Goal: Task Accomplishment & Management: Use online tool/utility

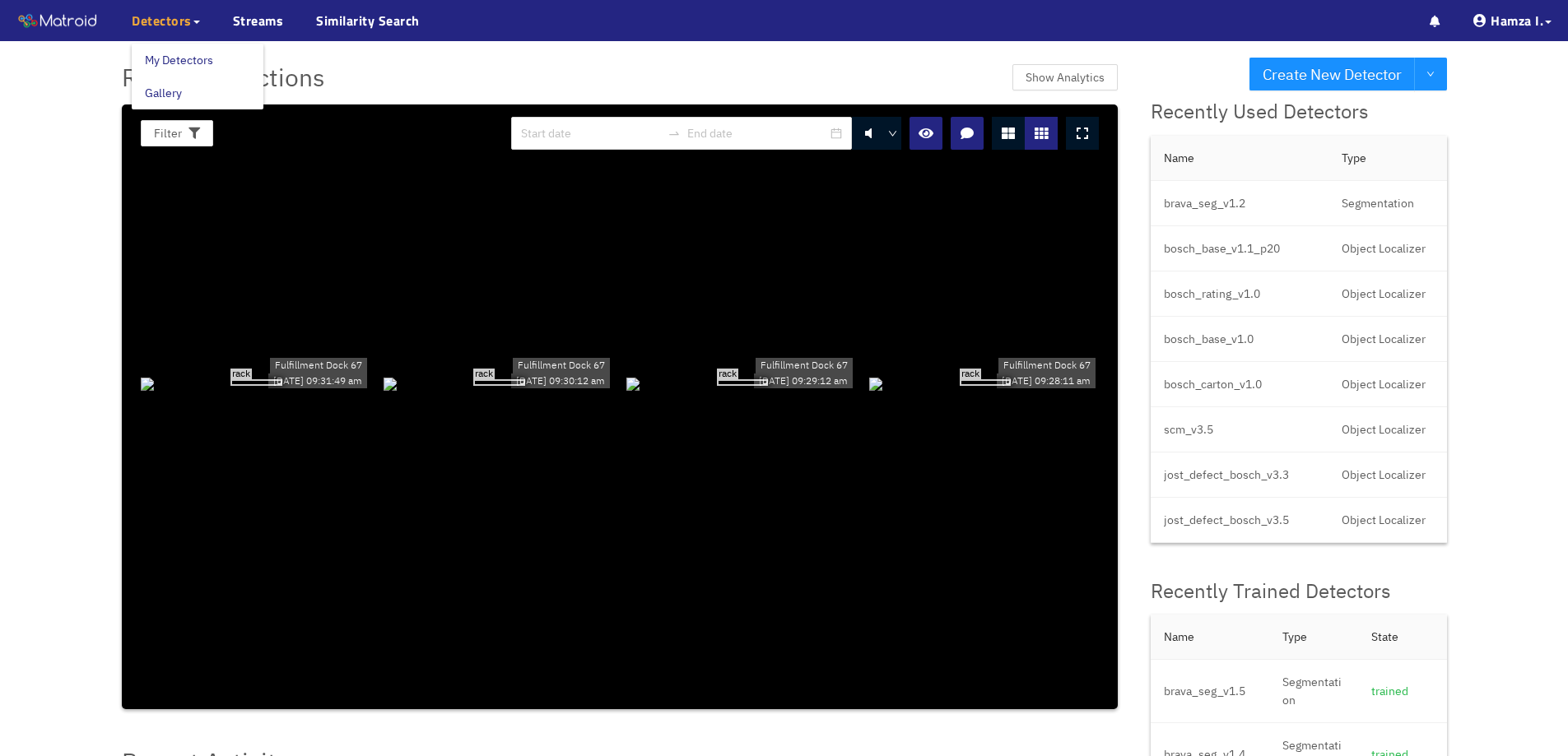
click at [171, 29] on span "Detectors" at bounding box center [161, 21] width 60 height 20
click at [171, 57] on link "My Detectors" at bounding box center [179, 59] width 68 height 33
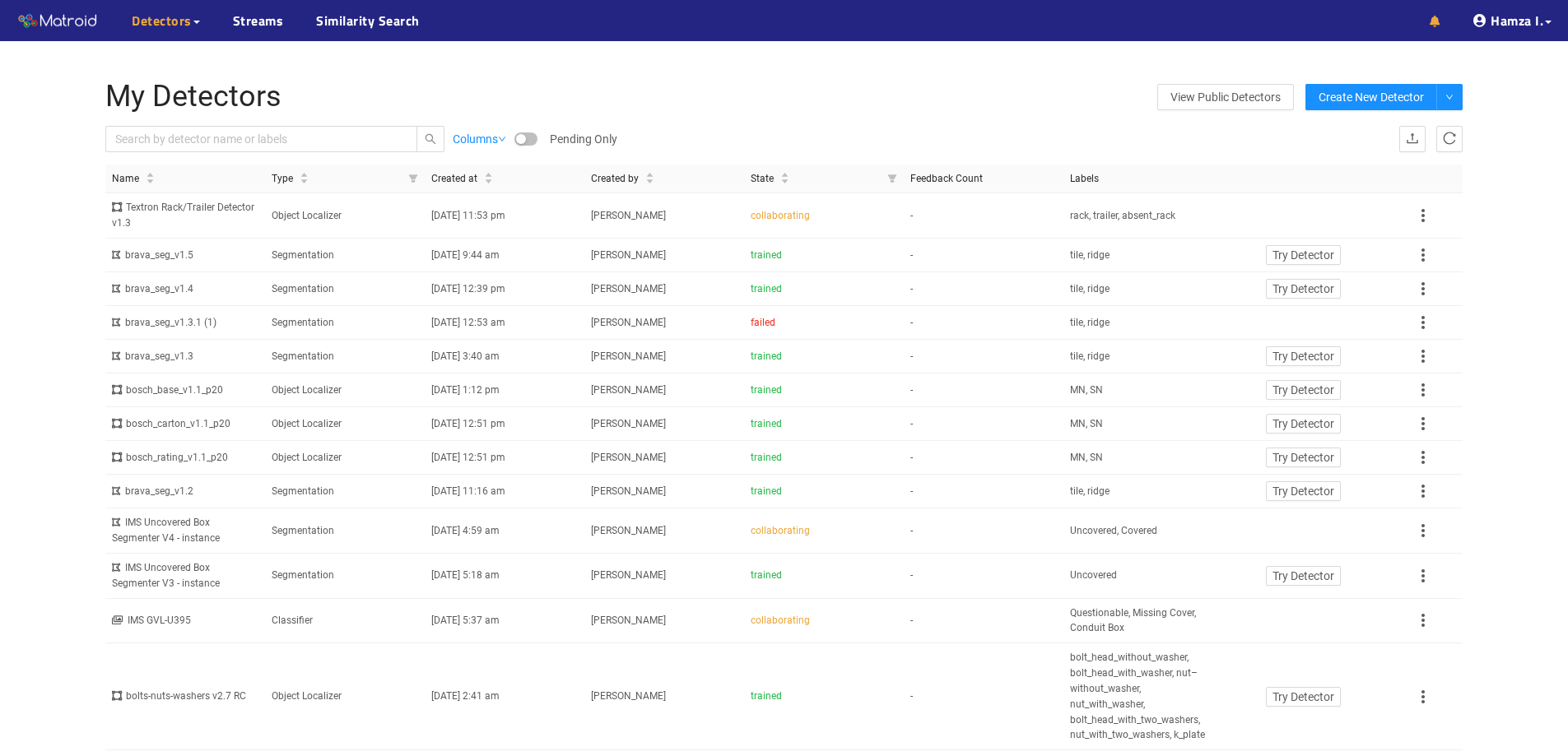
click at [1430, 15] on link at bounding box center [1435, 21] width 11 height 20
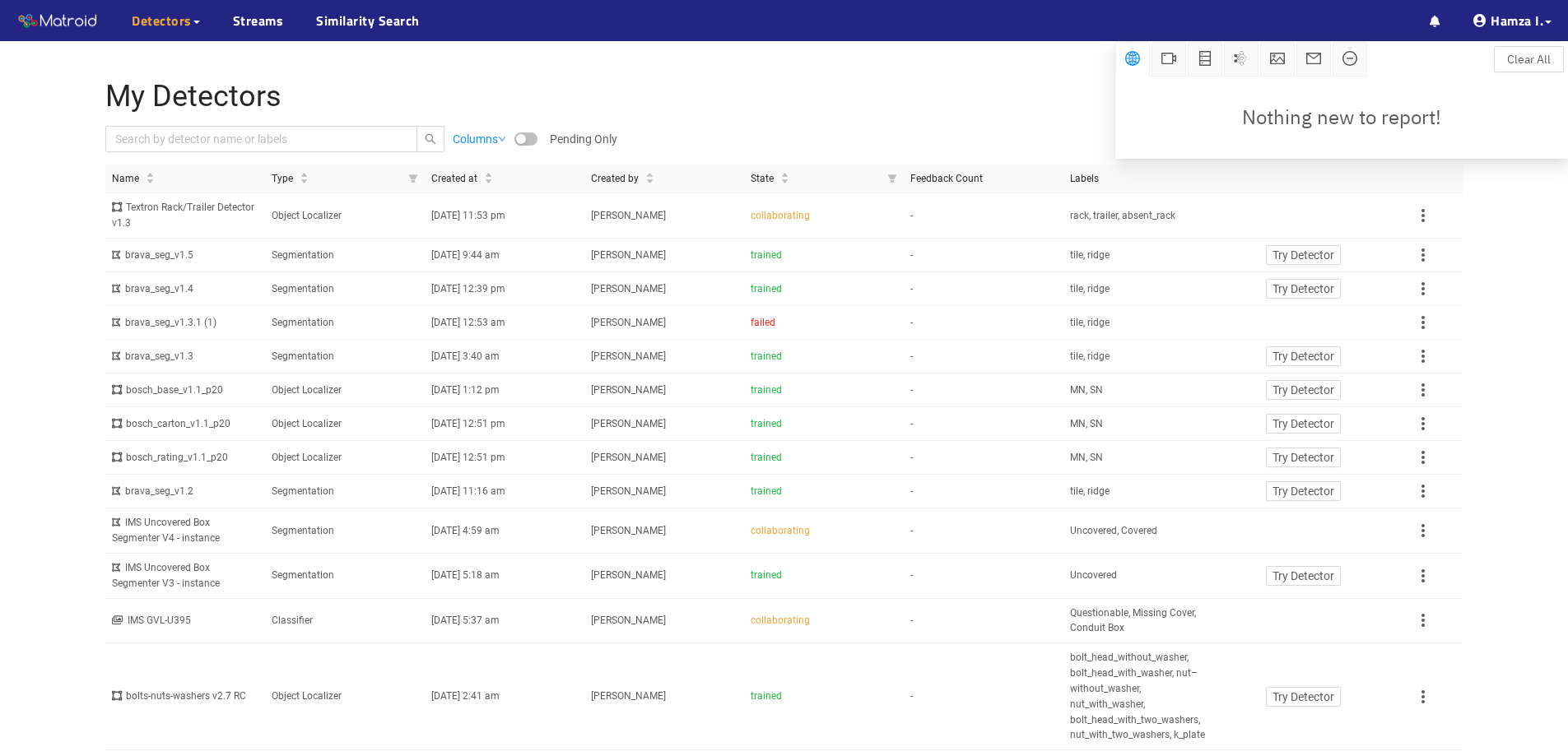
click at [1523, 311] on div "My Detectors View Public Detectors Create New Detector Columns Pending Only Imp…" at bounding box center [784, 636] width 1568 height 1189
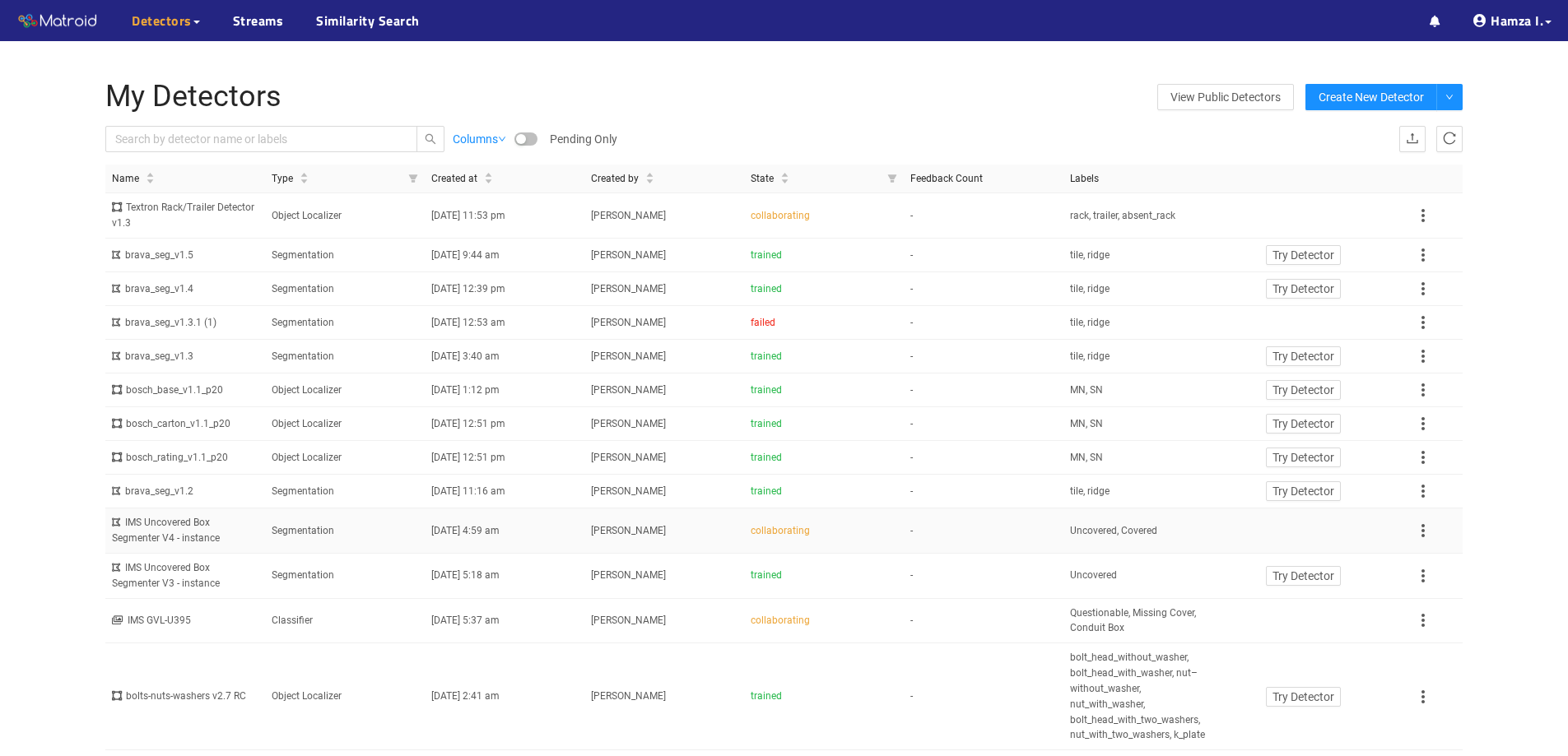
click at [220, 528] on div "IMS Uncovered Box Segmenter V4 - instance" at bounding box center [185, 531] width 146 height 32
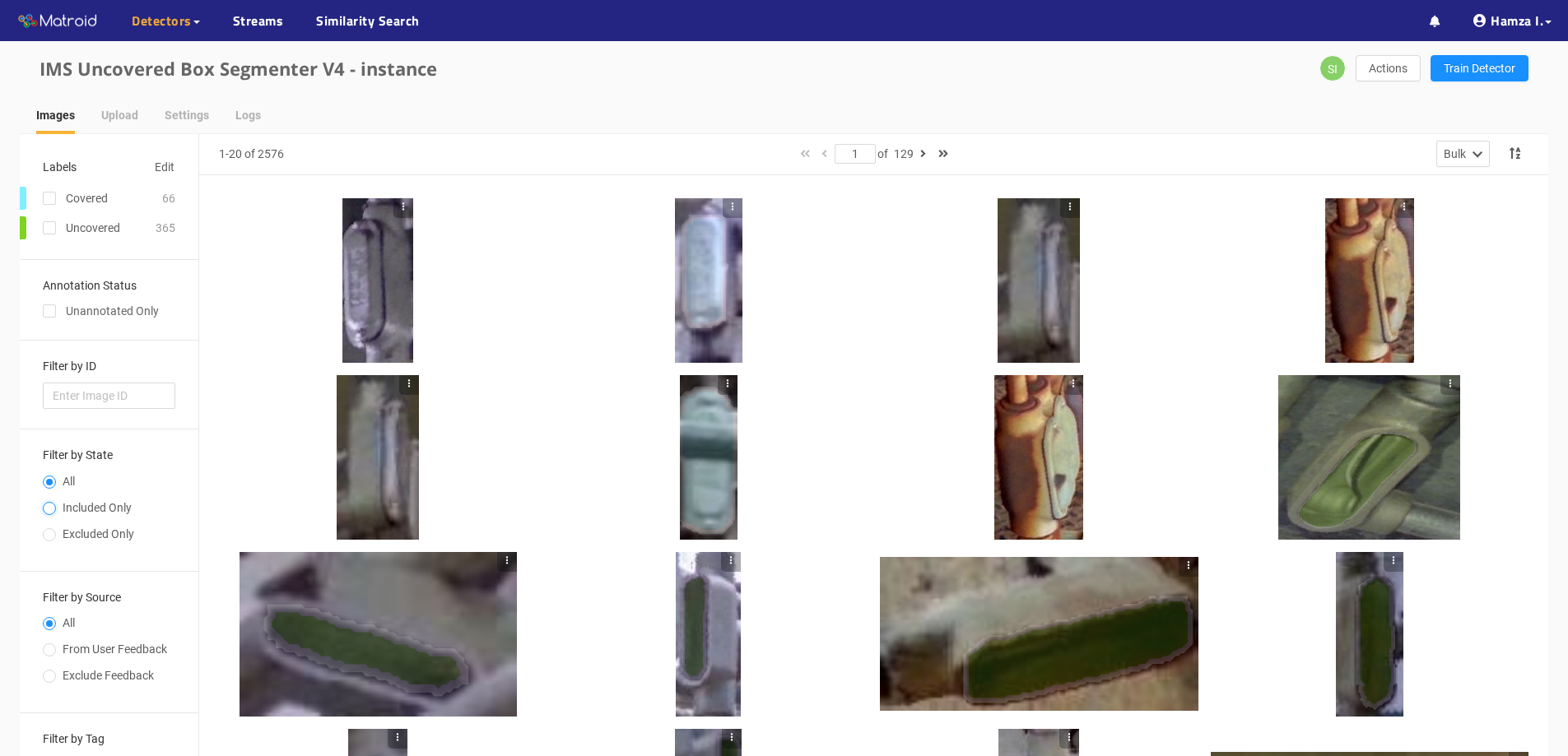
click at [52, 507] on input "Included Only" at bounding box center [48, 510] width 13 height 10
radio input "true"
radio input "false"
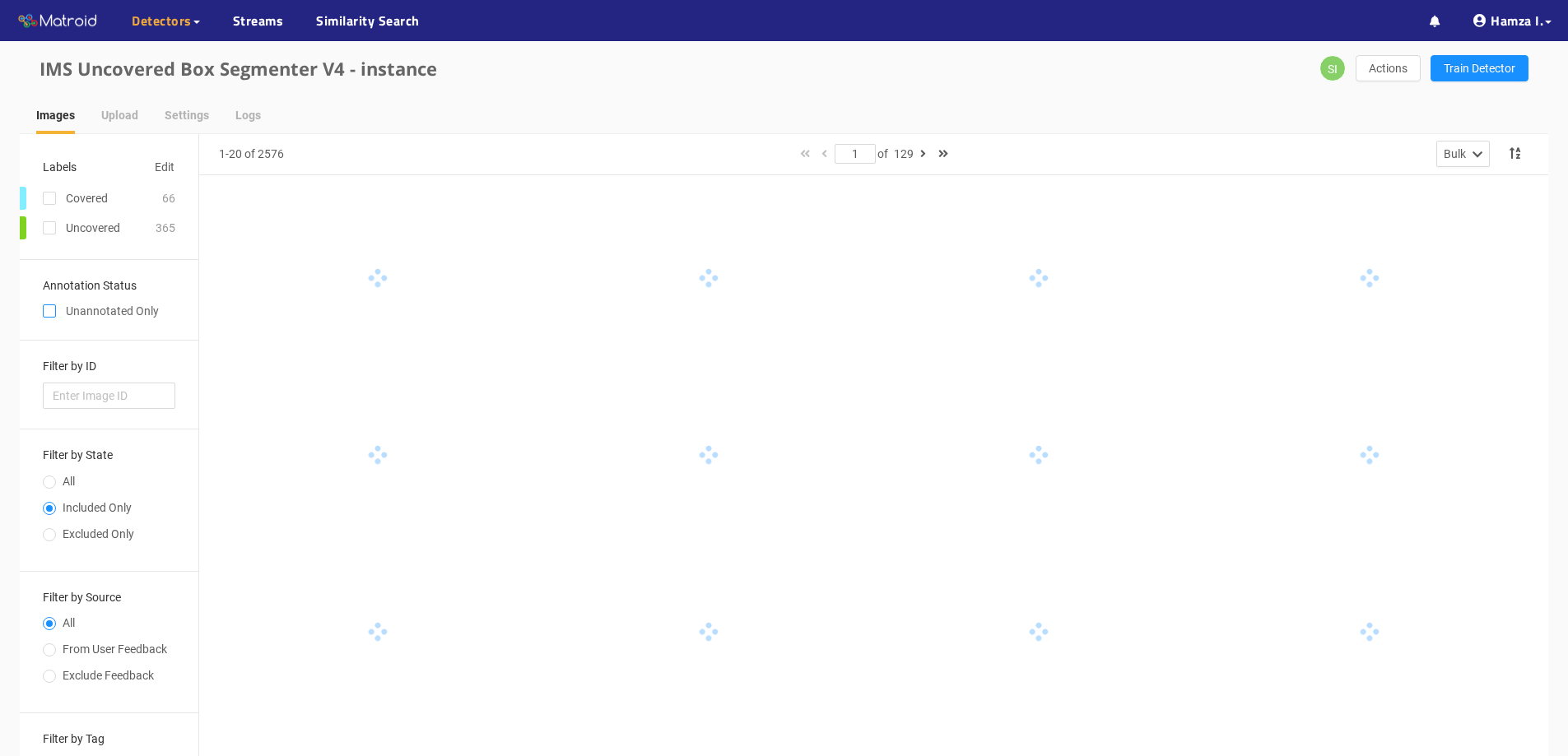
click at [44, 308] on input "checkbox" at bounding box center [48, 314] width 13 height 13
checkbox input "true"
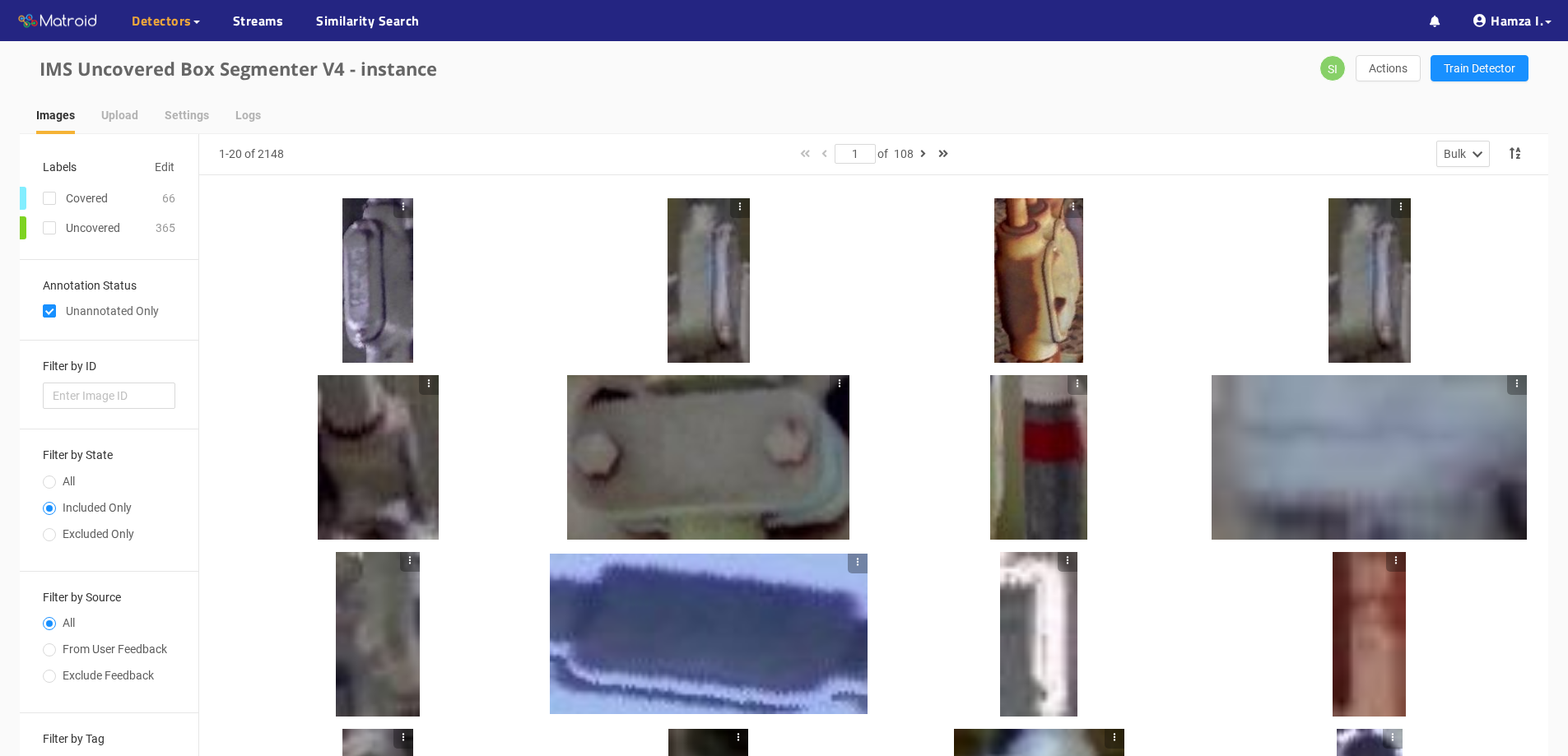
click at [373, 285] on div at bounding box center [378, 280] width 71 height 165
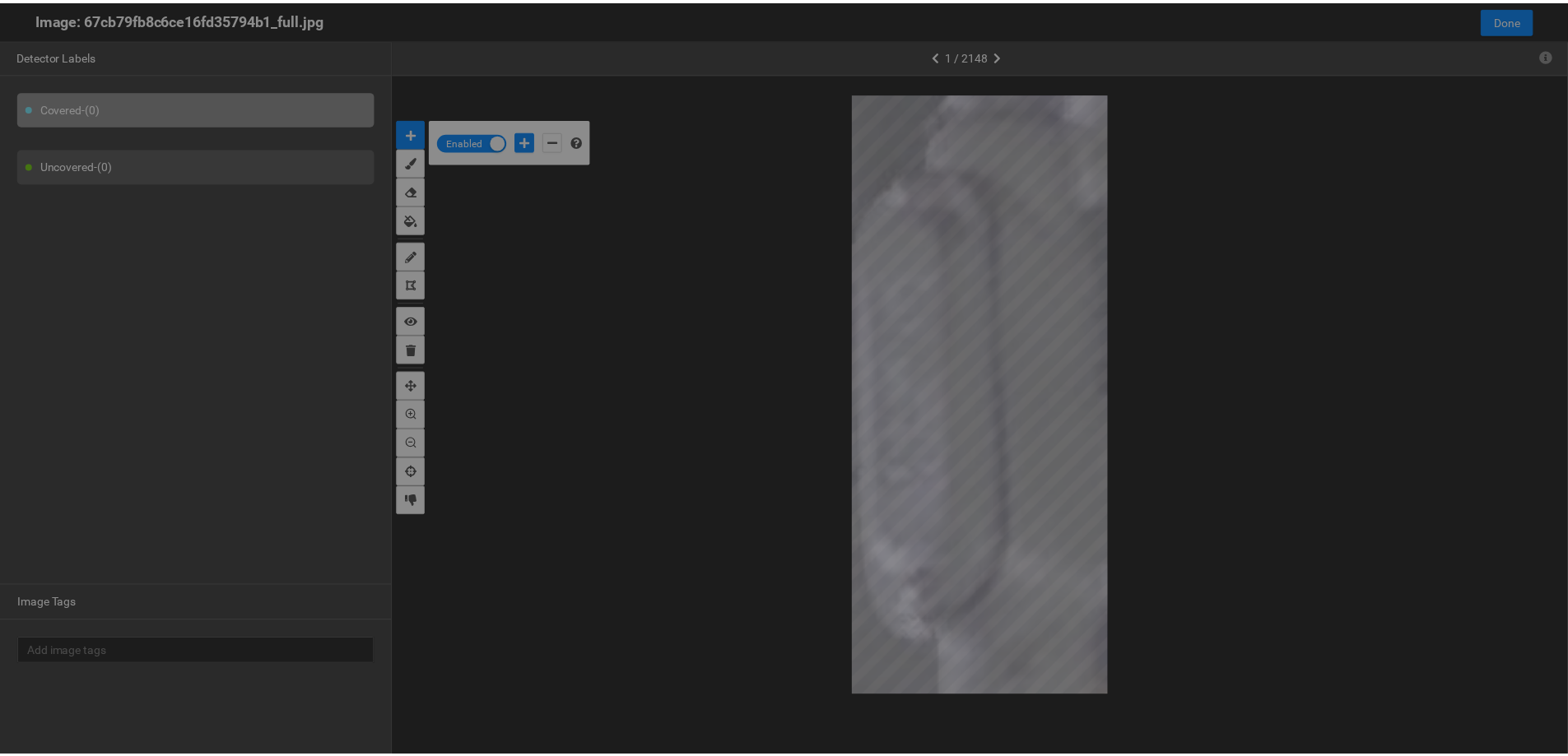
scroll to position [747, 0]
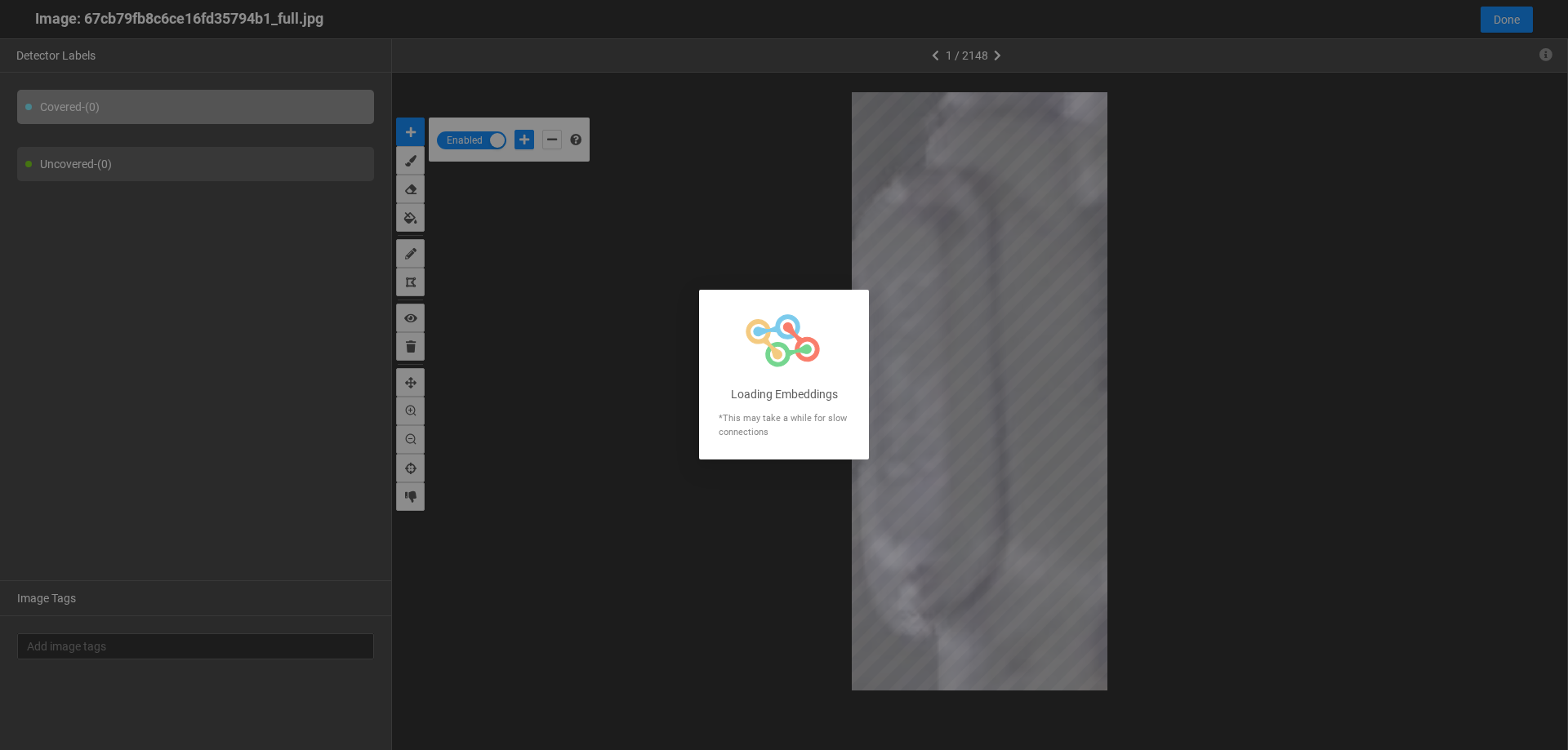
click at [1508, 26] on div at bounding box center [784, 375] width 1568 height 750
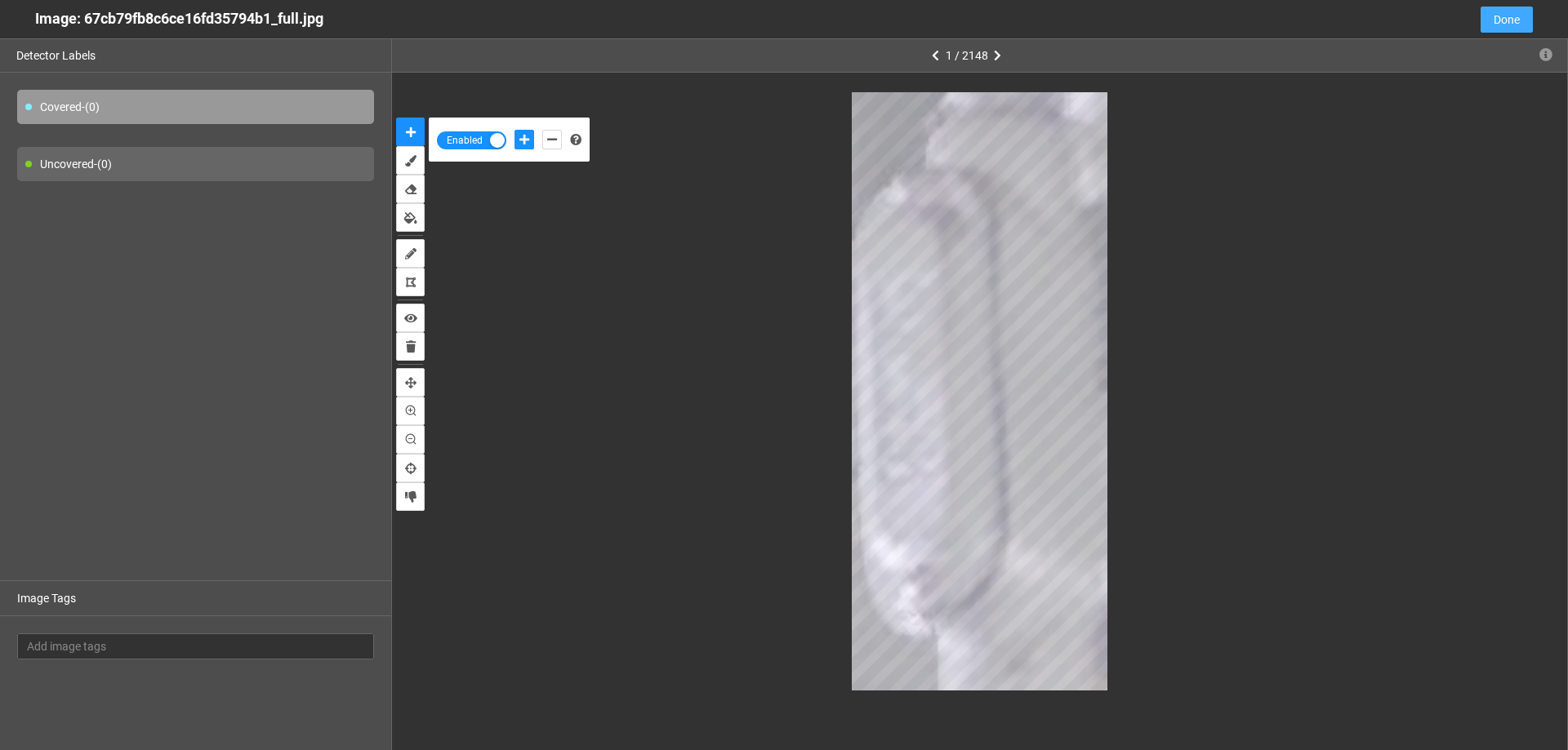
click at [1498, 30] on button "Done" at bounding box center [1506, 20] width 52 height 26
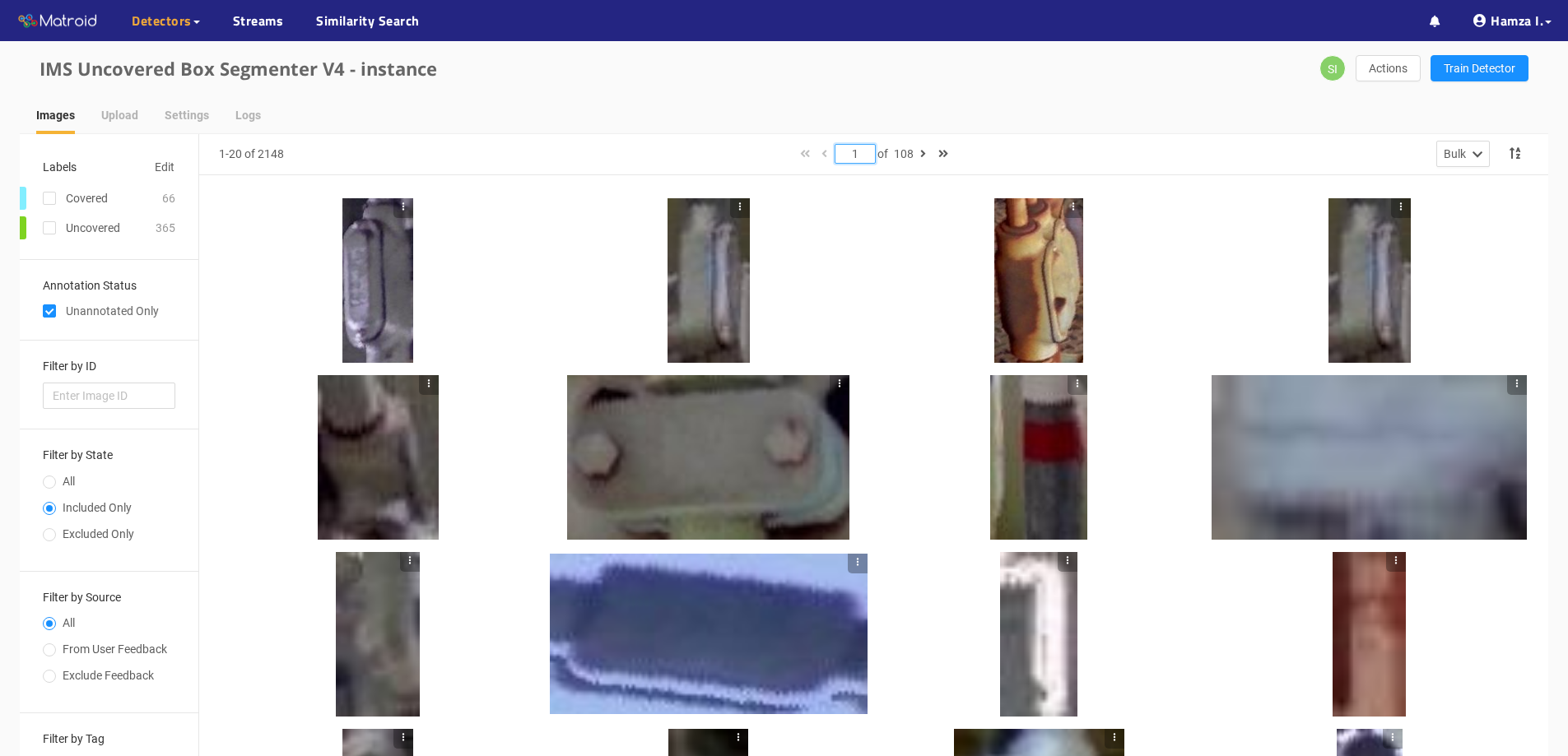
click at [855, 155] on input "1" at bounding box center [855, 154] width 39 height 18
drag, startPoint x: 855, startPoint y: 153, endPoint x: 842, endPoint y: 158, distance: 13.9
click at [842, 158] on input "1" at bounding box center [855, 154] width 39 height 18
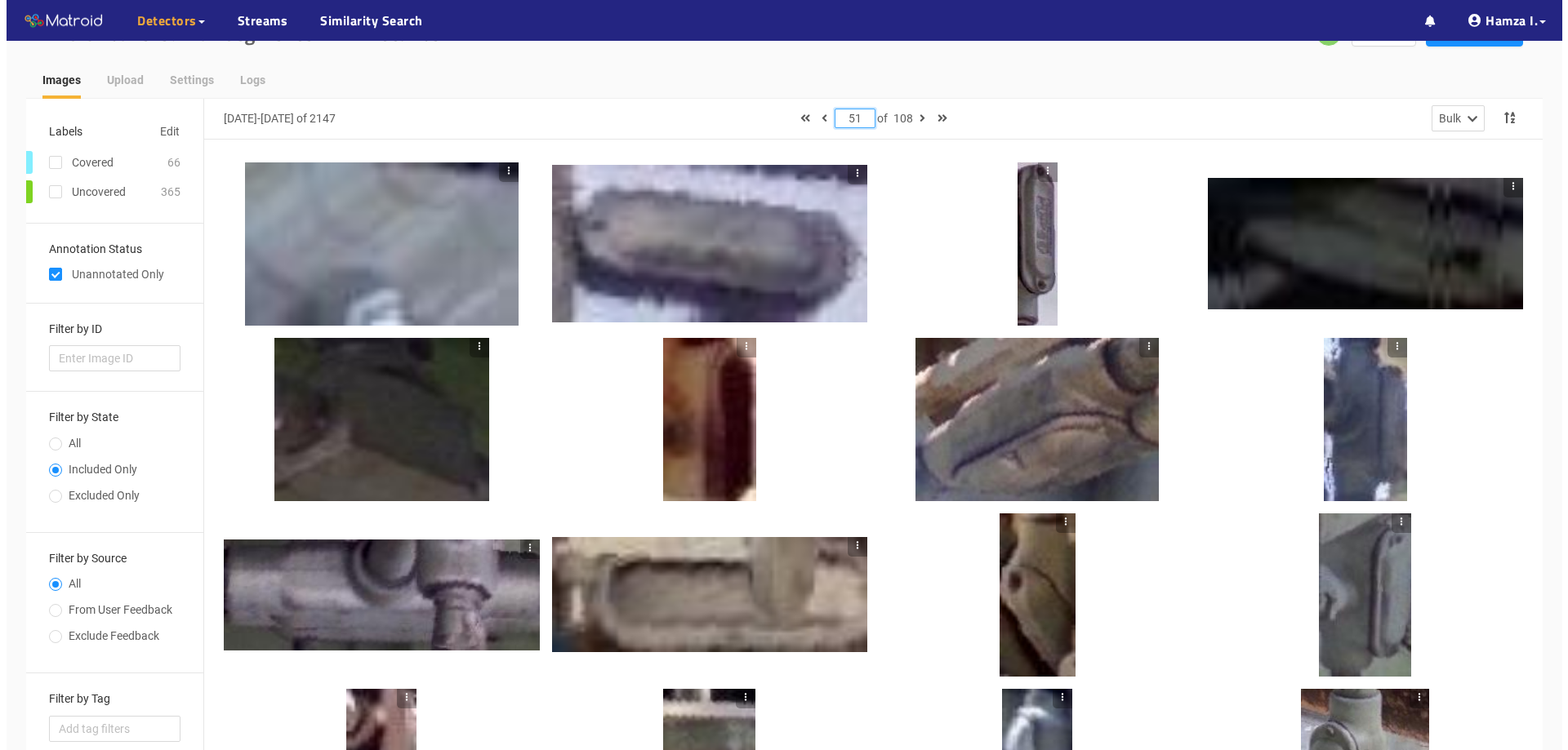
scroll to position [0, 0]
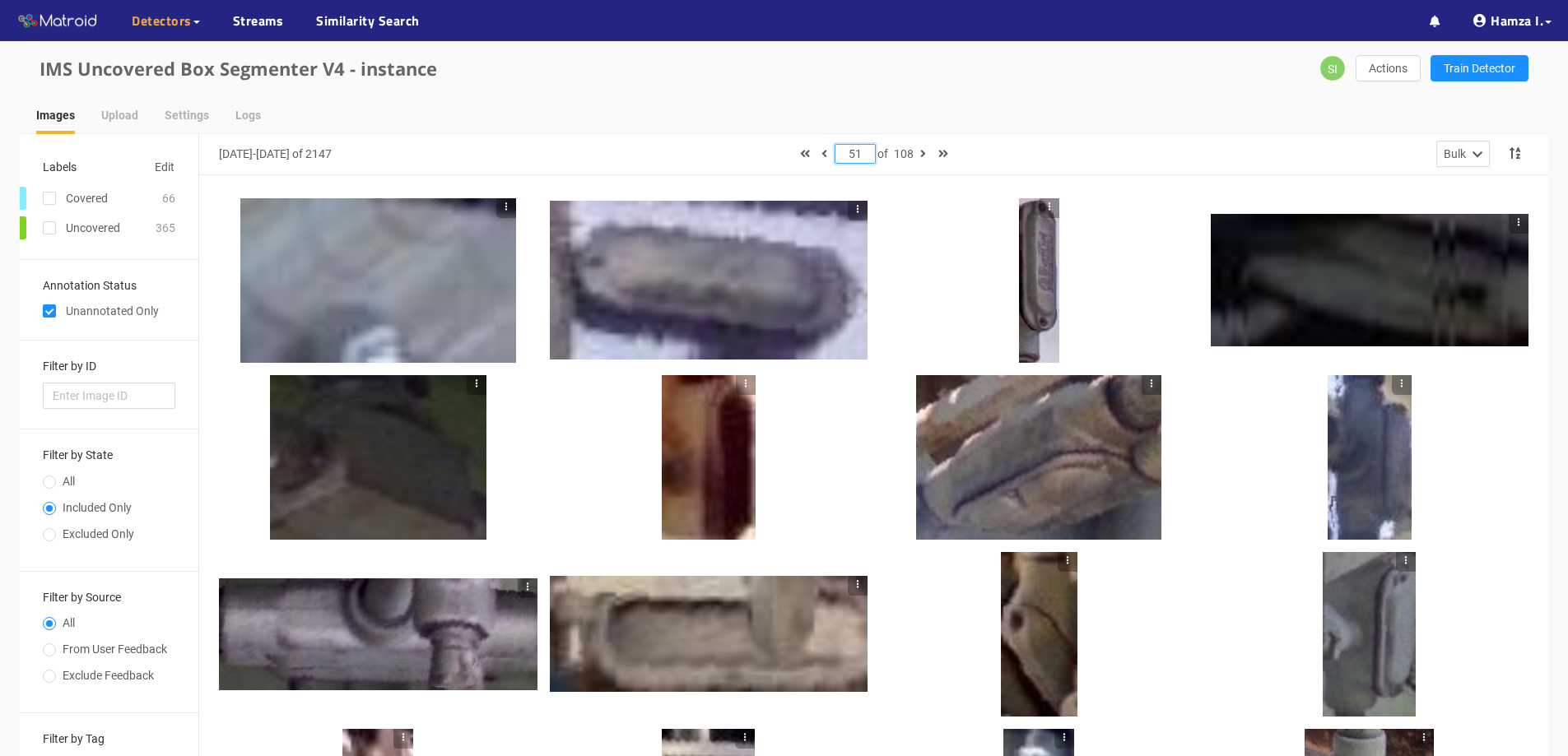
type input "51"
click at [719, 293] on div at bounding box center [709, 279] width 319 height 159
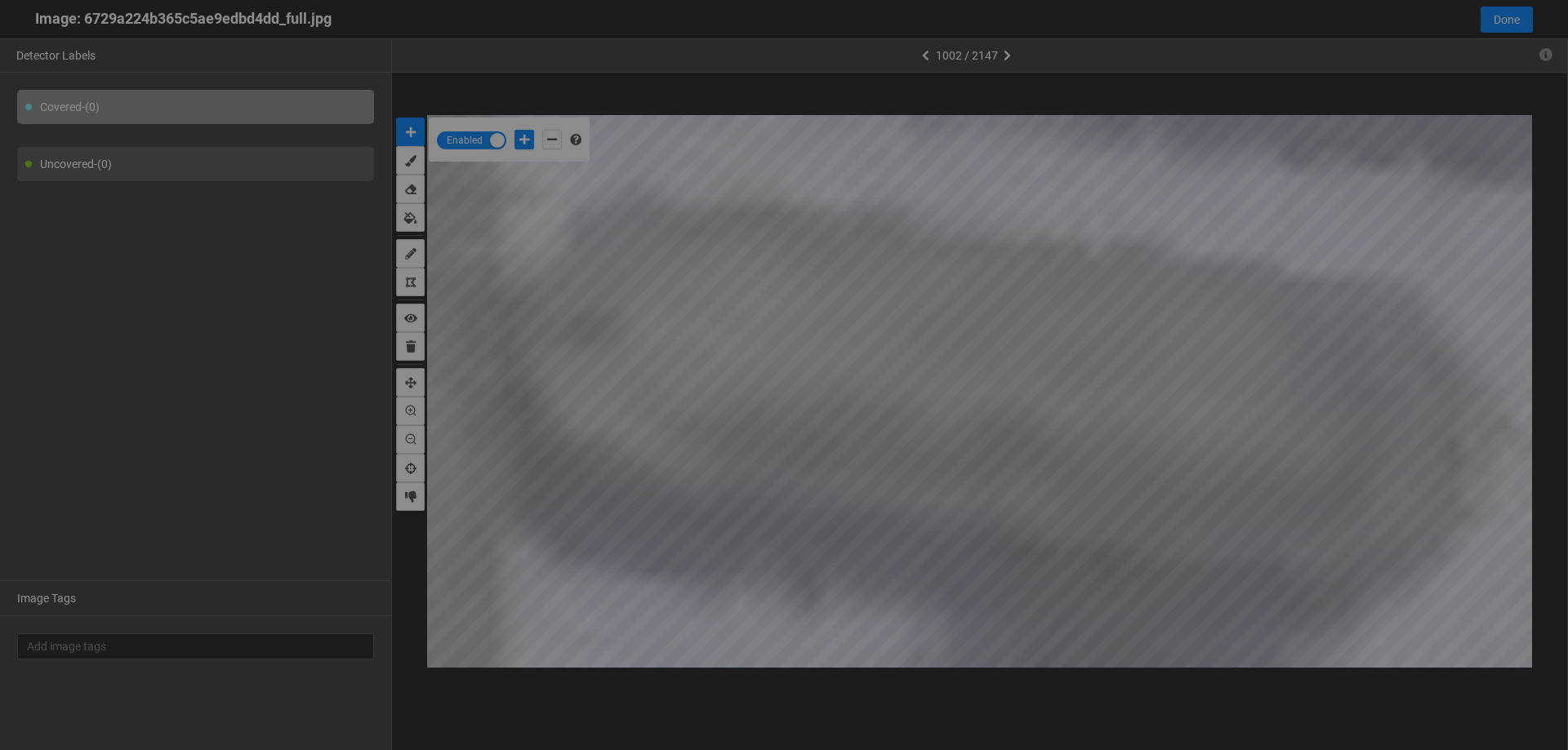
scroll to position [741, 0]
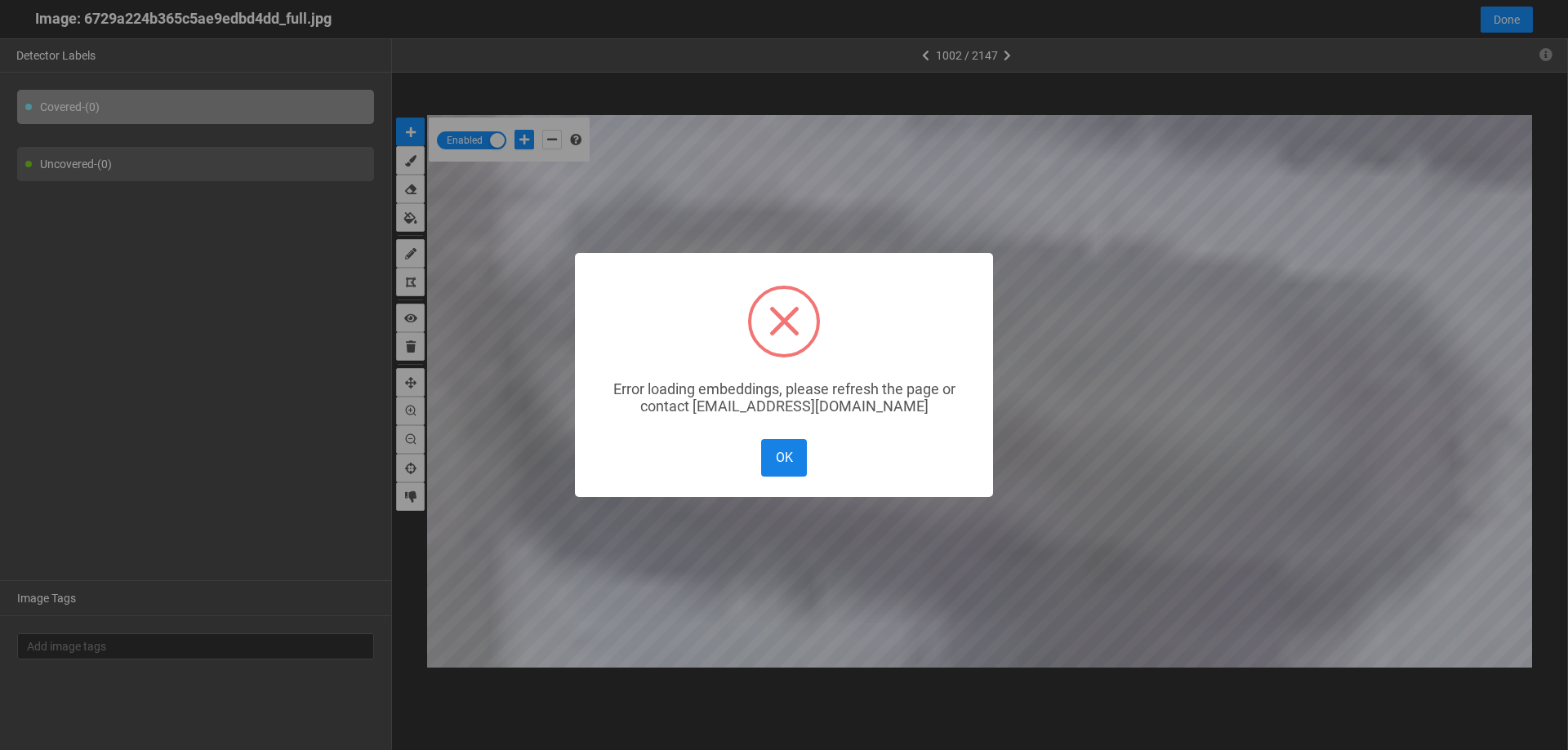
click at [783, 462] on button "OK" at bounding box center [784, 458] width 46 height 37
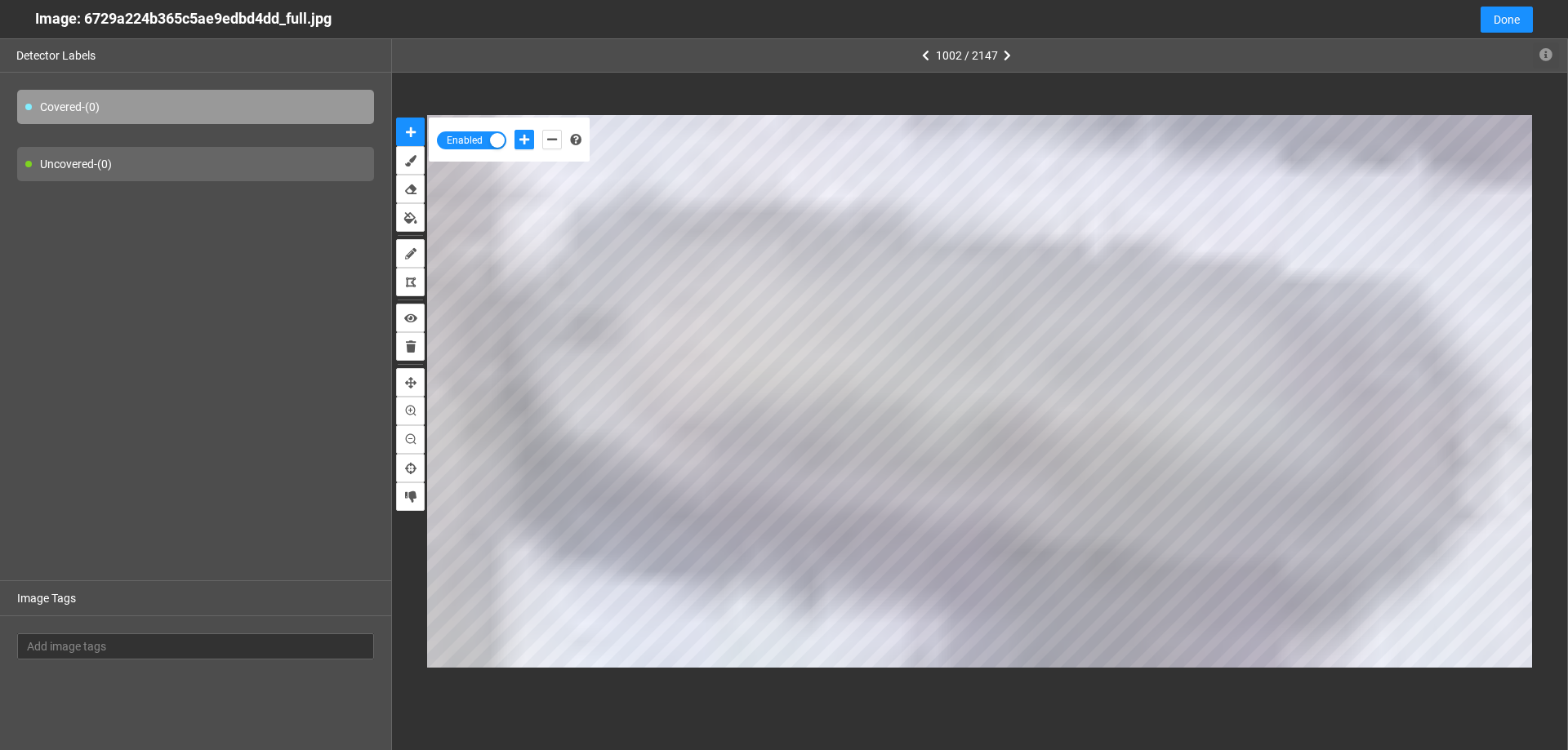
click at [1554, 60] on button "button" at bounding box center [1545, 55] width 26 height 26
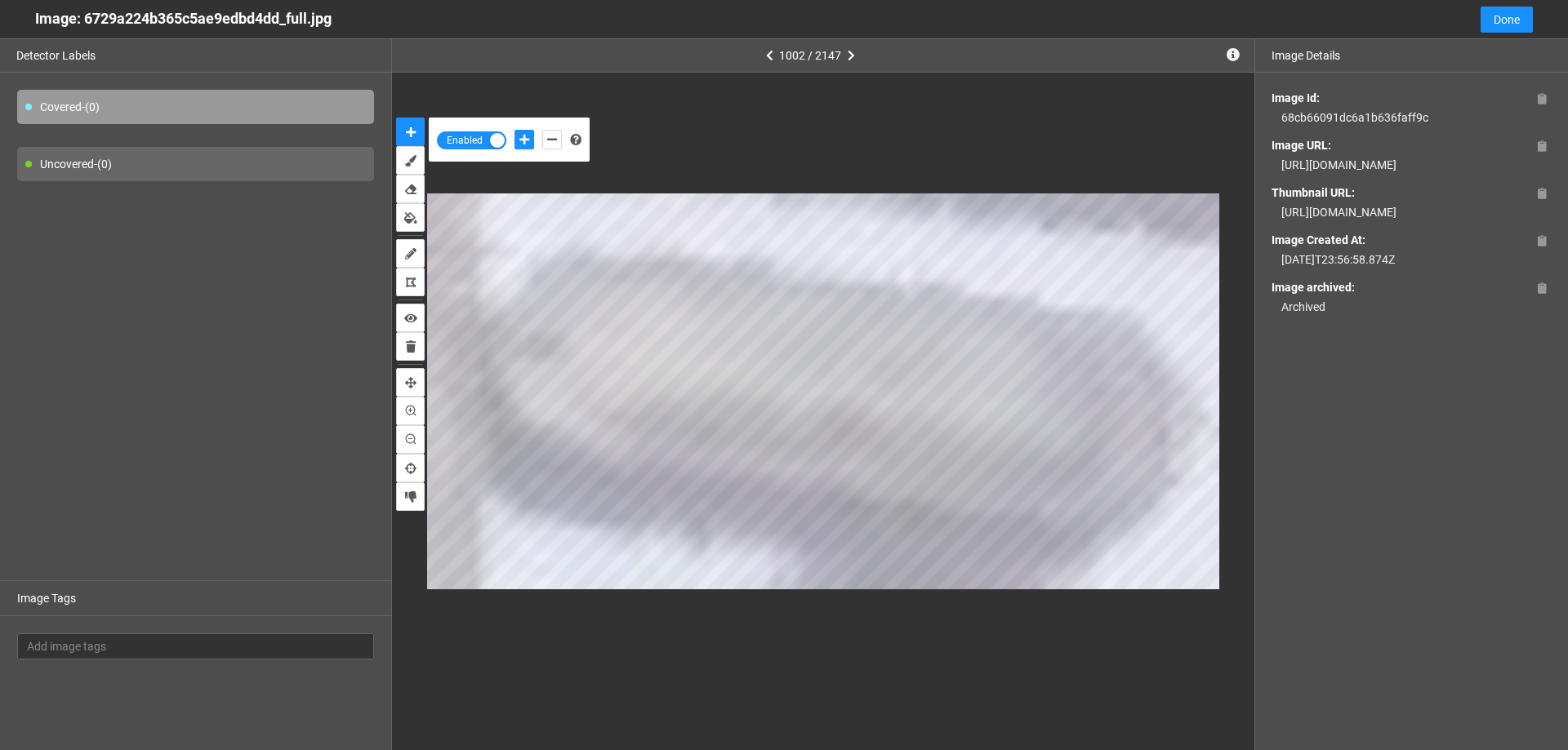
drag, startPoint x: 1391, startPoint y: 193, endPoint x: 1274, endPoint y: 165, distance: 120.3
click at [1274, 165] on div "Image Id: 68cb66091dc6a1b636faff9c Image URL: https://app.matroid.com/media/im/…" at bounding box center [1410, 202] width 312 height 259
copy div "https://app.matroid.com/media/im/67cb79fb8c6ce16fd3578e53_full.jpg"
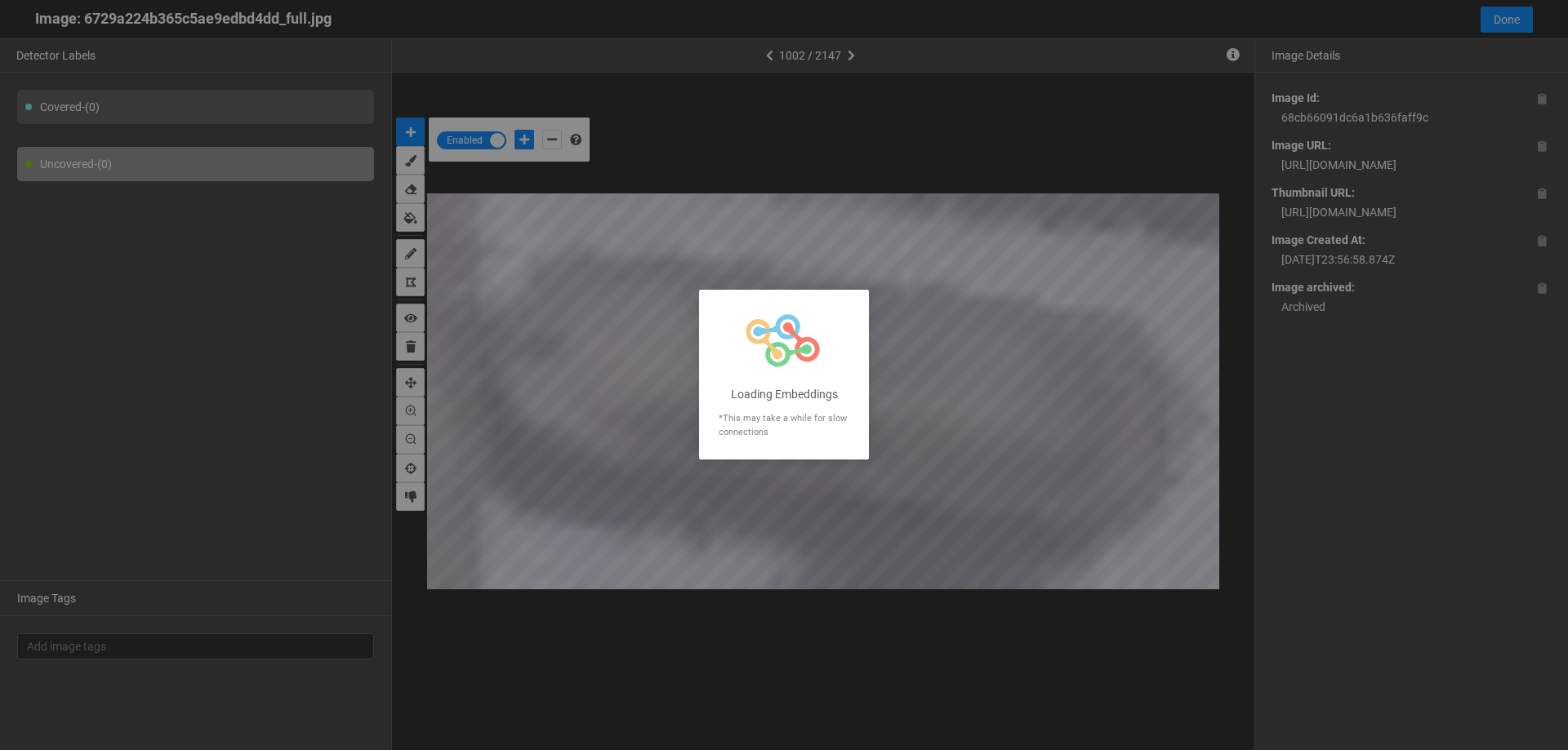
click at [889, 132] on div at bounding box center [784, 375] width 1568 height 750
click at [810, 197] on div at bounding box center [784, 375] width 1568 height 750
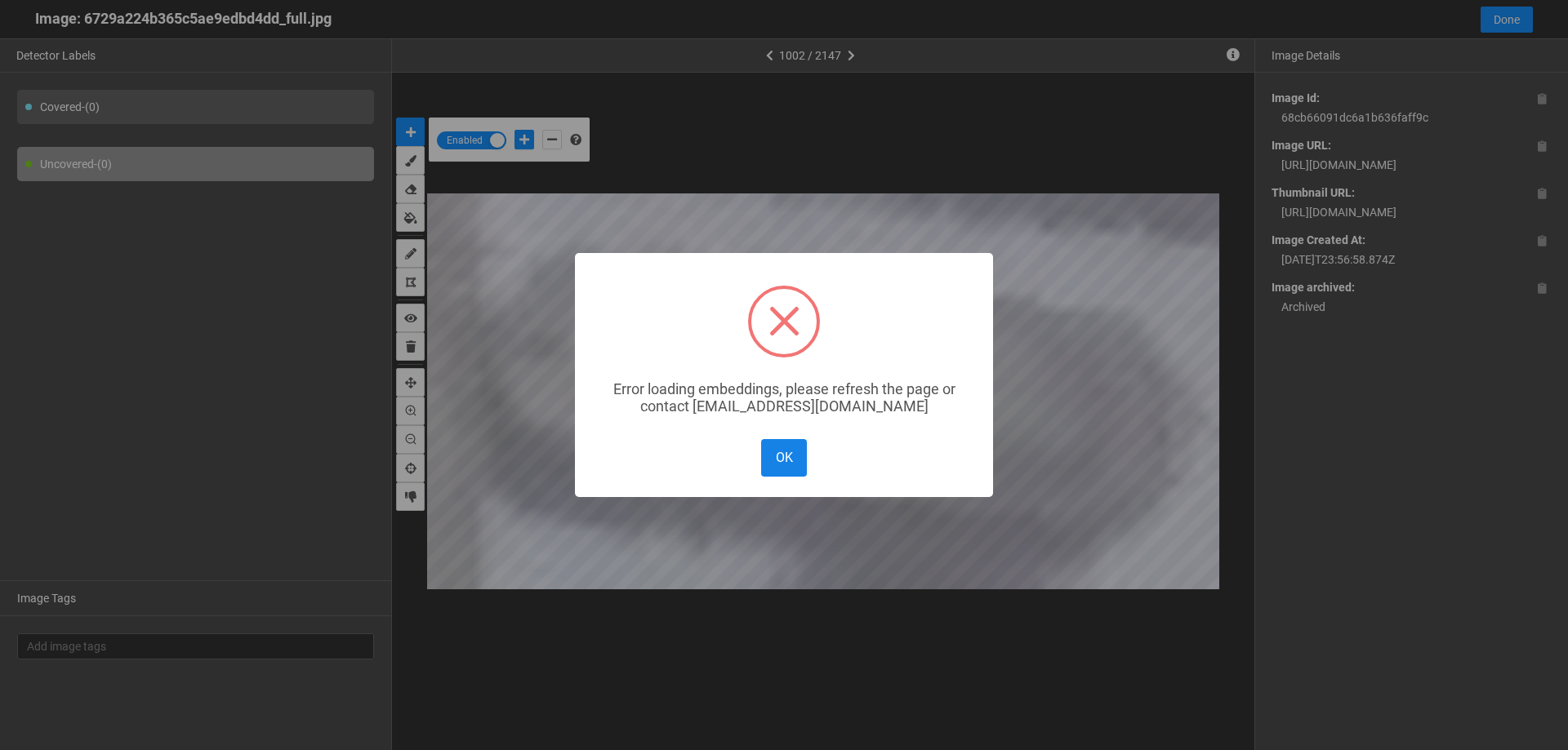
click at [766, 453] on button "OK" at bounding box center [784, 458] width 46 height 37
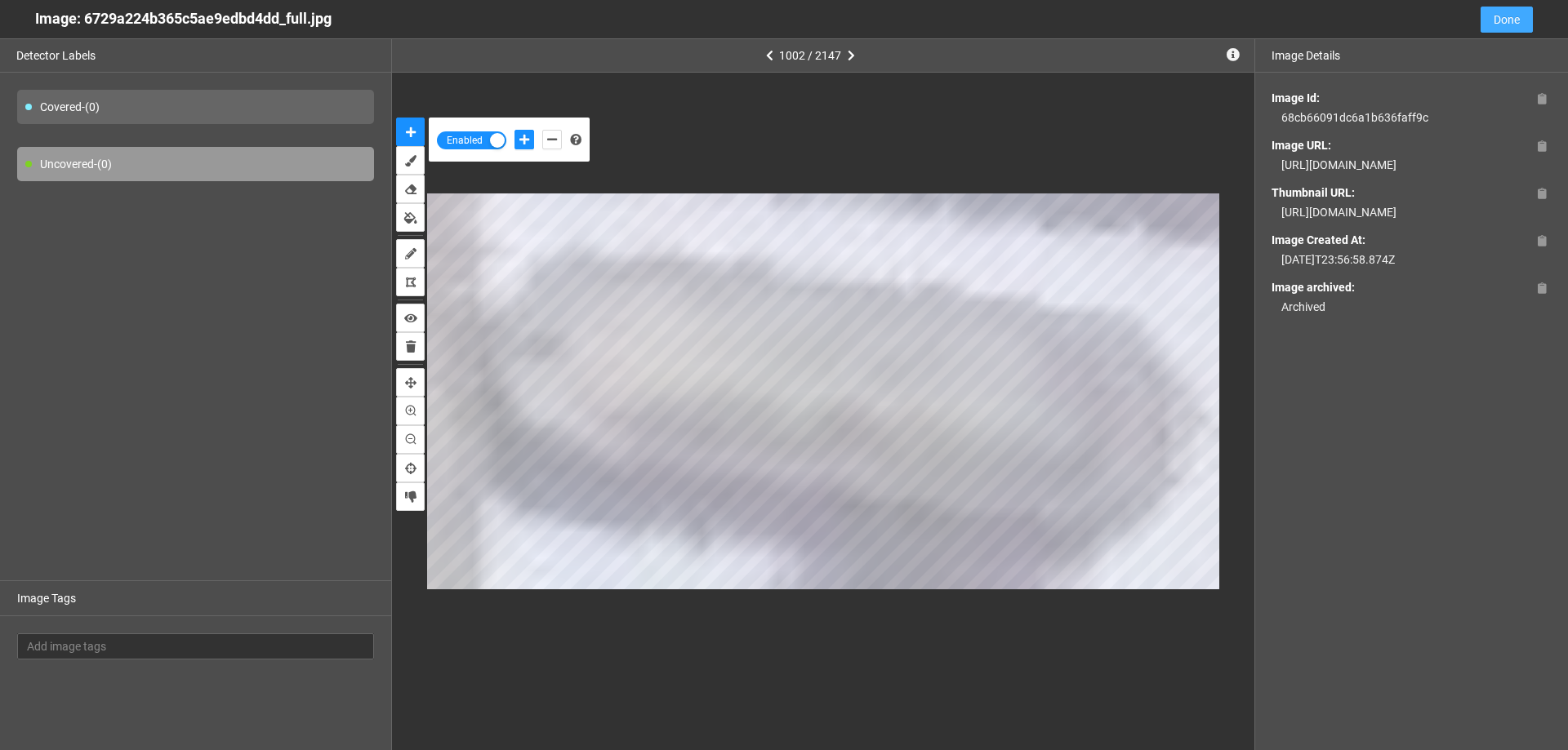
click at [1494, 23] on span "Done" at bounding box center [1506, 20] width 26 height 18
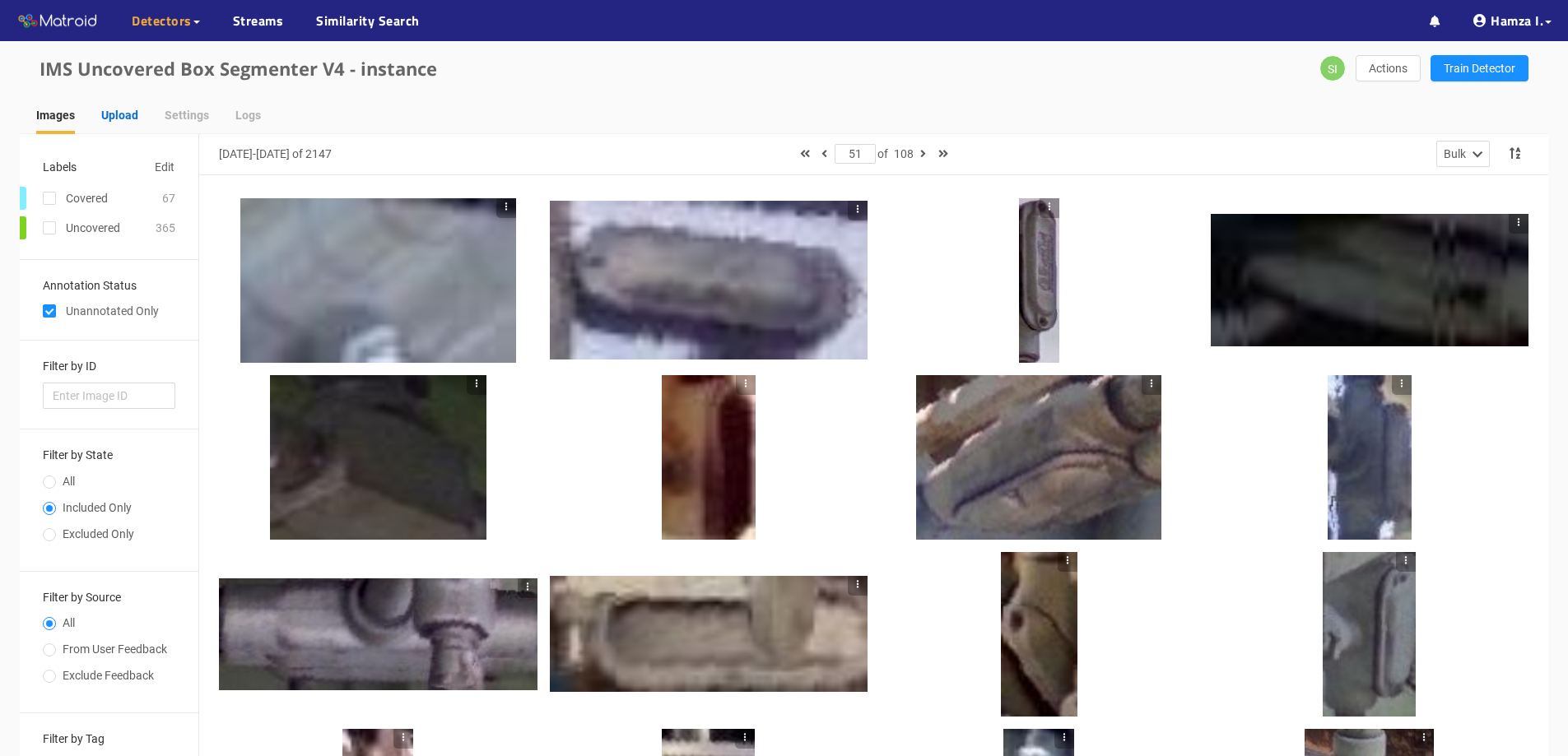
click at [127, 108] on div "Upload" at bounding box center [120, 115] width 38 height 18
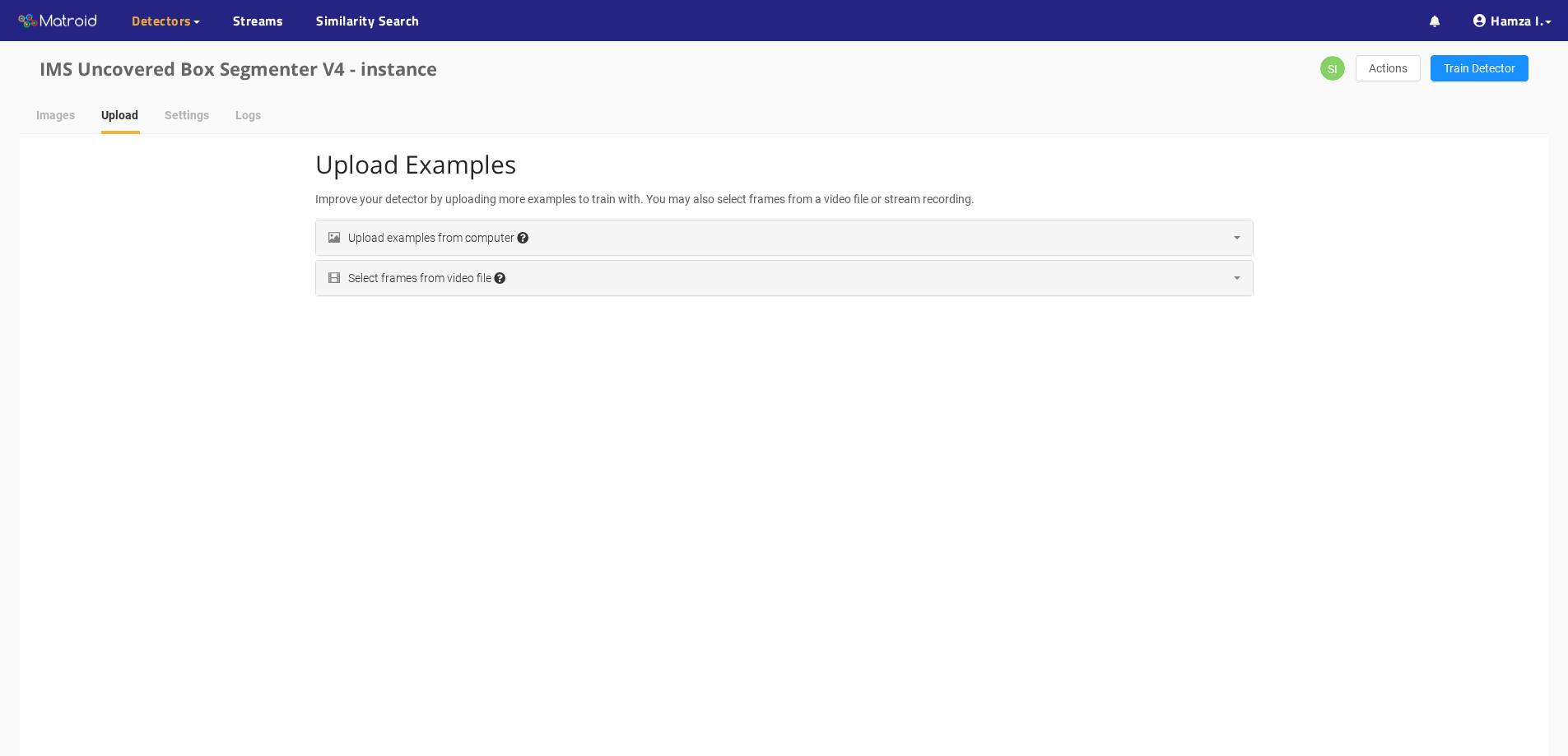
click at [377, 239] on div "Upload examples from computer Accepted file extensions: jpg, jpeg, png, tif, ti…" at bounding box center [429, 238] width 200 height 18
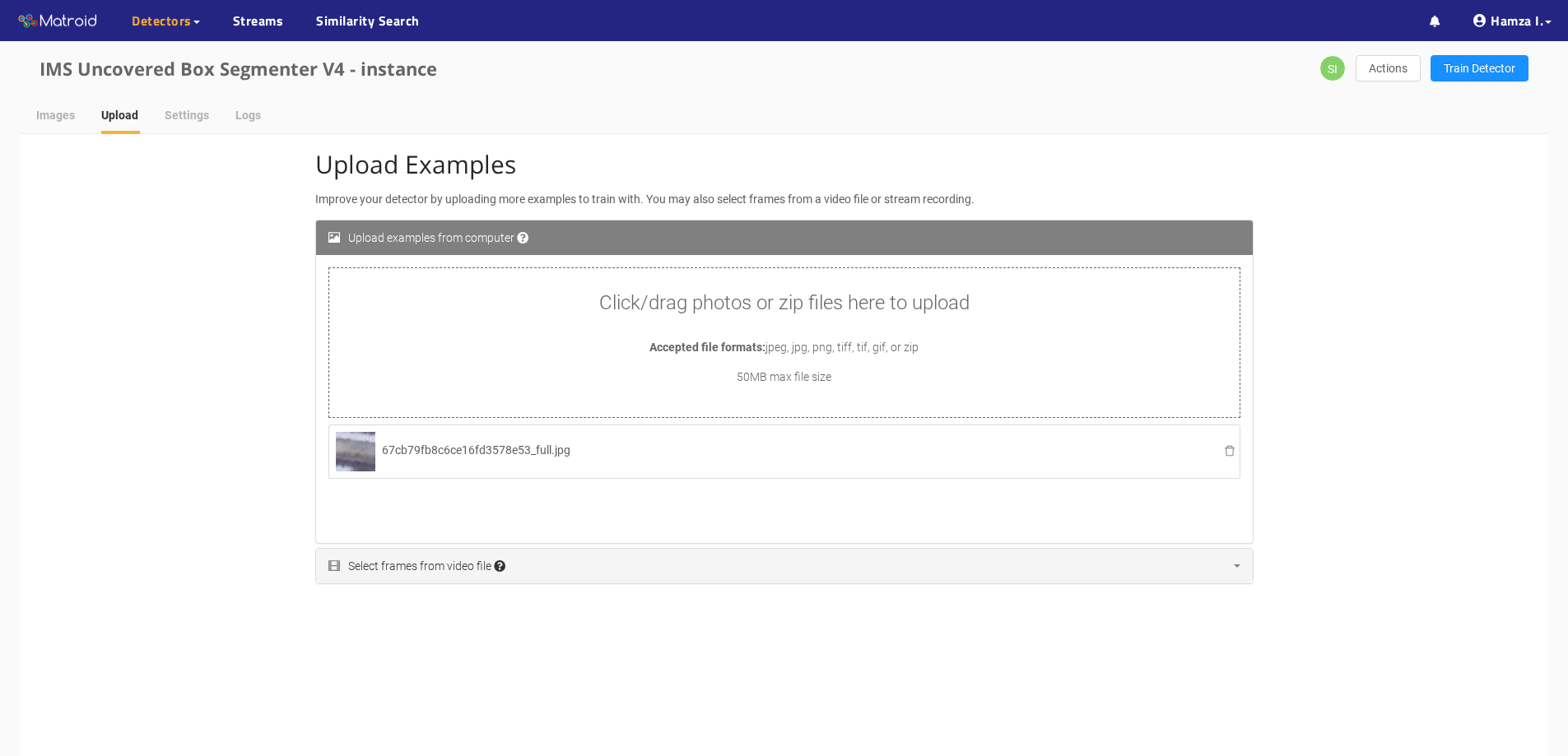
click at [1357, 192] on div "Upload Examples Improve your detector by uploading more examples to train with.…" at bounding box center [784, 367] width 1529 height 467
click at [56, 113] on div "Images" at bounding box center [55, 115] width 39 height 18
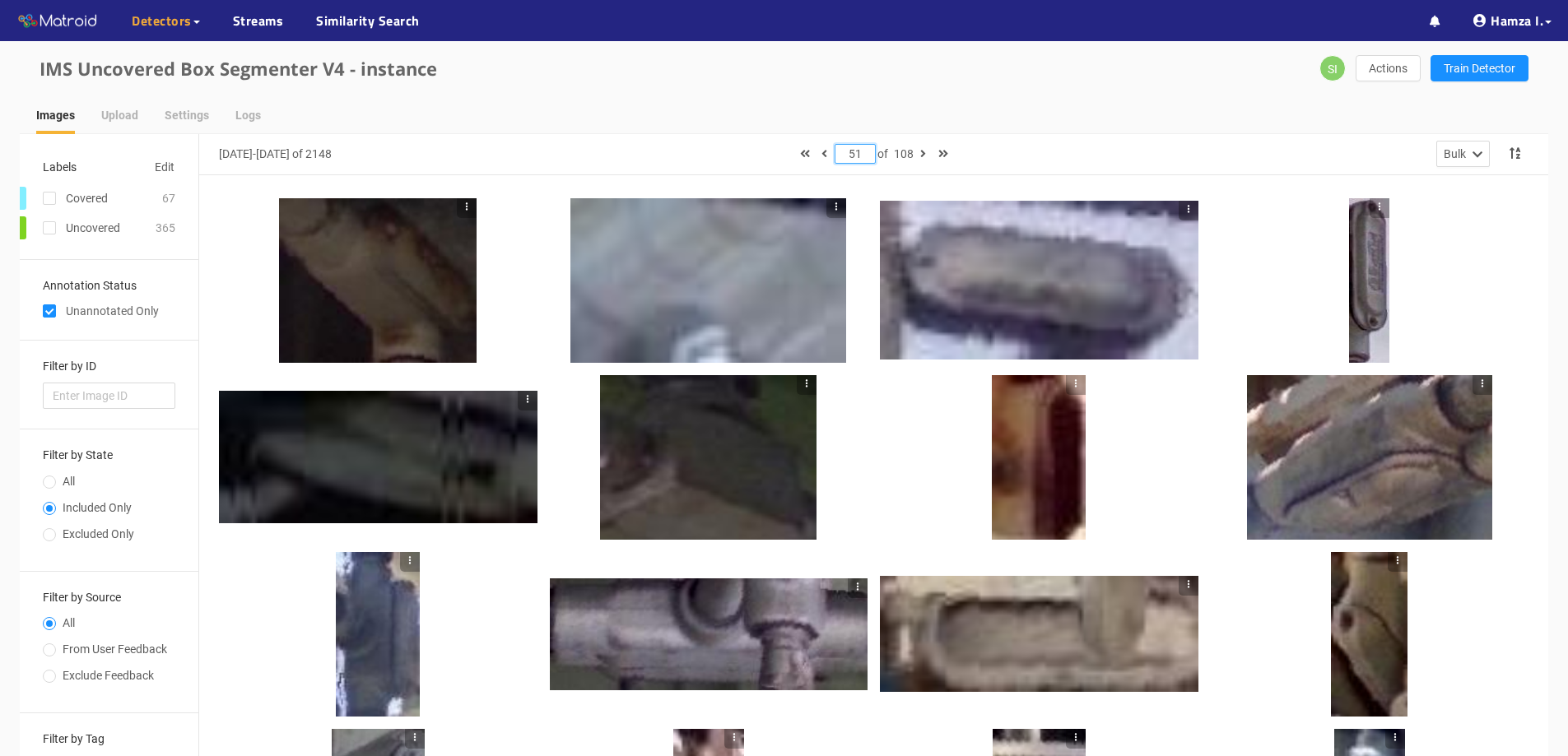
click at [827, 153] on div "51 of 108" at bounding box center [873, 154] width 445 height 20
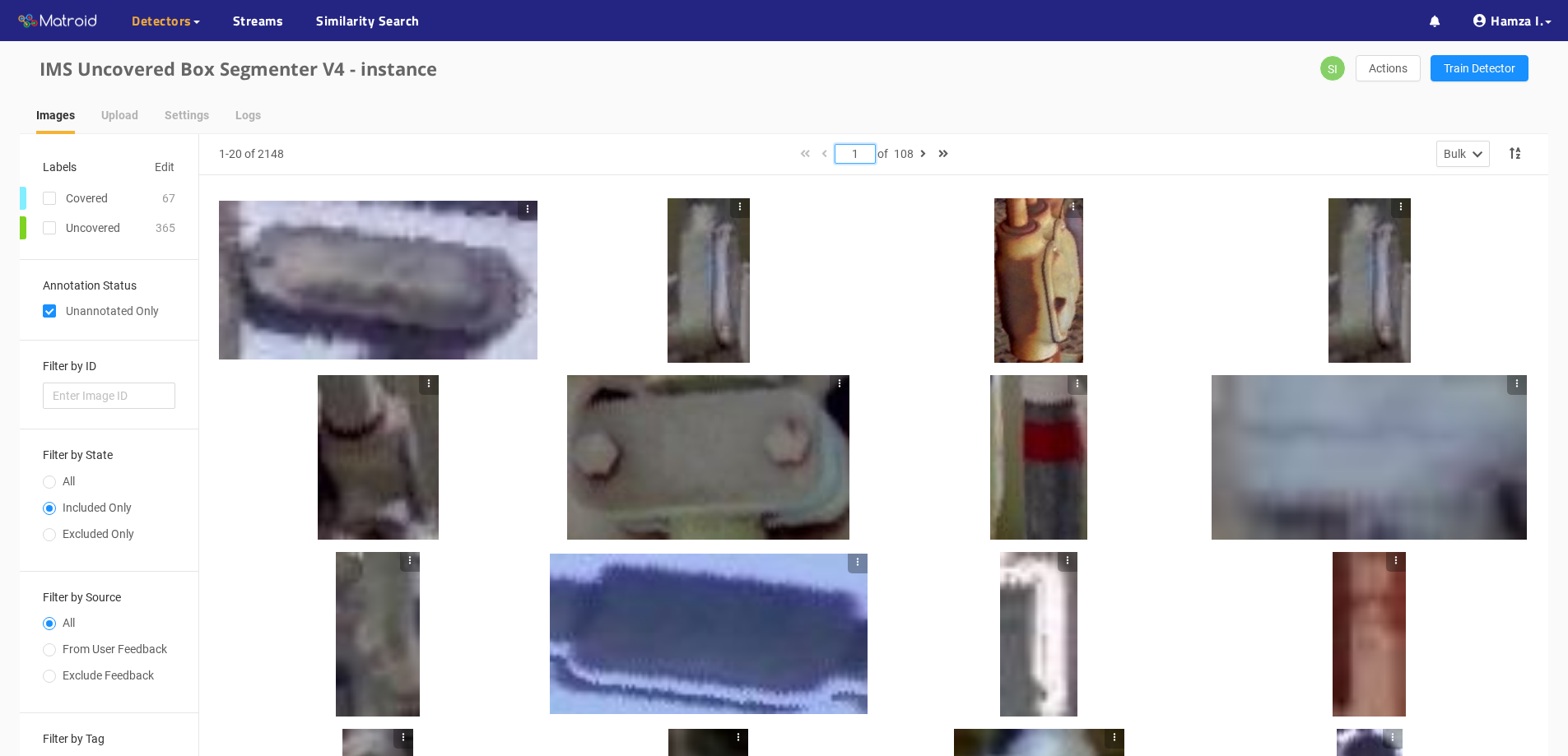
type input "1"
click at [358, 282] on div at bounding box center [378, 279] width 319 height 159
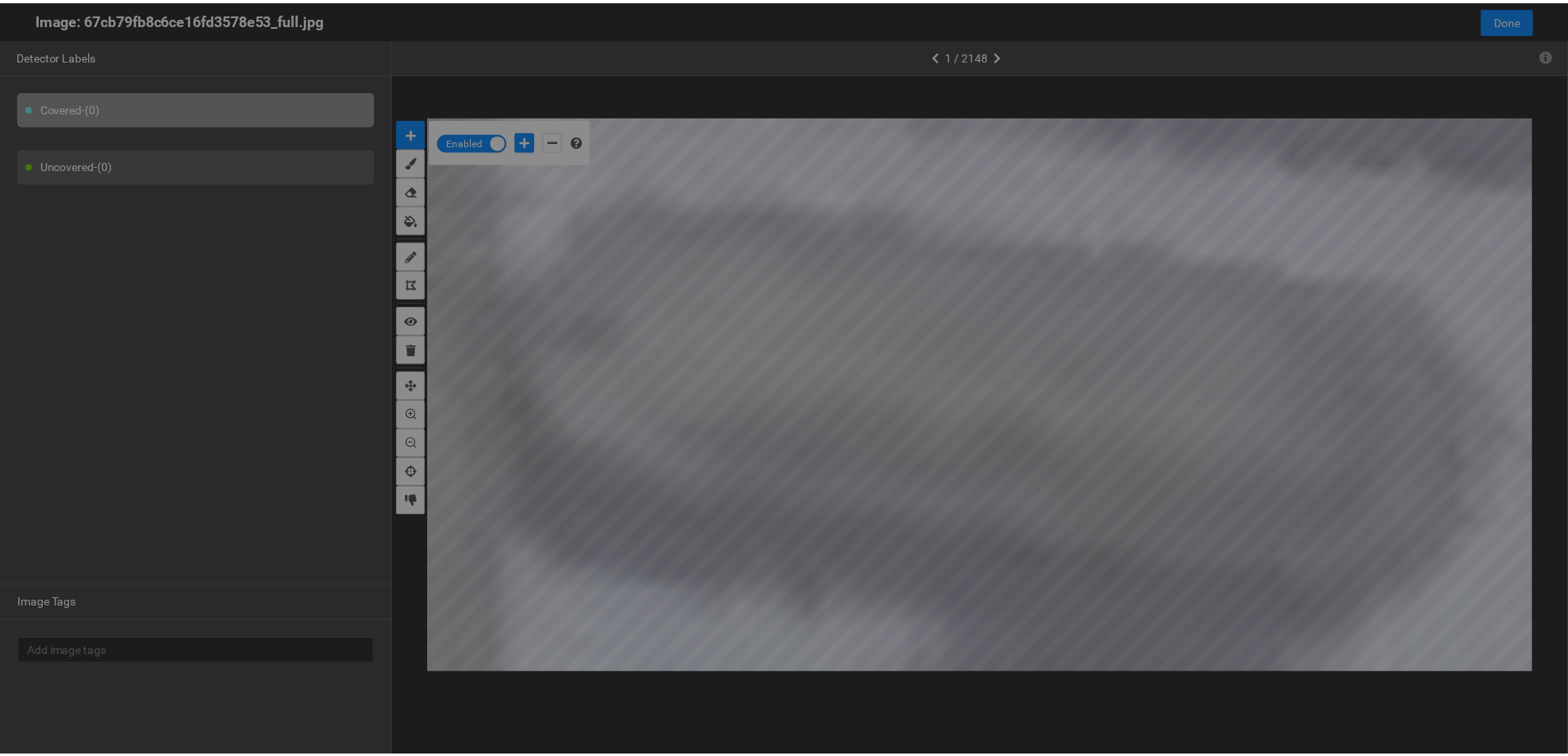
scroll to position [747, 0]
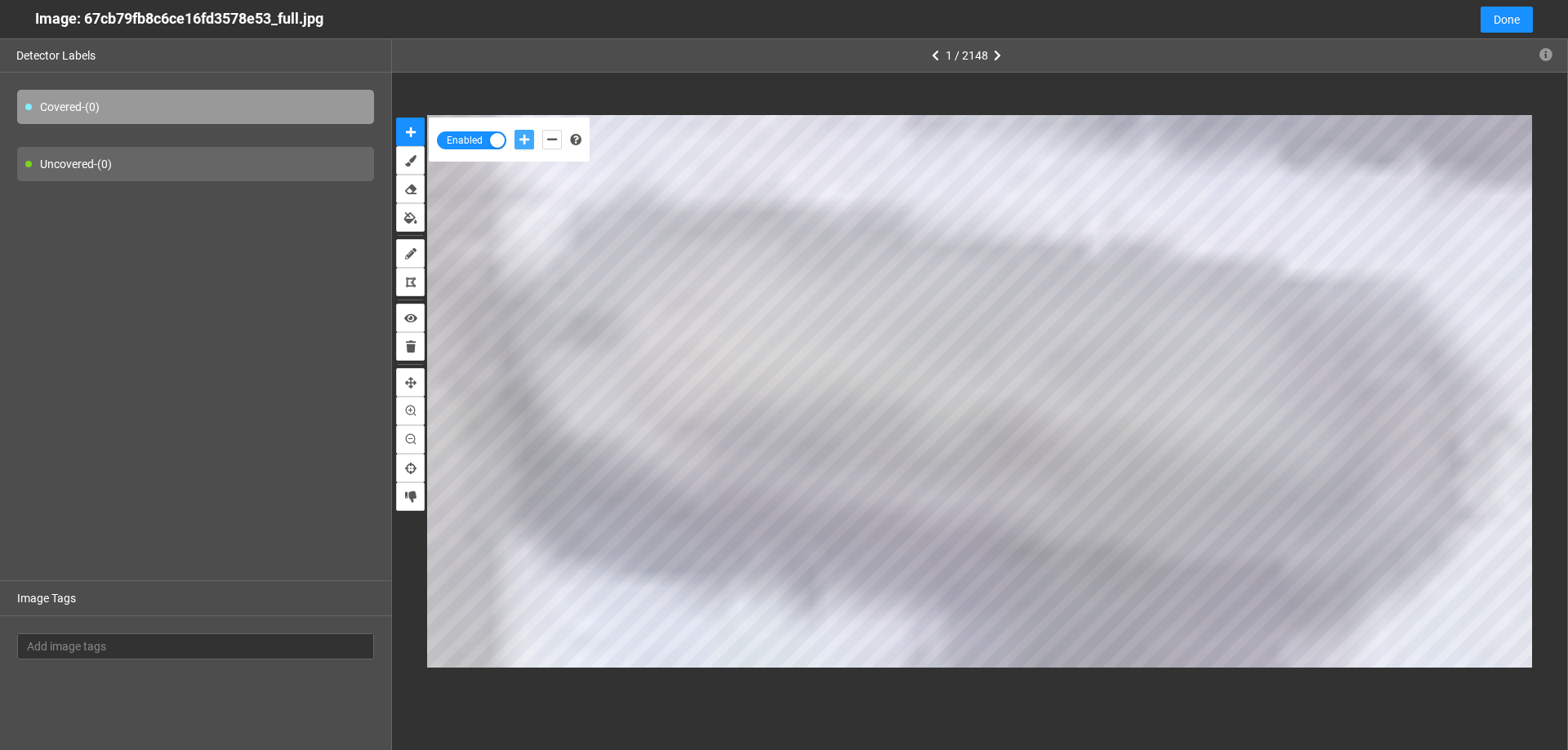
click at [526, 139] on icon "add-positive-points" at bounding box center [524, 140] width 10 height 12
click at [556, 145] on icon "add-negative-points" at bounding box center [552, 140] width 10 height 12
click at [526, 139] on icon "add-positive-points" at bounding box center [524, 140] width 10 height 12
click at [543, 141] on button "add-negative-points" at bounding box center [552, 140] width 20 height 20
click at [543, 130] on button "add-negative-points" at bounding box center [552, 140] width 20 height 20
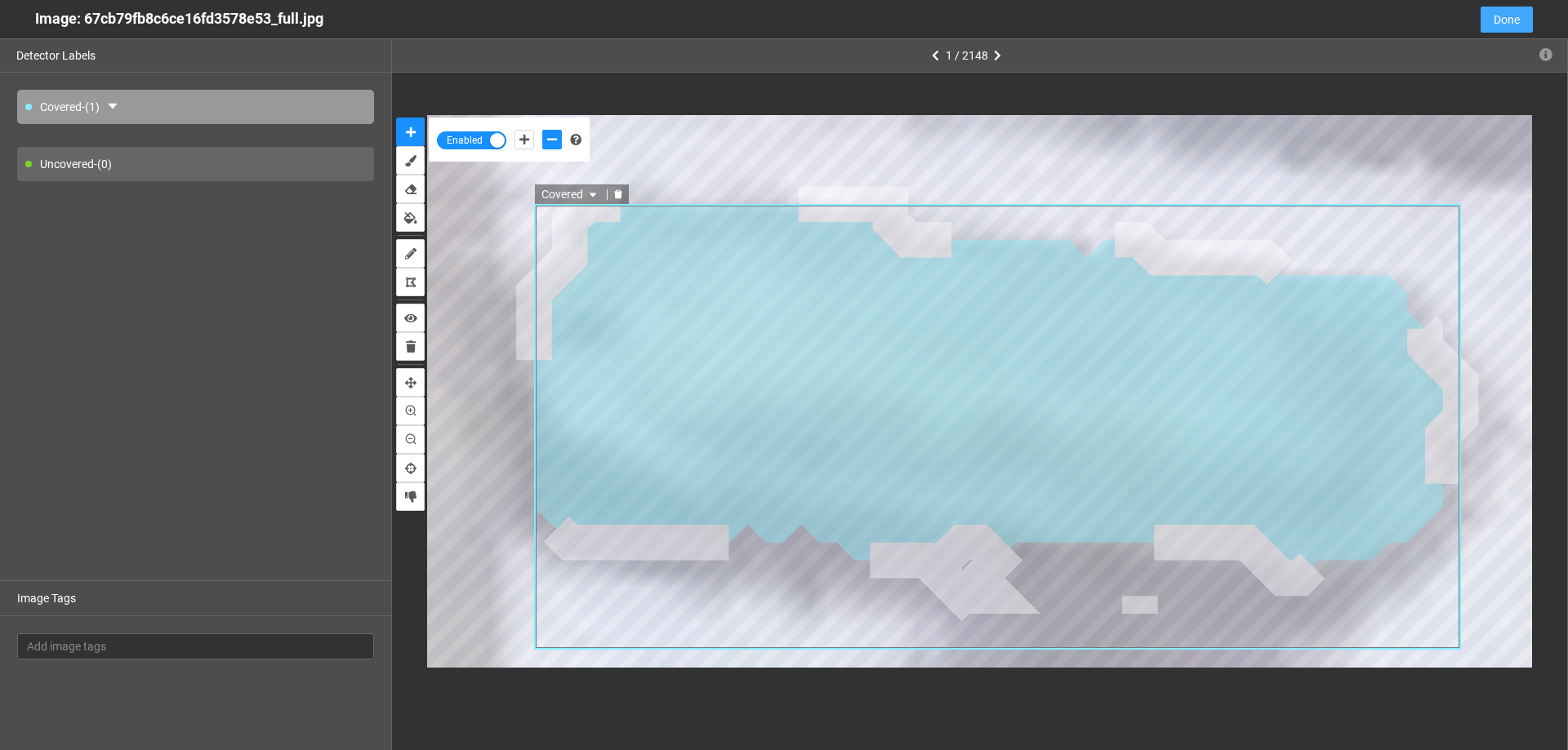
click at [1503, 26] on span "Done" at bounding box center [1506, 20] width 26 height 18
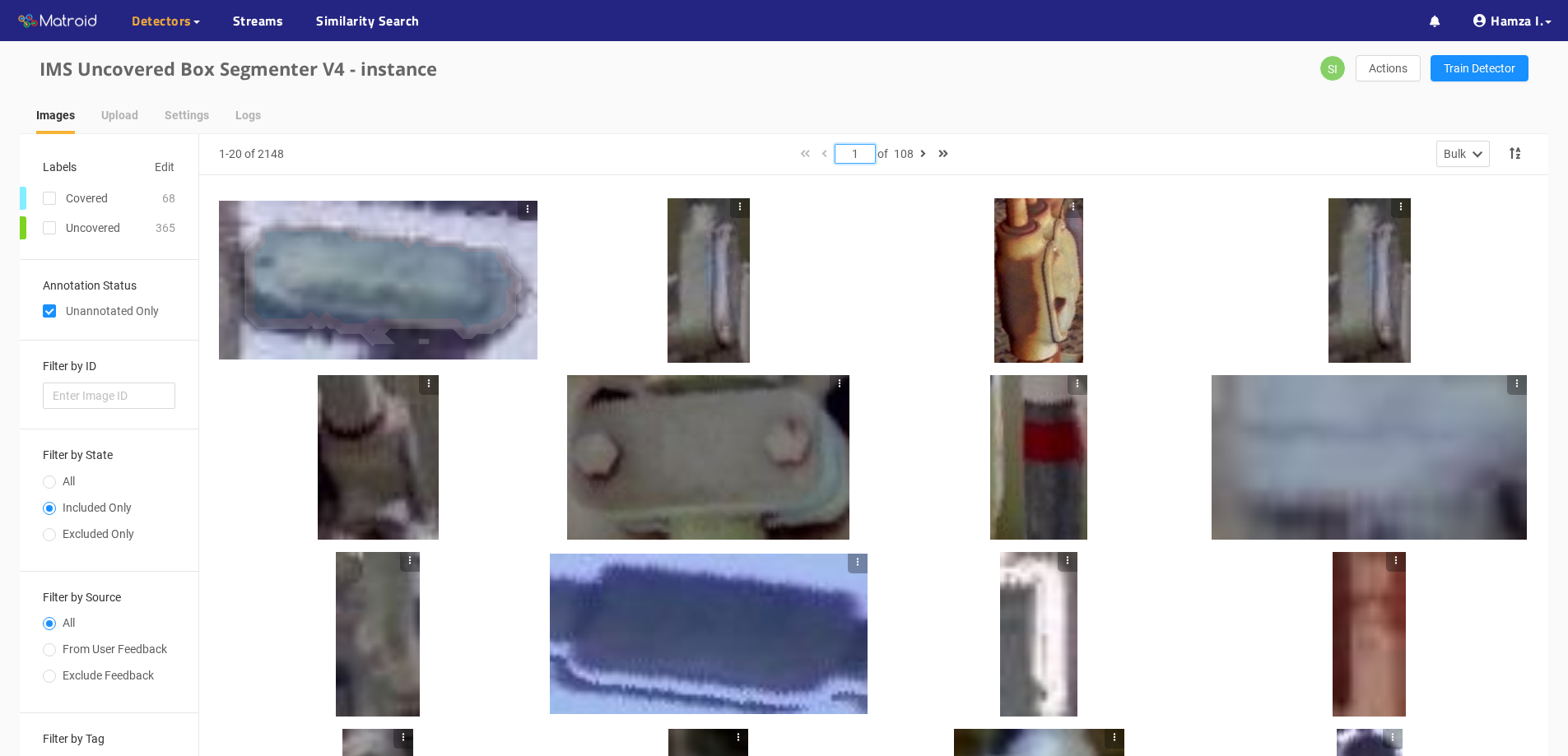
click at [849, 152] on input "1" at bounding box center [855, 154] width 39 height 18
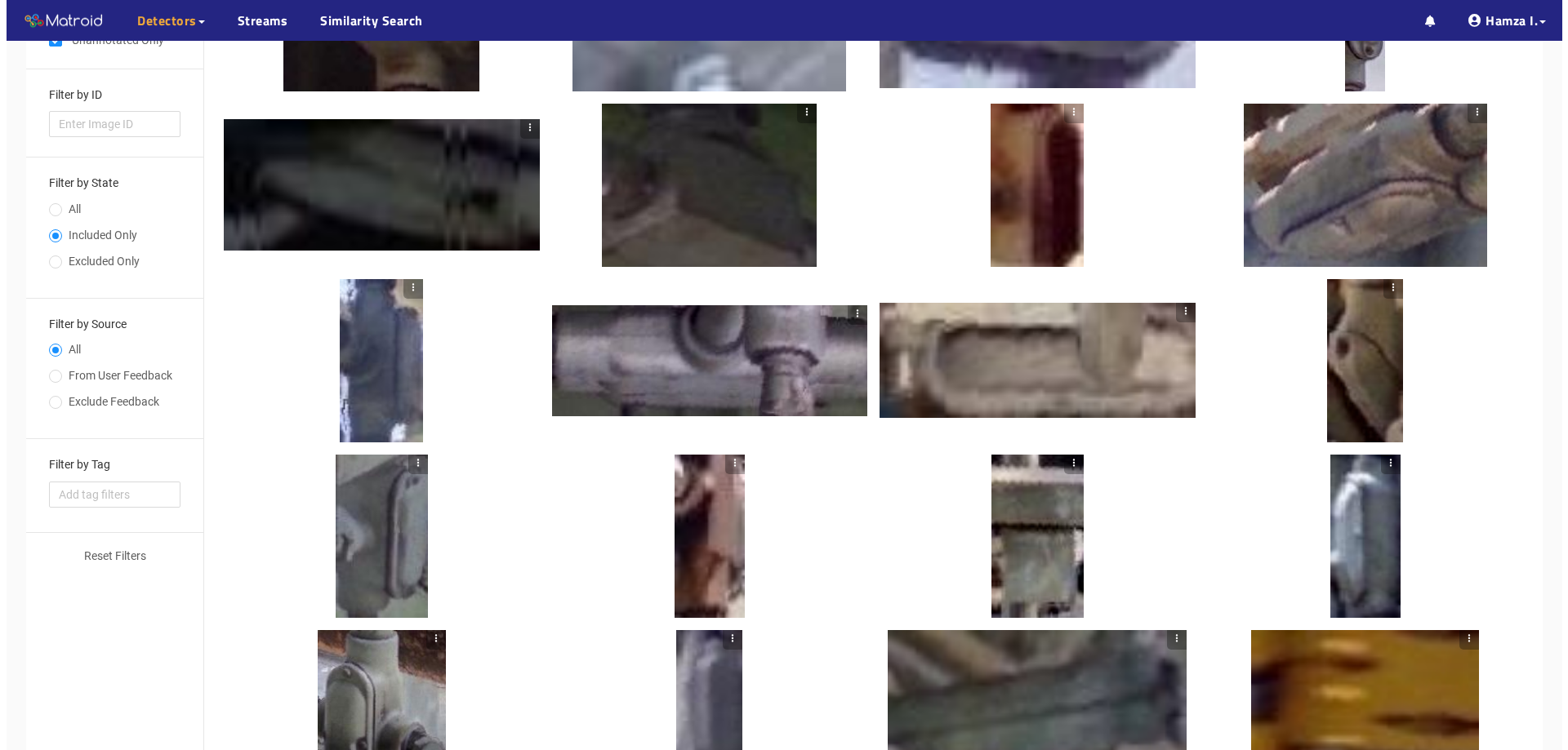
scroll to position [418, 0]
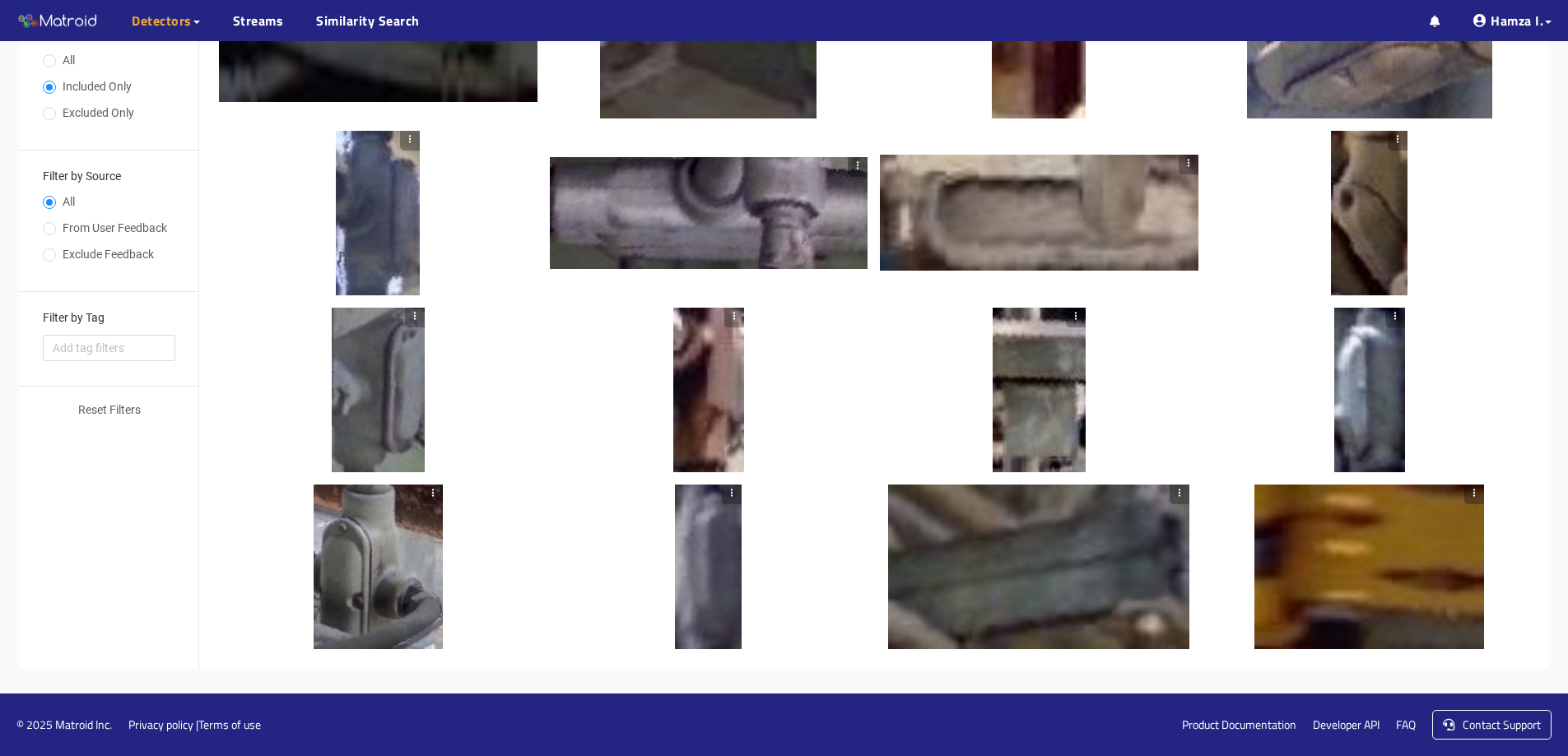
type input "51"
click at [356, 572] on div at bounding box center [378, 567] width 129 height 165
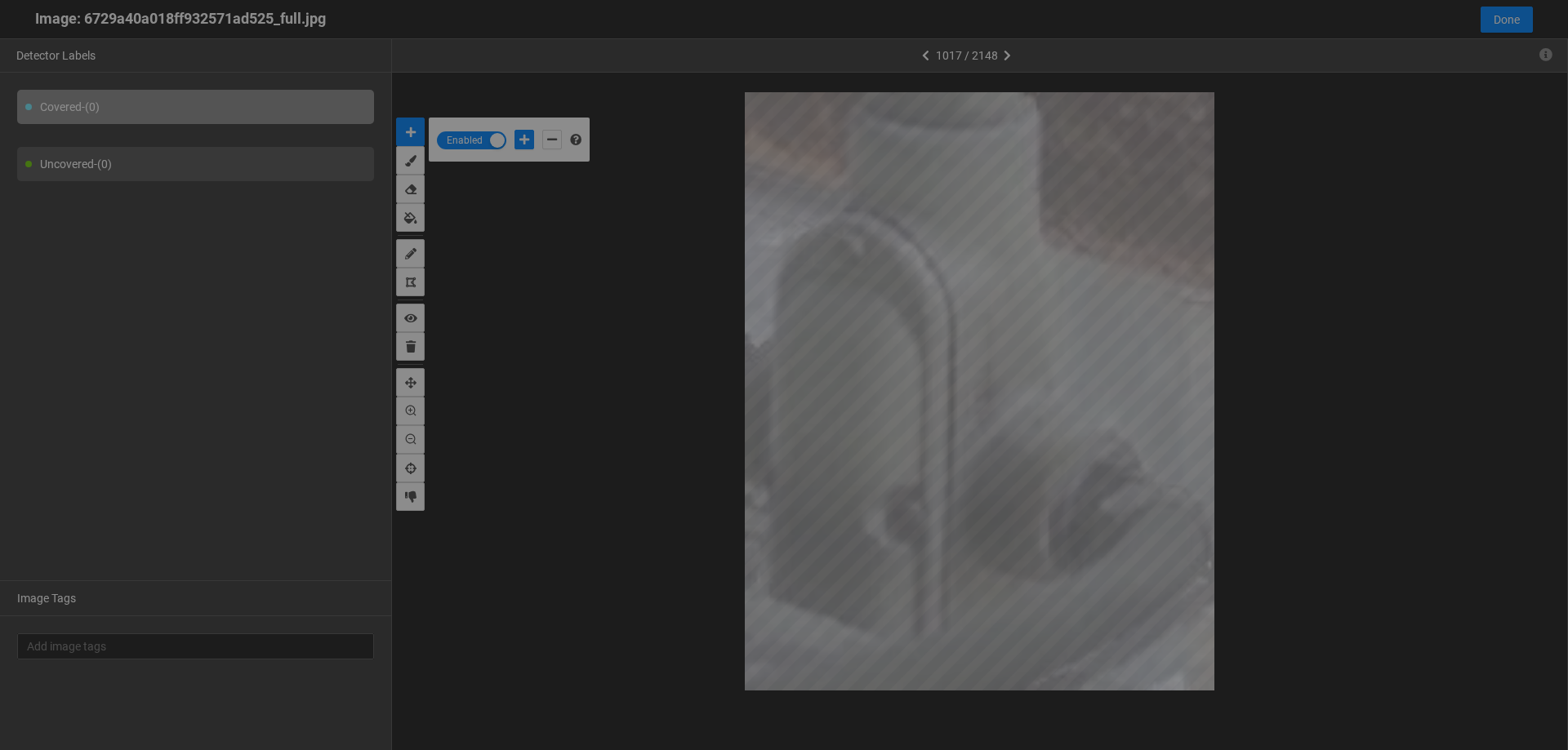
scroll to position [741, 0]
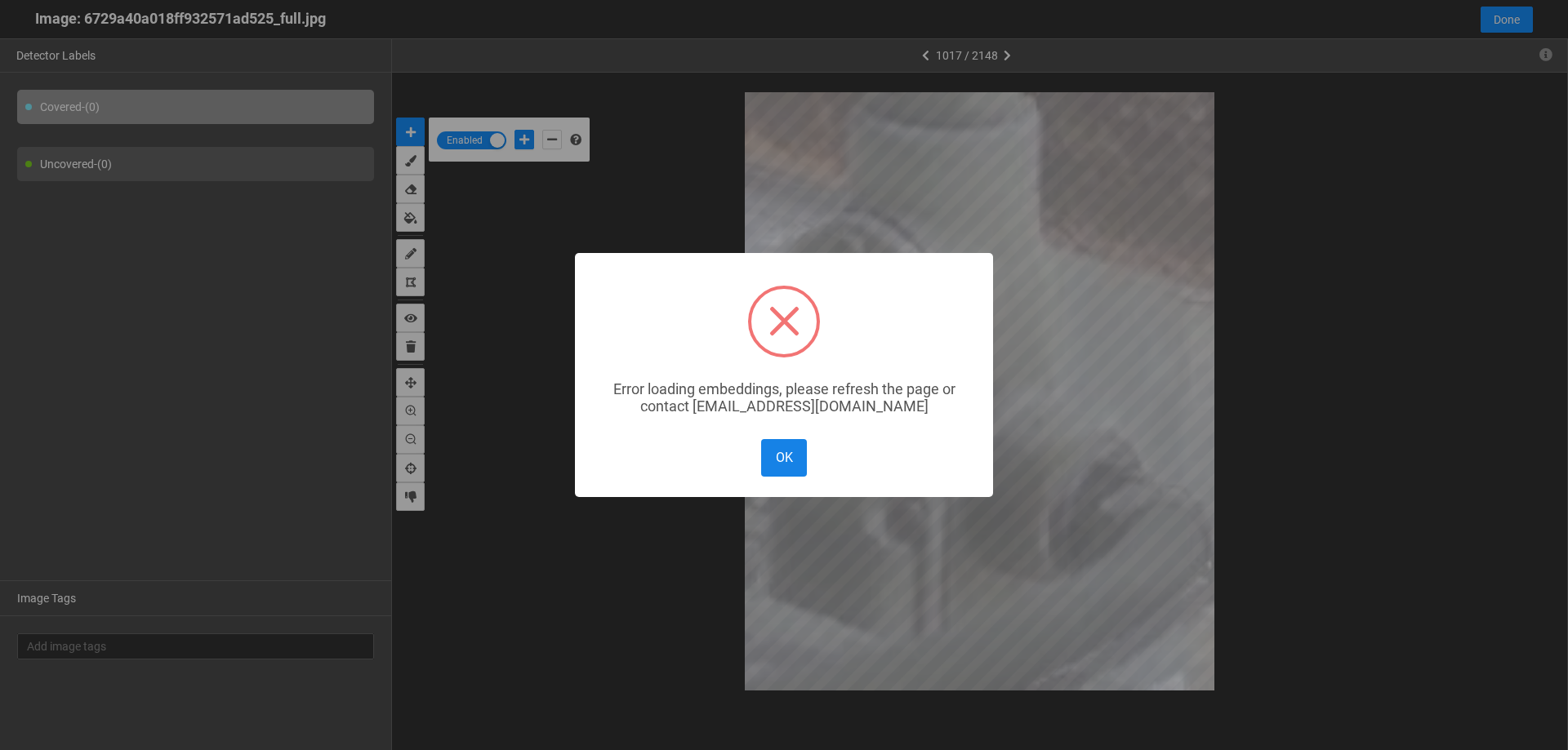
click at [780, 448] on button "OK" at bounding box center [784, 458] width 46 height 37
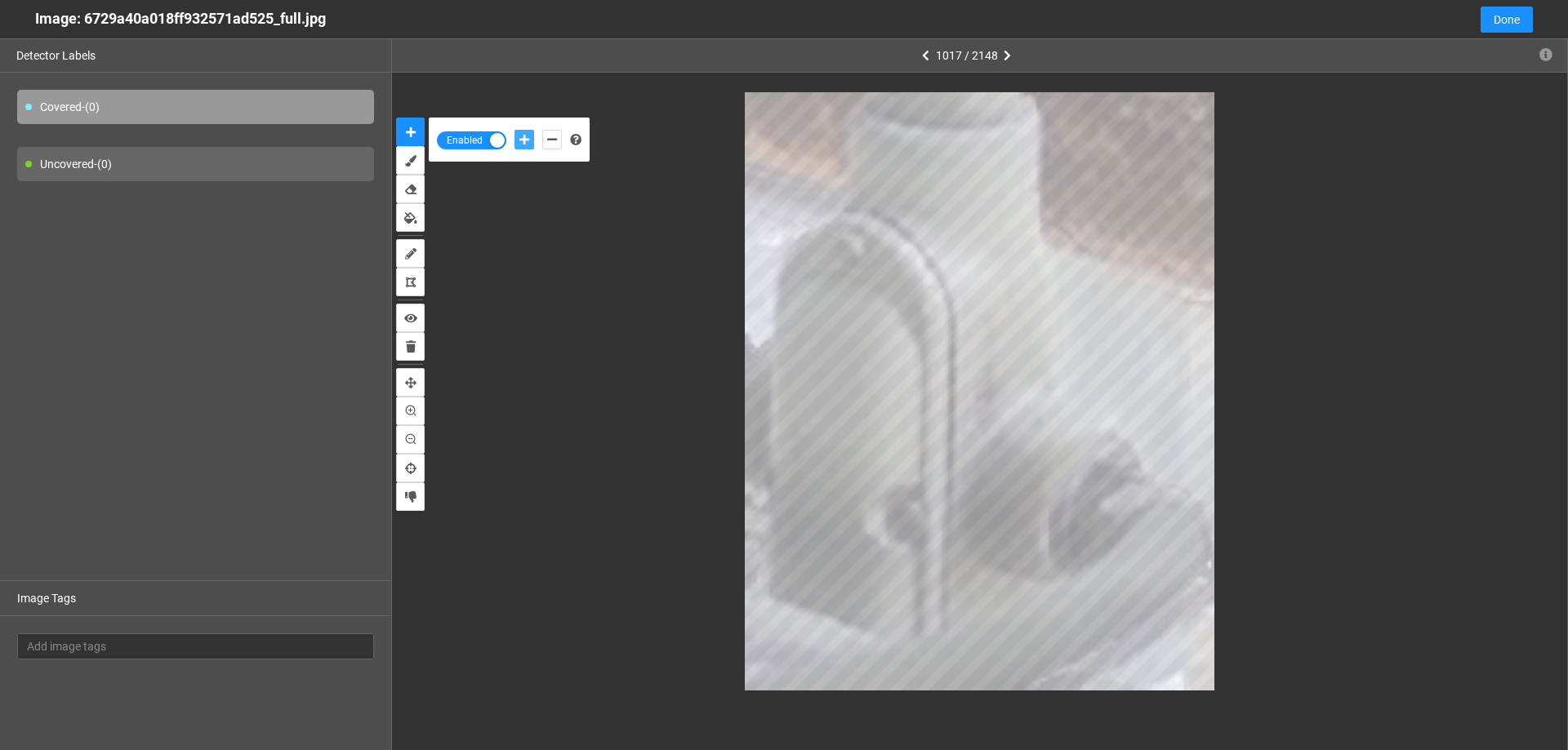
click at [527, 136] on icon "add-positive-points" at bounding box center [524, 140] width 10 height 12
click at [1554, 57] on button "button" at bounding box center [1545, 55] width 26 height 26
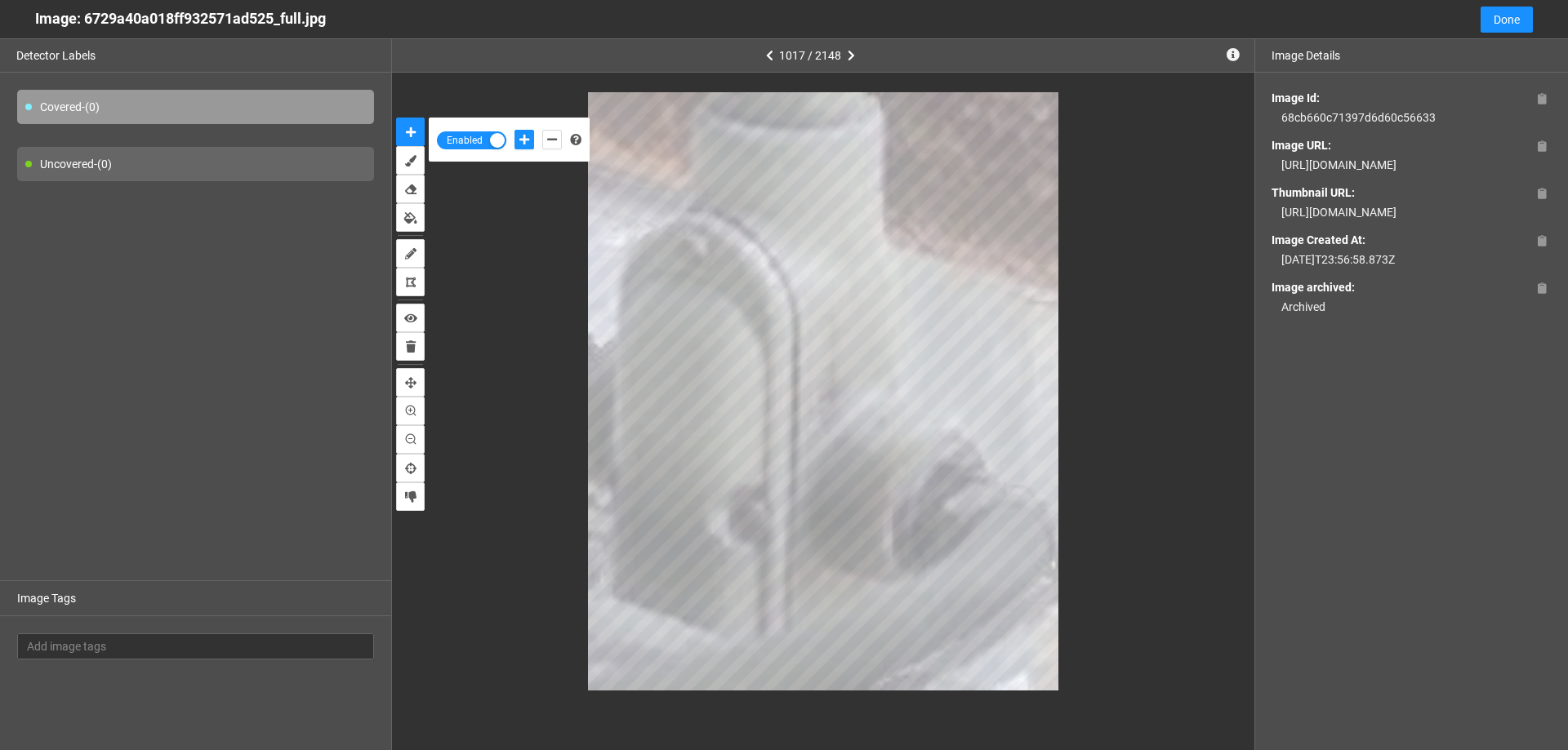
drag, startPoint x: 1378, startPoint y: 192, endPoint x: 1281, endPoint y: 162, distance: 101.5
click at [1281, 162] on div "Image Id: 68cb660c71397d6d60c56633 Image URL: https://app.matroid.com/media/im/…" at bounding box center [1410, 202] width 312 height 259
copy div "https://app.matroid.com/media/im/67cb79fb8c6ce16fd3578e35_full.jpg"
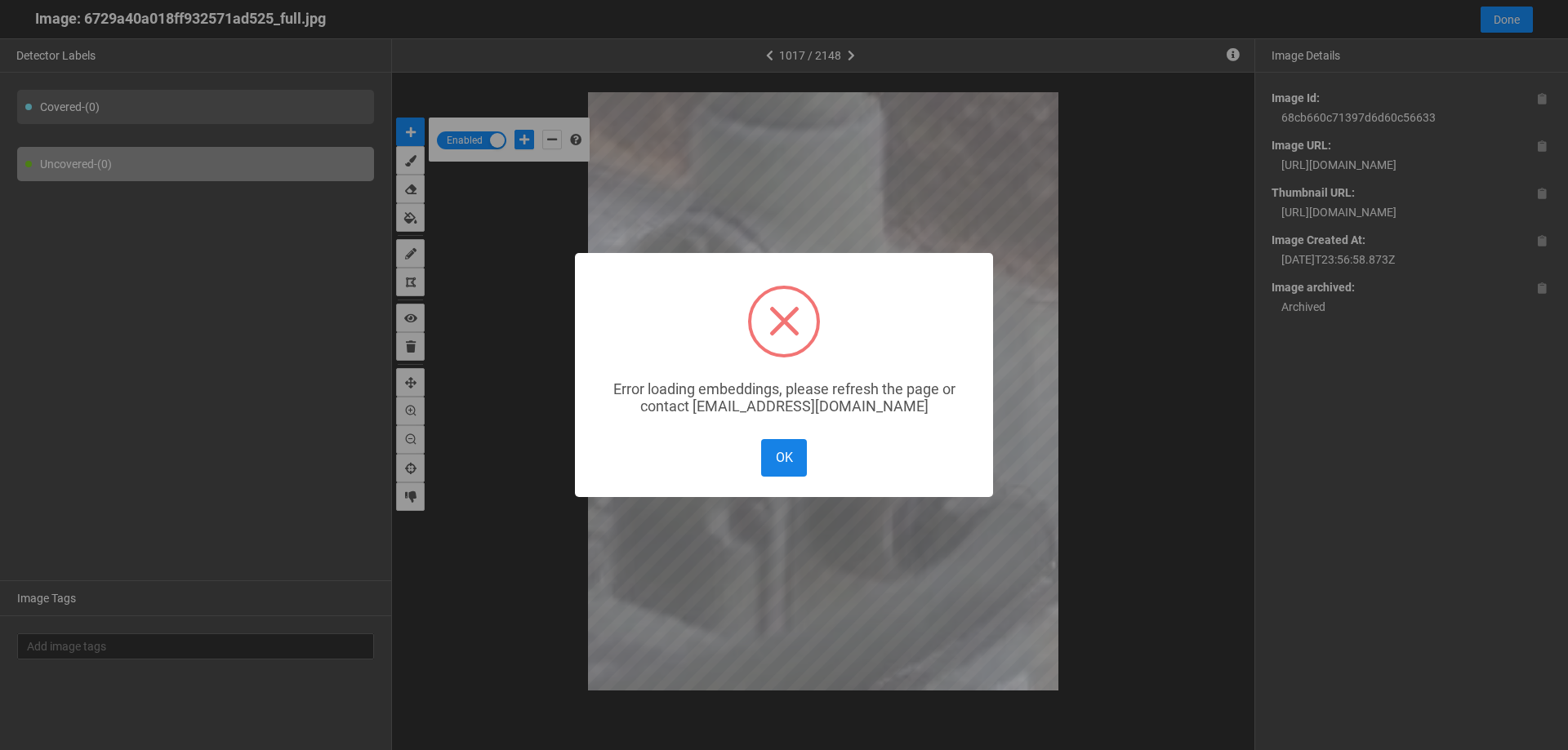
click at [799, 451] on button "OK" at bounding box center [784, 458] width 46 height 37
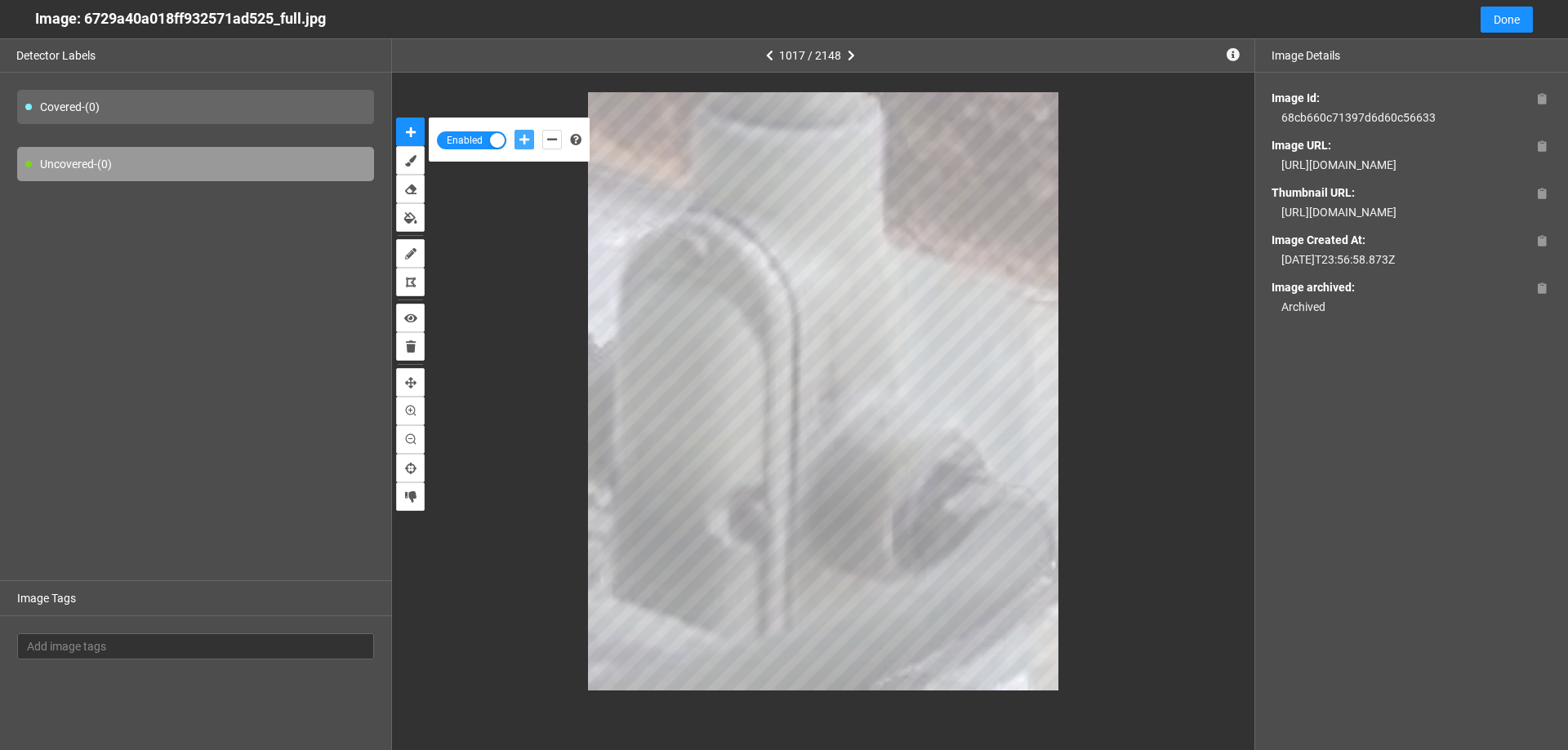
click at [525, 132] on button "add-positive-points" at bounding box center [524, 140] width 20 height 20
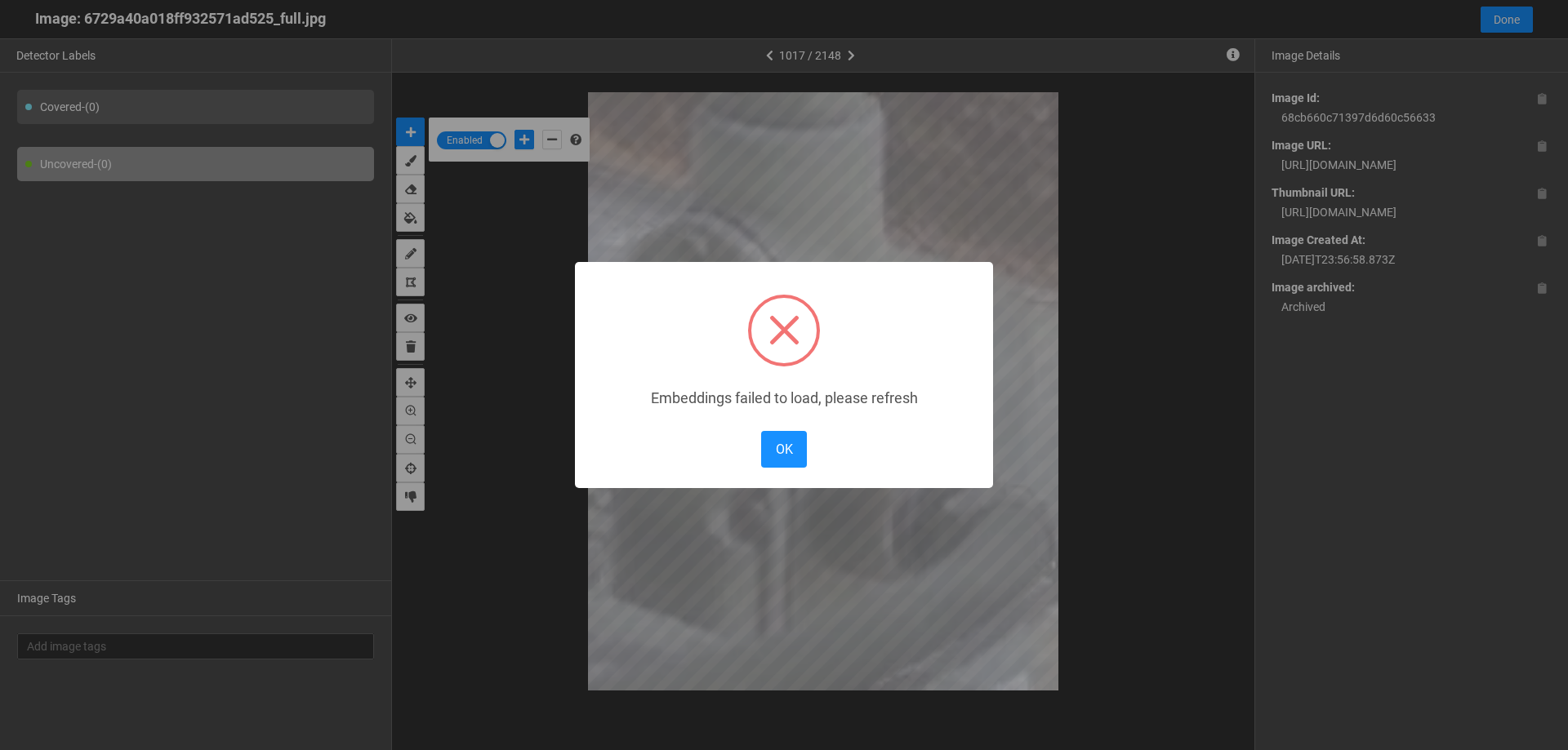
click at [744, 378] on body "··· Detectors ··· Streams ··· Similarity Search ··· ··· ··· Hamza I. ··· IMS Un…" at bounding box center [784, 165] width 1568 height 1168
click at [782, 460] on button "OK" at bounding box center [784, 449] width 46 height 37
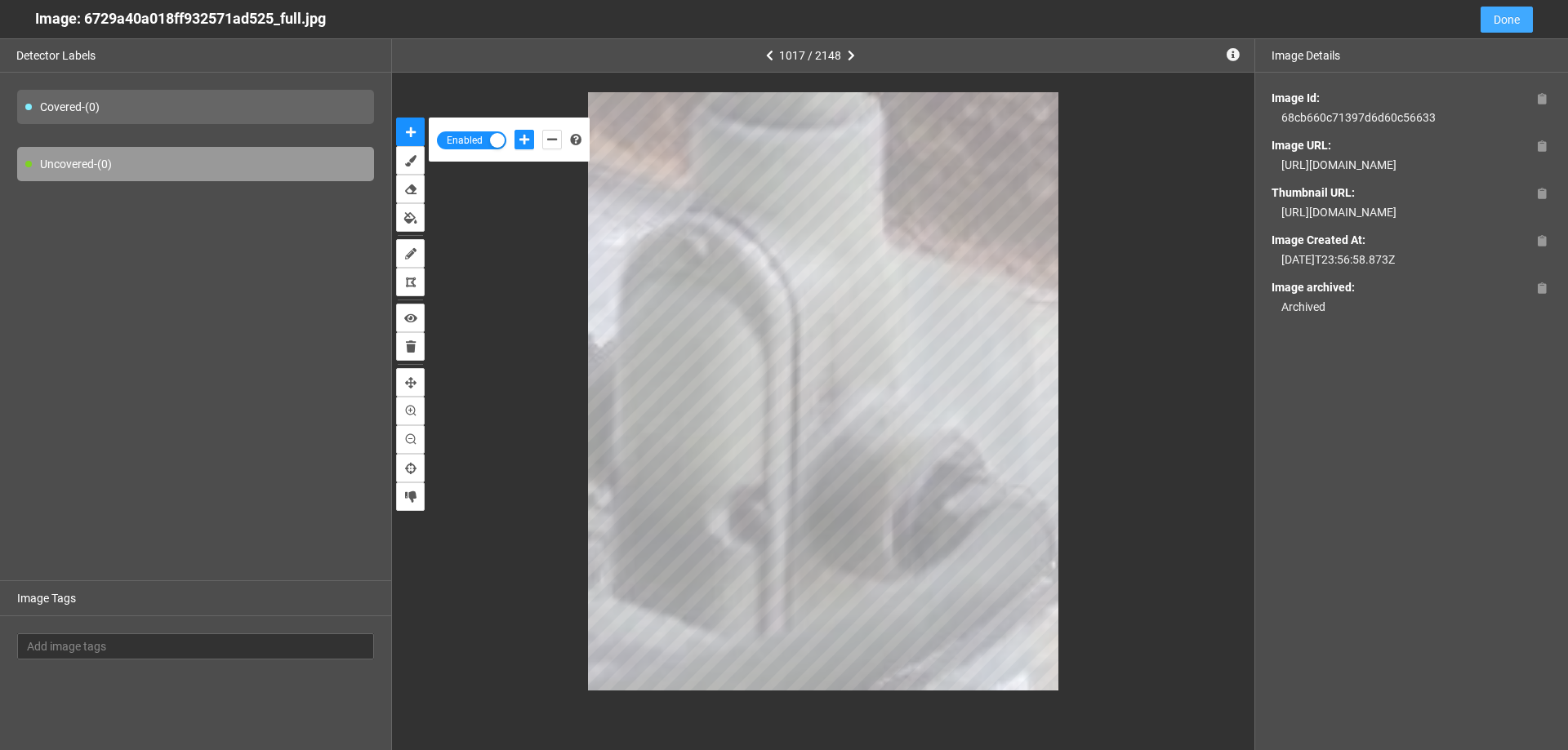
click at [1509, 17] on span "Done" at bounding box center [1506, 20] width 26 height 18
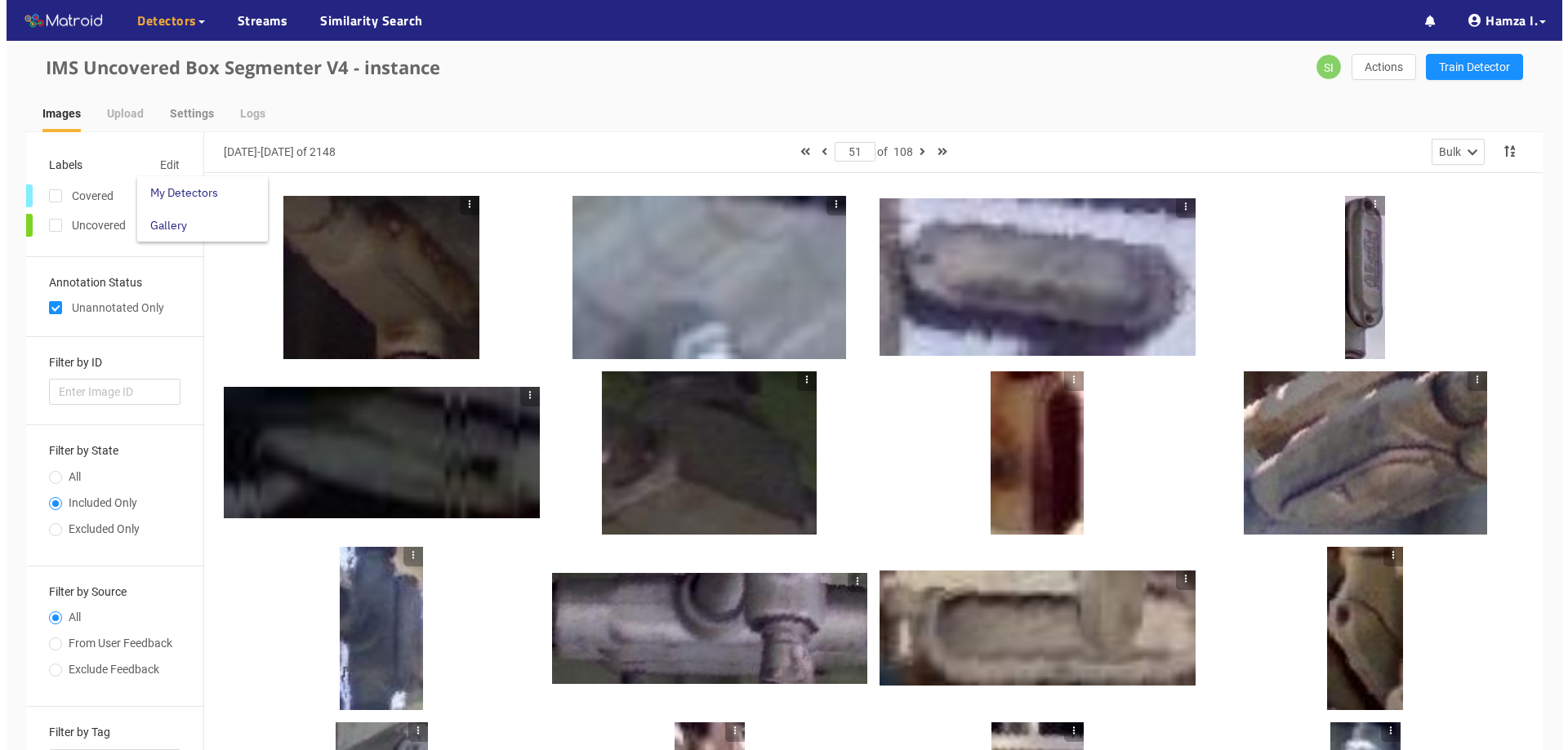
scroll to position [0, 0]
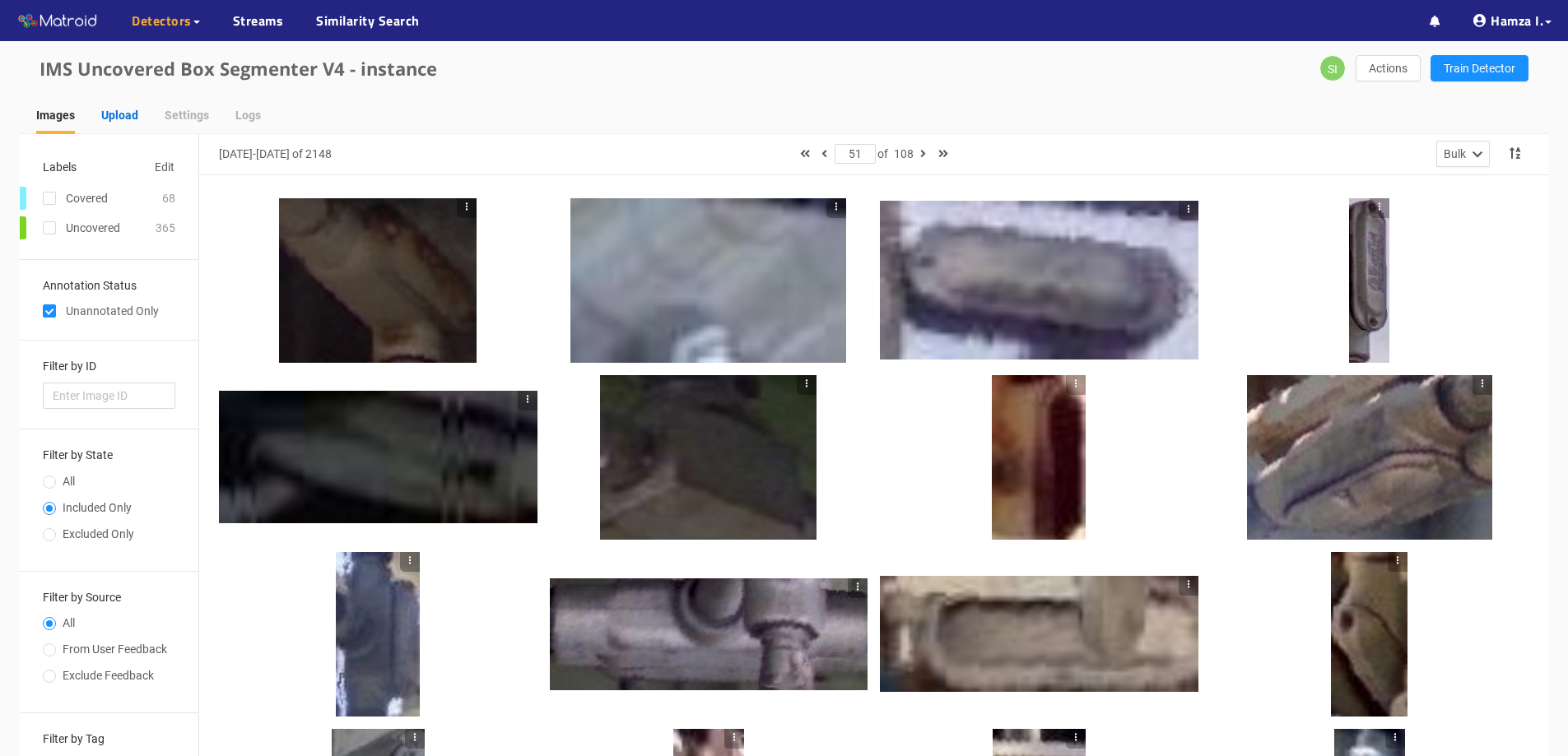
click at [126, 113] on div "Upload" at bounding box center [120, 115] width 38 height 18
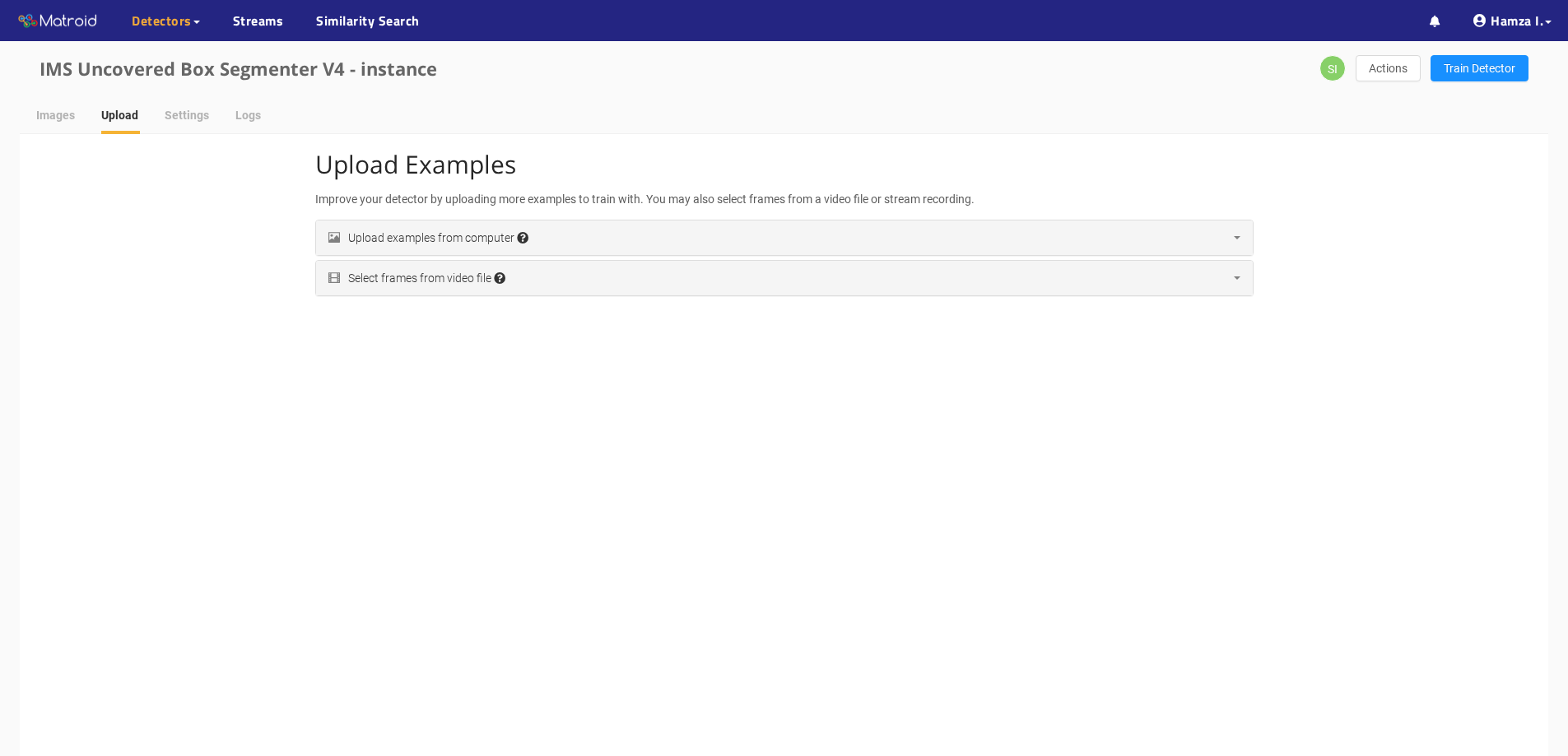
click at [587, 240] on div "Upload examples from computer Accepted file extensions: jpg, jpeg, png, tif, ti…" at bounding box center [784, 237] width 937 height 35
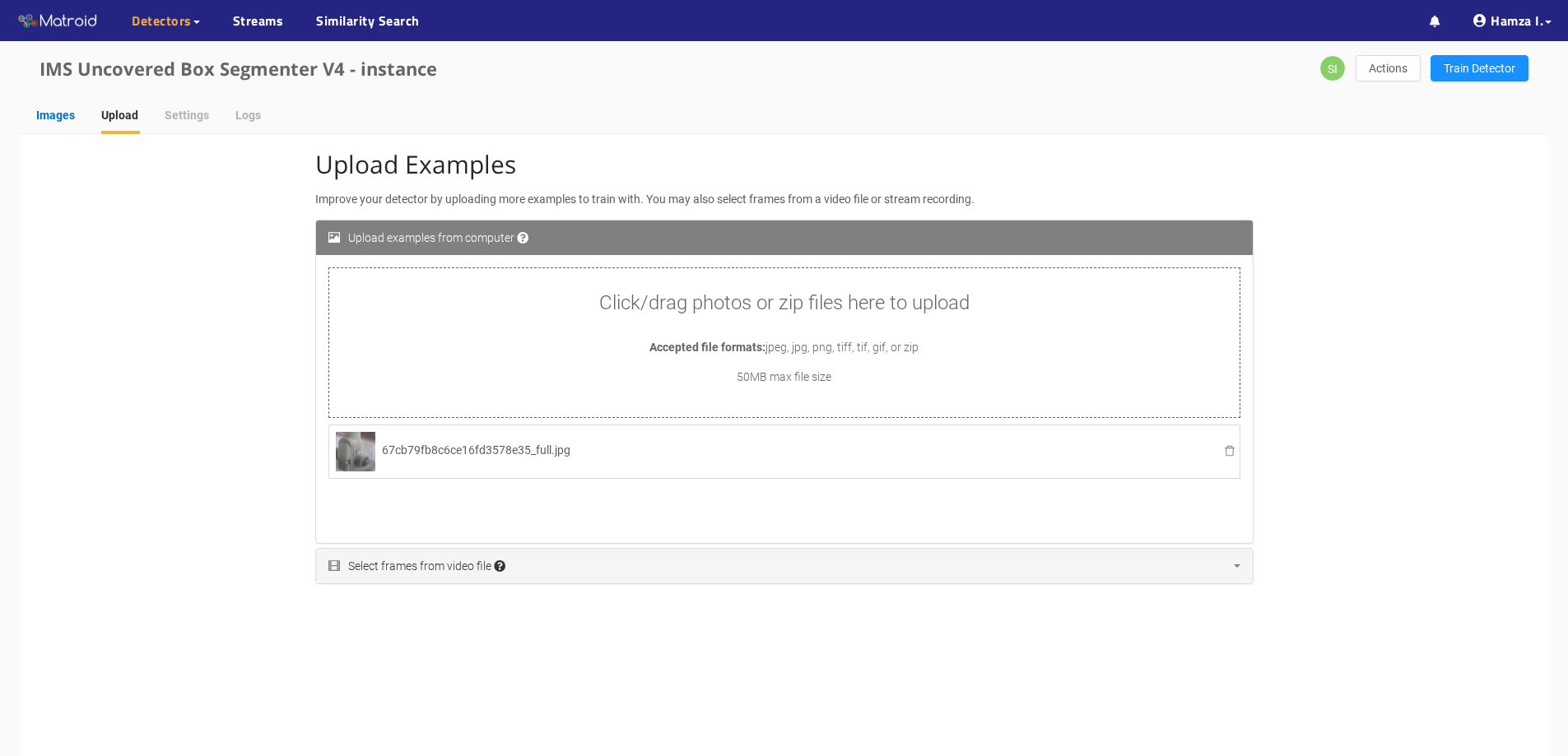
click at [52, 107] on div "Images" at bounding box center [55, 115] width 39 height 18
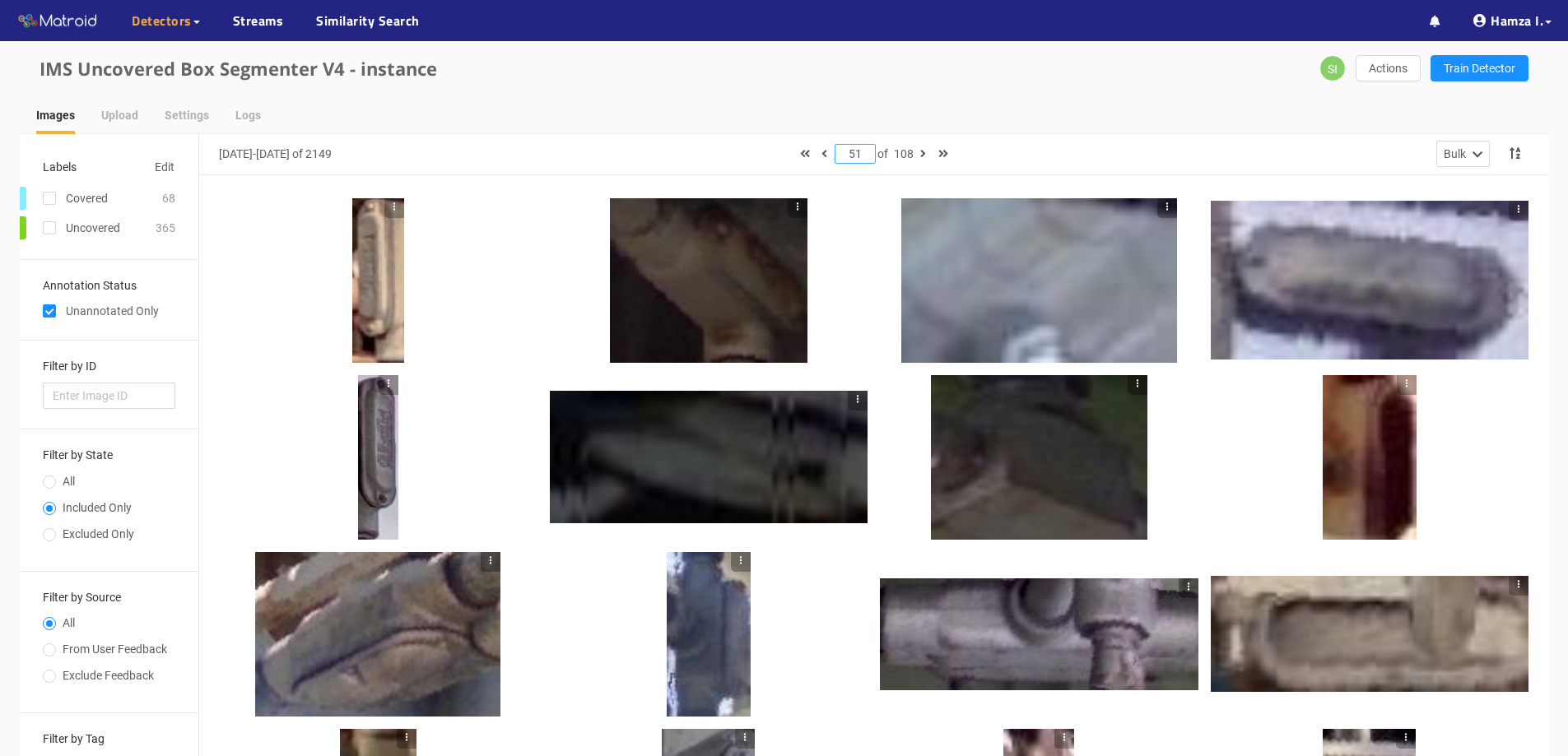
click at [849, 152] on input "51" at bounding box center [855, 154] width 39 height 18
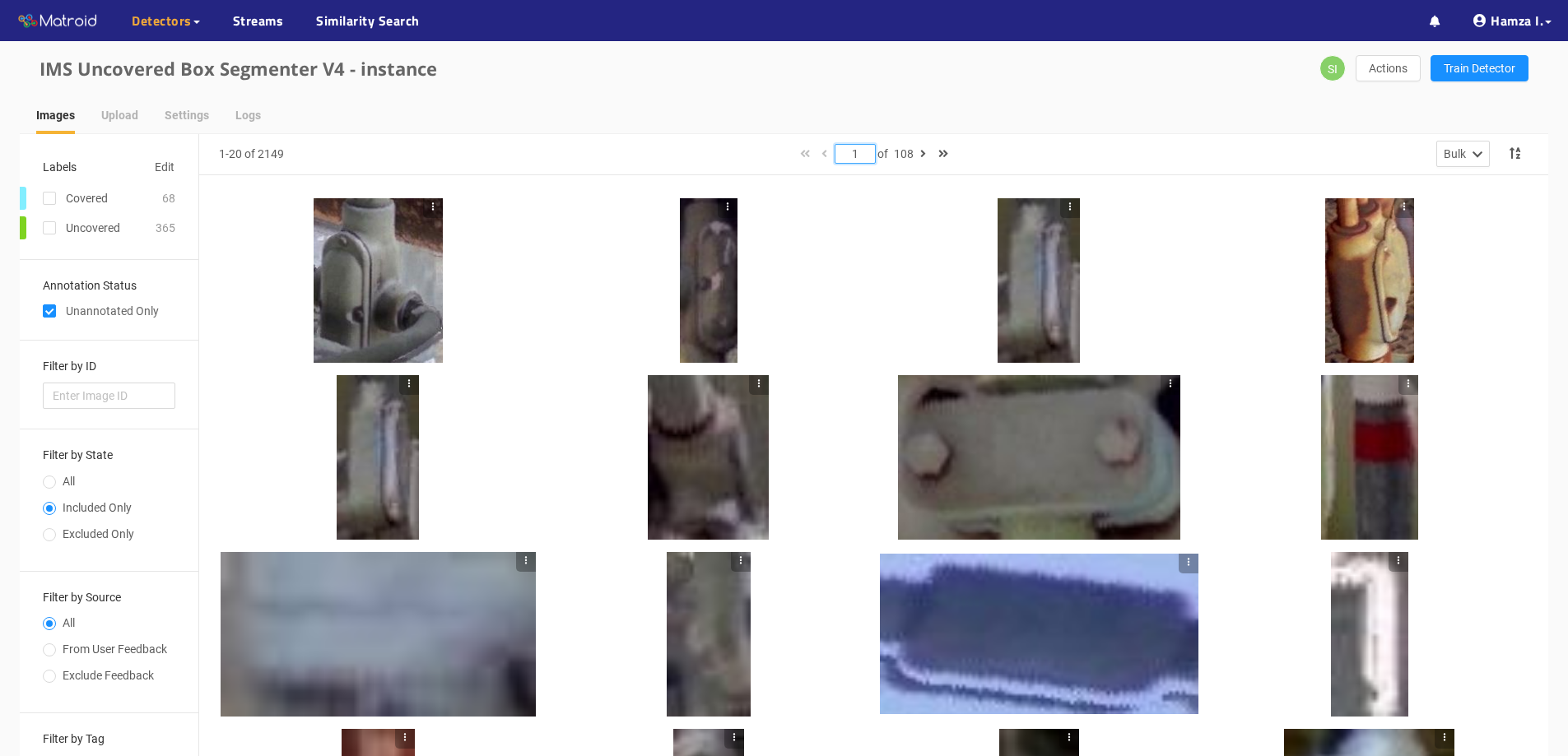
type input "1"
click at [392, 284] on div at bounding box center [378, 280] width 129 height 165
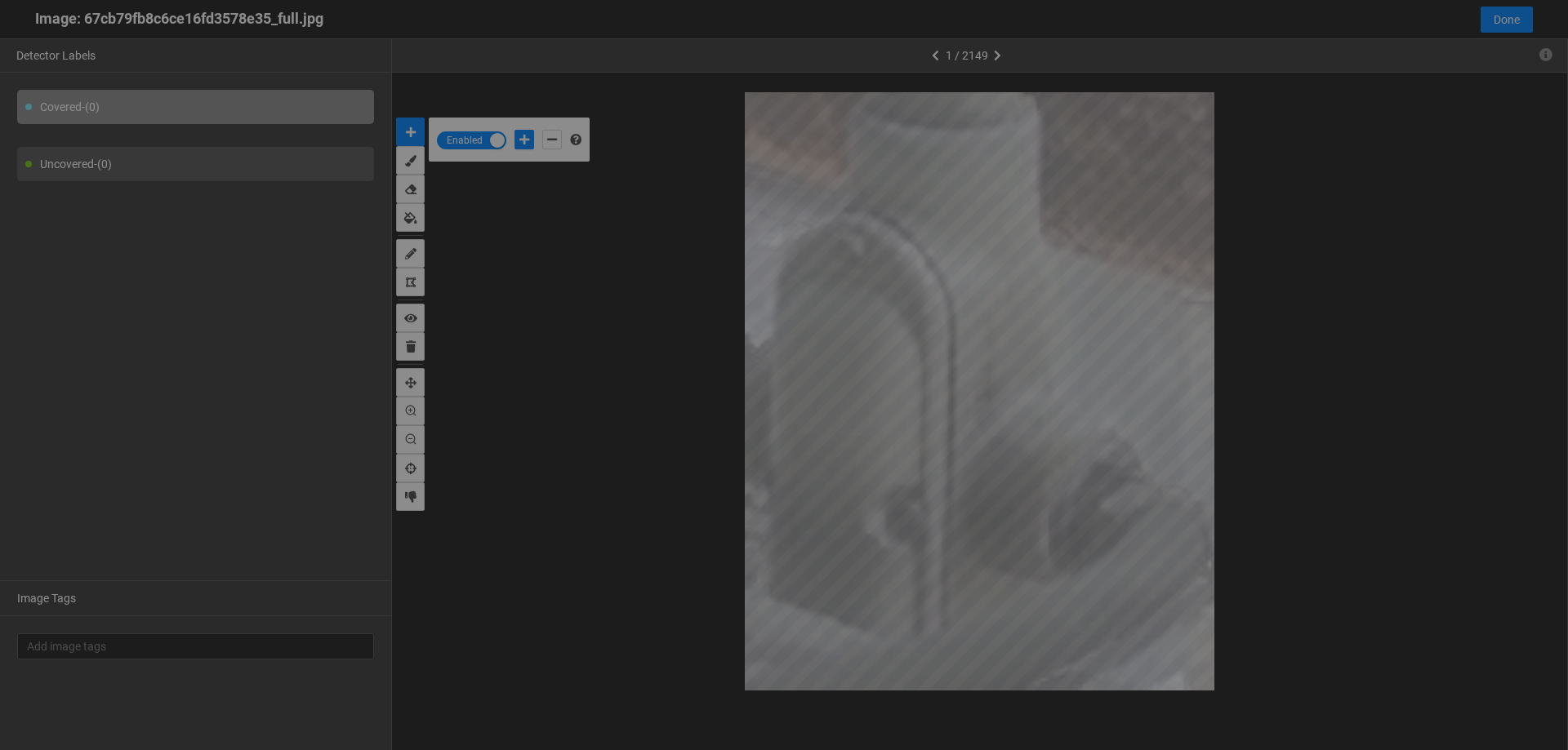
scroll to position [741, 0]
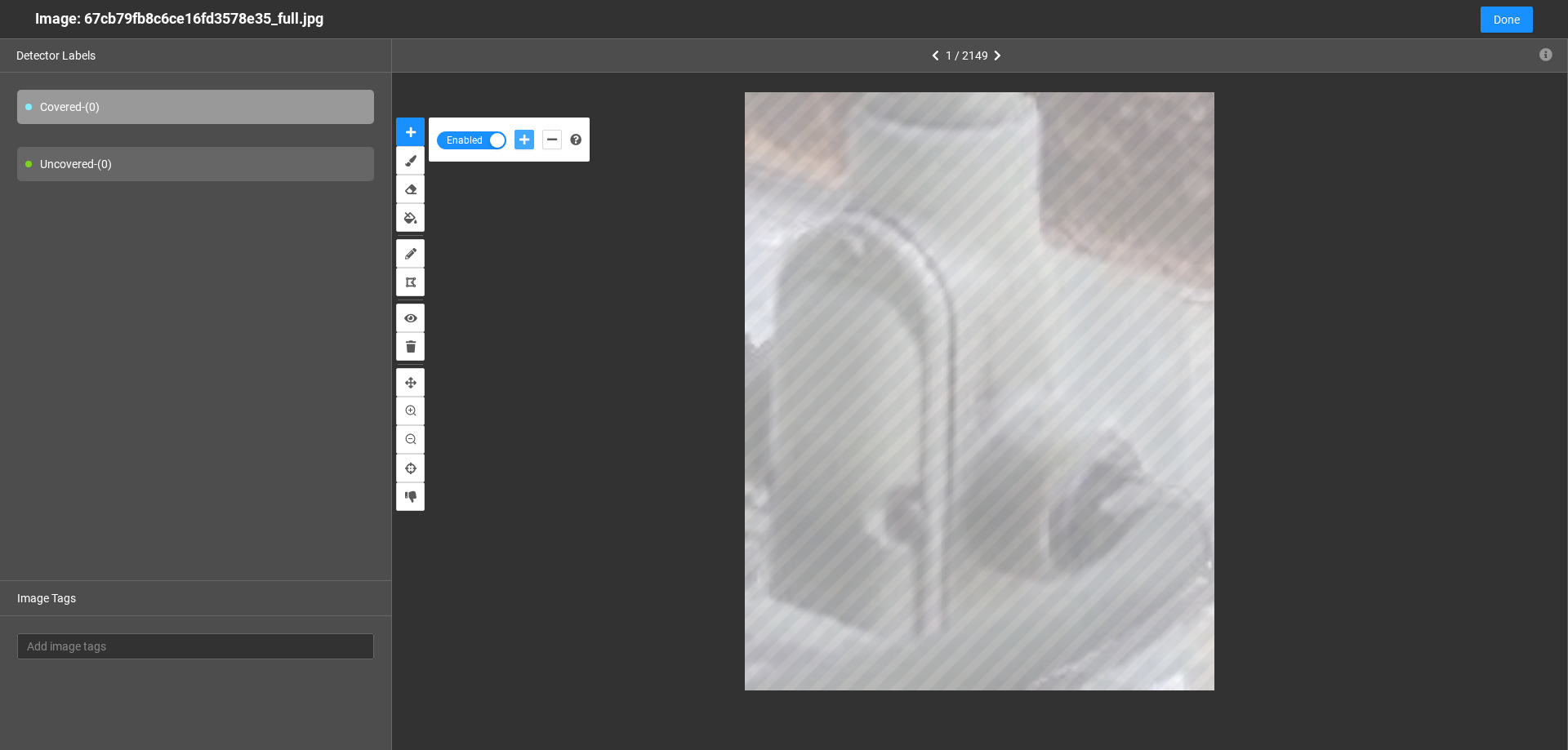
click at [520, 140] on icon "add-positive-points" at bounding box center [524, 140] width 10 height 12
click at [514, 130] on button "add-positive-points" at bounding box center [524, 140] width 20 height 20
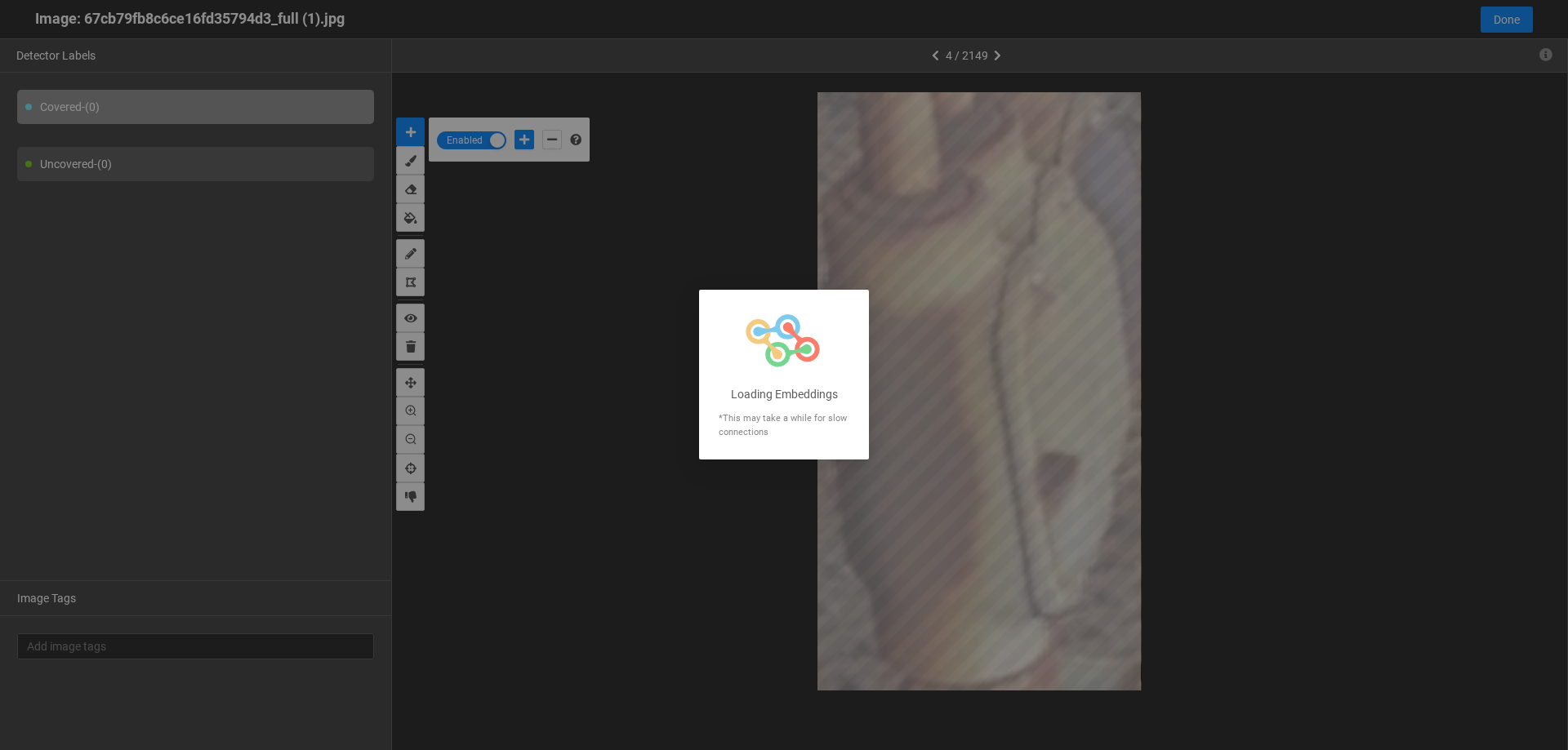
click at [1499, 23] on div at bounding box center [784, 375] width 1568 height 750
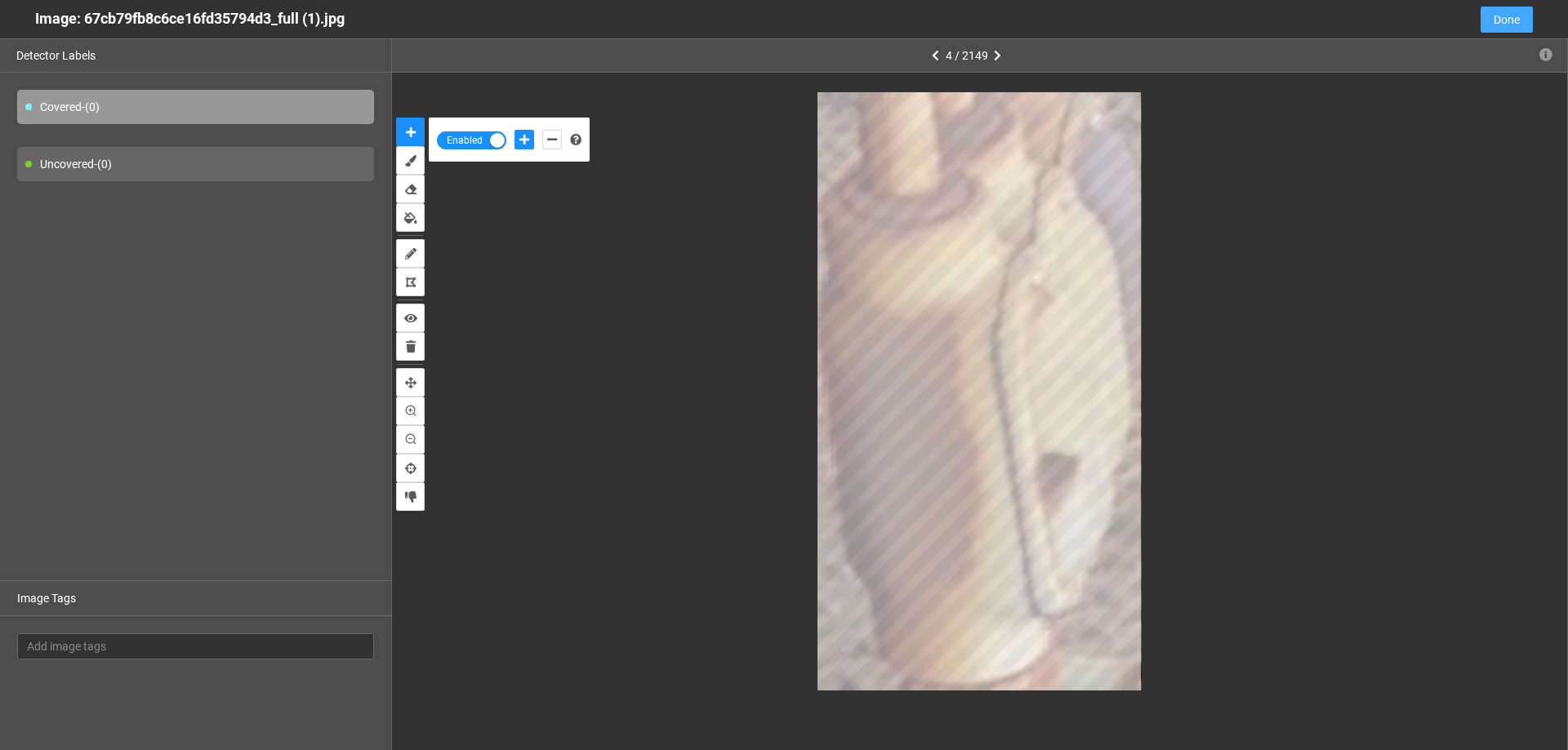
click at [1515, 18] on span "Done" at bounding box center [1506, 20] width 26 height 18
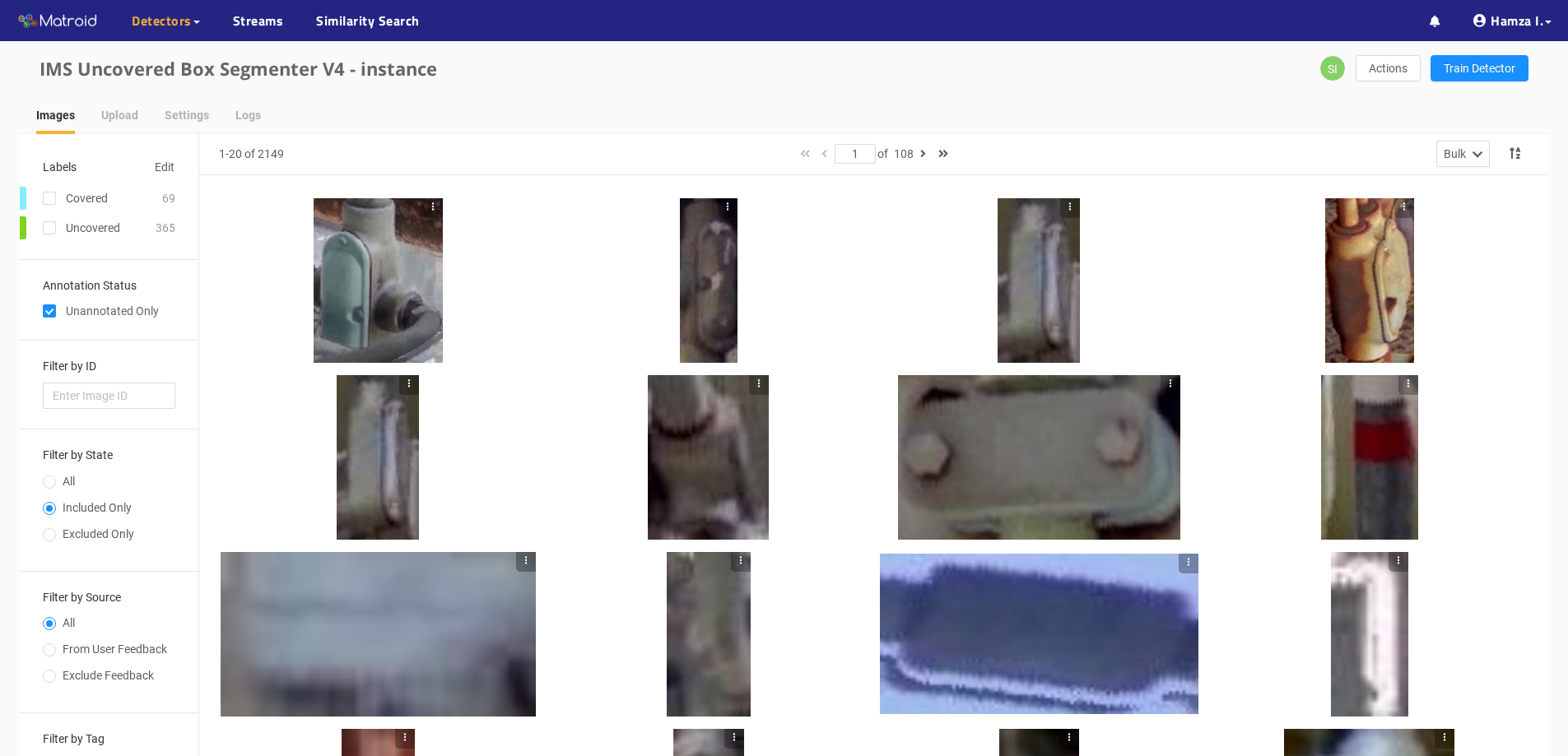
drag, startPoint x: 750, startPoint y: 58, endPoint x: 770, endPoint y: 74, distance: 25.6
click at [753, 62] on div "IMS Uncovered Box Segmenter V4 - instance" at bounding box center [412, 68] width 745 height 29
click at [846, 156] on input "1" at bounding box center [855, 154] width 39 height 18
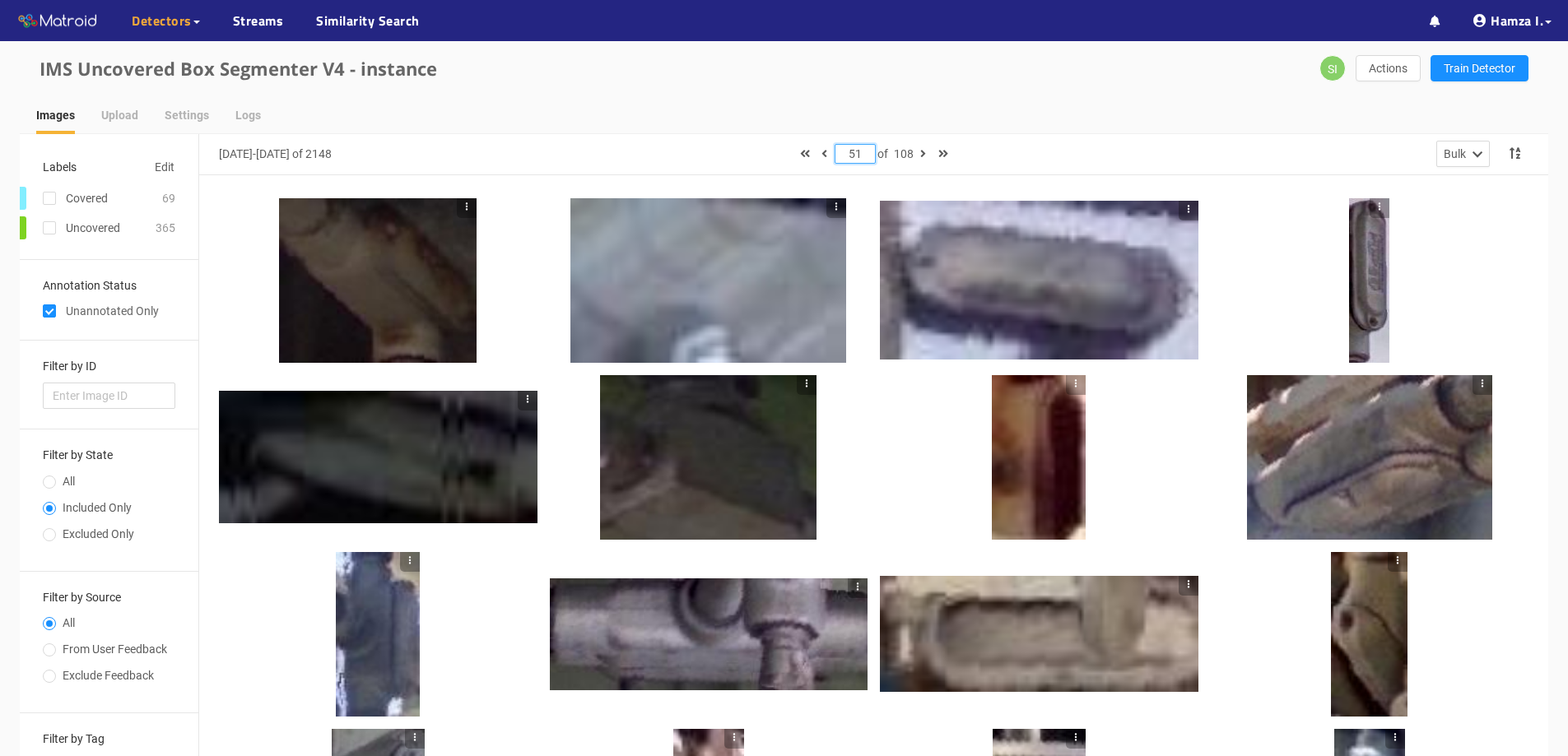
type input "51"
click at [424, 284] on div at bounding box center [378, 280] width 197 height 165
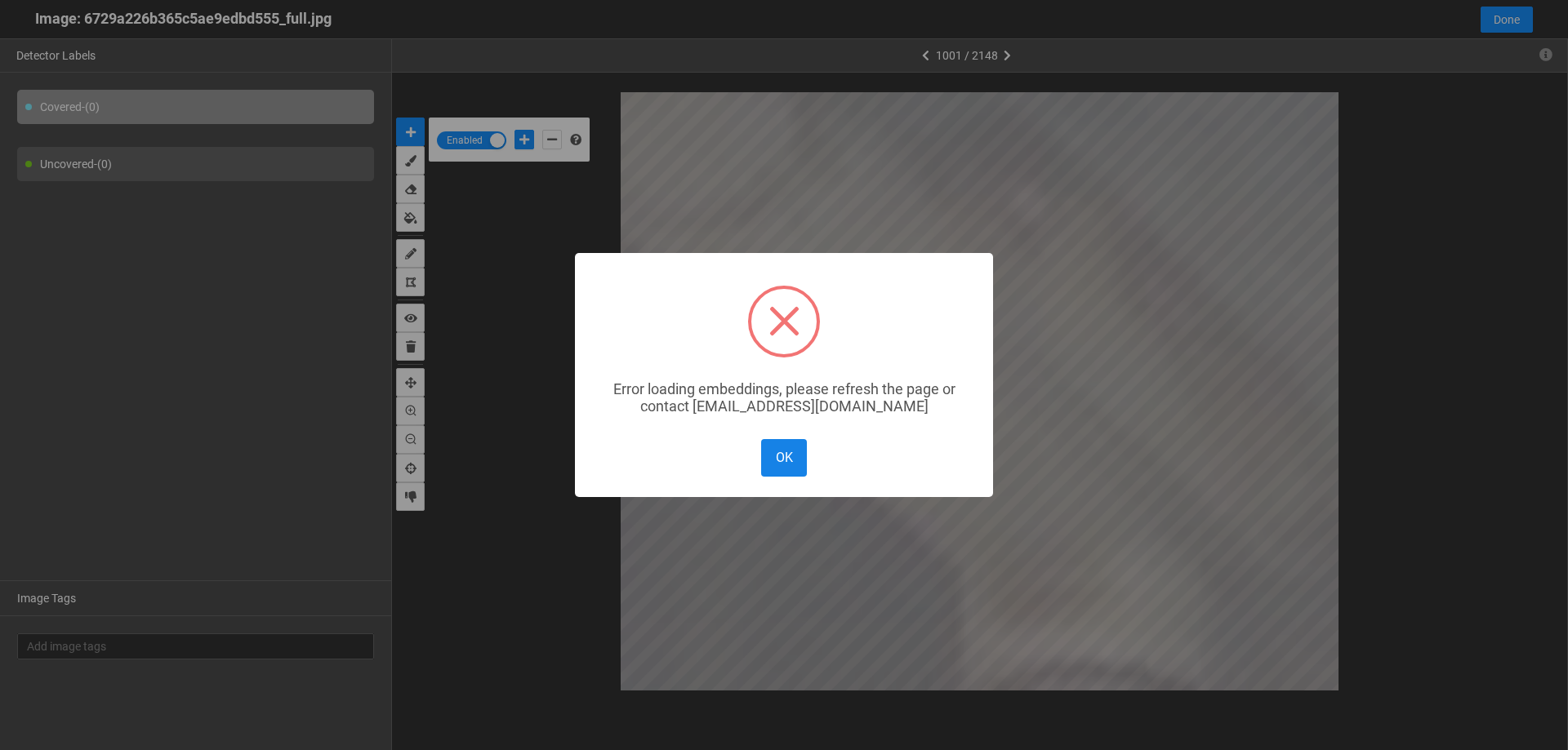
click at [768, 470] on button "OK" at bounding box center [784, 458] width 46 height 37
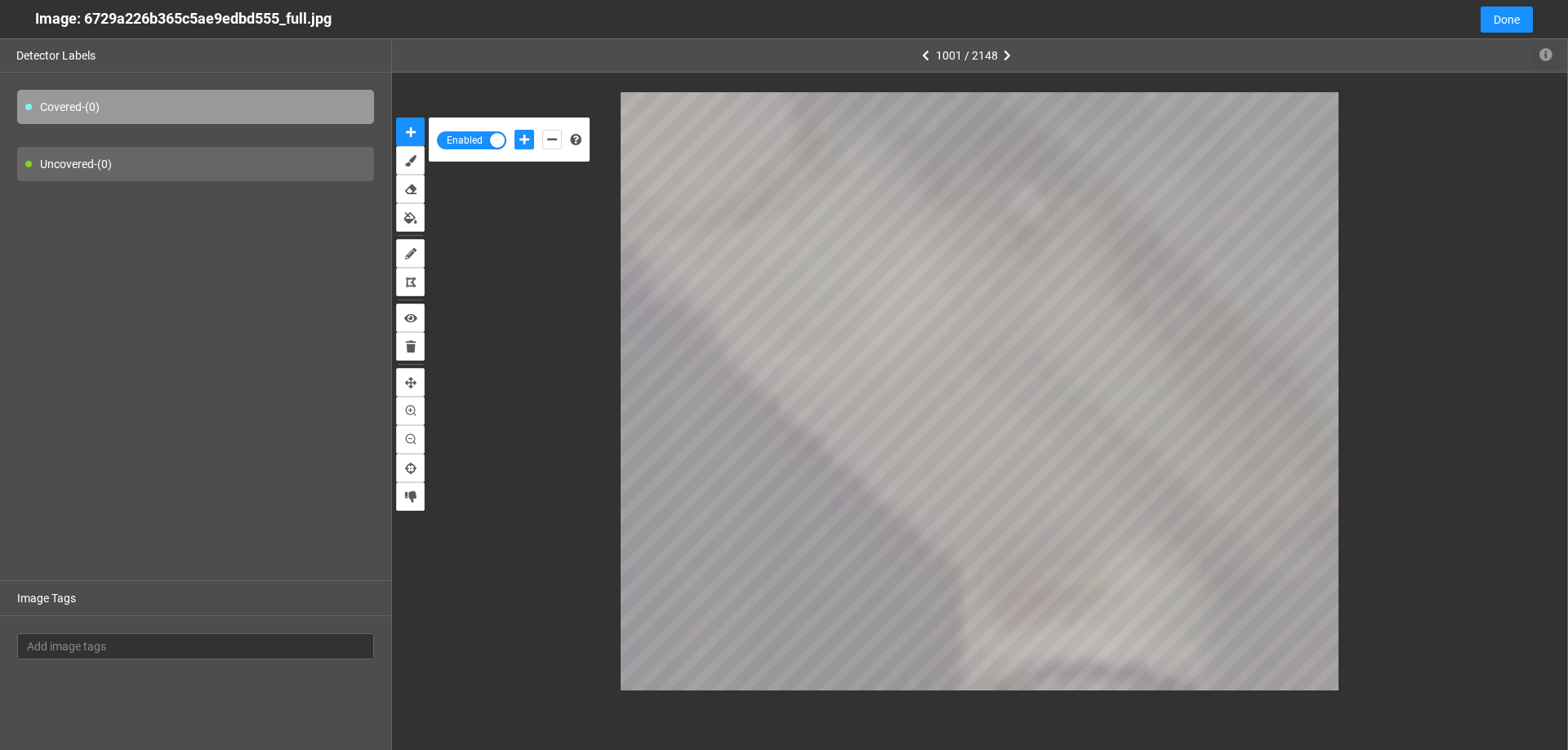
click at [1553, 54] on button "button" at bounding box center [1545, 55] width 26 height 26
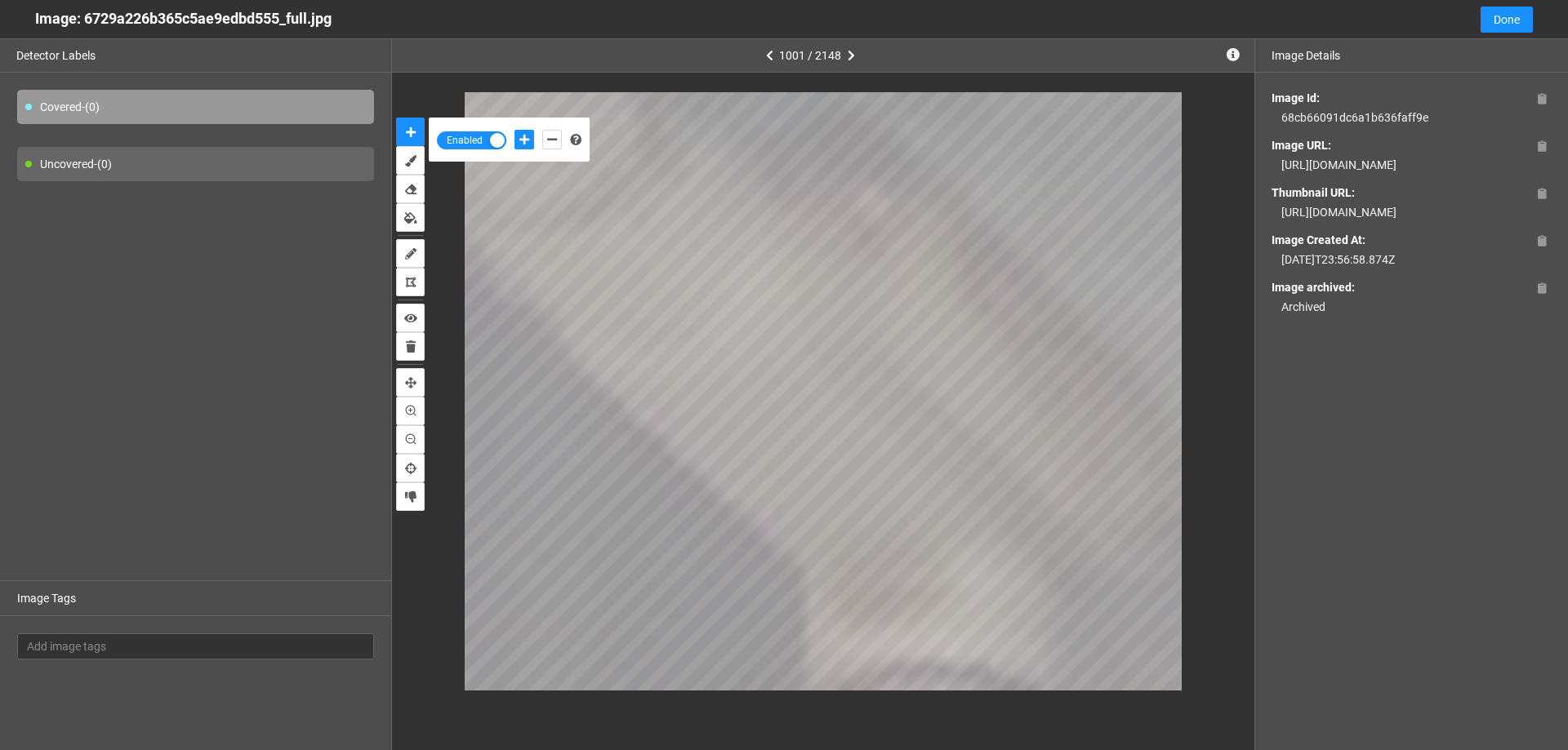
drag, startPoint x: 1273, startPoint y: 160, endPoint x: 1458, endPoint y: 196, distance: 188.5
click at [1458, 196] on div "Image Id: 68cb66091dc6a1b636faff9e Image URL: https://app.matroid.com/media/im/…" at bounding box center [1410, 202] width 312 height 259
copy div "https://app.matroid.com/media/im/67cb79fb8c6ce16fd3578e57_full.jpg"
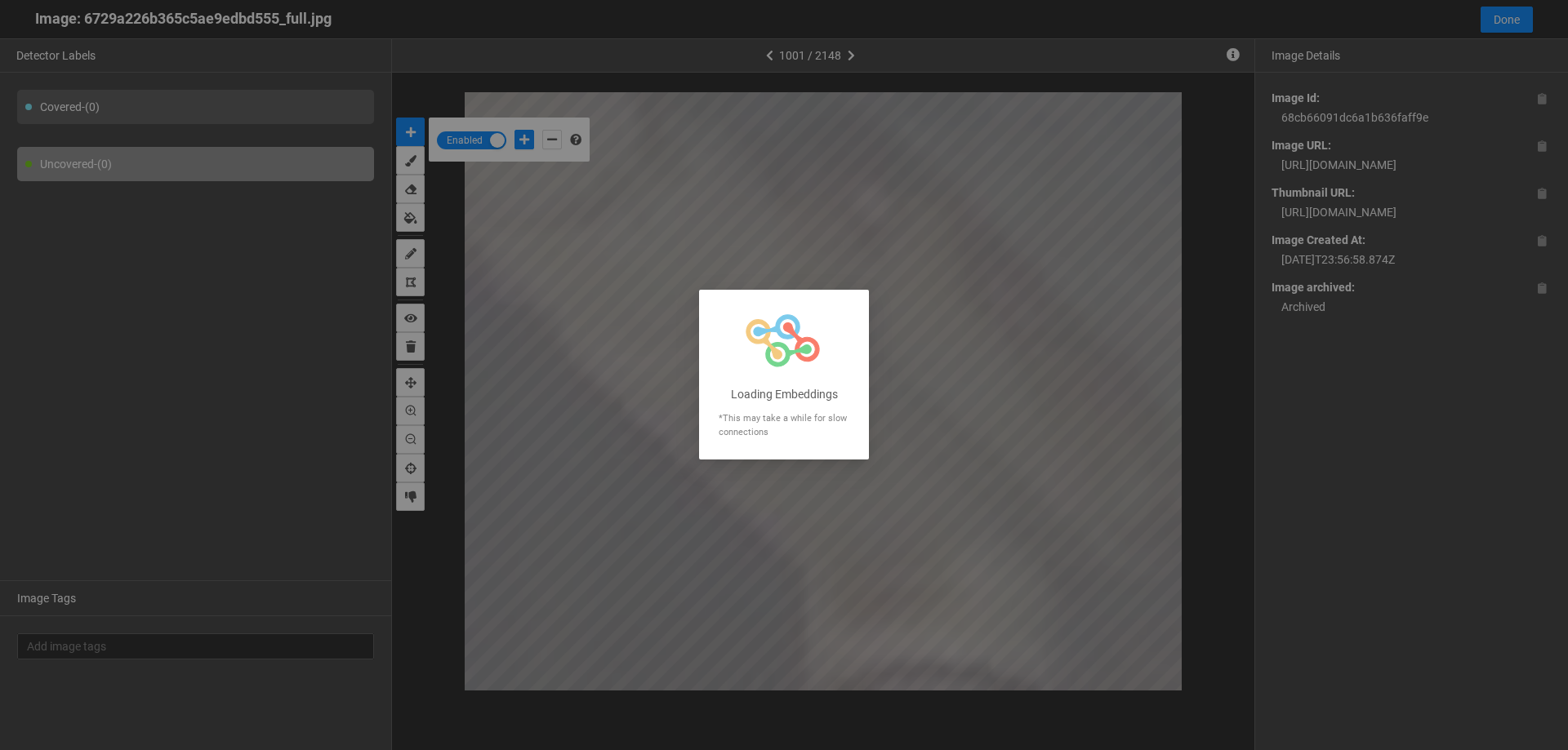
click at [1456, 522] on div at bounding box center [784, 375] width 1568 height 750
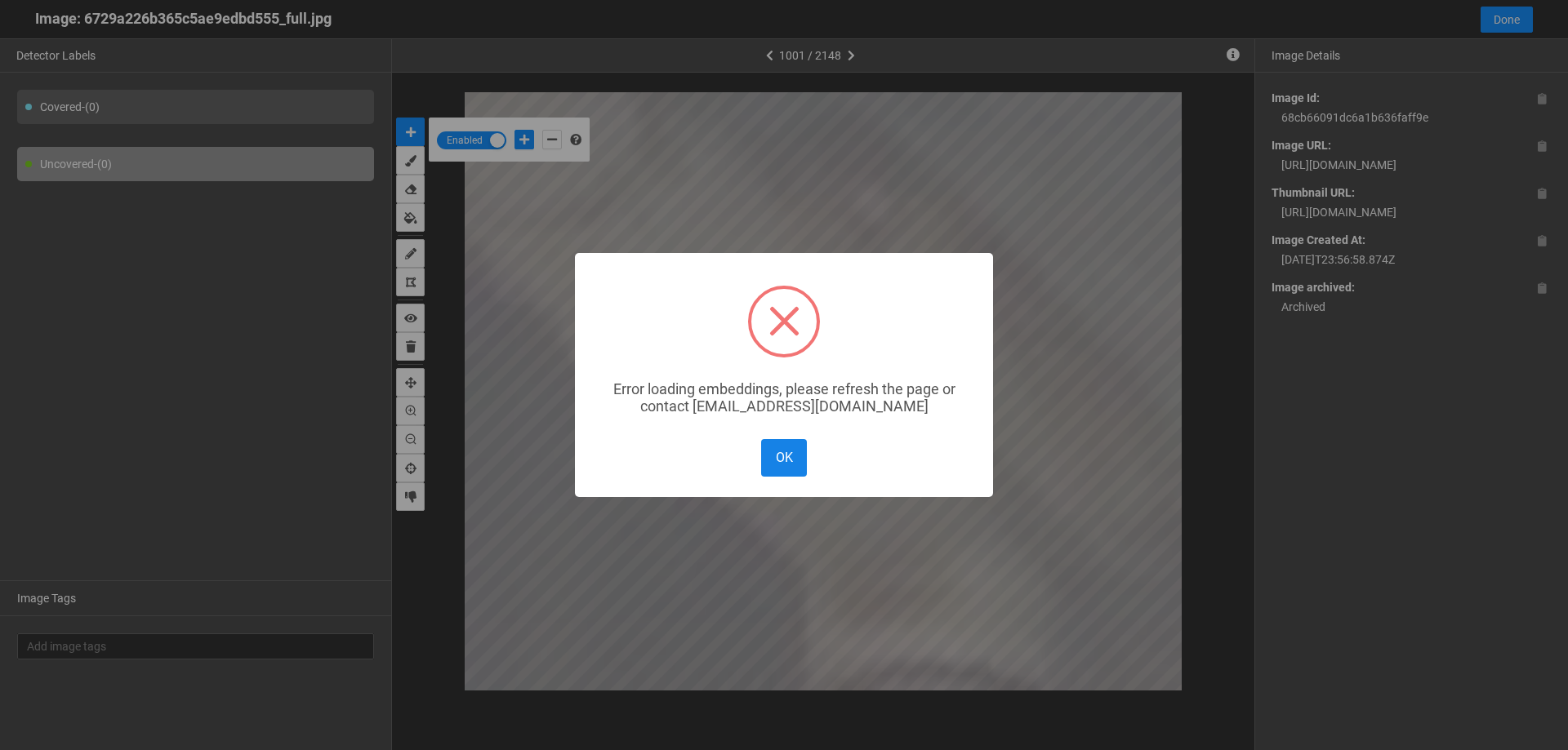
click at [791, 463] on button "OK" at bounding box center [784, 458] width 46 height 37
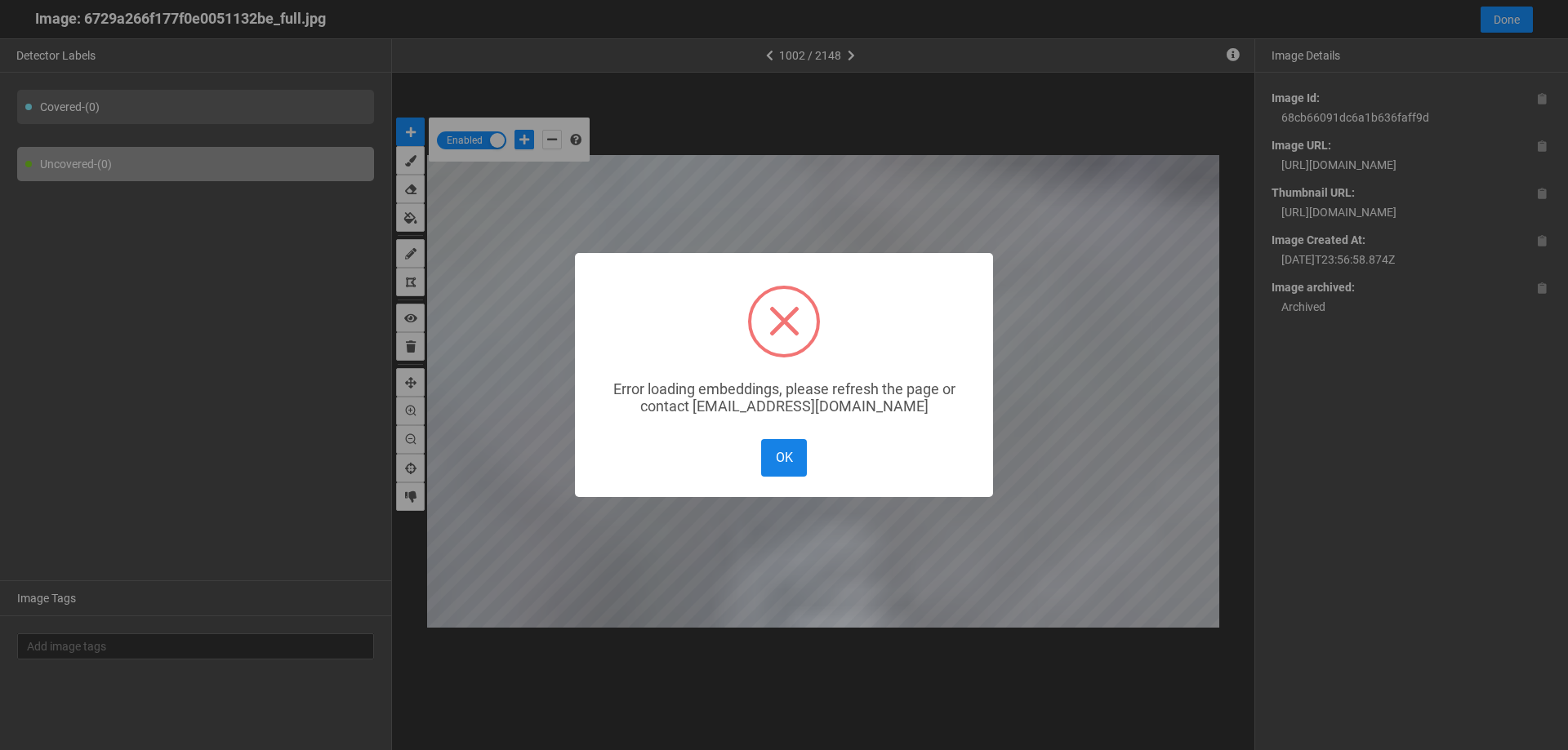
click at [770, 455] on button "OK" at bounding box center [784, 458] width 46 height 37
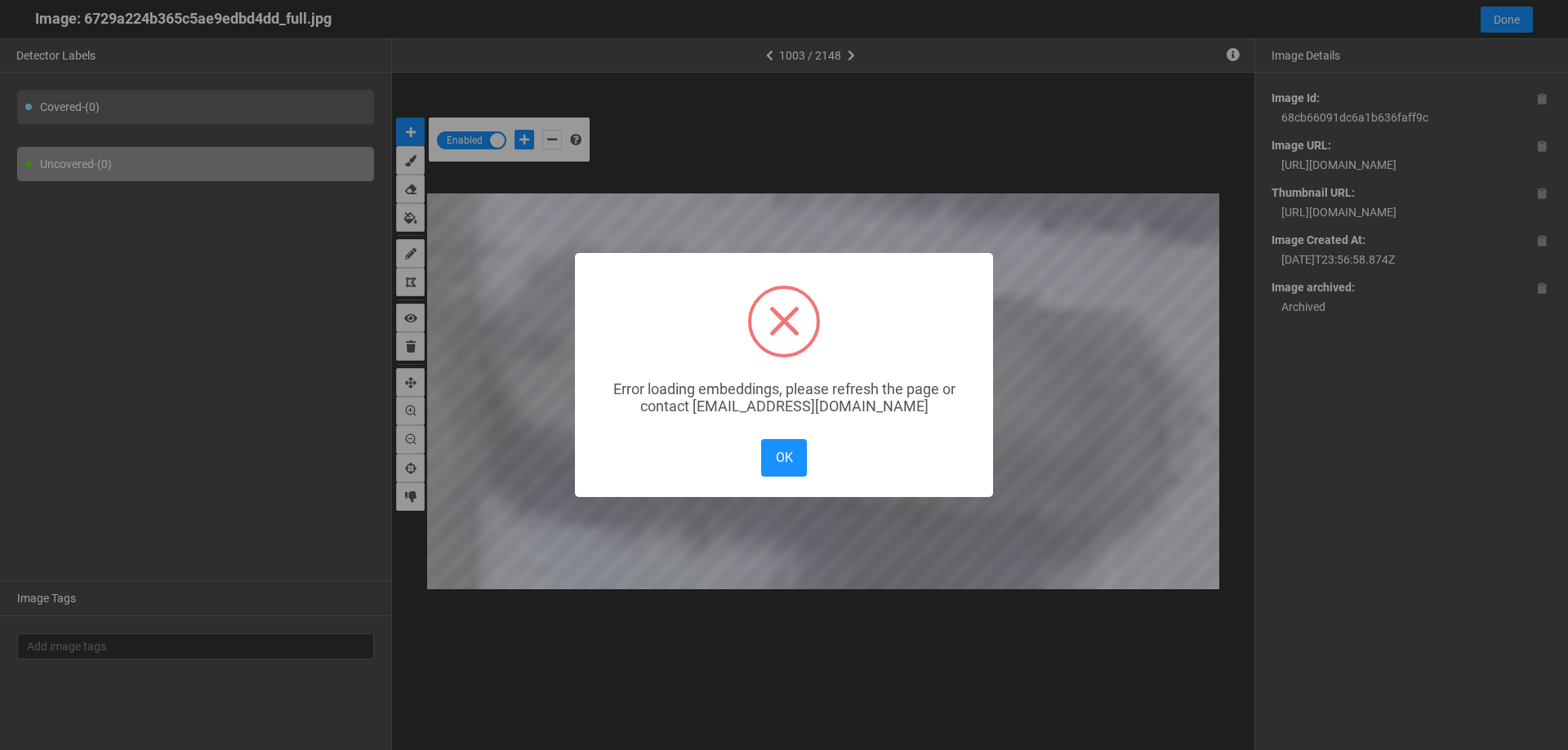
click at [772, 435] on div "× Error loading embeddings, please refresh the page or contact [EMAIL_ADDRESS][…" at bounding box center [784, 374] width 418 height 243
click at [770, 444] on button "OK" at bounding box center [784, 458] width 46 height 37
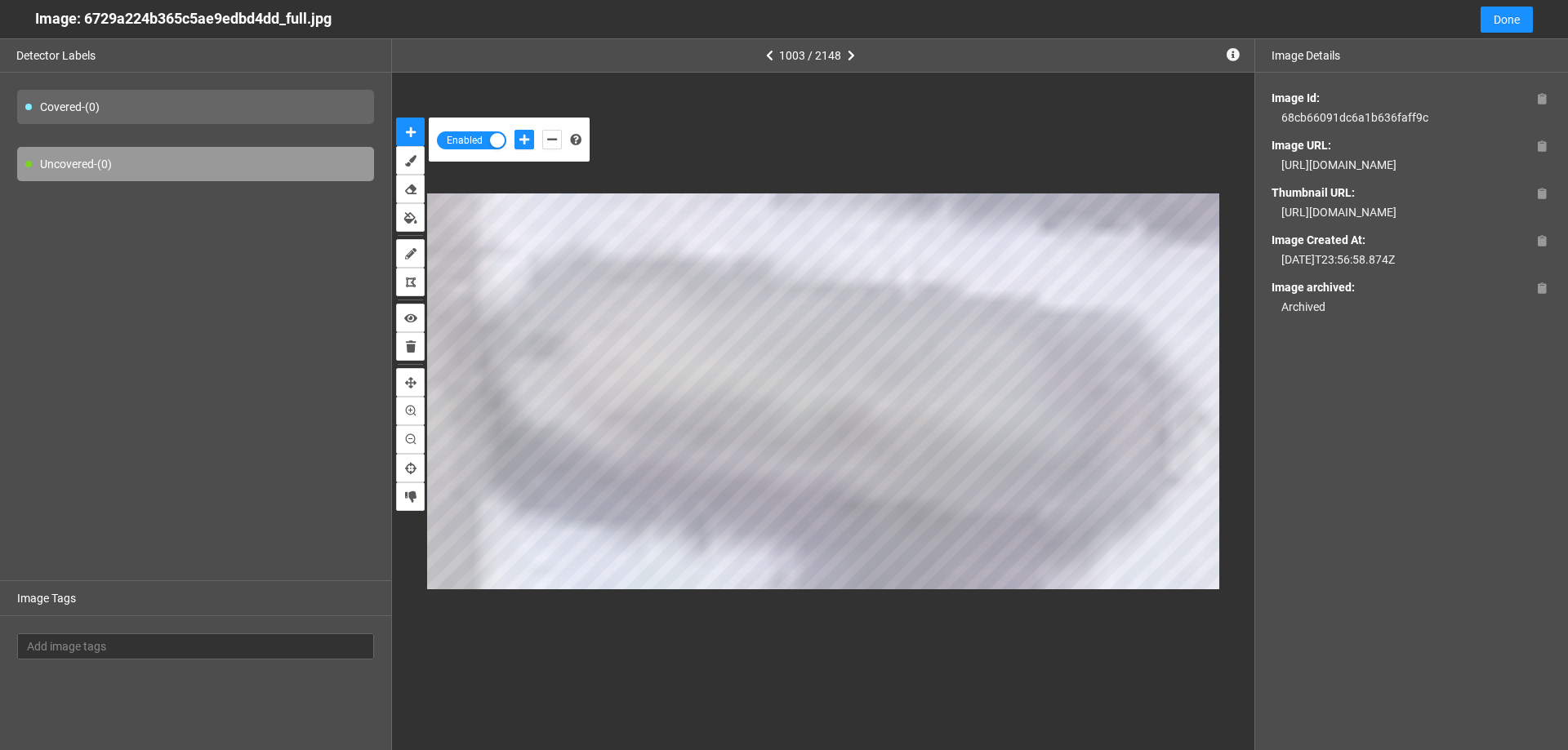
drag, startPoint x: 1278, startPoint y: 160, endPoint x: 1390, endPoint y: 179, distance: 113.6
click at [1390, 174] on div "https://app.matroid.com/media/im/67cb79fb8c6ce16fd3578e53_full.jpg" at bounding box center [1411, 164] width 280 height 18
copy div "https://app.matroid.com/media/im/67cb79fb8c6ce16fd3578e53_full.jpg"
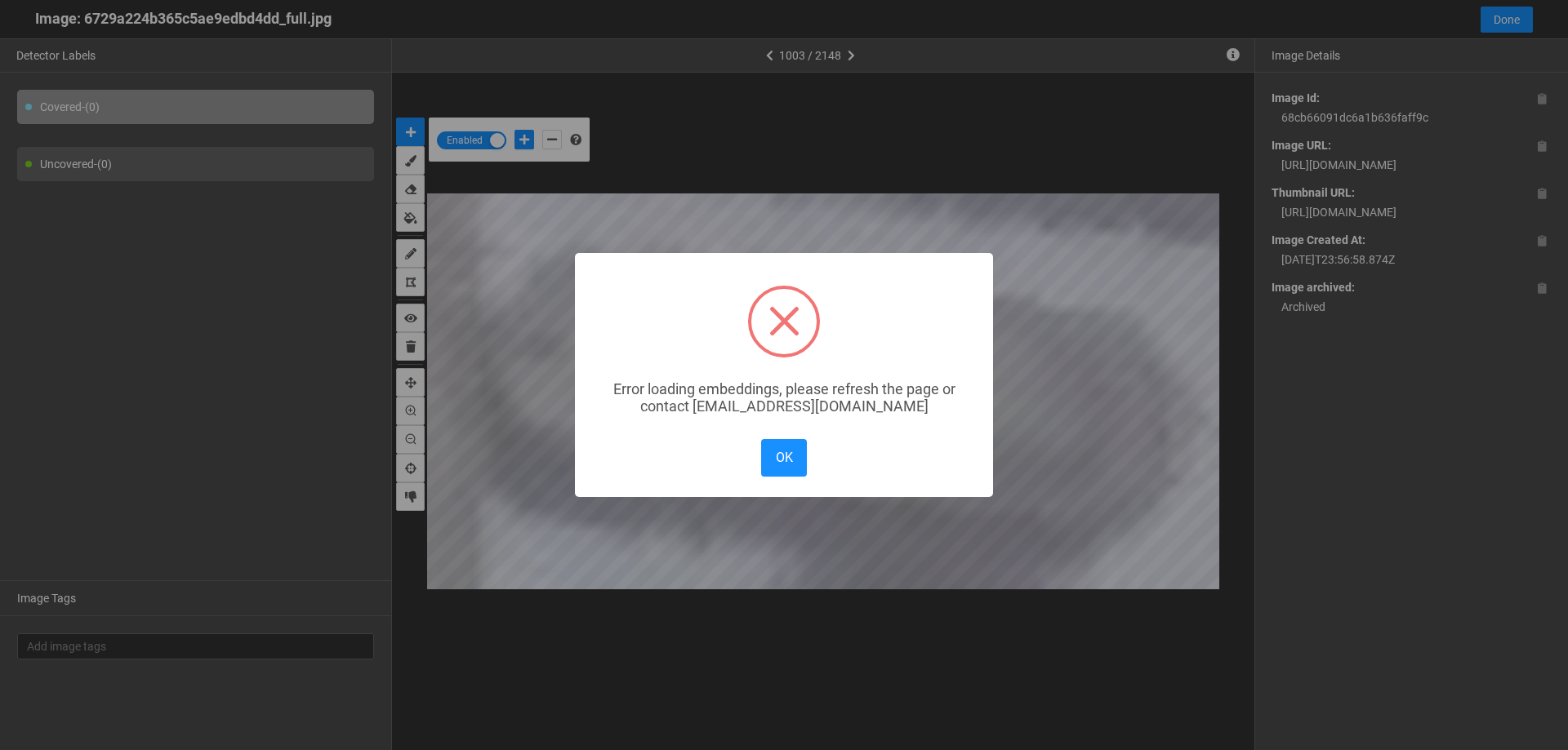
click at [749, 450] on div "× Error loading embeddings, please refresh the page or contact [EMAIL_ADDRESS][…" at bounding box center [784, 374] width 418 height 243
click at [791, 445] on button "OK" at bounding box center [784, 458] width 46 height 37
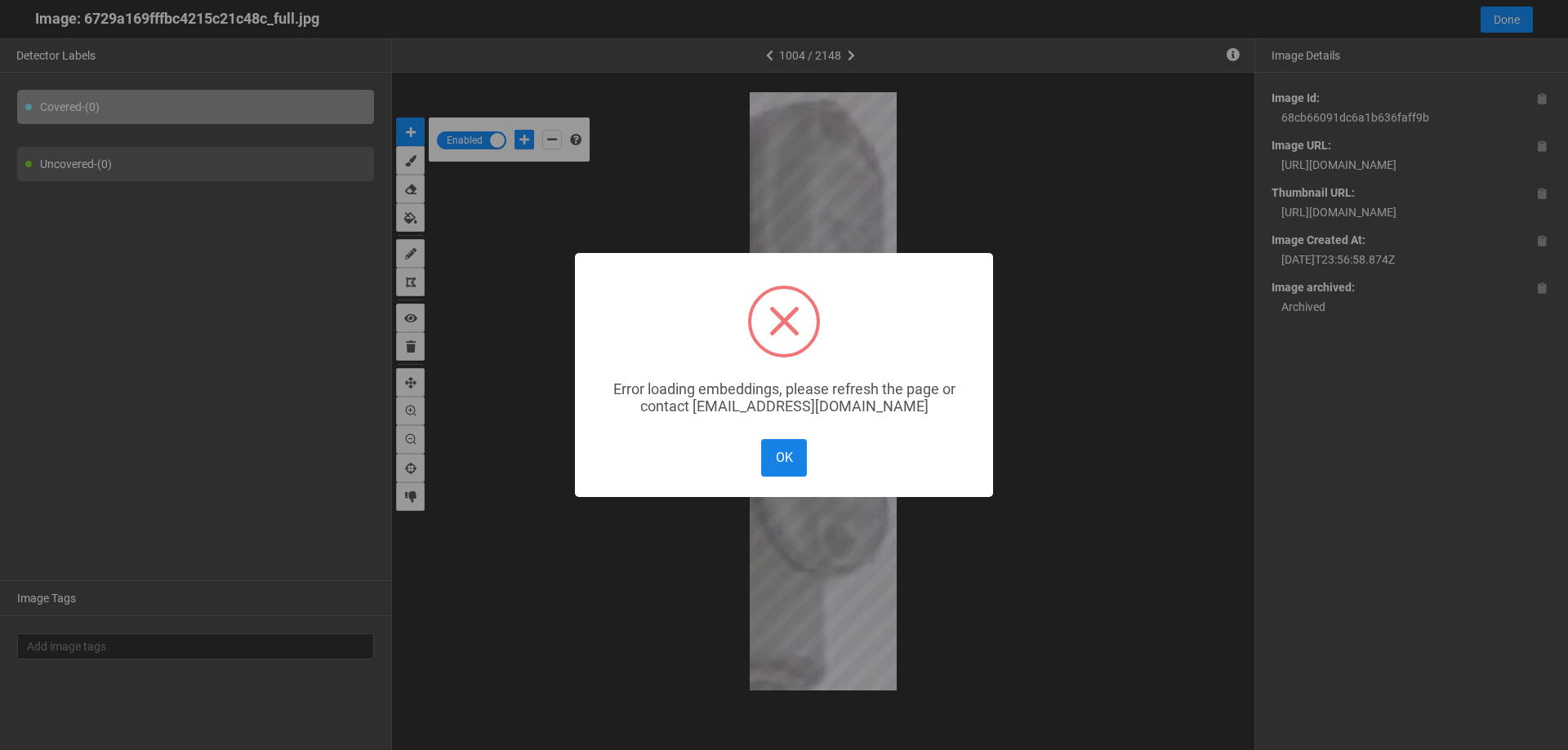
click at [783, 451] on button "OK" at bounding box center [784, 458] width 46 height 37
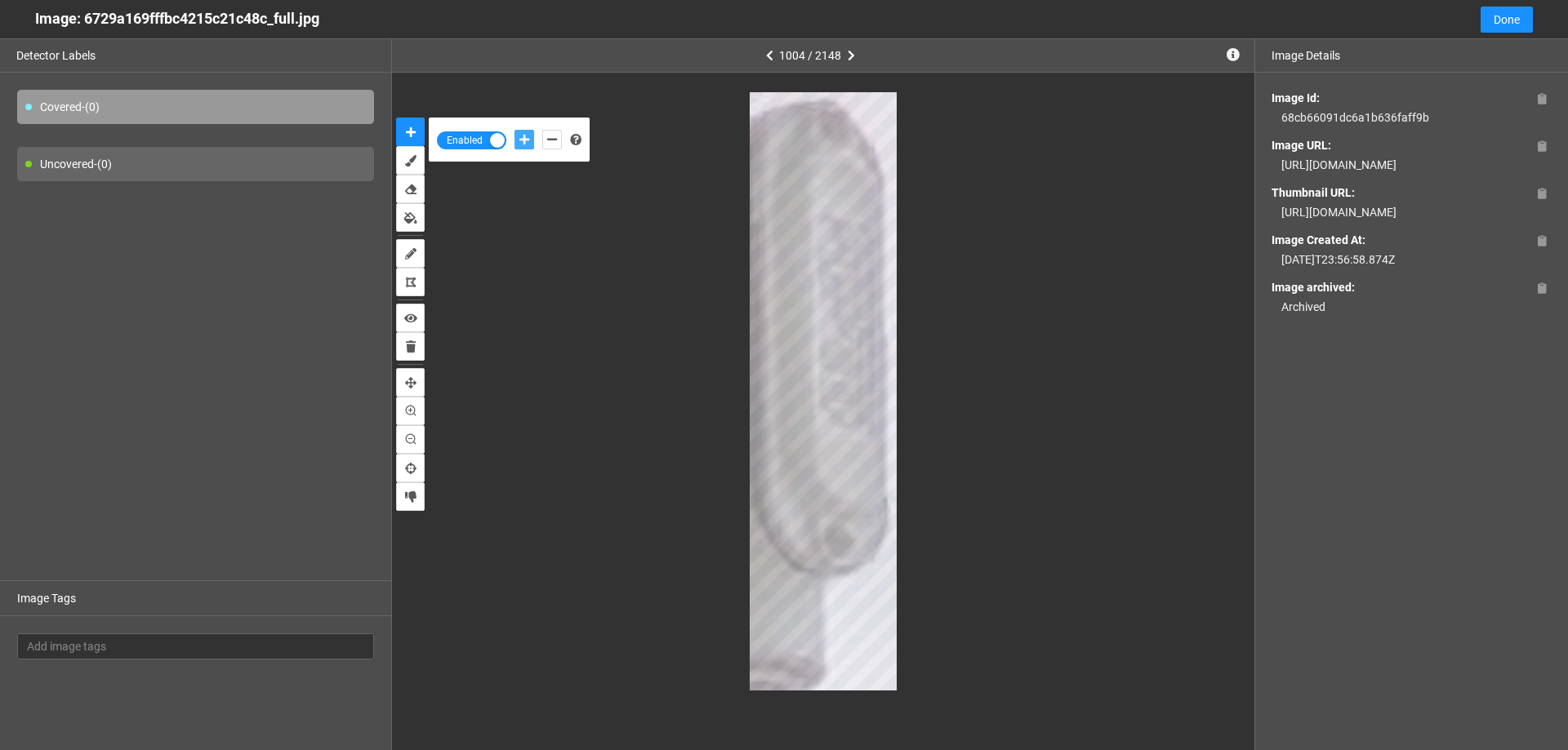
click at [528, 140] on icon "add-positive-points" at bounding box center [524, 140] width 10 height 12
click at [823, 268] on body "··· Detectors ··· Streams ··· Similarity Search ··· ··· ··· Hamza I. ··· IMS Un…" at bounding box center [784, 375] width 1568 height 750
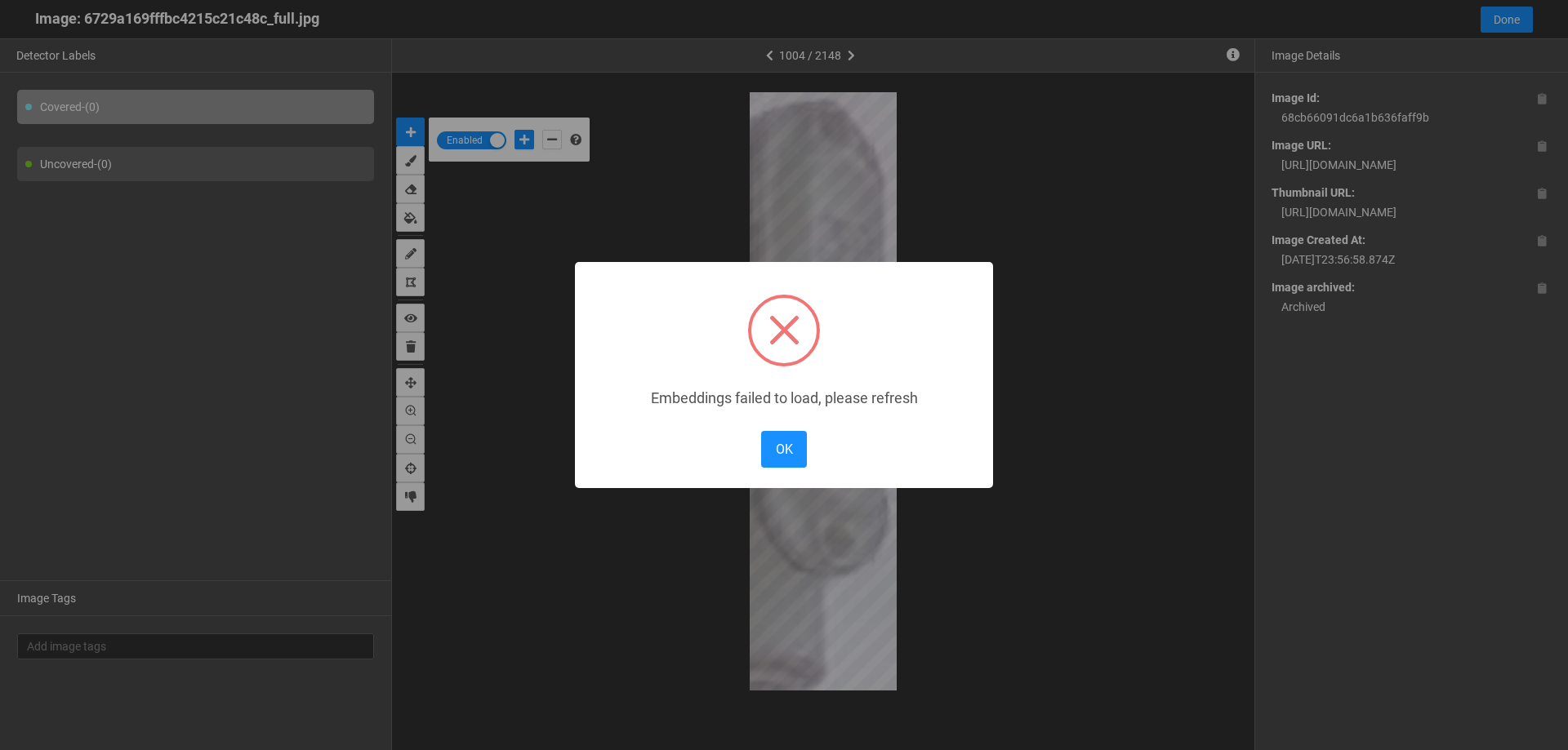
click at [783, 472] on div "OK No Cancel" at bounding box center [784, 449] width 54 height 45
click at [792, 435] on button "OK" at bounding box center [784, 449] width 46 height 37
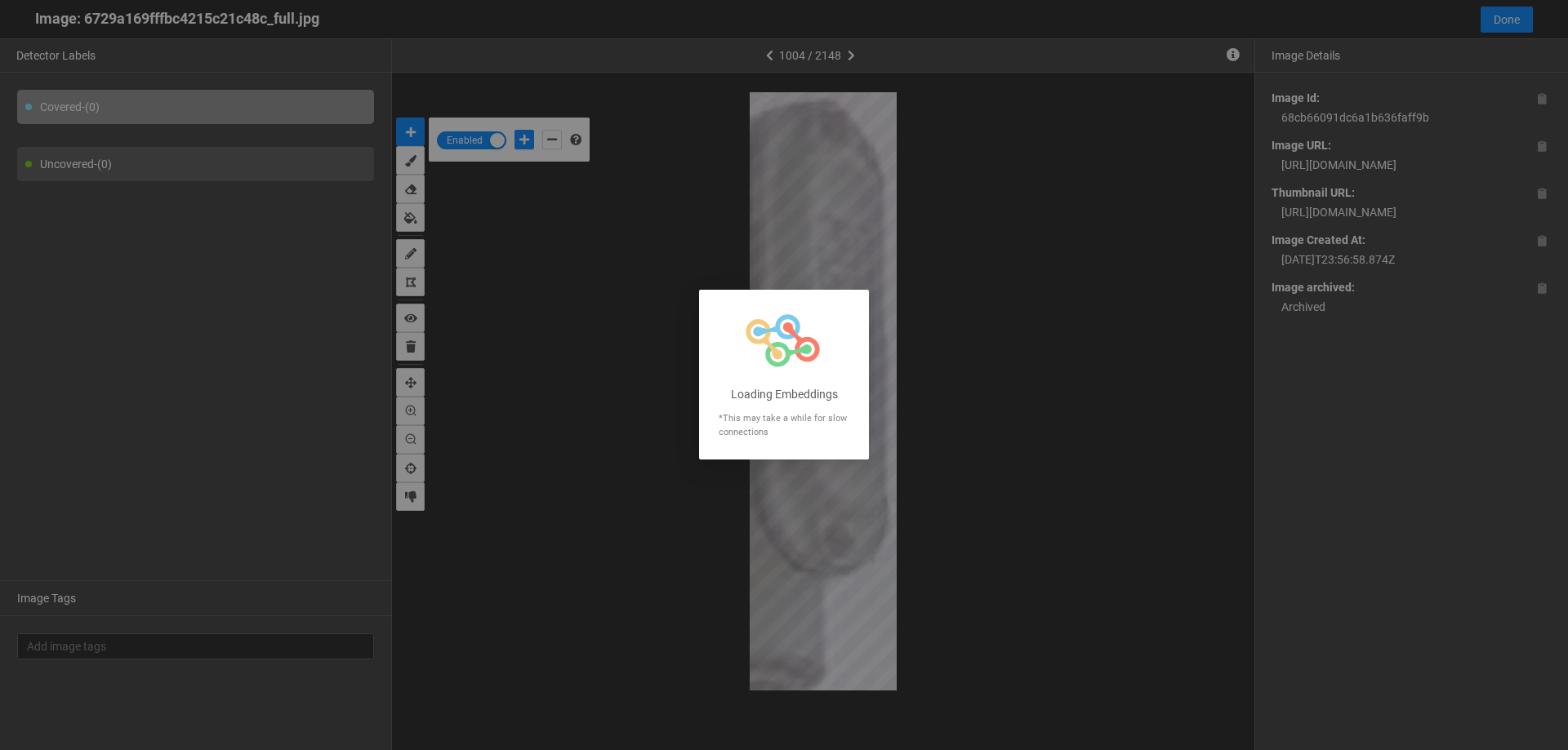
click at [1279, 159] on div at bounding box center [784, 375] width 1568 height 750
drag, startPoint x: 1278, startPoint y: 164, endPoint x: 1306, endPoint y: 184, distance: 34.4
click at [1306, 184] on div at bounding box center [784, 375] width 1568 height 750
click at [1271, 163] on div at bounding box center [784, 375] width 1568 height 750
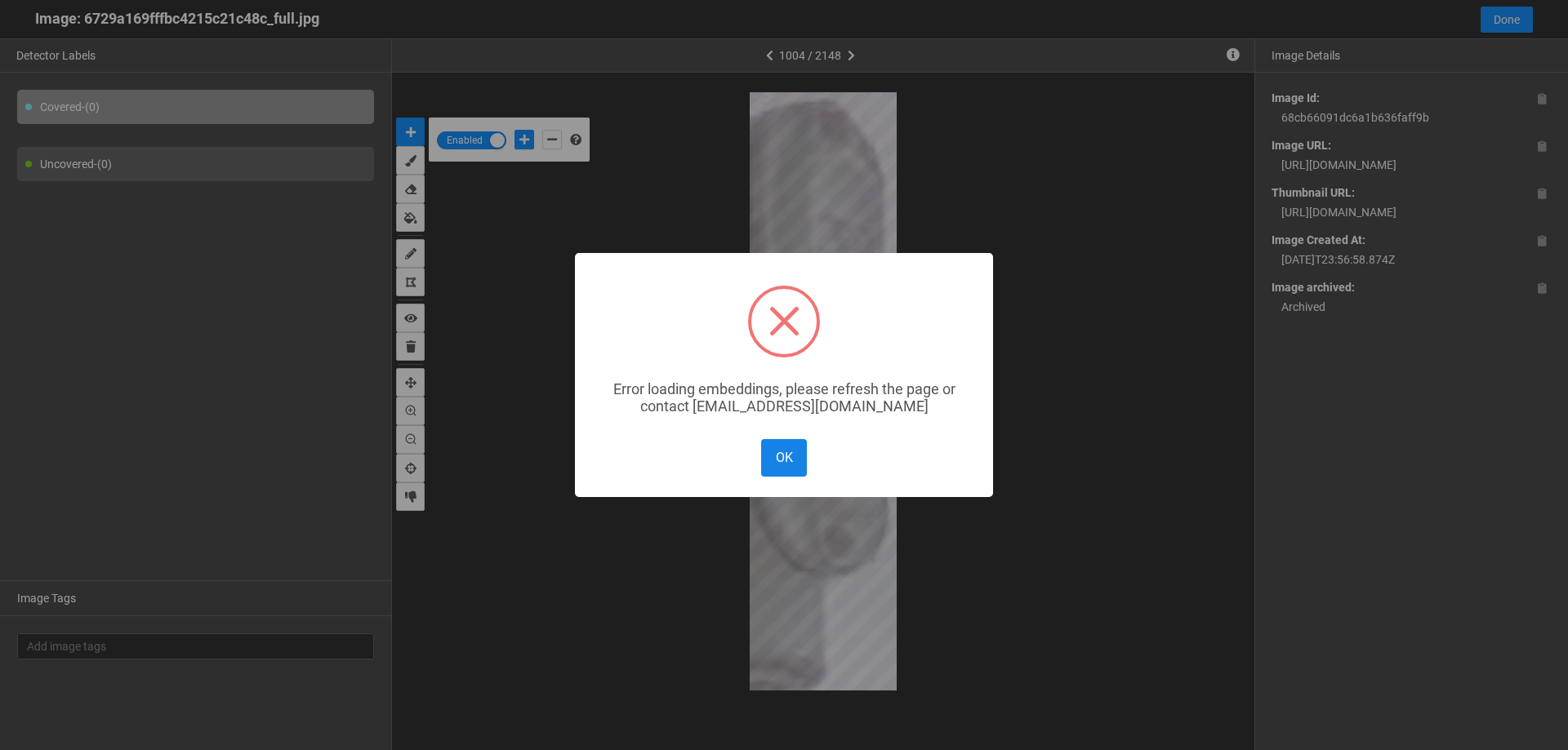
click at [788, 469] on button "OK" at bounding box center [784, 458] width 46 height 37
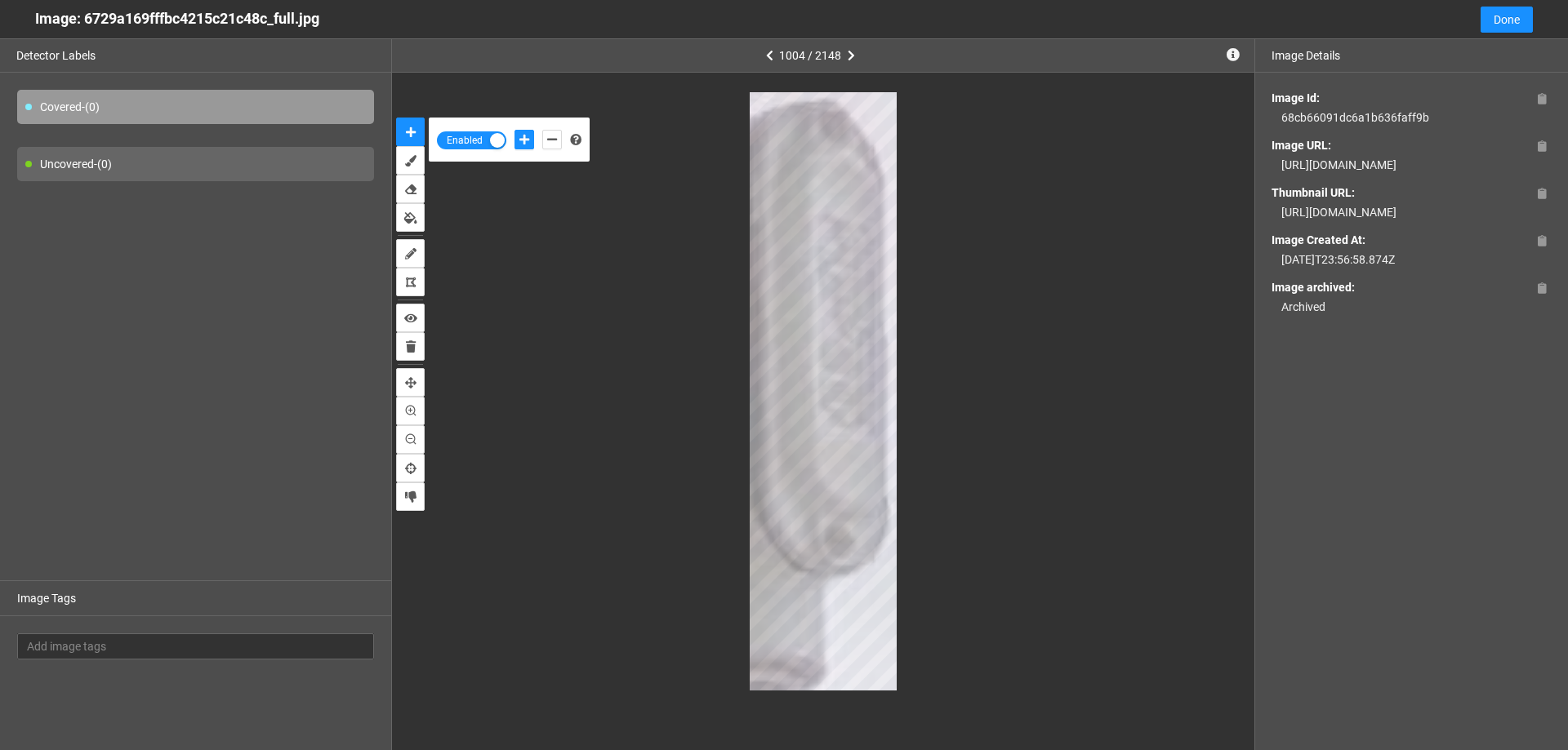
drag, startPoint x: 1274, startPoint y: 154, endPoint x: 1423, endPoint y: 193, distance: 154.0
click at [1423, 193] on div "Image Id: 68cb66091dc6a1b636faff9b Image URL: https://app.matroid.com/media/im/…" at bounding box center [1410, 202] width 312 height 259
drag, startPoint x: 1279, startPoint y: 162, endPoint x: 1387, endPoint y: 188, distance: 111.1
click at [1387, 174] on div "https://app.matroid.com/media/im/67cb79fb8c6ce16fd3578e51_full.jpg" at bounding box center [1411, 164] width 280 height 18
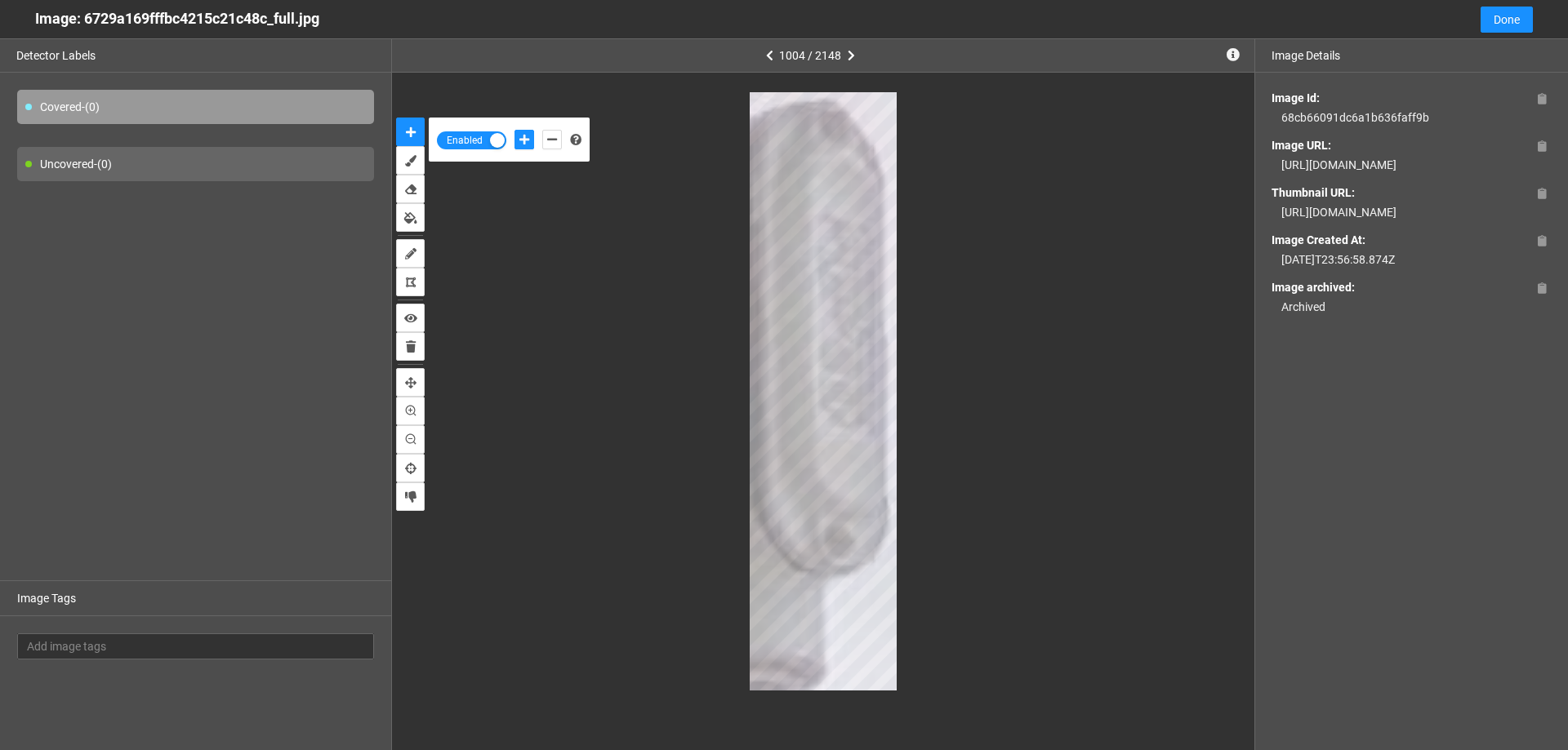
copy div "https://app.matroid.com/media/im/67cb79fb8c6ce16fd3578e51_full.jpg"
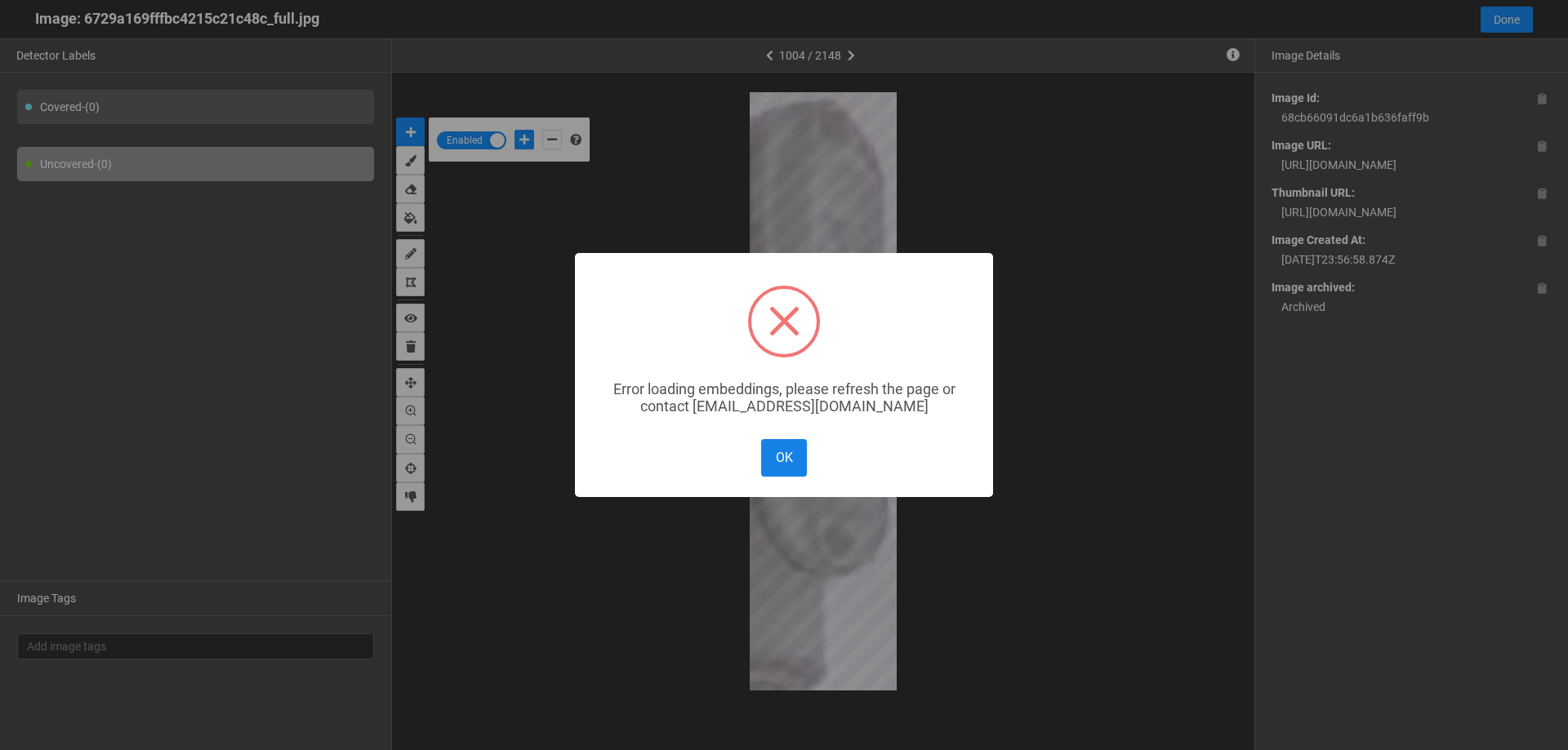
click at [774, 462] on button "OK" at bounding box center [784, 458] width 46 height 37
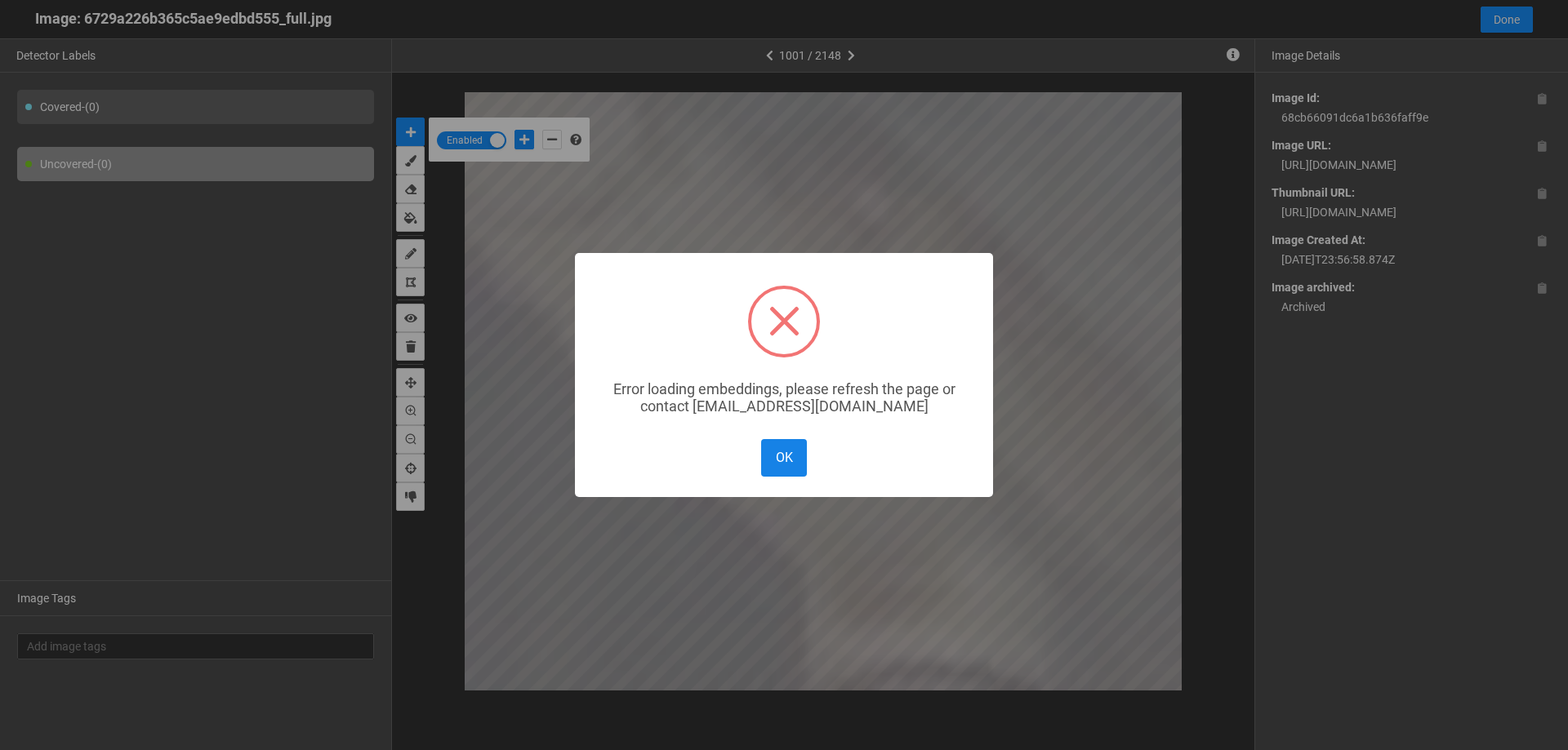
click at [778, 449] on button "OK" at bounding box center [784, 458] width 46 height 37
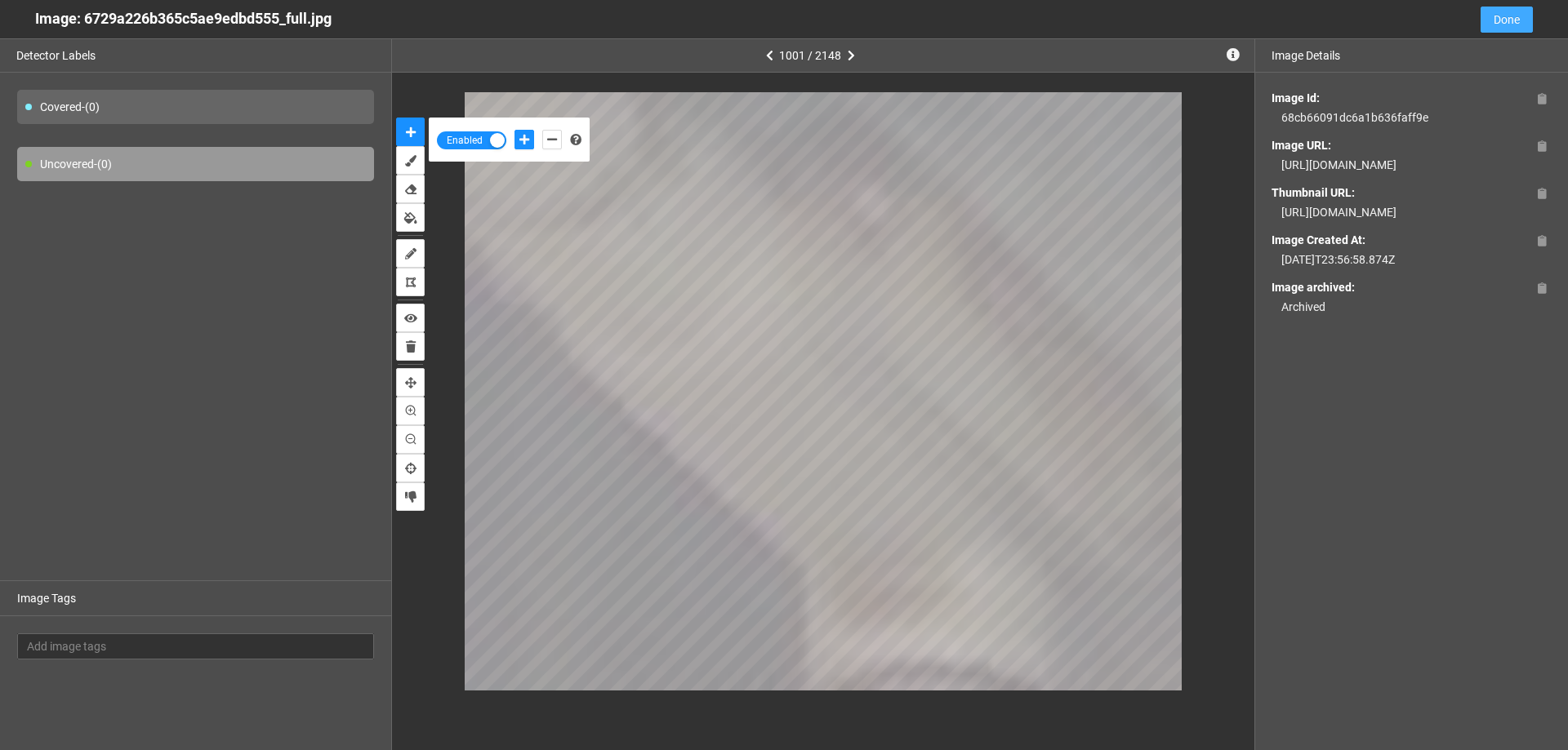
click at [1495, 18] on span "Done" at bounding box center [1506, 20] width 26 height 18
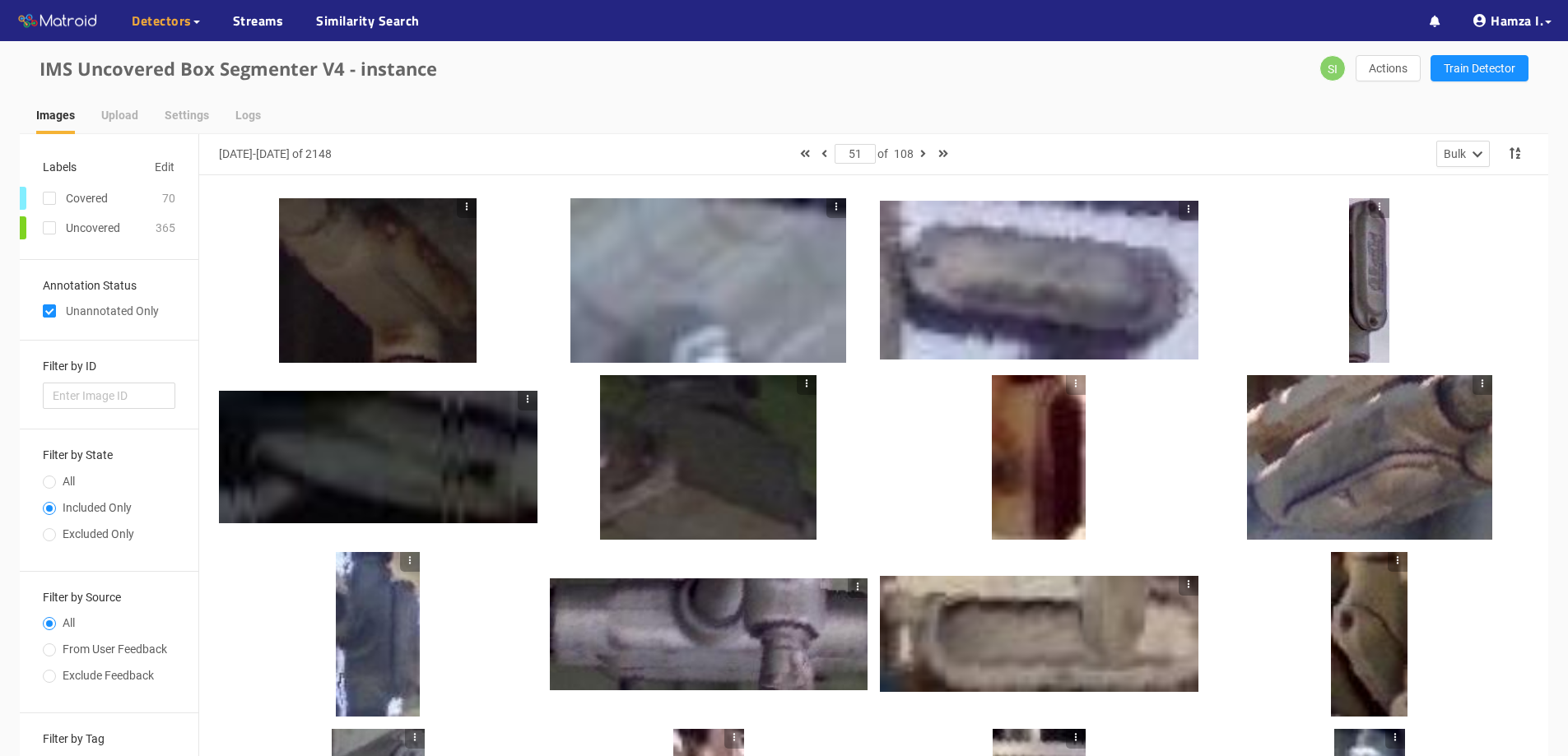
click at [465, 210] on icon "button" at bounding box center [467, 206] width 12 height 12
click at [510, 264] on li "Remove Image" at bounding box center [505, 260] width 96 height 27
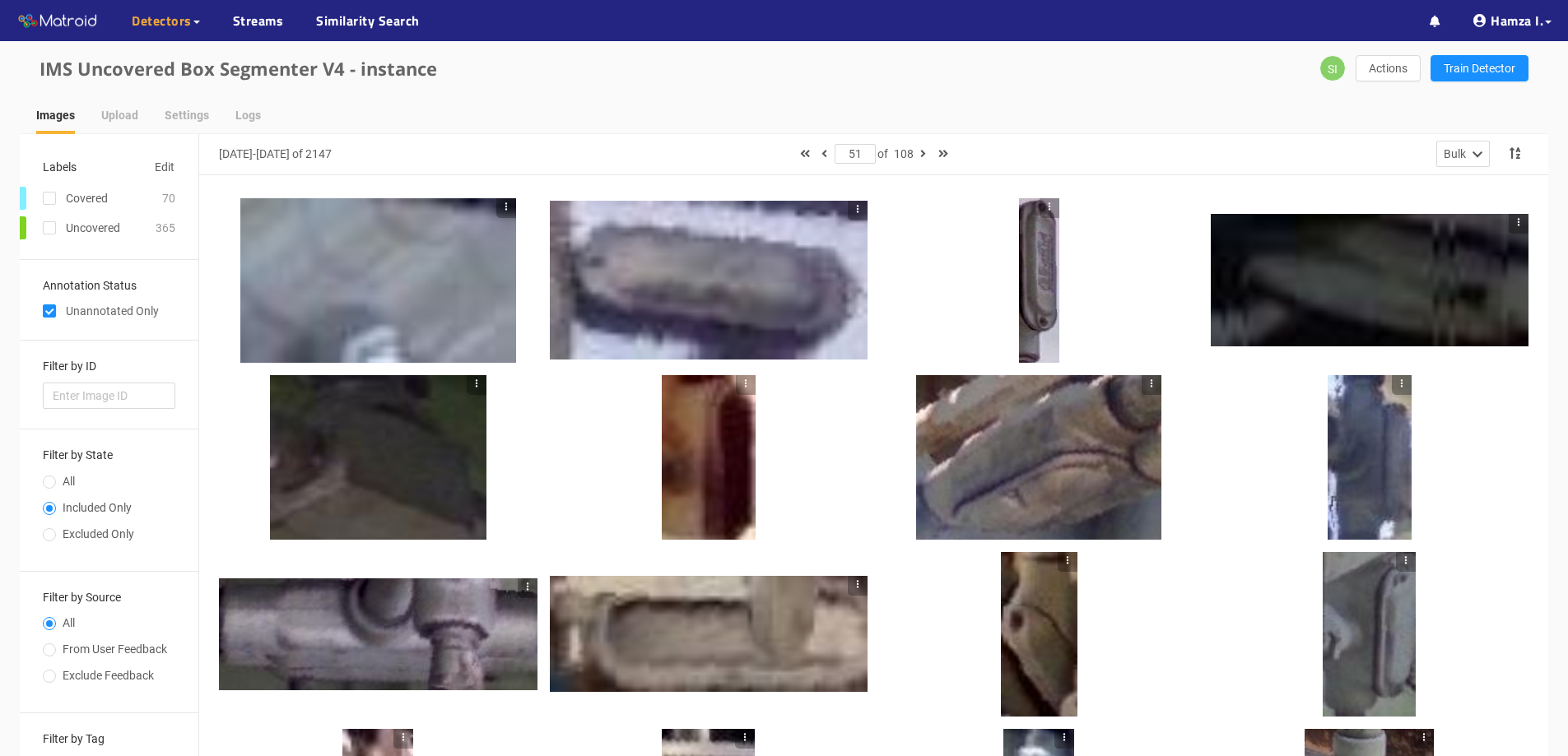
click at [510, 202] on icon "button" at bounding box center [507, 206] width 12 height 12
click at [542, 251] on li "Remove Image" at bounding box center [543, 260] width 96 height 27
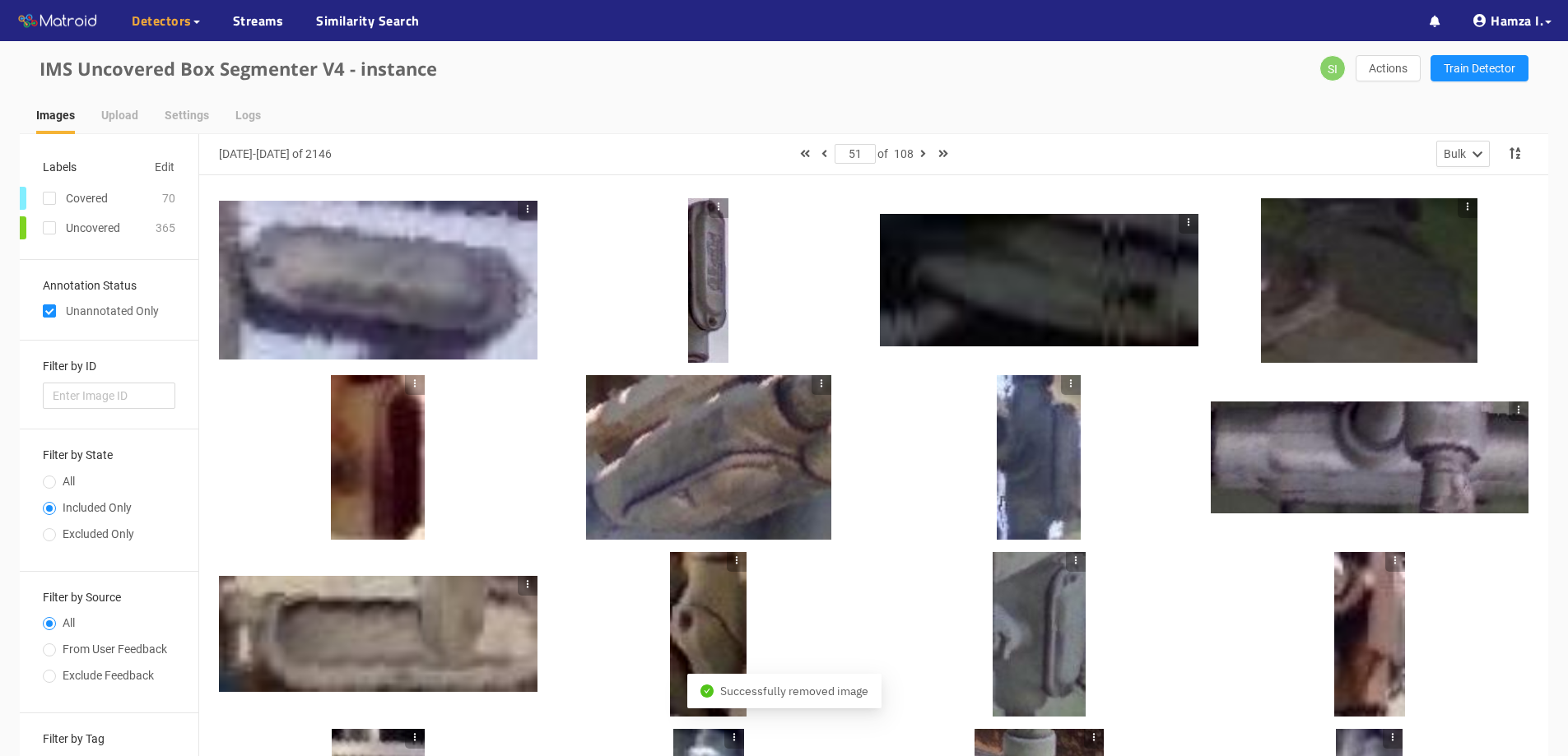
click at [525, 214] on icon "button" at bounding box center [528, 209] width 12 height 12
click at [532, 261] on li "Remove Image" at bounding box center [565, 263] width 96 height 27
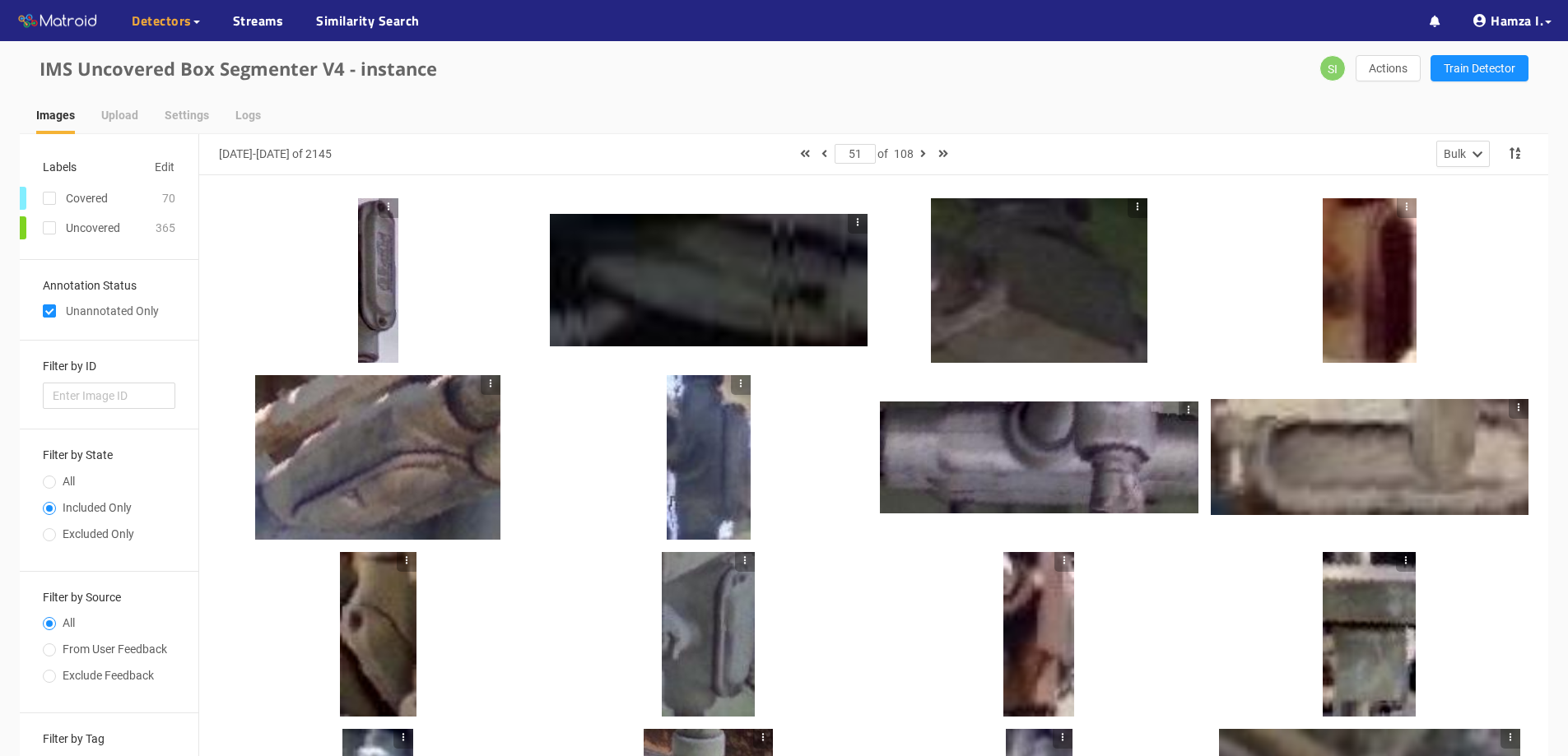
click at [97, 529] on span "Excluded Only" at bounding box center [99, 533] width 85 height 13
click at [56, 532] on input "Excluded Only" at bounding box center [48, 537] width 13 height 10
radio input "true"
radio input "false"
type input "1"
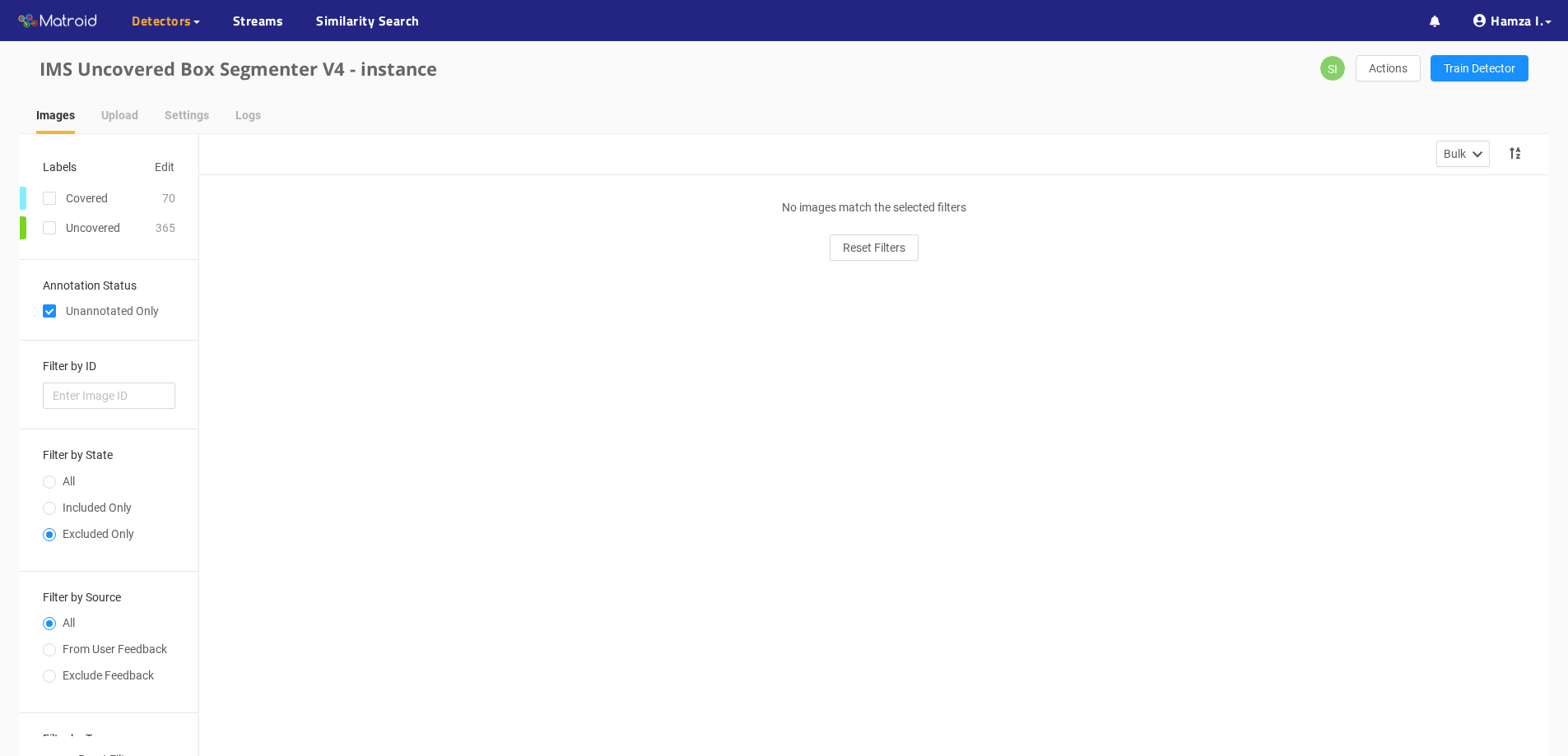
click at [92, 505] on span "Included Only" at bounding box center [97, 507] width 82 height 13
click at [56, 505] on input "Included Only" at bounding box center [48, 510] width 13 height 10
radio input "true"
radio input "false"
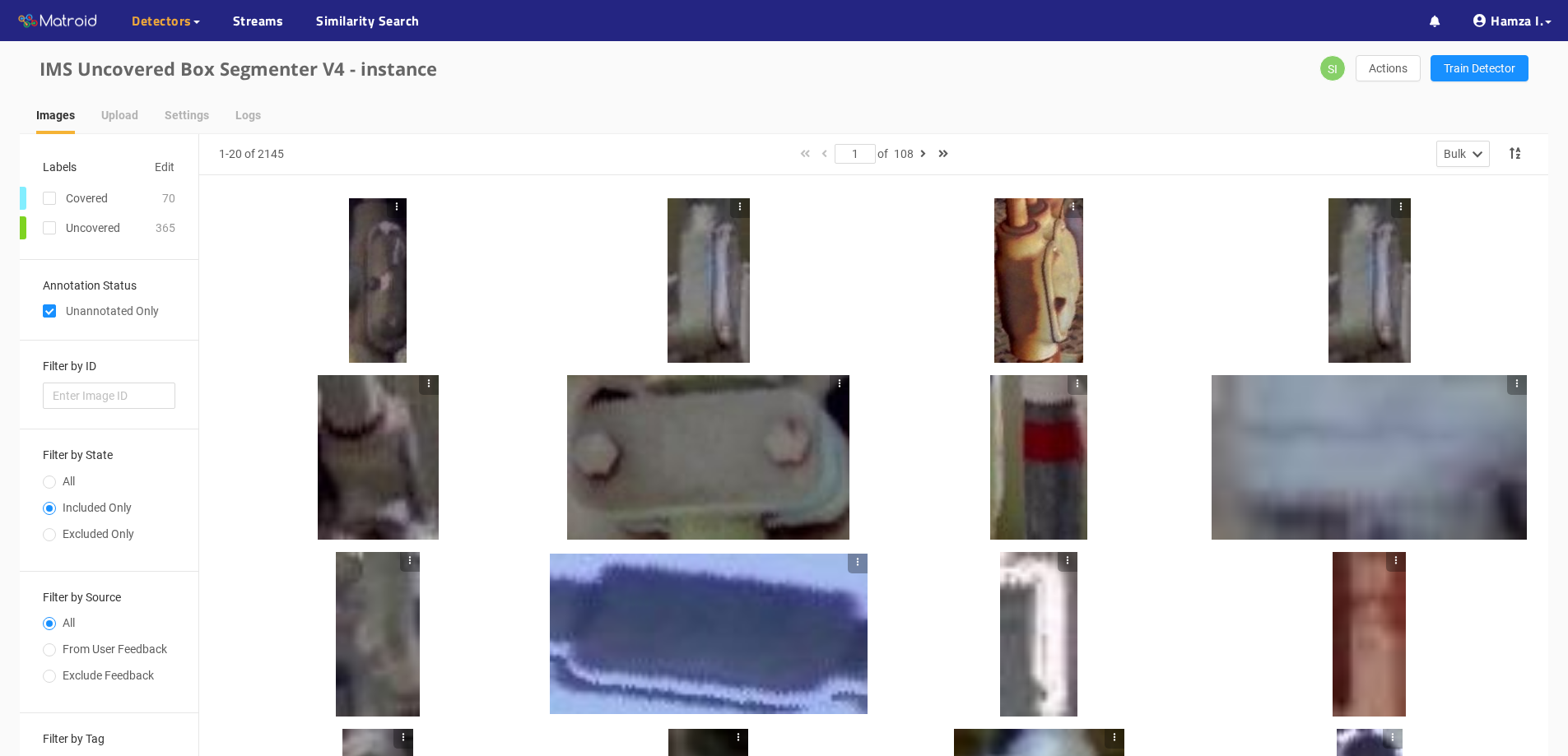
click at [379, 319] on div at bounding box center [378, 280] width 57 height 165
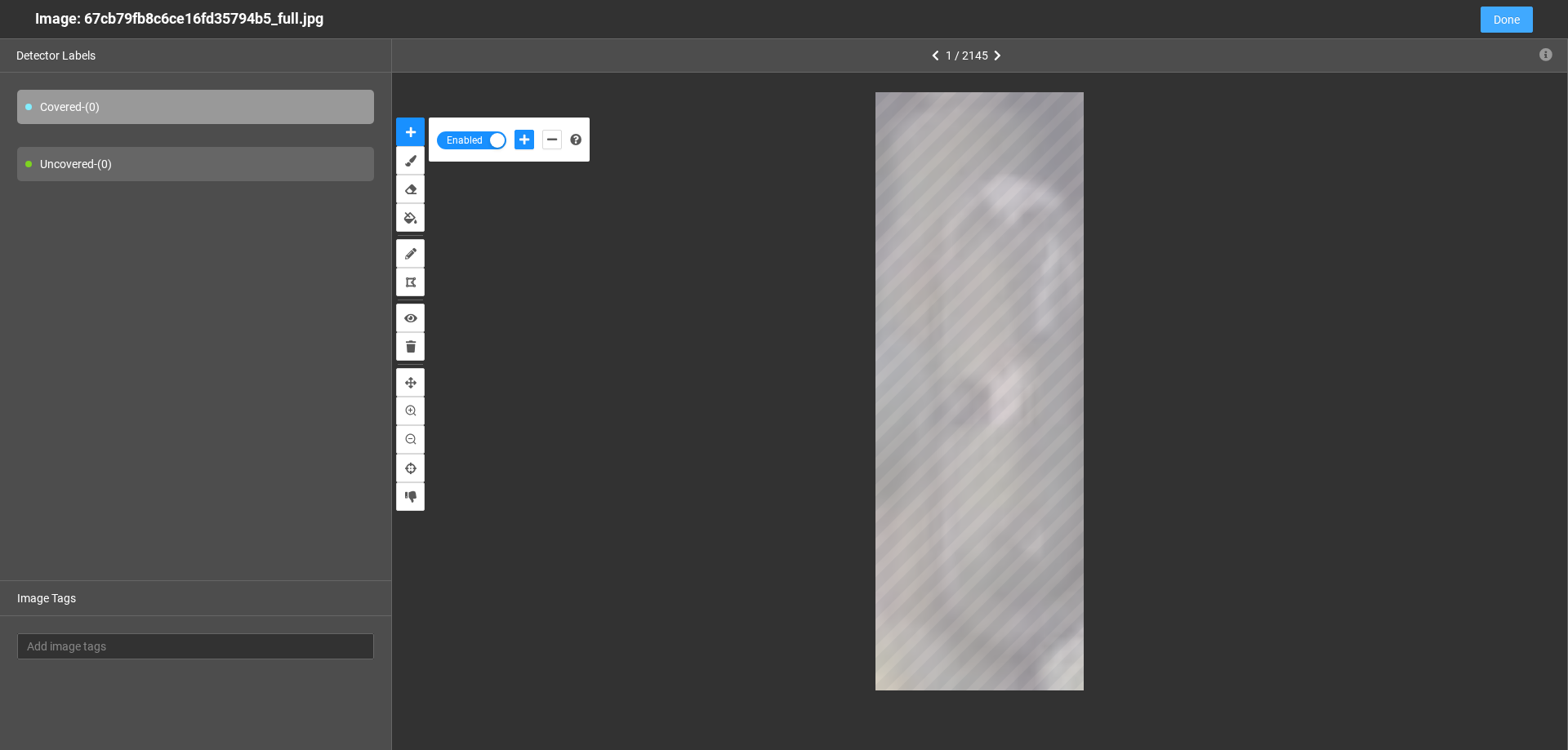
click at [1510, 13] on span "Done" at bounding box center [1506, 20] width 26 height 18
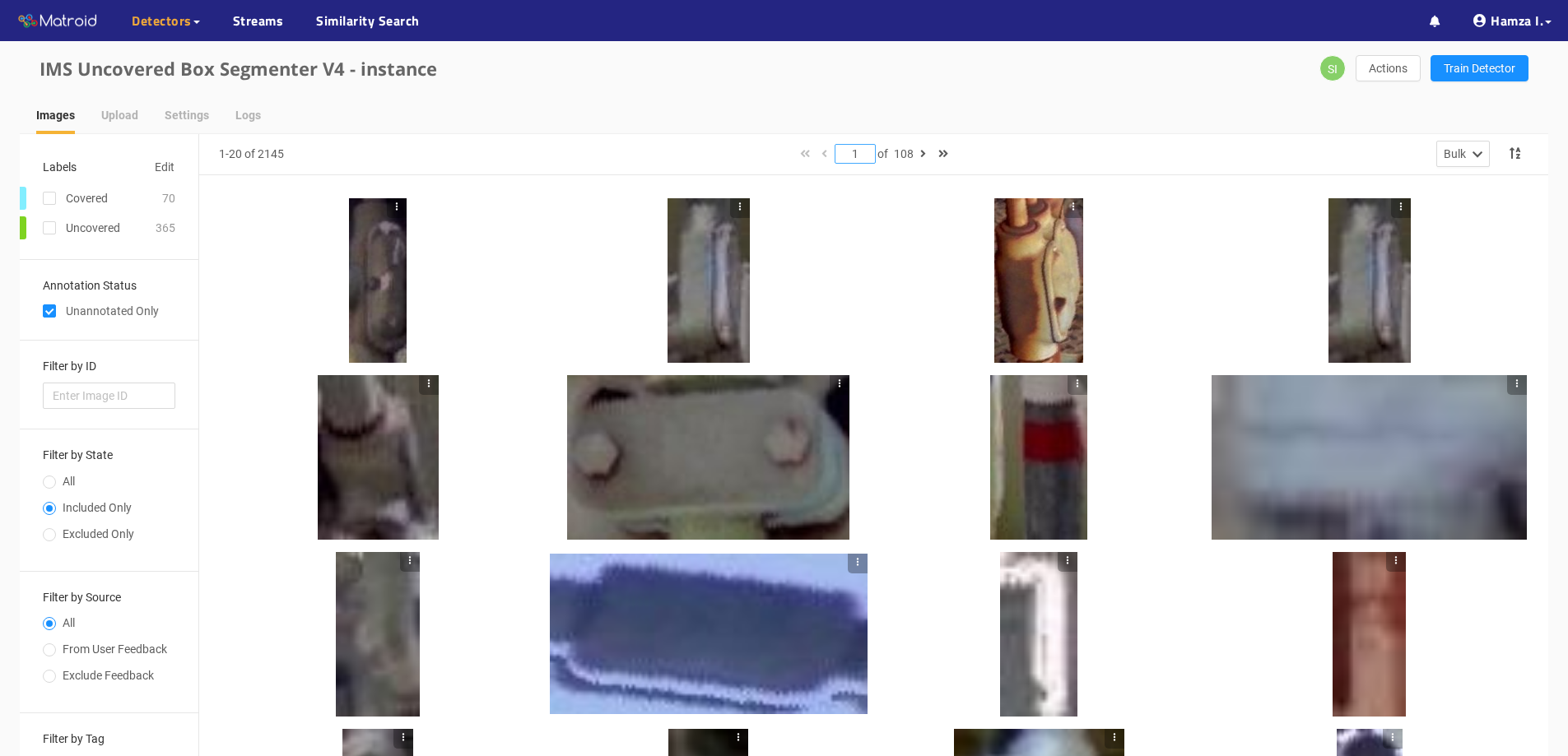
click at [846, 151] on input "1" at bounding box center [855, 154] width 39 height 18
click at [540, 225] on div at bounding box center [874, 633] width 1350 height 915
click at [857, 156] on input "1" at bounding box center [855, 154] width 39 height 18
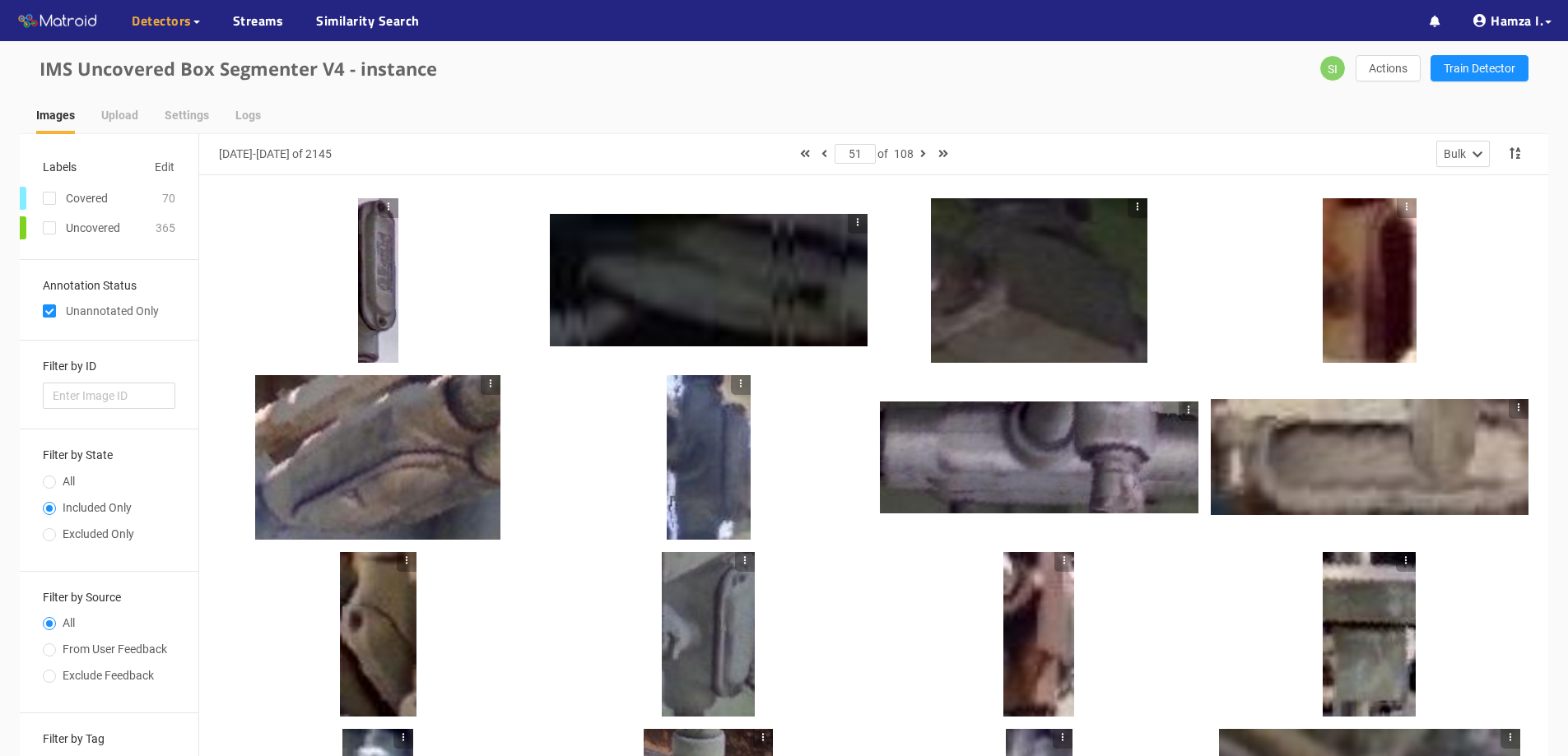
click at [438, 235] on div at bounding box center [378, 280] width 319 height 165
click at [338, 268] on div at bounding box center [378, 280] width 319 height 165
click at [379, 268] on div at bounding box center [389, 280] width 20 height 165
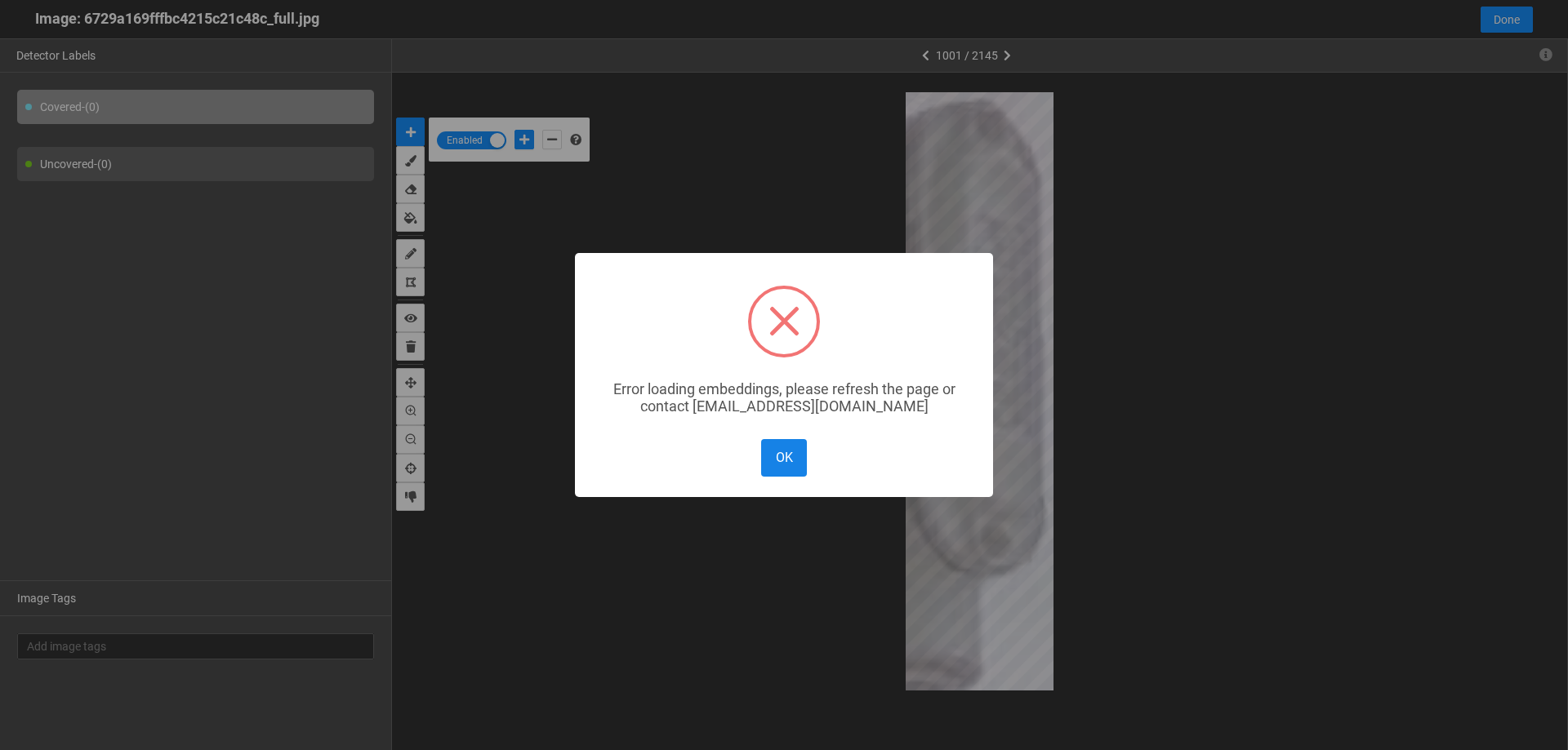
click at [774, 453] on button "OK" at bounding box center [784, 458] width 46 height 37
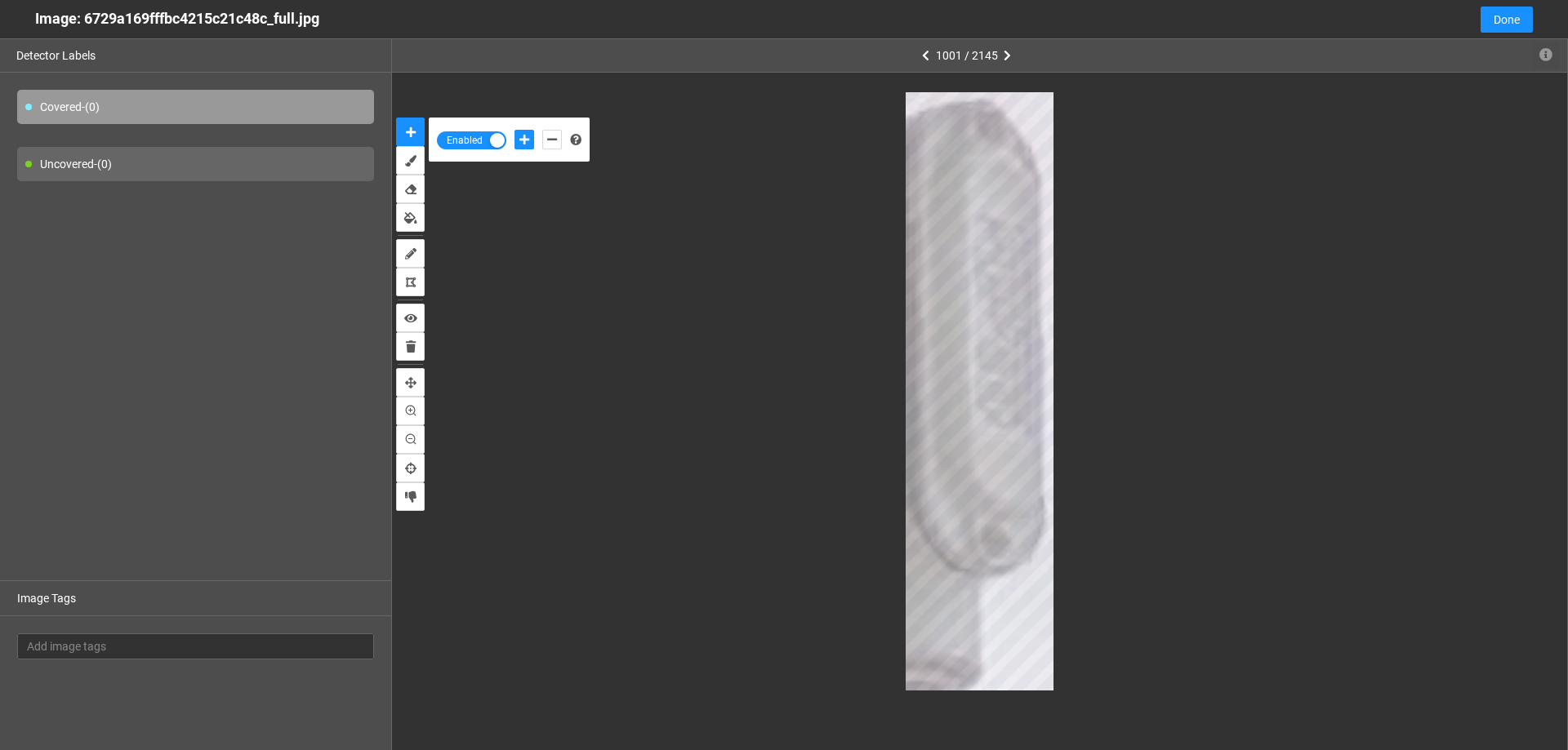
click at [1542, 57] on icon "button" at bounding box center [1545, 54] width 13 height 13
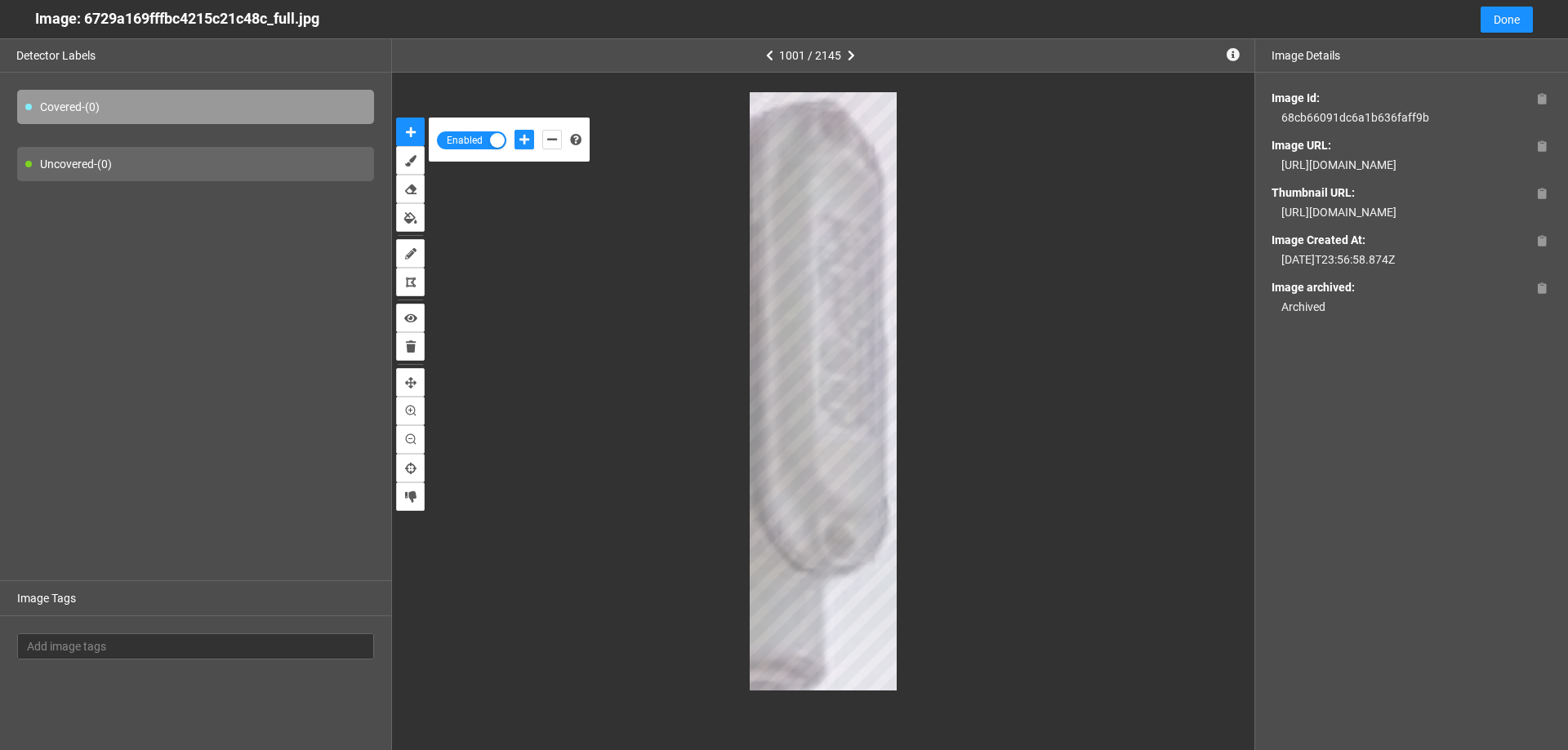
drag, startPoint x: 1275, startPoint y: 159, endPoint x: 1382, endPoint y: 184, distance: 109.9
click at [1382, 174] on div "https://app.matroid.com/media/im/67cb79fb8c6ce16fd3578e51_full.jpg" at bounding box center [1411, 164] width 280 height 18
copy div "https://app.matroid.com/media/im/67cb79fb8c6ce16fd3578e51_full.jpg"
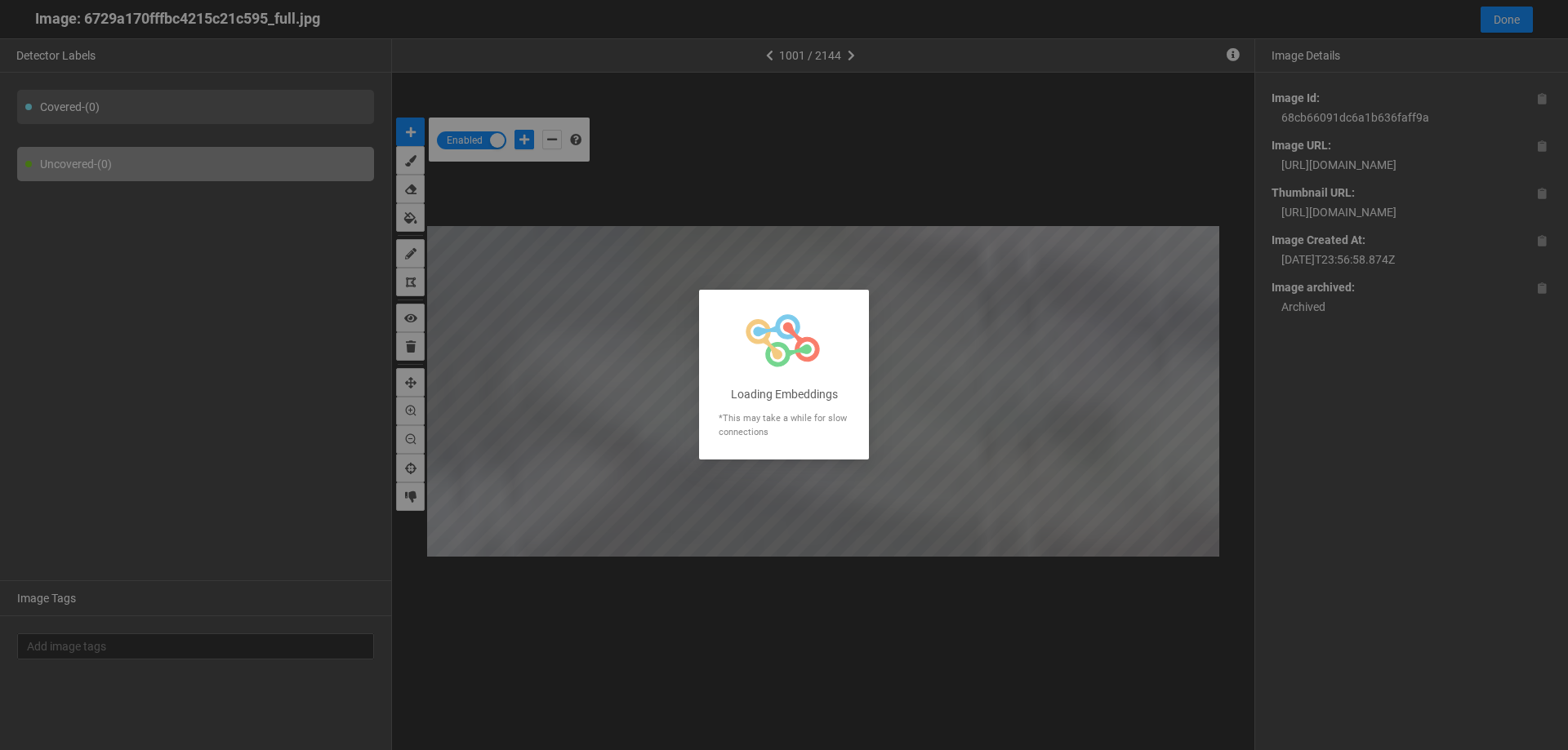
click at [850, 199] on div at bounding box center [784, 375] width 1568 height 750
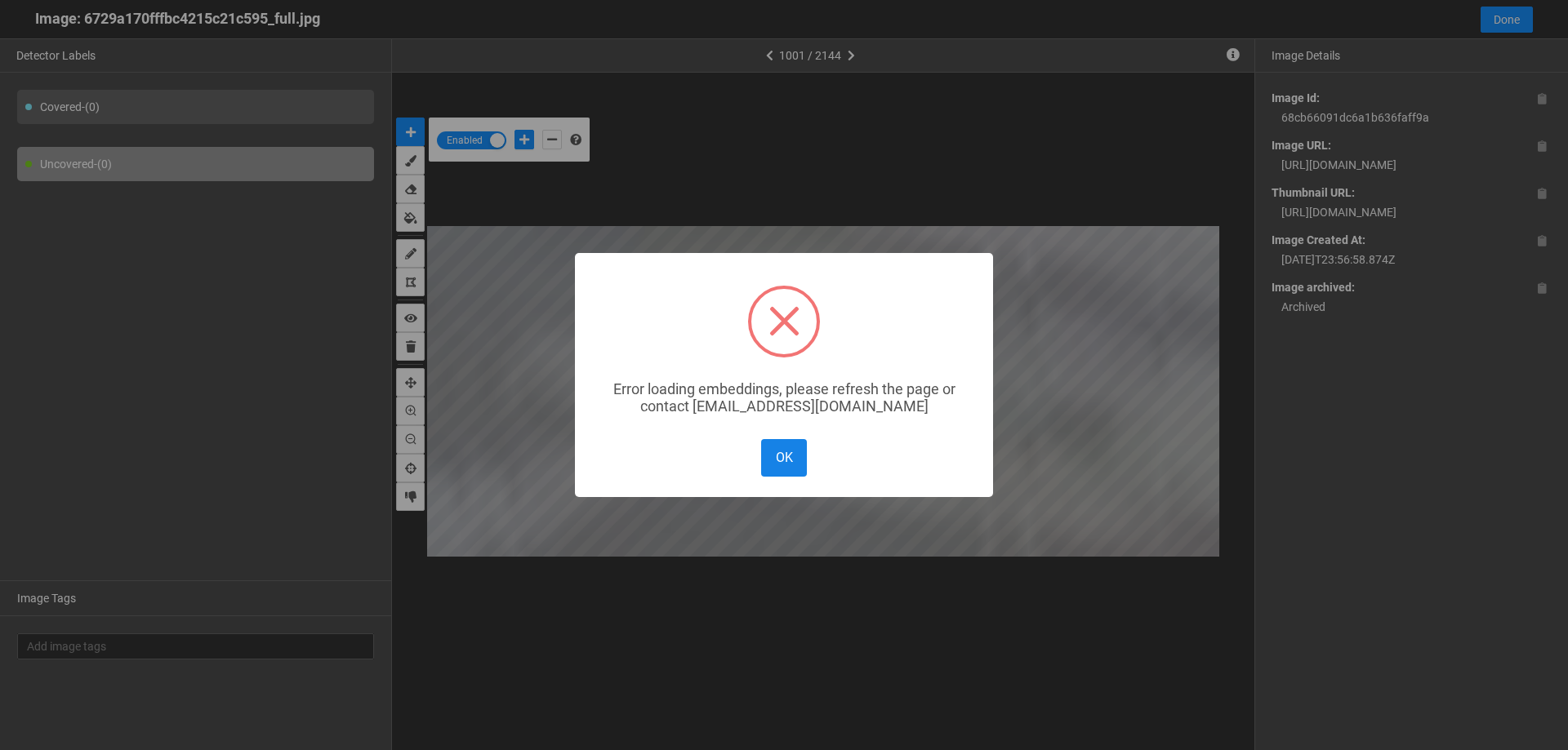
click at [789, 447] on button "OK" at bounding box center [784, 458] width 46 height 37
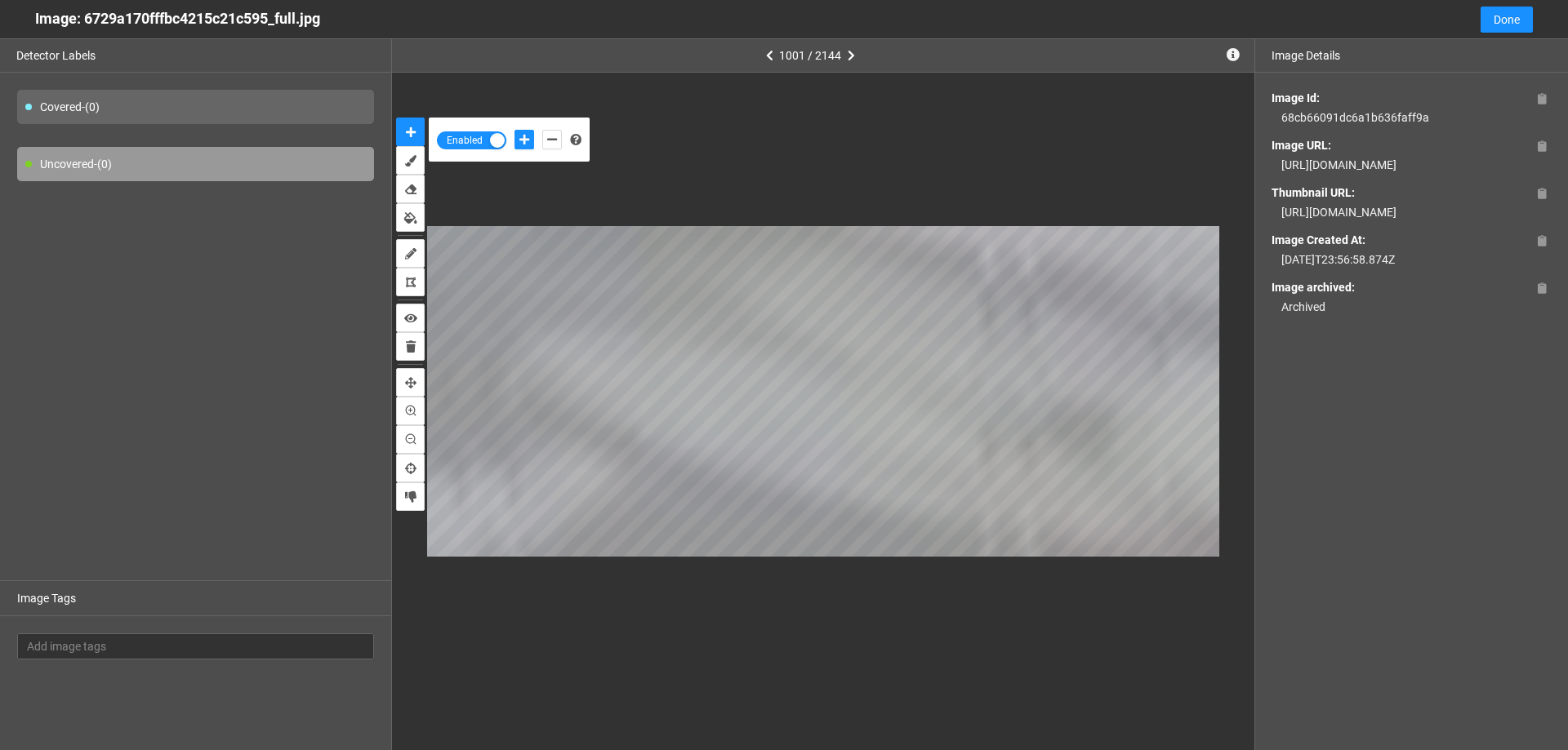
type input "50"
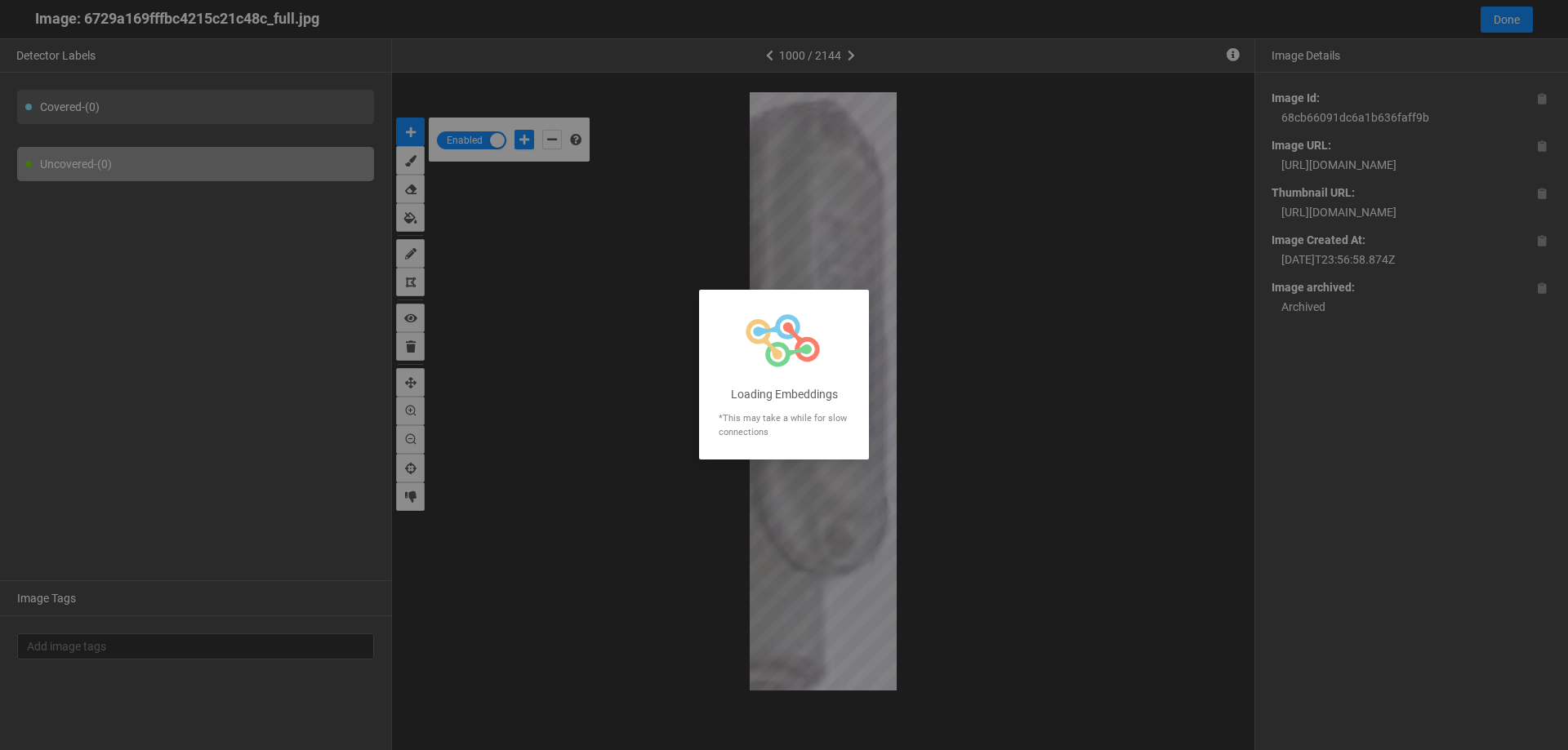
click at [413, 503] on div at bounding box center [784, 375] width 1568 height 750
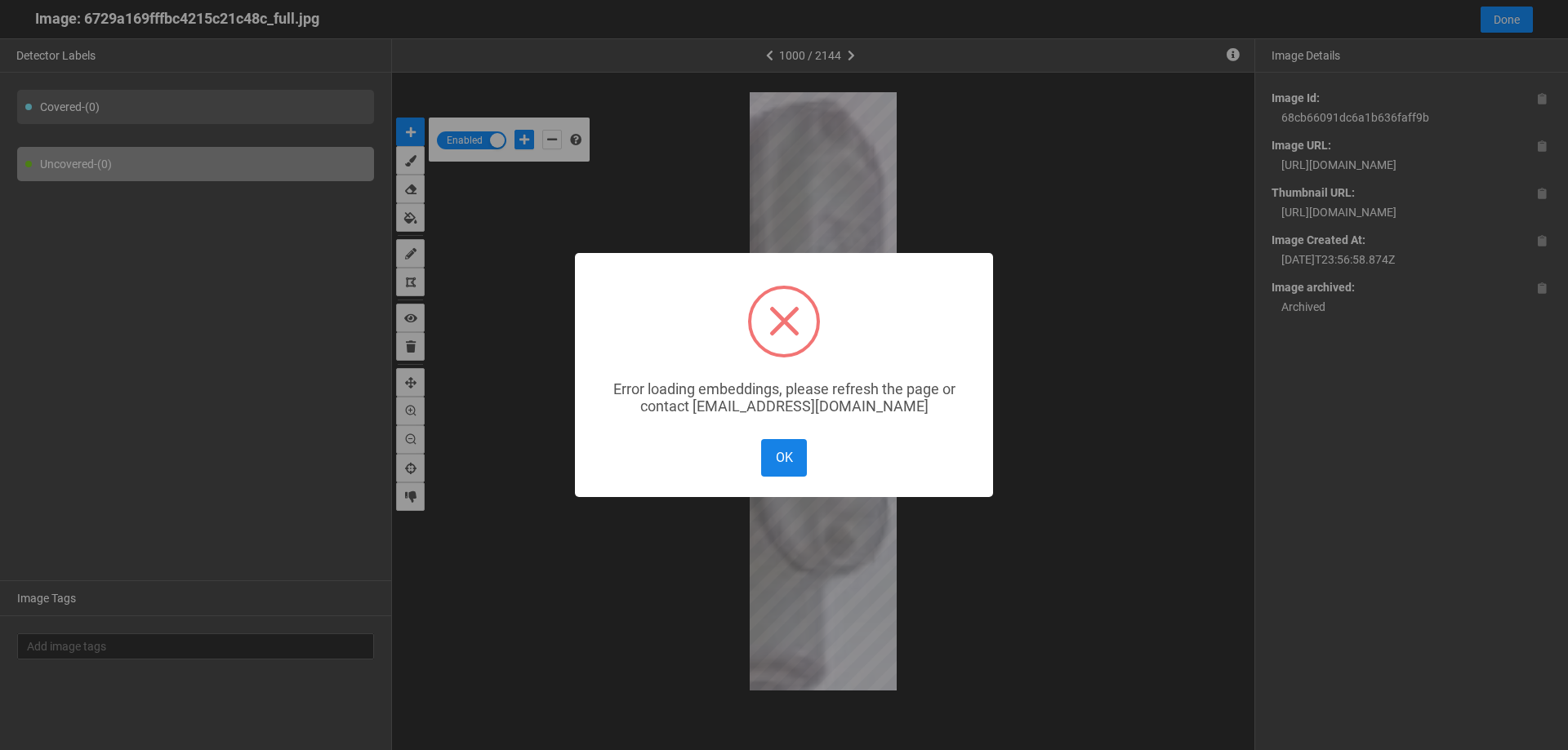
click at [780, 454] on button "OK" at bounding box center [784, 458] width 46 height 37
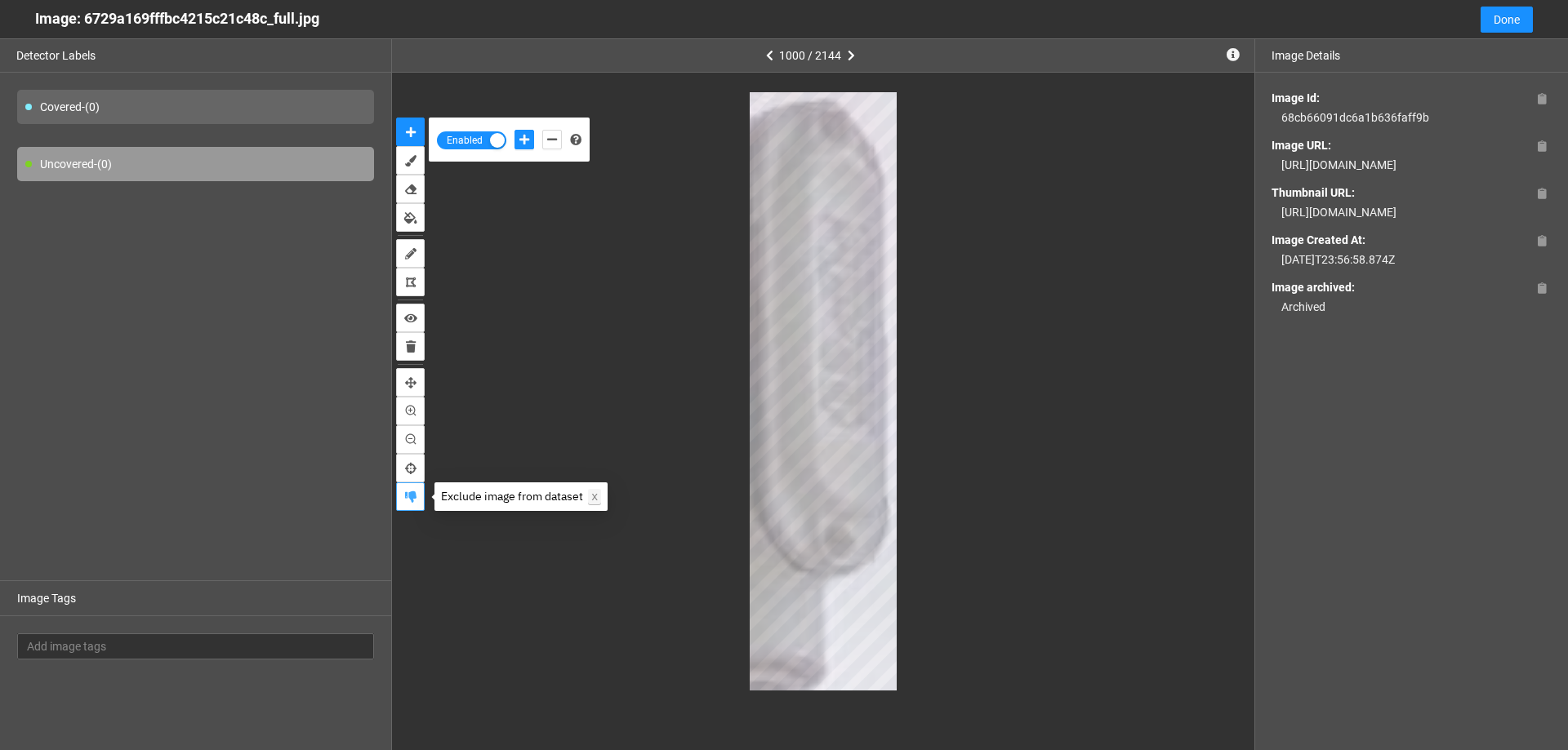
click at [410, 492] on icon "exclude" at bounding box center [411, 497] width 12 height 12
click at [405, 492] on icon "exclude" at bounding box center [411, 497] width 12 height 12
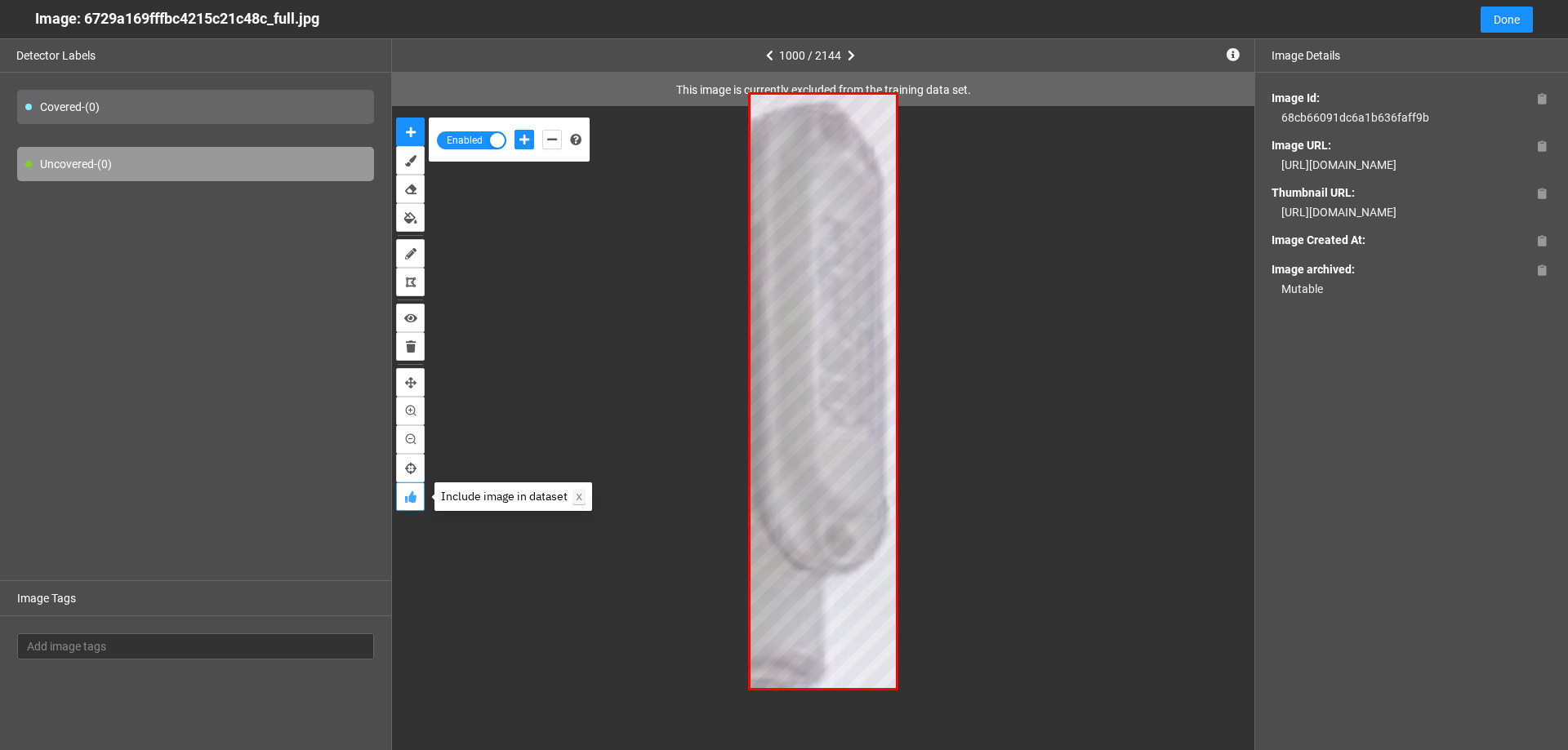
click at [406, 495] on icon "exclude" at bounding box center [411, 497] width 12 height 12
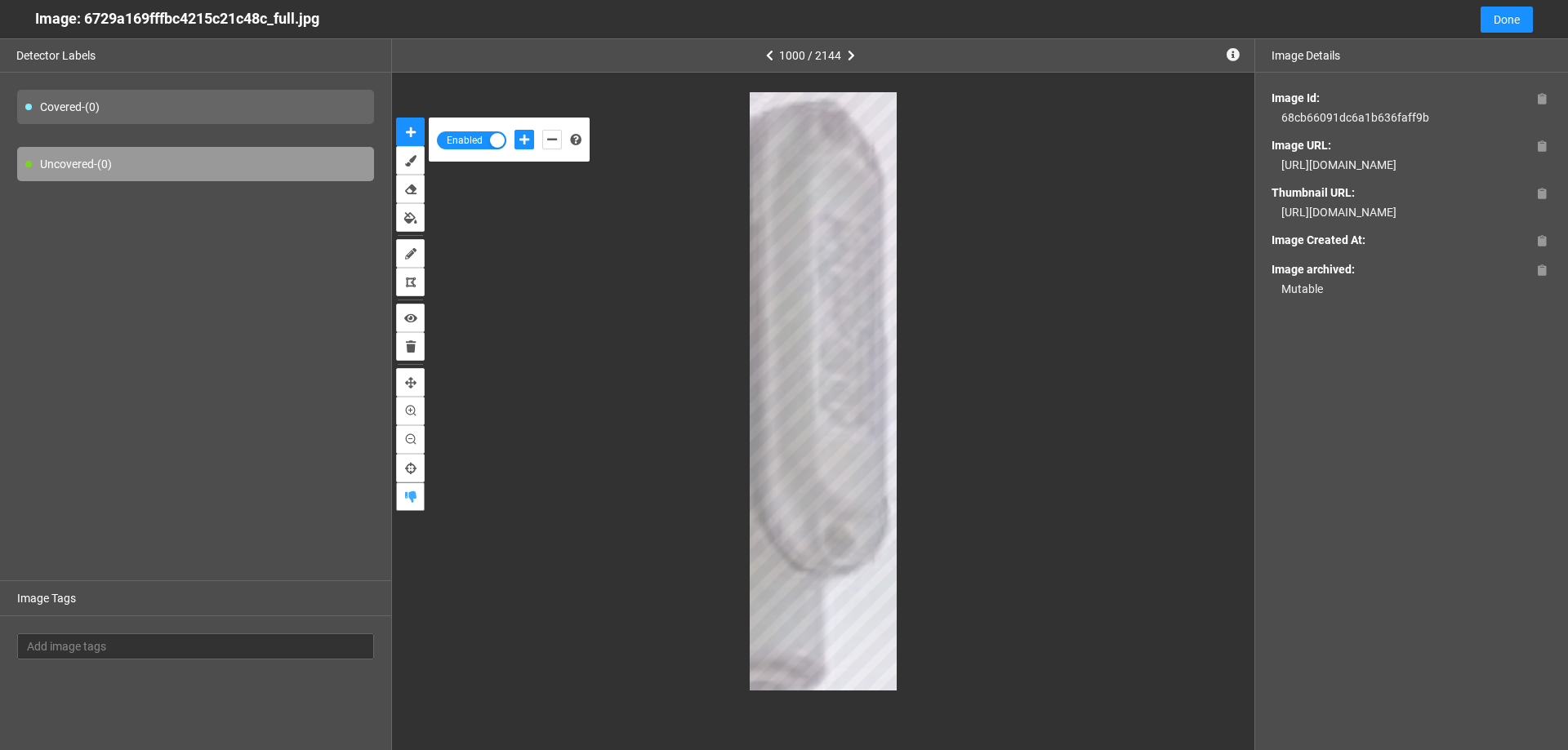
type input "51"
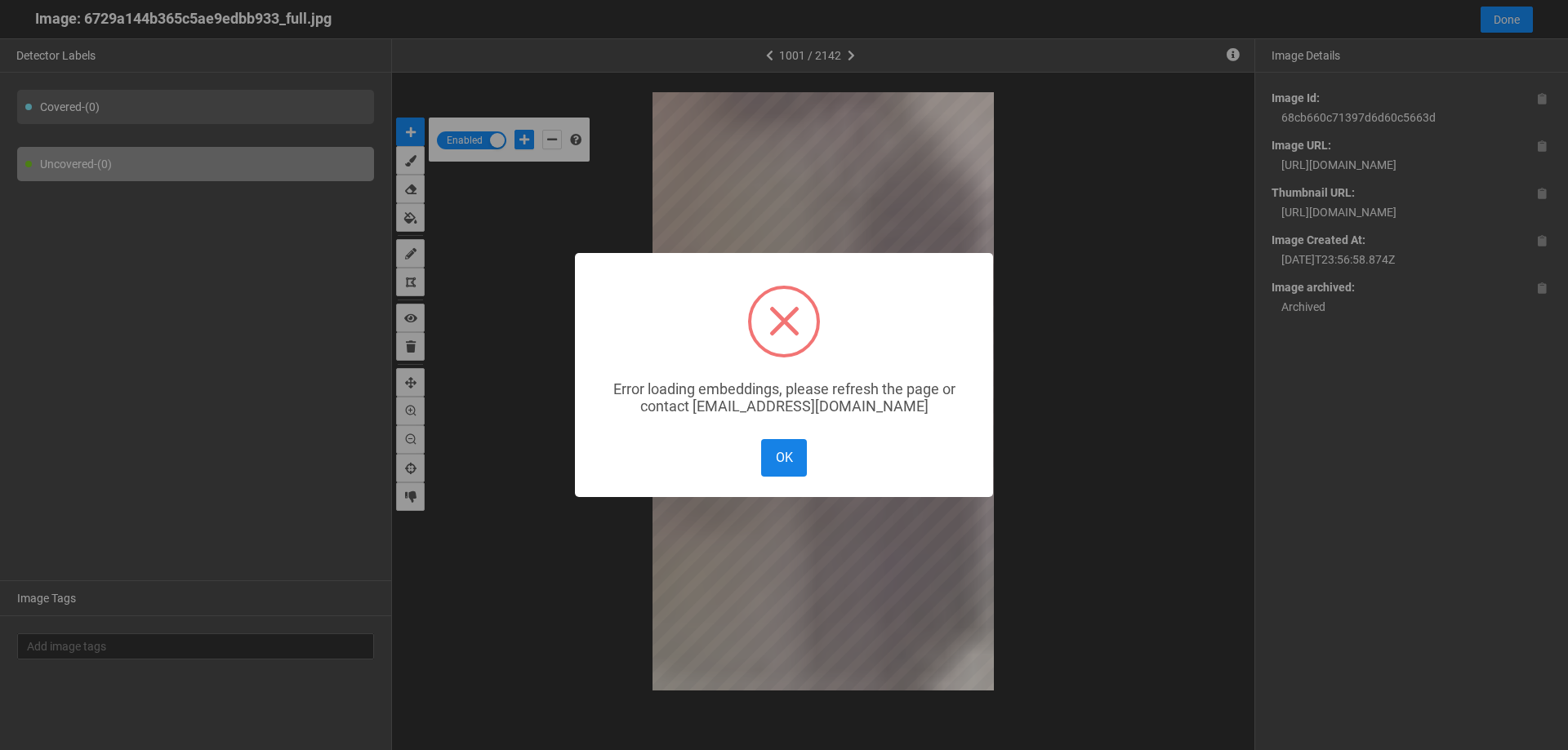
click at [789, 445] on button "OK" at bounding box center [784, 458] width 46 height 37
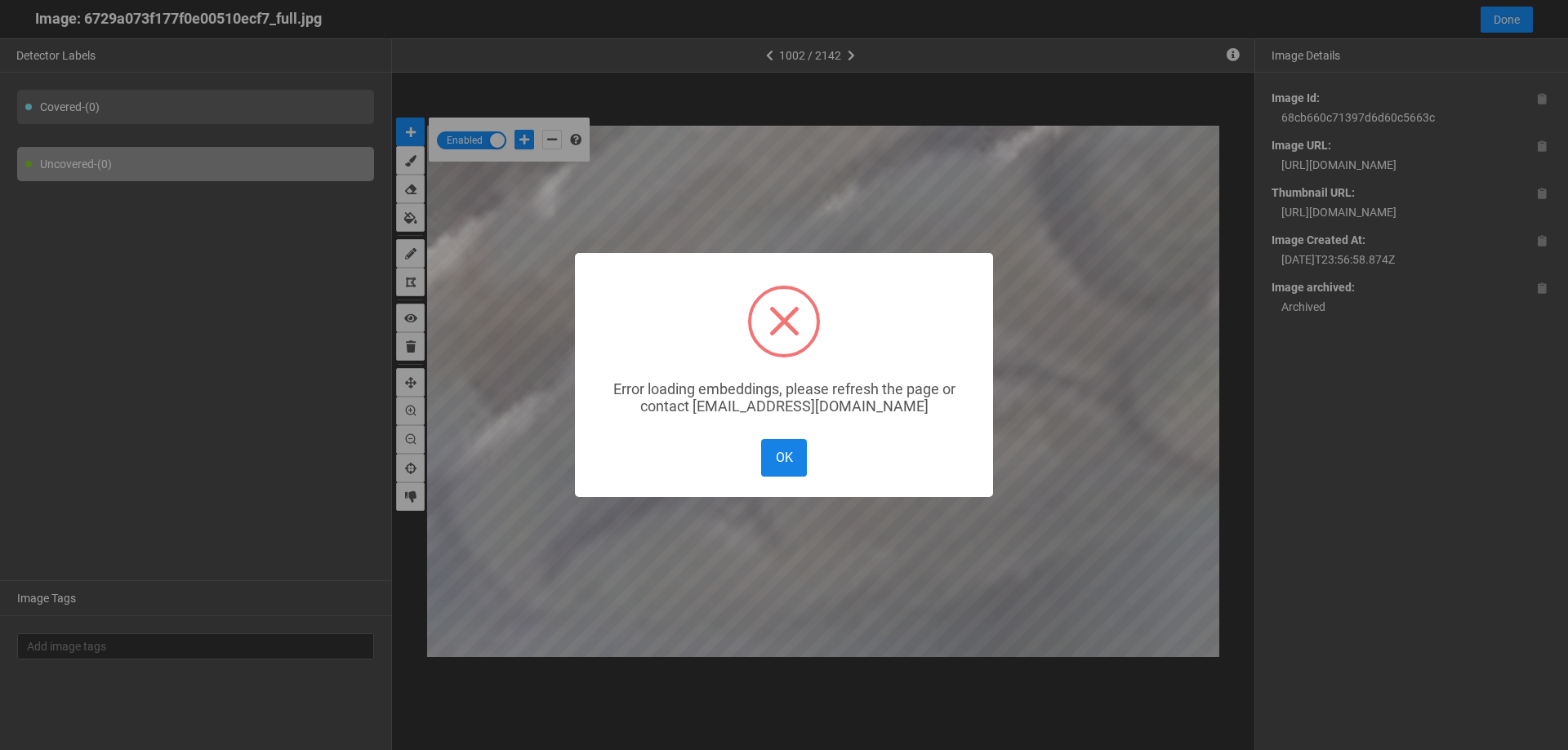
click at [781, 461] on button "OK" at bounding box center [784, 458] width 46 height 37
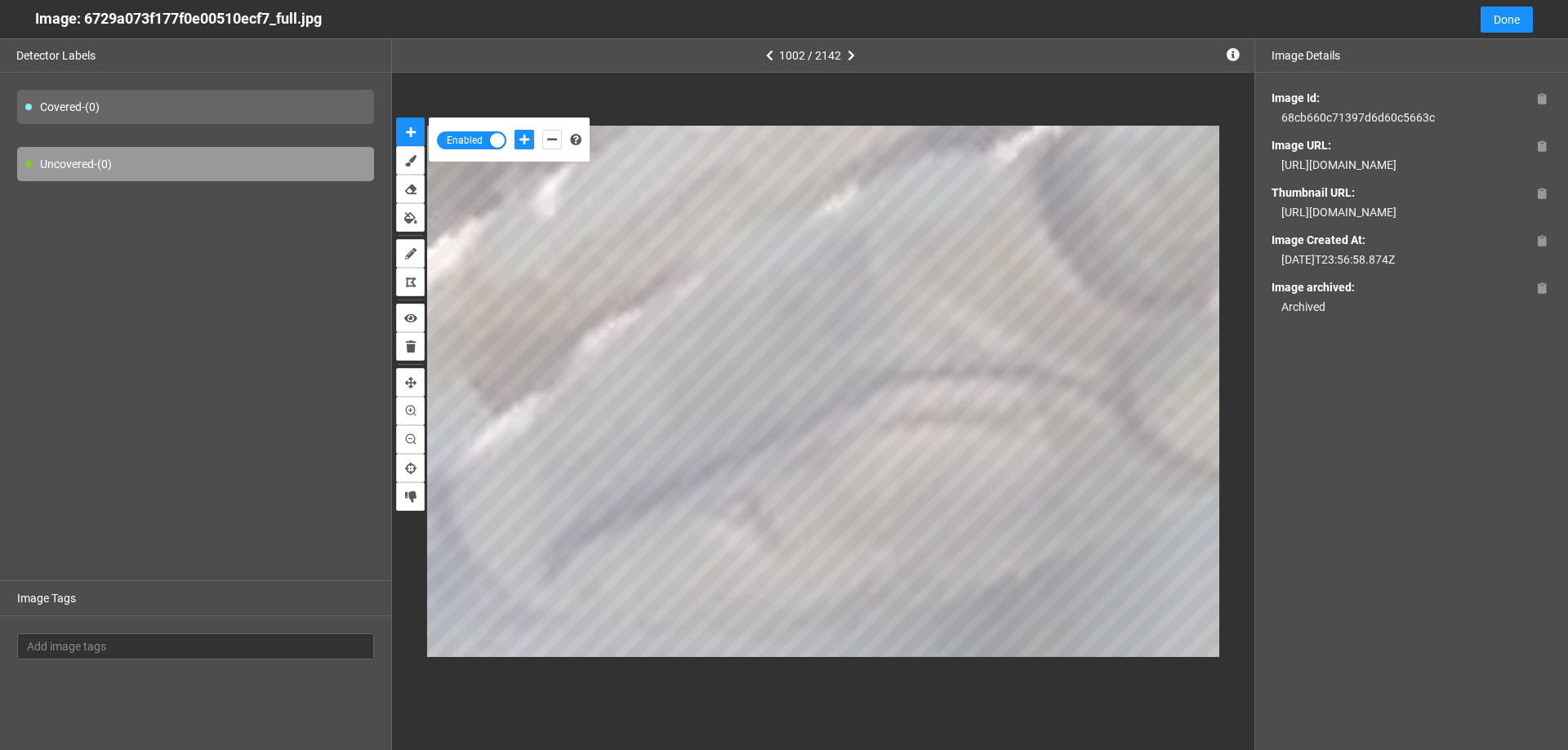
drag, startPoint x: 1279, startPoint y: 160, endPoint x: 1422, endPoint y: 191, distance: 146.3
click at [1422, 174] on div "https://app.matroid.com/media/im/67cb79fb8c6ce16fd3578e47_full.jpg" at bounding box center [1411, 164] width 280 height 18
copy div "https://app.matroid.com/media/im/67cb79fb8c6ce16fd3578e47_full.jpg"
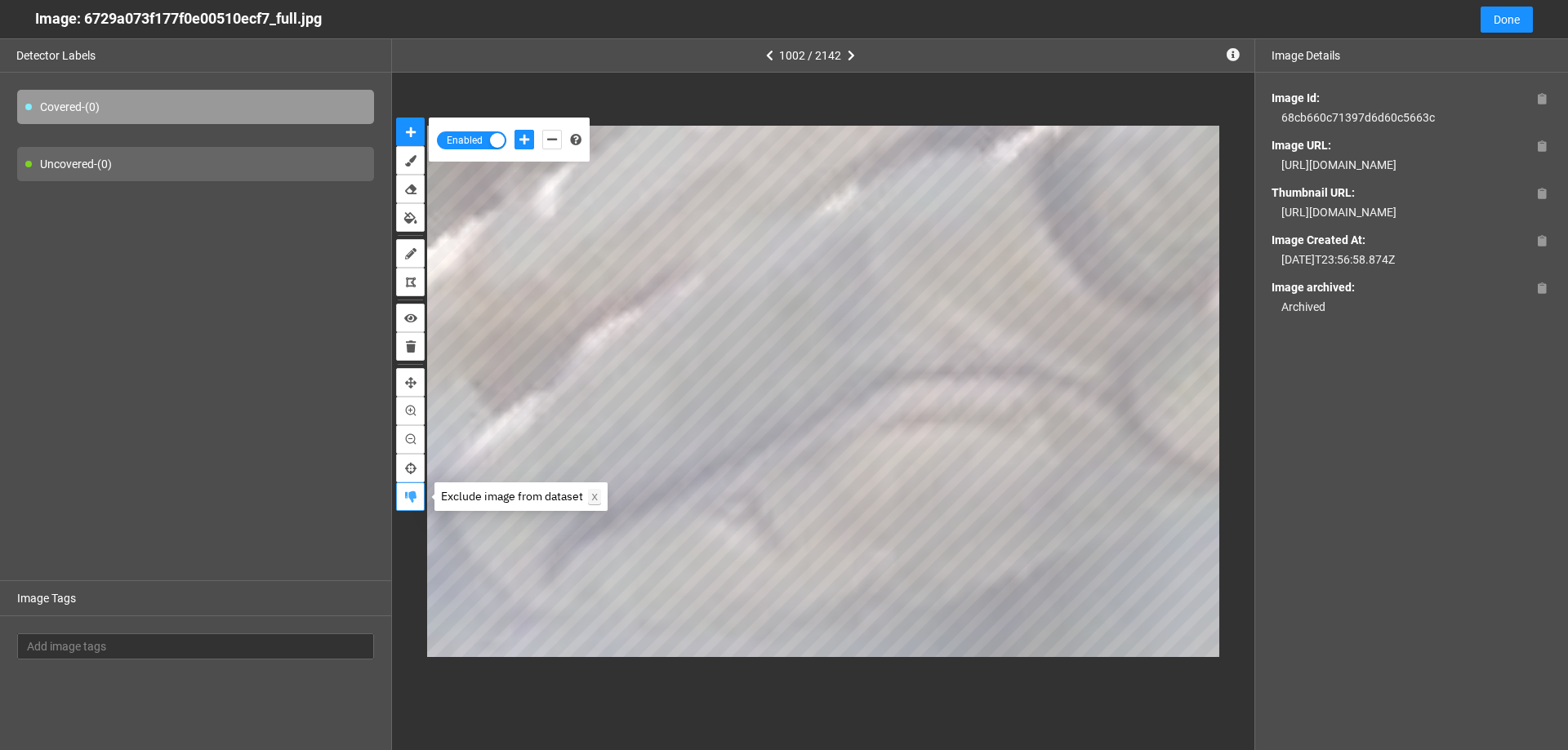
click at [411, 494] on icon "exclude" at bounding box center [411, 497] width 12 height 12
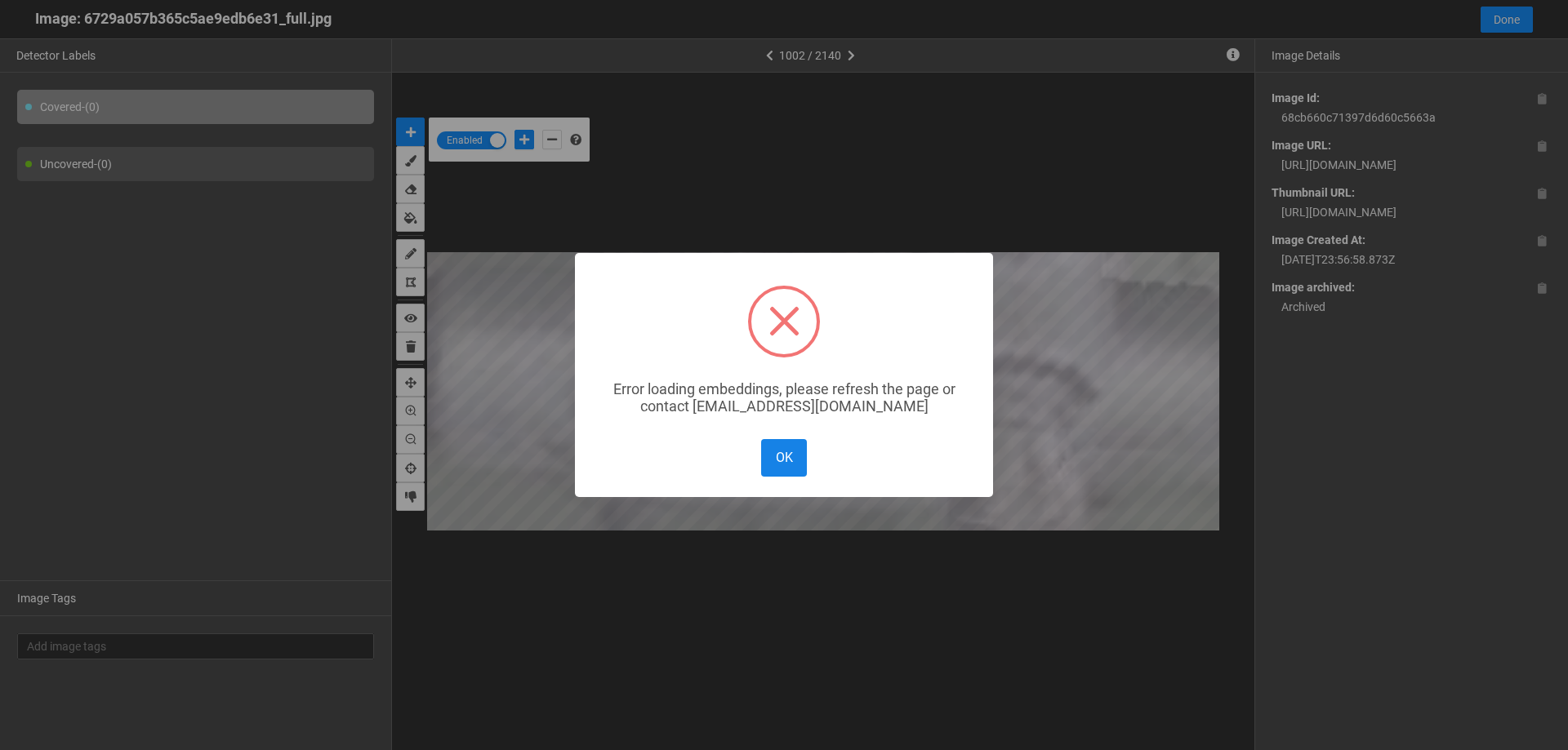
click at [803, 471] on button "OK" at bounding box center [784, 458] width 46 height 37
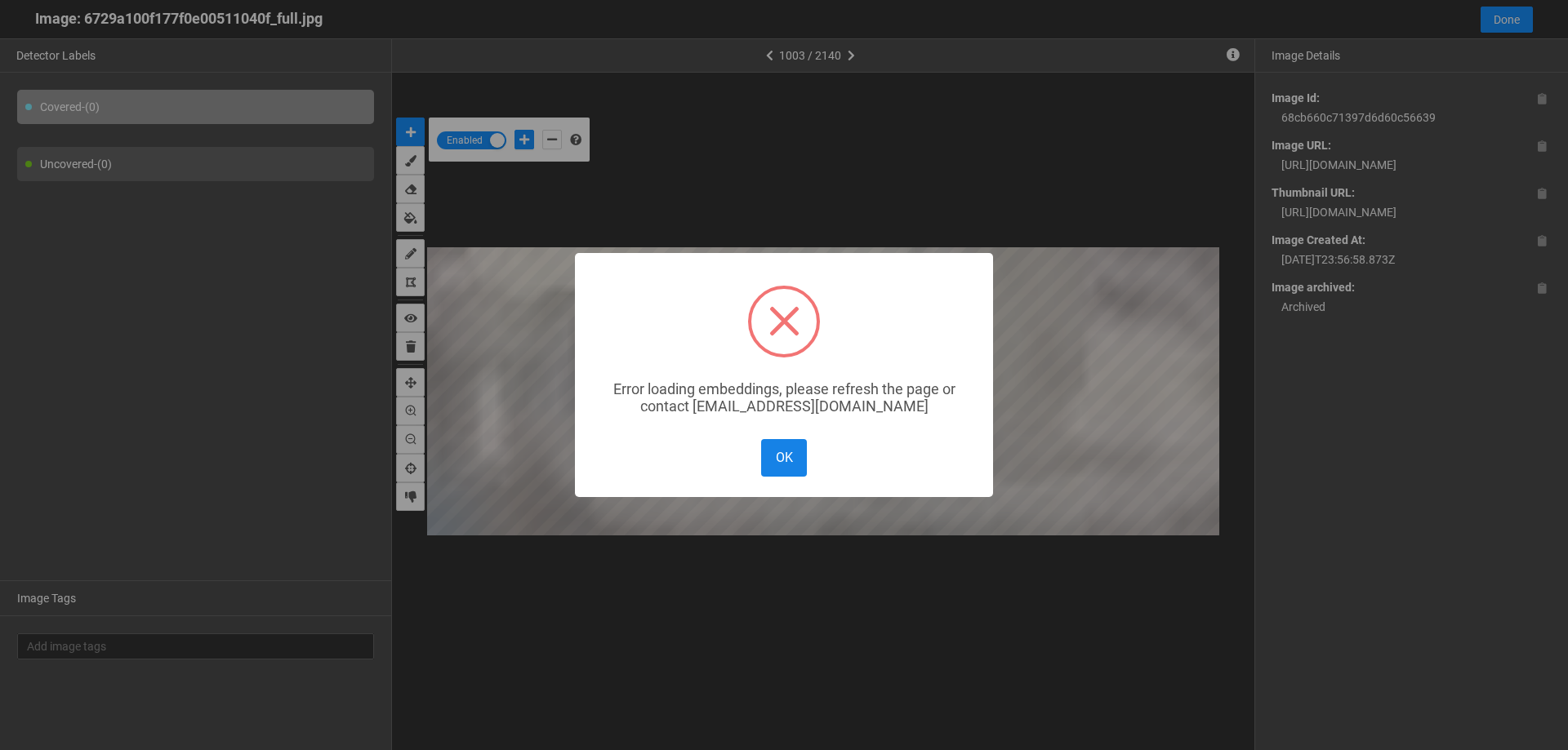
click at [799, 450] on button "OK" at bounding box center [784, 458] width 46 height 37
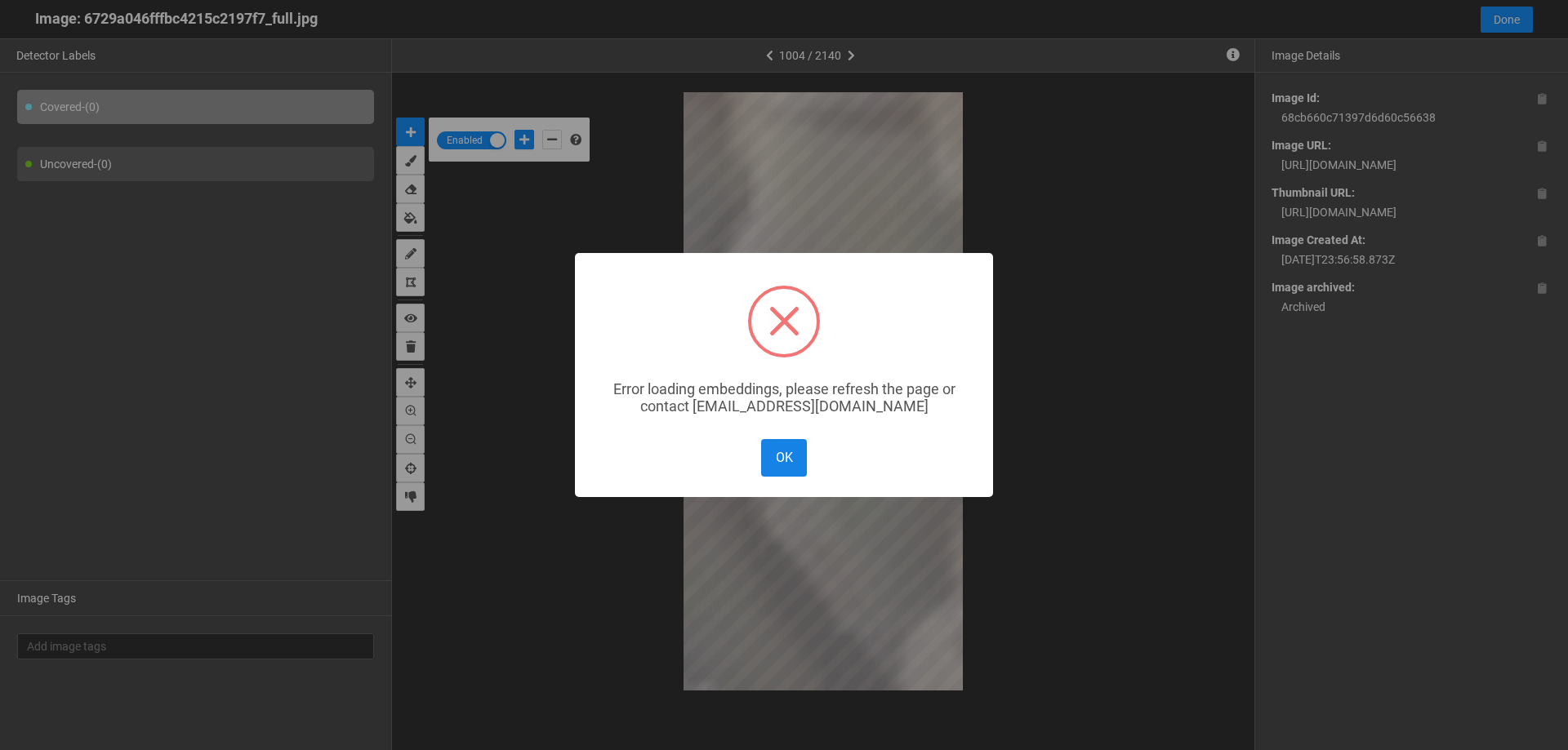
click at [776, 461] on button "OK" at bounding box center [784, 458] width 46 height 37
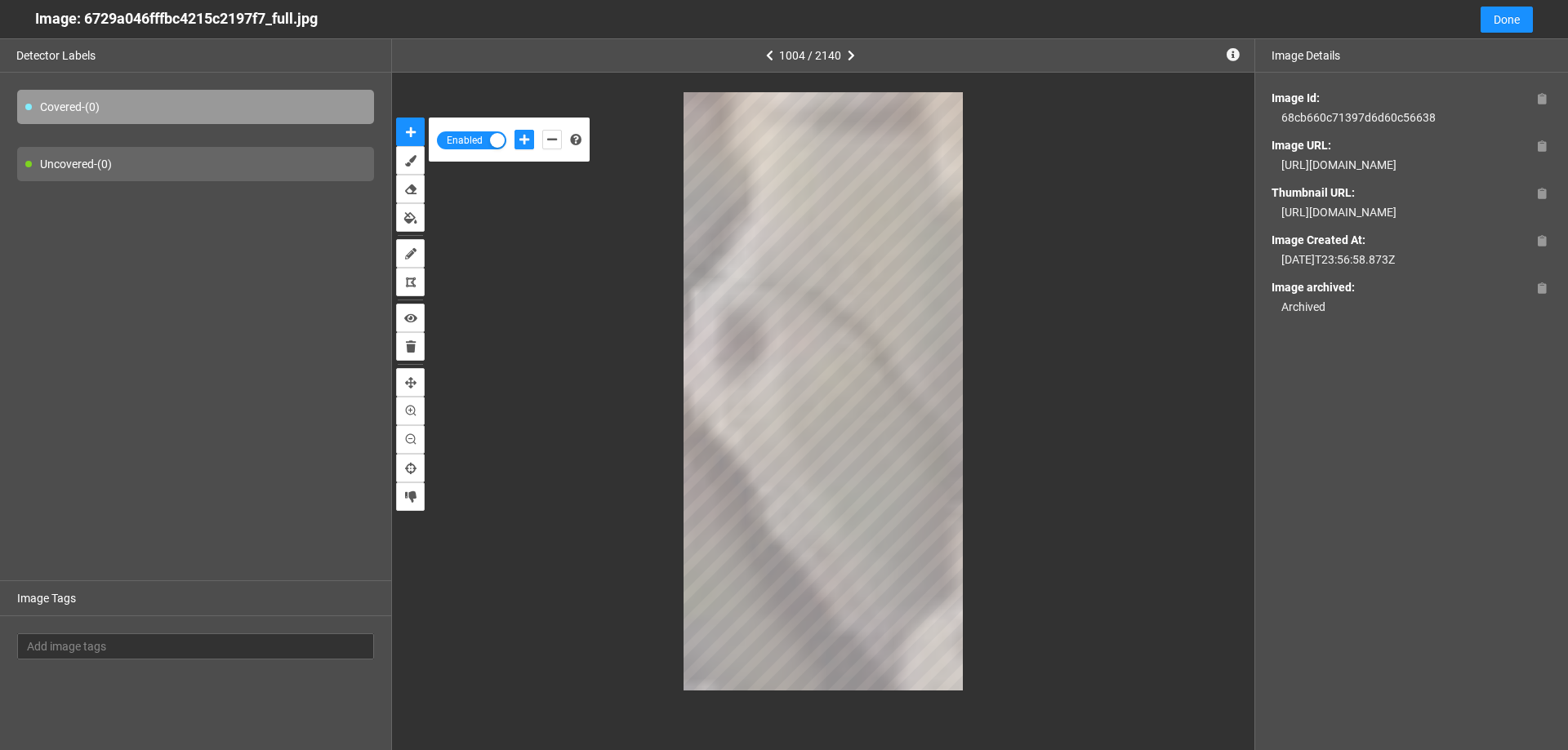
drag, startPoint x: 1278, startPoint y: 156, endPoint x: 1387, endPoint y: 193, distance: 115.1
click at [1387, 193] on div "Image Id: 68cb660c71397d6d60c56638 Image URL: https://app.matroid.com/media/im/…" at bounding box center [1410, 202] width 312 height 259
copy div "https://app.matroid.com/media/im/67cb79fb8c6ce16fd3578e3f_full.jpg"
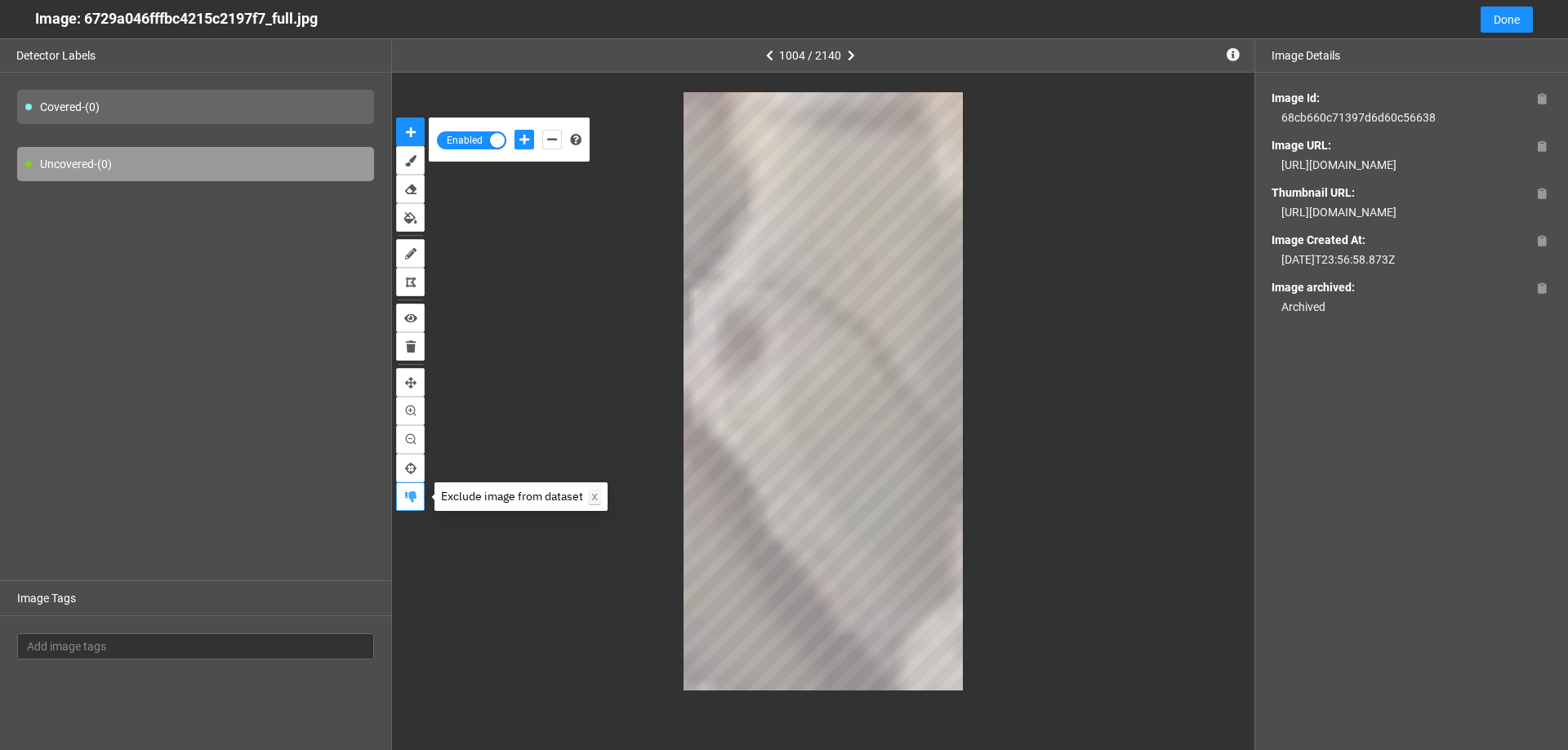
click at [410, 493] on icon "exclude" at bounding box center [411, 497] width 12 height 12
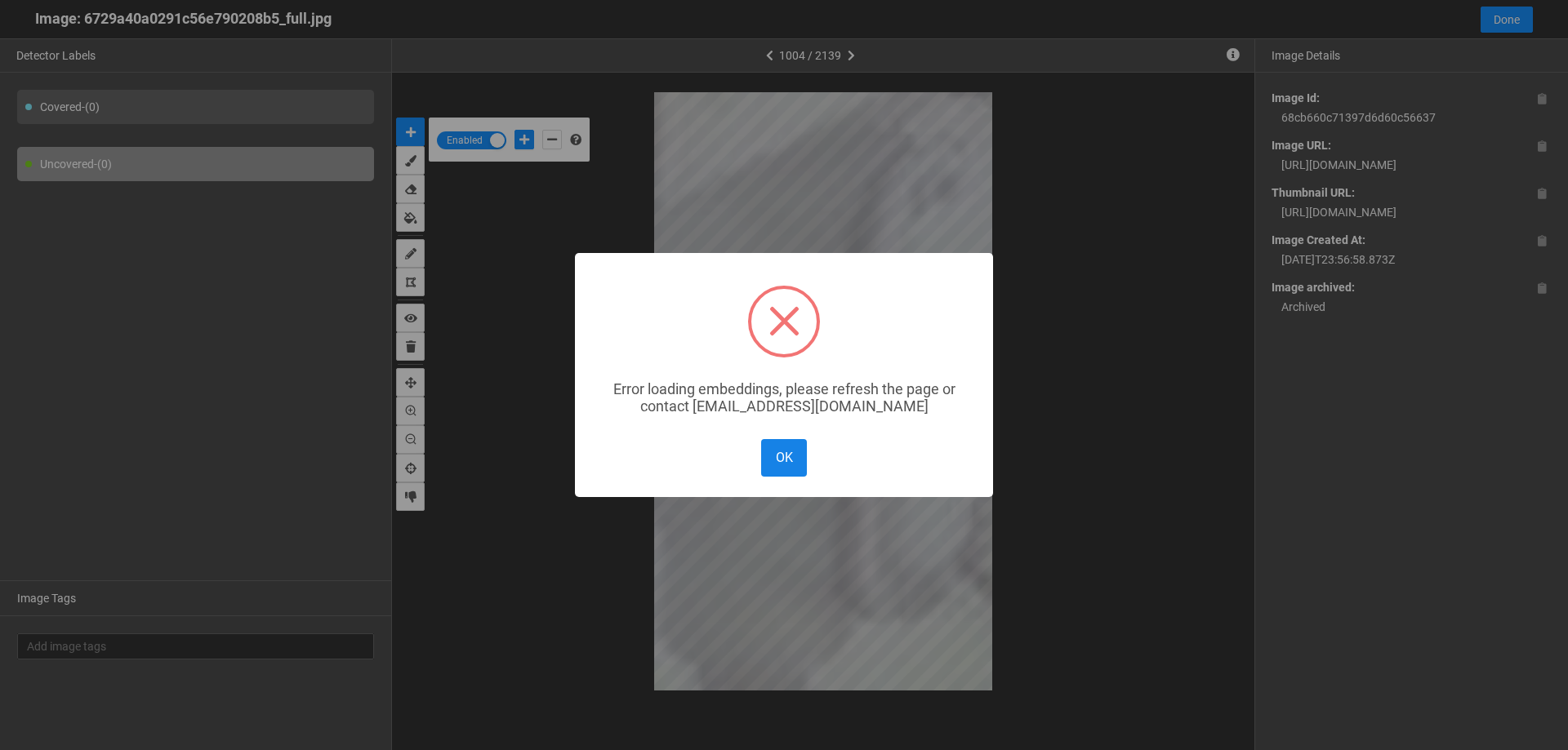
click at [770, 454] on button "OK" at bounding box center [784, 458] width 46 height 37
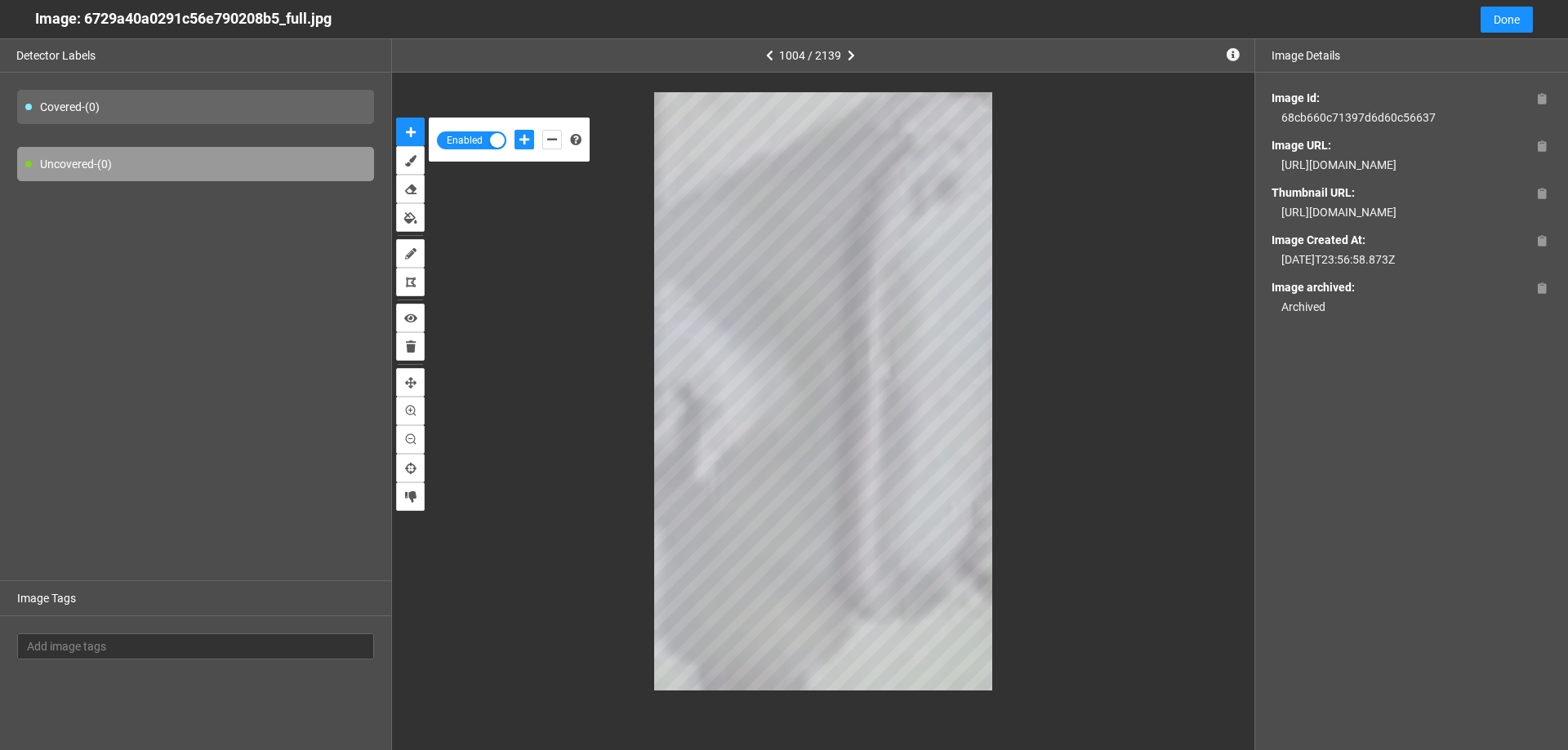
drag, startPoint x: 1275, startPoint y: 162, endPoint x: 1384, endPoint y: 181, distance: 110.6
click at [1384, 174] on div "https://app.matroid.com/media/im/67cb79fb8c6ce16fd3578e3d_full.jpg" at bounding box center [1411, 164] width 280 height 18
copy div "https://app.matroid.com/media/im/67cb79fb8c6ce16fd3578e3d_full.jpg"
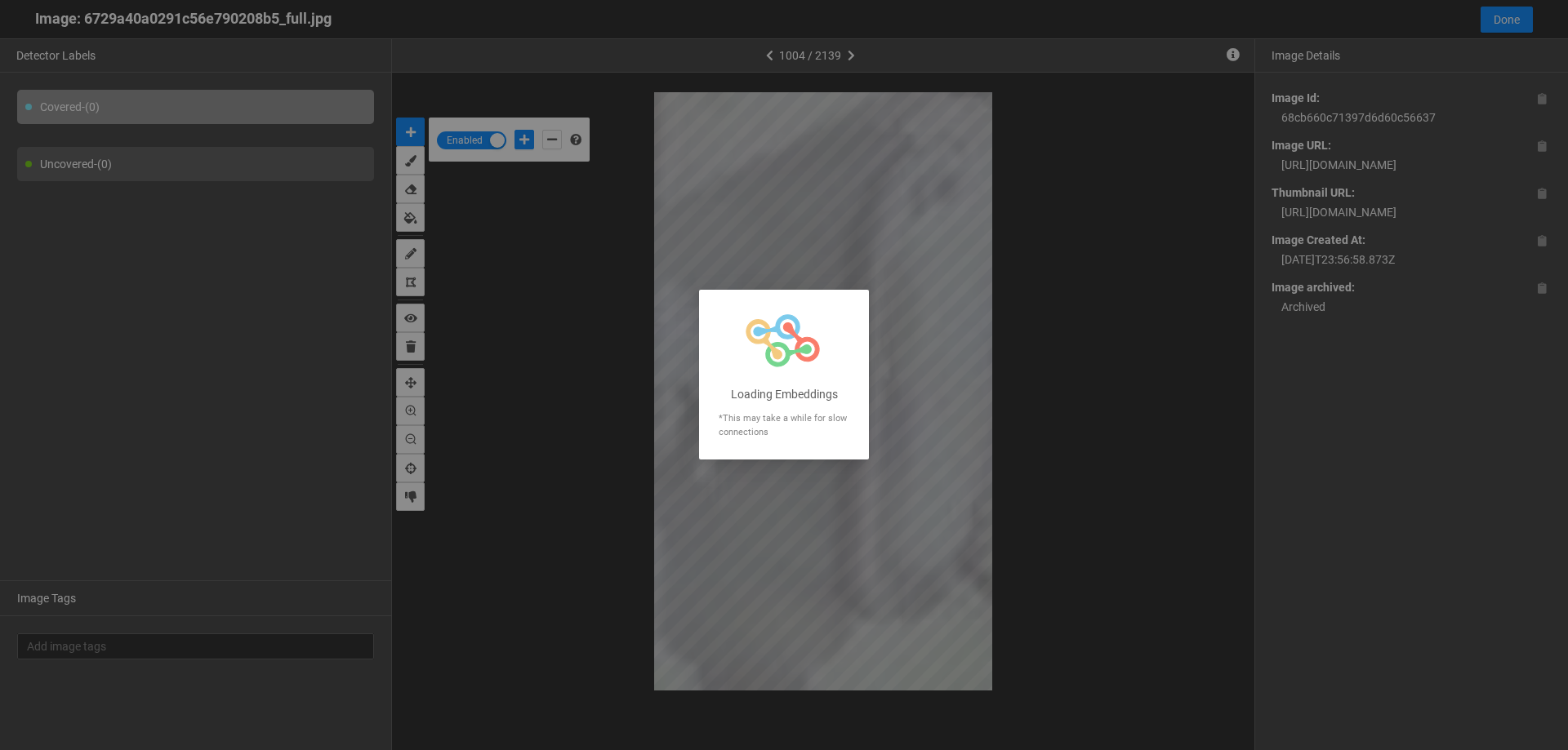
click at [412, 500] on div at bounding box center [784, 375] width 1568 height 750
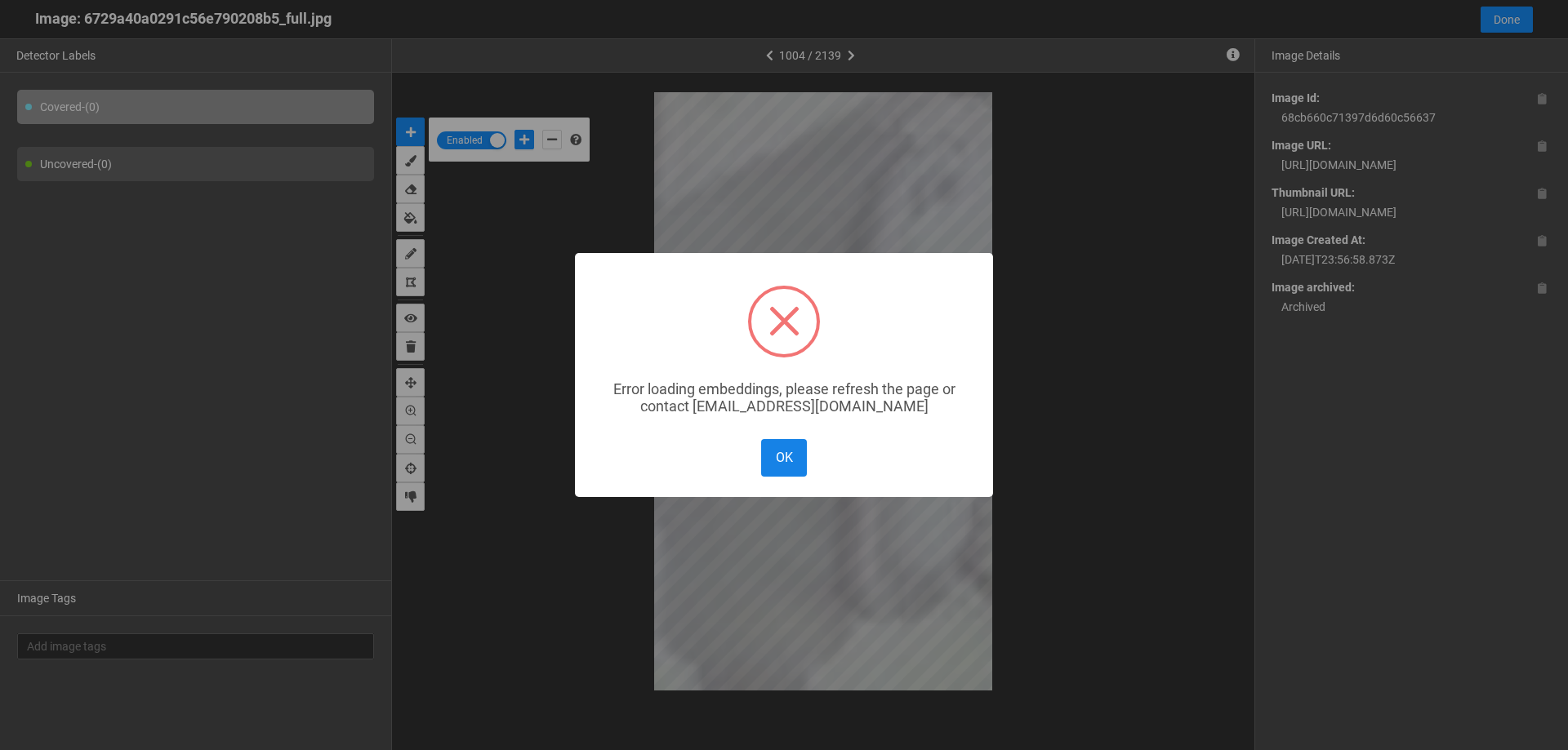
click at [782, 464] on button "OK" at bounding box center [784, 458] width 46 height 37
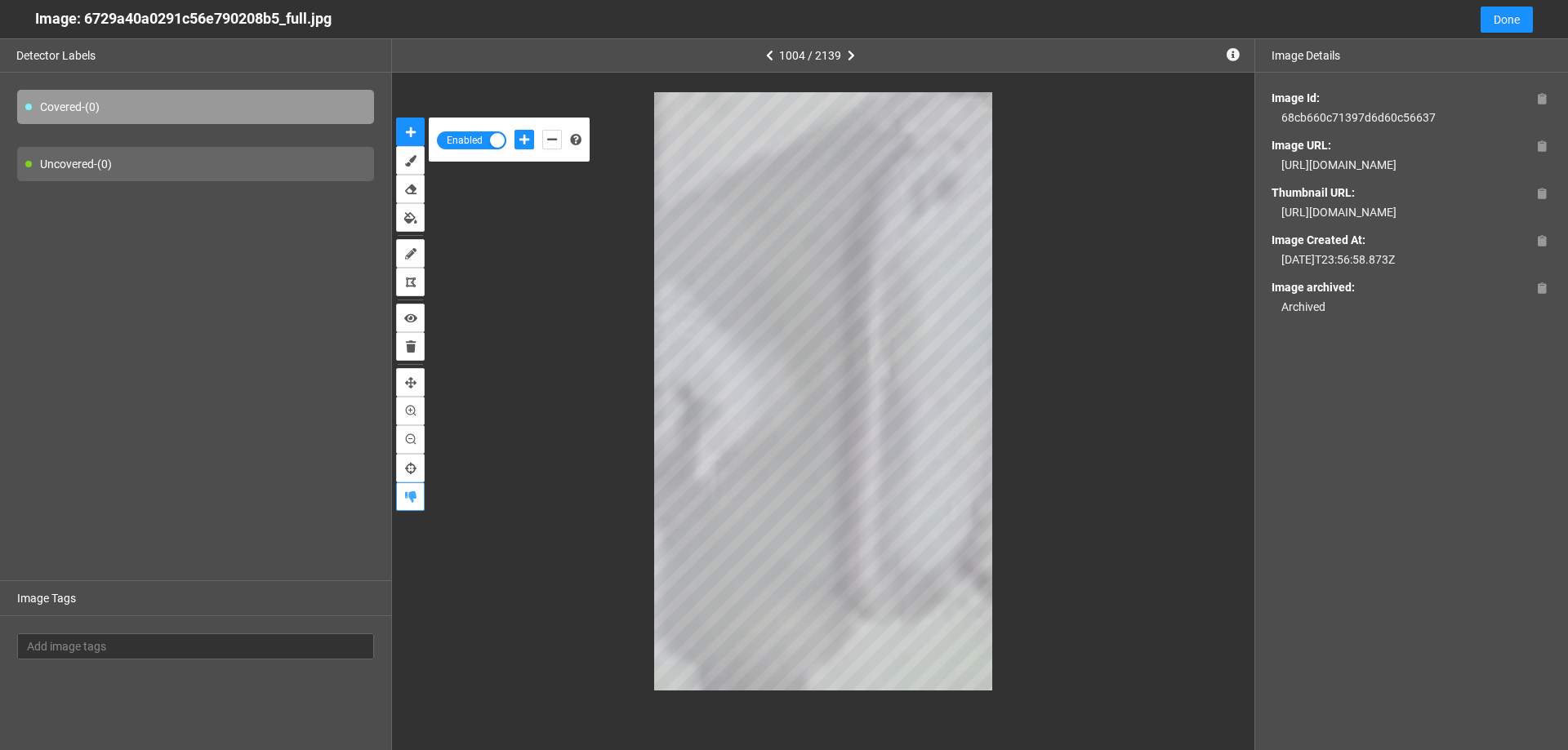
click at [413, 492] on icon "exclude" at bounding box center [411, 497] width 12 height 12
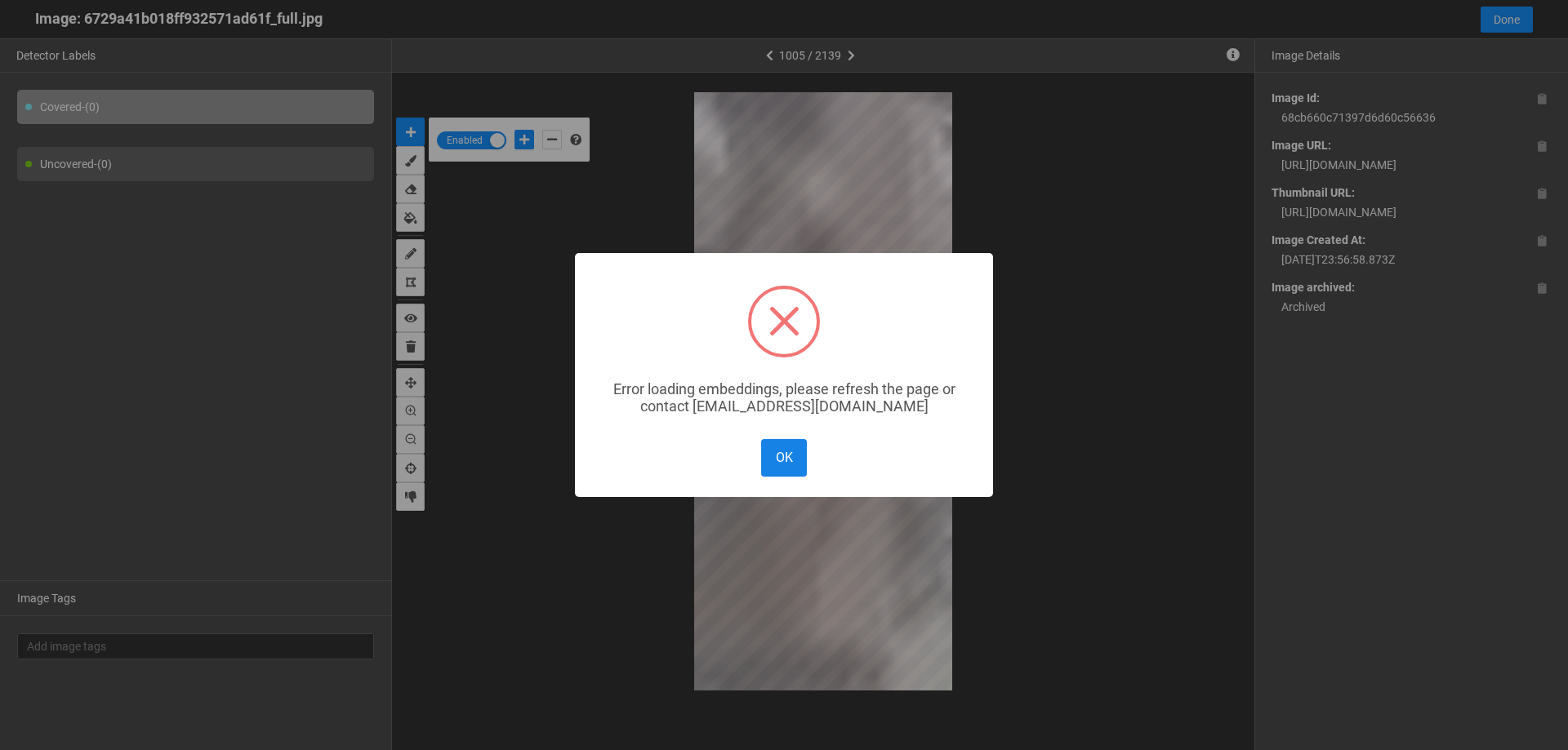
click at [786, 467] on button "OK" at bounding box center [784, 458] width 46 height 37
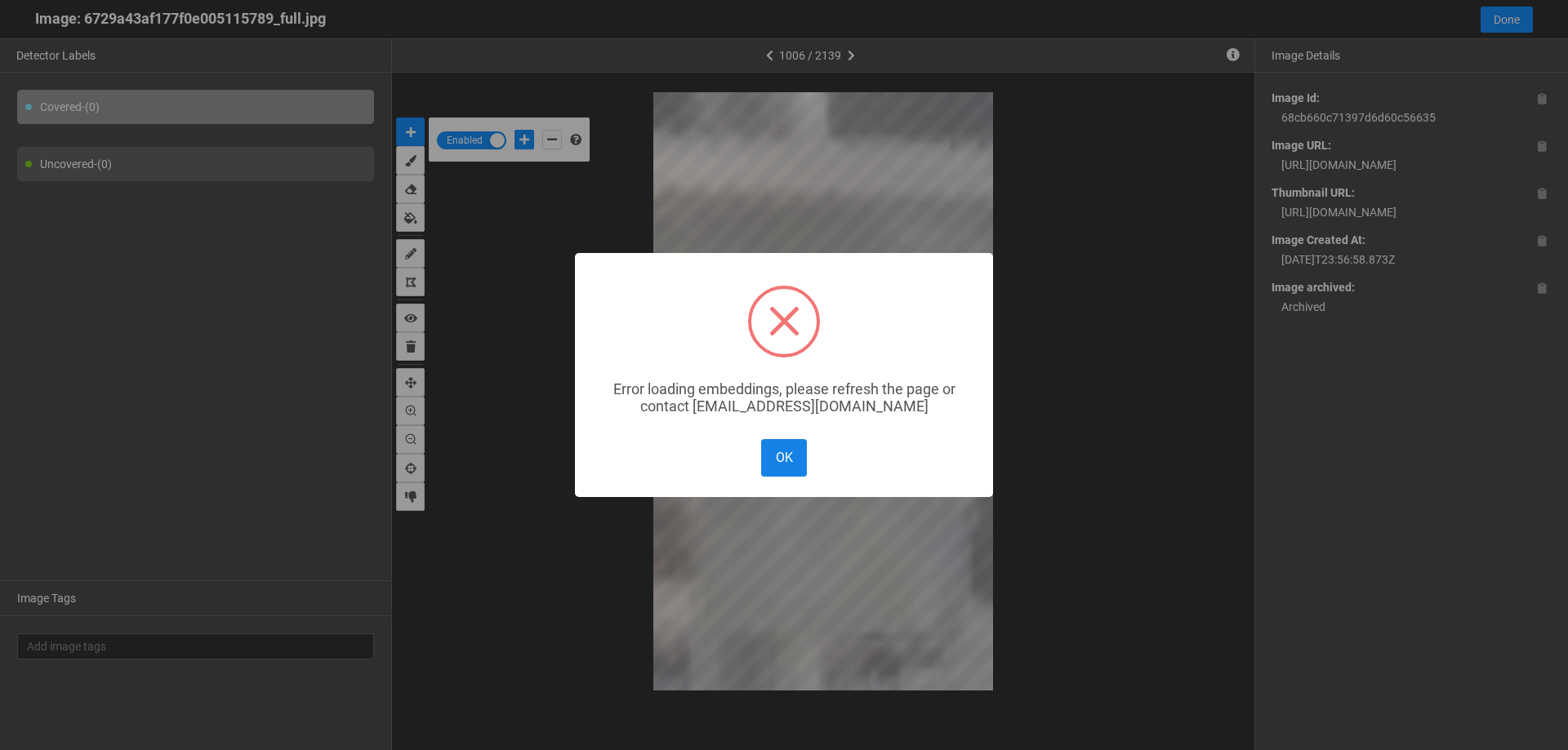
click at [784, 469] on button "OK" at bounding box center [784, 458] width 46 height 37
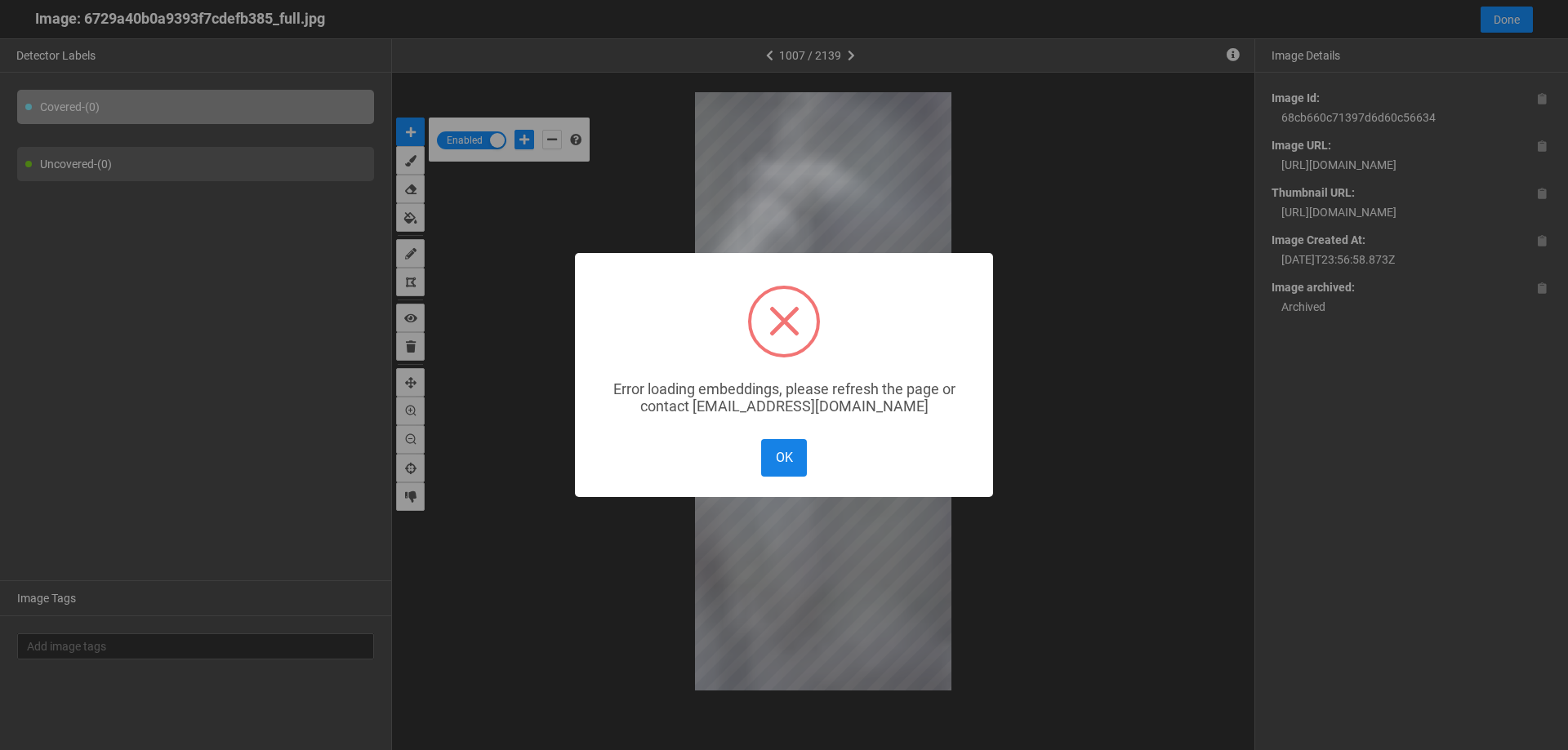
click at [790, 464] on button "OK" at bounding box center [784, 458] width 46 height 37
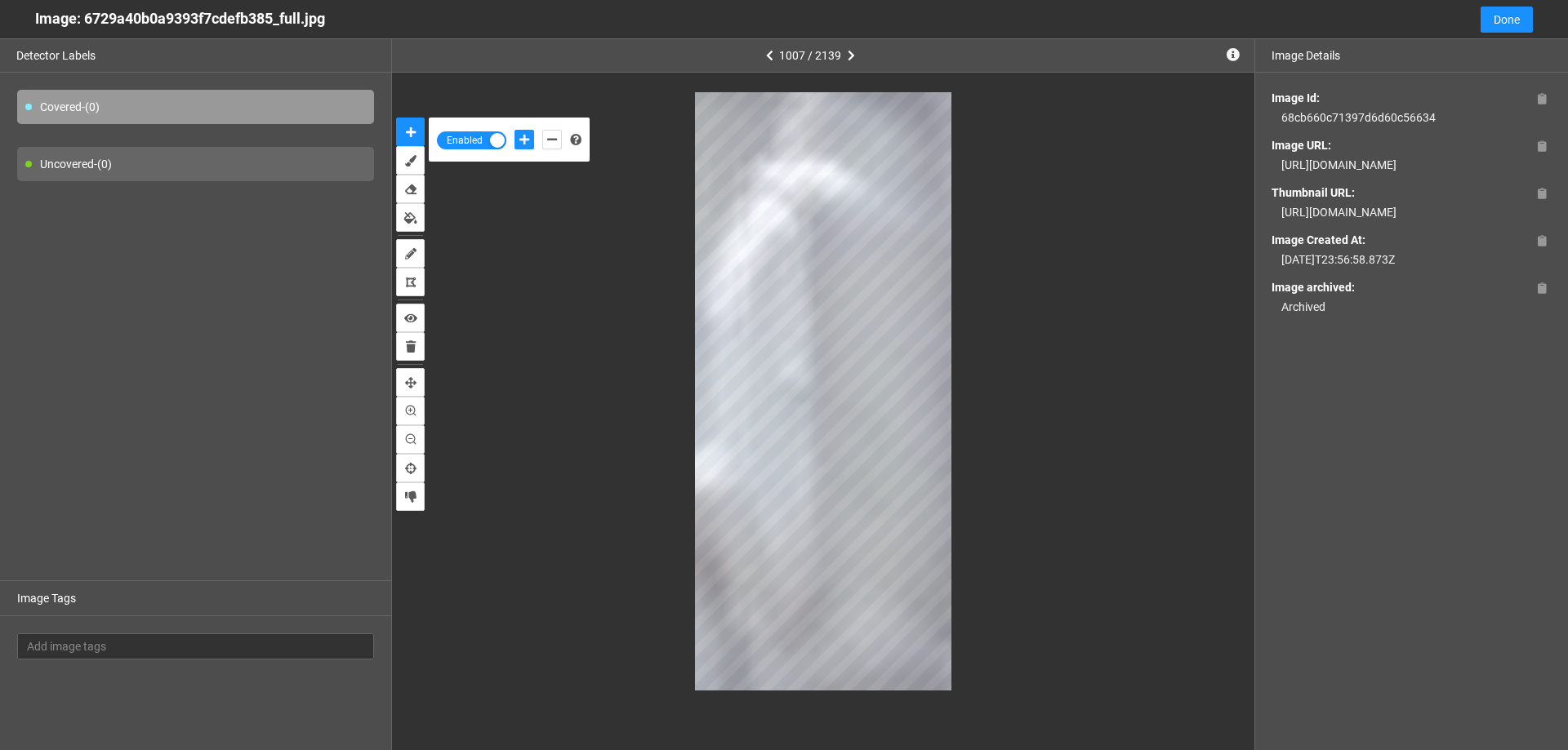
drag, startPoint x: 1279, startPoint y: 160, endPoint x: 1381, endPoint y: 191, distance: 106.6
click at [1381, 174] on div "https://app.matroid.com/media/im/67cb79fb8c6ce16fd3578e37_full.jpg" at bounding box center [1411, 164] width 280 height 18
copy div "https://app.matroid.com/media/im/67cb79fb8c6ce16fd3578e37_full.jpg"
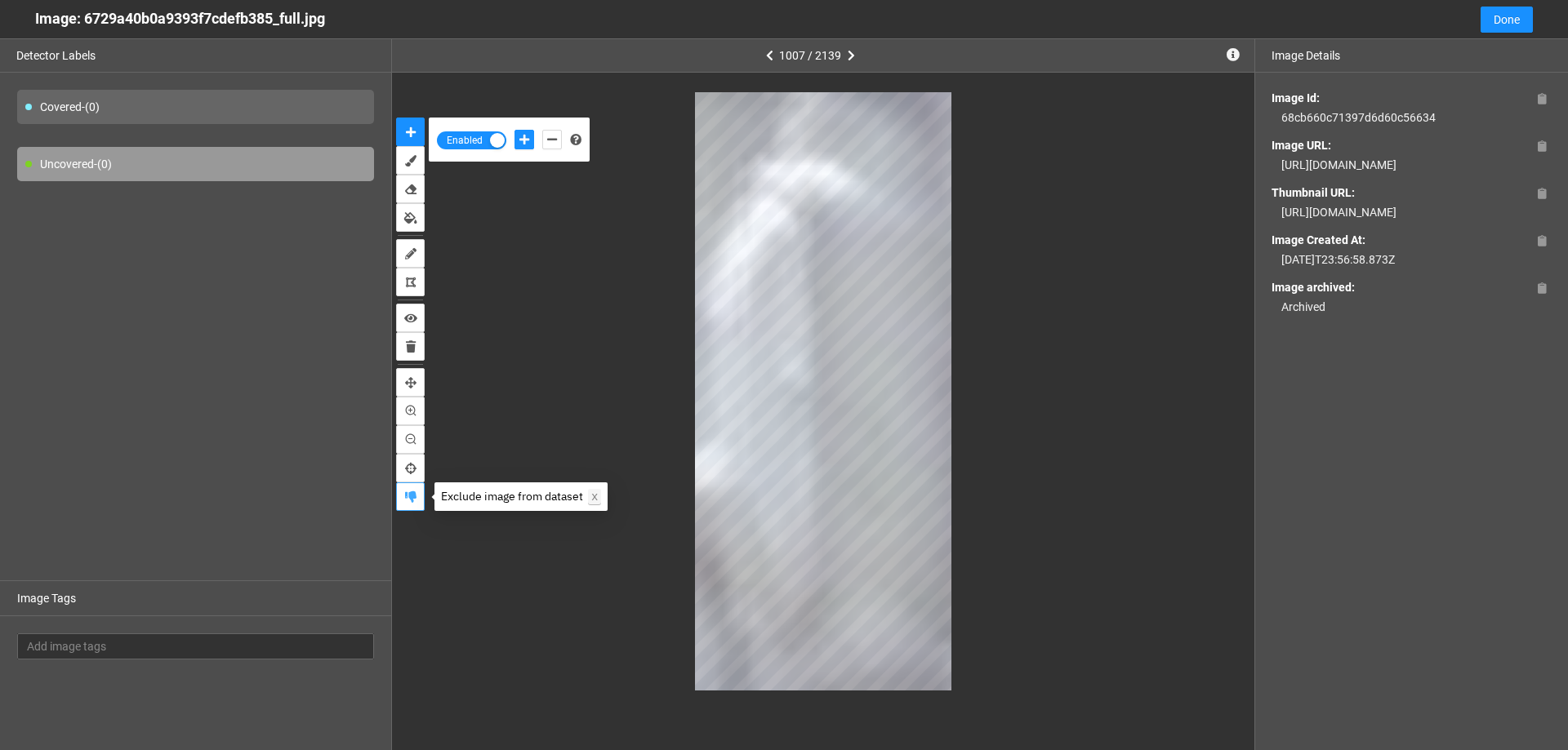
click at [404, 497] on button "exclude" at bounding box center [409, 496] width 28 height 28
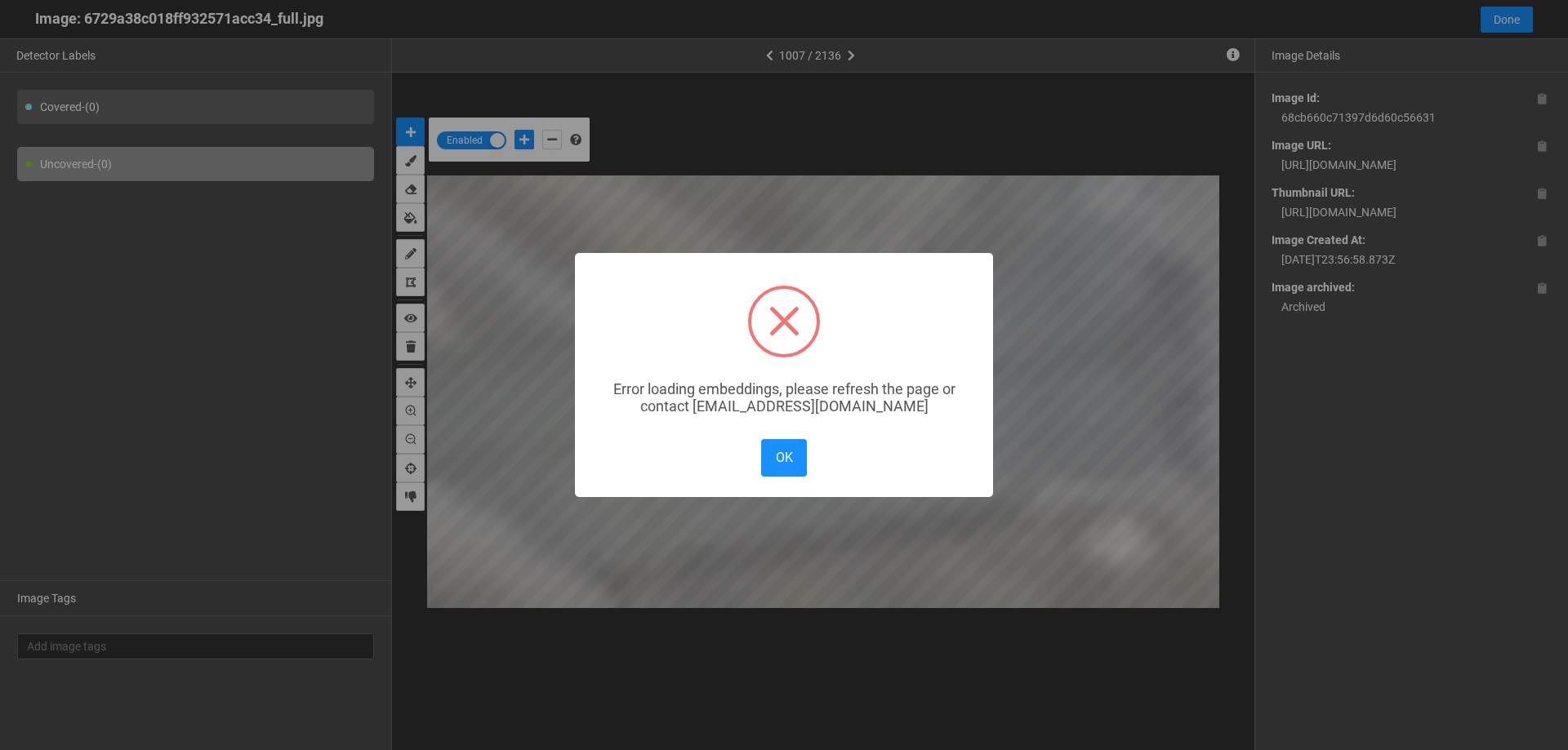
click at [787, 459] on button "OK" at bounding box center [784, 458] width 46 height 37
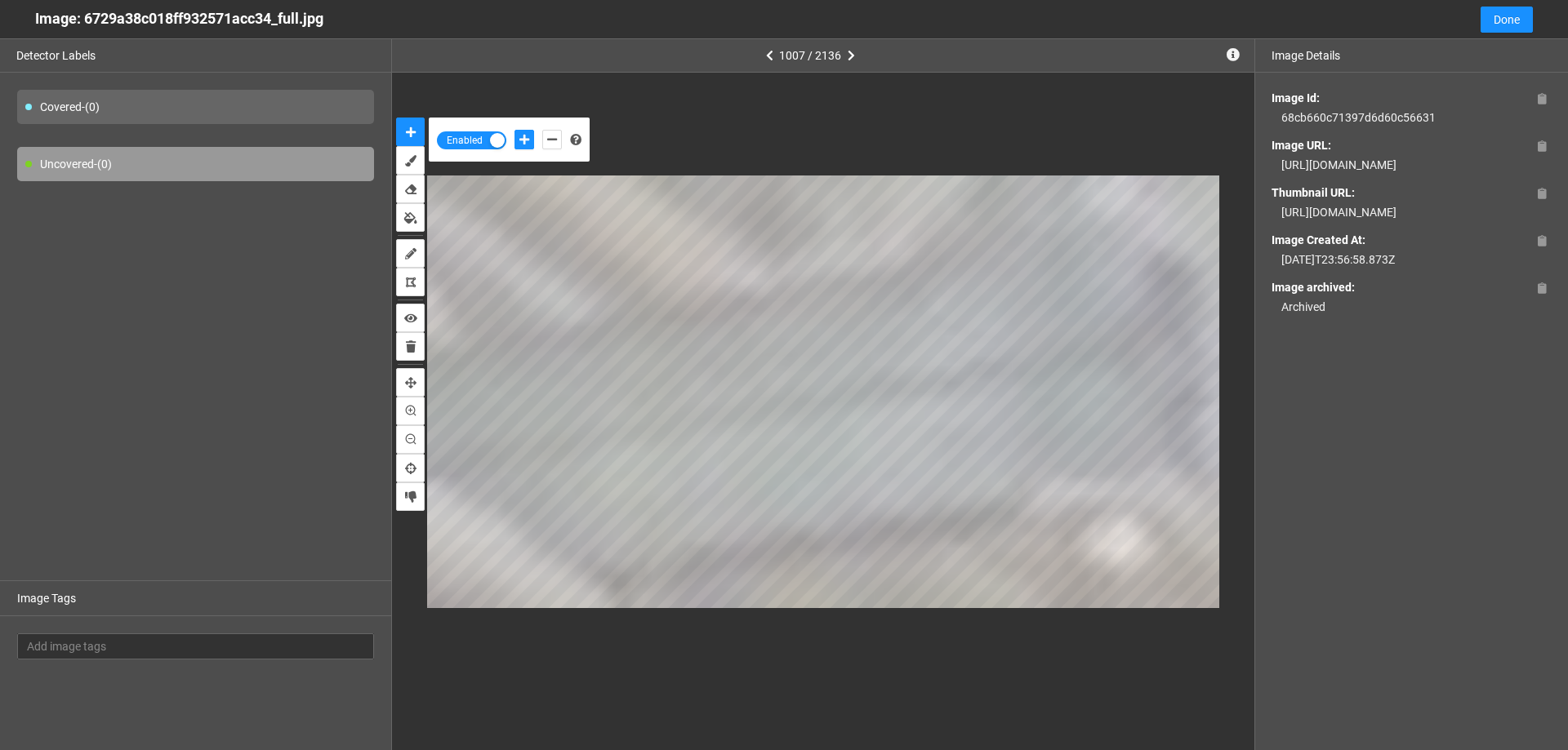
drag, startPoint x: 1279, startPoint y: 160, endPoint x: 1393, endPoint y: 190, distance: 117.9
click at [1393, 174] on div "https://app.matroid.com/media/im/67cb79fb8c6ce16fd3578e31_full.jpg" at bounding box center [1411, 164] width 280 height 18
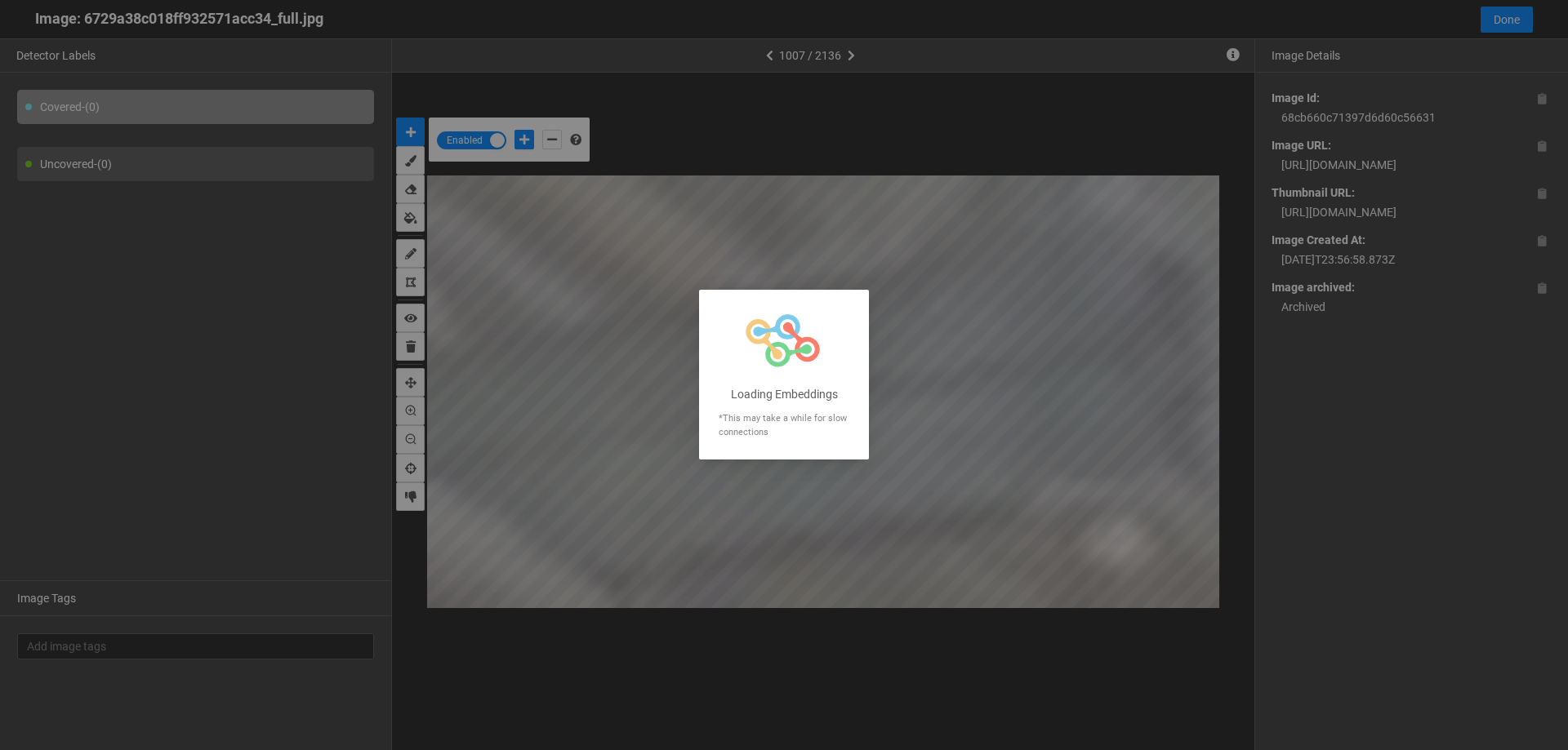
click at [405, 500] on div at bounding box center [784, 375] width 1568 height 750
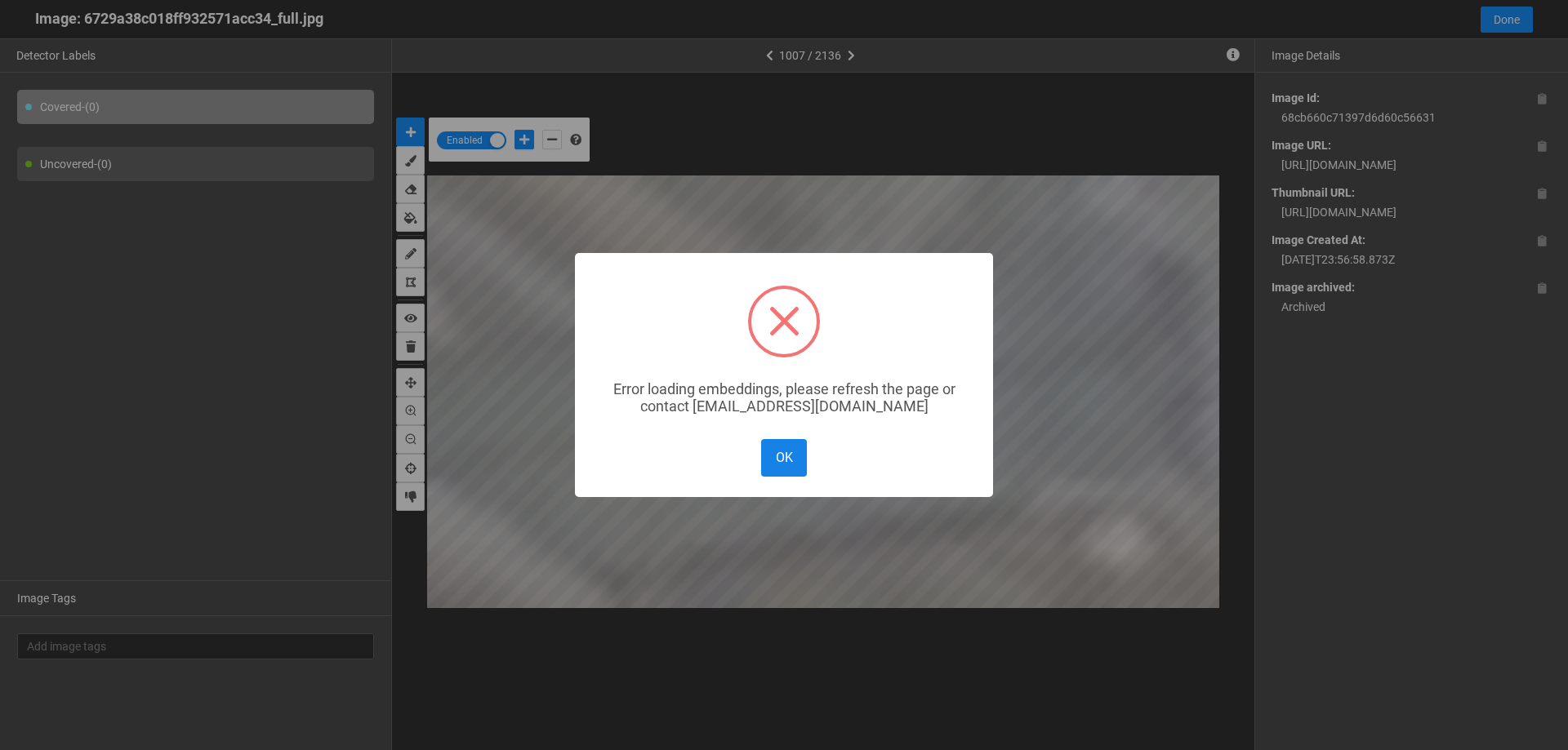
click at [778, 460] on button "OK" at bounding box center [784, 458] width 46 height 37
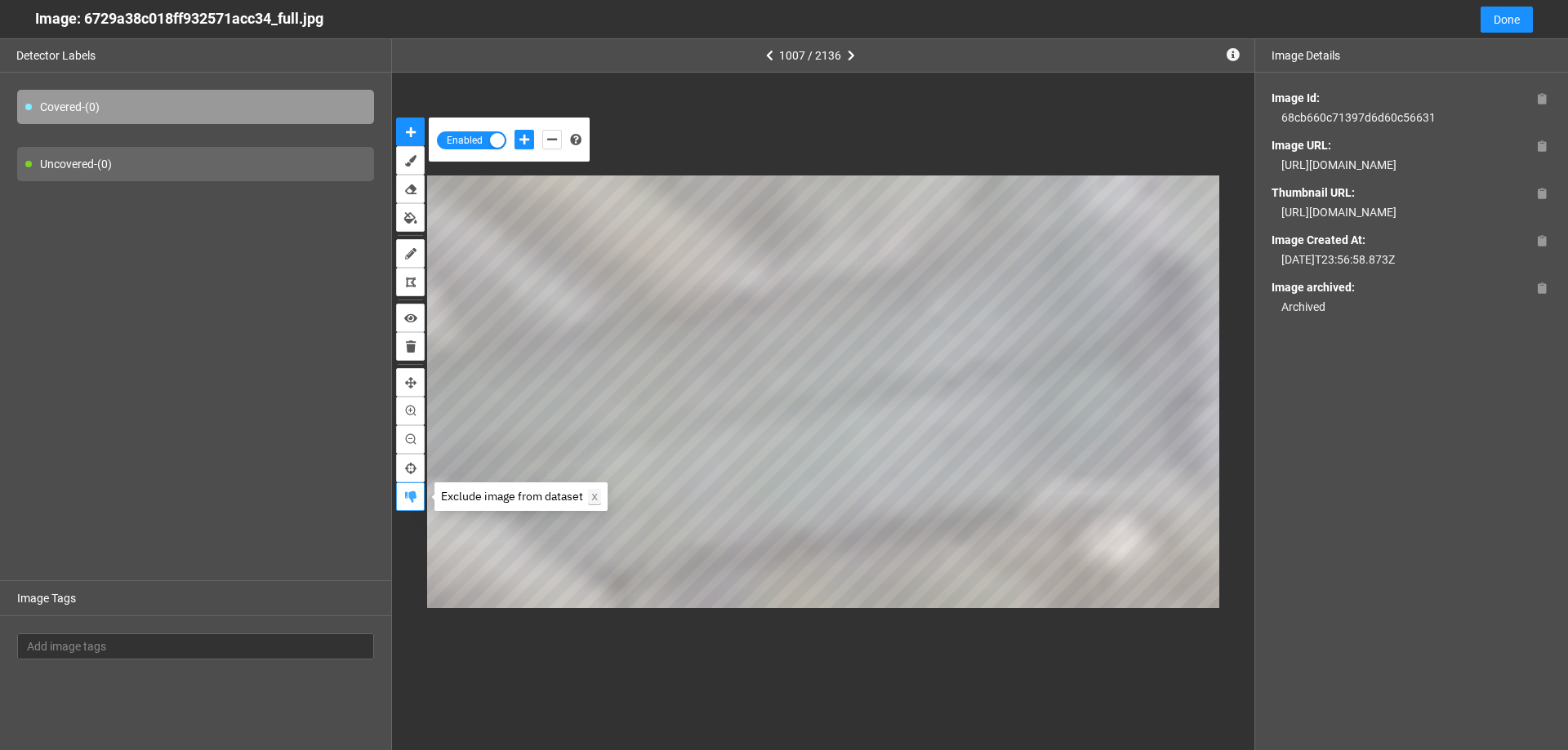
click at [412, 494] on icon "exclude" at bounding box center [411, 497] width 12 height 12
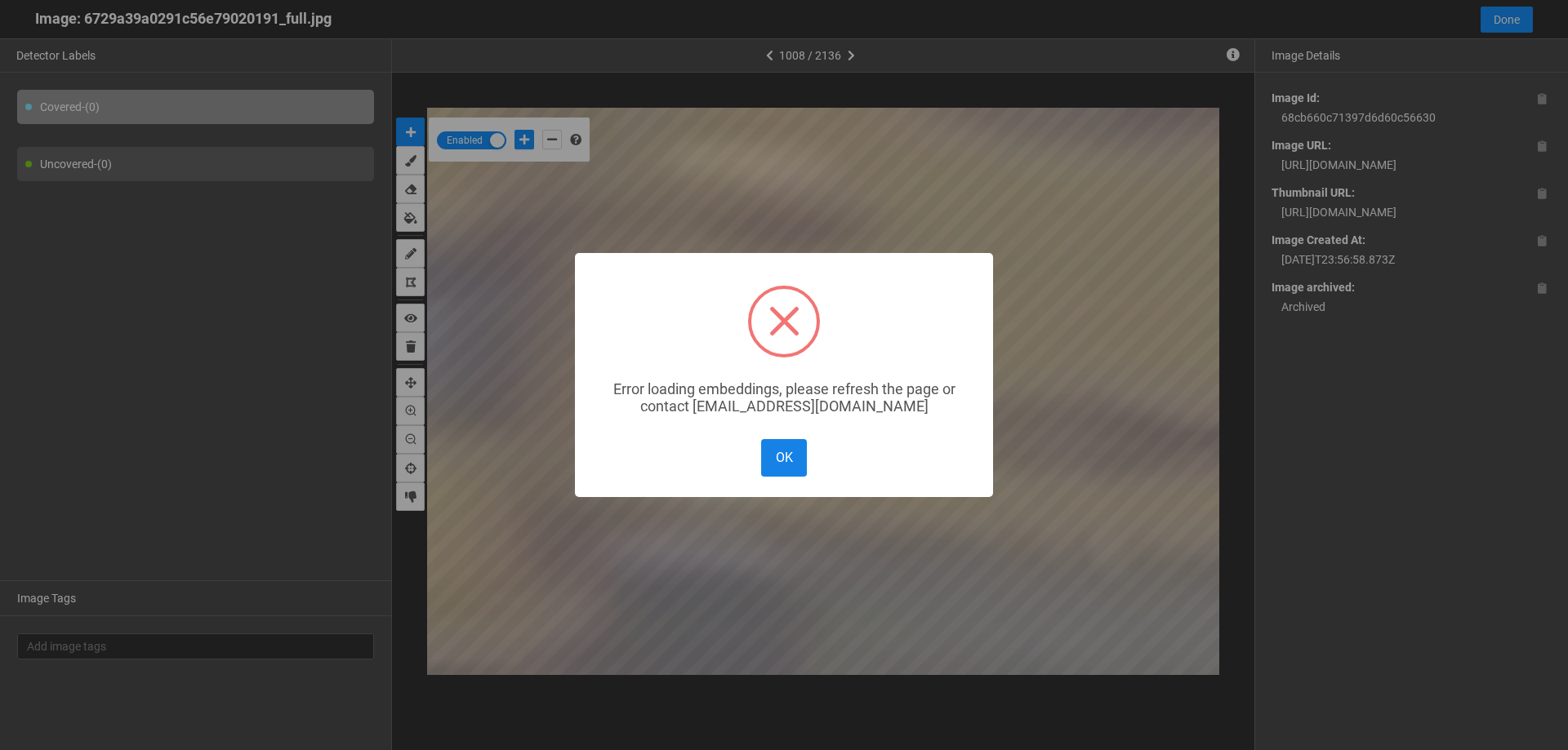
click at [785, 456] on button "OK" at bounding box center [784, 458] width 46 height 37
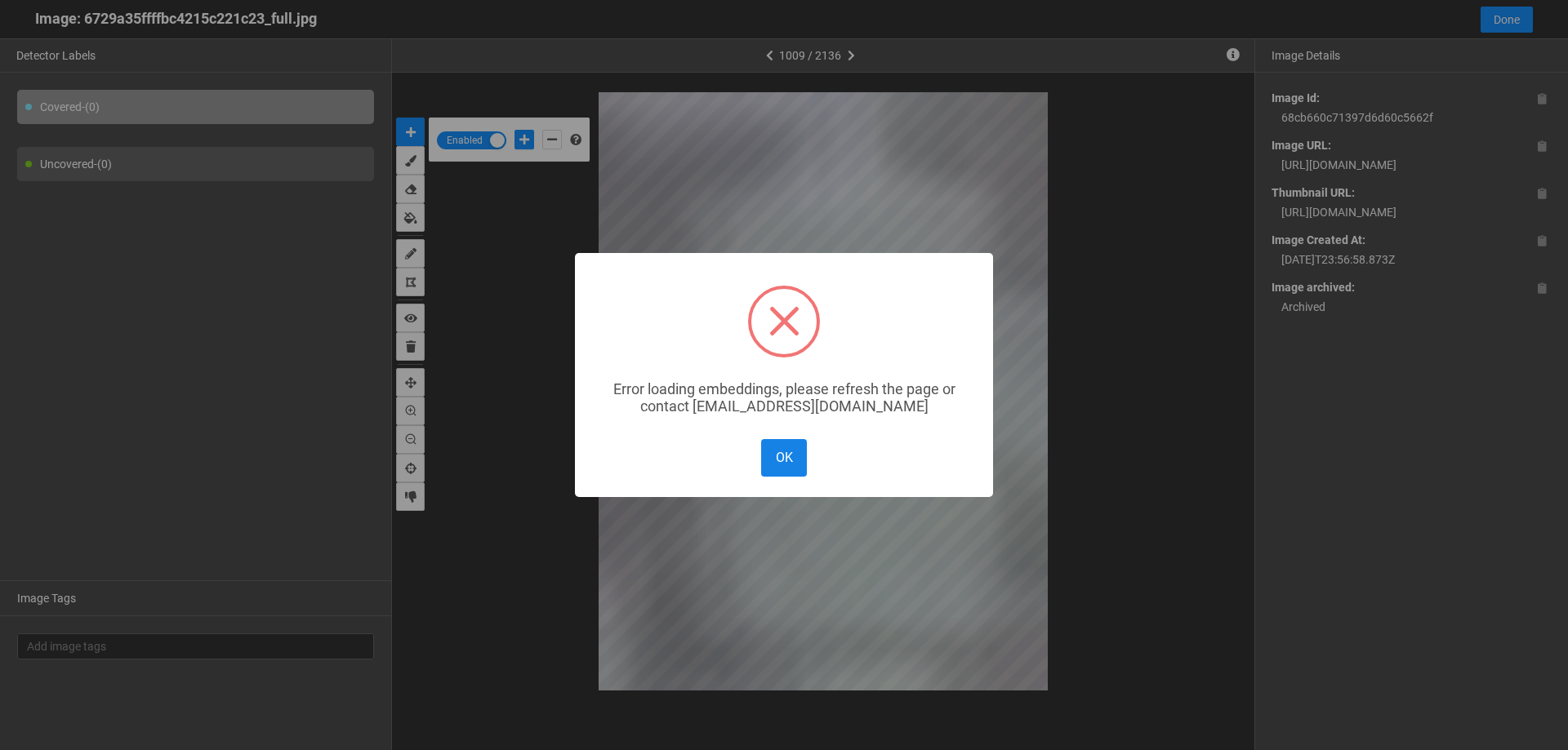
drag, startPoint x: 794, startPoint y: 445, endPoint x: 781, endPoint y: 450, distance: 13.9
click at [788, 445] on button "OK" at bounding box center [784, 458] width 46 height 37
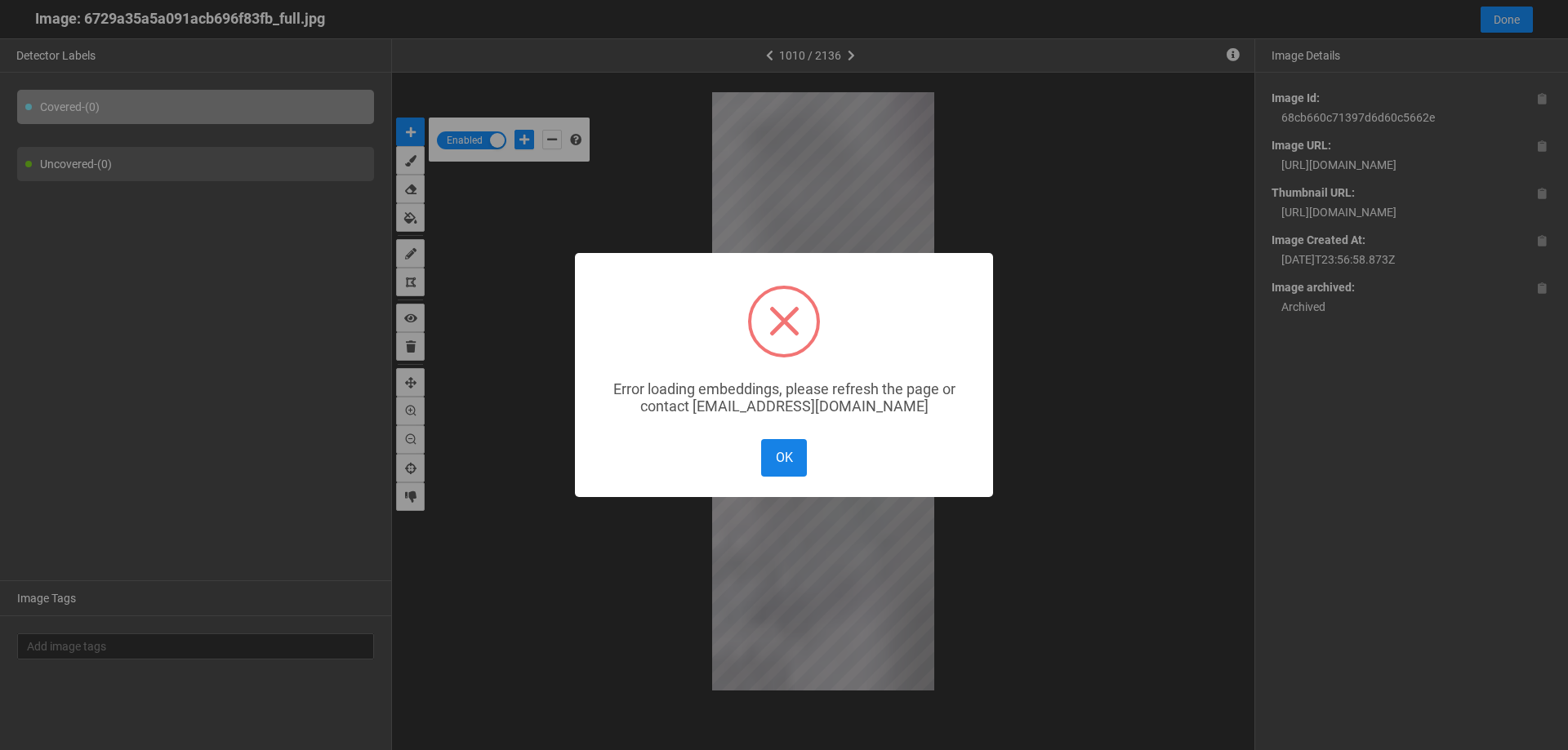
click at [771, 461] on button "OK" at bounding box center [784, 458] width 46 height 37
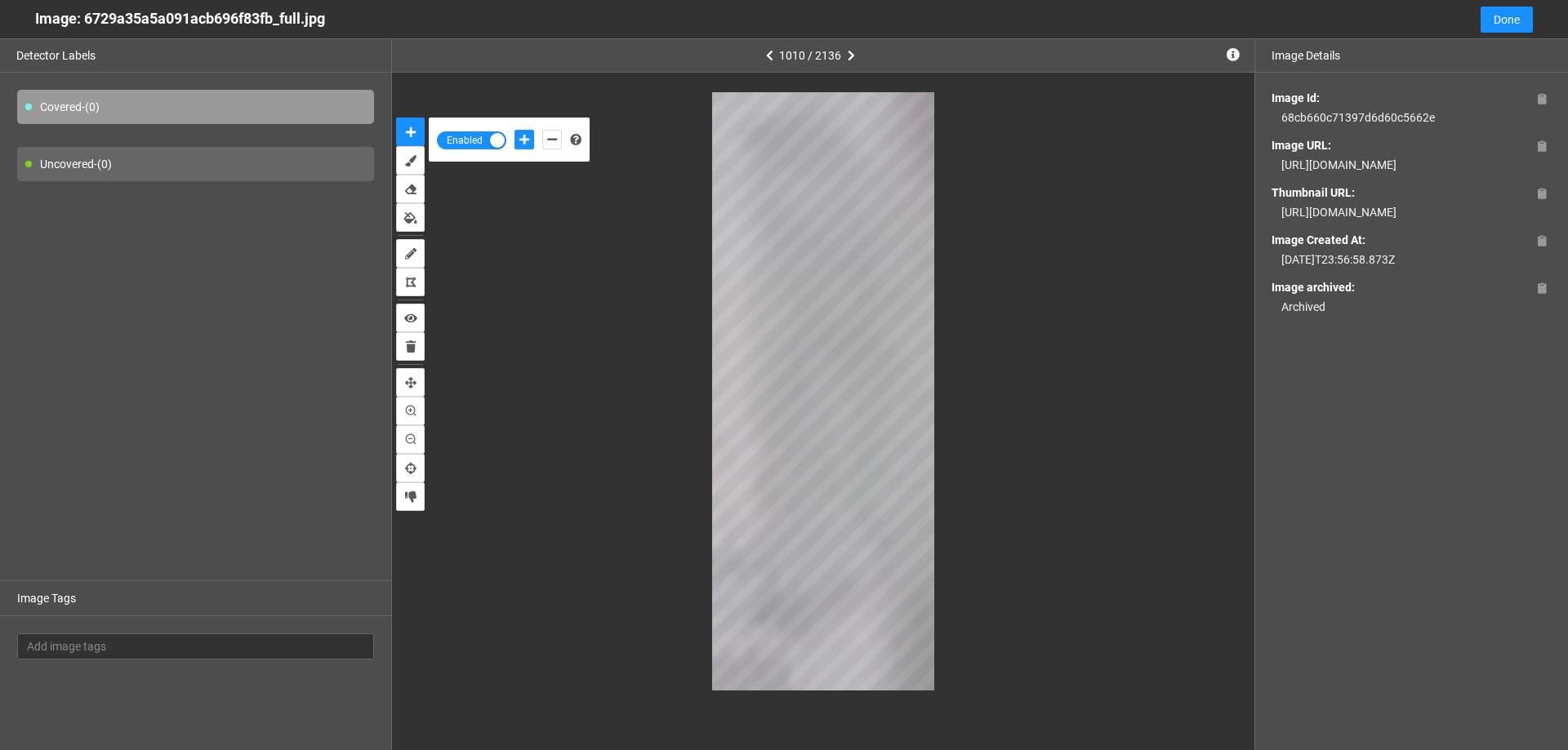
drag, startPoint x: 1279, startPoint y: 161, endPoint x: 1390, endPoint y: 190, distance: 114.7
click at [1390, 174] on div "https://app.matroid.com/media/im/67cb79fb8c6ce16fd3578e2b_full.jpg" at bounding box center [1411, 164] width 280 height 18
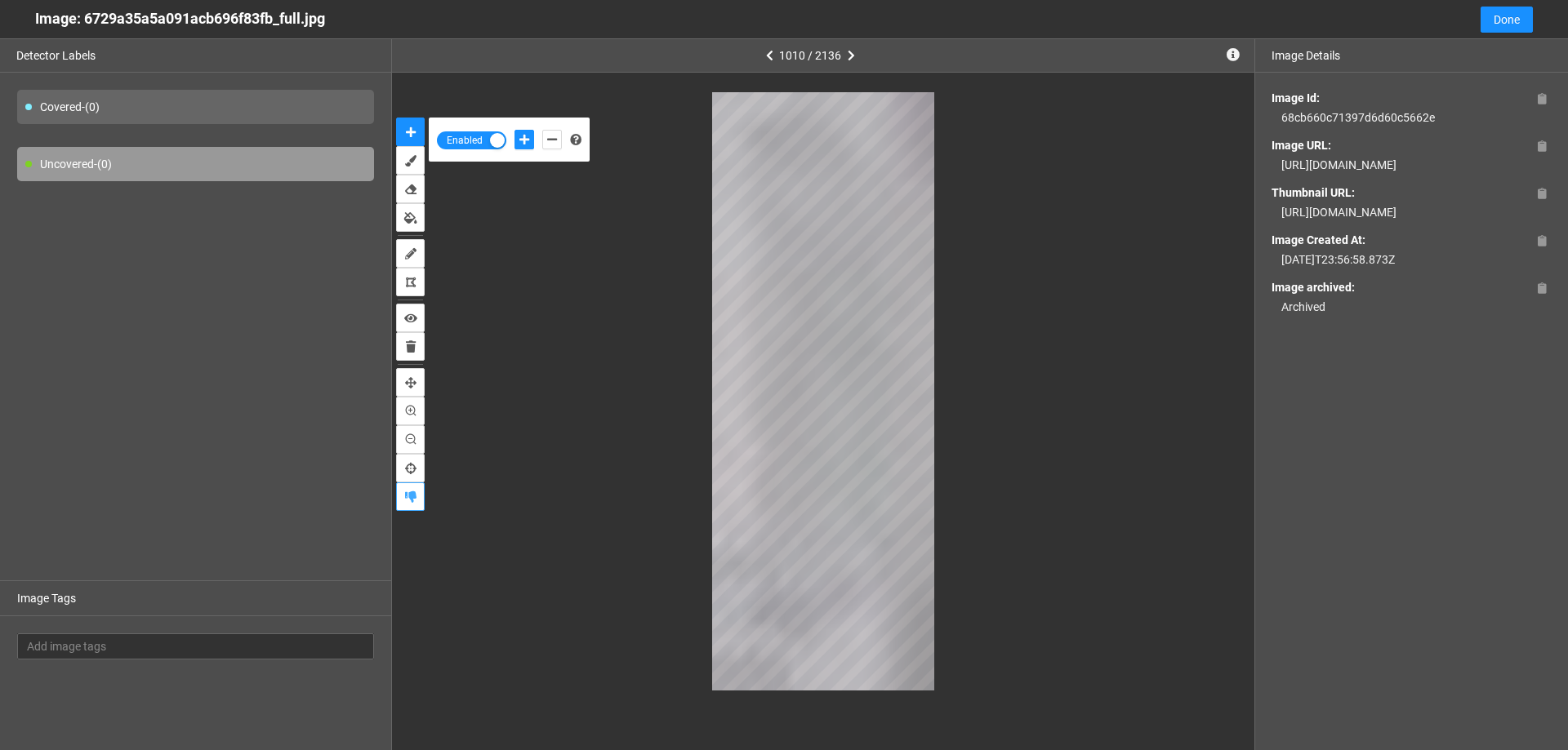
click at [417, 499] on button "exclude" at bounding box center [409, 496] width 28 height 28
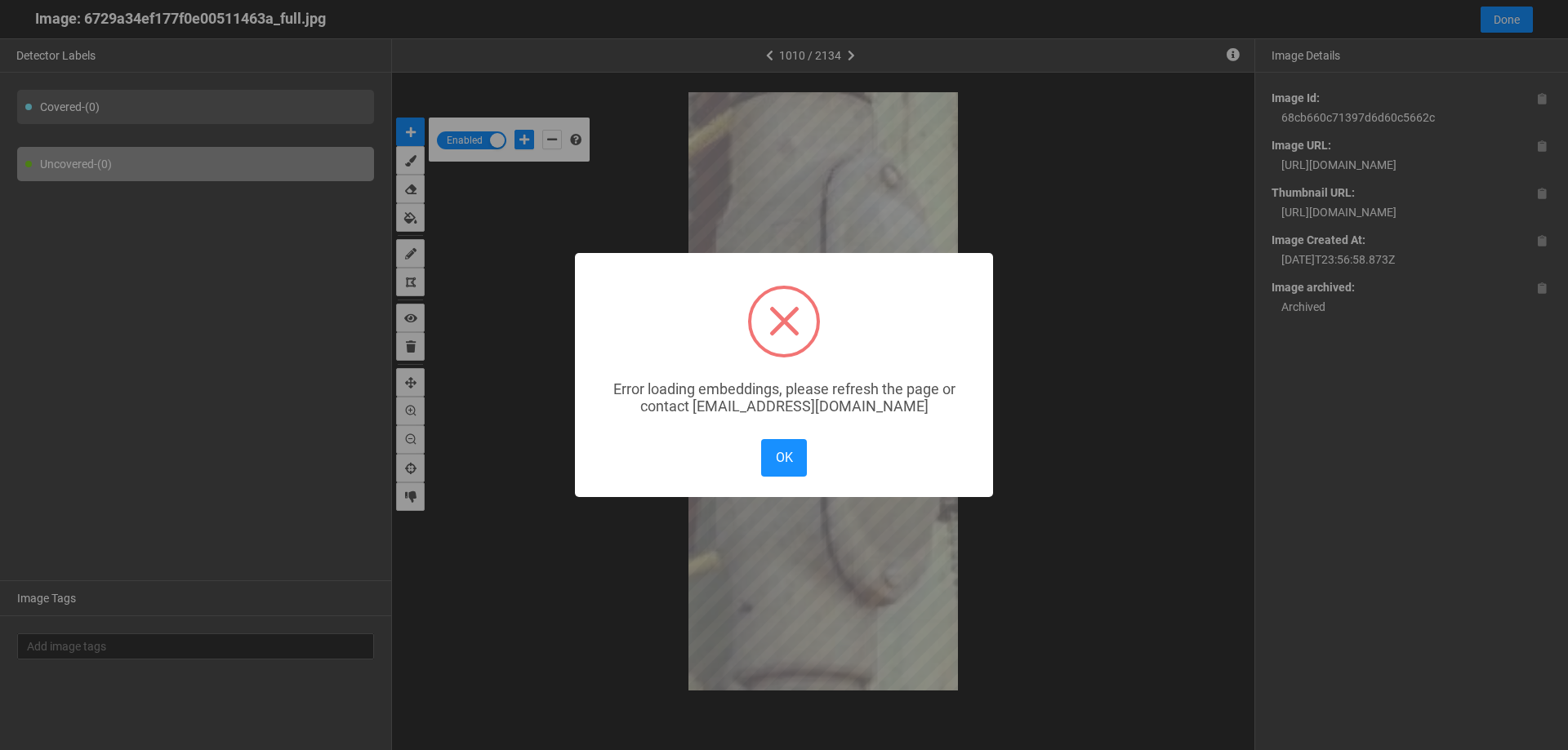
click at [777, 440] on div "OK No Cancel" at bounding box center [784, 457] width 54 height 45
click at [777, 458] on button "OK" at bounding box center [784, 458] width 46 height 37
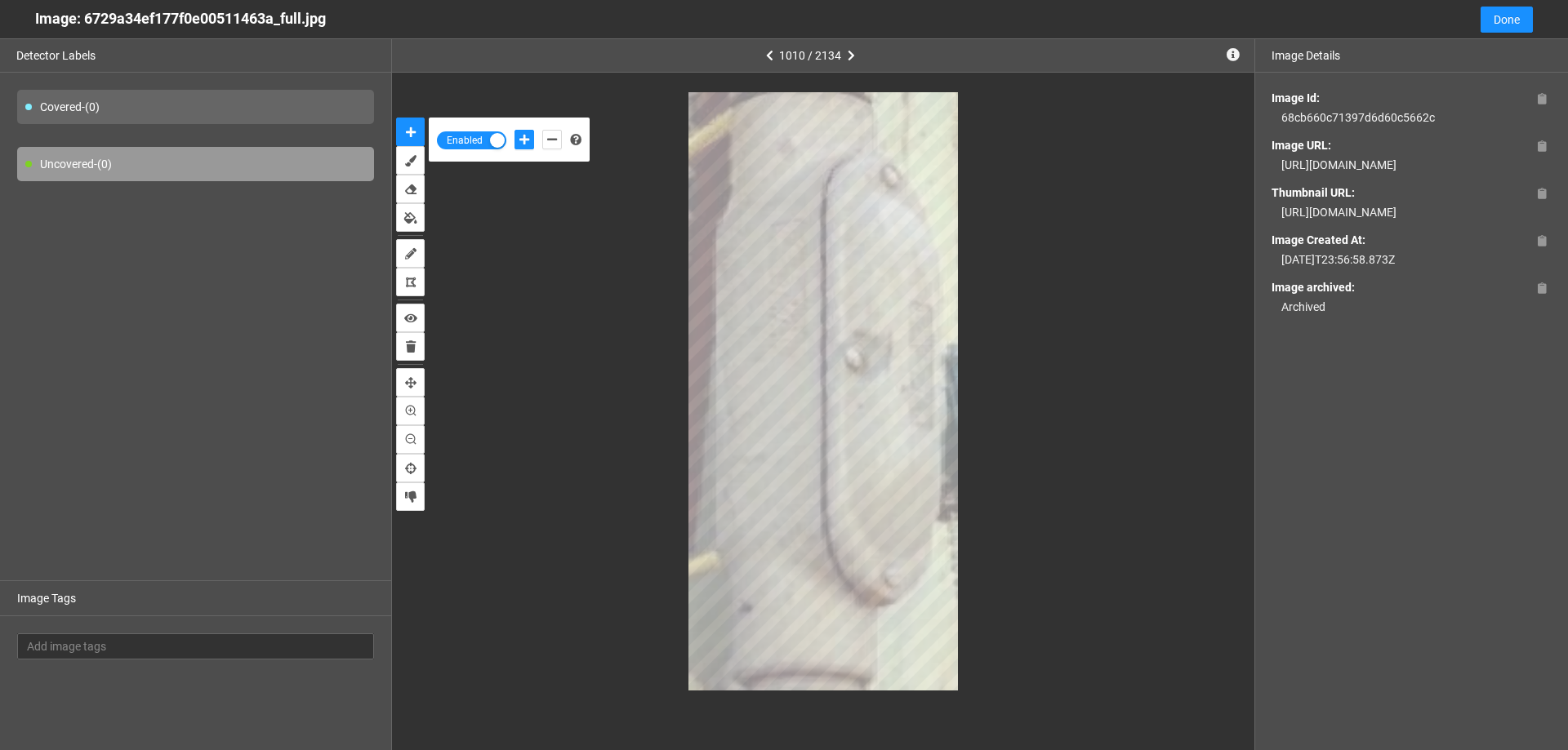
drag, startPoint x: 1278, startPoint y: 160, endPoint x: 1392, endPoint y: 192, distance: 118.4
click at [1392, 192] on div "Image Id: 68cb660c71397d6d60c5662c Image URL: https://app.matroid.com/media/im/…" at bounding box center [1410, 202] width 312 height 259
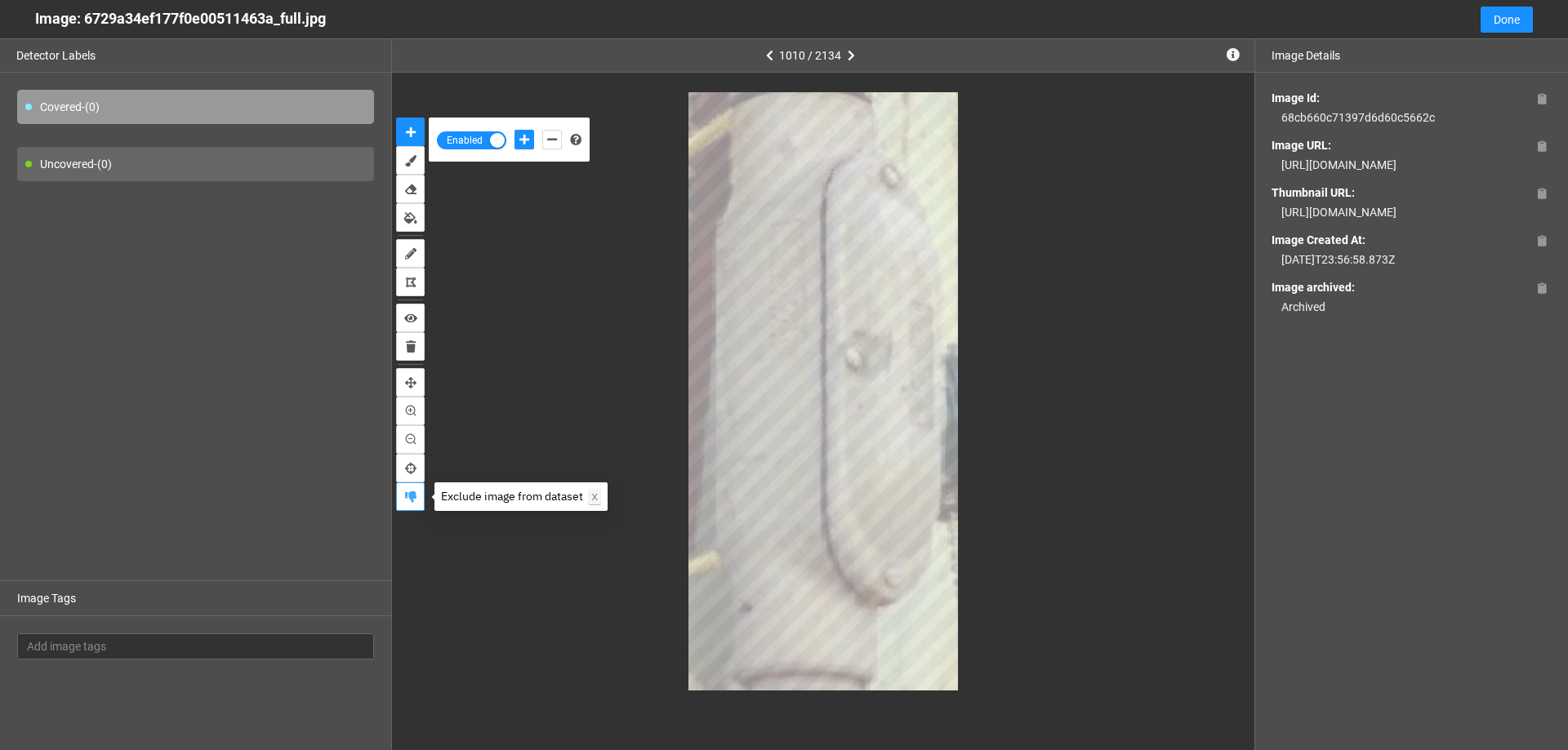
click at [412, 493] on icon "exclude" at bounding box center [411, 497] width 12 height 12
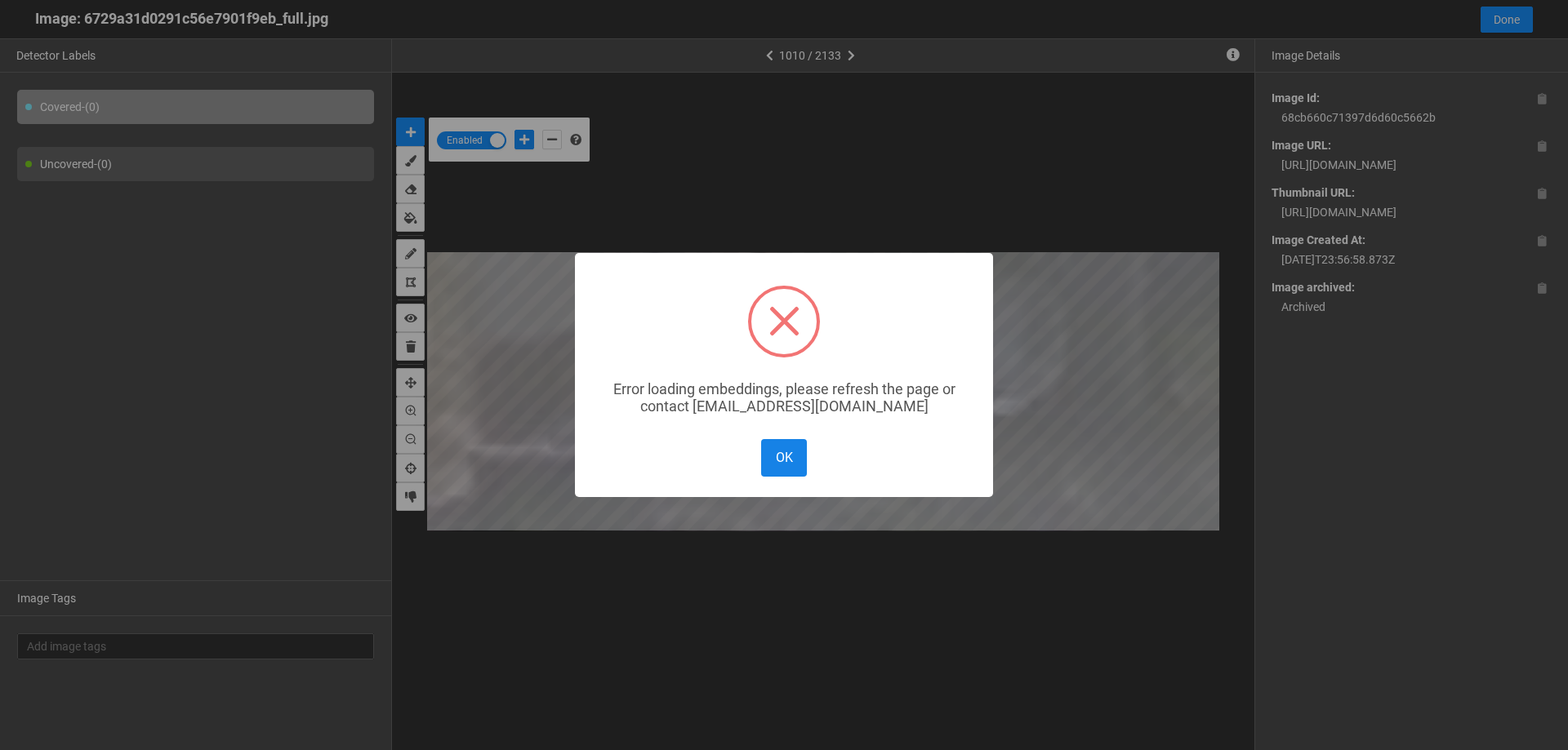
click at [784, 475] on button "OK" at bounding box center [784, 458] width 46 height 37
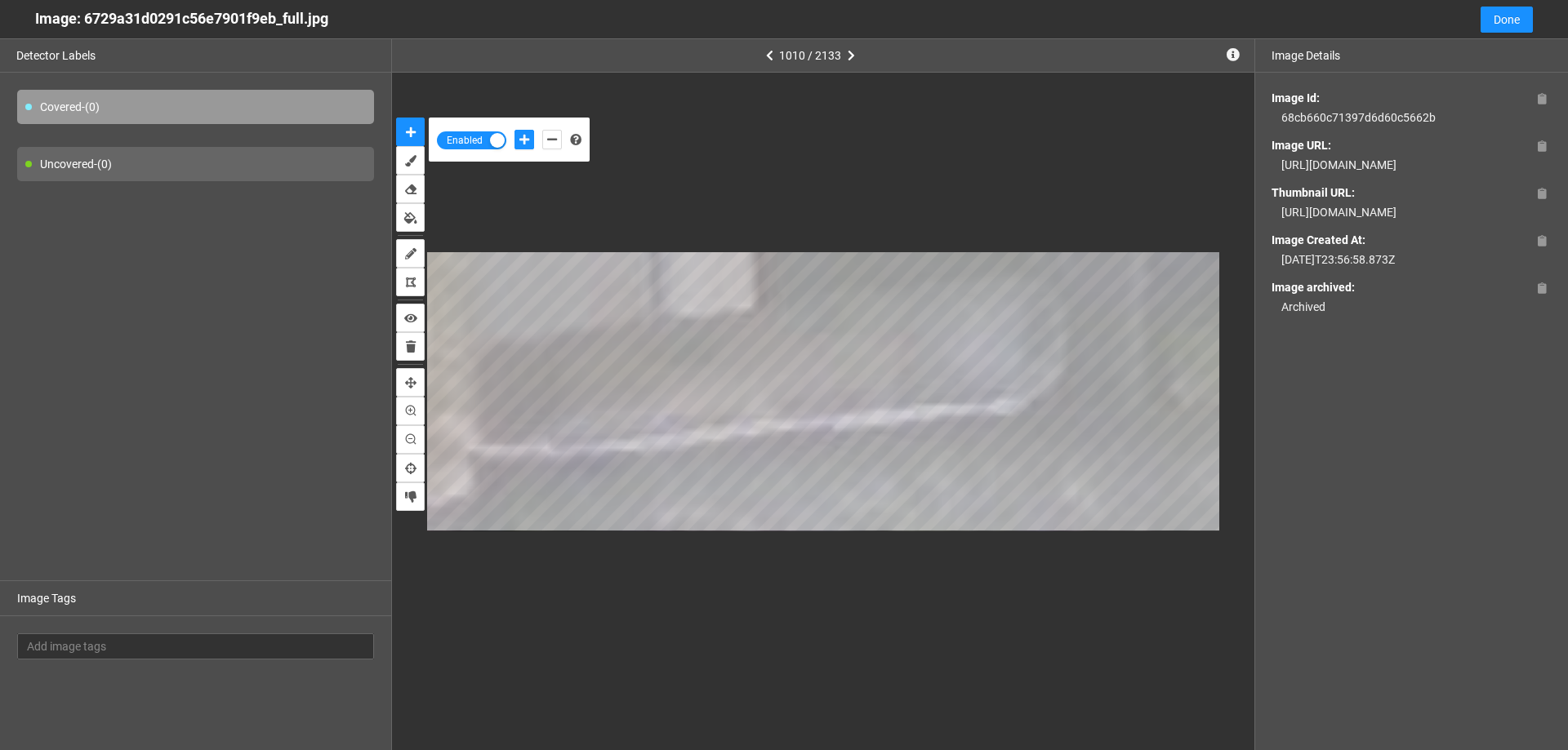
drag, startPoint x: 1279, startPoint y: 165, endPoint x: 1383, endPoint y: 187, distance: 106.3
click at [1383, 174] on div "https://app.matroid.com/media/im/67cb79fb8c6ce16fd3578e25_full.jpg" at bounding box center [1411, 164] width 280 height 18
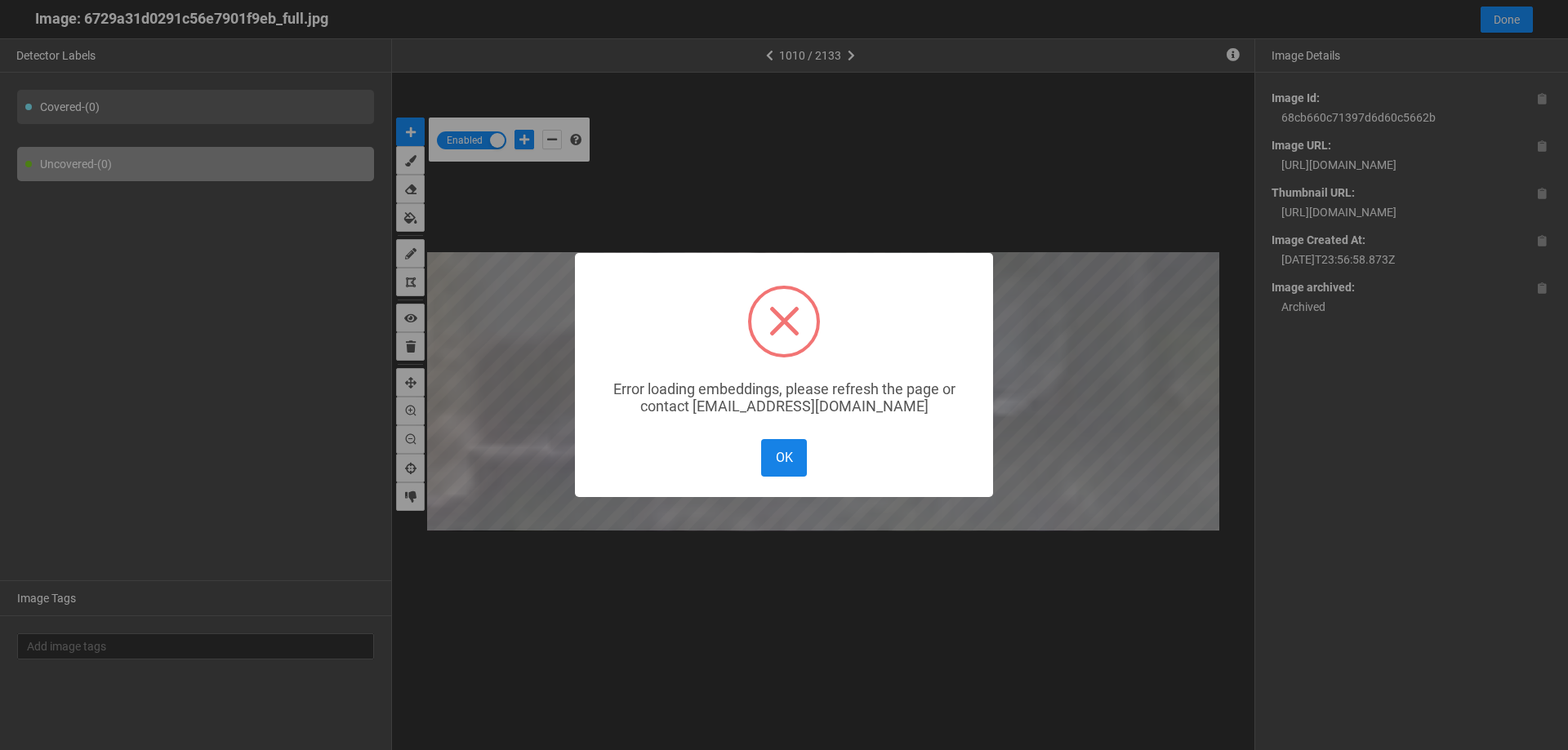
click at [779, 450] on button "OK" at bounding box center [784, 458] width 46 height 37
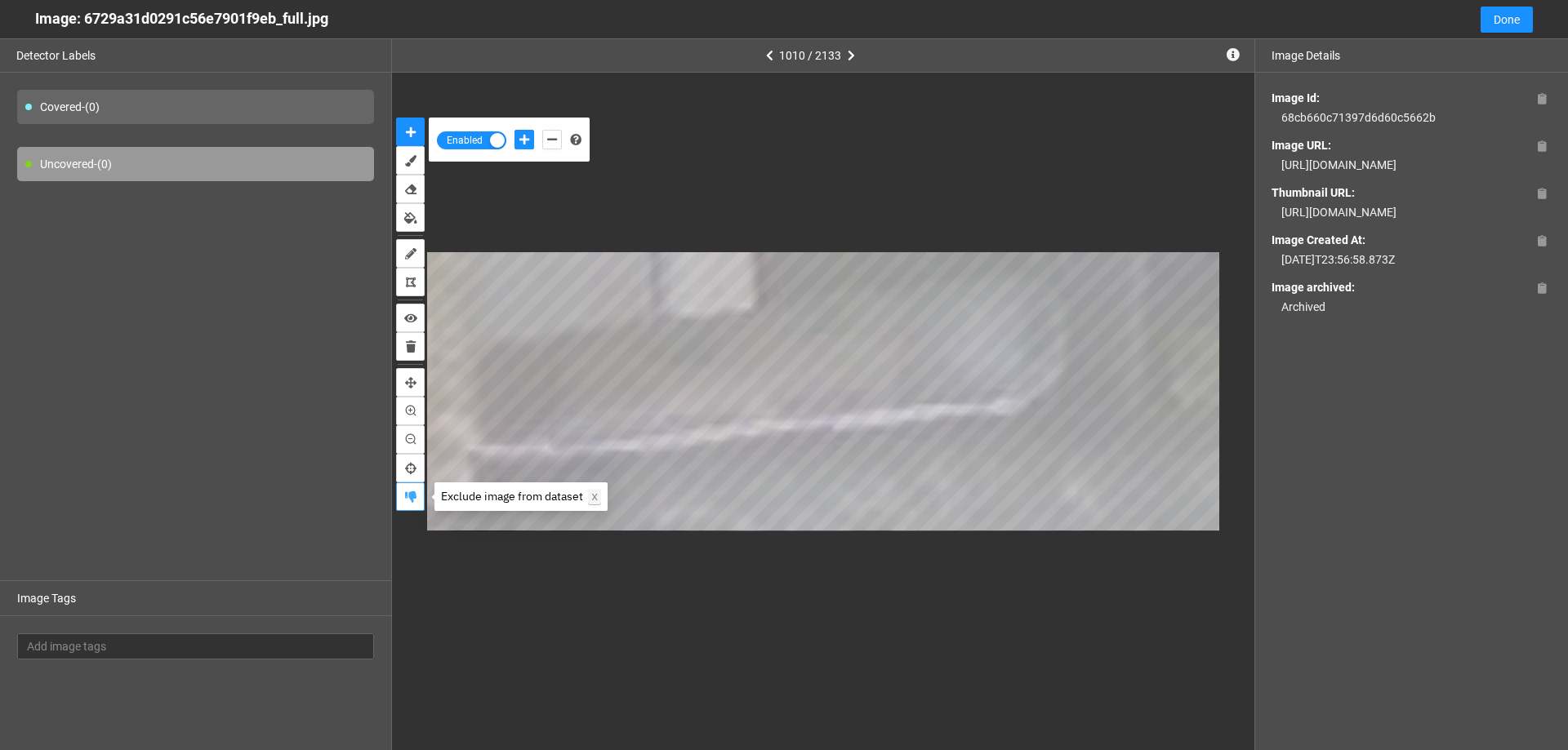
click at [416, 497] on button "exclude" at bounding box center [409, 496] width 28 height 28
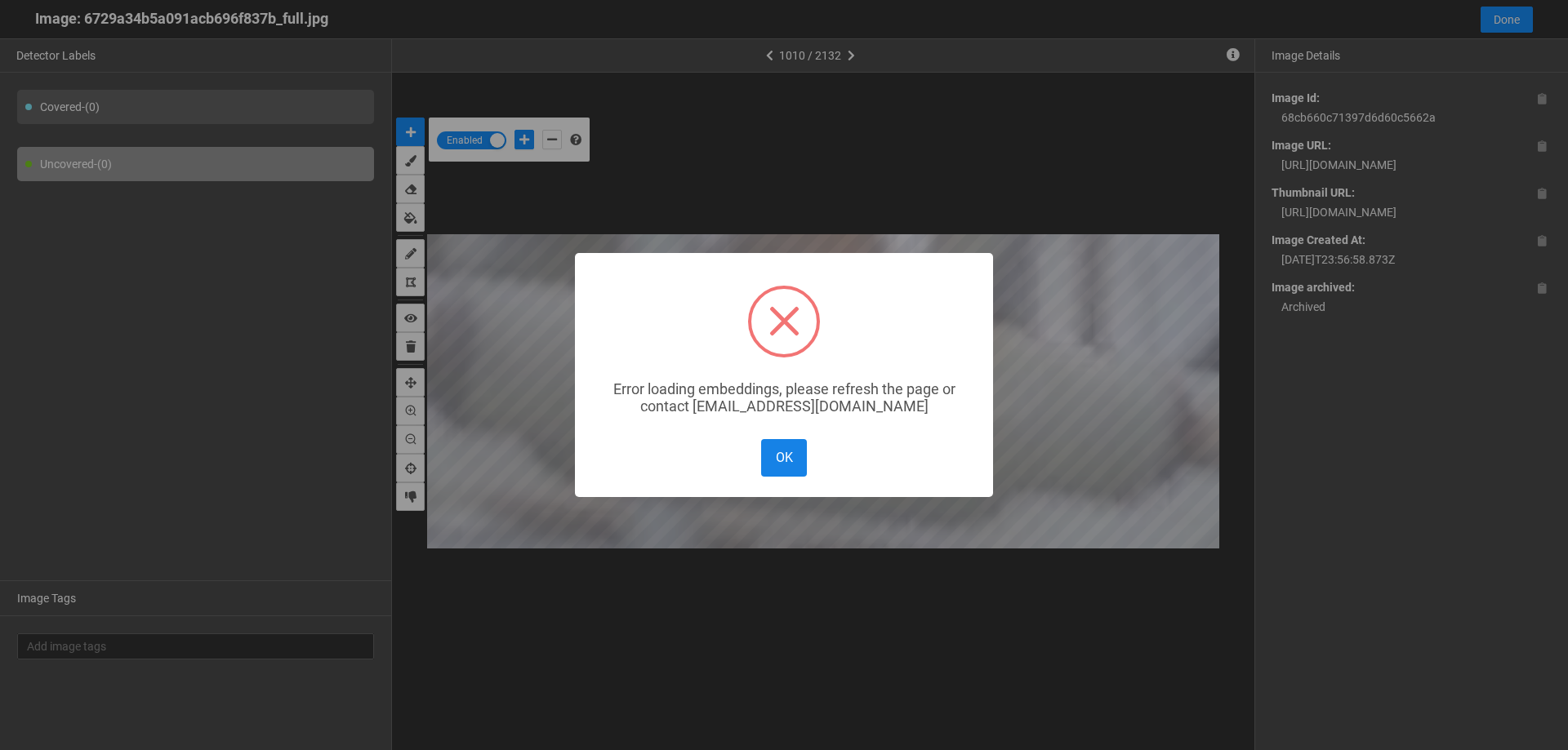
click at [796, 468] on button "OK" at bounding box center [784, 458] width 46 height 37
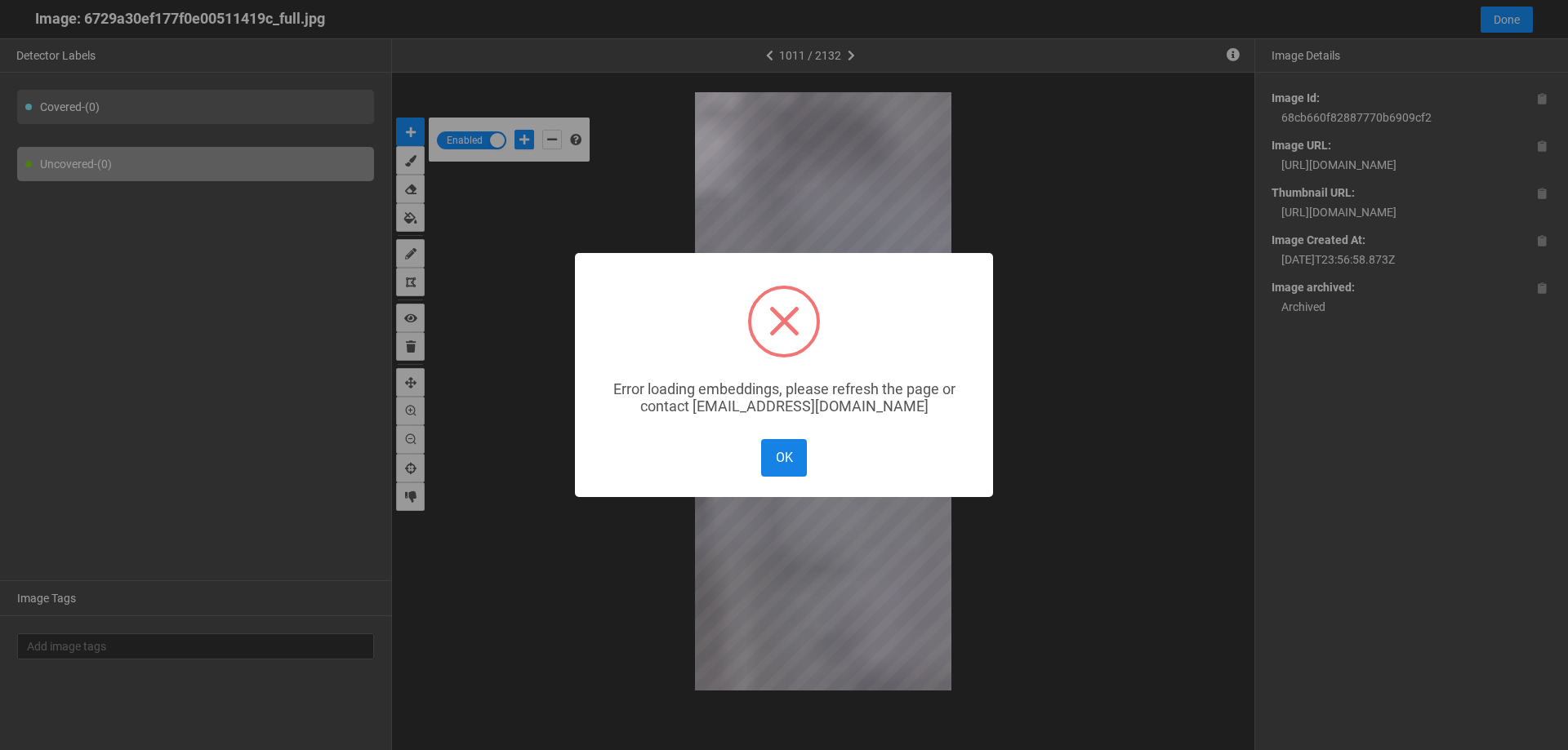
click at [793, 459] on button "OK" at bounding box center [784, 458] width 46 height 37
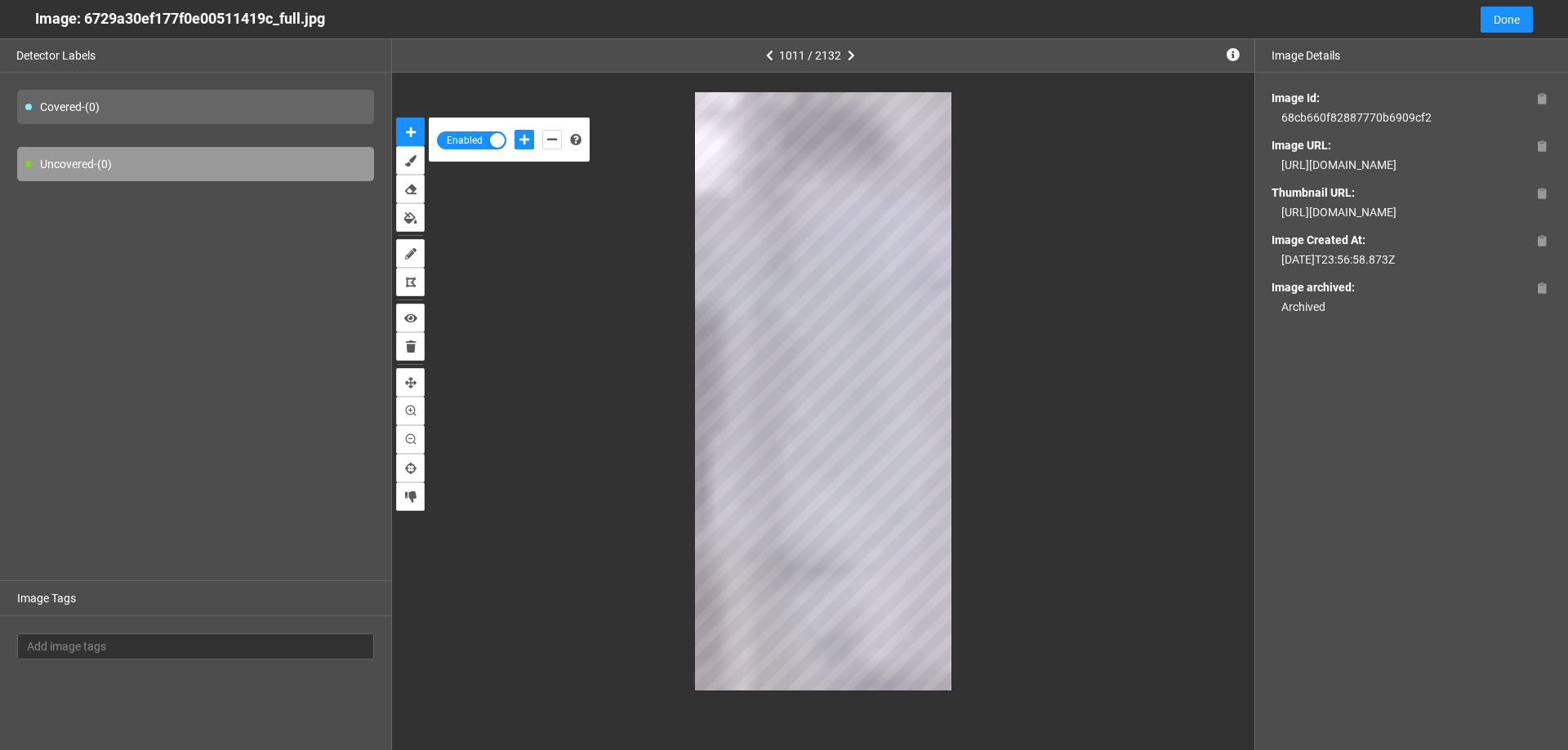
click at [824, 329] on body "··· Detectors ··· Streams ··· Similarity Search ··· ··· ··· Hamza I. ··· IMS Un…" at bounding box center [784, 375] width 1568 height 750
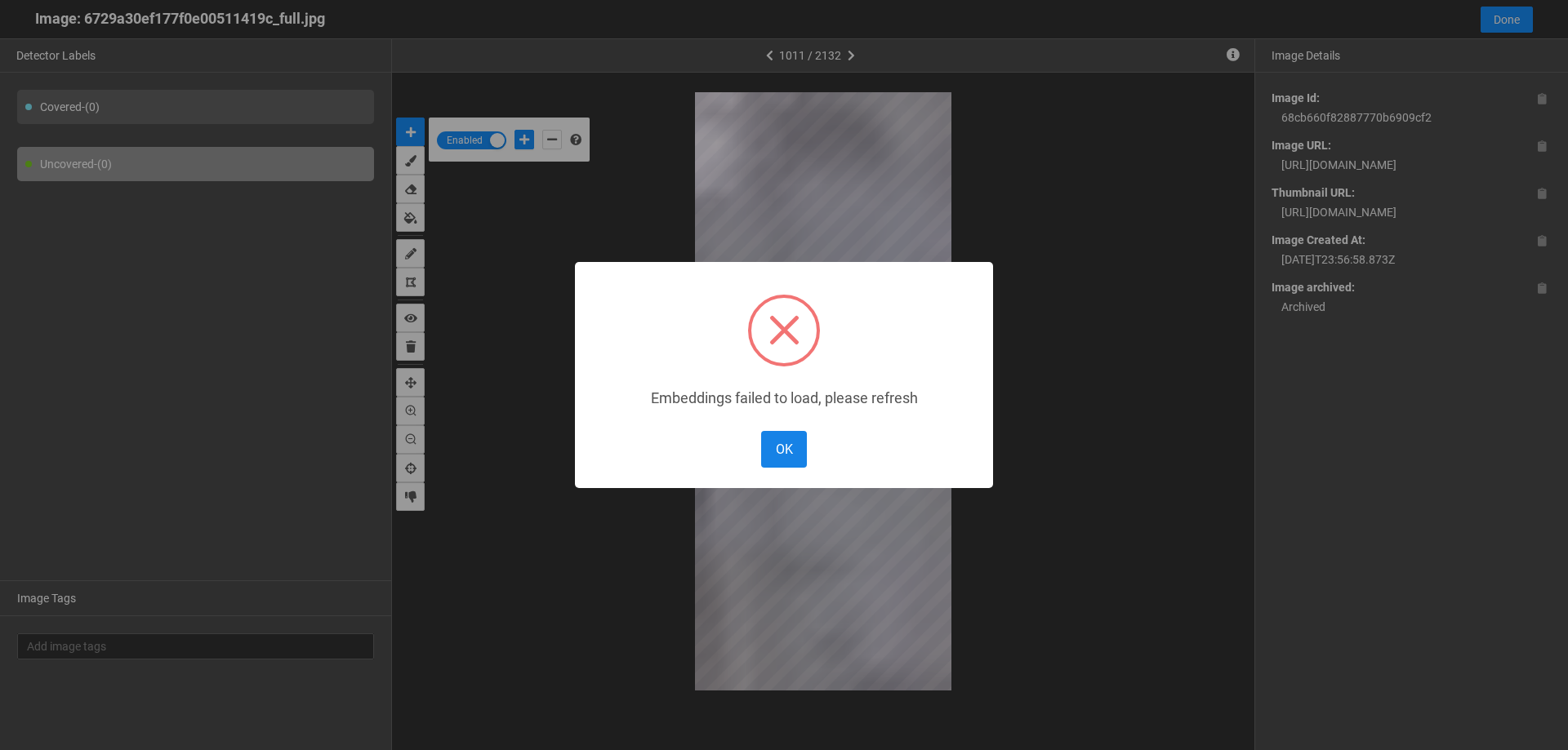
click at [779, 455] on button "OK" at bounding box center [784, 449] width 46 height 37
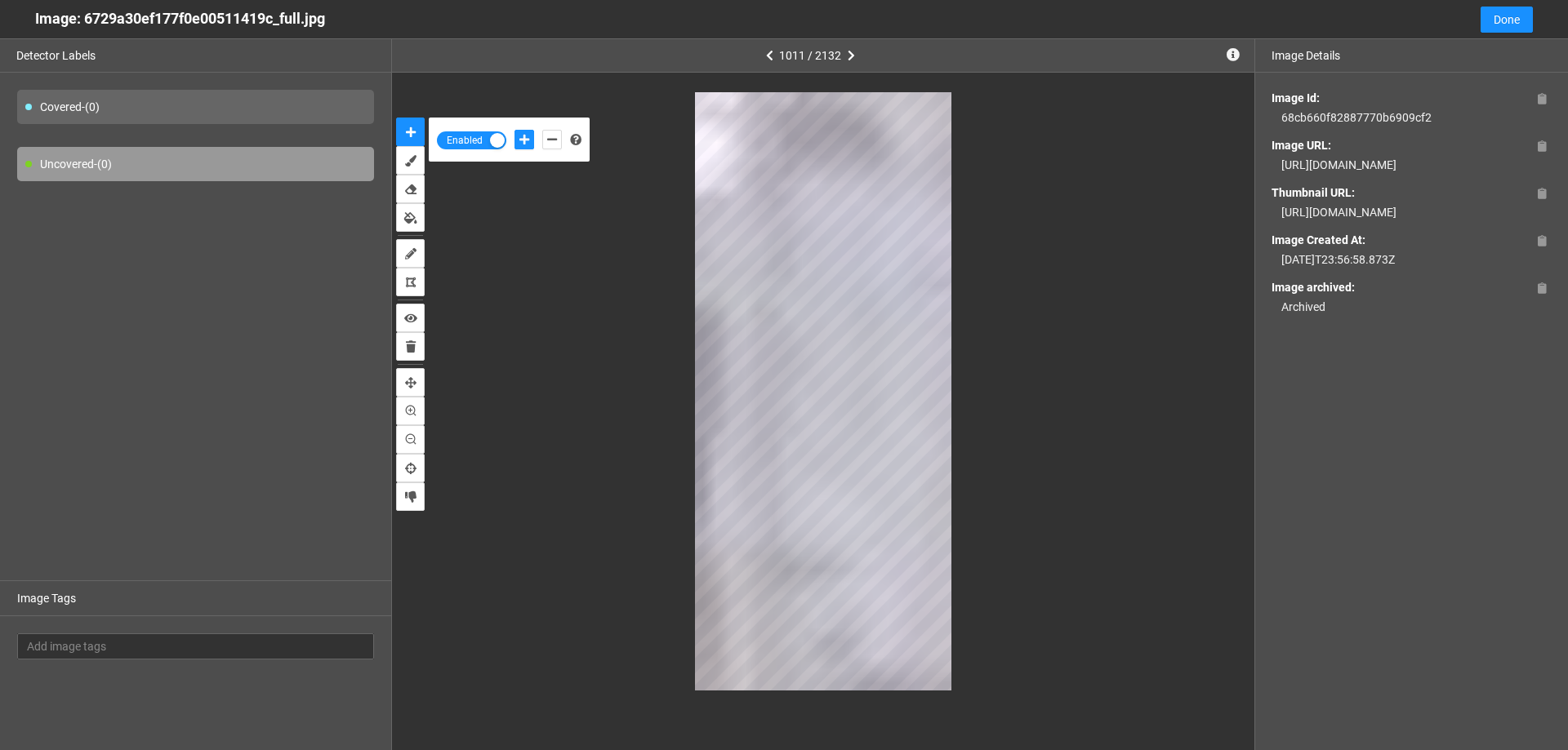
drag, startPoint x: 1279, startPoint y: 159, endPoint x: 1408, endPoint y: 183, distance: 131.2
click at [1408, 174] on div "https://app.matroid.com/media/im/67cb79fb8c6ce16fd3578e21_full.jpg" at bounding box center [1411, 164] width 280 height 18
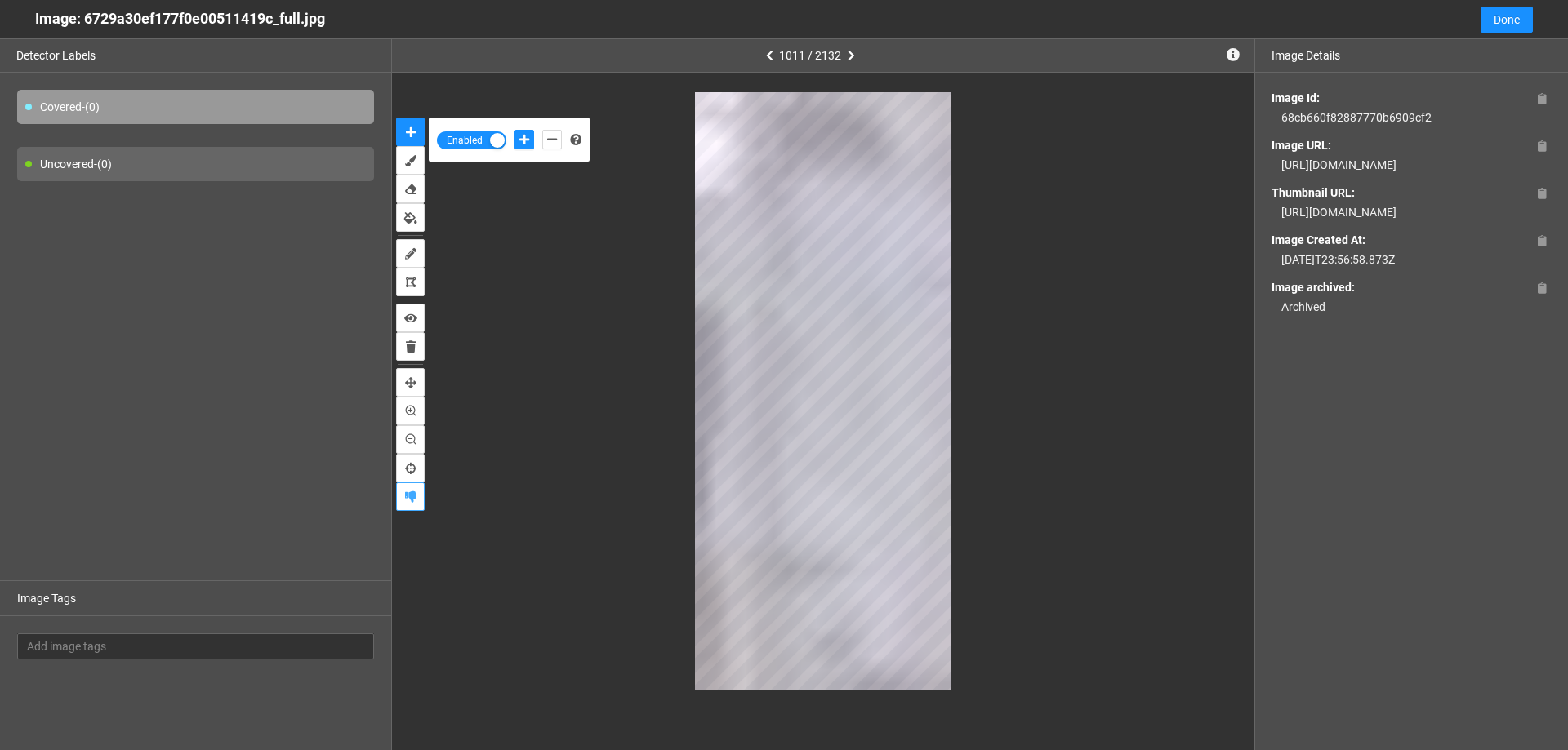
click at [411, 499] on icon "exclude" at bounding box center [411, 497] width 12 height 12
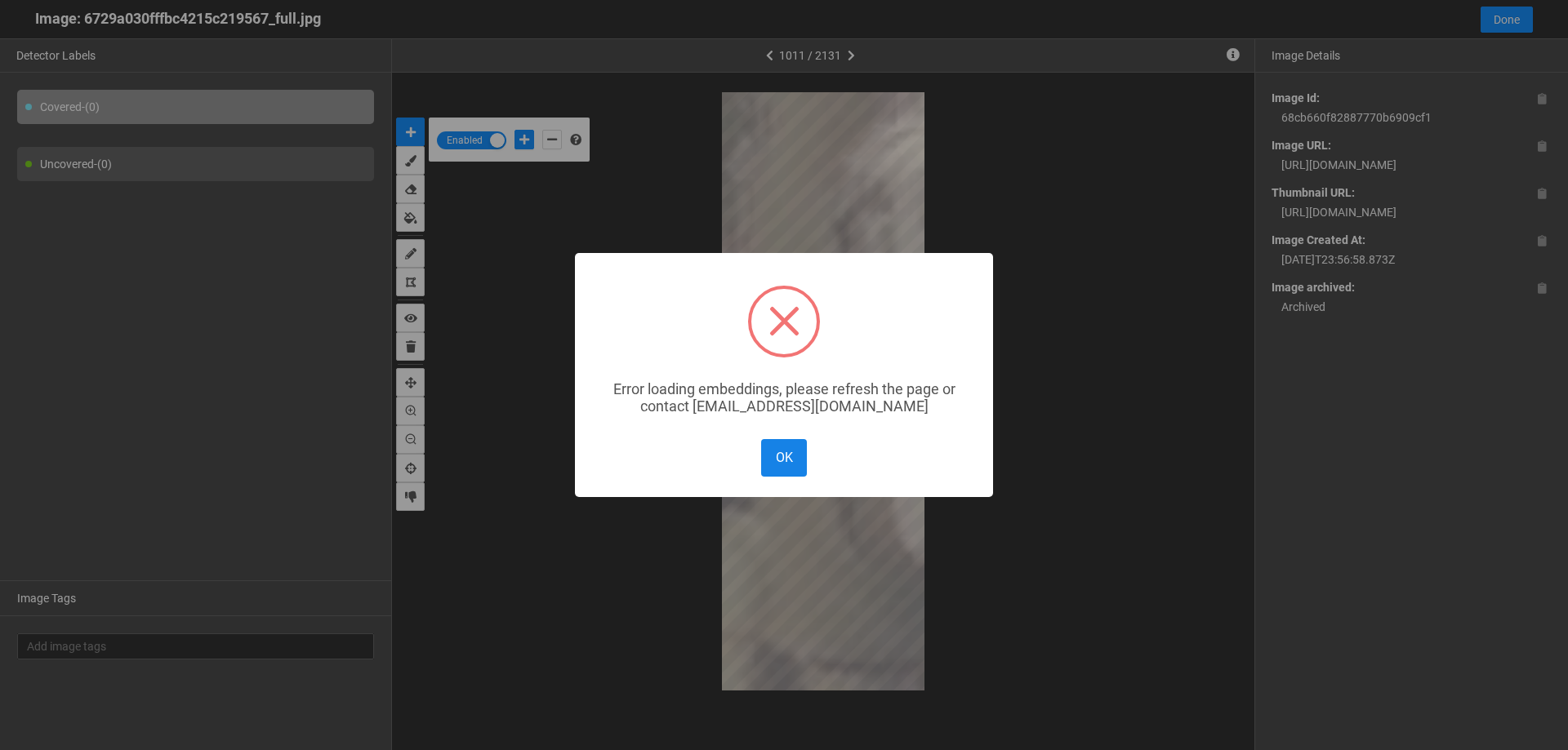
click at [790, 458] on button "OK" at bounding box center [784, 458] width 46 height 37
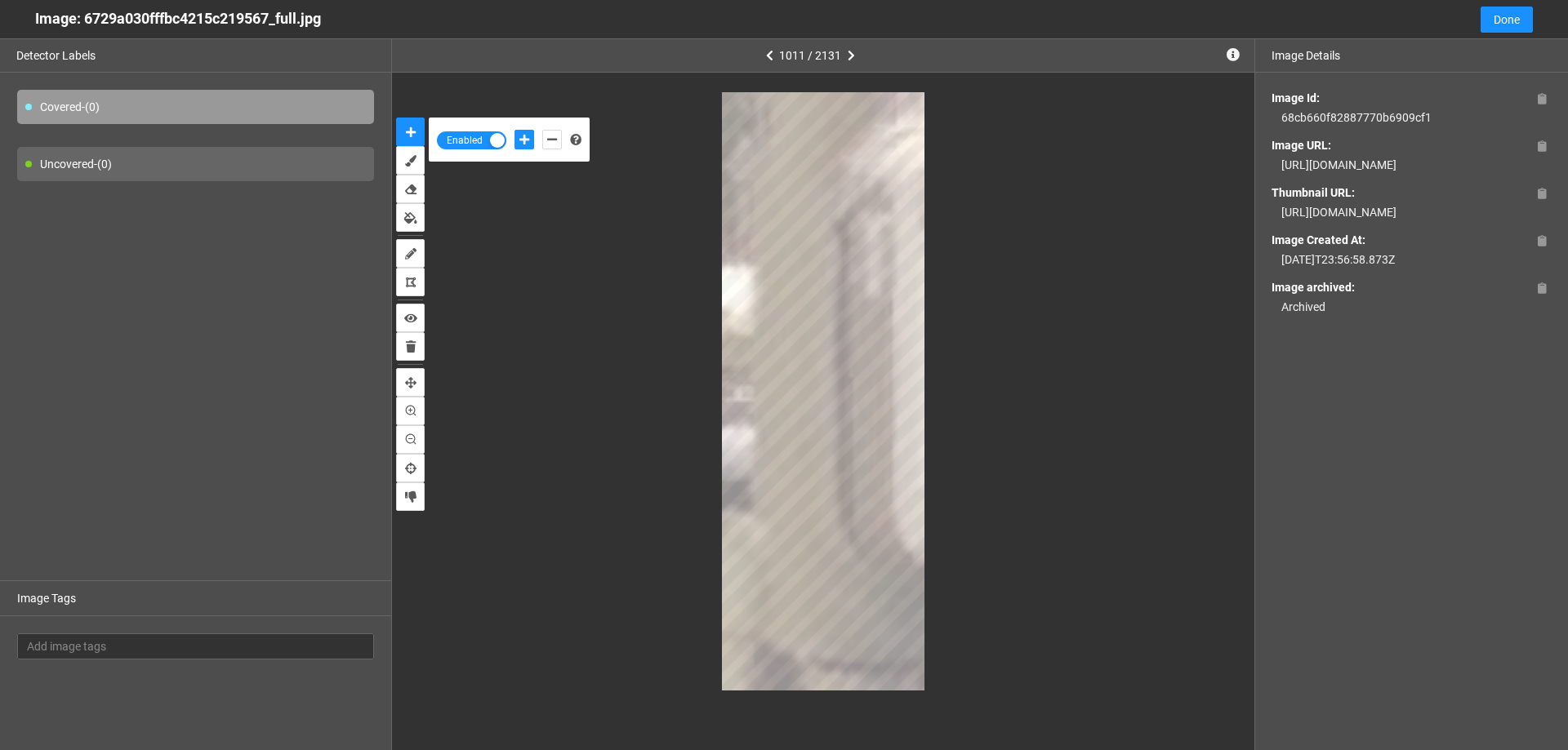
drag, startPoint x: 1274, startPoint y: 160, endPoint x: 1378, endPoint y: 186, distance: 107.2
click at [1378, 174] on div "https://app.matroid.com/media/im/67cb79fb8c6ce16fd3578e1f_full.jpg" at bounding box center [1411, 164] width 280 height 18
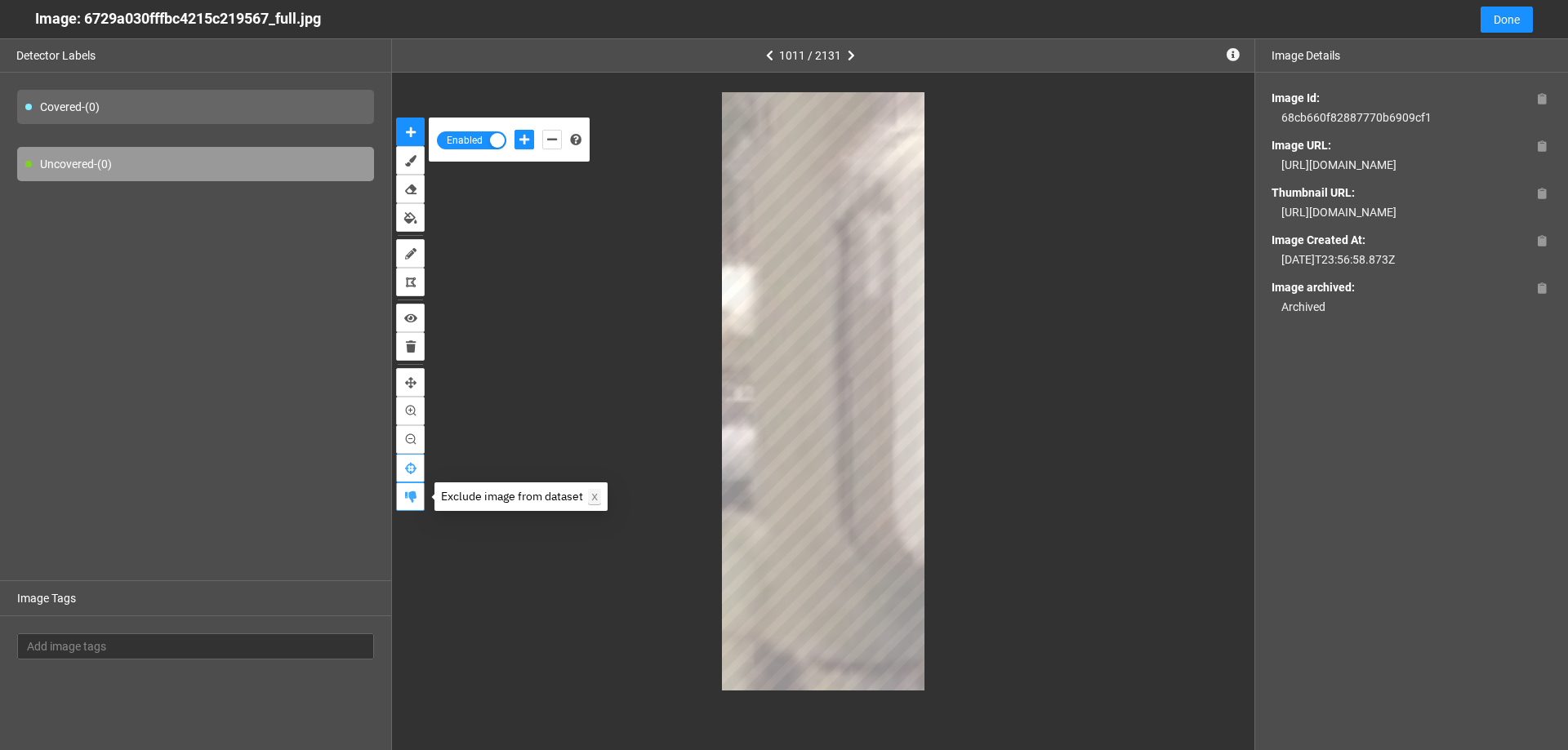
drag, startPoint x: 411, startPoint y: 498, endPoint x: 411, endPoint y: 477, distance: 21.0
click at [411, 497] on icon "exclude" at bounding box center [411, 497] width 12 height 12
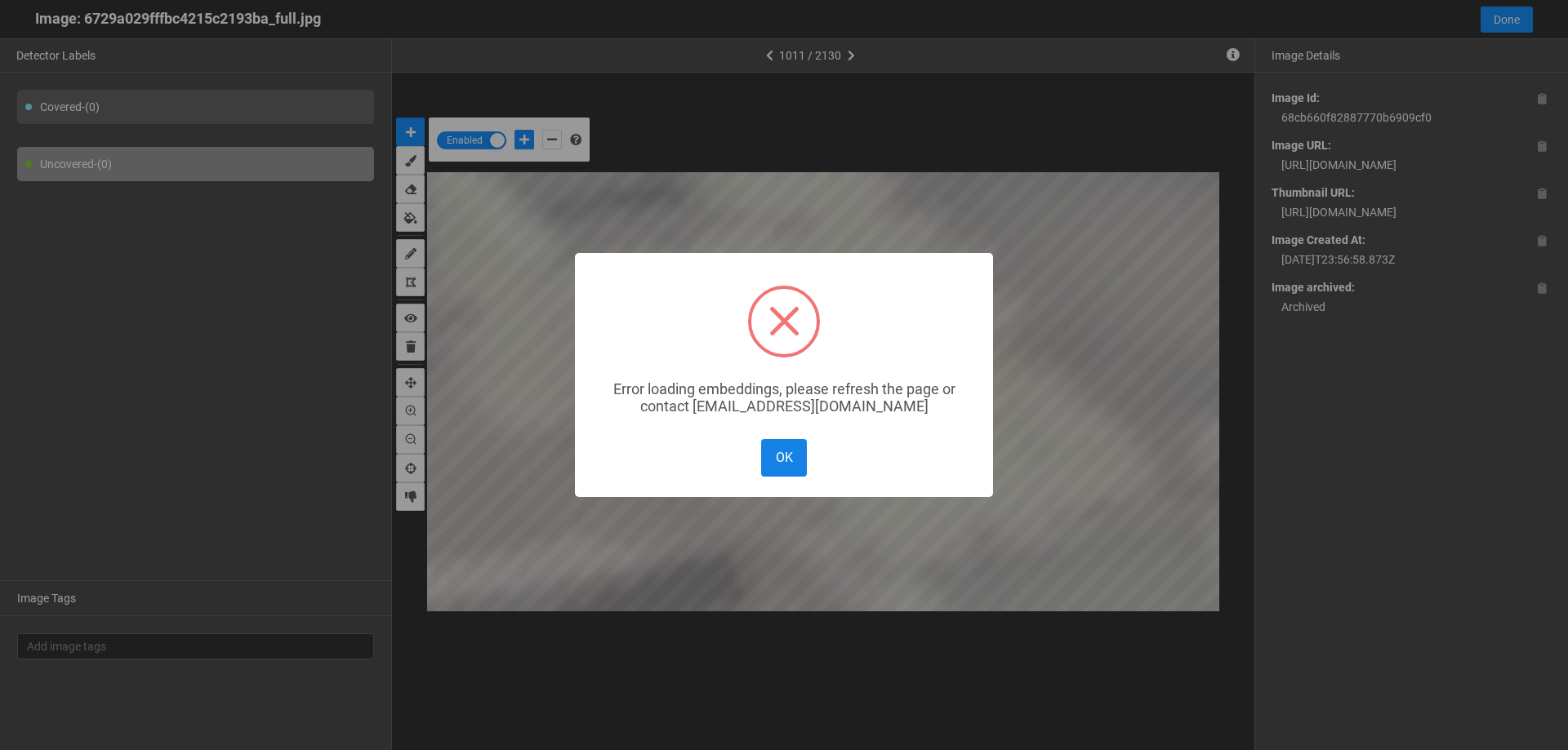
click at [774, 449] on button "OK" at bounding box center [784, 458] width 46 height 37
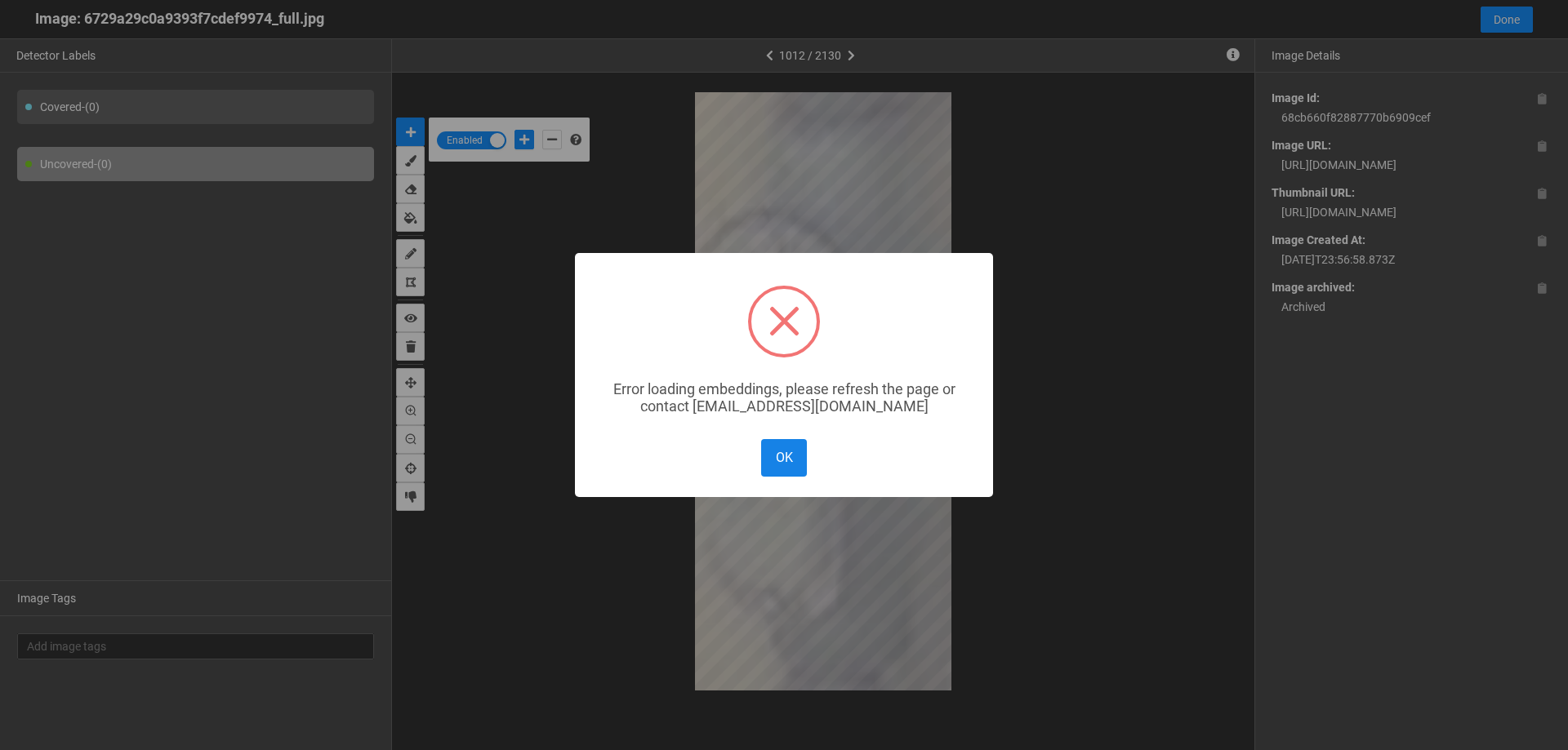
click at [788, 454] on button "OK" at bounding box center [784, 458] width 46 height 37
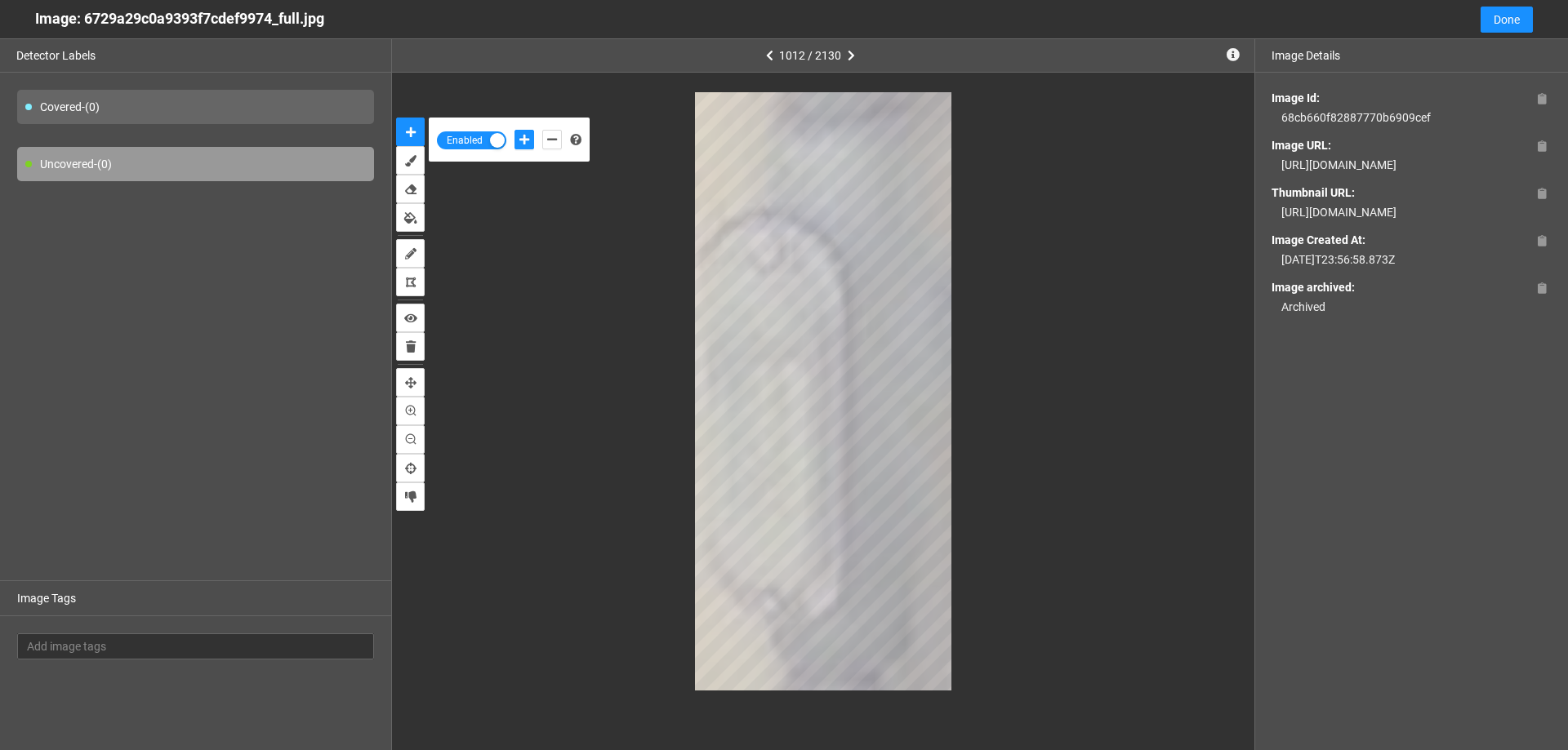
drag, startPoint x: 1277, startPoint y: 159, endPoint x: 1396, endPoint y: 185, distance: 121.8
click at [1396, 174] on div "https://app.matroid.com/media/im/67cb79fb8c6ce16fd3578e1b_full.jpg" at bounding box center [1411, 164] width 280 height 18
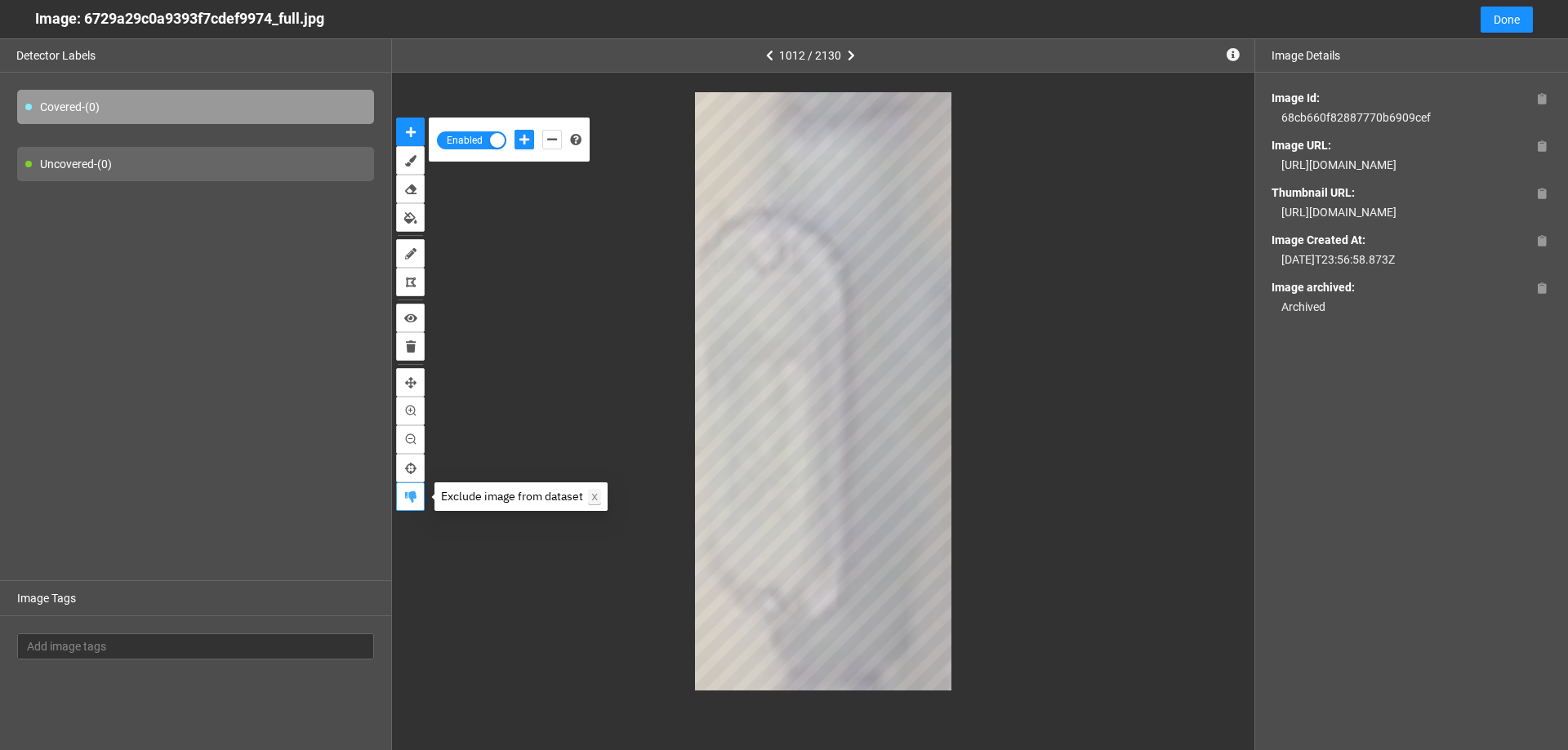
click at [404, 493] on button "exclude" at bounding box center [409, 496] width 28 height 28
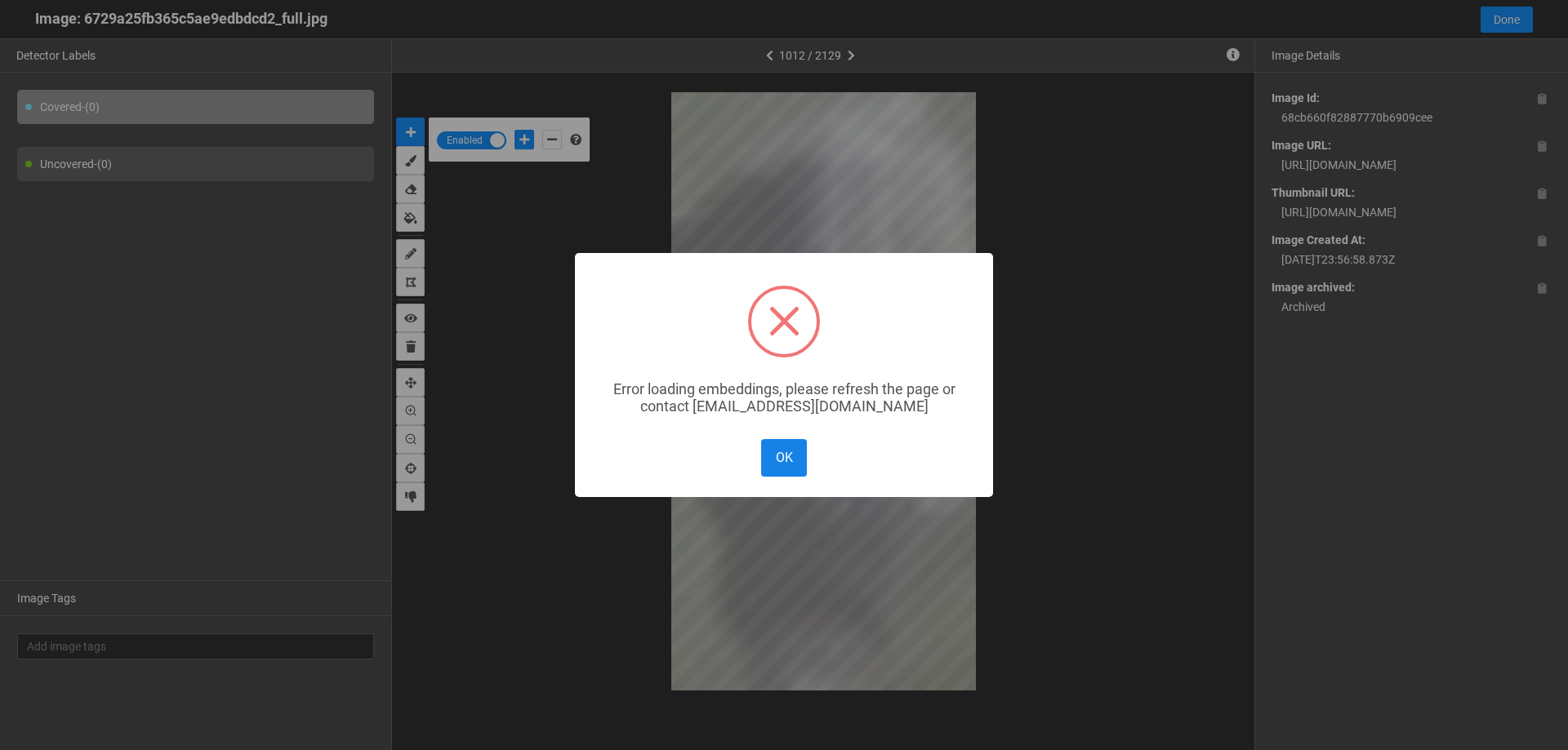
click at [795, 465] on button "OK" at bounding box center [784, 458] width 46 height 37
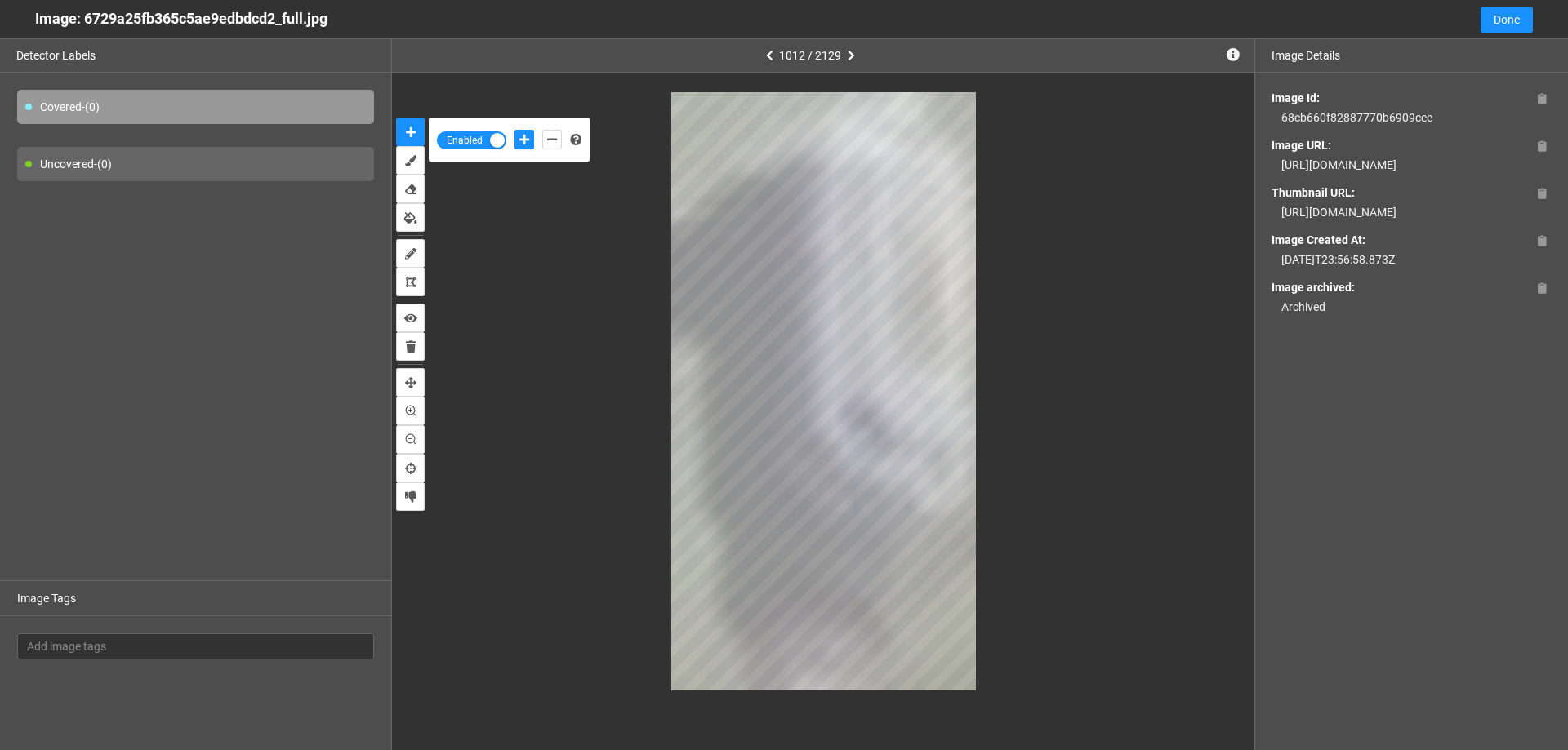
drag, startPoint x: 1274, startPoint y: 161, endPoint x: 1385, endPoint y: 185, distance: 113.6
click at [1385, 174] on div "https://app.matroid.com/media/im/67cb79fb8c6ce16fd3578e19_full.jpg" at bounding box center [1411, 164] width 280 height 18
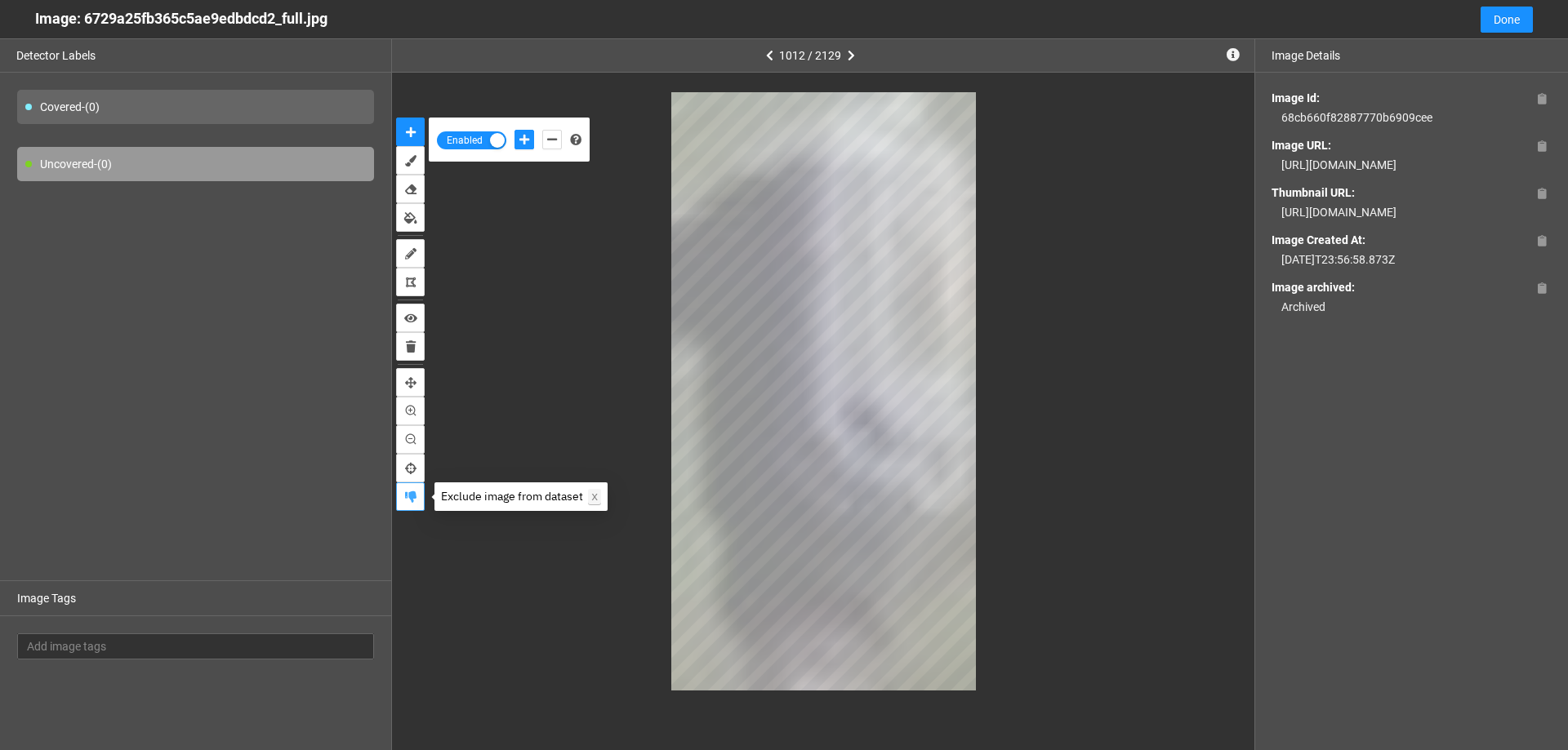
click at [415, 499] on icon "exclude" at bounding box center [411, 497] width 12 height 12
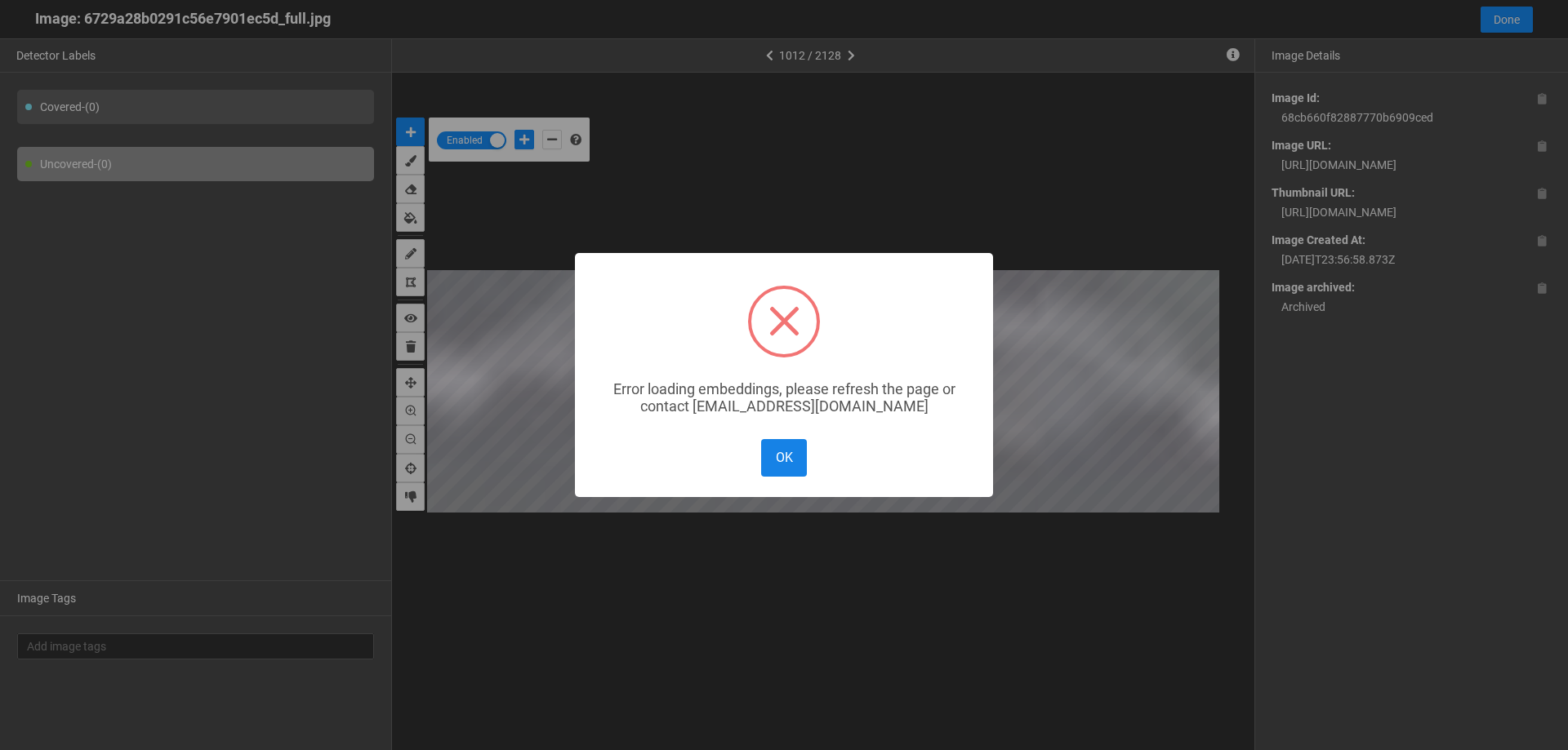
click at [798, 456] on button "OK" at bounding box center [784, 458] width 46 height 37
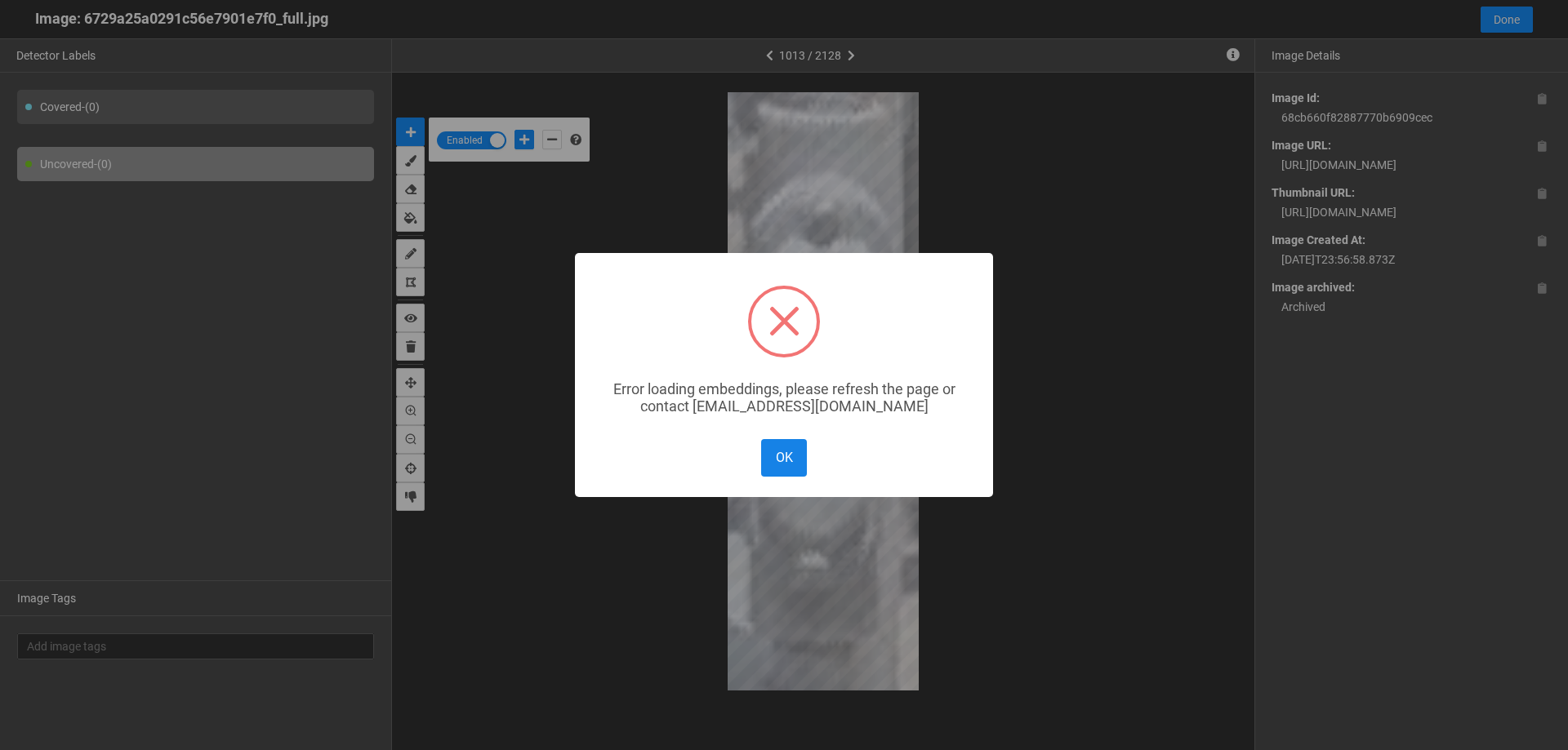
click at [783, 458] on button "OK" at bounding box center [784, 458] width 46 height 37
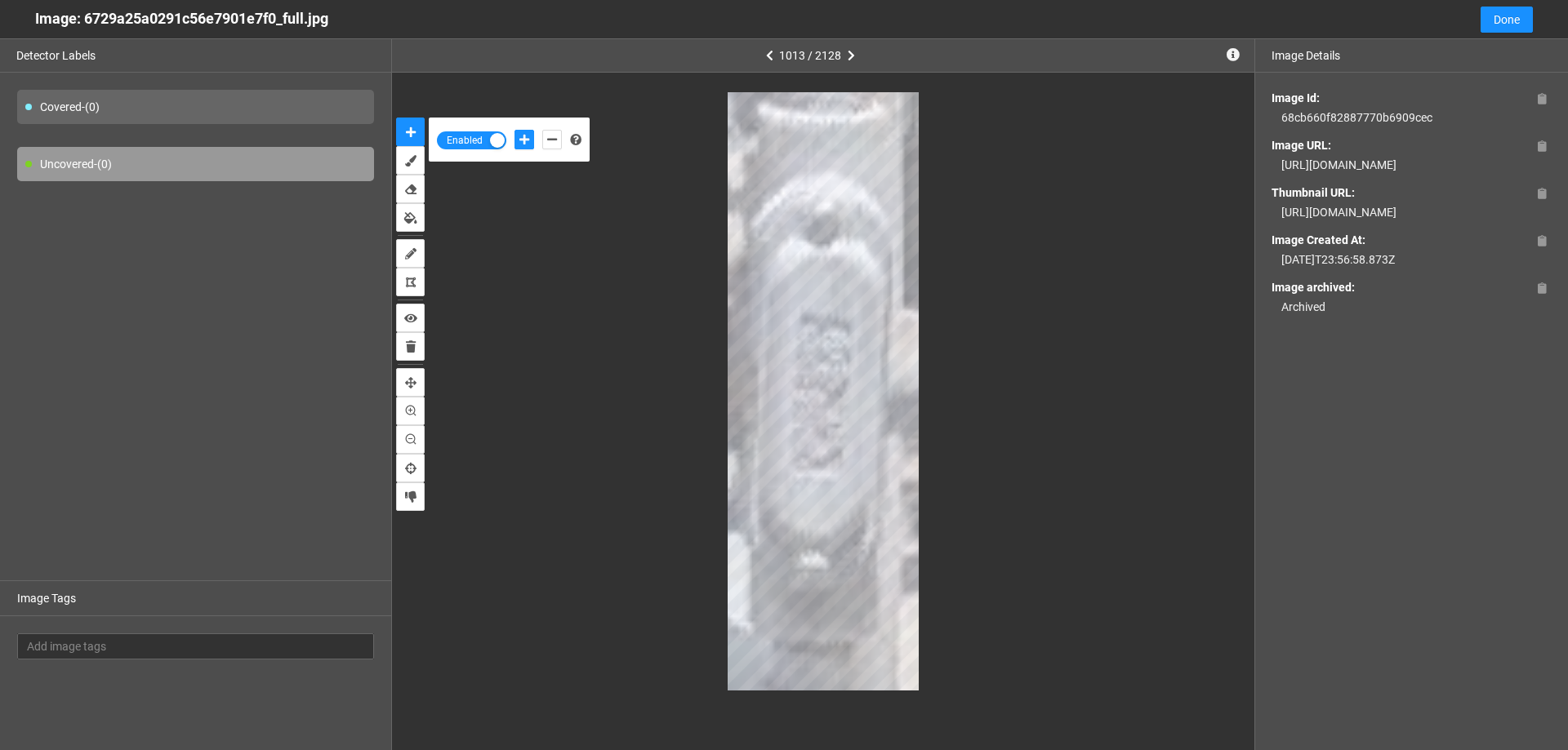
drag, startPoint x: 1279, startPoint y: 160, endPoint x: 1398, endPoint y: 188, distance: 122.2
click at [1398, 174] on div "https://app.matroid.com/media/im/67cb79fb8c6ce16fd3578e15_full.jpg" at bounding box center [1411, 164] width 280 height 18
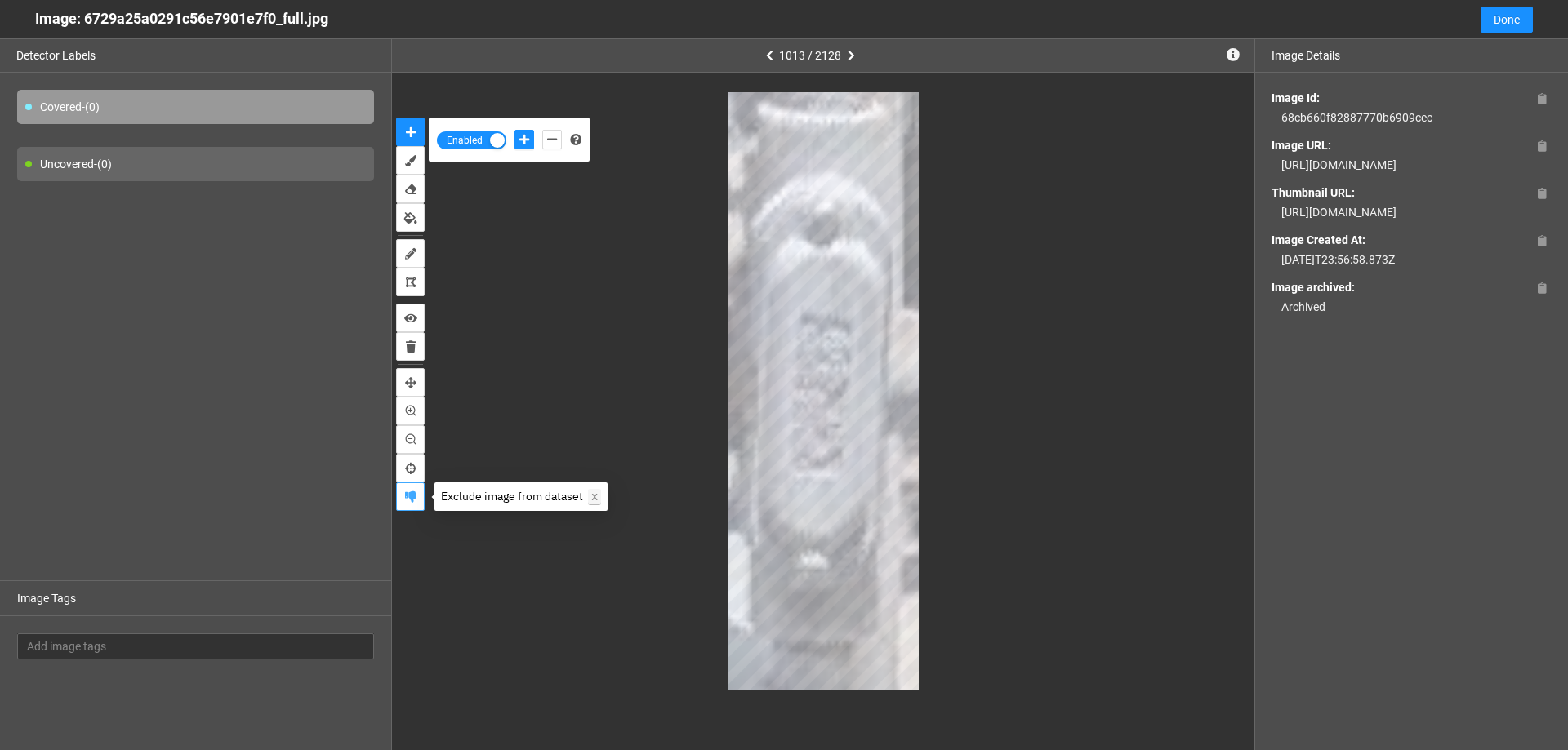
click at [402, 498] on button "exclude" at bounding box center [409, 496] width 28 height 28
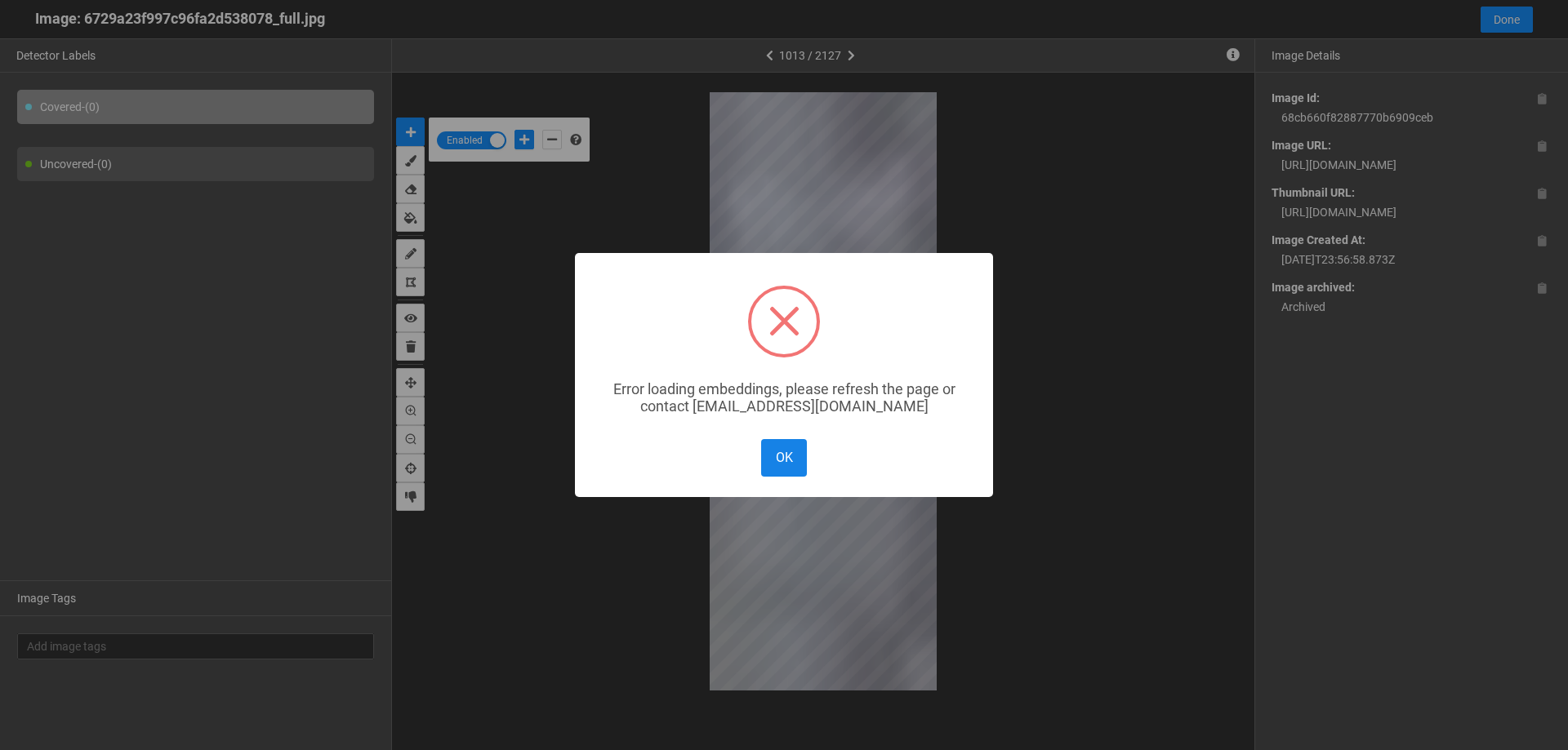
click at [782, 454] on button "OK" at bounding box center [784, 458] width 46 height 37
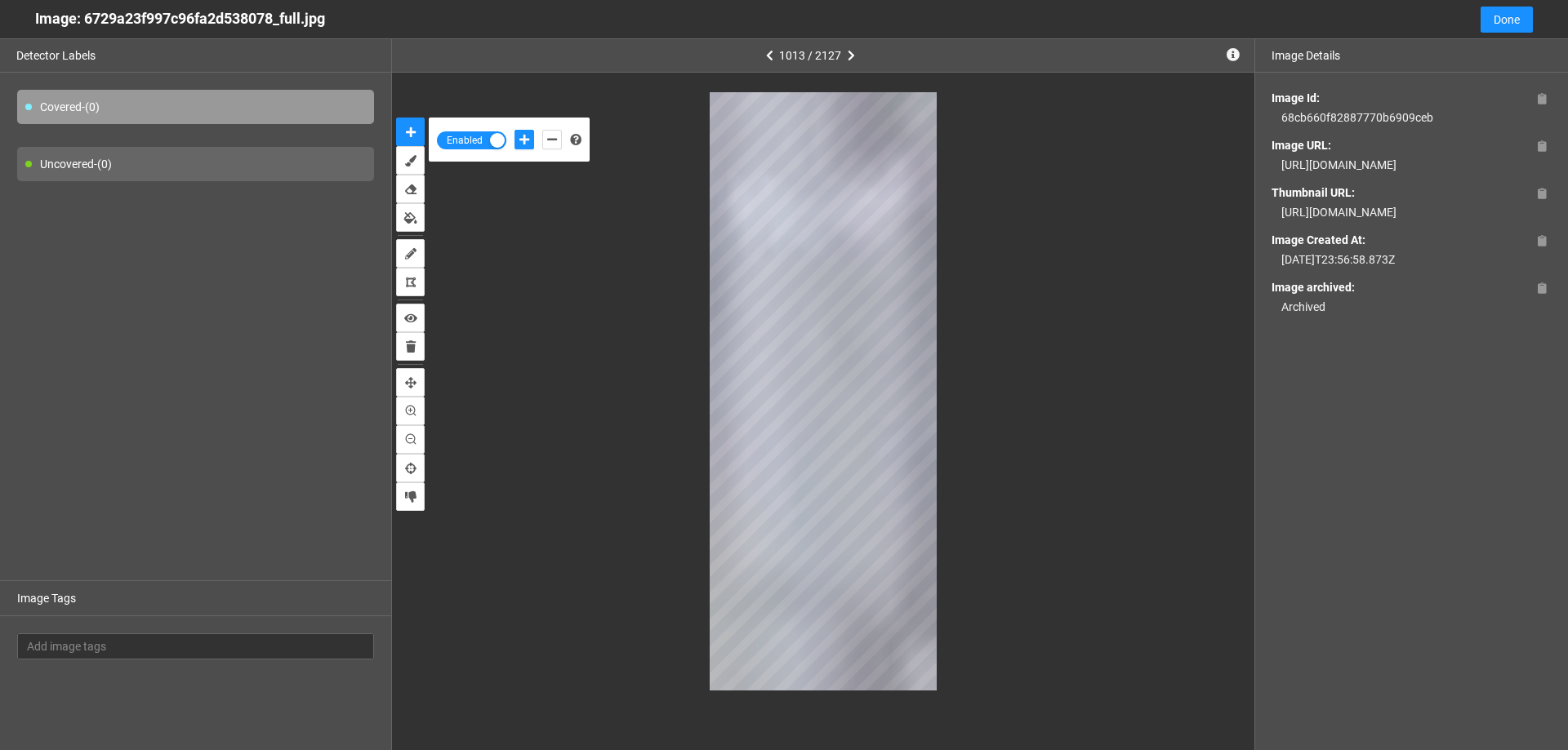
drag, startPoint x: 1278, startPoint y: 160, endPoint x: 1401, endPoint y: 177, distance: 124.2
click at [1401, 174] on div "https://app.matroid.com/media/im/67cb79fb8c6ce16fd3578e13_full.jpg" at bounding box center [1411, 164] width 280 height 18
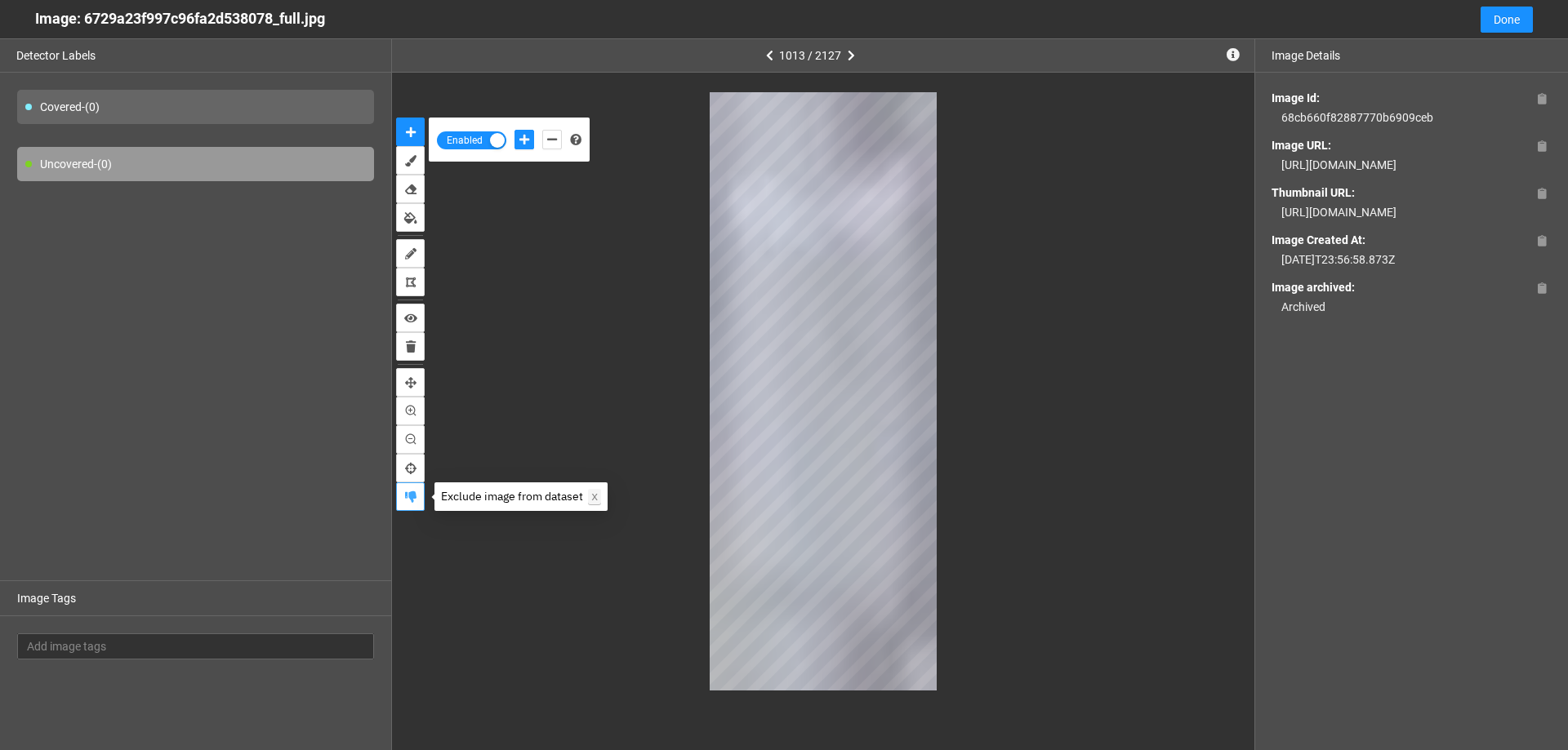
click at [411, 492] on icon "exclude" at bounding box center [411, 497] width 12 height 12
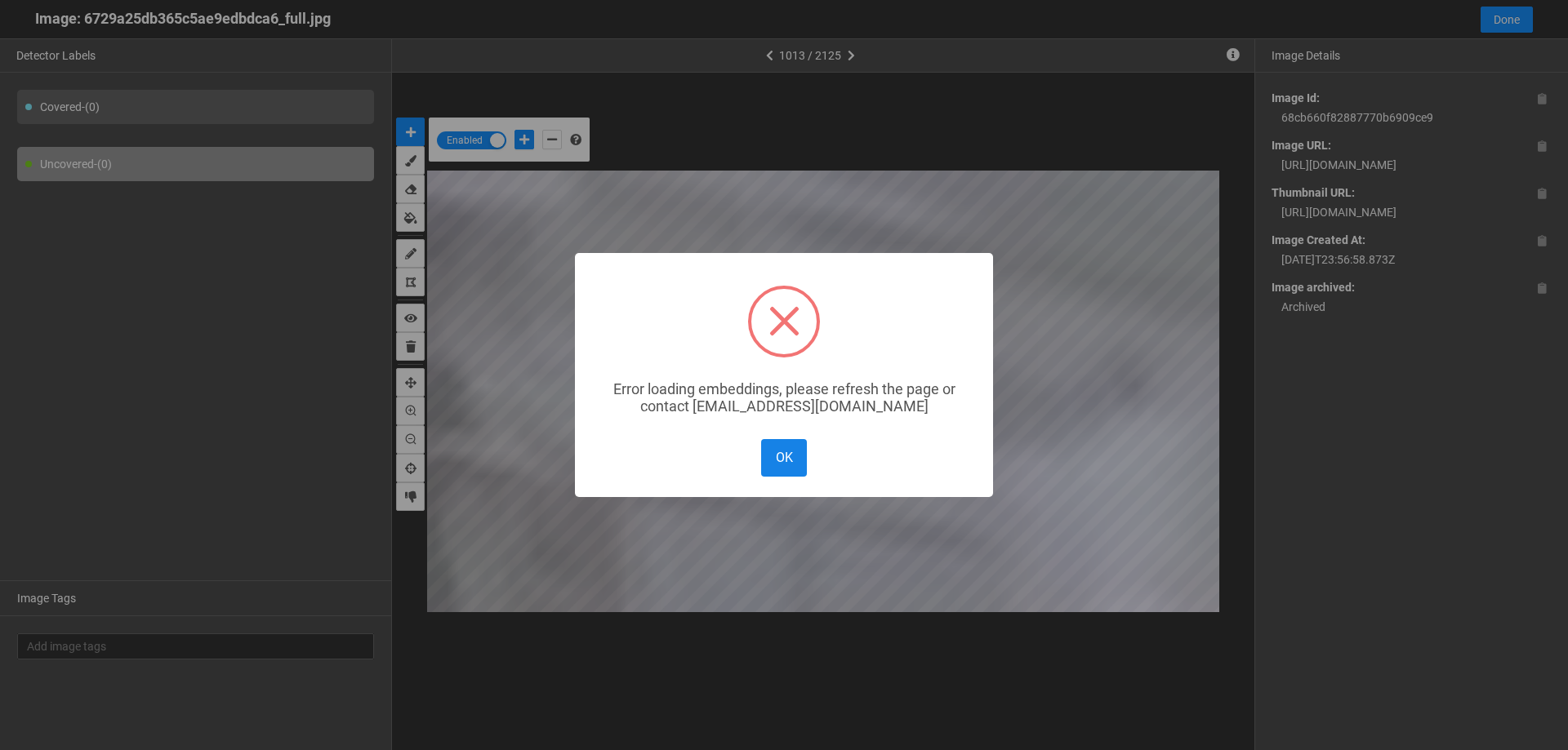
click at [793, 460] on button "OK" at bounding box center [784, 458] width 46 height 37
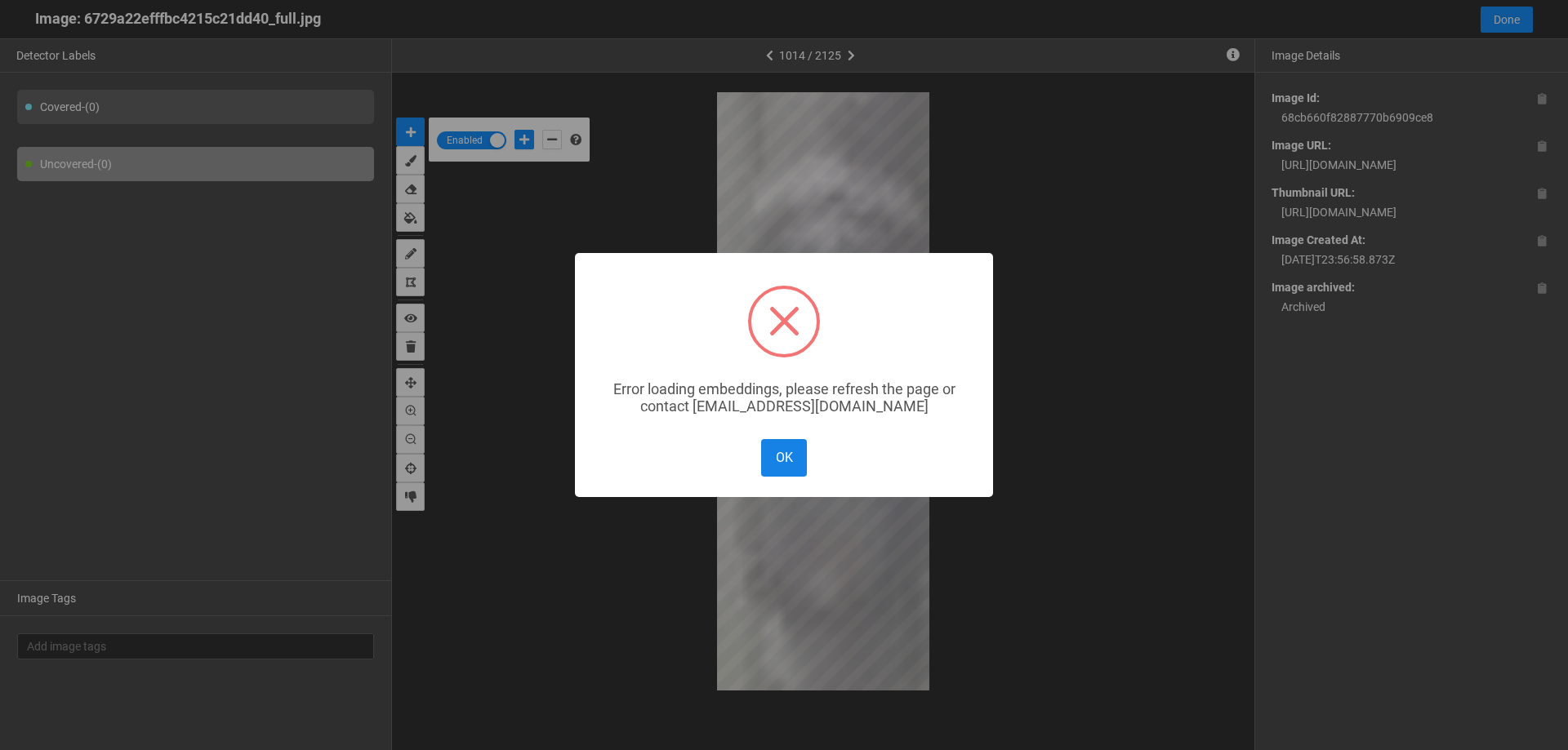
click at [784, 464] on button "OK" at bounding box center [784, 458] width 46 height 37
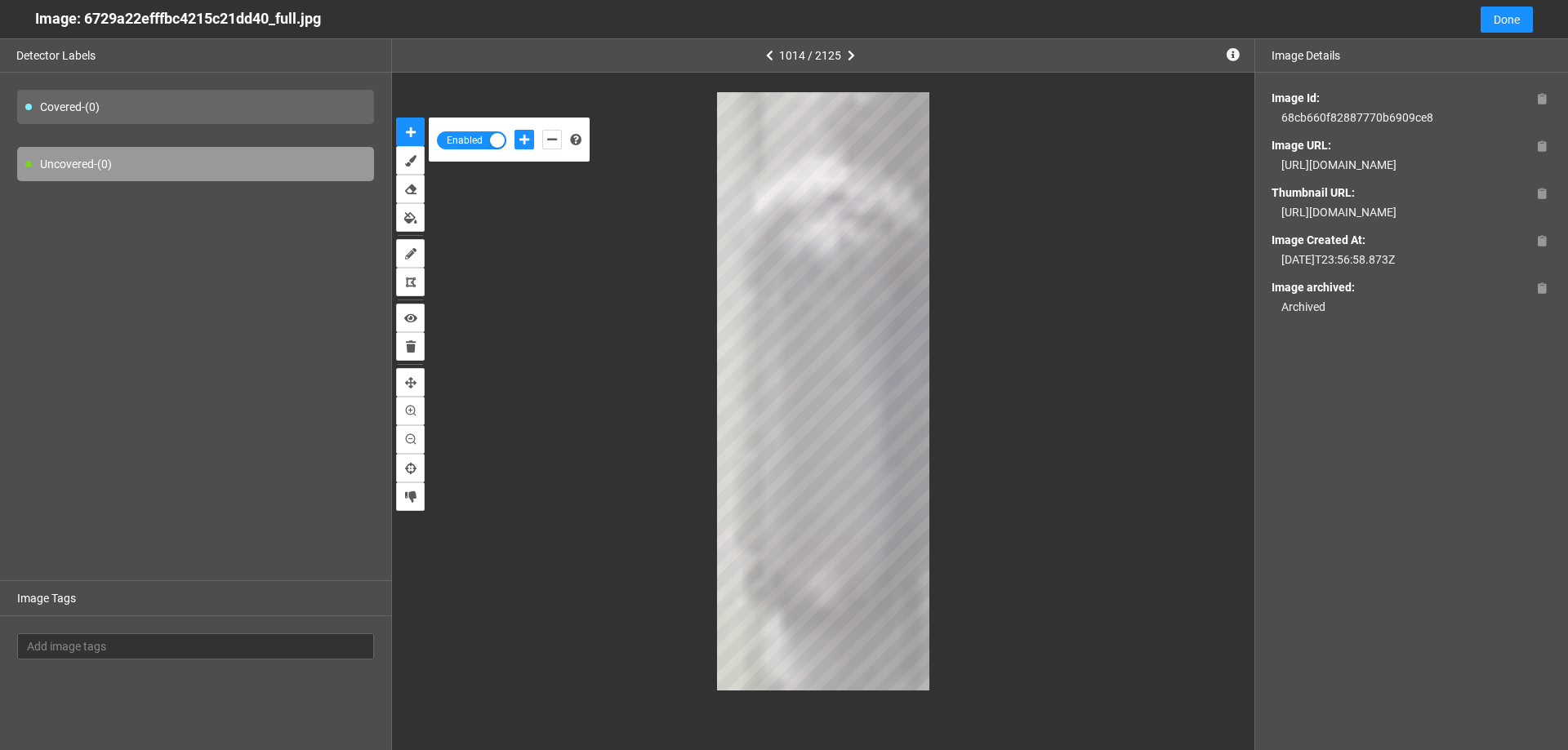
drag, startPoint x: 1282, startPoint y: 159, endPoint x: 1395, endPoint y: 185, distance: 116.0
click at [1395, 174] on div "https://app.matroid.com/media/im/67cb79fb8c6ce16fd3578e0d_full.jpg" at bounding box center [1411, 164] width 280 height 18
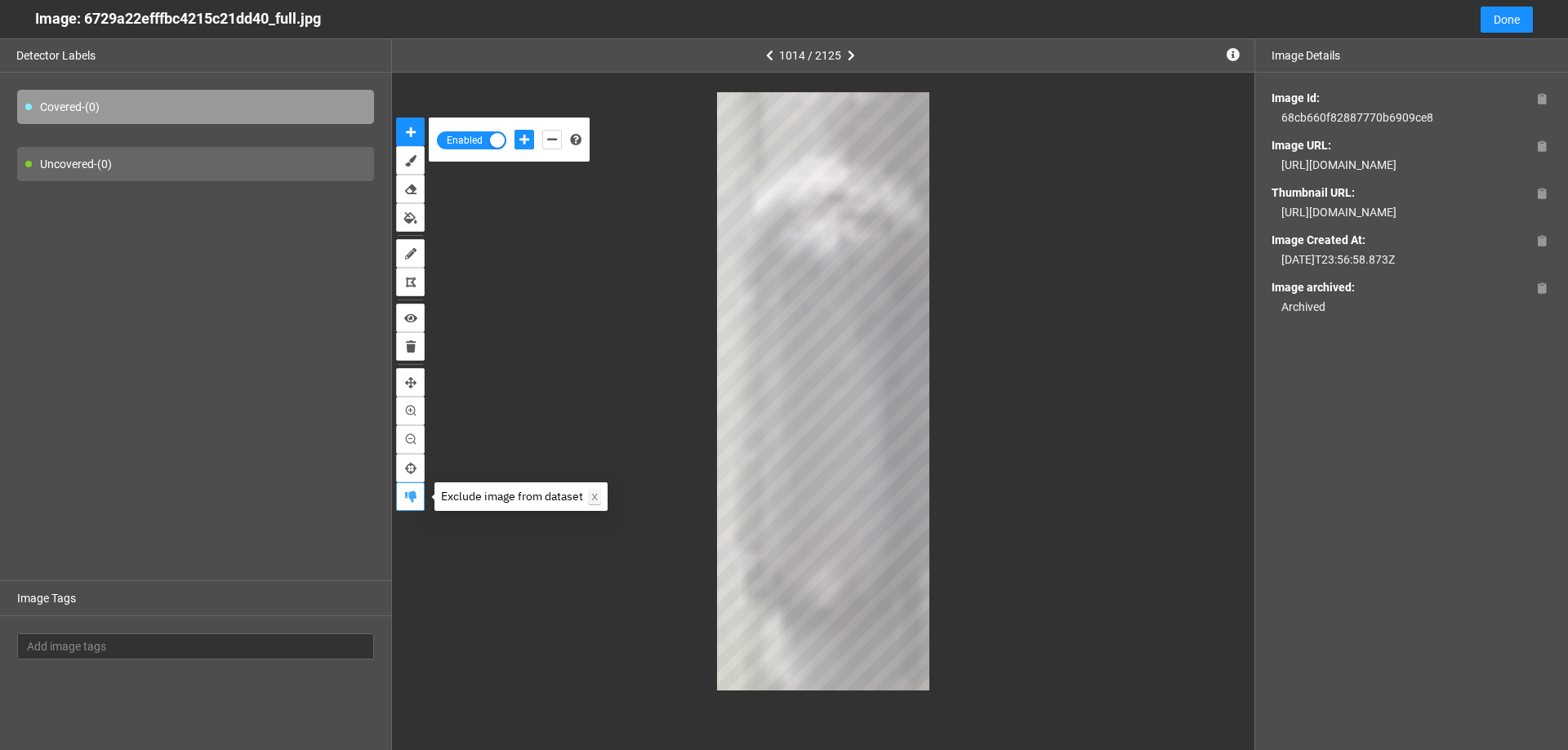
click at [405, 494] on icon "exclude" at bounding box center [411, 497] width 12 height 12
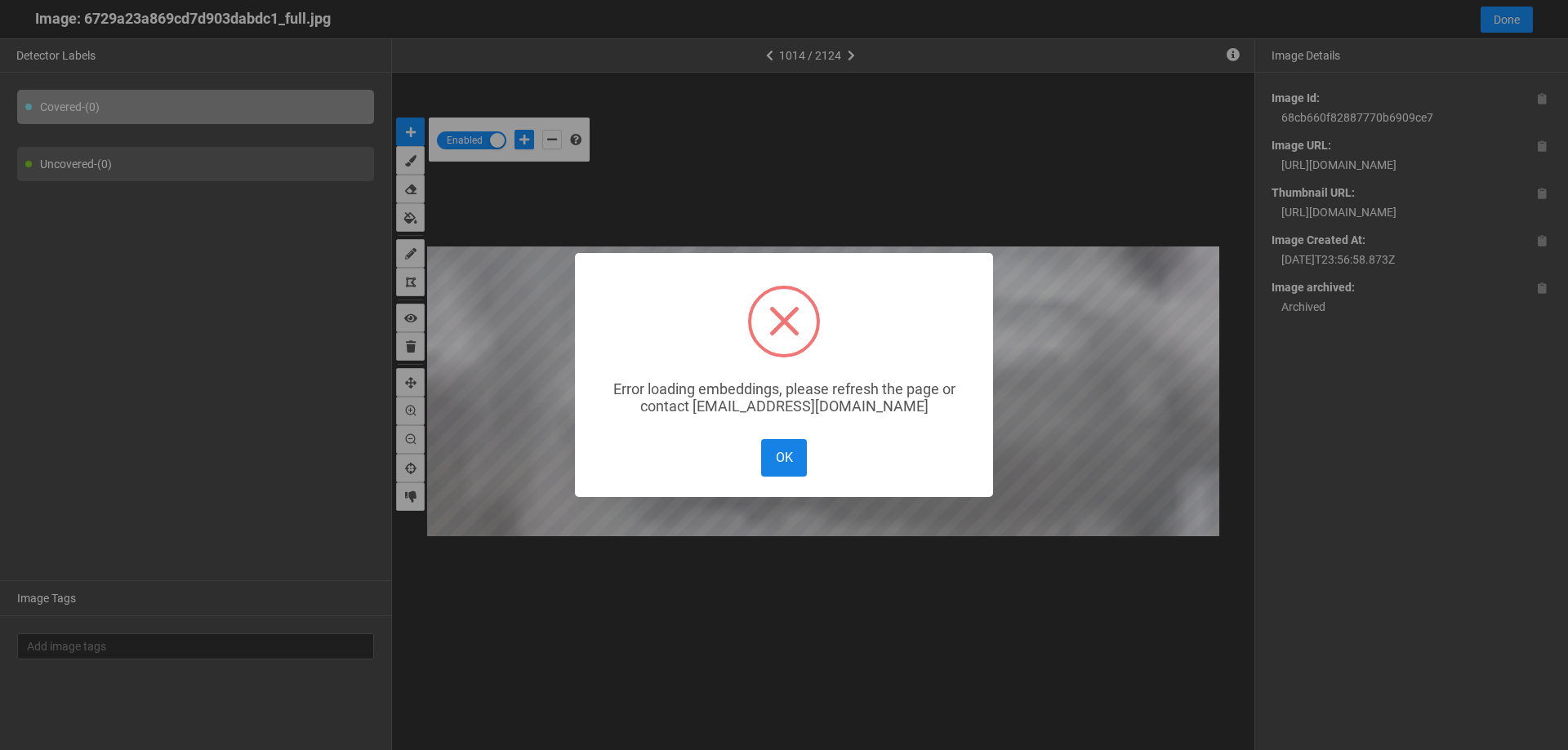
click at [777, 459] on button "OK" at bounding box center [784, 458] width 46 height 37
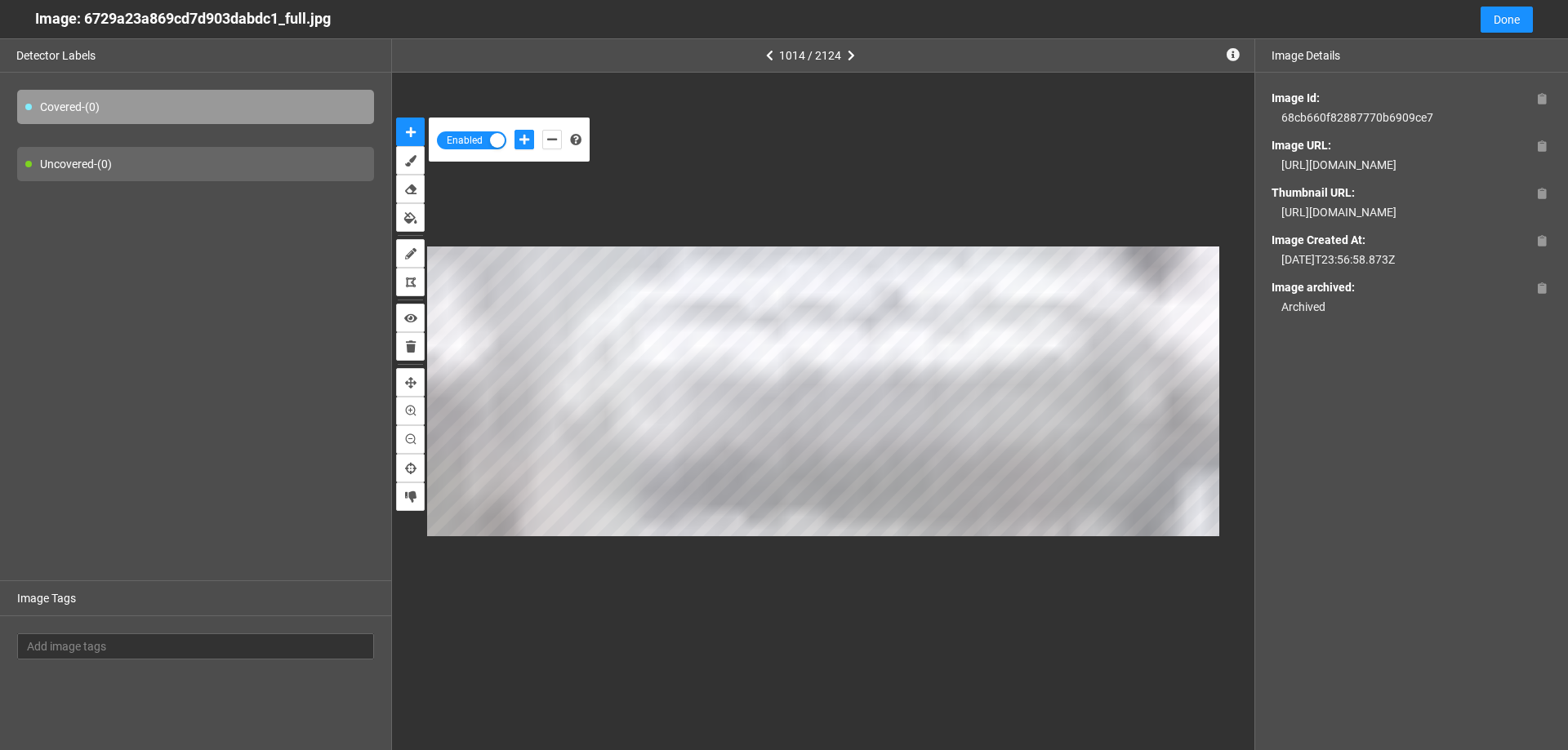
drag, startPoint x: 1279, startPoint y: 164, endPoint x: 1388, endPoint y: 183, distance: 110.6
click at [1388, 174] on div "https://app.matroid.com/media/im/67cb79fb8c6ce16fd3578e0b_full.jpg" at bounding box center [1411, 164] width 280 height 18
click at [410, 496] on icon "exclude" at bounding box center [411, 497] width 12 height 12
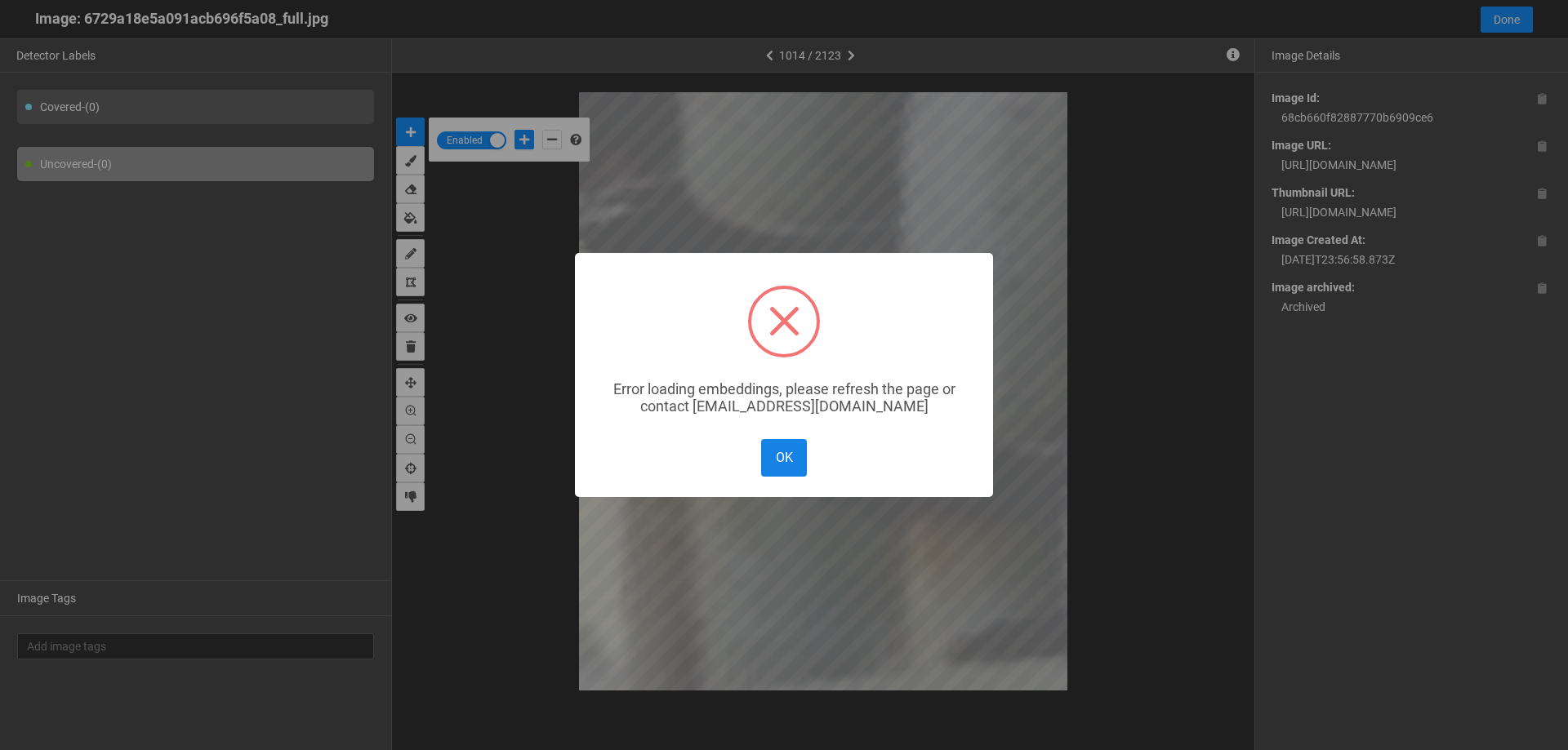
click at [796, 459] on button "OK" at bounding box center [784, 458] width 46 height 37
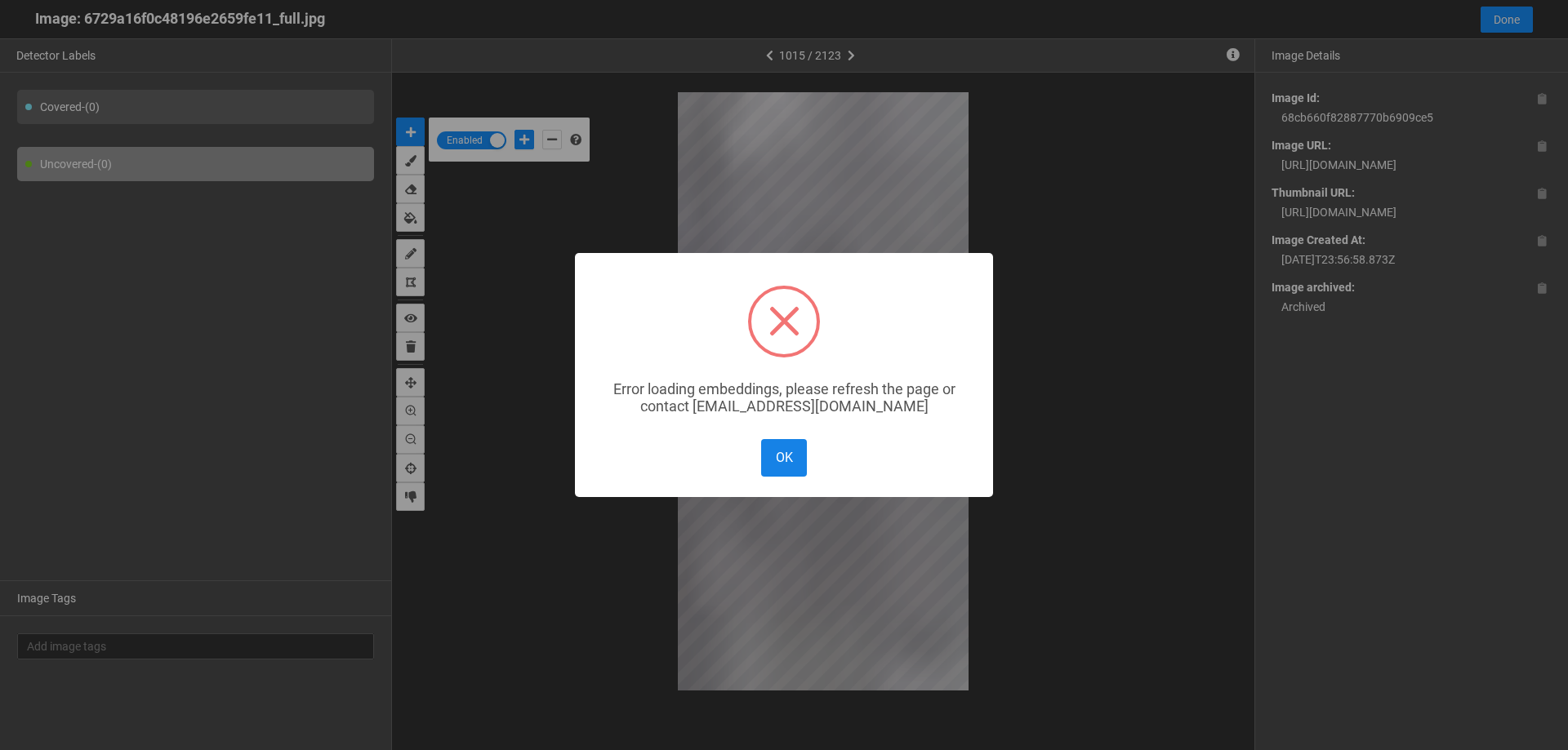
click at [781, 453] on button "OK" at bounding box center [784, 458] width 46 height 37
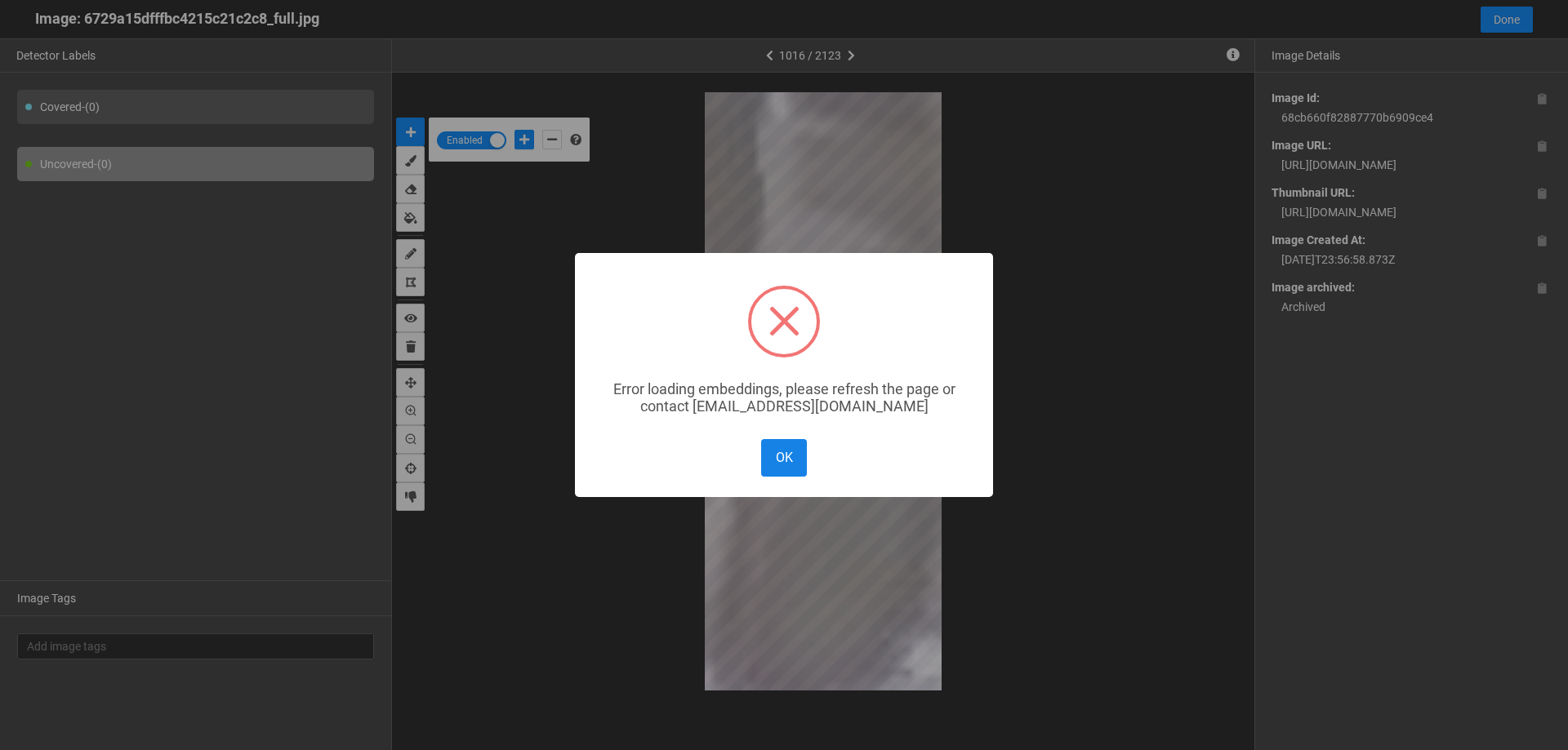
click at [781, 461] on button "OK" at bounding box center [784, 458] width 46 height 37
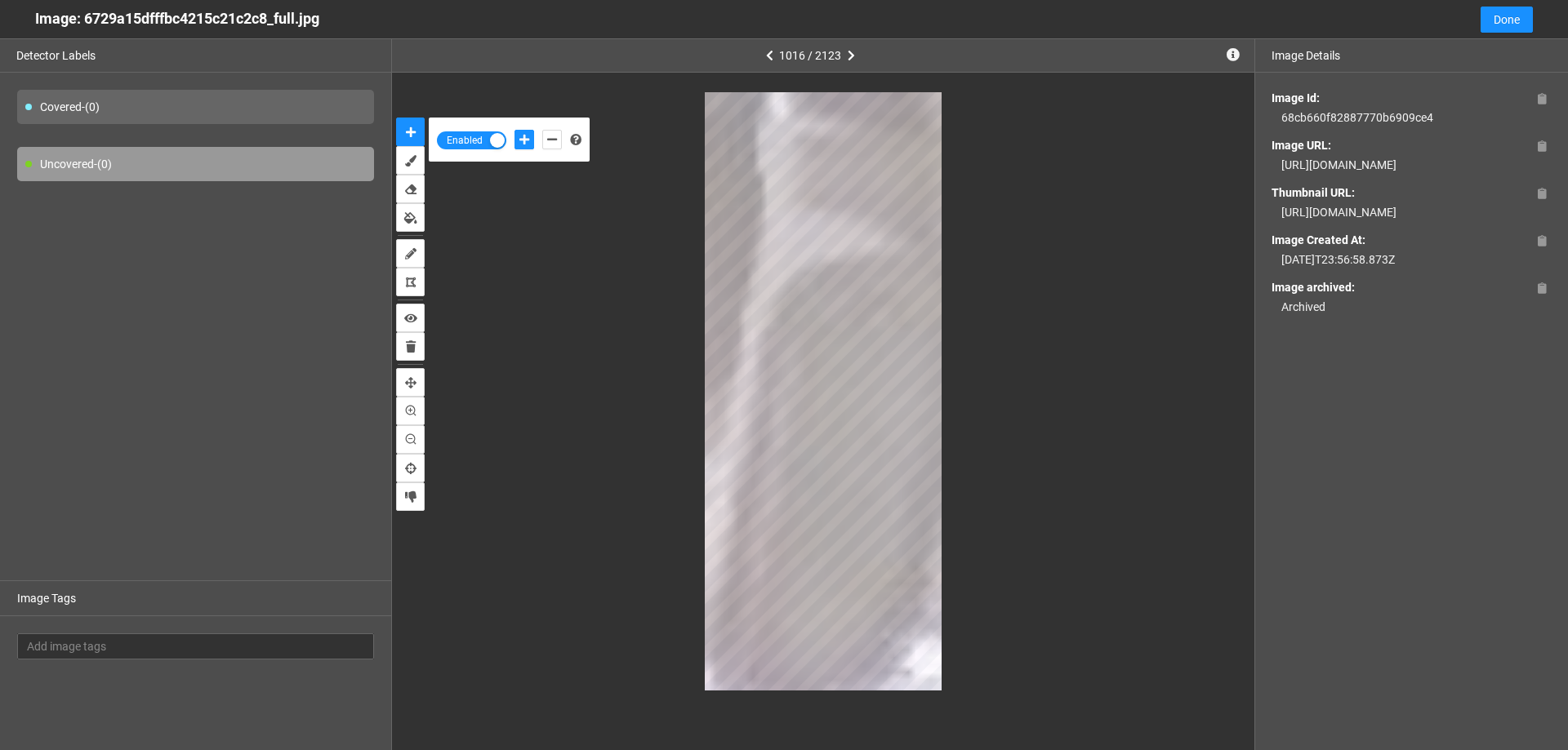
drag, startPoint x: 1279, startPoint y: 159, endPoint x: 1395, endPoint y: 189, distance: 119.8
click at [1395, 174] on div "https://app.matroid.com/media/im/67cb79fb8c6ce16fd3578e05_full.jpg" at bounding box center [1411, 164] width 280 height 18
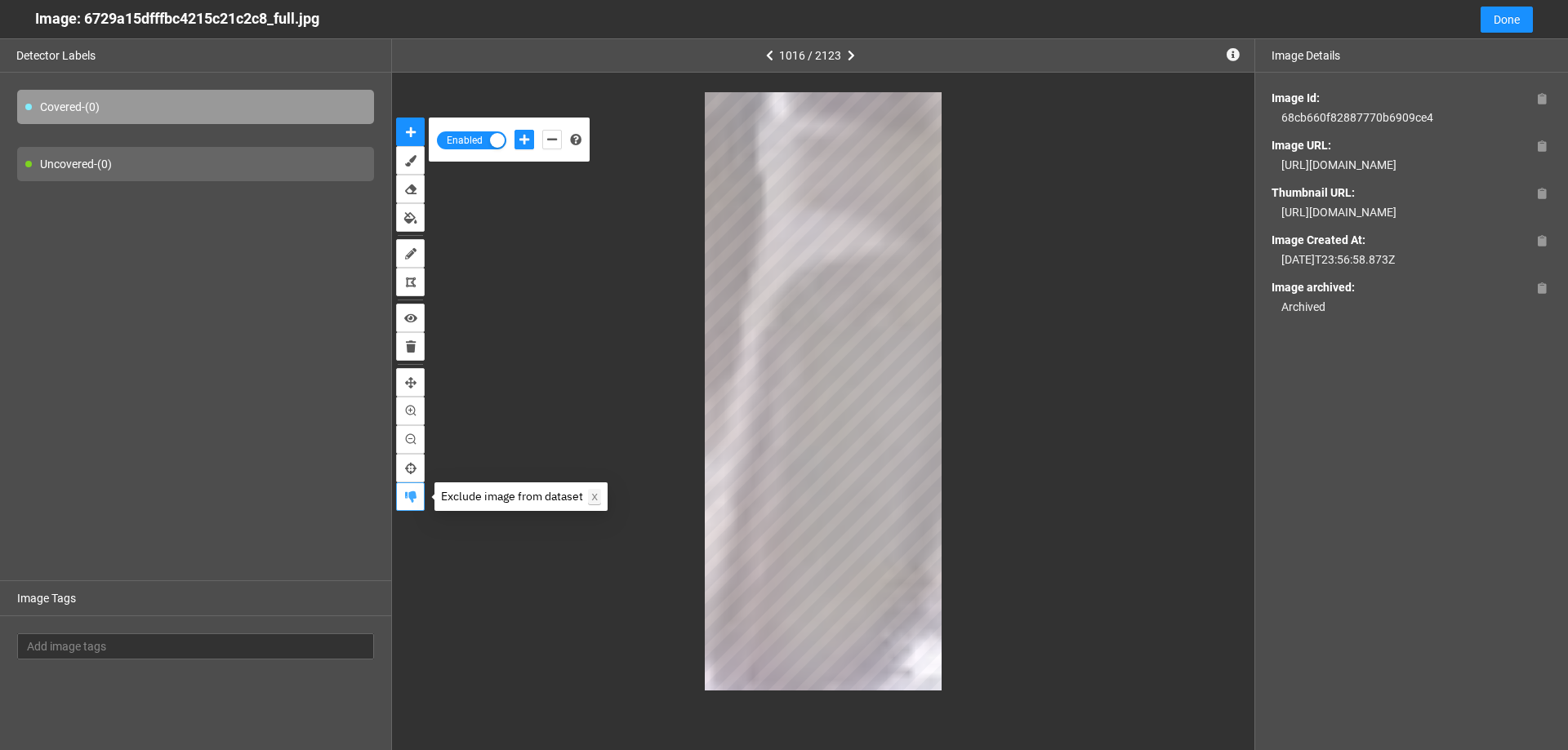
click at [409, 494] on icon "exclude" at bounding box center [411, 497] width 12 height 12
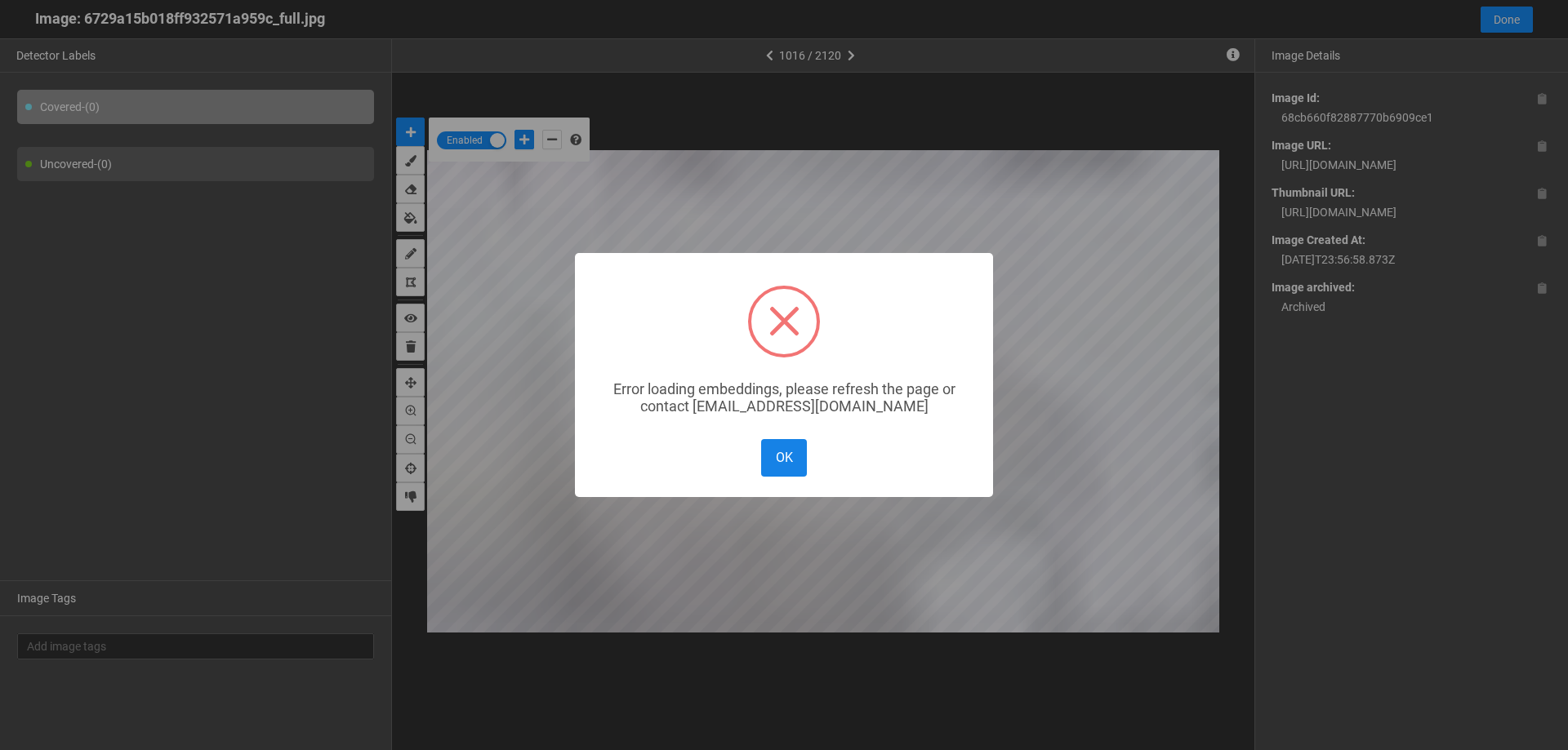
click at [780, 454] on button "OK" at bounding box center [784, 458] width 46 height 37
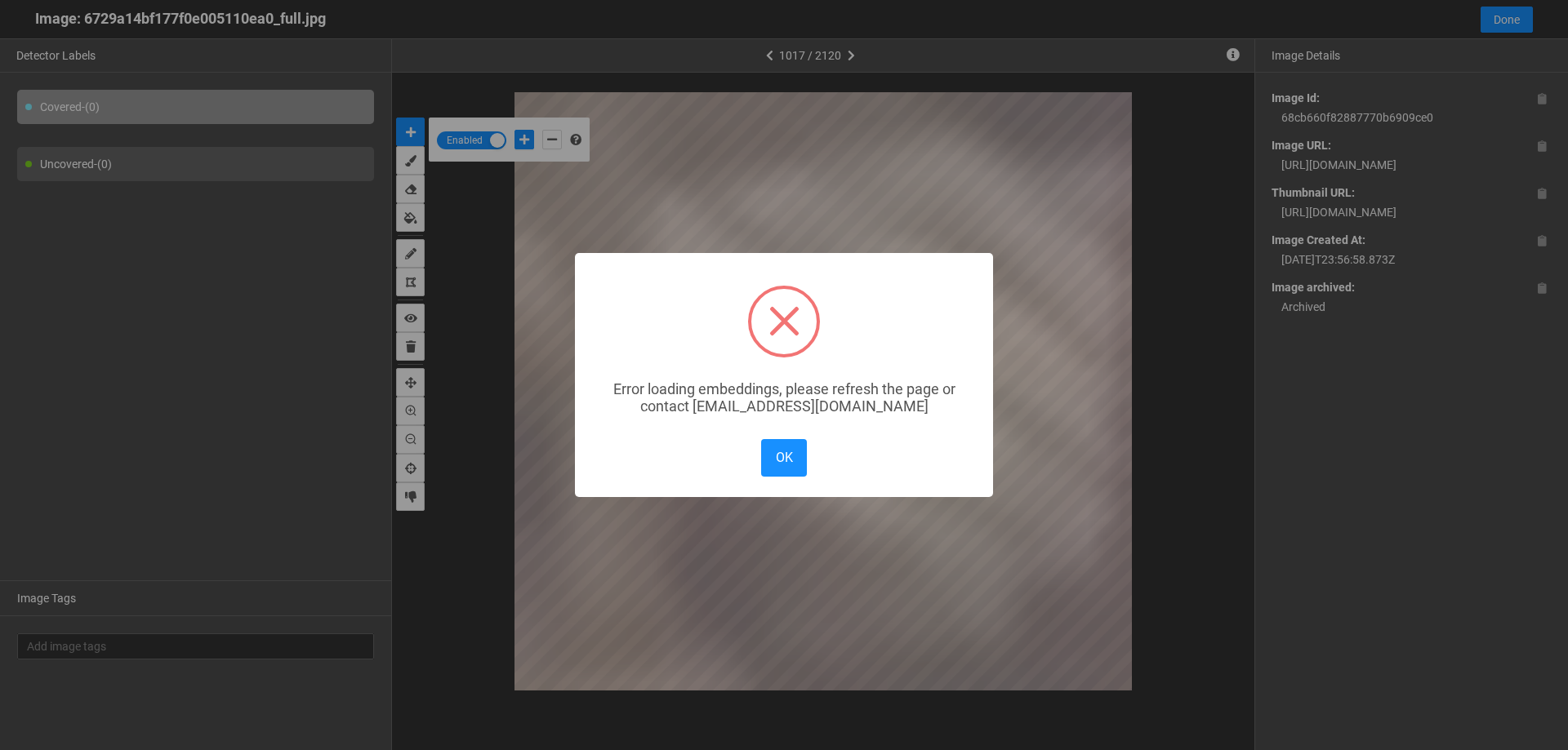
click at [780, 453] on button "OK" at bounding box center [784, 458] width 46 height 37
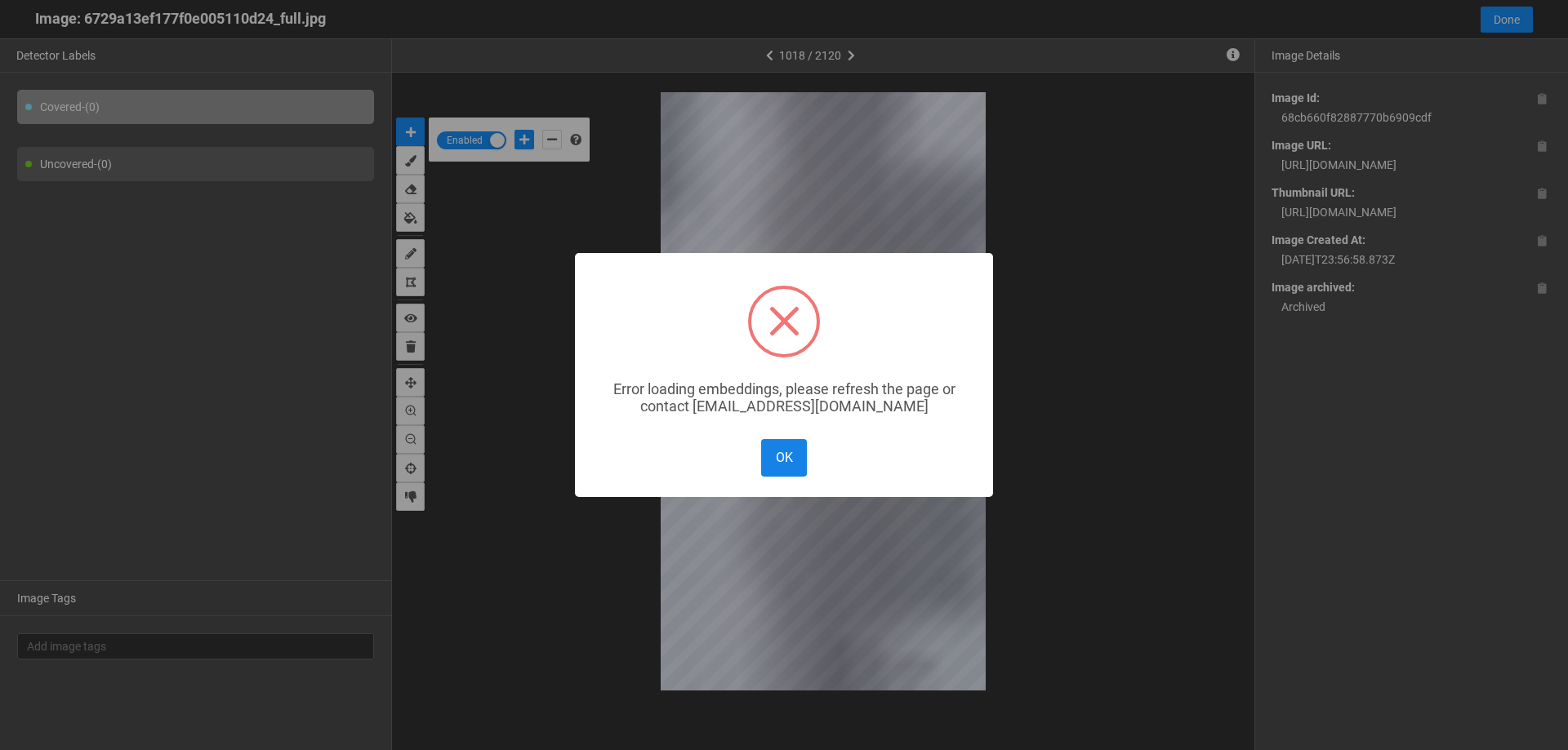
click at [789, 467] on button "OK" at bounding box center [784, 458] width 46 height 37
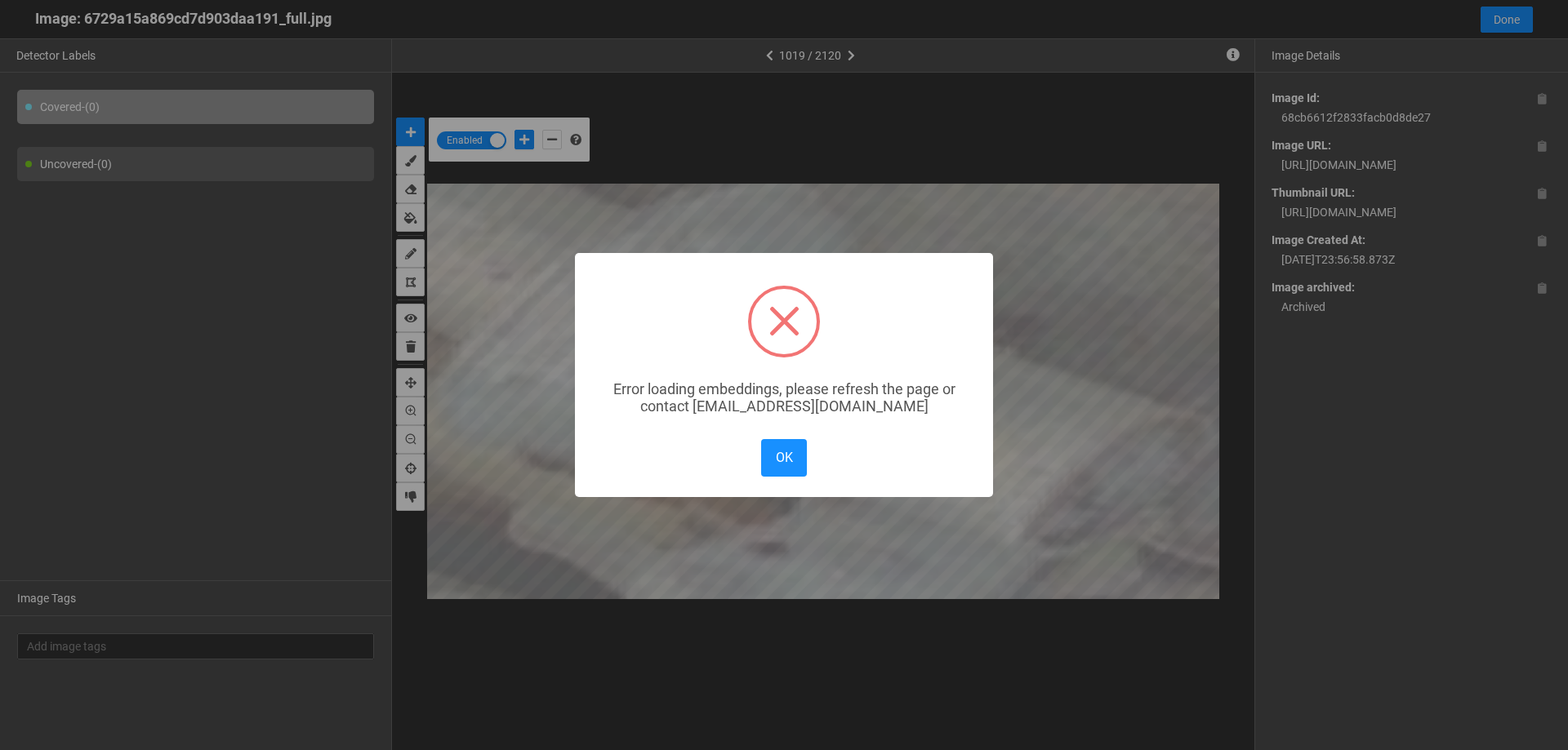
click at [761, 440] on button "OK" at bounding box center [784, 458] width 46 height 37
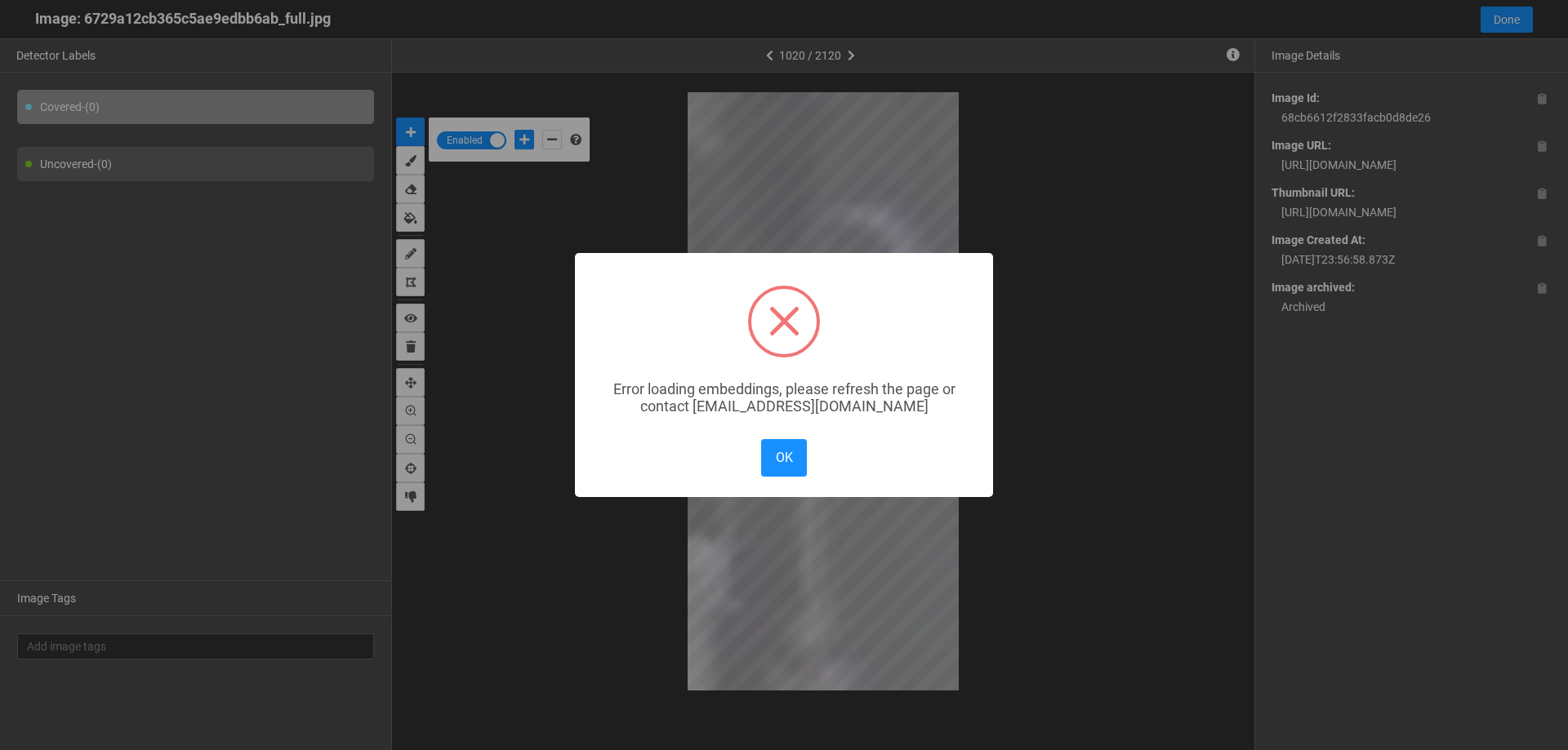
click at [761, 440] on button "OK" at bounding box center [784, 458] width 46 height 37
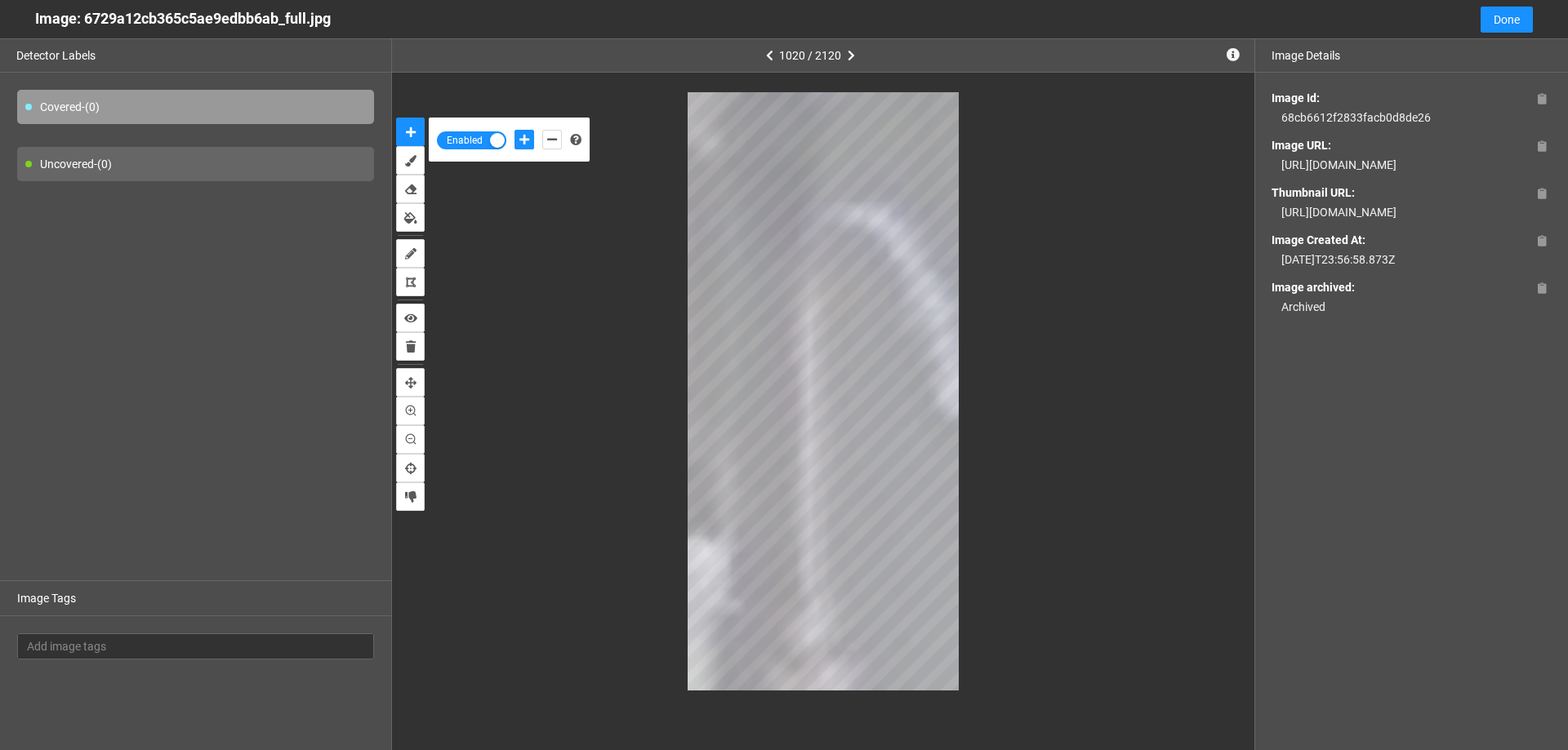
type input "52"
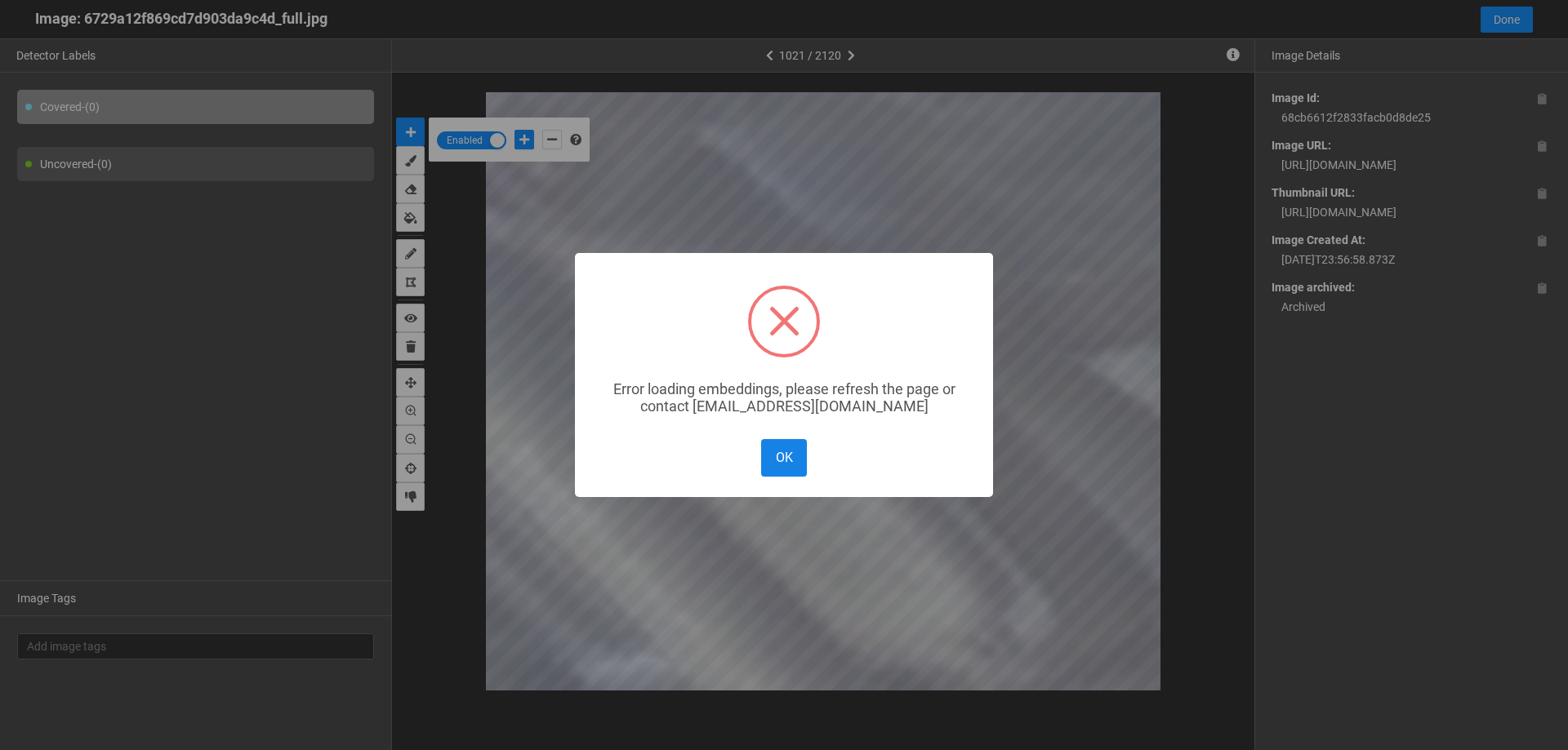
click at [773, 454] on button "OK" at bounding box center [784, 458] width 46 height 37
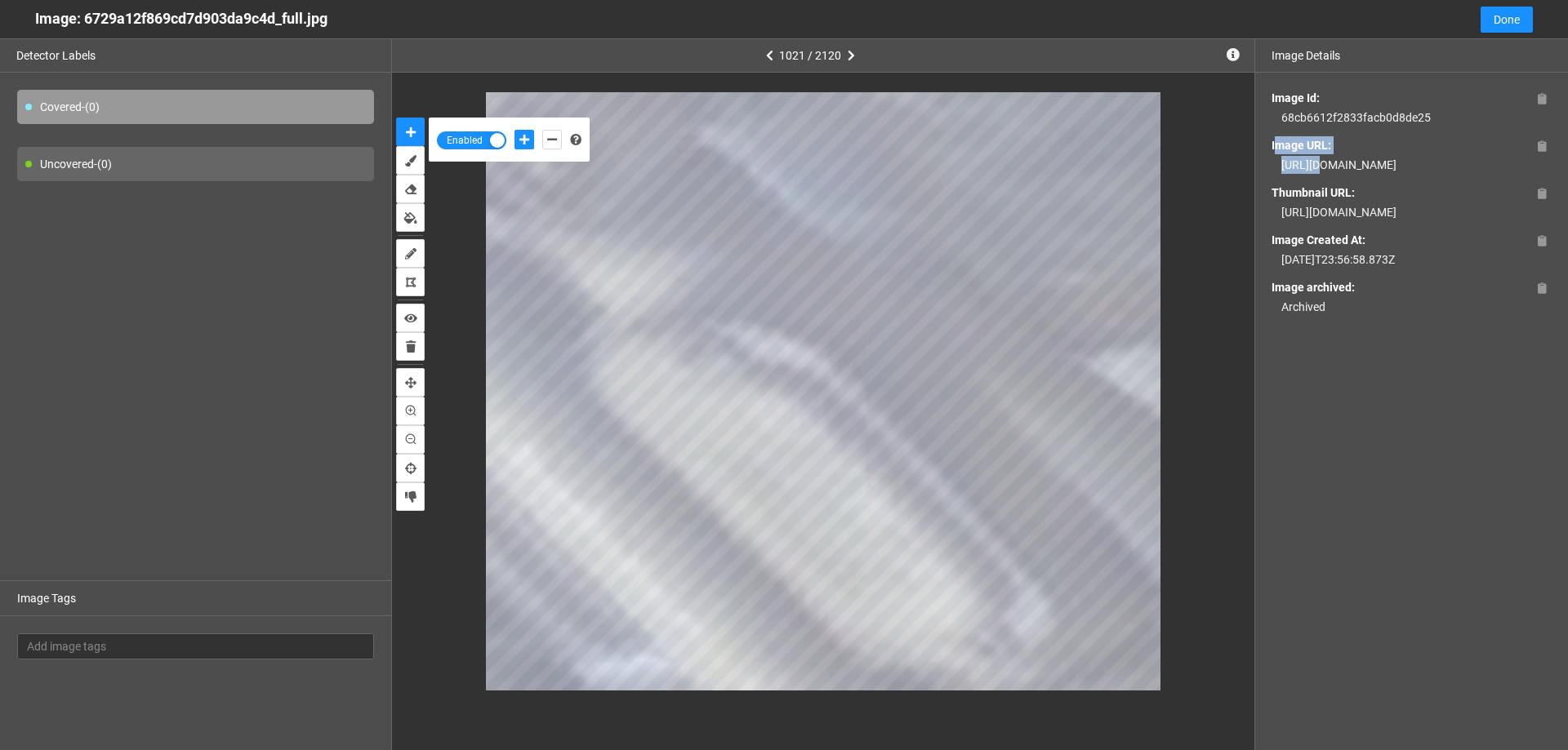
drag, startPoint x: 1276, startPoint y: 152, endPoint x: 1315, endPoint y: 173, distance: 44.3
click at [1315, 173] on div "Image URL: https://app.matroid.com/media/im/67cb79fb8c6ce16fd3578df5_full.jpg" at bounding box center [1411, 155] width 280 height 37
click at [1313, 174] on div "https://app.matroid.com/media/im/67cb79fb8c6ce16fd3578df5_full.jpg" at bounding box center [1411, 164] width 280 height 18
drag, startPoint x: 1290, startPoint y: 166, endPoint x: 1402, endPoint y: 192, distance: 115.0
click at [1402, 192] on div "Image Id: 68cb6612f2833facb0d8de25 Image URL: https://app.matroid.com/media/im/…" at bounding box center [1410, 202] width 312 height 259
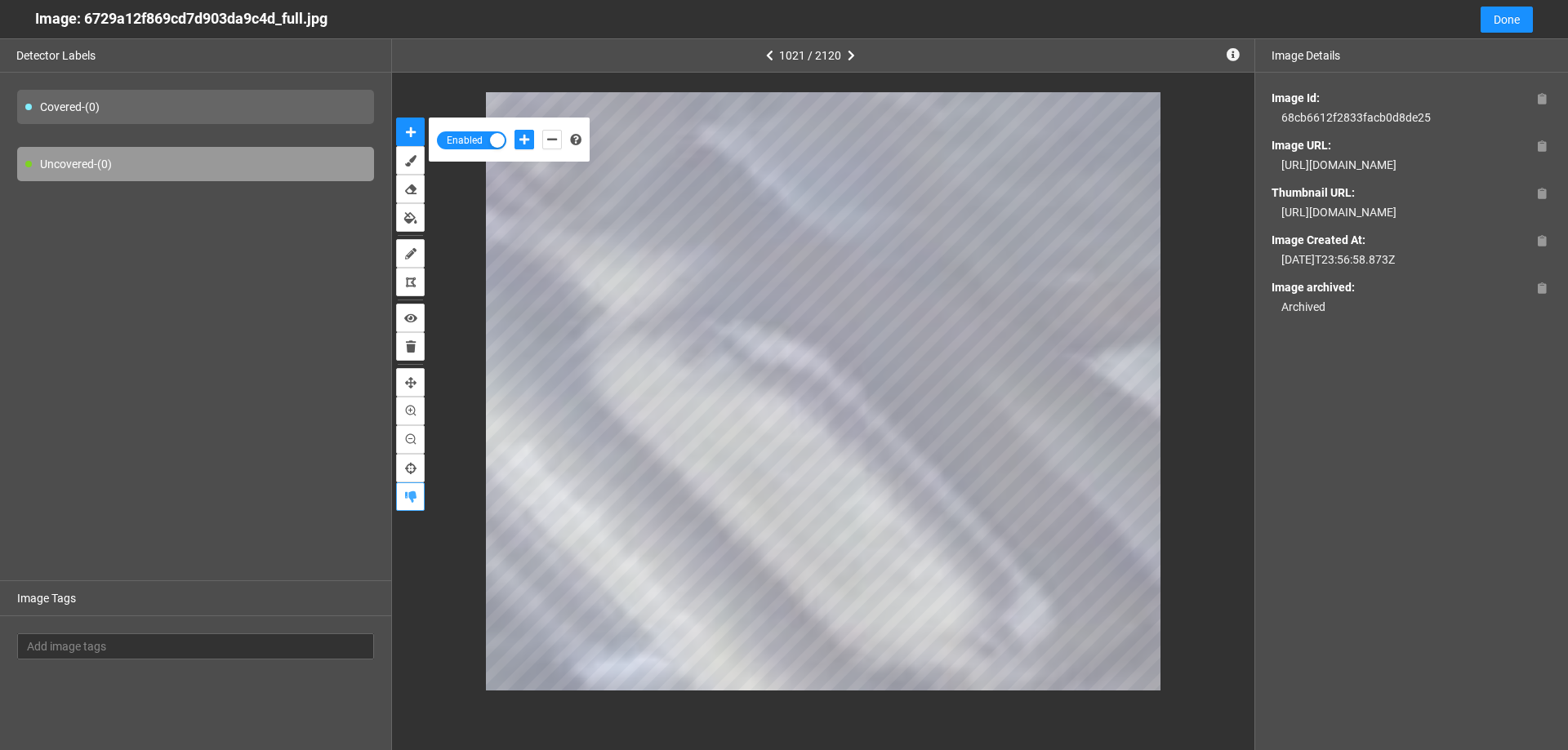
click at [423, 492] on button "exclude" at bounding box center [409, 496] width 28 height 28
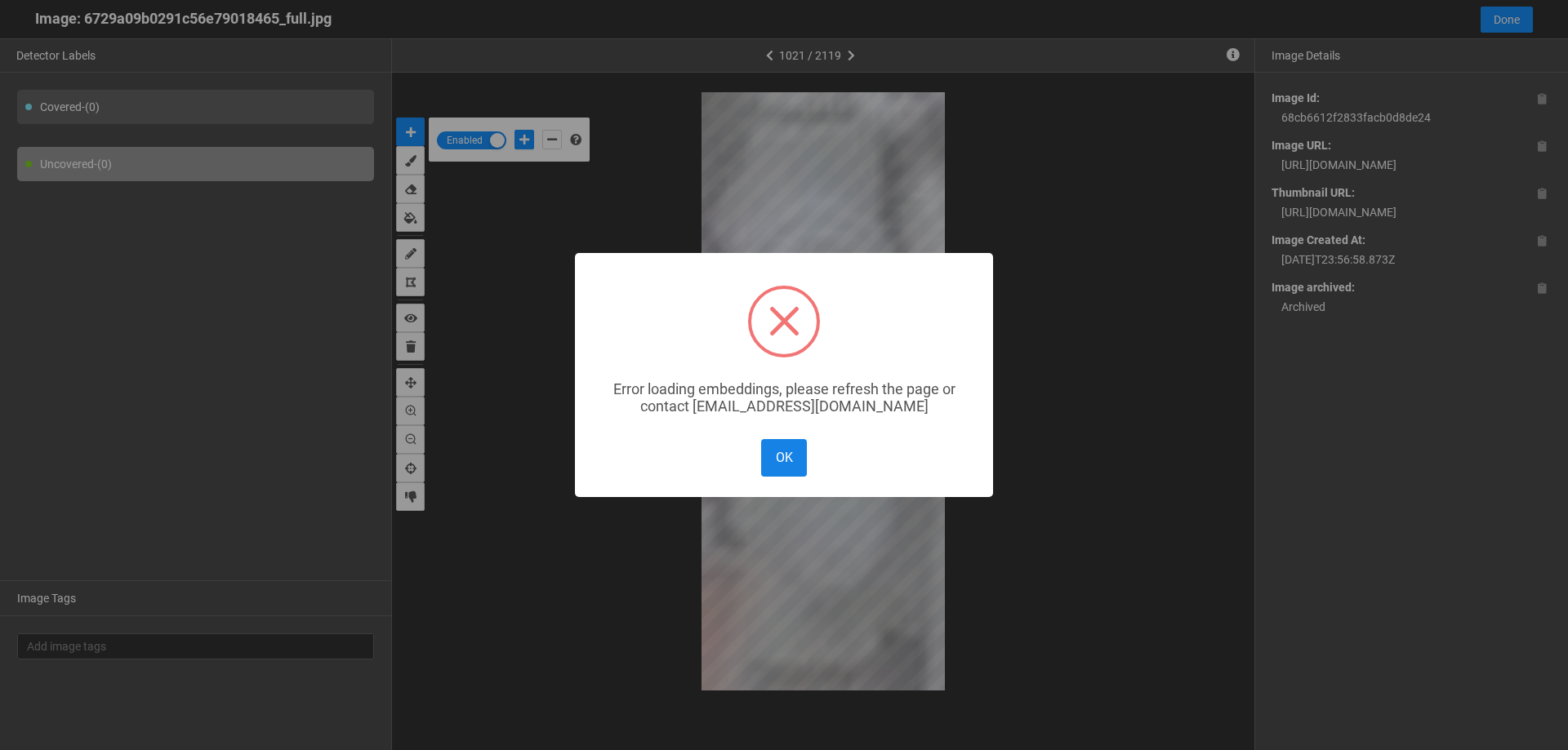
click at [782, 449] on button "OK" at bounding box center [784, 458] width 46 height 37
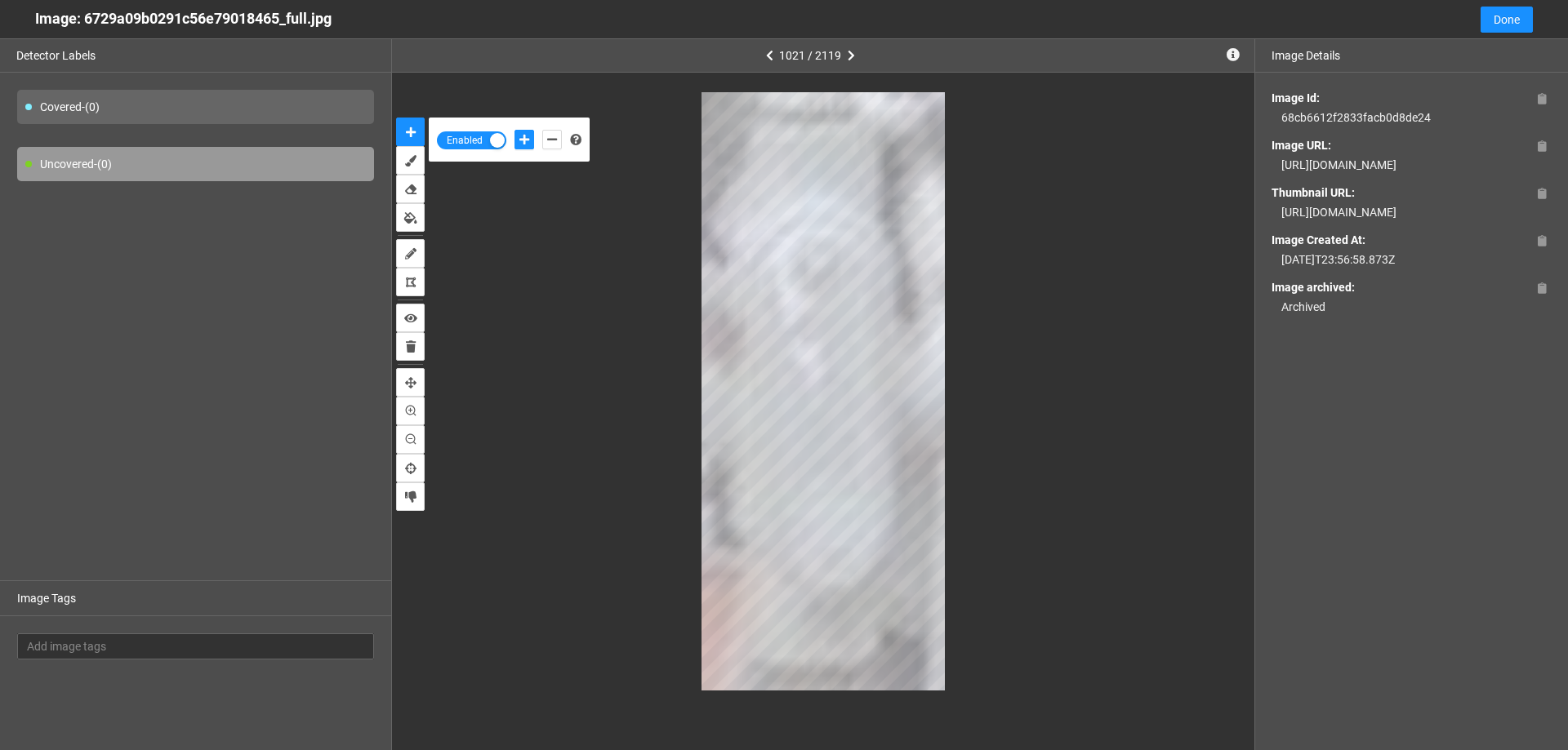
drag, startPoint x: 1281, startPoint y: 164, endPoint x: 1406, endPoint y: 196, distance: 129.0
click at [1406, 196] on div "Image Id: 68cb6612f2833facb0d8de24 Image URL: https://app.matroid.com/media/im/…" at bounding box center [1410, 202] width 312 height 259
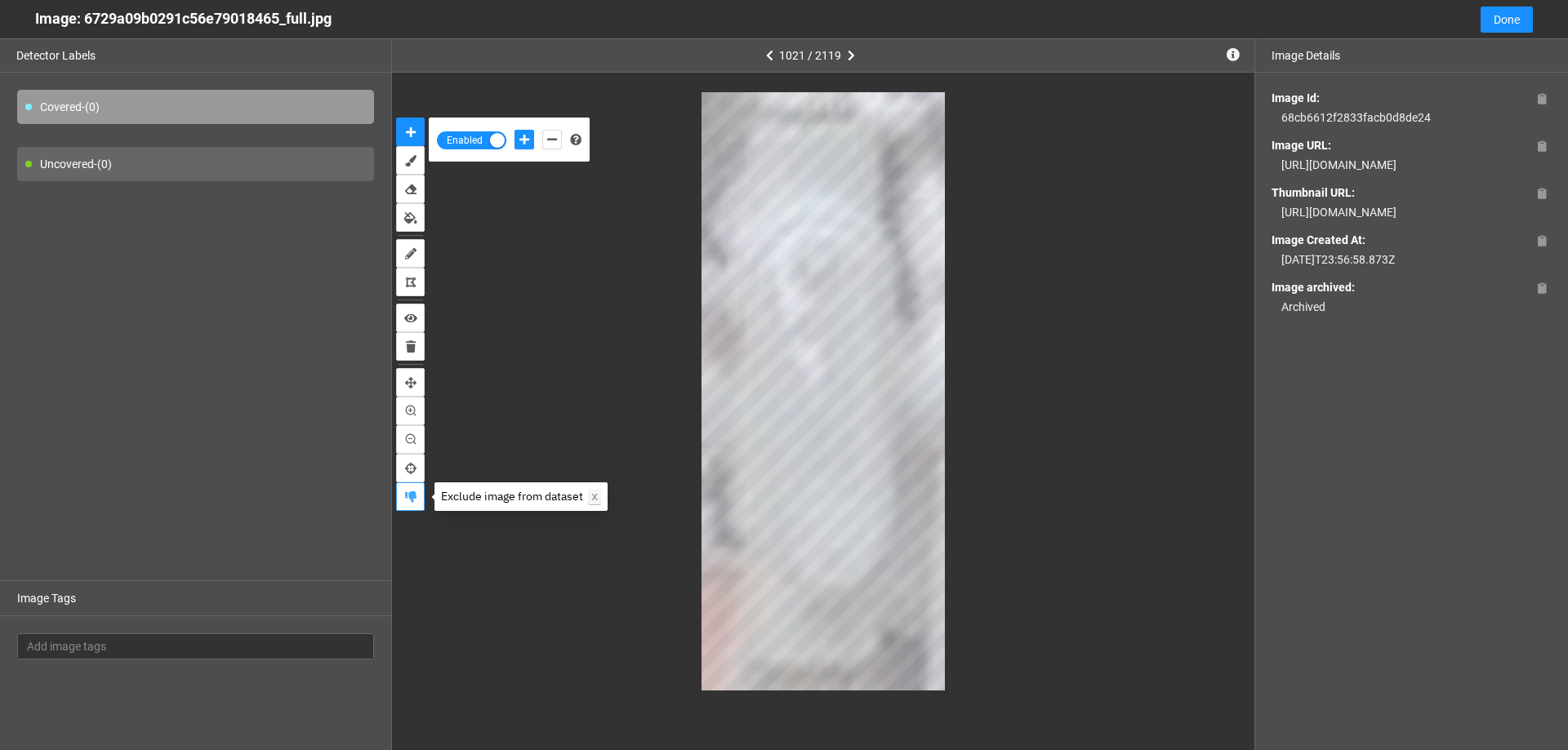
click at [417, 492] on button "exclude" at bounding box center [409, 496] width 28 height 28
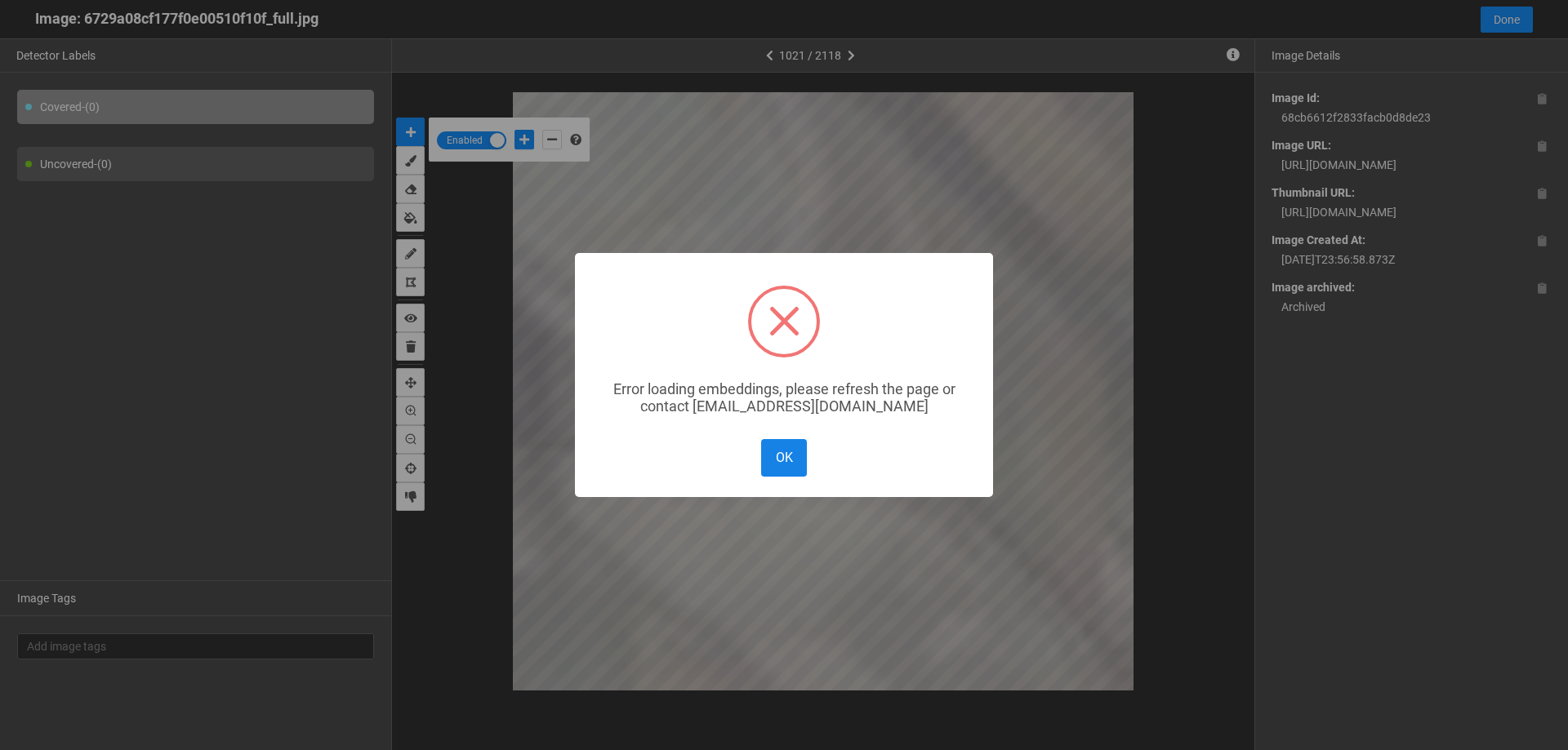
click at [788, 454] on button "OK" at bounding box center [784, 458] width 46 height 37
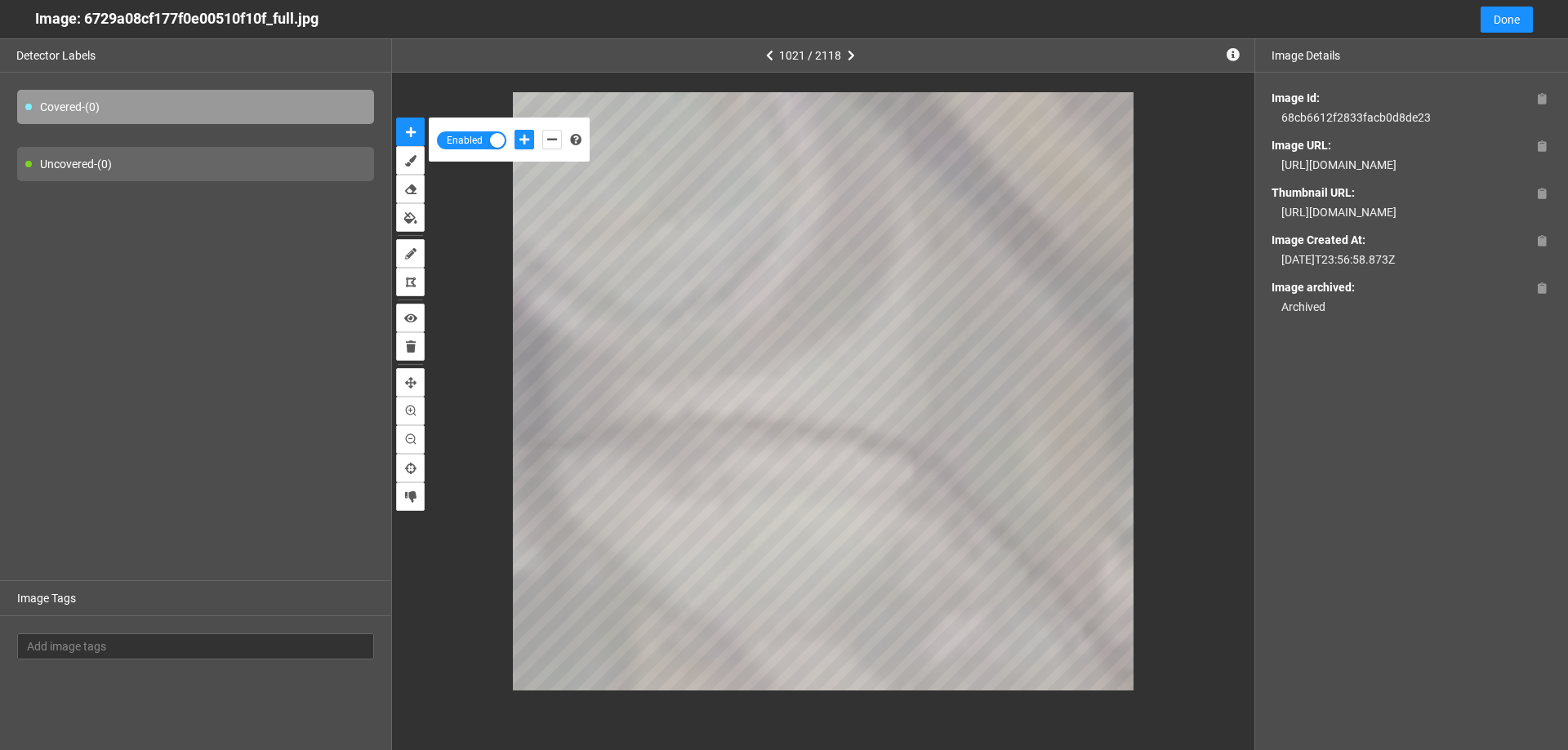
drag, startPoint x: 1288, startPoint y: 168, endPoint x: 1388, endPoint y: 191, distance: 102.6
click at [1388, 174] on div "https://app.matroid.com/media/im/67cb79fb8c6ce16fd3578df1_full.jpg" at bounding box center [1411, 164] width 280 height 18
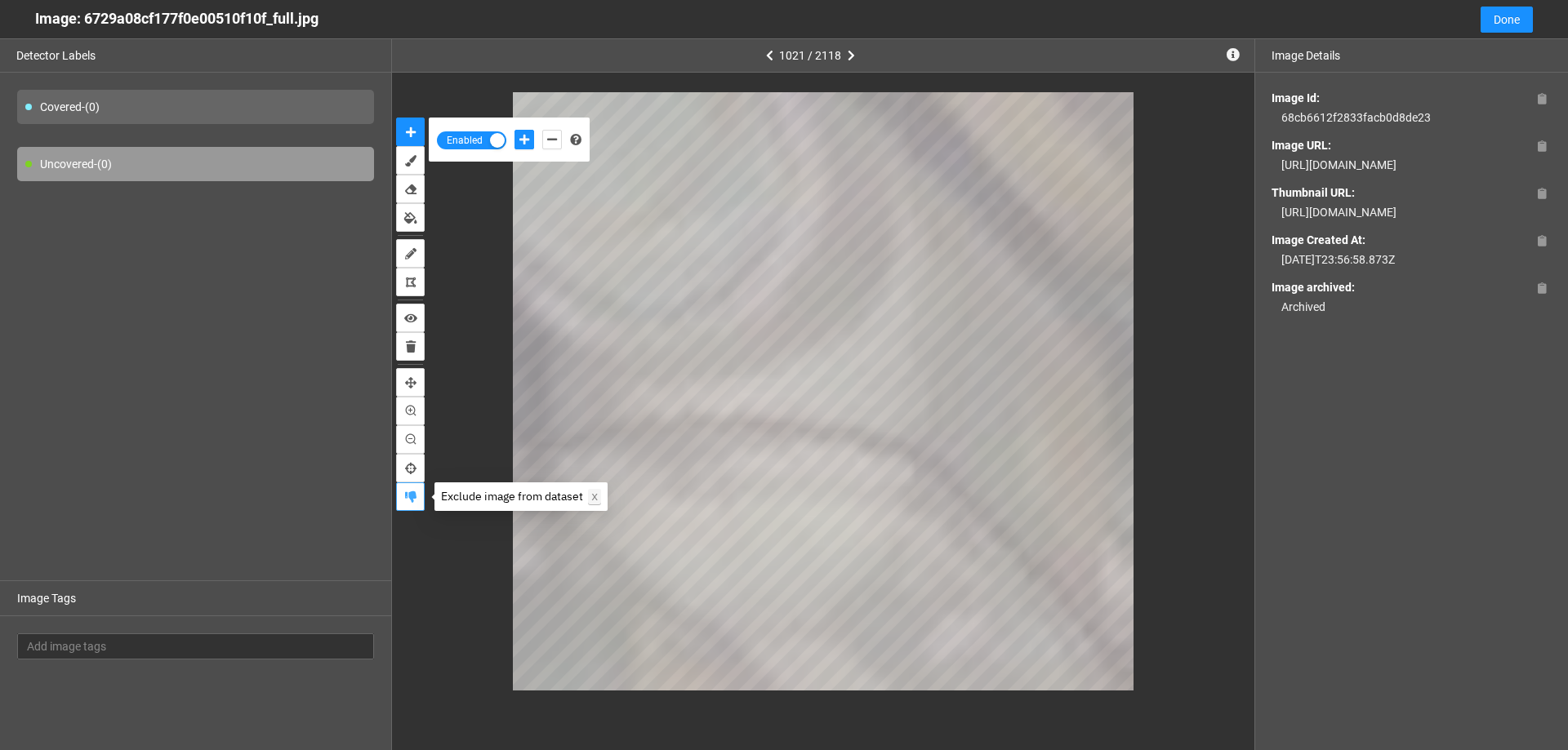
click at [408, 506] on button "exclude" at bounding box center [409, 496] width 28 height 28
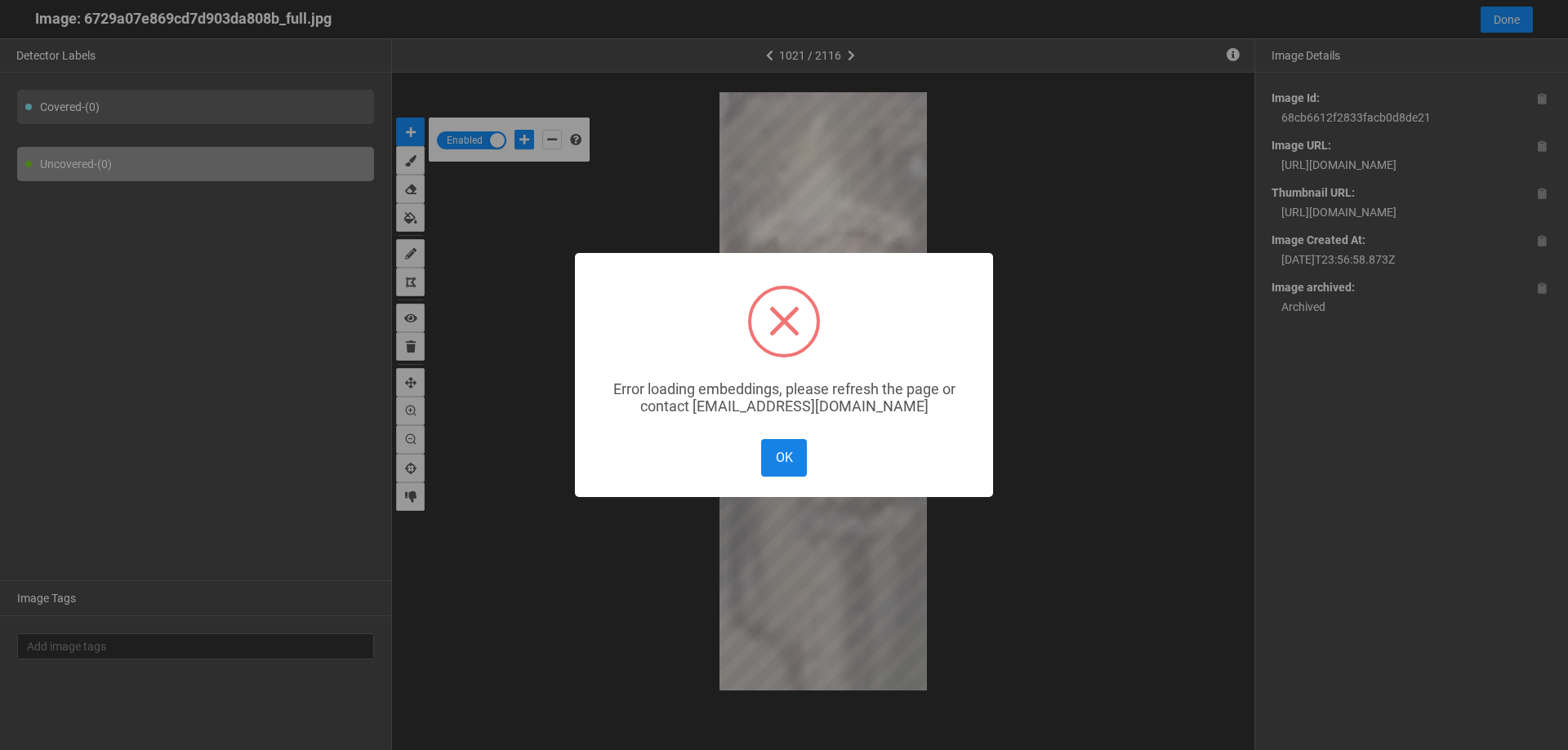
click at [786, 451] on button "OK" at bounding box center [784, 458] width 46 height 37
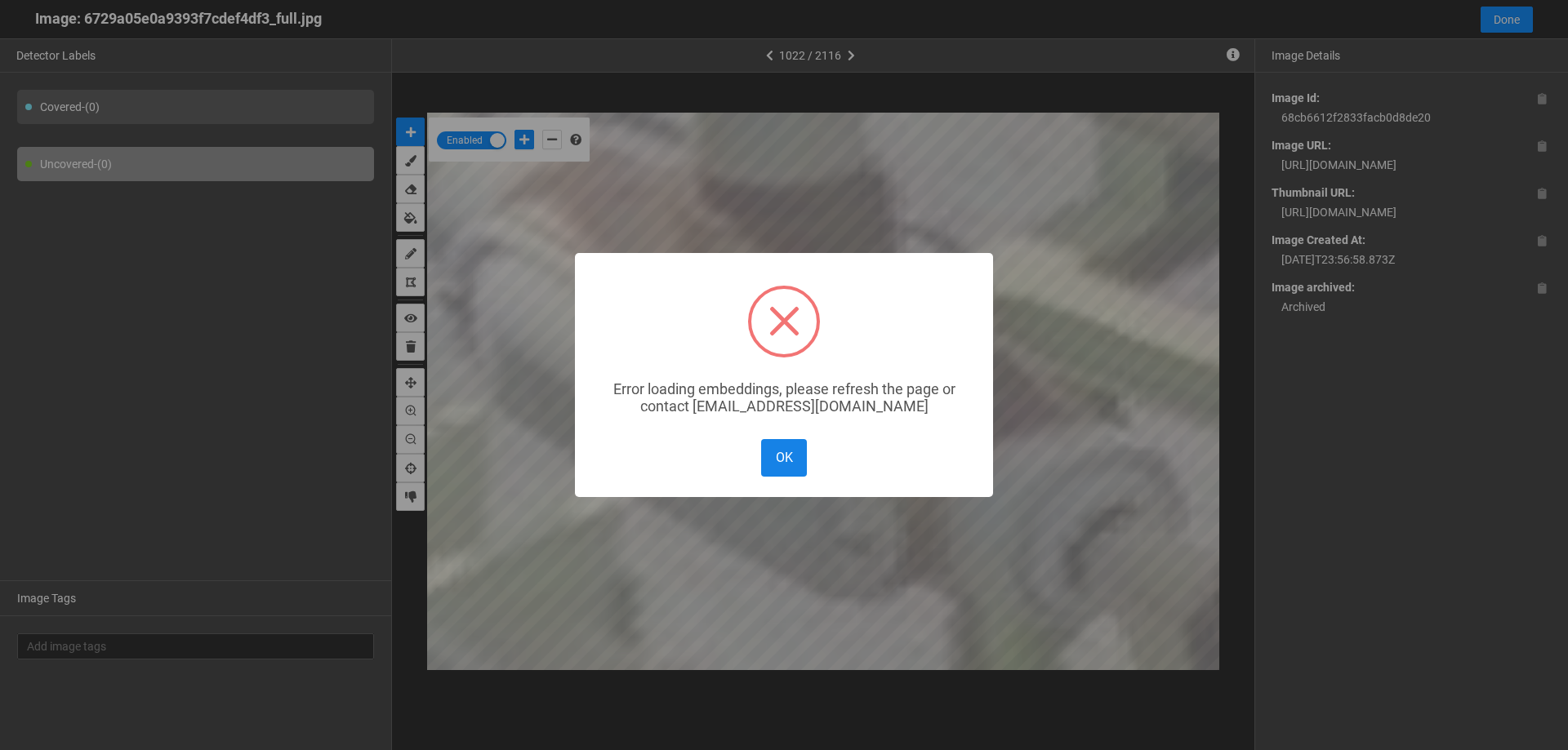
click at [793, 459] on button "OK" at bounding box center [784, 458] width 46 height 37
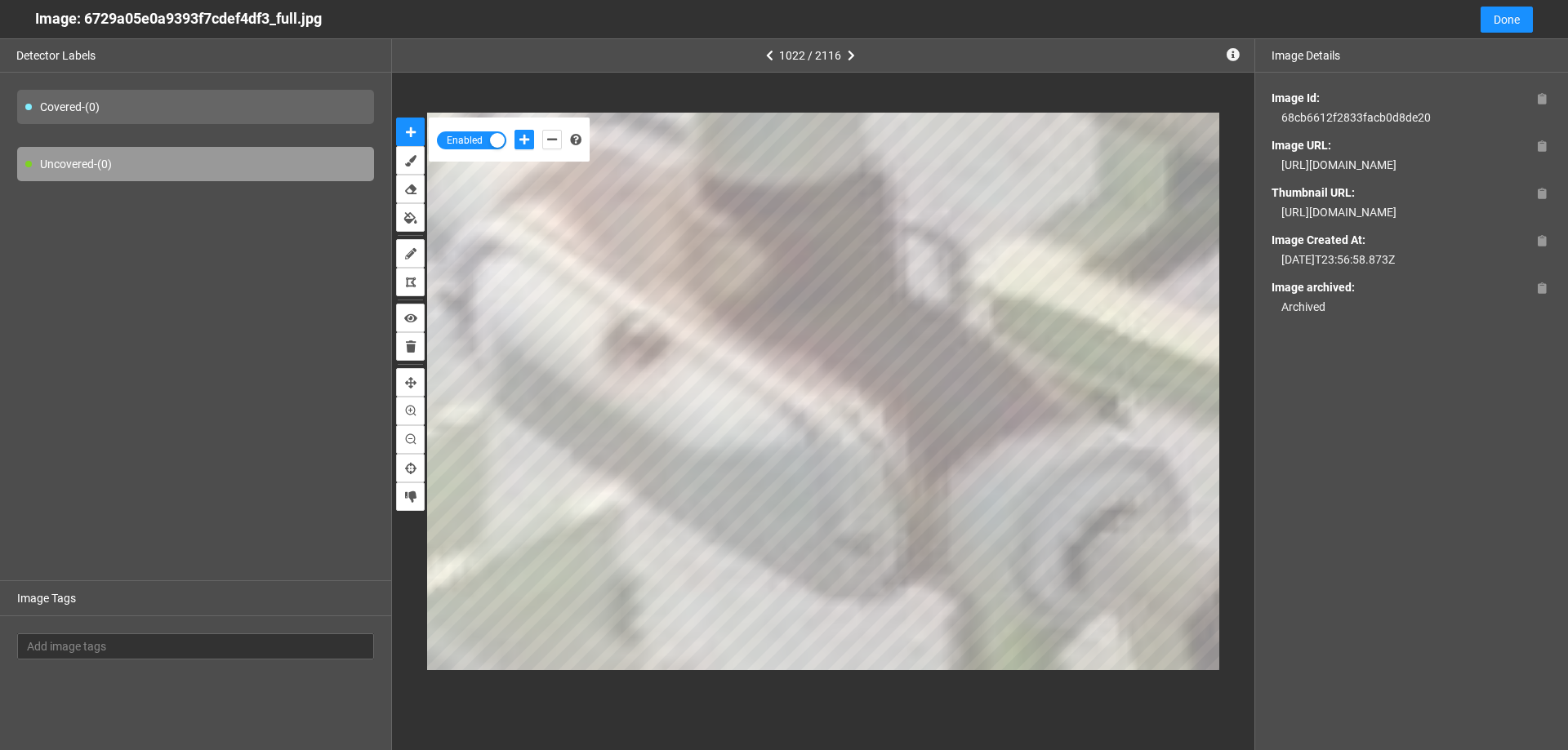
click at [560, 372] on body "··· Detectors ··· Streams ··· Similarity Search ··· ··· ··· Hamza I. ··· IMS Un…" at bounding box center [784, 375] width 1568 height 750
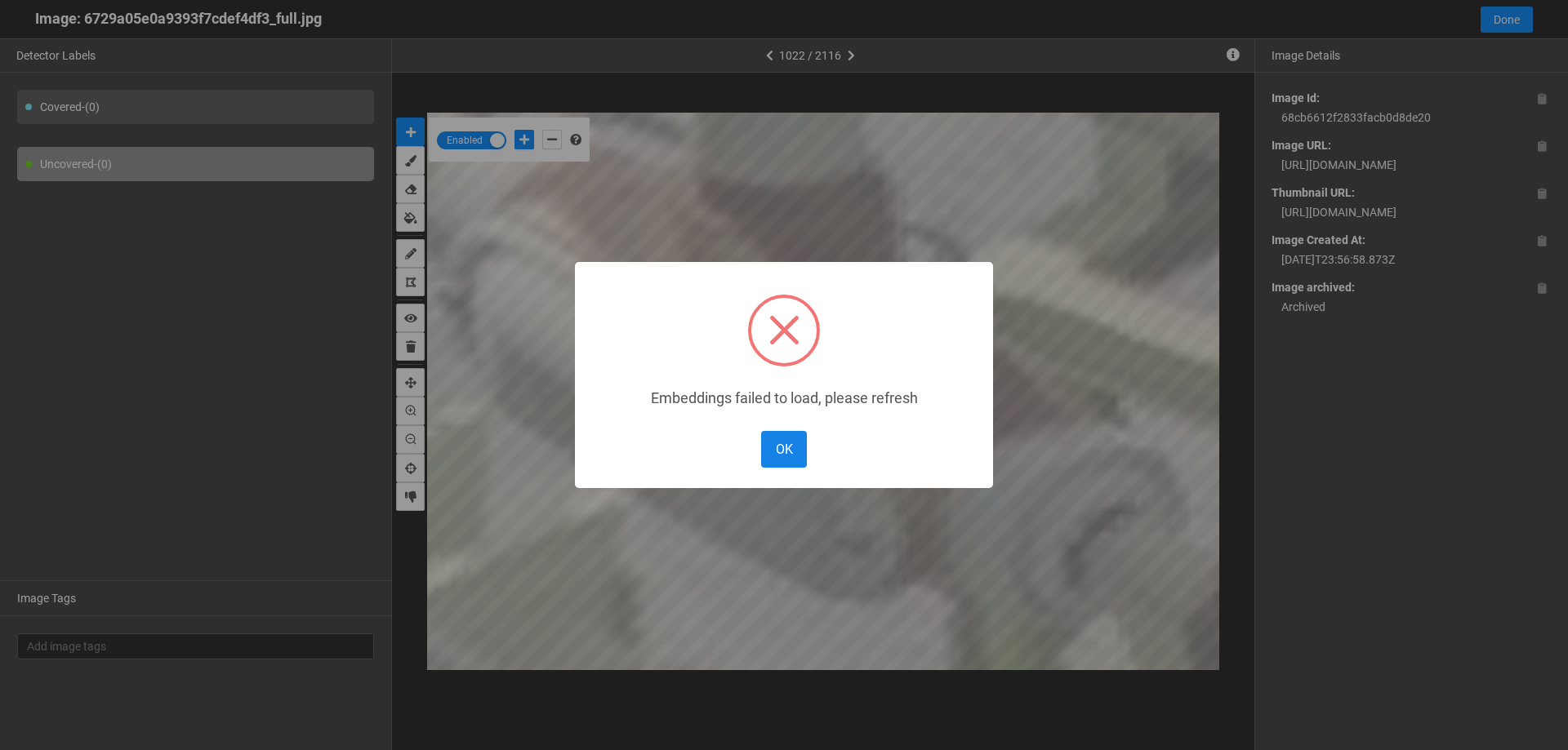
click at [785, 446] on button "OK" at bounding box center [784, 449] width 46 height 37
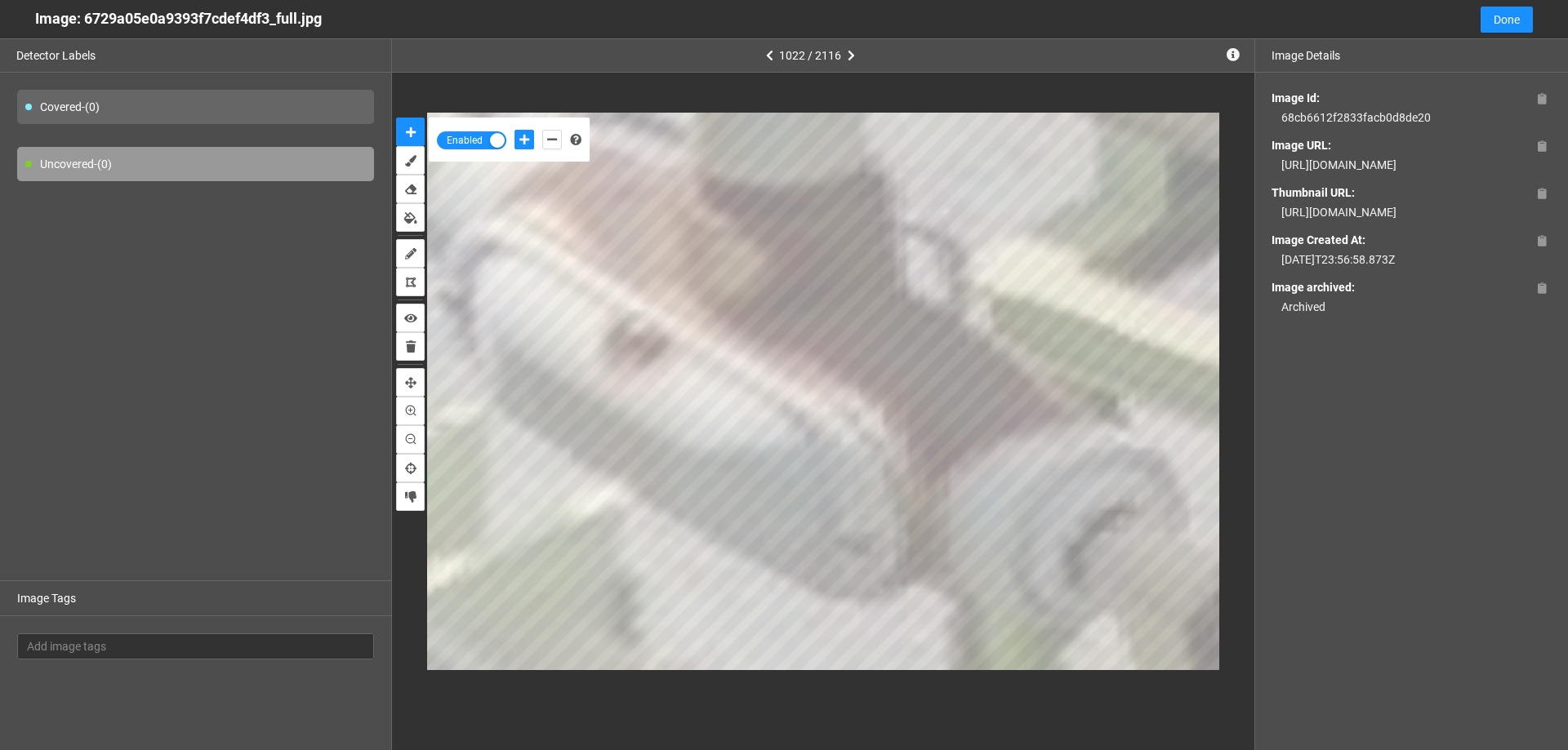
drag, startPoint x: 1280, startPoint y: 158, endPoint x: 1393, endPoint y: 184, distance: 116.0
click at [1393, 174] on div "https://app.matroid.com/media/im/67cb79fb8c6ce16fd3578deb_full.jpg" at bounding box center [1411, 164] width 280 height 18
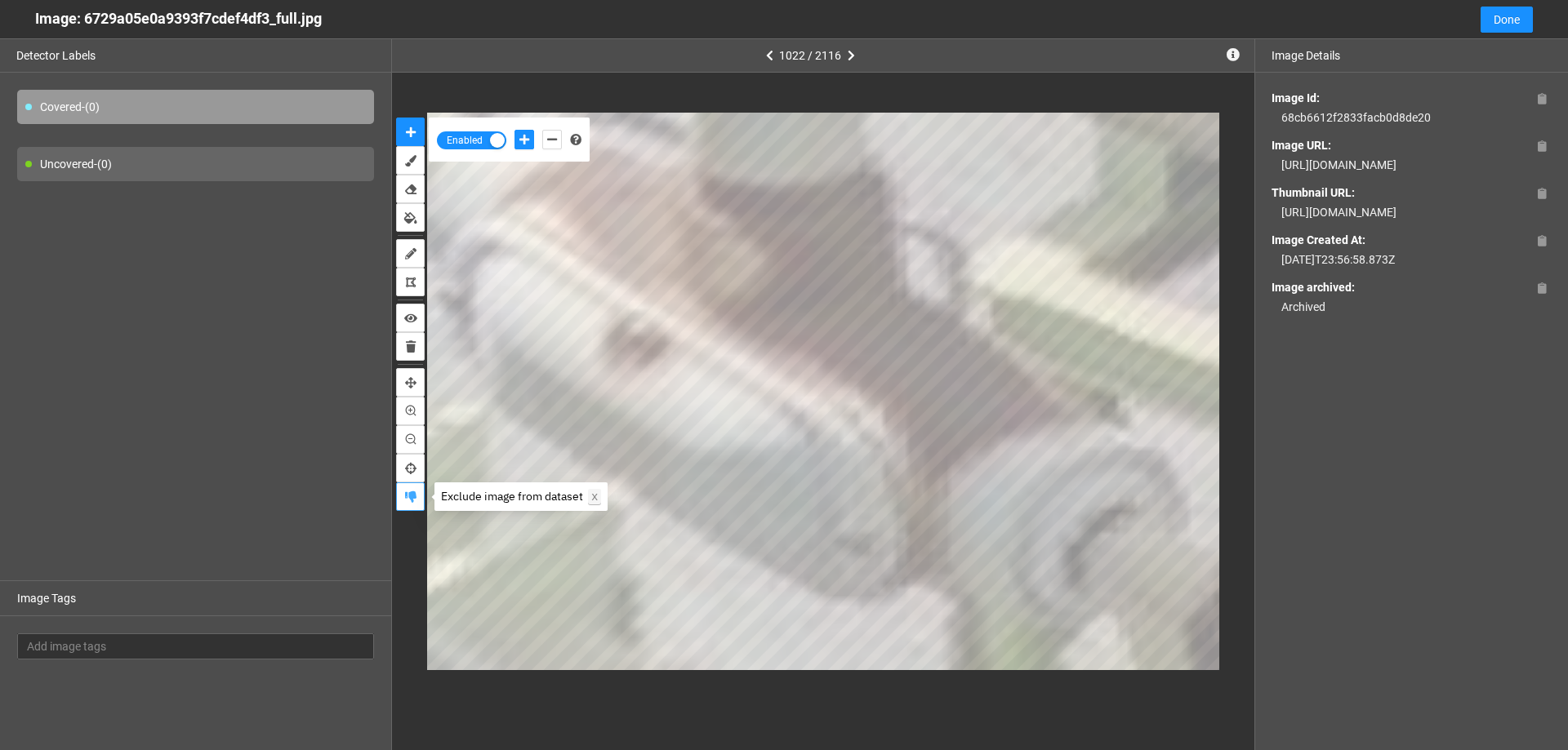
click at [410, 495] on icon "exclude" at bounding box center [411, 497] width 12 height 12
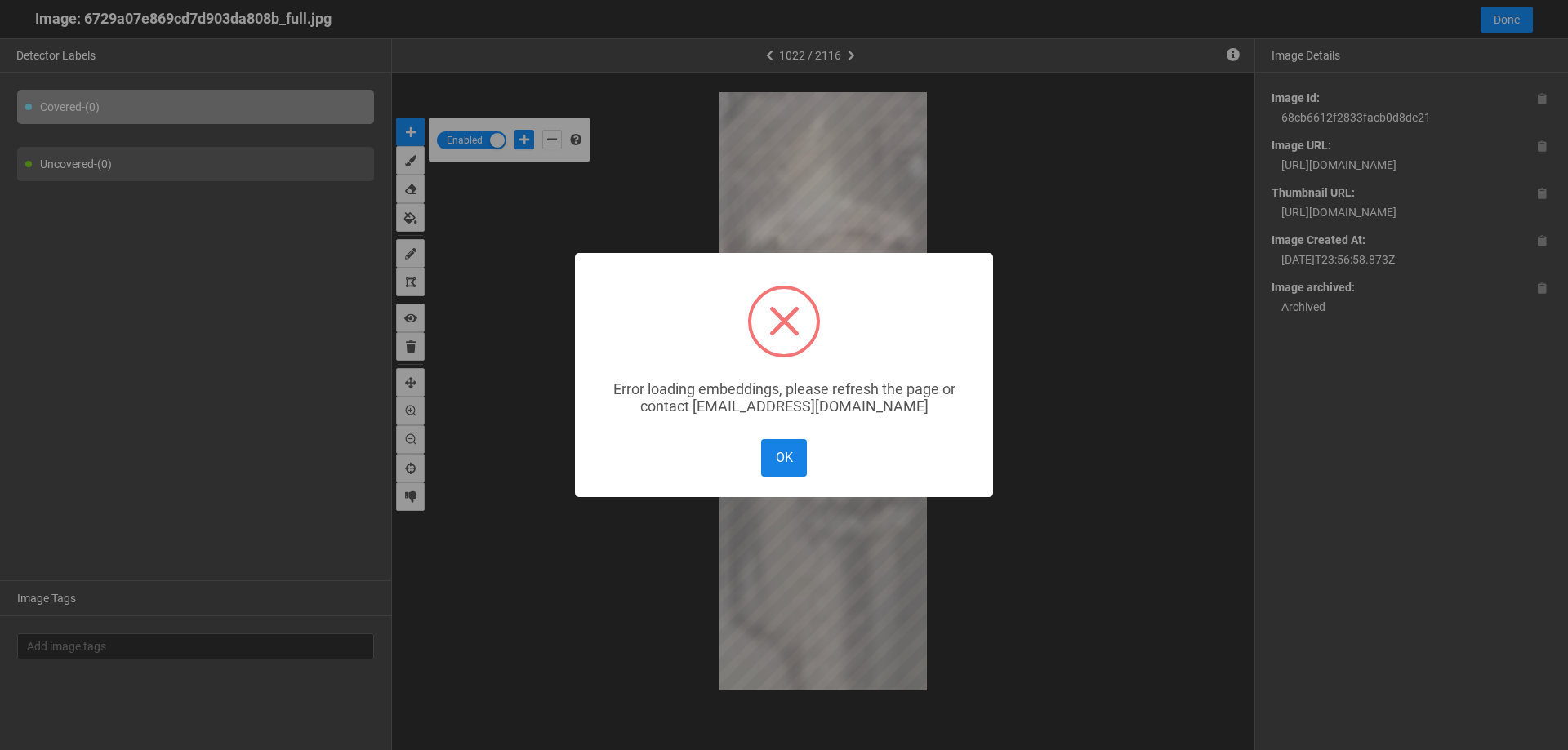
click at [798, 461] on button "OK" at bounding box center [784, 458] width 46 height 37
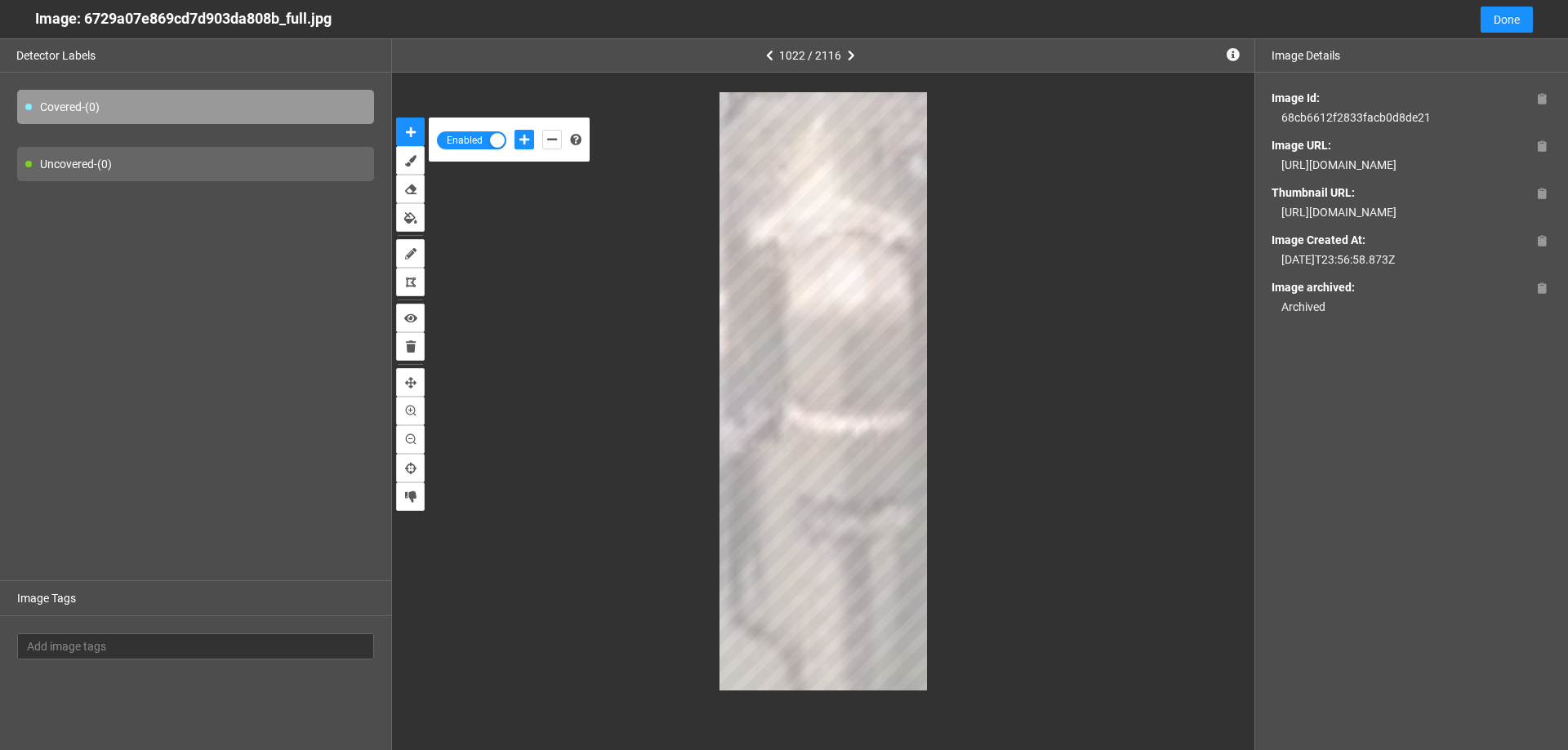
drag, startPoint x: 1279, startPoint y: 163, endPoint x: 1401, endPoint y: 194, distance: 125.9
click at [1401, 194] on div "Image Id: 68cb6612f2833facb0d8de21 Image URL: https://app.matroid.com/media/im/…" at bounding box center [1410, 202] width 312 height 259
click at [916, 194] on body "··· Detectors ··· Streams ··· Similarity Search ··· ··· ··· Hamza I. ··· IMS Un…" at bounding box center [784, 375] width 1568 height 750
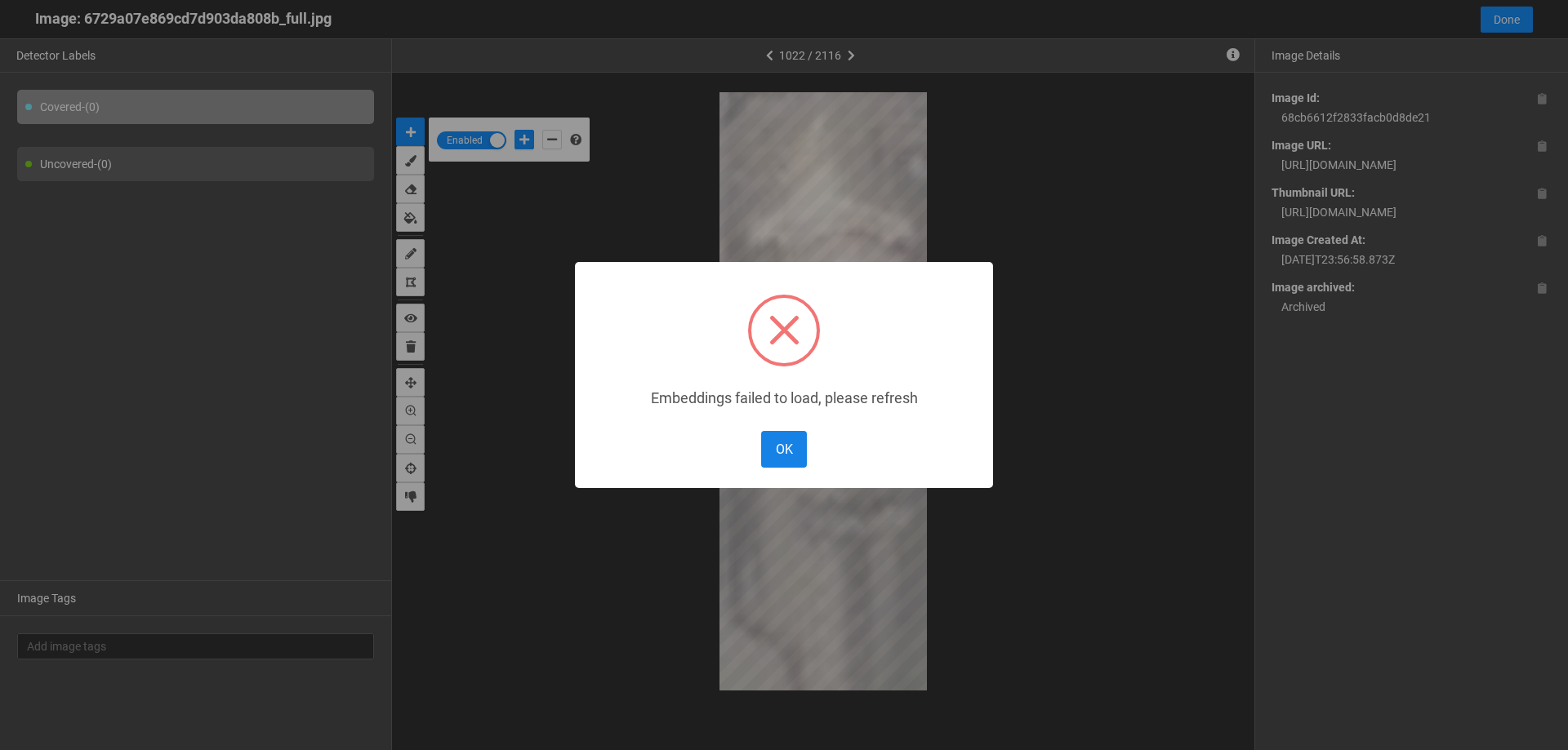
click at [798, 443] on button "OK" at bounding box center [784, 449] width 46 height 37
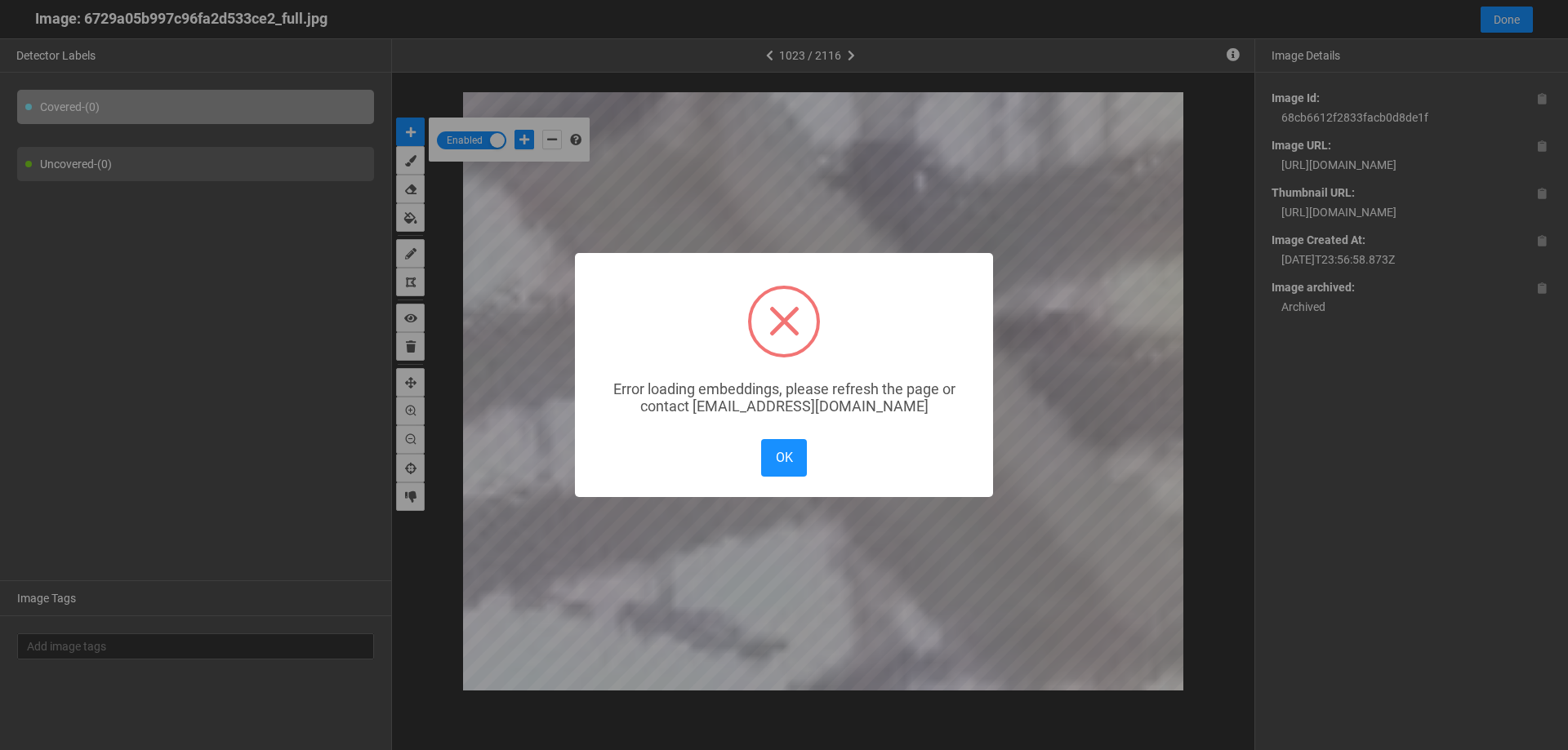
click at [761, 440] on button "OK" at bounding box center [784, 458] width 46 height 37
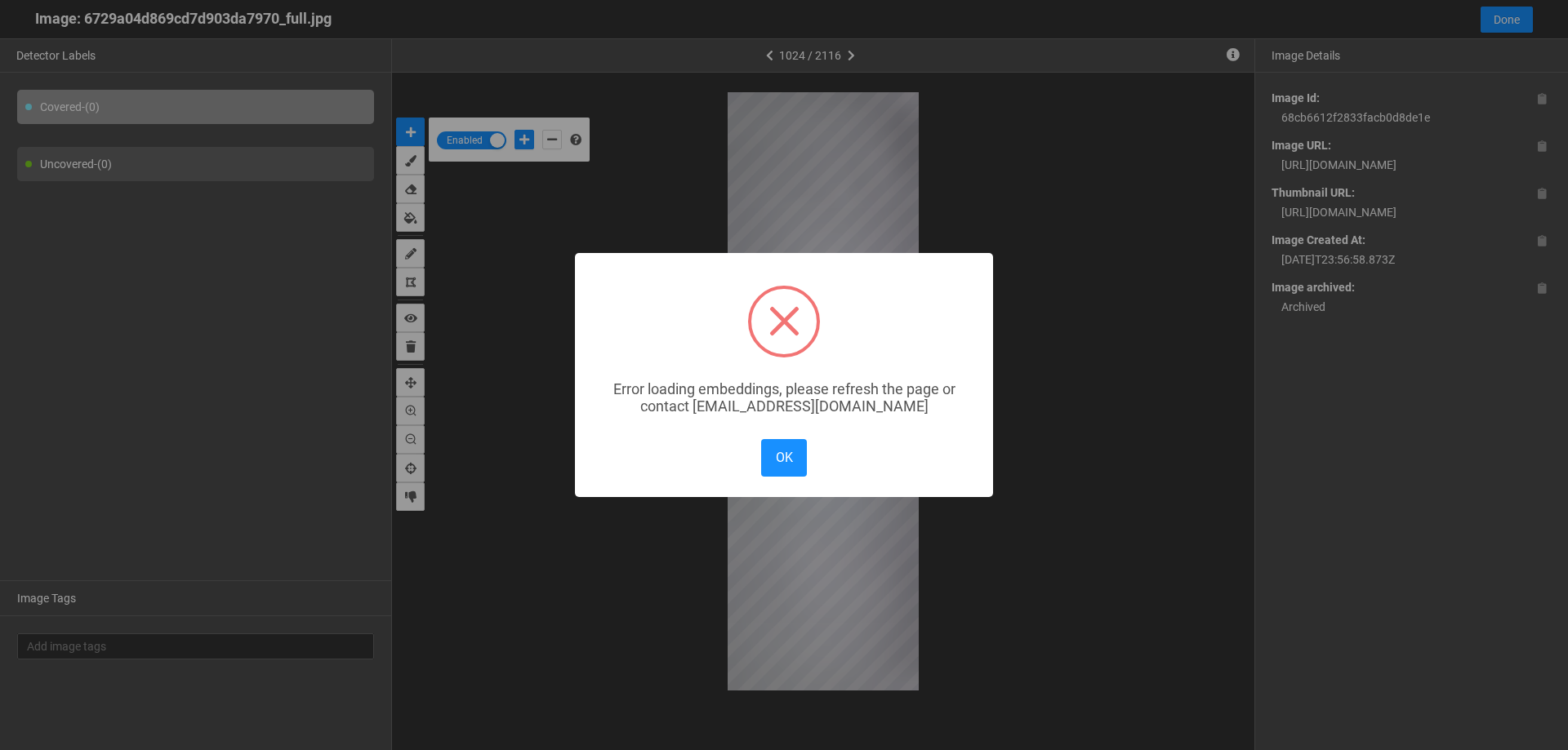
click at [761, 440] on button "OK" at bounding box center [784, 458] width 46 height 37
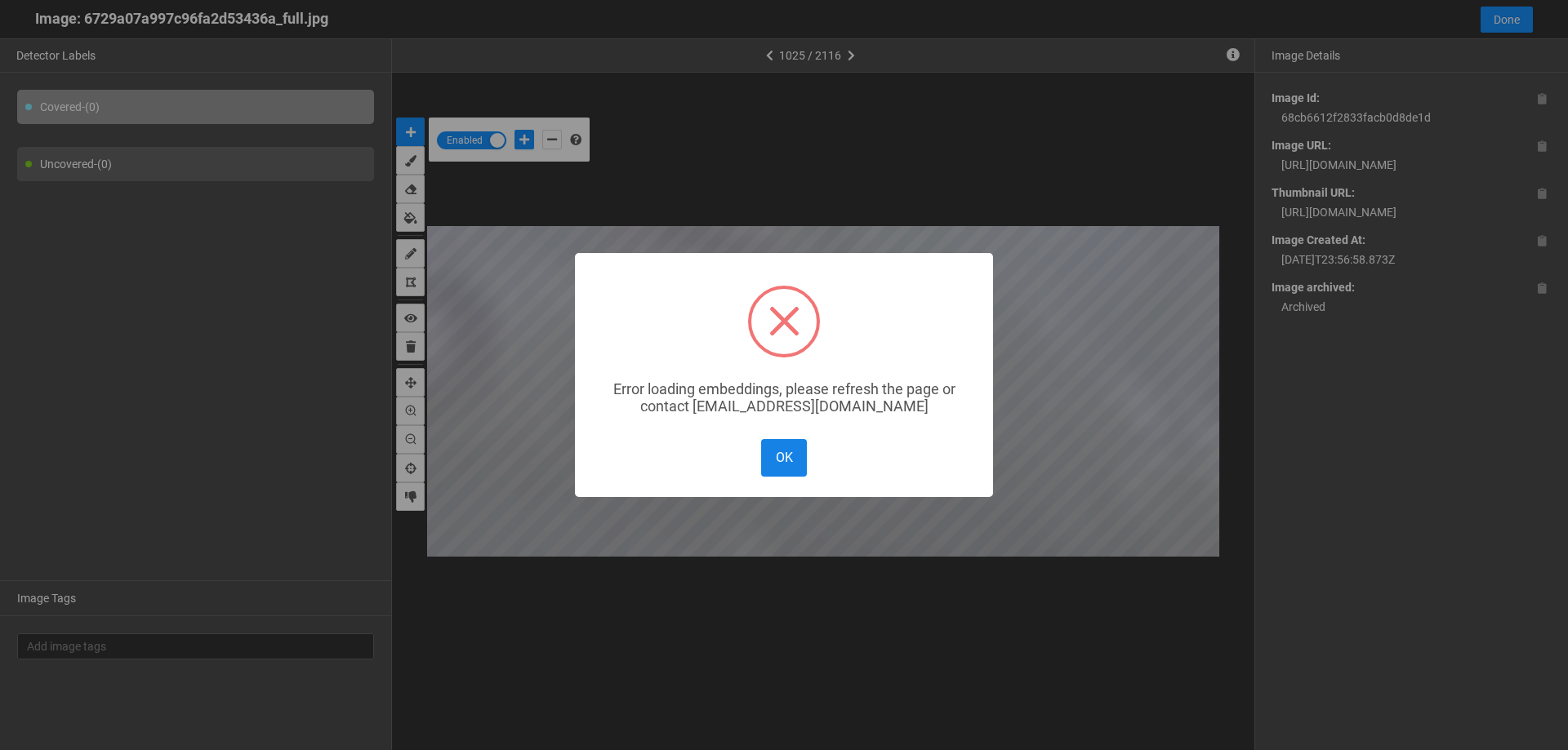
click at [781, 459] on button "OK" at bounding box center [784, 458] width 46 height 37
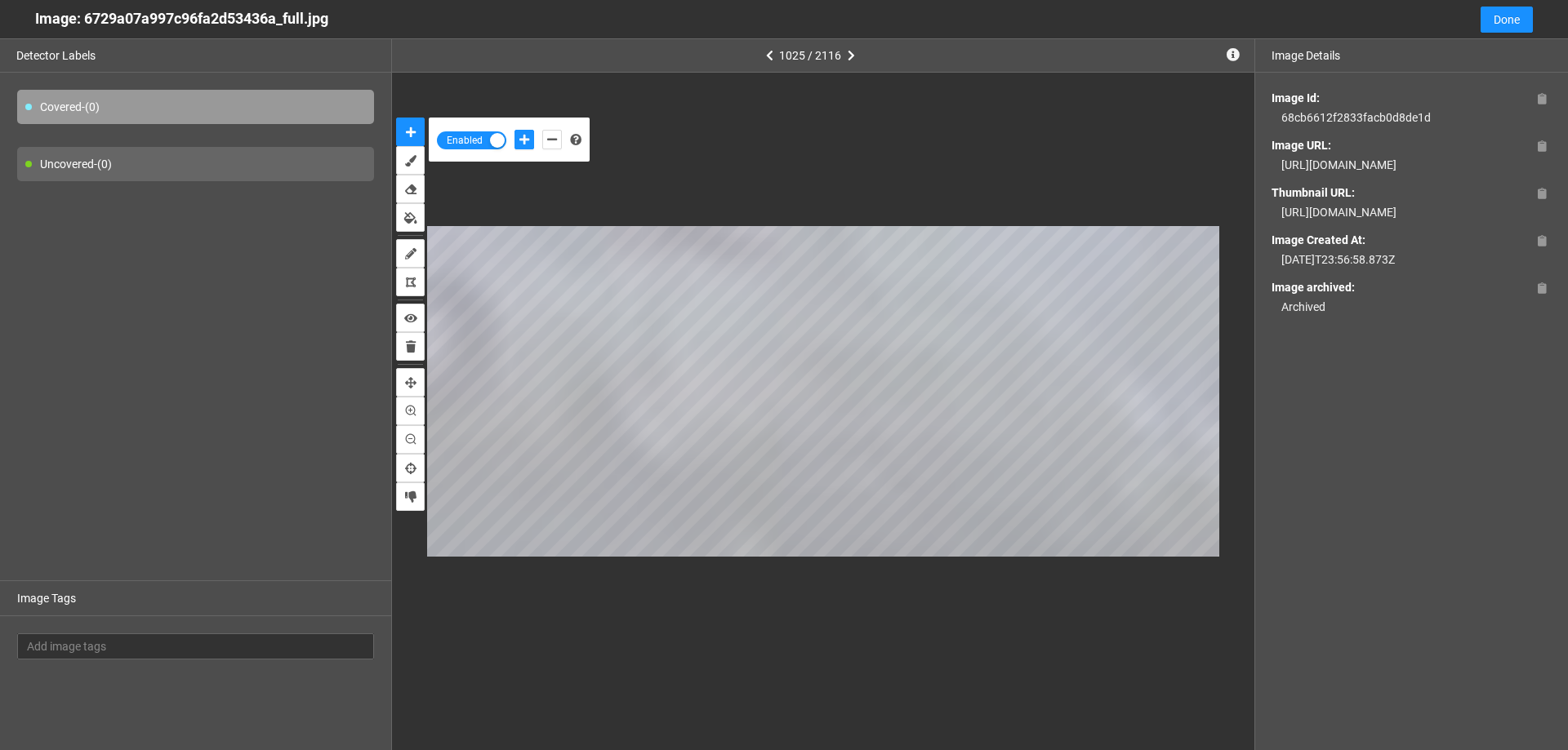
drag, startPoint x: 1282, startPoint y: 164, endPoint x: 1385, endPoint y: 190, distance: 106.2
click at [1385, 174] on div "https://app.matroid.com/media/im/67cb79fb8c6ce16fd3578de5_full.jpg" at bounding box center [1411, 164] width 280 height 18
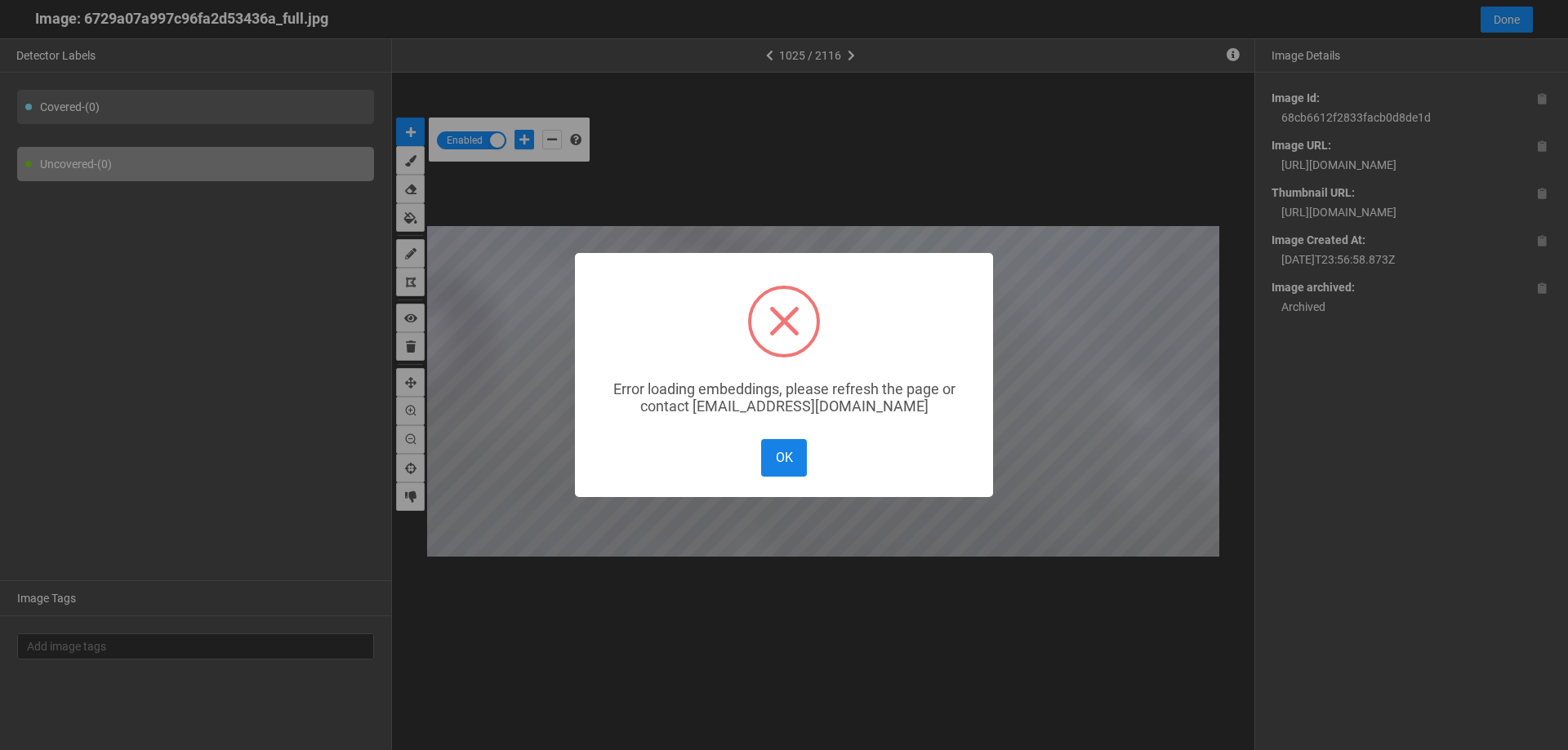
click at [784, 448] on button "OK" at bounding box center [784, 458] width 46 height 37
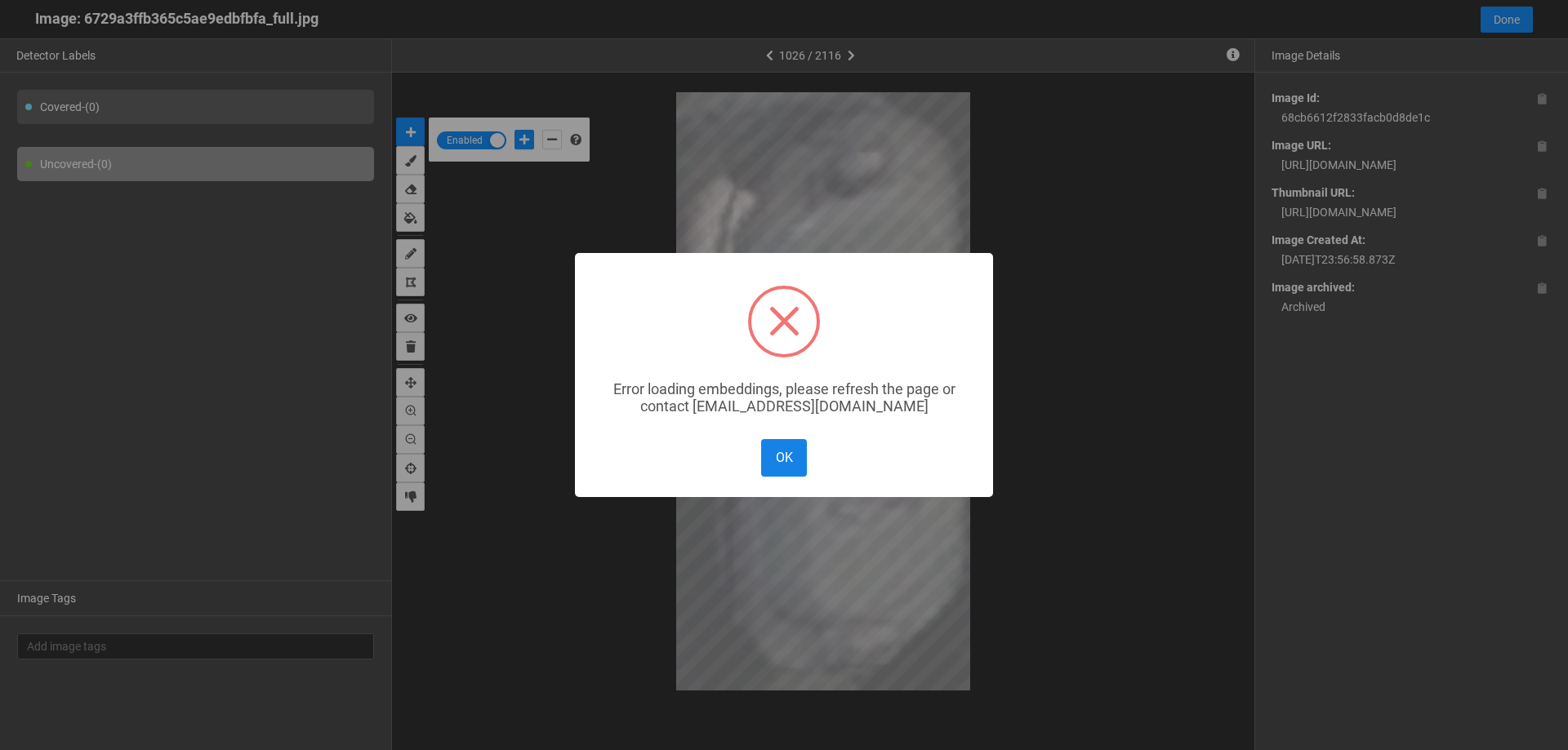
click at [768, 462] on button "OK" at bounding box center [784, 458] width 46 height 37
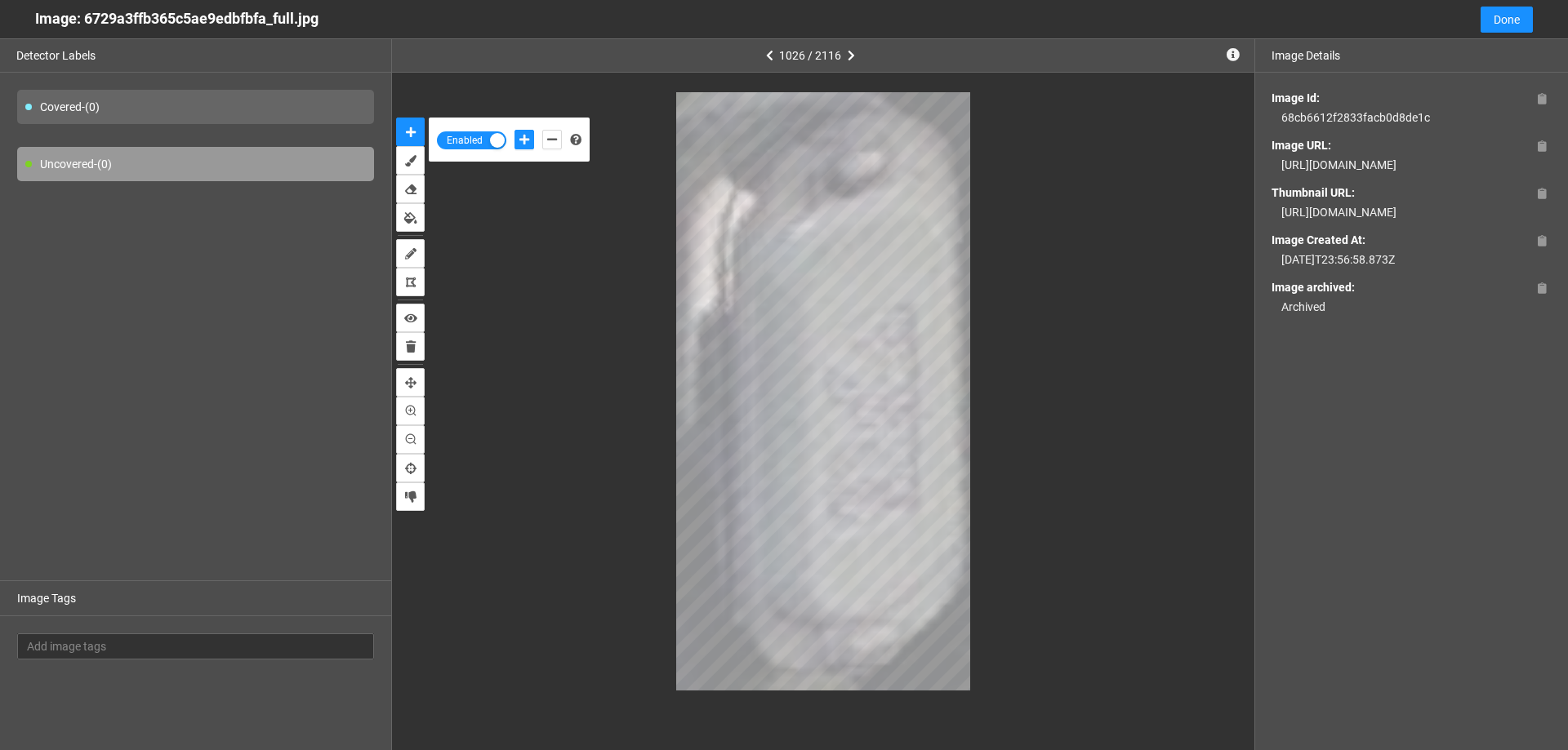
drag, startPoint x: 1279, startPoint y: 160, endPoint x: 1399, endPoint y: 190, distance: 123.7
click at [1399, 174] on div "https://app.matroid.com/media/im/67cb79fb8c6ce16fd3578de3_full.jpg" at bounding box center [1411, 164] width 280 height 18
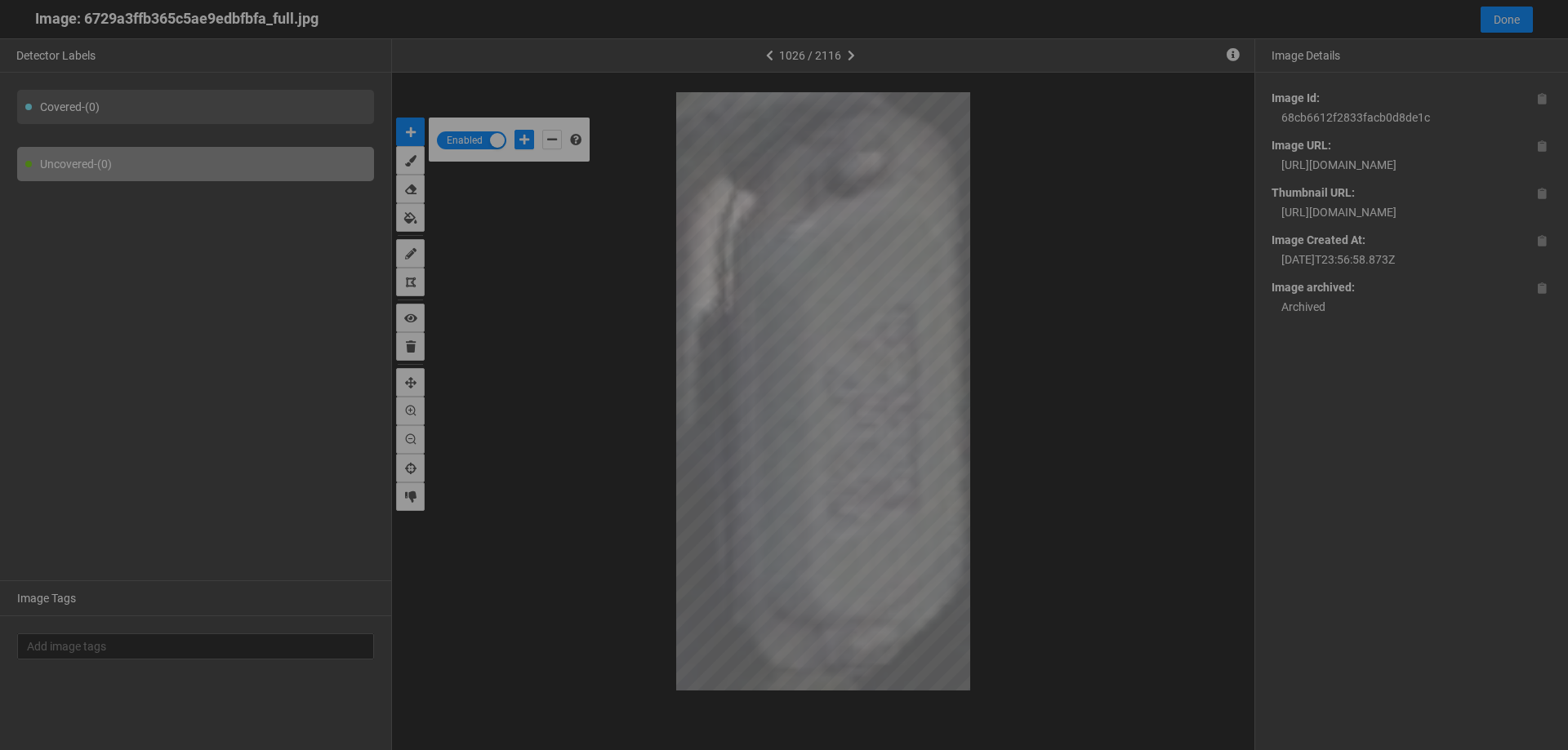
click at [852, 289] on body "··· Detectors ··· Streams ··· Similarity Search ··· ··· ··· Hamza I. ··· IMS Un…" at bounding box center [784, 584] width 1568 height 1168
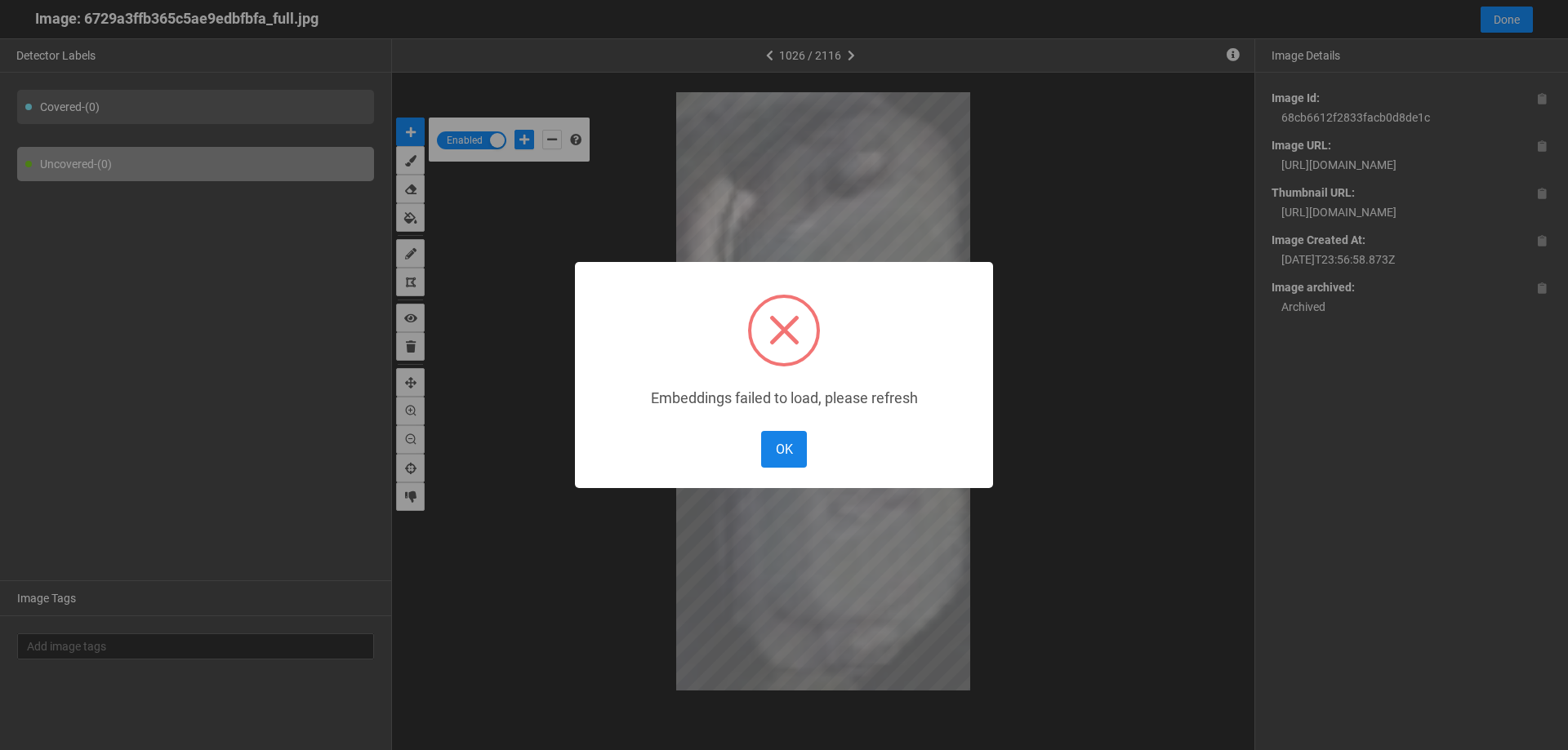
click at [783, 461] on button "OK" at bounding box center [784, 449] width 46 height 37
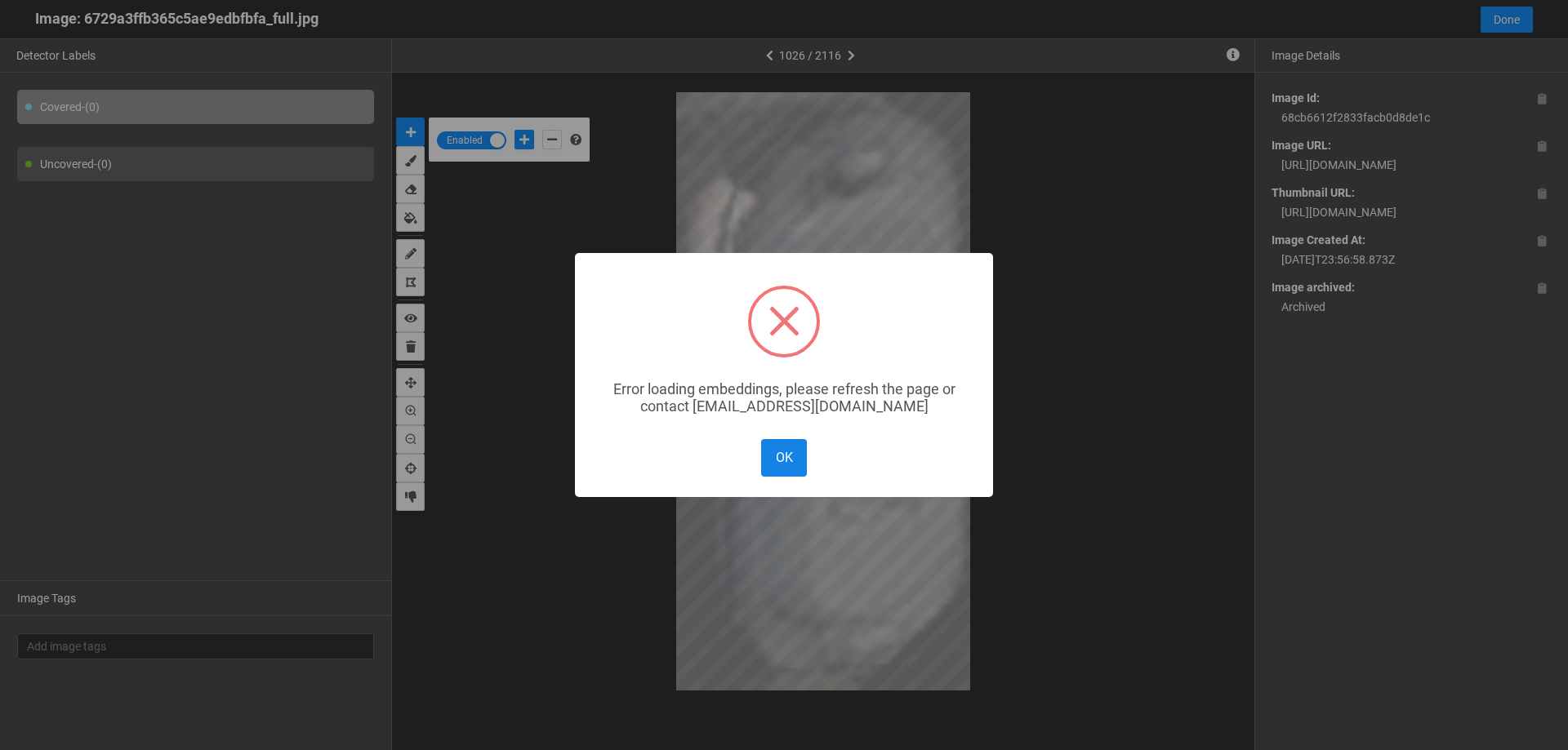
click at [785, 469] on button "OK" at bounding box center [784, 458] width 46 height 37
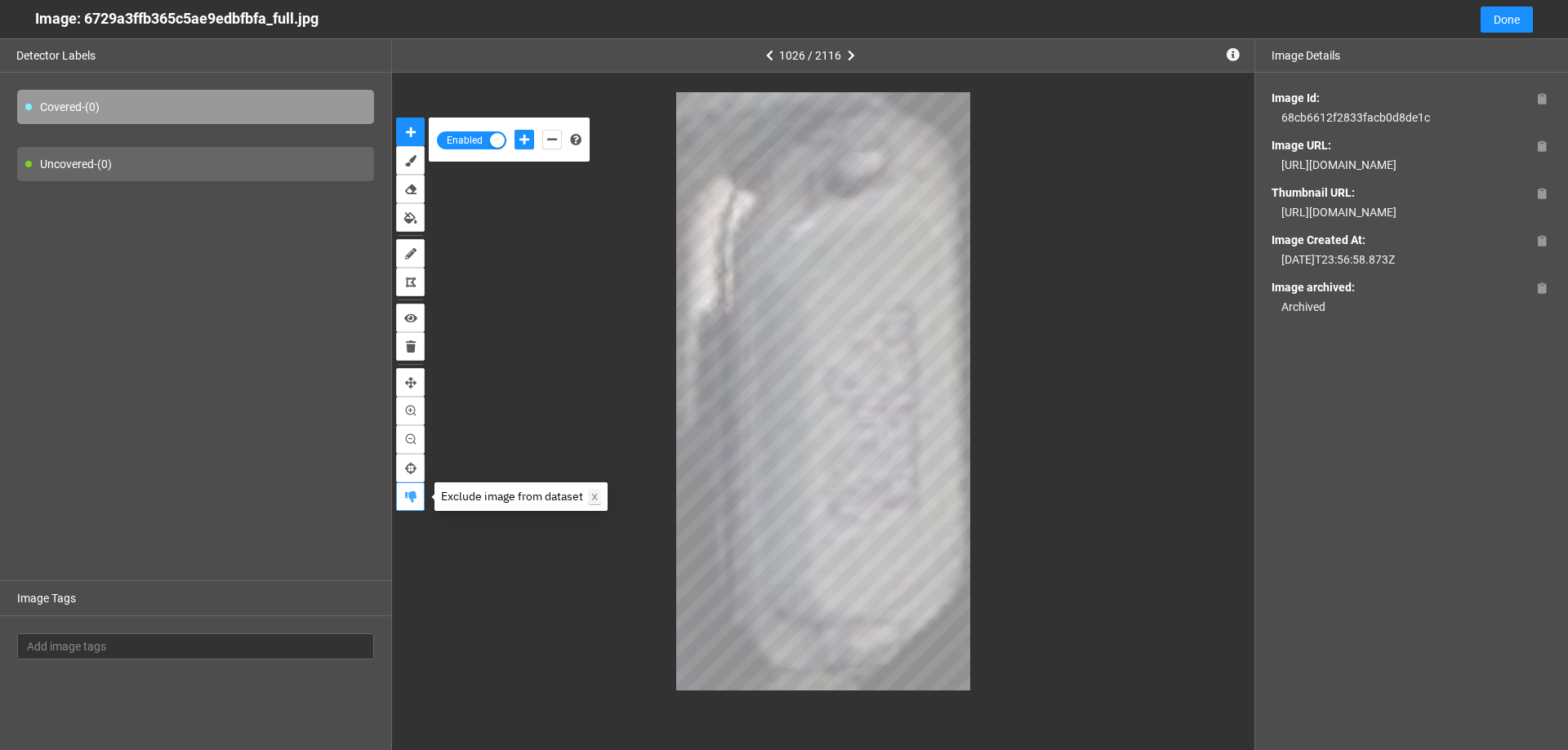
click at [414, 492] on icon "exclude" at bounding box center [411, 497] width 12 height 12
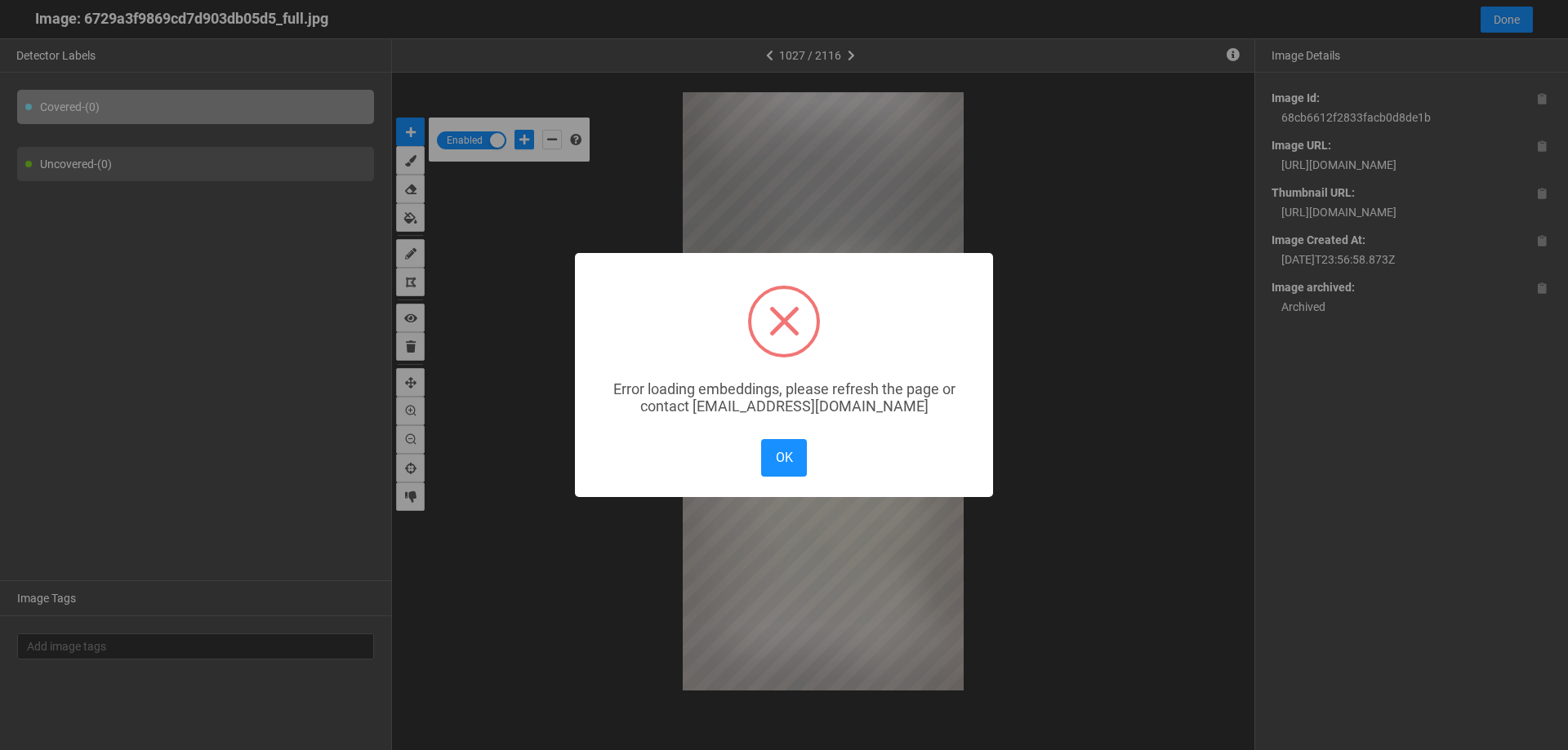
click at [784, 454] on button "OK" at bounding box center [784, 458] width 46 height 37
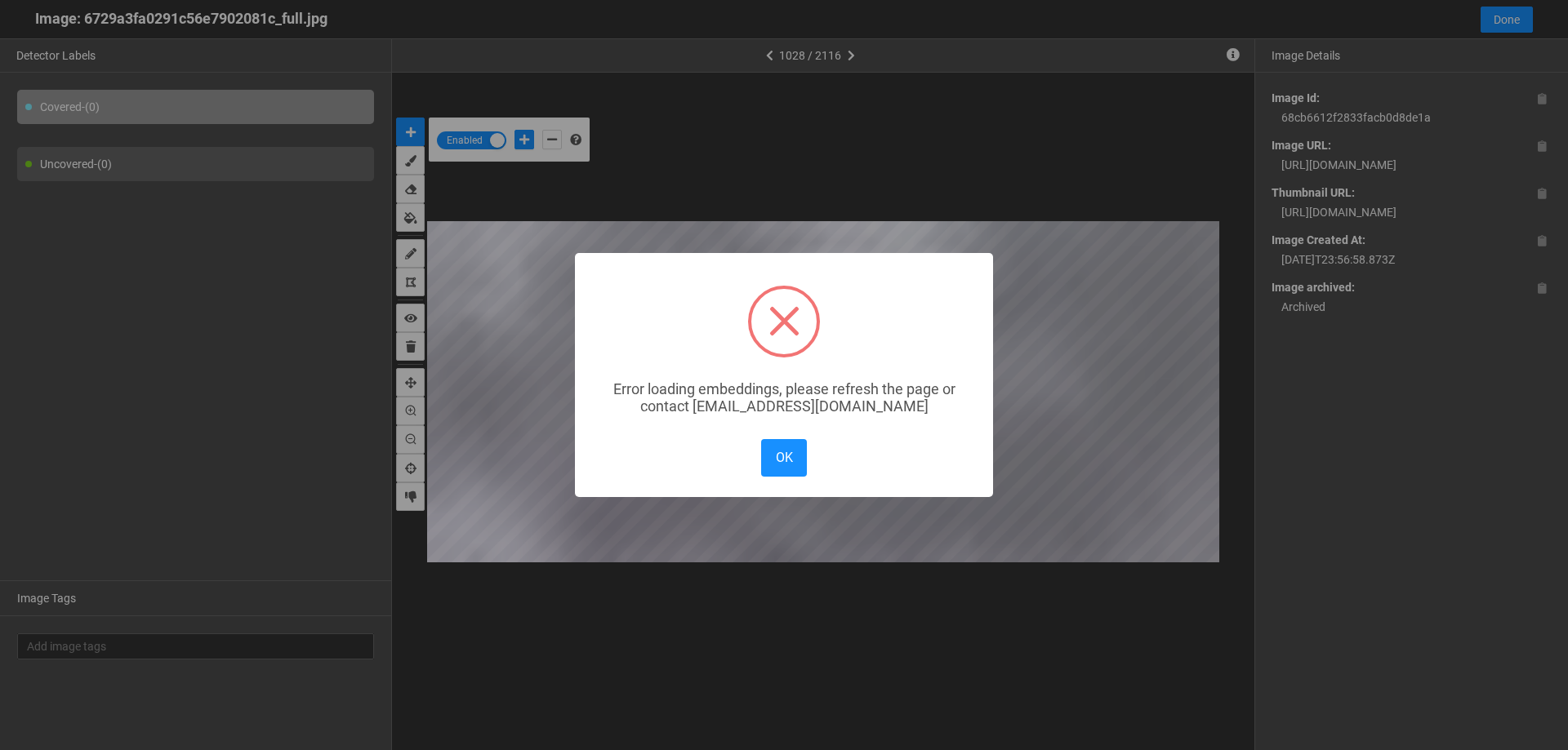
click at [761, 440] on button "OK" at bounding box center [784, 458] width 46 height 37
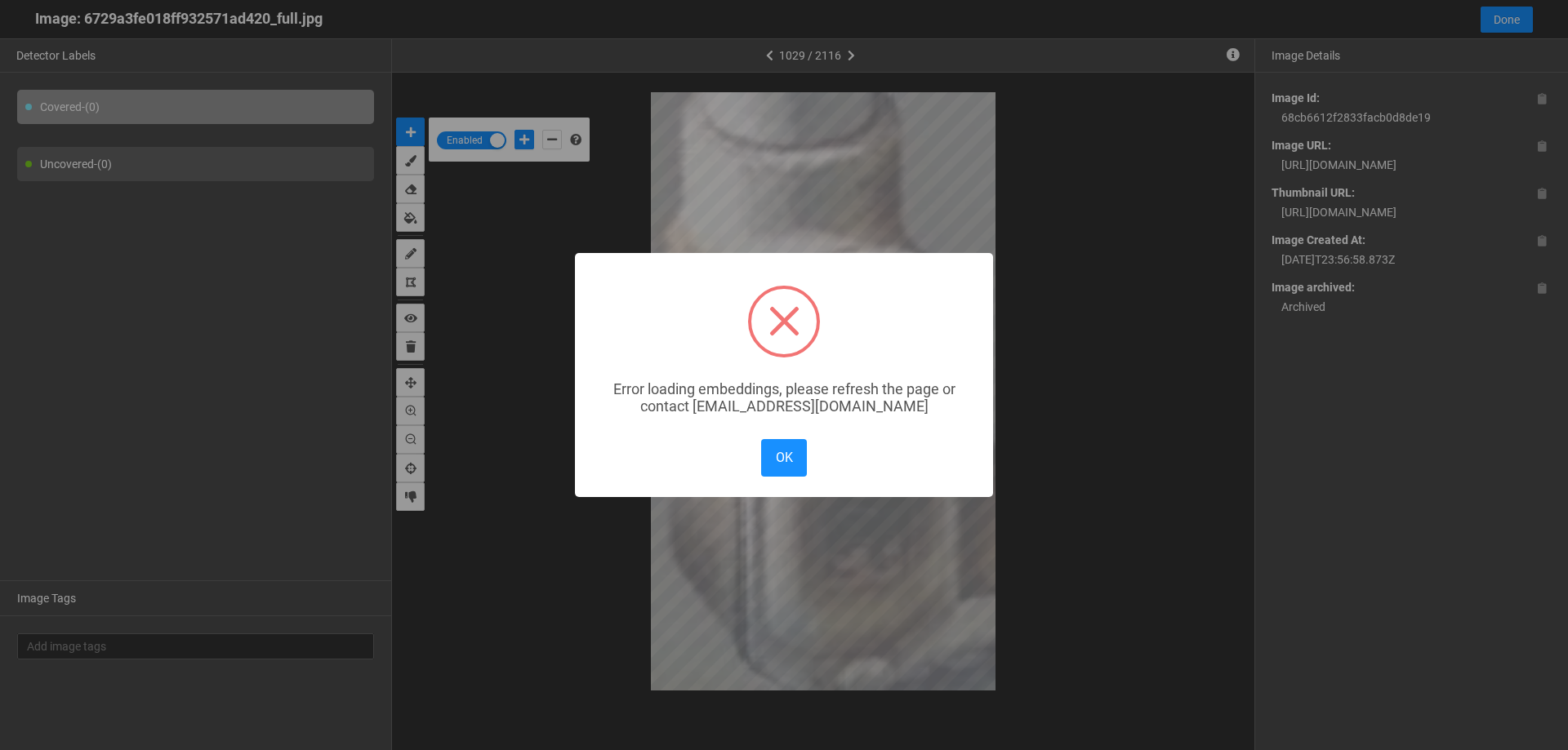
click at [761, 440] on button "OK" at bounding box center [784, 458] width 46 height 37
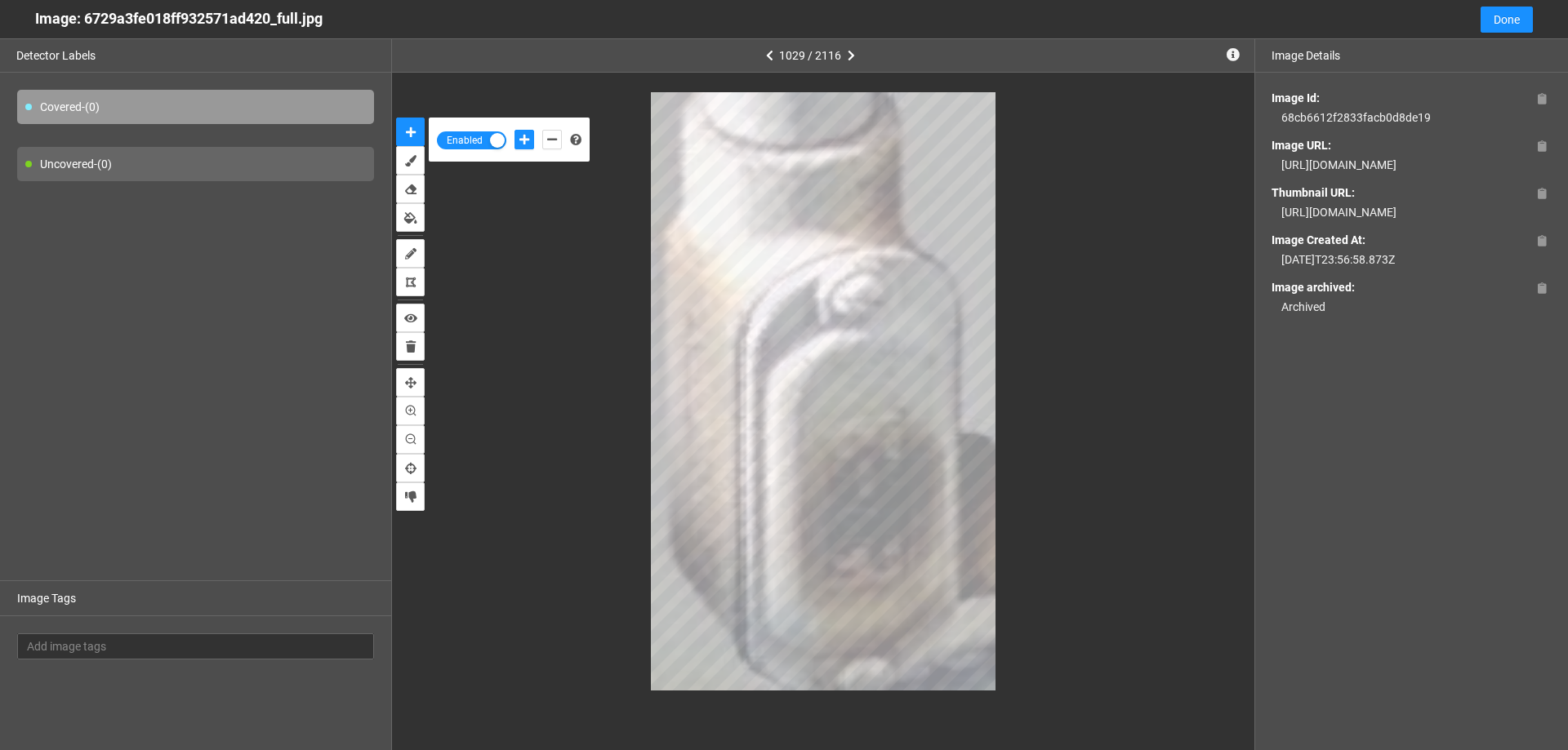
click at [781, 439] on body "··· Detectors ··· Streams ··· Similarity Search ··· ··· ··· Hamza I. ··· IMS Un…" at bounding box center [784, 375] width 1568 height 750
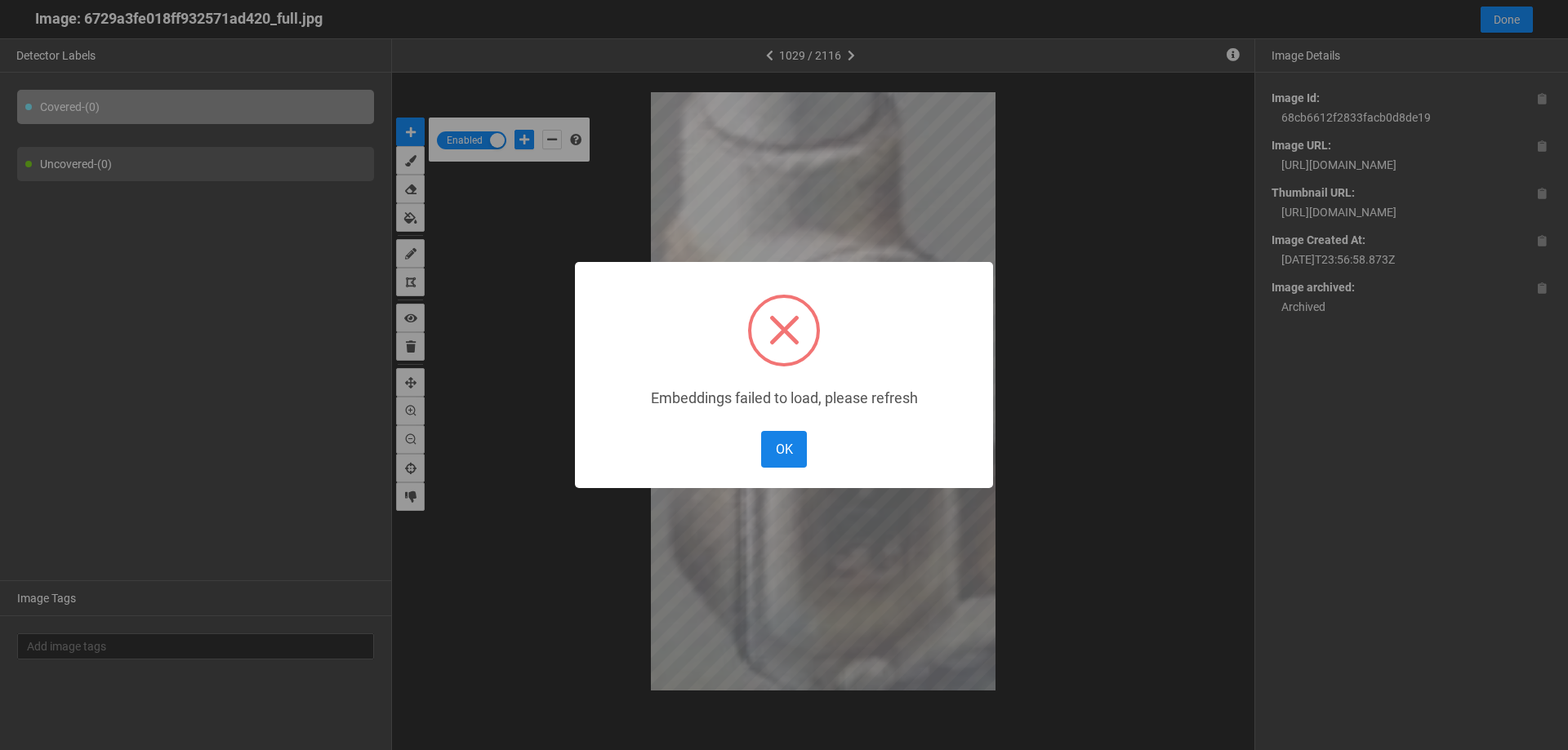
click at [785, 437] on button "OK" at bounding box center [784, 449] width 46 height 37
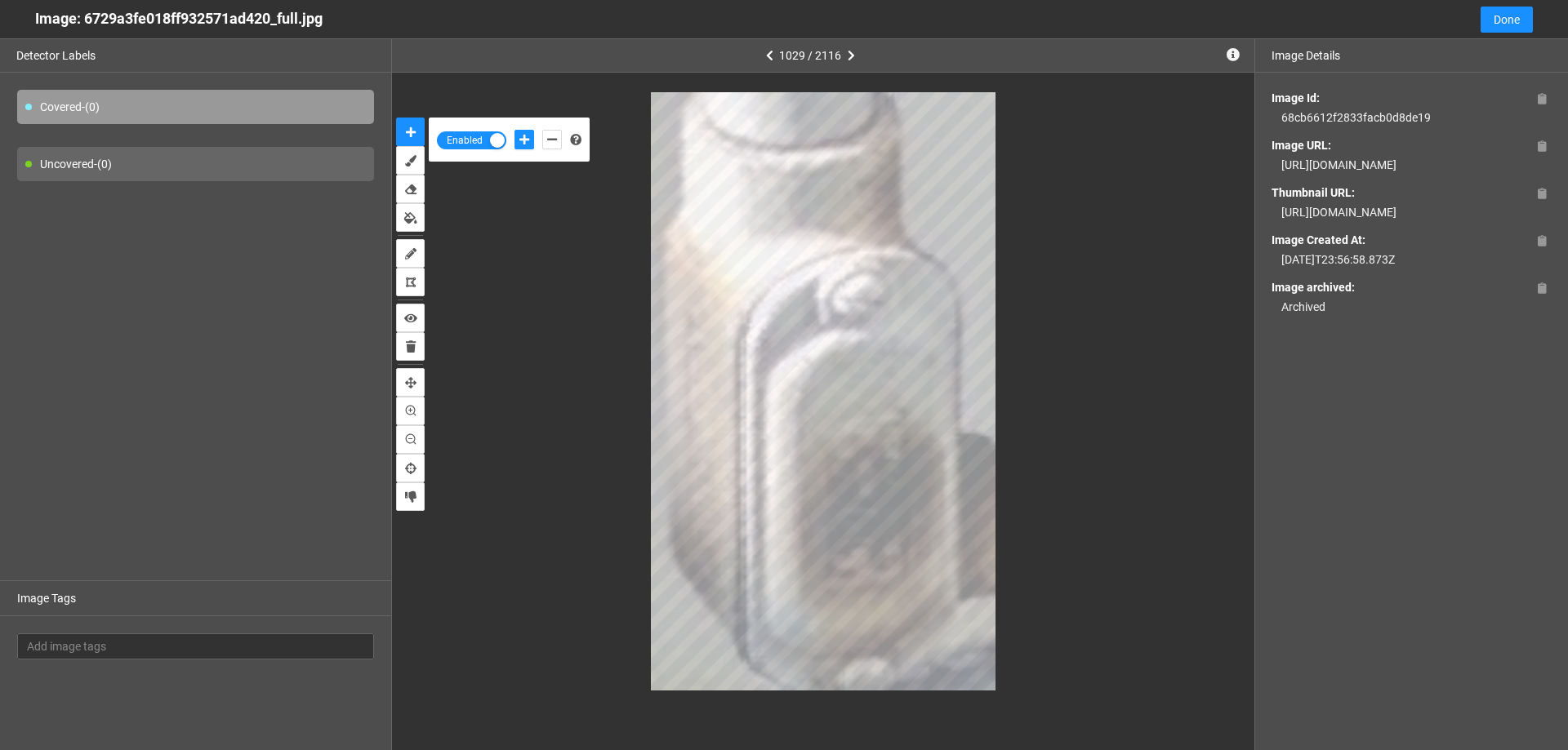
drag, startPoint x: 1278, startPoint y: 161, endPoint x: 1415, endPoint y: 192, distance: 140.5
click at [1415, 192] on div "Image Id: 68cb6612f2833facb0d8de19 Image URL: https://app.matroid.com/media/im/…" at bounding box center [1410, 202] width 312 height 259
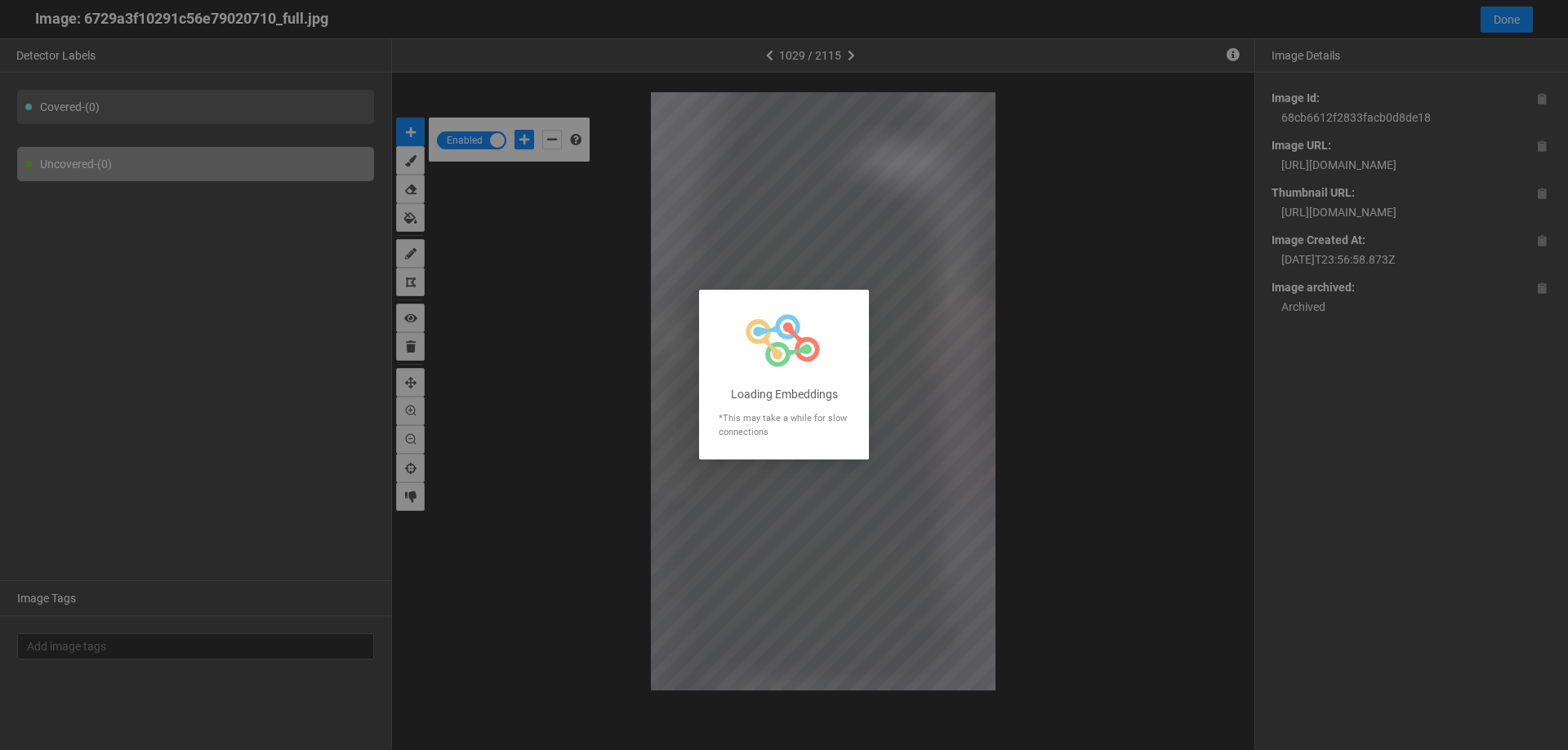
click at [398, 493] on div at bounding box center [784, 375] width 1568 height 750
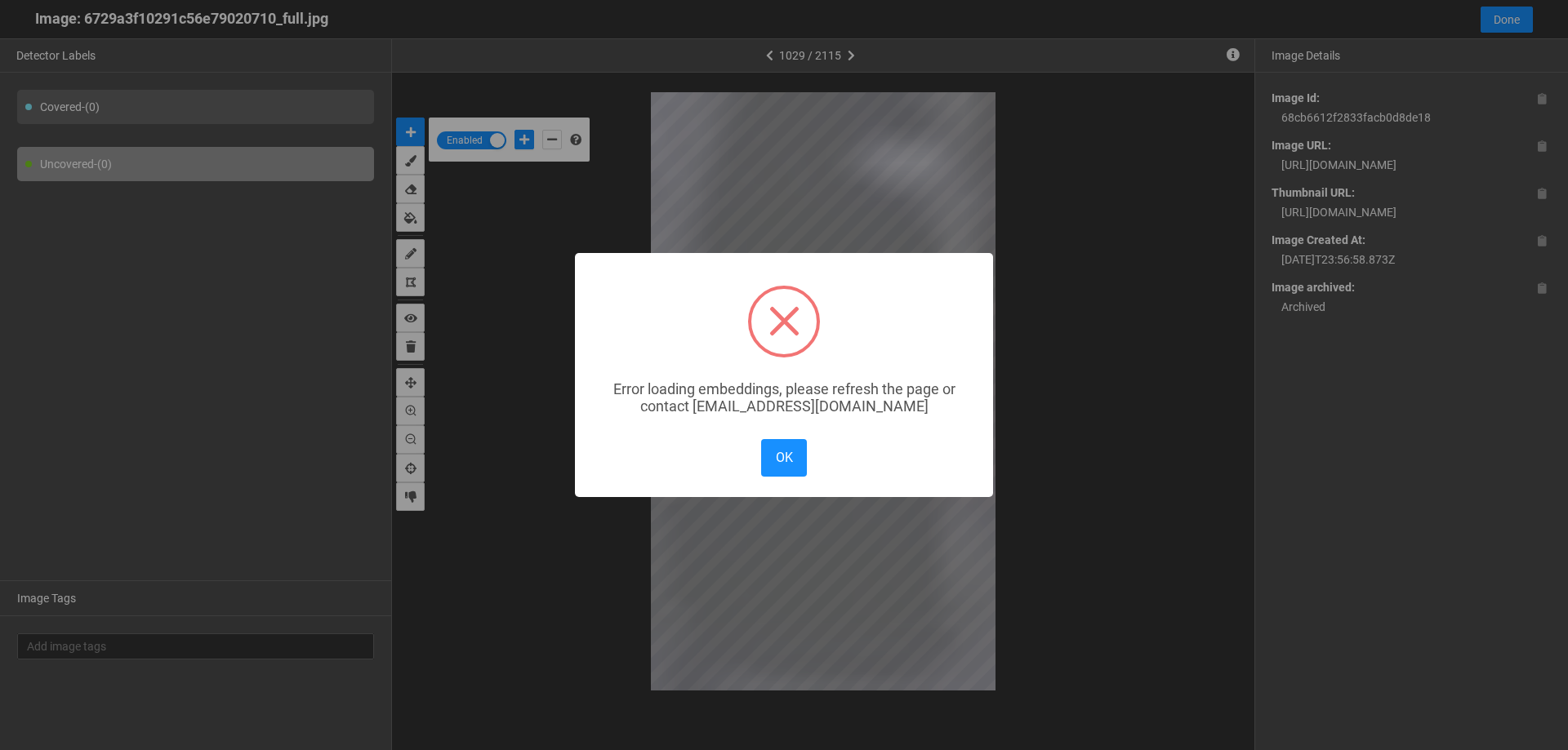
click at [810, 435] on div "× Error loading embeddings, please refresh the page or contact [EMAIL_ADDRESS][…" at bounding box center [784, 374] width 418 height 243
click at [789, 450] on button "OK" at bounding box center [784, 458] width 46 height 37
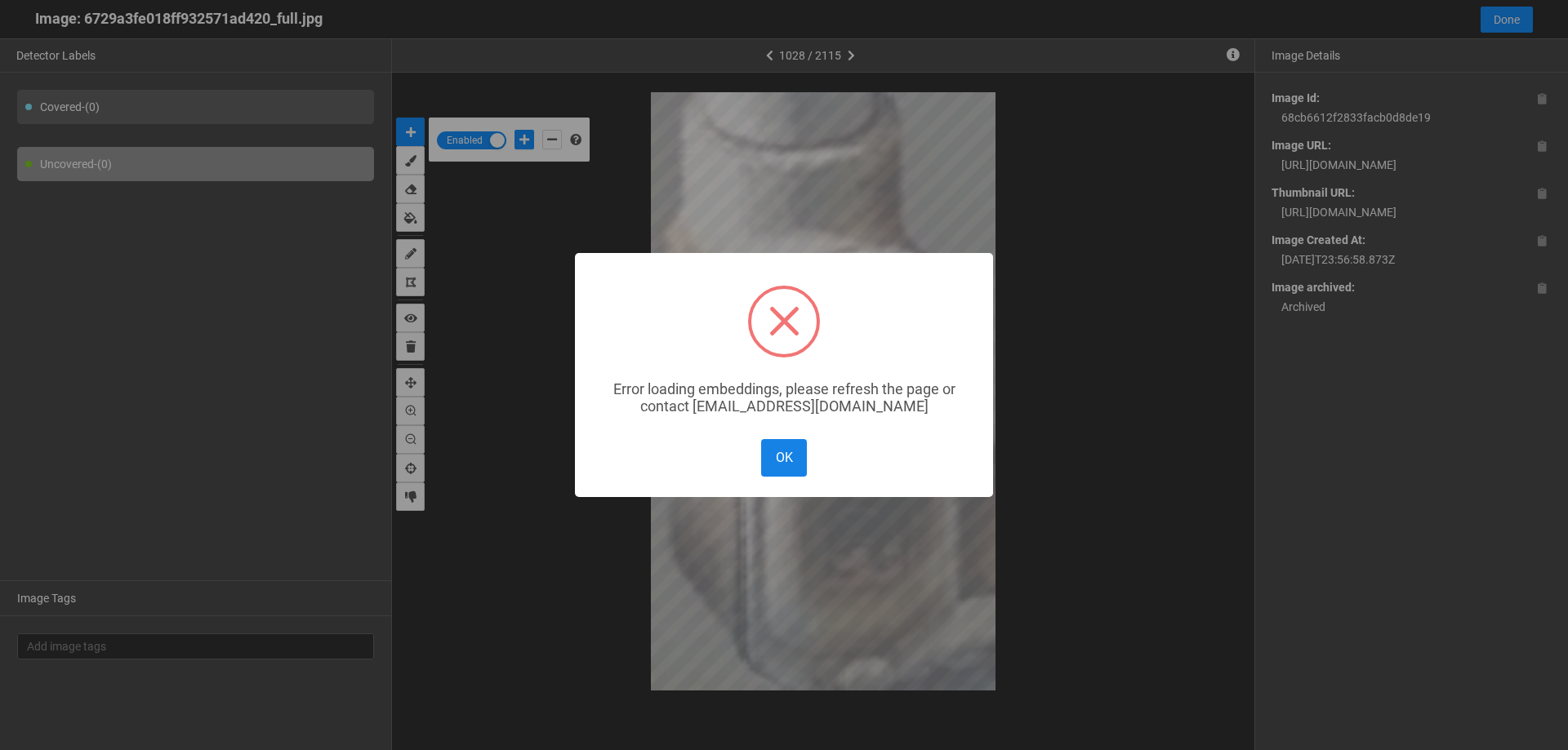
click at [797, 464] on button "OK" at bounding box center [784, 458] width 46 height 37
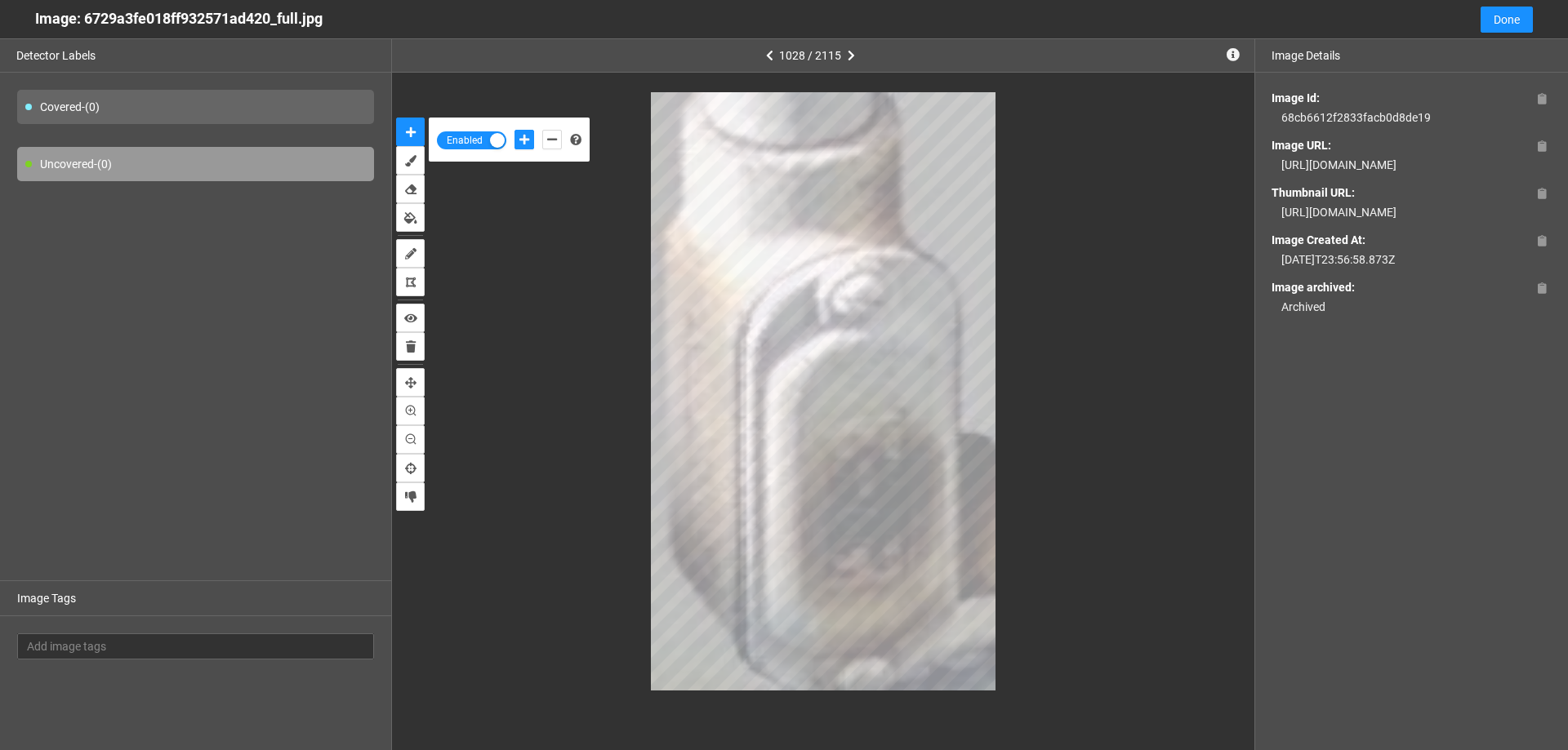
click at [826, 426] on body "··· Detectors ··· Streams ··· Similarity Search ··· ··· ··· Hamza I. ··· IMS Un…" at bounding box center [784, 375] width 1568 height 750
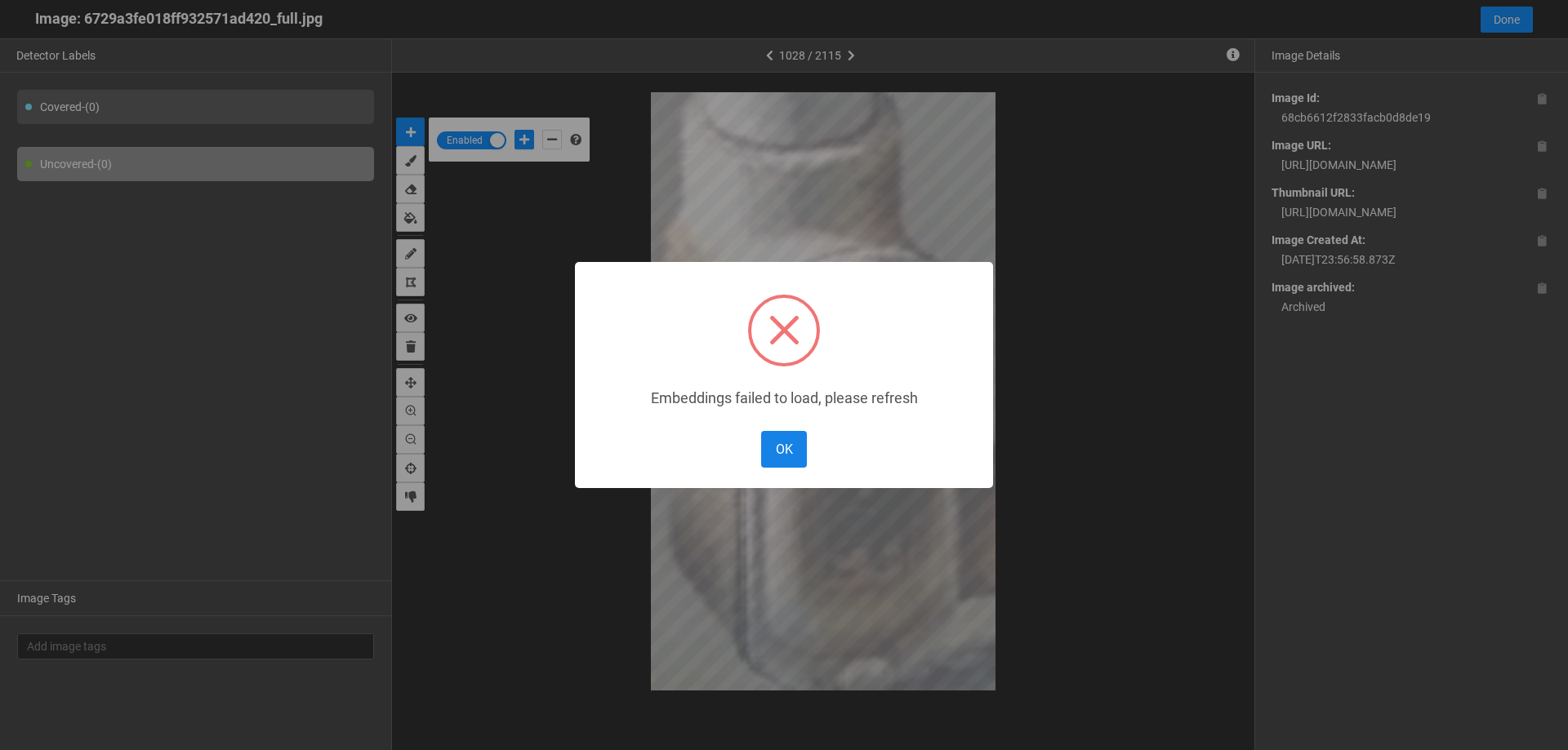
click at [791, 445] on button "OK" at bounding box center [784, 449] width 46 height 37
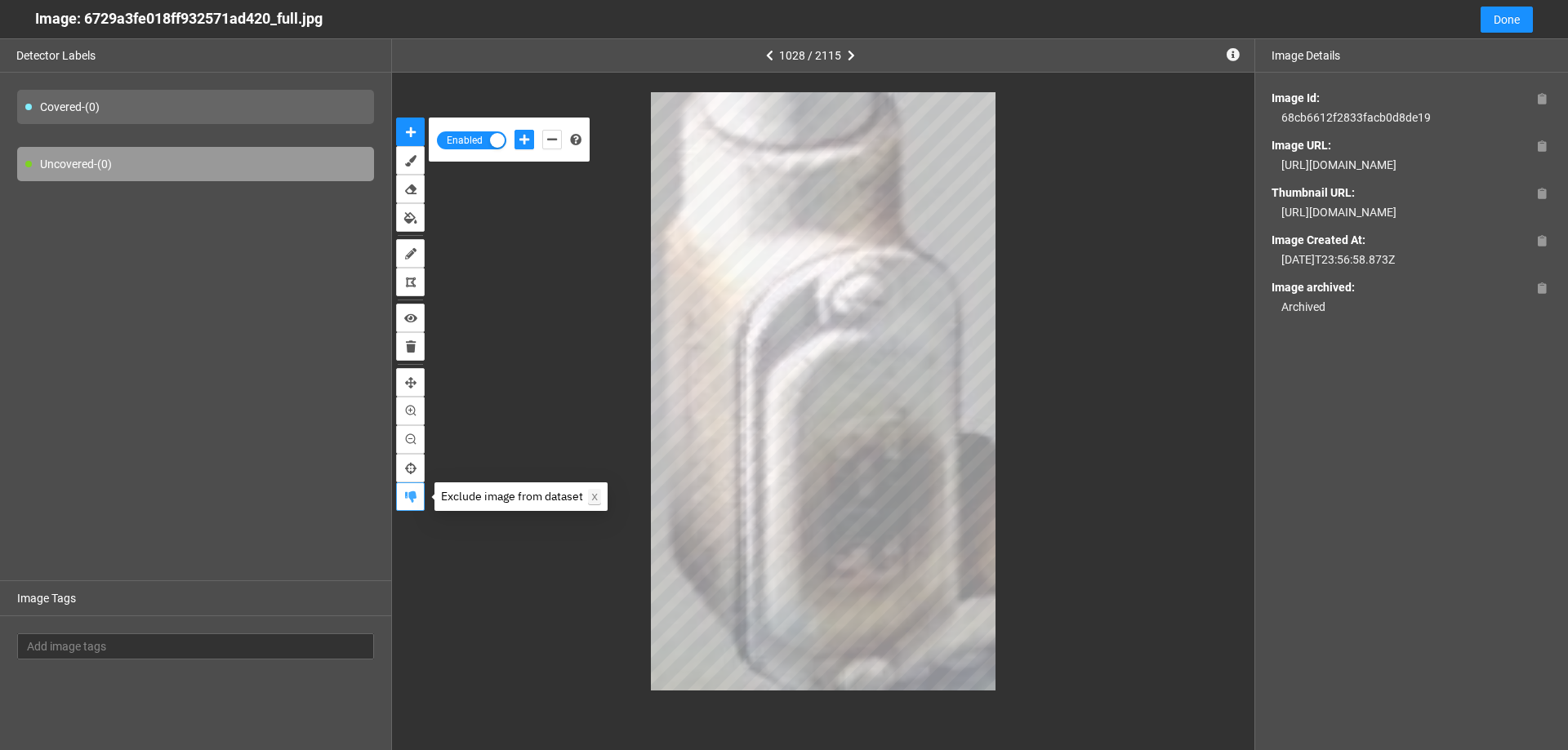
click at [408, 498] on icon "exclude" at bounding box center [411, 497] width 12 height 12
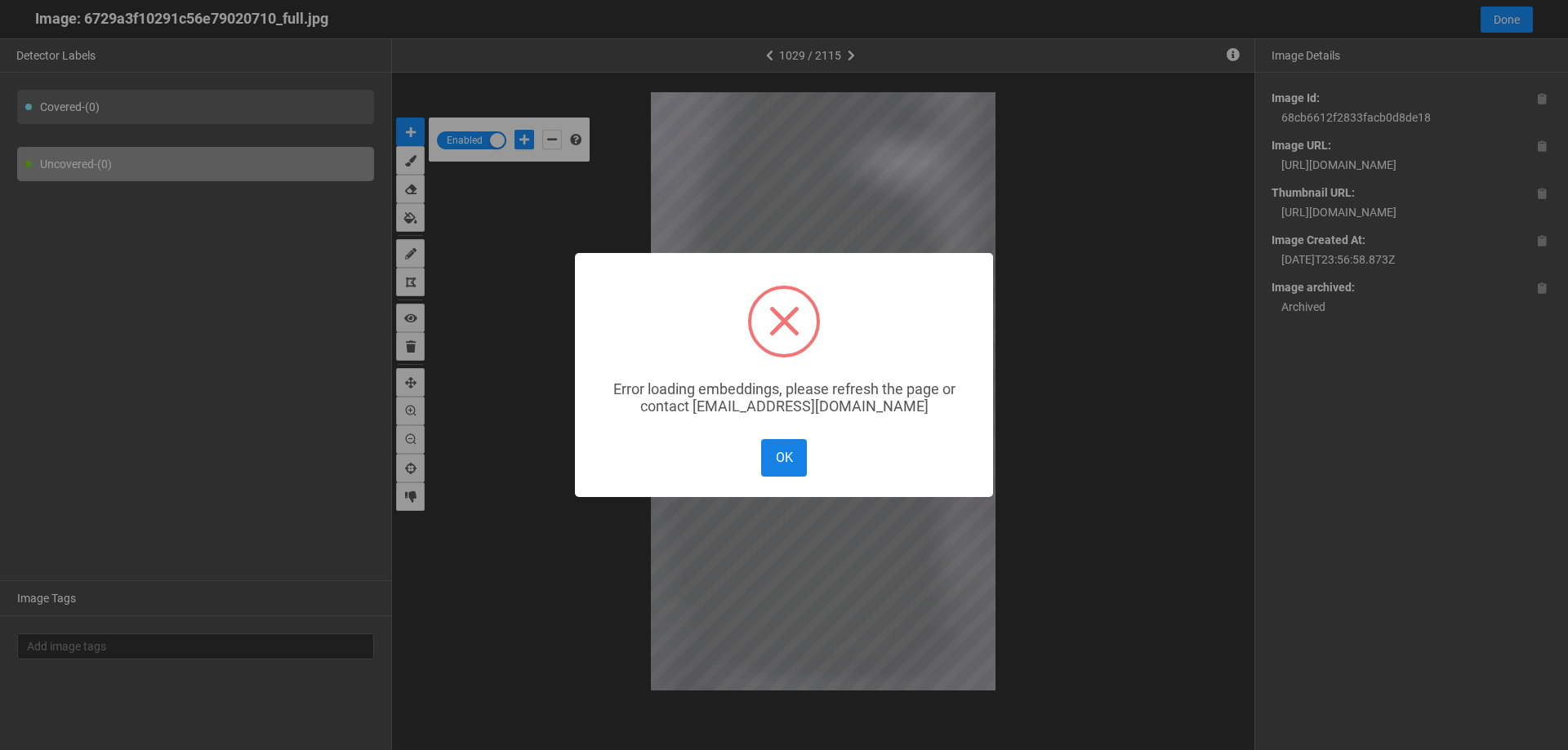
click at [789, 464] on button "OK" at bounding box center [784, 458] width 46 height 37
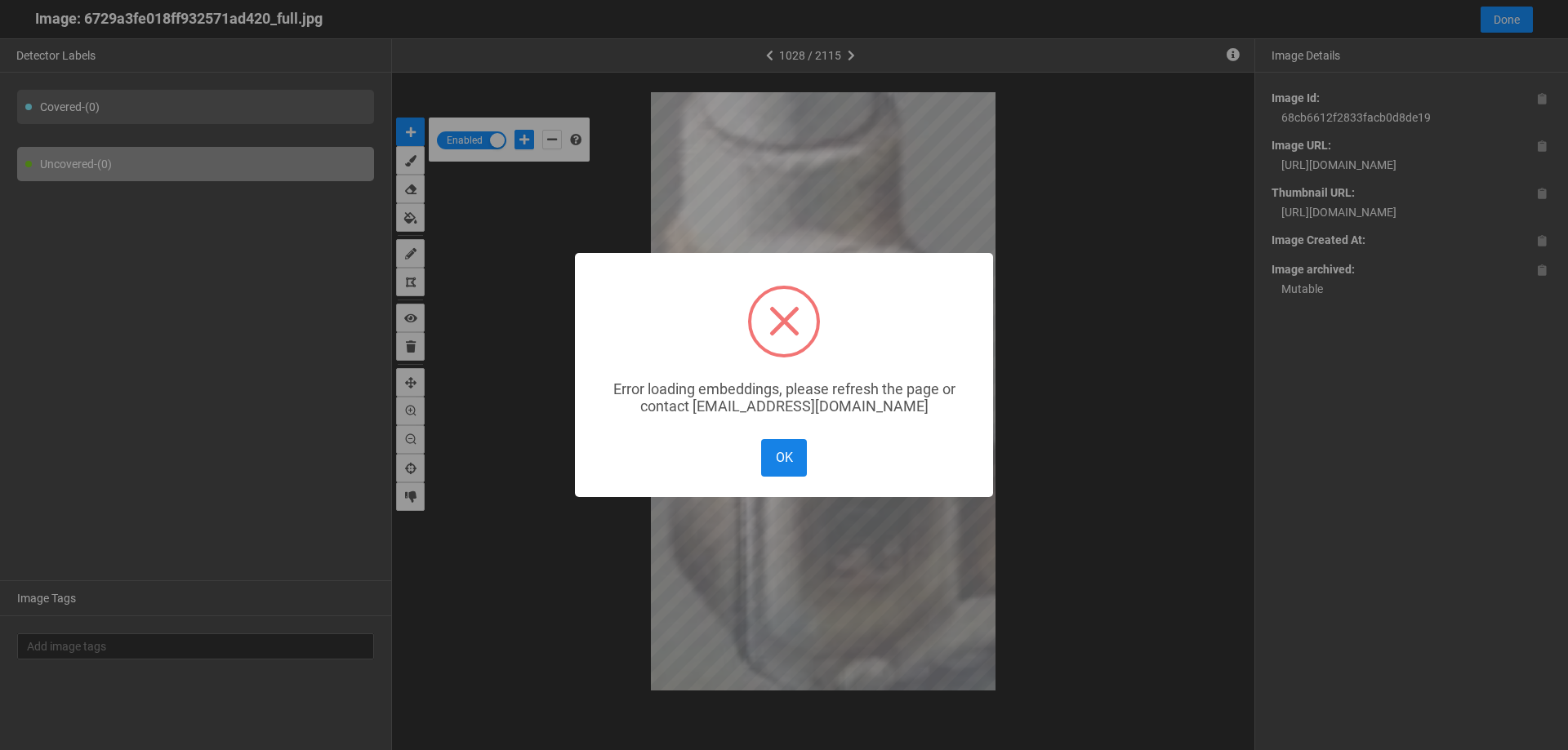
click at [787, 455] on button "OK" at bounding box center [784, 458] width 46 height 37
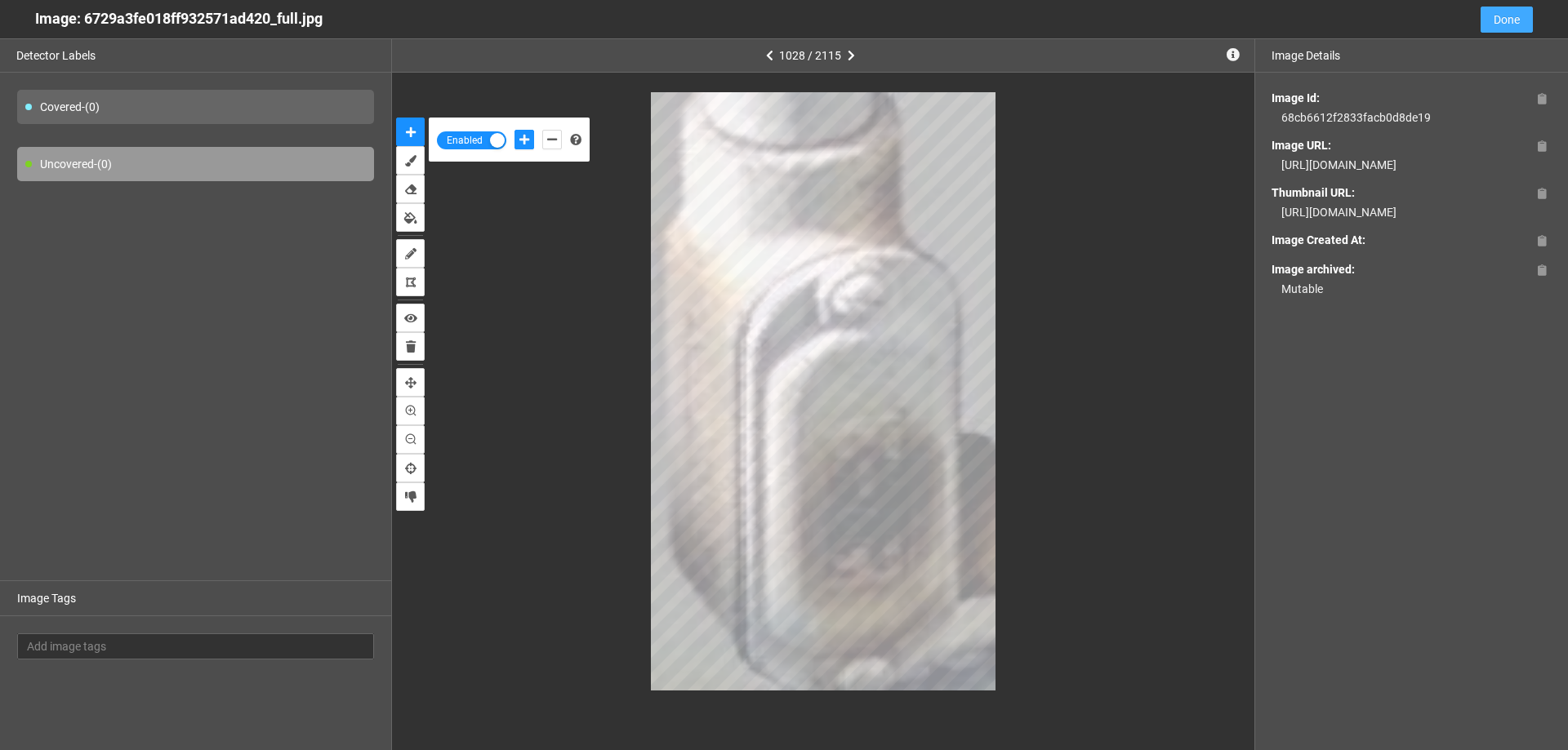
click at [1511, 18] on span "Done" at bounding box center [1506, 20] width 26 height 18
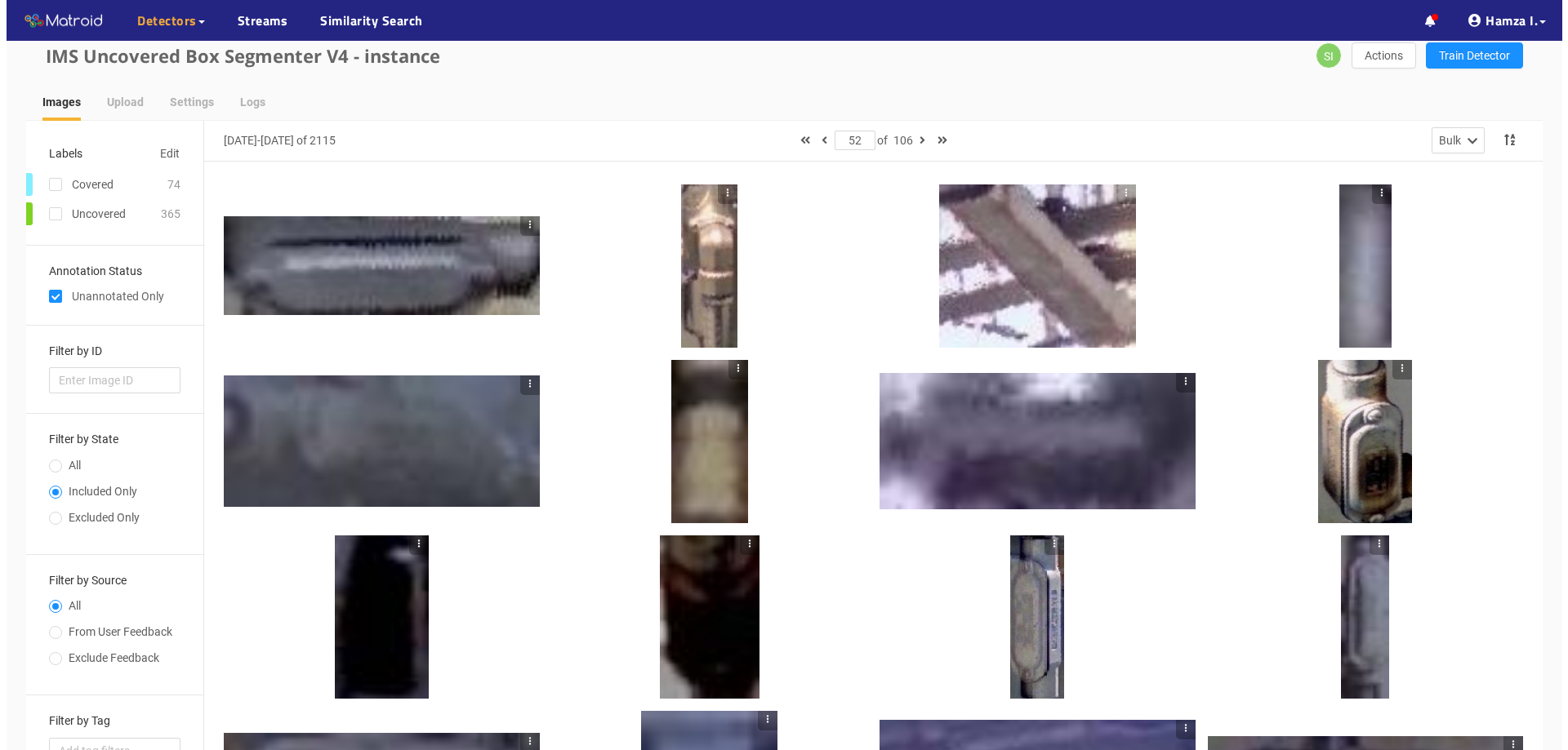
scroll to position [0, 0]
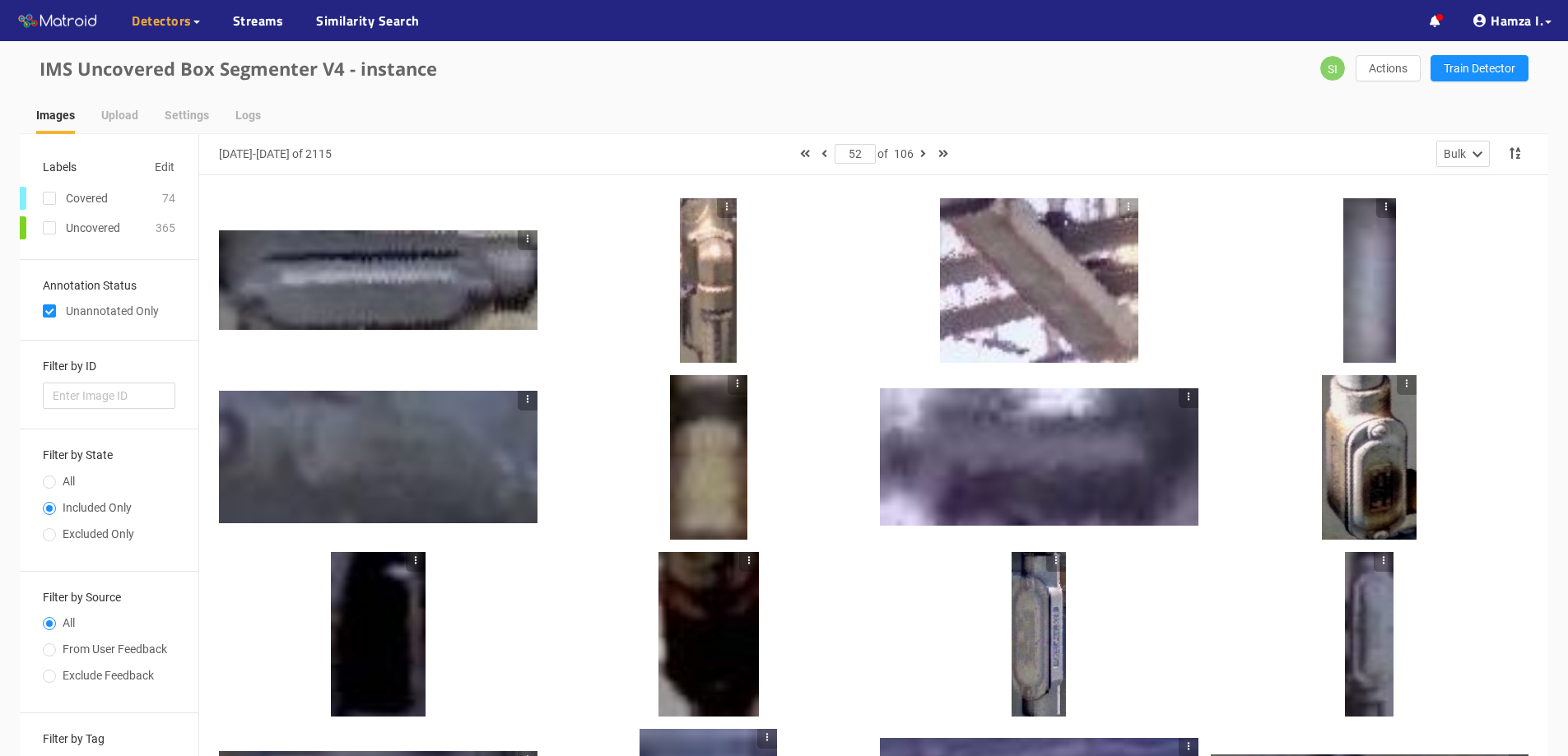
click at [1379, 440] on div at bounding box center [1370, 457] width 95 height 165
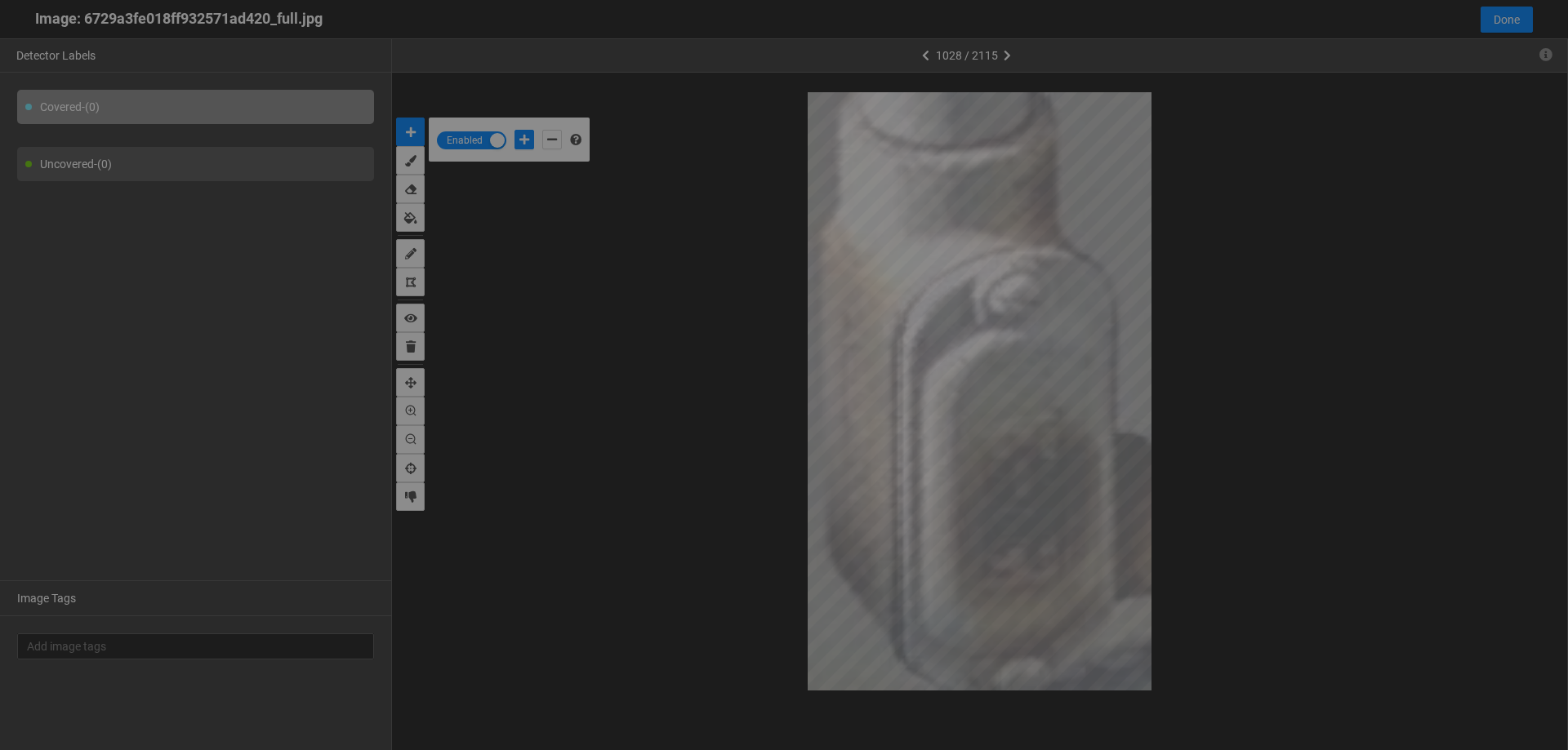
scroll to position [741, 0]
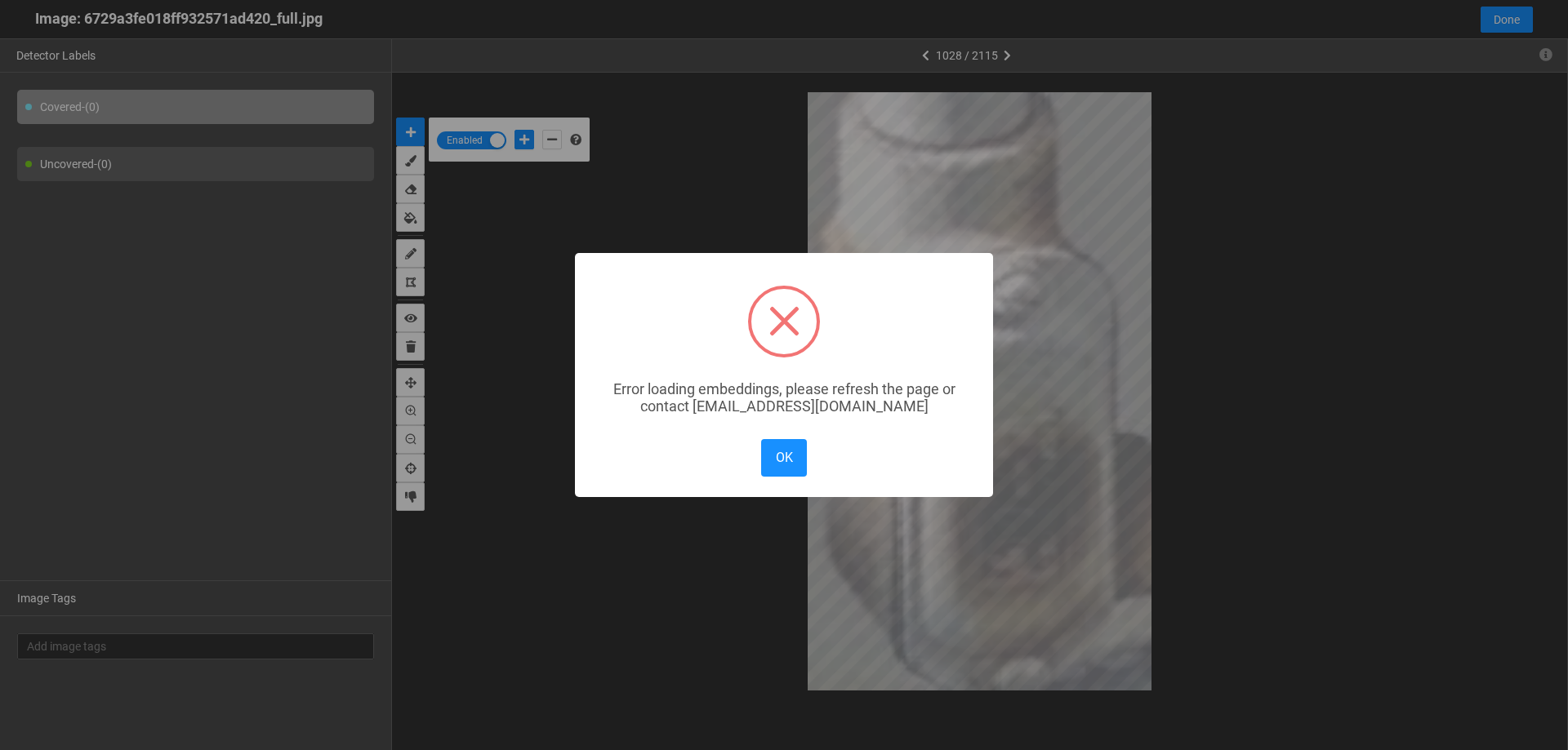
drag, startPoint x: 793, startPoint y: 469, endPoint x: 763, endPoint y: 476, distance: 30.8
click at [792, 470] on button "OK" at bounding box center [784, 458] width 46 height 37
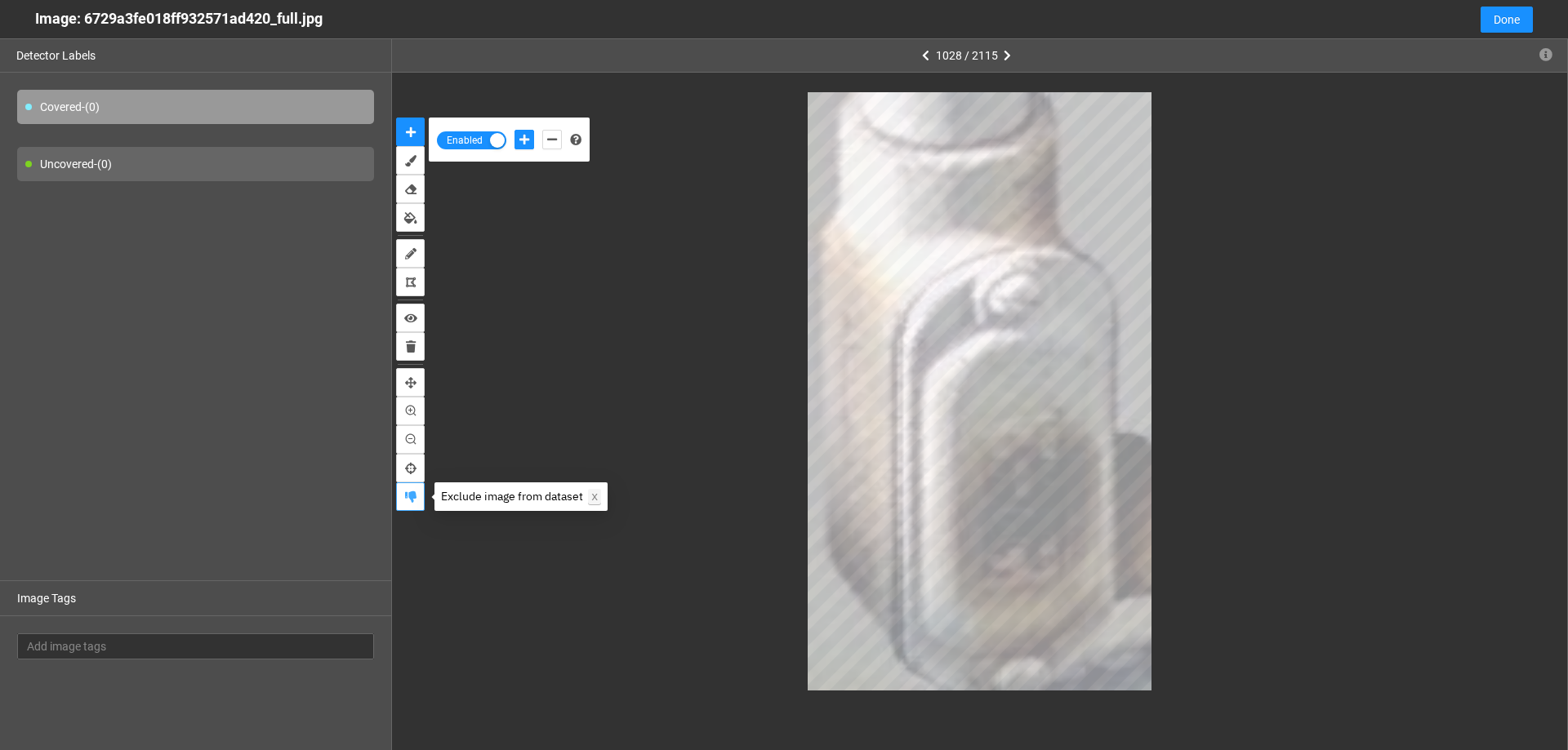
click at [415, 487] on button "exclude" at bounding box center [409, 496] width 28 height 28
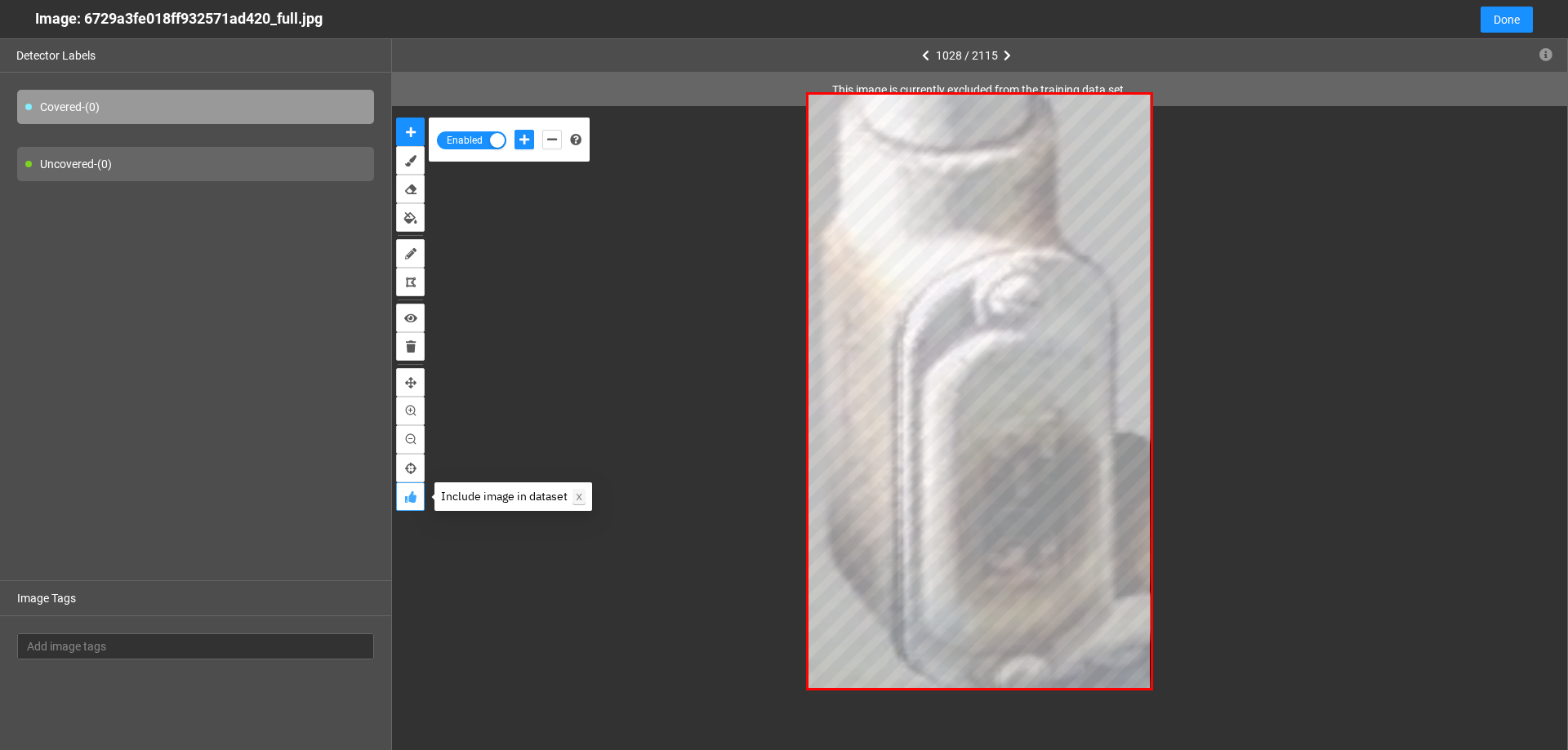
click at [414, 495] on icon "exclude" at bounding box center [411, 497] width 12 height 12
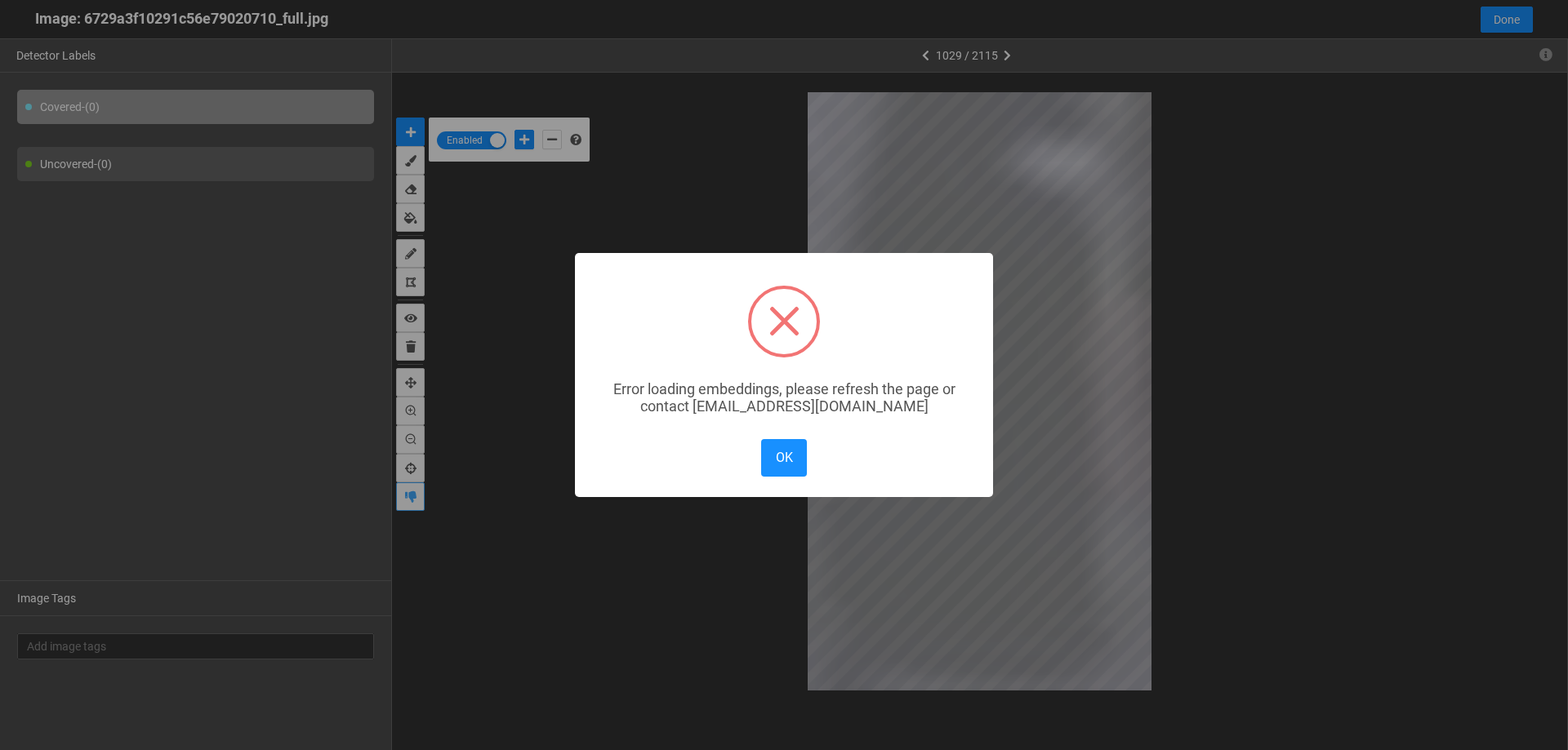
click at [761, 440] on button "OK" at bounding box center [784, 458] width 46 height 37
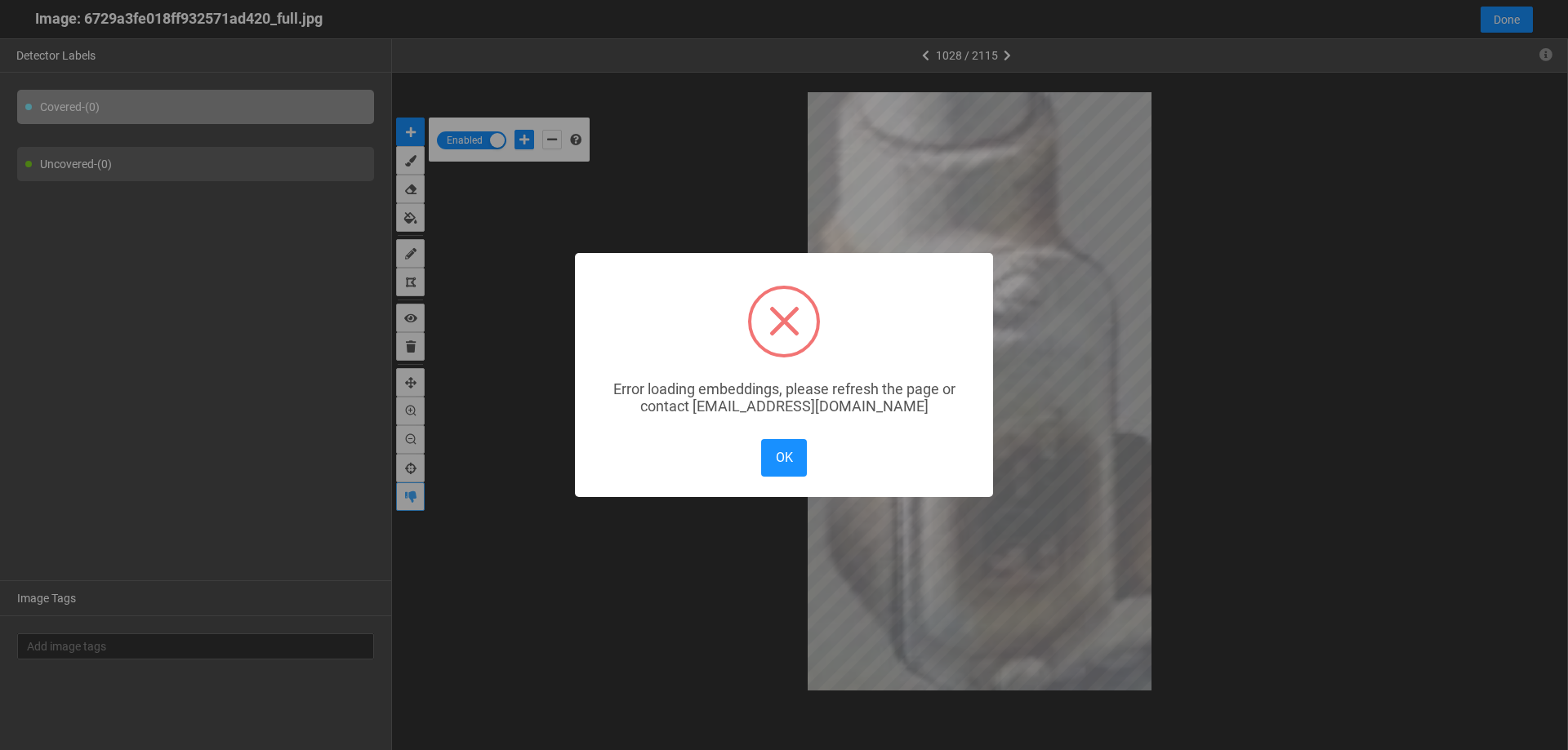
click at [761, 440] on button "OK" at bounding box center [784, 458] width 46 height 37
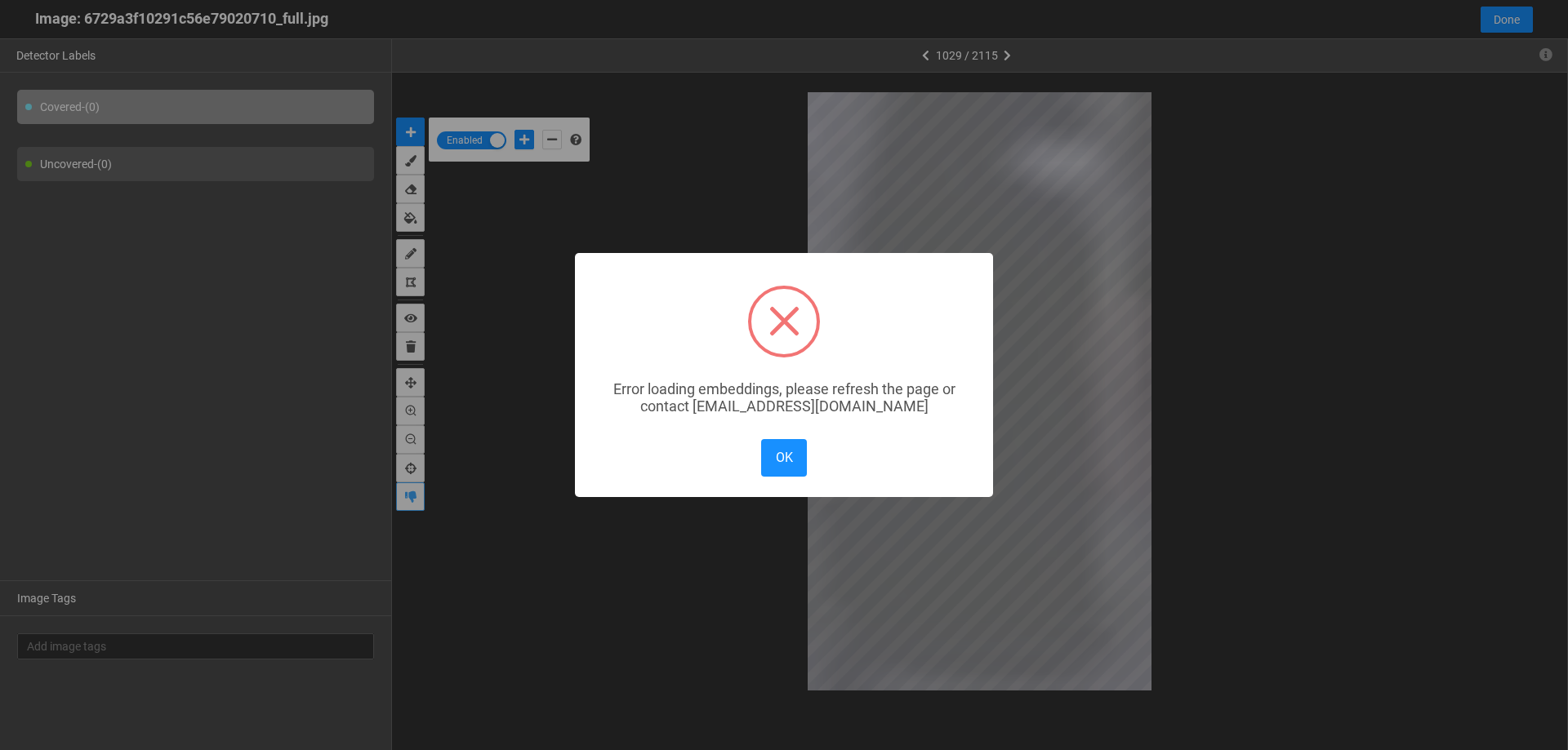
click at [761, 440] on button "OK" at bounding box center [784, 458] width 46 height 37
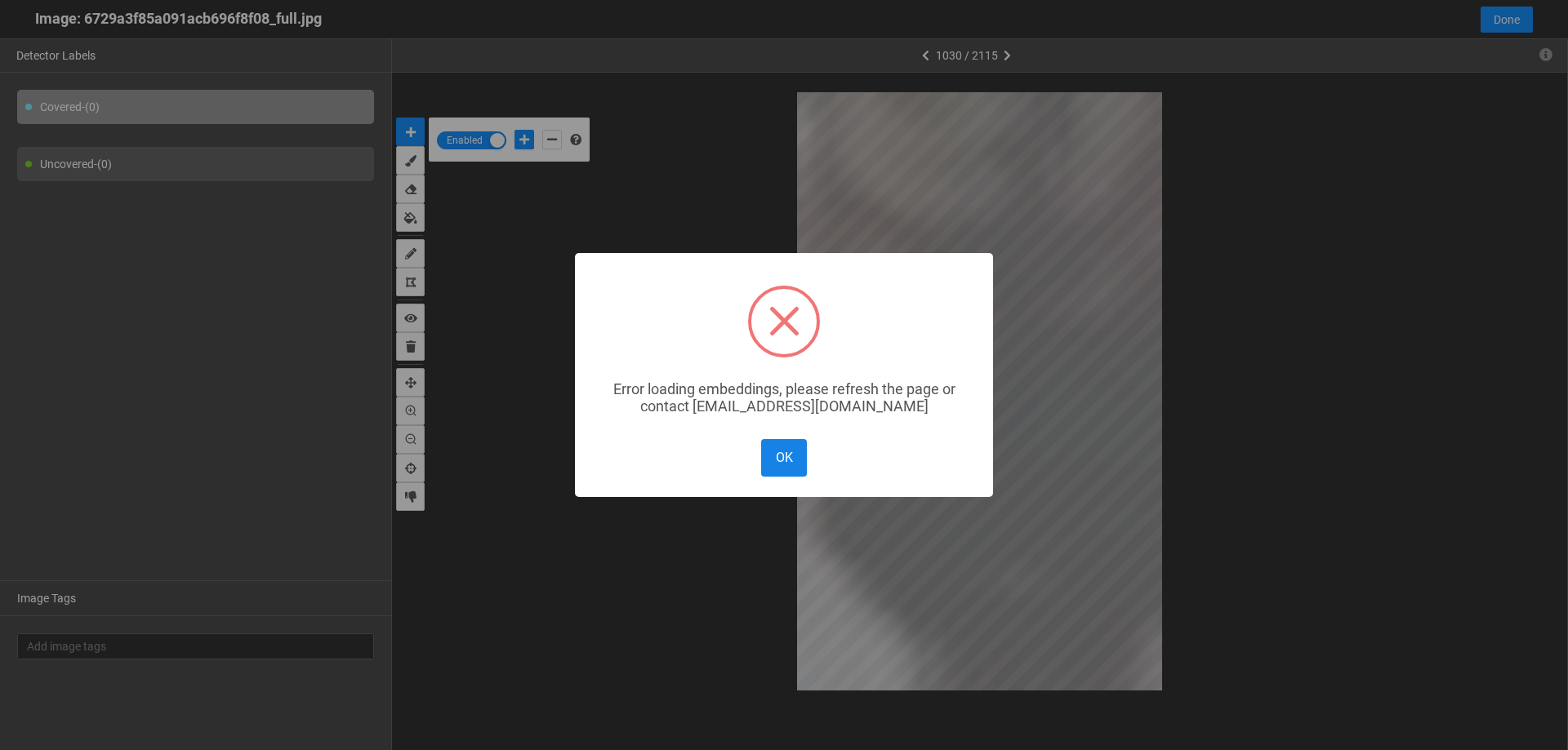
click at [787, 462] on button "OK" at bounding box center [784, 458] width 46 height 37
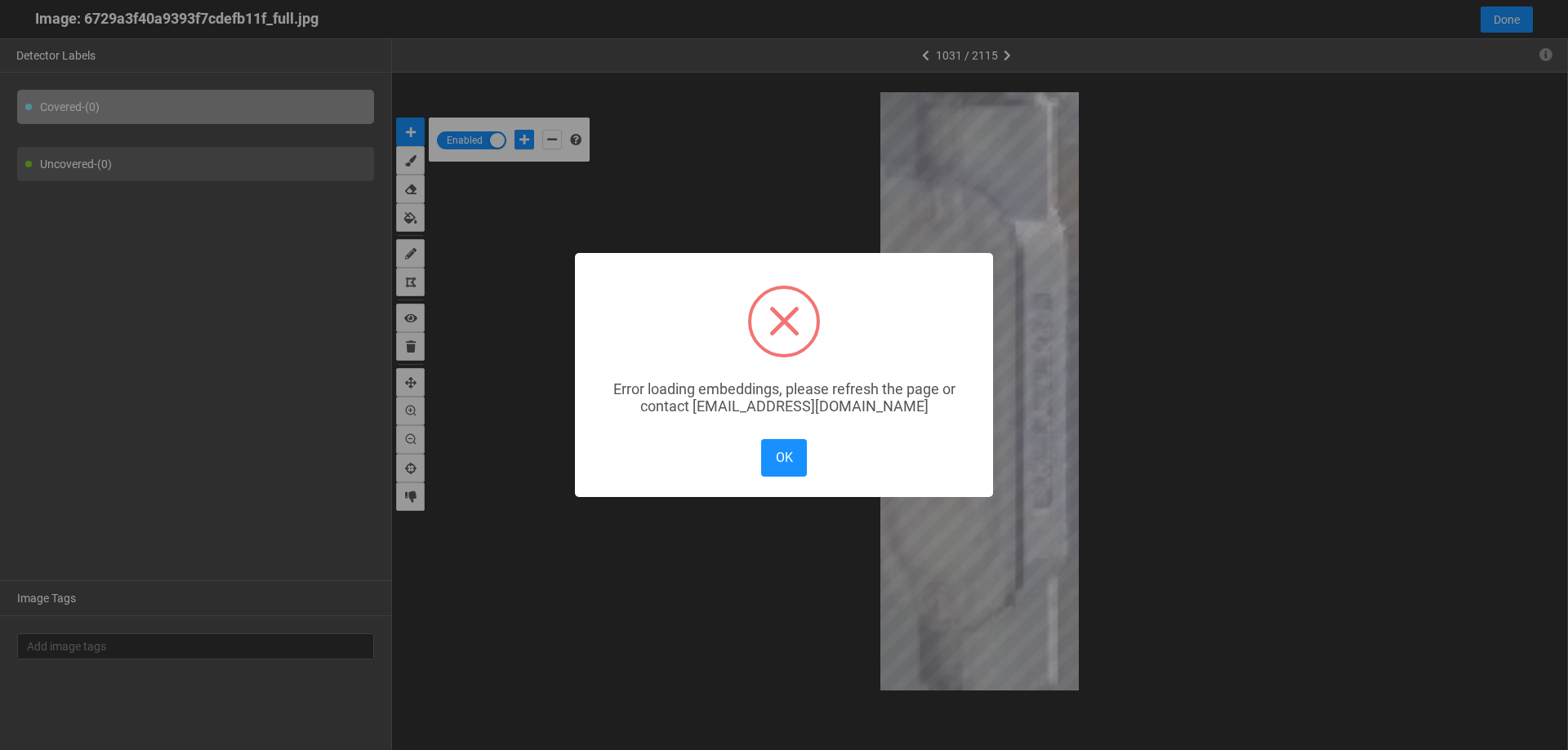
click at [761, 440] on button "OK" at bounding box center [784, 458] width 46 height 37
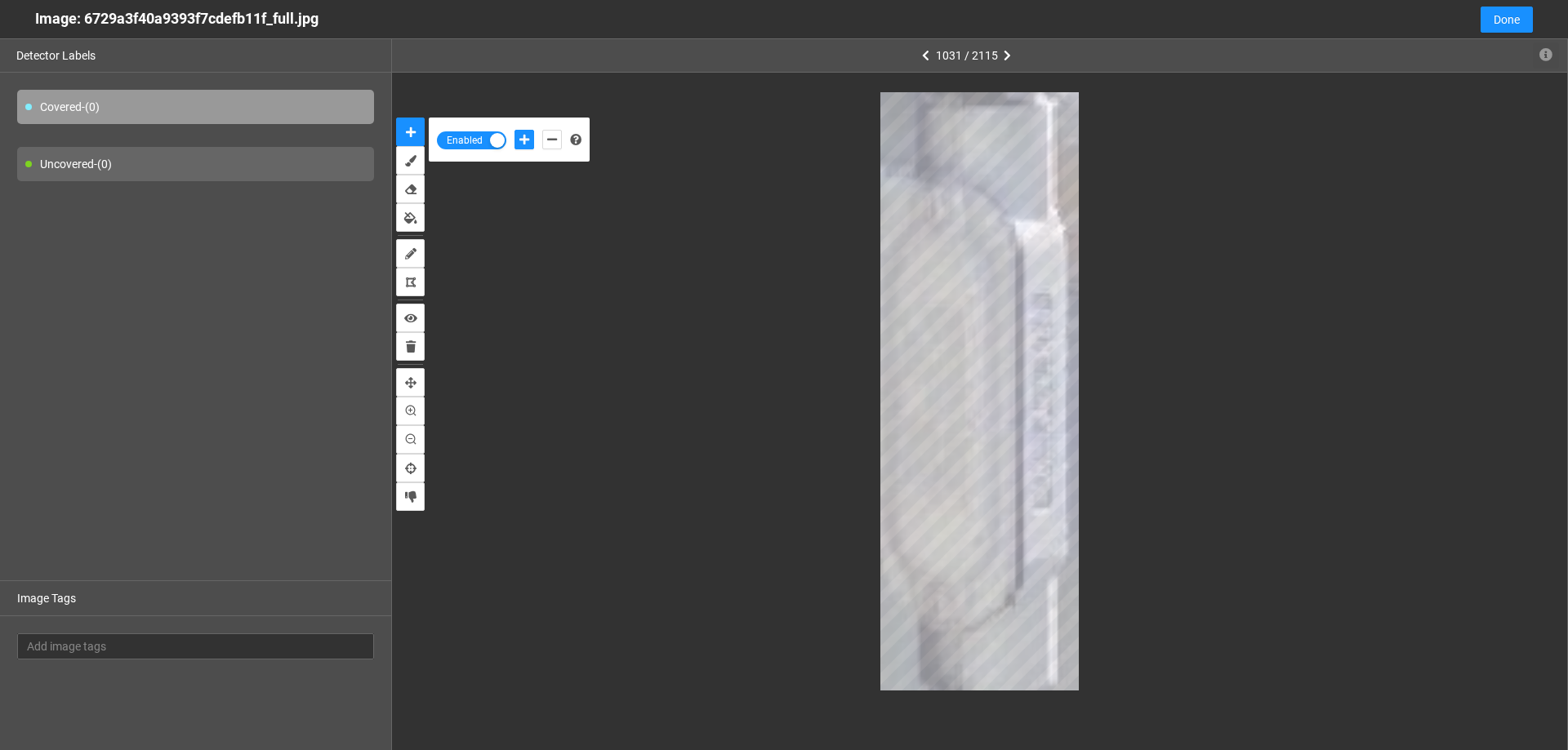
click at [1548, 47] on button "button" at bounding box center [1545, 55] width 26 height 26
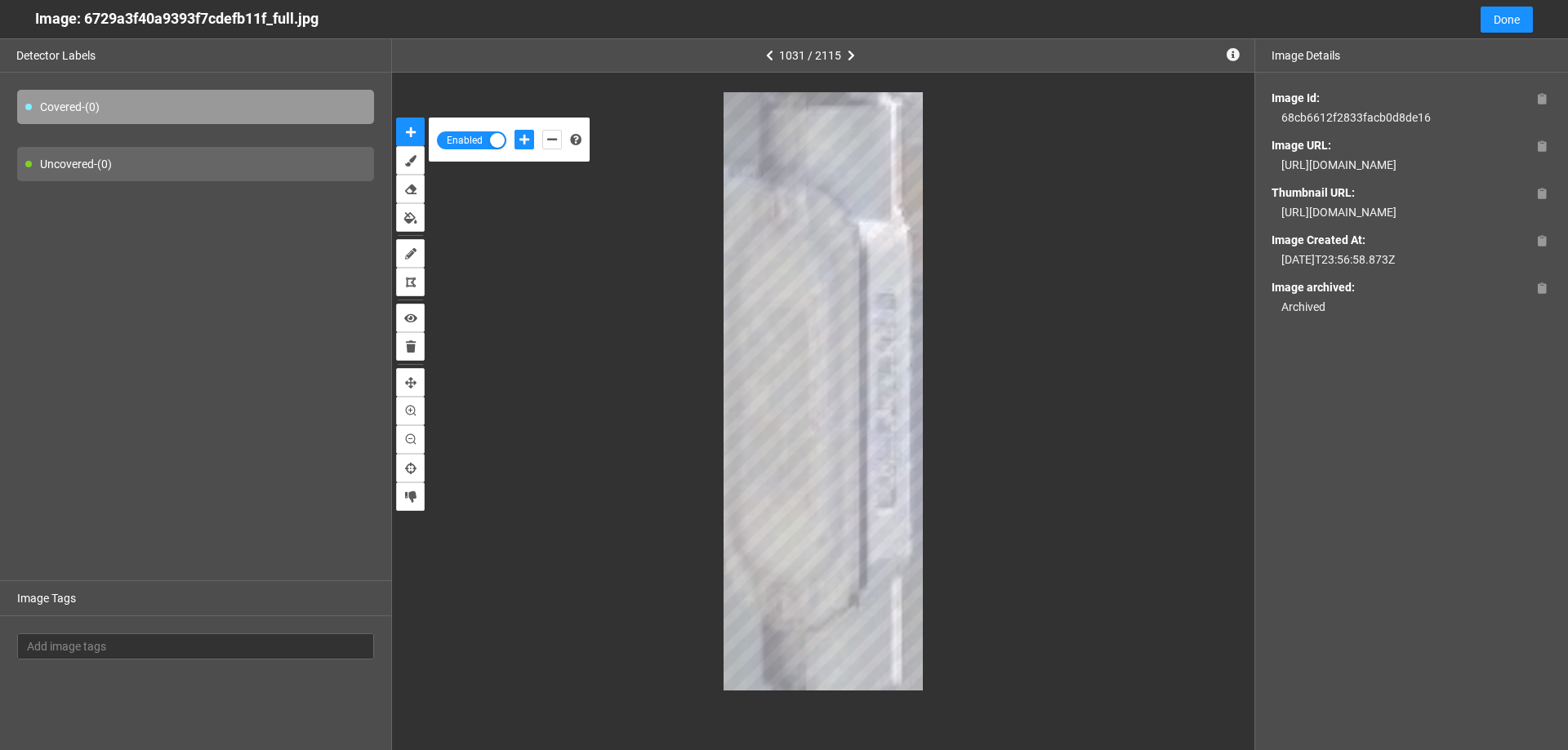
drag, startPoint x: 1279, startPoint y: 163, endPoint x: 1401, endPoint y: 184, distance: 123.8
click at [1401, 174] on div "https://app.matroid.com/media/im/67cb79fb8c6ce16fd3578dd7_full.jpg" at bounding box center [1411, 164] width 280 height 18
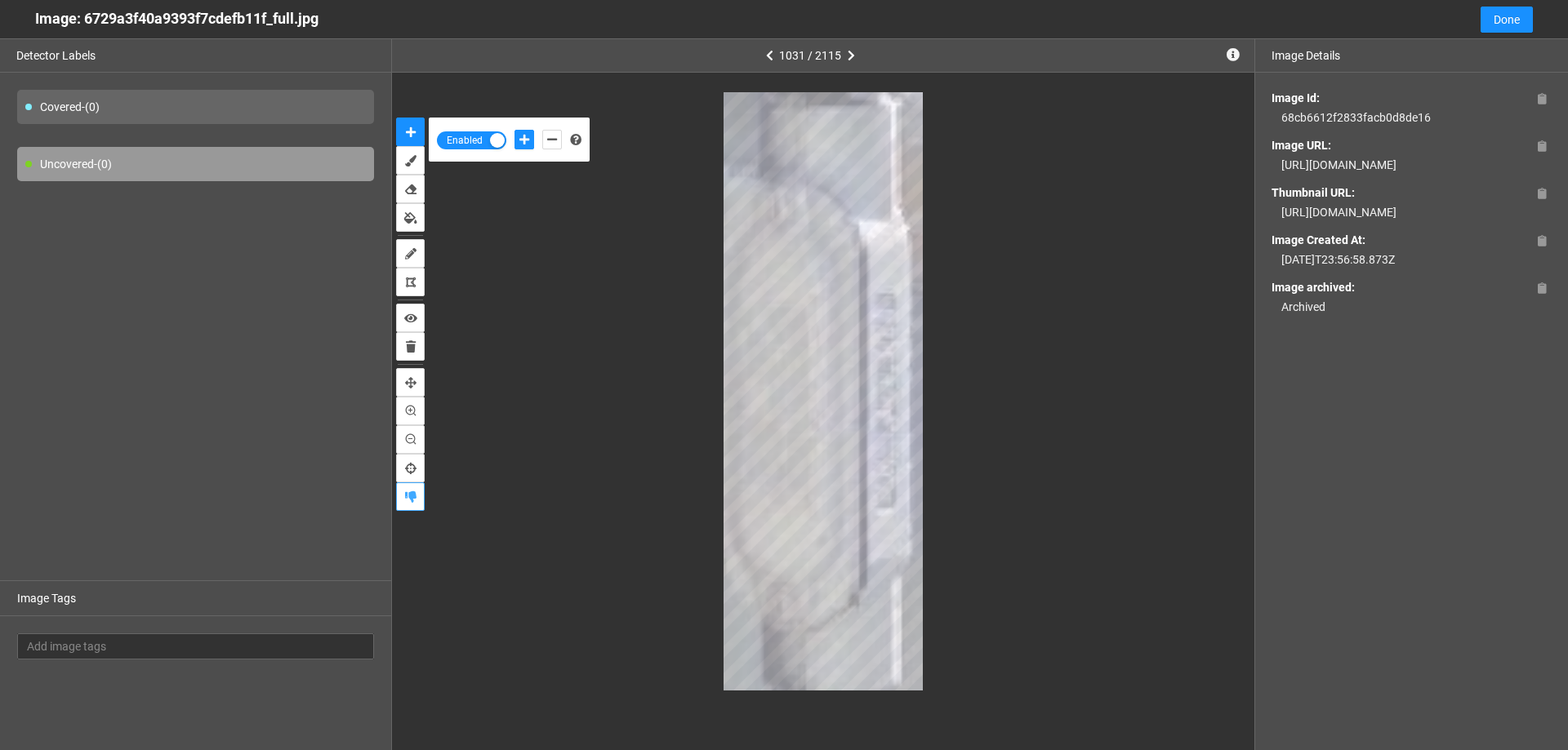
click at [417, 492] on button "exclude" at bounding box center [409, 496] width 28 height 28
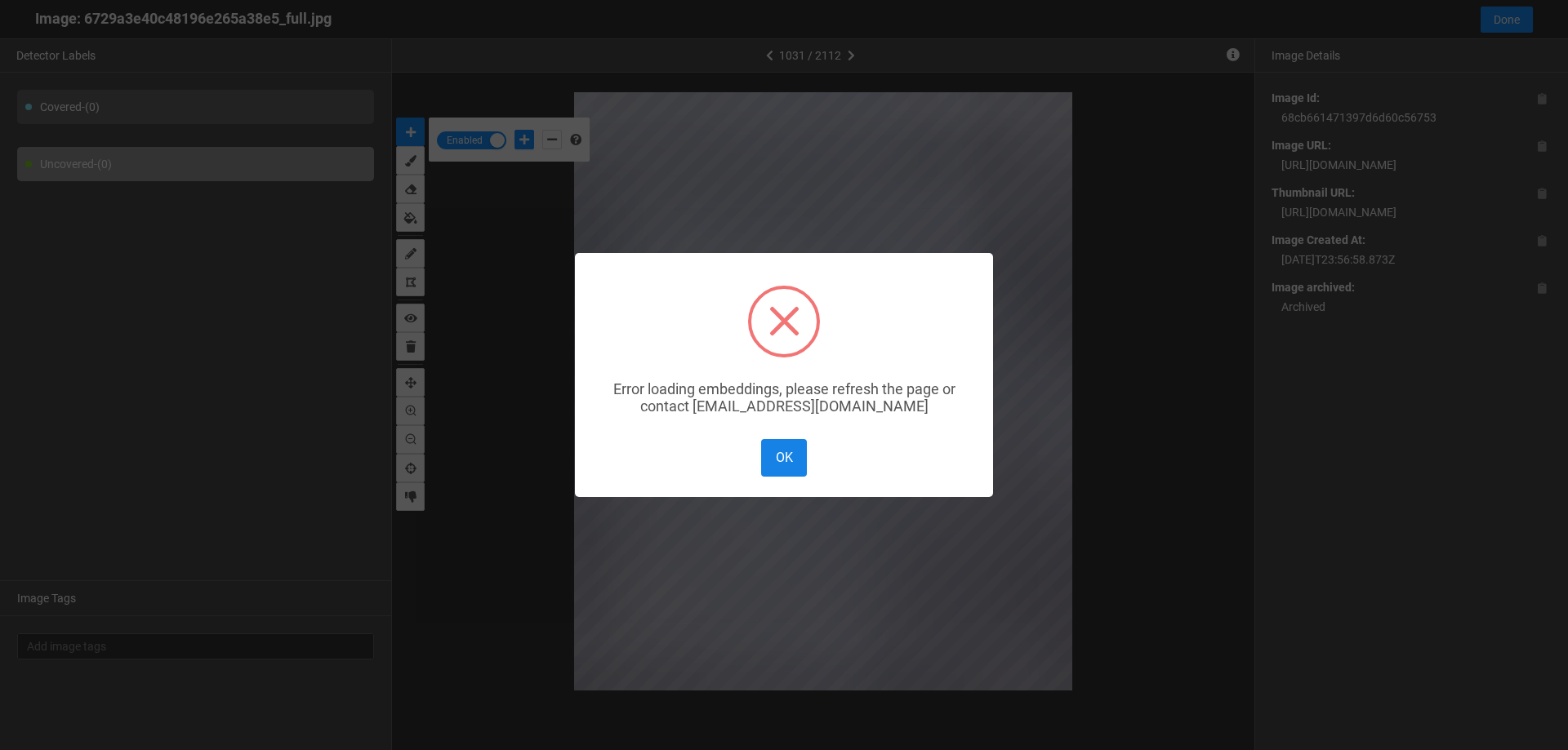
click at [783, 459] on button "OK" at bounding box center [784, 458] width 46 height 37
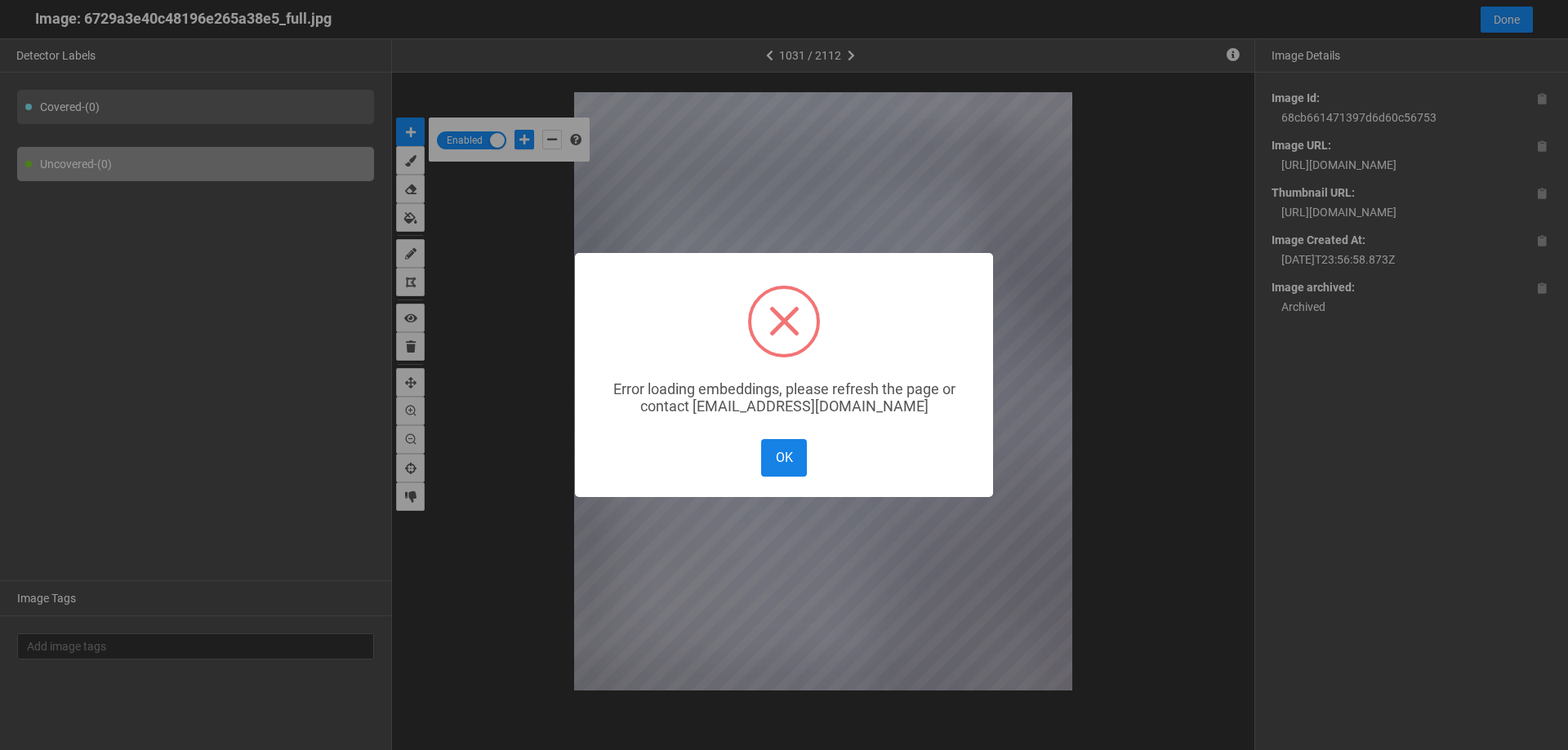
click at [785, 453] on button "OK" at bounding box center [784, 458] width 46 height 37
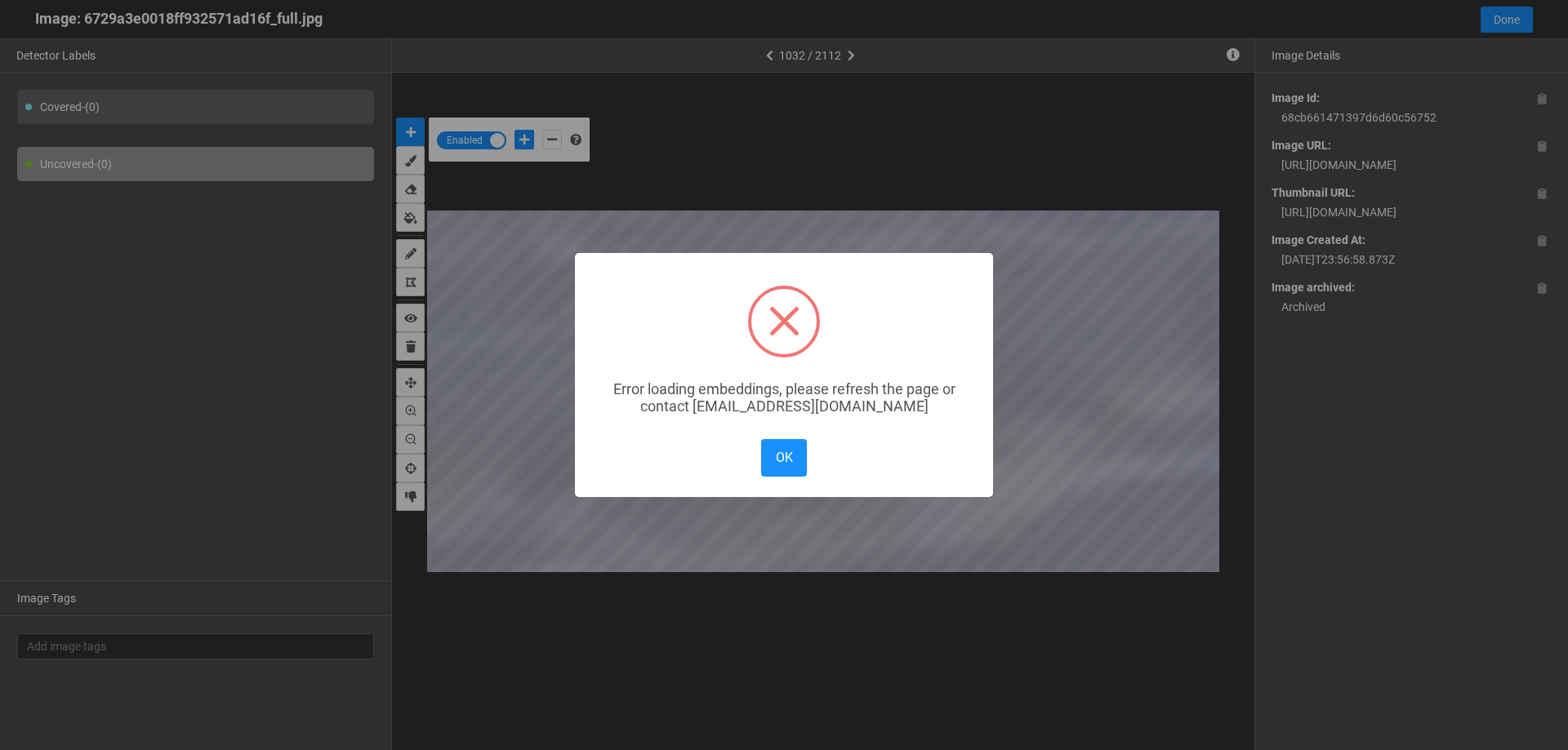
click at [761, 440] on button "OK" at bounding box center [784, 458] width 46 height 37
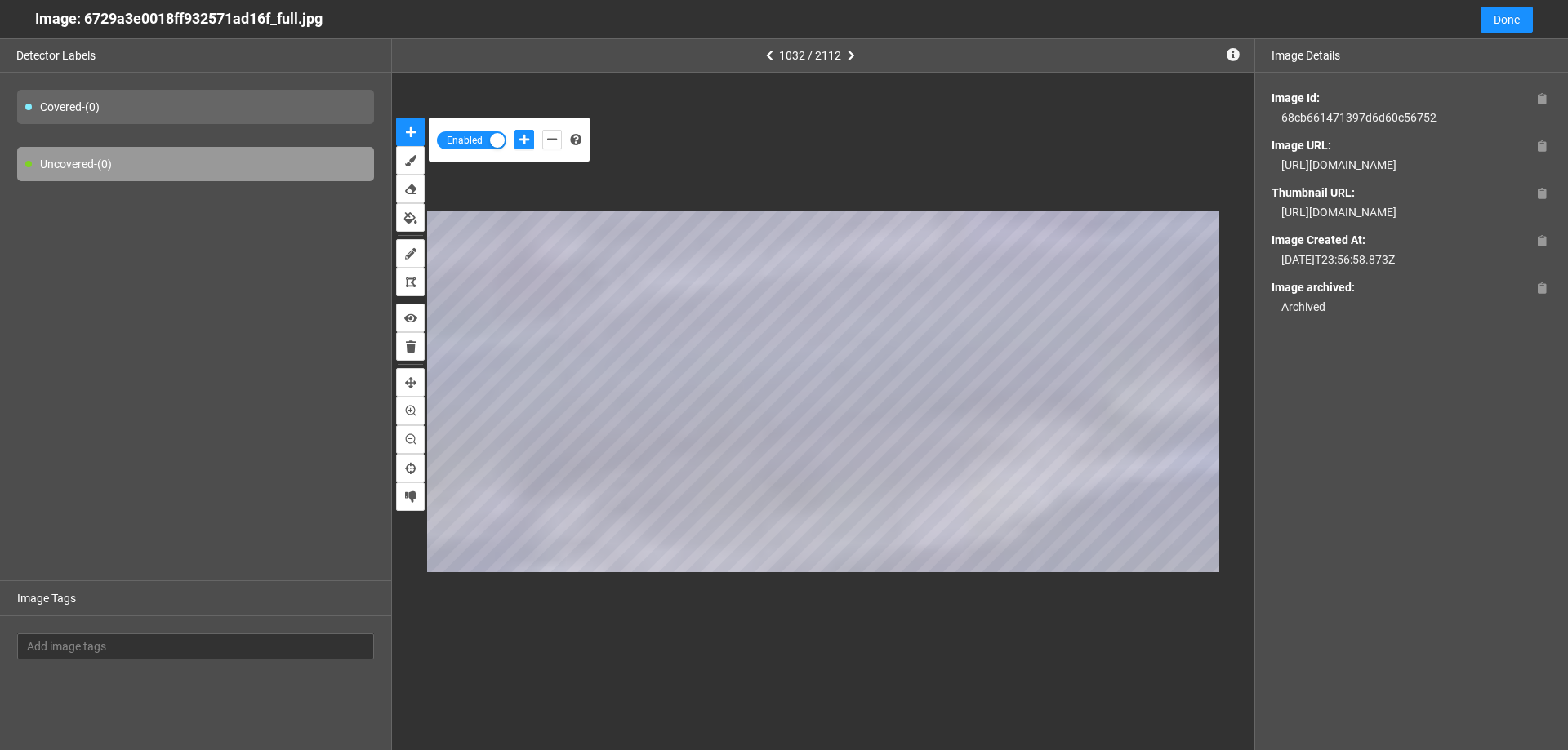
click at [641, 398] on body "··· Detectors ··· Streams ··· Similarity Search ··· ··· ··· Hamza I. ··· IMS Un…" at bounding box center [784, 375] width 1568 height 750
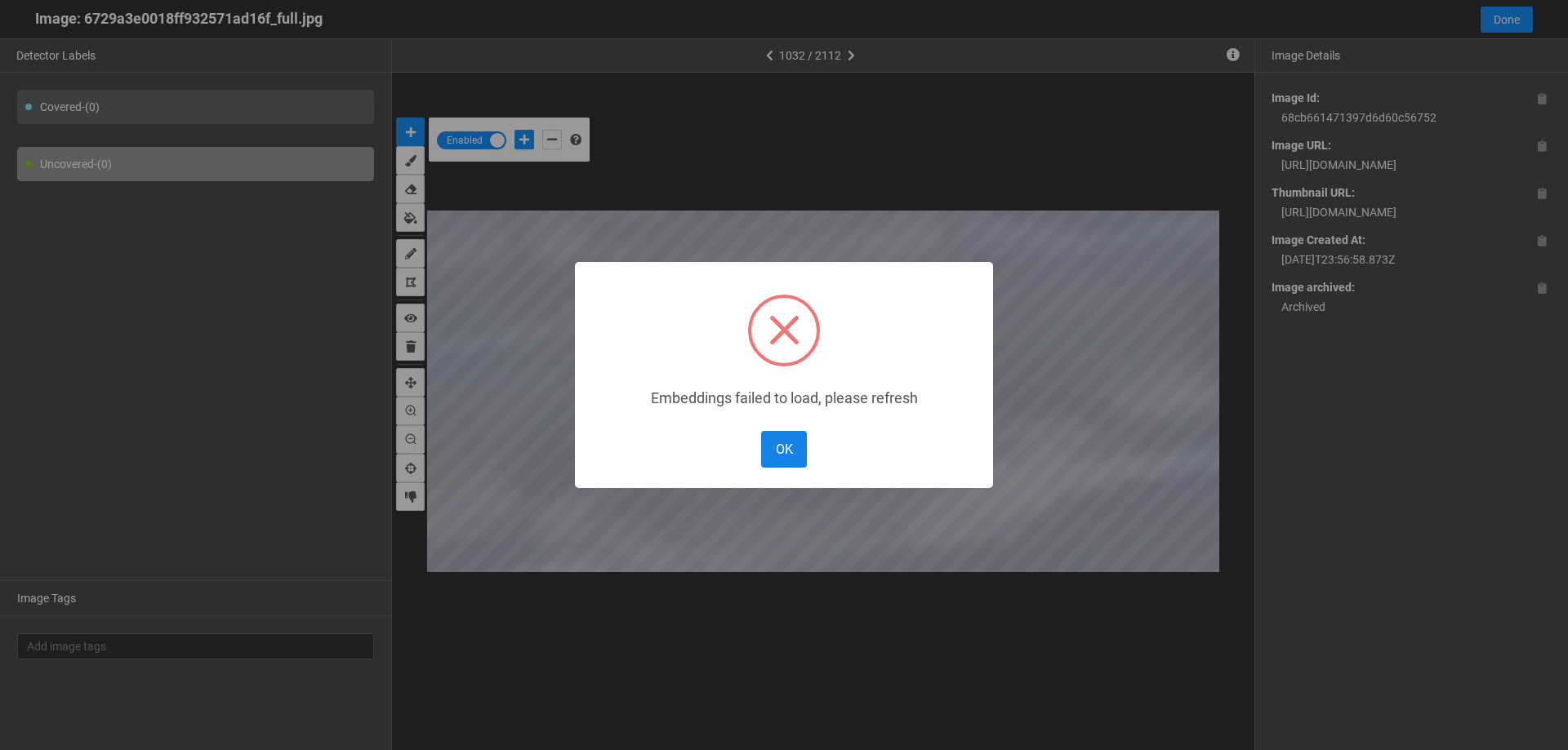
click at [795, 447] on button "OK" at bounding box center [784, 449] width 46 height 37
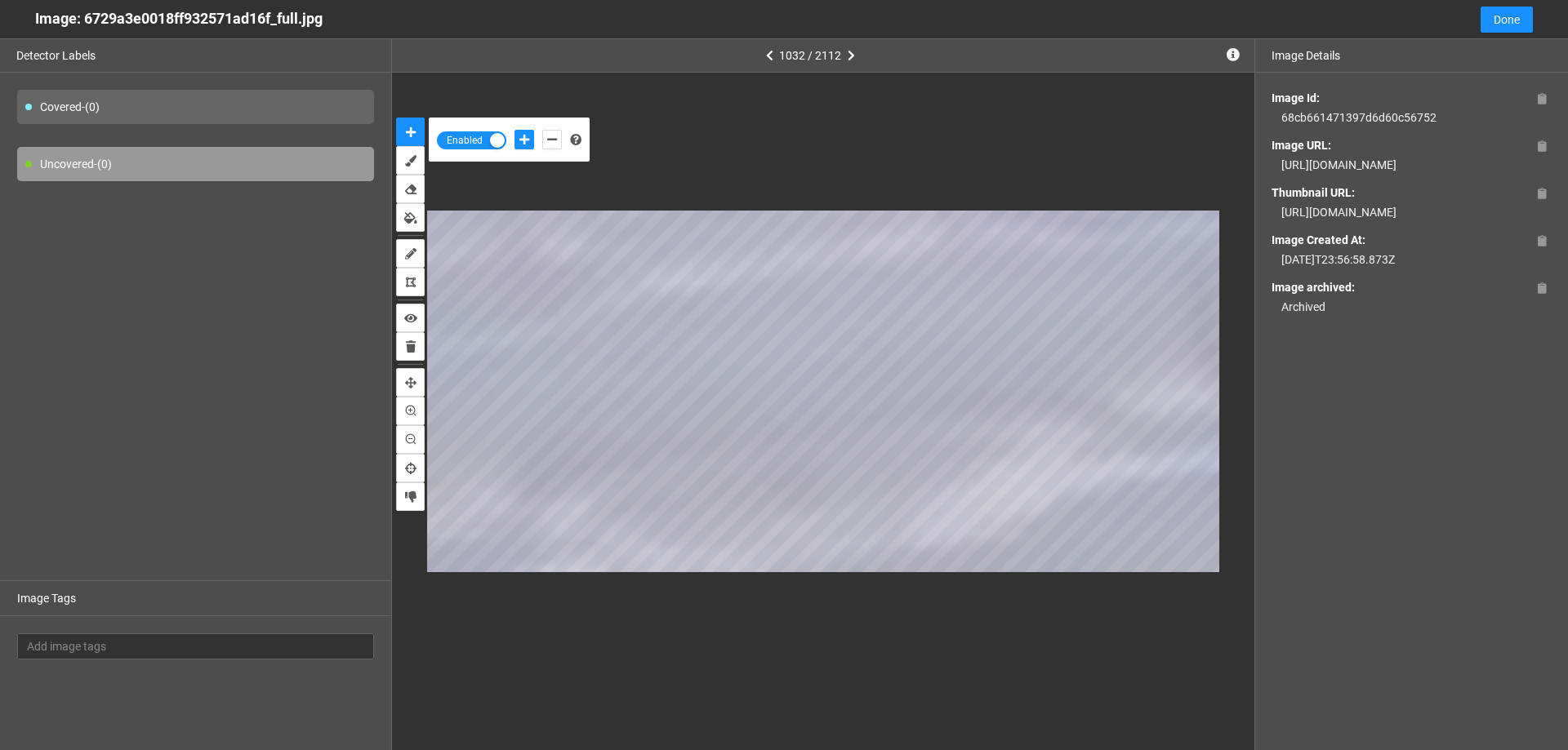
click at [843, 357] on body "··· Detectors ··· Streams ··· Similarity Search ··· ··· ··· Hamza I. ··· IMS Un…" at bounding box center [784, 375] width 1568 height 750
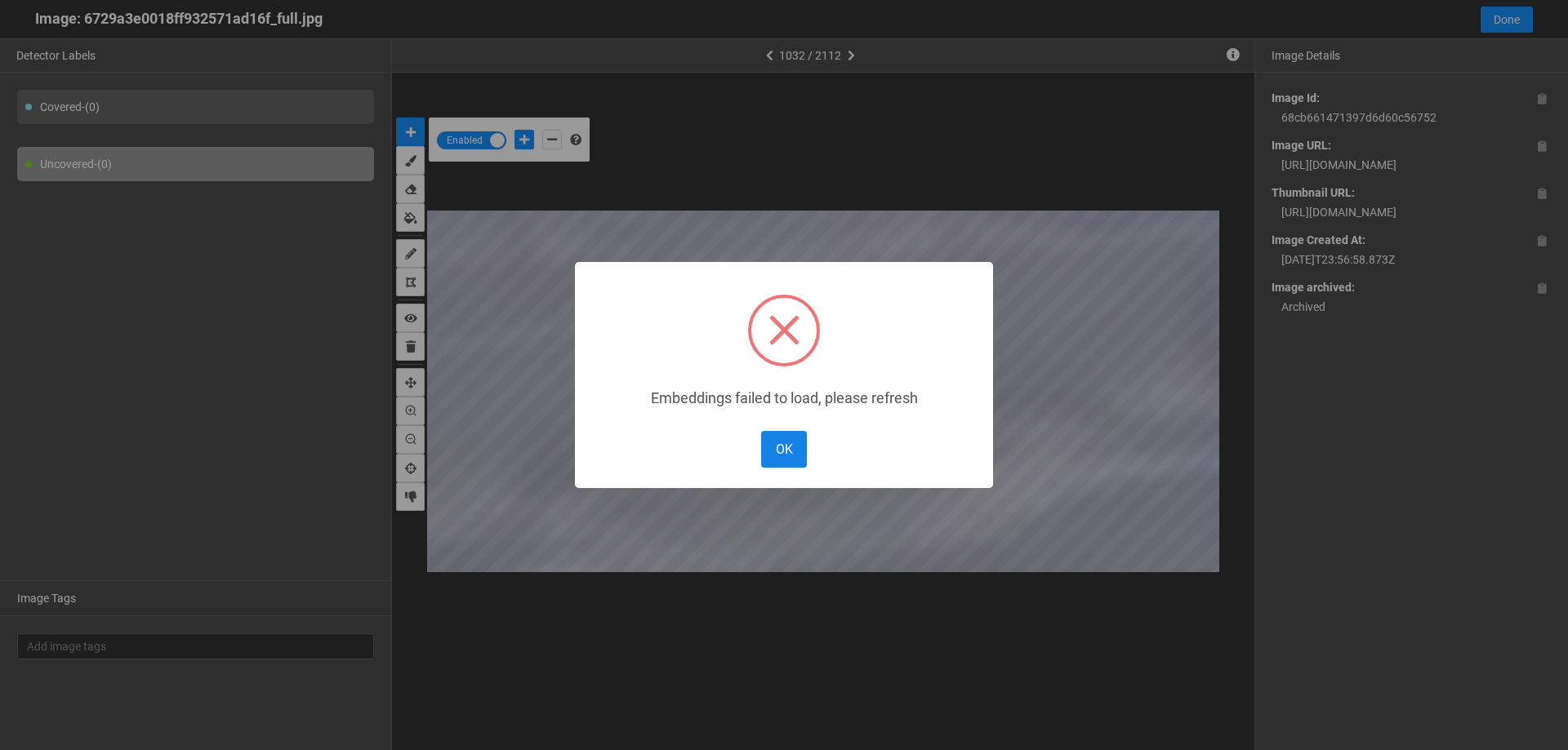
click at [781, 449] on button "OK" at bounding box center [784, 449] width 46 height 37
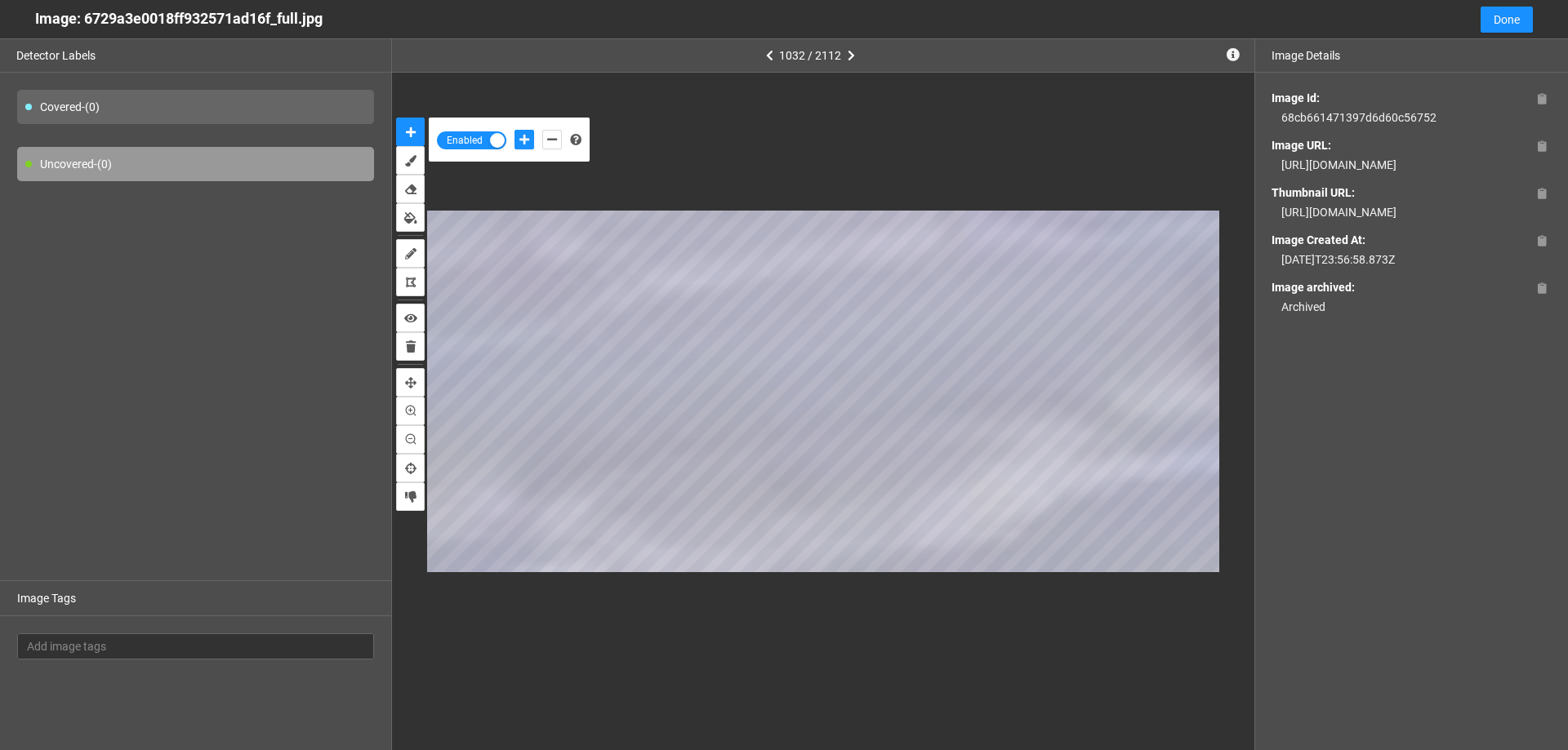
drag, startPoint x: 1276, startPoint y: 157, endPoint x: 1377, endPoint y: 186, distance: 105.1
click at [1377, 174] on div "https://app.matroid.com/media/im/67cb79fb8c6ce16fd3578dcf_full.jpg" at bounding box center [1411, 164] width 280 height 18
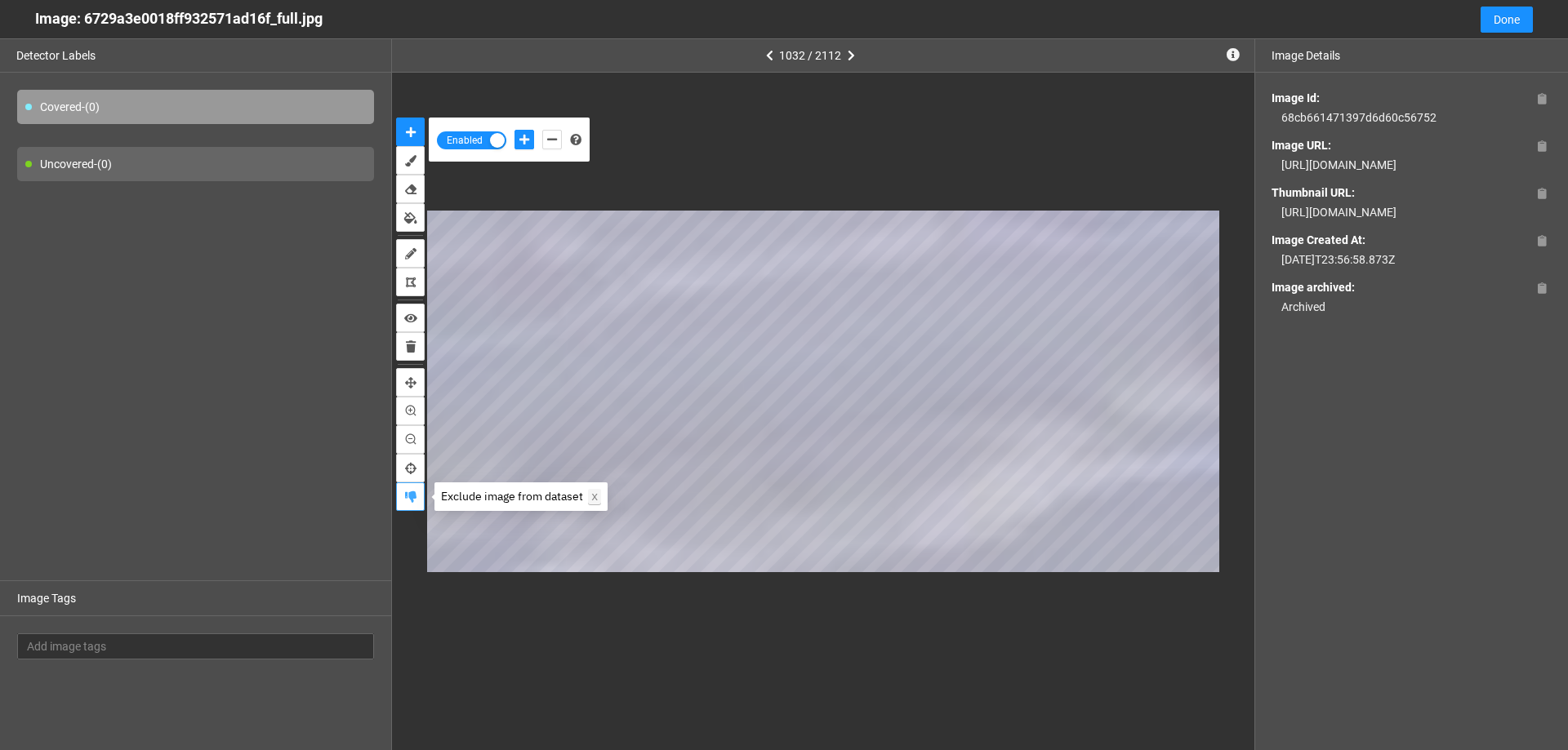
click at [410, 499] on icon "exclude" at bounding box center [411, 497] width 12 height 12
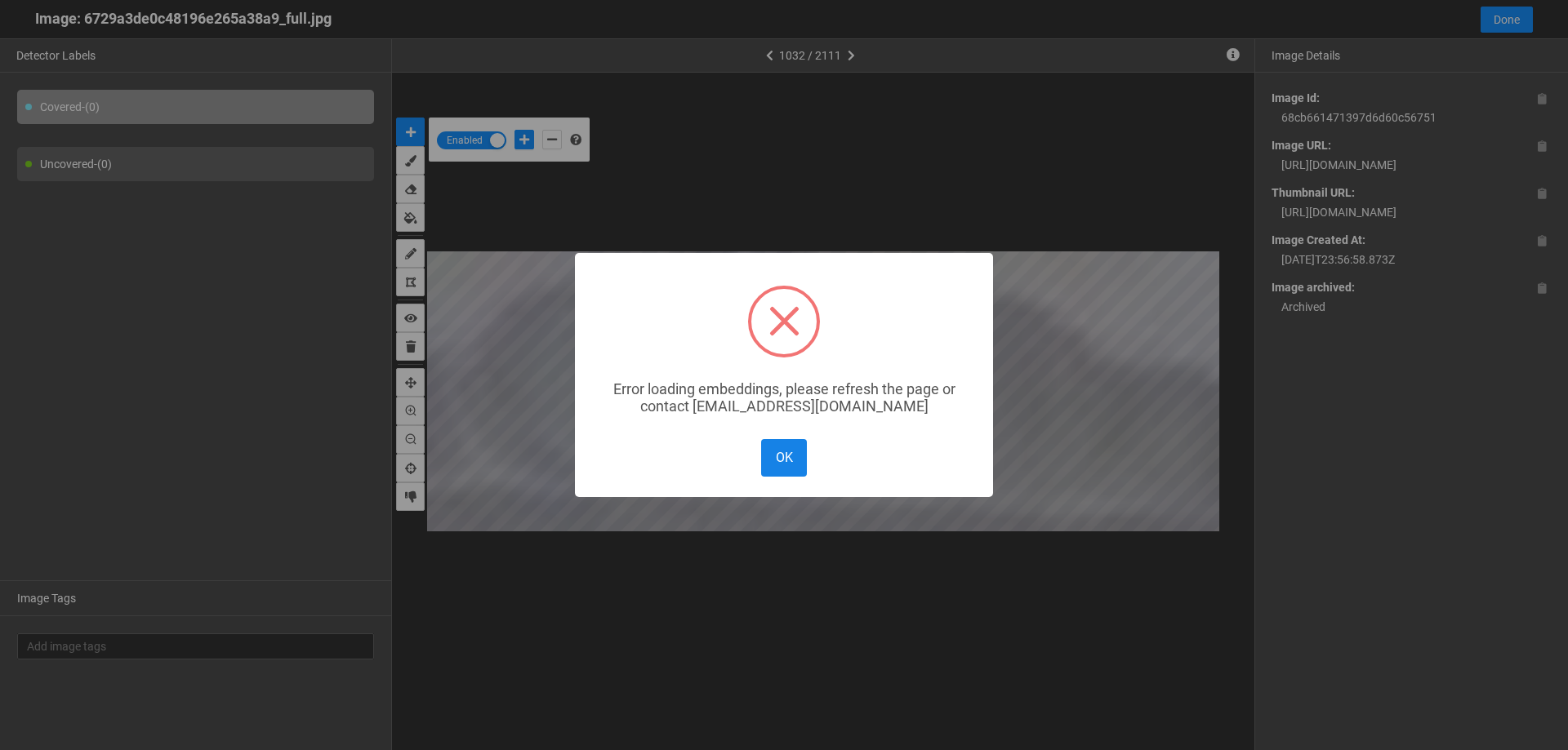
click at [786, 460] on button "OK" at bounding box center [784, 458] width 46 height 37
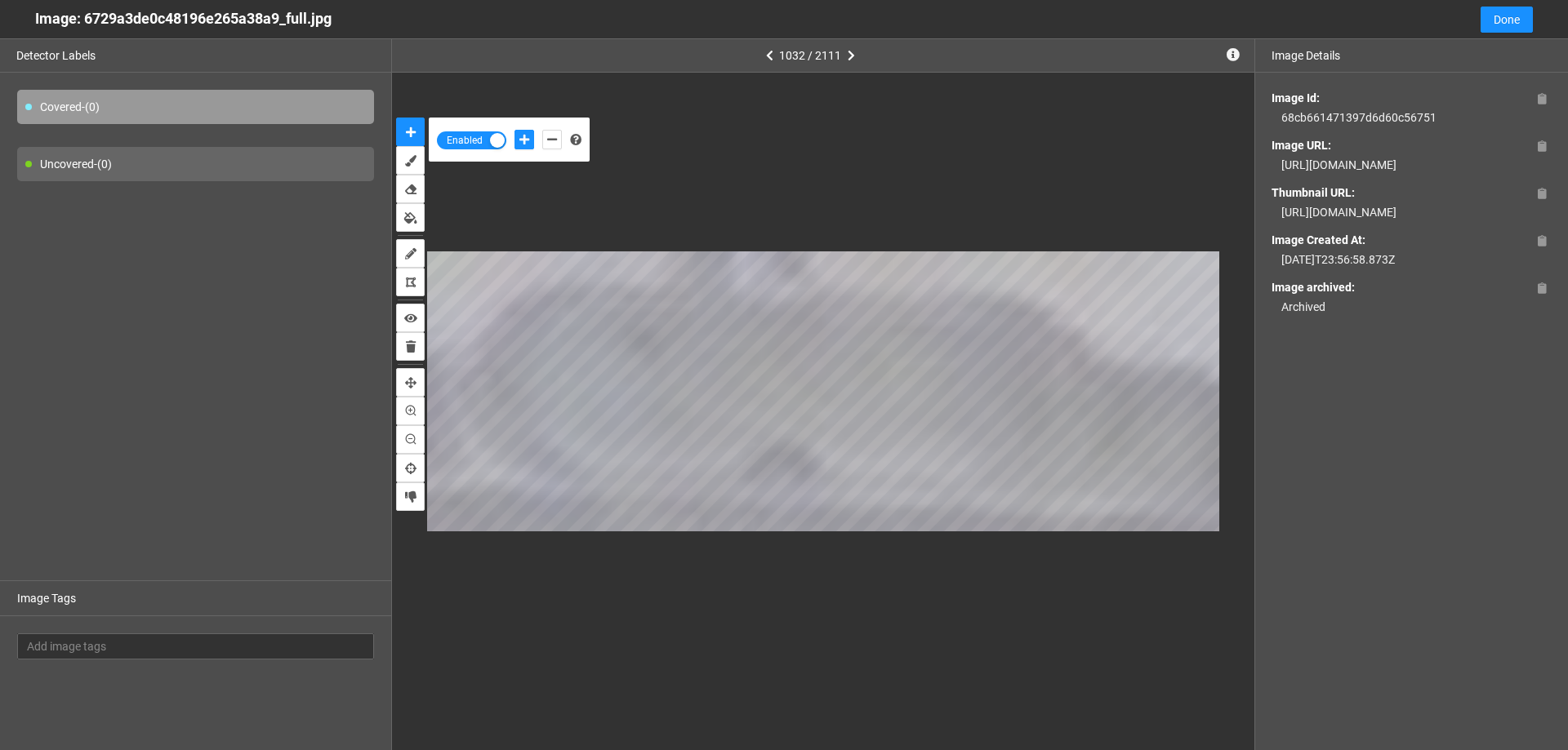
click at [852, 373] on body "··· Detectors ··· Streams ··· Similarity Search ··· ··· ··· Hamza I. ··· IMS Un…" at bounding box center [784, 375] width 1568 height 750
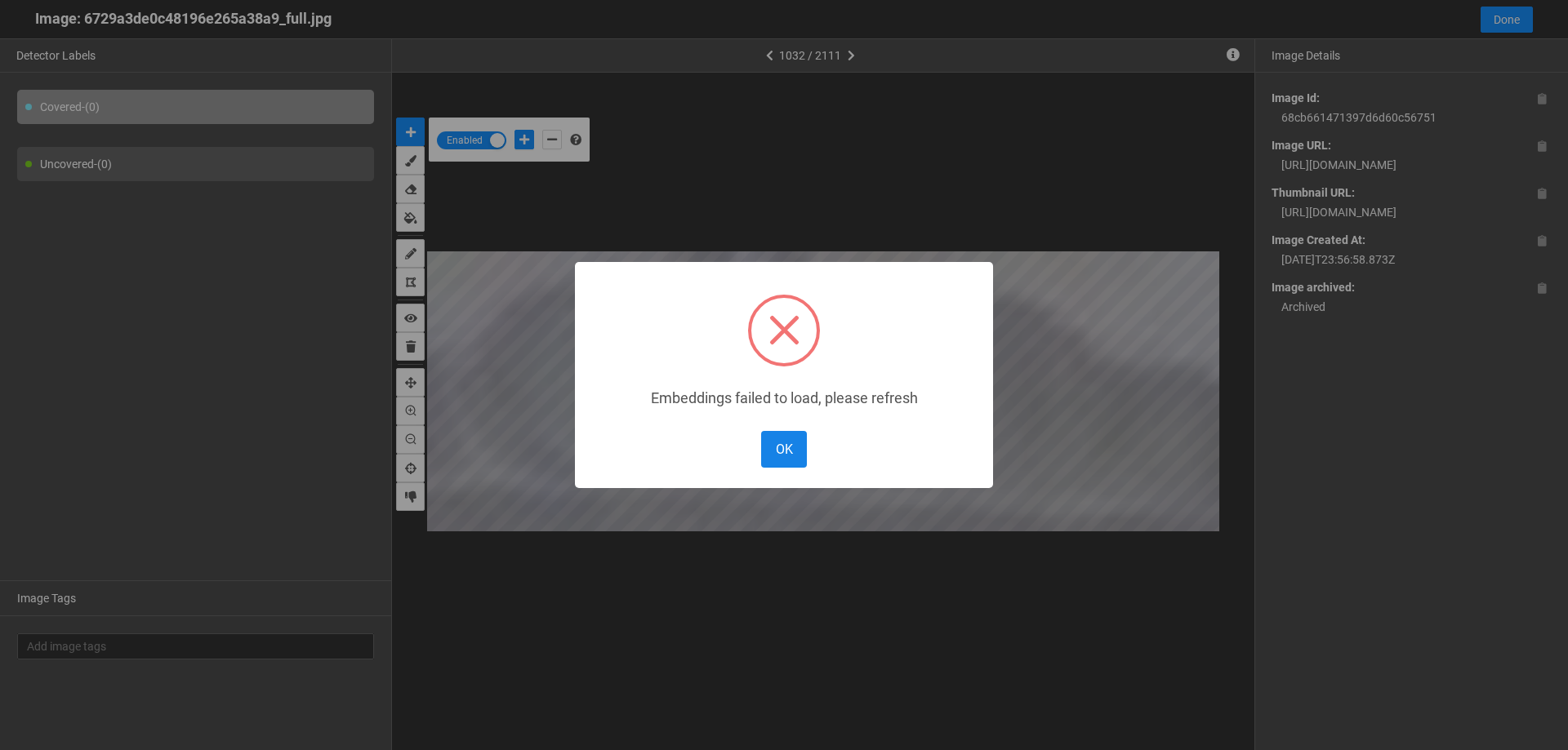
click at [784, 460] on button "OK" at bounding box center [784, 449] width 46 height 37
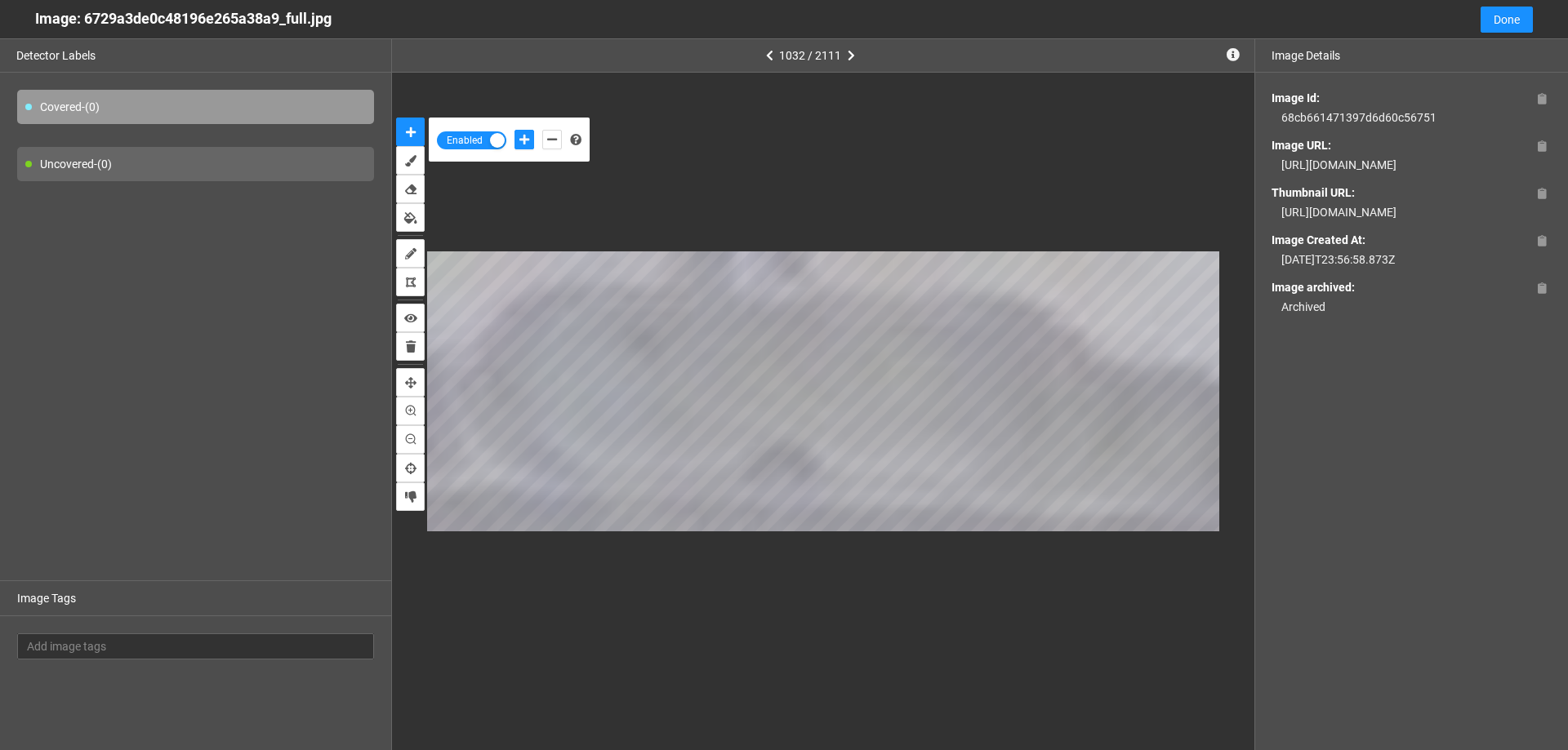
drag, startPoint x: 1278, startPoint y: 164, endPoint x: 1399, endPoint y: 191, distance: 124.0
click at [1399, 174] on div "https://app.matroid.com/media/im/67cb79fb8c6ce16fd3578dcd_full.jpg" at bounding box center [1411, 164] width 280 height 18
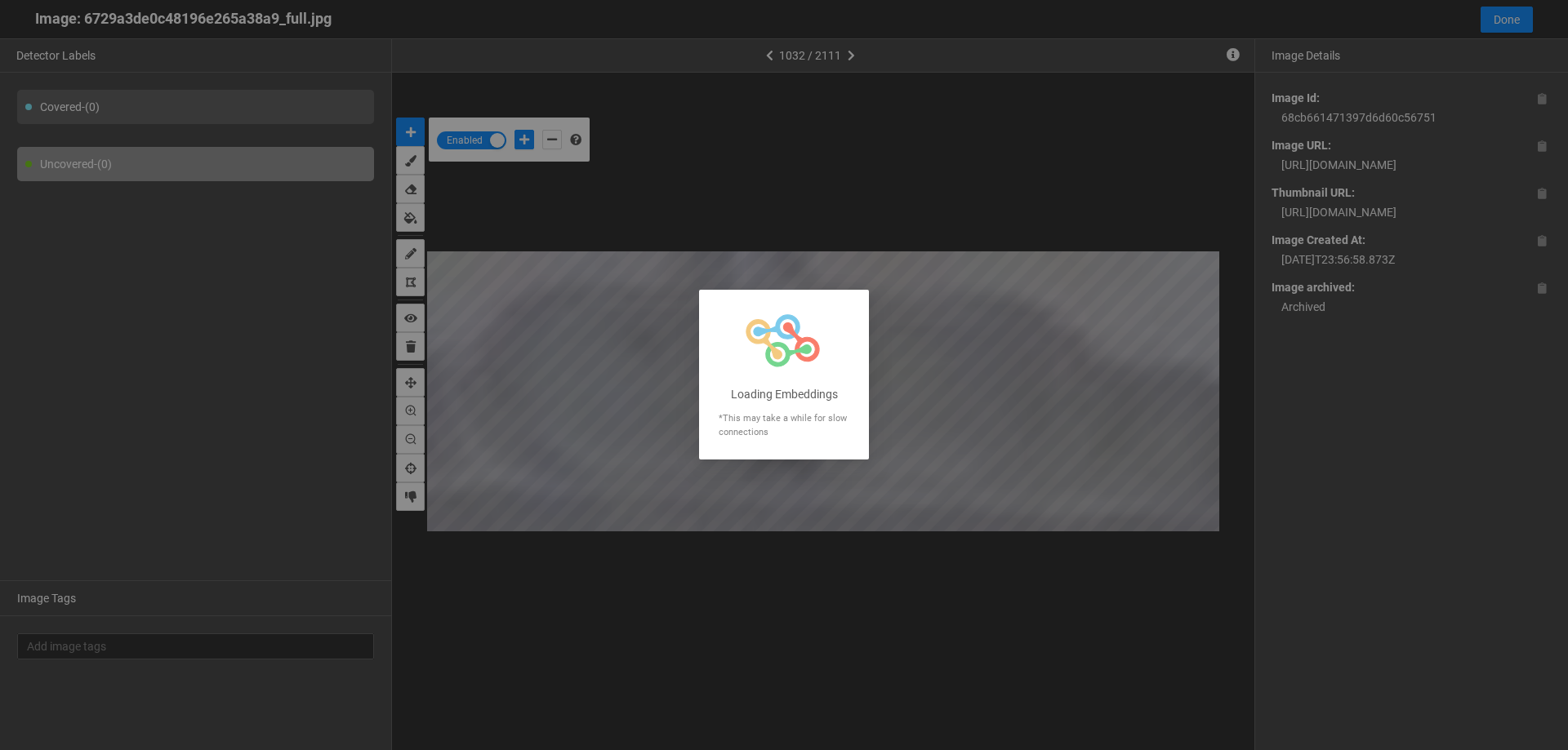
click at [659, 283] on div at bounding box center [784, 375] width 1568 height 750
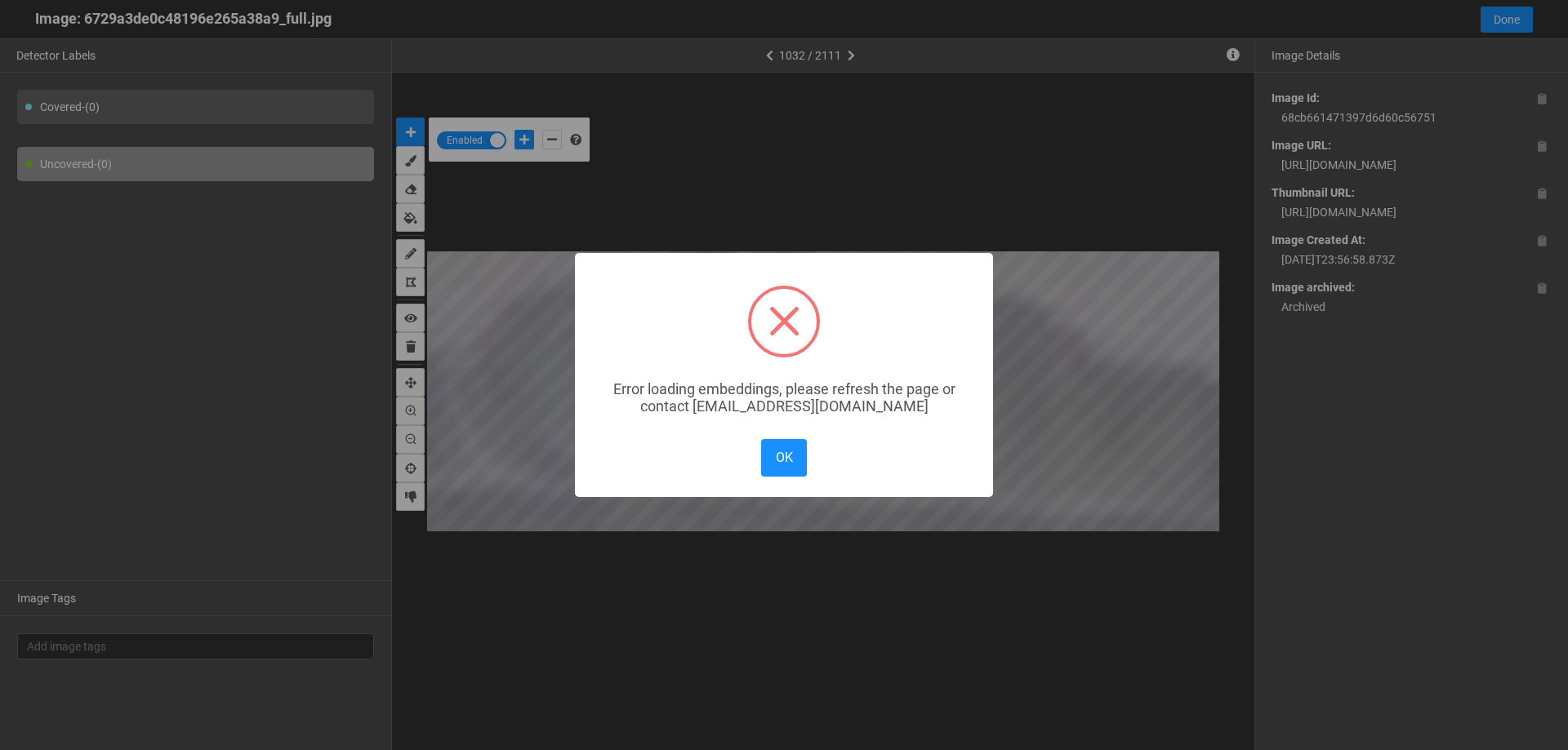
drag, startPoint x: 776, startPoint y: 451, endPoint x: 756, endPoint y: 453, distance: 20.1
click at [775, 453] on button "OK" at bounding box center [784, 458] width 46 height 37
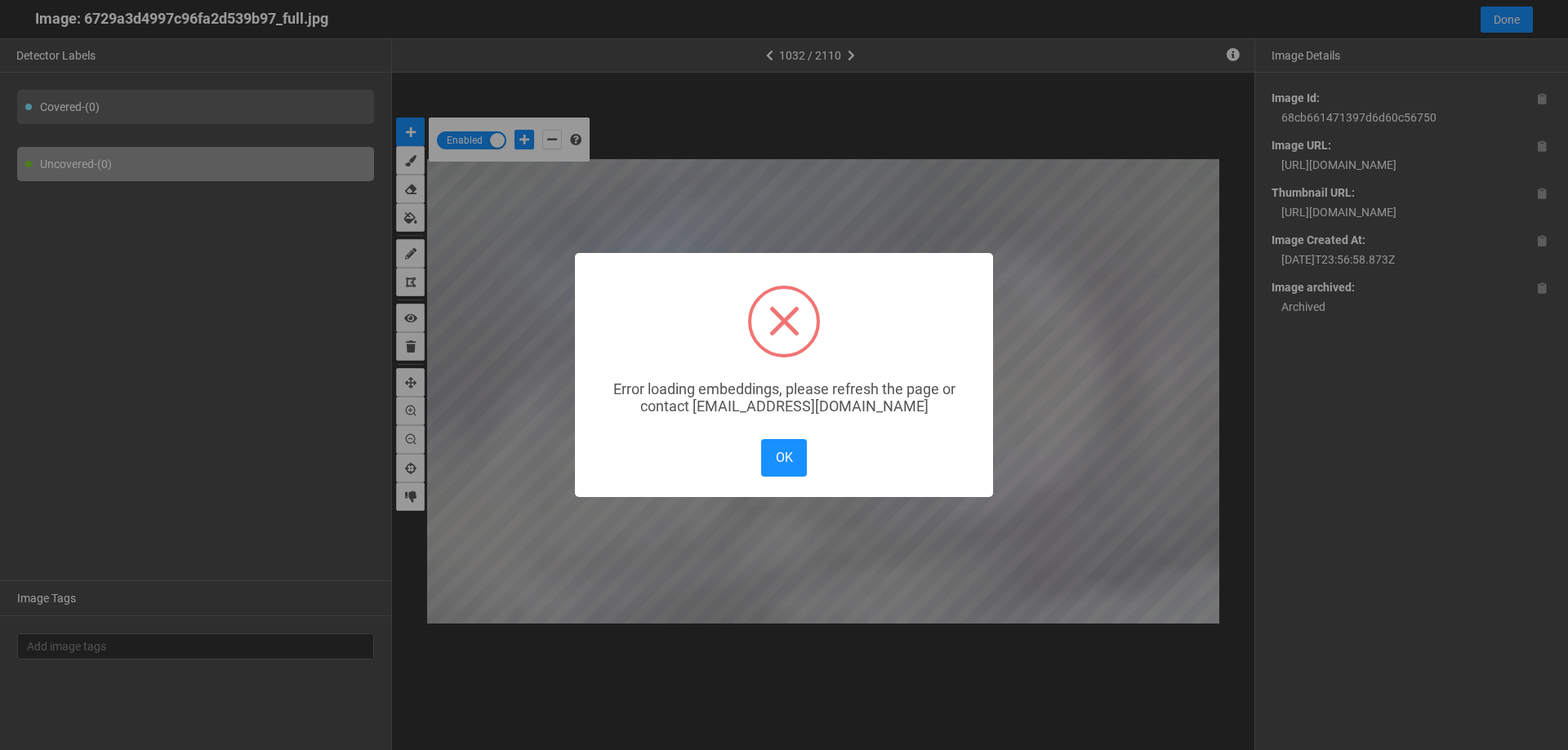
click at [789, 445] on button "OK" at bounding box center [784, 458] width 46 height 37
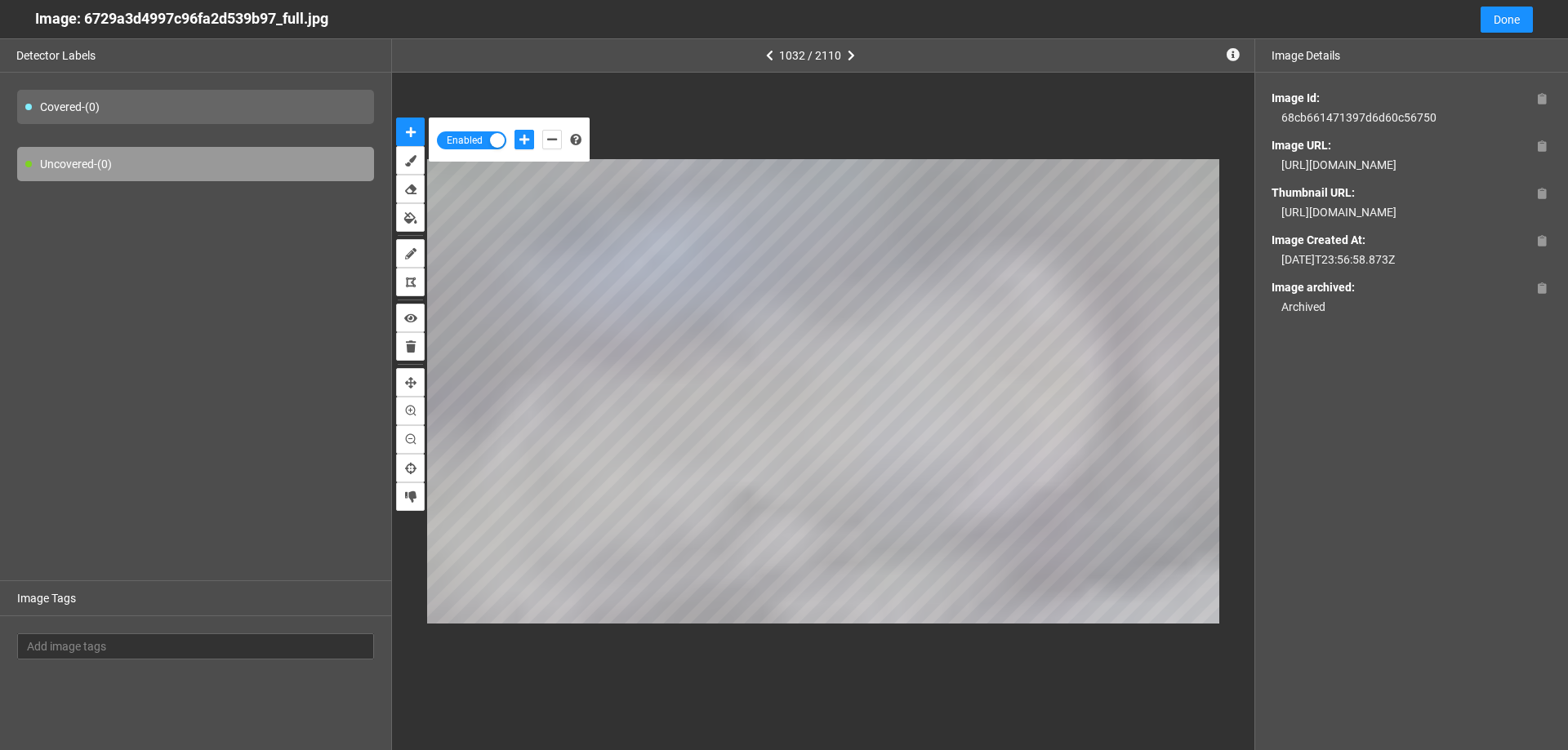
click at [1034, 371] on body "··· Detectors ··· Streams ··· Similarity Search ··· ··· ··· Hamza I. ··· IMS Un…" at bounding box center [784, 375] width 1568 height 750
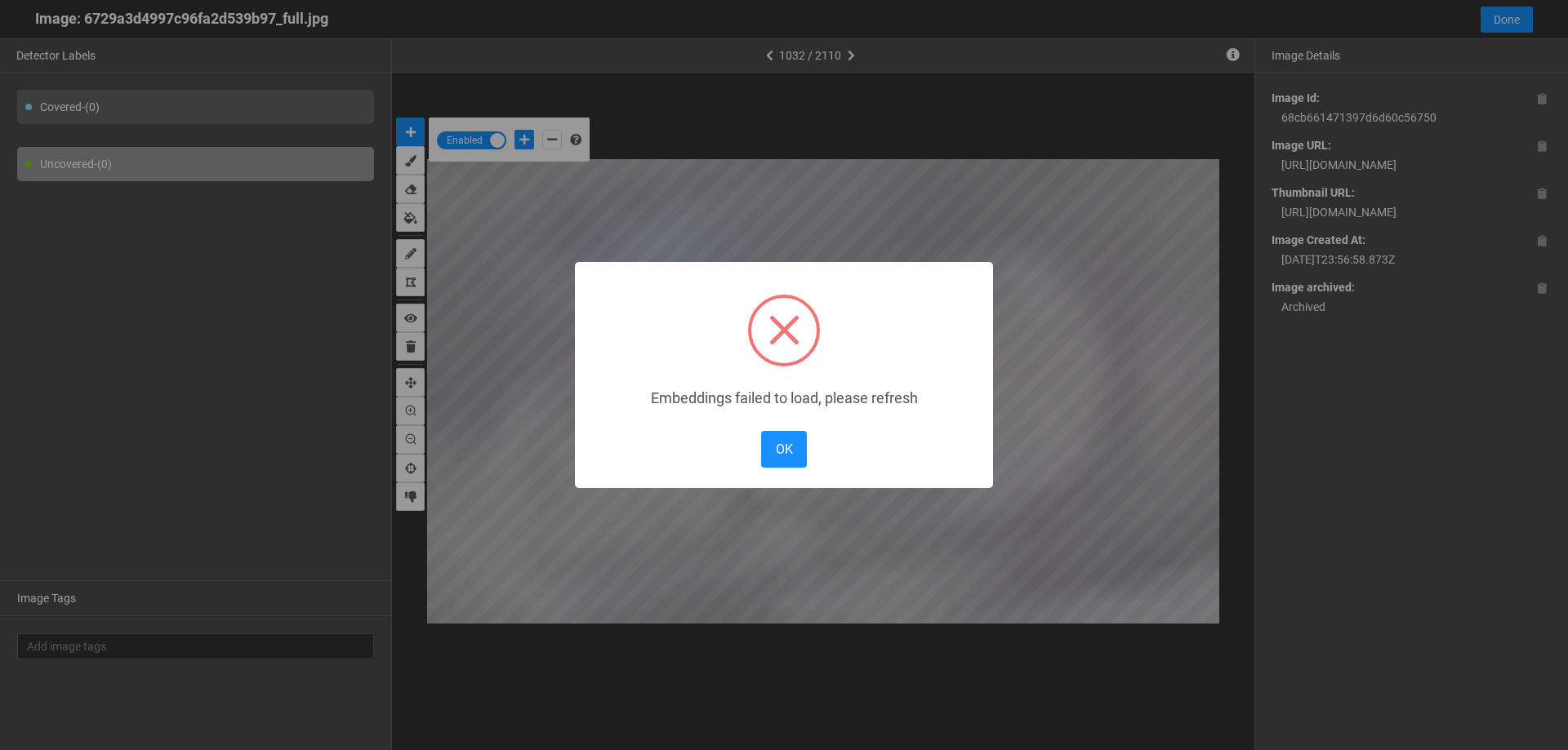
click at [764, 445] on button "OK" at bounding box center [784, 449] width 46 height 37
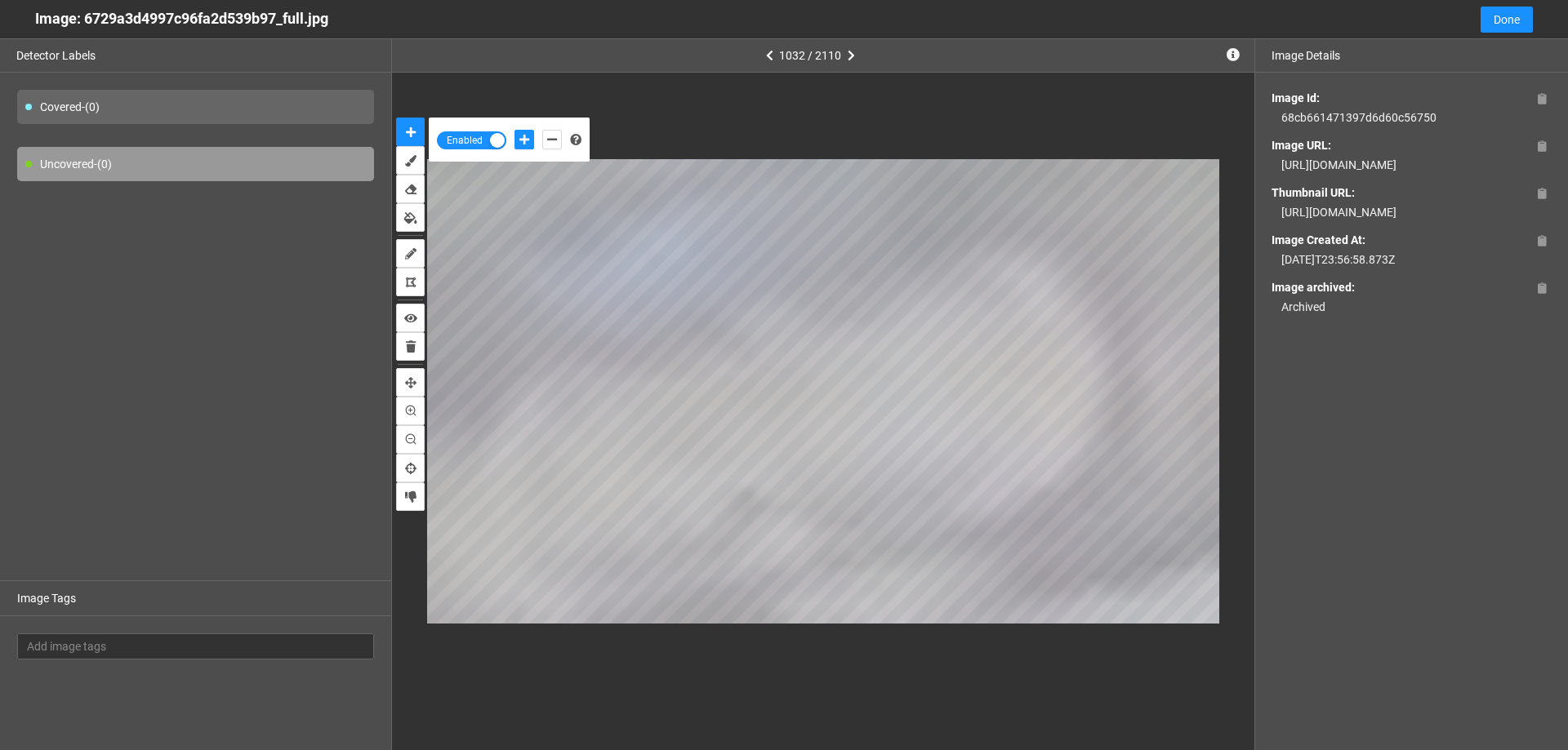
drag, startPoint x: 1280, startPoint y: 160, endPoint x: 1400, endPoint y: 190, distance: 123.7
click at [1400, 174] on div "https://app.matroid.com/media/im/67cb79fb8c6ce16fd3578dcb_full.jpg" at bounding box center [1411, 164] width 280 height 18
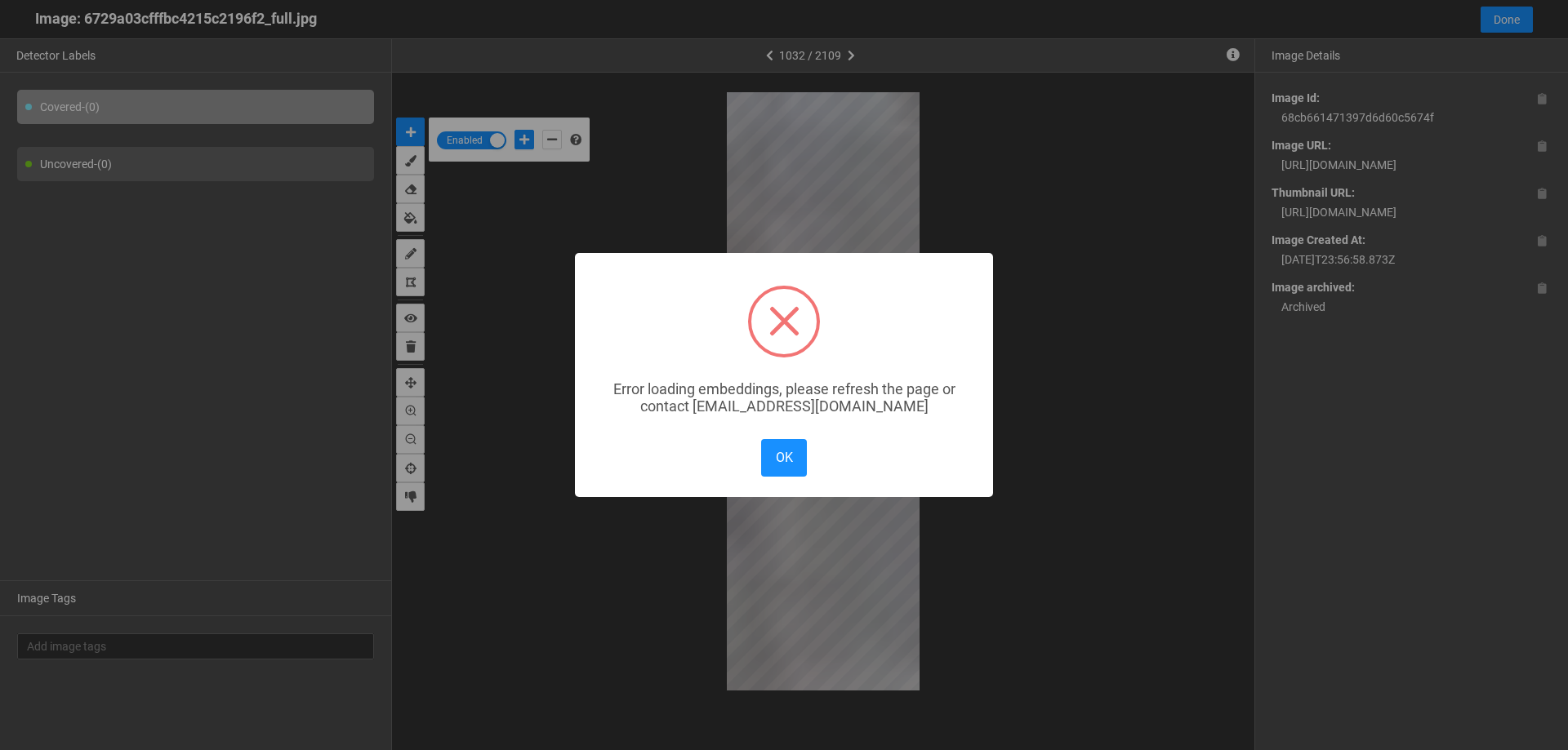
click at [809, 451] on div "OK No Cancel" at bounding box center [784, 457] width 54 height 45
click at [799, 453] on button "OK" at bounding box center [784, 458] width 46 height 37
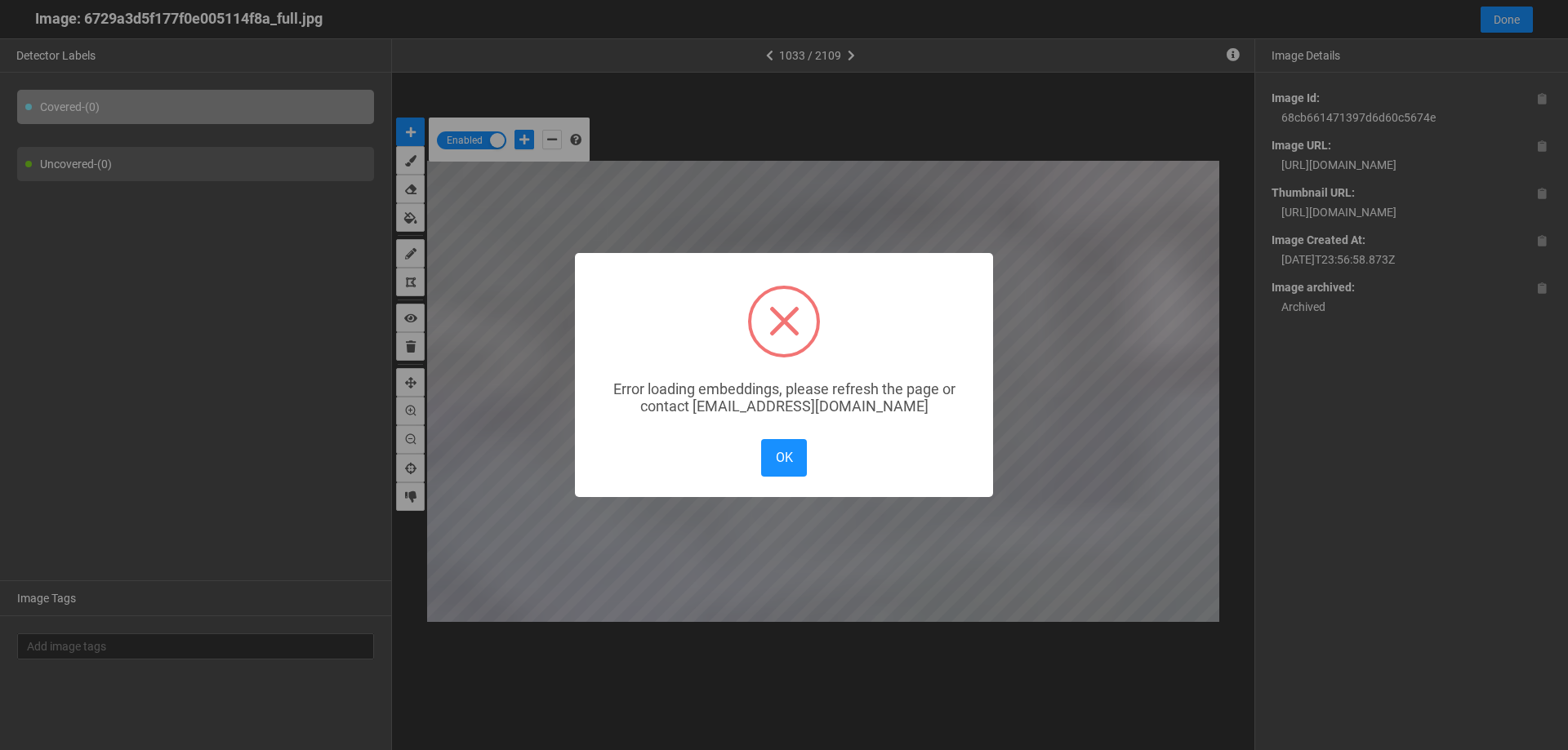
click at [776, 492] on div "× Error loading embeddings, please refresh the page or contact [EMAIL_ADDRESS][…" at bounding box center [784, 374] width 418 height 243
drag, startPoint x: 775, startPoint y: 484, endPoint x: 779, endPoint y: 467, distance: 17.5
click at [776, 484] on div "× Error loading embeddings, please refresh the page or contact [EMAIL_ADDRESS][…" at bounding box center [784, 374] width 418 height 243
click at [783, 455] on button "OK" at bounding box center [784, 458] width 46 height 37
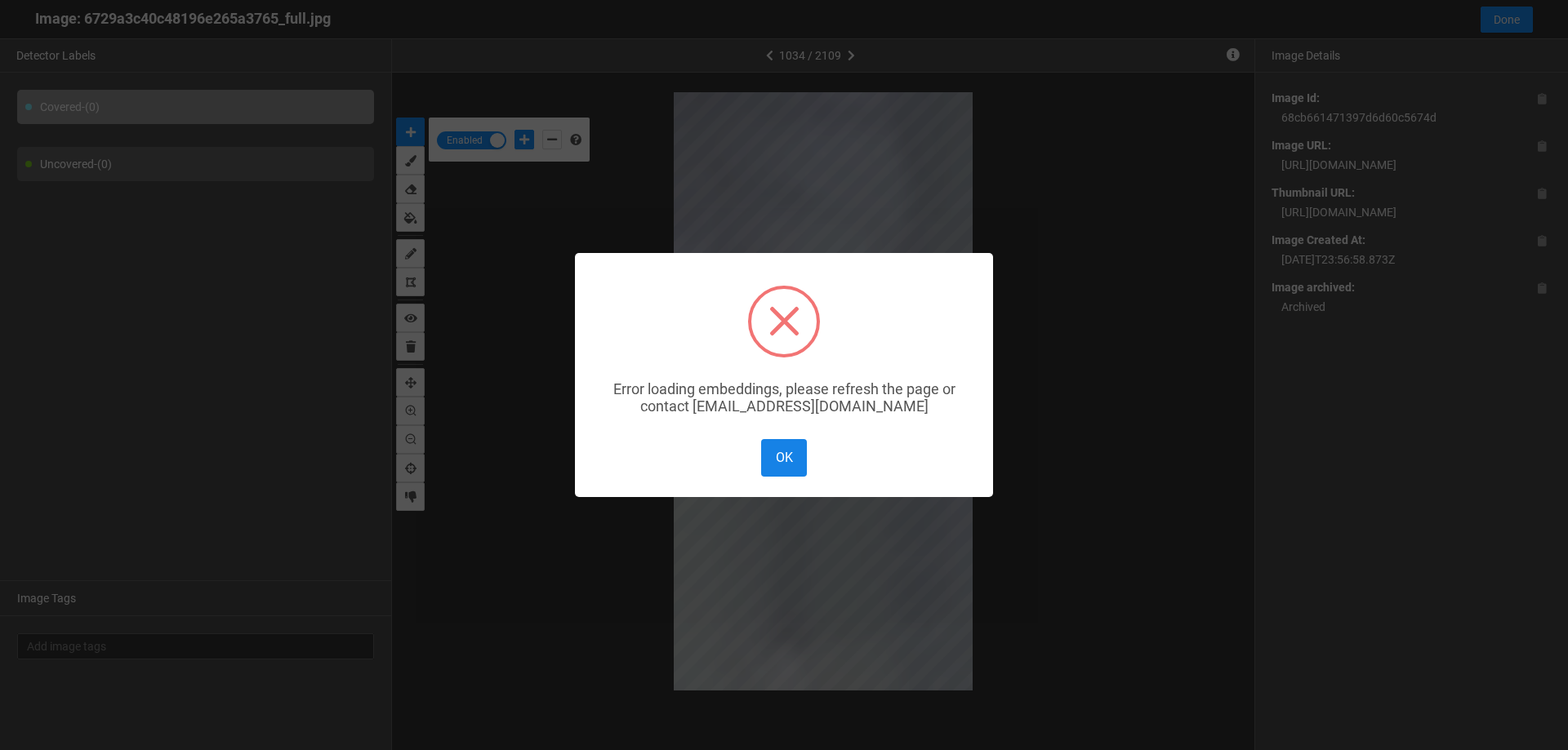
click at [804, 455] on button "OK" at bounding box center [784, 458] width 46 height 37
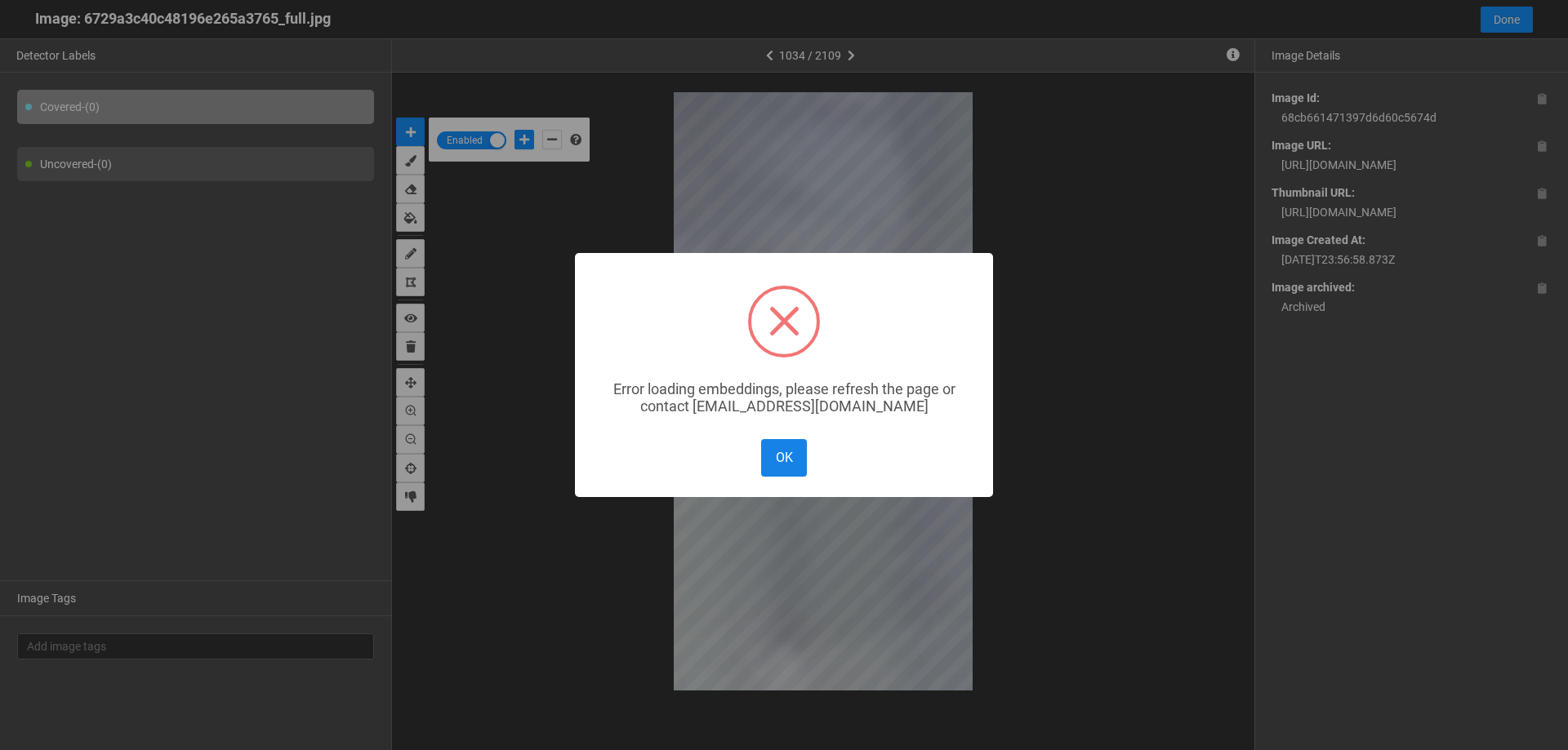
click at [774, 462] on button "OK" at bounding box center [784, 458] width 46 height 37
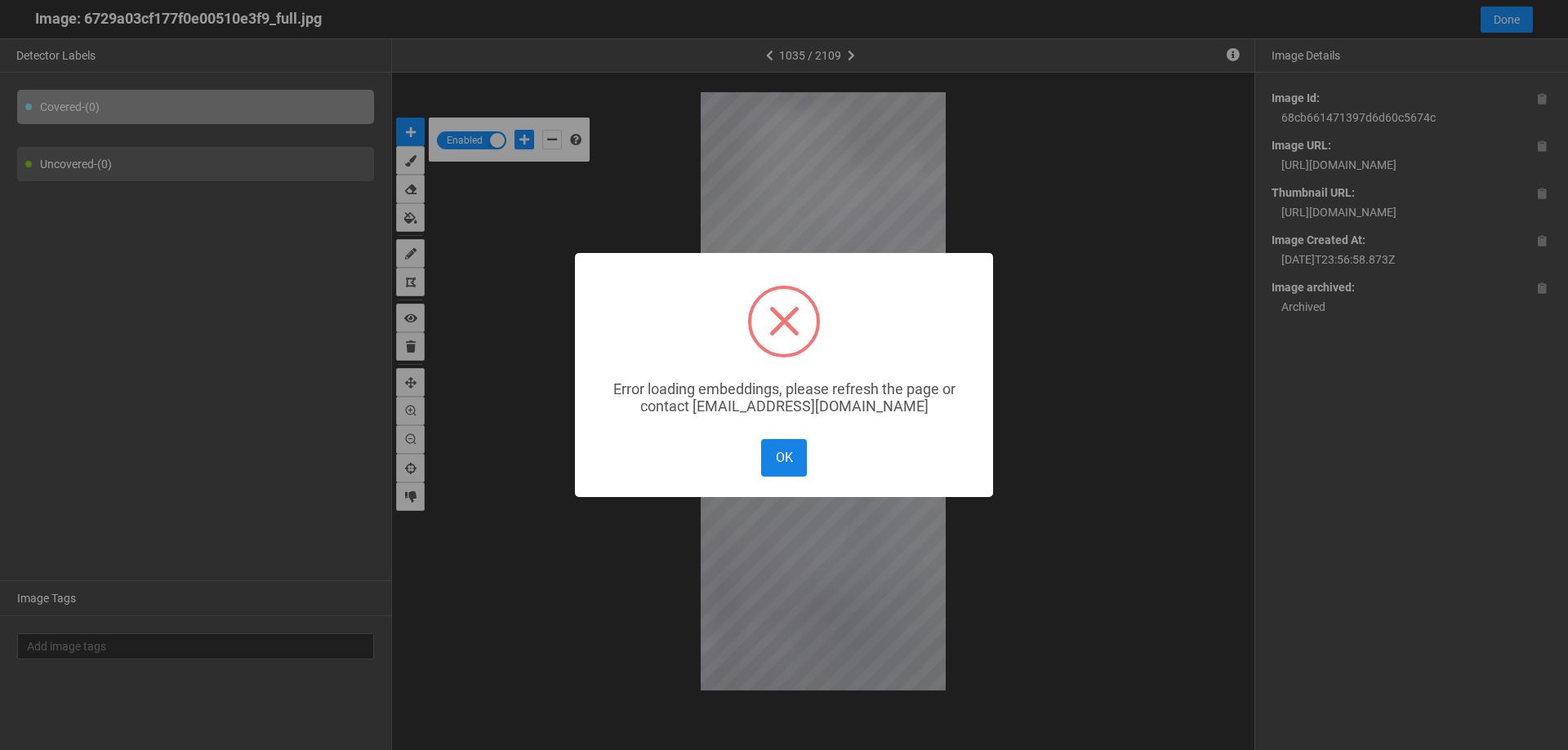
click at [771, 464] on button "OK" at bounding box center [784, 458] width 46 height 37
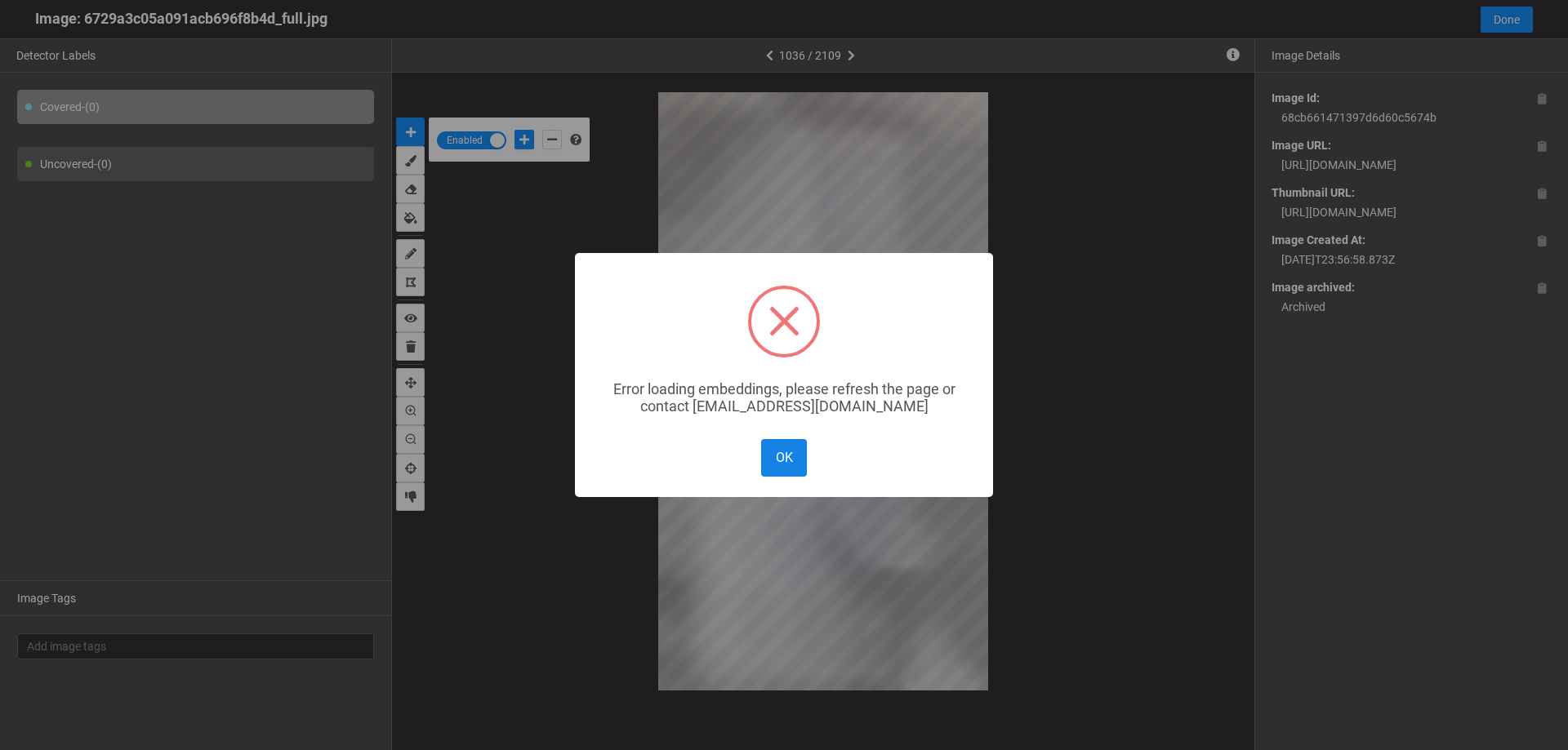
click at [802, 462] on button "OK" at bounding box center [784, 458] width 46 height 37
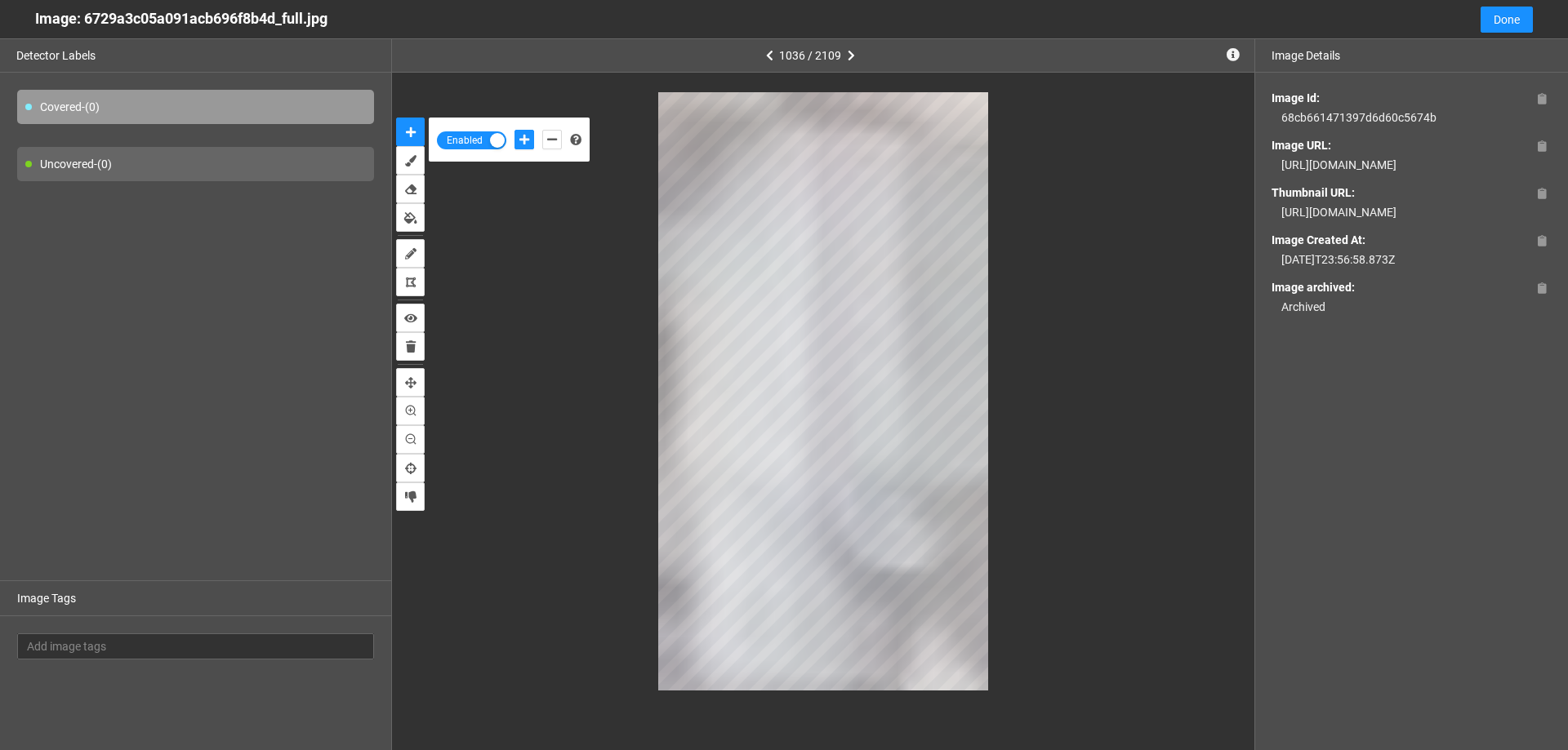
click at [907, 320] on body "··· Detectors ··· Streams ··· Similarity Search ··· ··· ··· Hamza I. ··· IMS Un…" at bounding box center [784, 375] width 1568 height 750
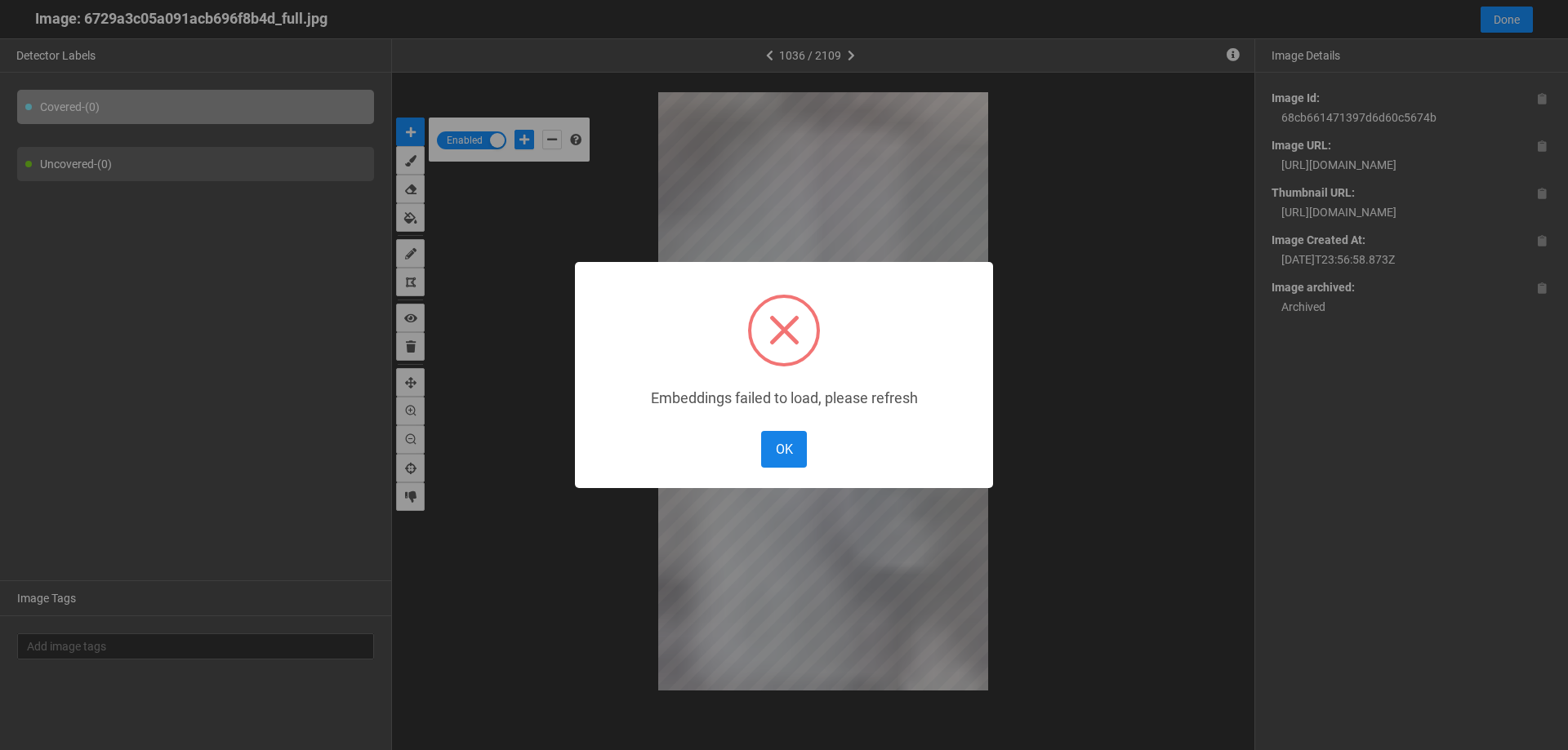
click at [793, 442] on button "OK" at bounding box center [784, 449] width 46 height 37
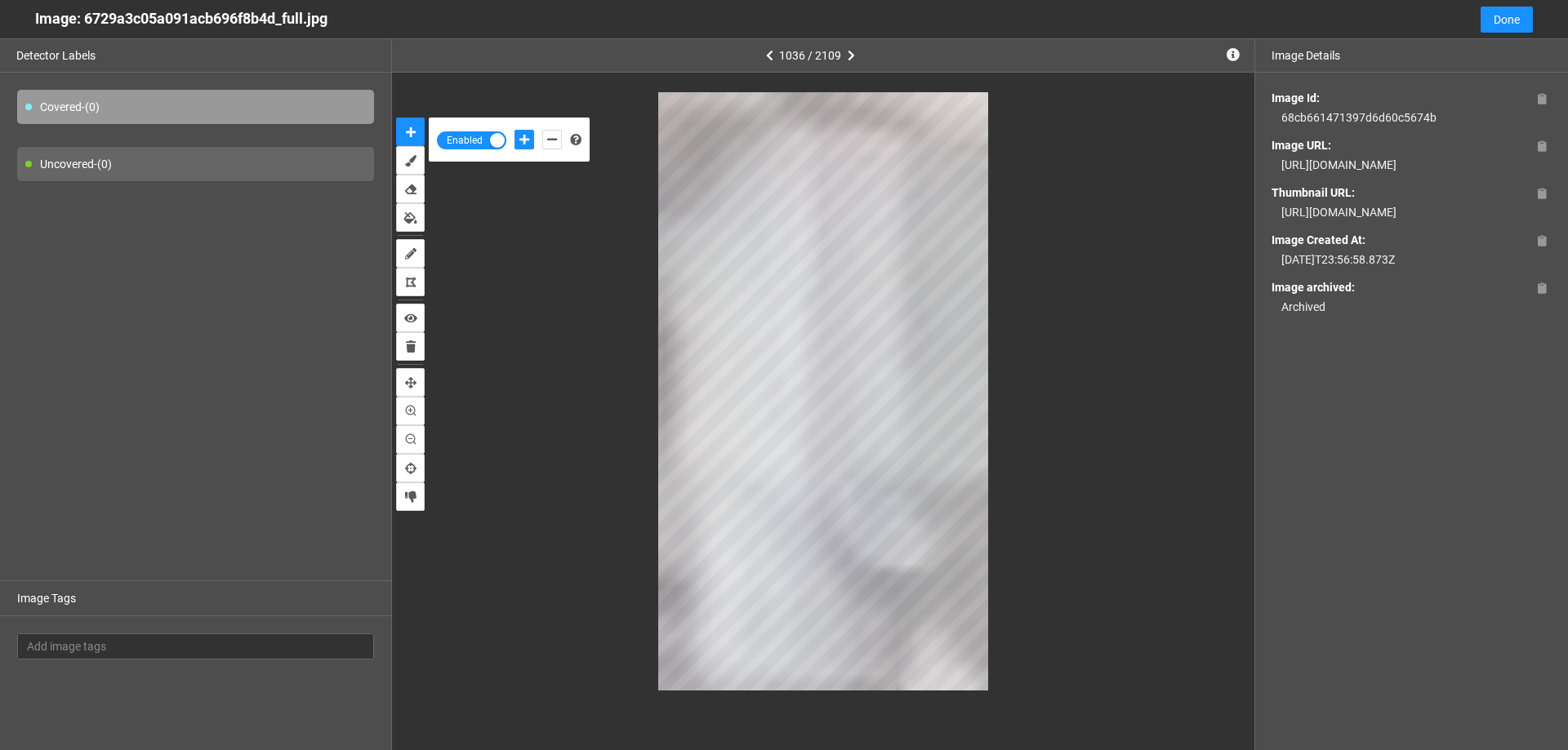
drag, startPoint x: 1279, startPoint y: 162, endPoint x: 1389, endPoint y: 190, distance: 113.5
click at [1388, 174] on div "https://app.matroid.com/media/im/67cb79fb8c6ce16fd3578dc1_full.jpg" at bounding box center [1411, 164] width 280 height 18
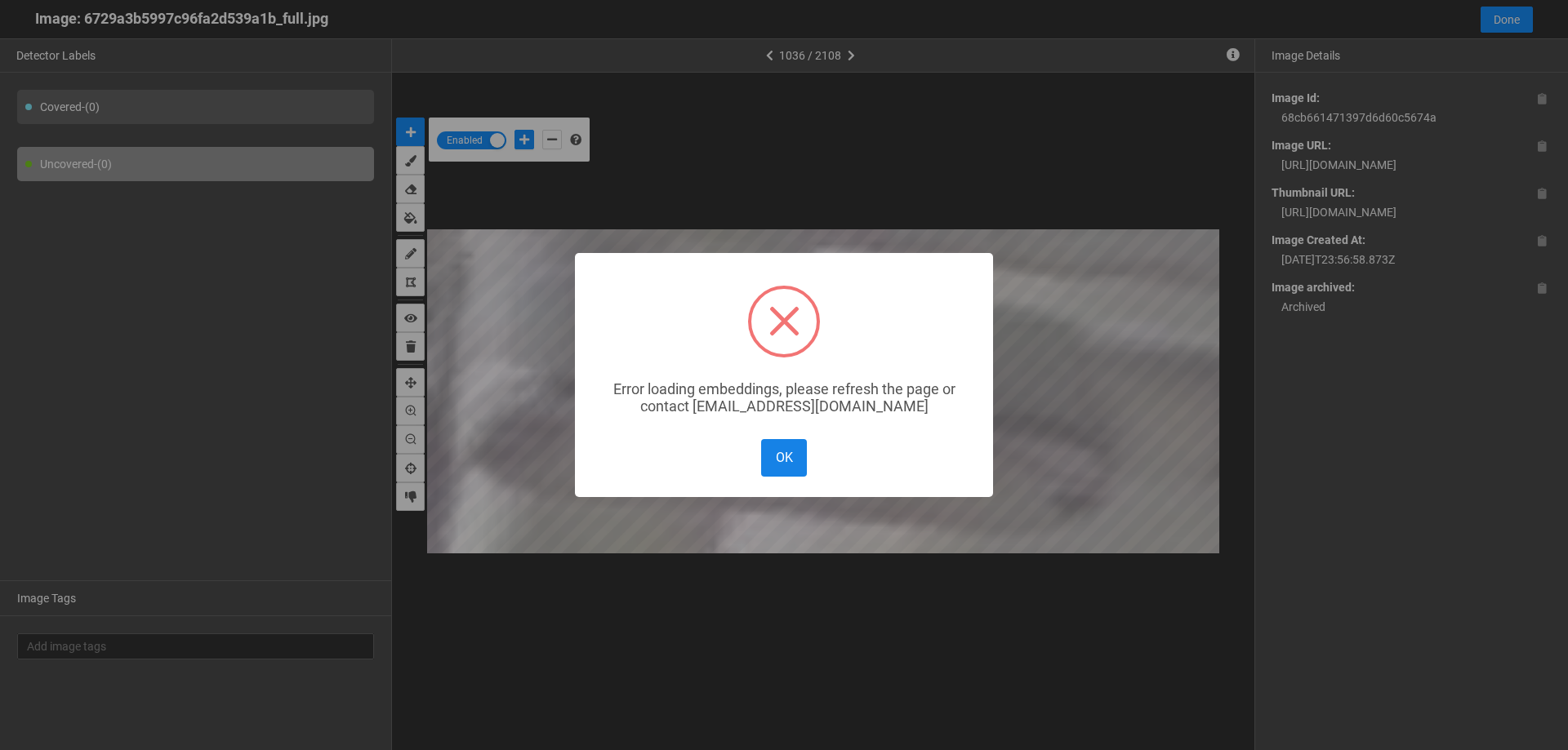
click at [774, 453] on button "OK" at bounding box center [784, 458] width 46 height 37
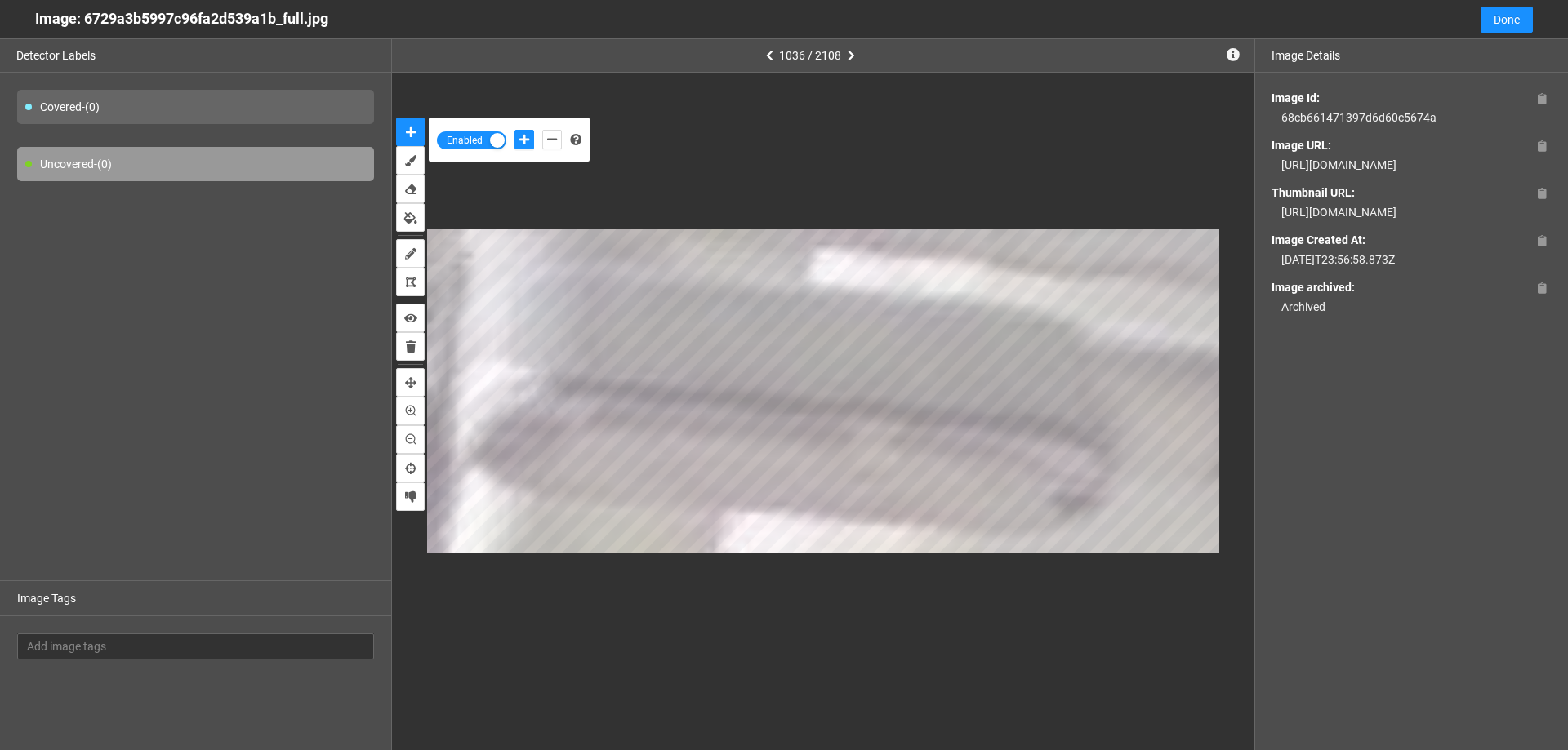
click at [879, 462] on body "··· Detectors ··· Streams ··· Similarity Search ··· ··· ··· Hamza I. ··· IMS Un…" at bounding box center [784, 375] width 1568 height 750
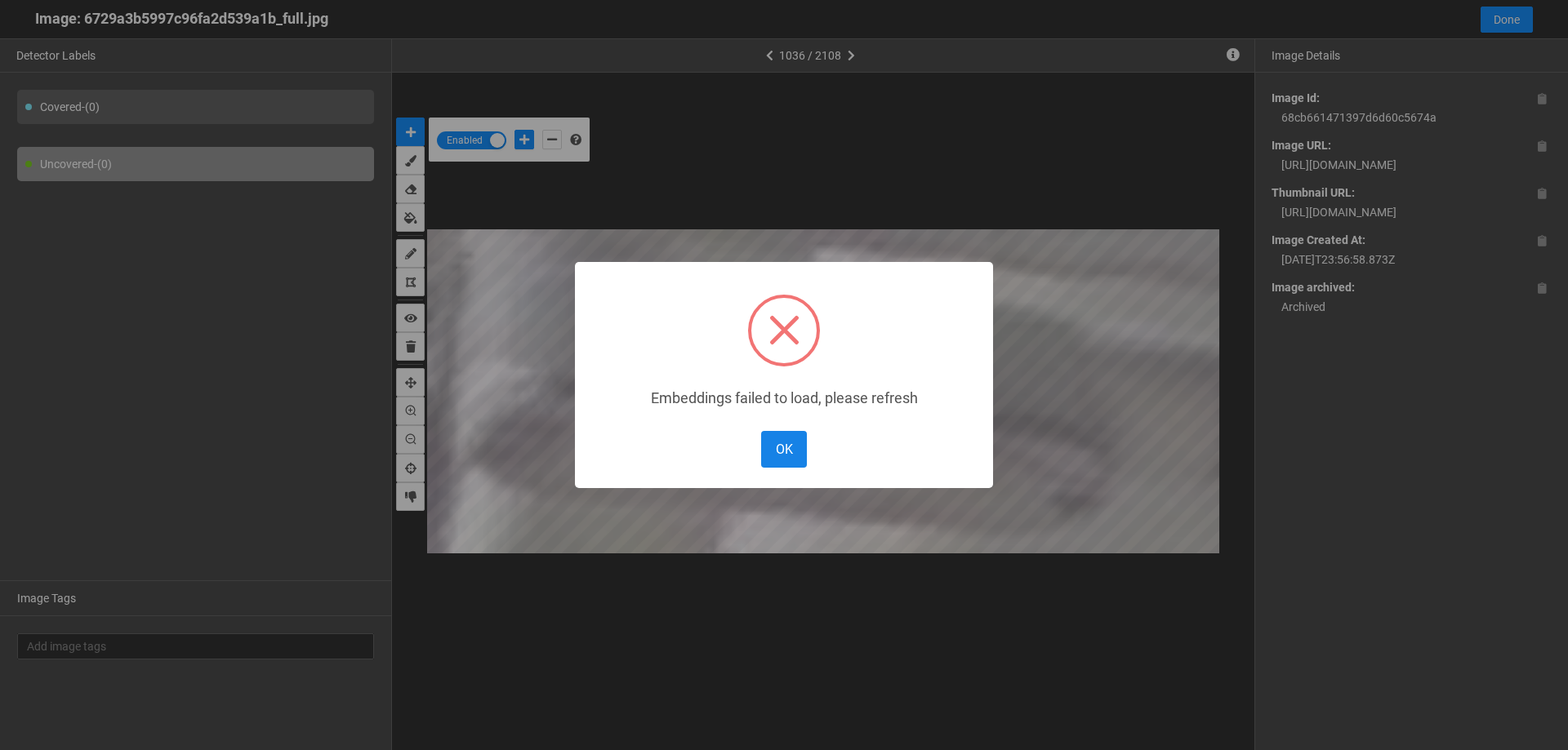
click at [795, 455] on button "OK" at bounding box center [784, 449] width 46 height 37
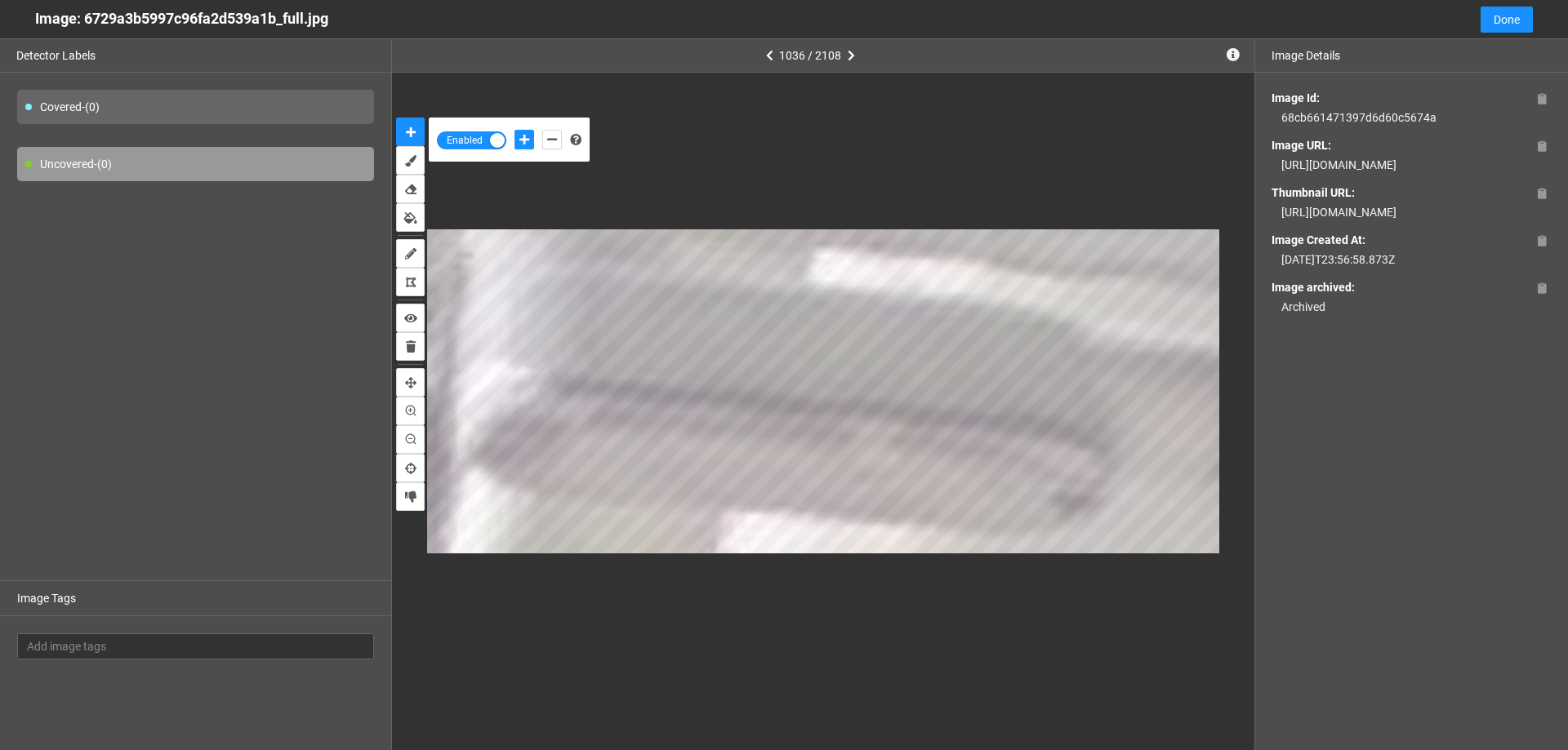
drag, startPoint x: 1280, startPoint y: 160, endPoint x: 1396, endPoint y: 194, distance: 120.9
click at [1396, 194] on div "Image Id: 68cb661471397d6d60c5674a Image URL: https://app.matroid.com/media/im/…" at bounding box center [1410, 202] width 312 height 259
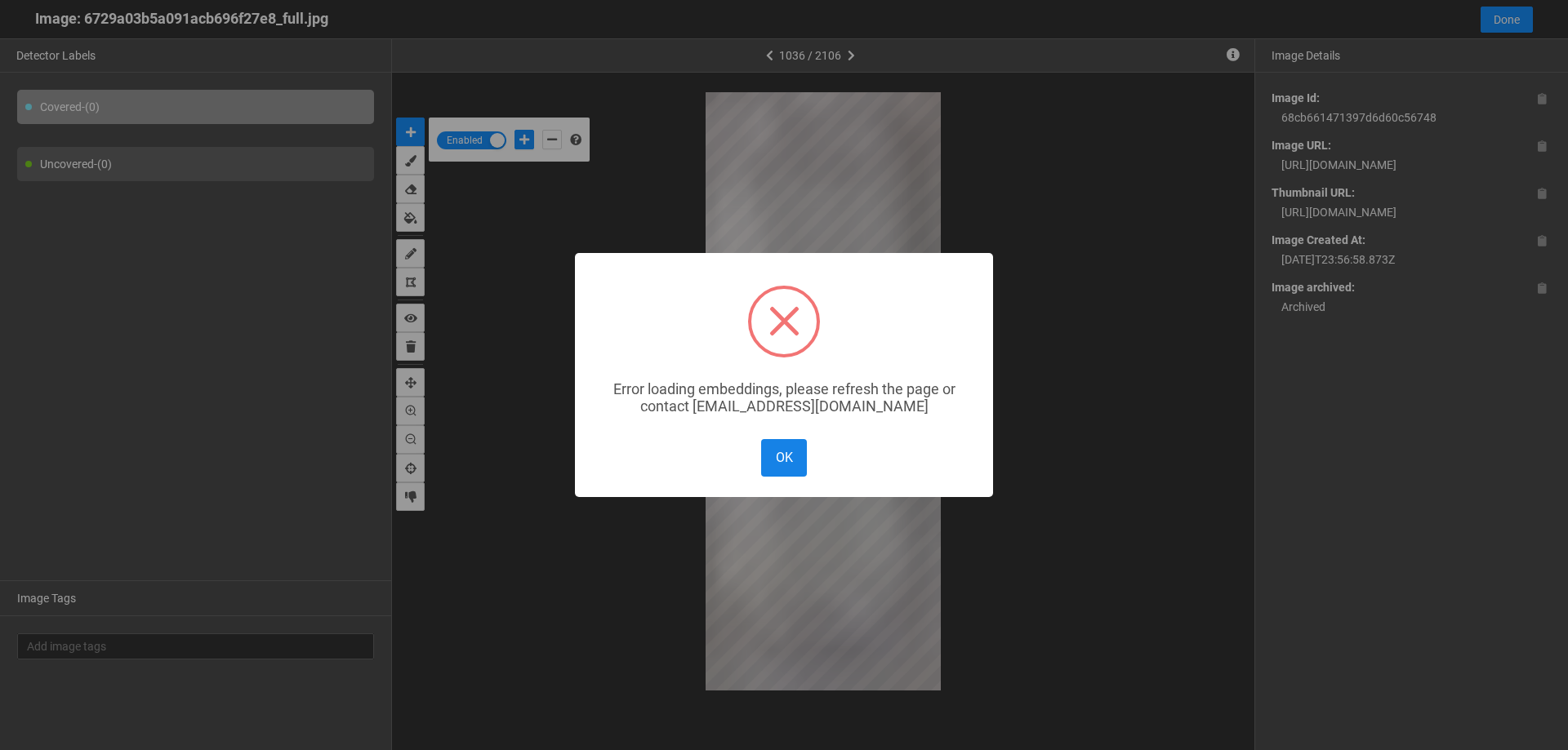
click at [767, 466] on button "OK" at bounding box center [784, 458] width 46 height 37
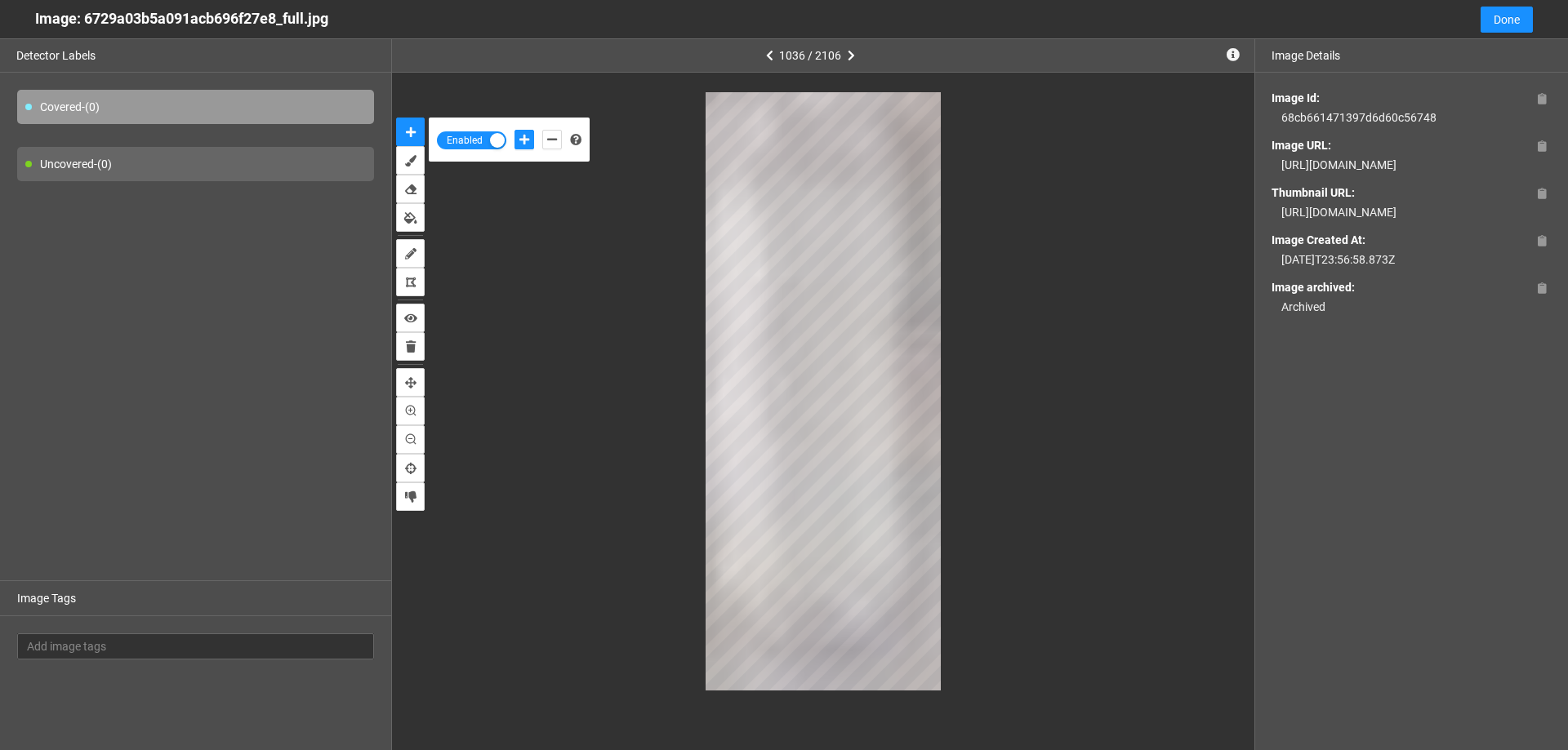
click at [790, 403] on body "··· Detectors ··· Streams ··· Similarity Search ··· ··· ··· Hamza I. ··· IMS Un…" at bounding box center [784, 375] width 1568 height 750
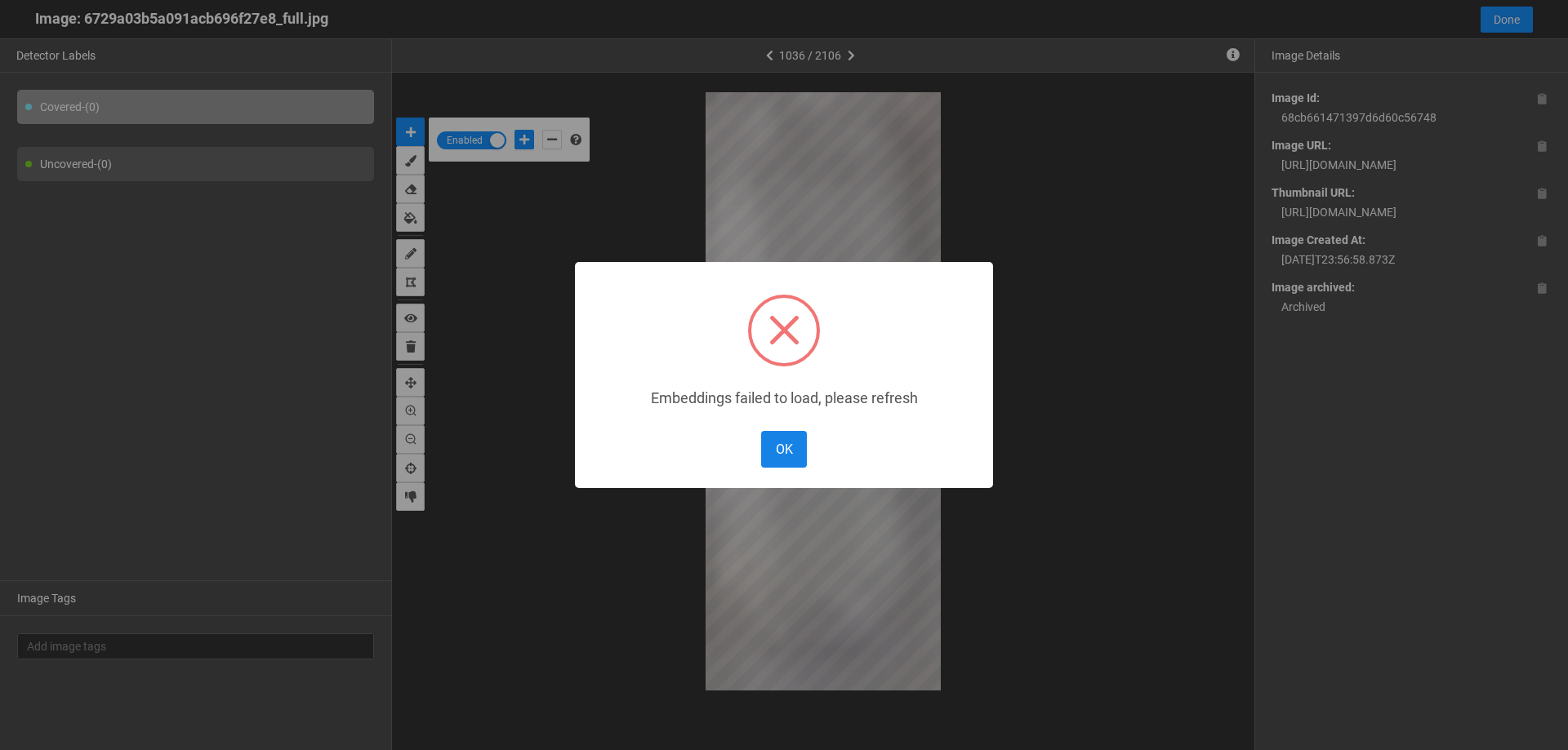
click at [779, 451] on button "OK" at bounding box center [784, 449] width 46 height 37
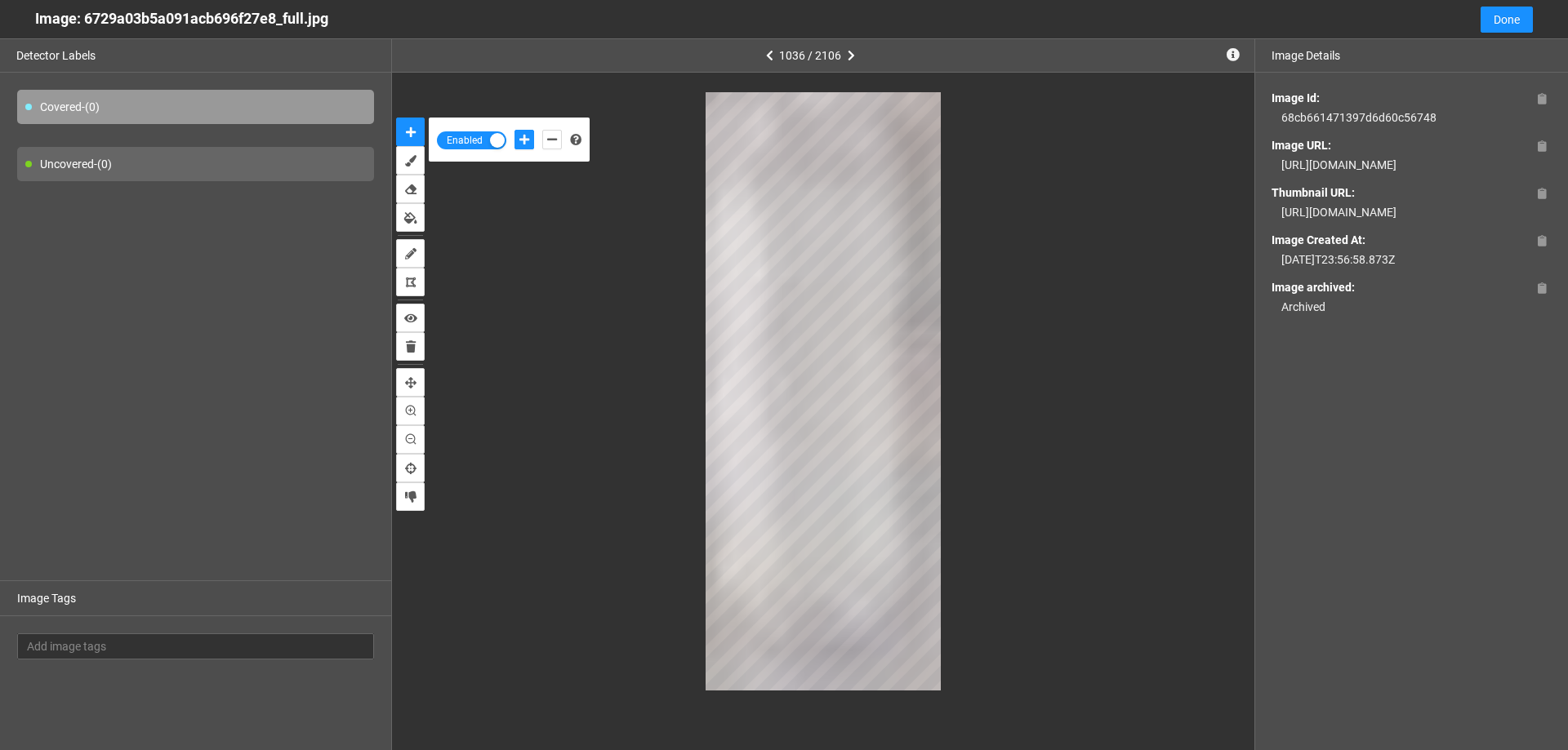
drag, startPoint x: 1276, startPoint y: 165, endPoint x: 1390, endPoint y: 194, distance: 117.6
click at [1390, 194] on div "Image Id: 68cb661471397d6d60c56748 Image URL: https://app.matroid.com/media/im/…" at bounding box center [1410, 202] width 312 height 259
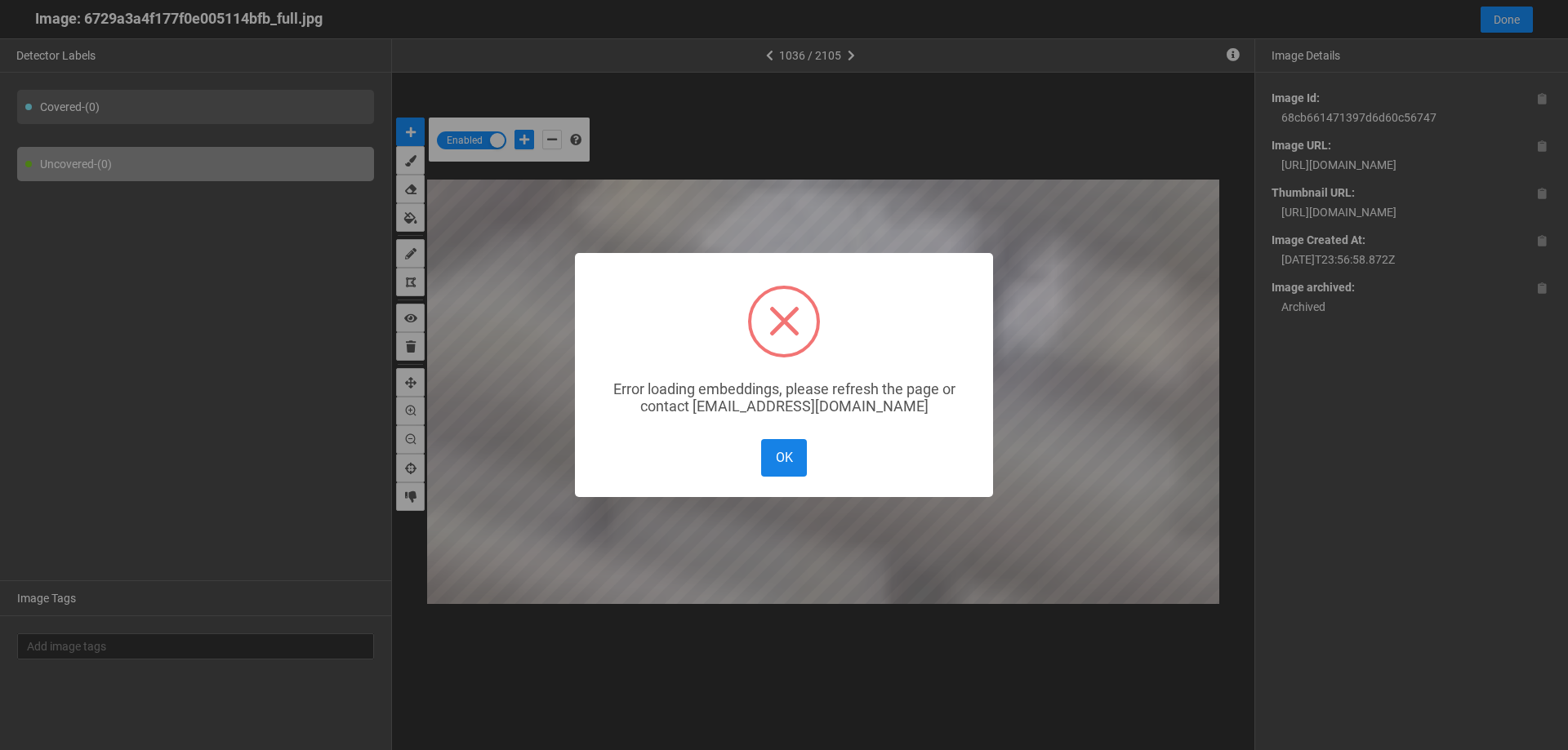
click at [779, 442] on button "OK" at bounding box center [784, 458] width 46 height 37
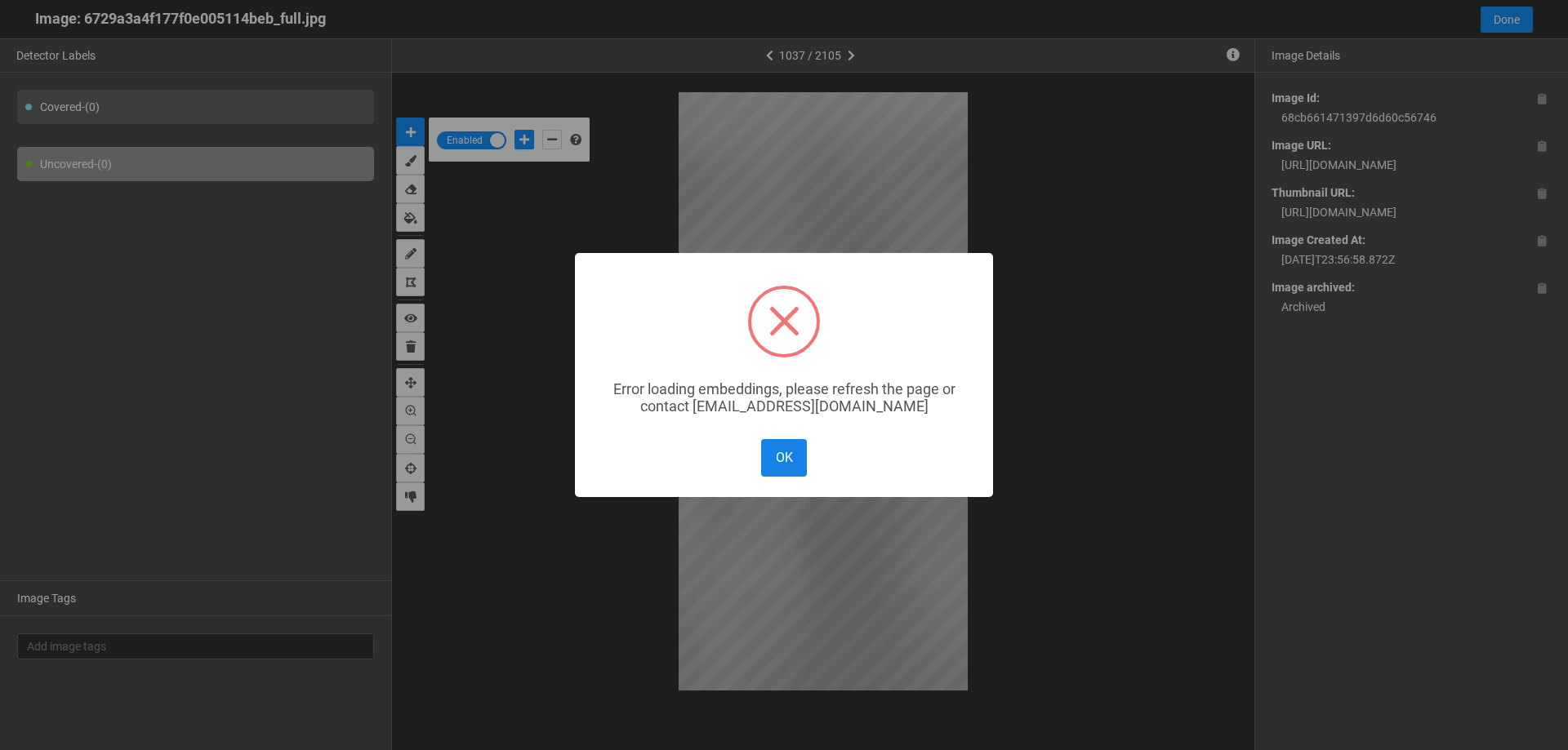
click at [786, 453] on button "OK" at bounding box center [784, 458] width 46 height 37
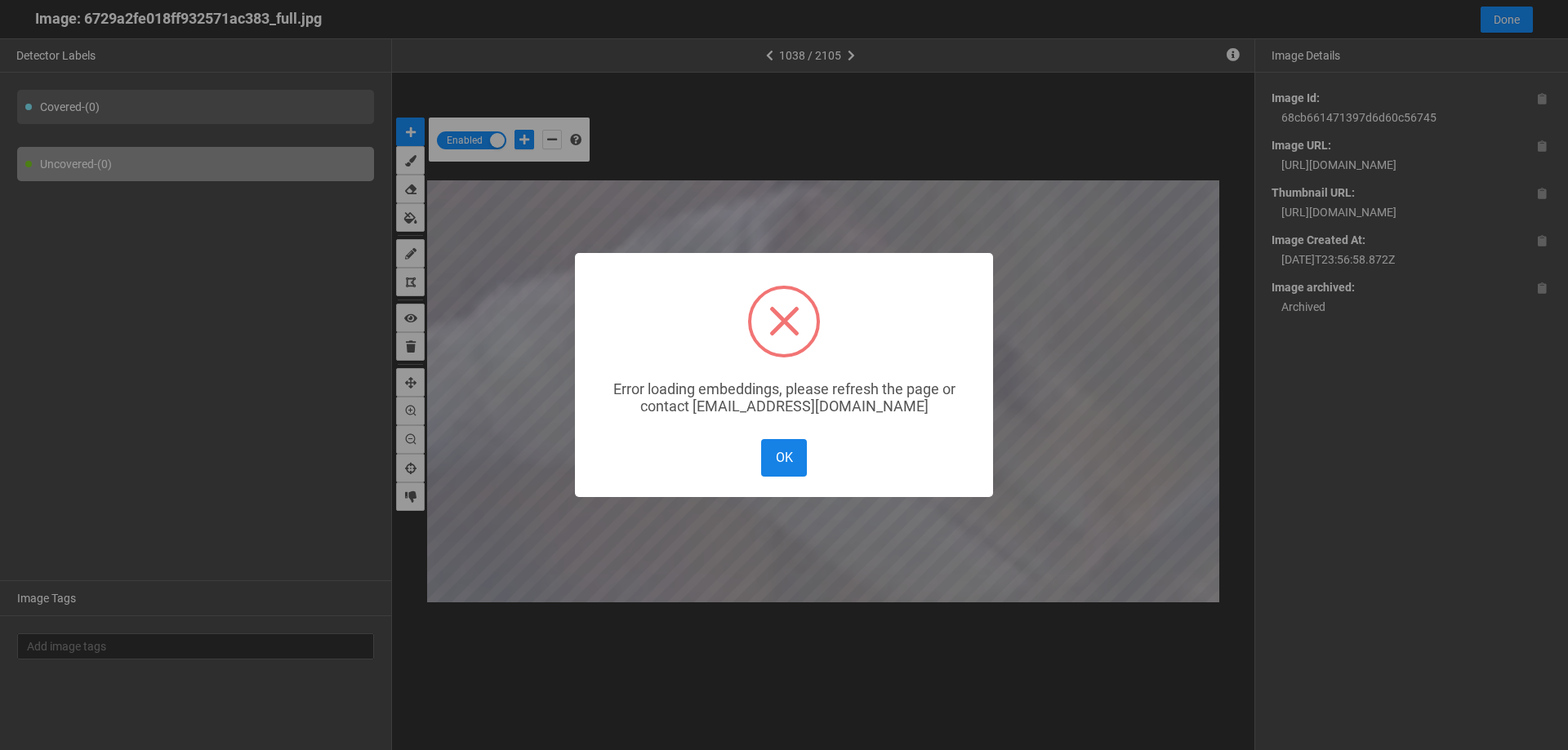
click at [769, 457] on button "OK" at bounding box center [784, 458] width 46 height 37
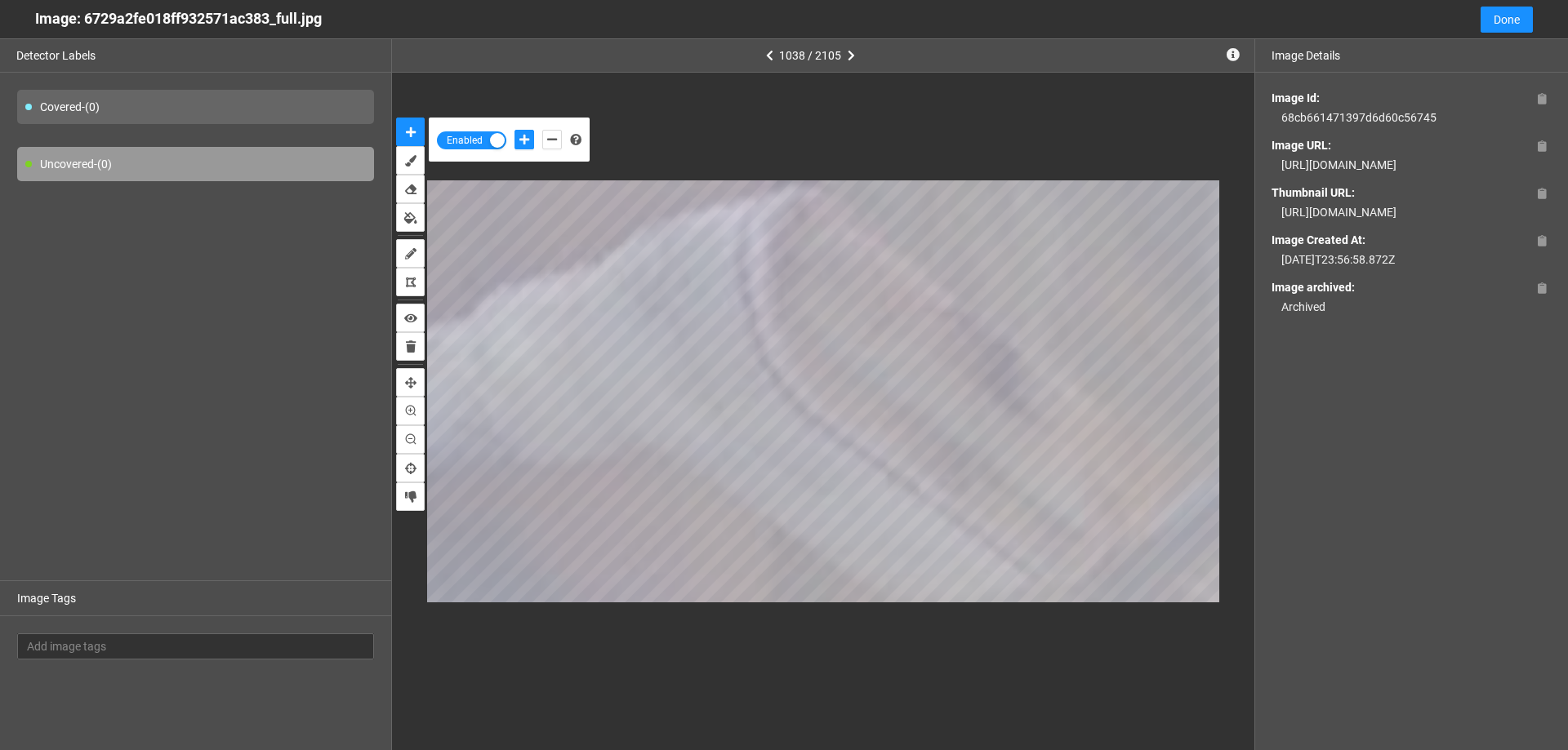
click at [852, 366] on body "··· Detectors ··· Streams ··· Similarity Search ··· ··· ··· Hamza I. ··· IMS Un…" at bounding box center [784, 375] width 1568 height 750
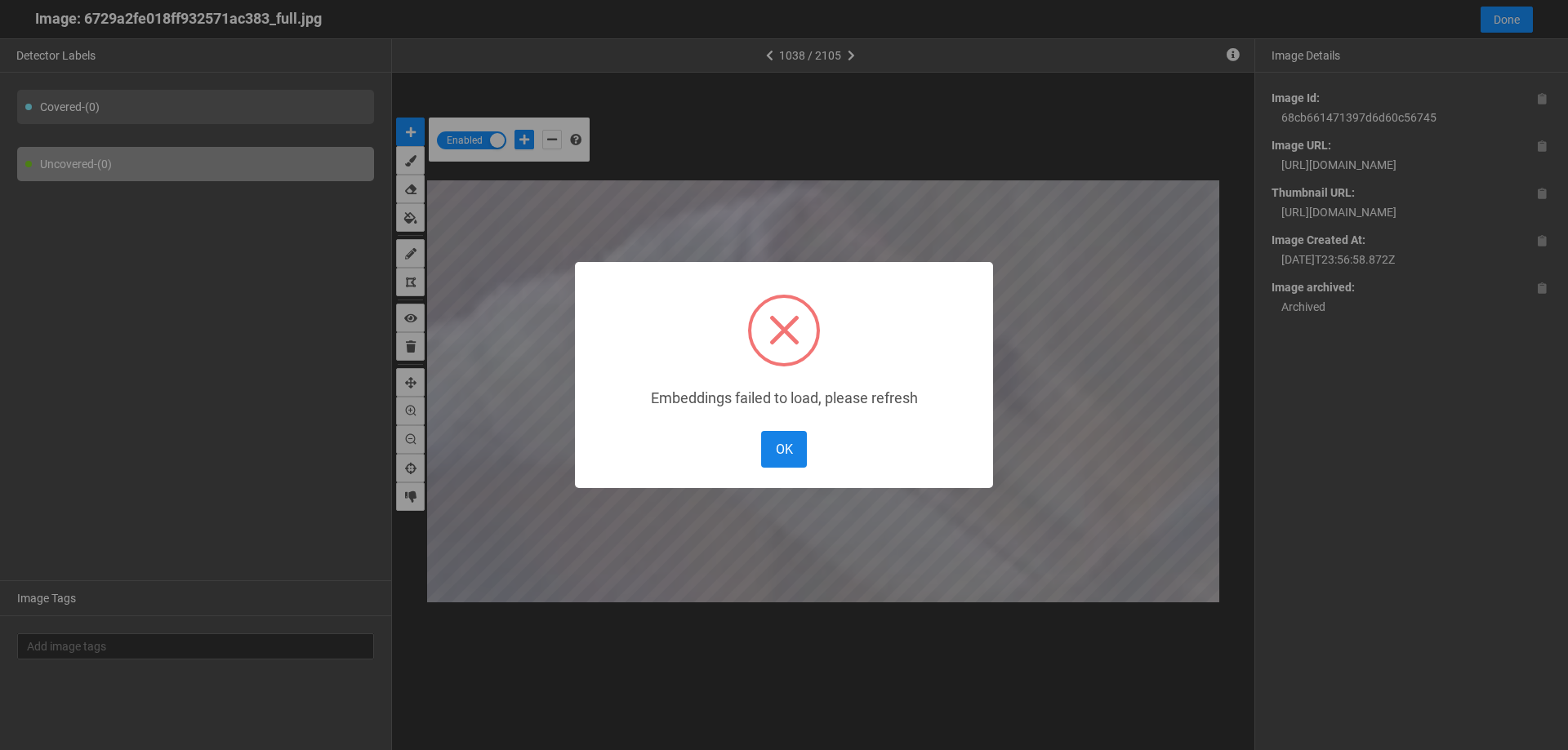
click at [785, 445] on button "OK" at bounding box center [784, 449] width 46 height 37
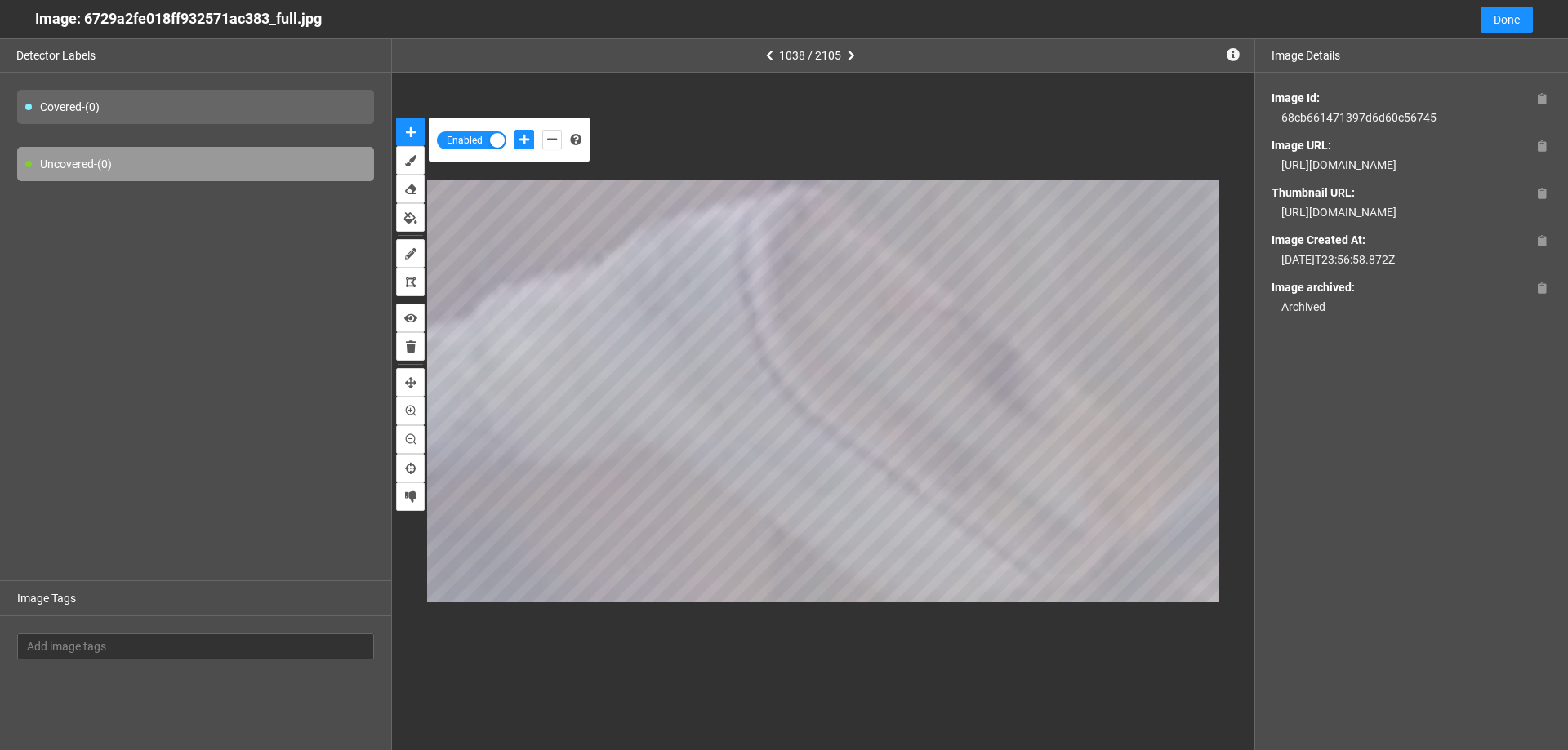
drag, startPoint x: 1283, startPoint y: 155, endPoint x: 1380, endPoint y: 184, distance: 101.2
click at [1380, 174] on div "Image URL: https://app.matroid.com/media/im/67cb79fb8c6ce16fd3578db5_full.jpg" at bounding box center [1411, 155] width 280 height 37
click at [1383, 174] on div "https://app.matroid.com/media/im/67cb79fb8c6ce16fd3578db5_full.jpg" at bounding box center [1411, 164] width 280 height 18
click at [1288, 155] on div "Image URL:" at bounding box center [1411, 146] width 280 height 20
click at [1293, 204] on div "Thumbnail URL:" at bounding box center [1411, 194] width 280 height 20
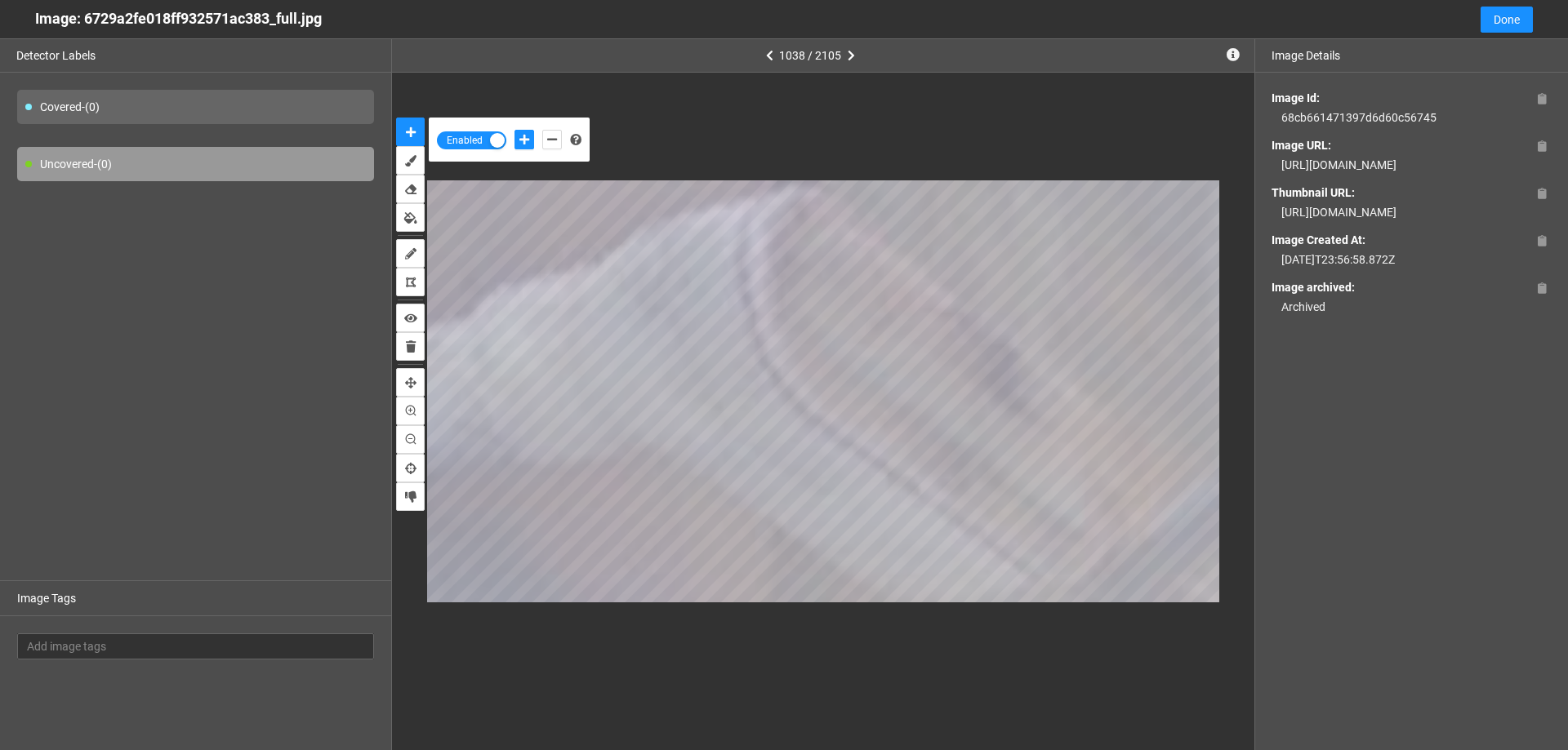
drag, startPoint x: 1279, startPoint y: 165, endPoint x: 1381, endPoint y: 187, distance: 104.3
click at [1381, 174] on div "https://app.matroid.com/media/im/67cb79fb8c6ce16fd3578db5_full.jpg" at bounding box center [1411, 164] width 280 height 18
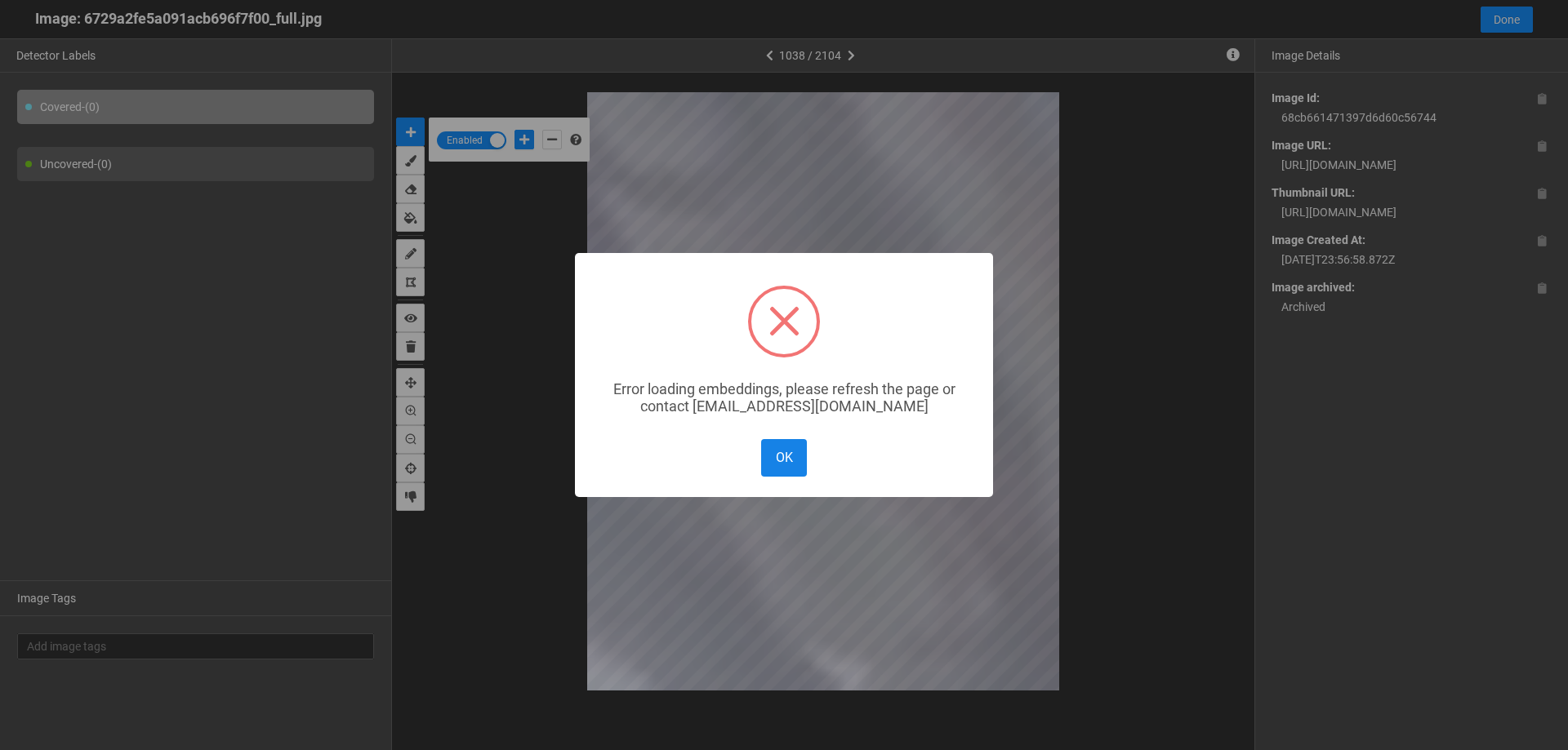
click at [776, 459] on button "OK" at bounding box center [784, 458] width 46 height 37
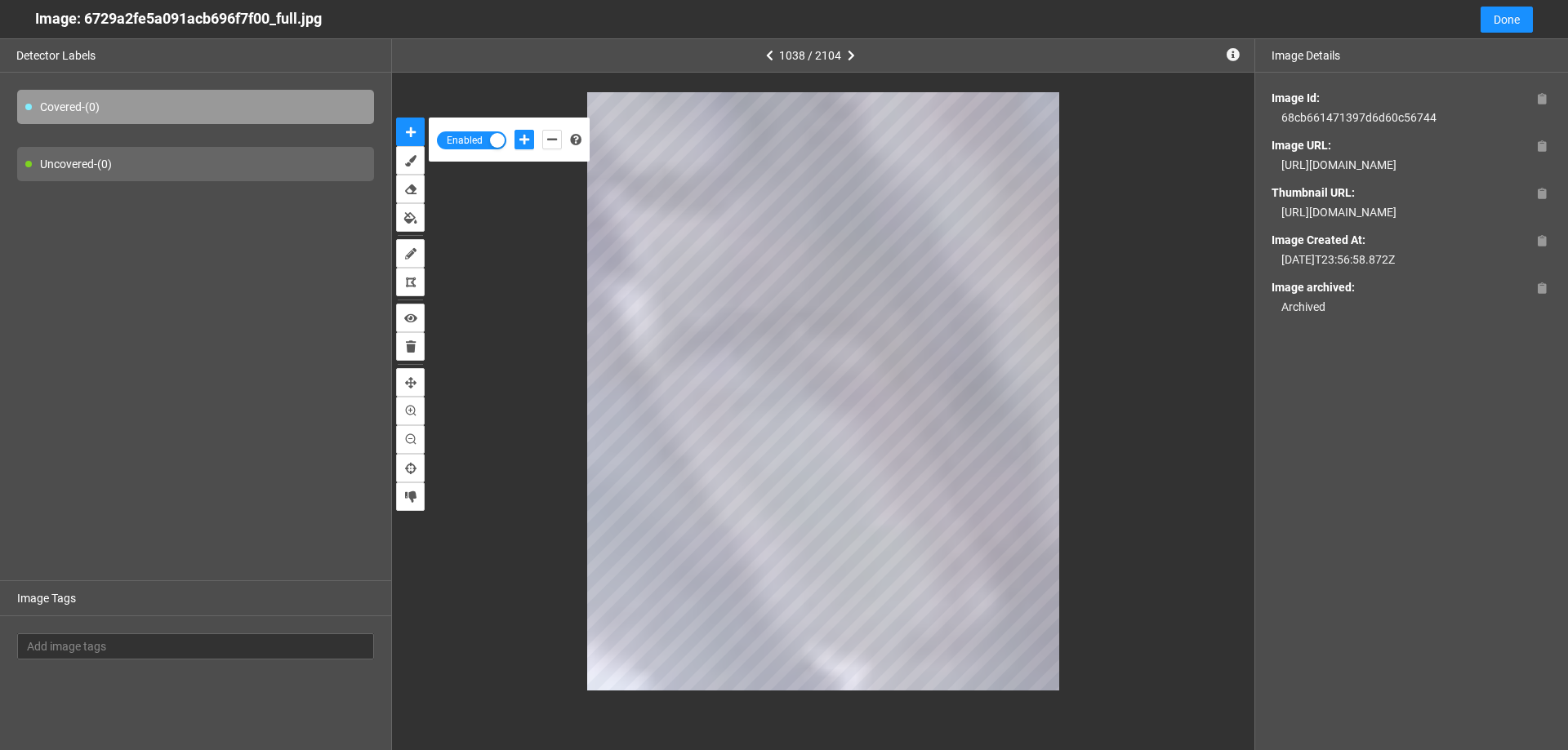
click at [950, 441] on body "··· Detectors ··· Streams ··· Similarity Search ··· ··· ··· Hamza I. ··· IMS Un…" at bounding box center [784, 375] width 1568 height 750
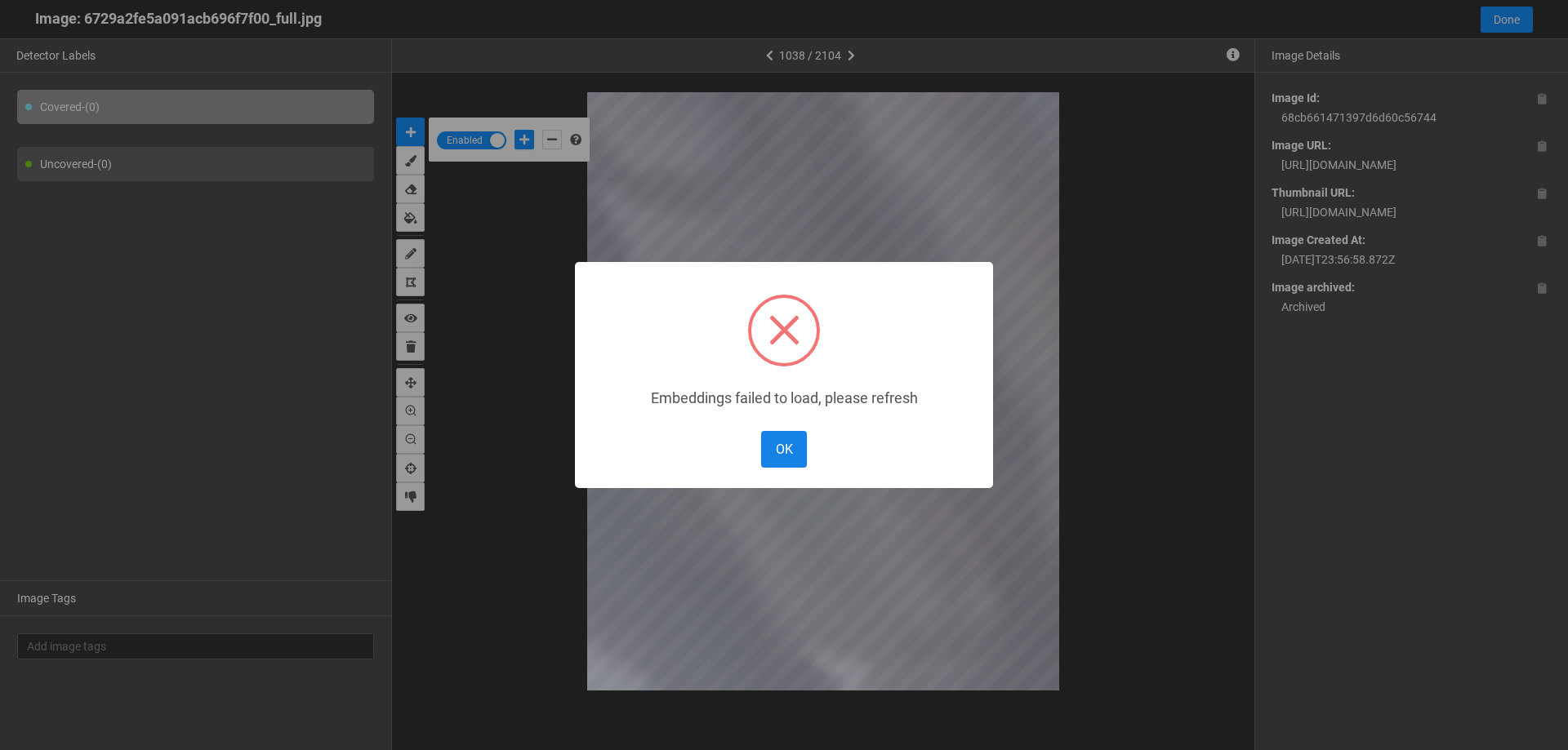
click at [784, 461] on button "OK" at bounding box center [784, 449] width 46 height 37
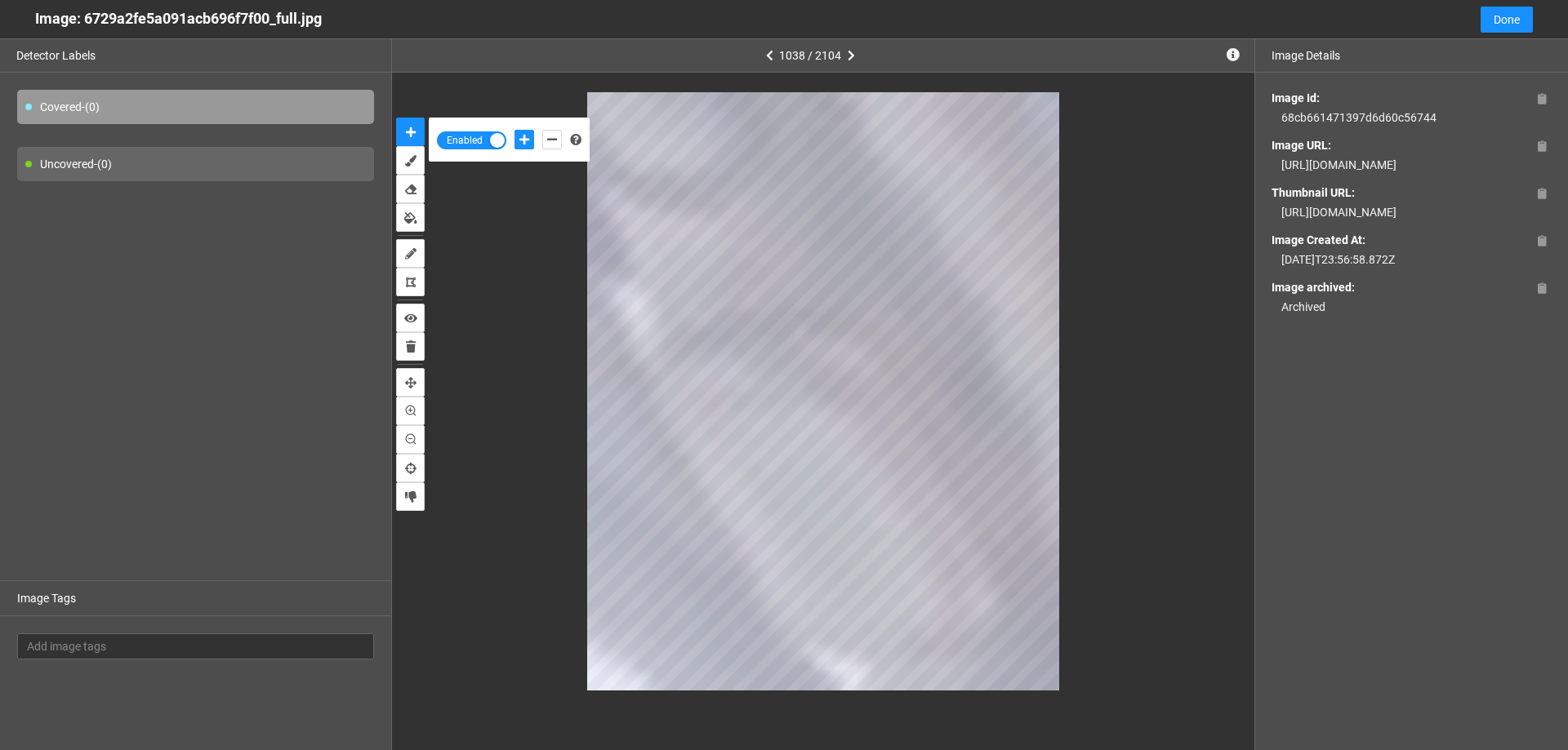
drag, startPoint x: 1283, startPoint y: 156, endPoint x: 1384, endPoint y: 187, distance: 105.7
click at [1384, 174] on div "https://app.matroid.com/media/im/67cb79fb8c6ce16fd3578db3_full.jpg" at bounding box center [1411, 164] width 280 height 18
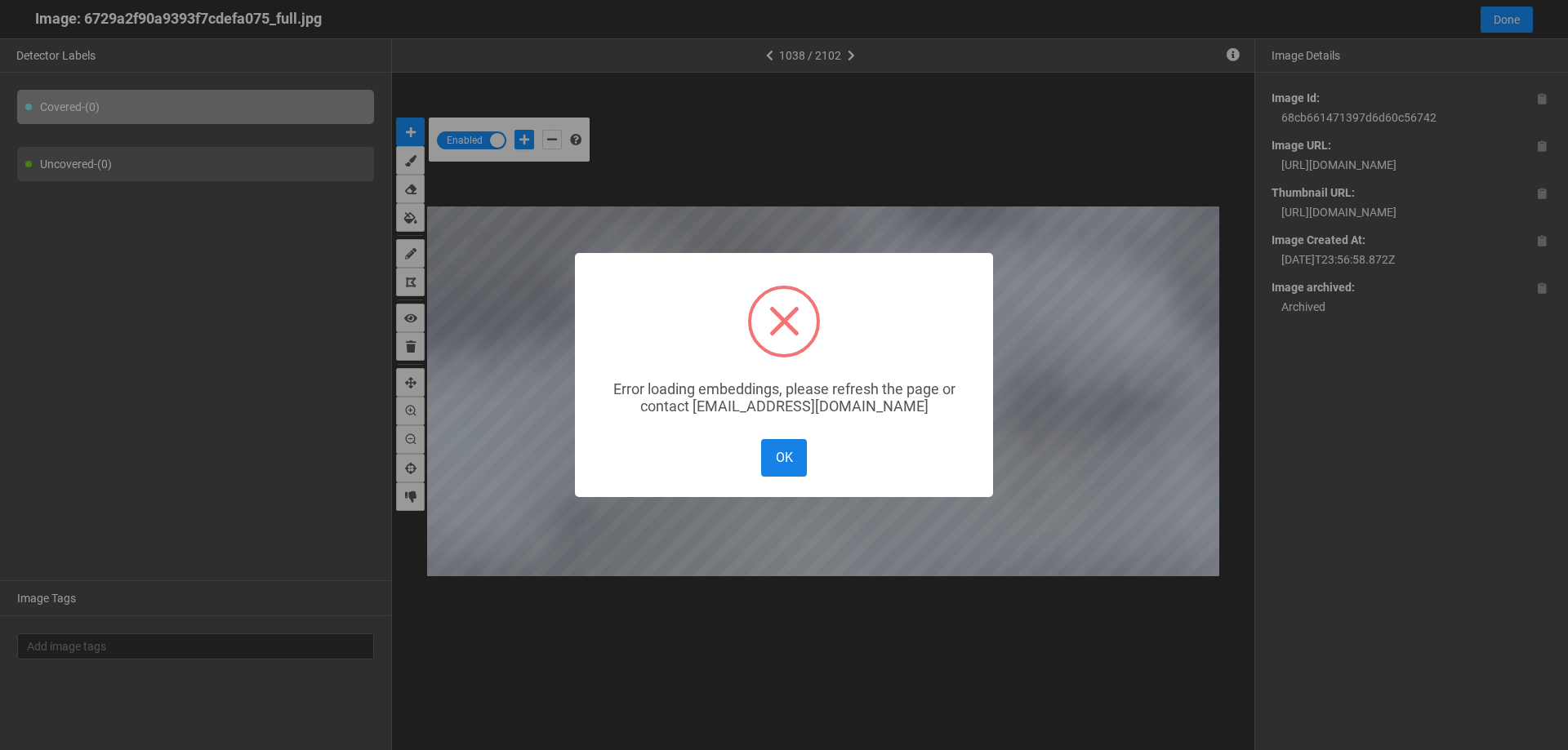
click at [777, 461] on button "OK" at bounding box center [784, 458] width 46 height 37
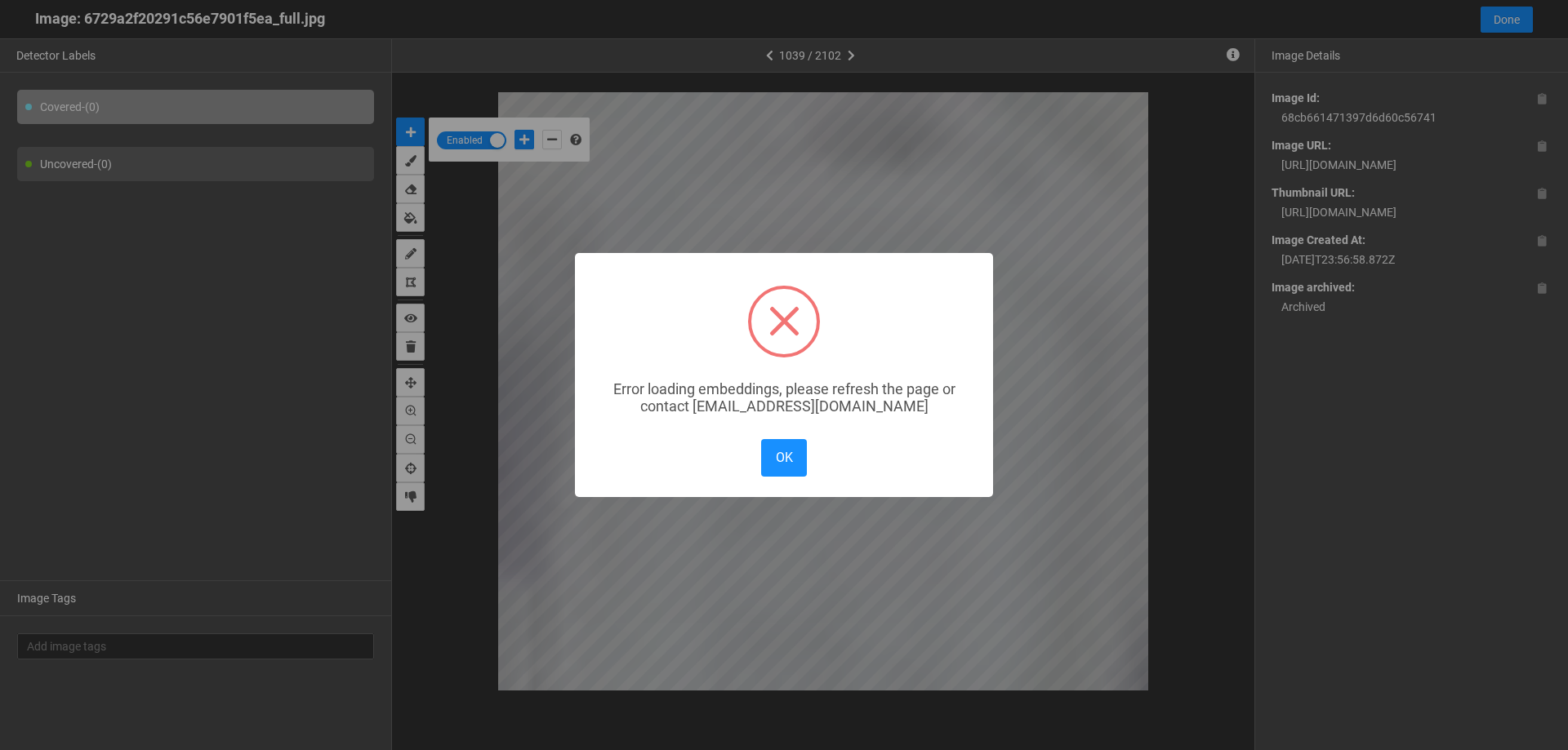
click at [761, 440] on button "OK" at bounding box center [784, 458] width 46 height 37
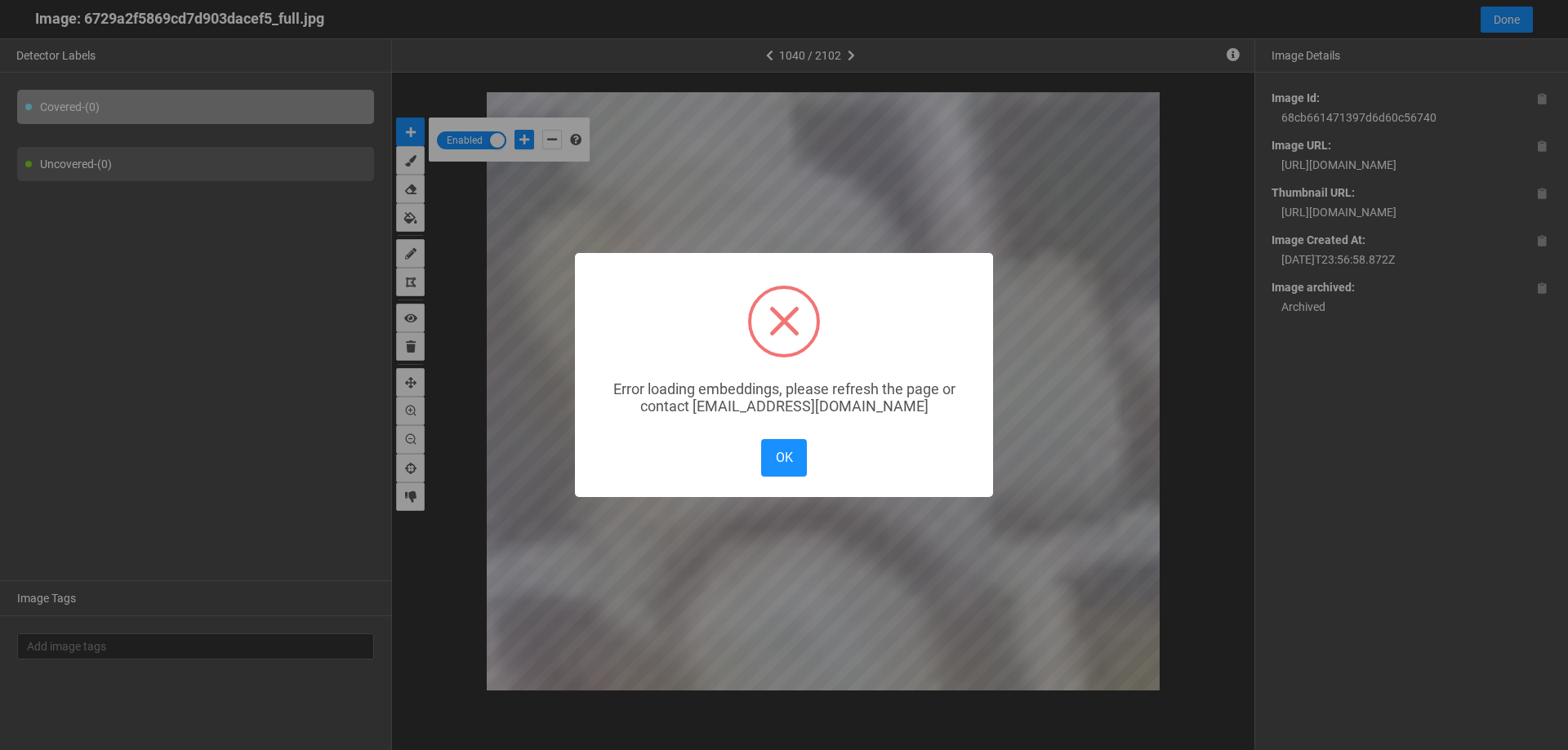
click at [761, 440] on button "OK" at bounding box center [784, 458] width 46 height 37
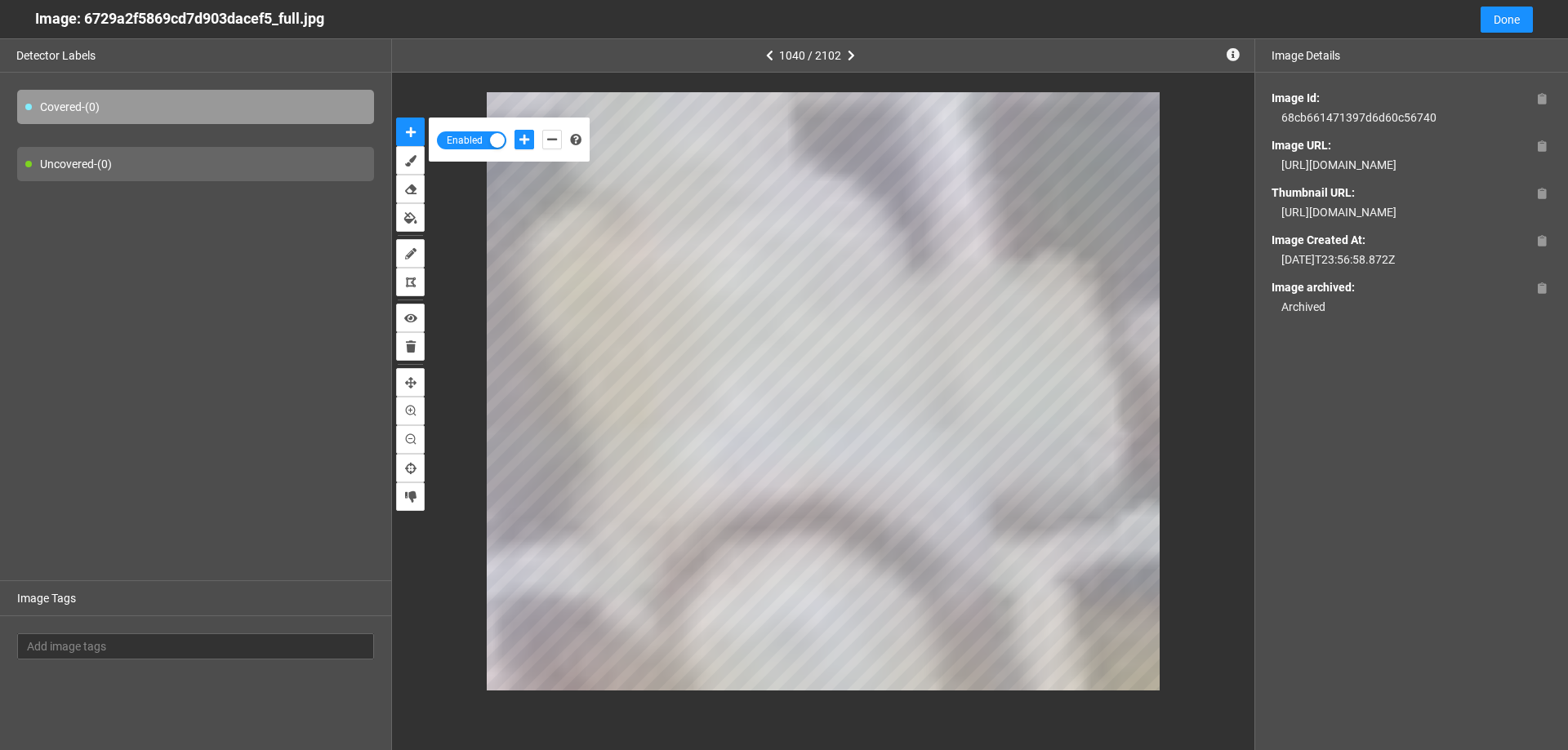
type input "53"
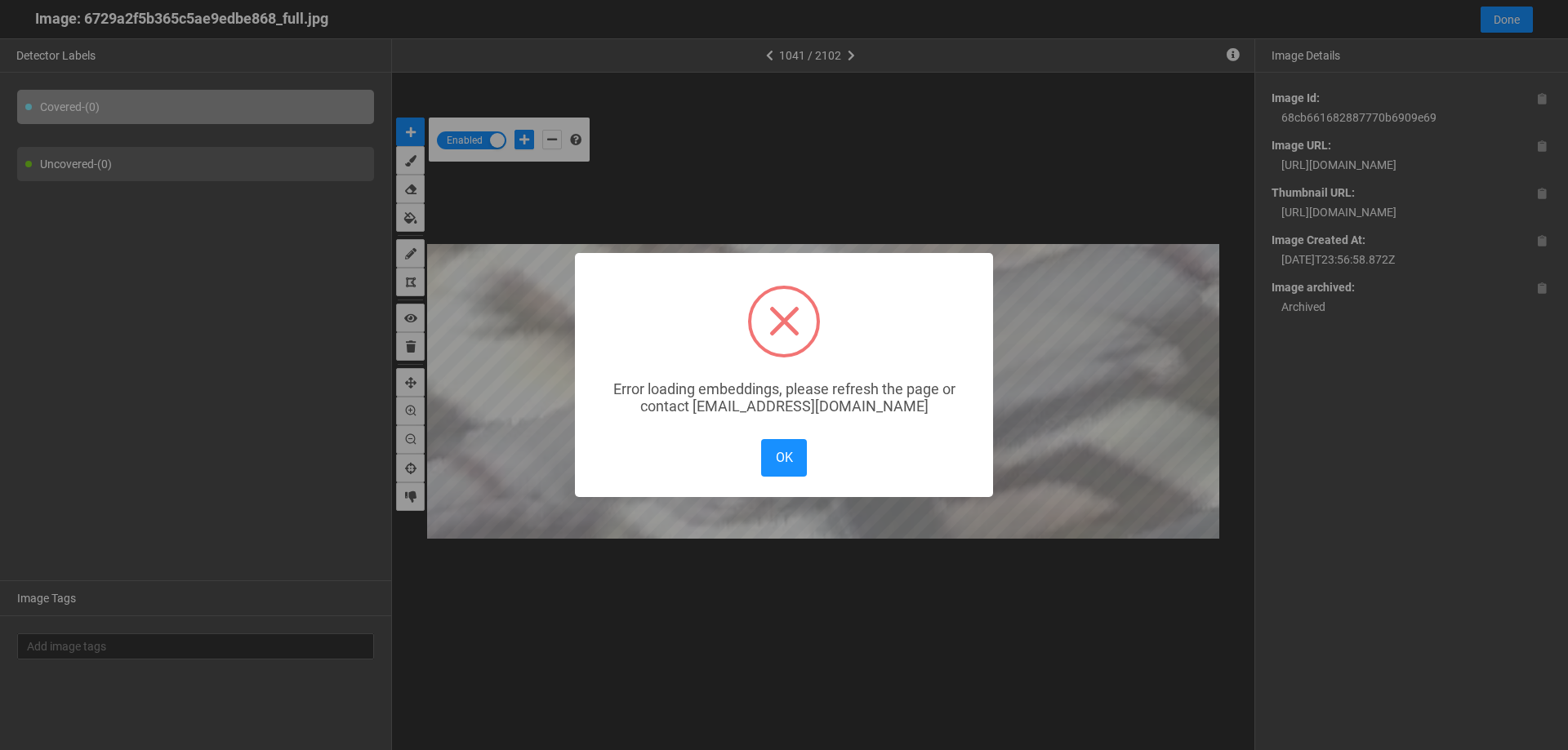
click at [761, 440] on button "OK" at bounding box center [784, 458] width 46 height 37
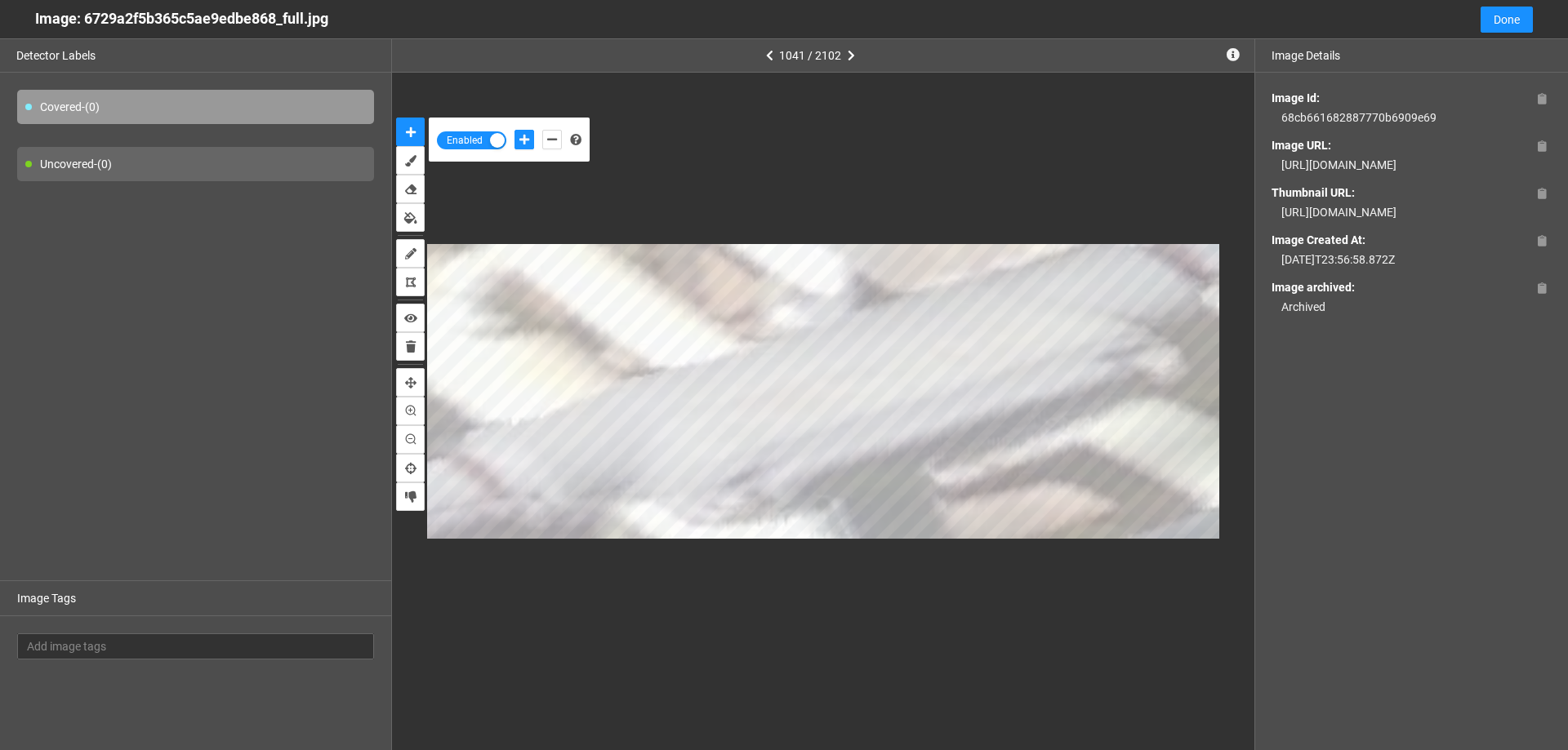
drag, startPoint x: 1279, startPoint y: 159, endPoint x: 1397, endPoint y: 181, distance: 120.0
click at [1397, 174] on div "https://app.matroid.com/media/im/67cb79fb8c6ce16fd3578da9_full.jpg" at bounding box center [1411, 164] width 280 height 18
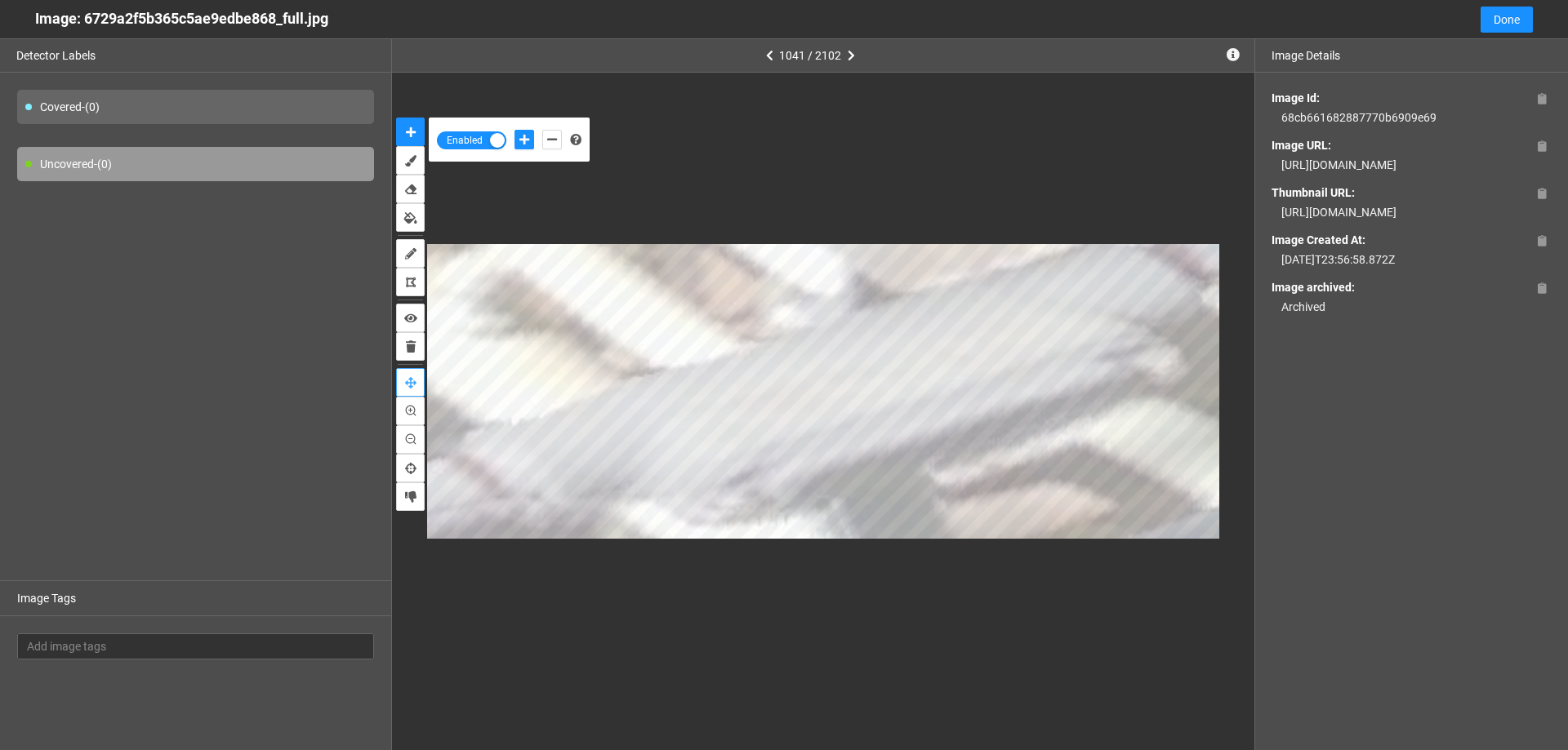
click at [835, 459] on body "··· Detectors ··· Streams ··· Similarity Search ··· ··· ··· Hamza I. ··· IMS Un…" at bounding box center [784, 375] width 1568 height 750
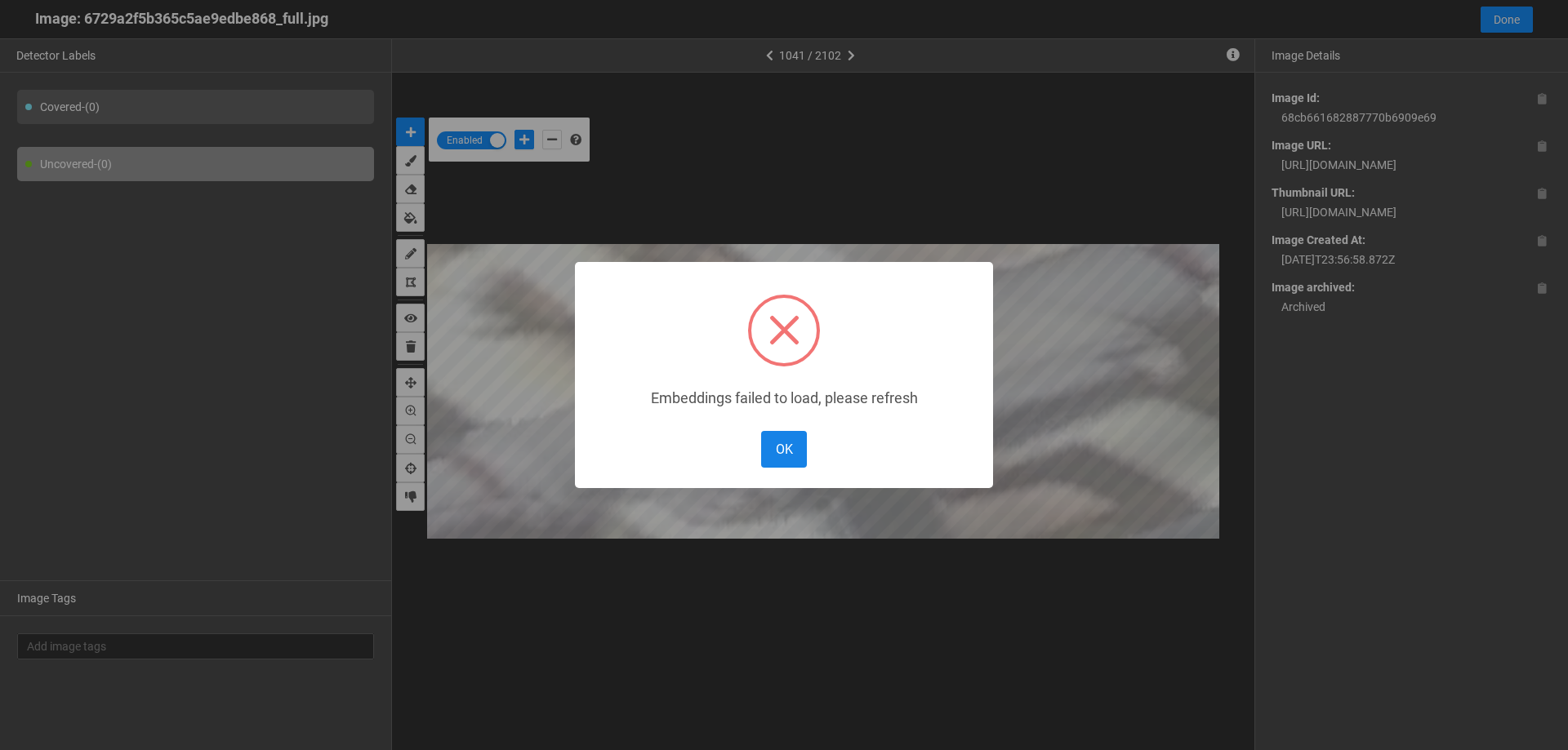
click at [767, 459] on button "OK" at bounding box center [784, 449] width 46 height 37
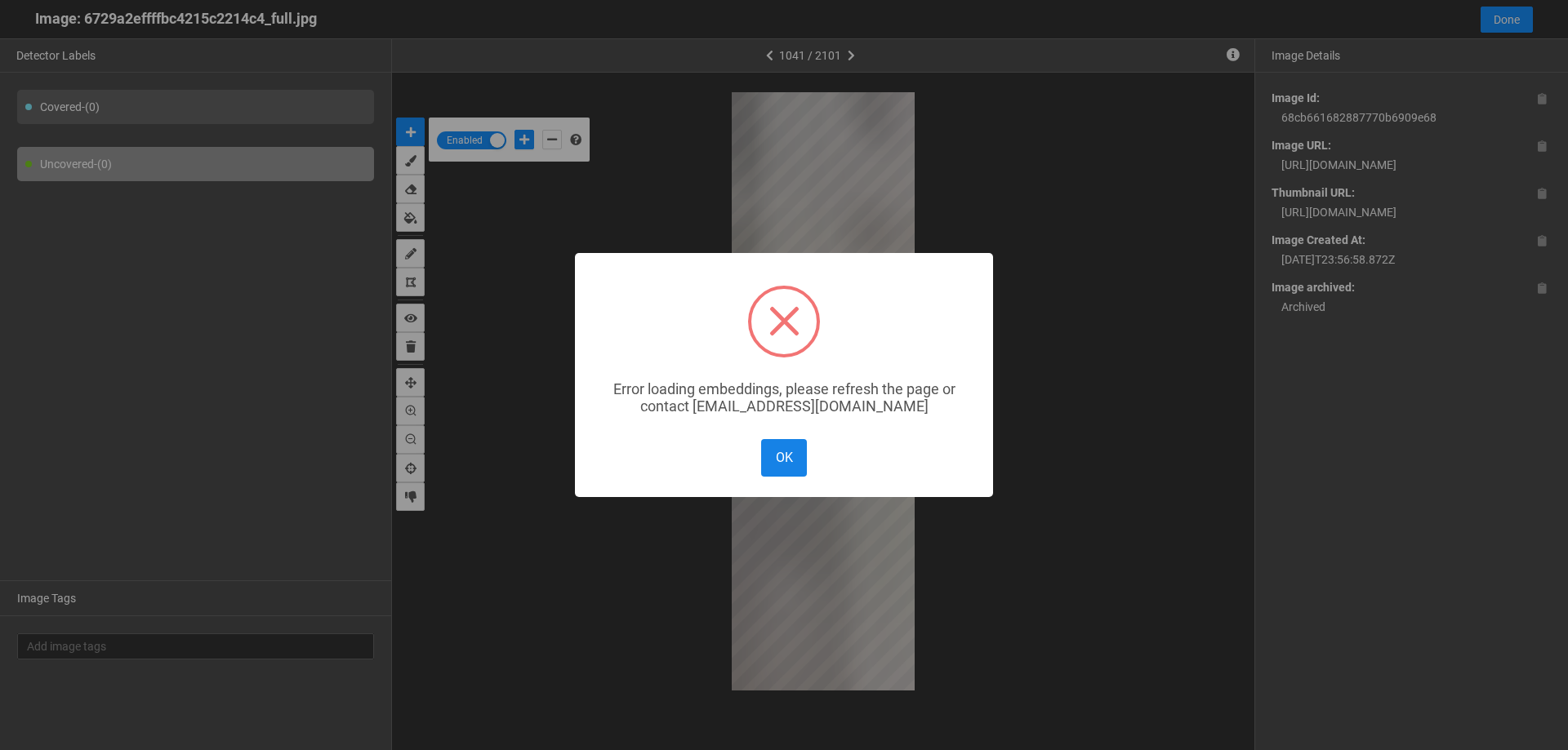
click at [798, 456] on button "OK" at bounding box center [784, 458] width 46 height 37
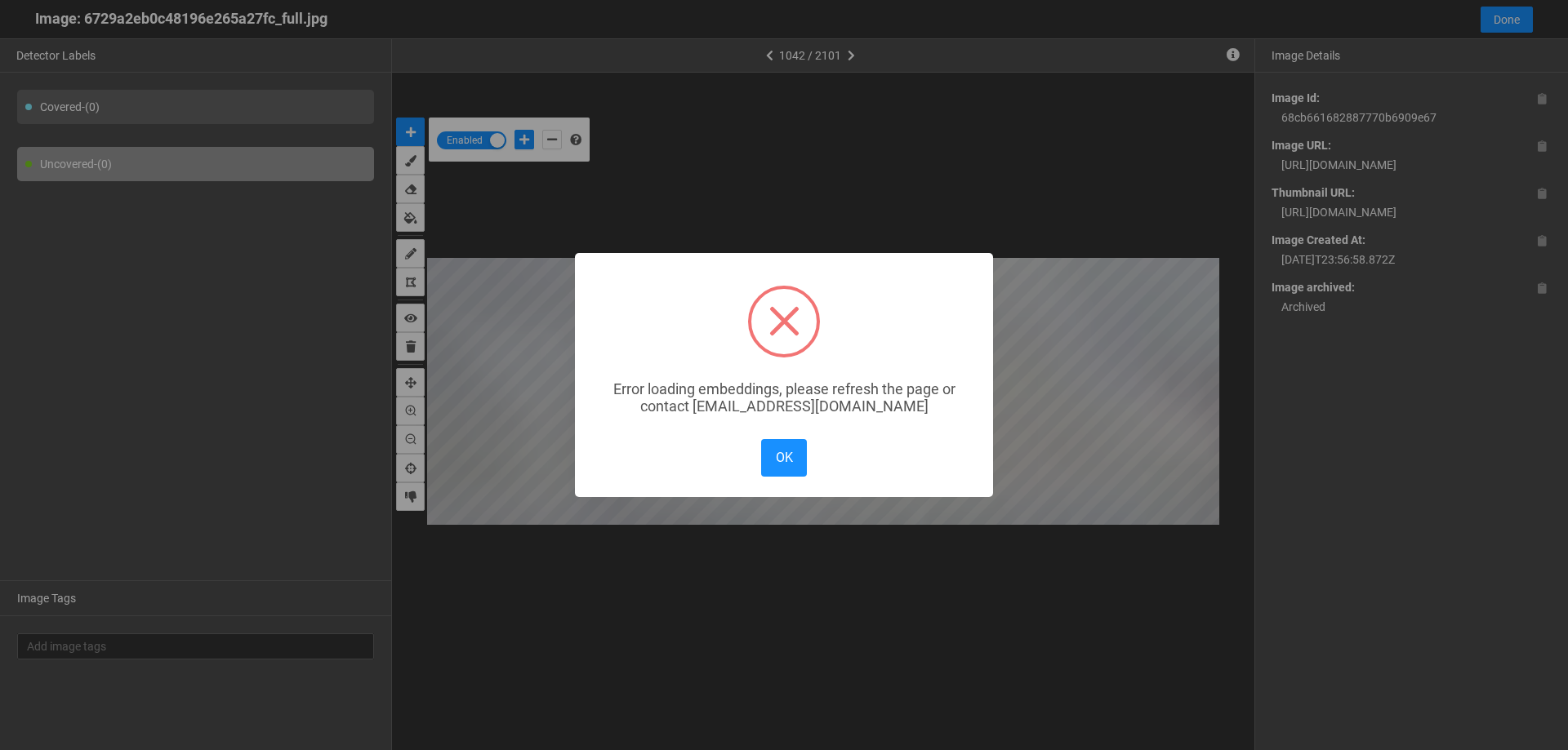
click at [761, 440] on button "OK" at bounding box center [784, 458] width 46 height 37
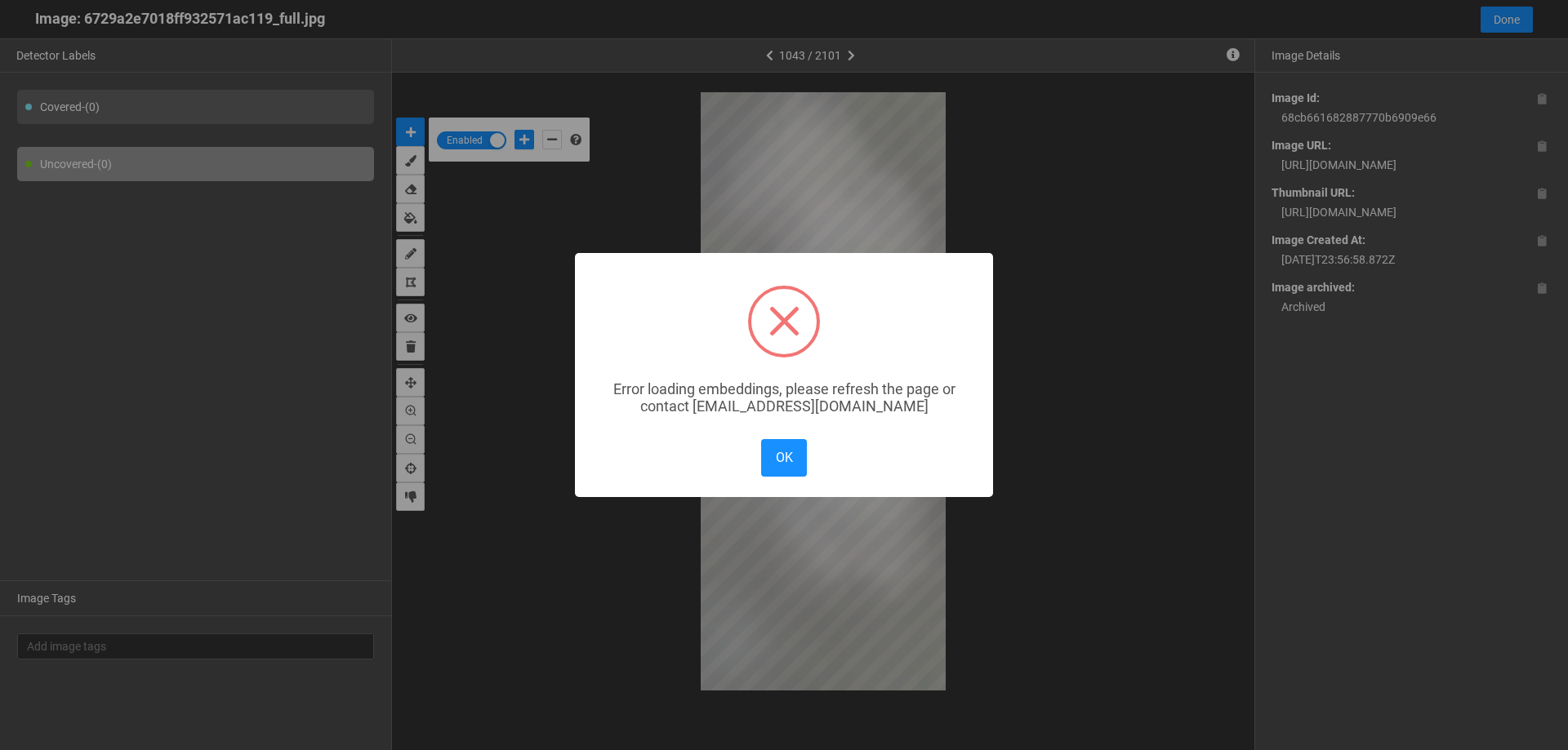
click at [761, 440] on button "OK" at bounding box center [784, 458] width 46 height 37
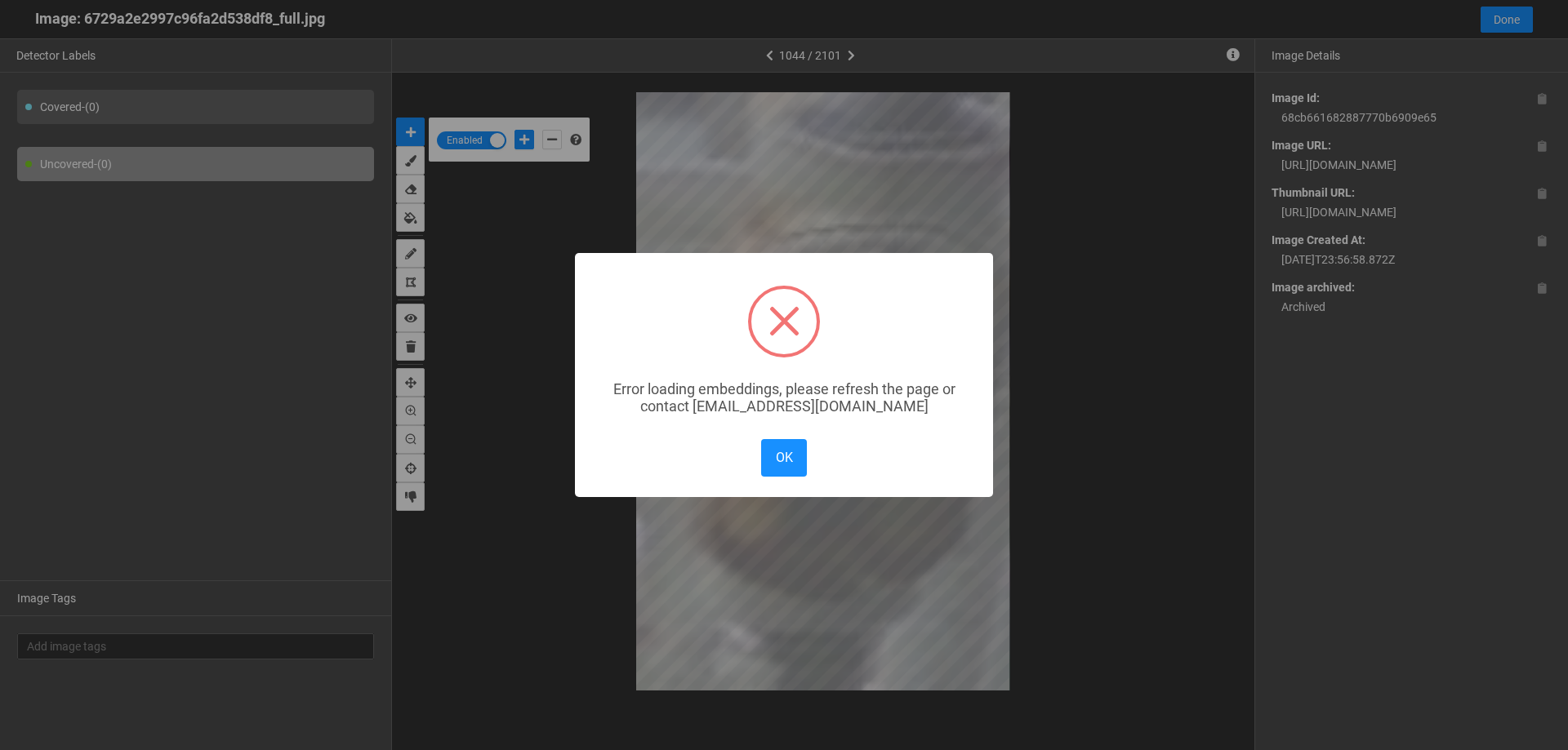
click at [761, 440] on button "OK" at bounding box center [784, 458] width 46 height 37
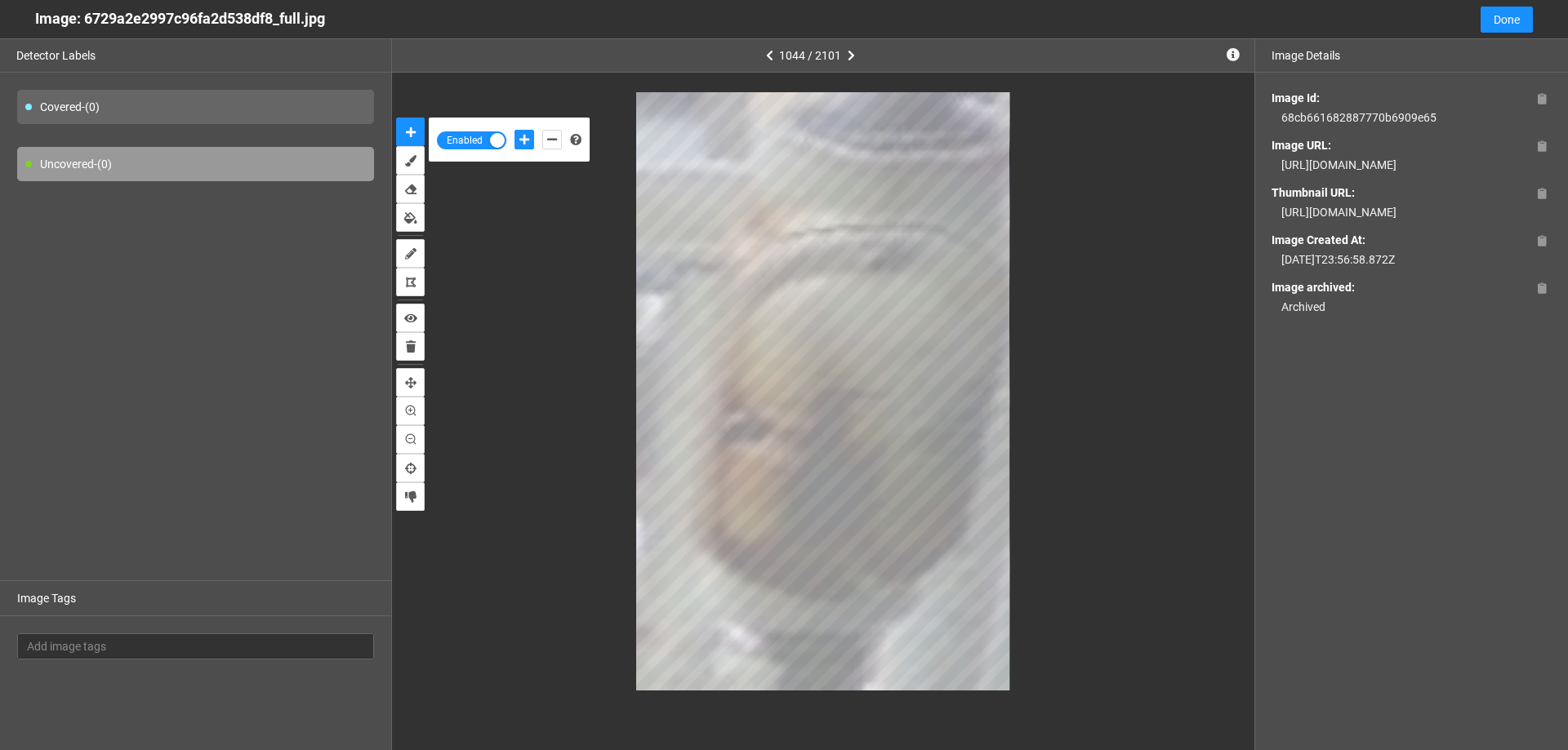
drag, startPoint x: 1277, startPoint y: 162, endPoint x: 1388, endPoint y: 188, distance: 114.0
click at [1388, 174] on div "https://app.matroid.com/media/im/67cb79fb8c6ce16fd3578da1_full.jpg" at bounding box center [1411, 164] width 280 height 18
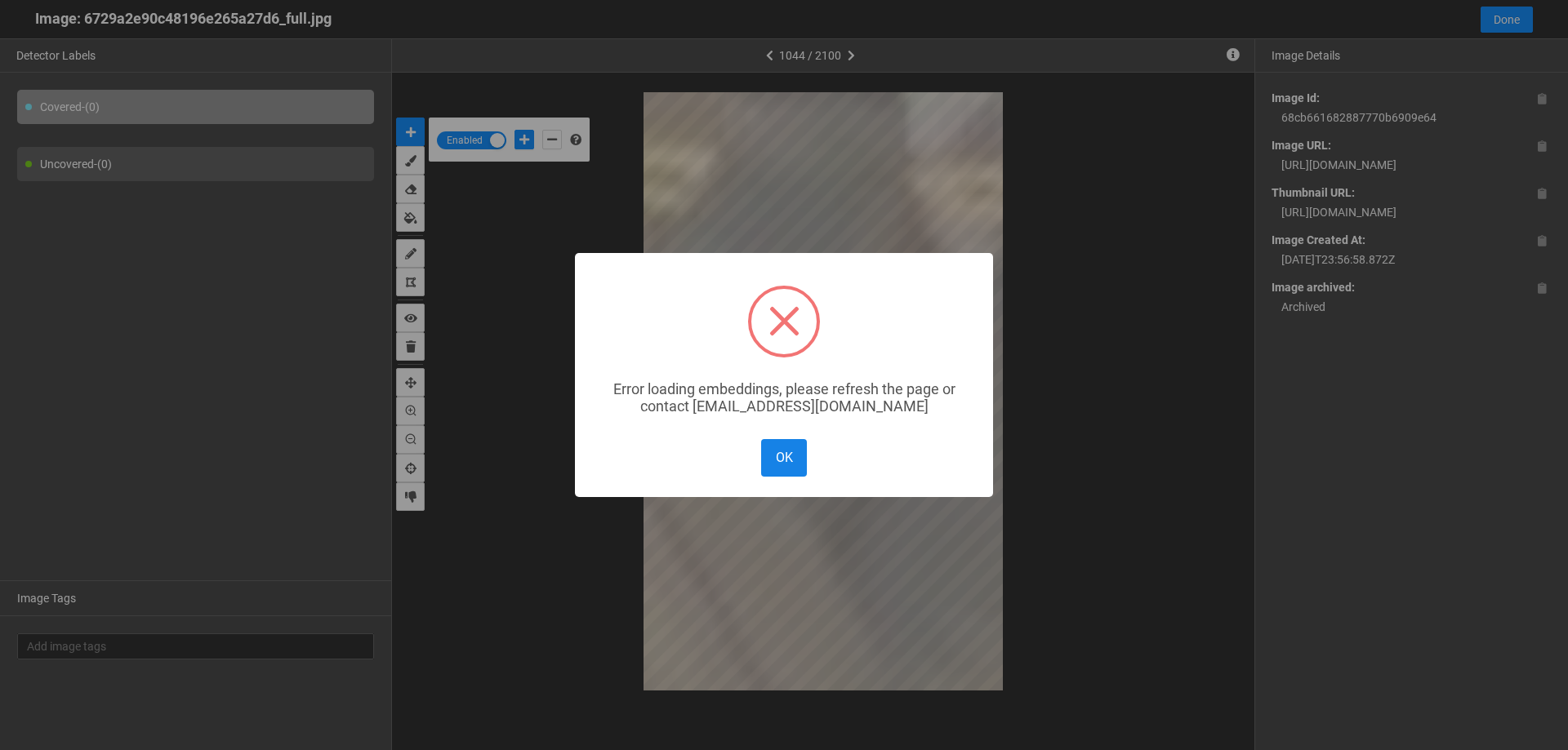
click at [776, 465] on button "OK" at bounding box center [784, 458] width 46 height 37
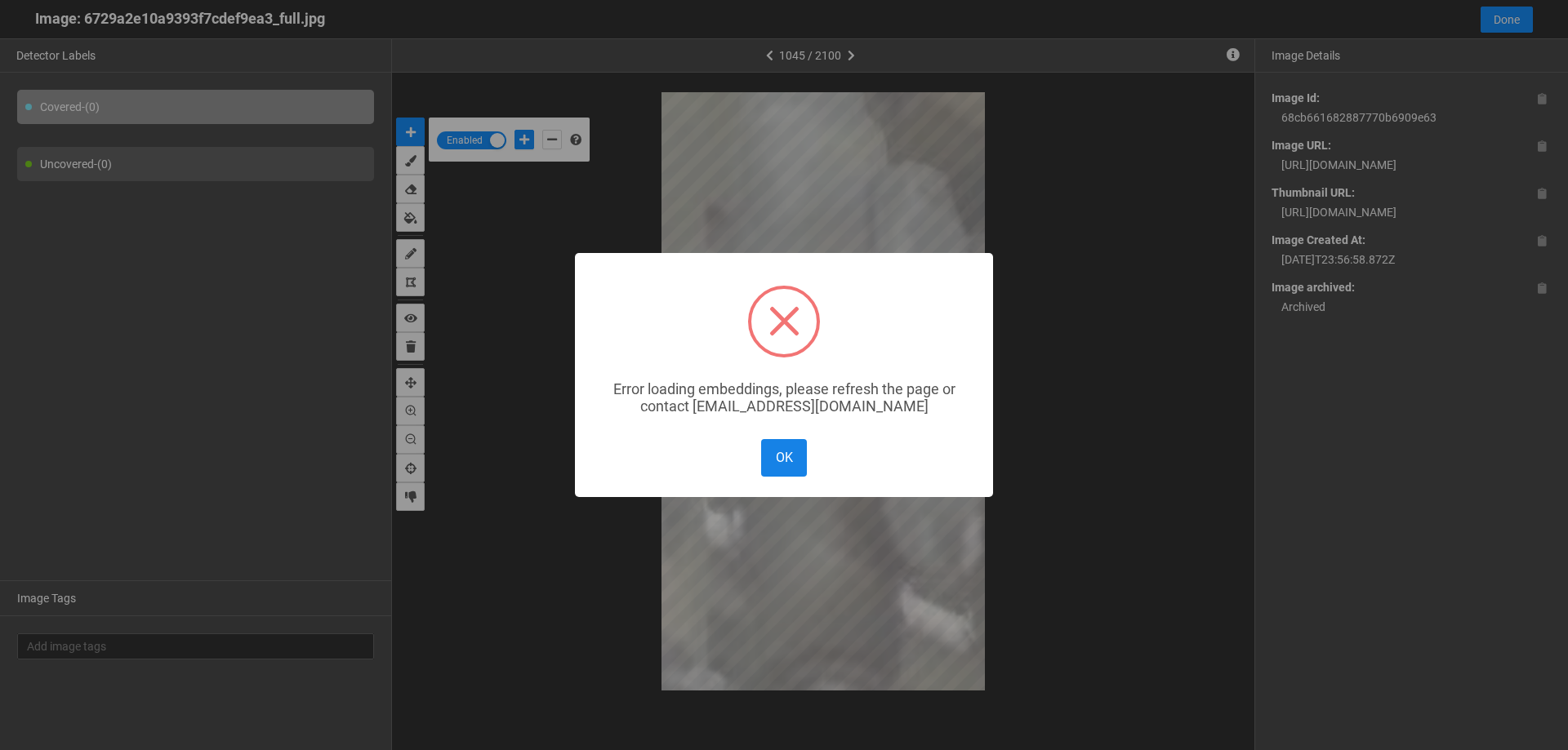
click at [792, 469] on button "OK" at bounding box center [784, 458] width 46 height 37
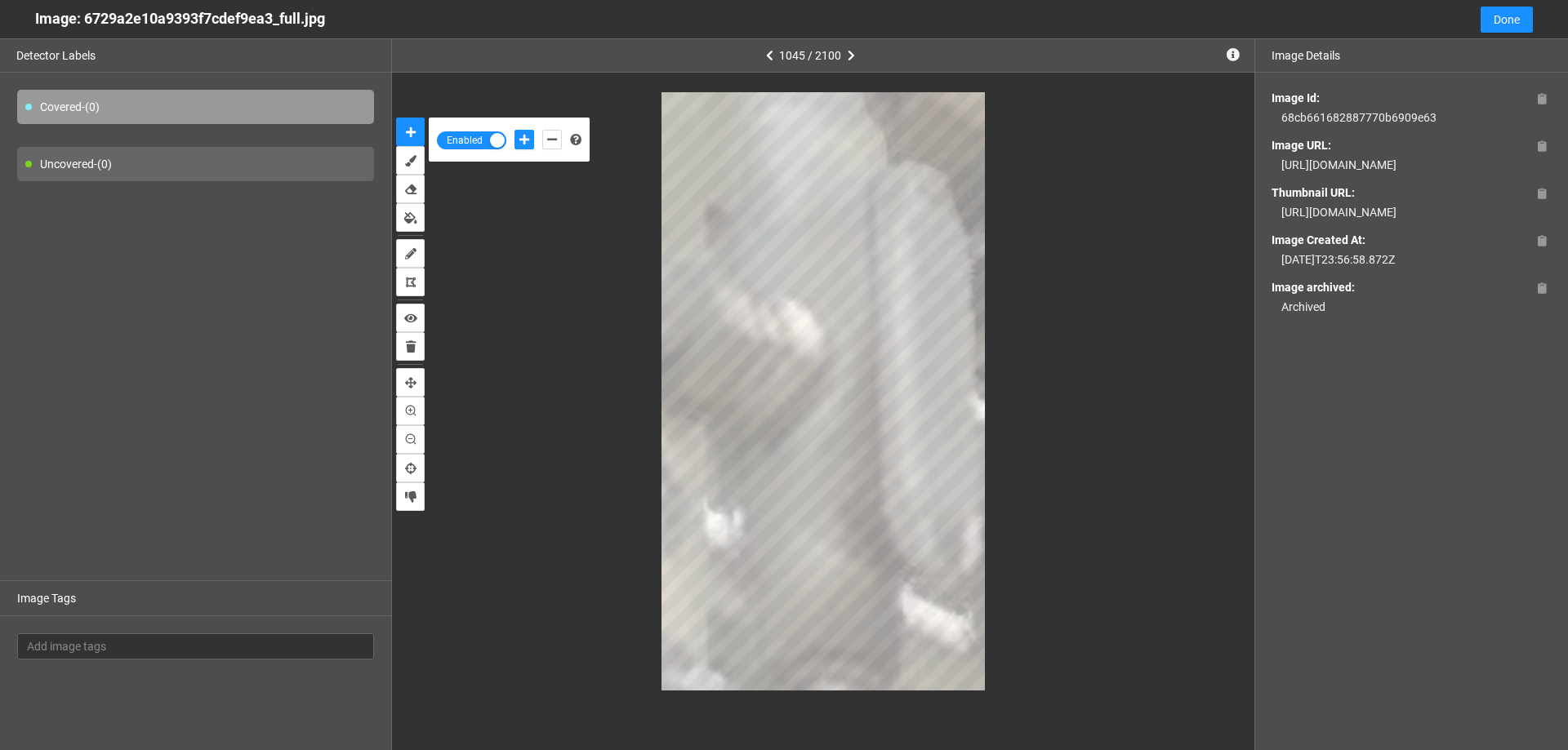
drag, startPoint x: 1278, startPoint y: 164, endPoint x: 1388, endPoint y: 193, distance: 113.8
click at [1388, 193] on div "Image Id: 68cb661682887770b6909e63 Image URL: https://app.matroid.com/media/im/…" at bounding box center [1410, 202] width 312 height 259
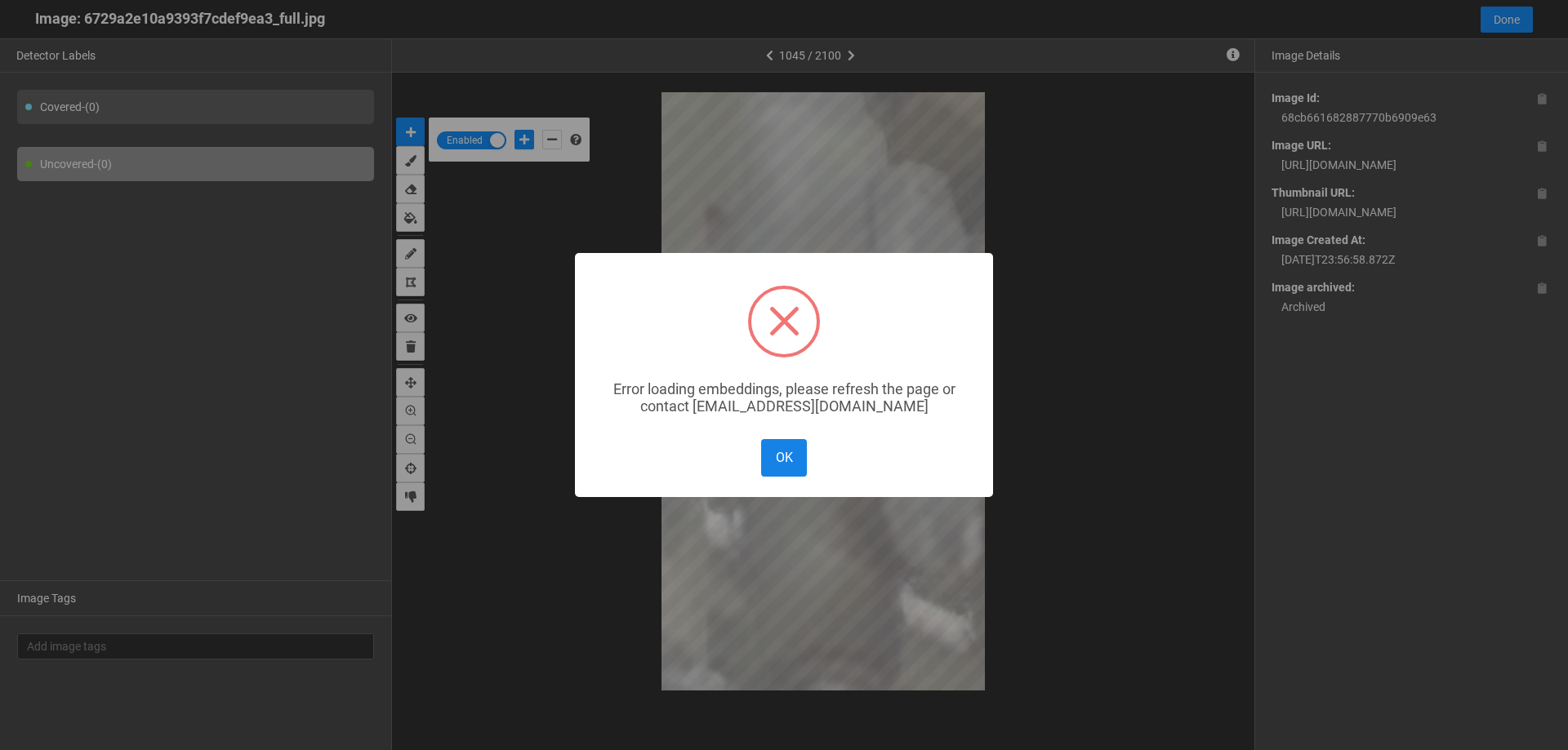
click at [768, 448] on button "OK" at bounding box center [784, 458] width 46 height 37
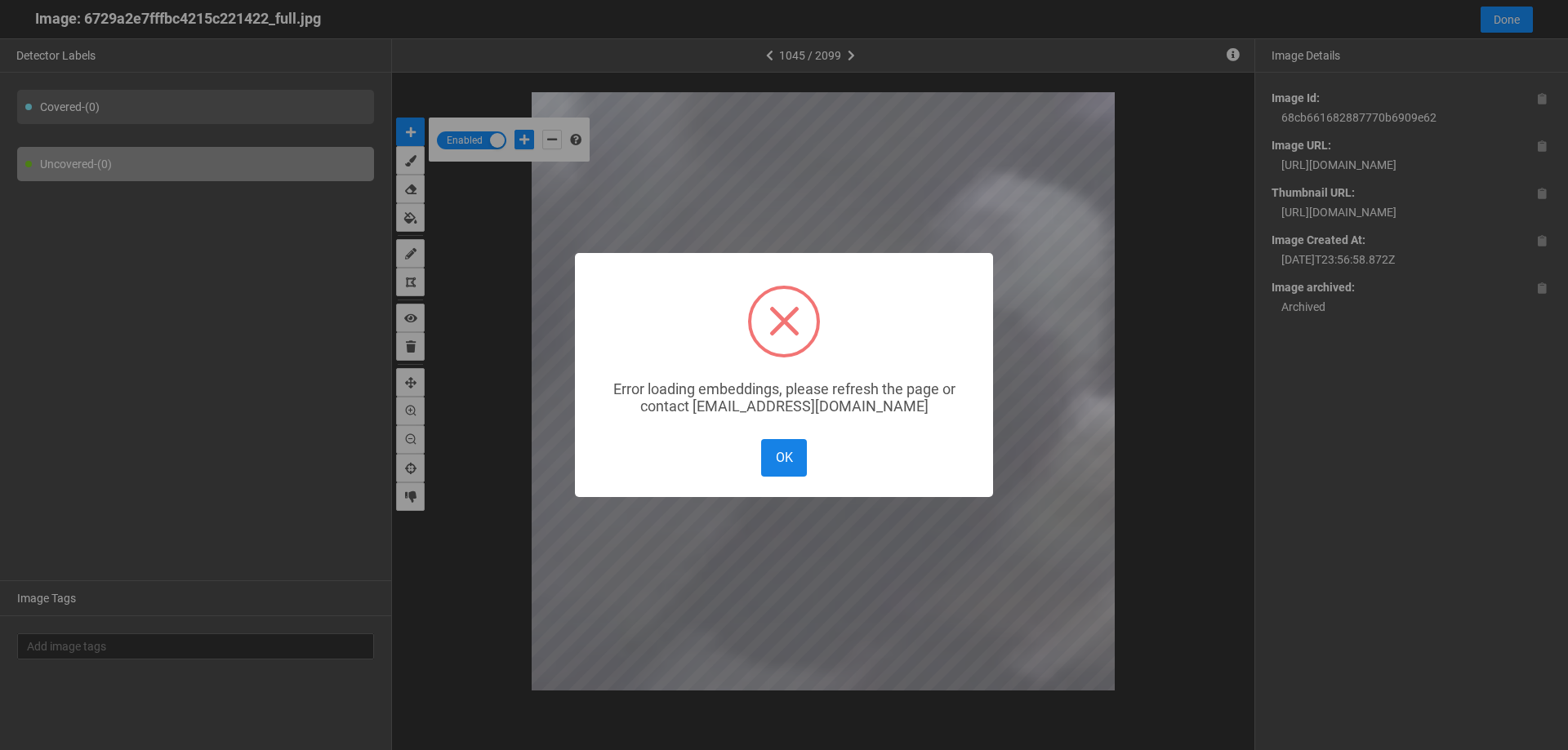
click at [772, 457] on button "OK" at bounding box center [784, 458] width 46 height 37
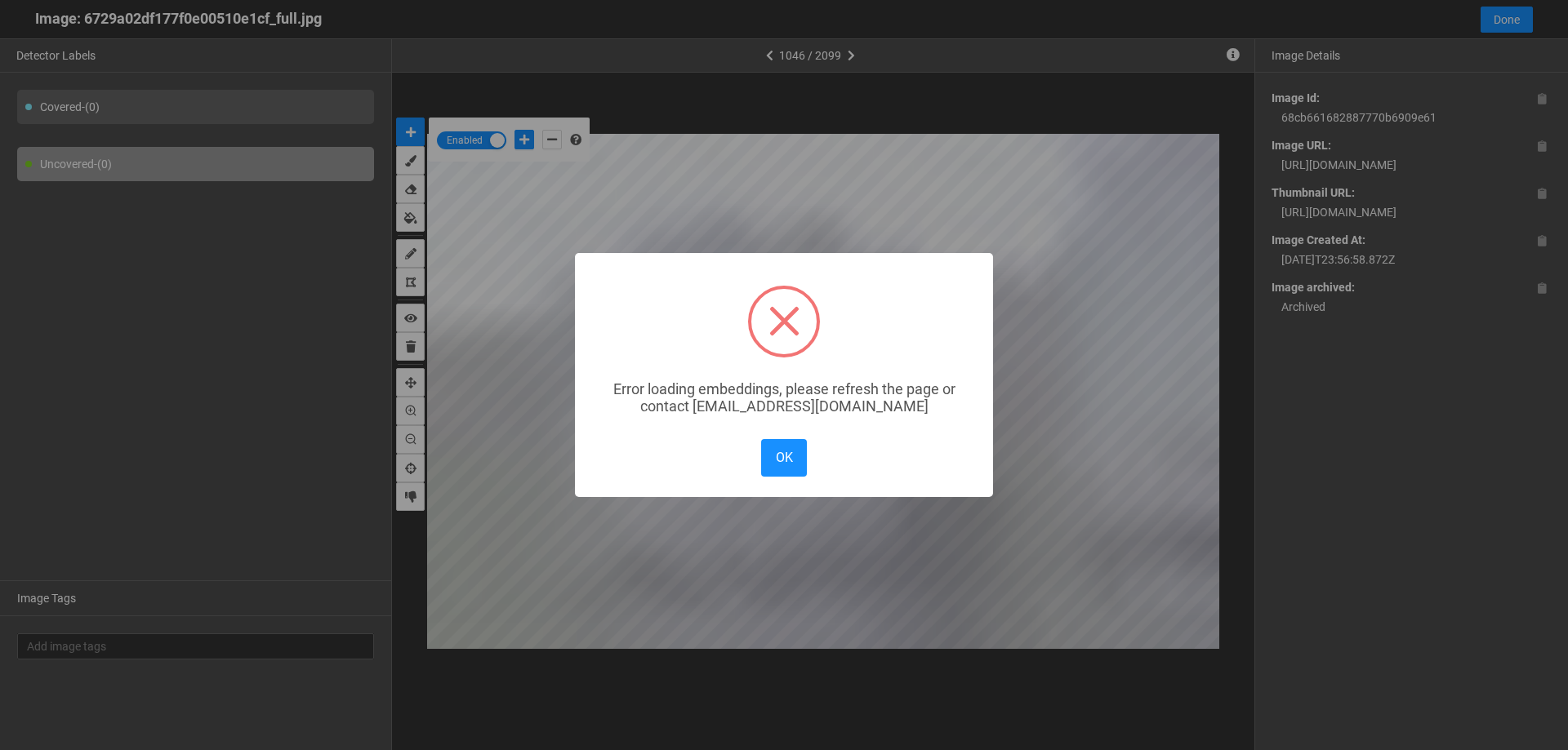
click at [761, 440] on button "OK" at bounding box center [784, 458] width 46 height 37
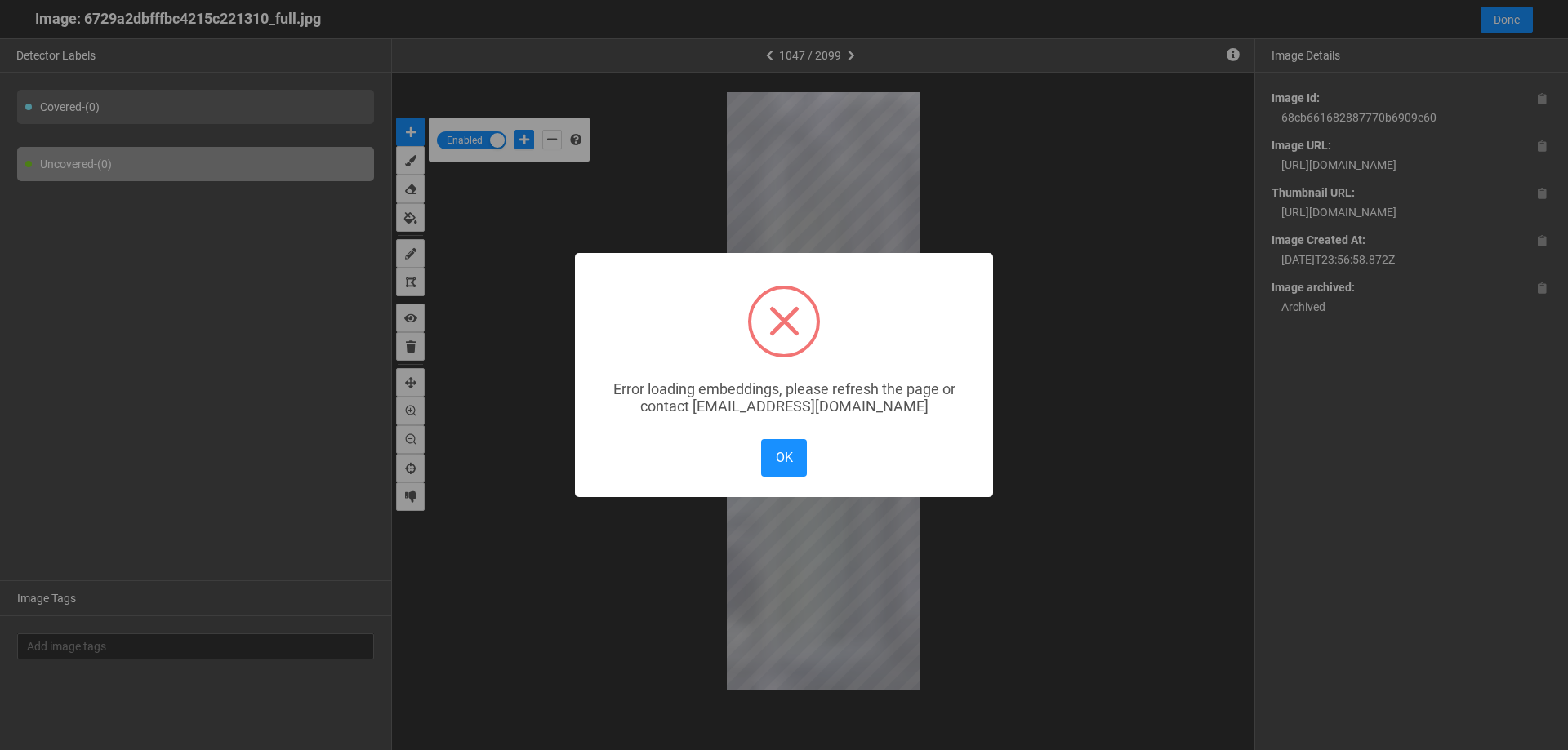
click at [761, 440] on button "OK" at bounding box center [784, 458] width 46 height 37
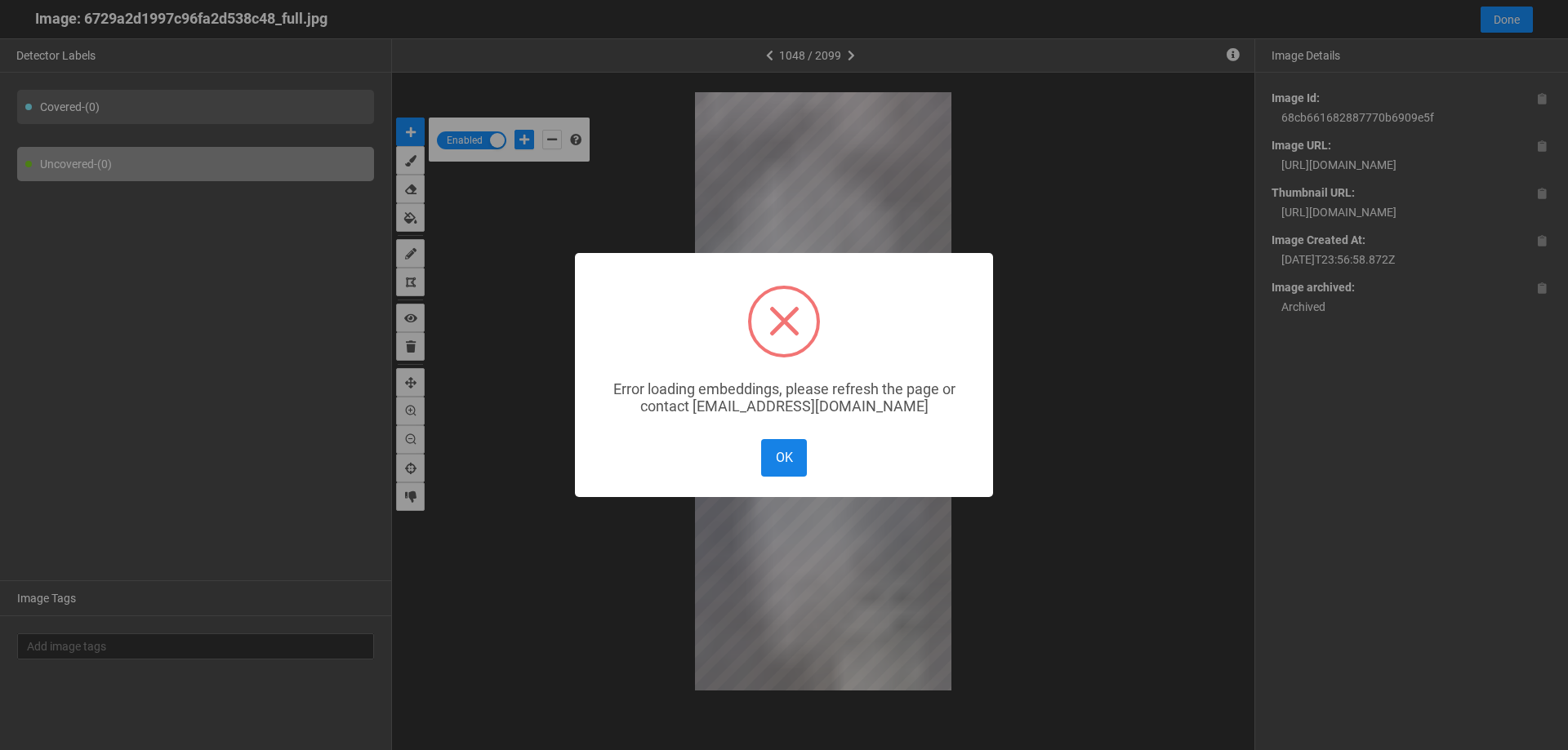
click at [788, 454] on button "OK" at bounding box center [784, 458] width 46 height 37
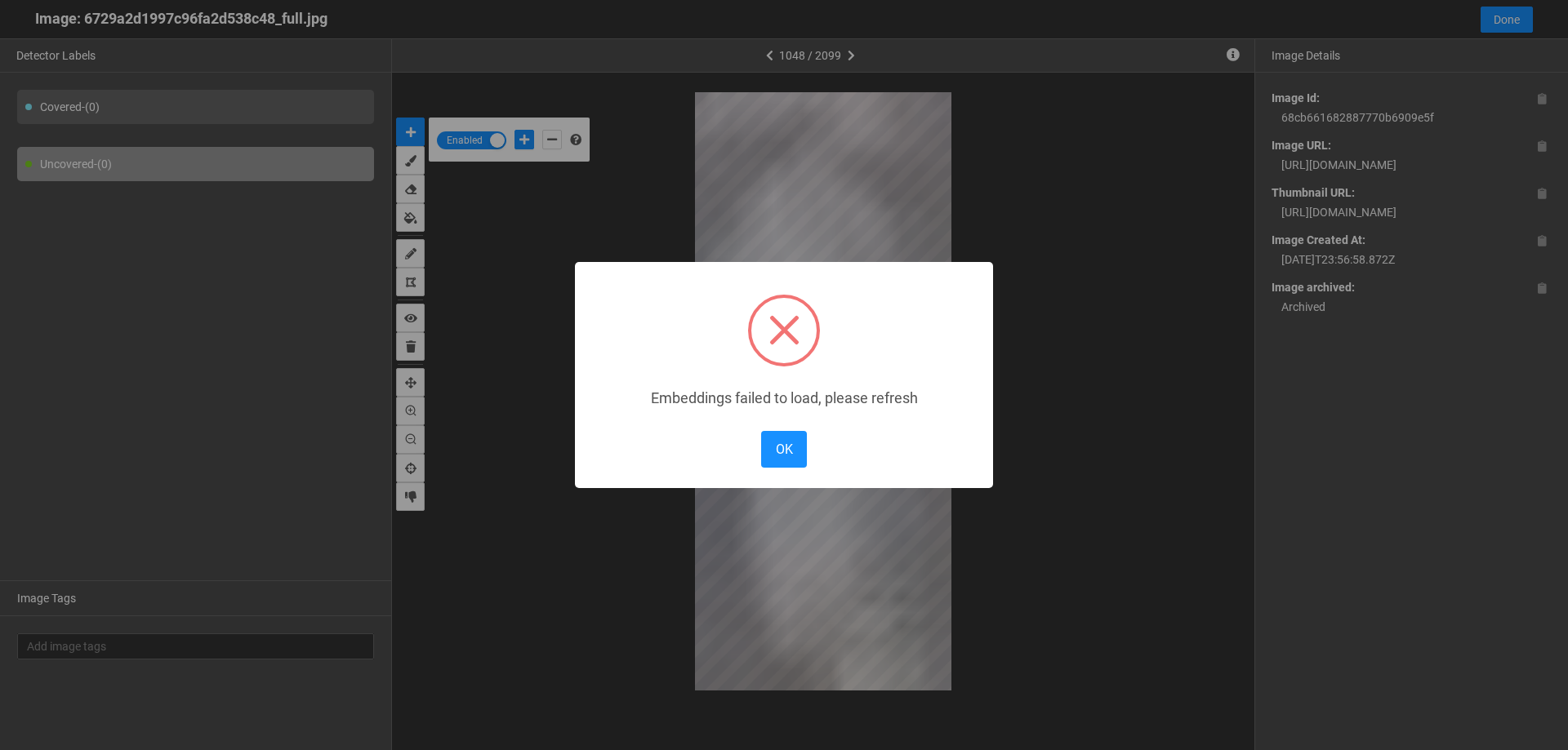
click at [863, 283] on body "··· Detectors ··· Streams ··· Similarity Search ··· ··· ··· Hamza I. ··· IMS Un…" at bounding box center [784, 584] width 1568 height 1168
click at [775, 461] on button "OK" at bounding box center [784, 449] width 46 height 37
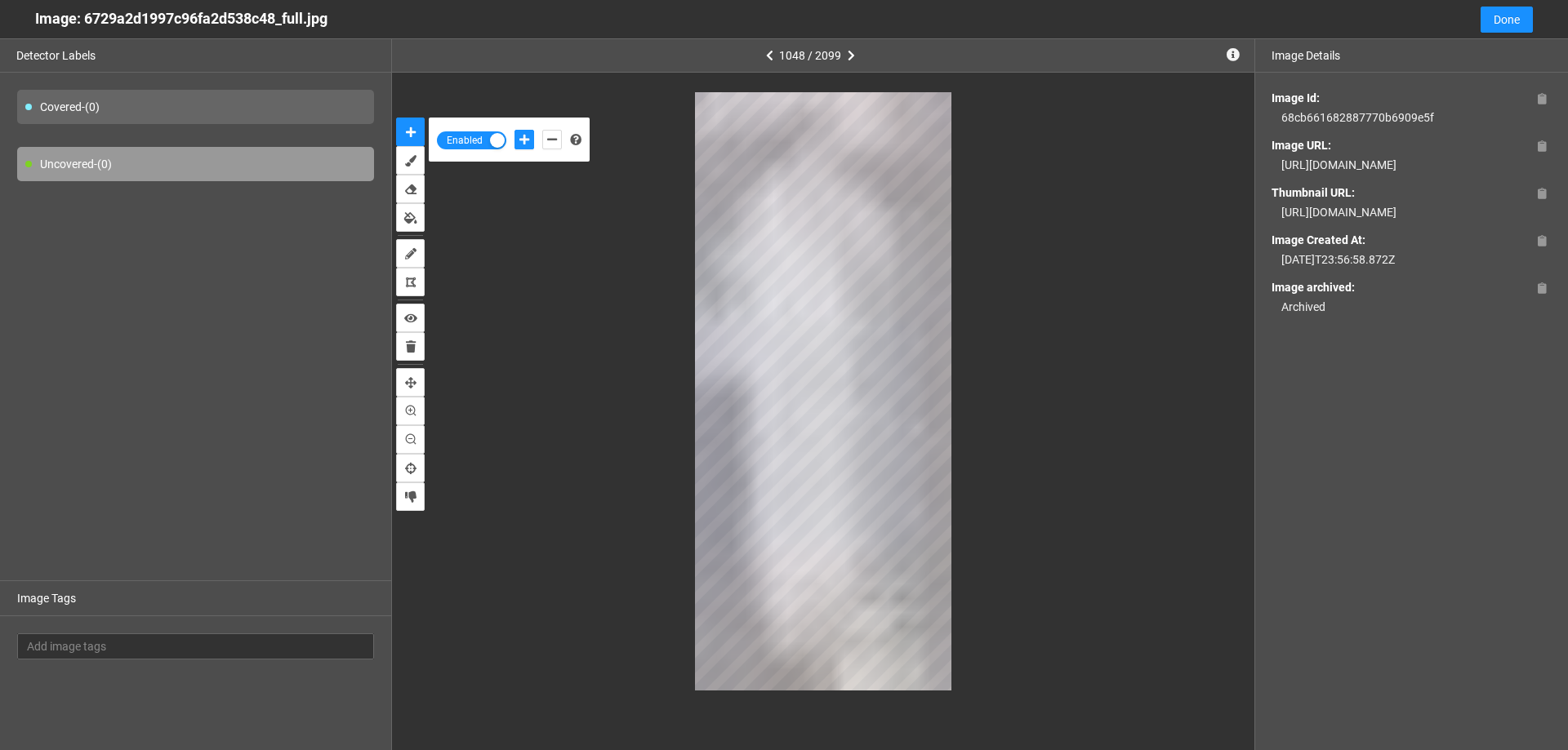
drag, startPoint x: 1281, startPoint y: 159, endPoint x: 1387, endPoint y: 184, distance: 108.9
click at [1387, 174] on div "https://app.matroid.com/media/im/67cb79fb8c6ce16fd3578d95_full.jpg" at bounding box center [1411, 164] width 280 height 18
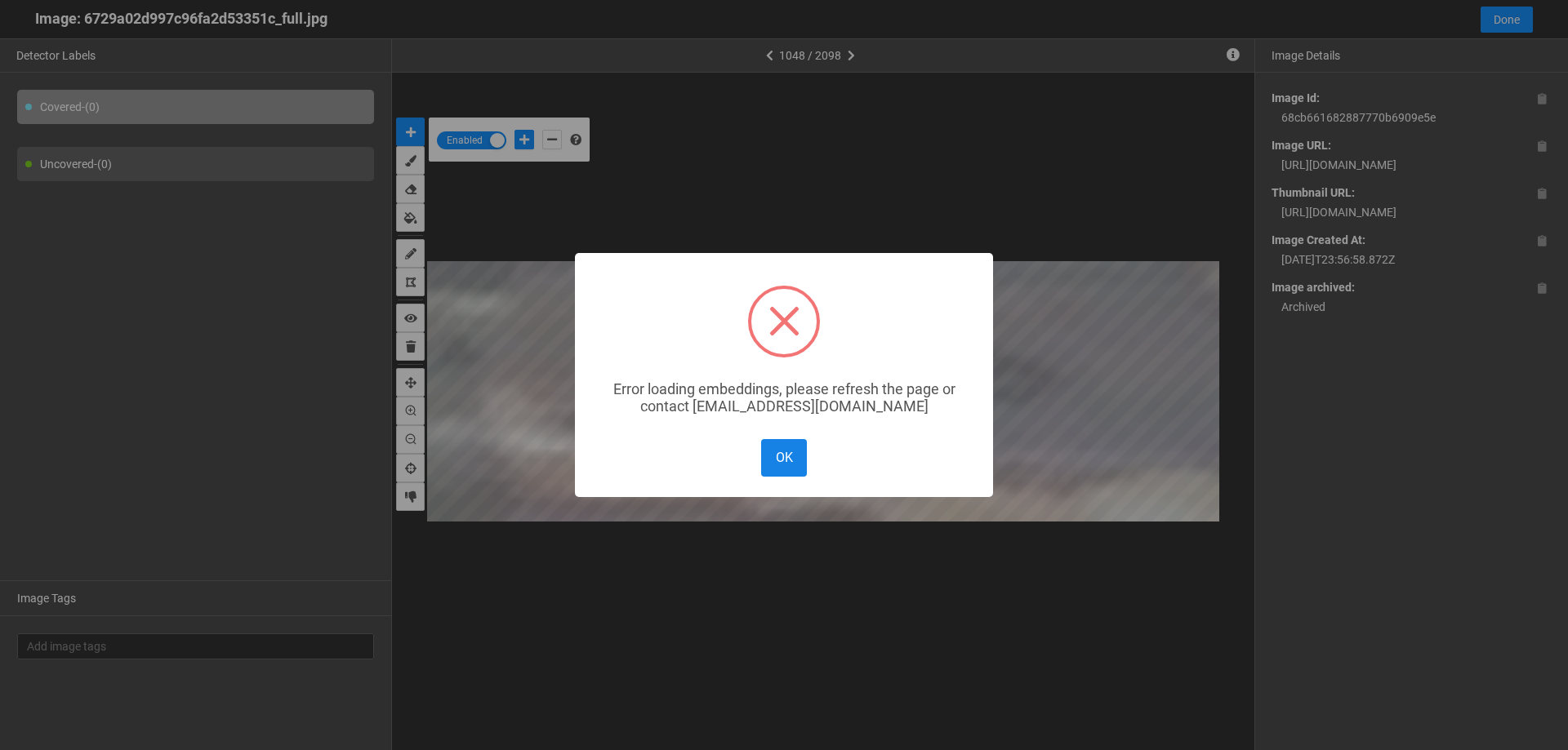
click at [796, 466] on button "OK" at bounding box center [784, 458] width 46 height 37
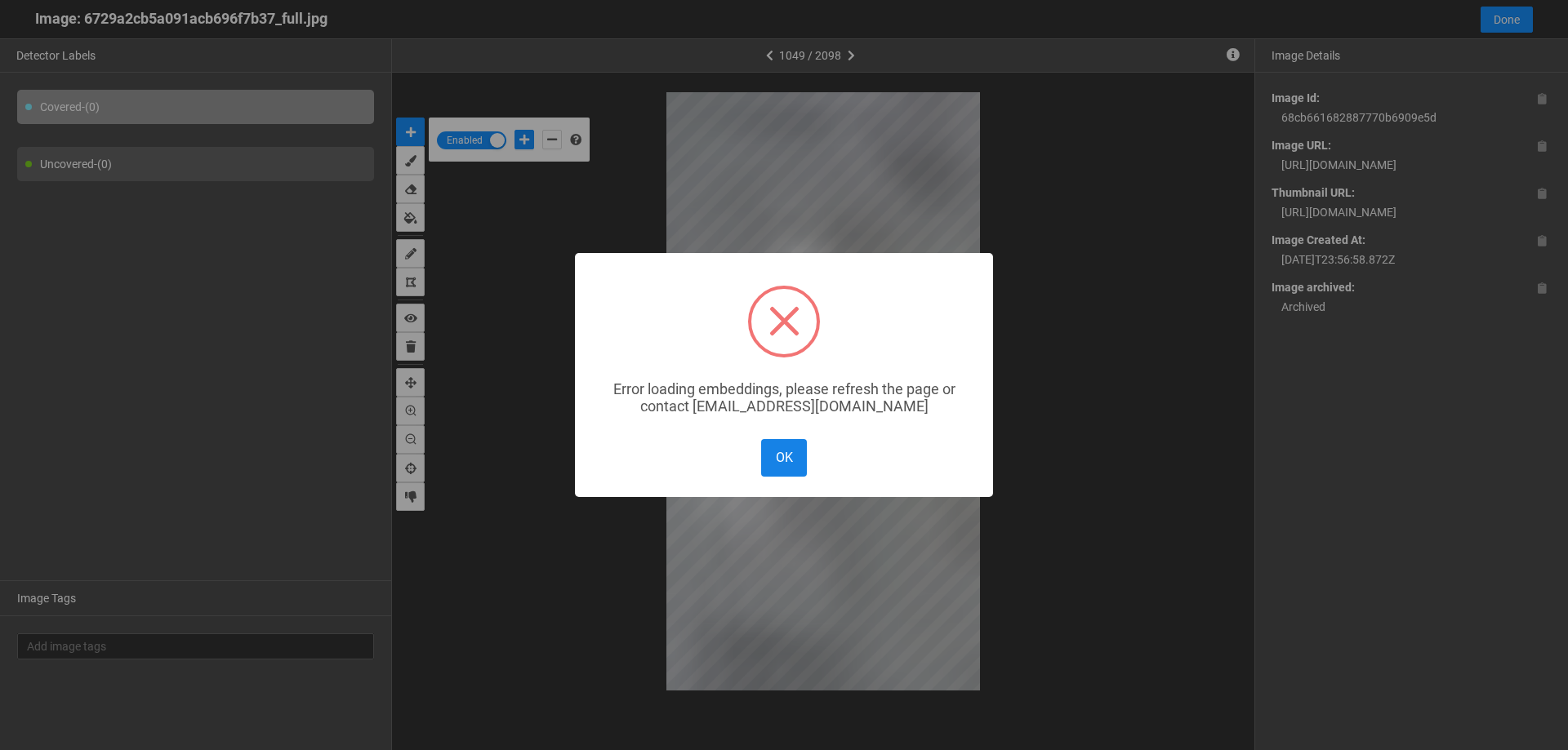
click at [783, 465] on button "OK" at bounding box center [784, 458] width 46 height 37
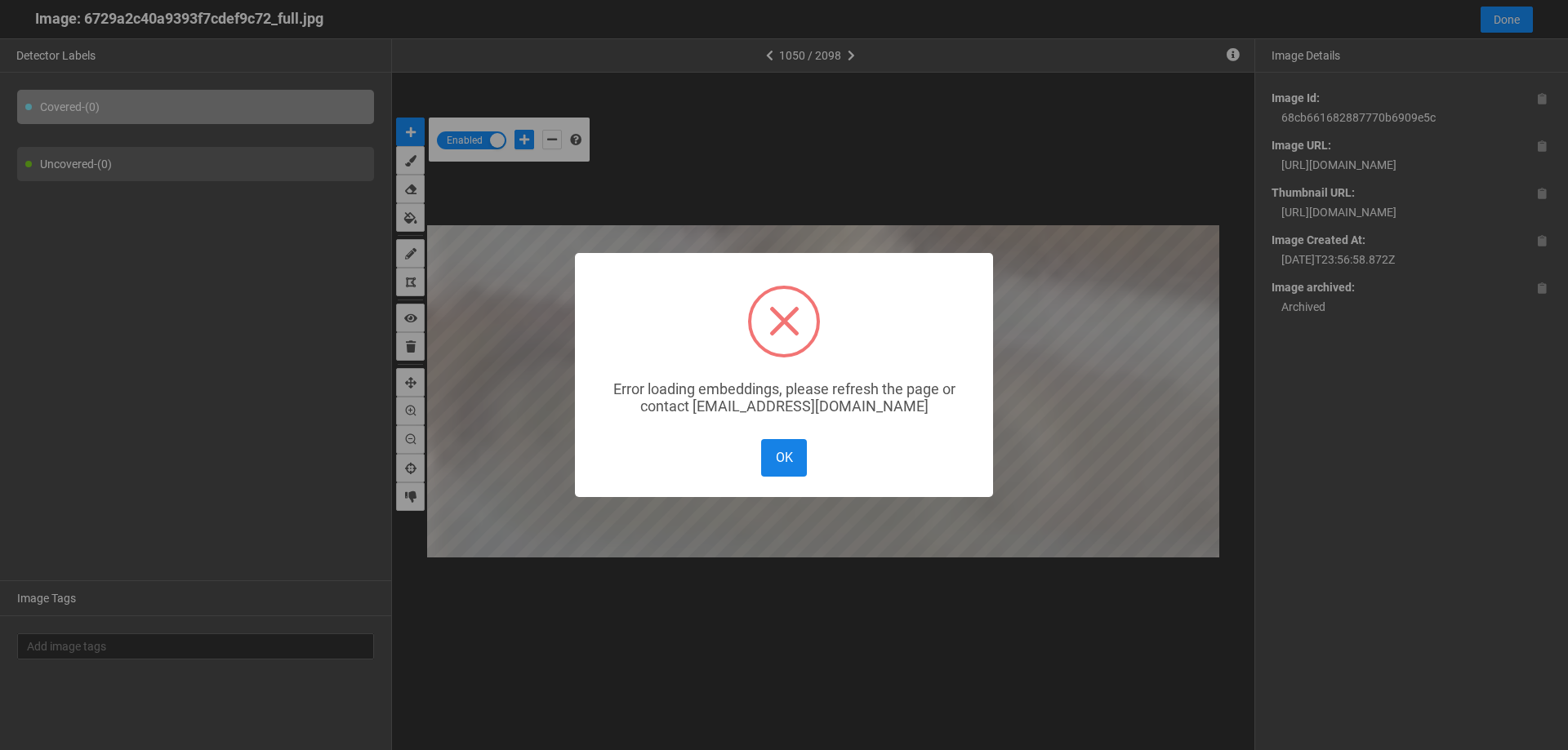
click at [798, 461] on button "OK" at bounding box center [784, 458] width 46 height 37
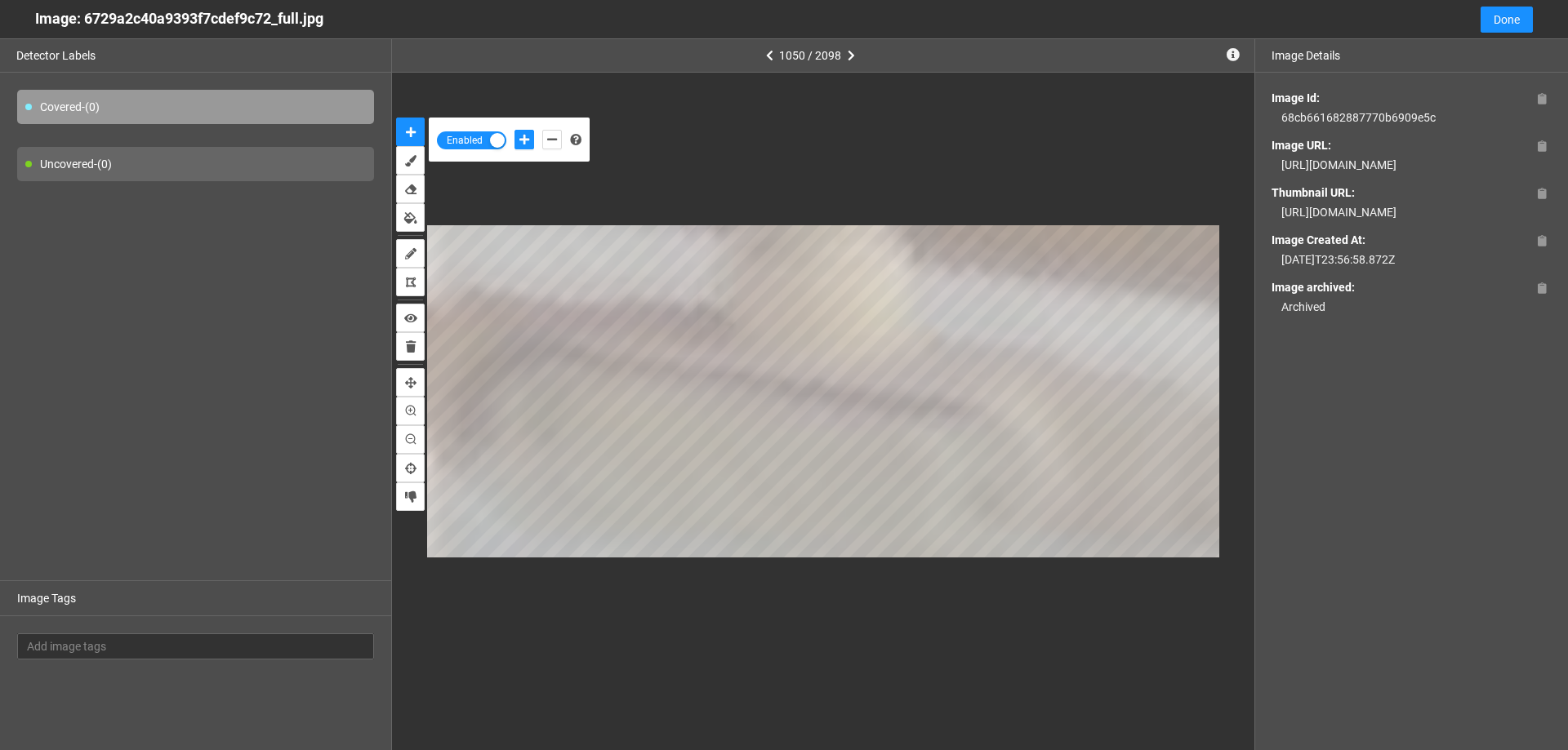
drag, startPoint x: 1282, startPoint y: 164, endPoint x: 1393, endPoint y: 186, distance: 113.2
click at [1393, 174] on div "https://app.matroid.com/media/im/67cb79fb8c6ce16fd3578d8f_full.jpg" at bounding box center [1411, 164] width 280 height 18
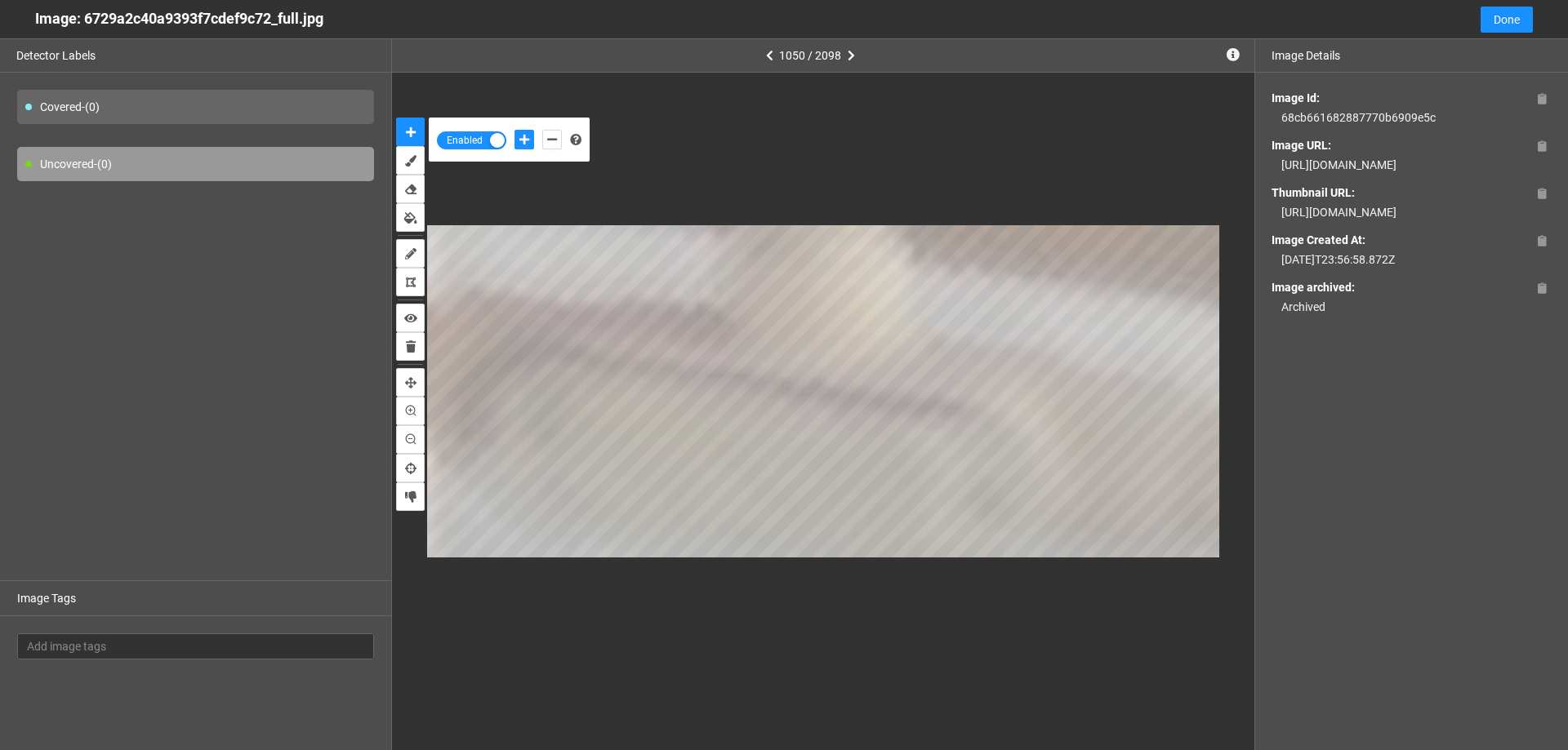
click at [634, 428] on body "··· Detectors ··· Streams ··· Similarity Search ··· ··· ··· Hamza I. ··· IMS Un…" at bounding box center [784, 375] width 1568 height 750
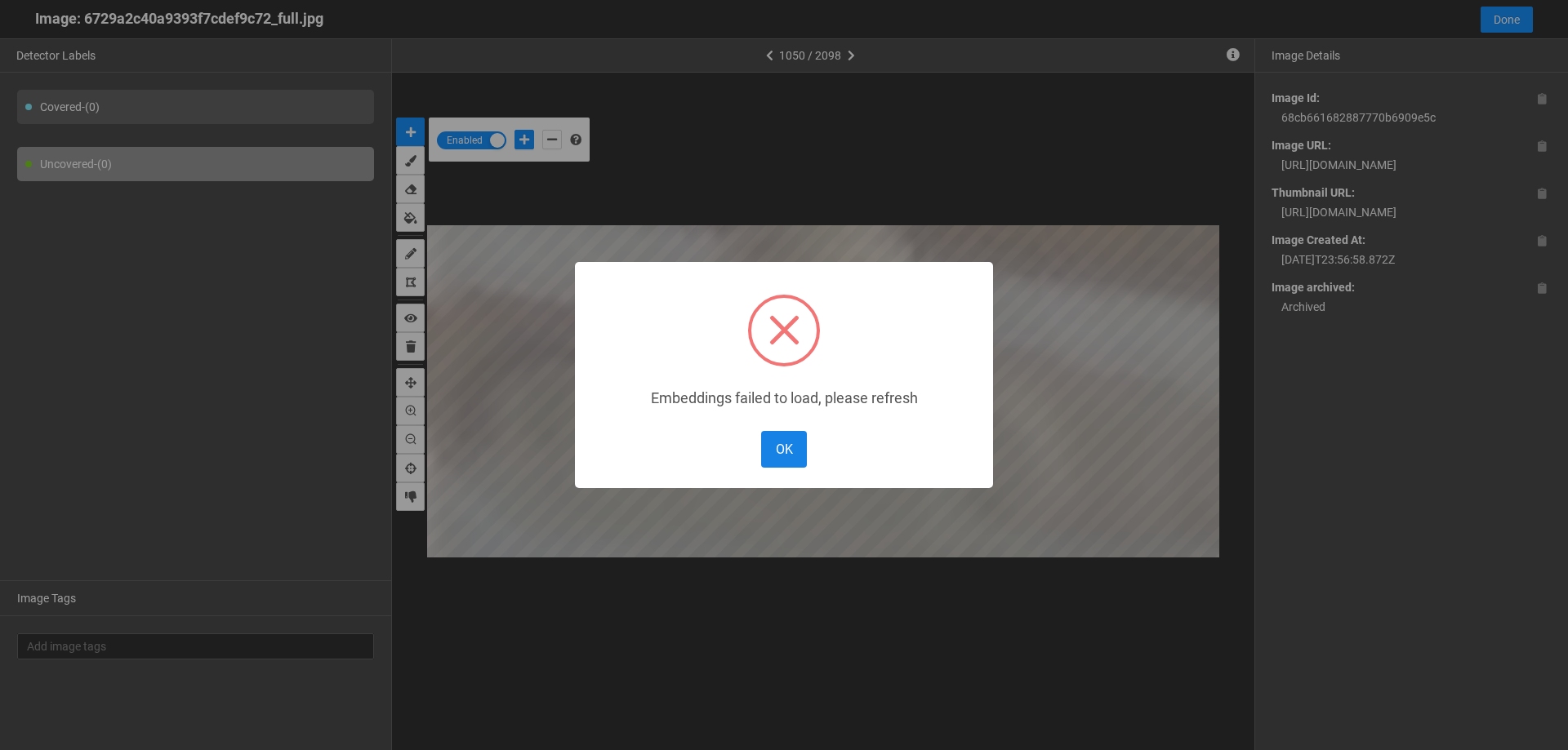
click at [783, 452] on button "OK" at bounding box center [784, 449] width 46 height 37
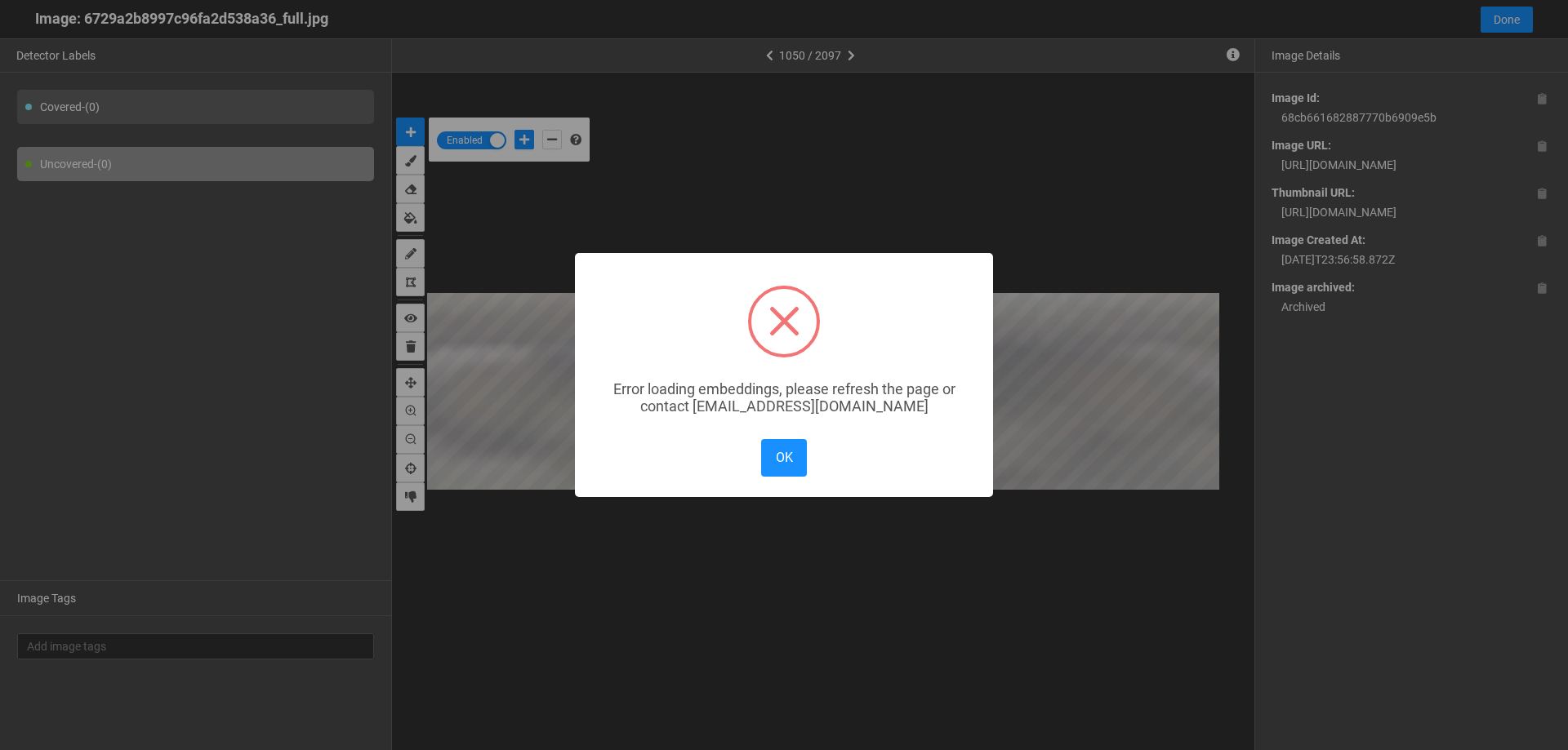
click at [810, 470] on div "OK No Cancel" at bounding box center [784, 457] width 54 height 45
click at [806, 467] on div "OK No Cancel" at bounding box center [784, 457] width 54 height 45
click at [791, 468] on button "OK" at bounding box center [784, 458] width 46 height 37
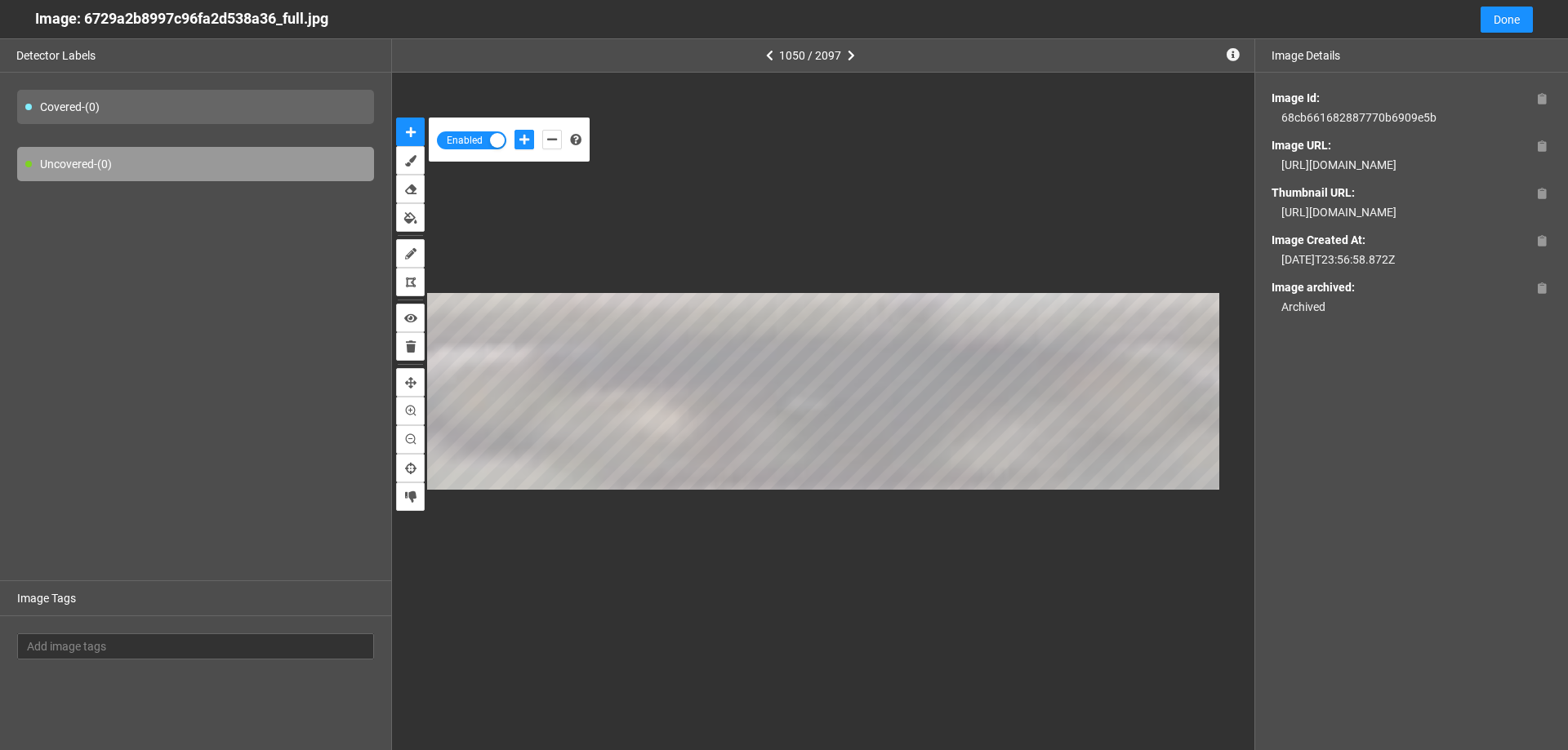
drag, startPoint x: 1274, startPoint y: 161, endPoint x: 1398, endPoint y: 187, distance: 126.7
click at [1398, 174] on div "https://app.matroid.com/media/im/67cb79fb8c6ce16fd3578d8d_full.jpg" at bounding box center [1411, 164] width 280 height 18
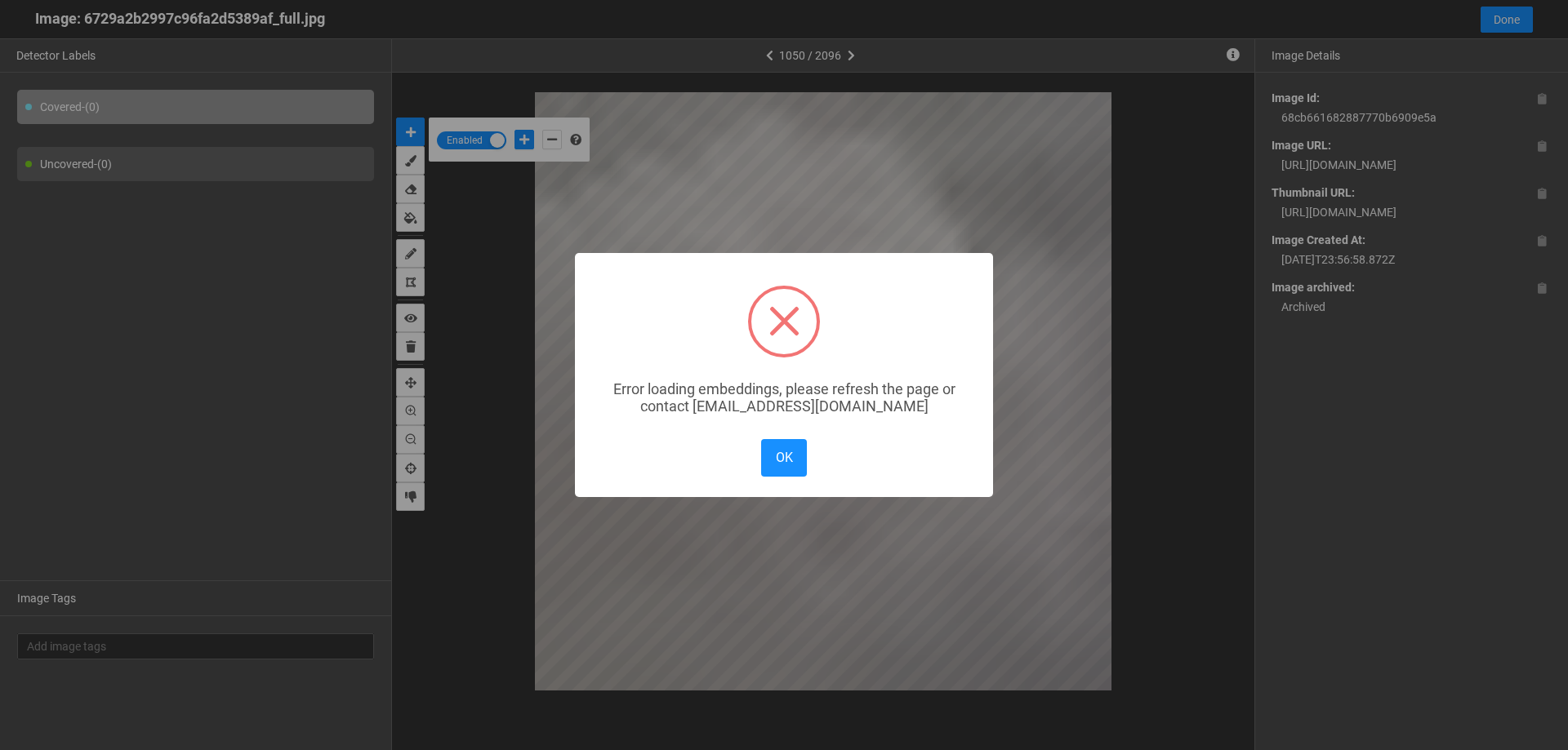
drag, startPoint x: 788, startPoint y: 454, endPoint x: 775, endPoint y: 450, distance: 13.6
click at [788, 455] on button "OK" at bounding box center [784, 458] width 46 height 37
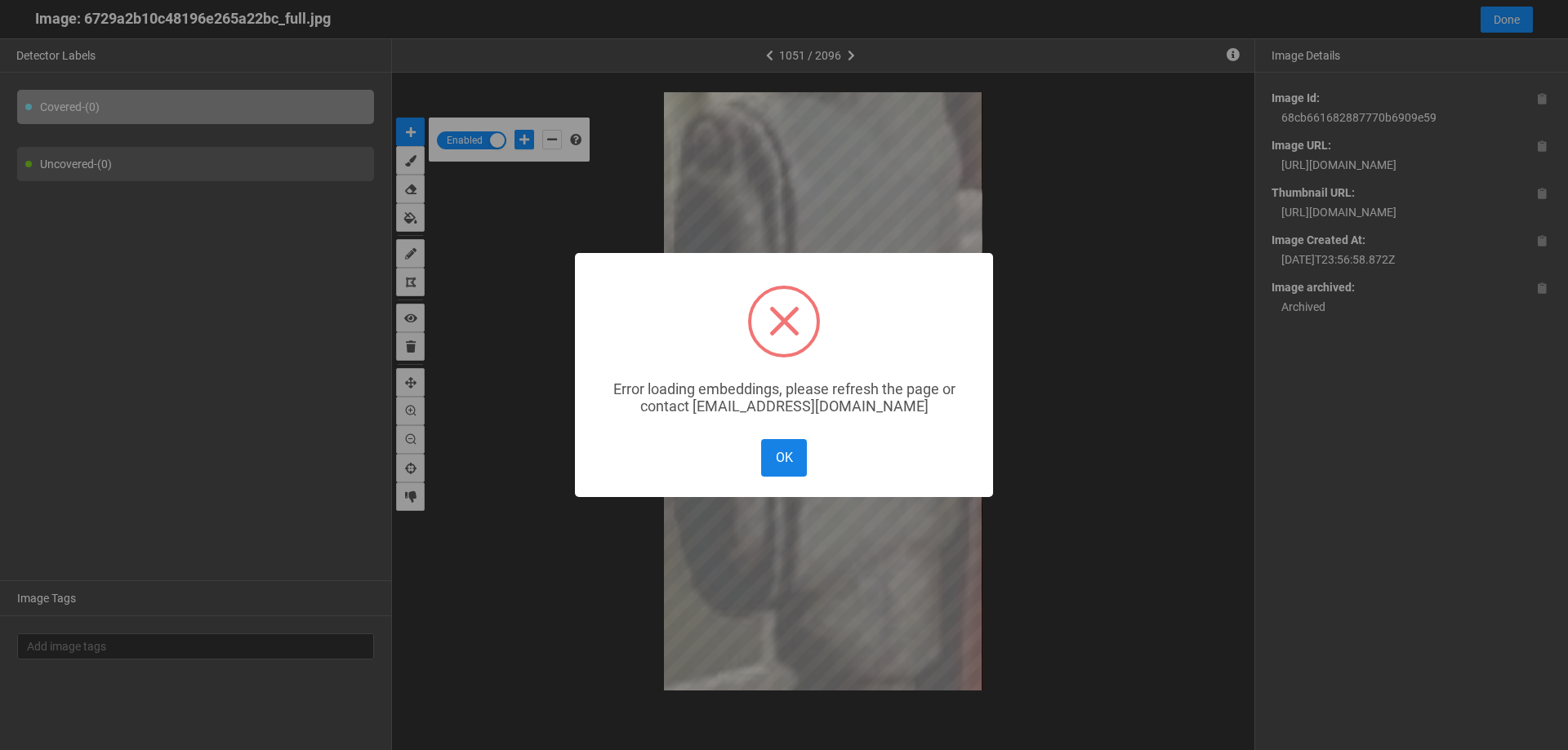
click at [791, 448] on button "OK" at bounding box center [784, 458] width 46 height 37
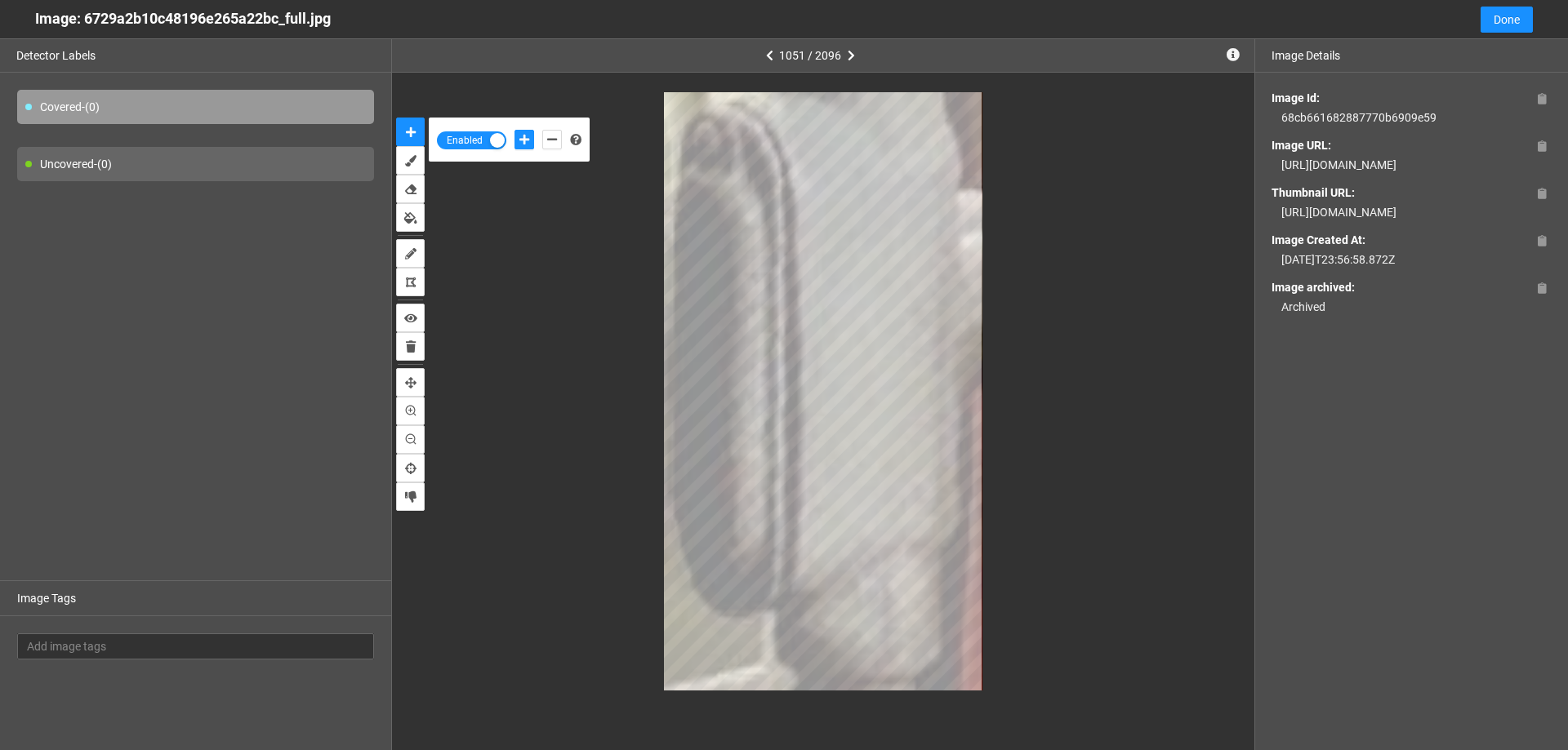
drag, startPoint x: 1279, startPoint y: 162, endPoint x: 1406, endPoint y: 185, distance: 129.1
click at [1406, 174] on div "https://app.matroid.com/media/im/67cb79fb8c6ce16fd3578d89_full.jpg" at bounding box center [1411, 164] width 280 height 18
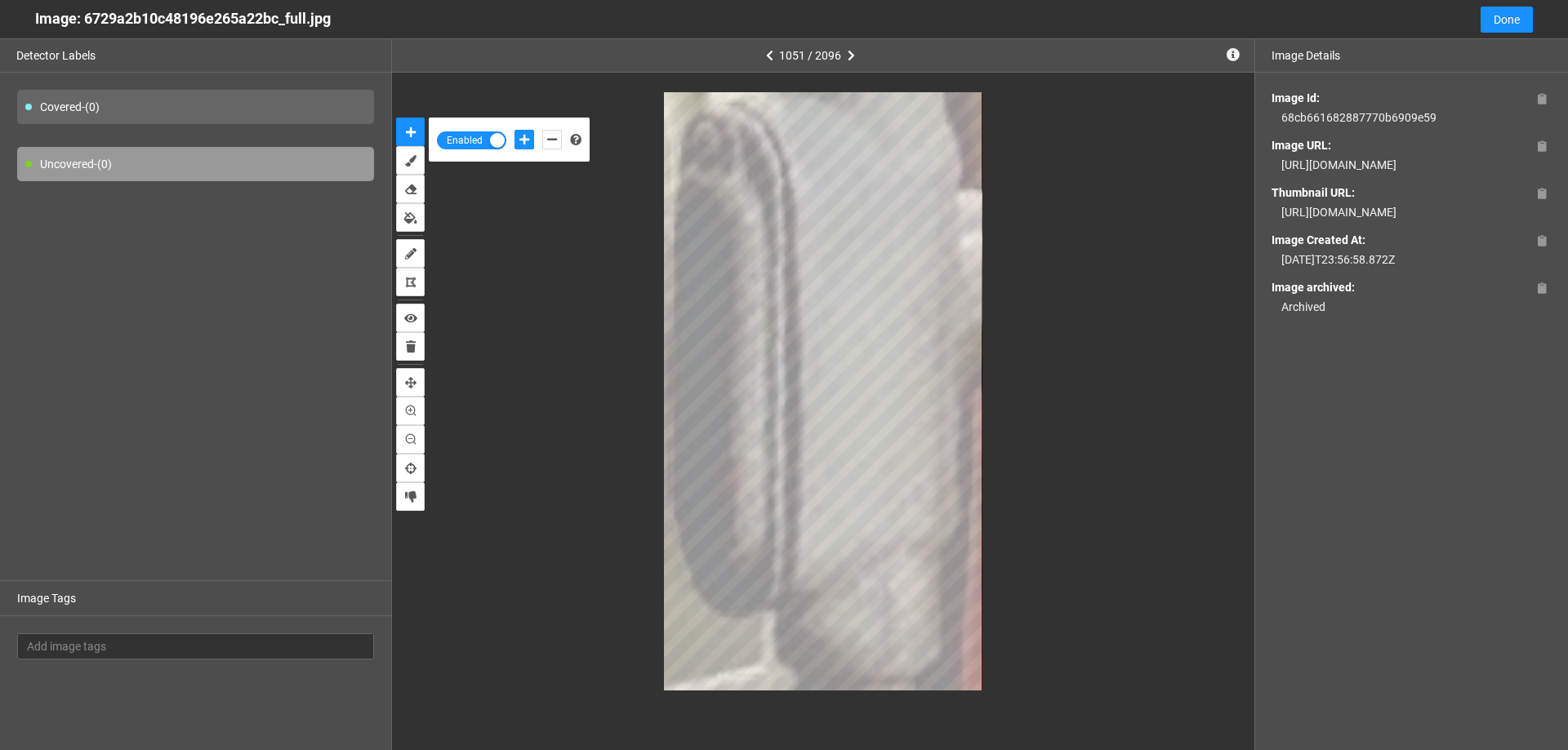
click at [711, 237] on body "··· Detectors ··· Streams ··· Similarity Search ··· ··· ··· Hamza I. ··· IMS Un…" at bounding box center [784, 375] width 1568 height 750
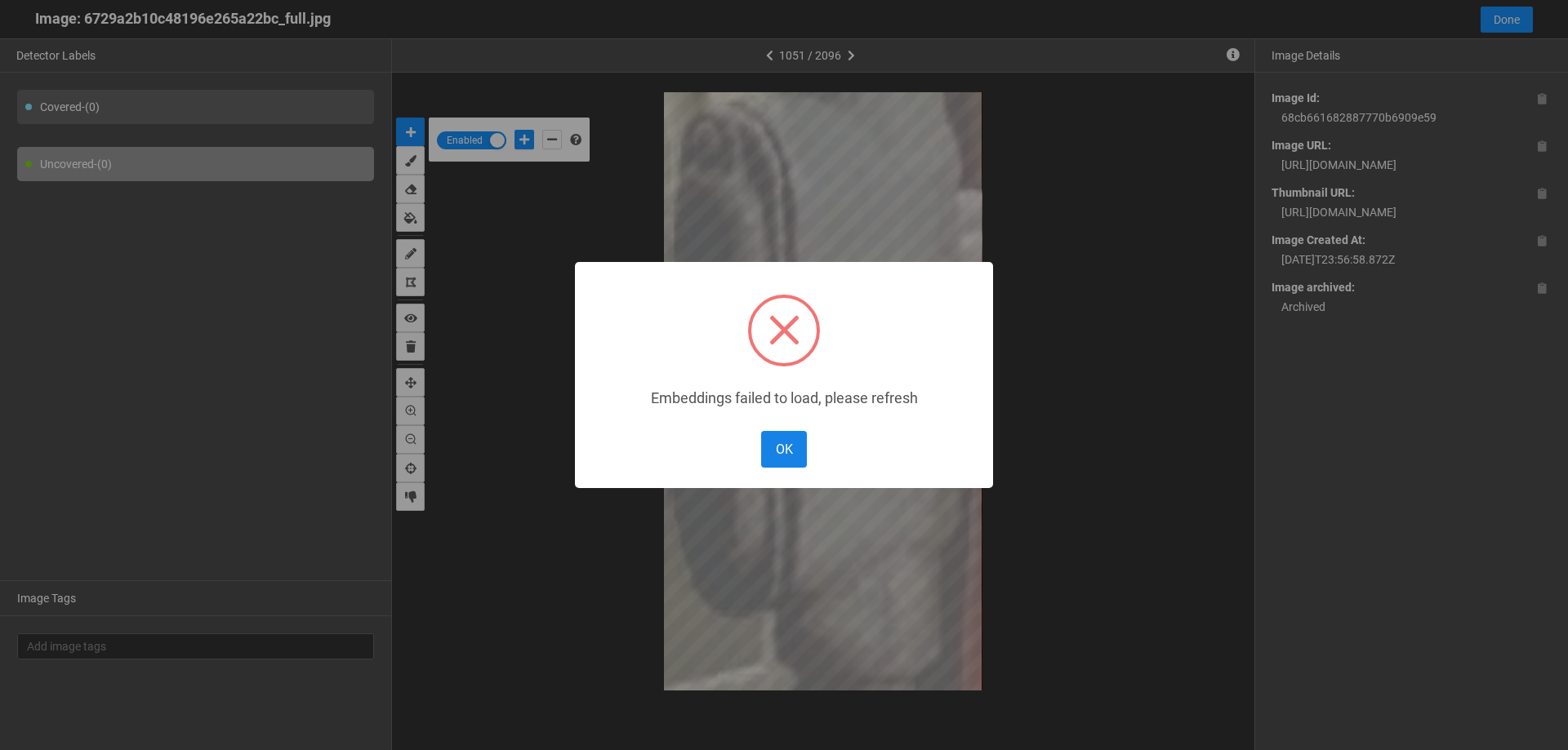
click at [773, 452] on button "OK" at bounding box center [784, 449] width 46 height 37
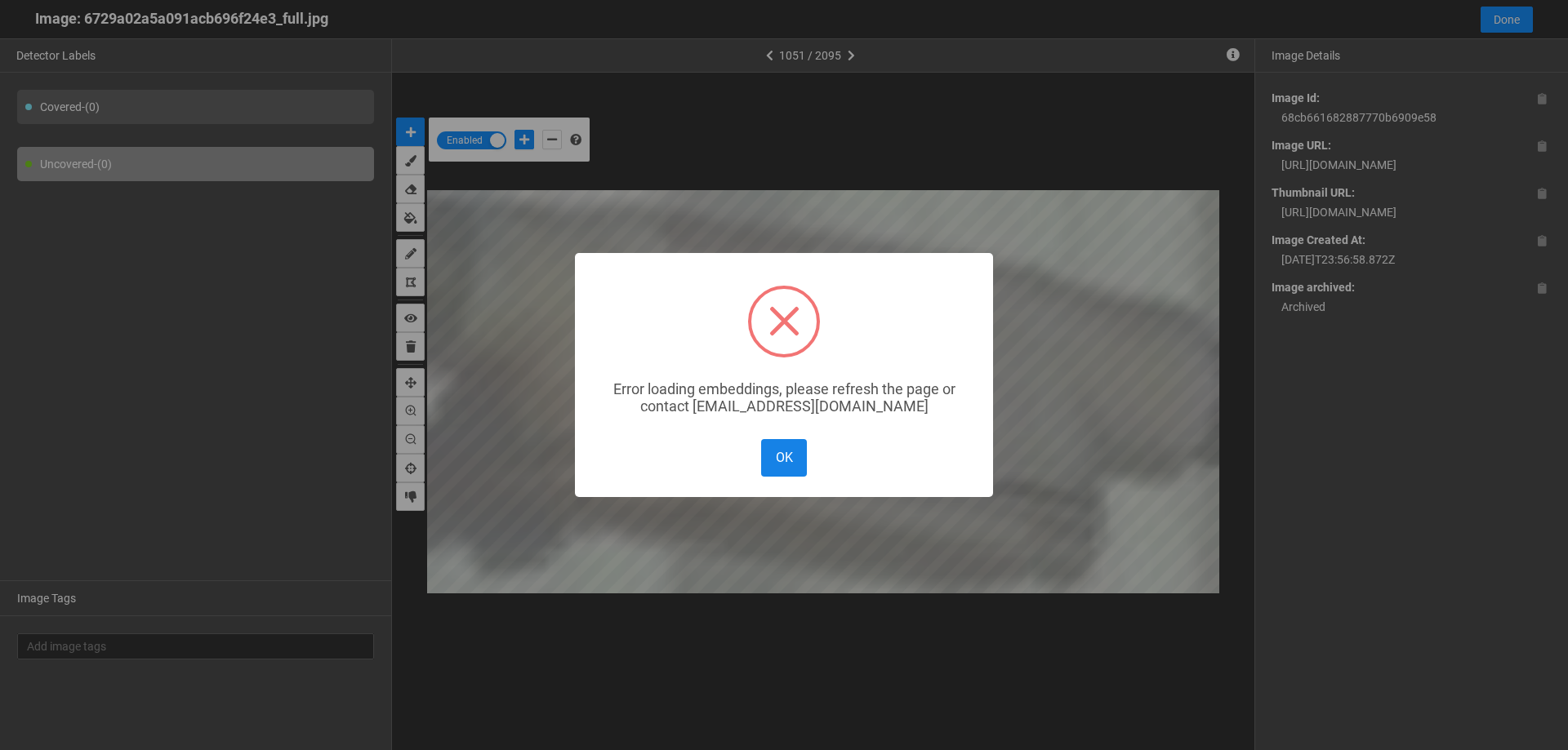
click at [786, 454] on button "OK" at bounding box center [784, 458] width 46 height 37
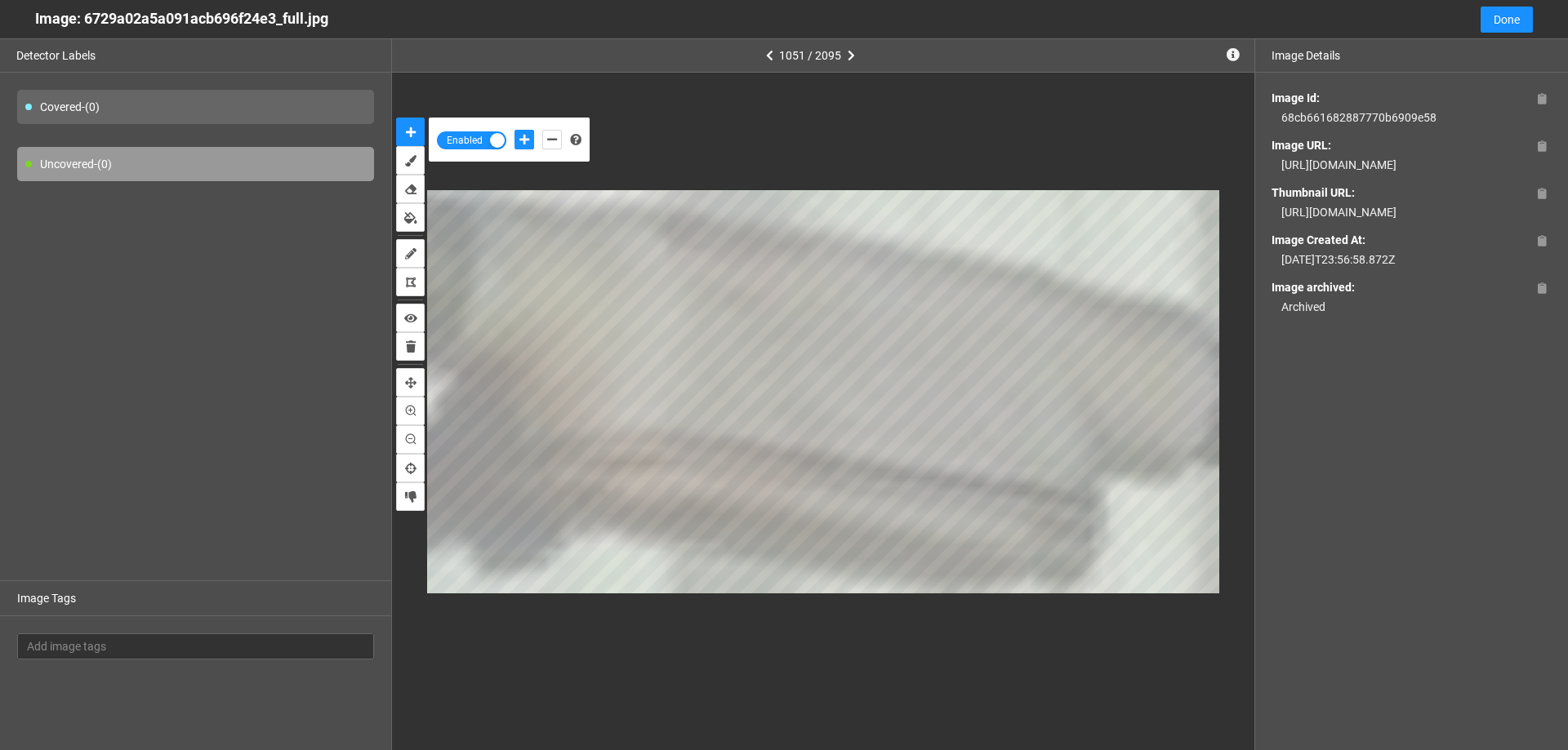
drag, startPoint x: 1280, startPoint y: 164, endPoint x: 1384, endPoint y: 183, distance: 105.7
click at [1384, 174] on div "https://app.matroid.com/media/im/67cb79fb8c6ce16fd3578d87_full.jpg" at bounding box center [1411, 164] width 280 height 18
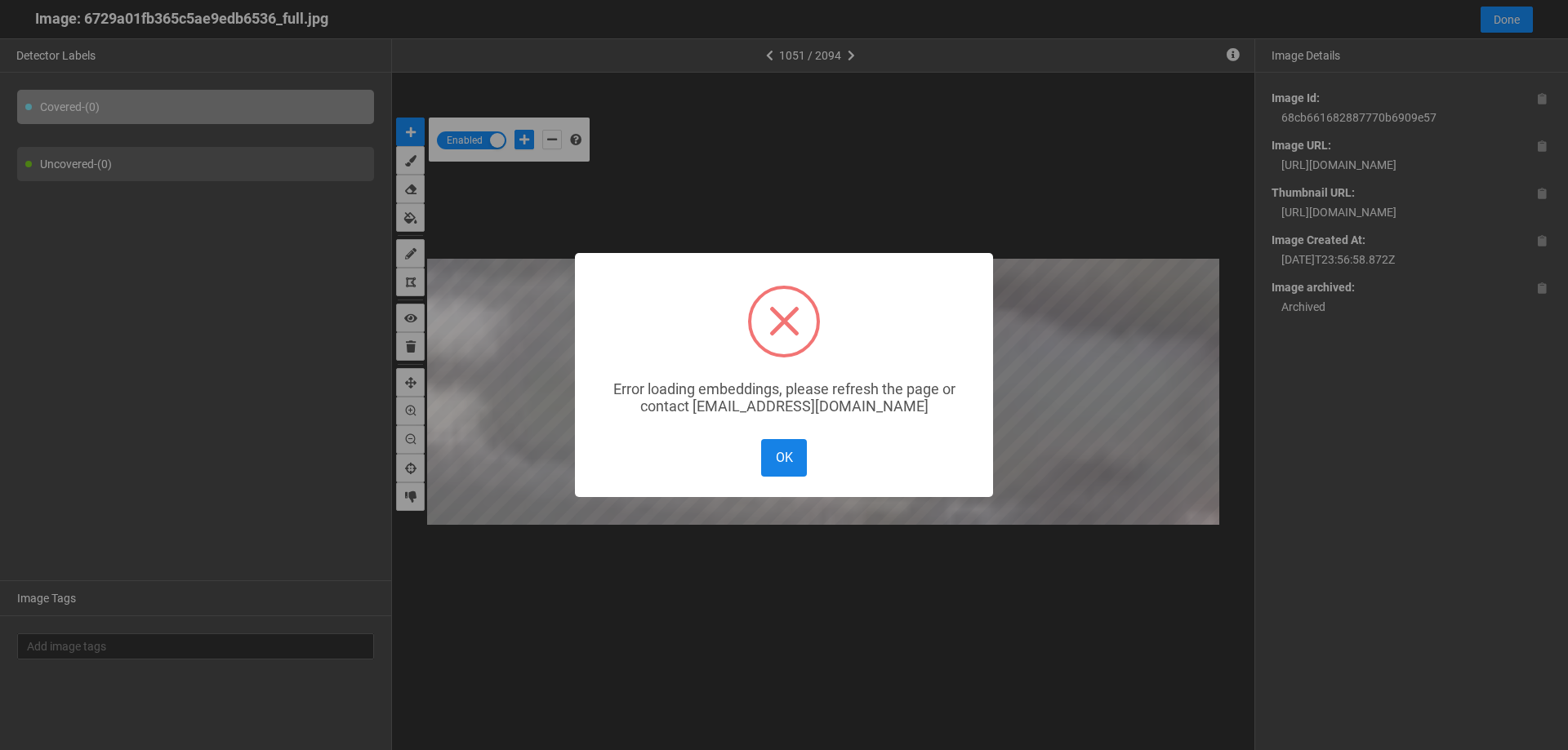
click at [797, 469] on button "OK" at bounding box center [784, 458] width 46 height 37
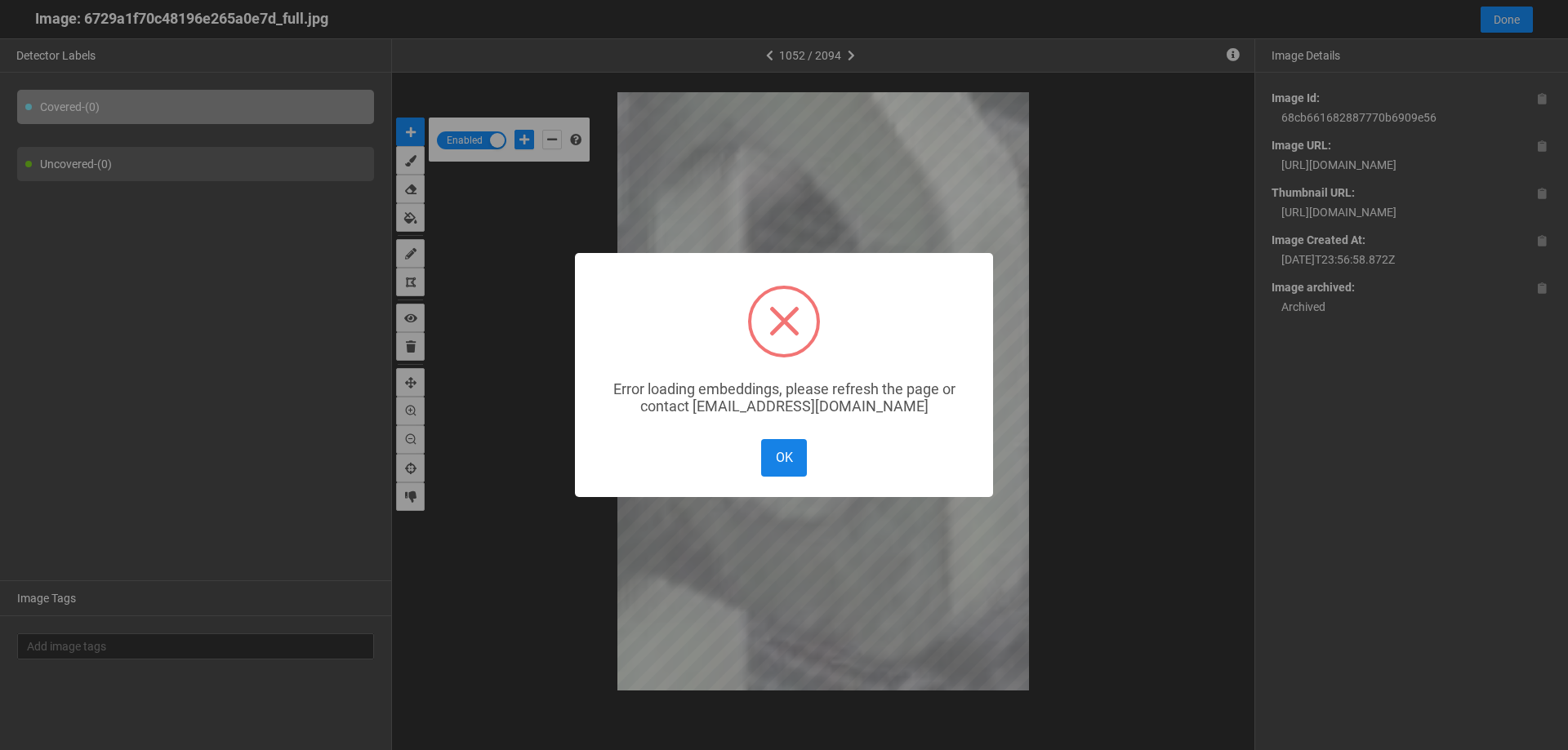
click at [795, 457] on button "OK" at bounding box center [784, 458] width 46 height 37
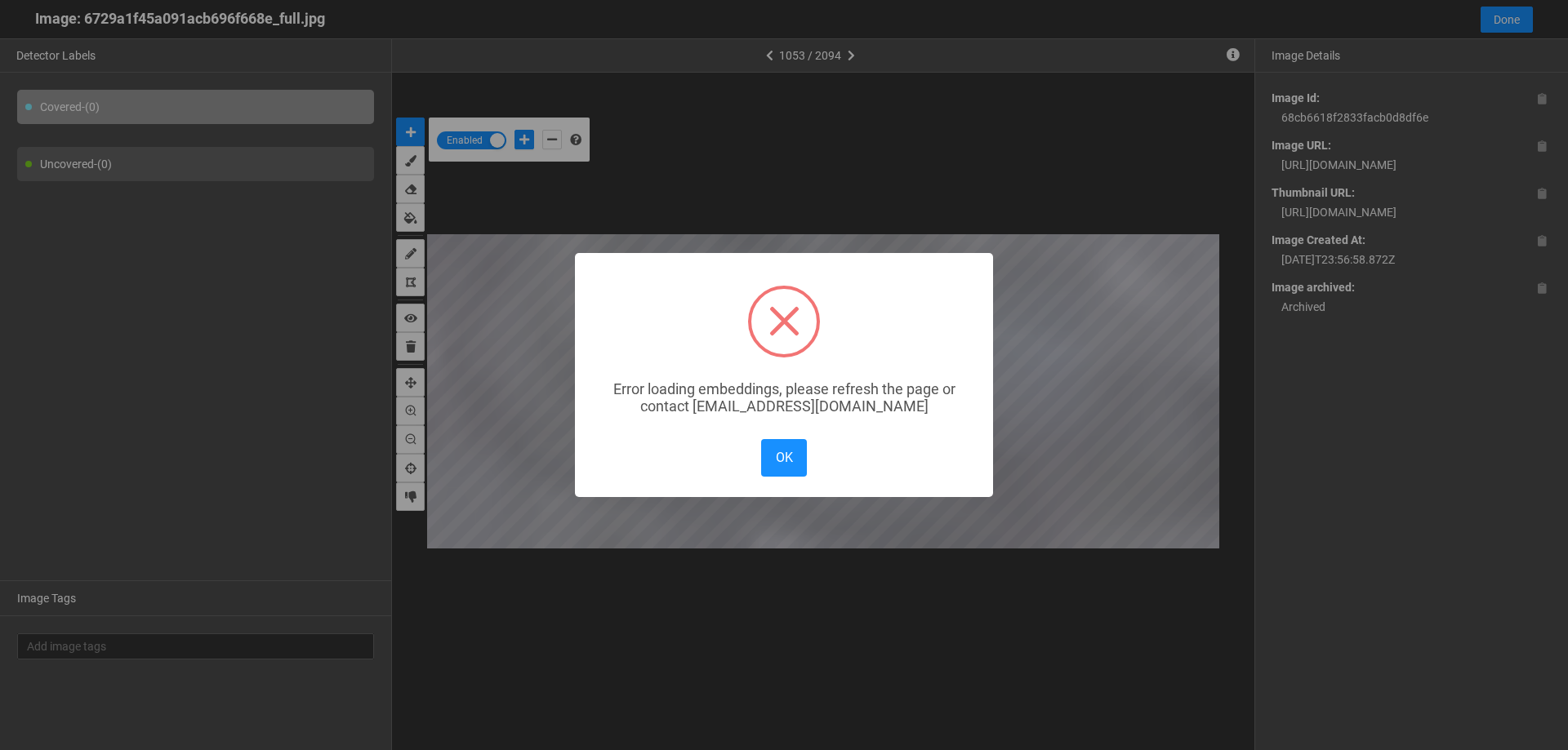
click at [761, 440] on button "OK" at bounding box center [784, 458] width 46 height 37
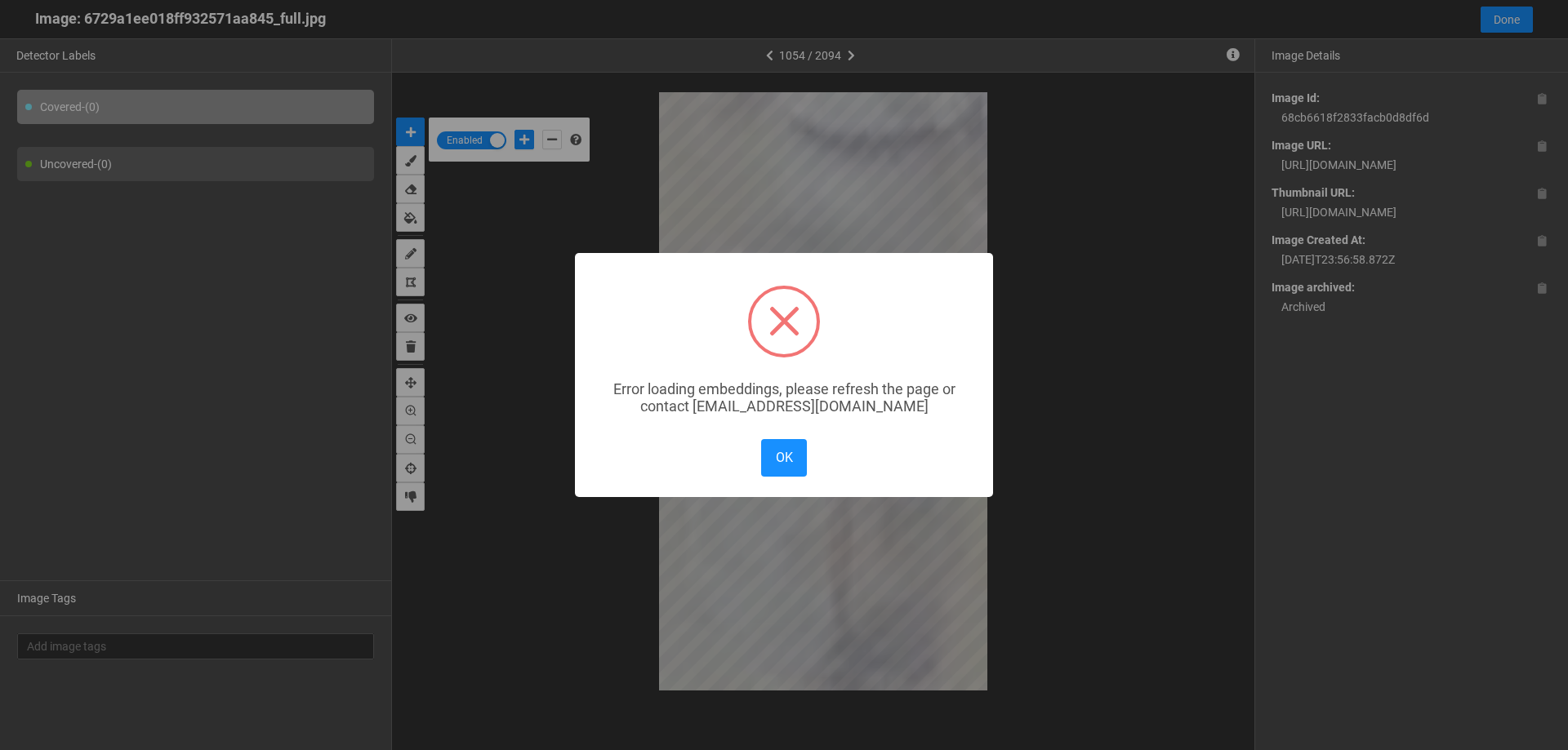
click at [761, 440] on button "OK" at bounding box center [784, 458] width 46 height 37
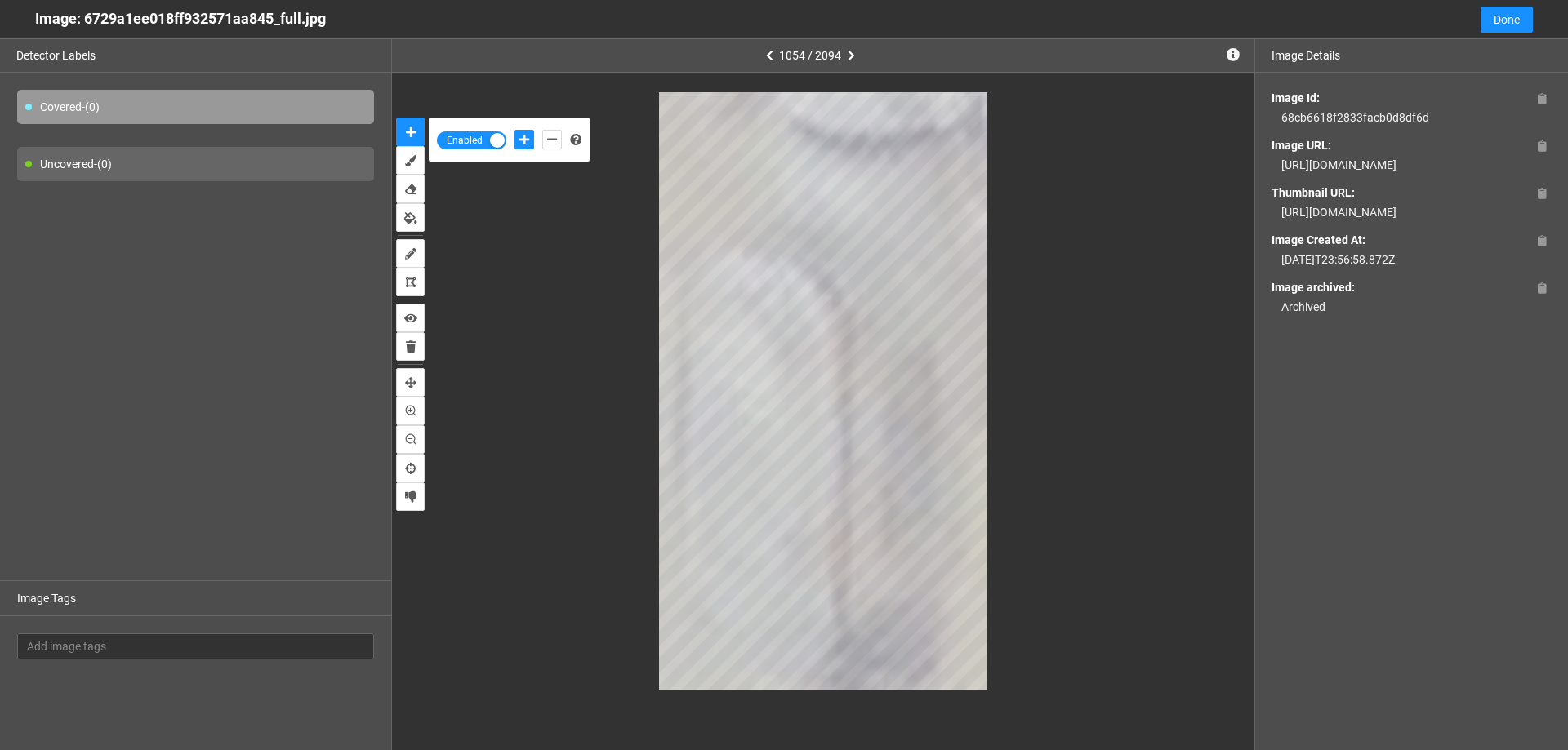
drag, startPoint x: 1281, startPoint y: 160, endPoint x: 1378, endPoint y: 184, distance: 99.9
click at [1378, 174] on div "https://app.matroid.com/media/im/67cb79fb8c6ce16fd3578d7f_full.jpg" at bounding box center [1411, 164] width 280 height 18
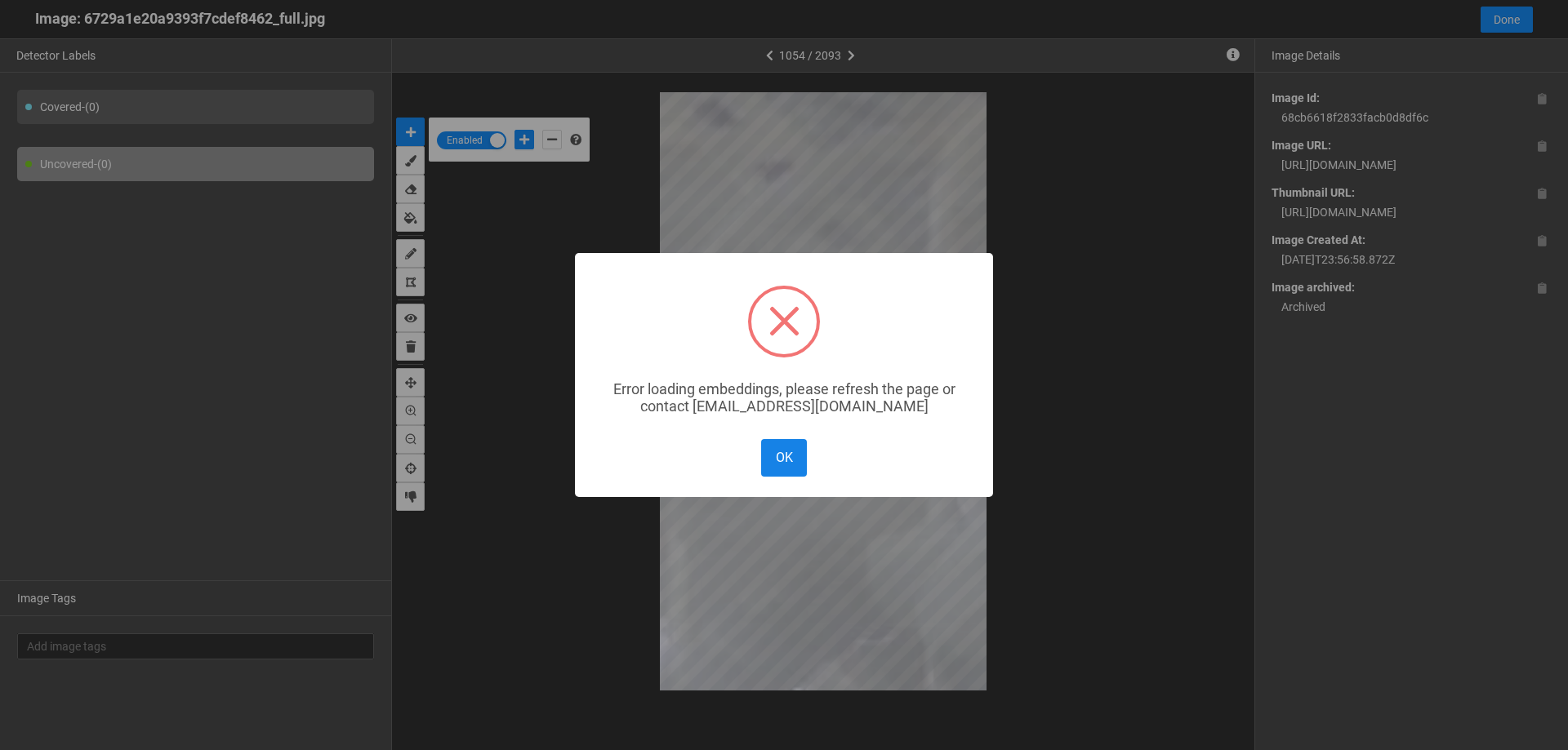
click at [785, 449] on button "OK" at bounding box center [784, 458] width 46 height 37
click at [781, 459] on button "OK" at bounding box center [784, 458] width 46 height 37
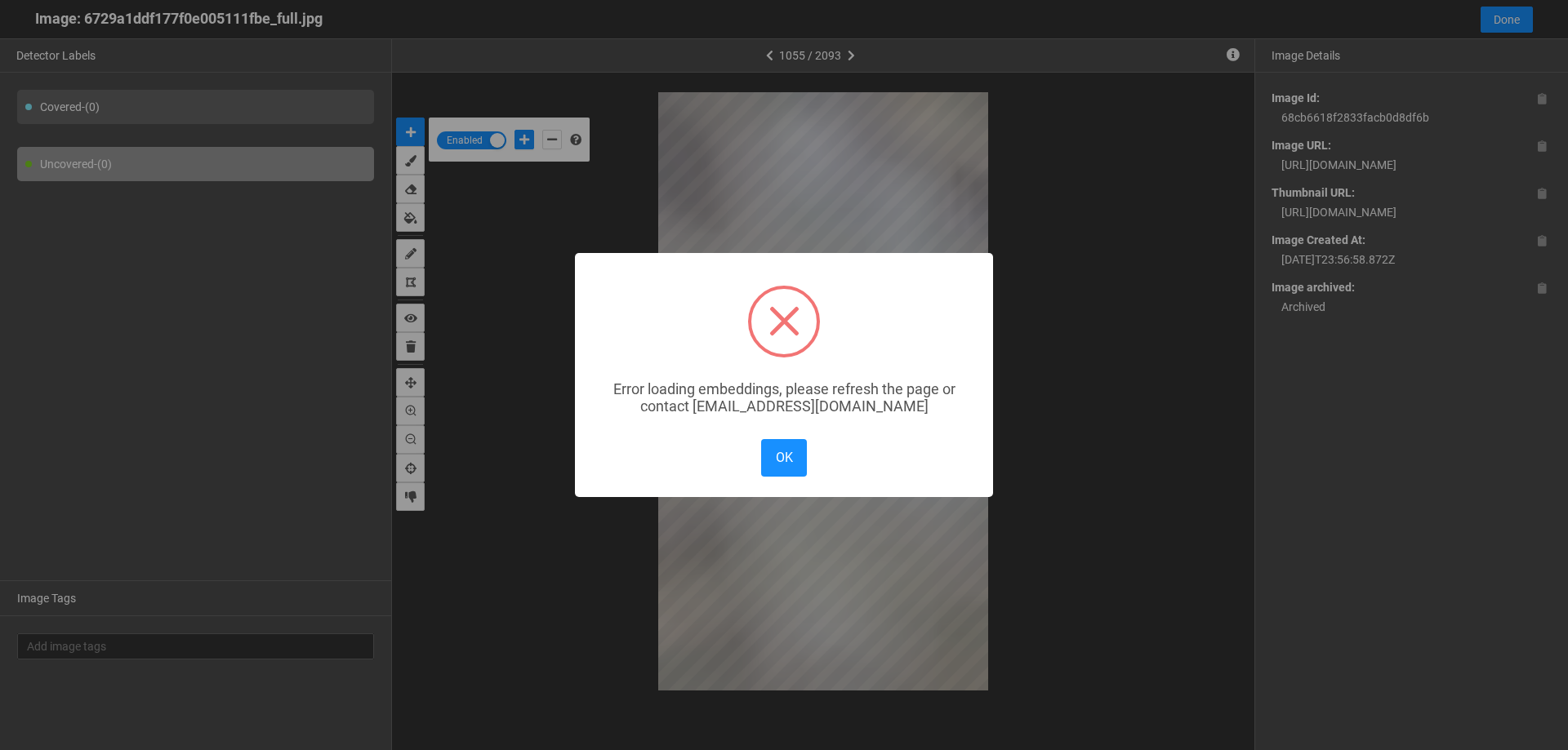
click at [761, 440] on button "OK" at bounding box center [784, 458] width 46 height 37
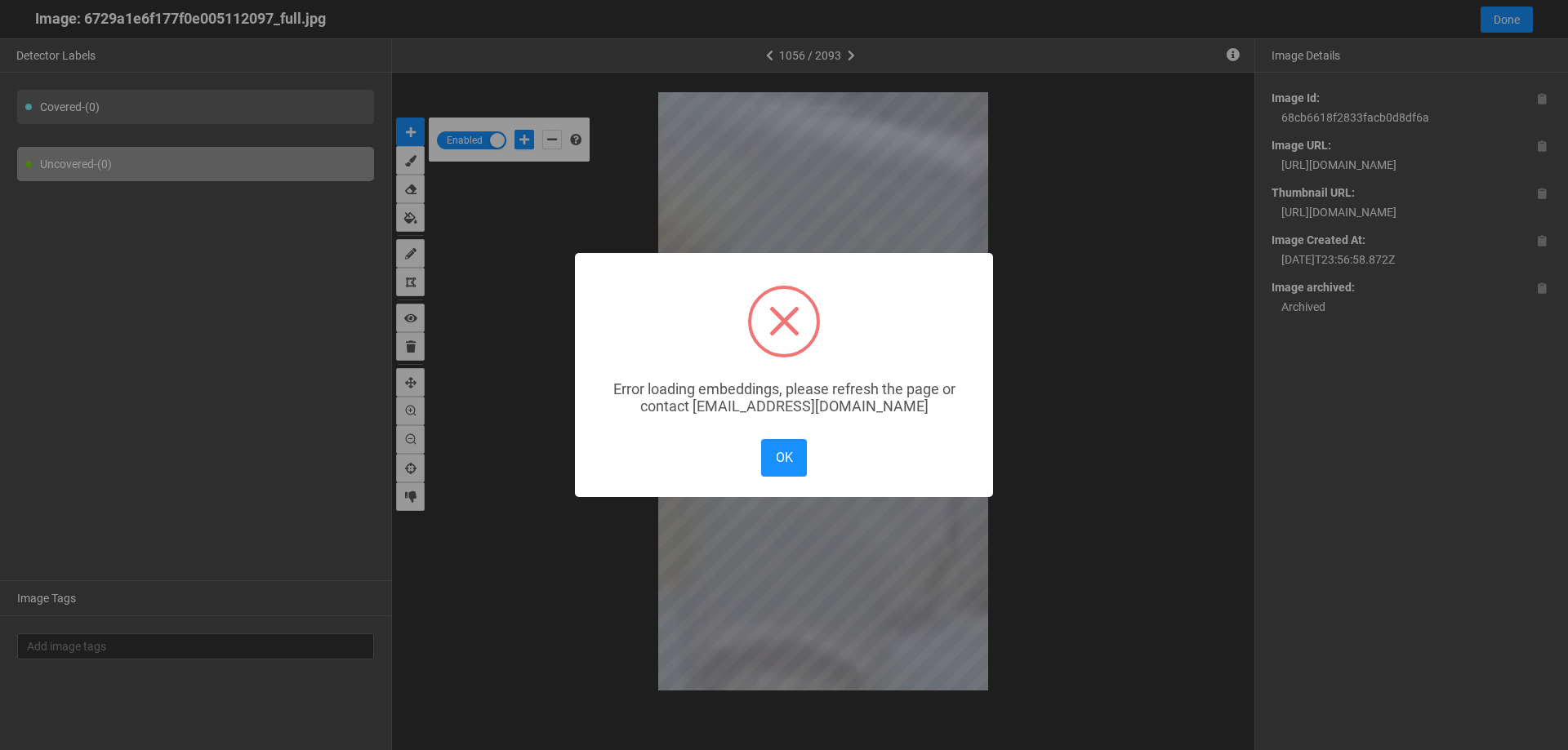
click at [761, 440] on button "OK" at bounding box center [784, 458] width 46 height 37
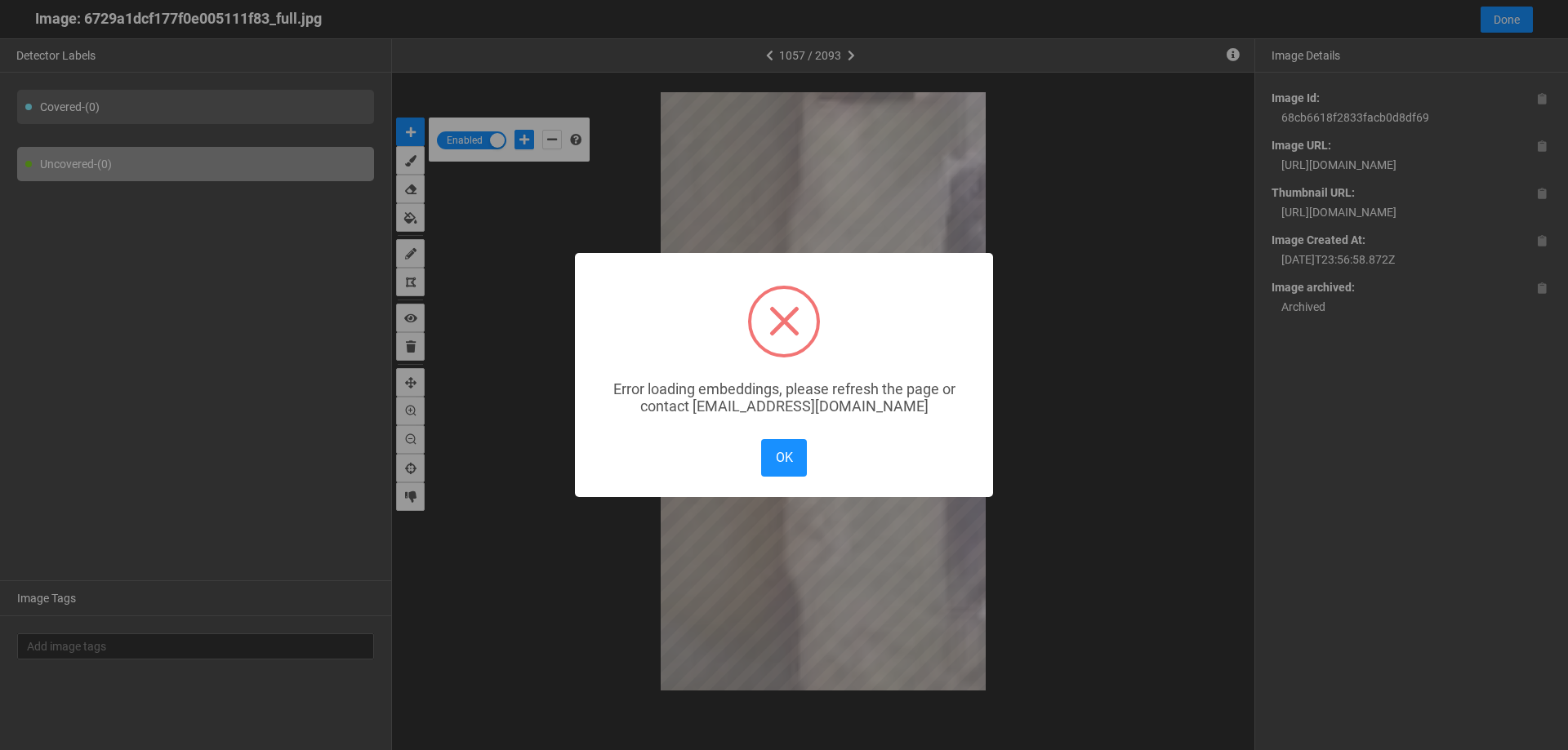
click at [761, 440] on button "OK" at bounding box center [784, 458] width 46 height 37
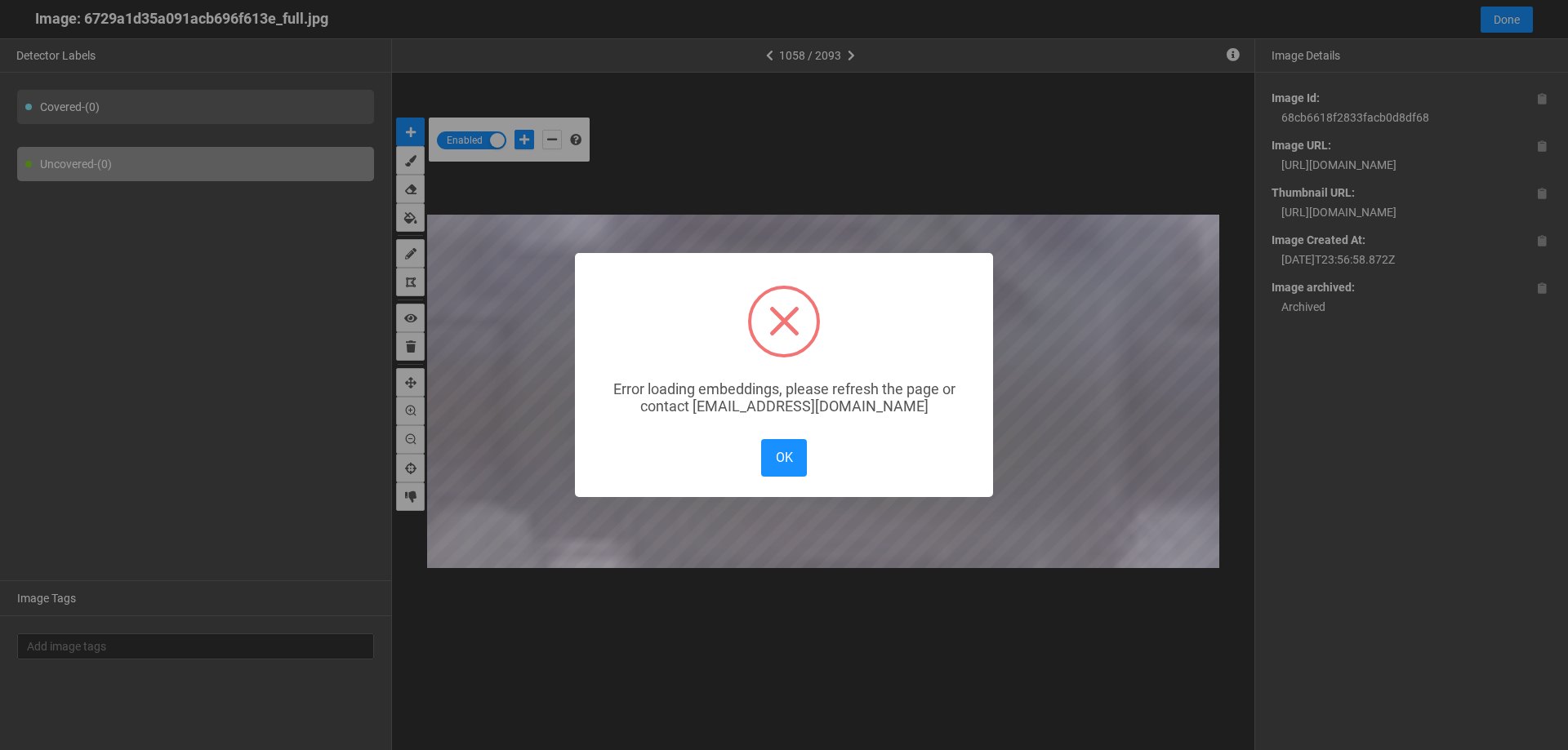
click at [761, 440] on button "OK" at bounding box center [784, 458] width 46 height 37
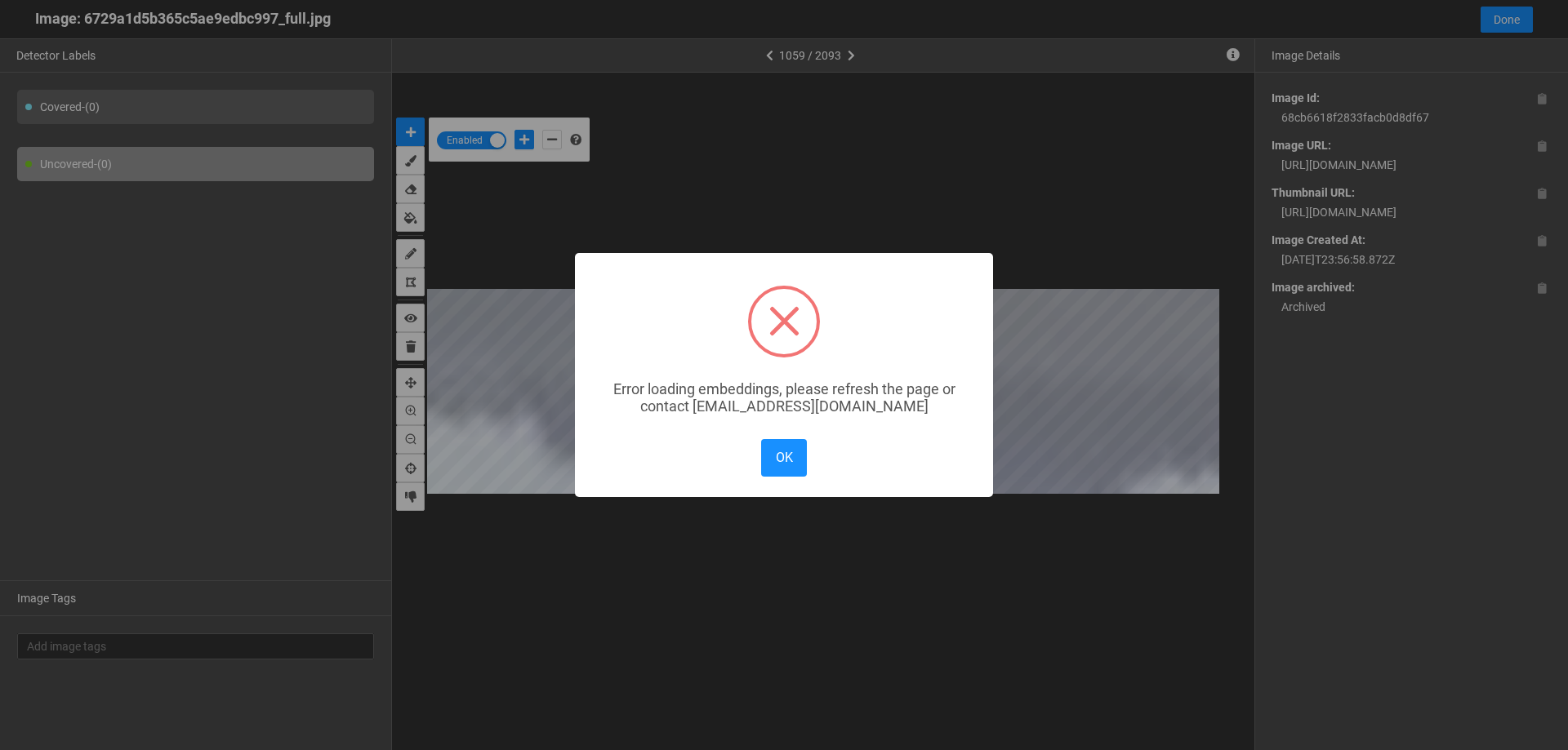
click at [761, 440] on button "OK" at bounding box center [784, 458] width 46 height 37
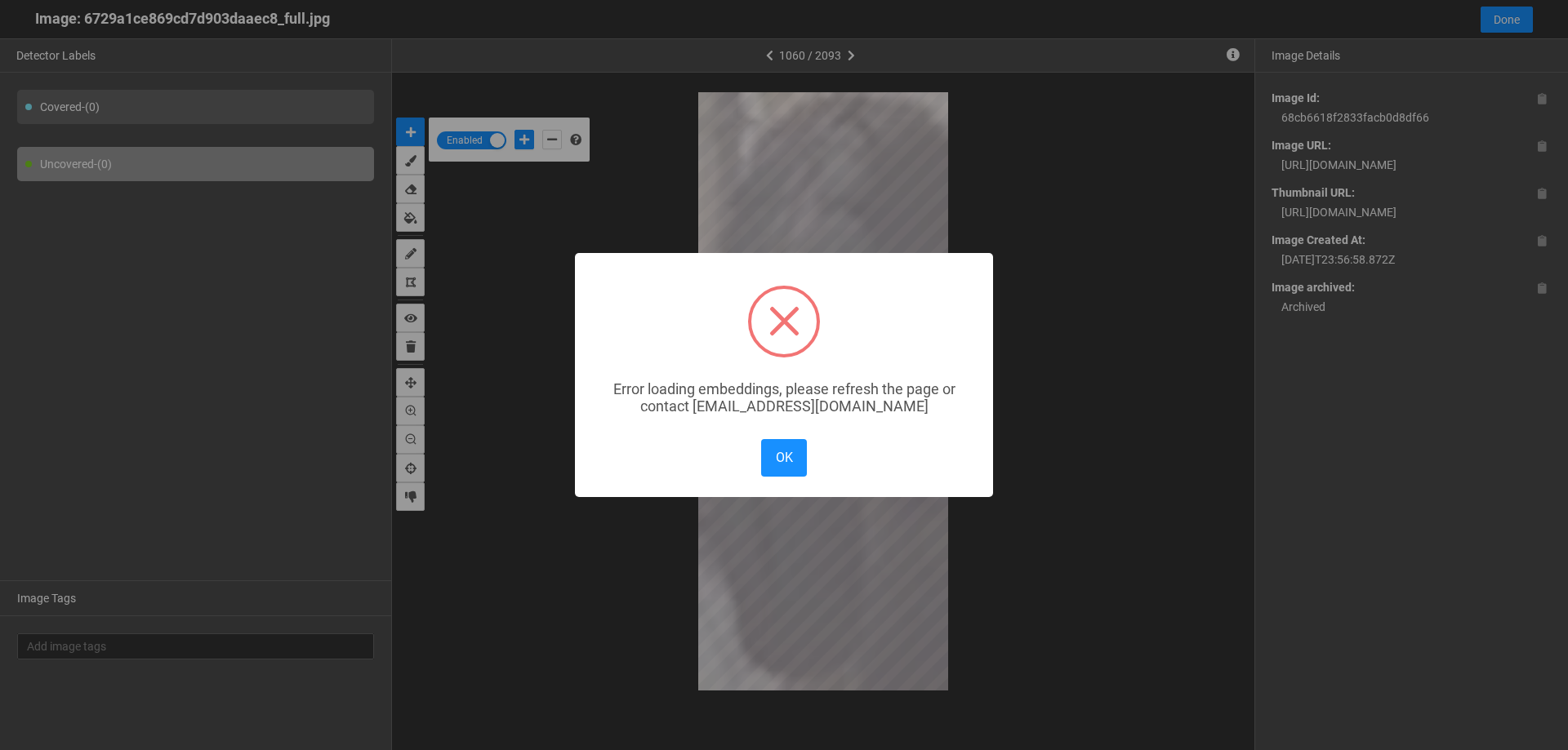
click at [761, 440] on button "OK" at bounding box center [784, 458] width 46 height 37
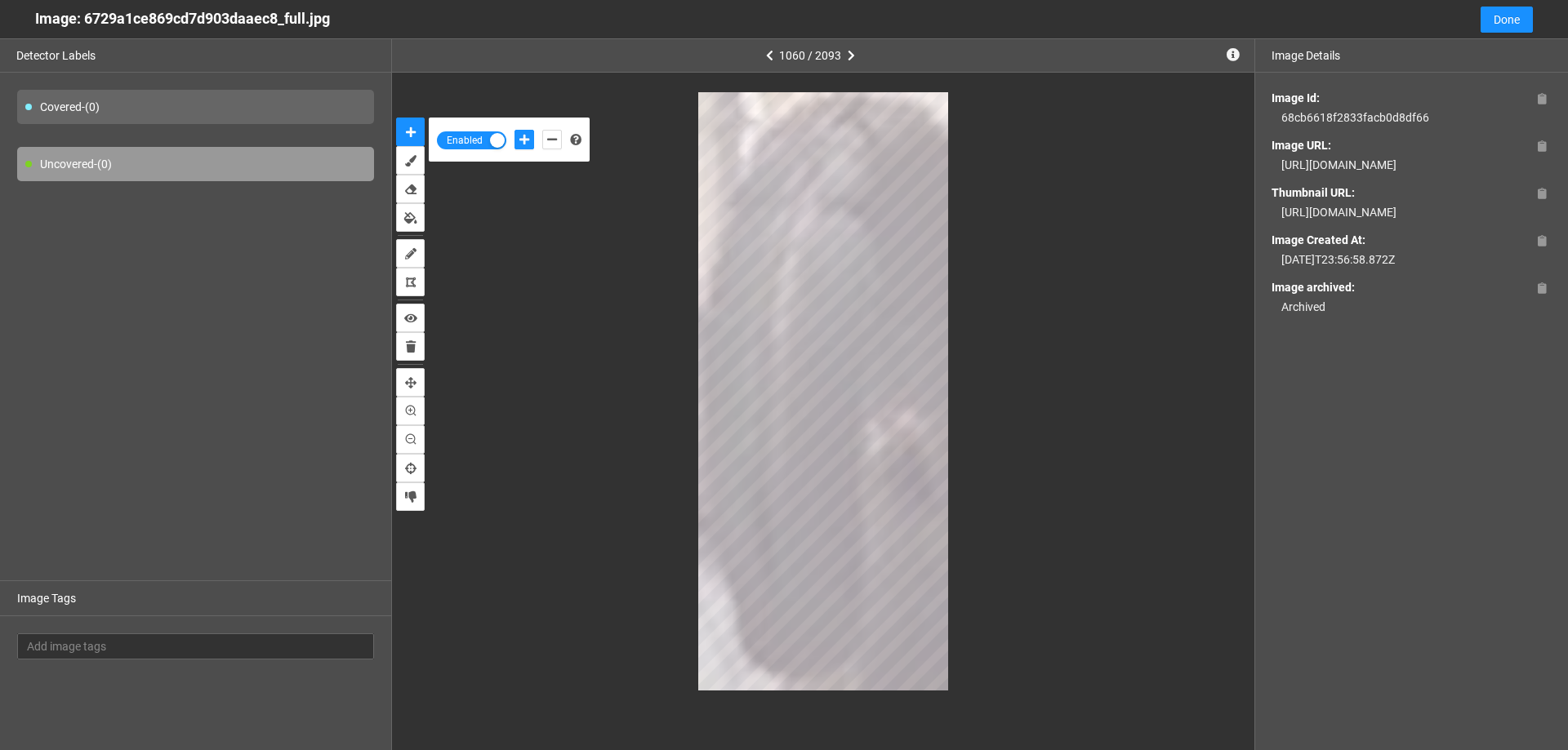
type input "54"
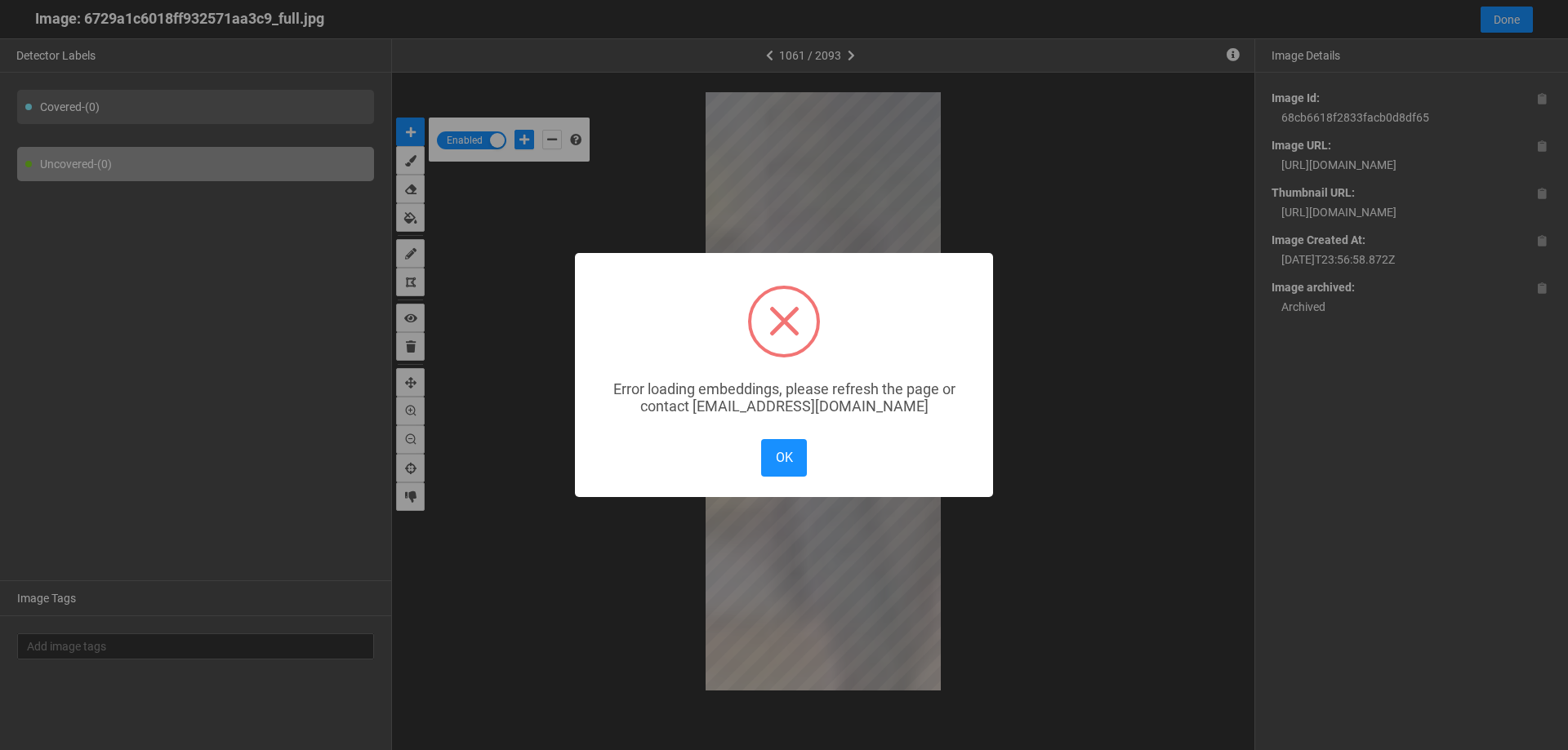
click at [761, 440] on button "OK" at bounding box center [784, 458] width 46 height 37
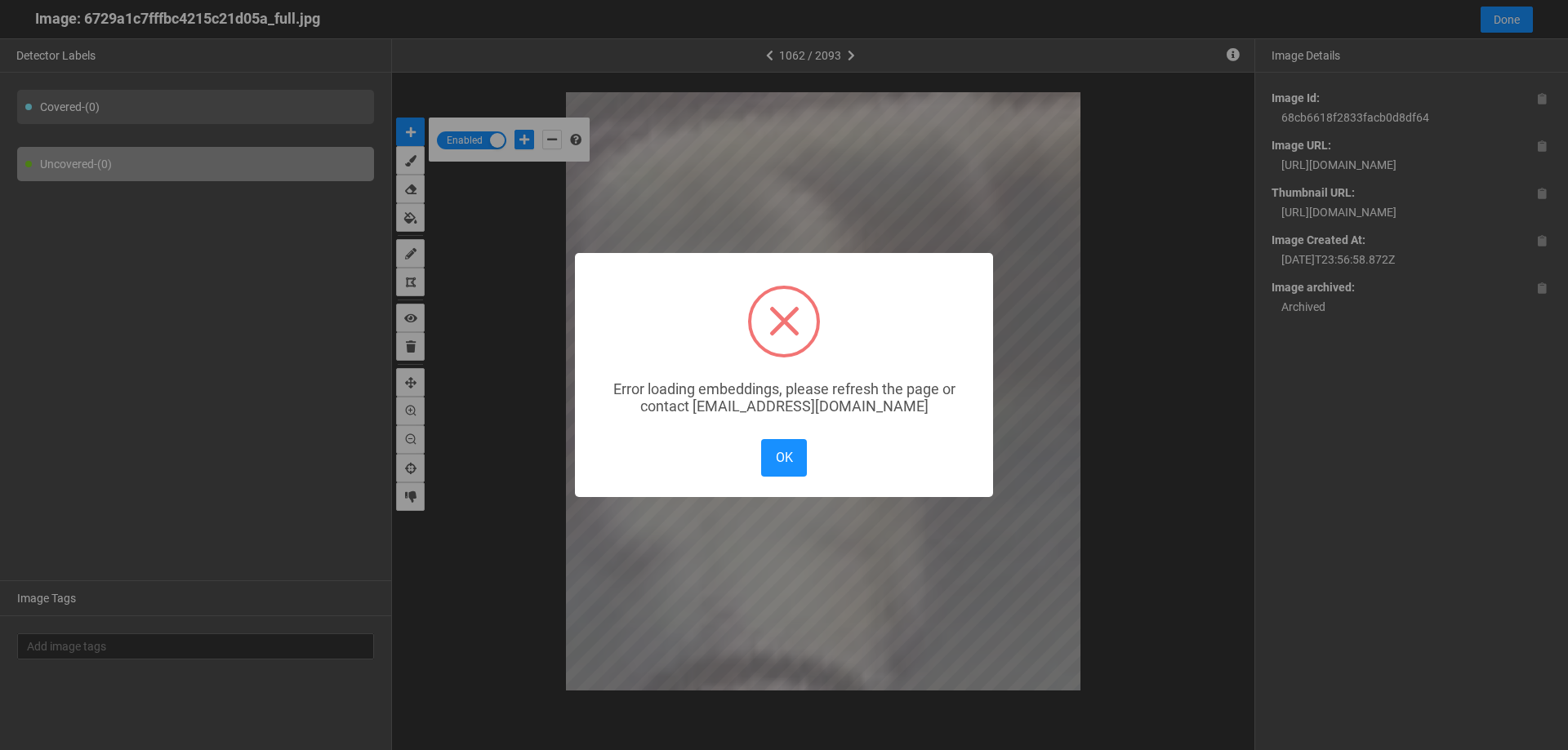
click at [761, 440] on button "OK" at bounding box center [784, 458] width 46 height 37
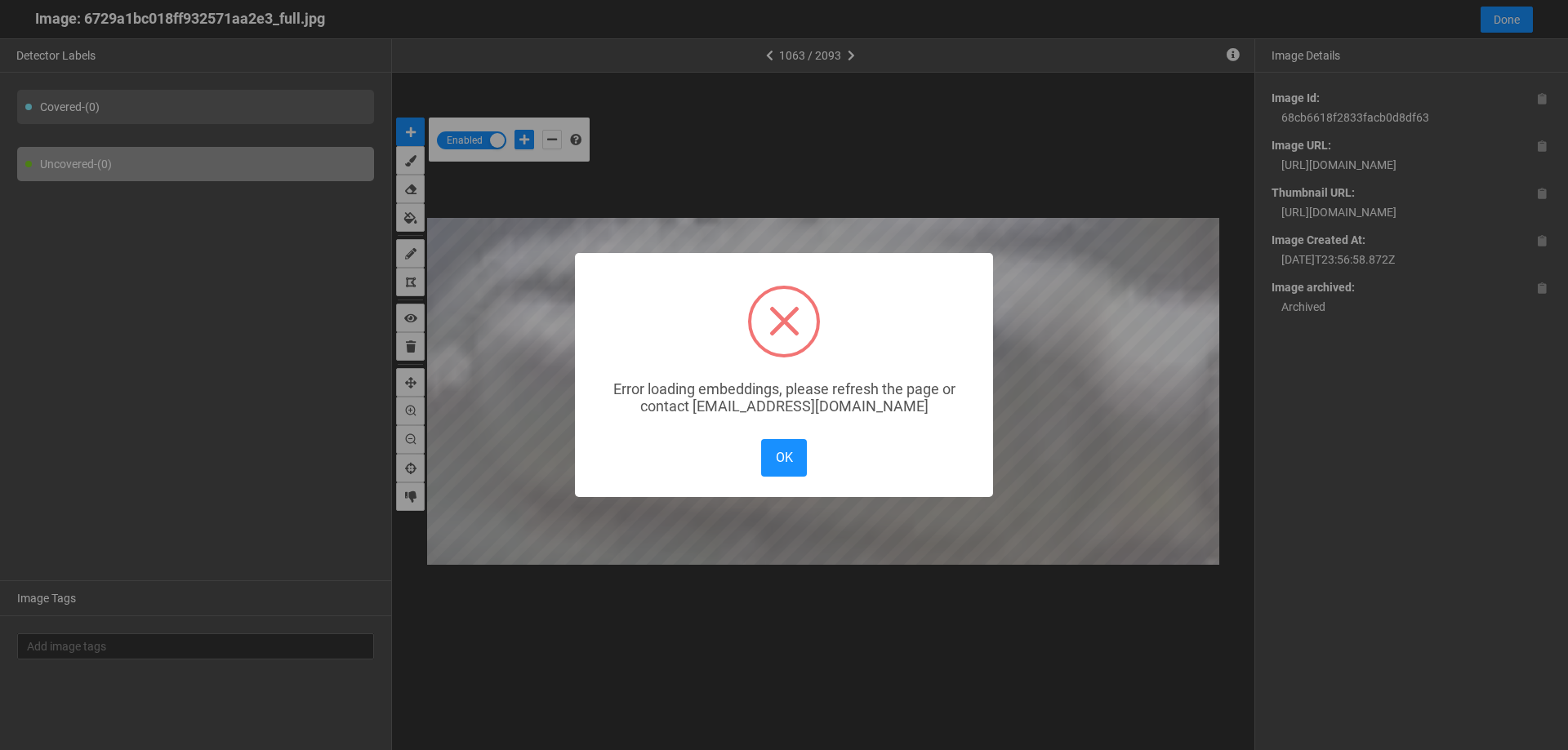
click at [761, 440] on button "OK" at bounding box center [784, 458] width 46 height 37
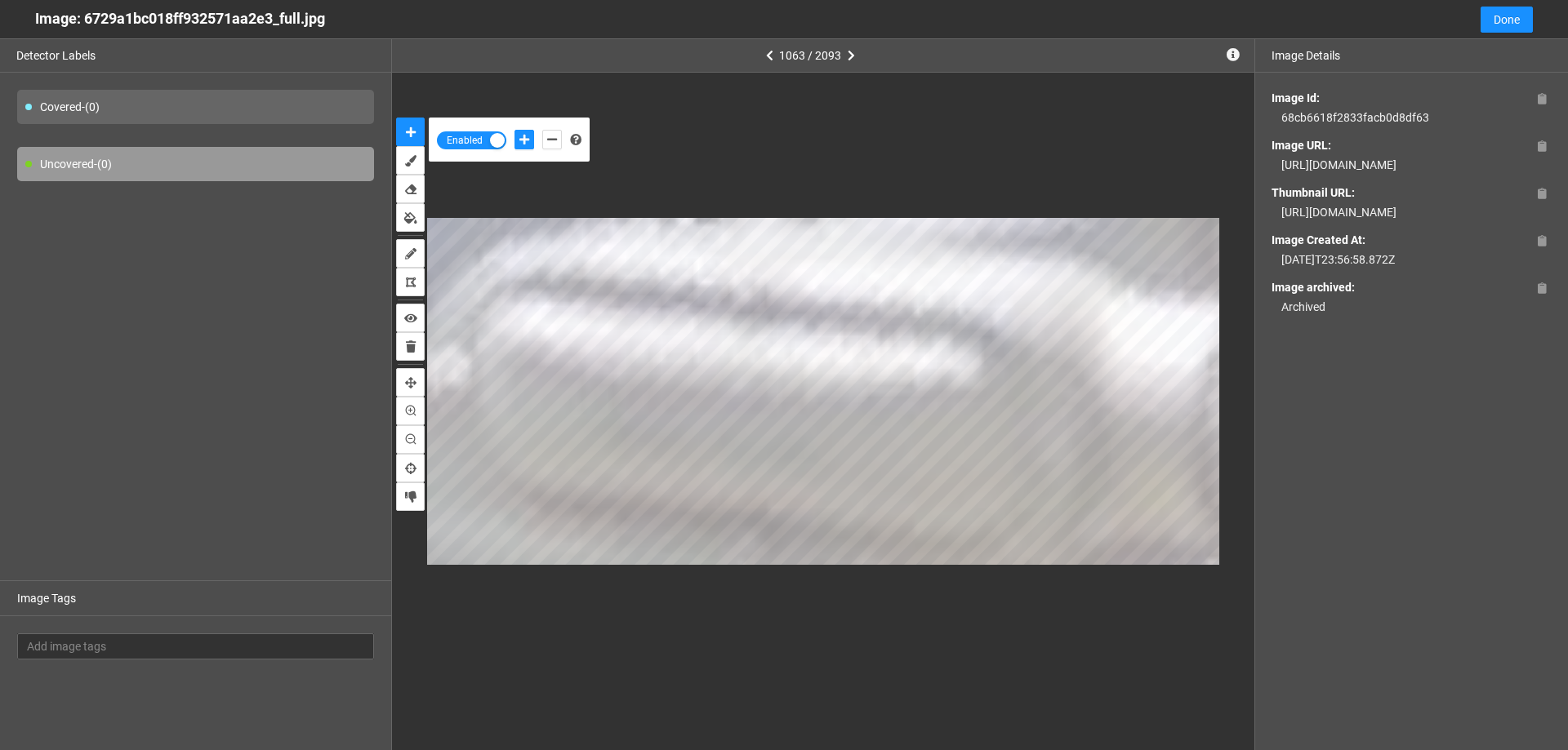
drag, startPoint x: 1281, startPoint y: 164, endPoint x: 1390, endPoint y: 188, distance: 111.6
click at [1390, 174] on div "https://app.matroid.com/media/im/67cb79fb8c6ce16fd3578d6b_full.jpg" at bounding box center [1411, 164] width 280 height 18
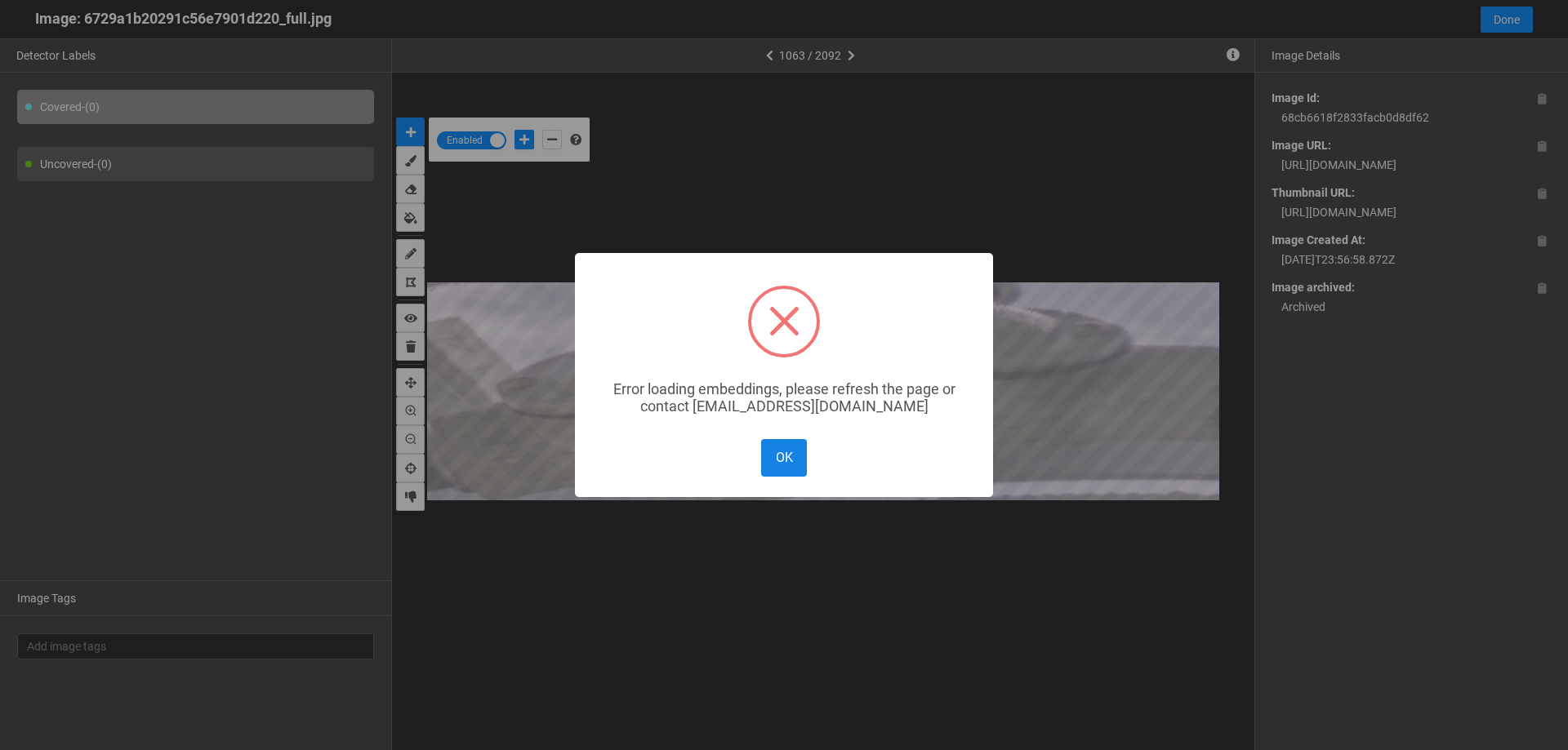
drag, startPoint x: 792, startPoint y: 470, endPoint x: 777, endPoint y: 319, distance: 151.7
click at [793, 464] on button "OK" at bounding box center [784, 458] width 46 height 37
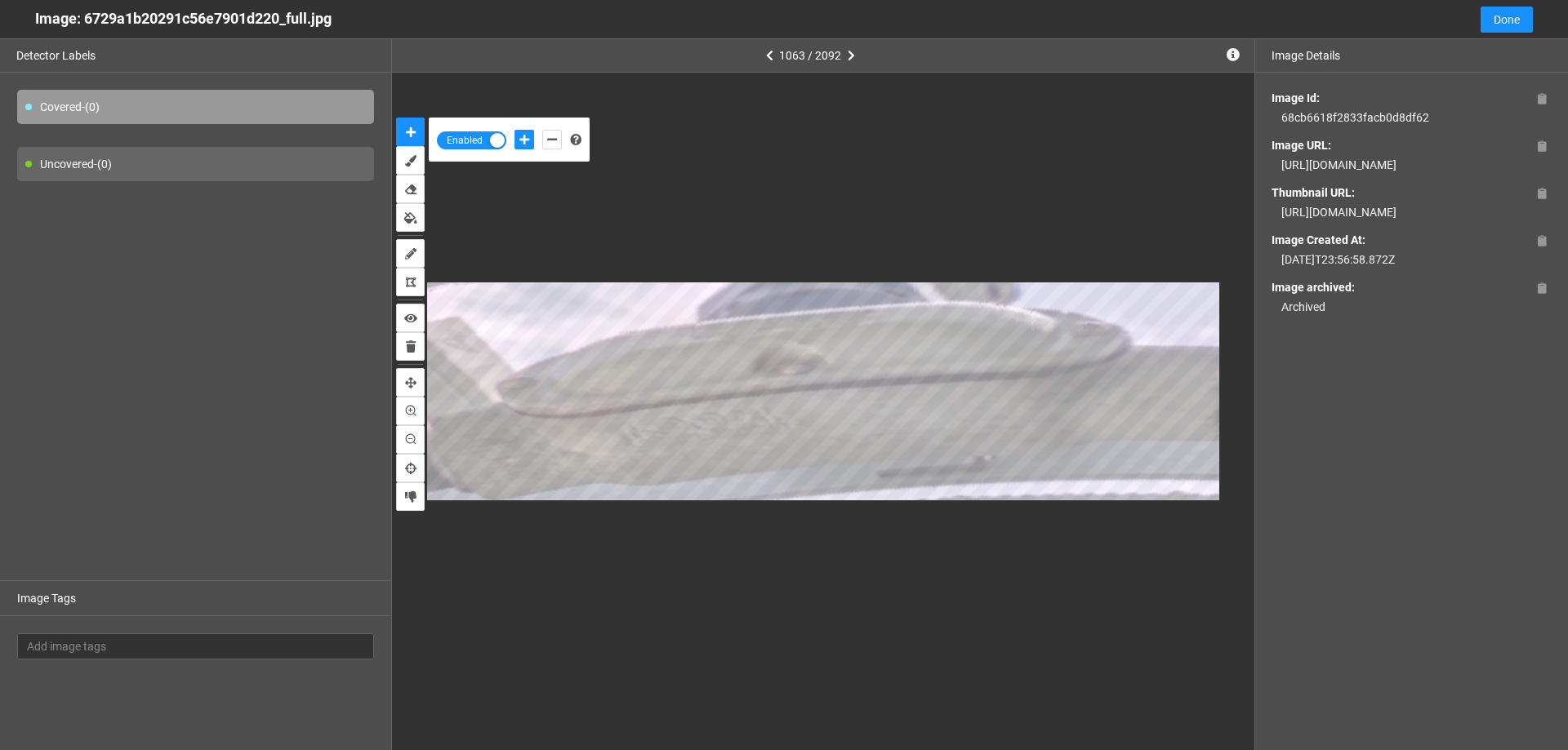
drag, startPoint x: 1280, startPoint y: 161, endPoint x: 1385, endPoint y: 188, distance: 108.4
click at [1385, 174] on div "https://app.matroid.com/media/im/67cb79fb8c6ce16fd3578d69_full.jpg" at bounding box center [1411, 164] width 280 height 18
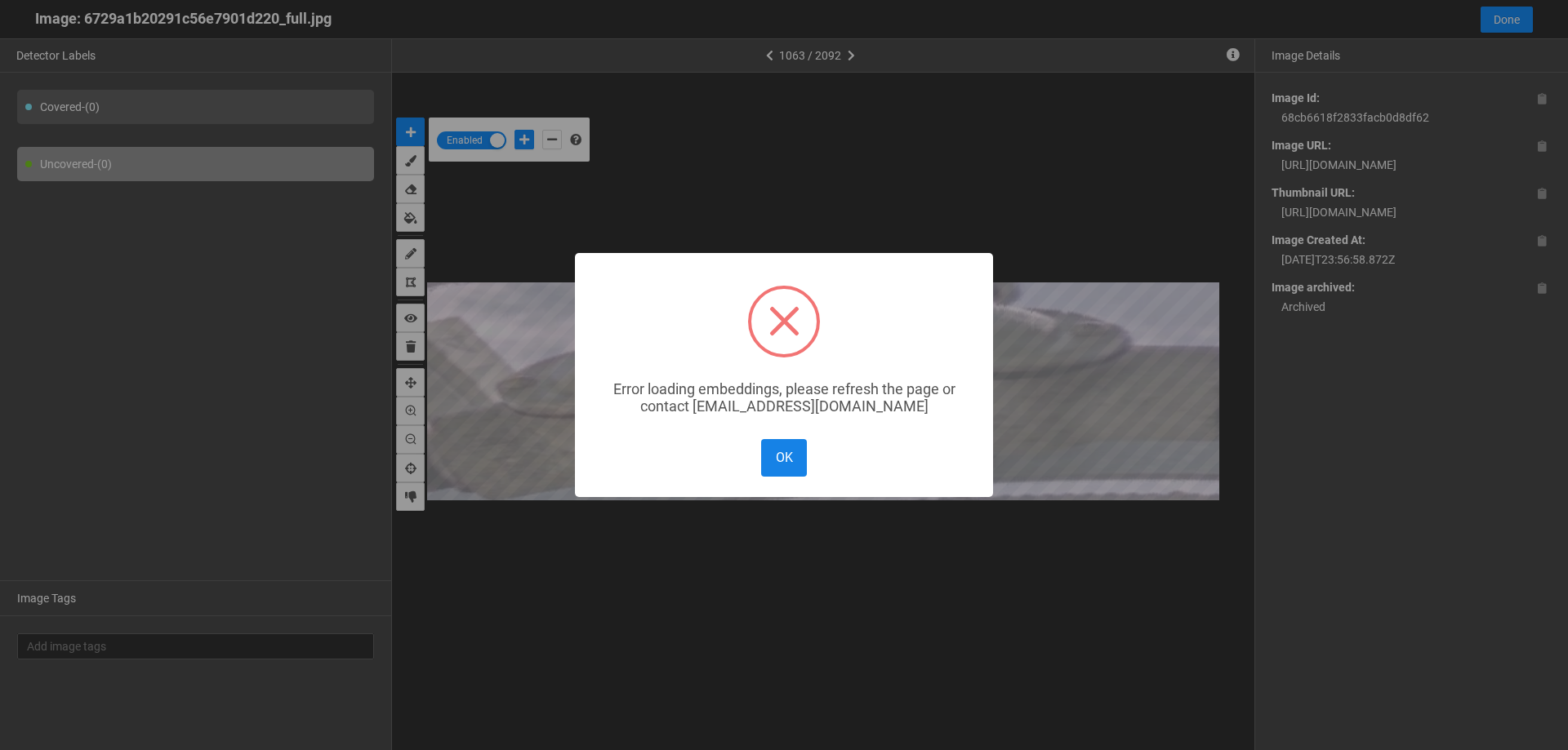
click at [775, 445] on button "OK" at bounding box center [784, 458] width 46 height 37
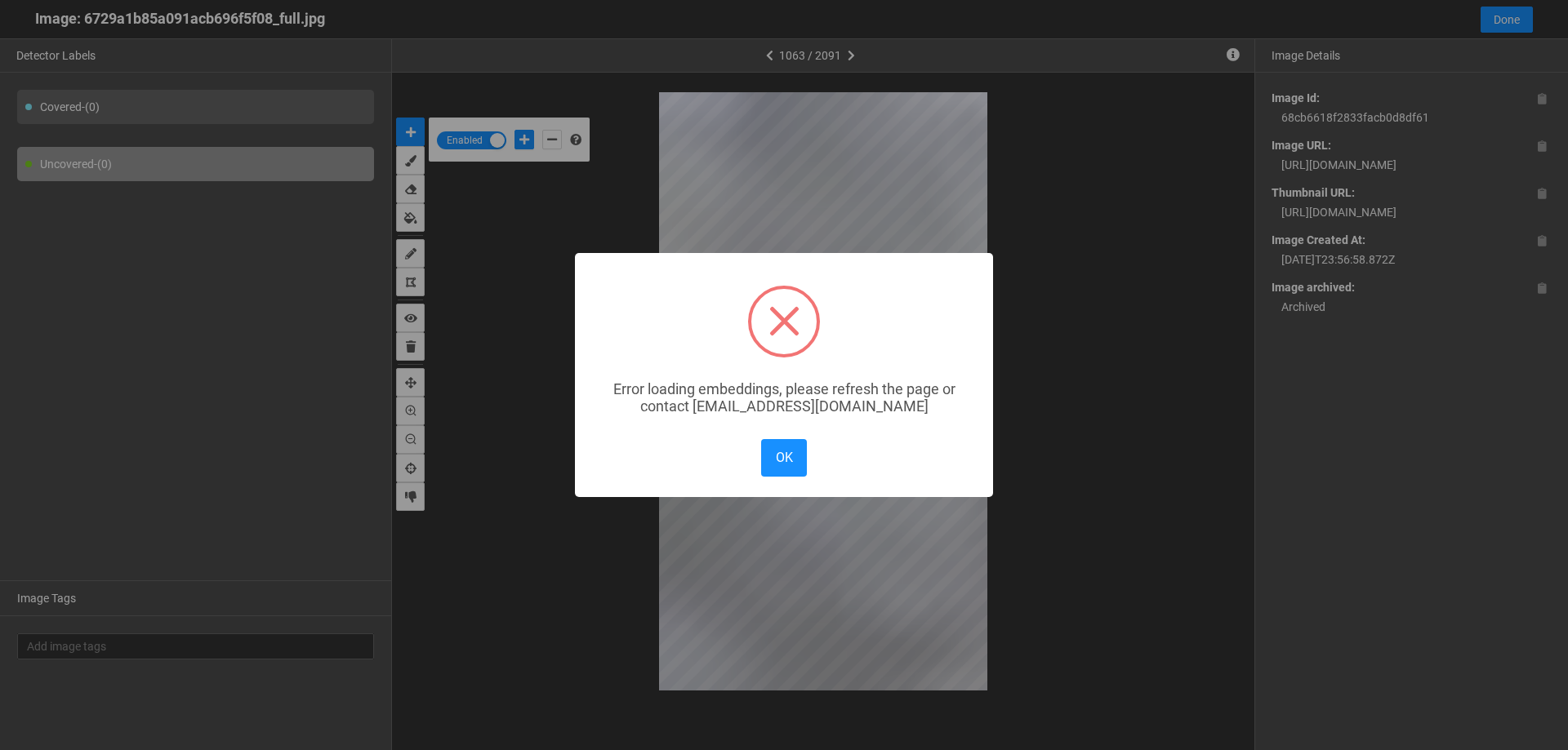
click at [792, 480] on div "OK No Cancel" at bounding box center [784, 457] width 54 height 45
click at [790, 476] on button "OK" at bounding box center [784, 458] width 46 height 37
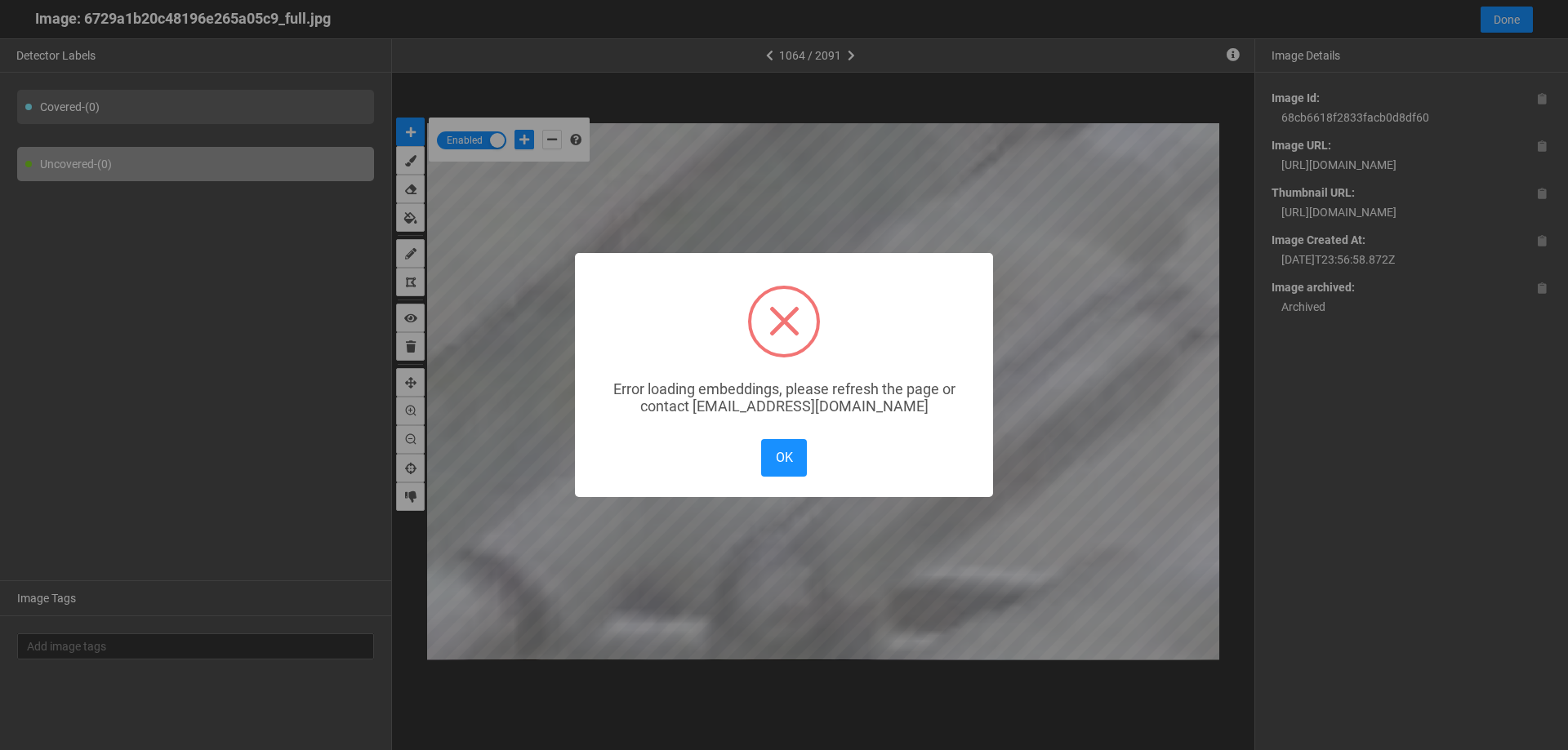
click at [761, 440] on button "OK" at bounding box center [784, 458] width 46 height 37
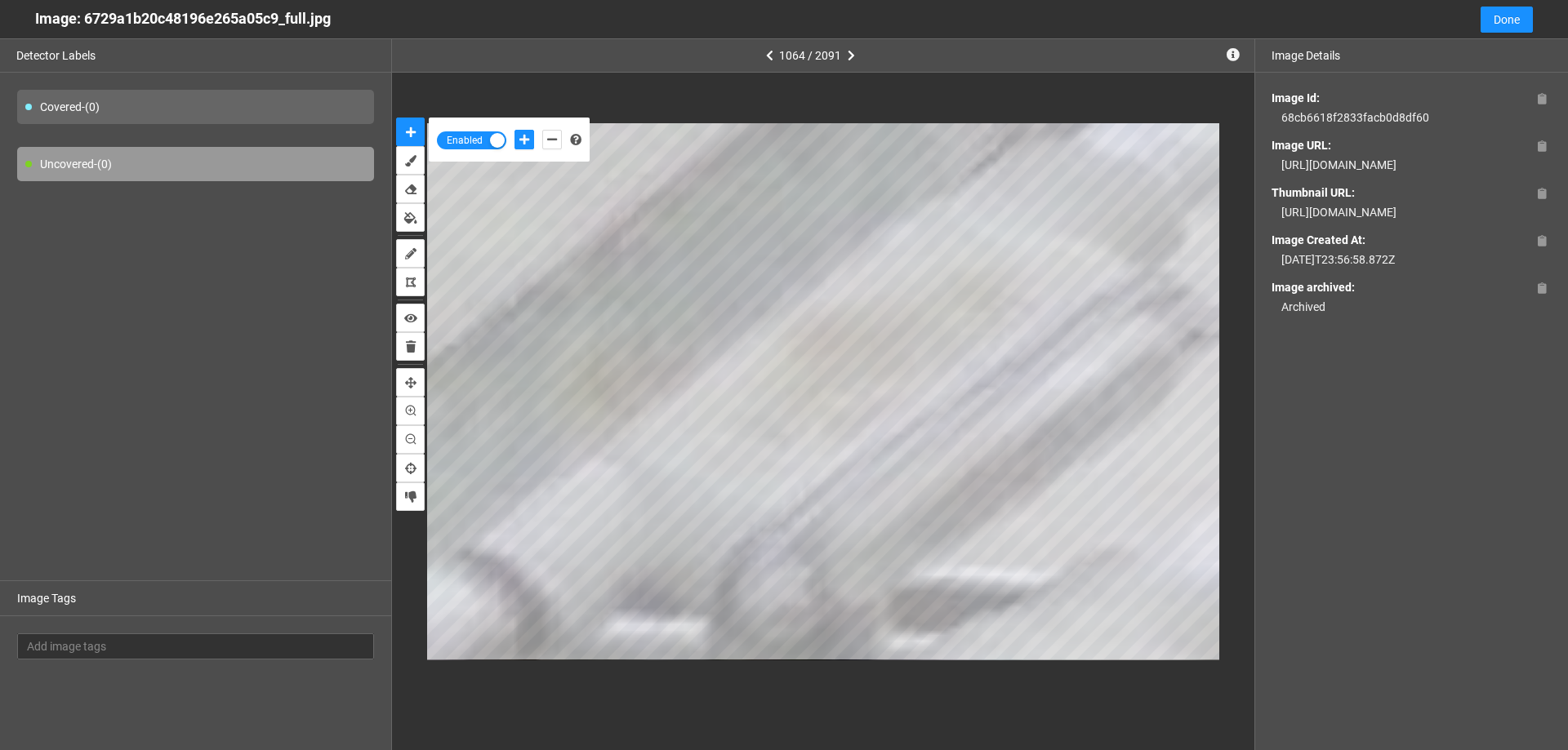
drag, startPoint x: 1274, startPoint y: 163, endPoint x: 1392, endPoint y: 185, distance: 120.0
click at [1392, 174] on div "https://app.matroid.com/media/im/67cb79fb8c6ce16fd3578d65_full.jpg" at bounding box center [1411, 164] width 280 height 18
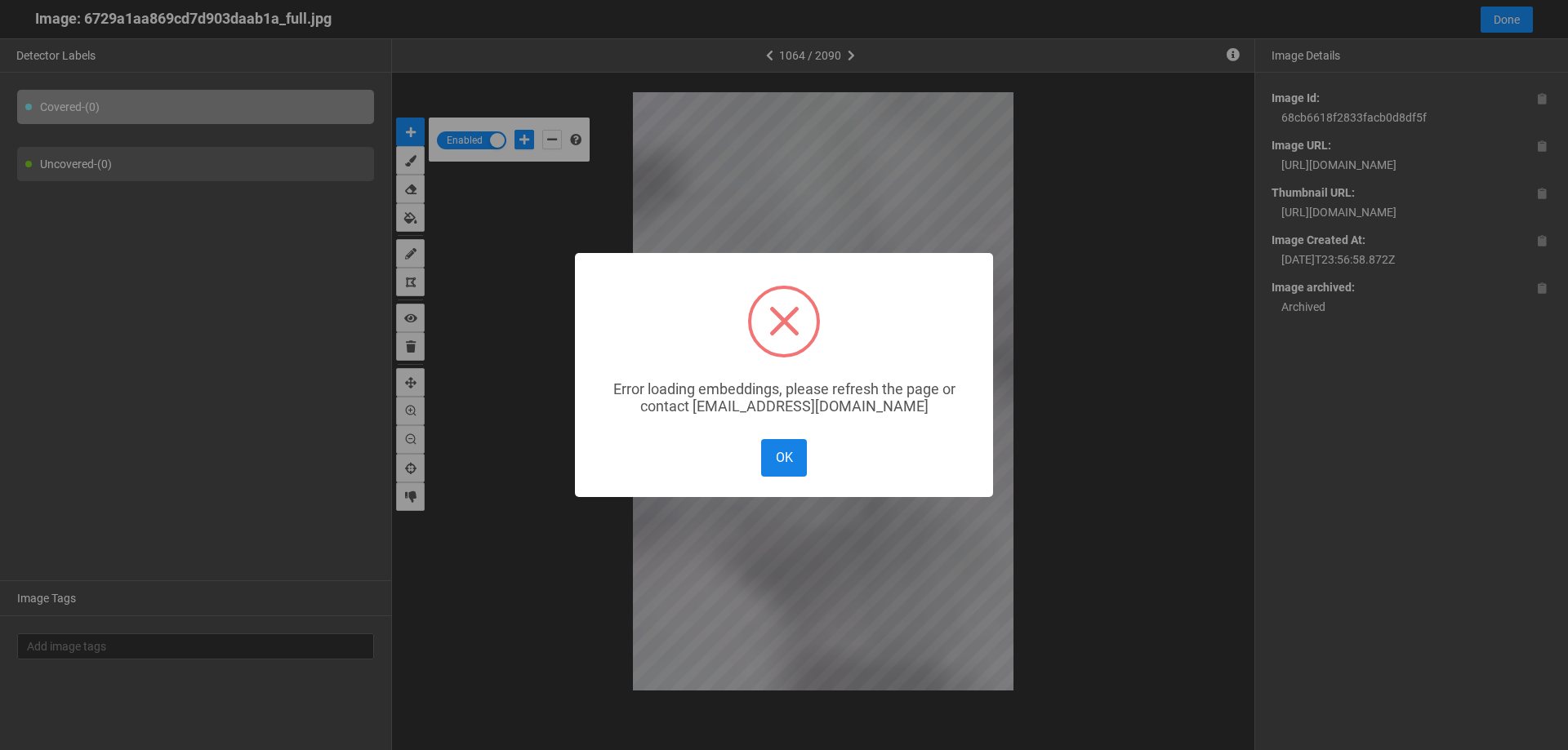
click at [793, 471] on button "OK" at bounding box center [784, 458] width 46 height 37
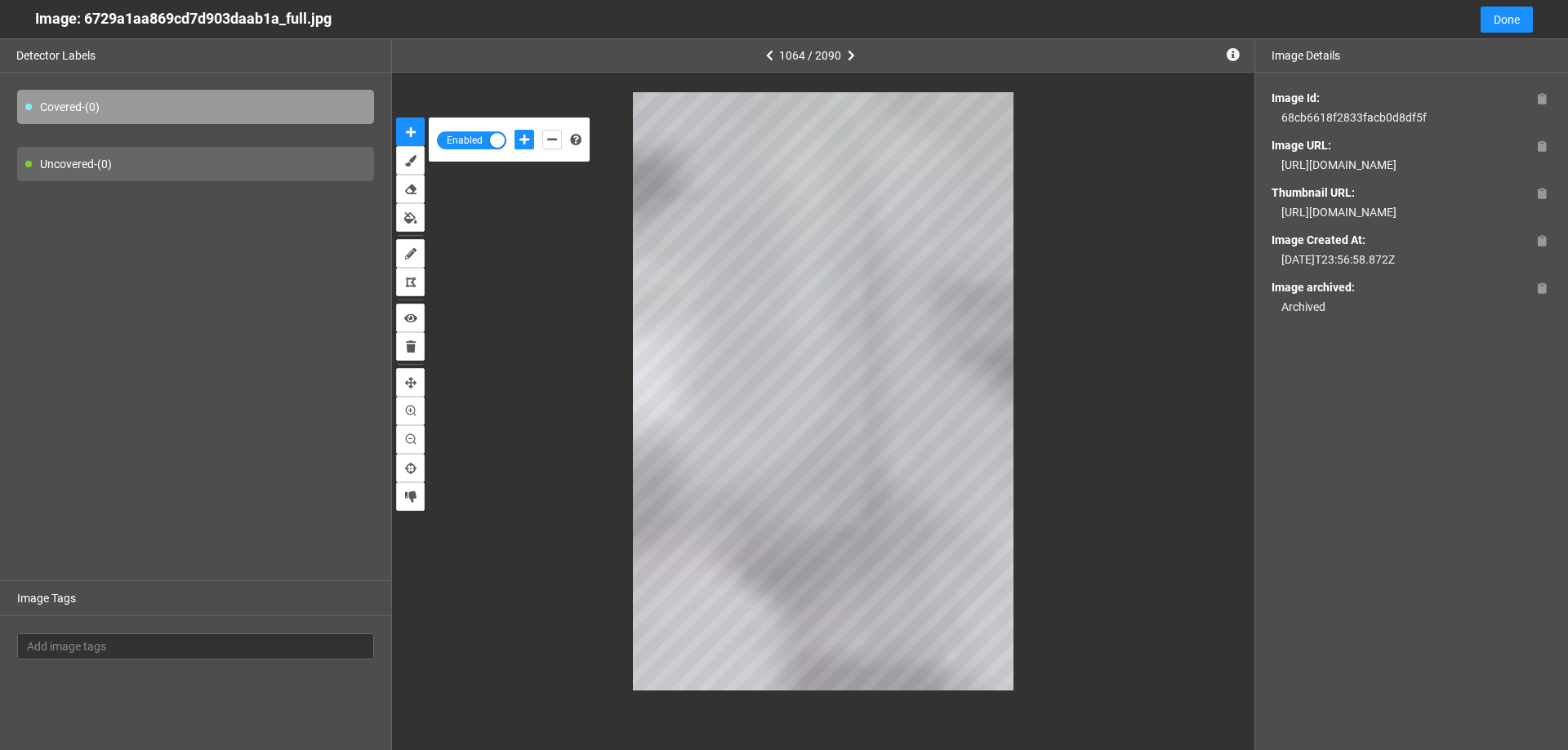
drag, startPoint x: 1281, startPoint y: 160, endPoint x: 1385, endPoint y: 189, distance: 108.0
click at [1385, 174] on div "https://app.matroid.com/media/im/67cb79fb8c6ce16fd3578d63_full.jpg" at bounding box center [1411, 164] width 280 height 18
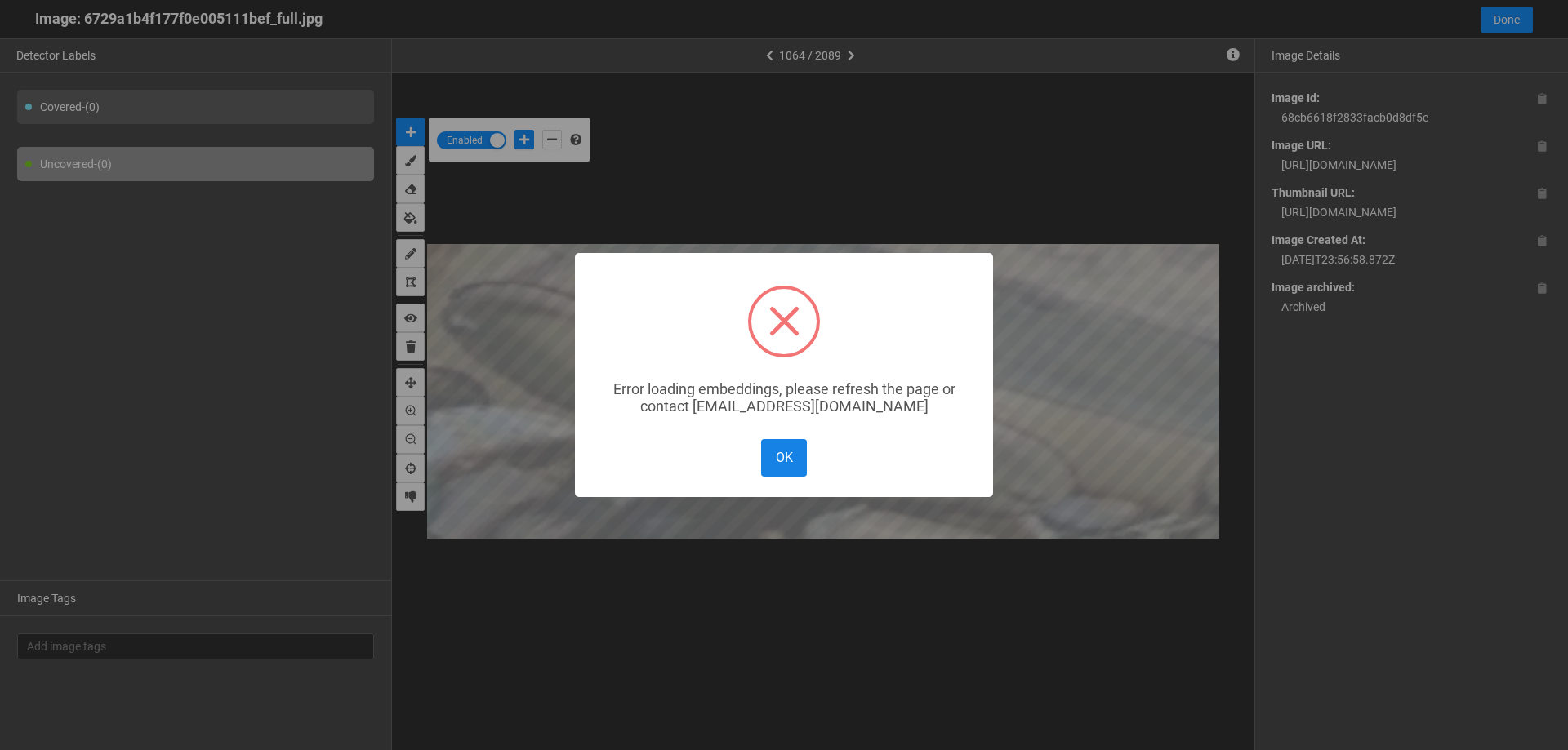
click at [805, 460] on button "OK" at bounding box center [784, 458] width 46 height 37
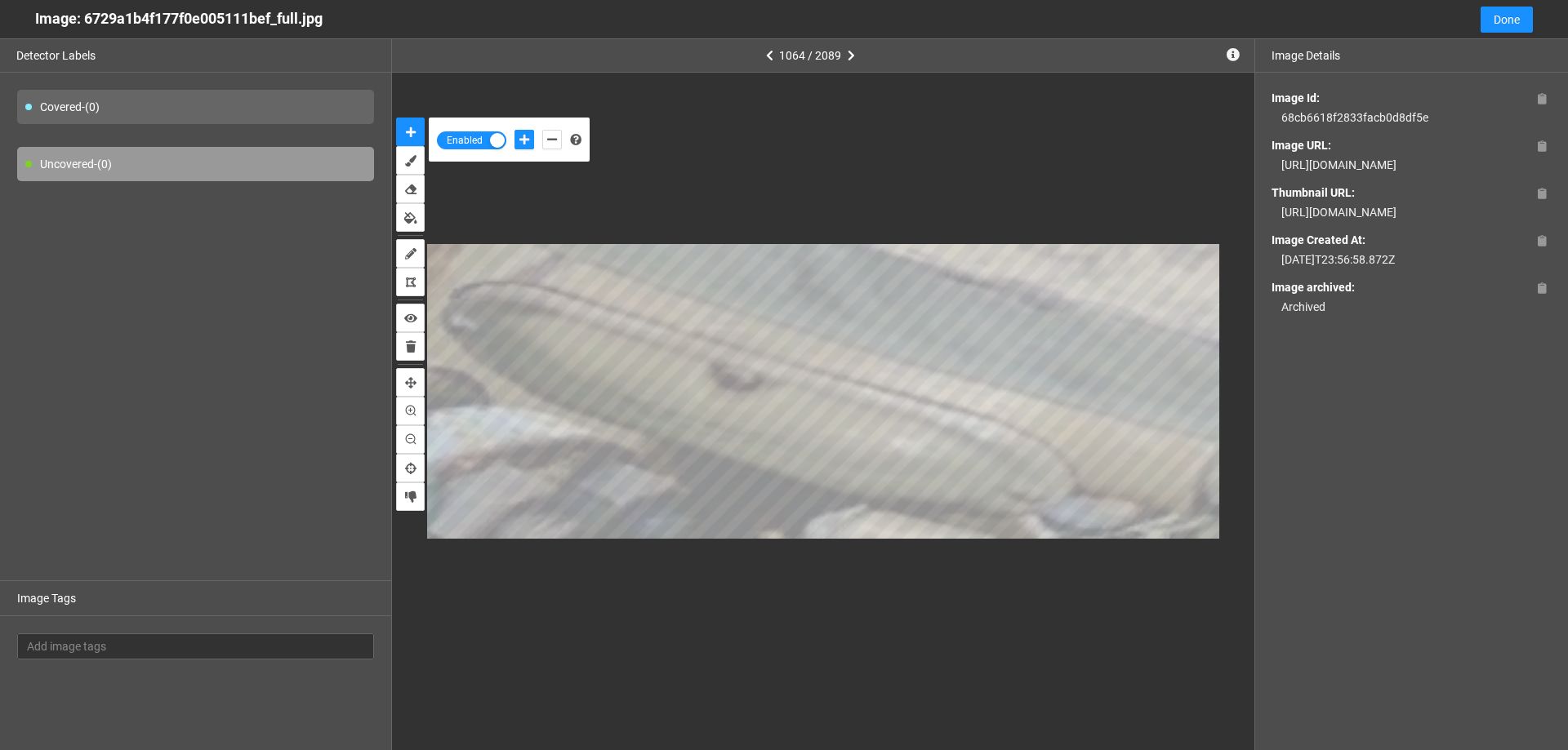
click at [892, 361] on body "··· Detectors ··· Streams ··· Similarity Search ··· ··· ··· Hamza I. ··· IMS Un…" at bounding box center [784, 375] width 1568 height 750
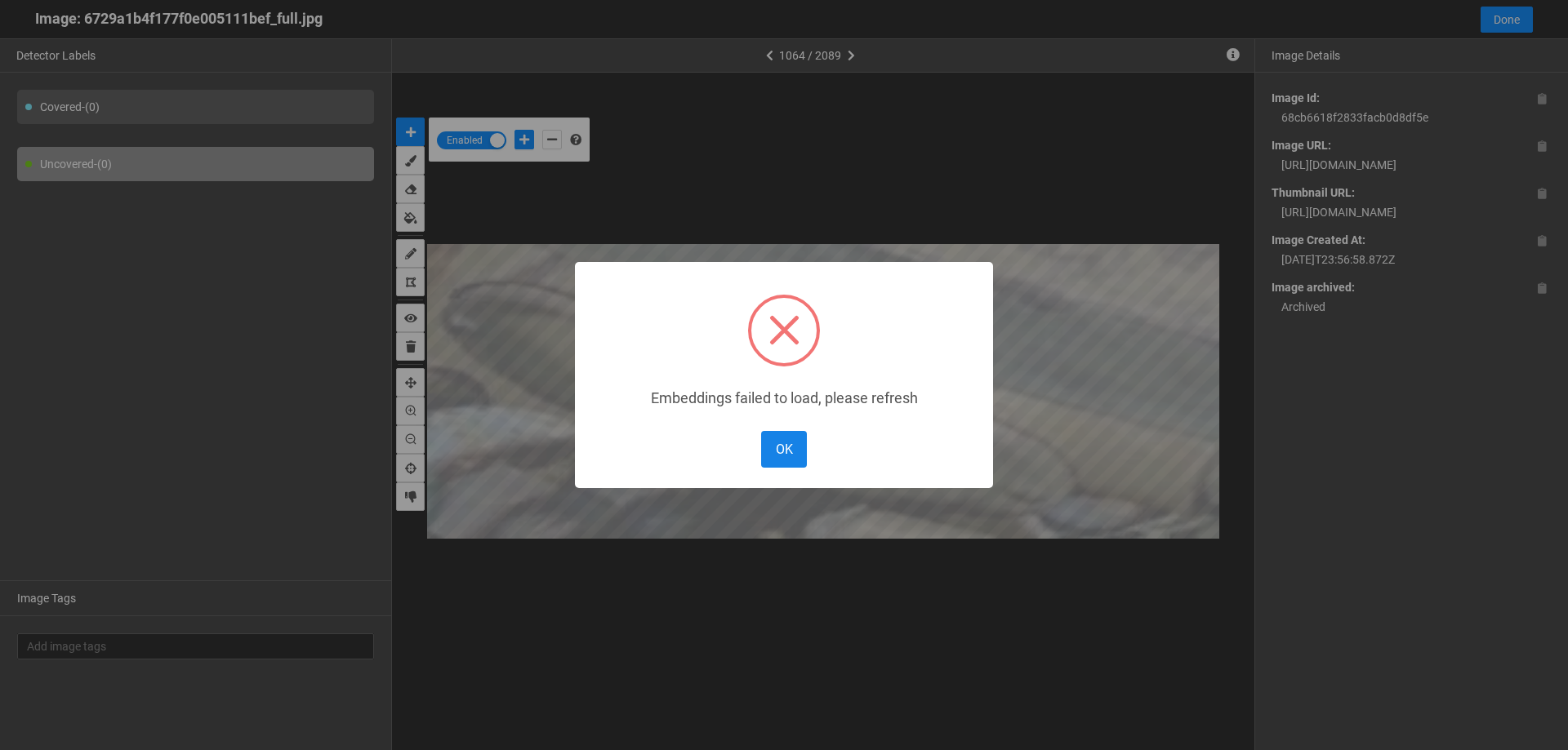
click at [781, 446] on button "OK" at bounding box center [784, 449] width 46 height 37
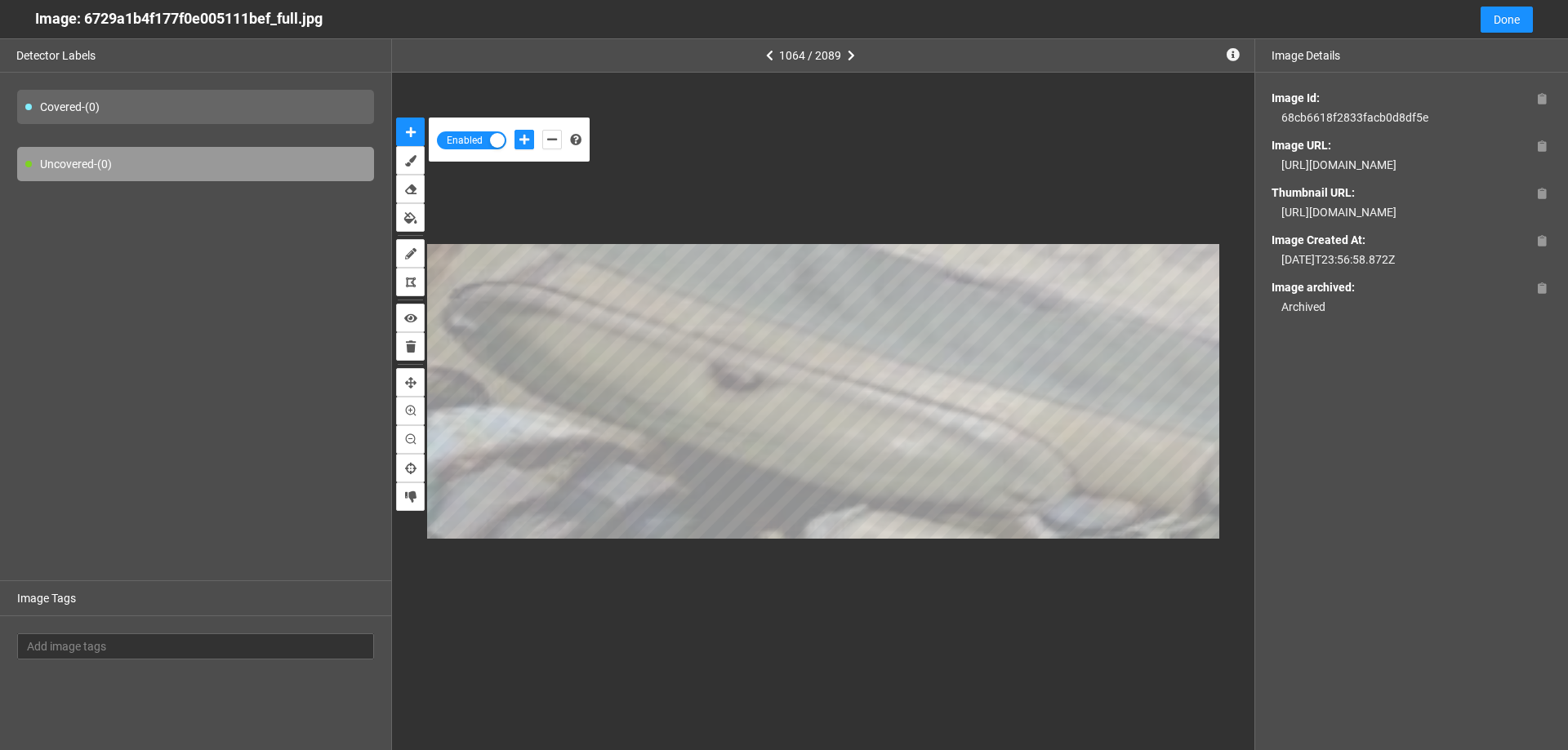
drag, startPoint x: 1280, startPoint y: 164, endPoint x: 1388, endPoint y: 188, distance: 110.6
click at [1388, 174] on div "https://app.matroid.com/media/im/67cb79fb8c6ce16fd3578d61_full.jpg" at bounding box center [1411, 164] width 280 height 18
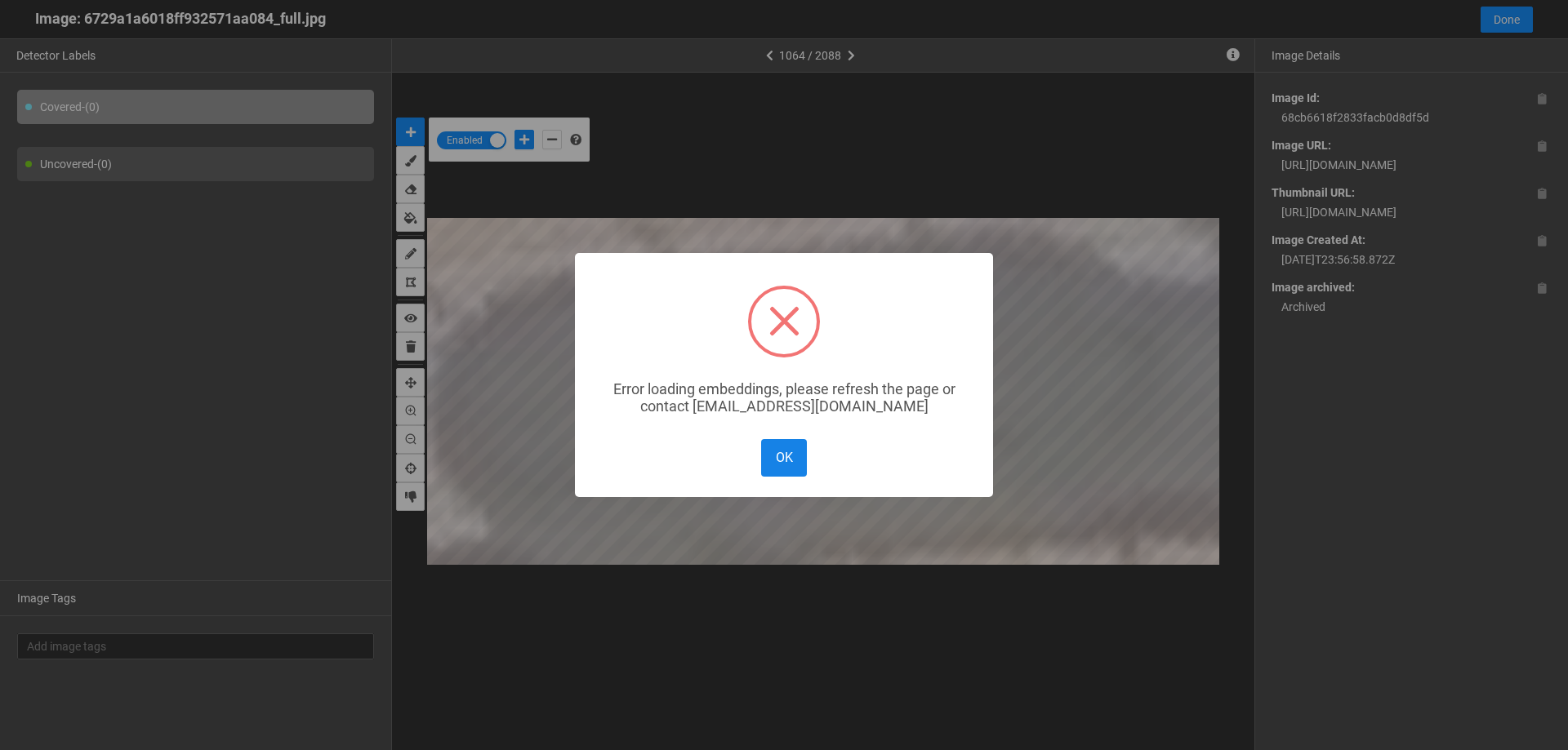
click at [764, 454] on button "OK" at bounding box center [784, 458] width 46 height 37
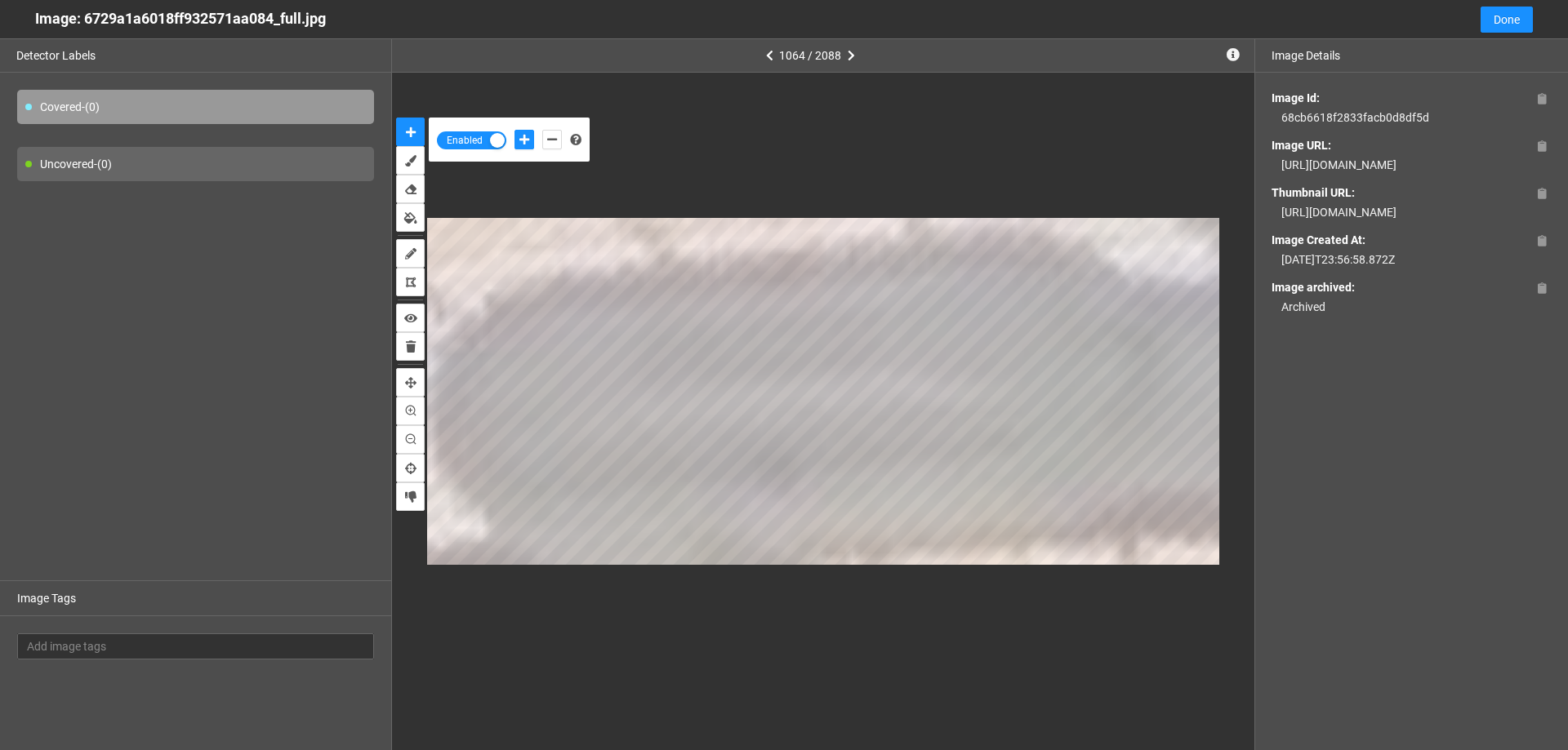
drag, startPoint x: 1274, startPoint y: 164, endPoint x: 1402, endPoint y: 186, distance: 129.9
click at [1402, 174] on div "https://app.matroid.com/media/im/67cb79fb8c6ce16fd3578d5f_full.jpg" at bounding box center [1411, 164] width 280 height 18
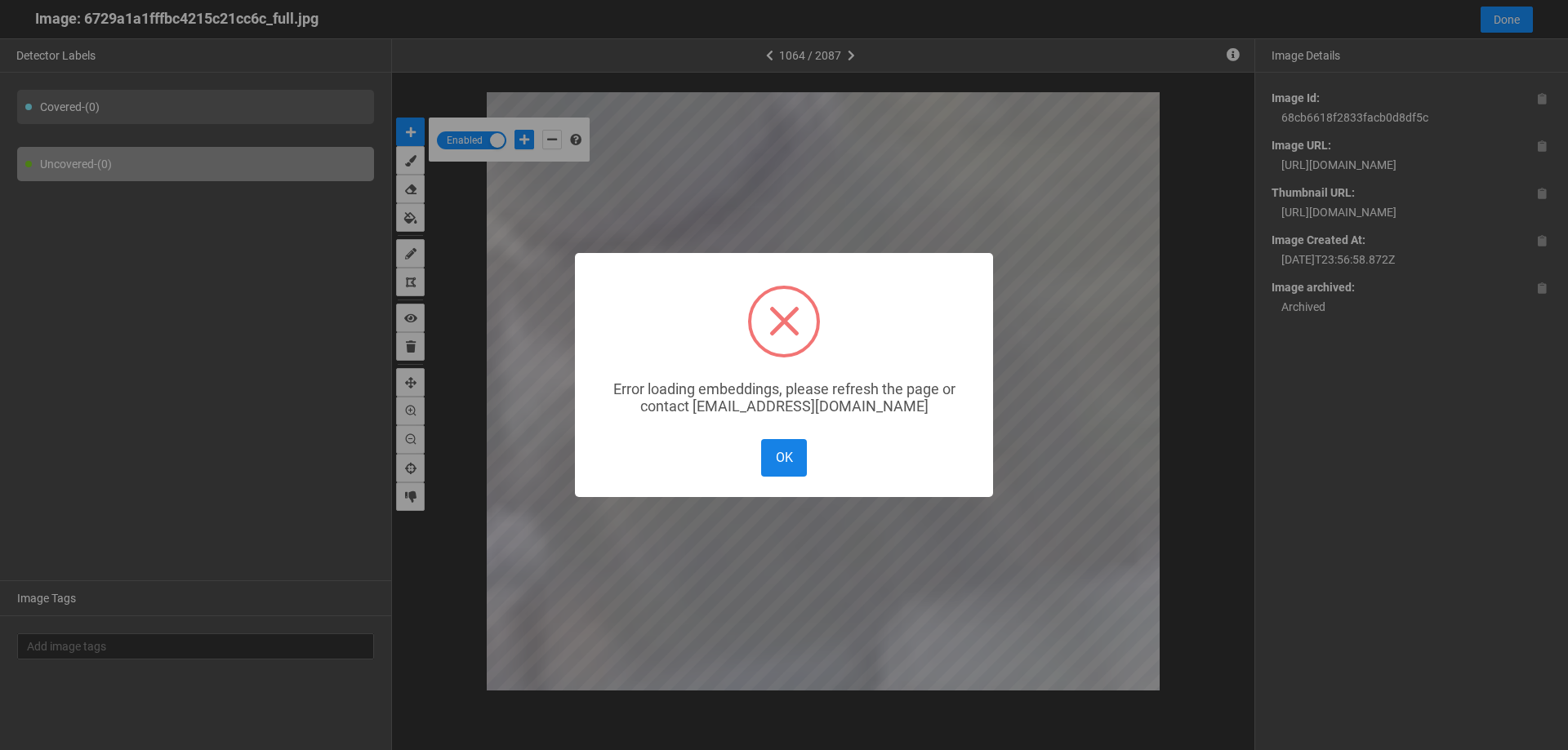
click at [782, 450] on button "OK" at bounding box center [784, 458] width 46 height 37
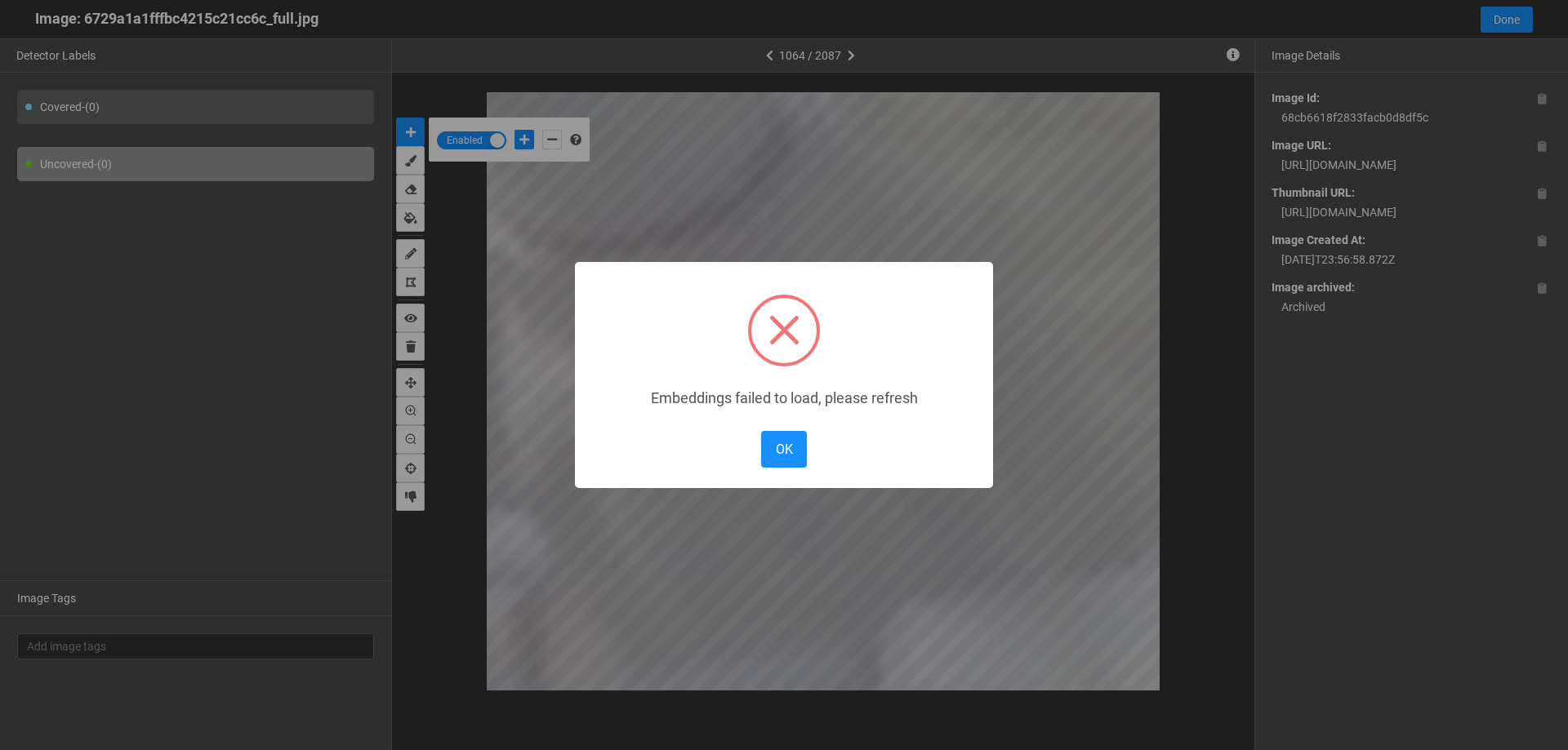
click at [671, 487] on body "··· Detectors ··· Streams ··· Similarity Search ··· ··· ··· Hamza I. ··· IMS Un…" at bounding box center [784, 584] width 1568 height 1168
click at [766, 446] on button "OK" at bounding box center [784, 449] width 46 height 37
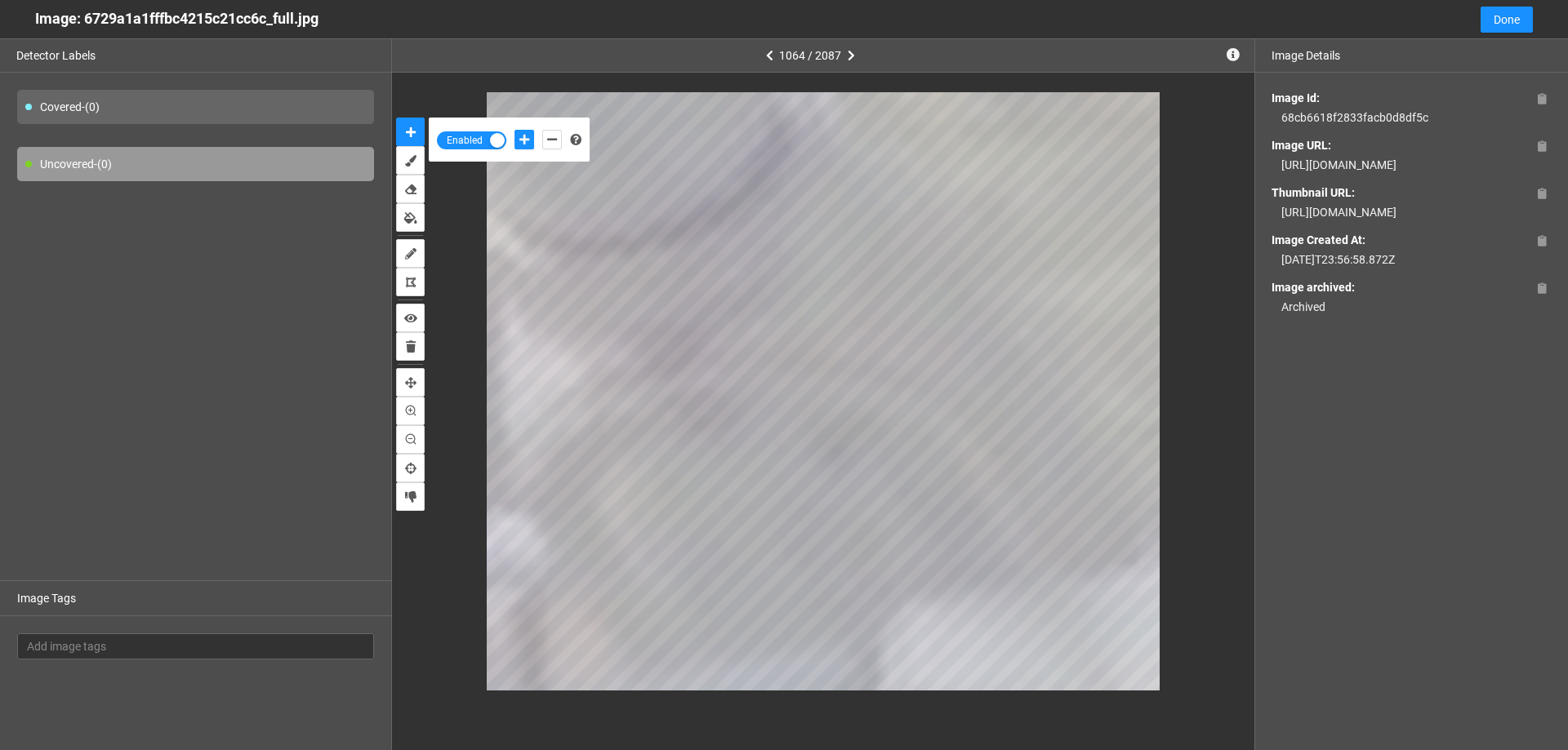
drag, startPoint x: 1282, startPoint y: 162, endPoint x: 1398, endPoint y: 189, distance: 119.1
click at [1398, 174] on div "https://app.matroid.com/media/im/67cb79fb8c6ce16fd3578d5d_full.jpg" at bounding box center [1411, 164] width 280 height 18
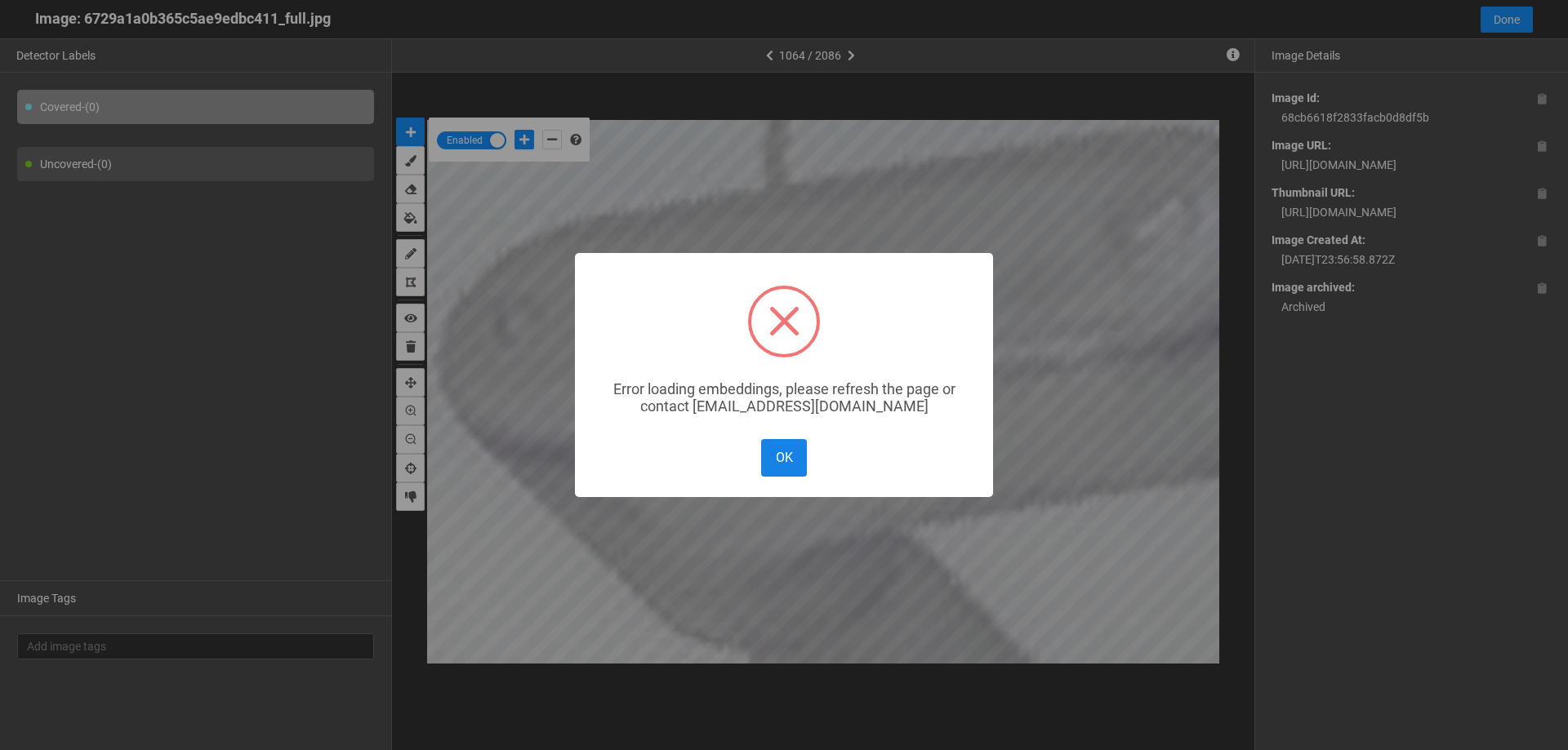
click at [770, 449] on button "OK" at bounding box center [784, 458] width 46 height 37
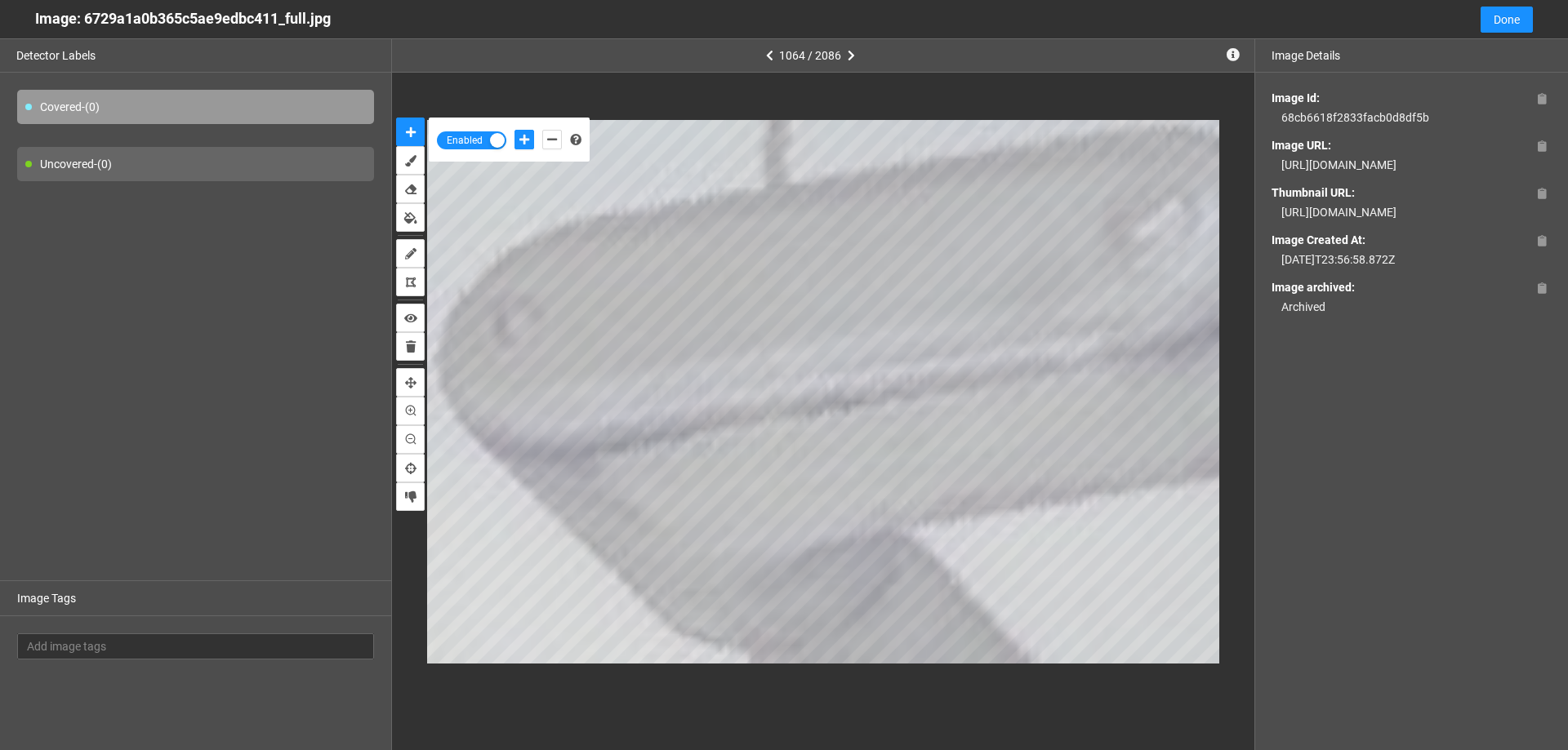
click at [791, 296] on body "··· Detectors ··· Streams ··· Similarity Search ··· ··· ··· Hamza I. ··· IMS Un…" at bounding box center [784, 375] width 1568 height 750
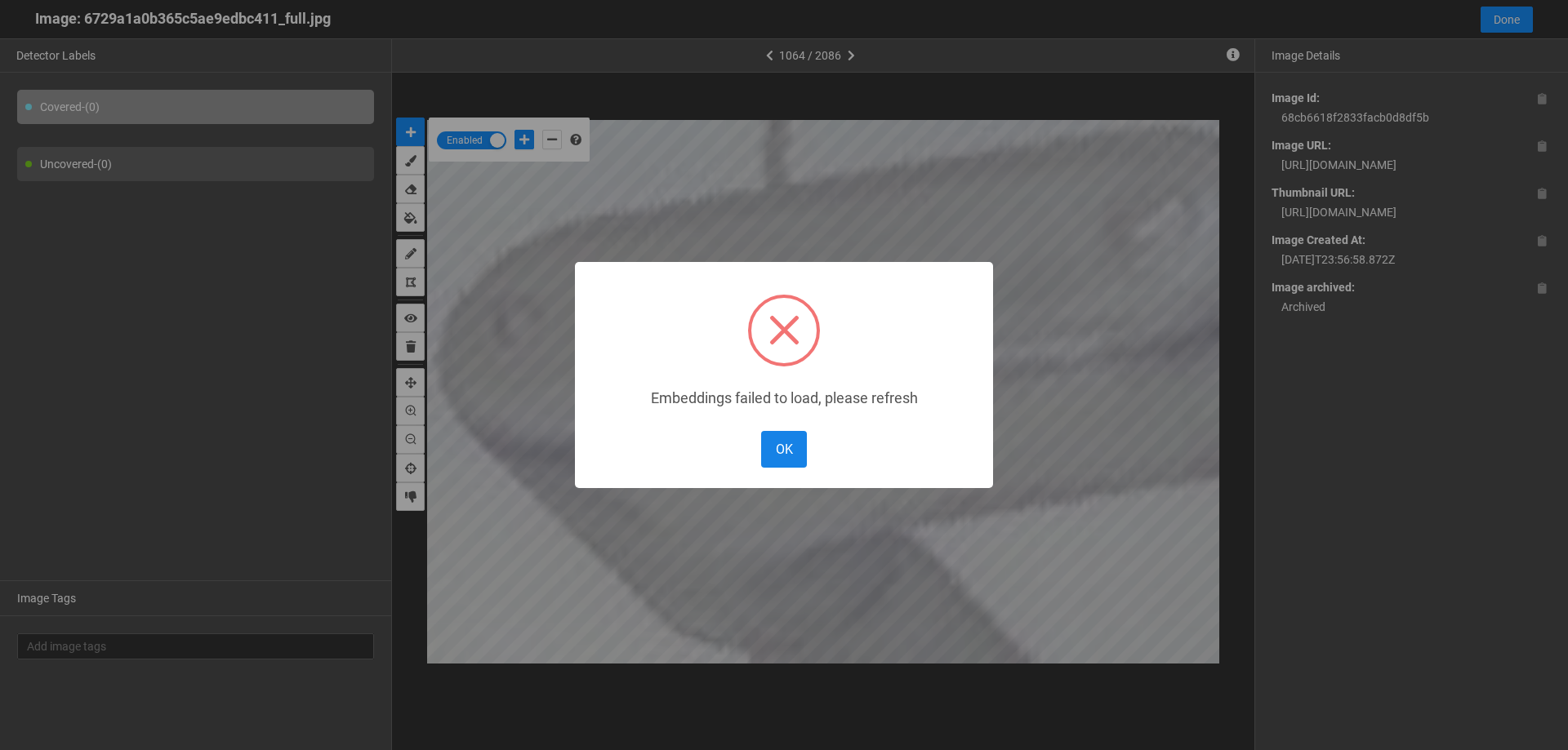
click at [784, 448] on button "OK" at bounding box center [784, 449] width 46 height 37
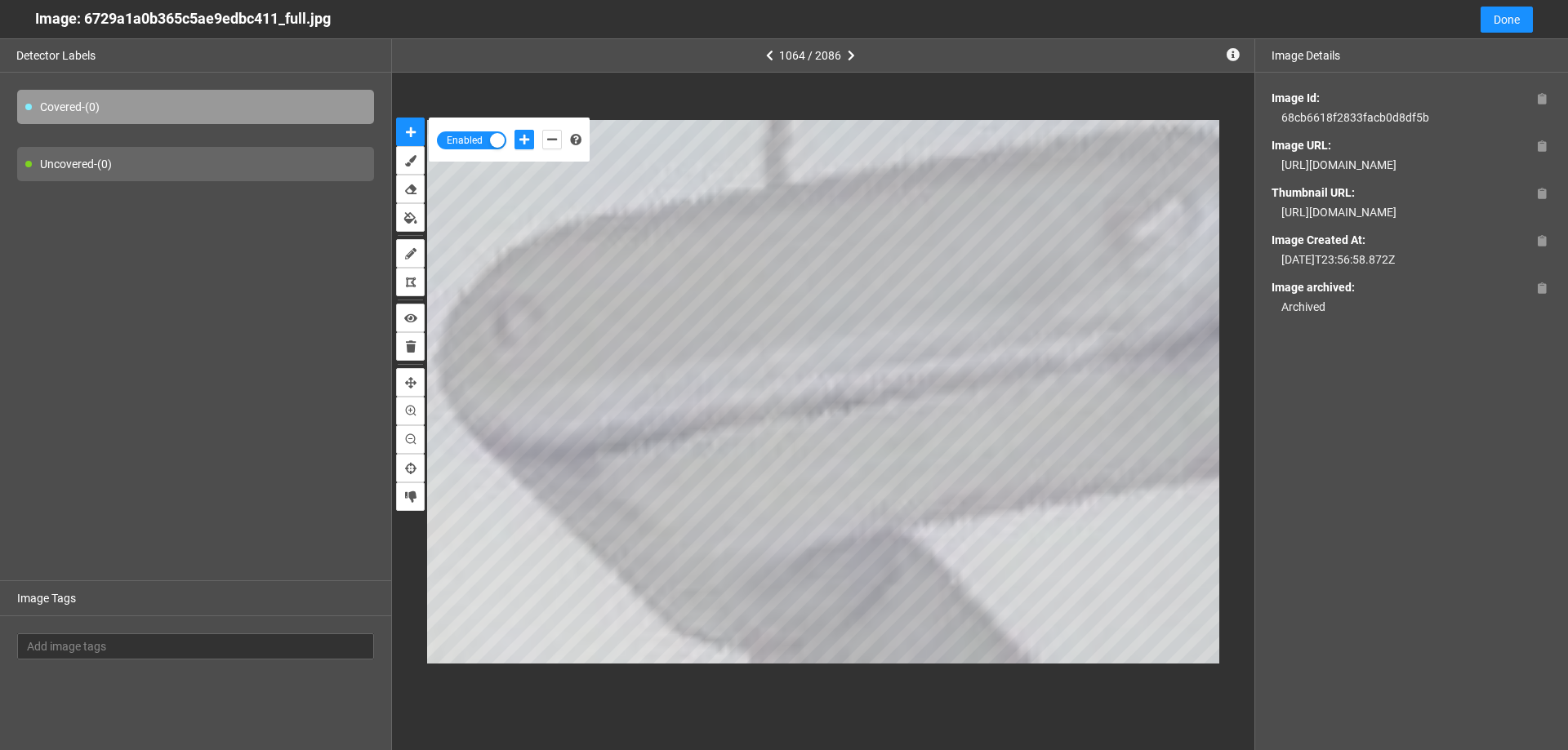
drag, startPoint x: 1280, startPoint y: 164, endPoint x: 1425, endPoint y: 188, distance: 147.0
click at [1425, 174] on div "https://app.matroid.com/media/im/67cb79fb8c6ce16fd3578d5b_full.jpg" at bounding box center [1411, 164] width 280 height 18
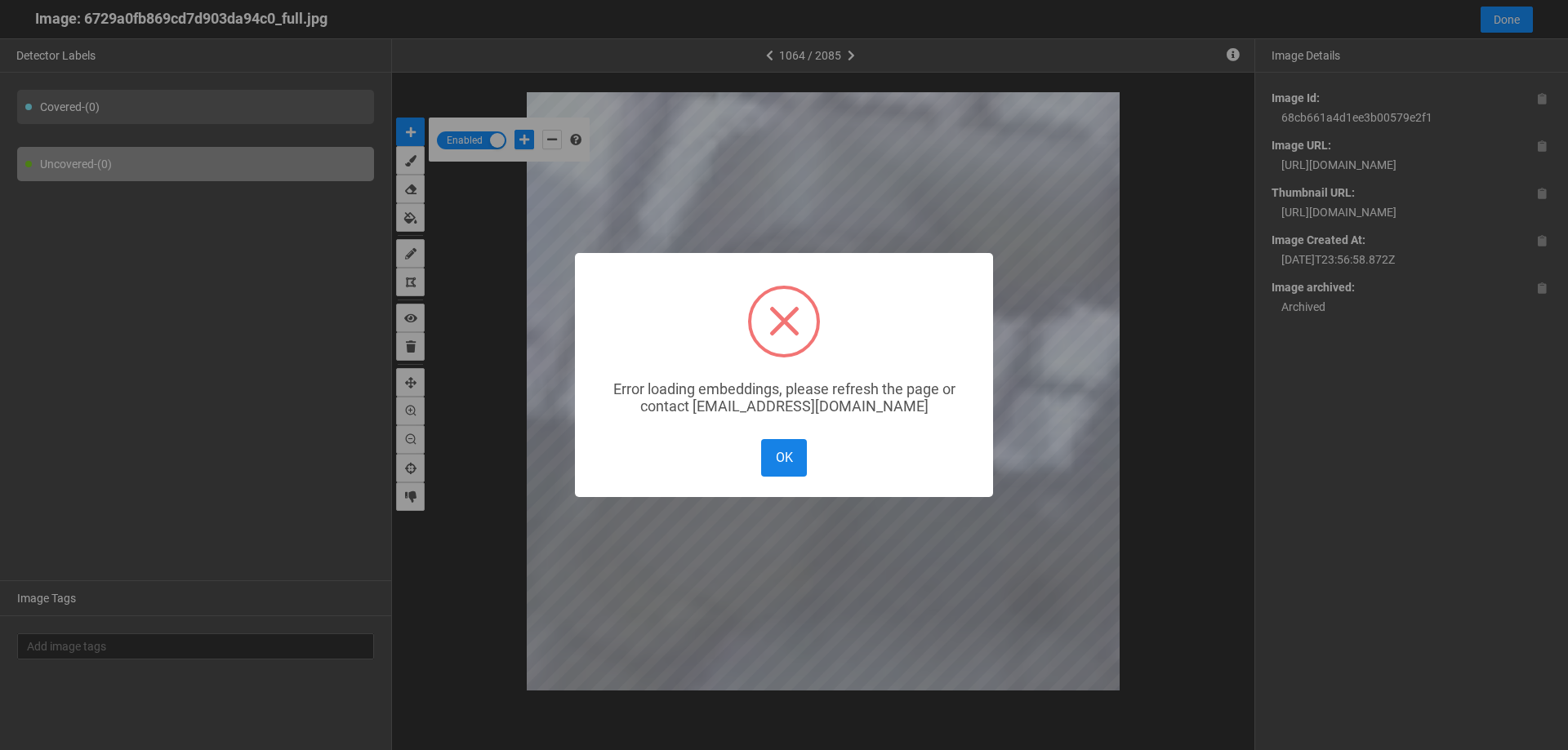
click at [794, 449] on button "OK" at bounding box center [784, 458] width 46 height 37
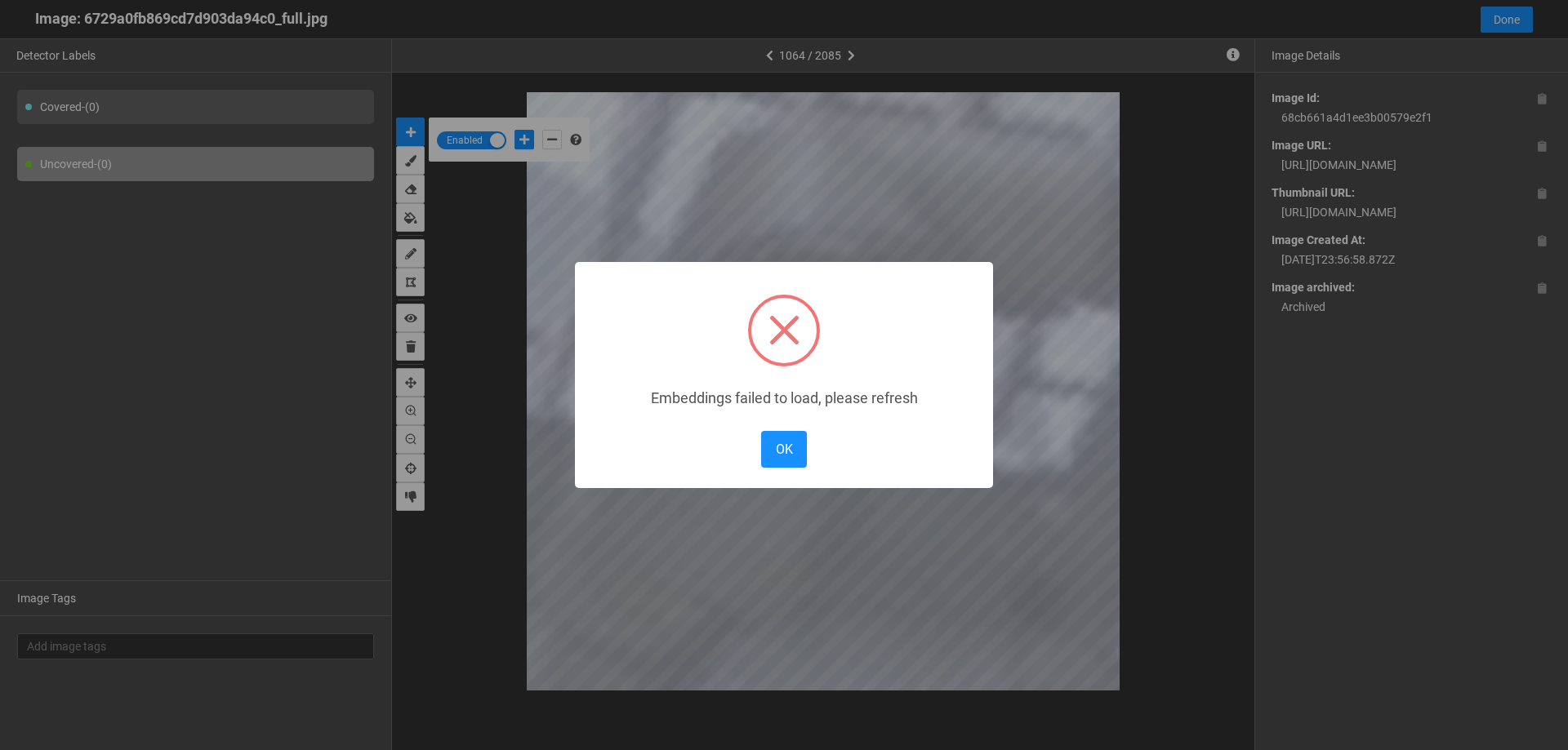
click at [842, 296] on body "··· Detectors ··· Streams ··· Similarity Search ··· ··· ··· Hamza I. ··· IMS Un…" at bounding box center [784, 584] width 1568 height 1168
click at [776, 477] on div "× Embeddings failed to load, please refresh OK No Cancel" at bounding box center [784, 375] width 418 height 226
click at [779, 468] on button "OK" at bounding box center [784, 449] width 46 height 37
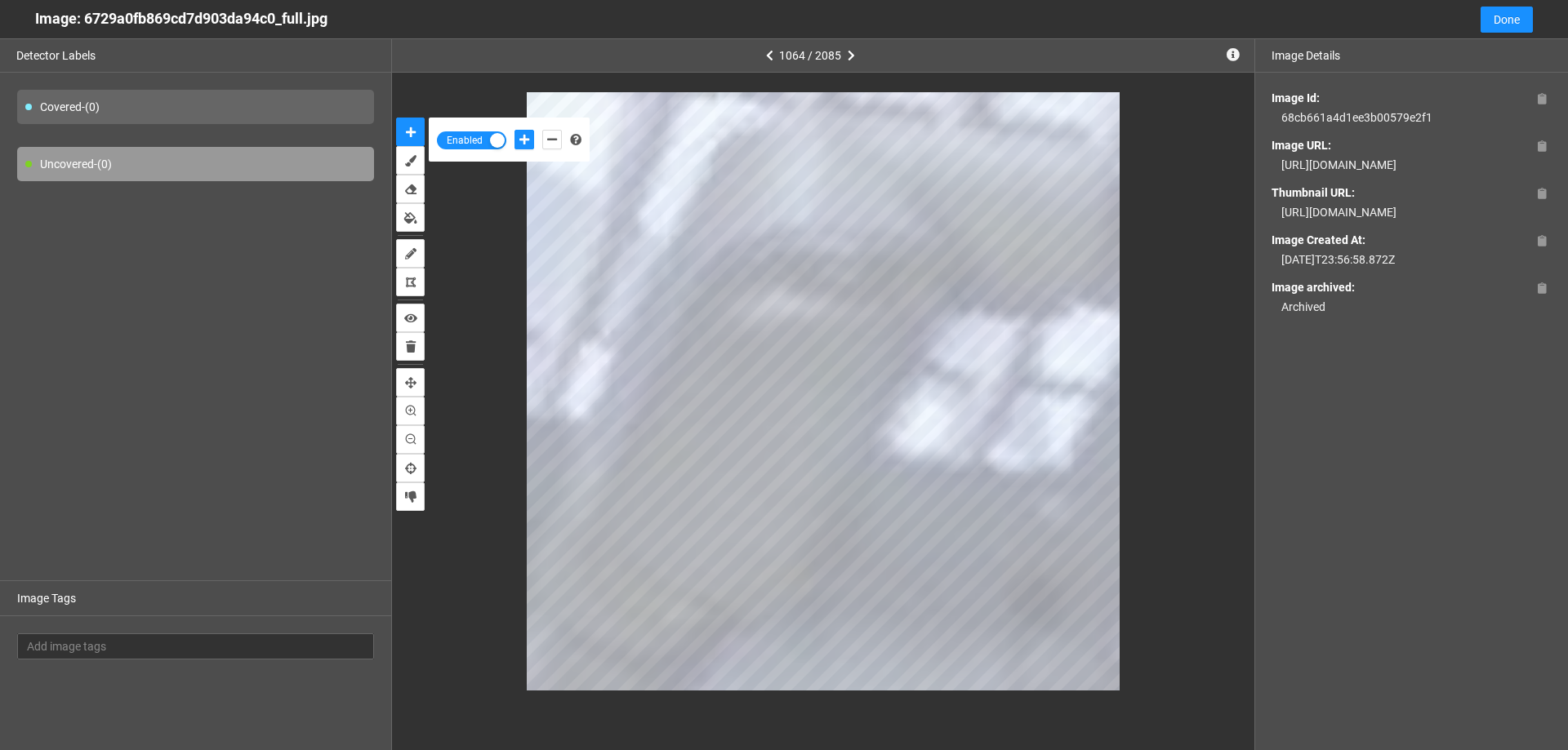
drag, startPoint x: 1274, startPoint y: 164, endPoint x: 1389, endPoint y: 188, distance: 117.5
click at [1389, 174] on div "https://app.matroid.com/media/im/67cb79fb8c6ce16fd3578d59_full.jpg" at bounding box center [1411, 164] width 280 height 18
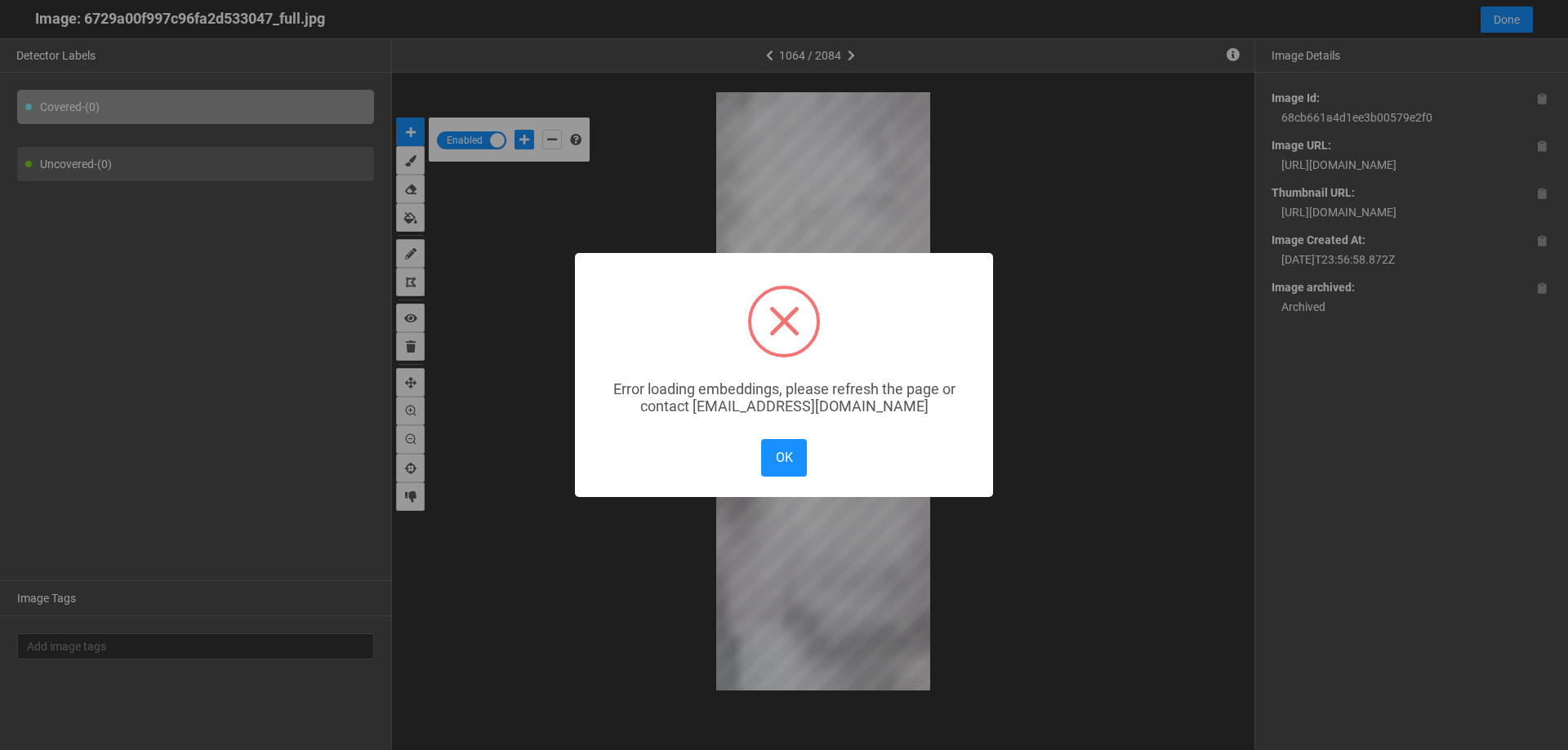
click at [808, 459] on div "OK No Cancel" at bounding box center [784, 457] width 54 height 45
click at [774, 453] on button "OK" at bounding box center [784, 458] width 46 height 37
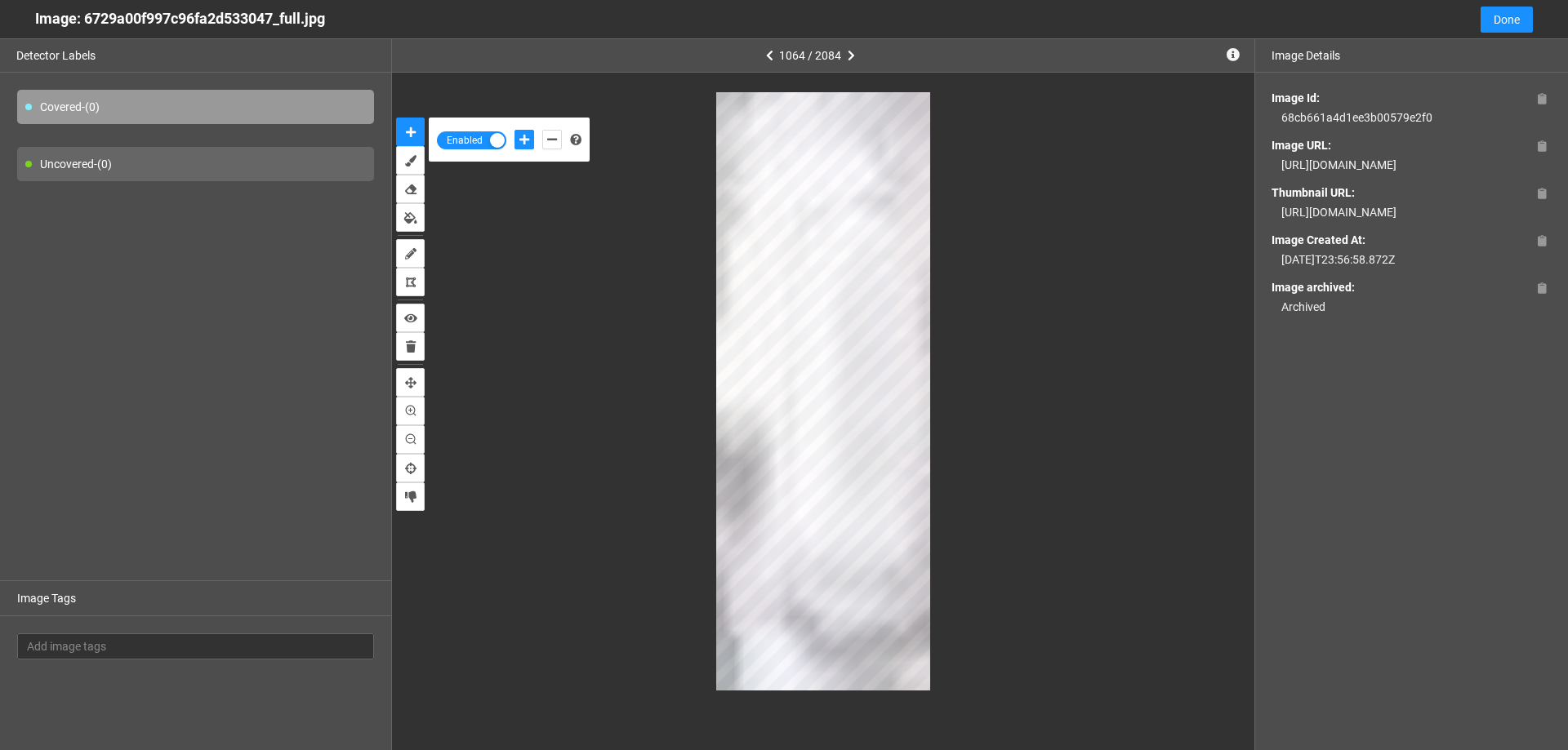
click at [837, 308] on body "··· Detectors ··· Streams ··· Similarity Search ··· ··· ··· Hamza I. ··· IMS Un…" at bounding box center [784, 375] width 1568 height 750
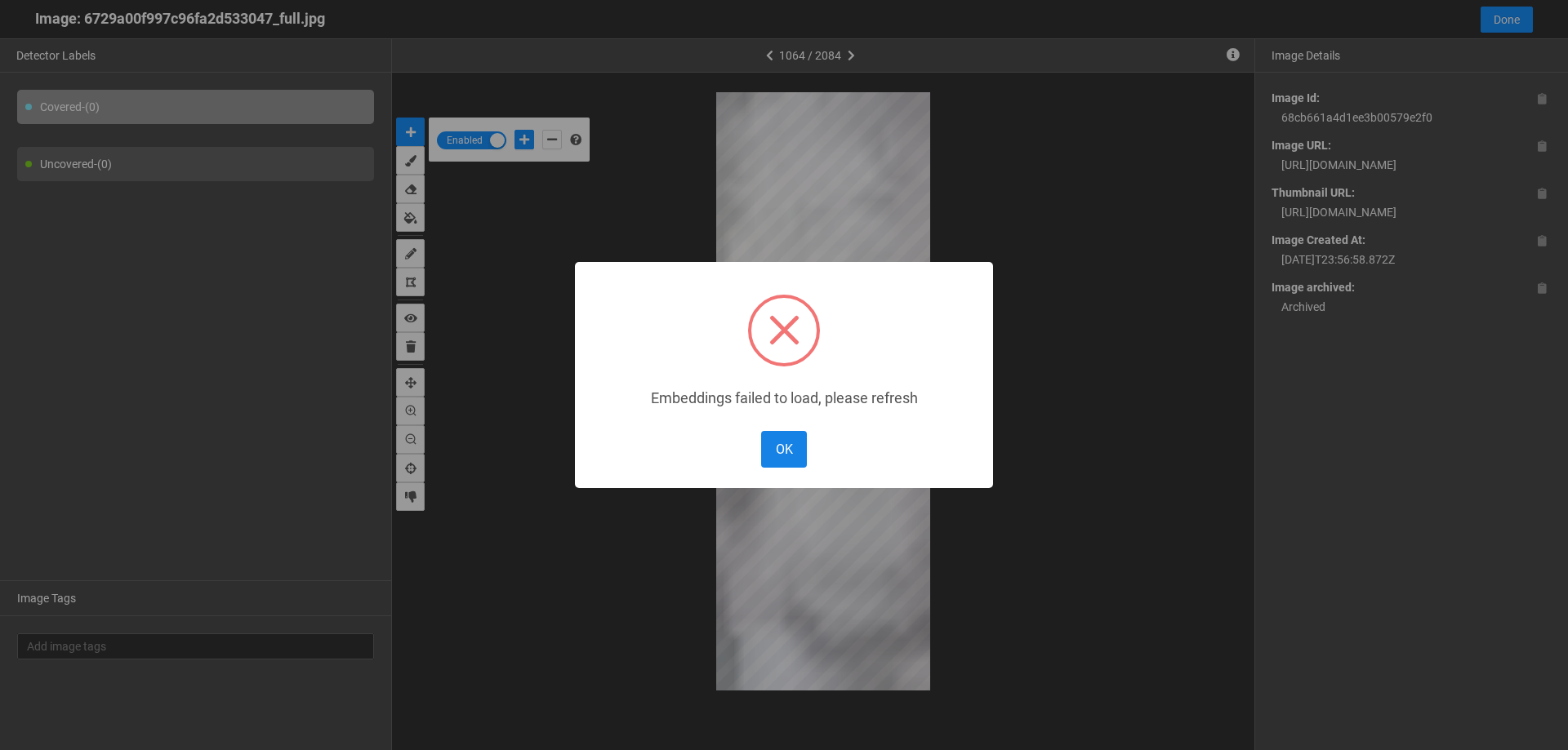
click at [771, 445] on button "OK" at bounding box center [784, 449] width 46 height 37
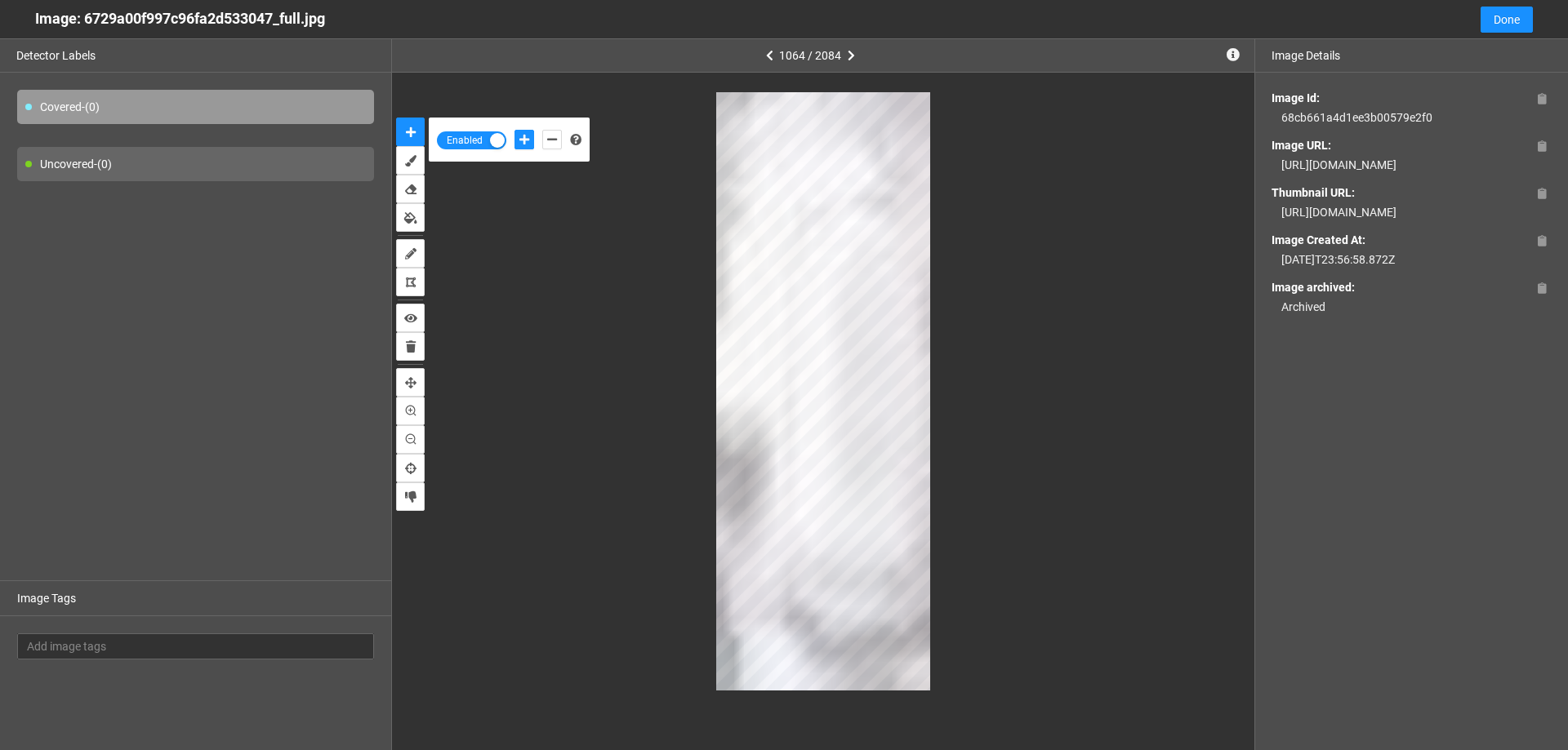
drag, startPoint x: 1276, startPoint y: 164, endPoint x: 1384, endPoint y: 189, distance: 110.9
click at [1384, 174] on div "https://app.matroid.com/media/im/67cb79fb8c6ce16fd3578d57_full.jpg" at bounding box center [1411, 164] width 280 height 18
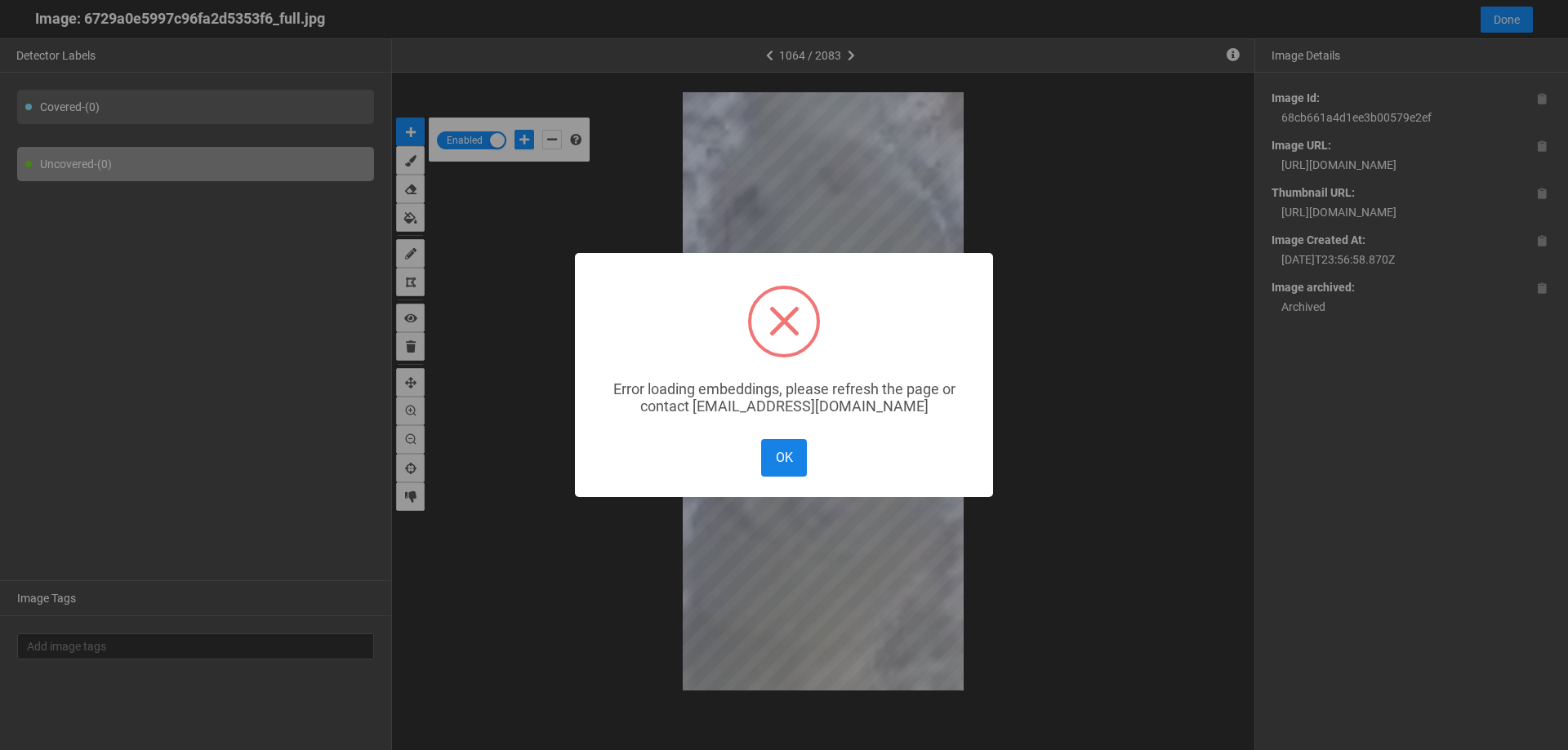
click at [777, 459] on button "OK" at bounding box center [784, 458] width 46 height 37
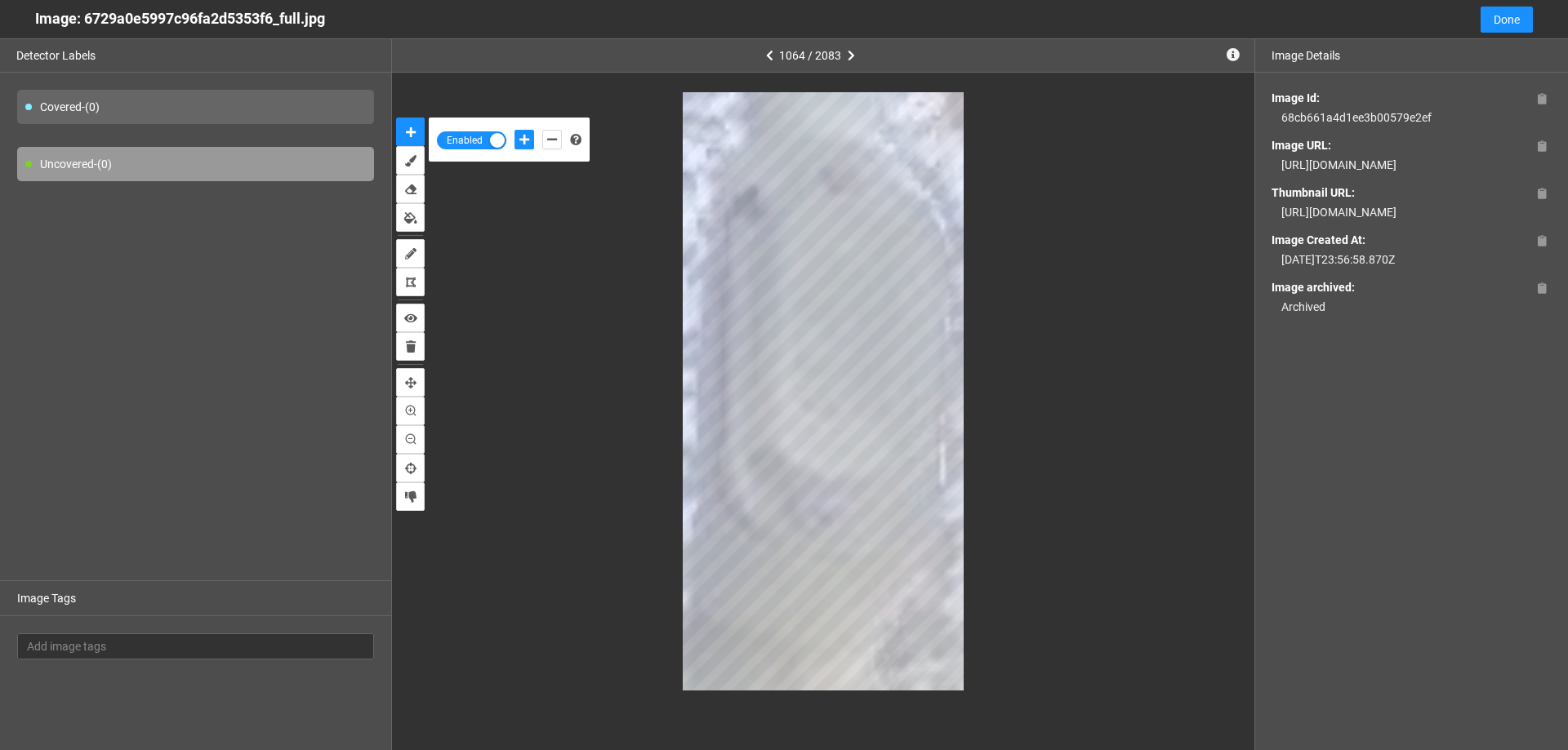
drag, startPoint x: 1277, startPoint y: 162, endPoint x: 1385, endPoint y: 184, distance: 110.2
click at [1385, 174] on div "https://app.matroid.com/media/im/67cb79fb8c6ce16fd3578d55_full.jpg" at bounding box center [1411, 164] width 280 height 18
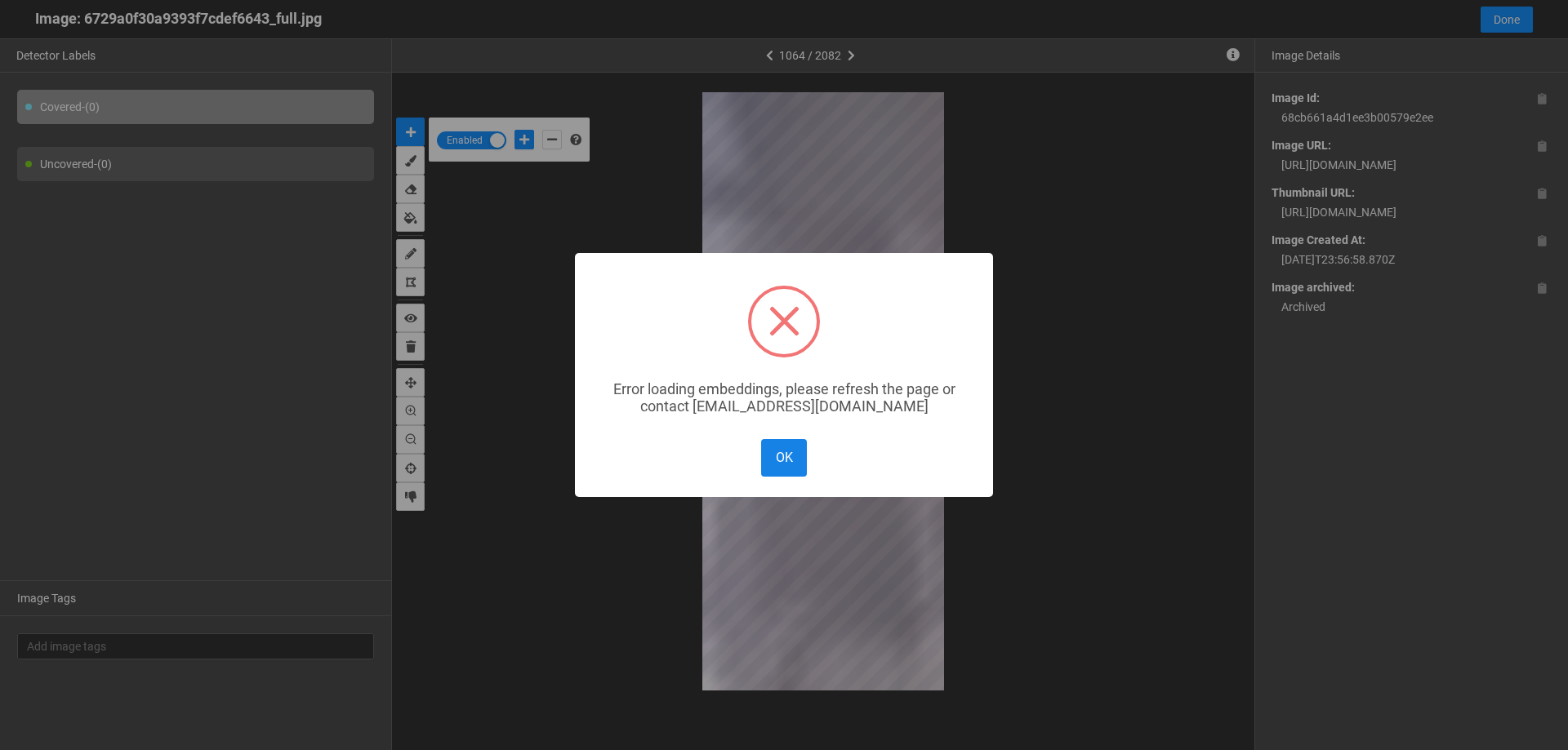
click at [774, 459] on button "OK" at bounding box center [784, 458] width 46 height 37
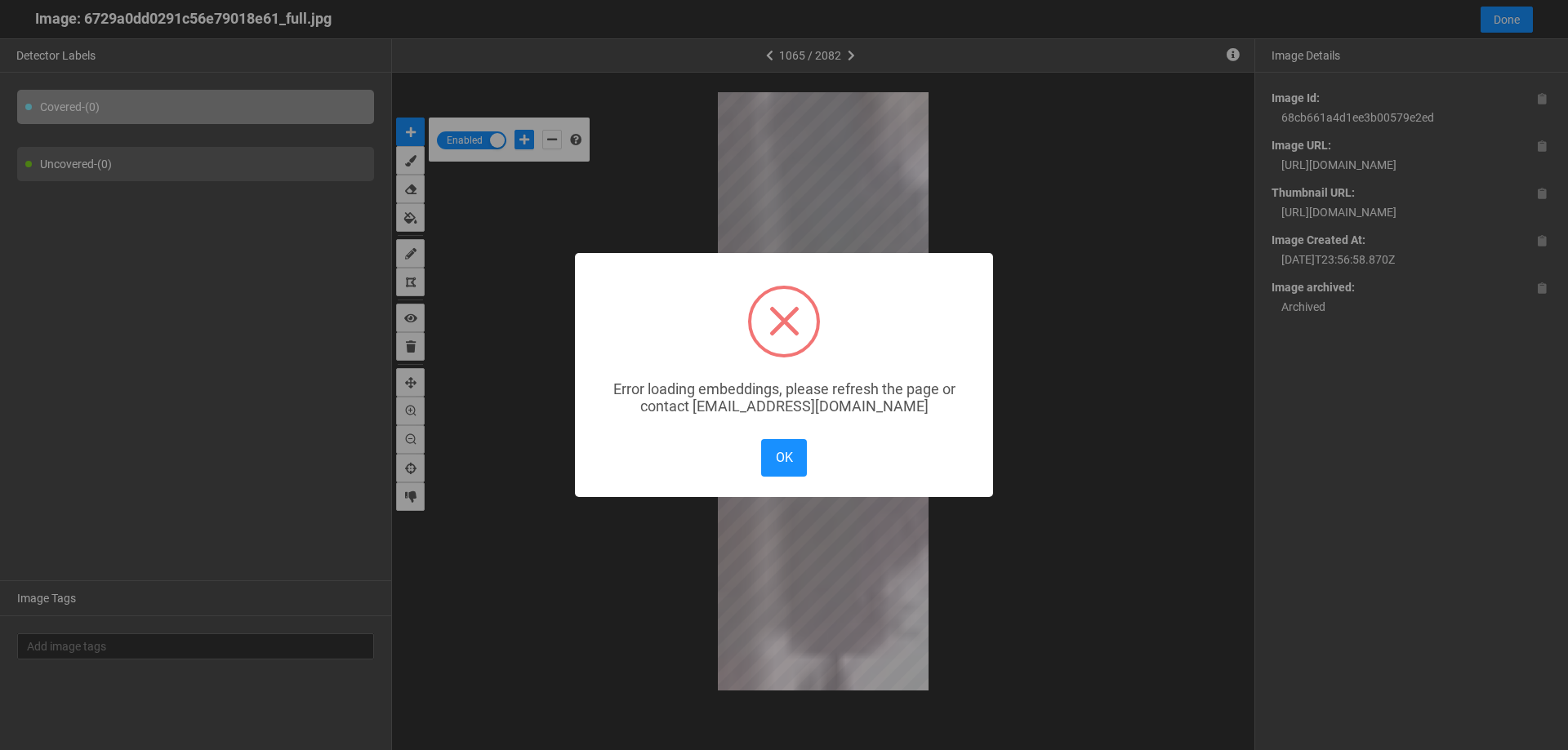
click at [761, 440] on button "OK" at bounding box center [784, 458] width 46 height 37
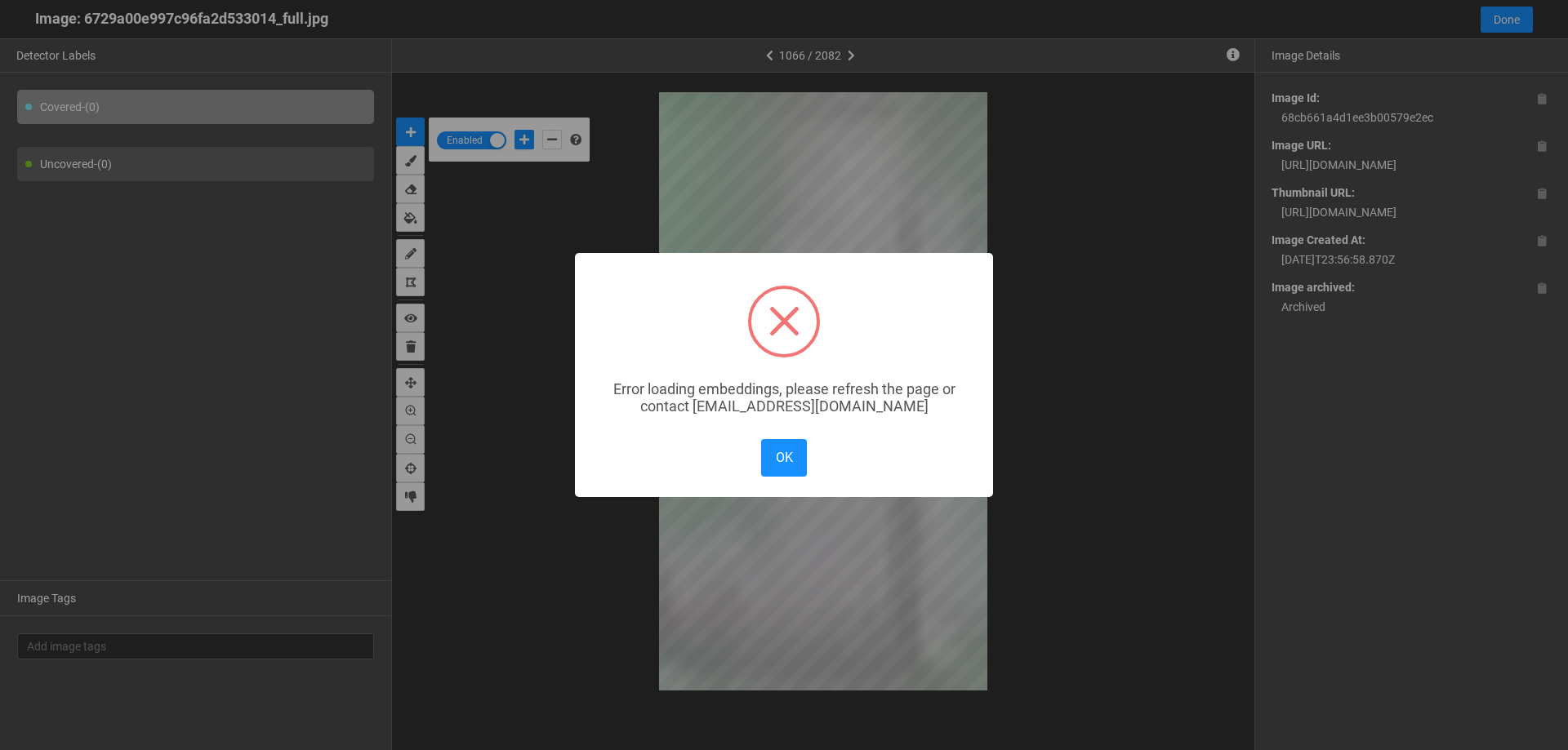
click at [761, 440] on button "OK" at bounding box center [784, 458] width 46 height 37
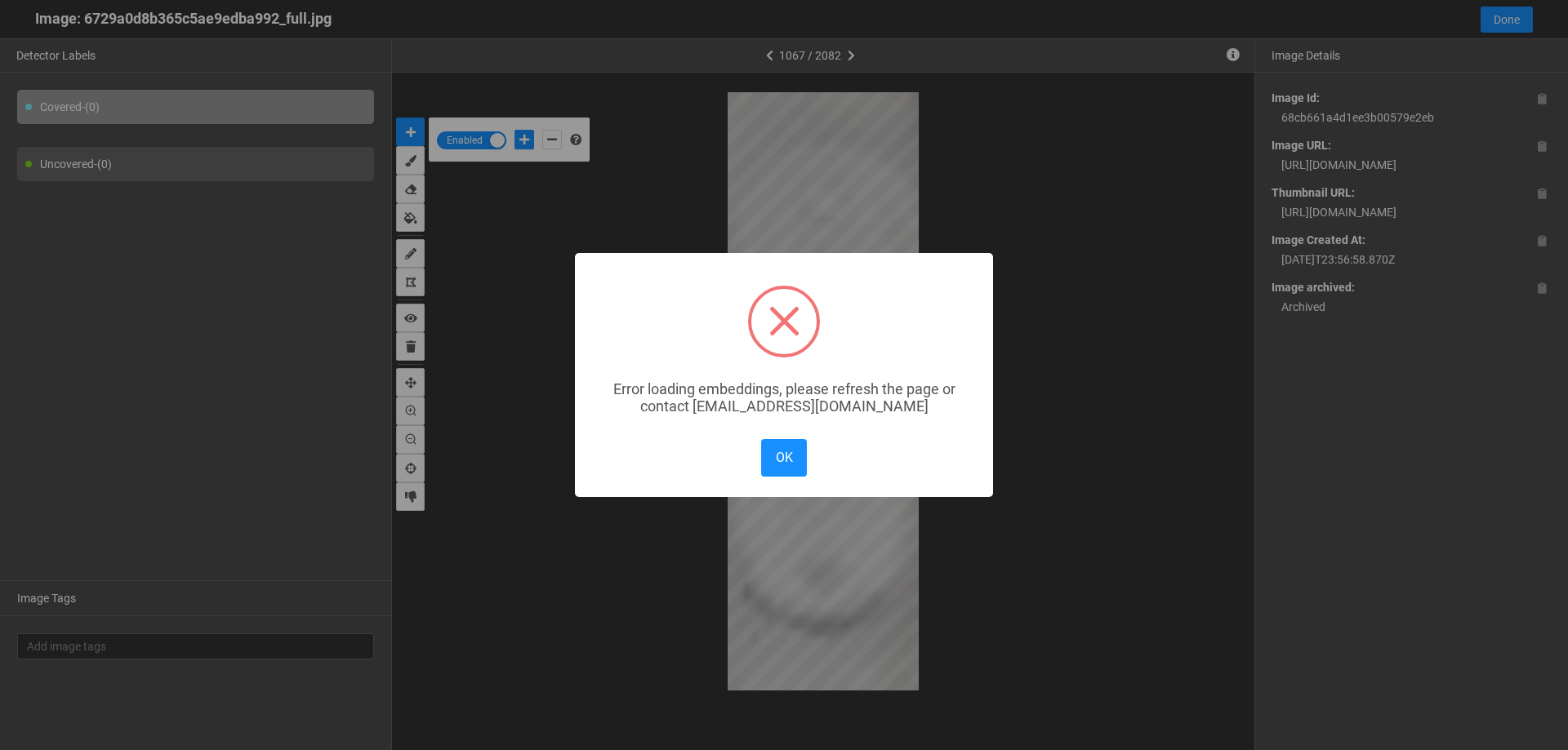
click at [761, 440] on button "OK" at bounding box center [784, 458] width 46 height 37
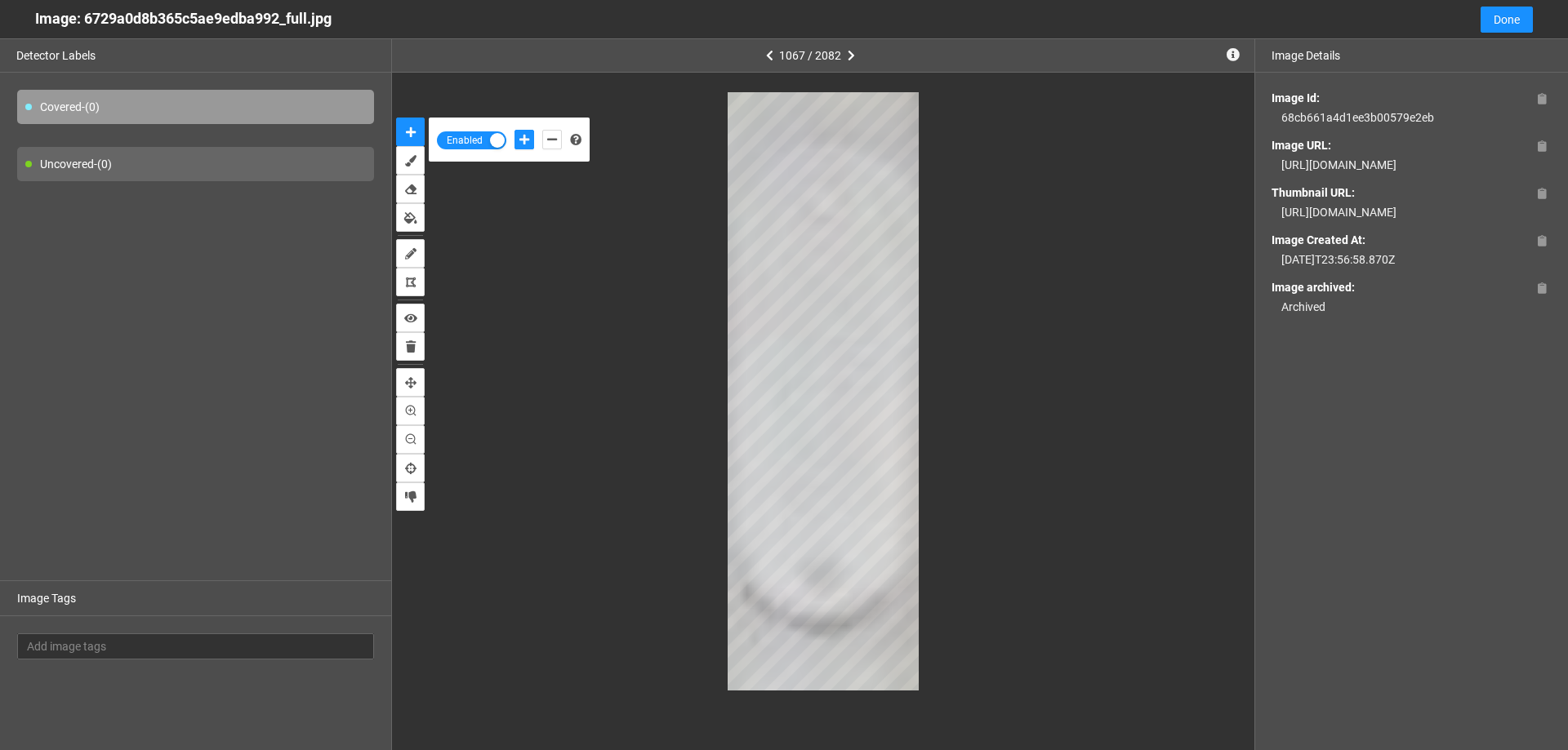
drag, startPoint x: 1282, startPoint y: 160, endPoint x: 1389, endPoint y: 189, distance: 110.9
click at [1389, 174] on div "https://app.matroid.com/media/im/67cb79fb8c6ce16fd3578d4d_full.jpg" at bounding box center [1411, 164] width 280 height 18
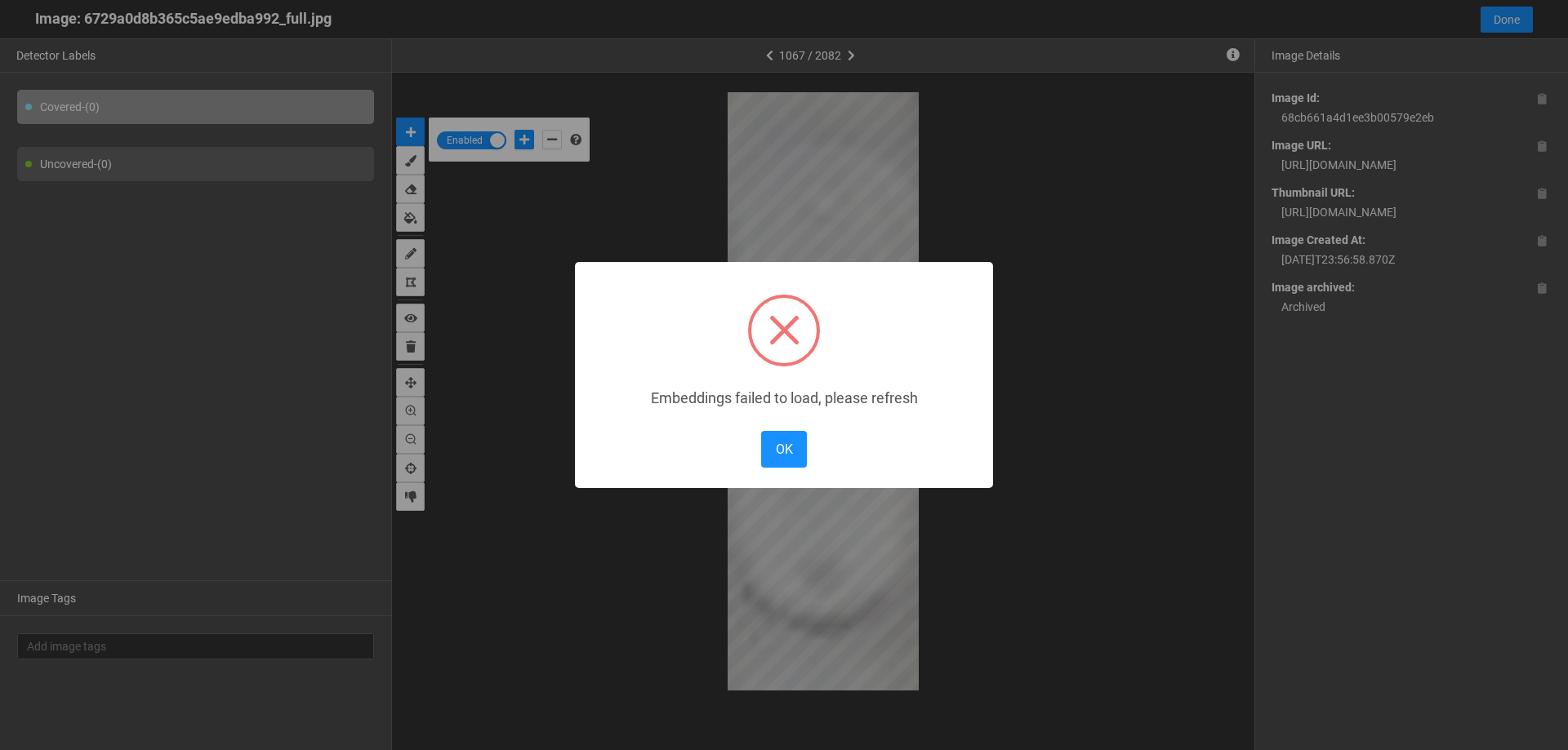
click at [783, 235] on body "··· Detectors ··· Streams ··· Similarity Search ··· ··· ··· Hamza I. ··· IMS Un…" at bounding box center [784, 584] width 1568 height 1168
click at [793, 453] on button "OK" at bounding box center [784, 449] width 46 height 37
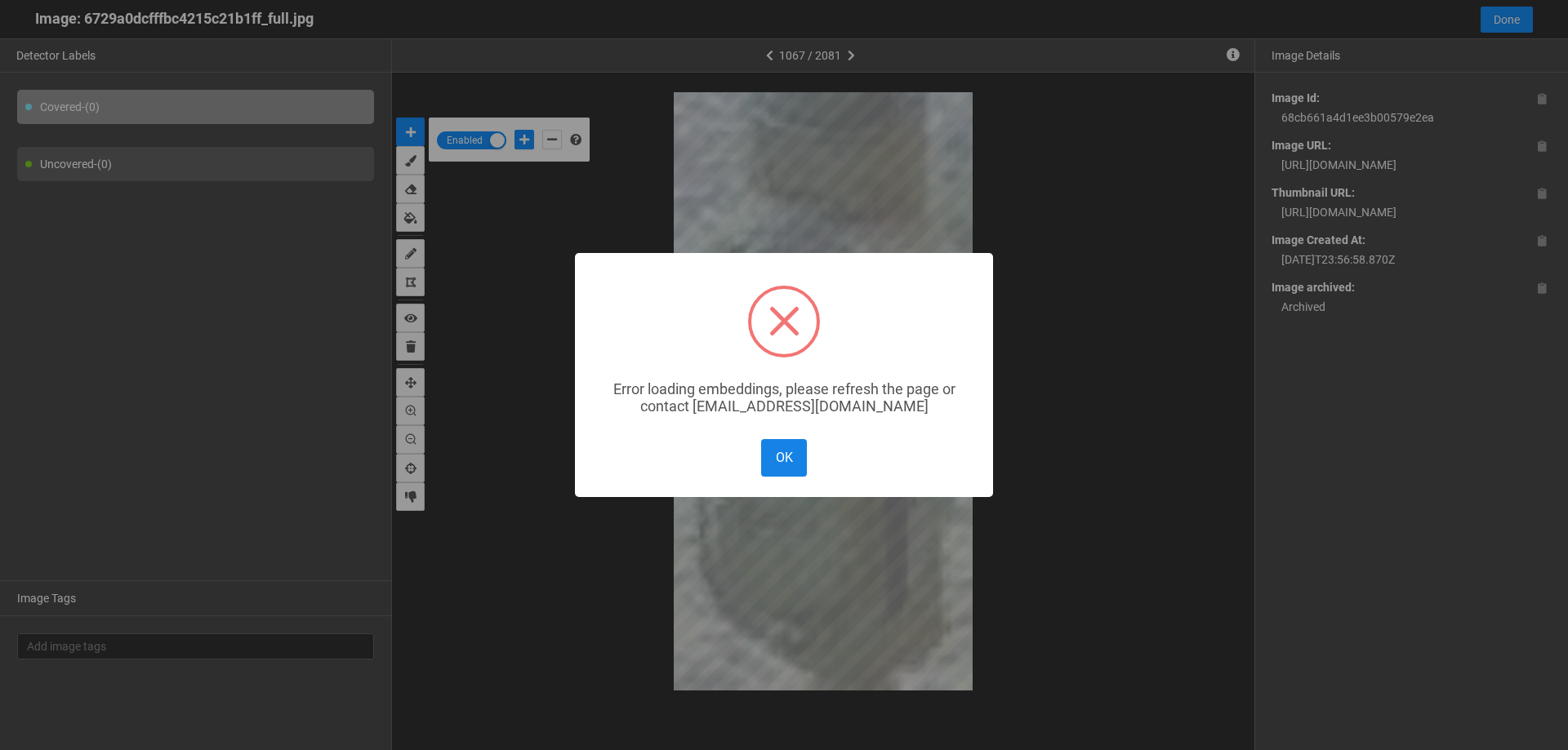
click at [783, 454] on button "OK" at bounding box center [784, 458] width 46 height 37
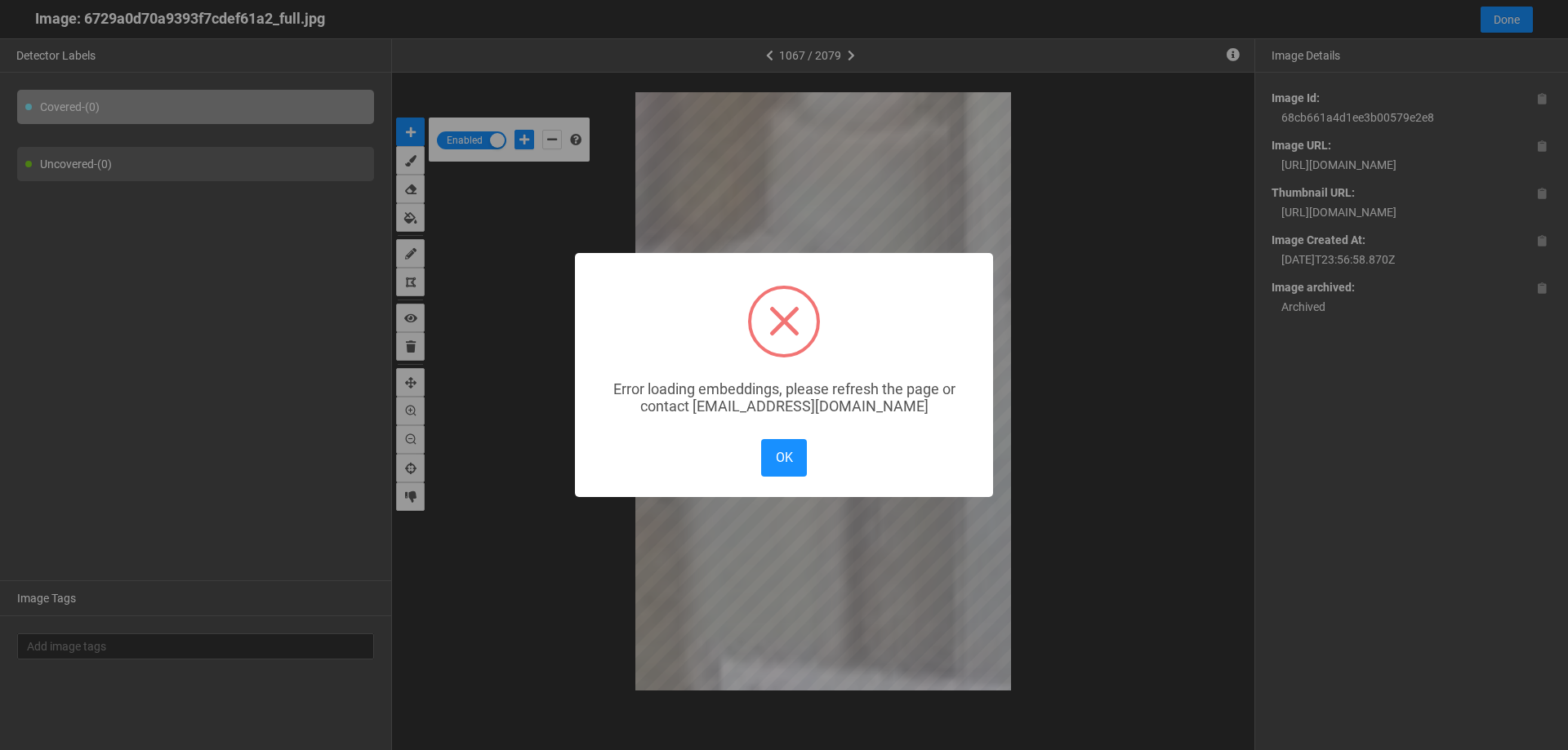
drag, startPoint x: 793, startPoint y: 452, endPoint x: 785, endPoint y: 457, distance: 9.4
click at [793, 455] on button "OK" at bounding box center [784, 458] width 46 height 37
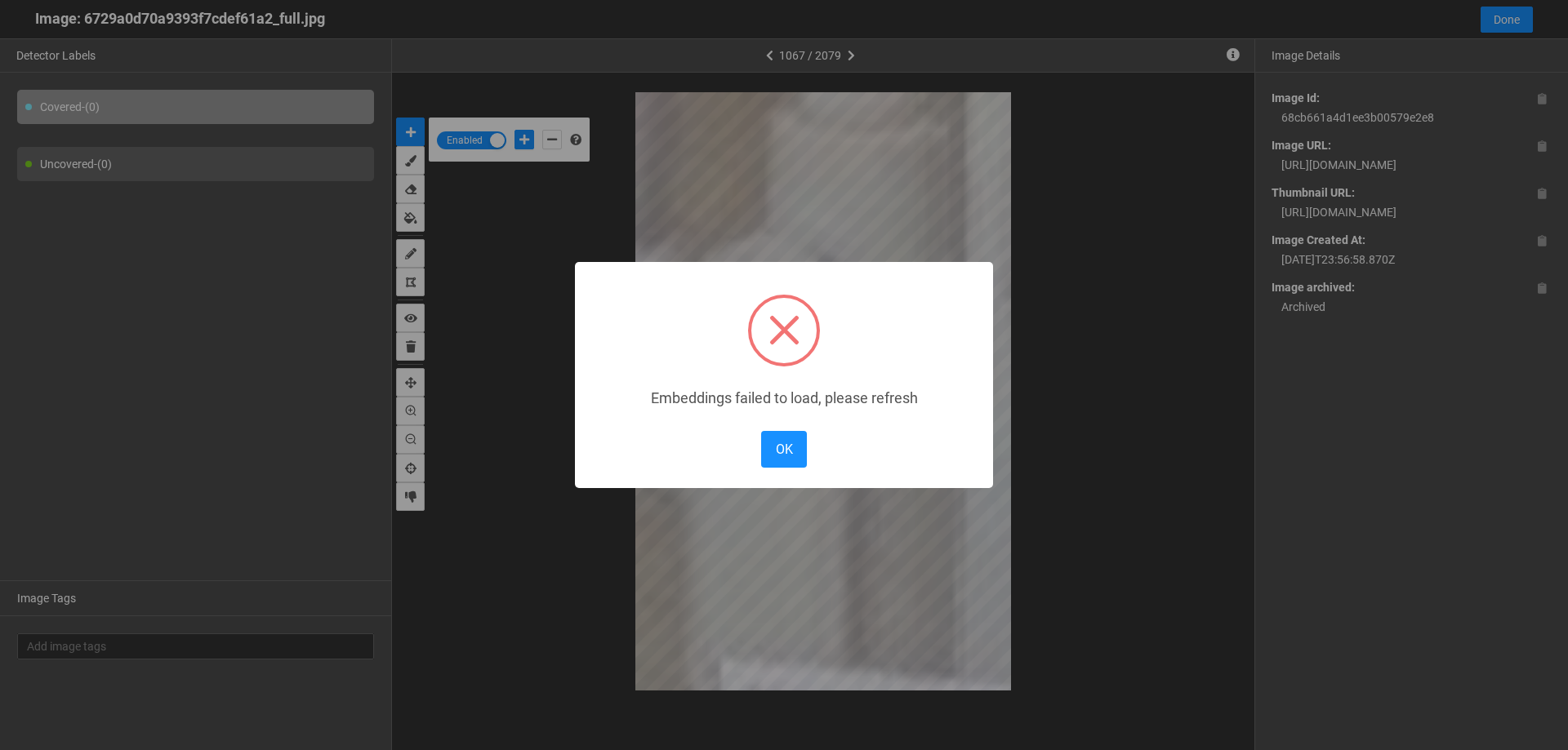
click at [734, 492] on body "··· Detectors ··· Streams ··· Similarity Search ··· ··· ··· Hamza I. ··· IMS Un…" at bounding box center [784, 584] width 1568 height 1168
click at [774, 449] on button "OK" at bounding box center [784, 449] width 46 height 37
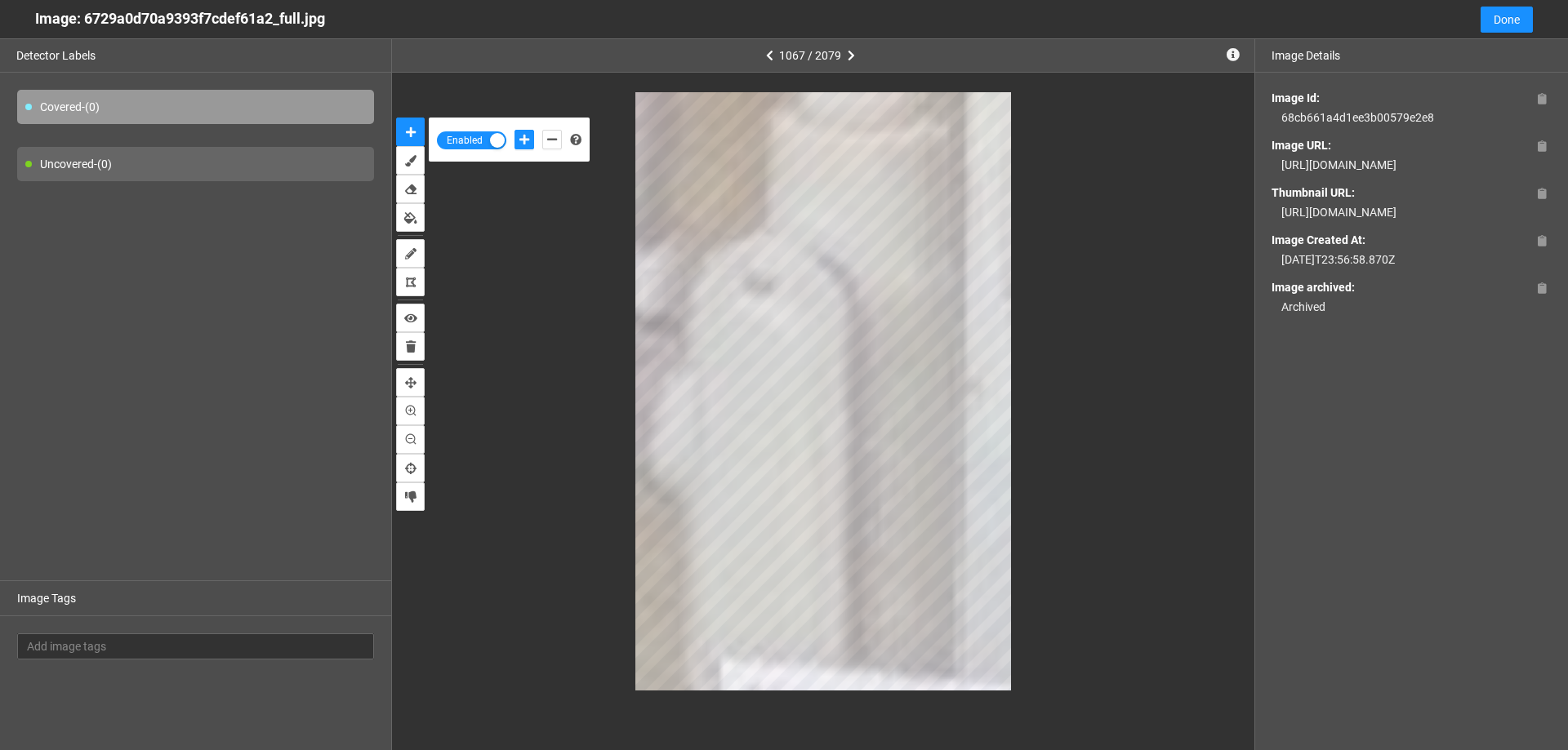
drag, startPoint x: 1278, startPoint y: 159, endPoint x: 1396, endPoint y: 189, distance: 121.8
click at [1396, 174] on div "https://app.matroid.com/media/im/67cb79fb8c6ce16fd3578d47_full.jpg" at bounding box center [1411, 164] width 280 height 18
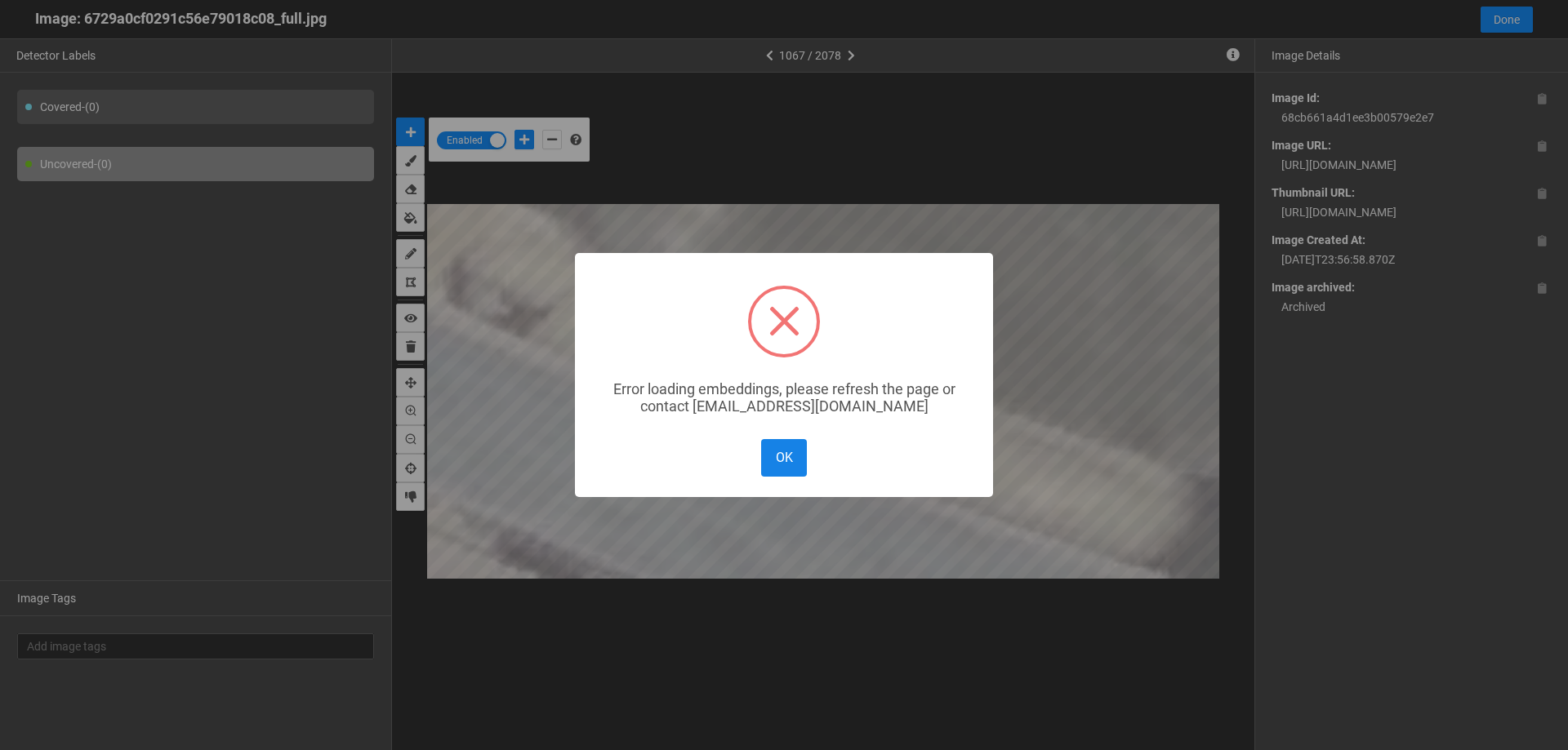
click at [789, 470] on button "OK" at bounding box center [784, 458] width 46 height 37
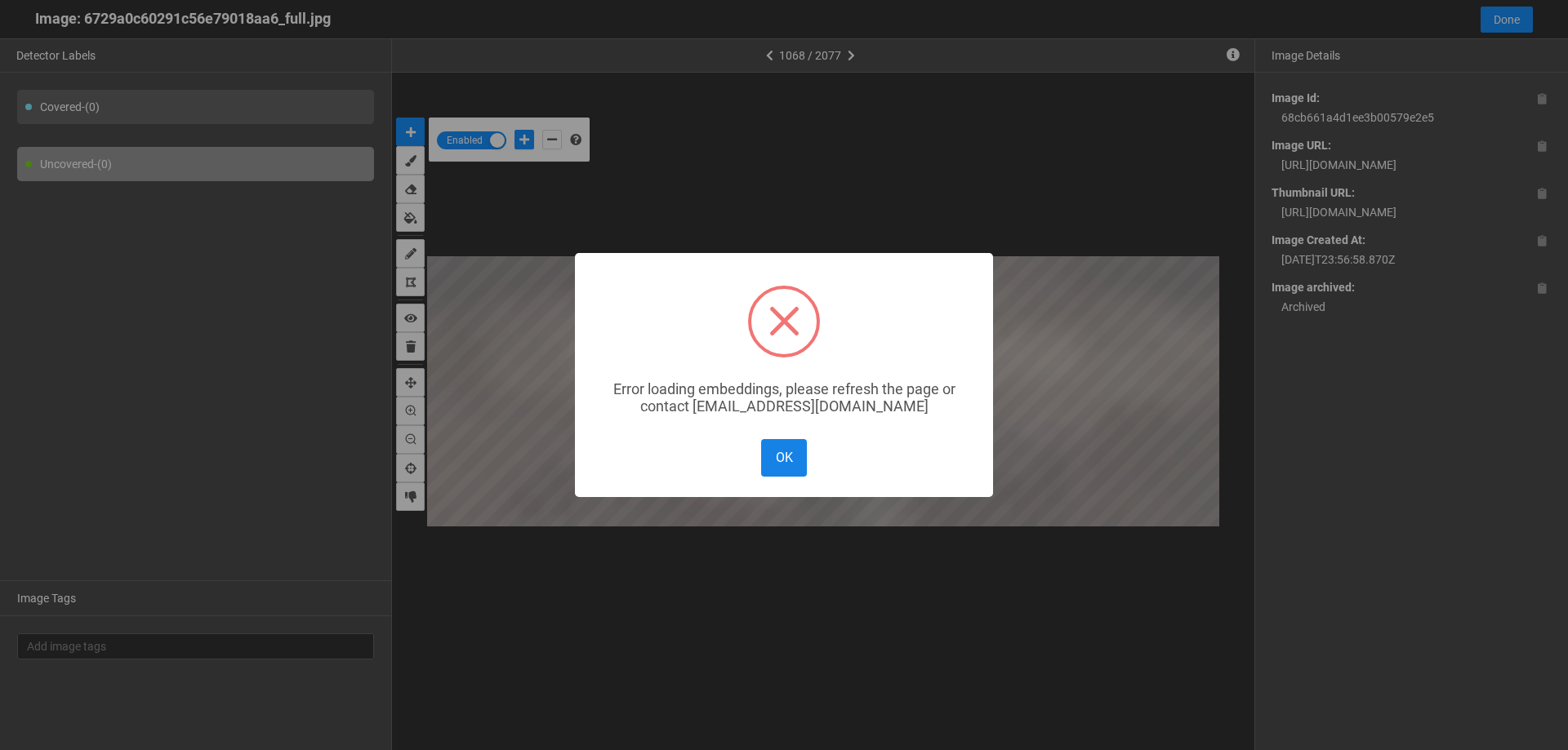
click at [782, 474] on button "OK" at bounding box center [784, 458] width 46 height 37
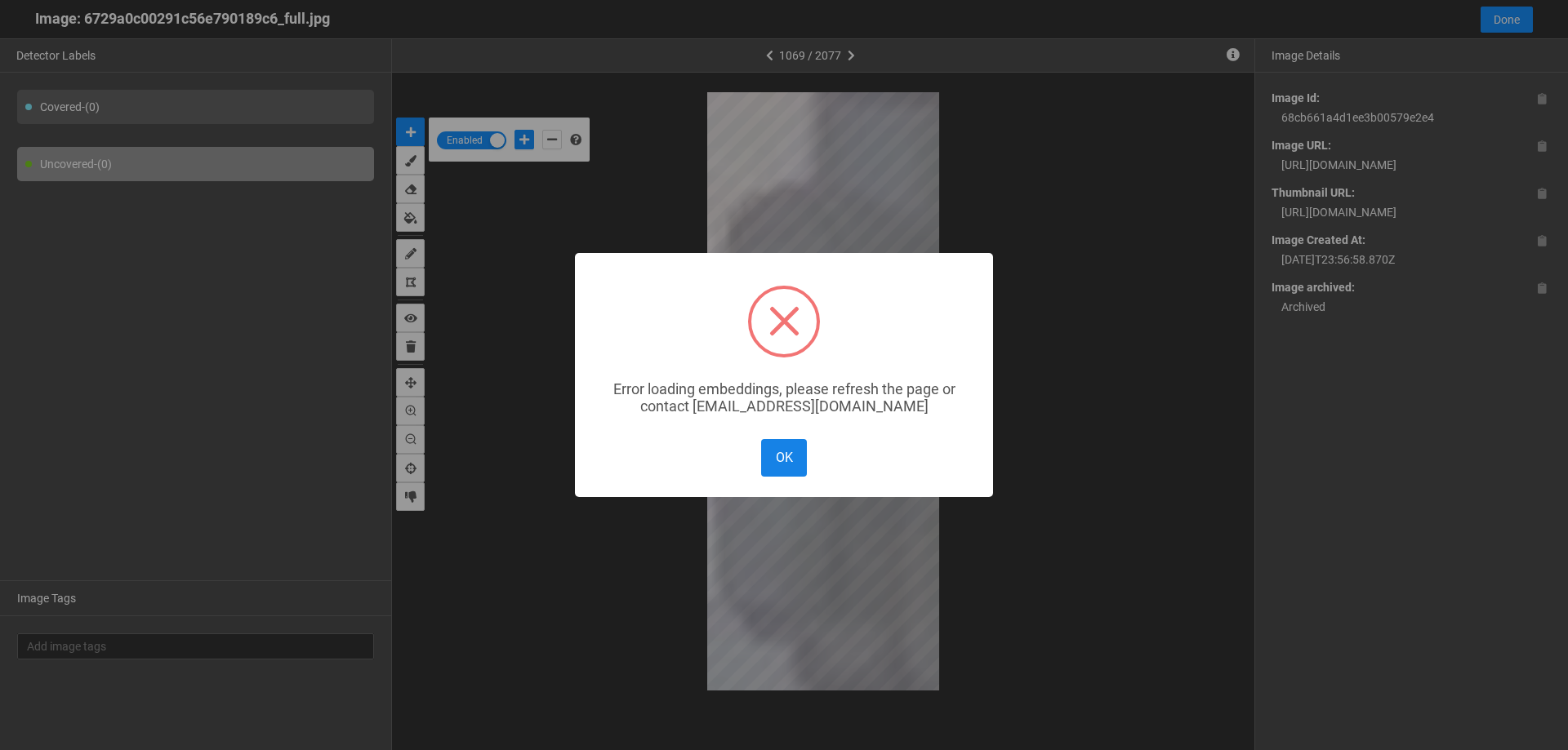
click at [803, 463] on button "OK" at bounding box center [784, 458] width 46 height 37
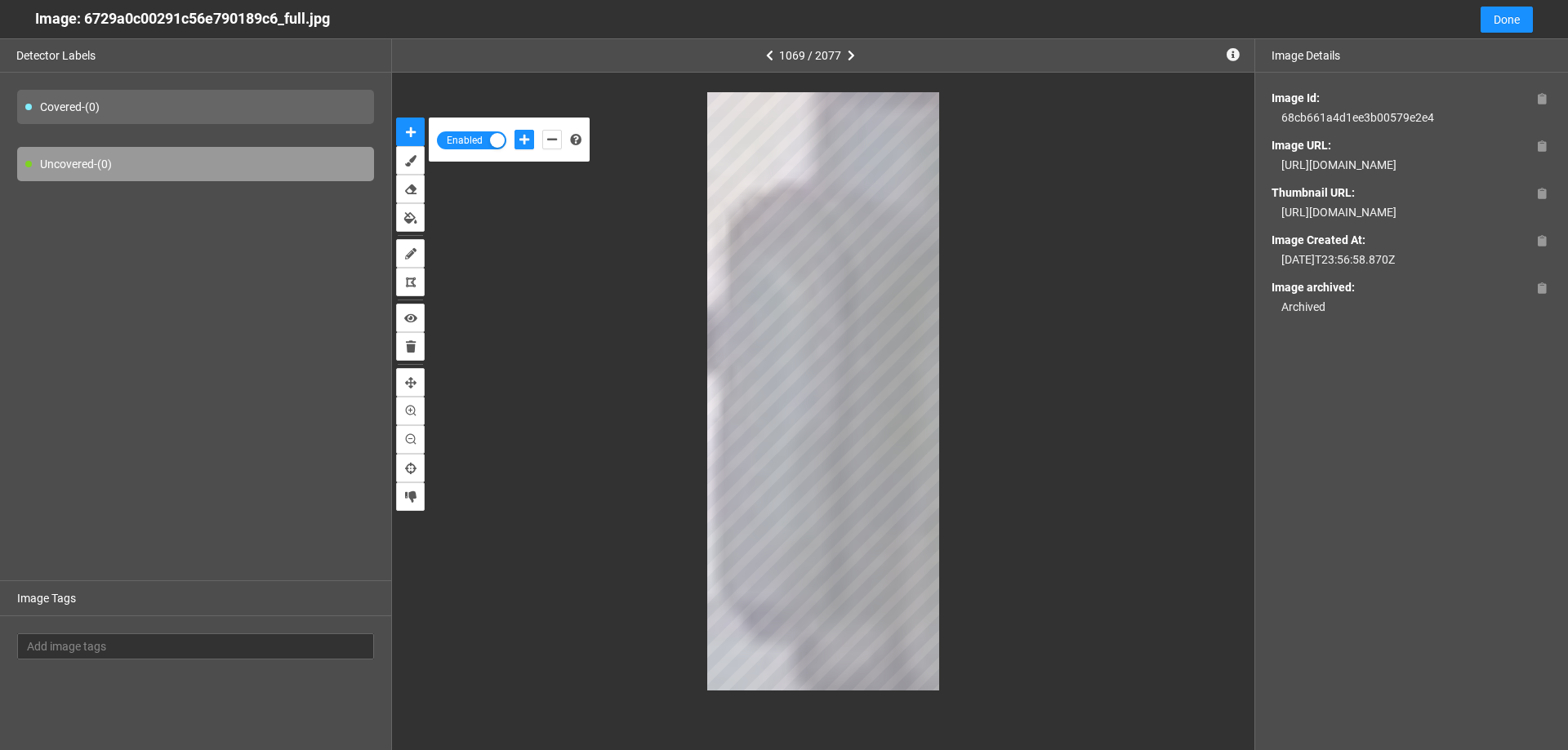
drag, startPoint x: 1274, startPoint y: 161, endPoint x: 1395, endPoint y: 189, distance: 124.2
click at [1395, 174] on div "https://app.matroid.com/media/im/67cb79fb8c6ce16fd3578d3f_full.jpg" at bounding box center [1411, 164] width 280 height 18
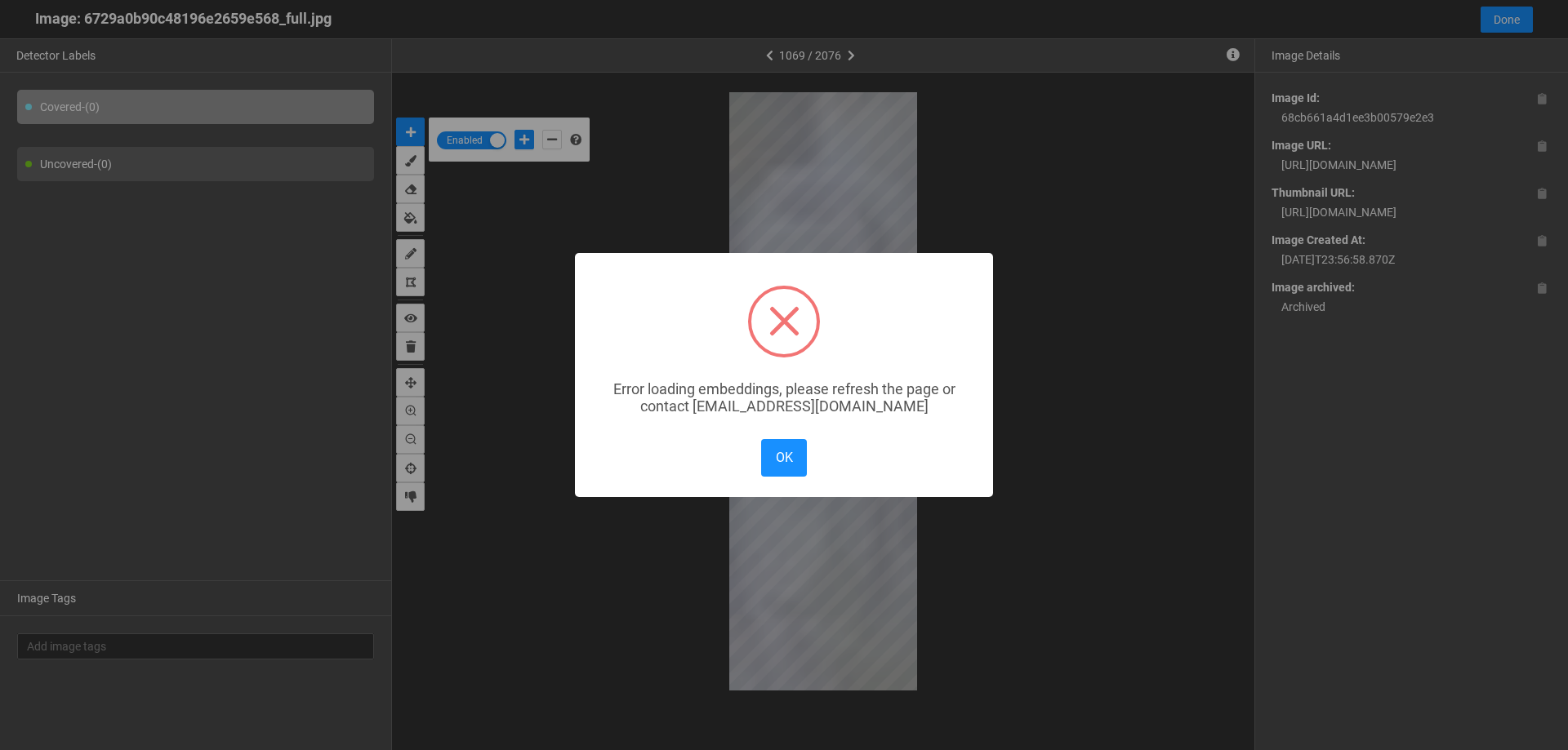
click at [810, 450] on div "OK No Cancel" at bounding box center [784, 457] width 54 height 45
click at [784, 465] on button "OK" at bounding box center [784, 458] width 46 height 37
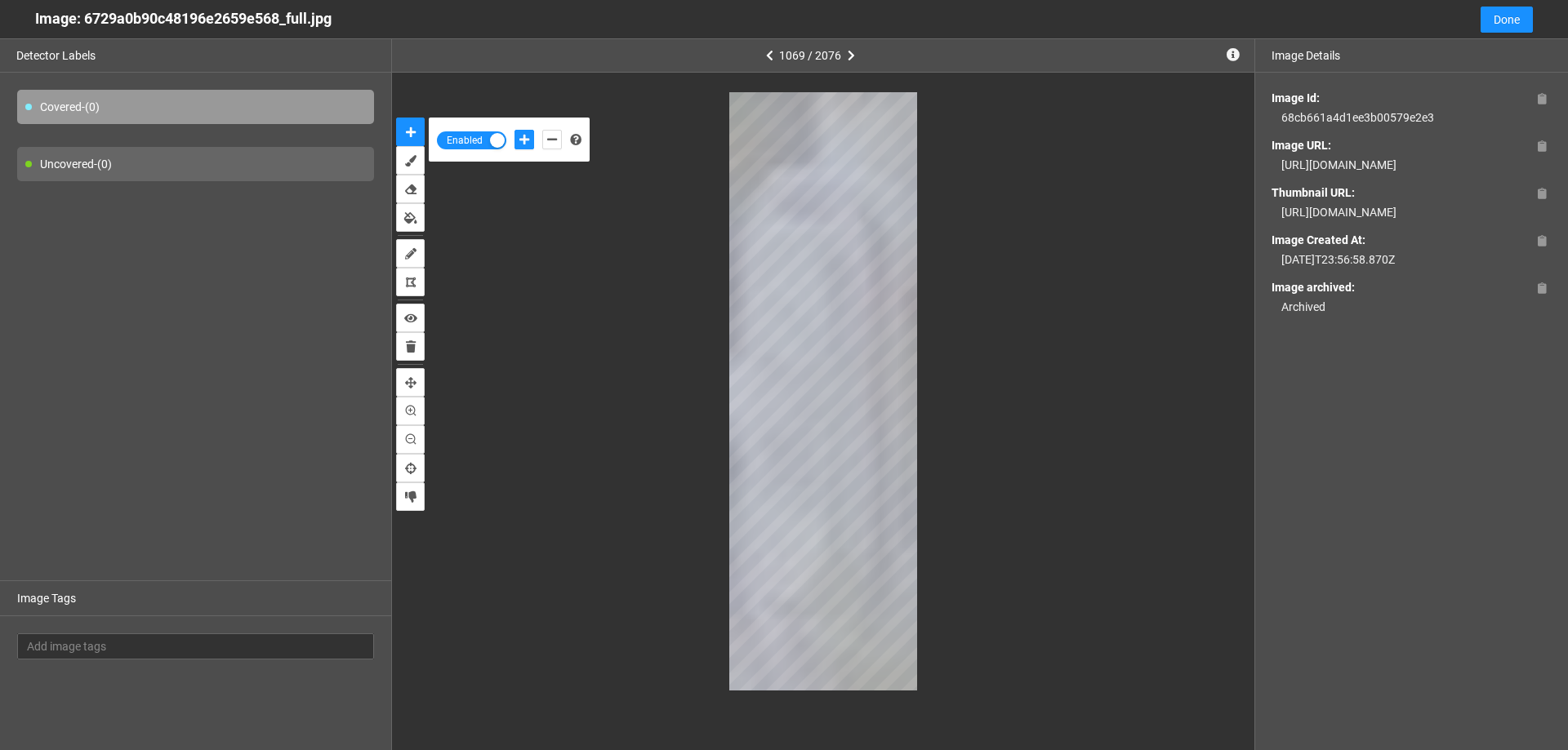
drag, startPoint x: 1279, startPoint y: 161, endPoint x: 1397, endPoint y: 185, distance: 120.4
click at [1397, 174] on div "https://app.matroid.com/media/im/67cb79fb8c6ce16fd3578d3d_full.jpg" at bounding box center [1411, 164] width 280 height 18
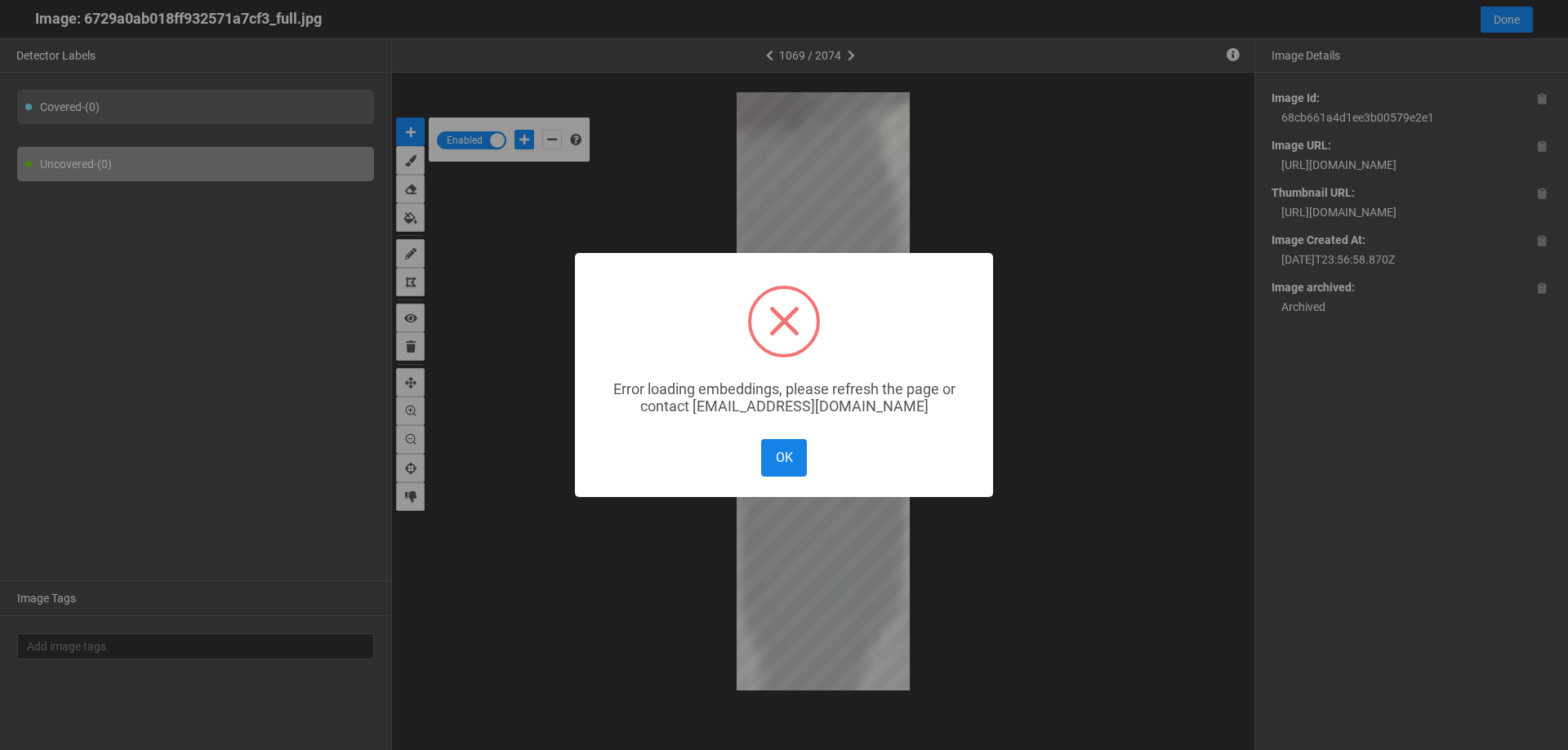
click at [790, 464] on button "OK" at bounding box center [784, 458] width 46 height 37
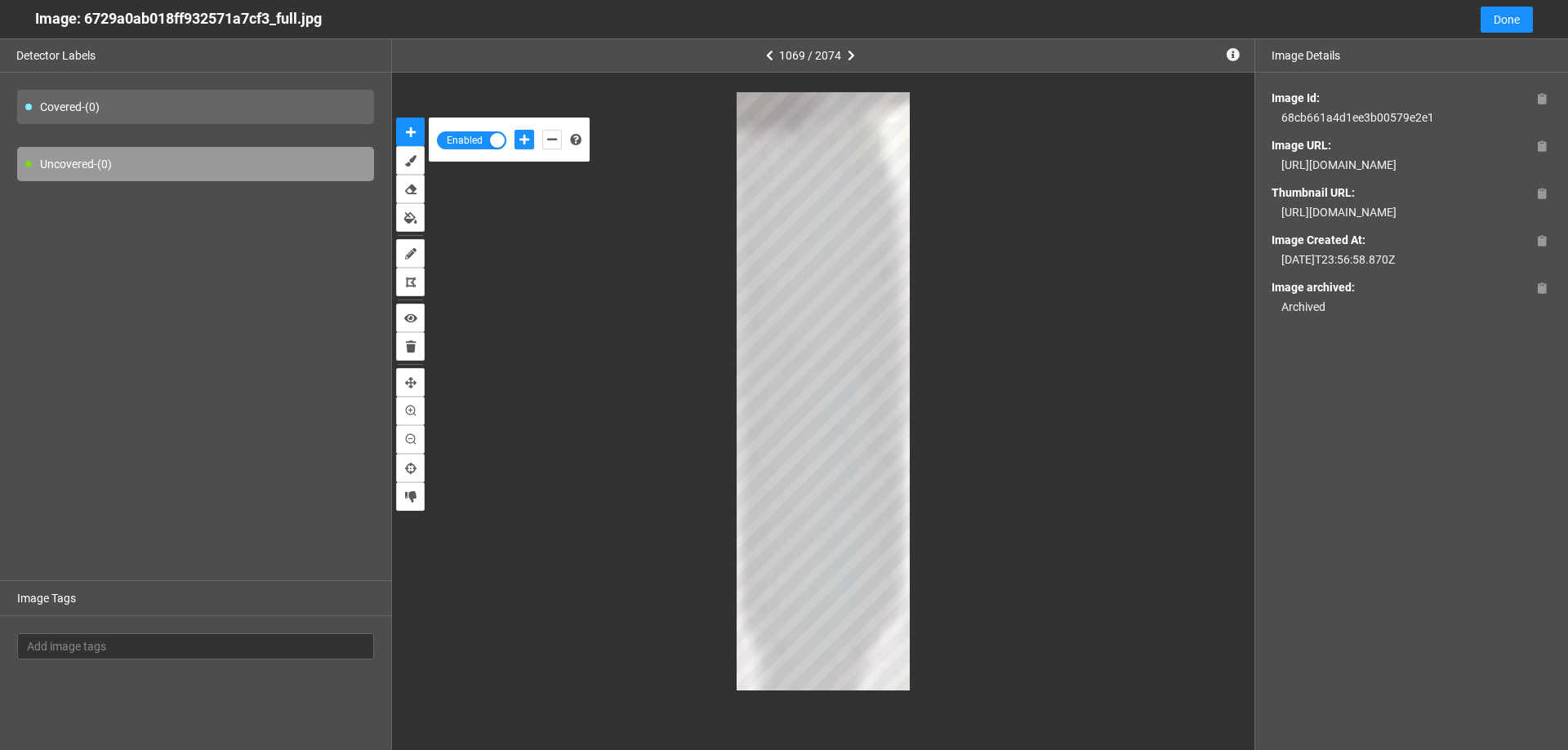
drag, startPoint x: 1287, startPoint y: 160, endPoint x: 1378, endPoint y: 174, distance: 92.1
click at [1390, 174] on div "https://app.matroid.com/media/im/67cb79fb8c6ce16fd3578d39_full.jpg" at bounding box center [1411, 164] width 280 height 18
click at [1250, 149] on div "Enabled" at bounding box center [823, 391] width 862 height 637
click at [795, 225] on body "··· Detectors ··· Streams ··· Similarity Search ··· ··· ··· Hamza I. ··· IMS Un…" at bounding box center [784, 375] width 1568 height 750
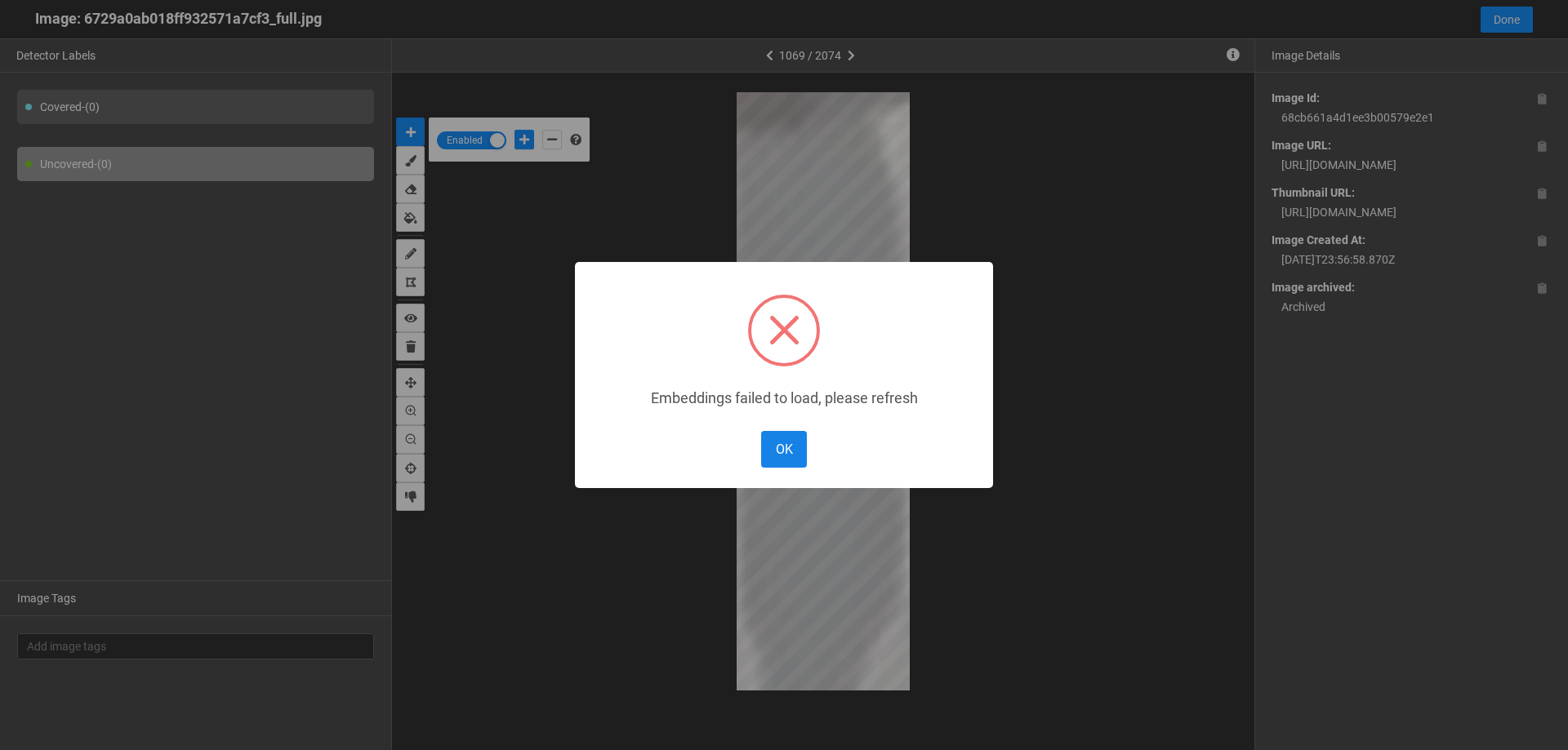
click at [761, 466] on button "OK" at bounding box center [784, 449] width 46 height 37
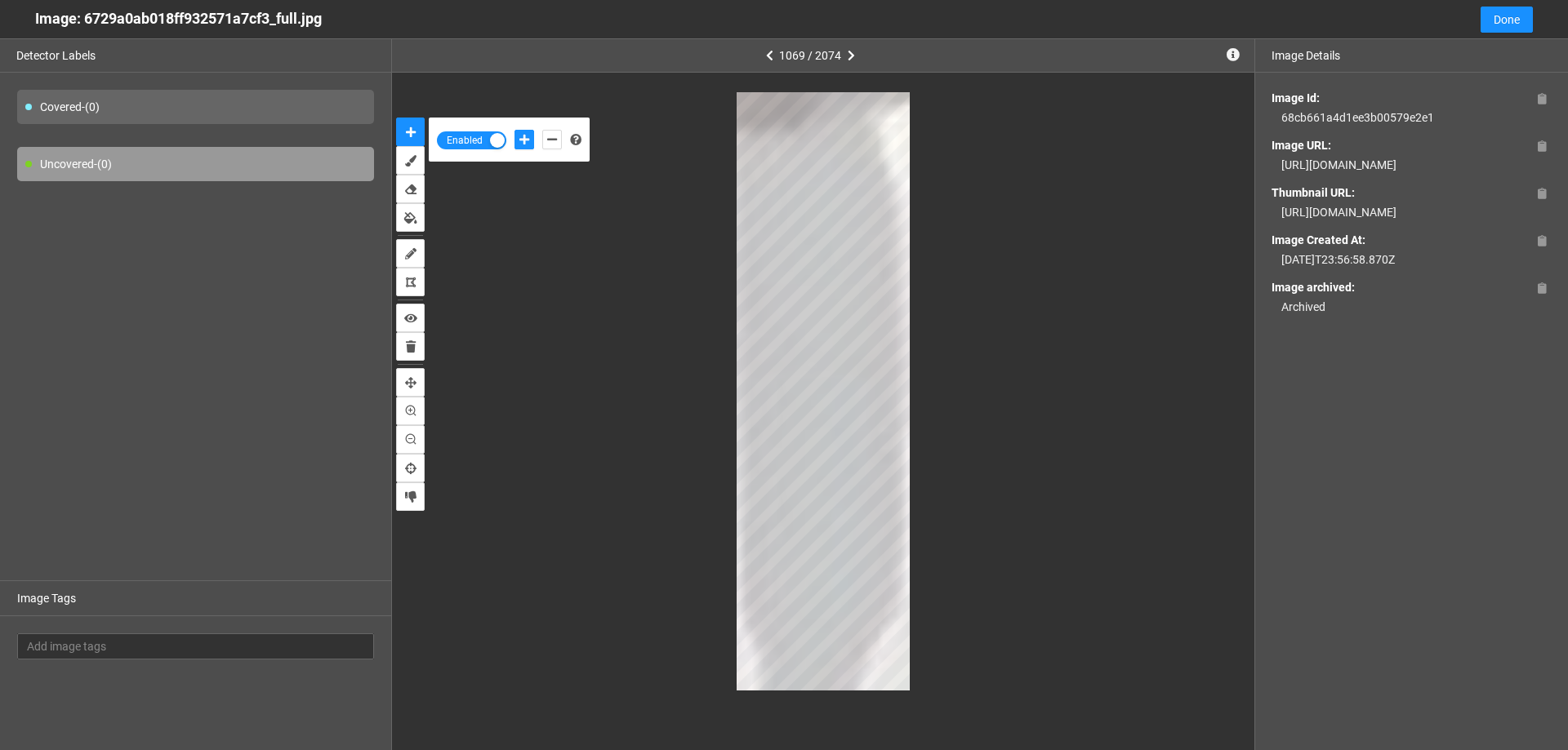
drag, startPoint x: 1294, startPoint y: 165, endPoint x: 1393, endPoint y: 187, distance: 101.4
click at [1393, 174] on div "https://app.matroid.com/media/im/67cb79fb8c6ce16fd3578d39_full.jpg" at bounding box center [1411, 164] width 280 height 18
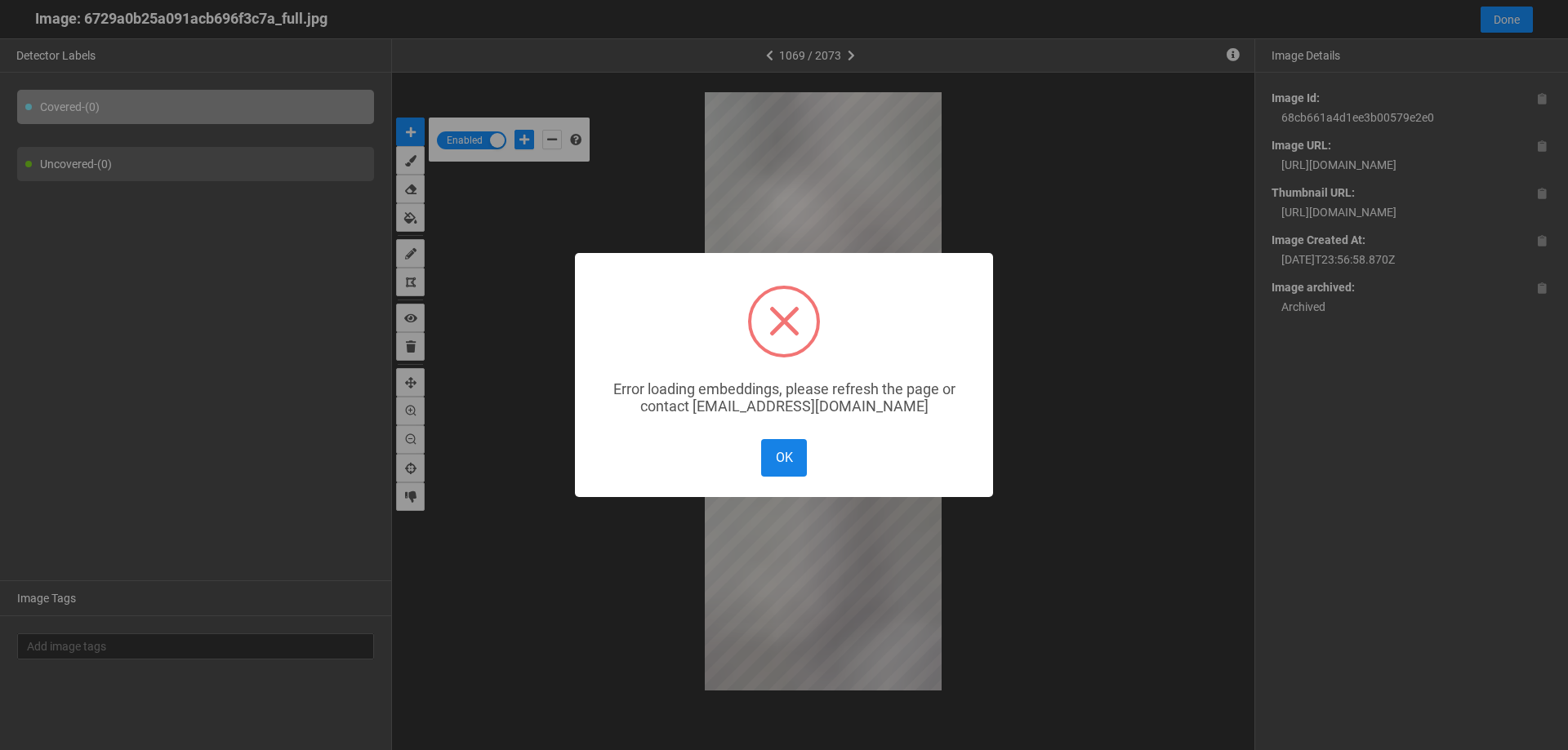
drag, startPoint x: 808, startPoint y: 424, endPoint x: 794, endPoint y: 448, distance: 27.8
click at [804, 434] on div "× Error loading embeddings, please refresh the page or contact [EMAIL_ADDRESS][…" at bounding box center [784, 374] width 418 height 243
click at [793, 449] on button "OK" at bounding box center [784, 458] width 46 height 37
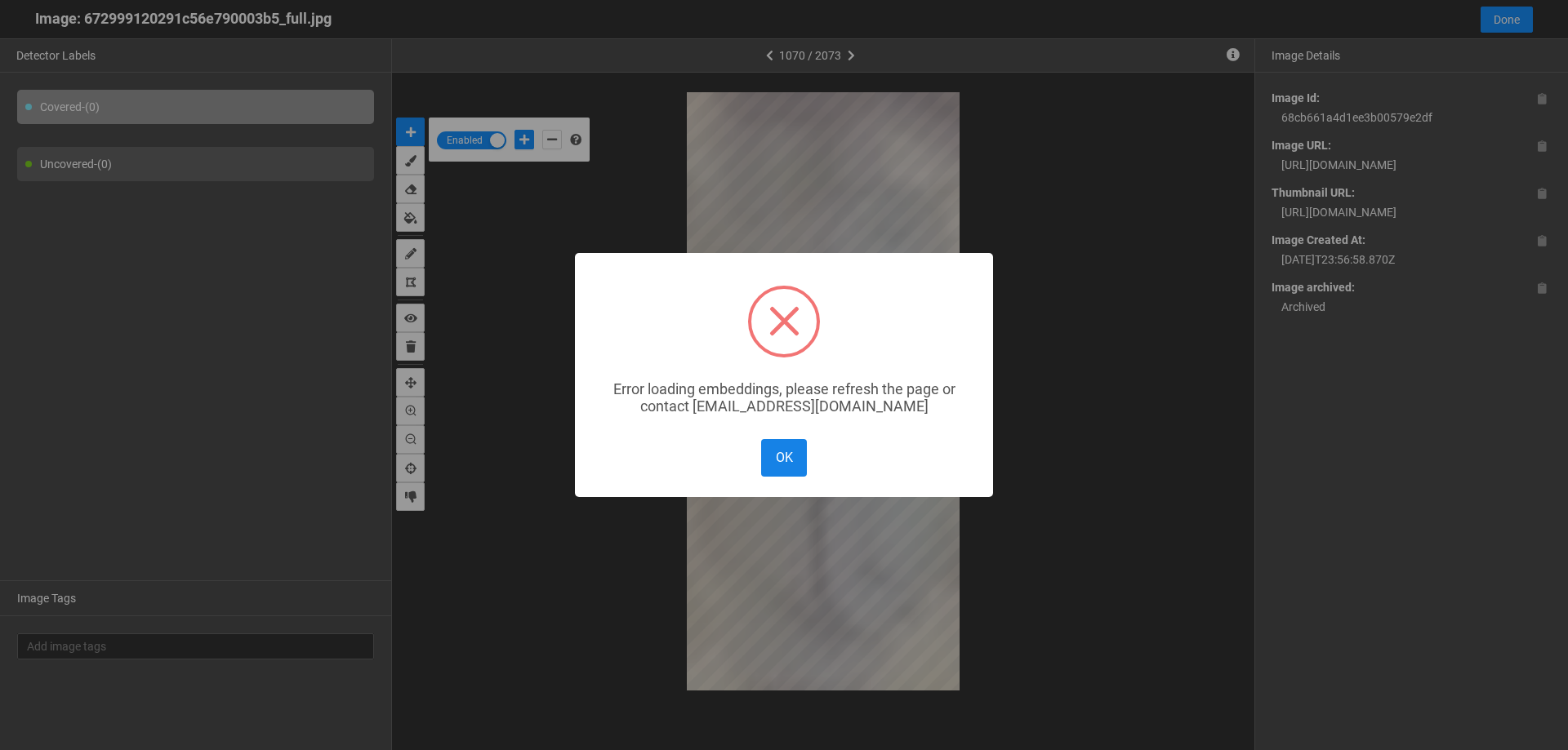
click at [779, 455] on button "OK" at bounding box center [784, 458] width 46 height 37
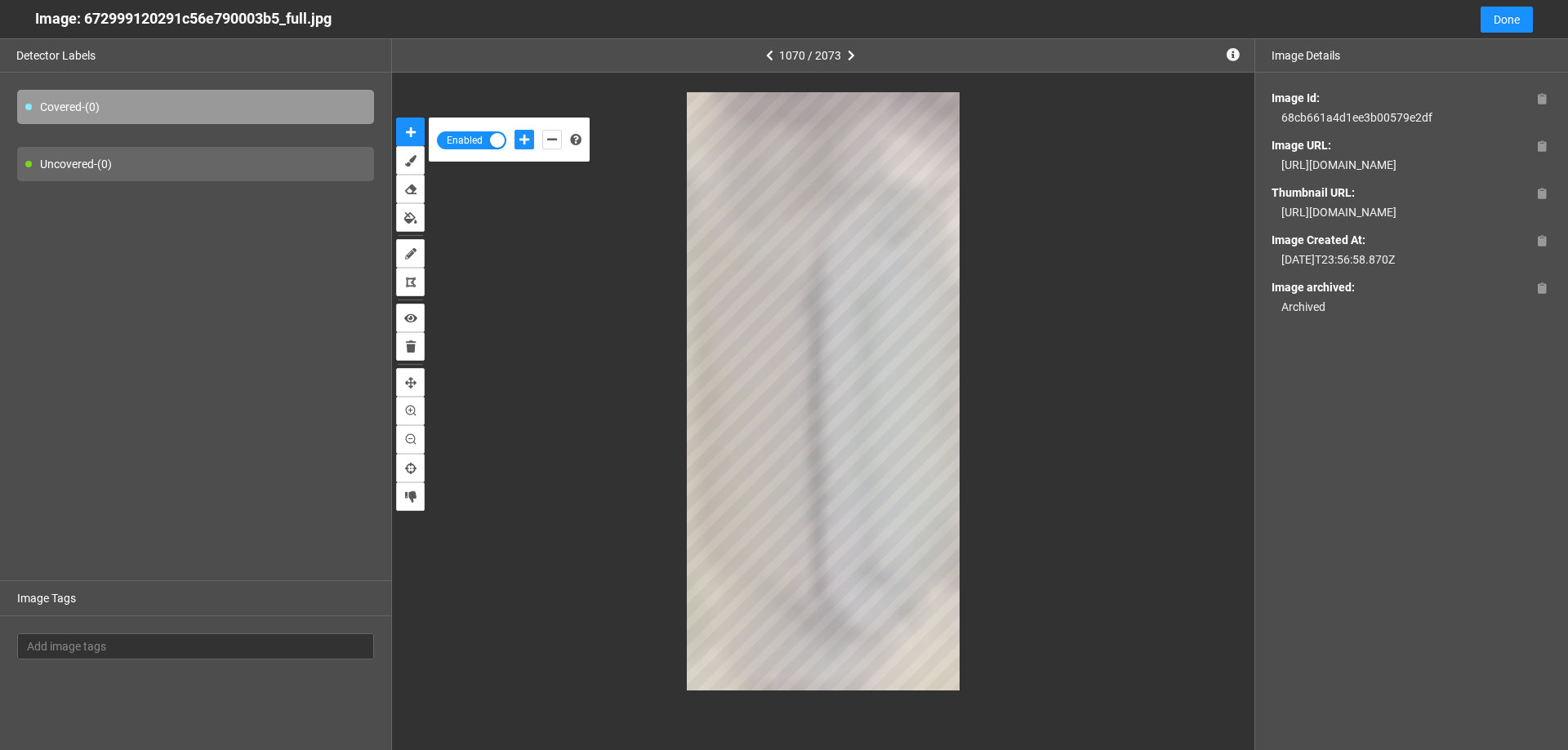
drag, startPoint x: 1279, startPoint y: 163, endPoint x: 1389, endPoint y: 189, distance: 113.0
click at [1389, 174] on div "https://app.matroid.com/media/im/67cb49e3b8c7d6856da22a74_full.jpg" at bounding box center [1411, 164] width 280 height 18
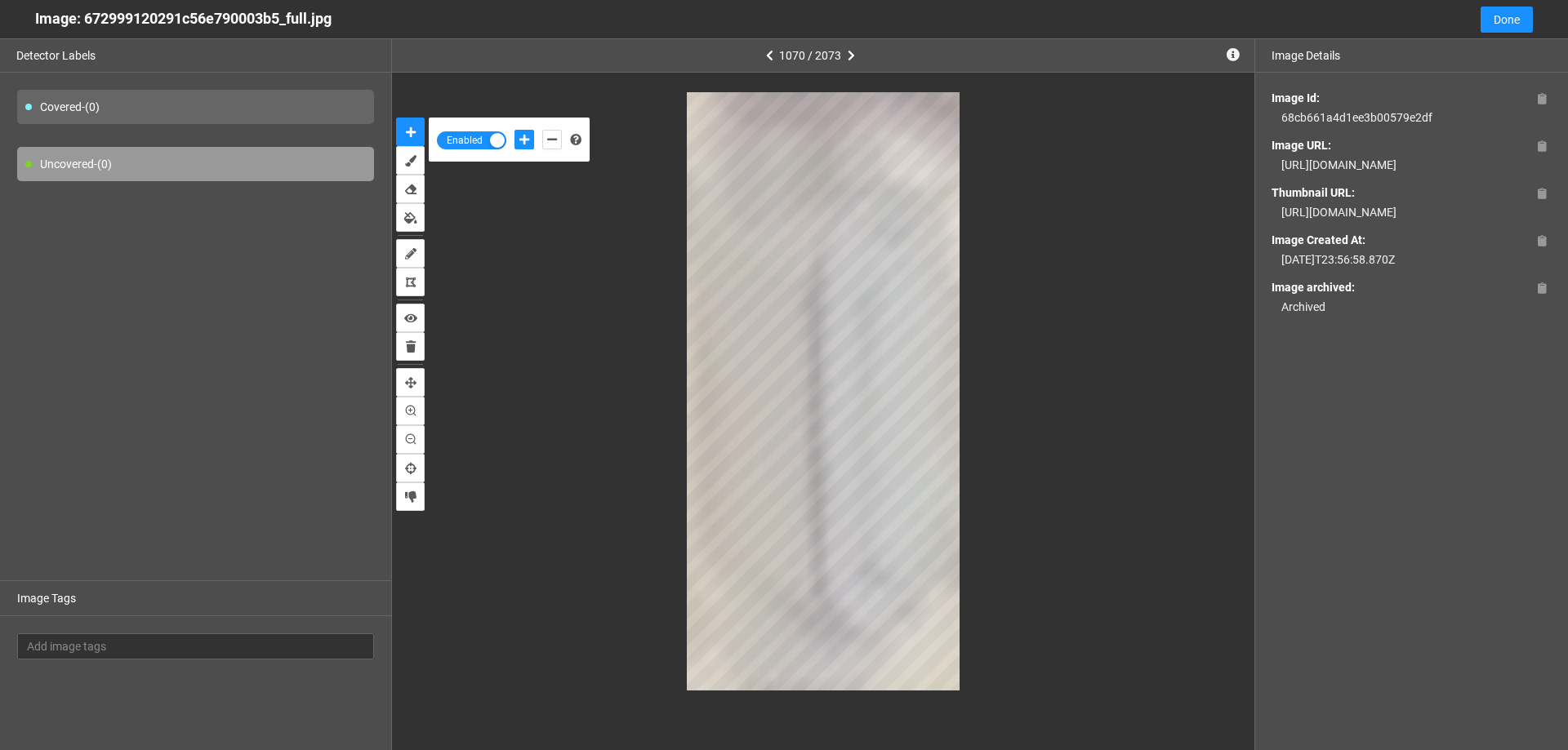
click at [832, 324] on body "··· Detectors ··· Streams ··· Similarity Search ··· ··· ··· Hamza I. ··· IMS Un…" at bounding box center [784, 375] width 1568 height 750
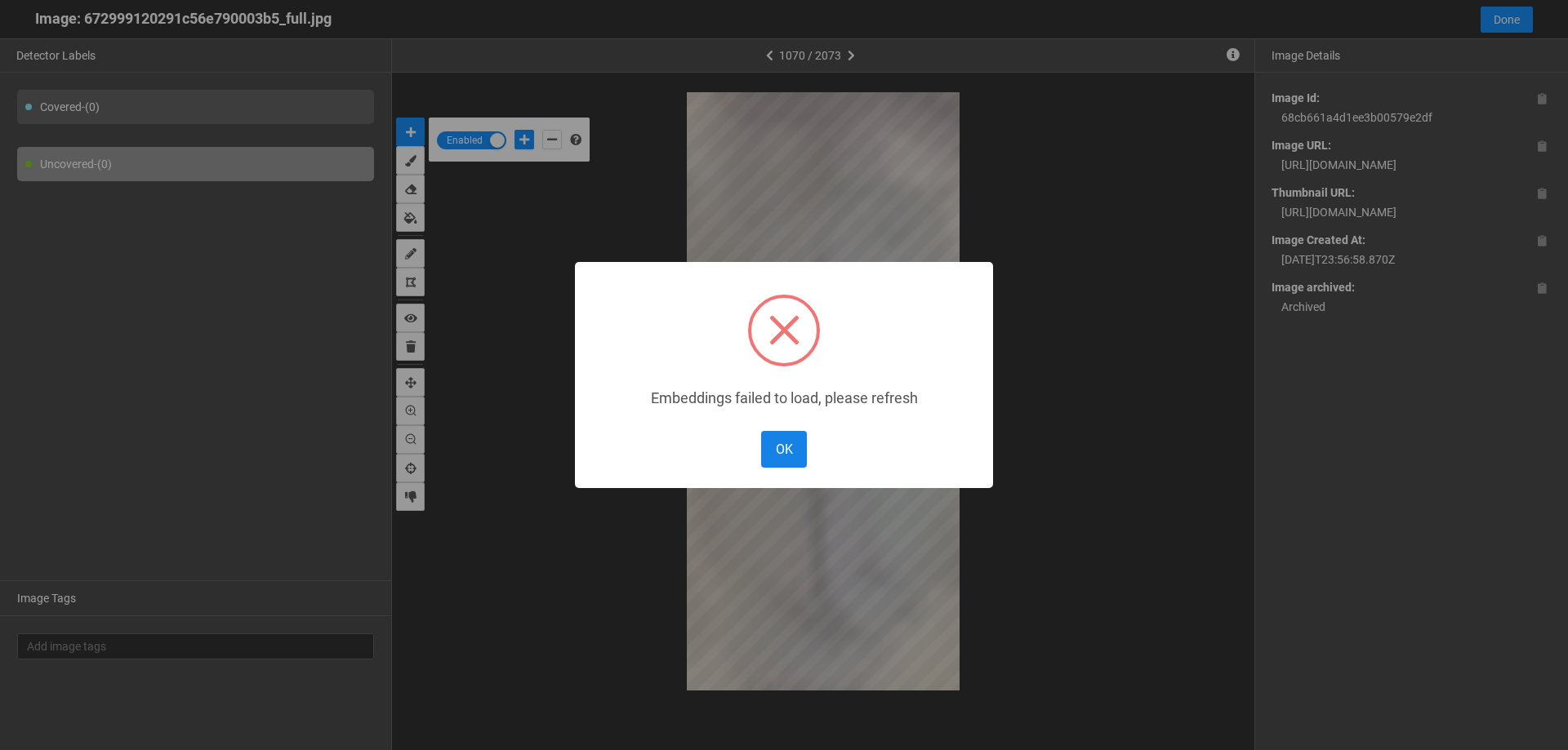
click at [784, 451] on button "OK" at bounding box center [784, 449] width 46 height 37
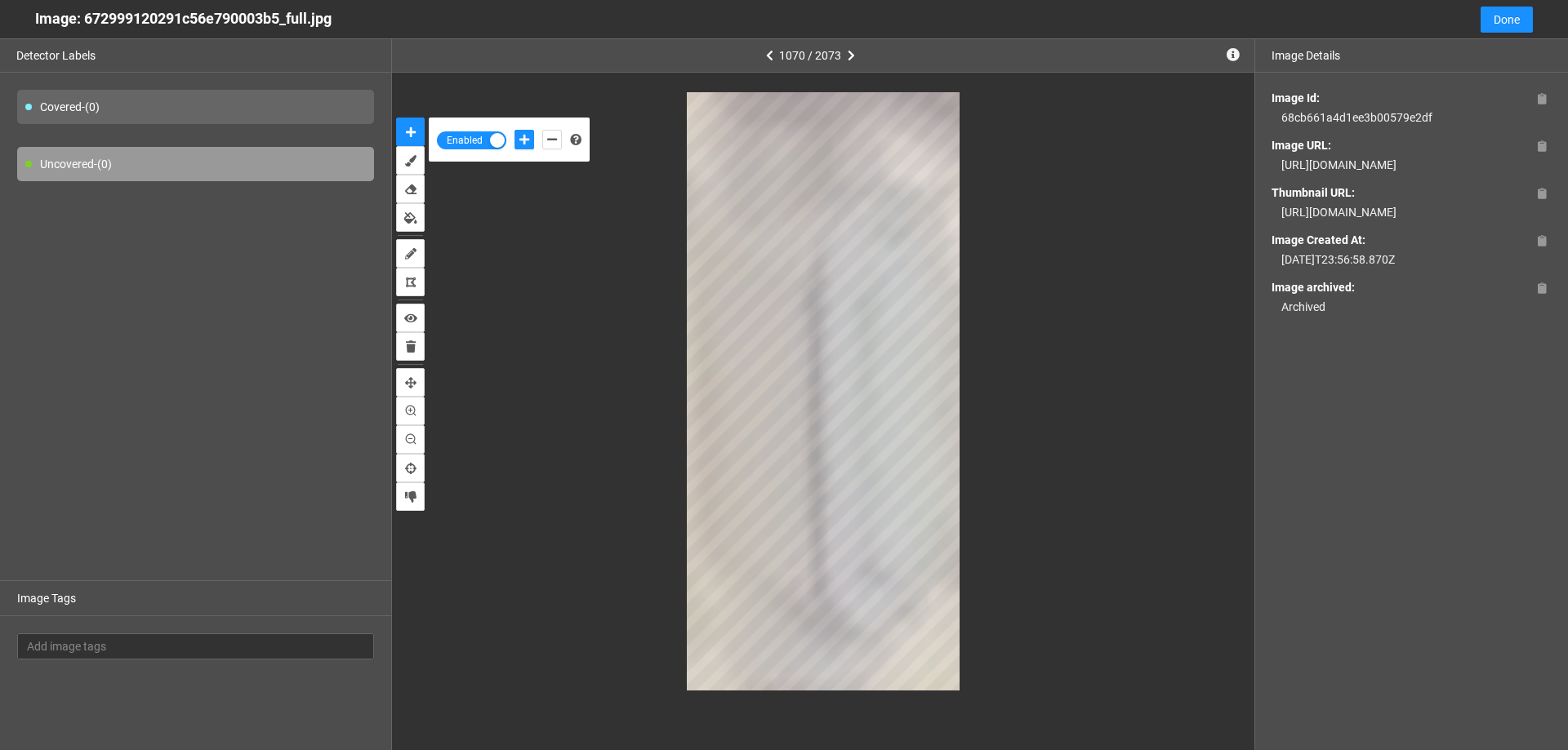
click at [915, 285] on body "··· Detectors ··· Streams ··· Similarity Search ··· ··· ··· Hamza I. ··· IMS Un…" at bounding box center [784, 375] width 1568 height 750
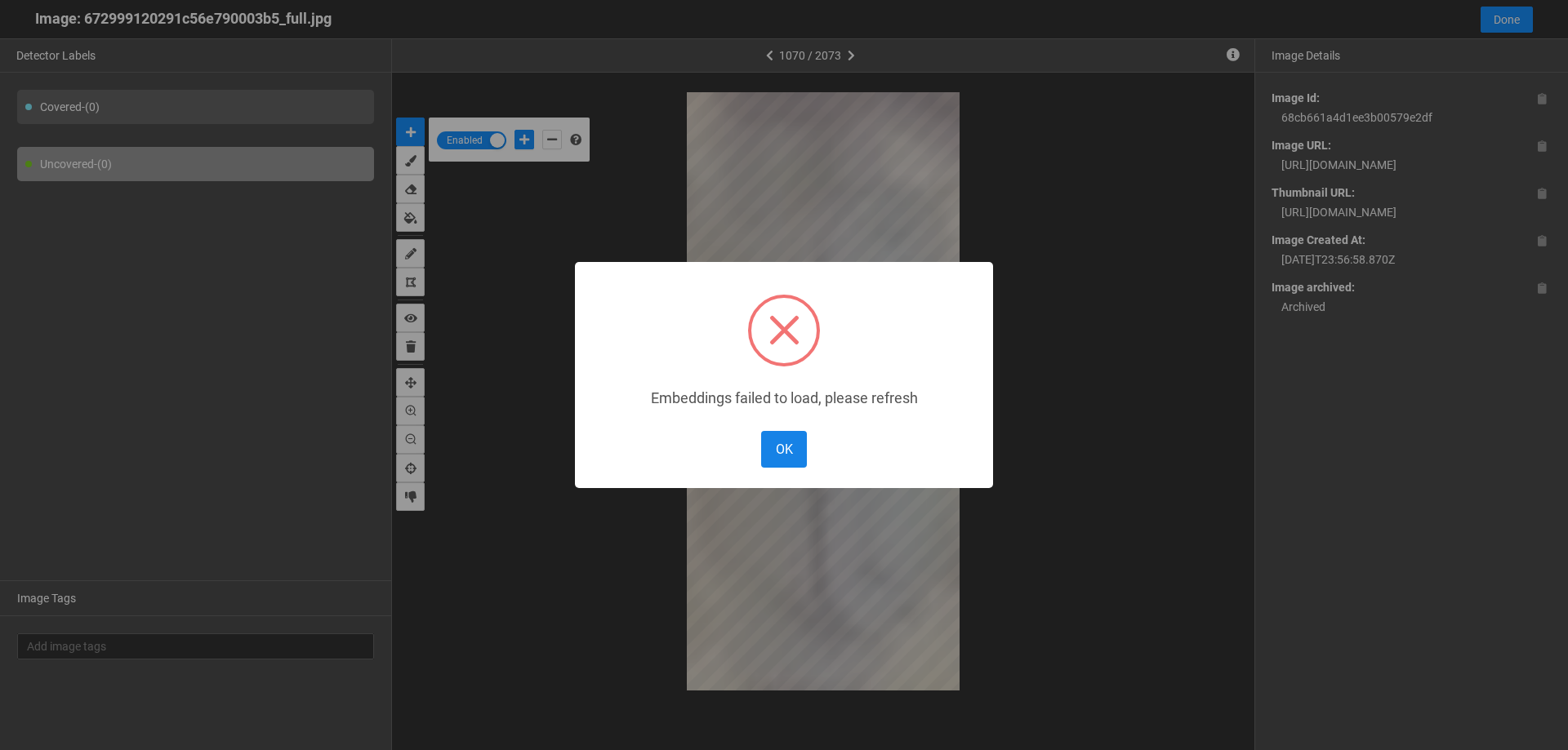
click at [794, 455] on button "OK" at bounding box center [784, 449] width 46 height 37
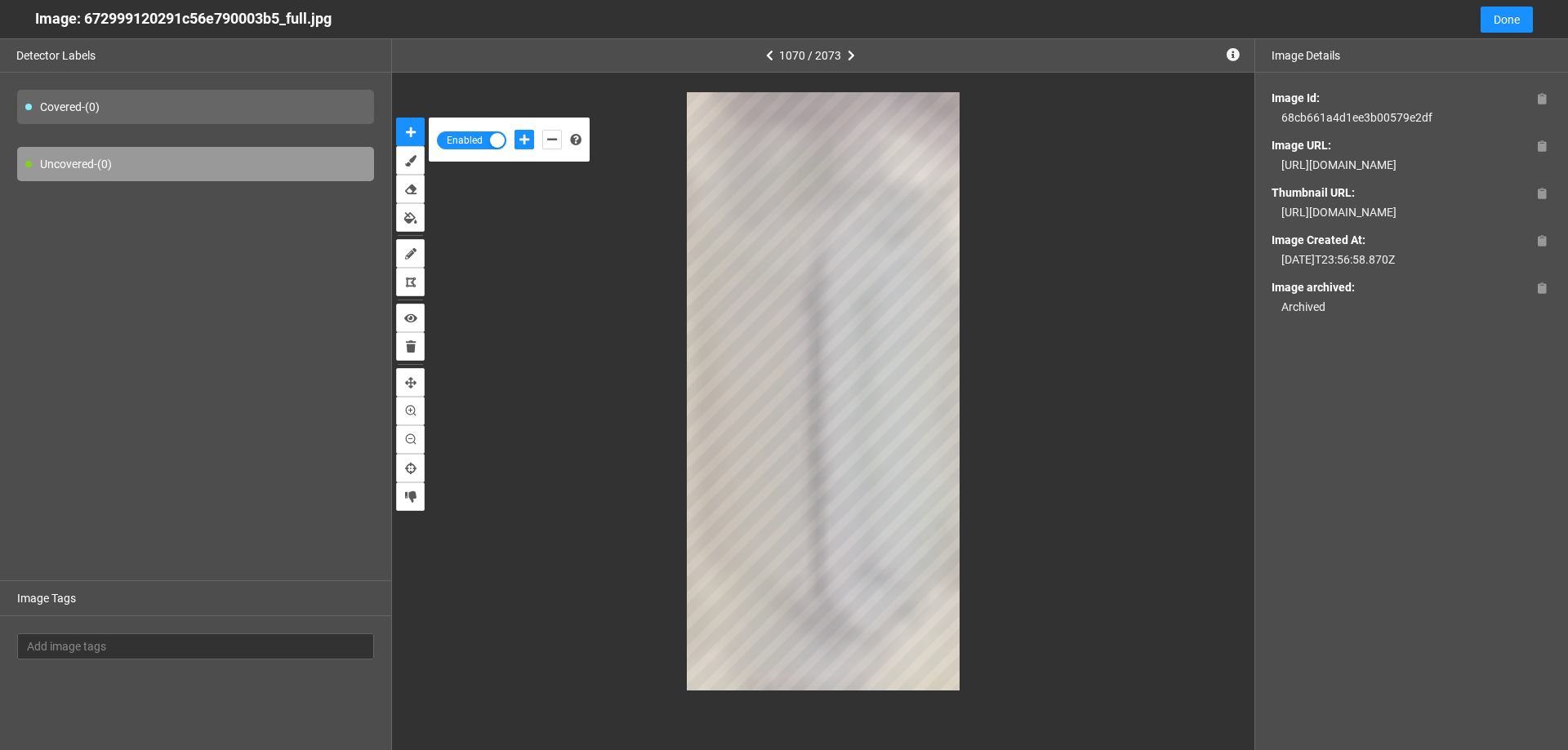
click at [875, 272] on body "··· Detectors ··· Streams ··· Similarity Search ··· ··· ··· Hamza I. ··· IMS Un…" at bounding box center [784, 375] width 1568 height 750
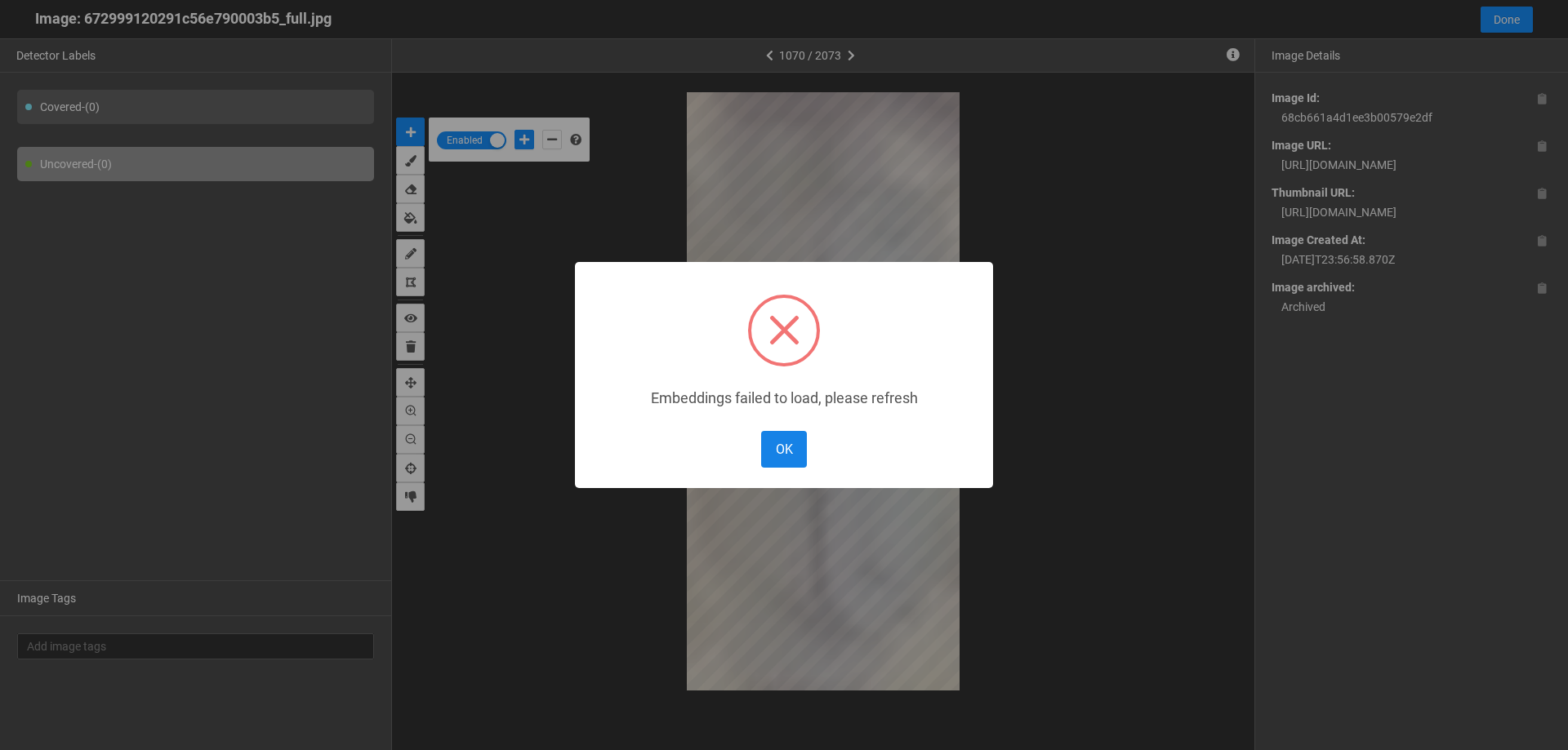
click at [779, 445] on button "OK" at bounding box center [784, 449] width 46 height 37
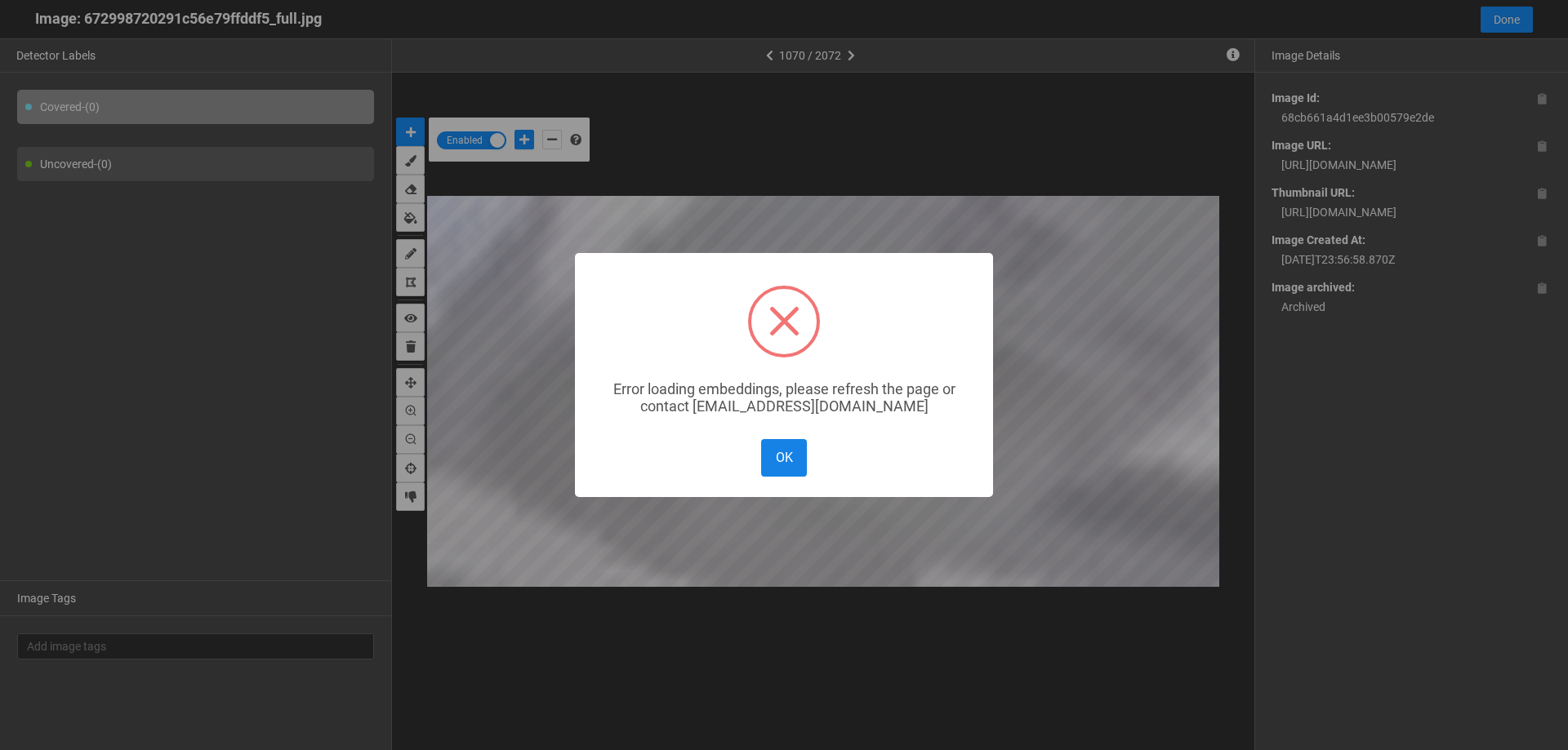
click at [784, 469] on button "OK" at bounding box center [784, 458] width 46 height 37
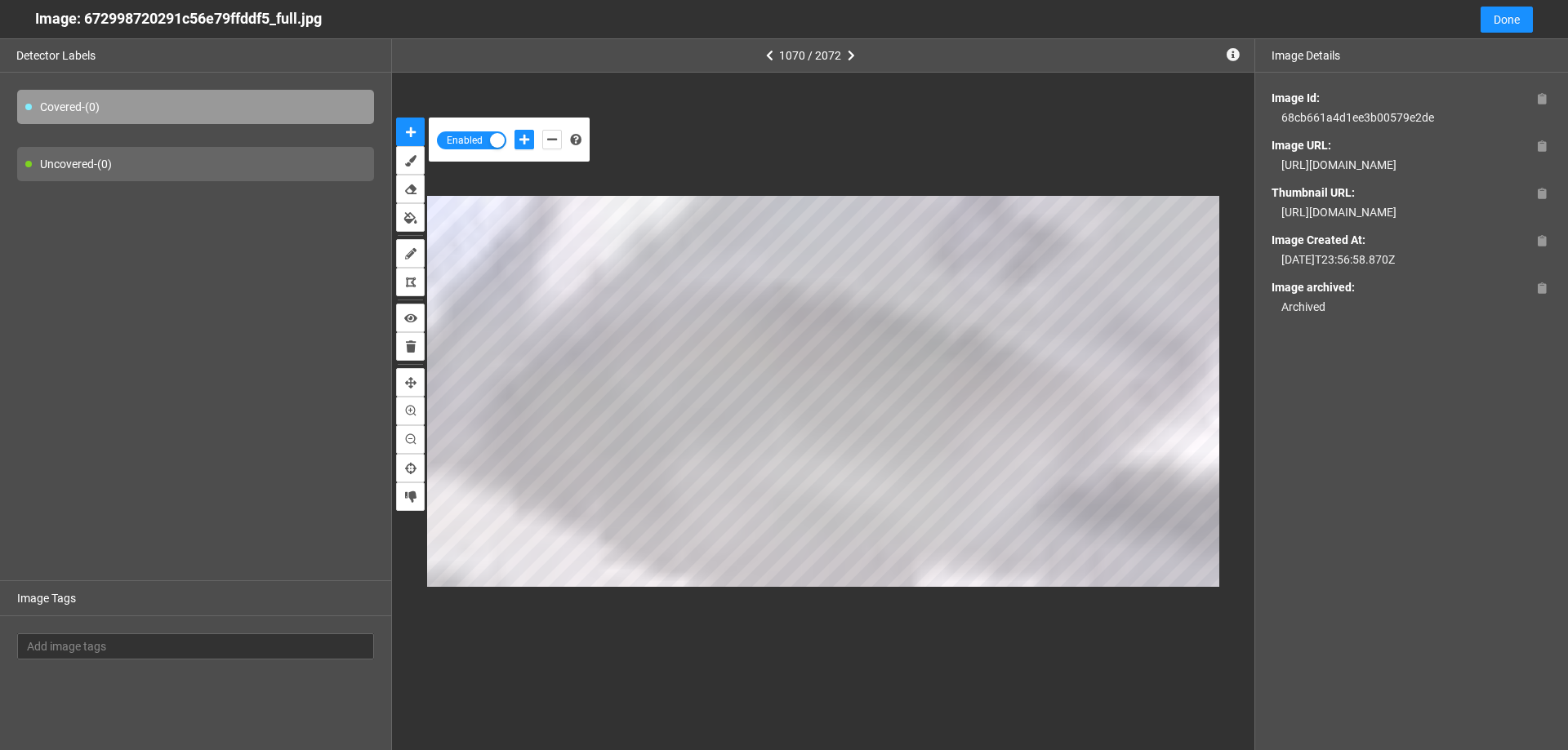
drag, startPoint x: 1277, startPoint y: 161, endPoint x: 1396, endPoint y: 186, distance: 121.6
click at [1396, 174] on div "https://app.matroid.com/media/im/67cb49e3b8c7d6856da22a72_full.jpg" at bounding box center [1411, 164] width 280 height 18
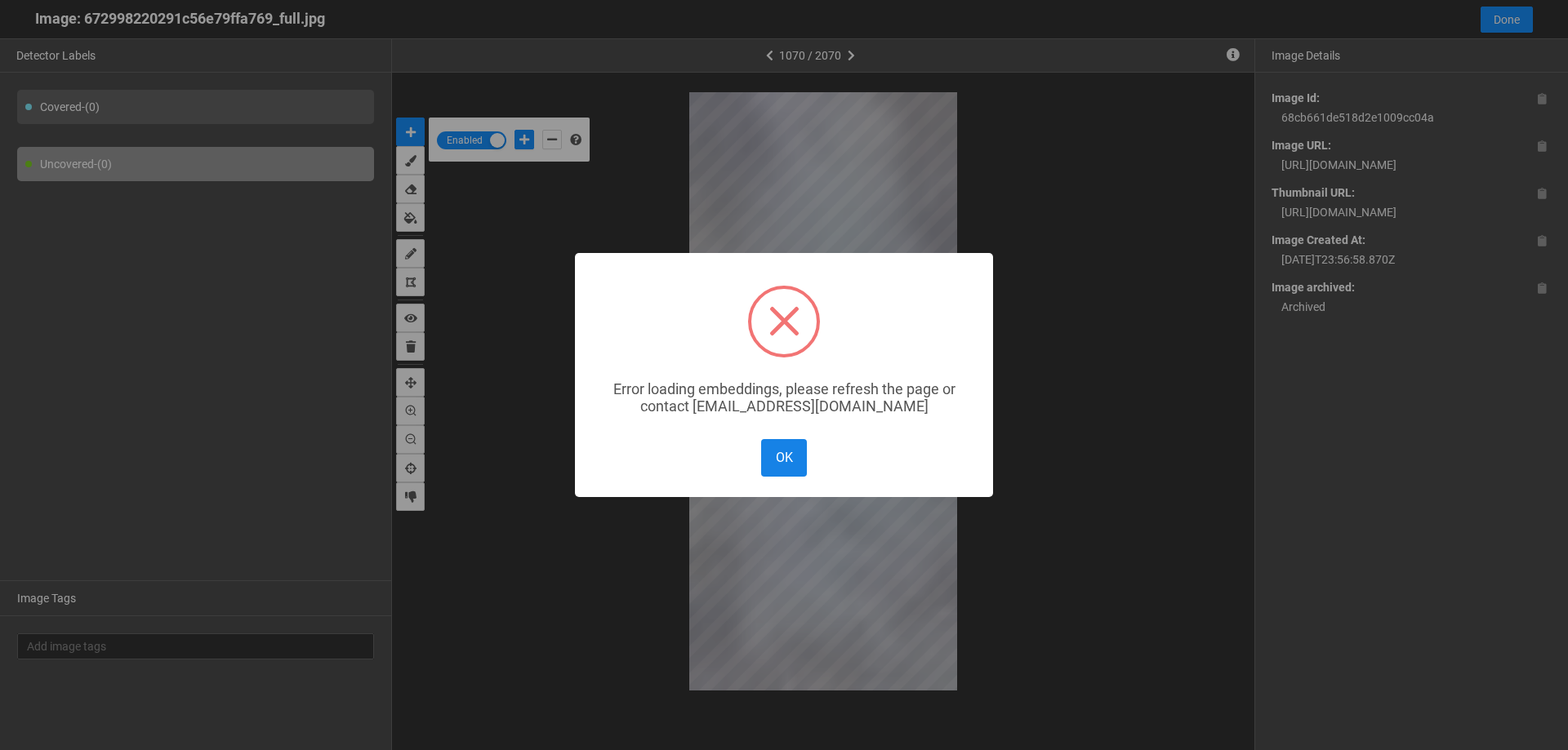
click at [793, 469] on button "OK" at bounding box center [784, 458] width 46 height 37
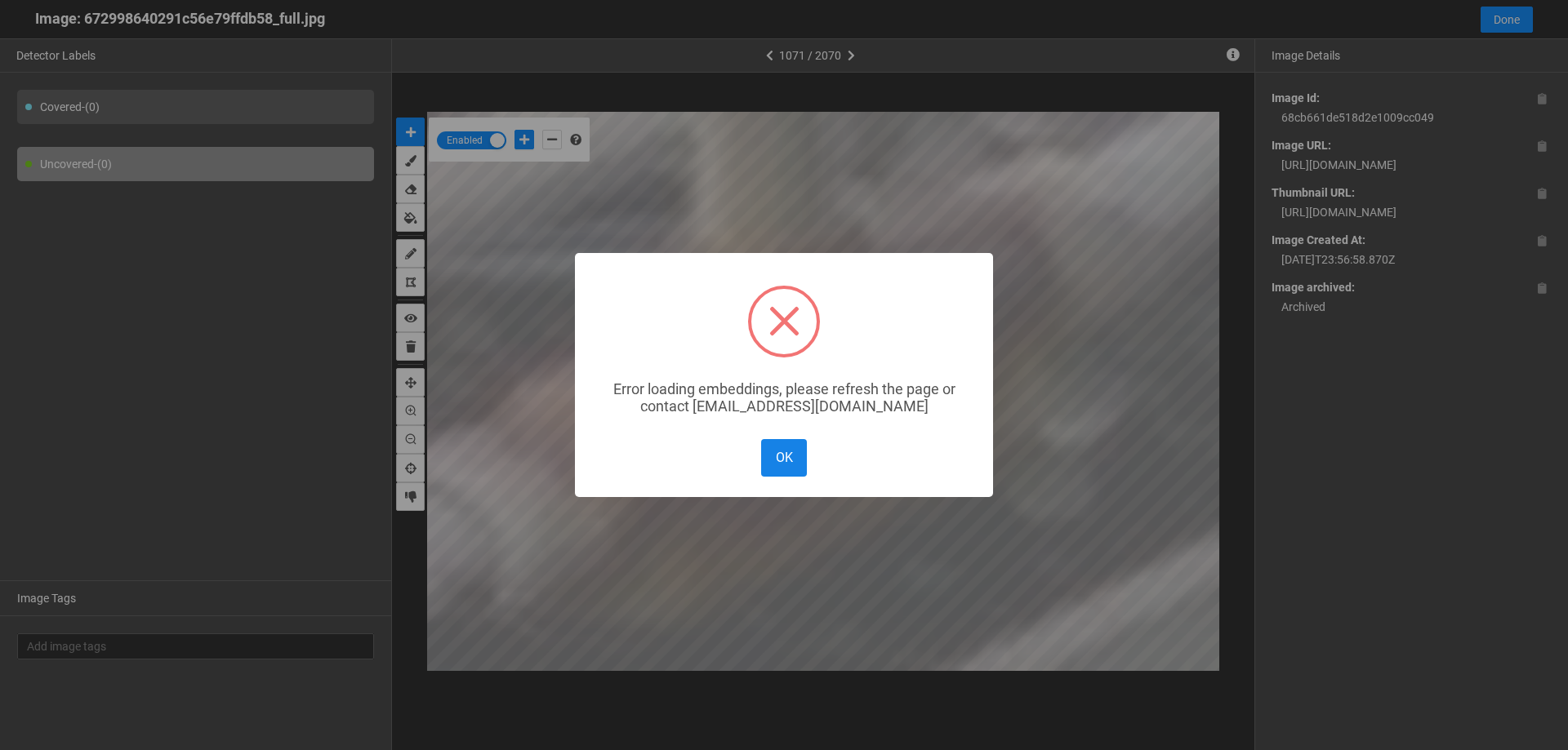
click at [798, 445] on button "OK" at bounding box center [784, 458] width 46 height 37
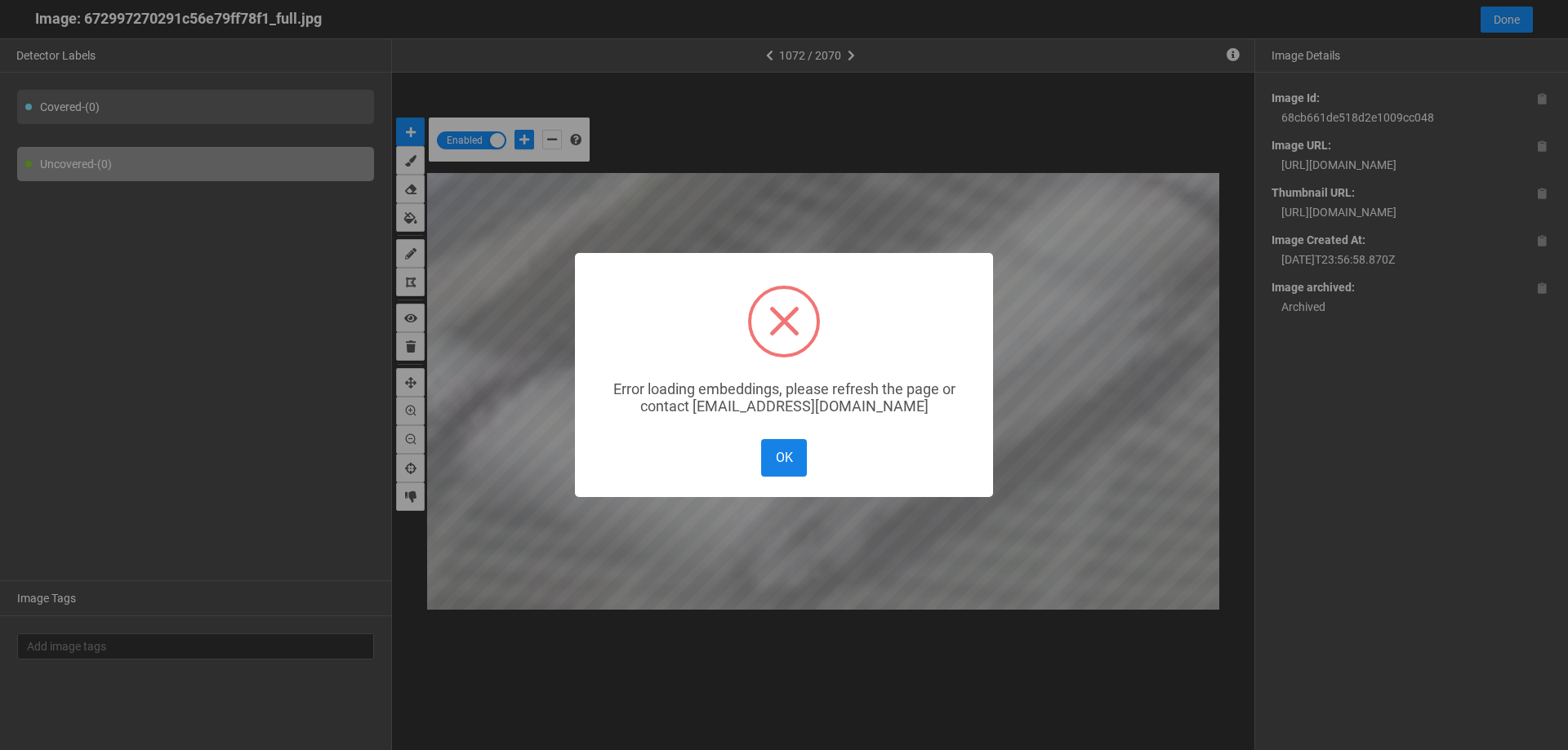
click at [775, 448] on button "OK" at bounding box center [784, 458] width 46 height 37
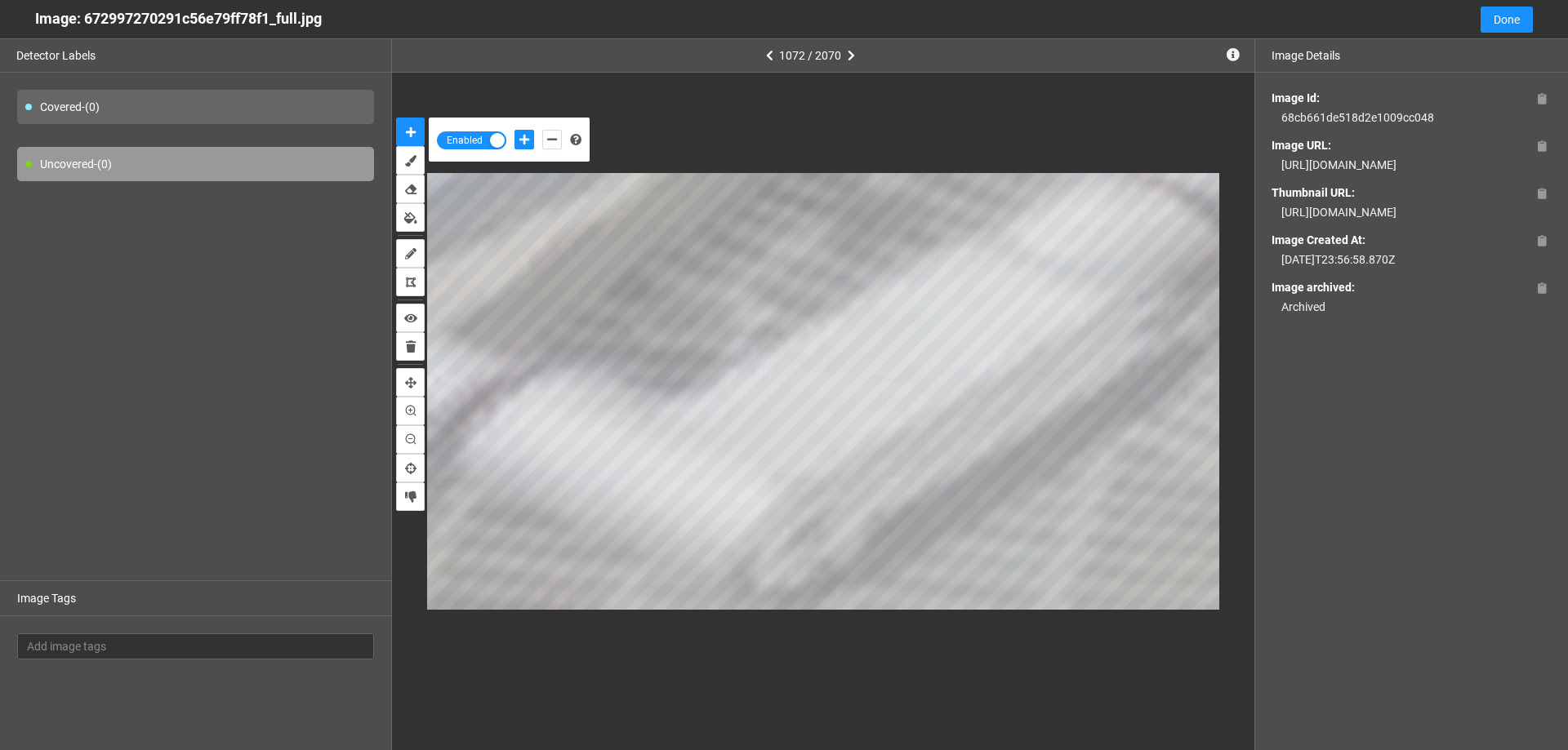
drag, startPoint x: 1281, startPoint y: 164, endPoint x: 1399, endPoint y: 180, distance: 119.1
click at [1399, 174] on div "https://app.matroid.com/media/im/67cb49e3b8c7d6856da22a6a_full.jpg" at bounding box center [1411, 164] width 280 height 18
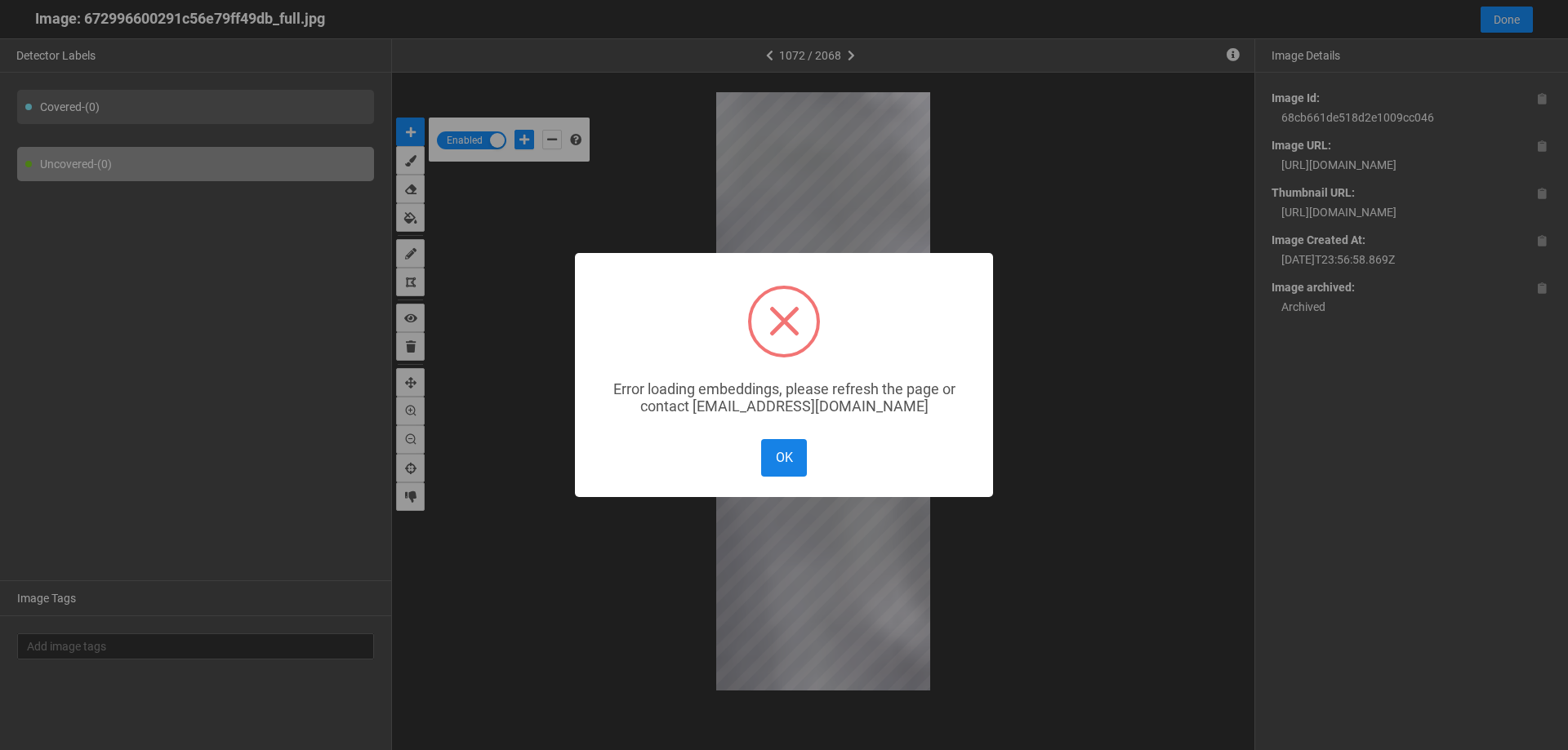
click at [771, 459] on button "OK" at bounding box center [784, 458] width 46 height 37
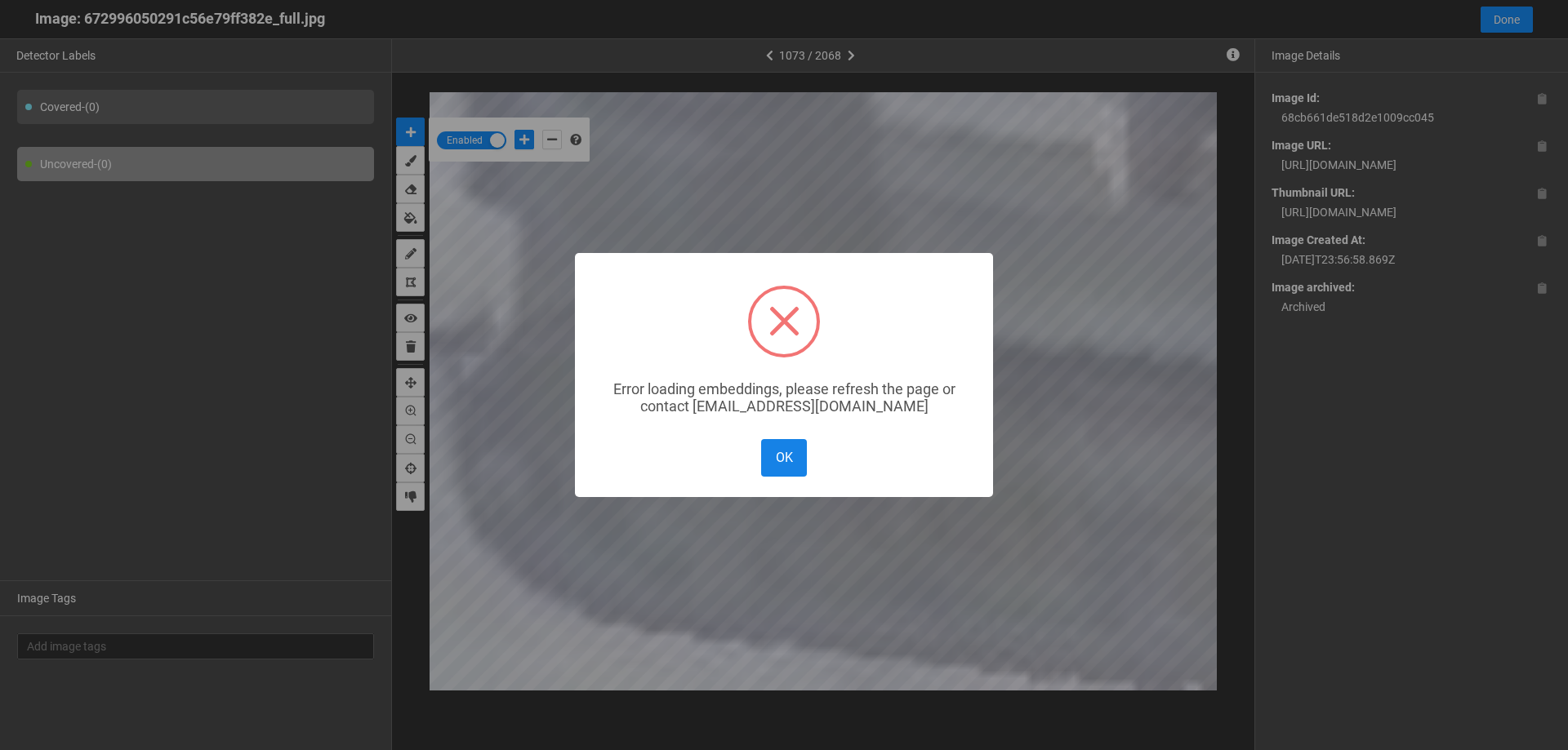
click at [778, 468] on button "OK" at bounding box center [784, 458] width 46 height 37
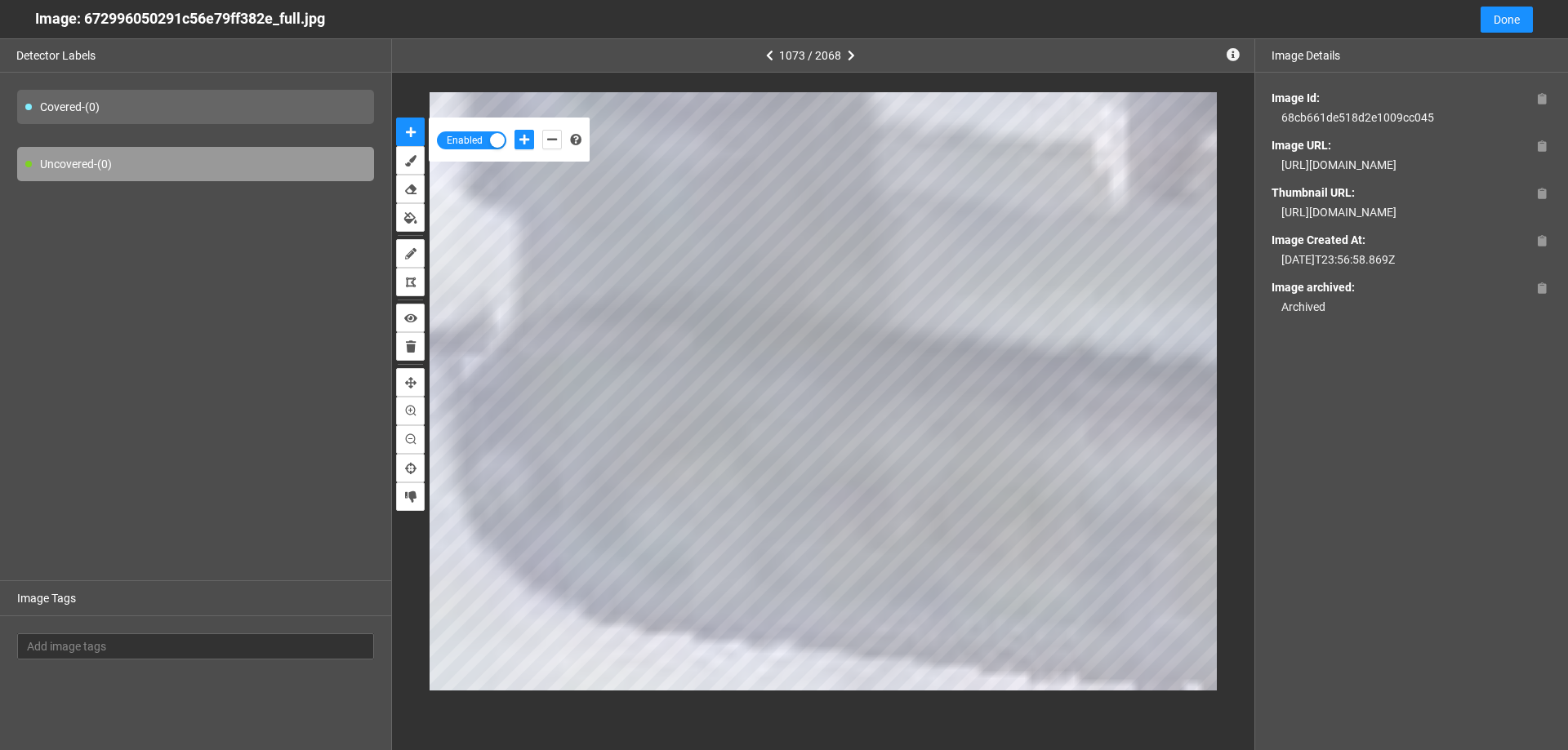
drag, startPoint x: 1279, startPoint y: 162, endPoint x: 1402, endPoint y: 186, distance: 125.3
click at [1402, 174] on div "https://app.matroid.com/media/im/67cb49e3b8c7d6856da22a64_full.jpg" at bounding box center [1411, 164] width 280 height 18
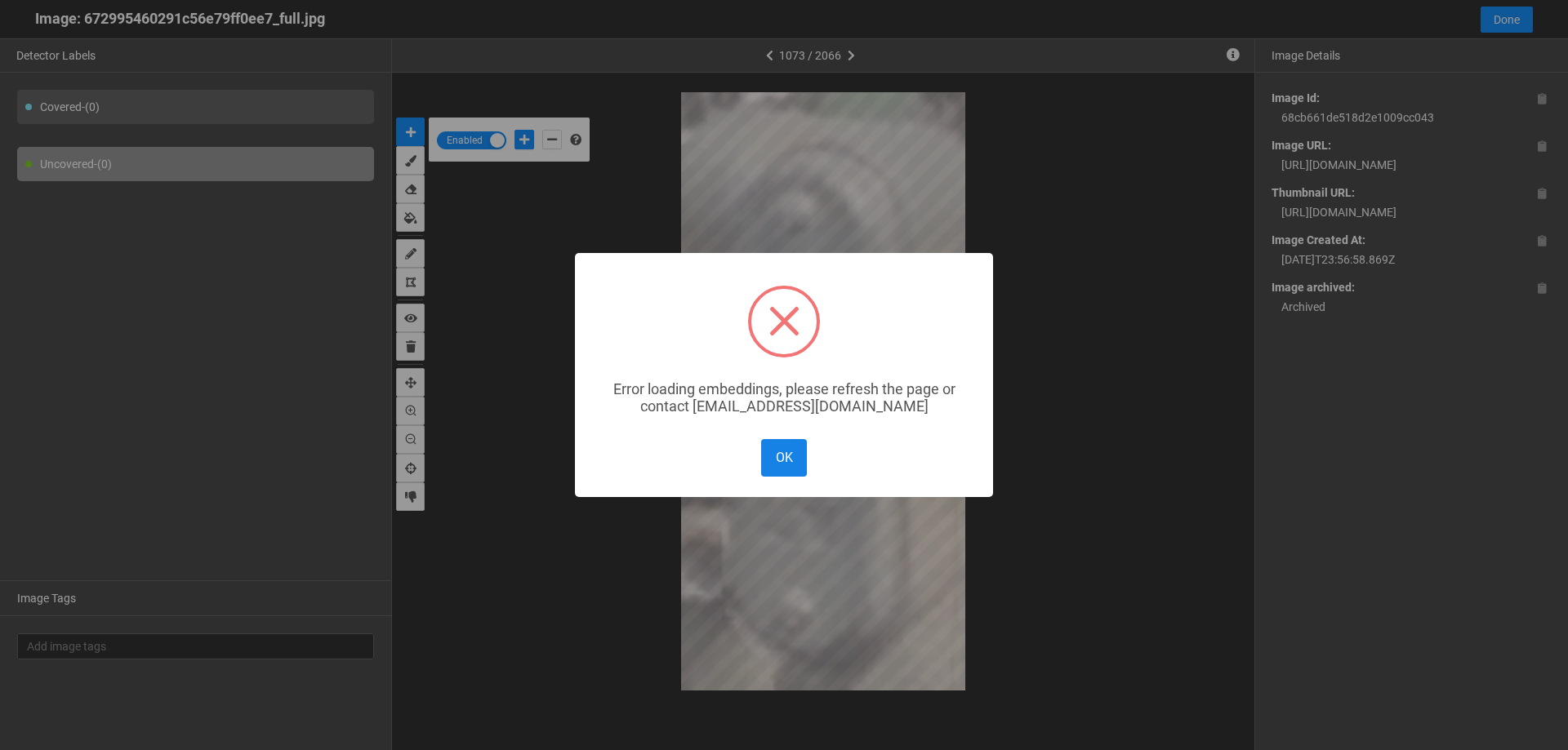
click at [785, 451] on button "OK" at bounding box center [784, 458] width 46 height 37
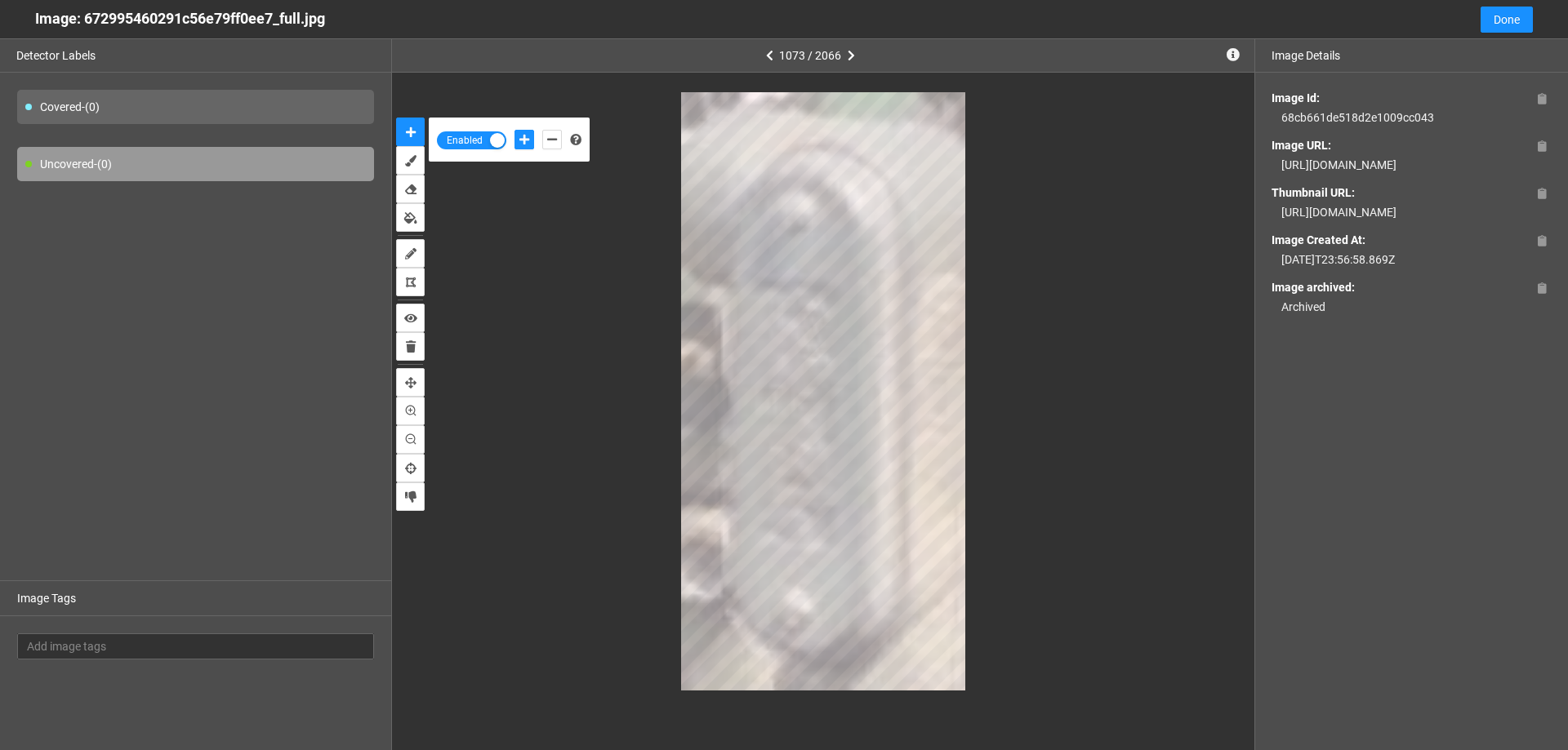
drag, startPoint x: 1279, startPoint y: 163, endPoint x: 1392, endPoint y: 184, distance: 114.9
click at [1392, 174] on div "https://app.matroid.com/media/im/67cb49e3b8c7d6856da22a60_full.jpg" at bounding box center [1411, 164] width 280 height 18
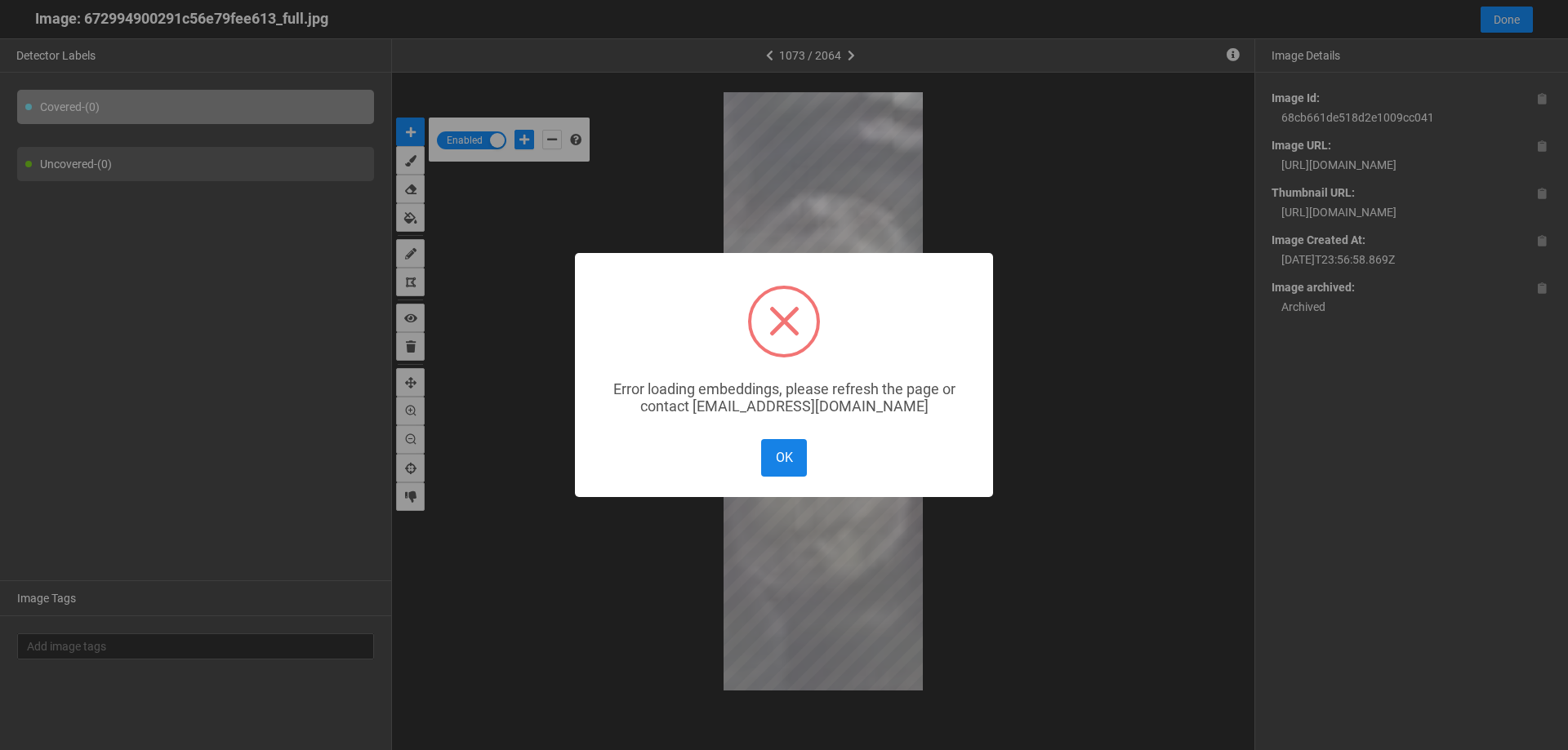
click at [782, 449] on button "OK" at bounding box center [784, 458] width 46 height 37
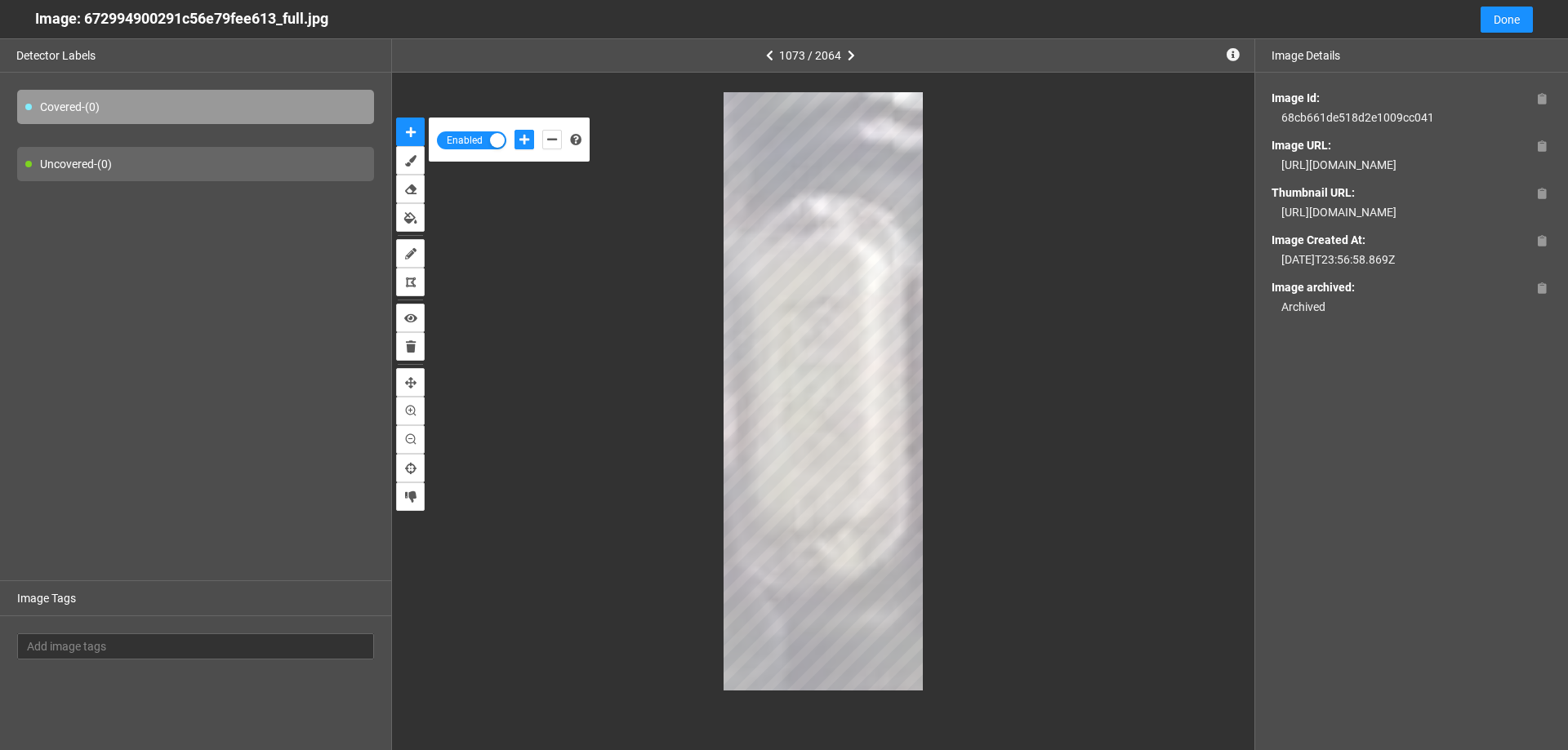
drag, startPoint x: 1279, startPoint y: 159, endPoint x: 1399, endPoint y: 184, distance: 122.6
click at [1399, 174] on div "https://app.matroid.com/media/im/67cb49e3b8c7d6856da22a5c_full.jpg" at bounding box center [1411, 164] width 280 height 18
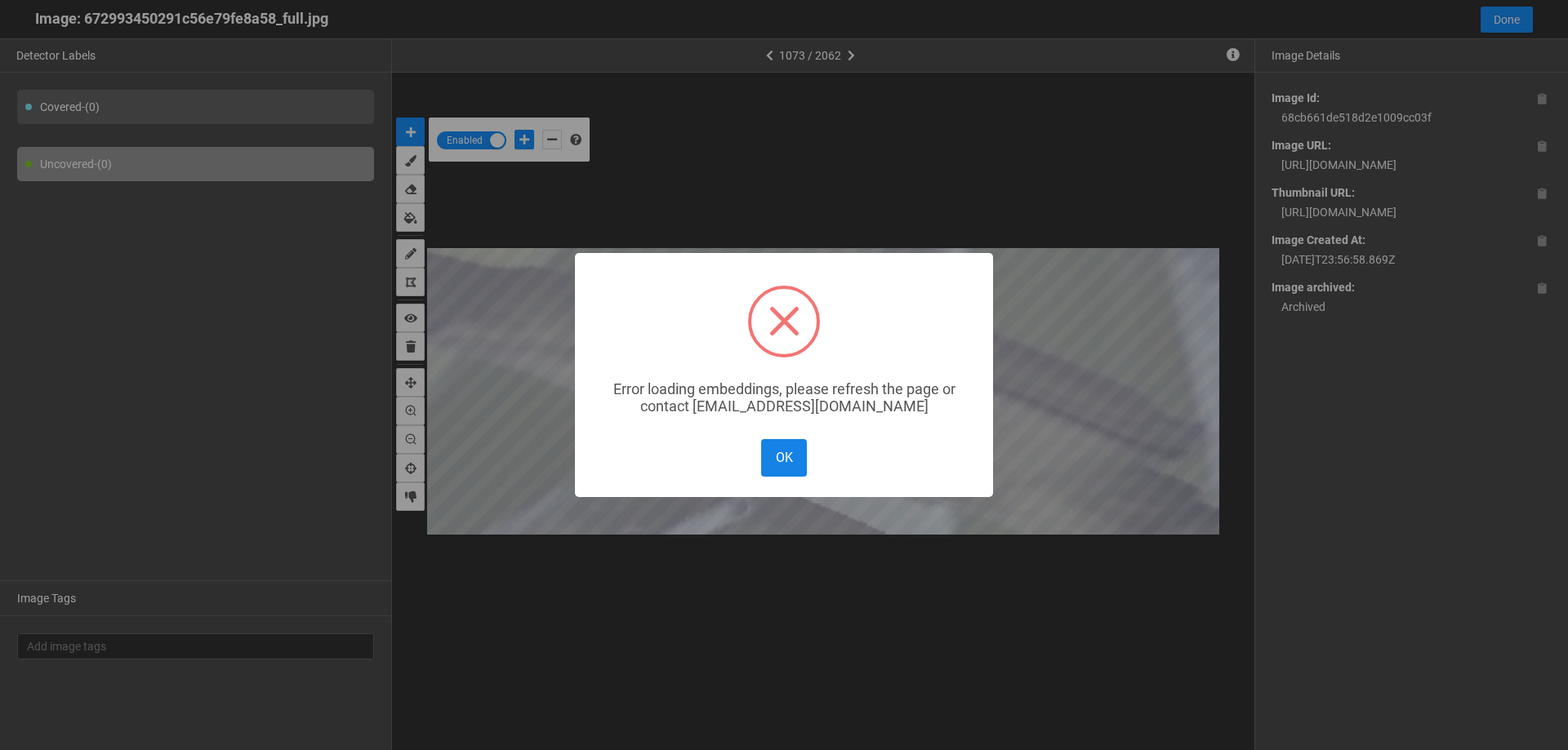
click at [789, 475] on button "OK" at bounding box center [784, 458] width 46 height 37
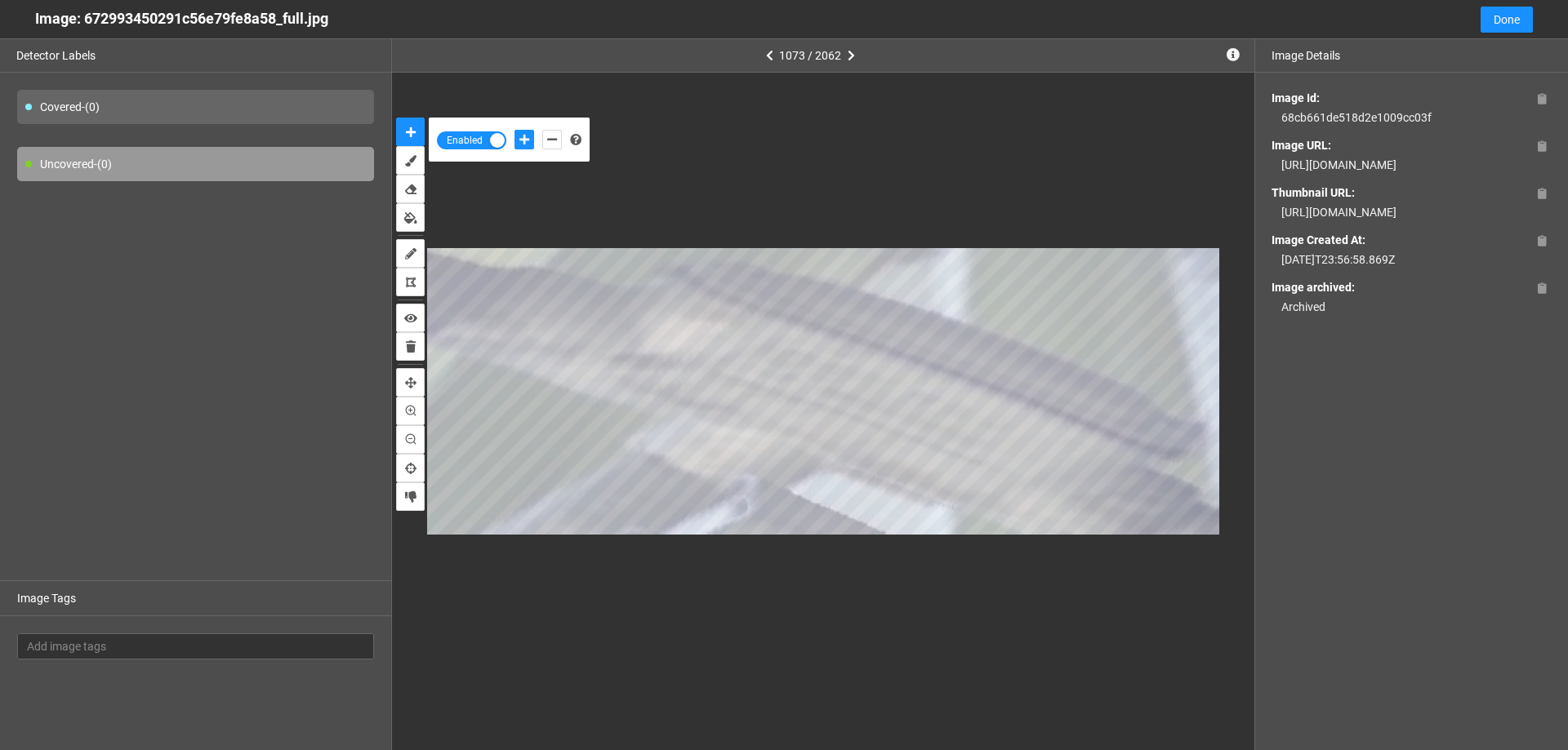
drag, startPoint x: 1279, startPoint y: 162, endPoint x: 1386, endPoint y: 191, distance: 110.9
click at [1386, 174] on div "https://app.matroid.com/media/im/67cb49e3b8c7d6856da22a58_full.jpg" at bounding box center [1411, 164] width 280 height 18
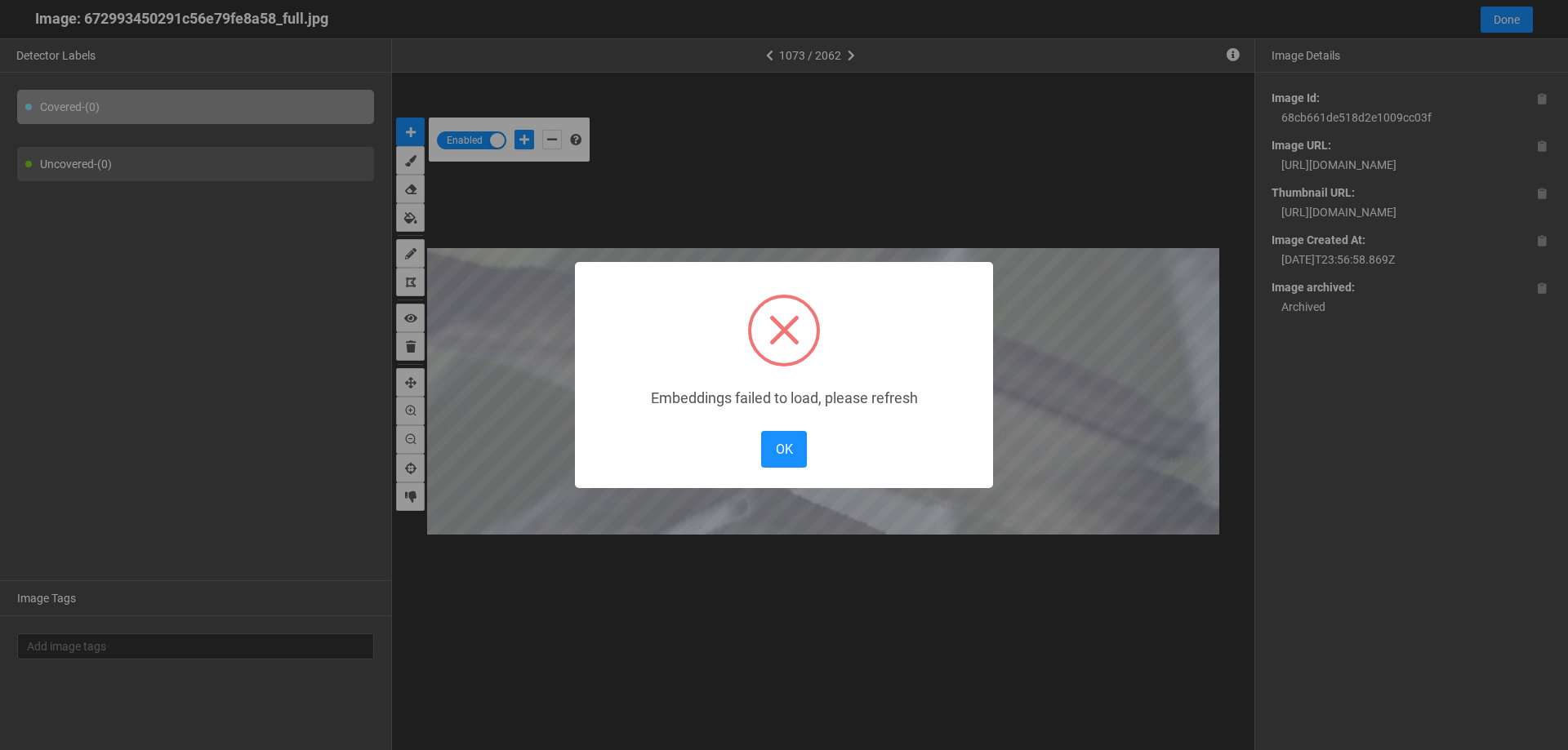
click at [873, 340] on body "··· Detectors ··· Streams ··· Similarity Search ··· ··· ··· Hamza I. ··· IMS Un…" at bounding box center [784, 584] width 1568 height 1168
click at [768, 450] on button "OK" at bounding box center [784, 449] width 46 height 37
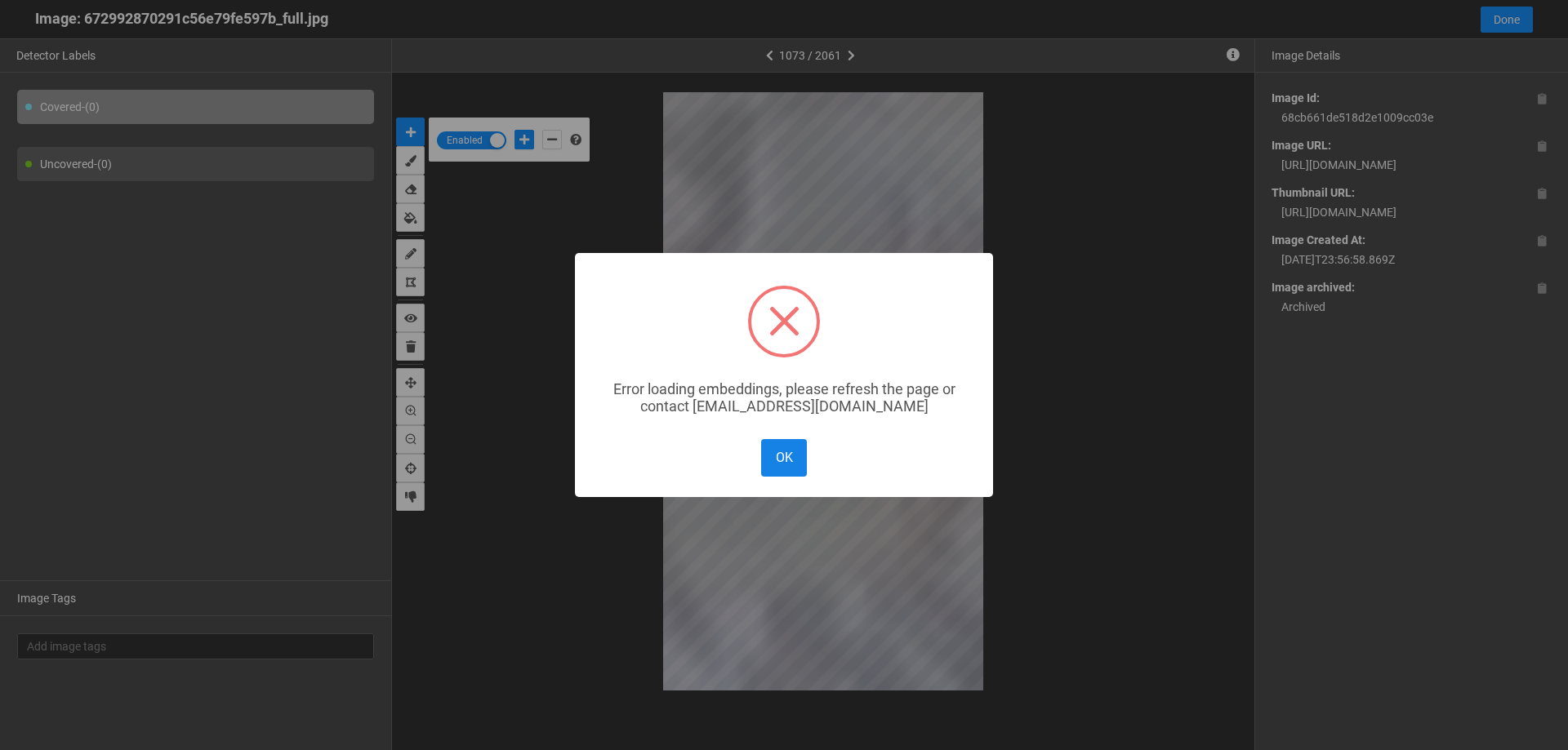
click at [777, 451] on button "OK" at bounding box center [784, 458] width 46 height 37
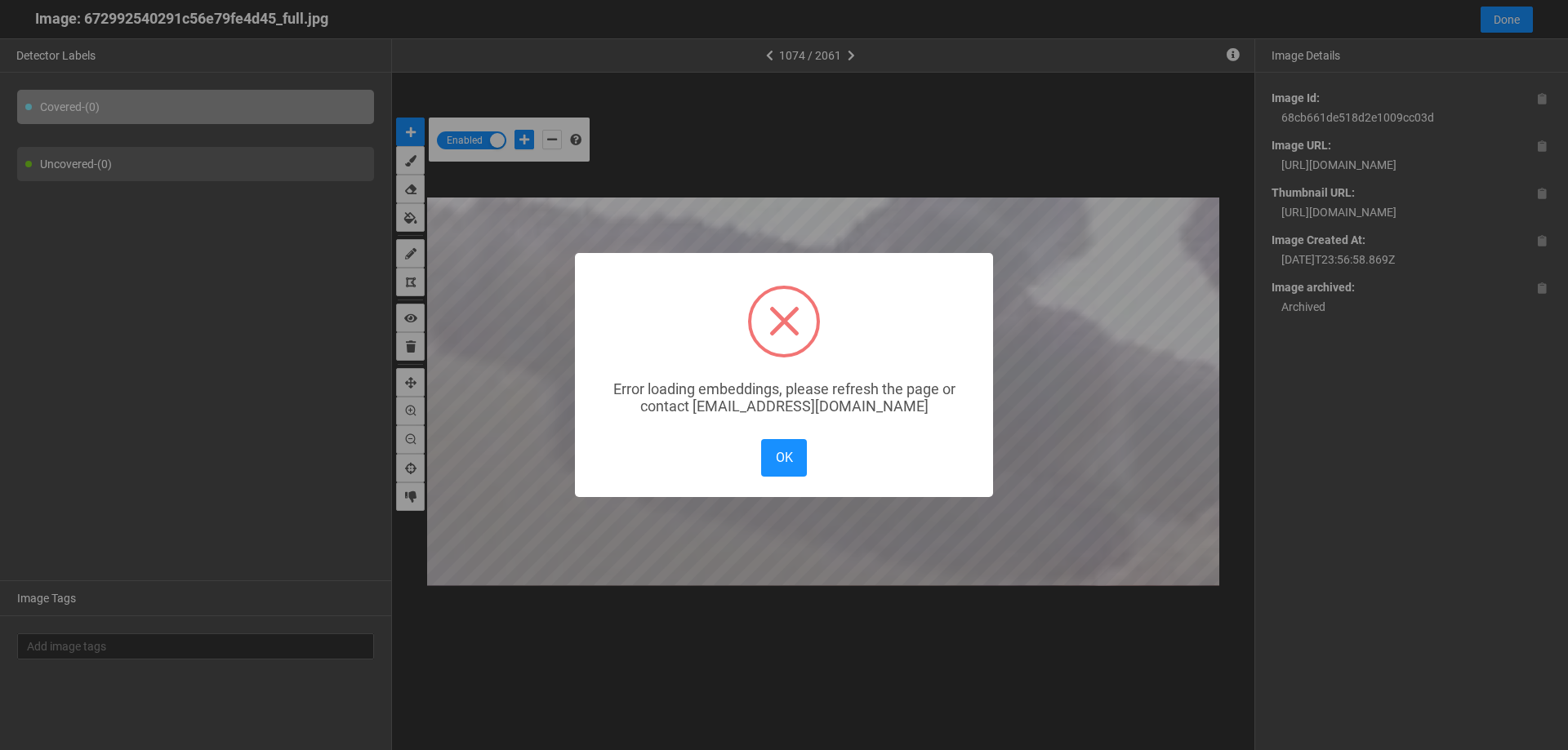
click at [769, 458] on button "OK" at bounding box center [784, 458] width 46 height 37
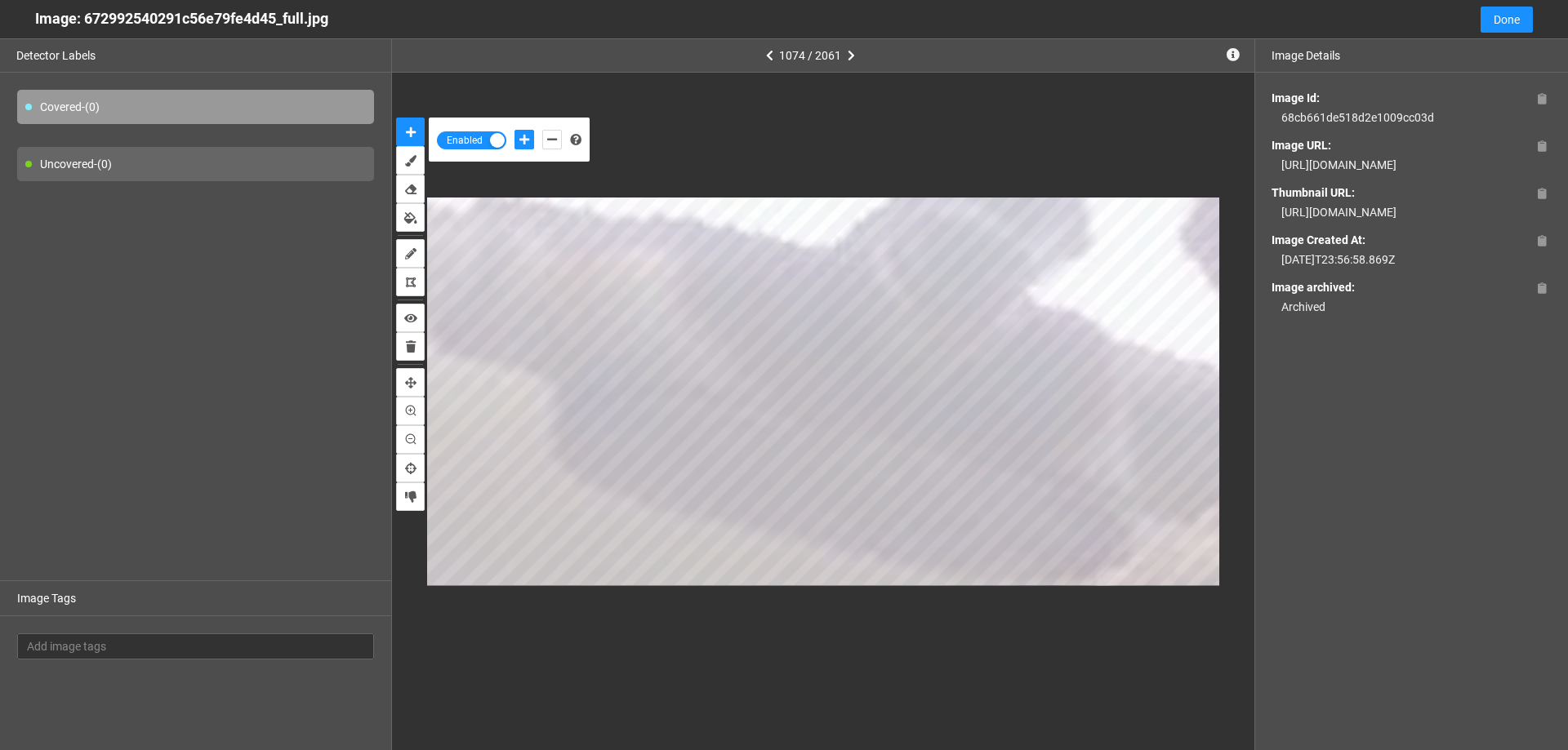
drag, startPoint x: 1280, startPoint y: 161, endPoint x: 1414, endPoint y: 188, distance: 136.7
click at [1414, 174] on div "https://app.matroid.com/media/im/67cb49e3b8c7d6856da22a54_full.jpg" at bounding box center [1411, 164] width 280 height 18
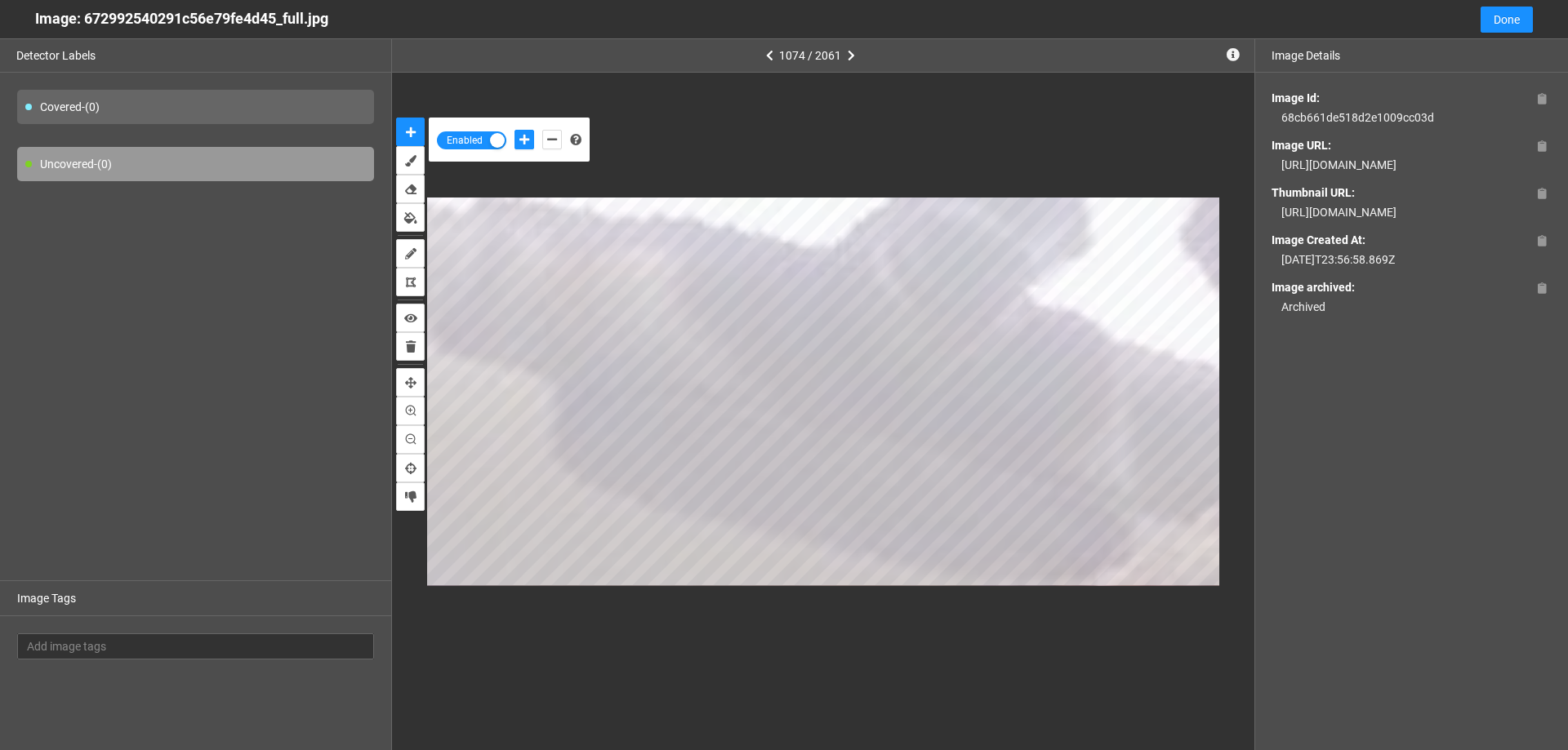
click at [724, 447] on body "··· Detectors ··· Streams ··· Similarity Search ··· ··· ··· Hamza I. ··· IMS Un…" at bounding box center [784, 375] width 1568 height 750
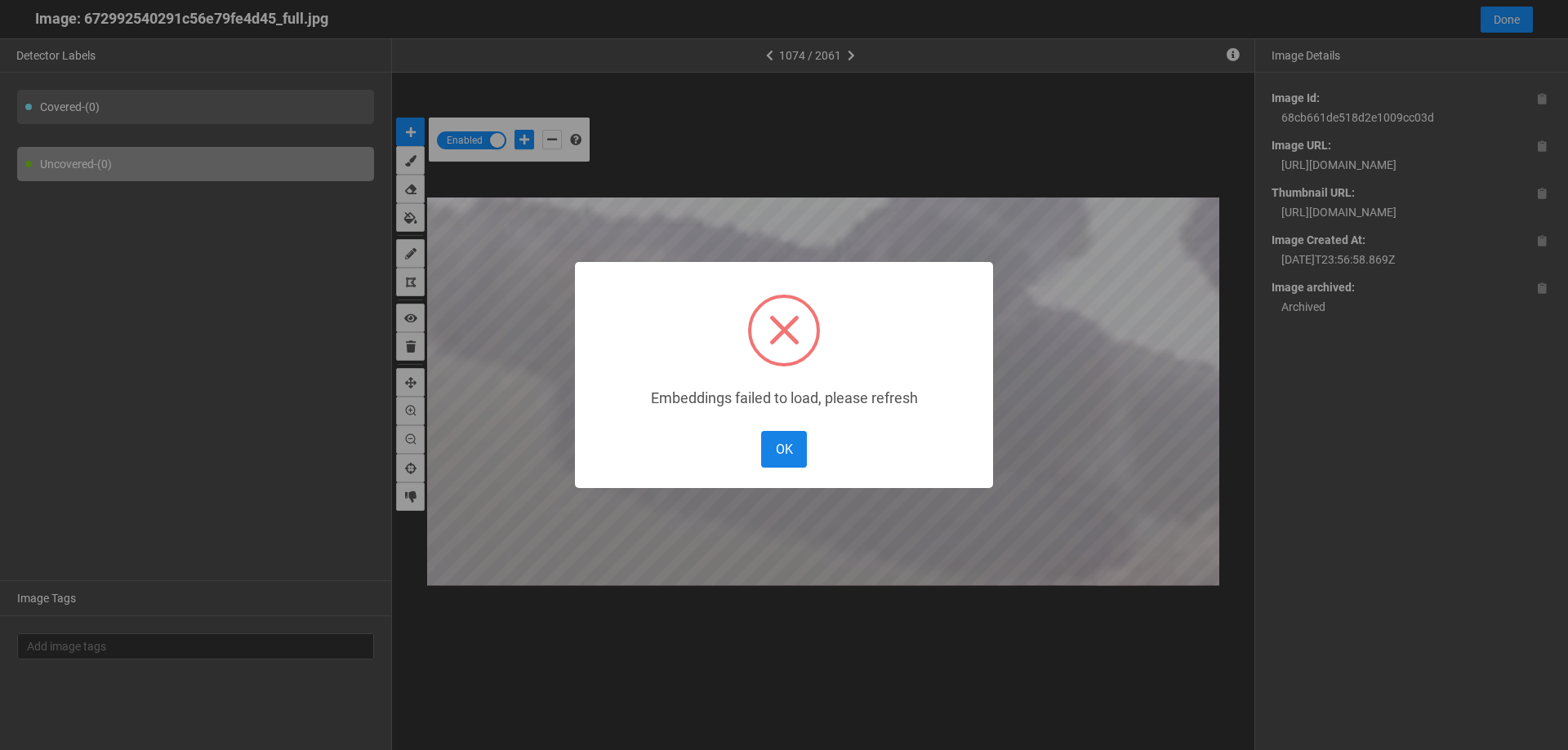
drag, startPoint x: 783, startPoint y: 440, endPoint x: 778, endPoint y: 431, distance: 10.3
click at [784, 440] on button "OK" at bounding box center [784, 449] width 46 height 37
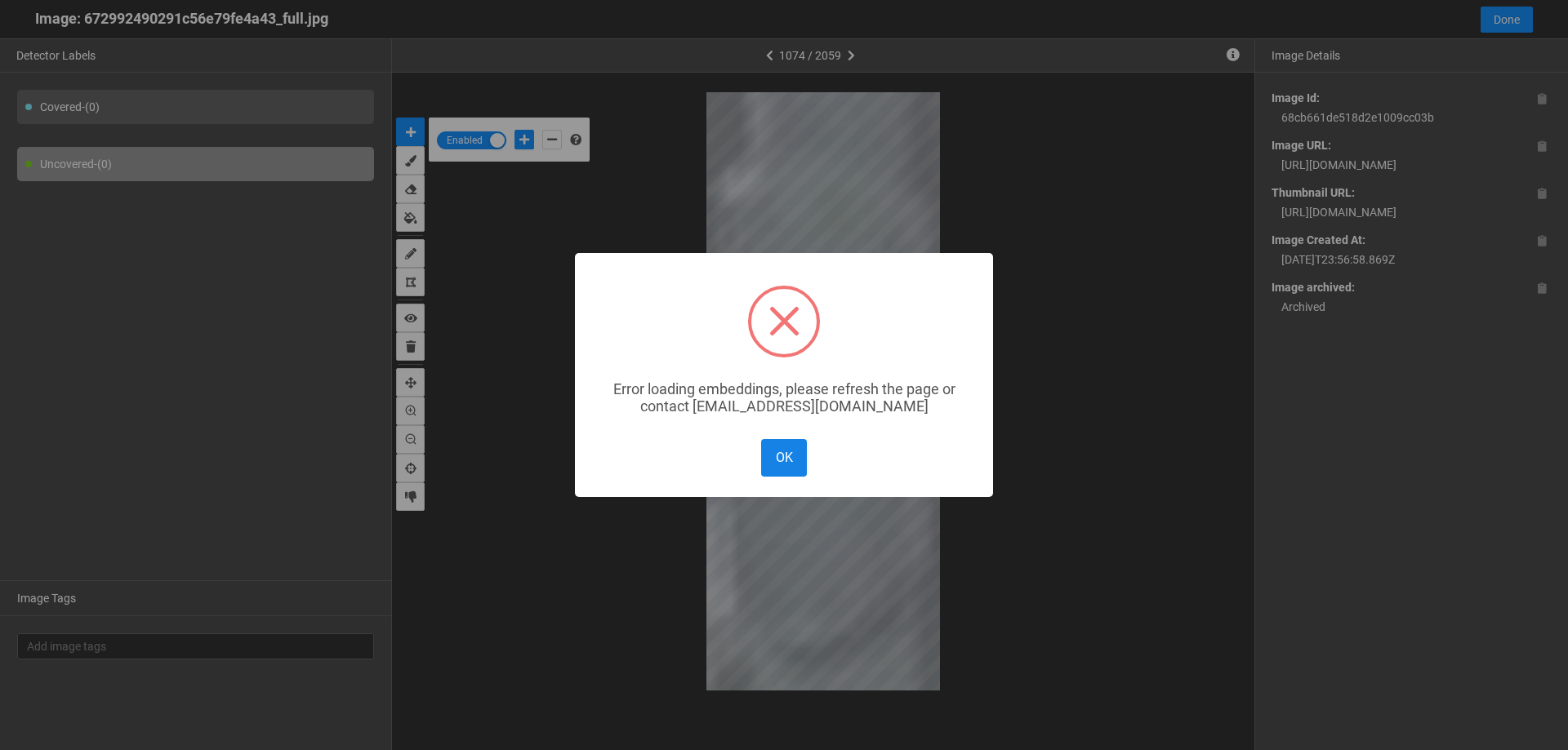
click at [764, 452] on button "OK" at bounding box center [784, 458] width 46 height 37
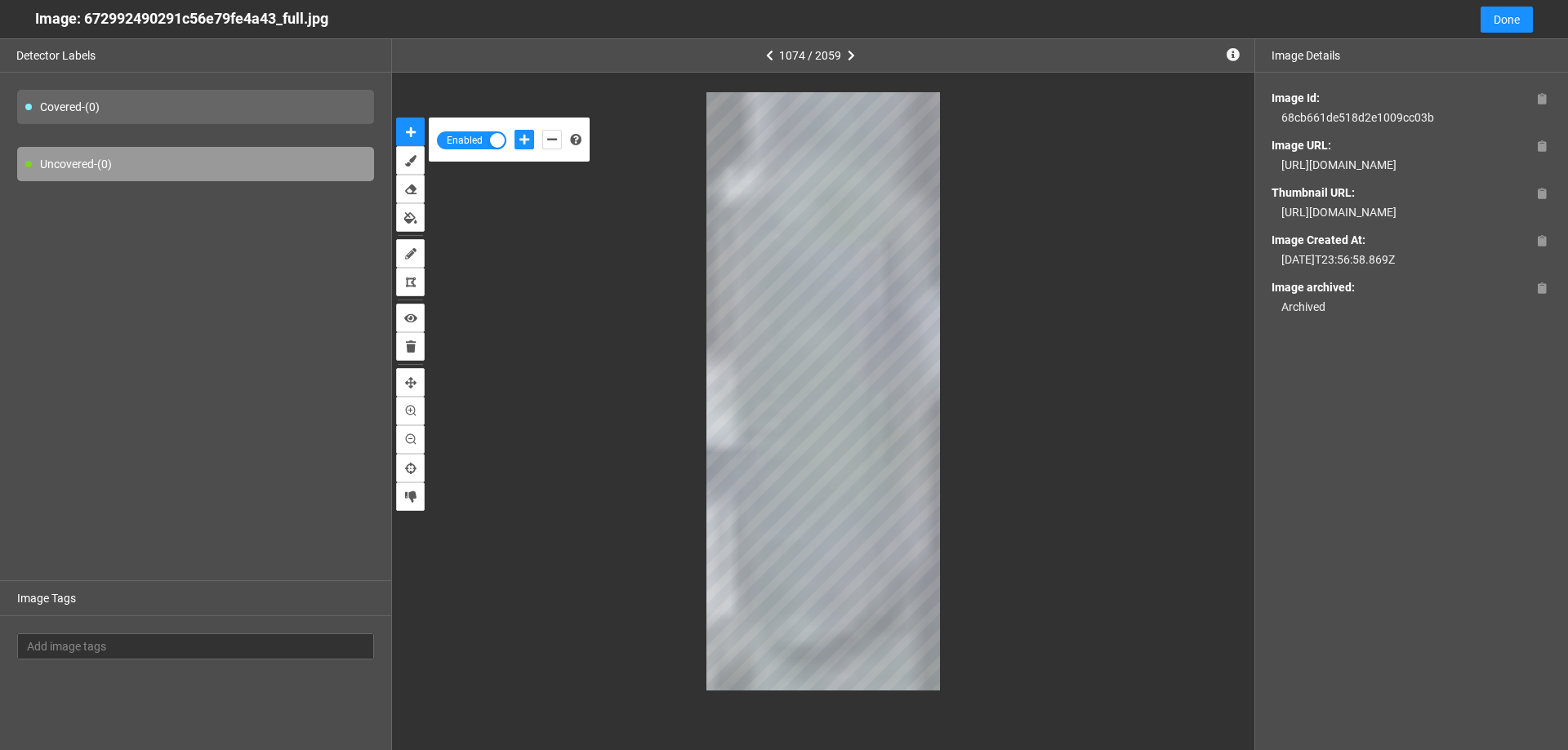
drag, startPoint x: 1280, startPoint y: 169, endPoint x: 1397, endPoint y: 184, distance: 118.0
click at [1397, 174] on div "https://app.matroid.com/media/im/67cb49e3b8c7d6856da22a50_full.jpg" at bounding box center [1411, 164] width 280 height 18
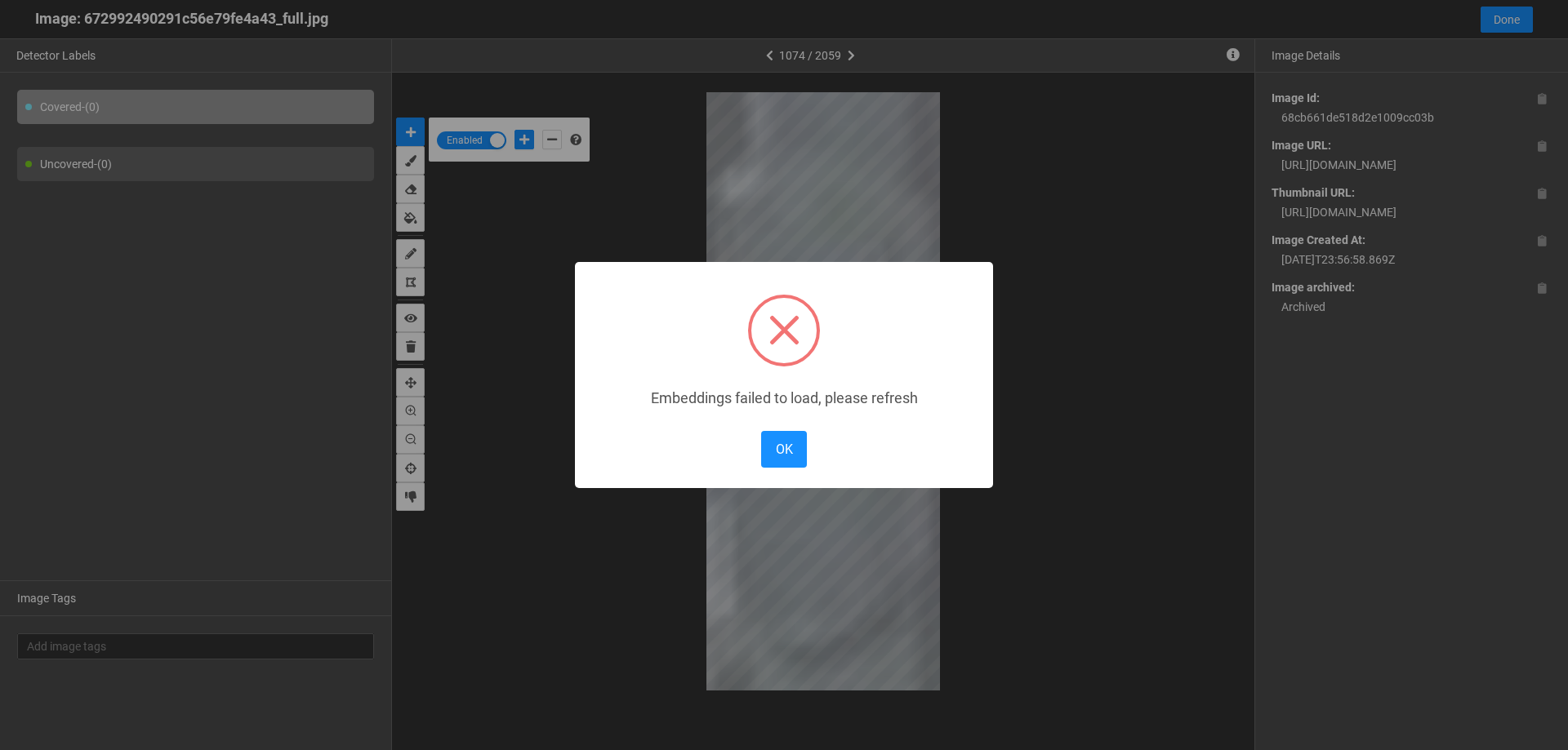
click at [828, 332] on body "··· Detectors ··· Streams ··· Similarity Search ··· ··· ··· Hamza I. ··· IMS Un…" at bounding box center [784, 584] width 1568 height 1168
click at [771, 444] on button "OK" at bounding box center [784, 449] width 46 height 37
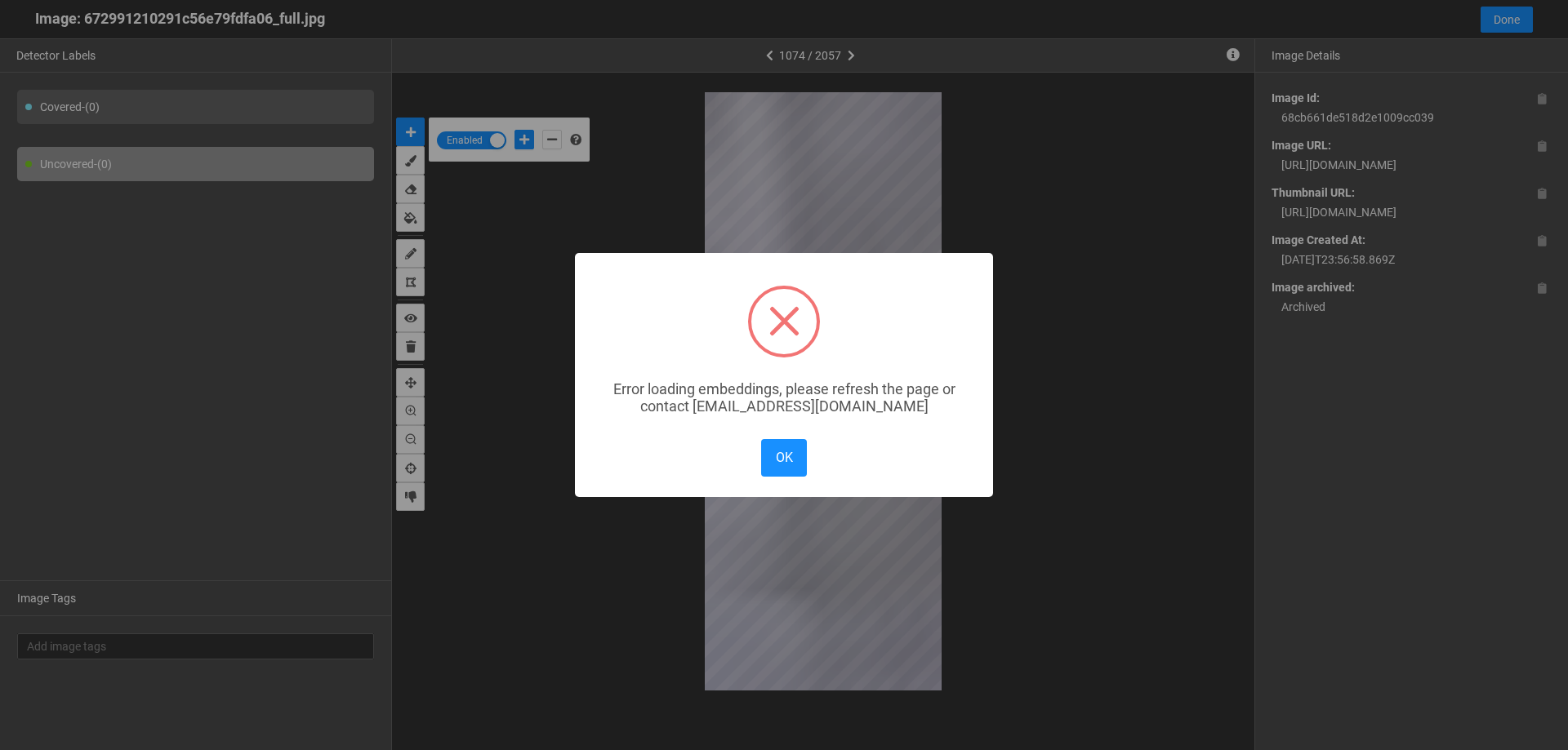
click at [774, 460] on button "OK" at bounding box center [784, 458] width 46 height 37
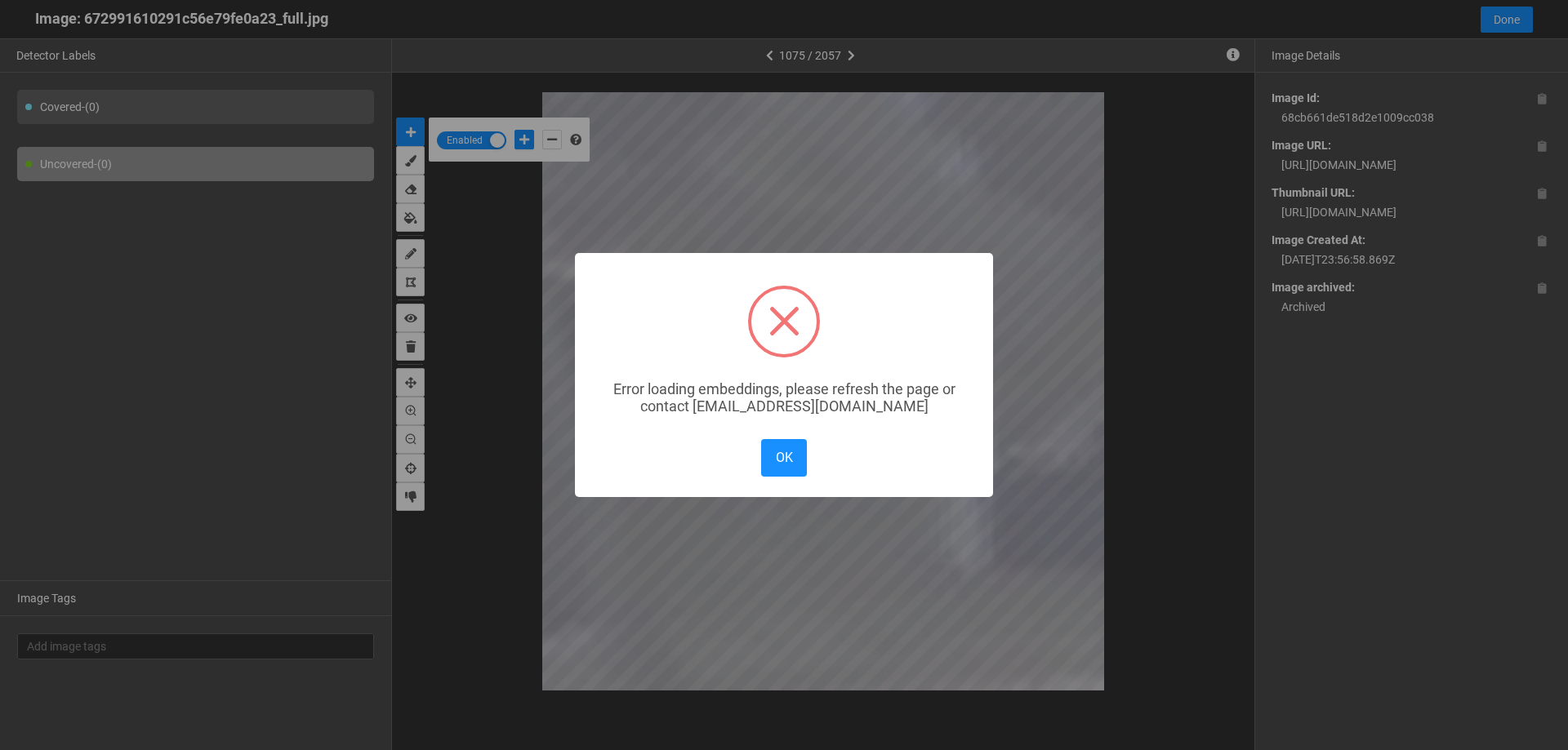
click at [776, 454] on button "OK" at bounding box center [784, 458] width 46 height 37
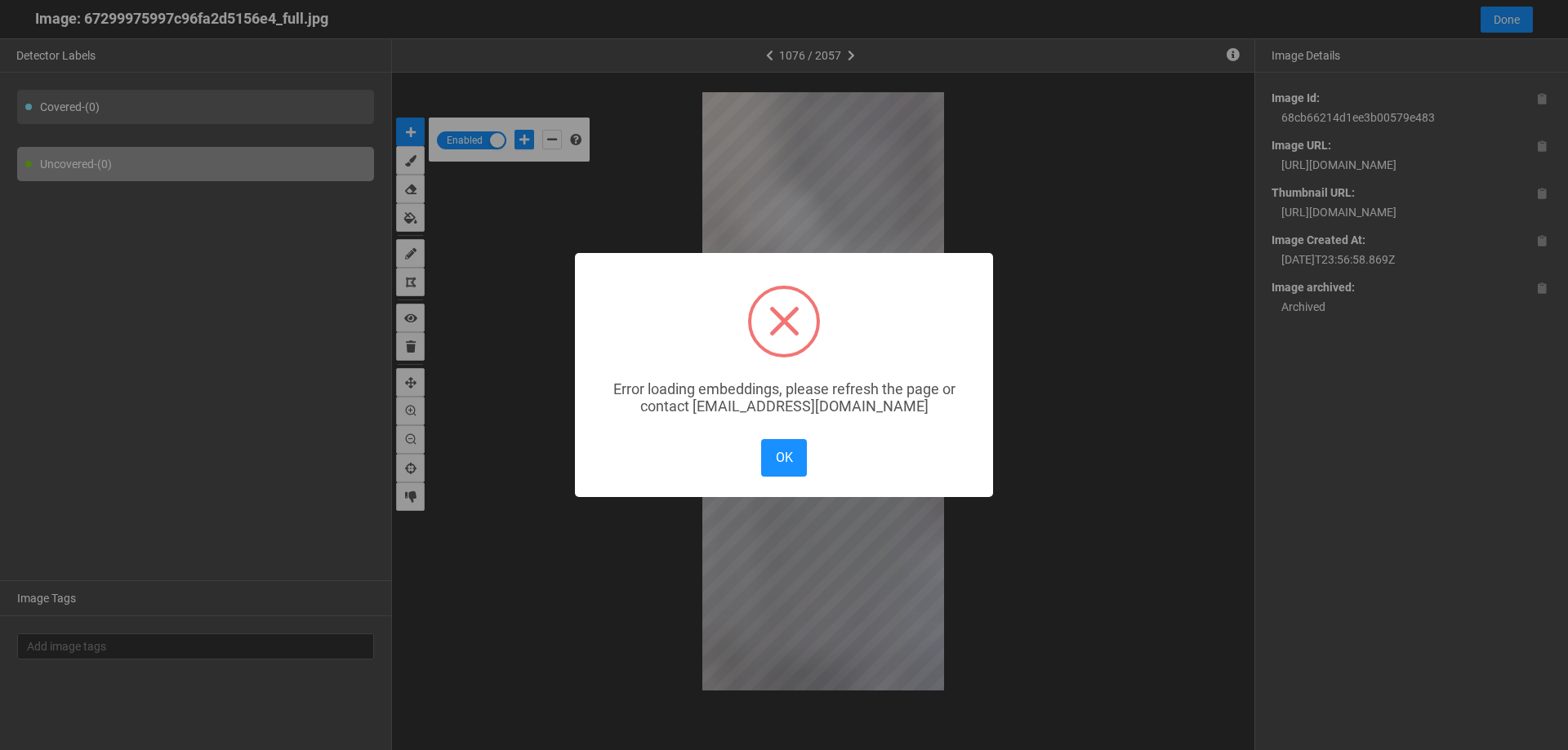
click at [761, 440] on button "OK" at bounding box center [784, 458] width 46 height 37
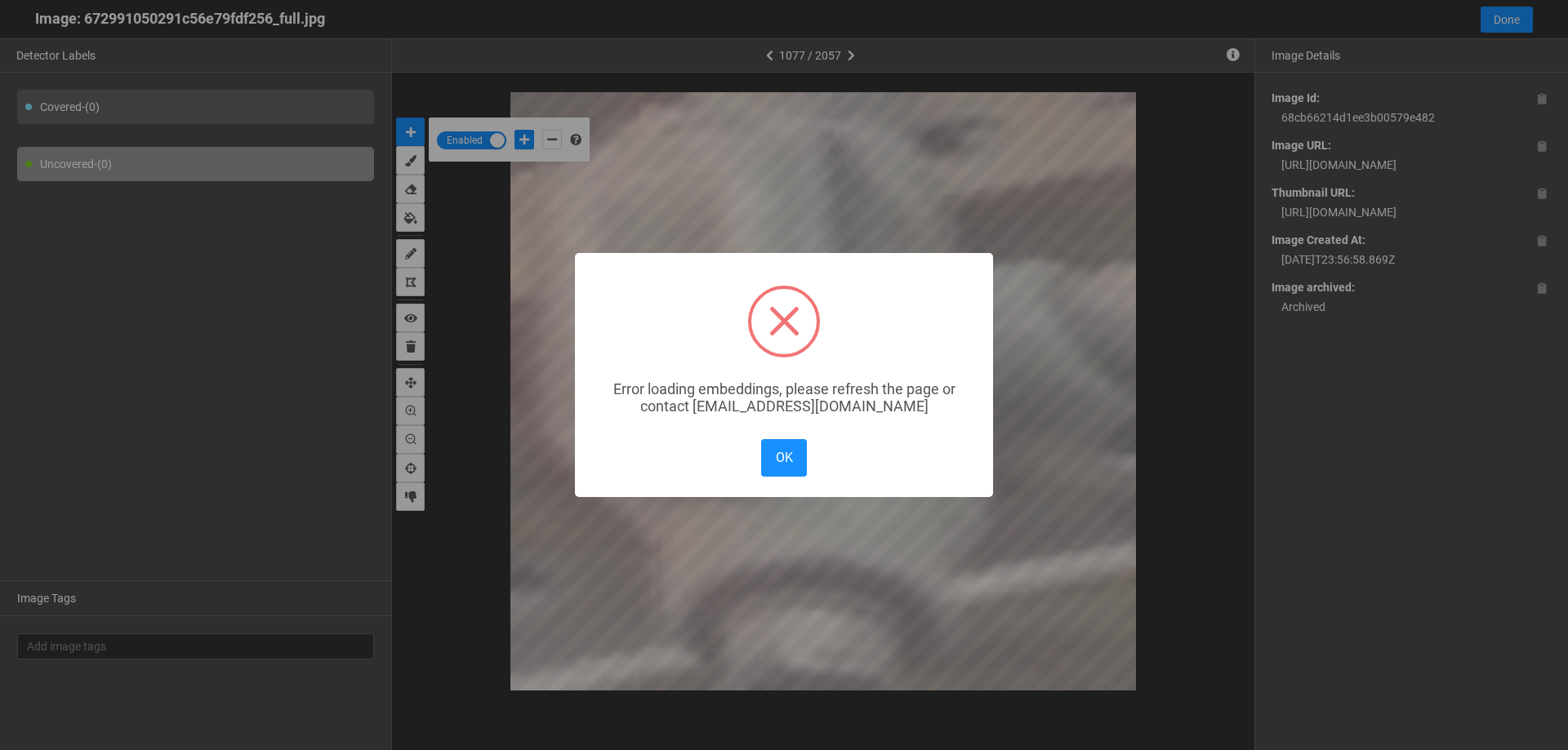
click at [761, 440] on button "OK" at bounding box center [784, 458] width 46 height 37
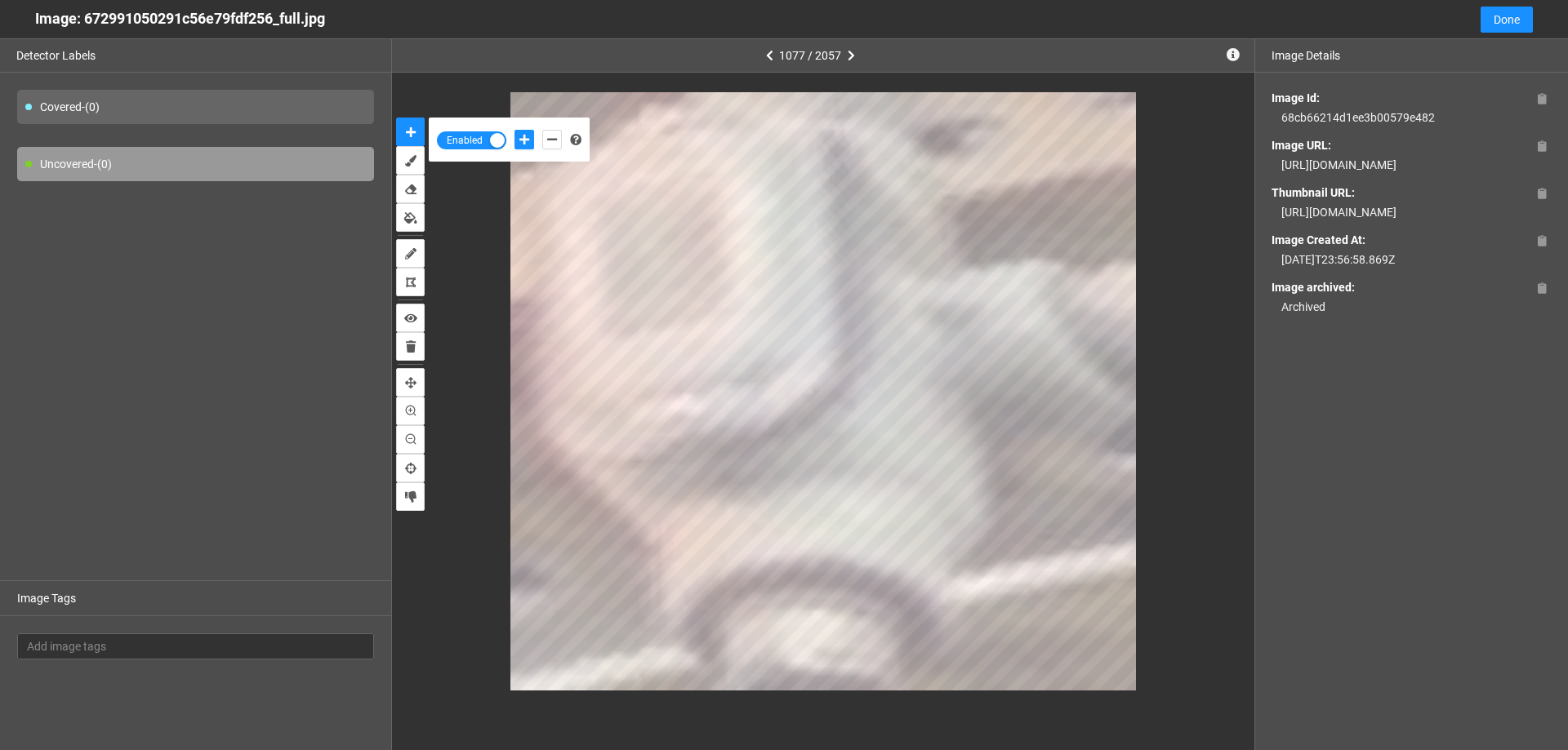
click at [669, 305] on body "··· Detectors ··· Streams ··· Similarity Search ··· ··· ··· Hamza I. ··· IMS Un…" at bounding box center [784, 375] width 1568 height 750
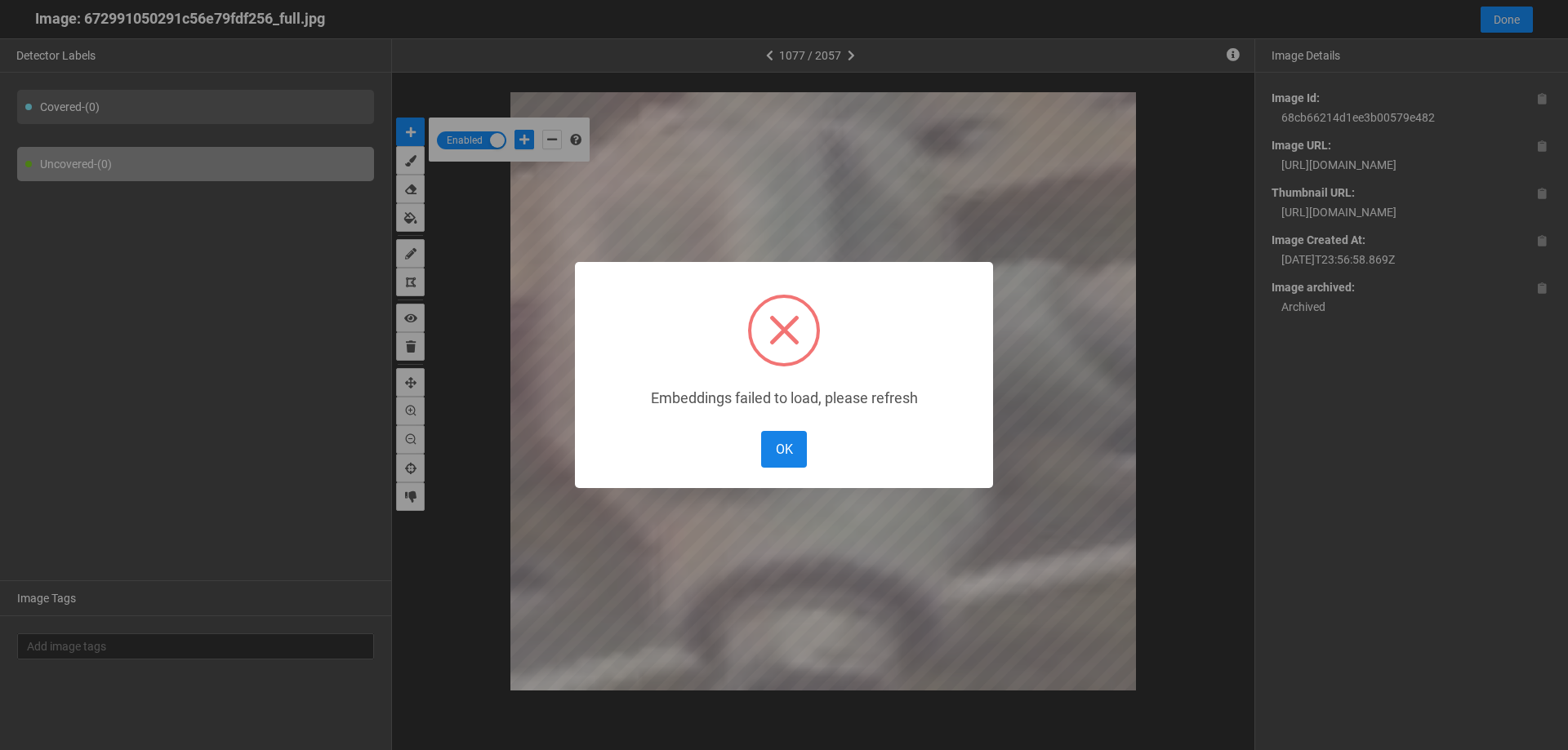
click at [770, 459] on button "OK" at bounding box center [784, 449] width 46 height 37
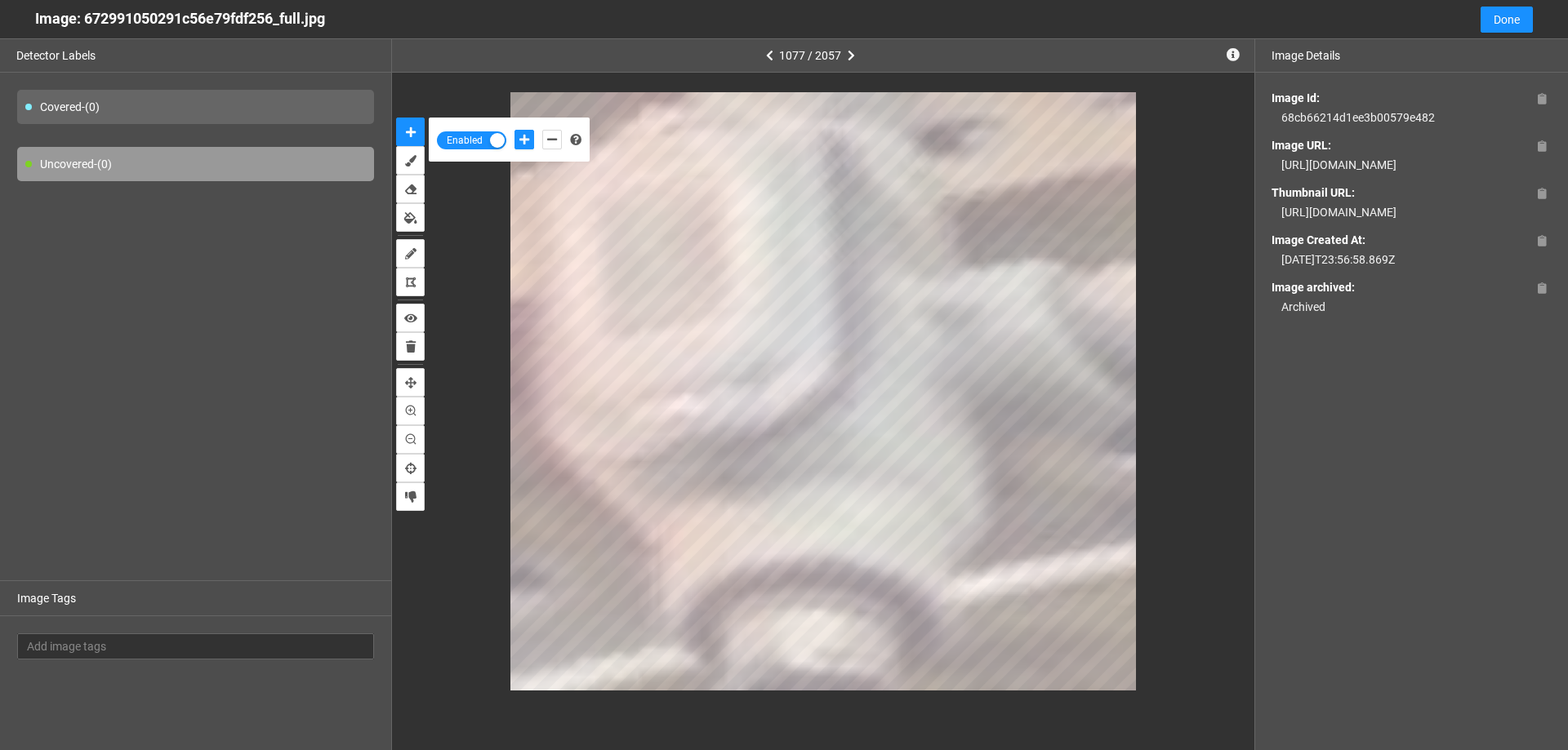
drag, startPoint x: 1277, startPoint y: 162, endPoint x: 1412, endPoint y: 184, distance: 136.8
click at [1412, 174] on div "https://app.matroid.com/media/im/67cb49e3b8c7d6856da22a46_full.jpg" at bounding box center [1411, 164] width 280 height 18
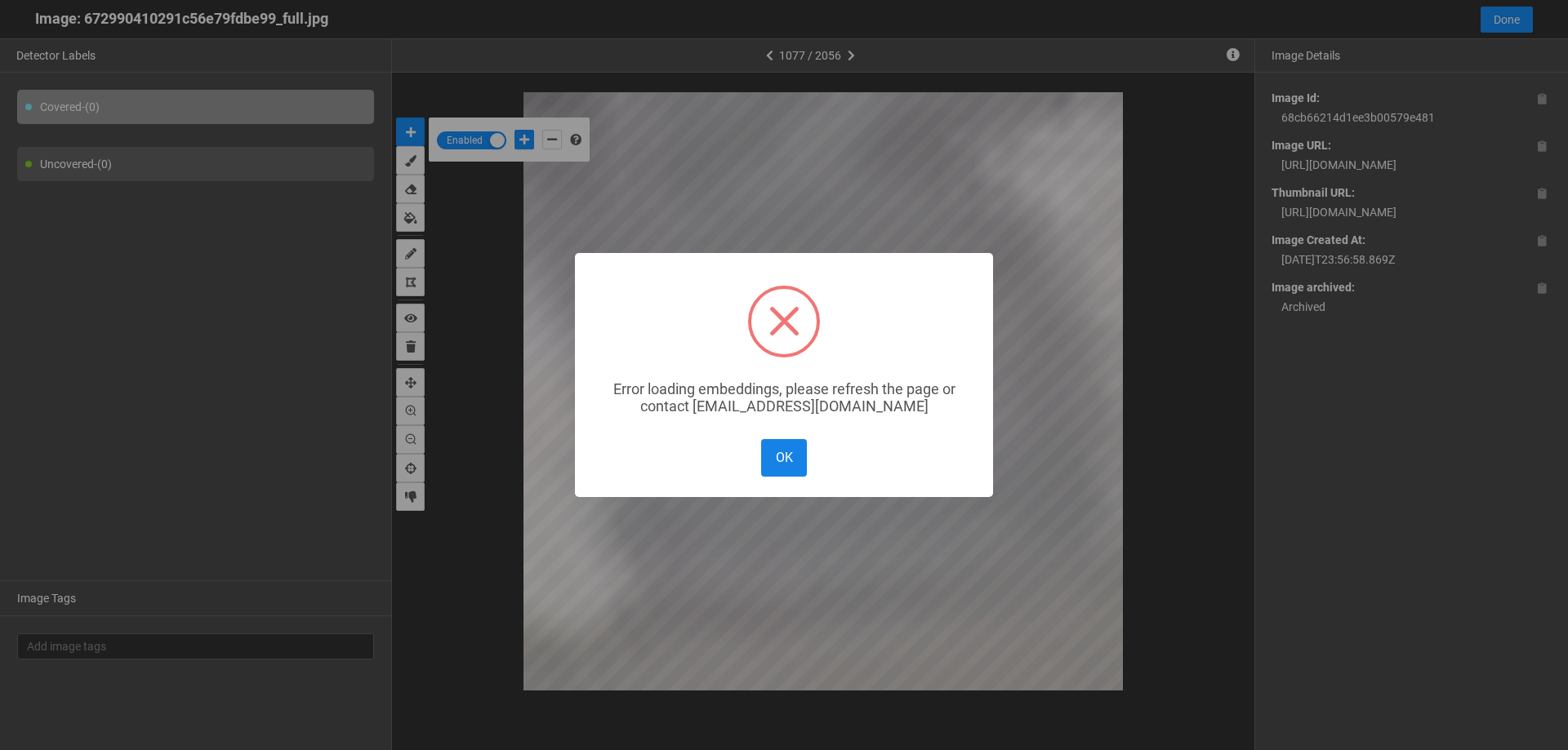
click at [797, 459] on button "OK" at bounding box center [784, 458] width 46 height 37
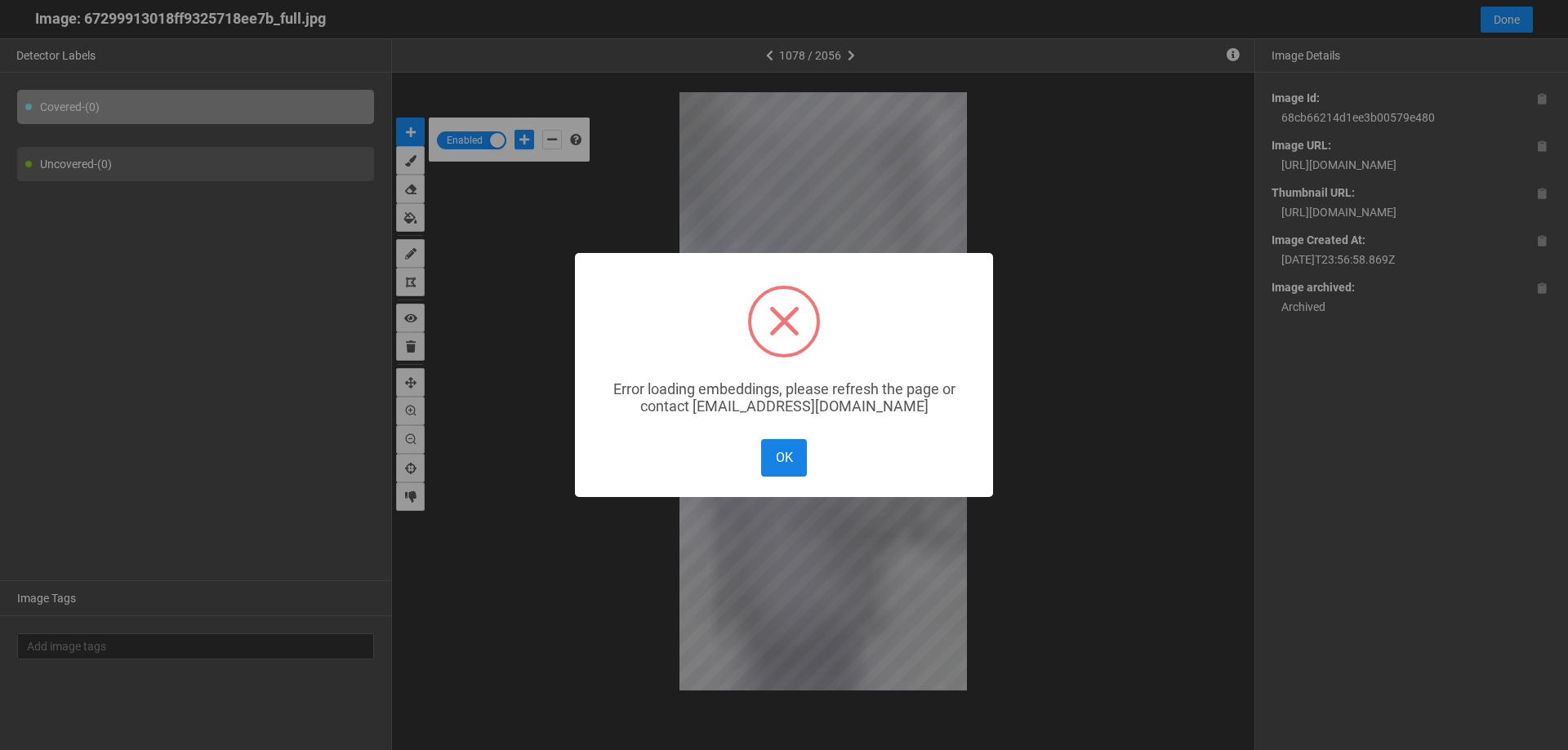
click at [781, 448] on button "OK" at bounding box center [784, 458] width 46 height 37
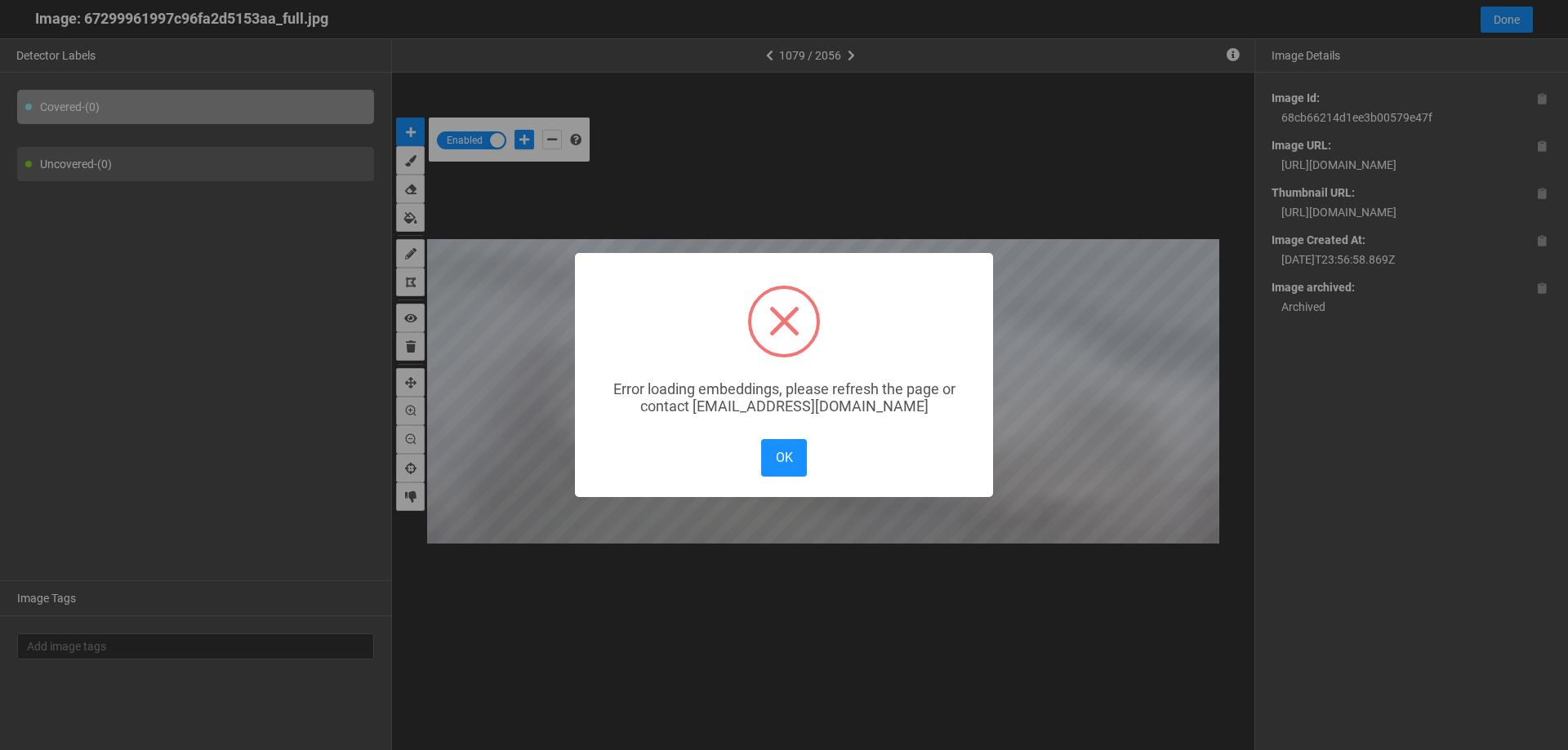
click at [761, 440] on button "OK" at bounding box center [784, 458] width 46 height 37
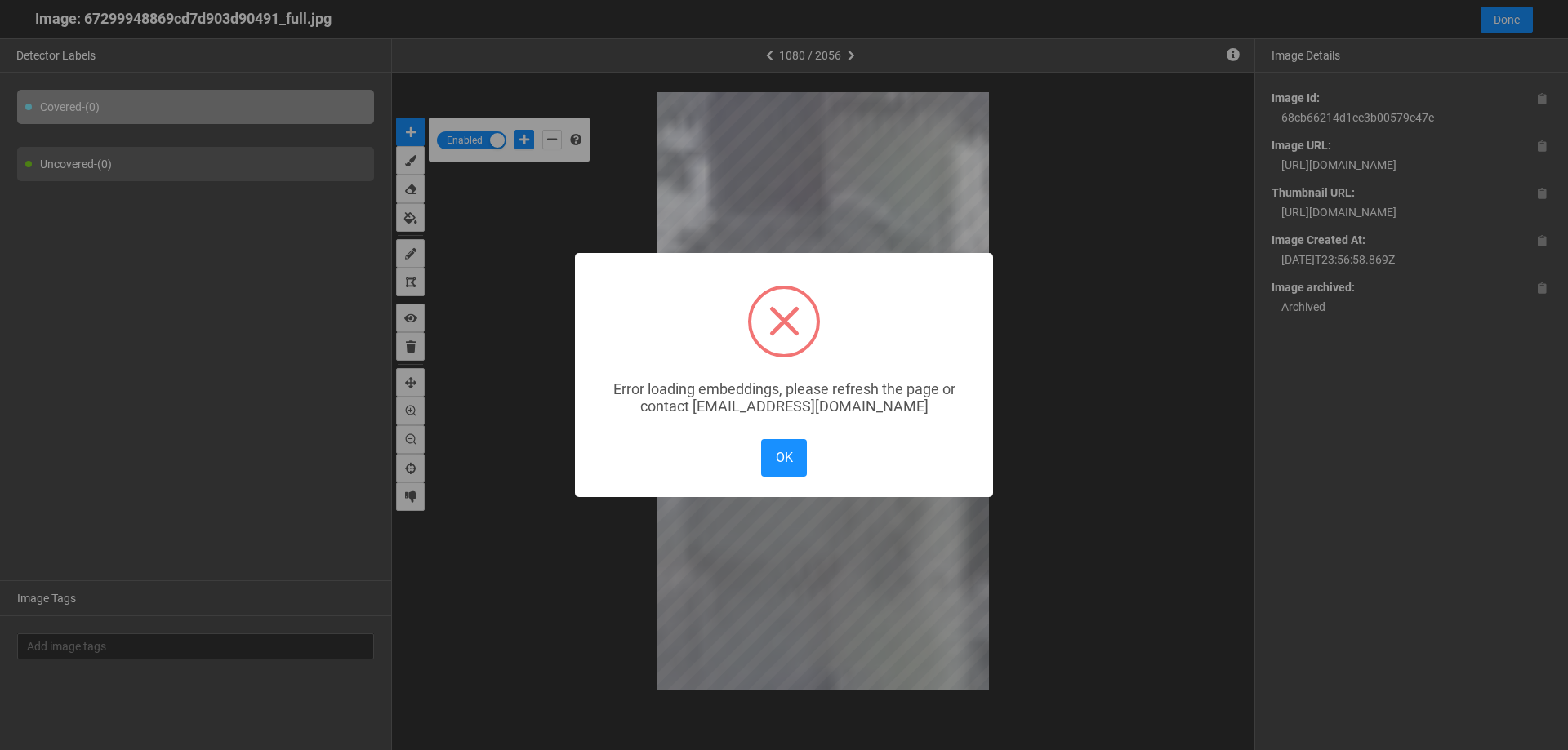
click at [761, 440] on button "OK" at bounding box center [784, 458] width 46 height 37
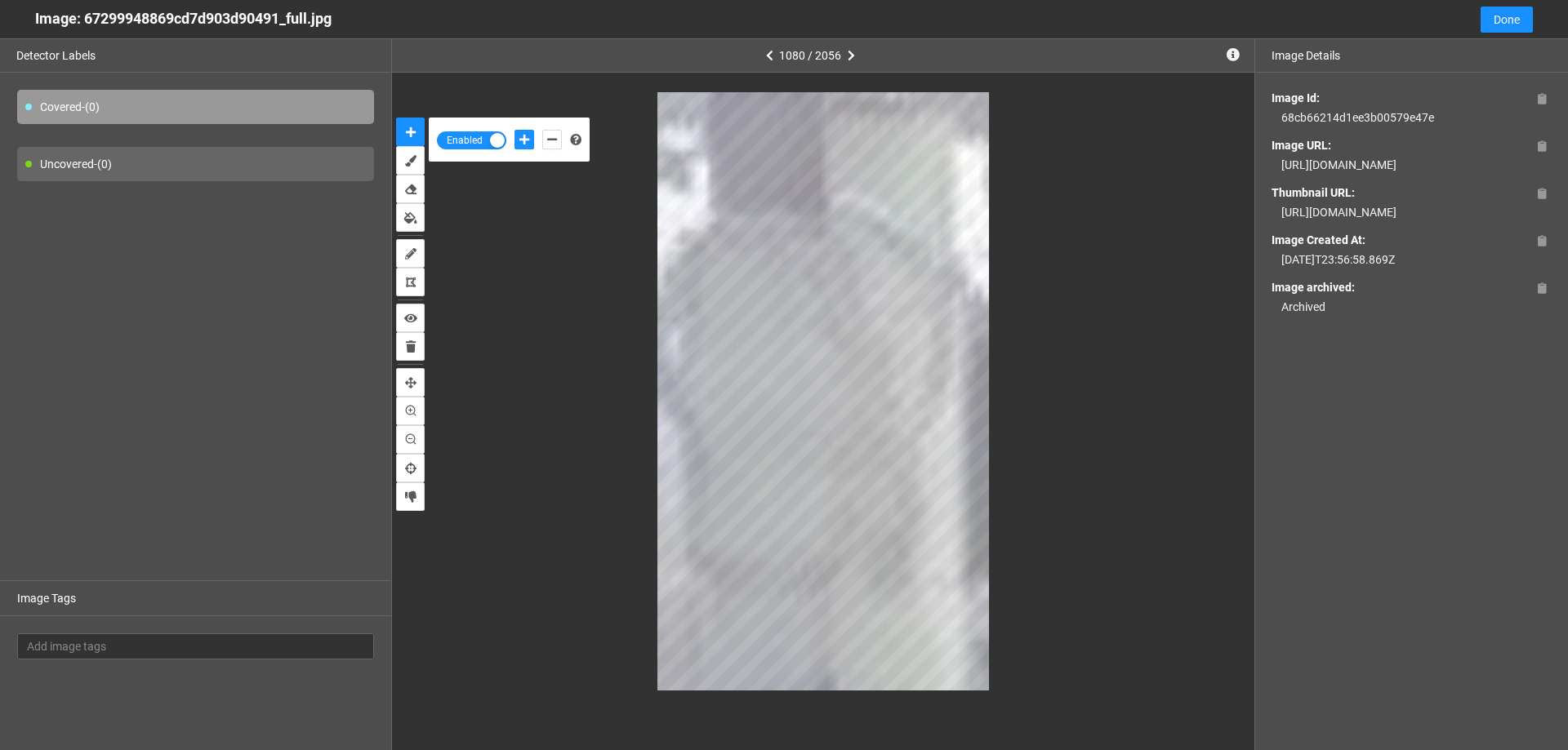
type input "55"
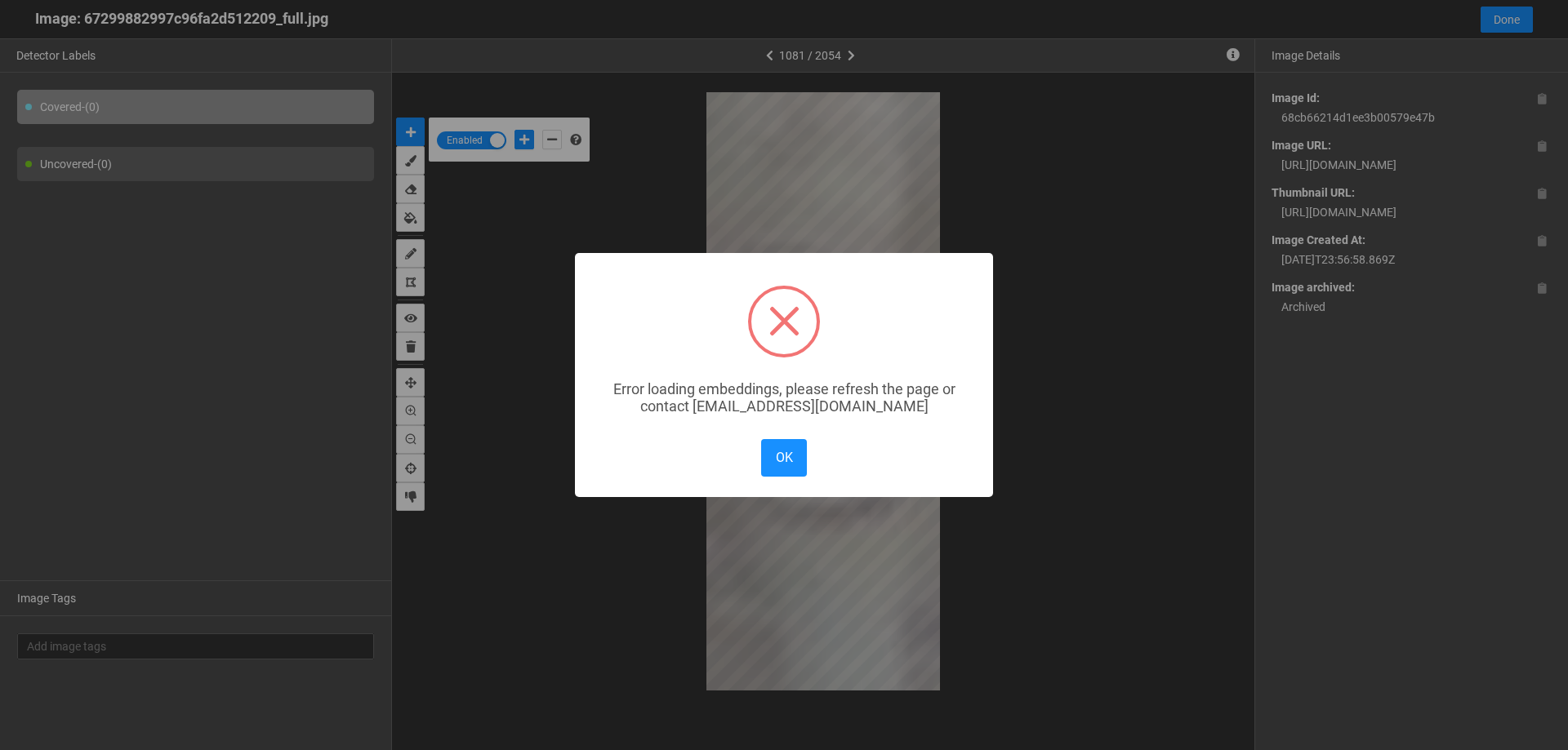
click at [761, 440] on button "OK" at bounding box center [784, 458] width 46 height 37
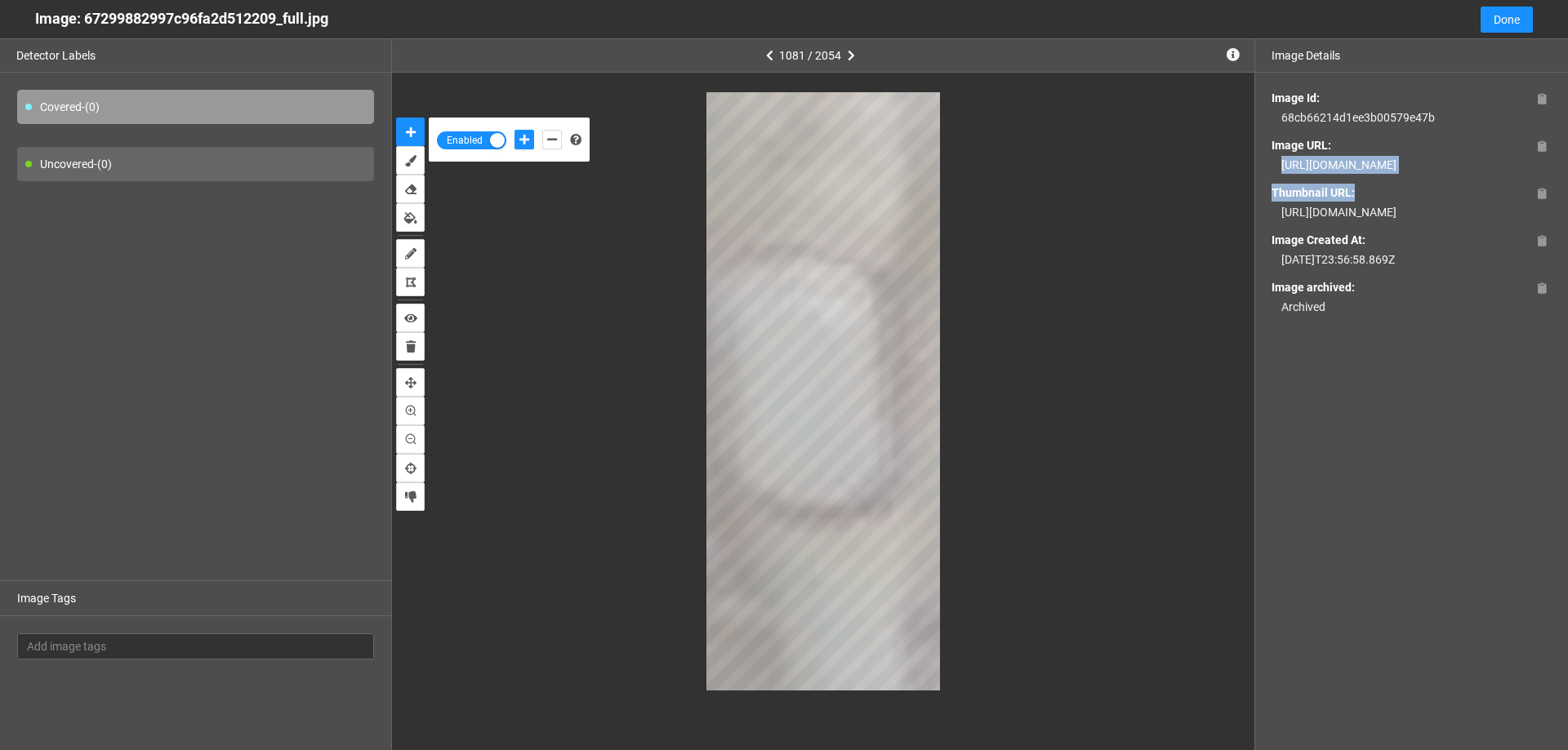
drag, startPoint x: 1276, startPoint y: 158, endPoint x: 1404, endPoint y: 197, distance: 133.8
click at [1404, 197] on div "Image Id: 68cb66214d1ee3b00579e47b Image URL: https://app.matroid.com/media/im/…" at bounding box center [1410, 202] width 312 height 259
click at [1382, 174] on div "https://app.matroid.com/media/im/67cb49e3b8c7d6856da22a38_full.jpg" at bounding box center [1411, 164] width 280 height 18
click at [1274, 158] on div "https://app.matroid.com/media/im/67cb49e3b8c7d6856da22a38_full.jpg" at bounding box center [1411, 164] width 280 height 18
click at [1396, 204] on div "Thumbnail URL:" at bounding box center [1411, 194] width 280 height 20
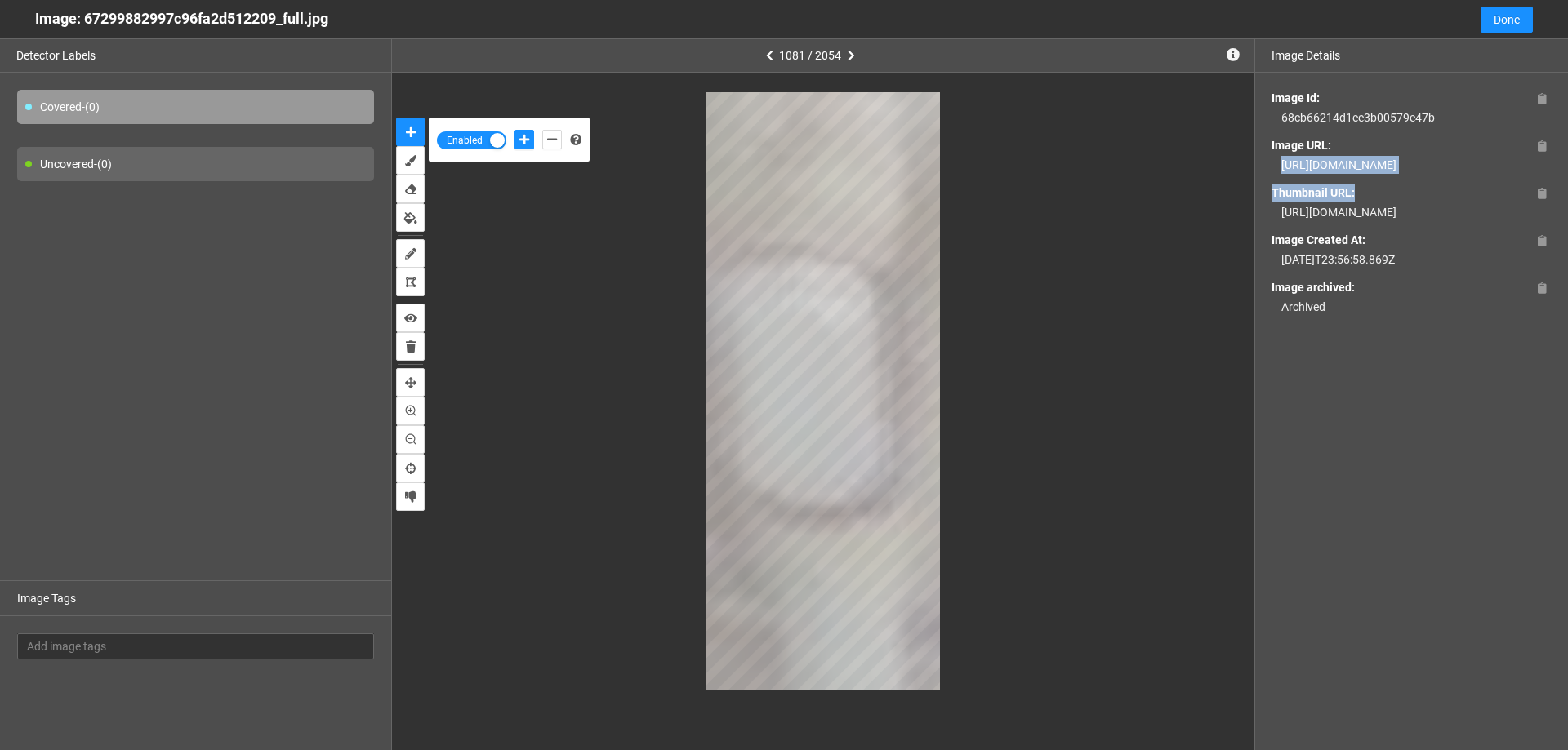
click at [1354, 204] on div "Thumbnail URL:" at bounding box center [1411, 194] width 280 height 20
drag, startPoint x: 1275, startPoint y: 160, endPoint x: 1398, endPoint y: 9, distance: 194.8
click at [1278, 154] on div "Image URL: https://app.matroid.com/media/im/67cb49e3b8c7d6856da22a38_full.jpg" at bounding box center [1411, 155] width 280 height 37
click at [1373, 49] on div "Image Details" at bounding box center [1410, 56] width 312 height 33
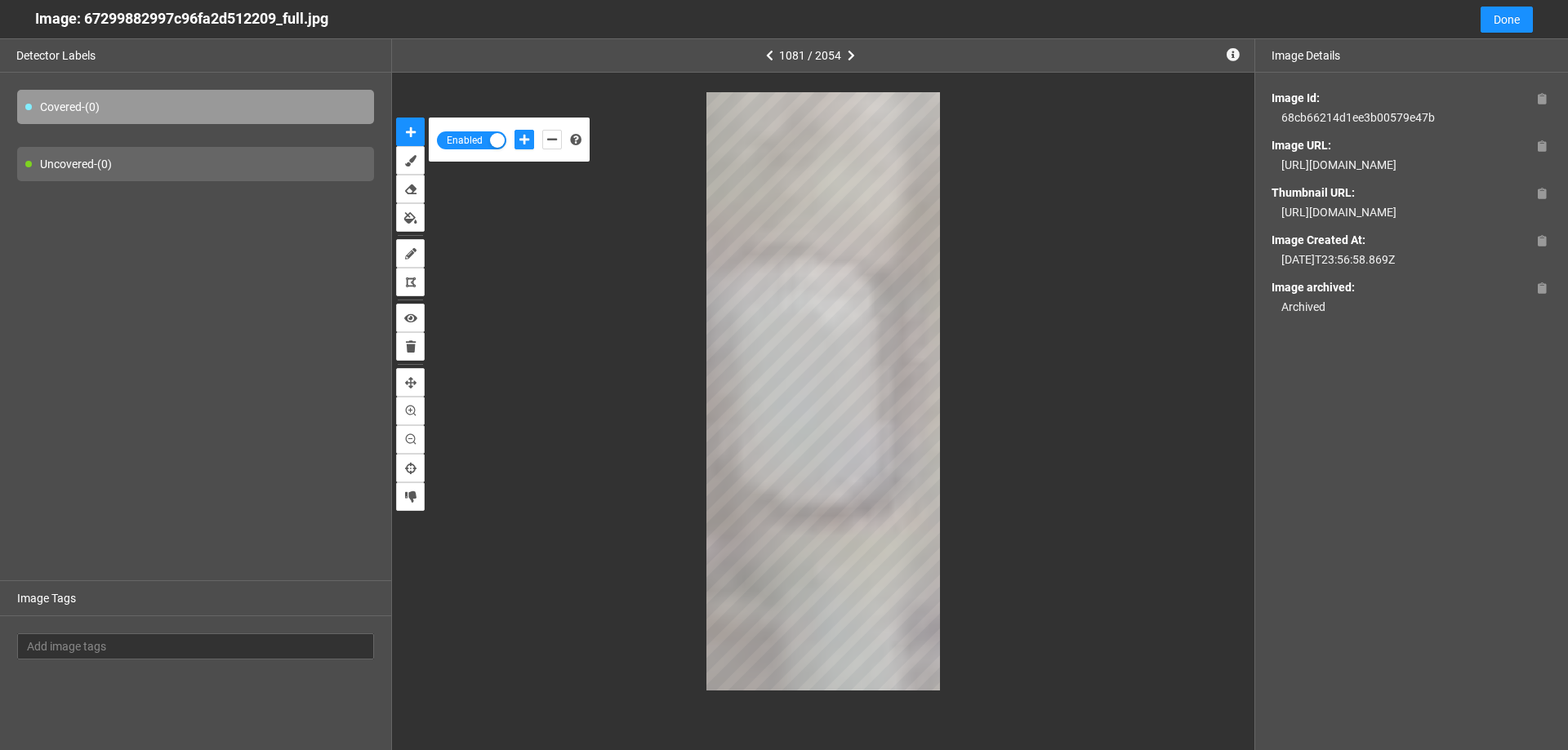
drag, startPoint x: 1282, startPoint y: 162, endPoint x: 1390, endPoint y: 186, distance: 110.6
click at [1390, 174] on div "https://app.matroid.com/media/im/67cb49e3b8c7d6856da22a38_full.jpg" at bounding box center [1411, 164] width 280 height 18
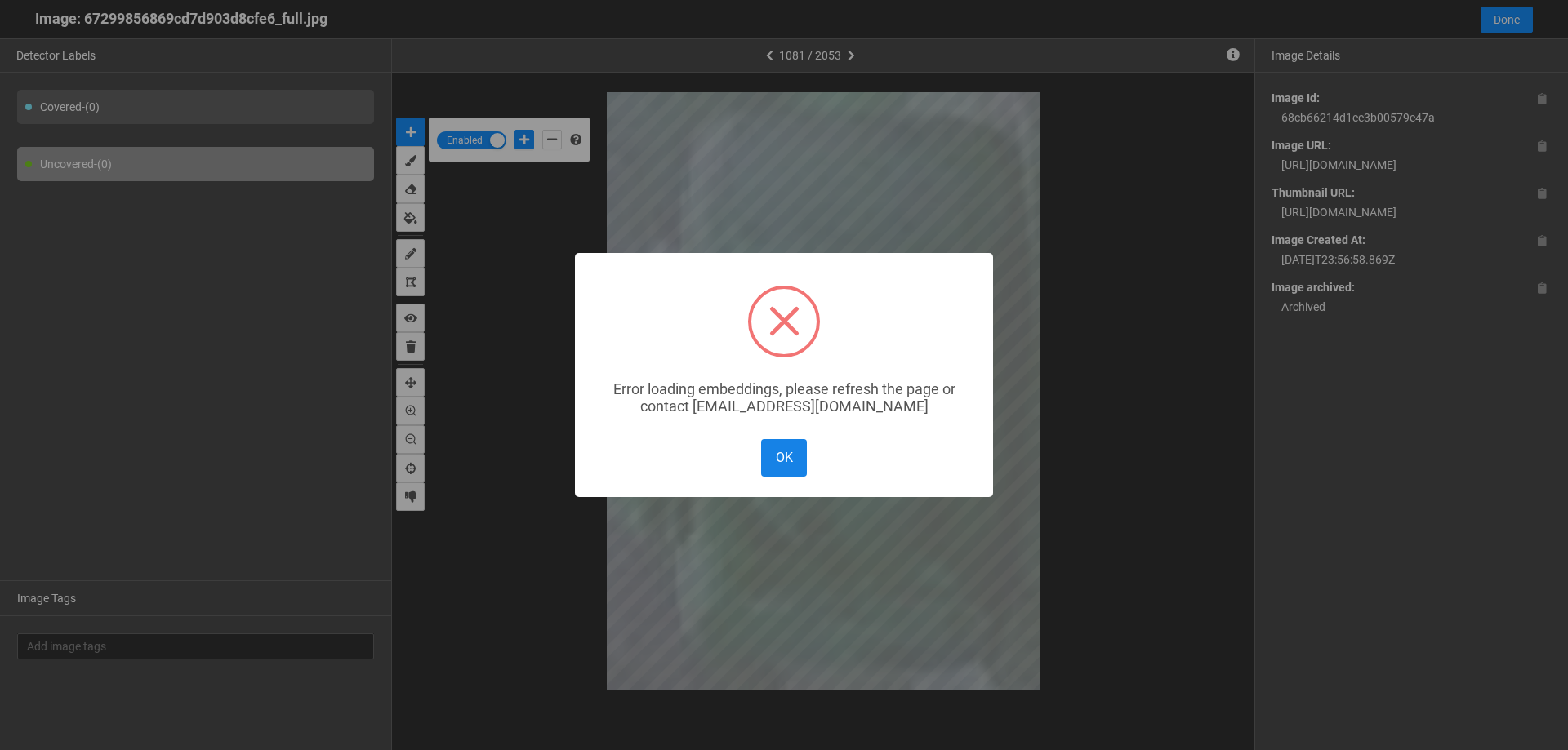
click at [774, 476] on button "OK" at bounding box center [784, 458] width 46 height 37
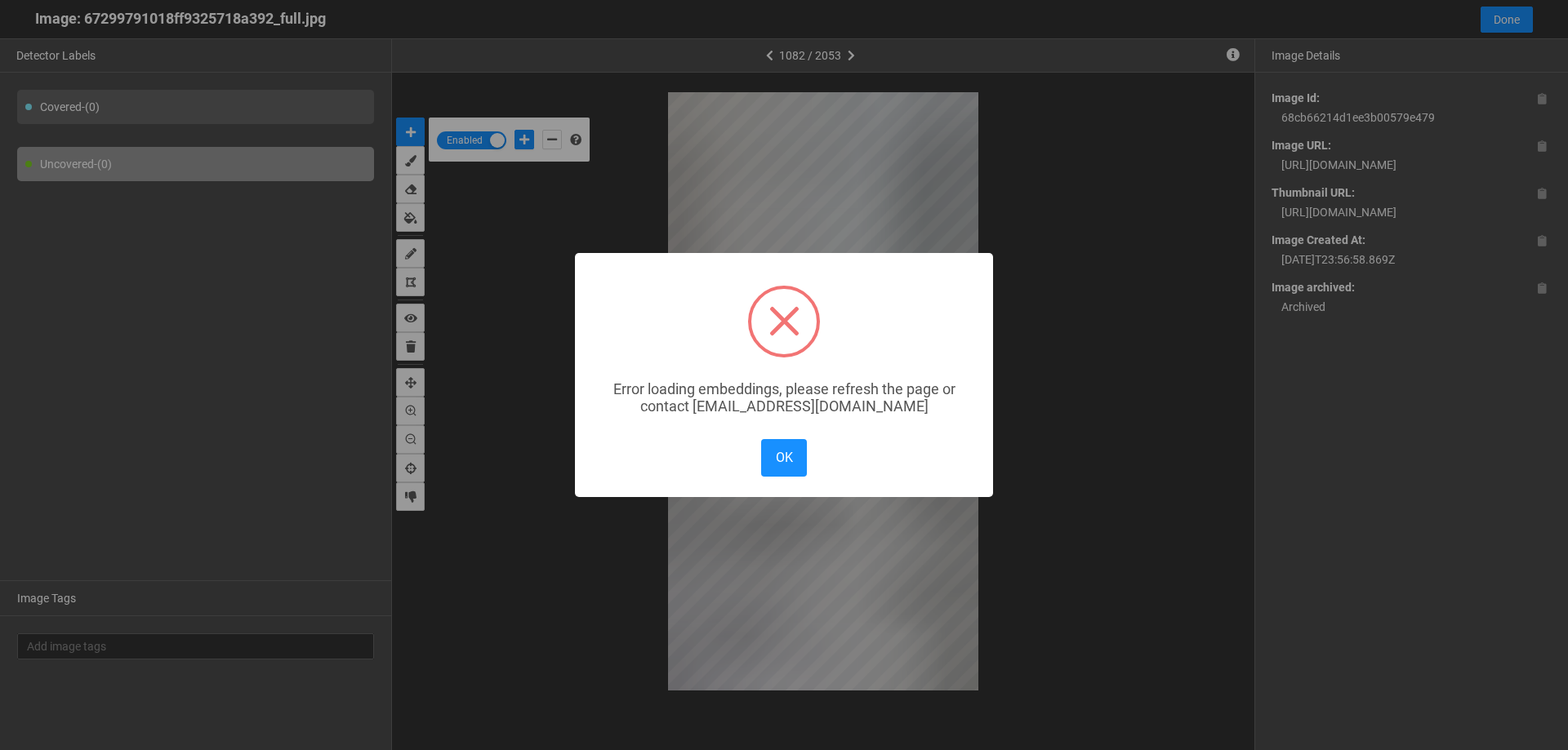
click at [758, 451] on div "OK No Cancel" at bounding box center [784, 457] width 54 height 45
click at [783, 461] on button "OK" at bounding box center [784, 458] width 46 height 37
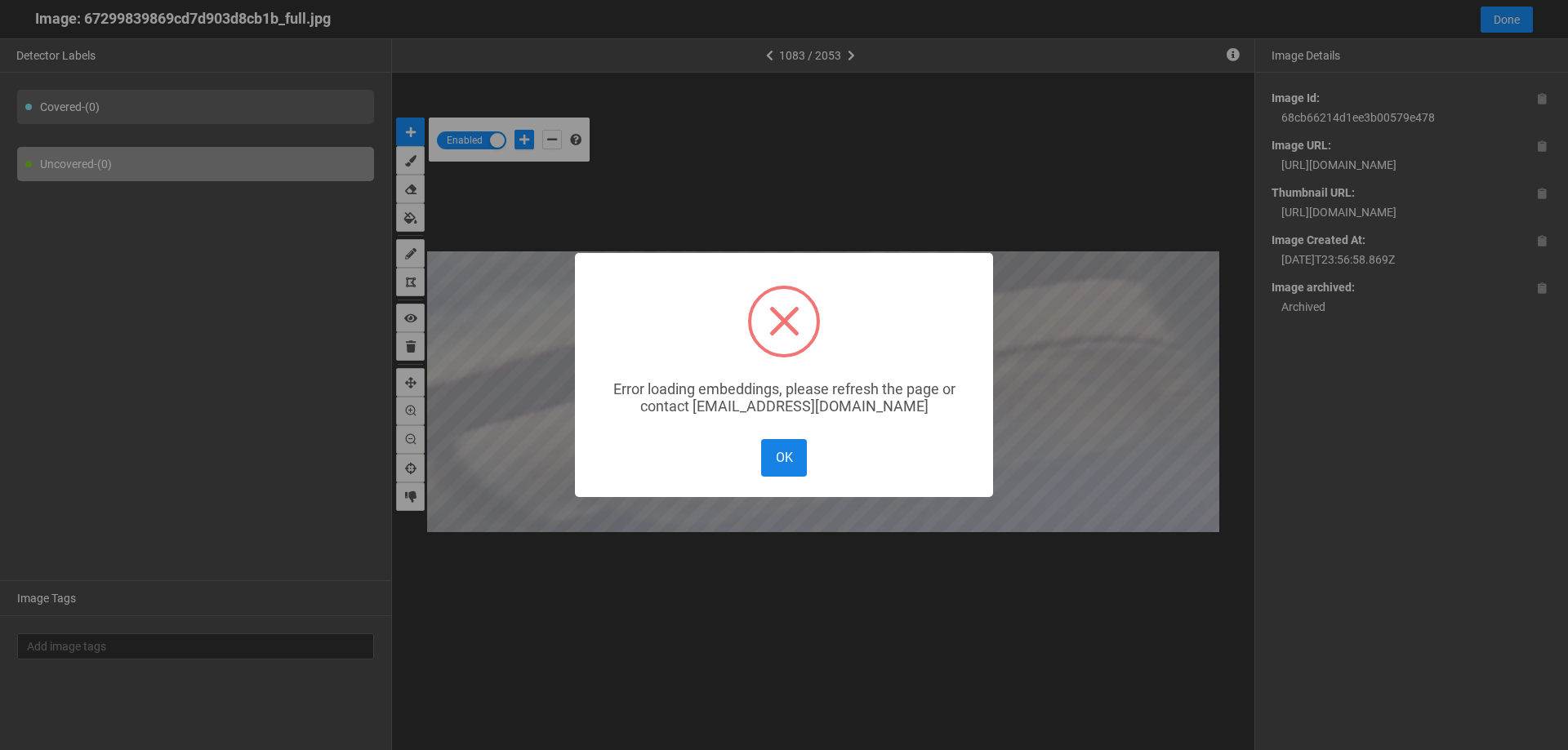
click at [779, 464] on button "OK" at bounding box center [784, 458] width 46 height 37
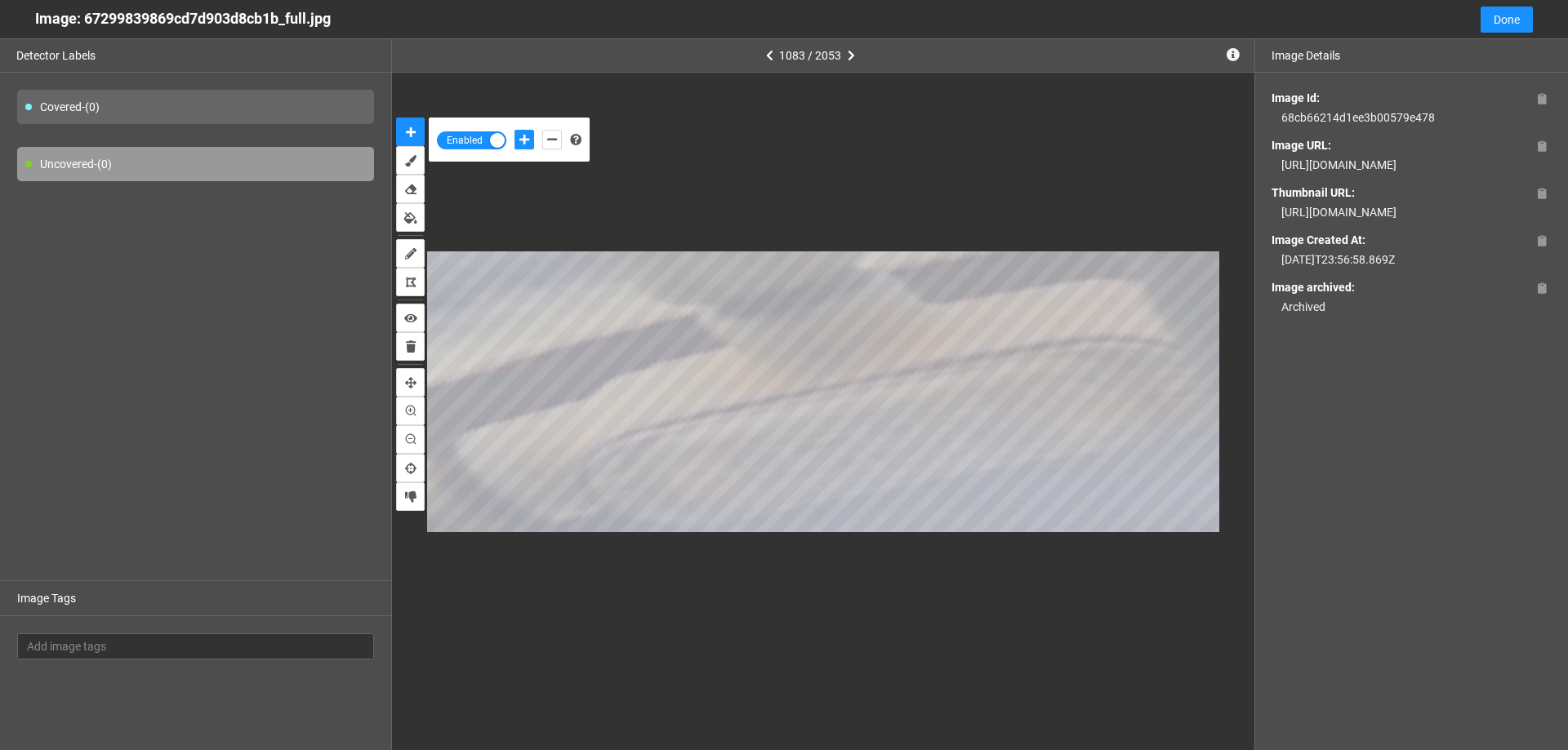
drag, startPoint x: 1279, startPoint y: 164, endPoint x: 1405, endPoint y: 183, distance: 127.4
click at [1405, 174] on div "https://app.matroid.com/media/im/67cb49e3b8c7d6856da22a32_full.jpg" at bounding box center [1411, 164] width 280 height 18
copy div "https://app.matroid.com/media/im/67cb49e3b8c7d6856da22a32_full.jpg"
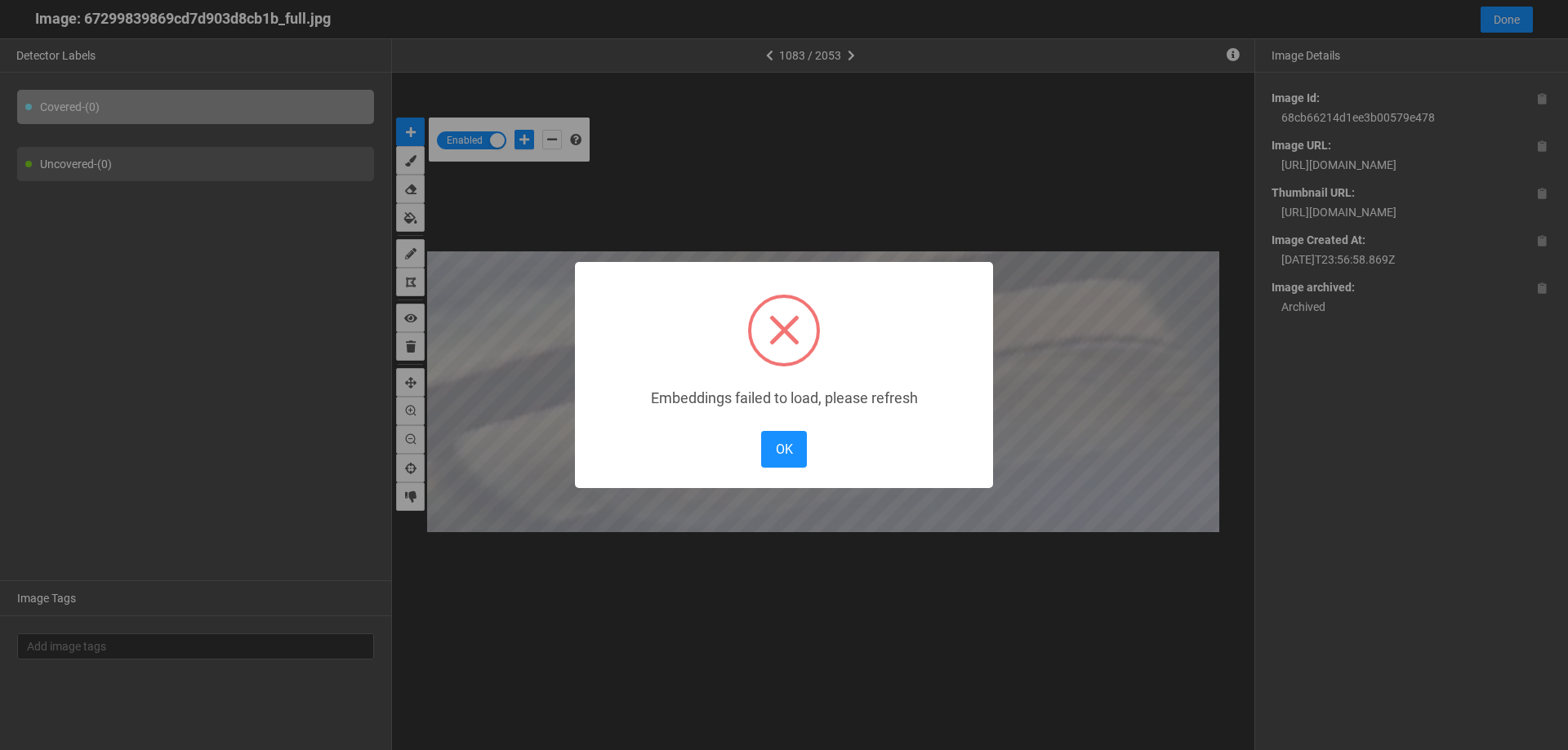
click at [842, 425] on body "··· Detectors ··· Streams ··· Similarity Search ··· ··· ··· Hamza I. ··· IMS Un…" at bounding box center [784, 584] width 1568 height 1168
click at [793, 445] on button "OK" at bounding box center [784, 449] width 46 height 37
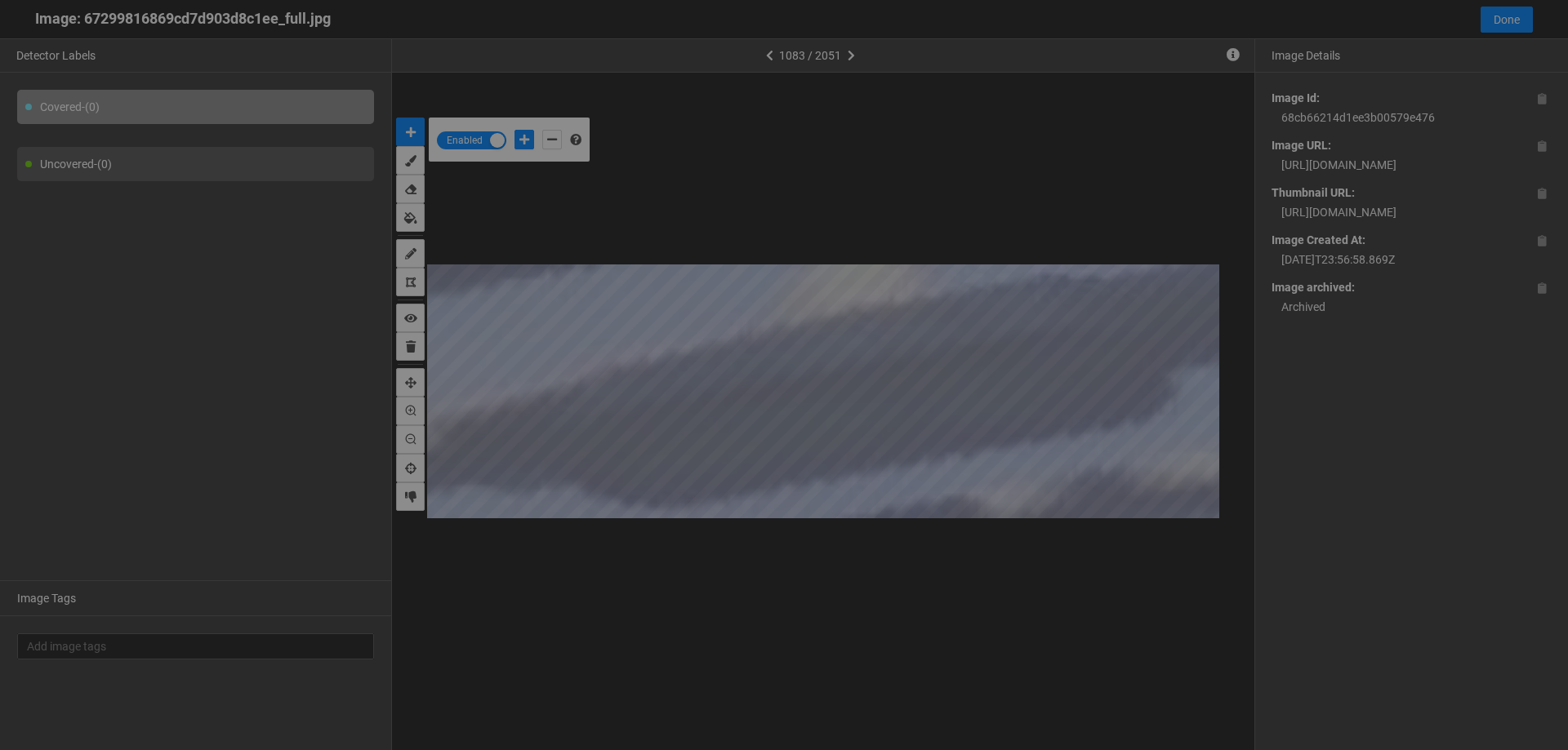
scroll to position [741, 0]
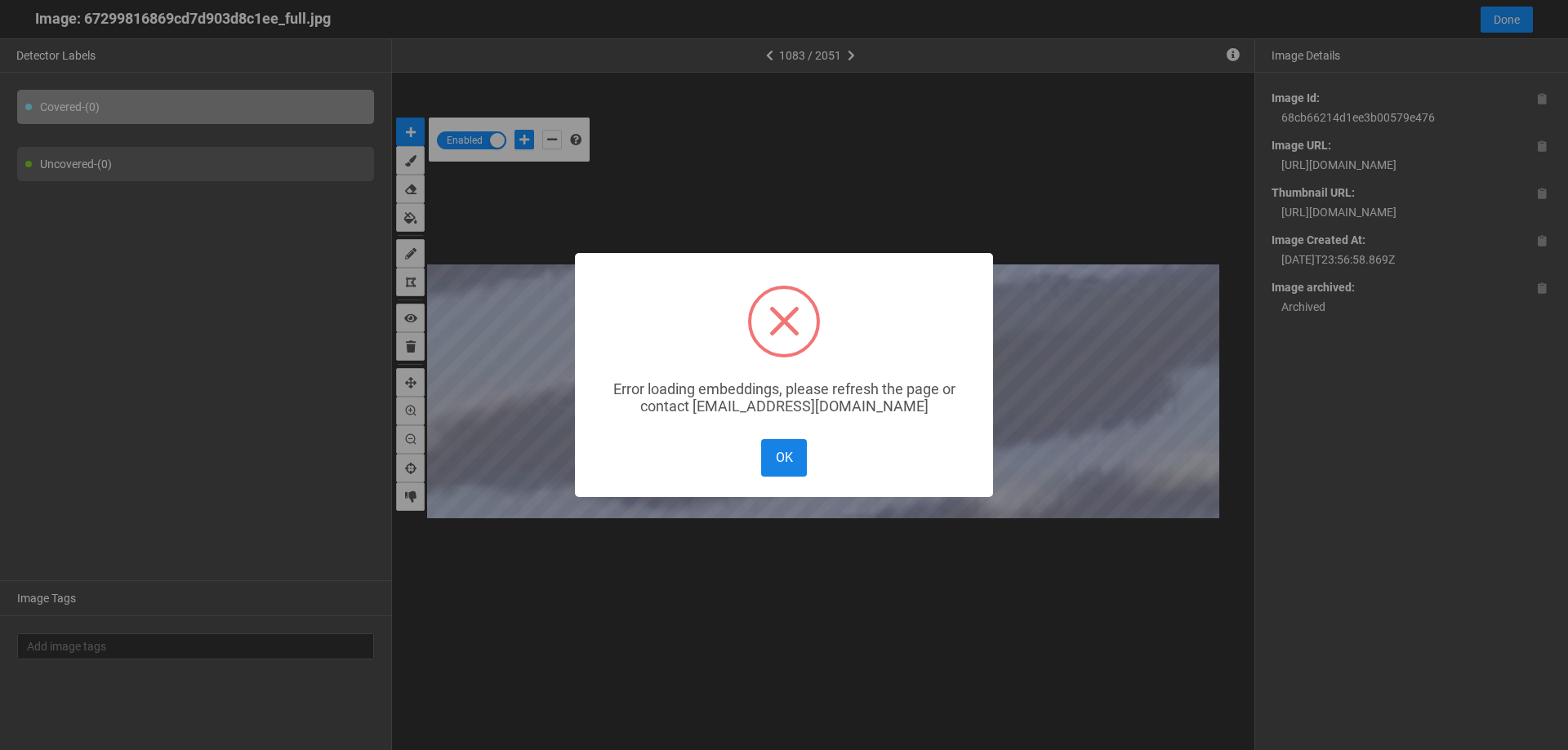
click at [782, 461] on button "OK" at bounding box center [784, 458] width 46 height 37
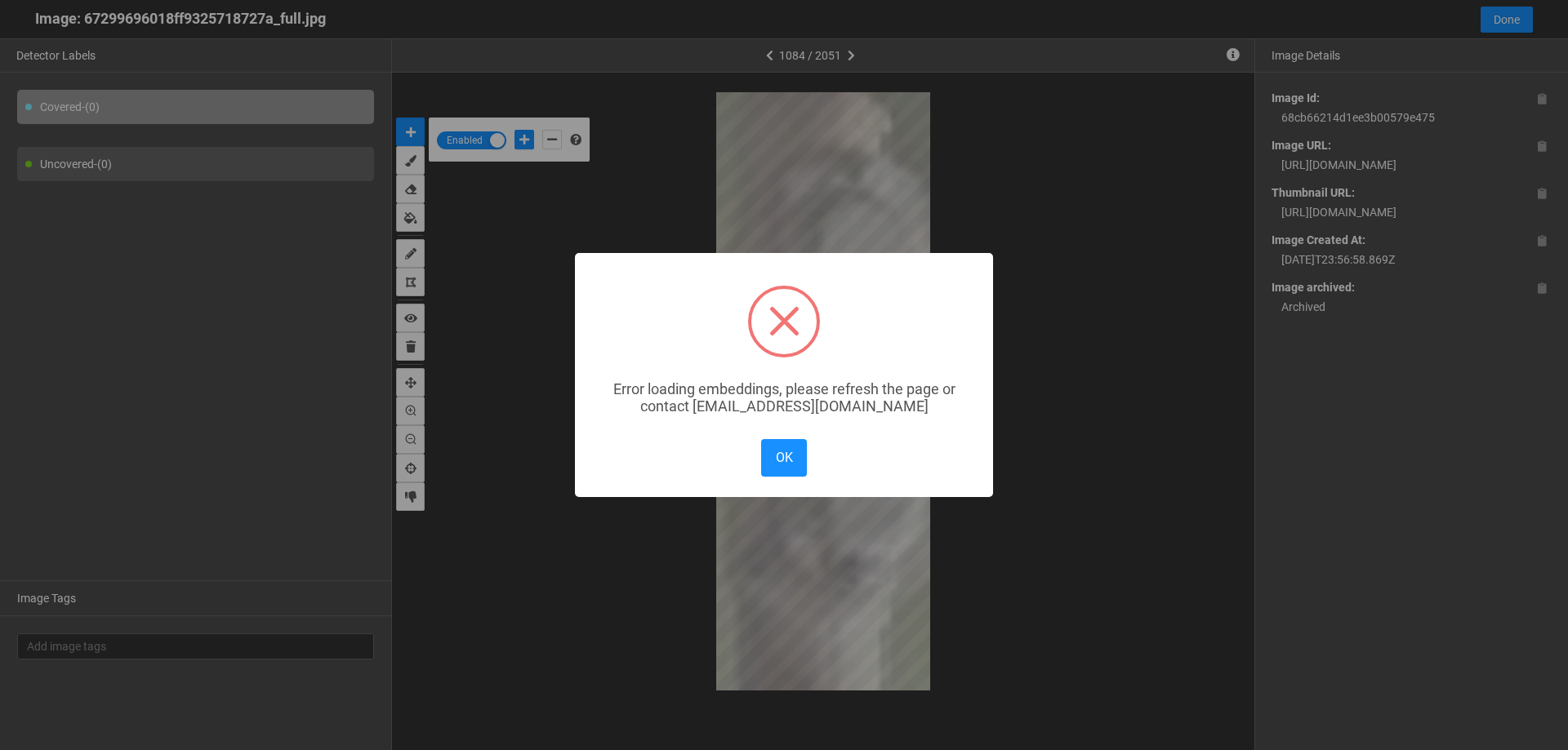
click at [788, 464] on button "OK" at bounding box center [784, 458] width 46 height 37
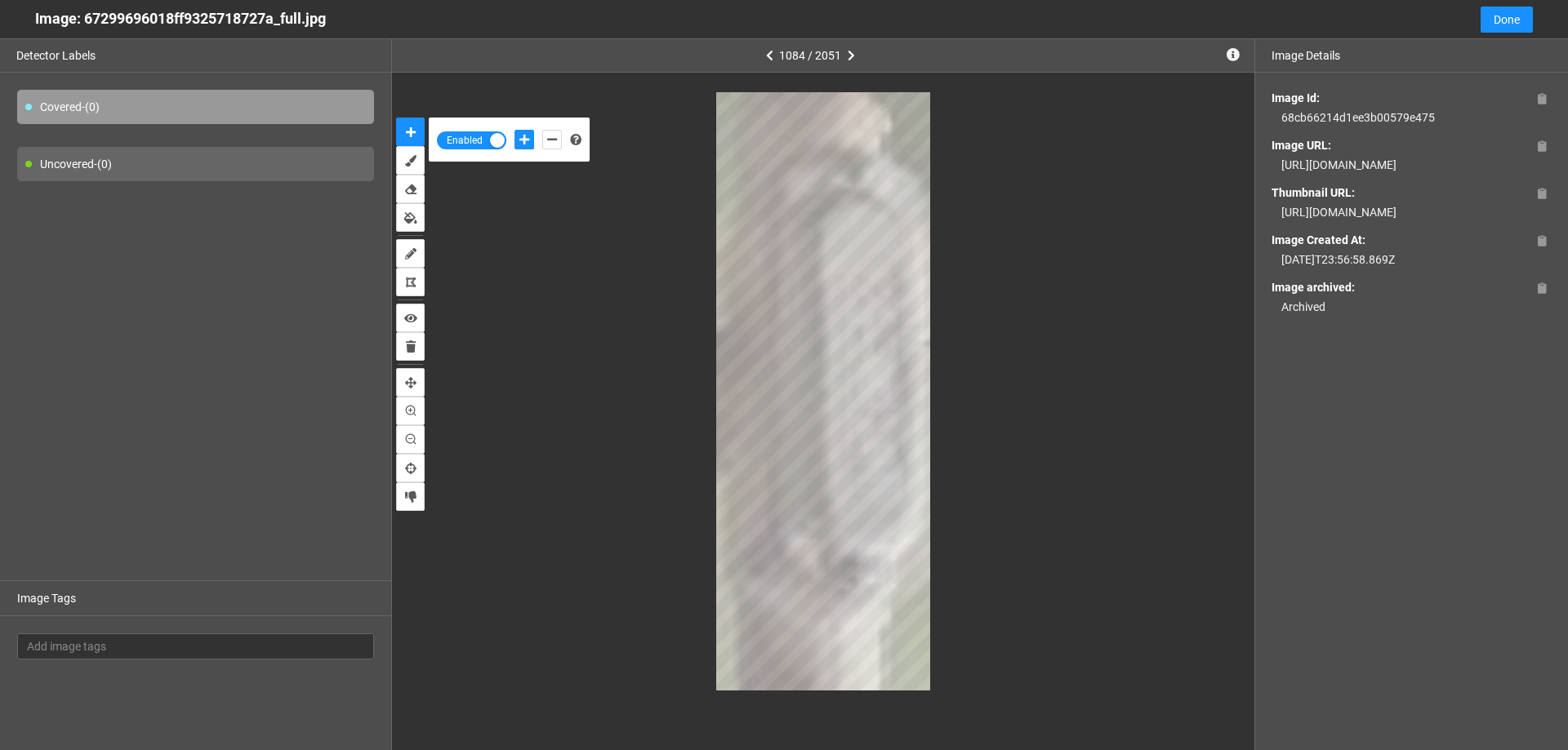
drag, startPoint x: 1279, startPoint y: 165, endPoint x: 1396, endPoint y: 192, distance: 120.1
click at [1396, 192] on div "Image Id: 68cb66214d1ee3b00579e475 Image URL: https://app.matroid.com/media/im/…" at bounding box center [1410, 202] width 312 height 259
copy div "https://app.matroid.com/media/im/67cb49e3b8c7d6856da22a2c_full.jpg"
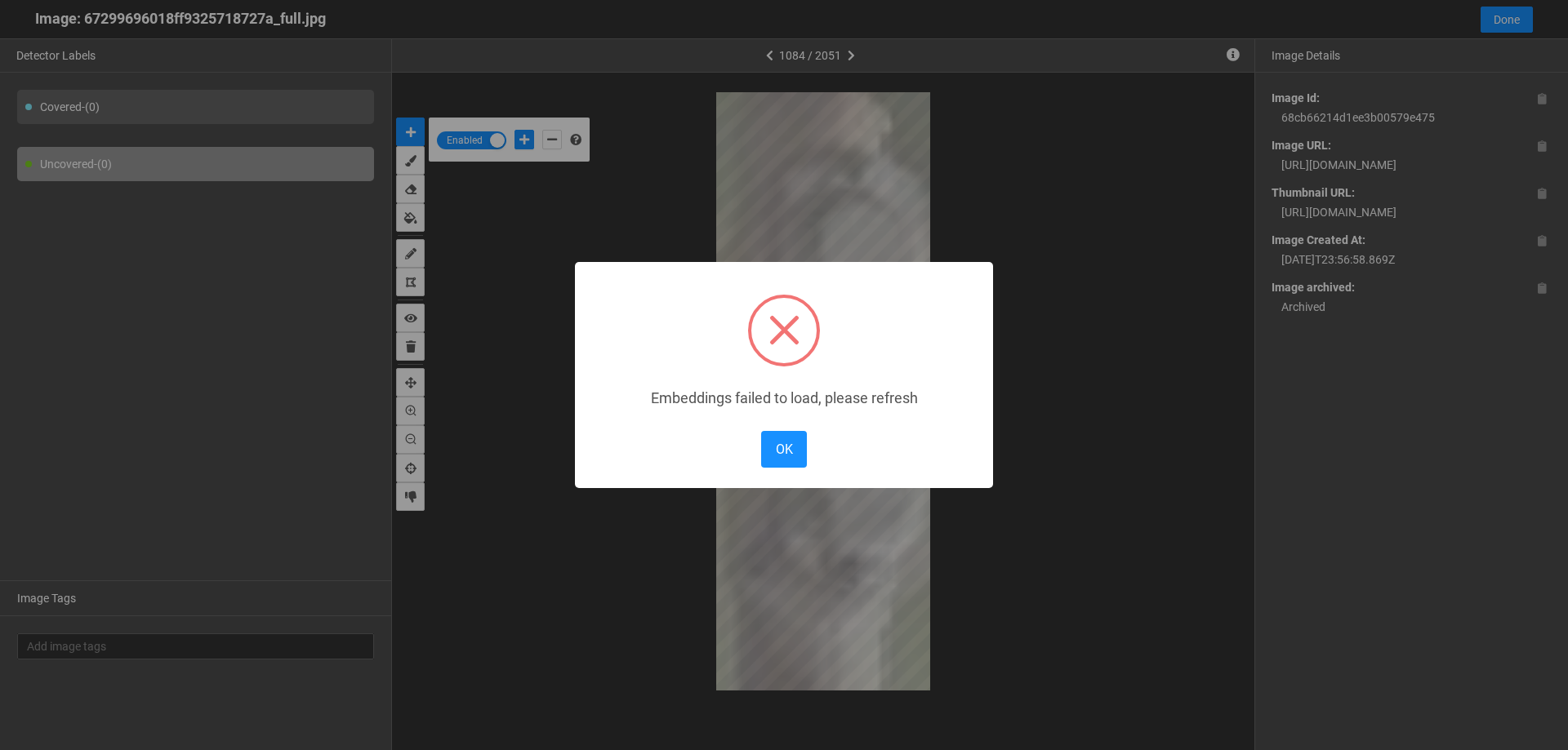
click at [777, 305] on body "··· Detectors ··· Streams ··· Similarity Search ··· ··· ··· Hamza I. ··· IMS Un…" at bounding box center [784, 584] width 1568 height 1168
click at [788, 444] on button "OK" at bounding box center [784, 449] width 46 height 37
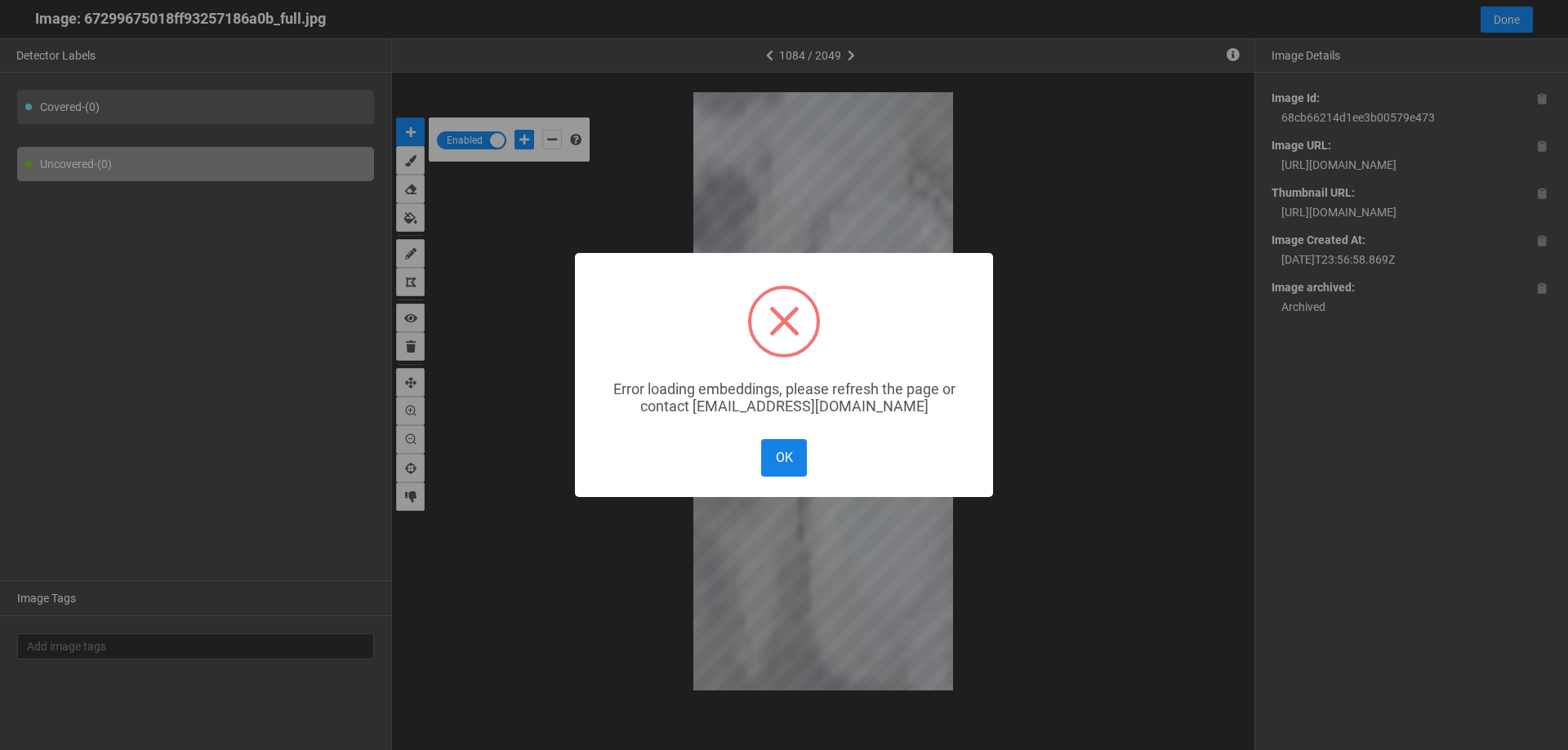
click at [781, 459] on button "OK" at bounding box center [784, 458] width 46 height 37
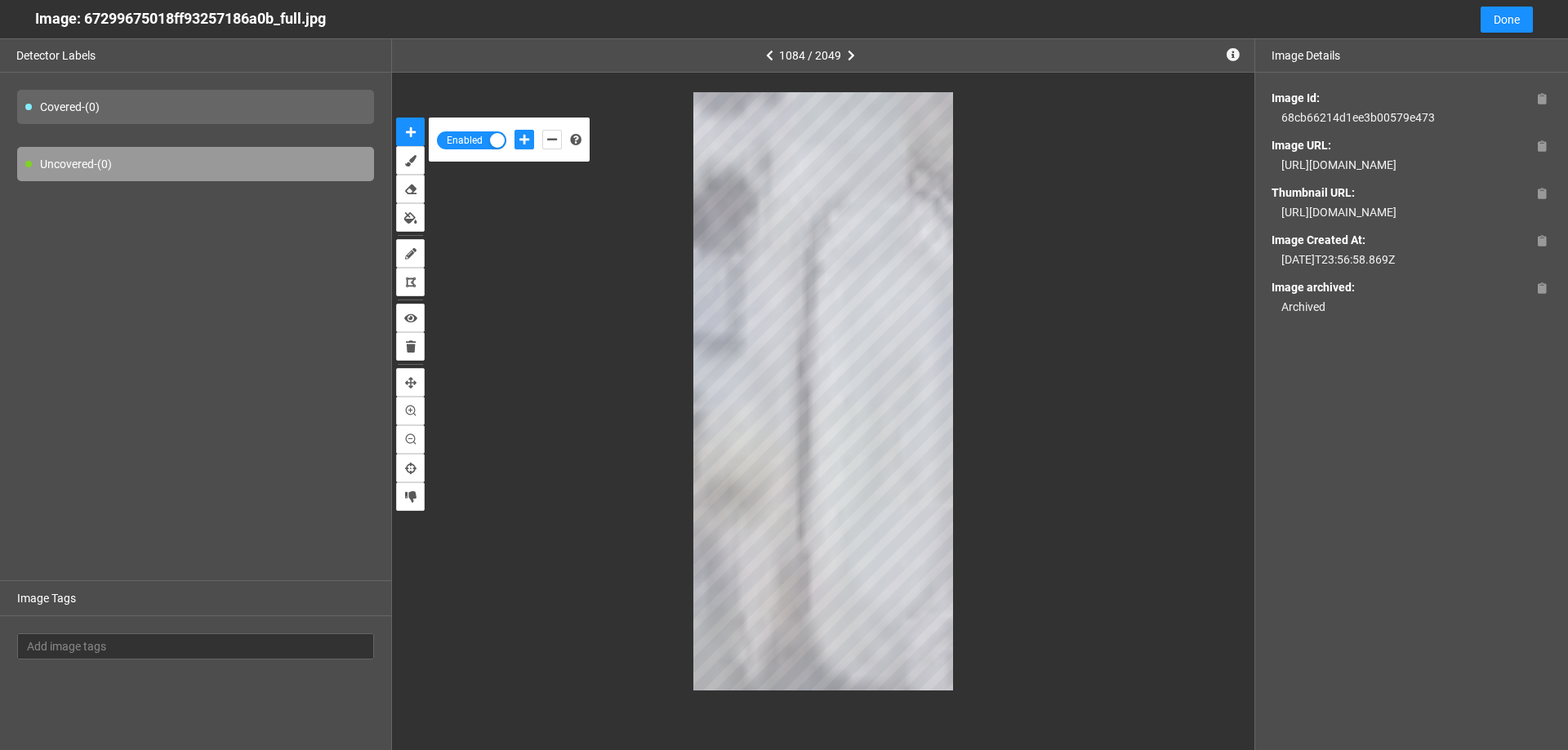
click at [854, 326] on body "··· Detectors ··· Streams ··· Similarity Search ··· ··· ··· Hamza I. ··· IMS Un…" at bounding box center [784, 375] width 1568 height 750
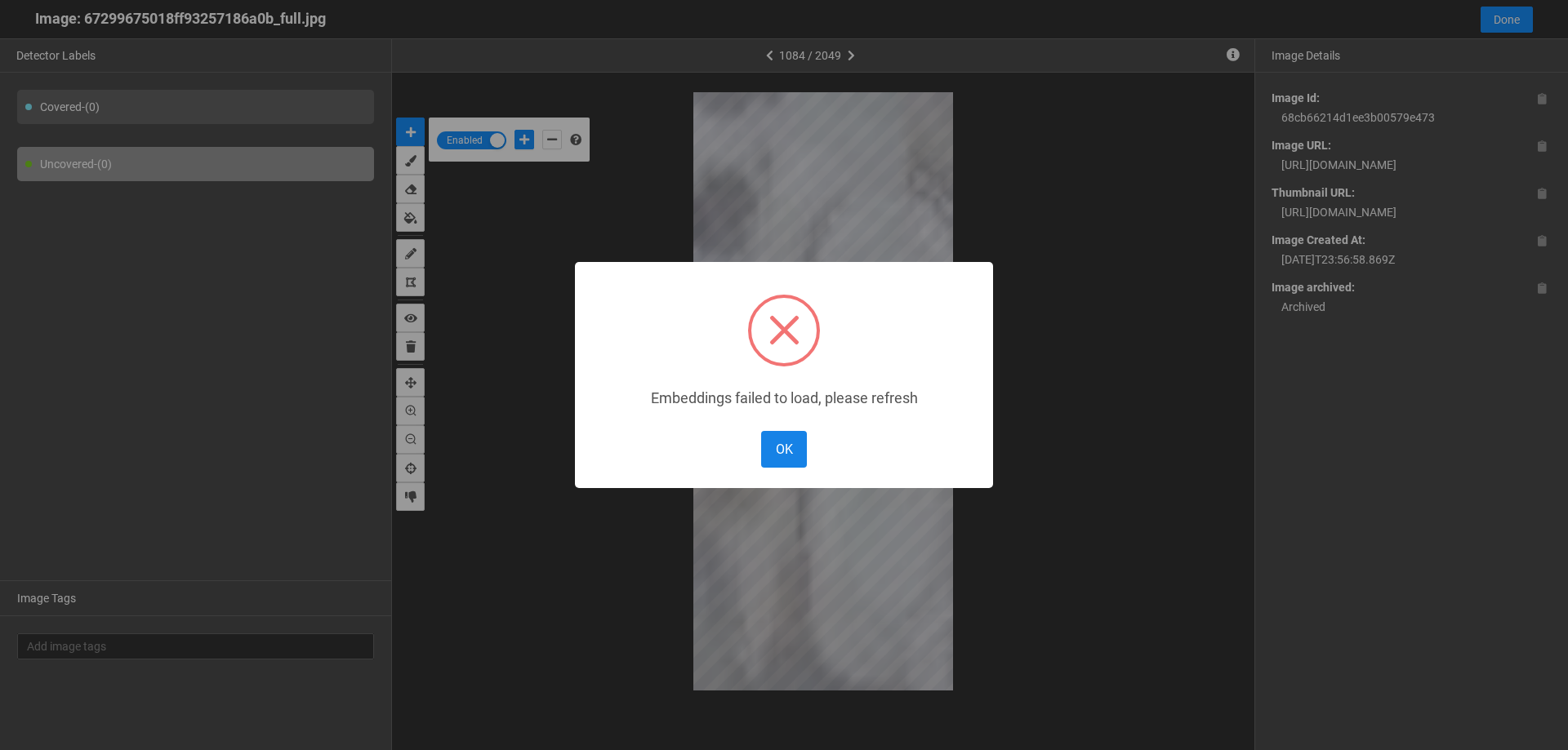
click at [774, 453] on button "OK" at bounding box center [784, 449] width 46 height 37
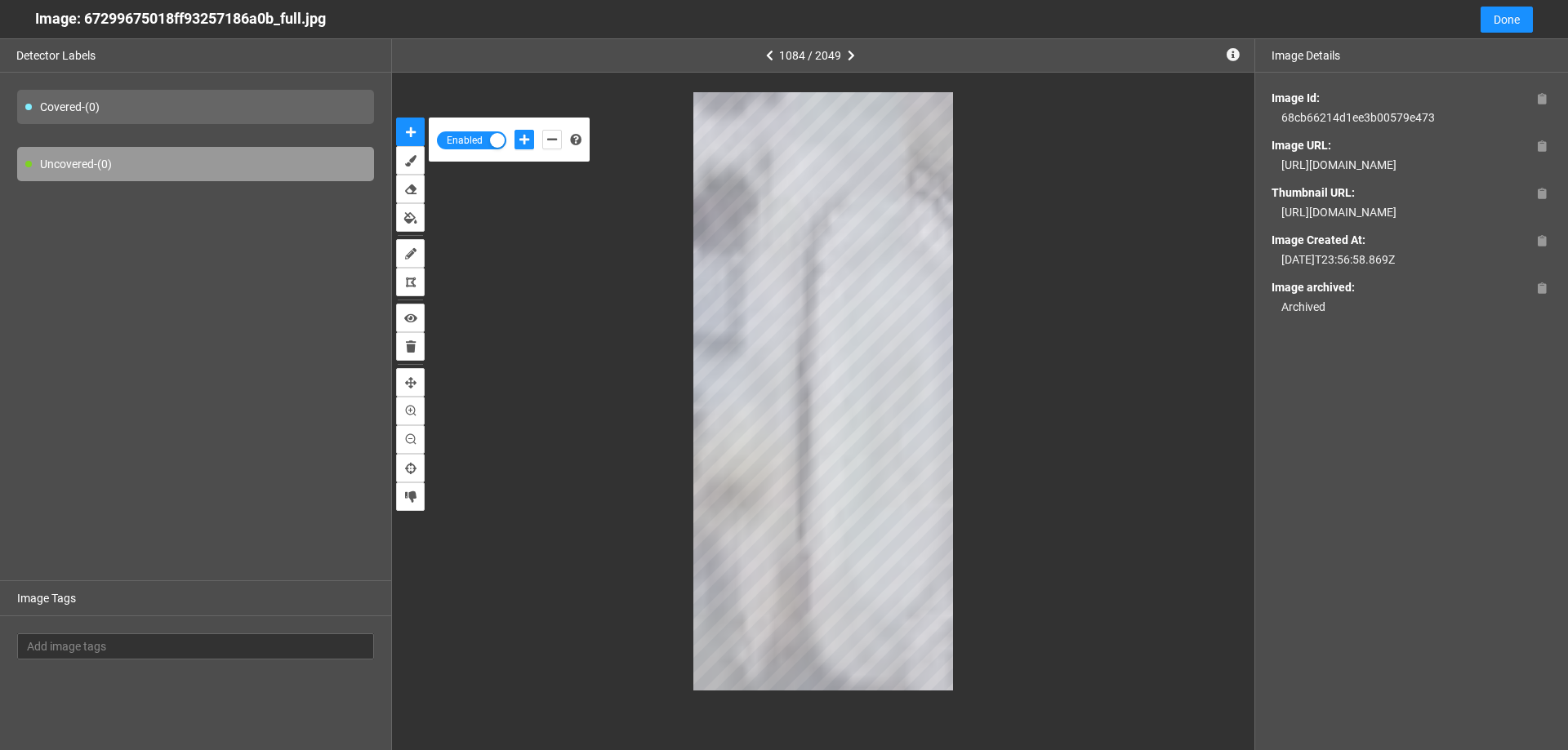
drag, startPoint x: 1280, startPoint y: 158, endPoint x: 1414, endPoint y: 189, distance: 137.5
click at [1414, 174] on div "https://app.matroid.com/media/im/67cb49e3b8c7d6856da22a28_full.jpg" at bounding box center [1411, 164] width 280 height 18
copy div "https://app.matroid.com/media/im/67cb49e3b8c7d6856da22a28_full.jpg"
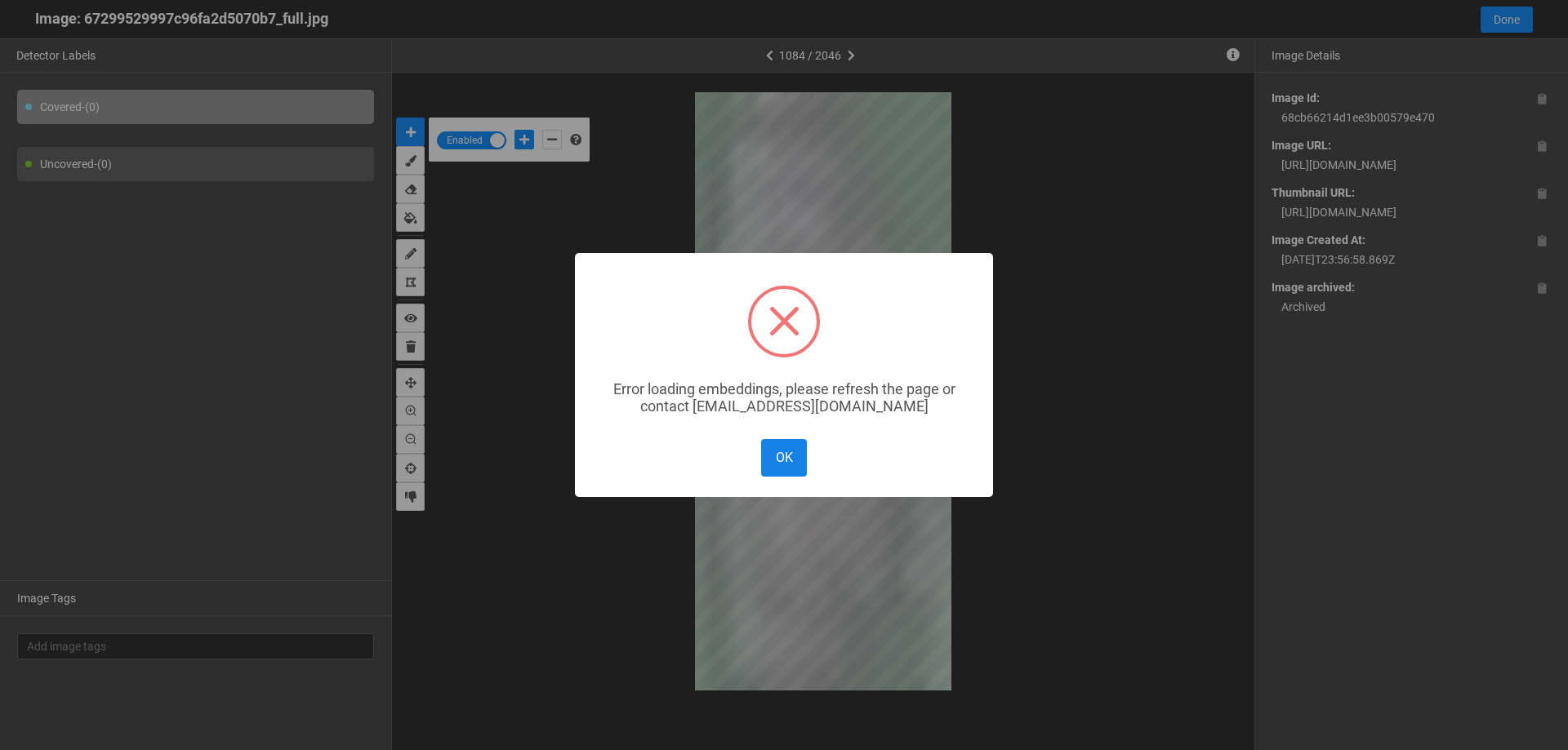
drag, startPoint x: 784, startPoint y: 466, endPoint x: 774, endPoint y: 445, distance: 23.3
click at [784, 465] on button "OK" at bounding box center [784, 458] width 46 height 37
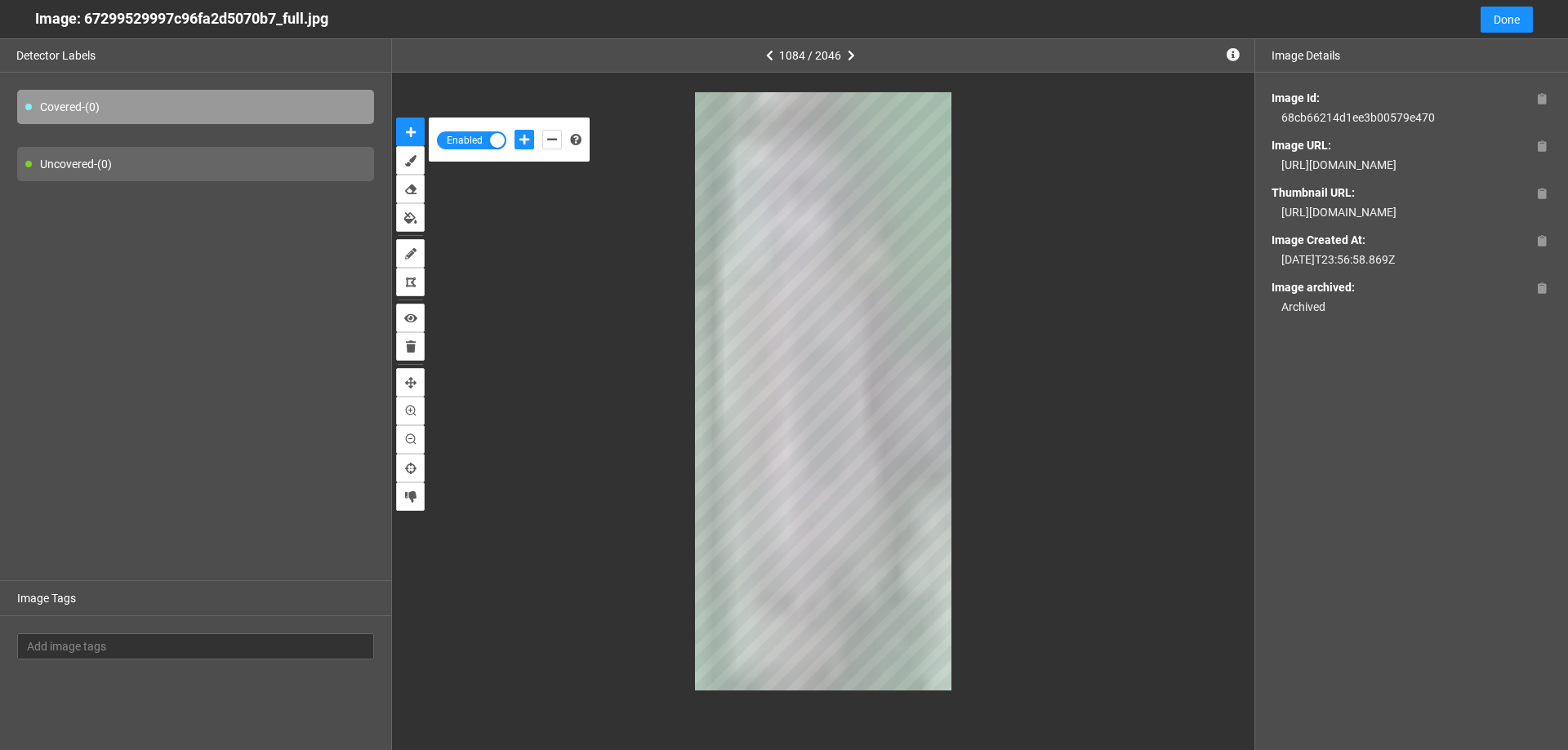
drag, startPoint x: 1275, startPoint y: 159, endPoint x: 1411, endPoint y: 183, distance: 138.1
click at [1410, 174] on div "https://app.matroid.com/media/im/67cb49e3b8c7d6856da22a22_full.jpg" at bounding box center [1411, 164] width 280 height 18
copy div "https://app.matroid.com/media/im/67cb49e3b8c7d6856da22a22_full.jpg"
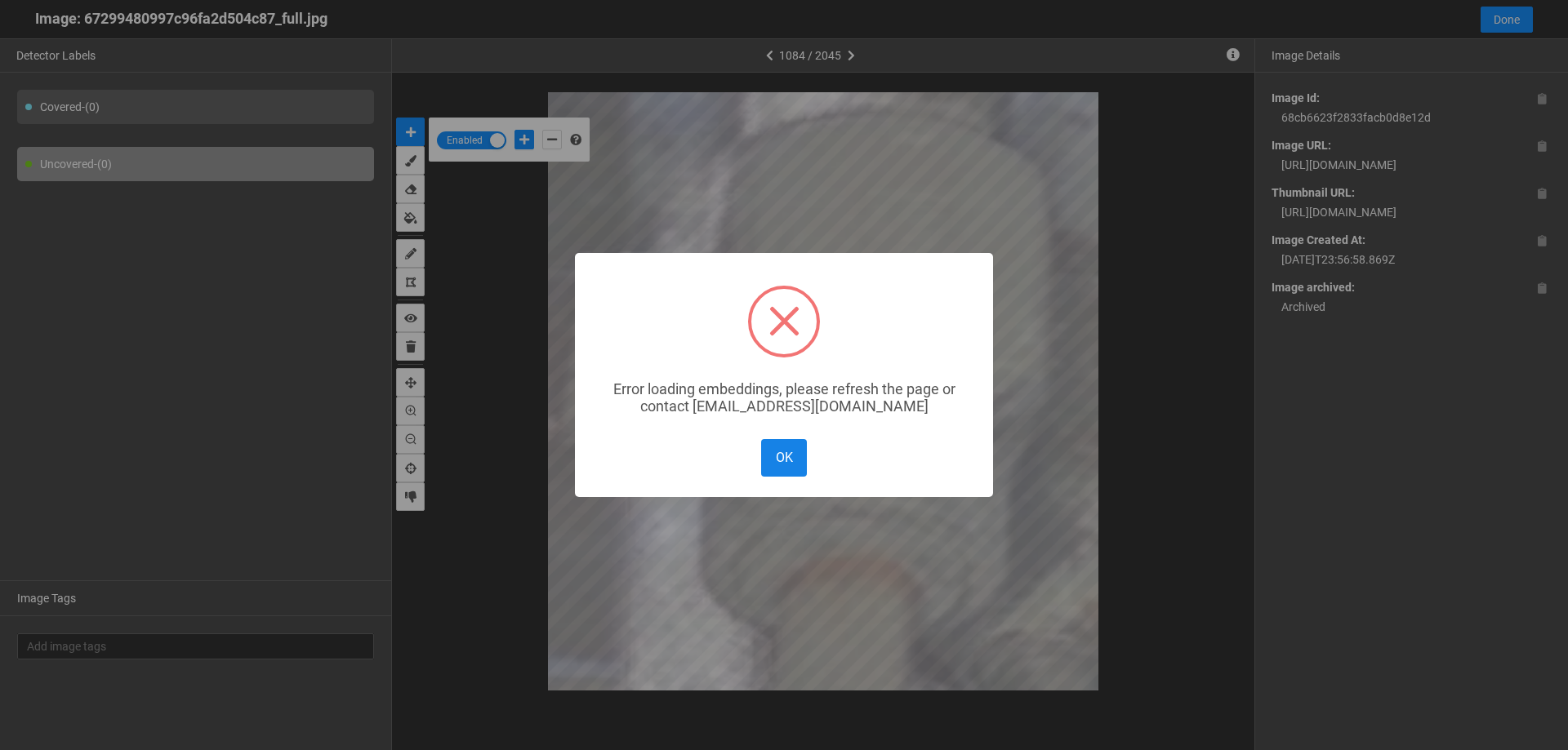
click at [782, 454] on button "OK" at bounding box center [784, 458] width 46 height 37
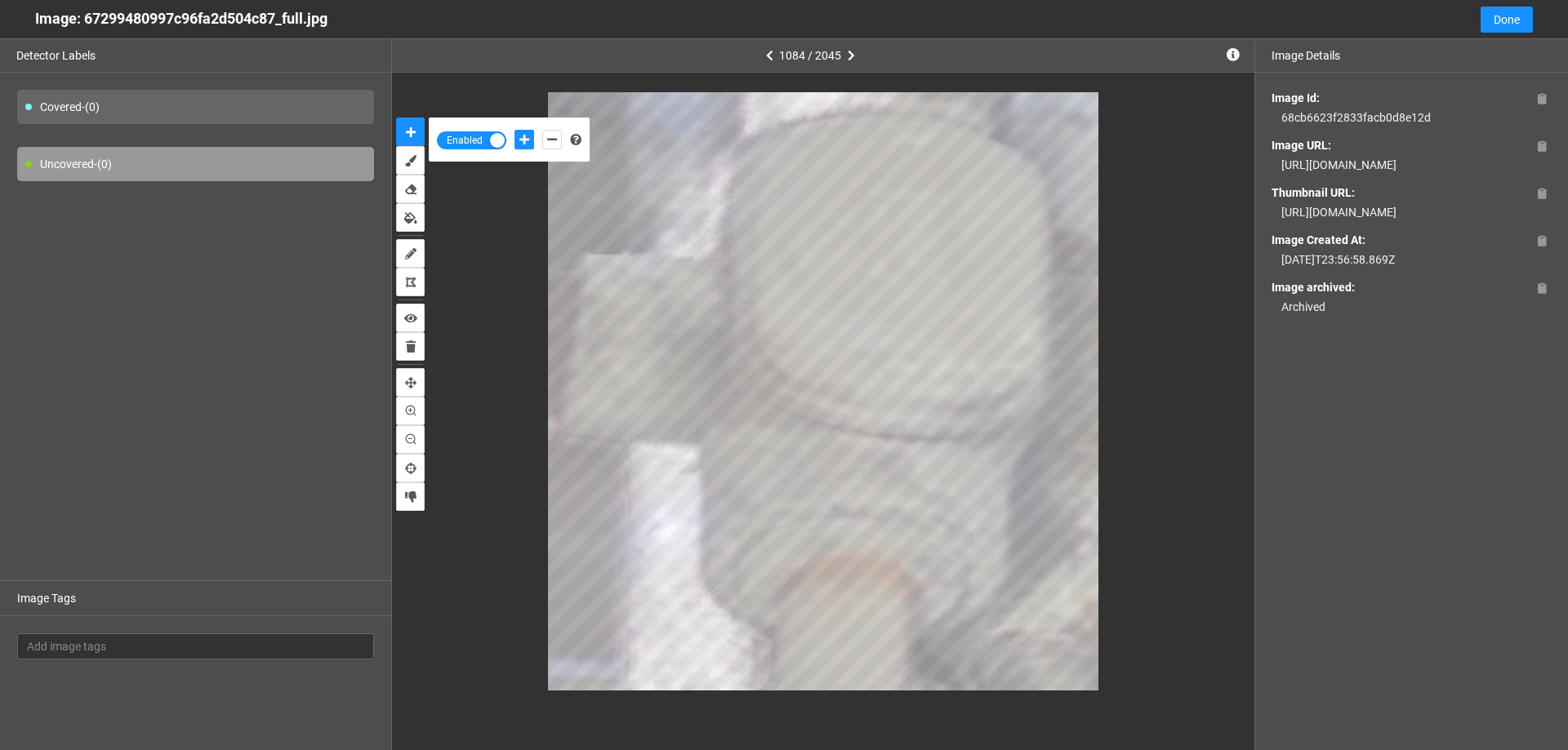
drag, startPoint x: 1283, startPoint y: 162, endPoint x: 1384, endPoint y: 194, distance: 105.9
click at [1384, 194] on div "Image Id: 68cb6623f2833facb0d8e12d Image URL: https://app.matroid.com/media/im/…" at bounding box center [1410, 202] width 312 height 259
copy div "https://app.matroid.com/media/im/67cb49e3b8c7d6856da22a20_full.jpg"
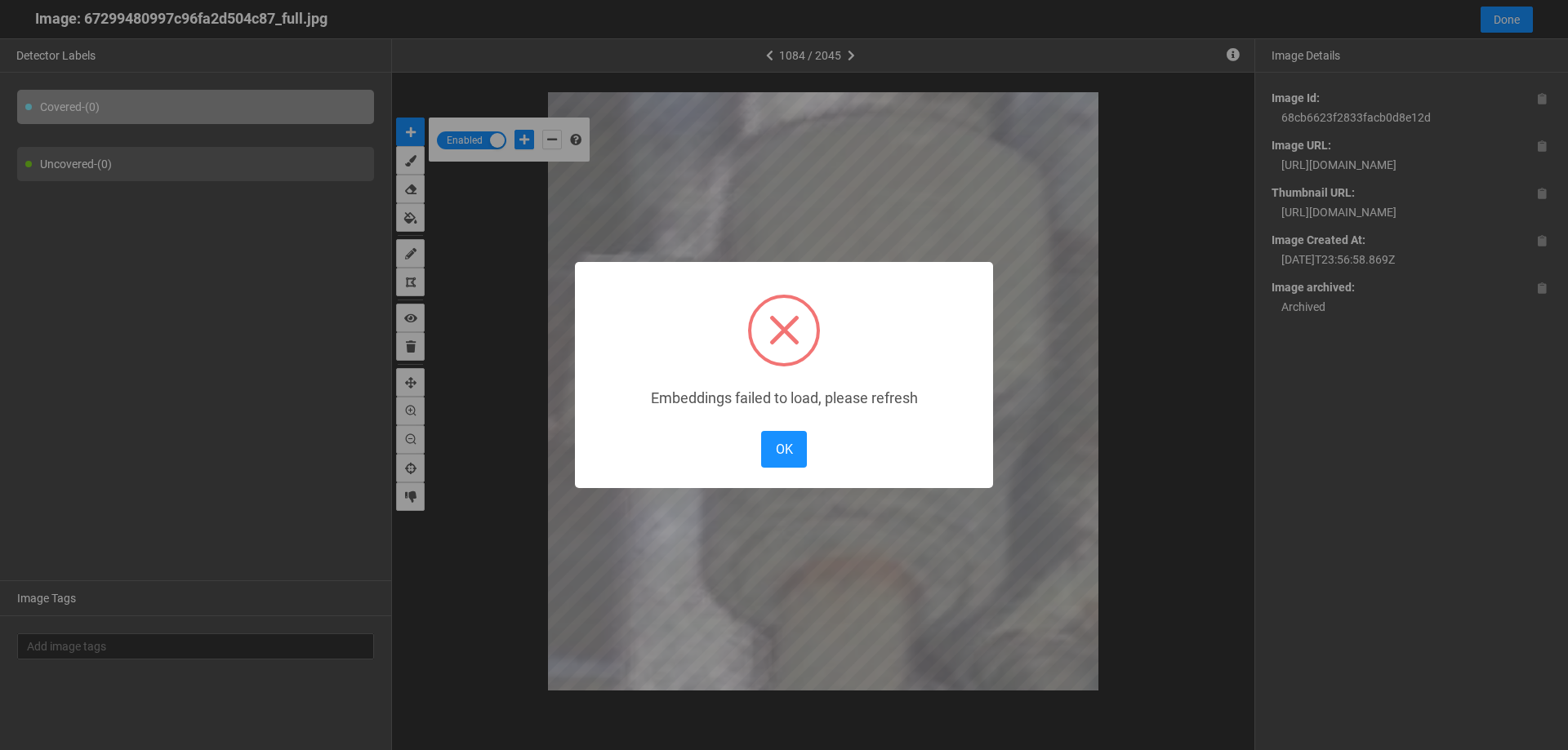
click at [946, 245] on body "··· Detectors ··· Streams ··· Similarity Search ··· ··· ··· Hamza I. ··· IMS Un…" at bounding box center [784, 584] width 1568 height 1168
click at [787, 459] on button "OK" at bounding box center [784, 449] width 46 height 37
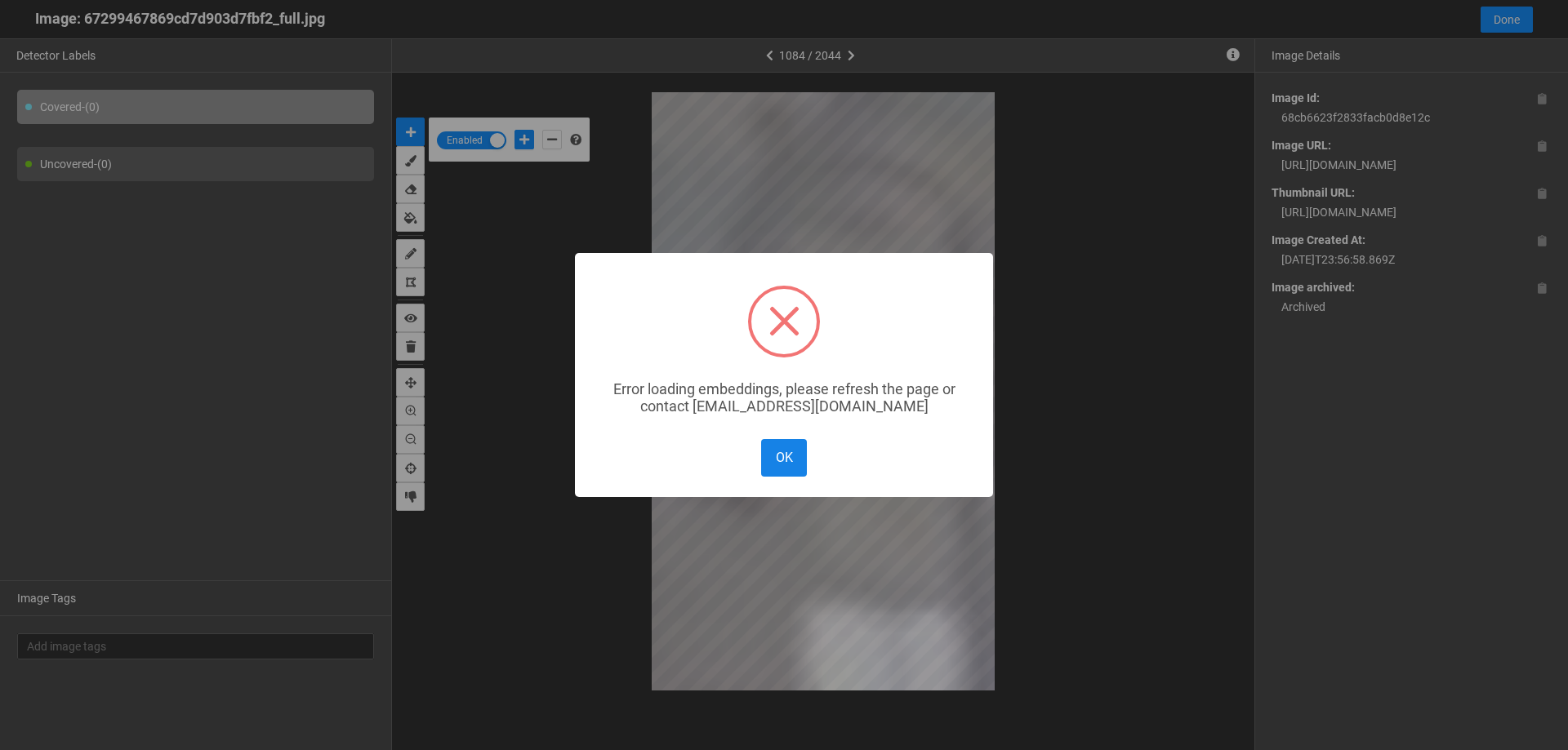
click at [787, 457] on button "OK" at bounding box center [784, 458] width 46 height 37
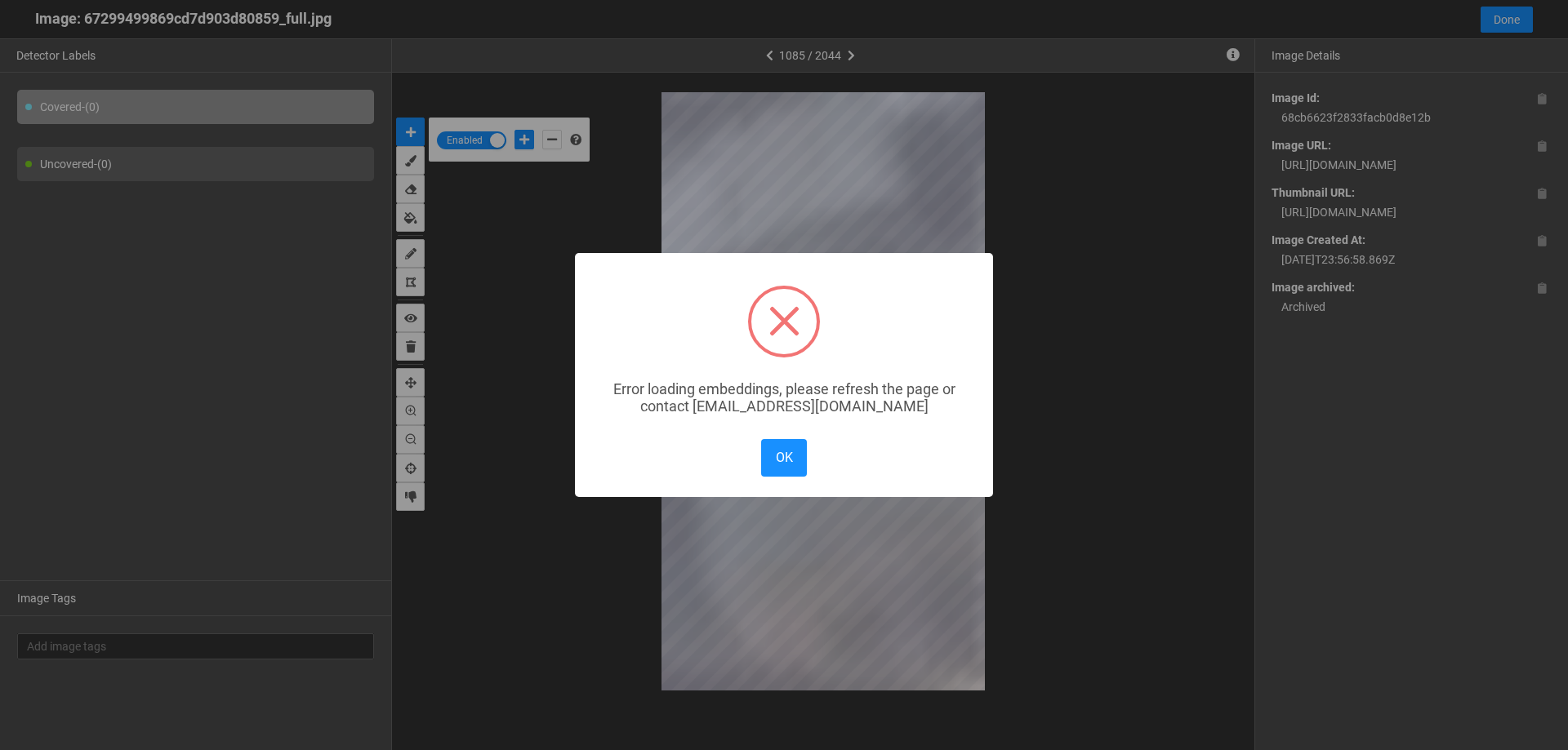
click at [761, 440] on button "OK" at bounding box center [784, 458] width 46 height 37
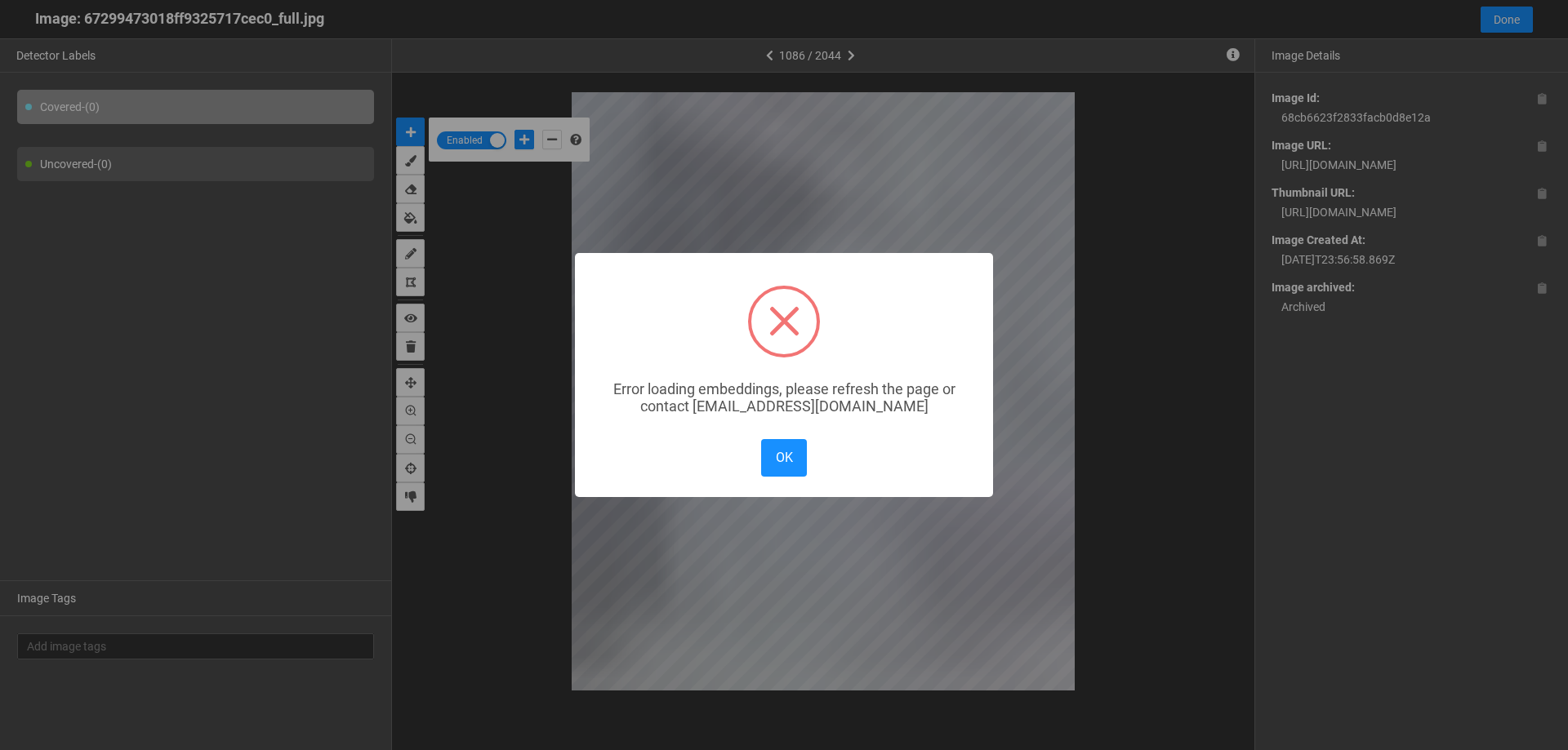
click at [761, 440] on button "OK" at bounding box center [784, 458] width 46 height 37
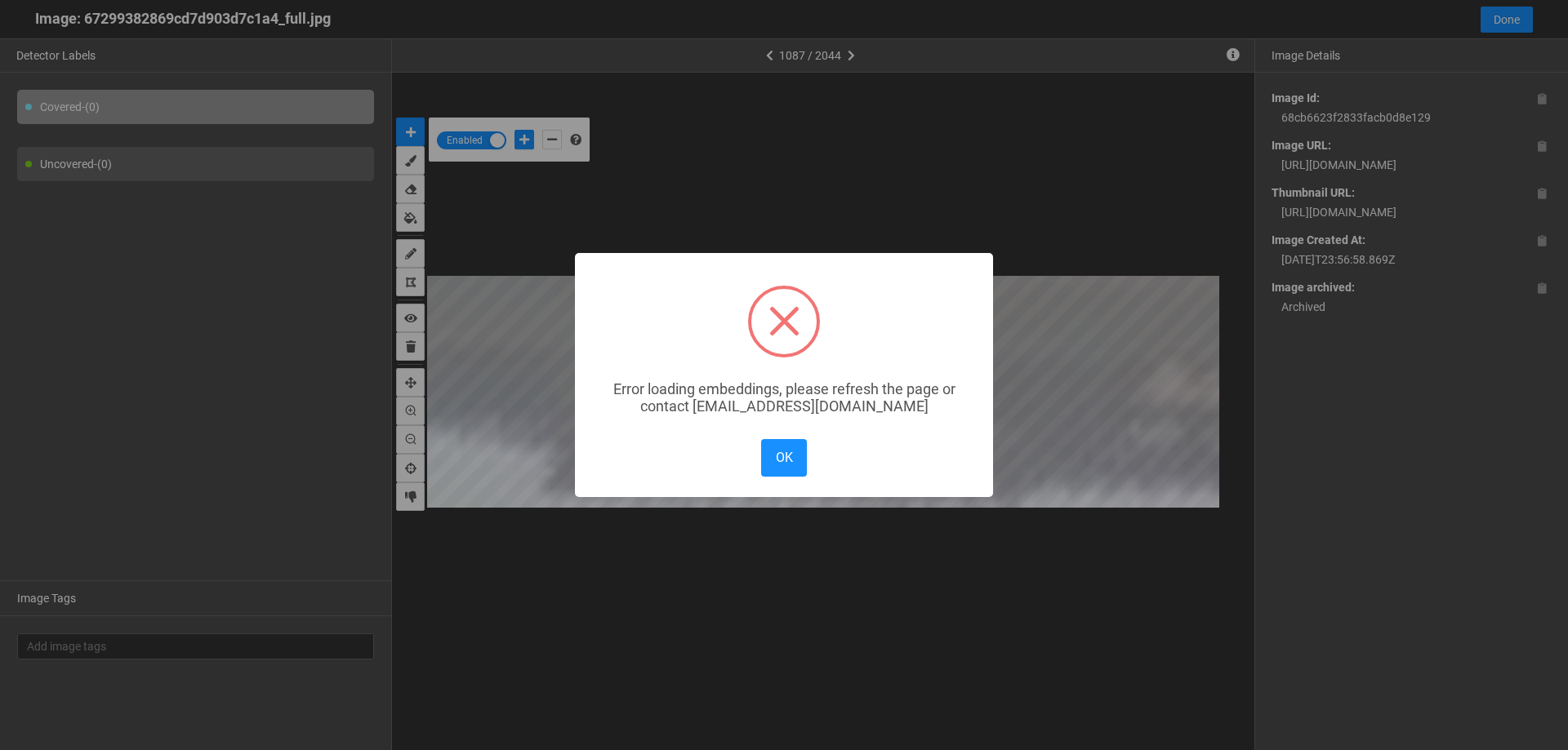
click at [761, 440] on button "OK" at bounding box center [784, 458] width 46 height 37
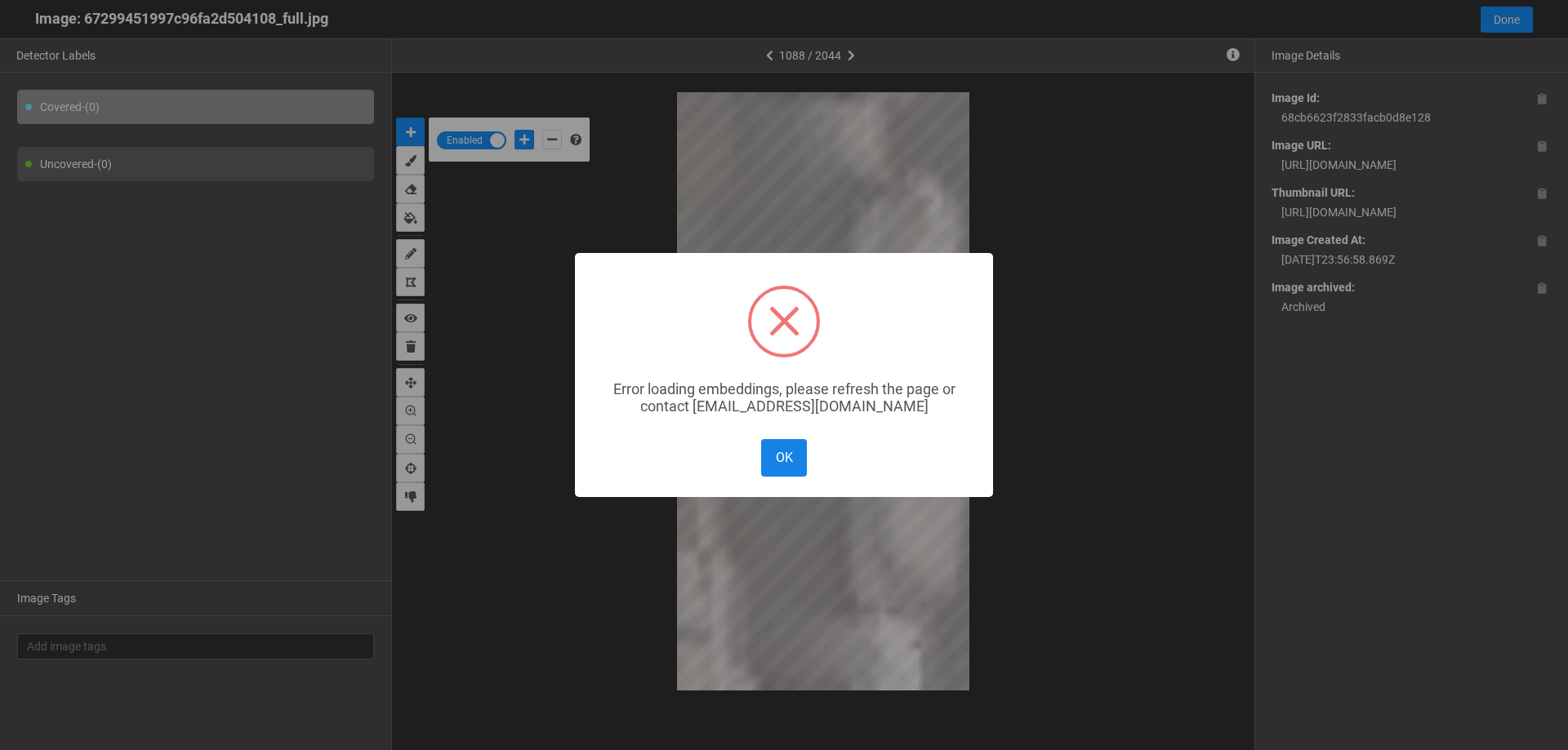
click at [799, 463] on button "OK" at bounding box center [784, 458] width 46 height 37
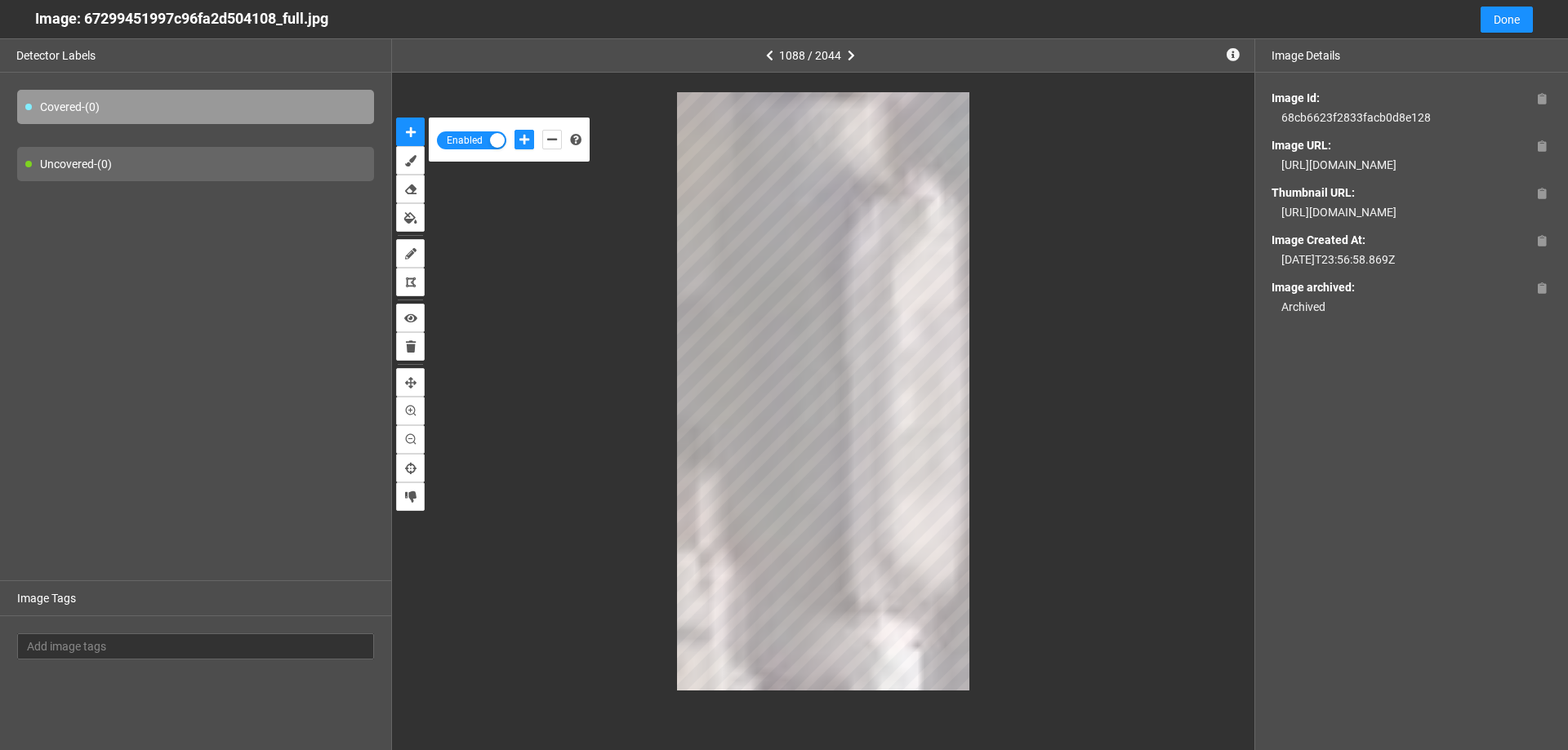
drag, startPoint x: 1281, startPoint y: 160, endPoint x: 1390, endPoint y: 191, distance: 113.3
click at [1390, 174] on div "https://app.matroid.com/media/im/67cb49e3b8c7d6856da22a16_full.jpg" at bounding box center [1411, 164] width 280 height 18
copy div "https://app.matroid.com/media/im/67cb49e3b8c7d6856da22a16_full.jpg"
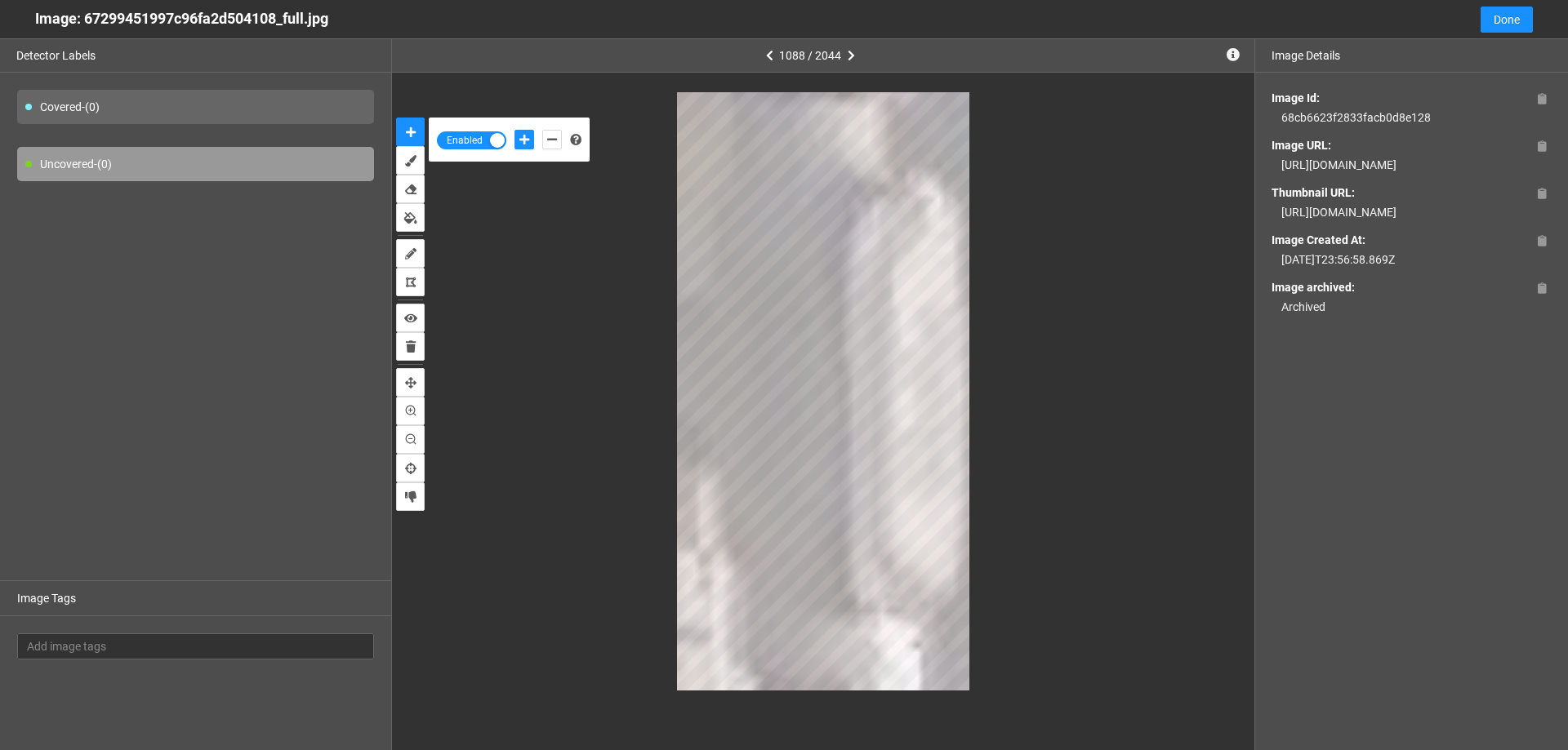
copy div "https://app.matroid.com/media/im/67cb49e3b8c7d6856da22a16_full.jpg"
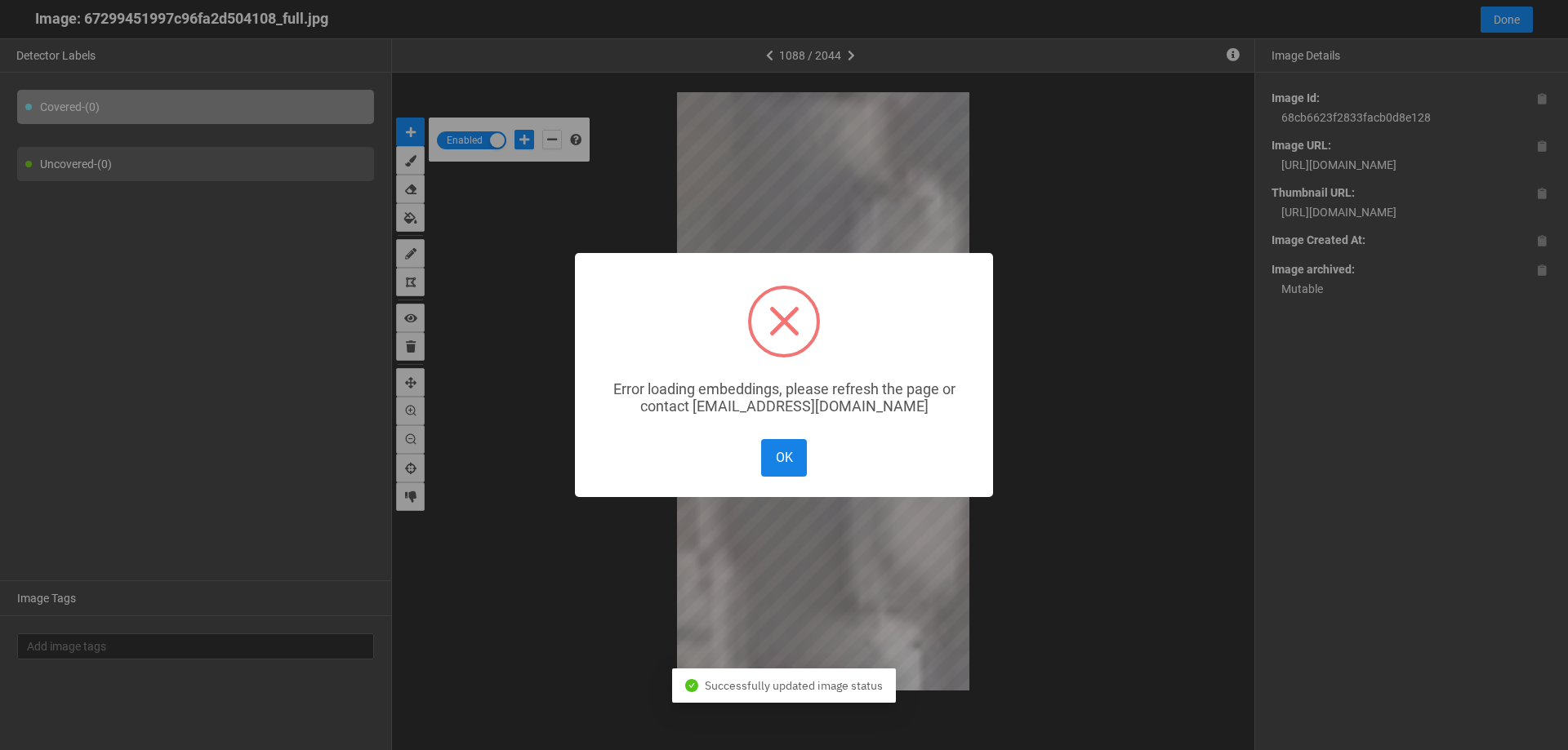
click at [784, 454] on button "OK" at bounding box center [784, 458] width 46 height 37
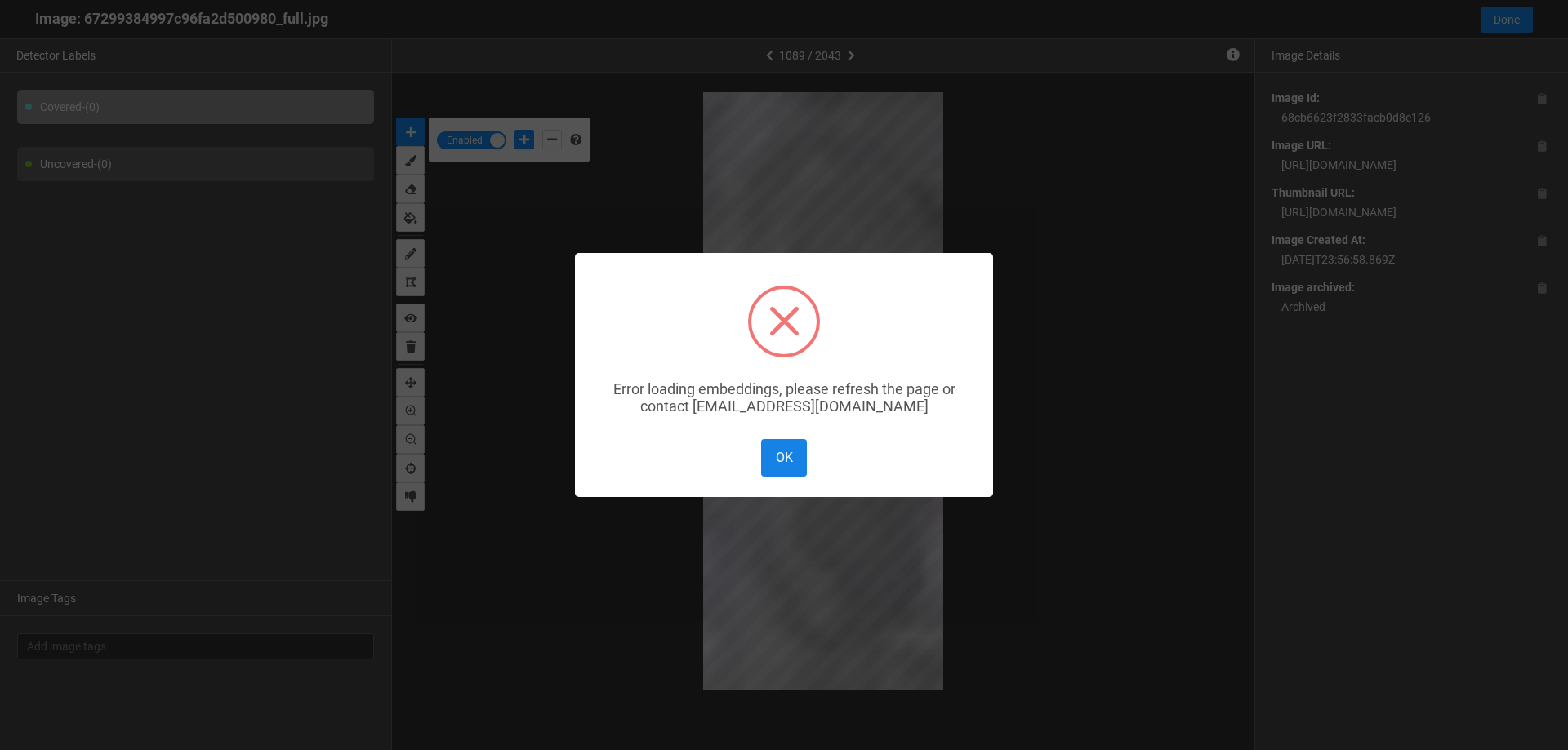
click at [779, 473] on button "OK" at bounding box center [784, 458] width 46 height 37
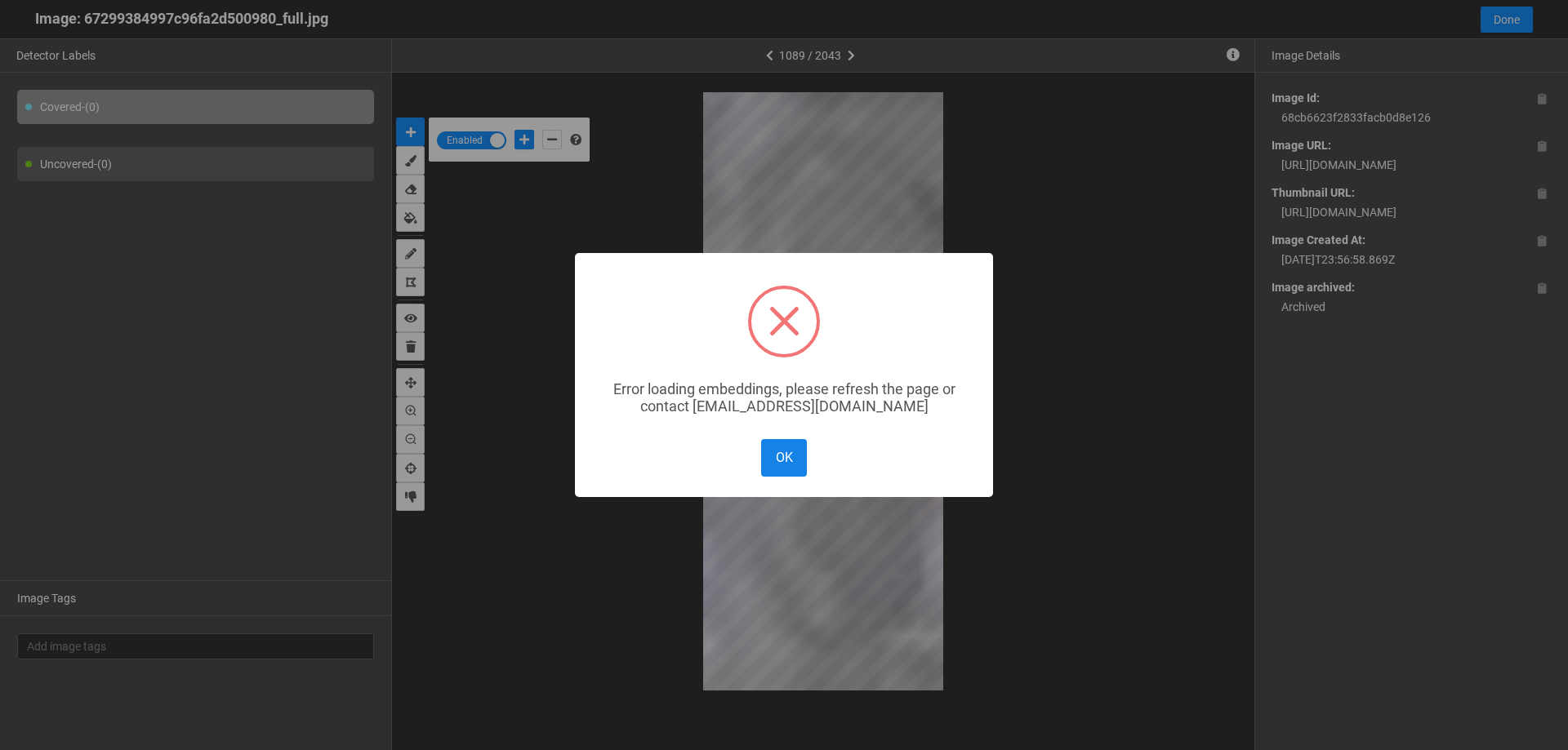
click at [776, 461] on button "OK" at bounding box center [784, 458] width 46 height 37
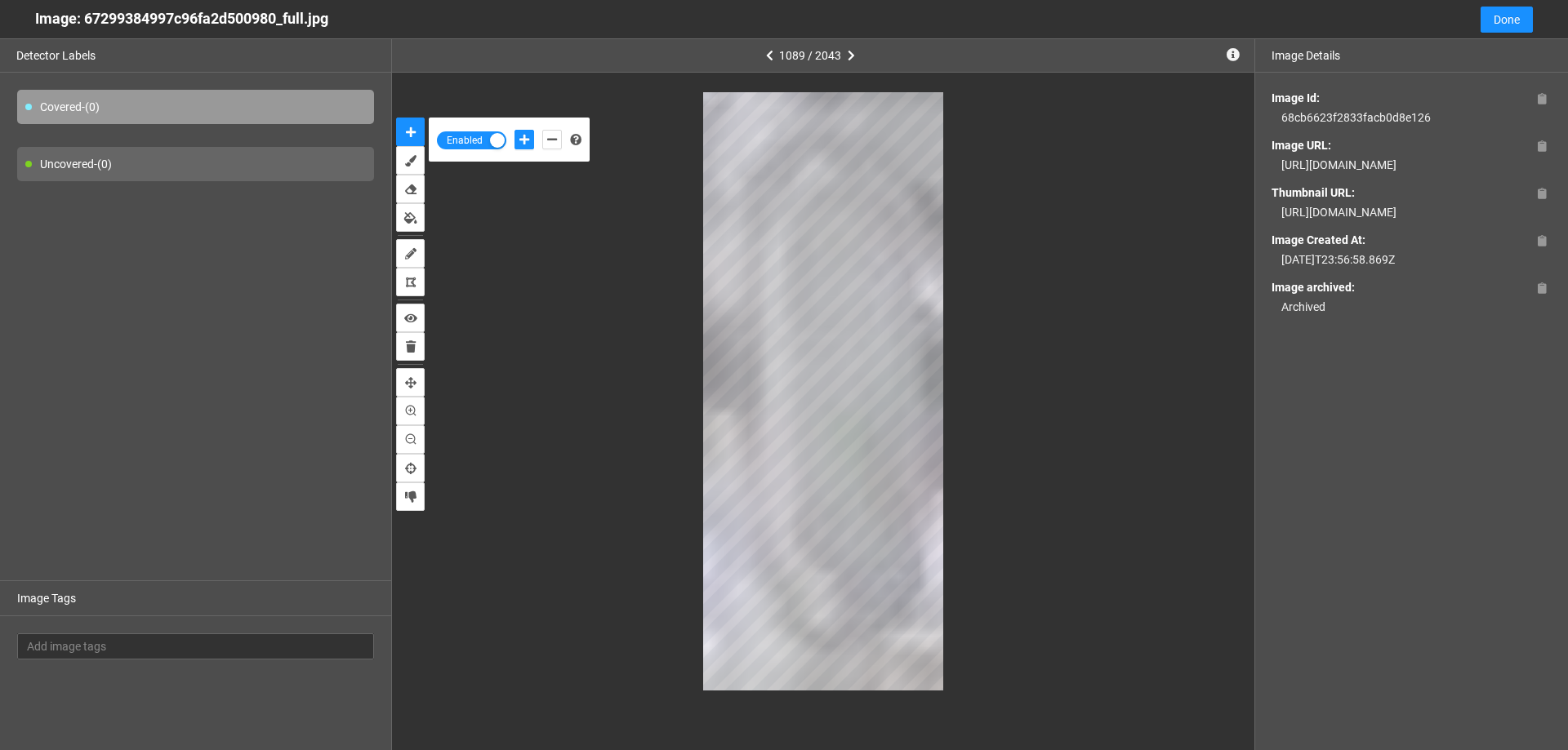
drag, startPoint x: 1277, startPoint y: 164, endPoint x: 1400, endPoint y: 176, distance: 123.6
click at [1400, 174] on div "https://app.matroid.com/media/im/67cb49e3b8c7d6856da22a12_full.jpg" at bounding box center [1411, 164] width 280 height 18
copy div "https://app.matroid.com/media/im/67cb49e3b8c7d6856da22a12_full.jpg"
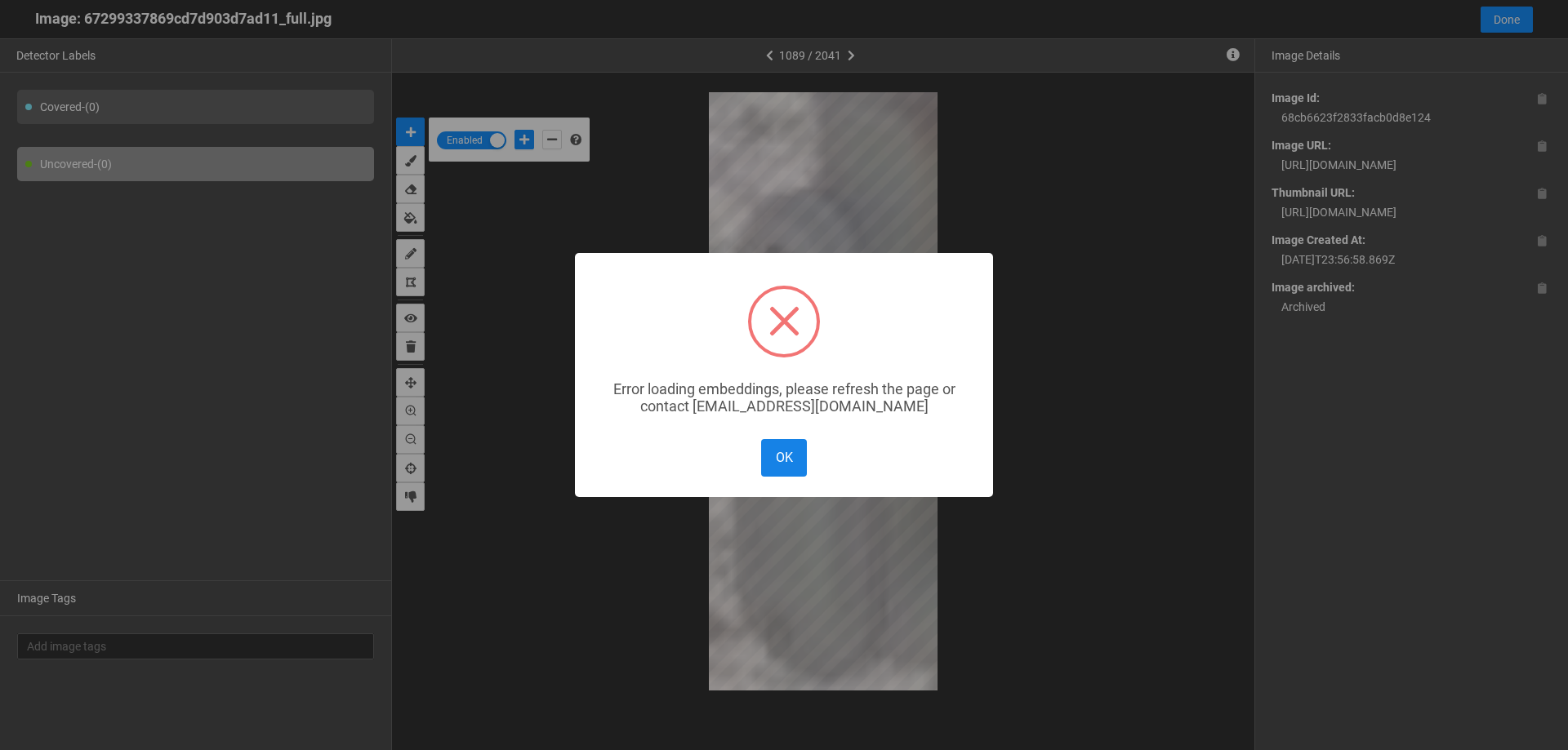
click at [777, 454] on button "OK" at bounding box center [784, 458] width 46 height 37
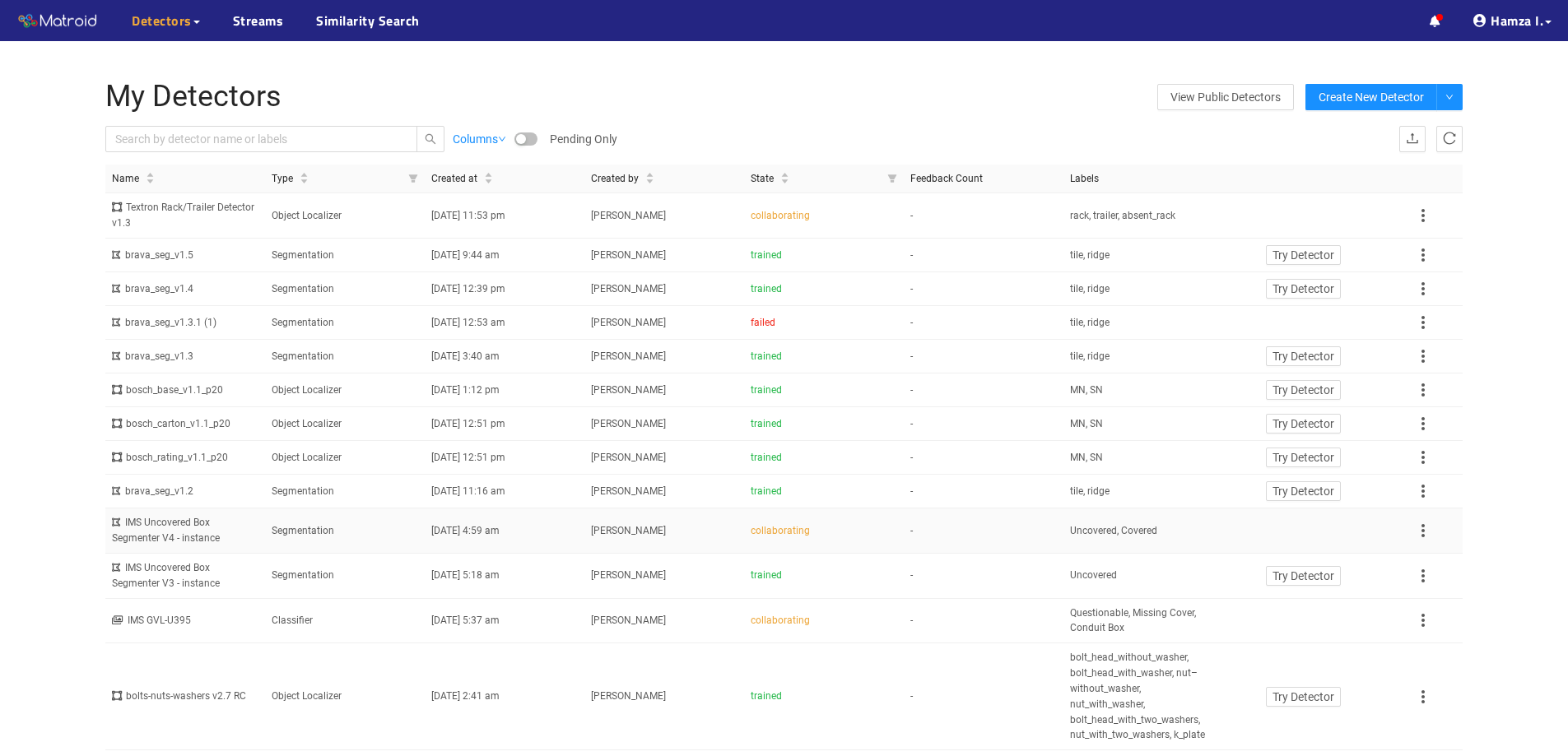
click at [466, 533] on span "[DATE] 4:59 am" at bounding box center [465, 531] width 68 height 12
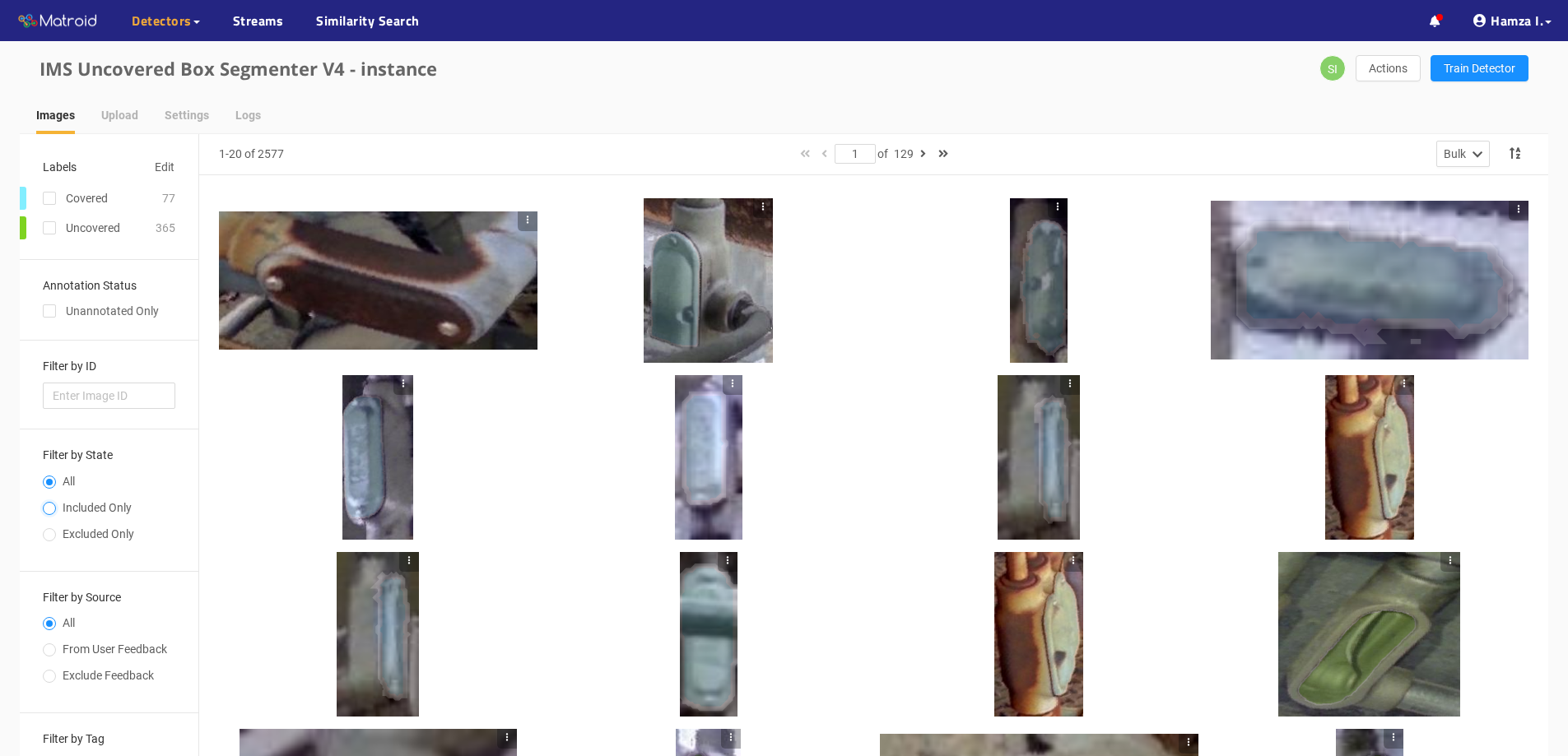
click at [51, 507] on input "Included Only" at bounding box center [48, 510] width 13 height 10
radio input "true"
radio input "false"
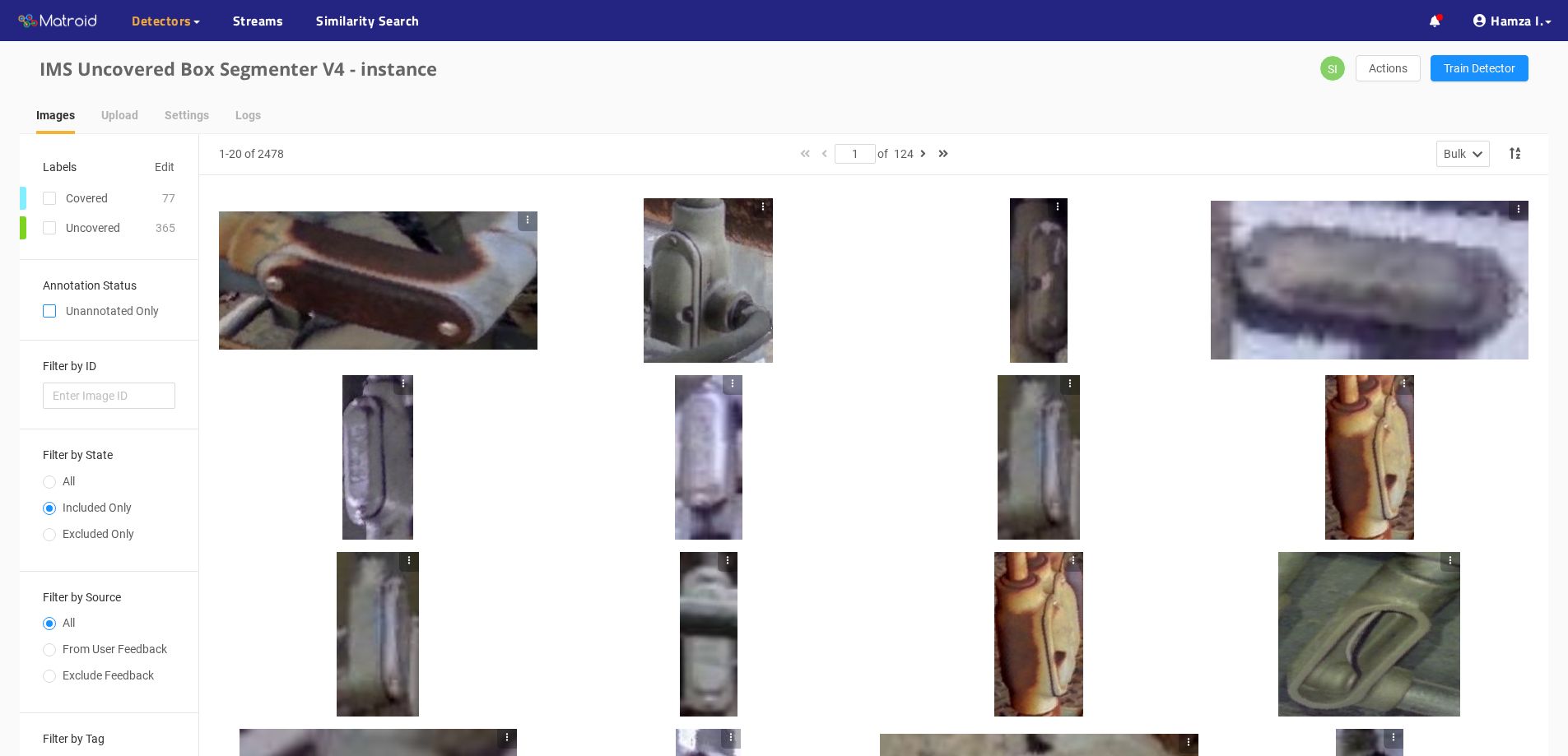
click at [46, 311] on input "checkbox" at bounding box center [48, 314] width 13 height 13
checkbox input "true"
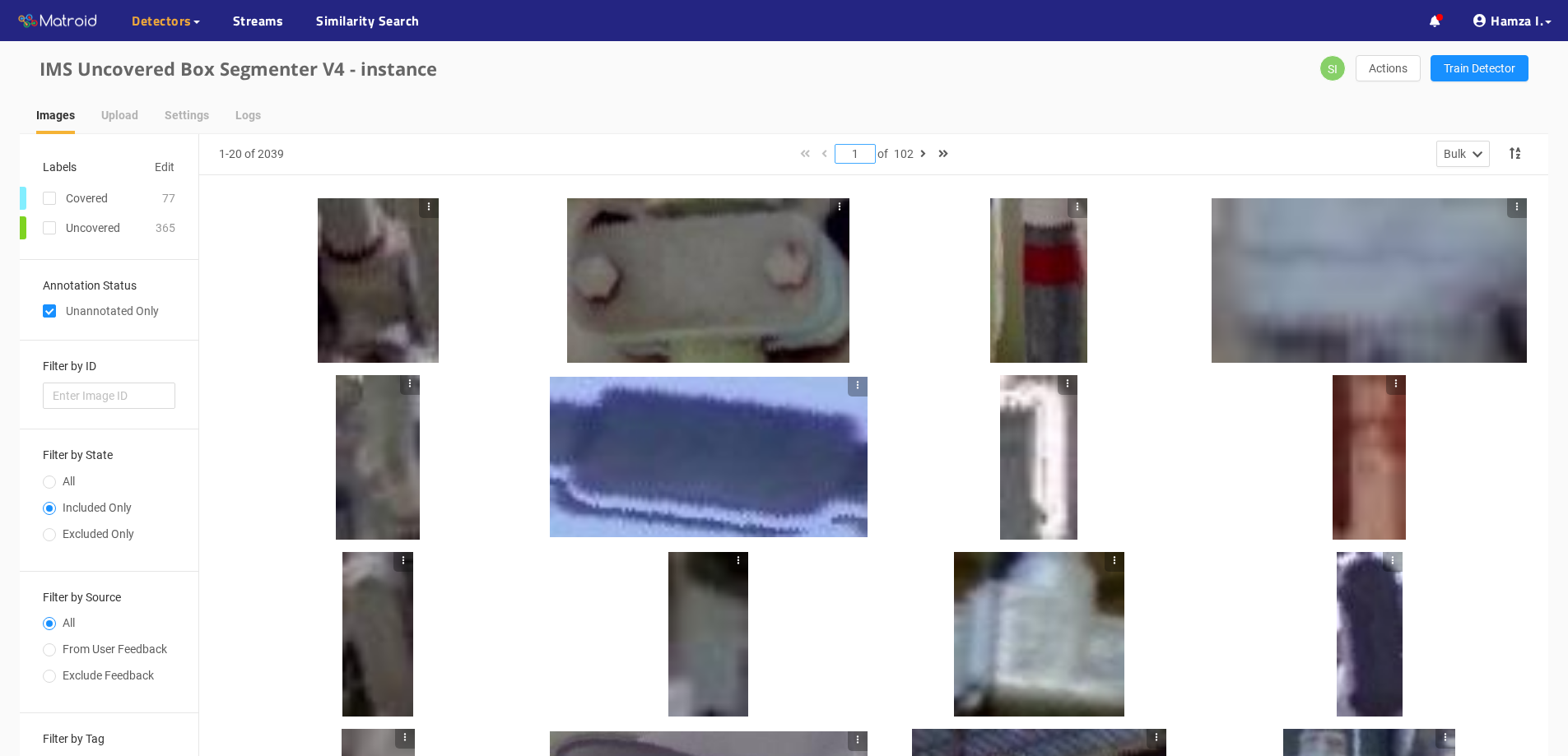
click at [863, 150] on input "1" at bounding box center [855, 154] width 39 height 18
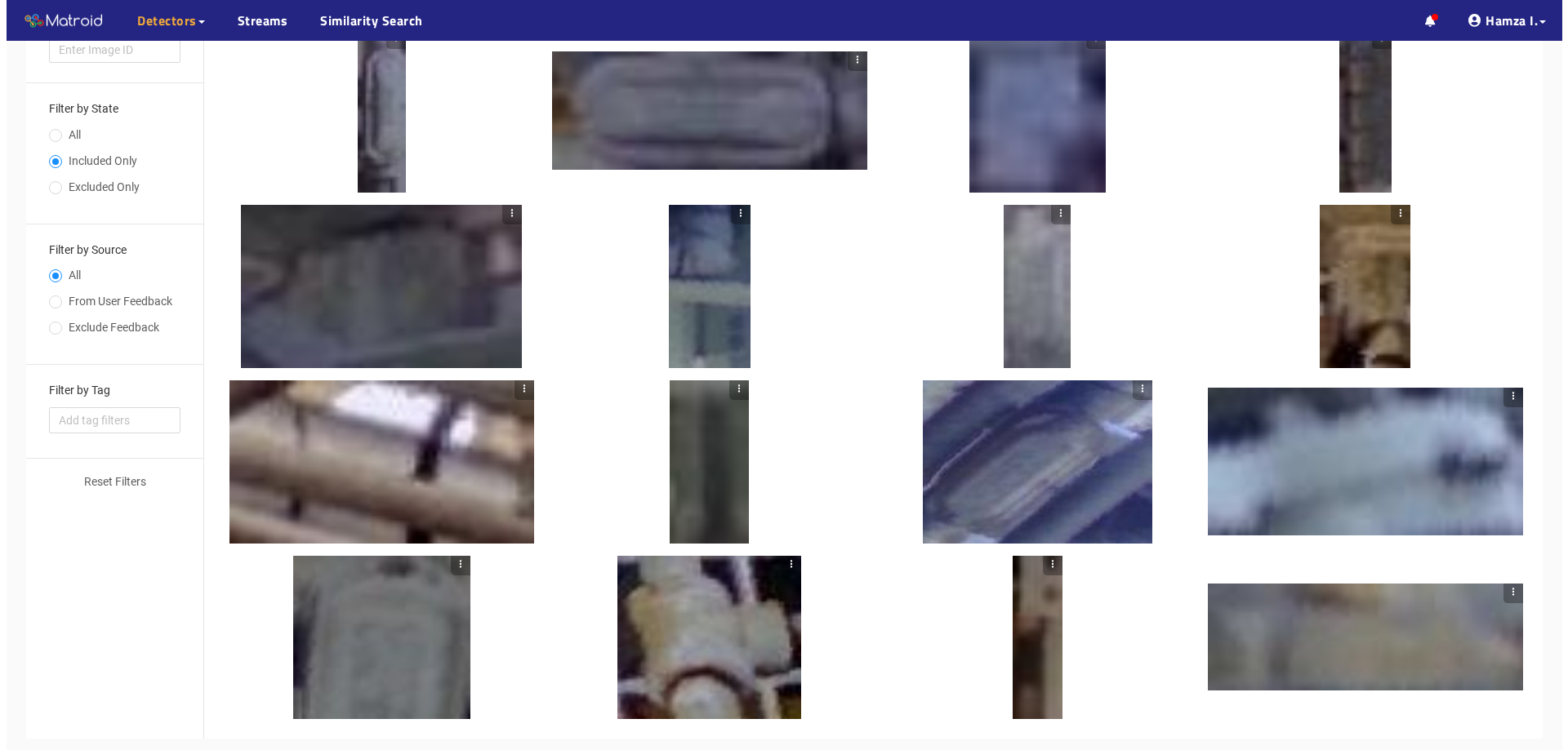
scroll to position [146, 0]
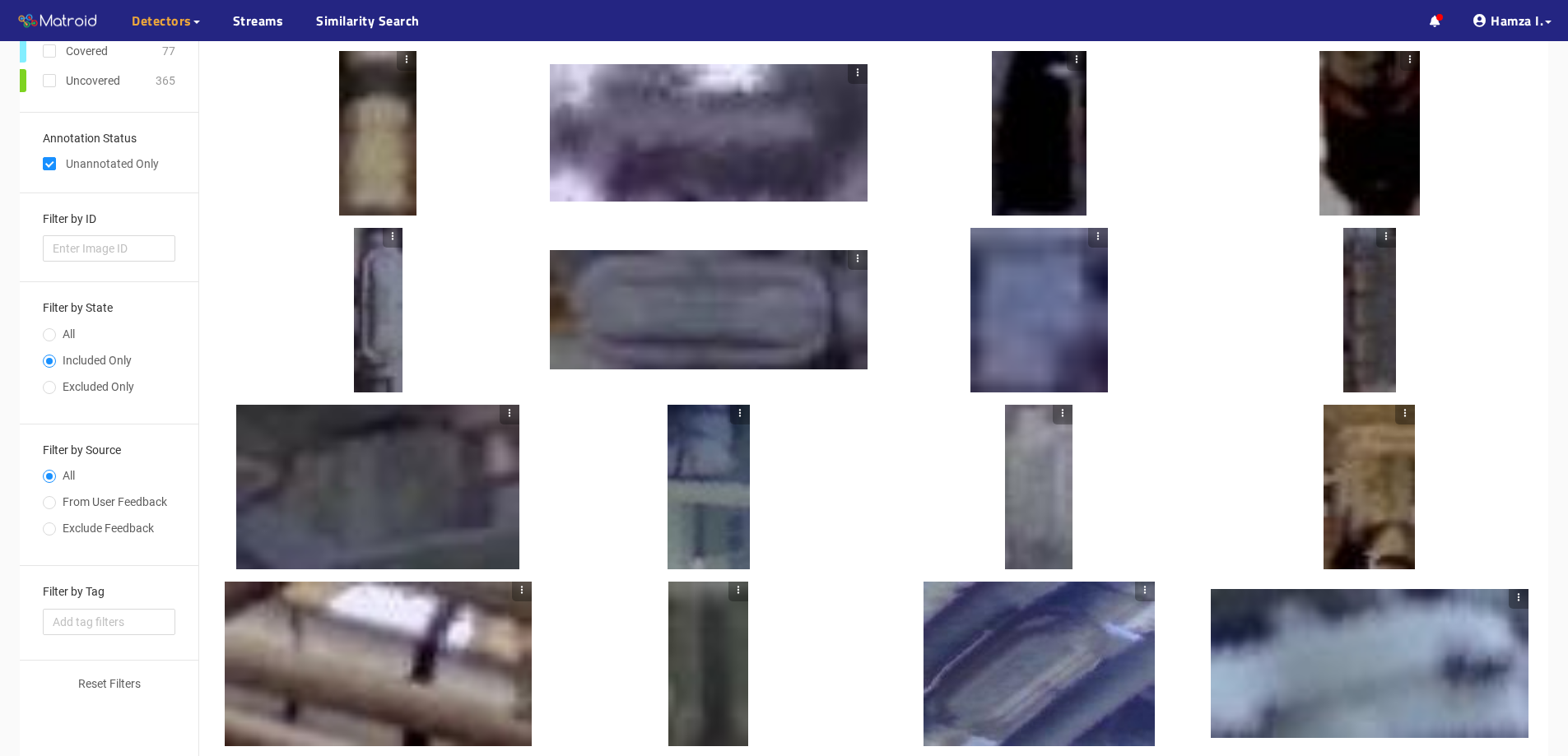
click at [378, 280] on div at bounding box center [378, 310] width 48 height 165
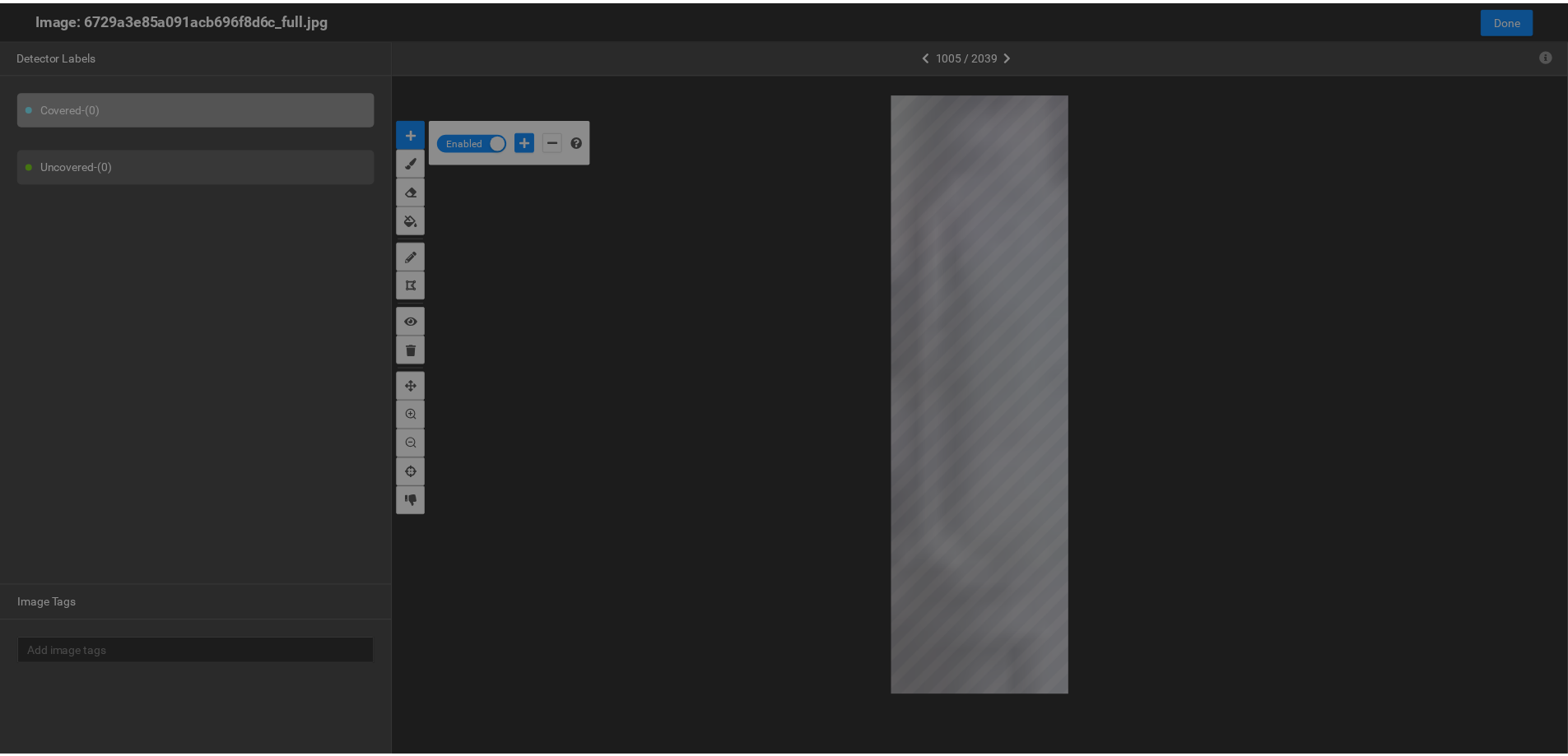
scroll to position [747, 0]
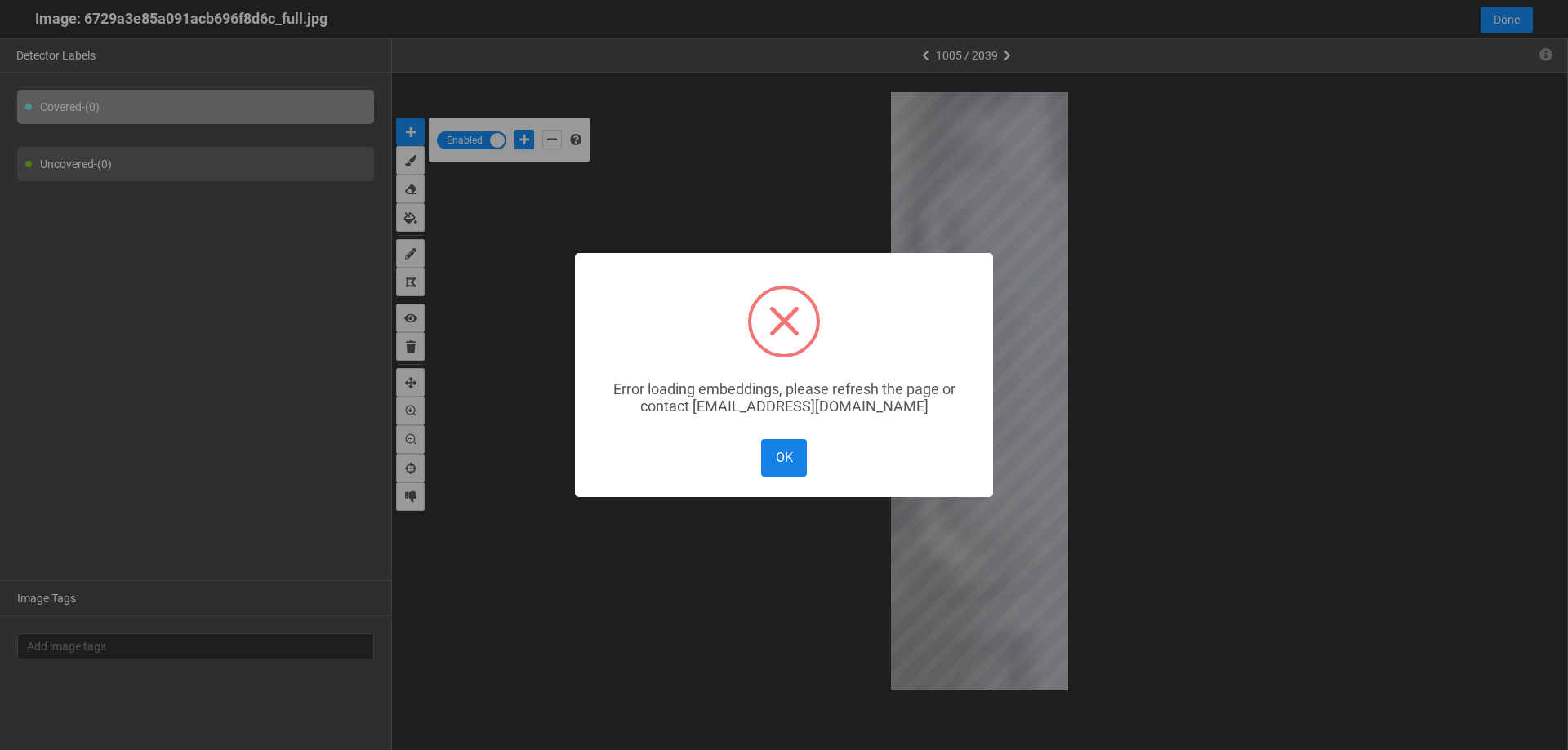
click at [798, 461] on button "OK" at bounding box center [784, 458] width 46 height 37
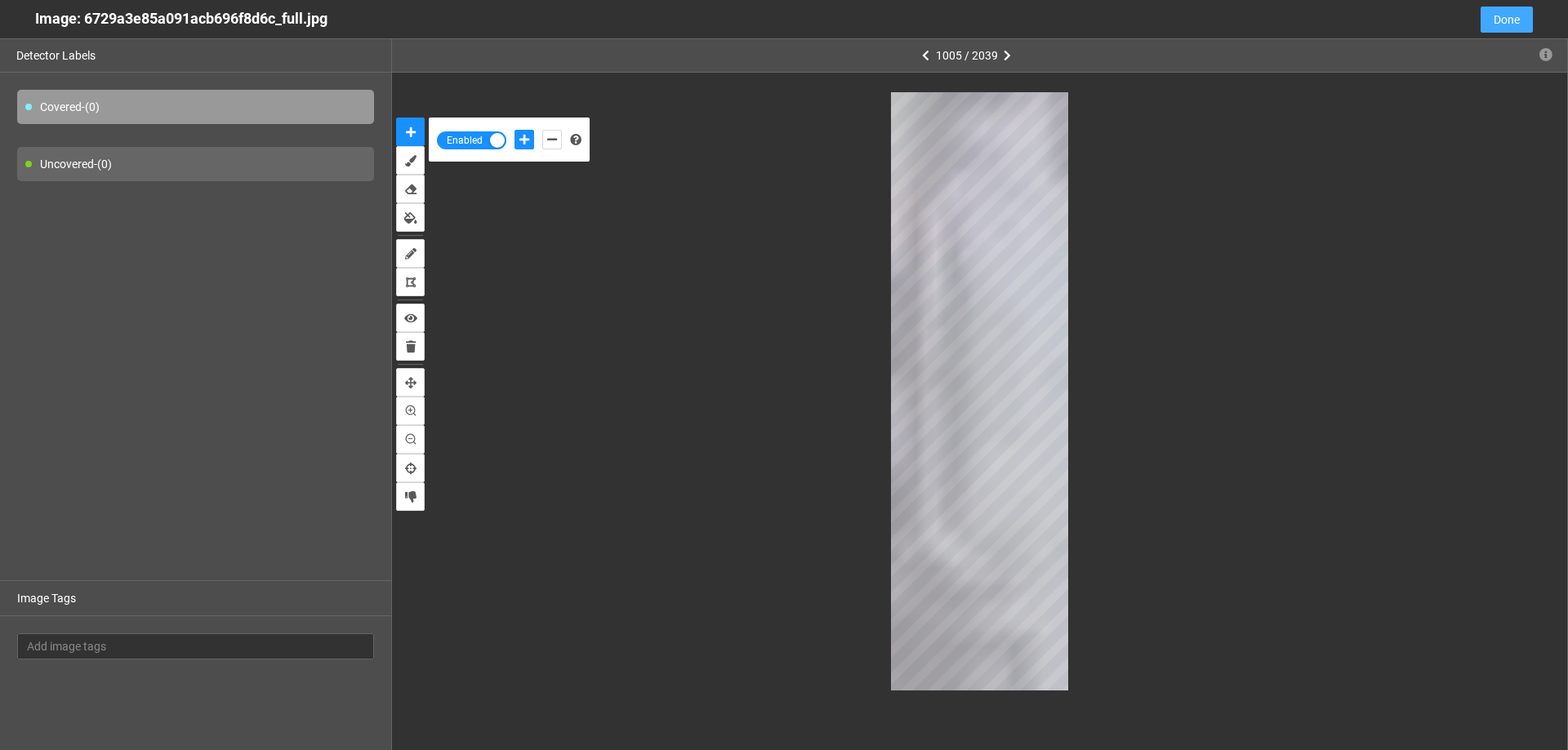
click at [1500, 15] on span "Done" at bounding box center [1506, 20] width 26 height 18
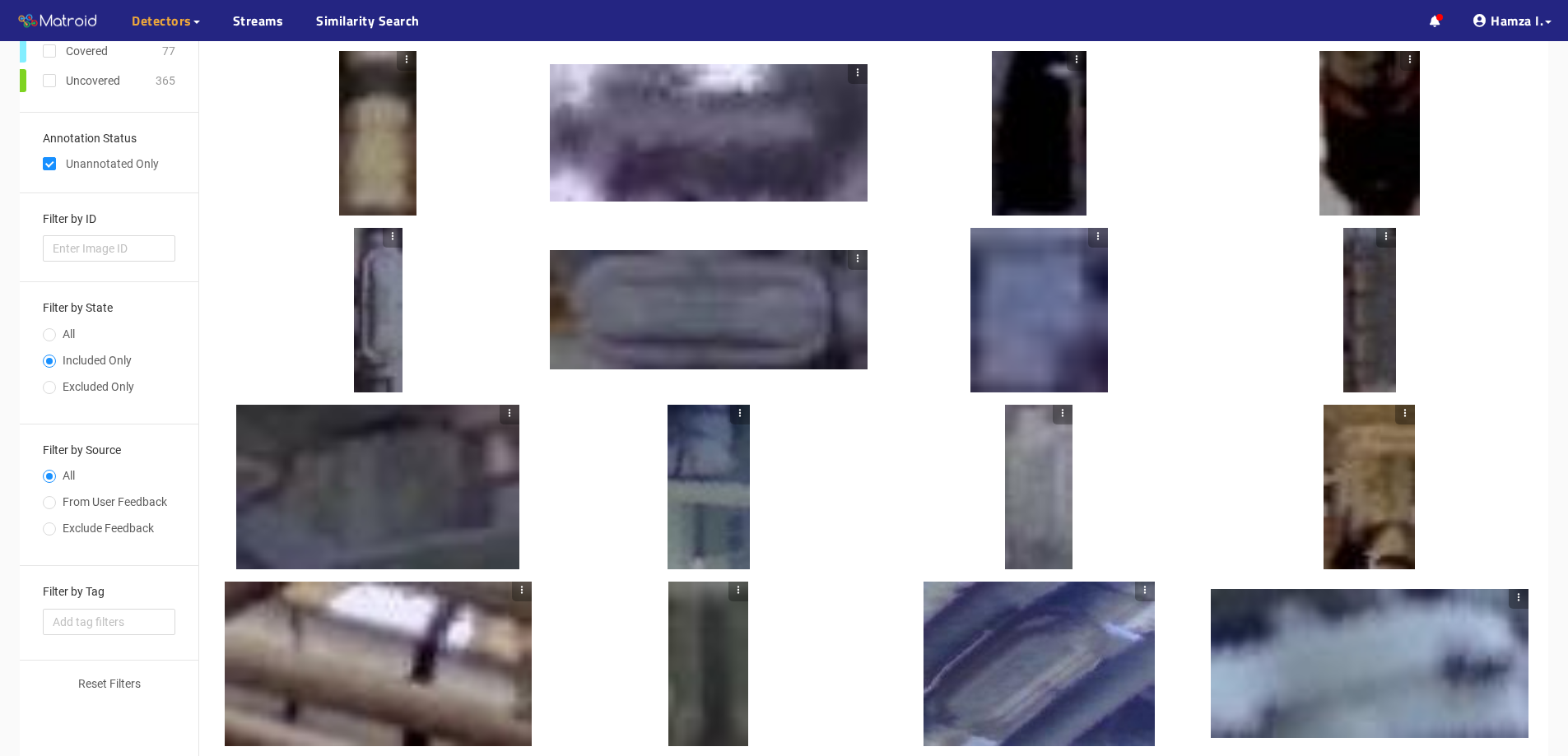
click at [392, 233] on icon "button" at bounding box center [393, 236] width 12 height 12
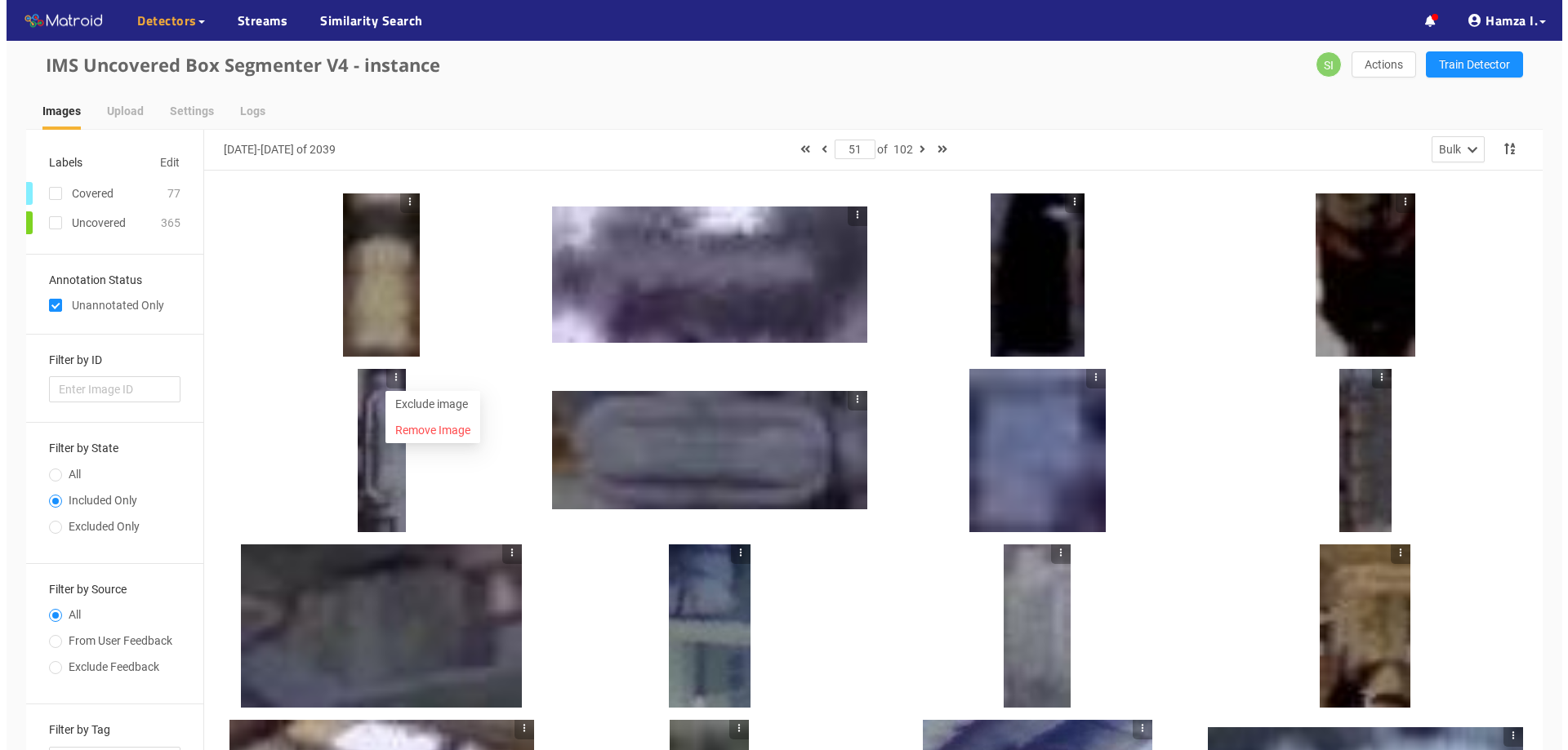
scroll to position [0, 0]
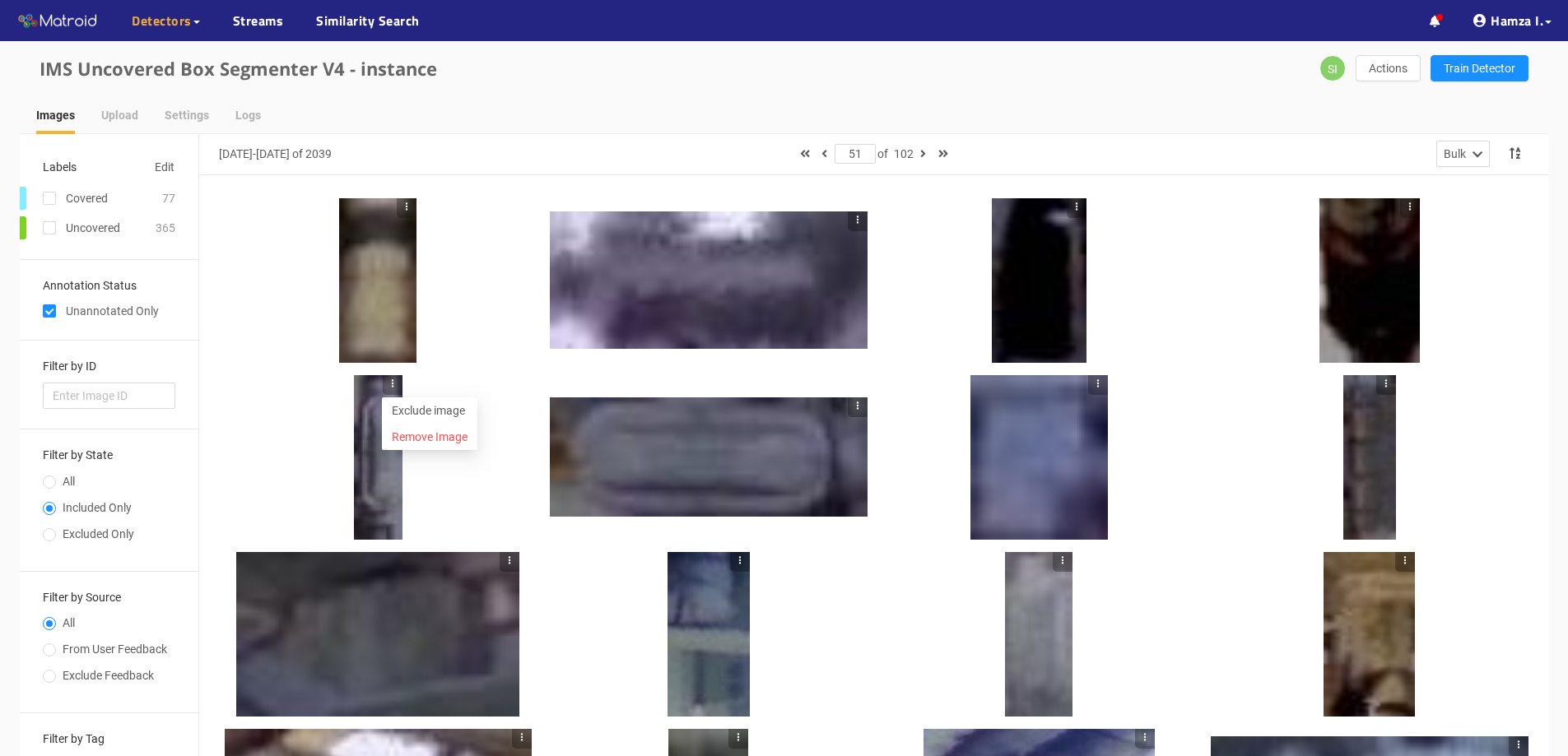
click at [712, 416] on div at bounding box center [709, 458] width 319 height 120
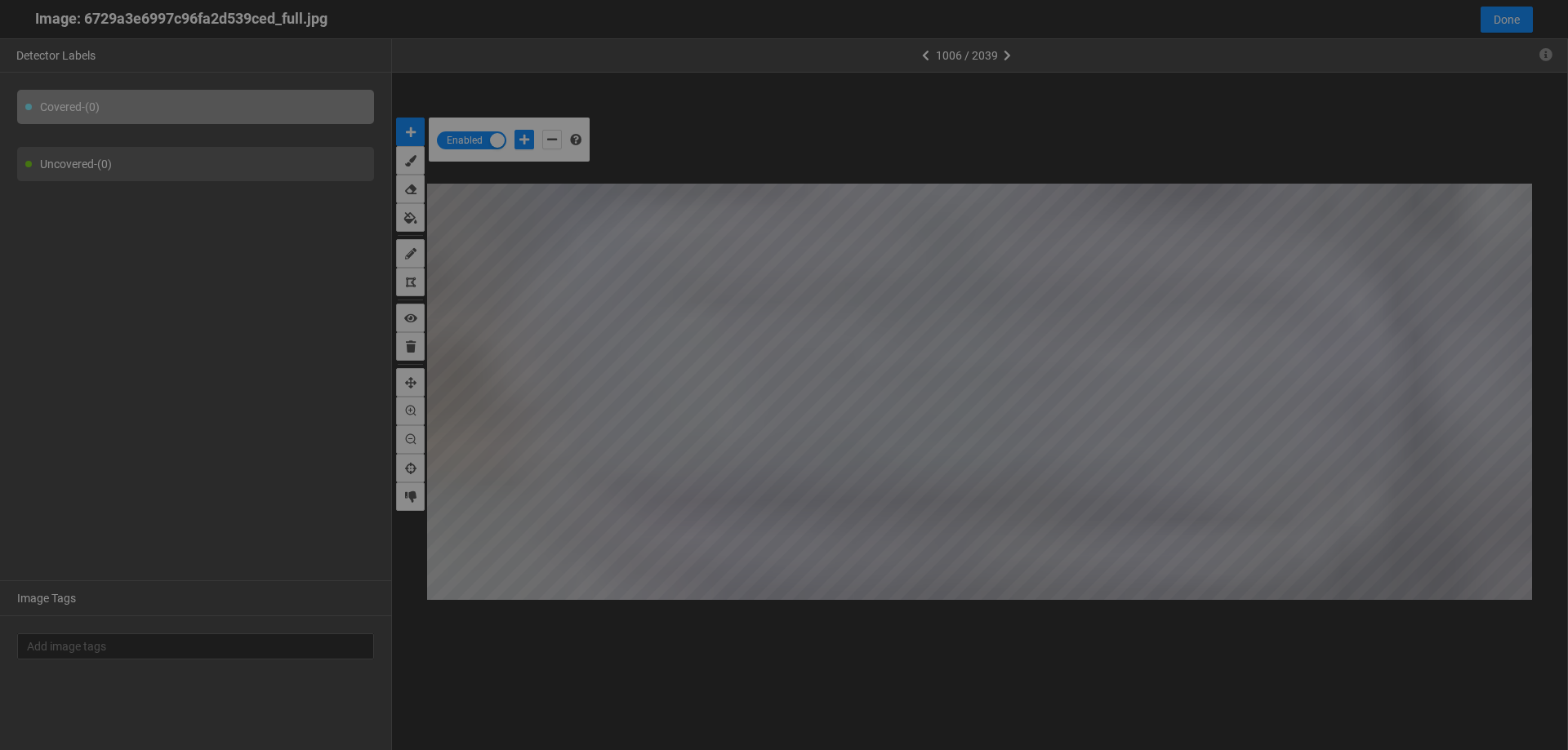
scroll to position [741, 0]
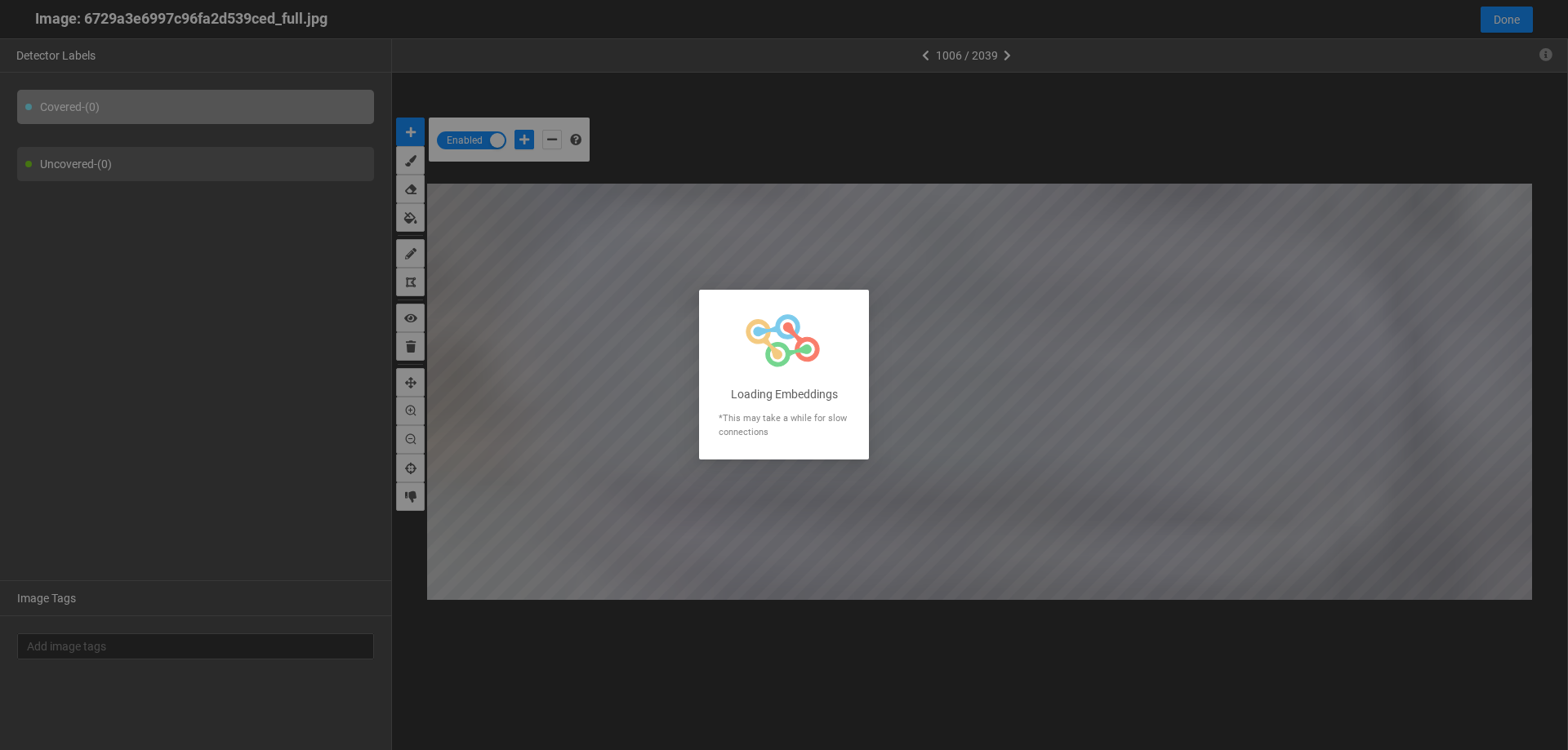
click at [1496, 31] on div at bounding box center [784, 375] width 1568 height 750
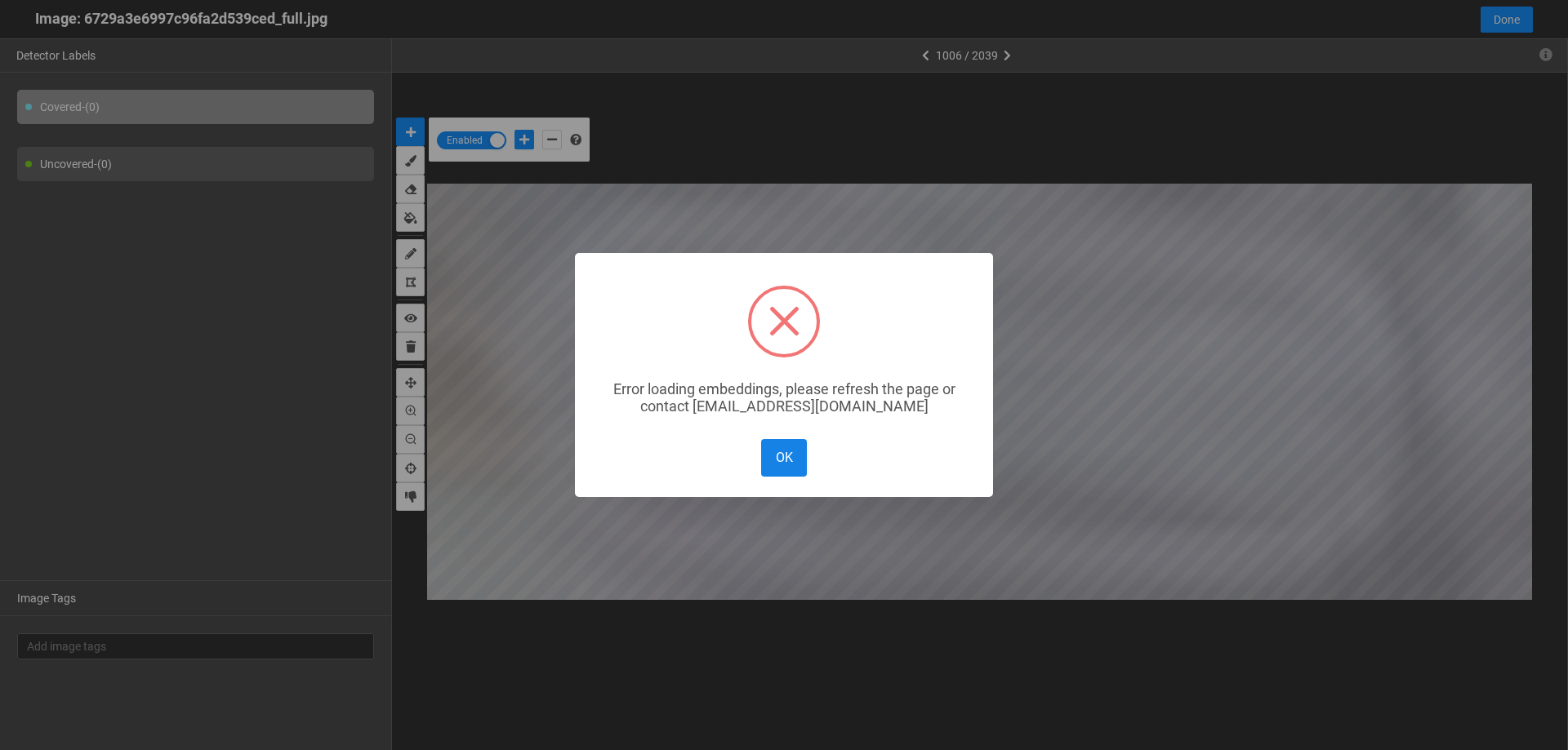
click at [776, 475] on button "OK" at bounding box center [784, 458] width 46 height 37
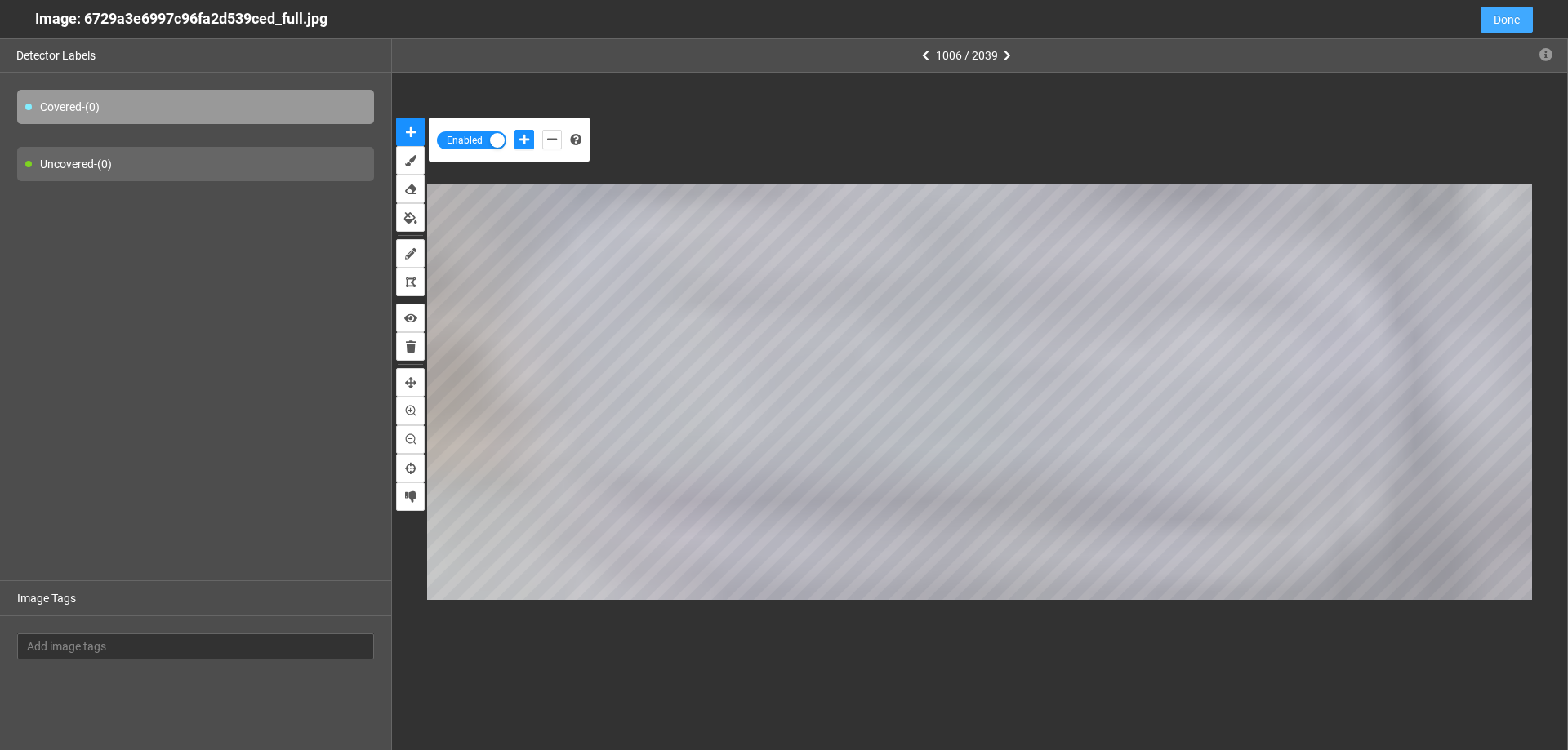
click at [1494, 17] on span "Done" at bounding box center [1506, 20] width 26 height 18
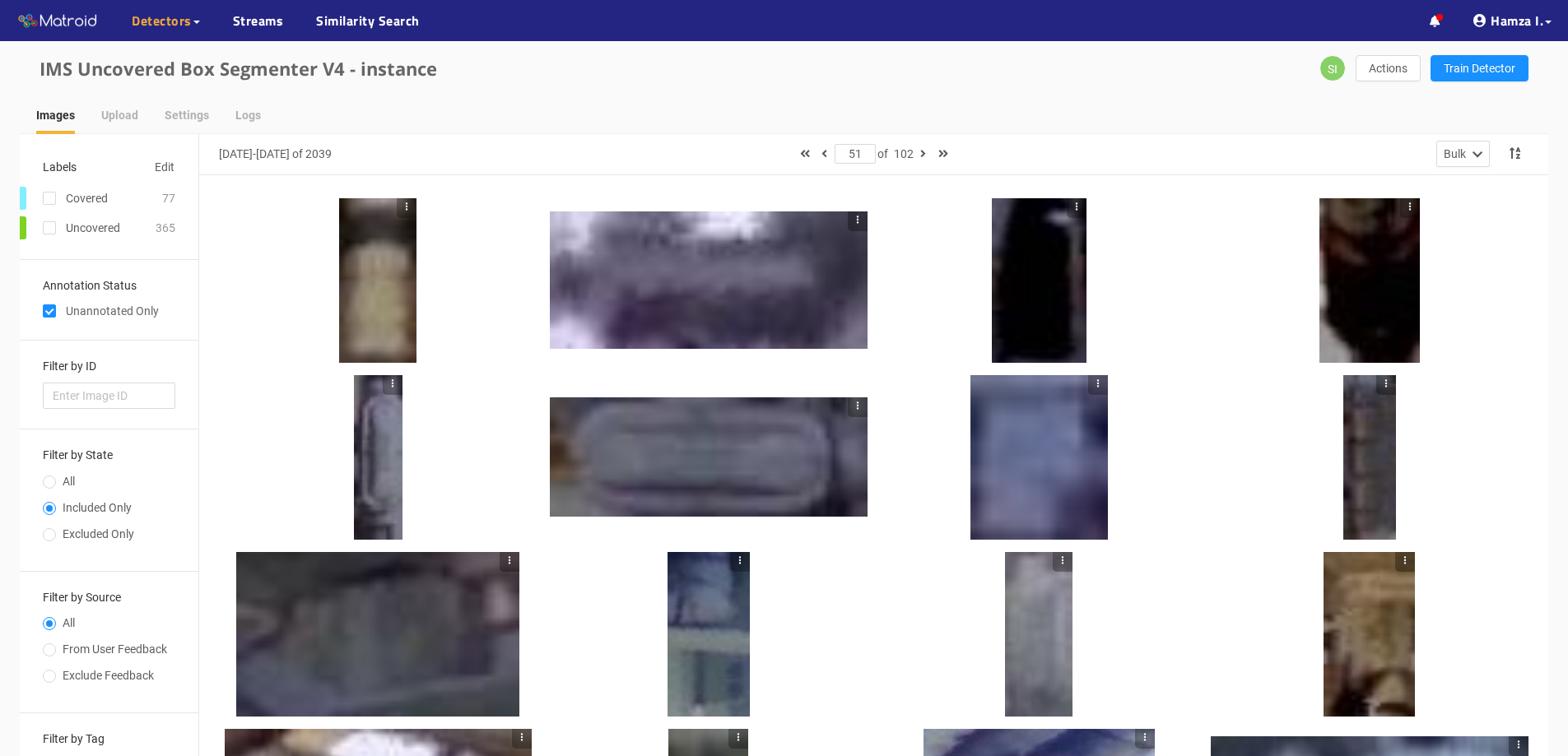
click at [365, 463] on div at bounding box center [378, 457] width 48 height 165
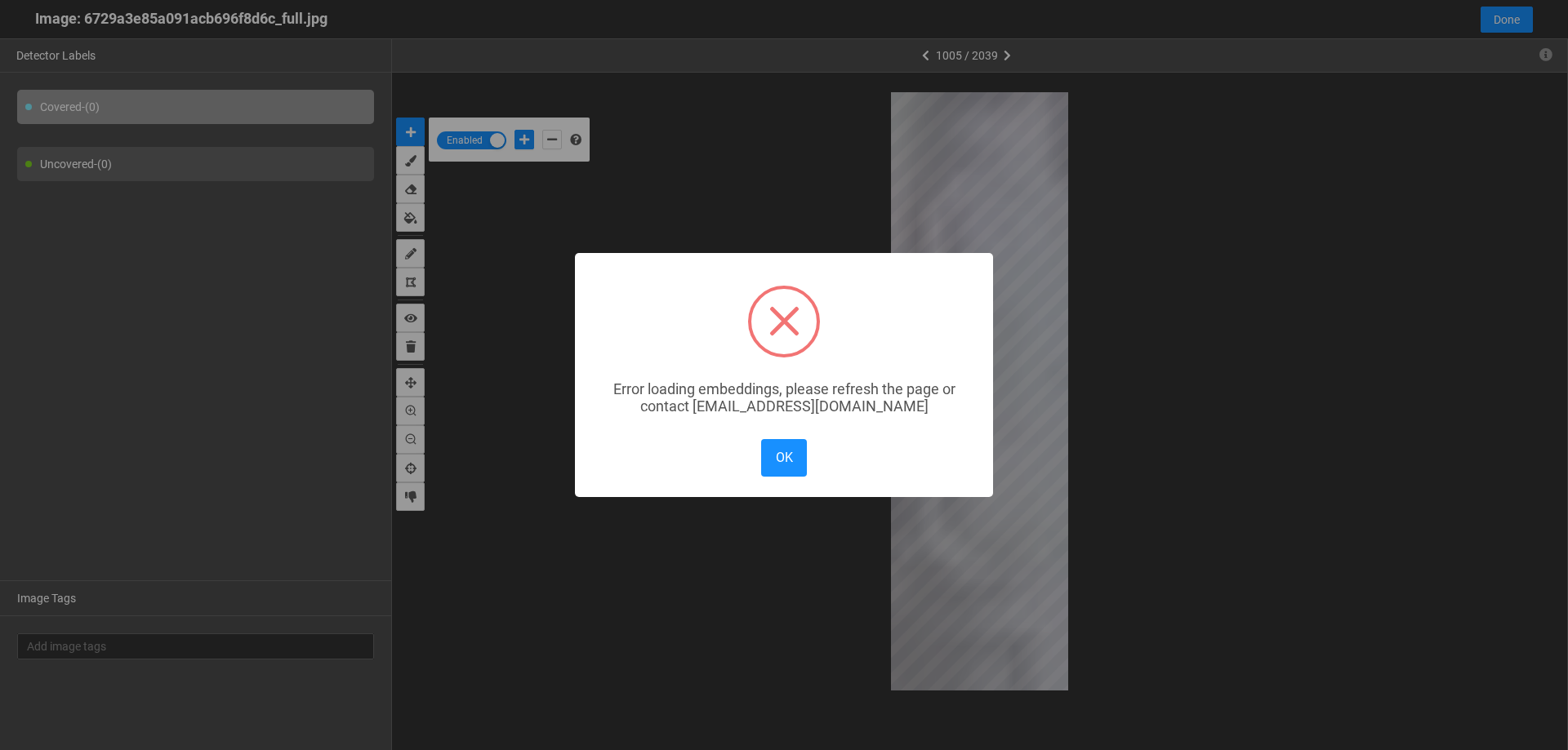
click at [781, 473] on button "OK" at bounding box center [784, 458] width 46 height 37
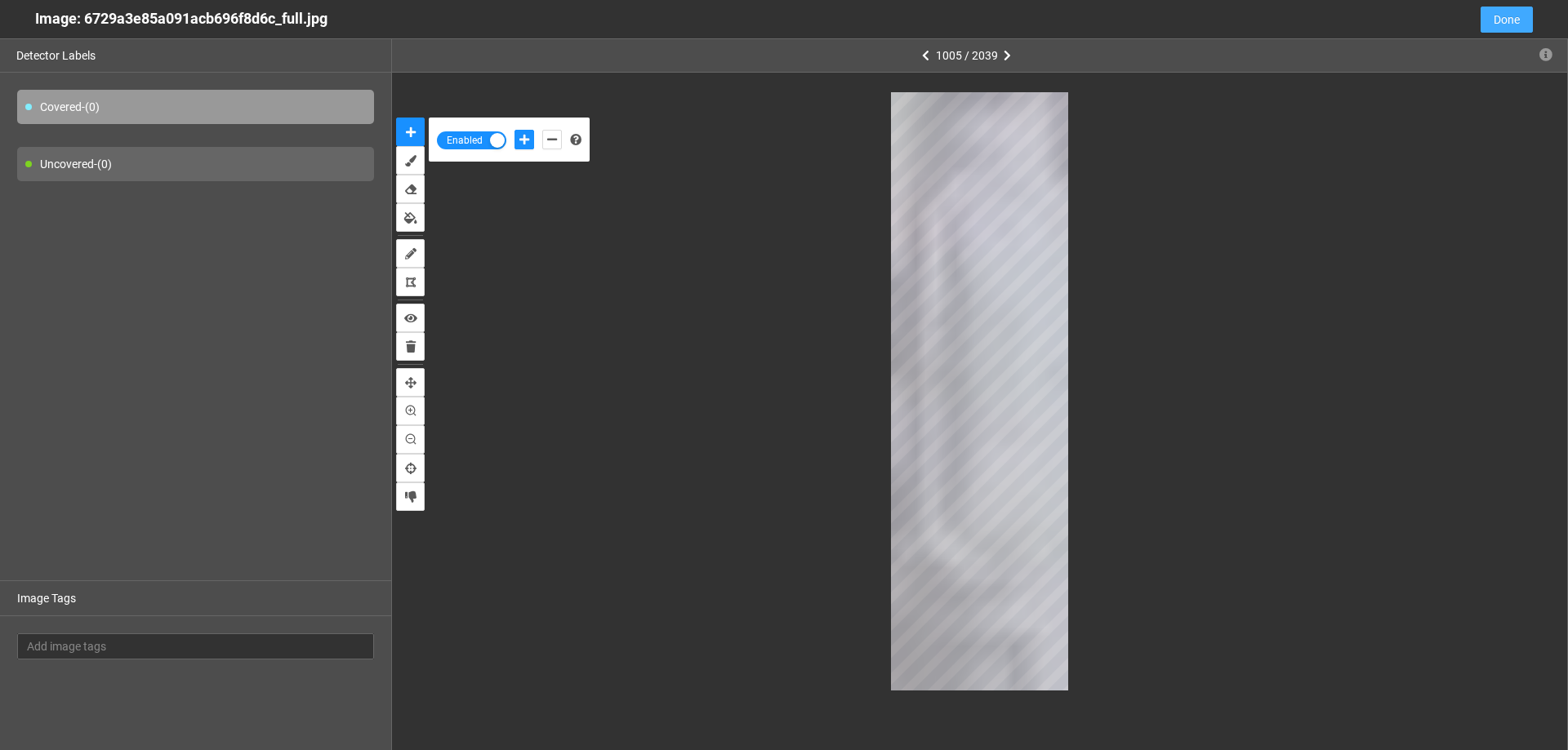
click at [1509, 18] on span "Done" at bounding box center [1506, 20] width 26 height 18
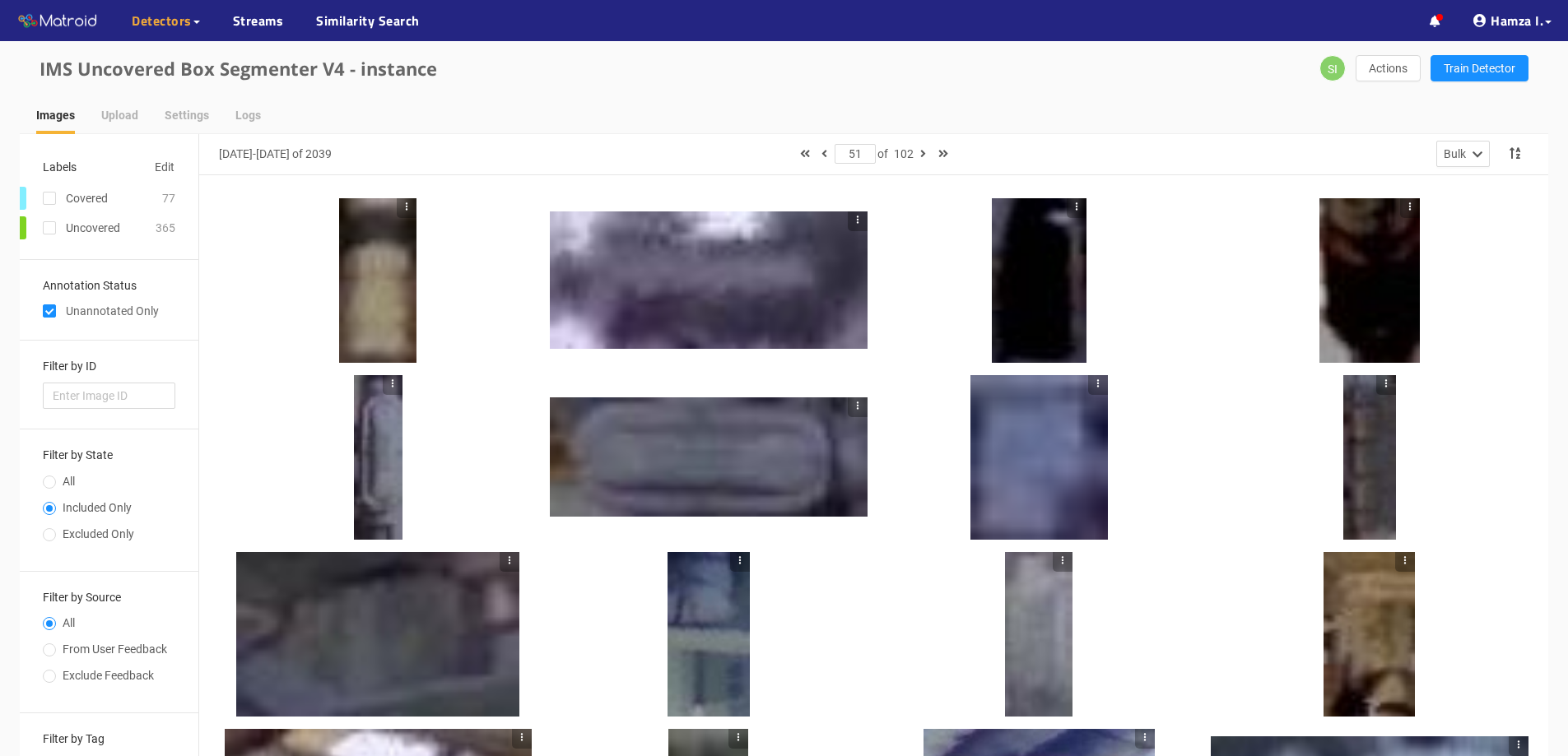
click at [649, 469] on div at bounding box center [709, 458] width 319 height 120
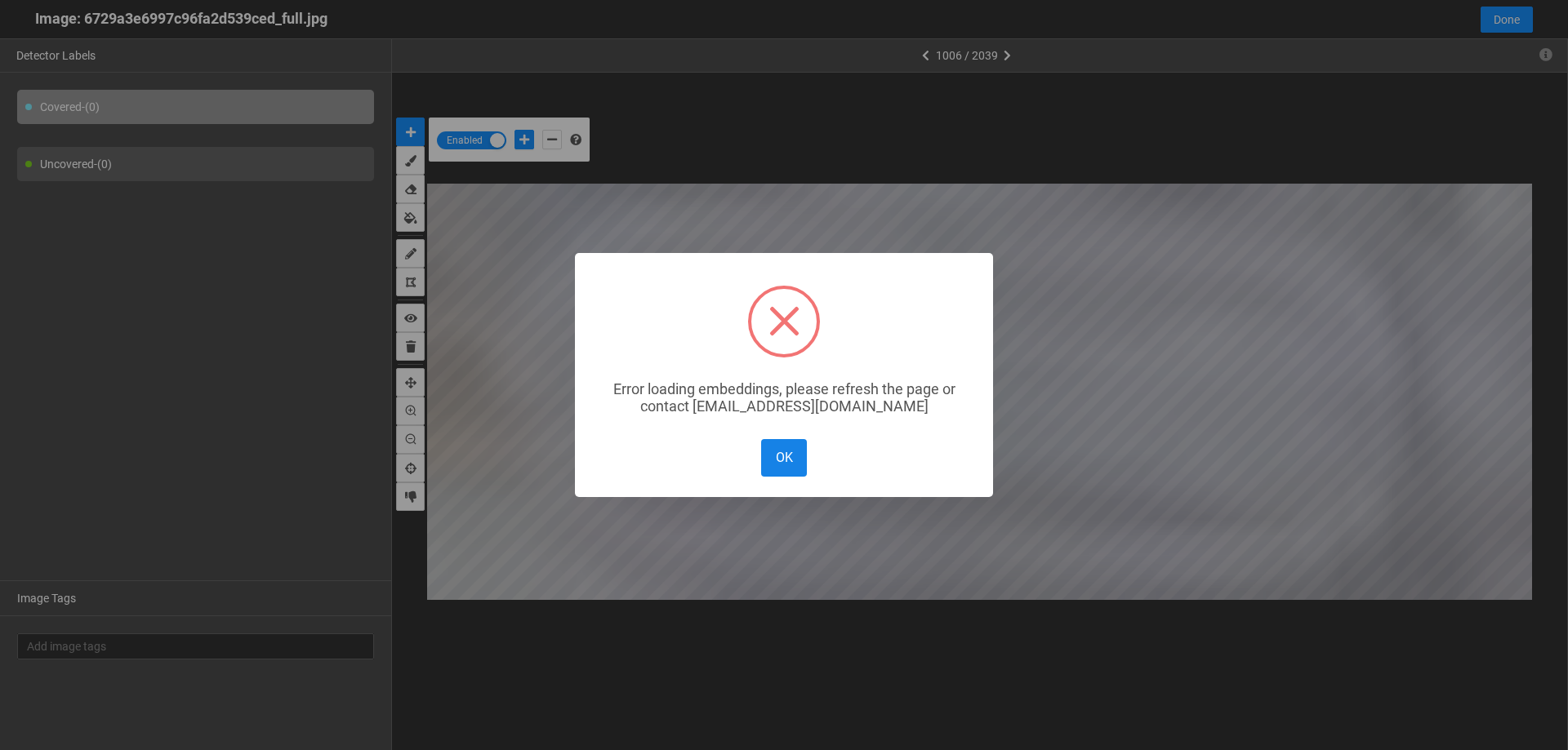
click at [788, 455] on button "OK" at bounding box center [784, 458] width 46 height 37
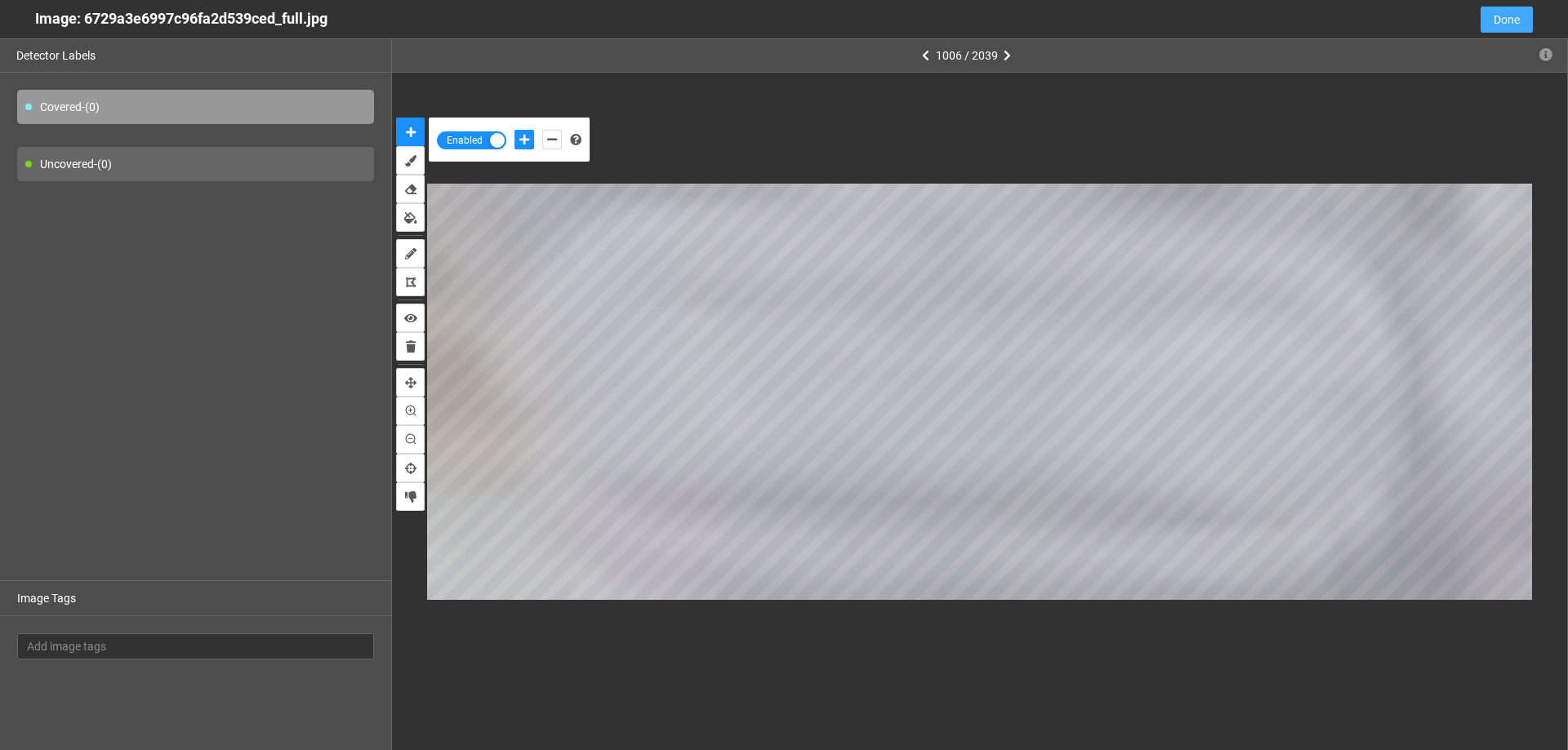
click at [1500, 27] on span "Done" at bounding box center [1506, 20] width 26 height 18
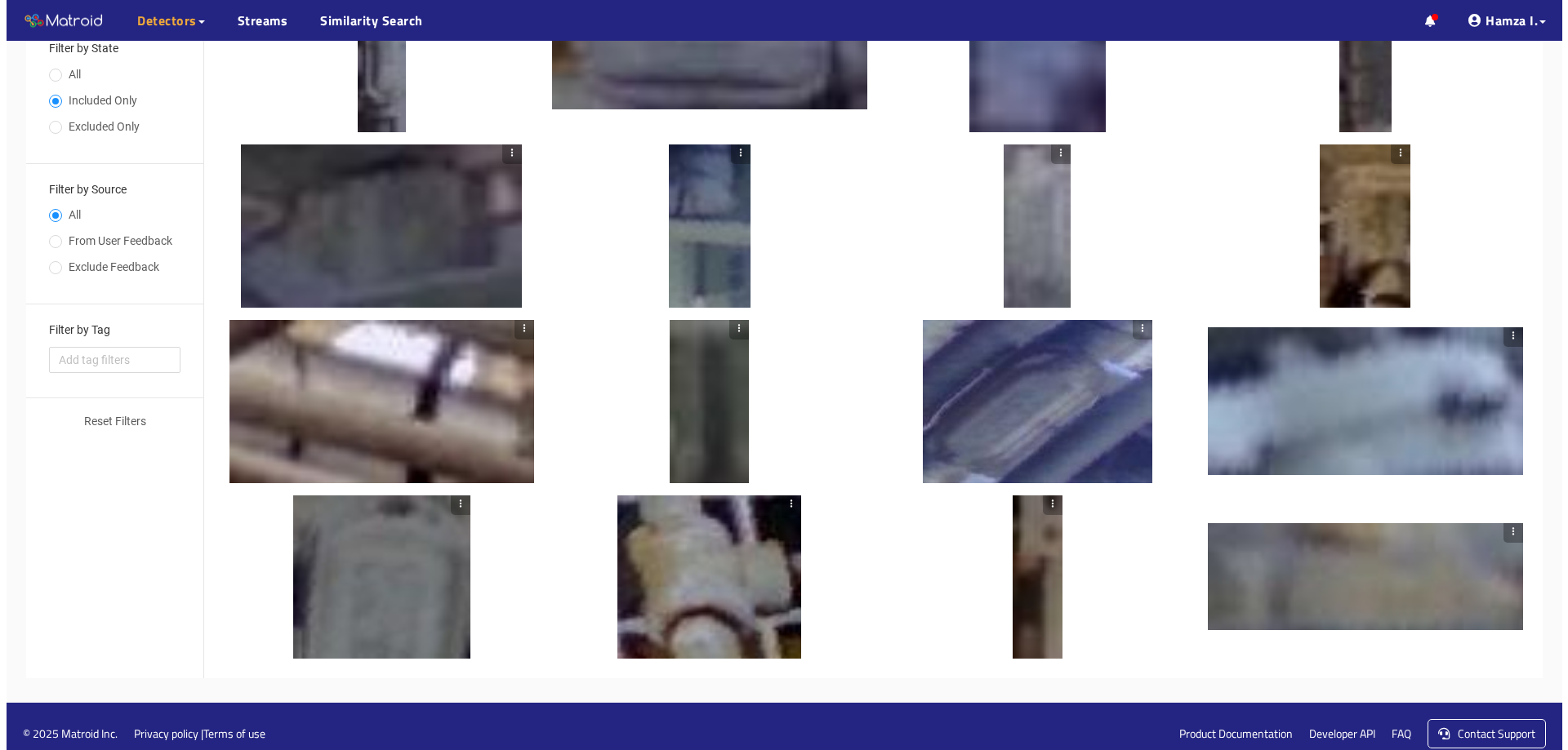
scroll to position [418, 0]
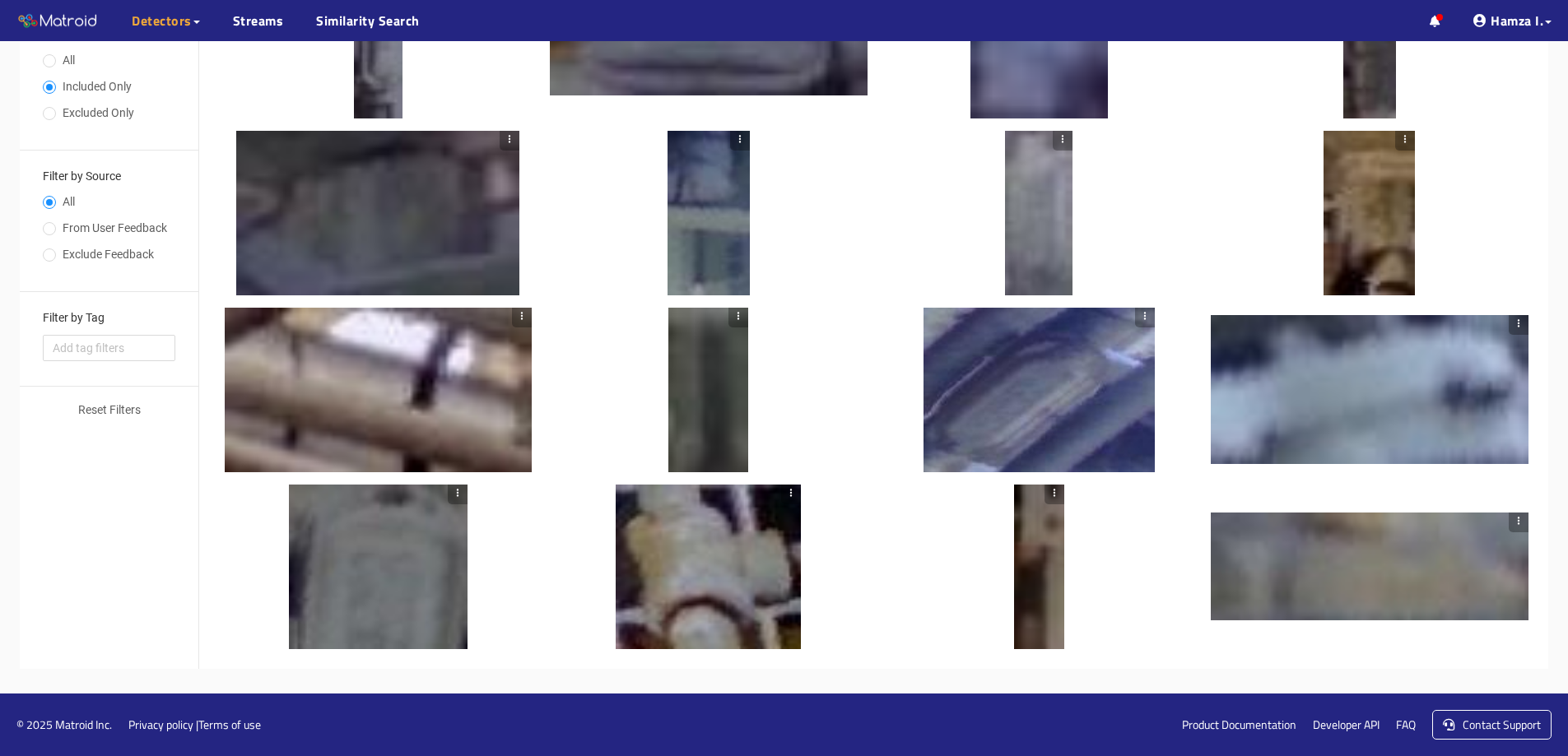
click at [503, 143] on button "button" at bounding box center [510, 141] width 20 height 20
click at [406, 165] on div at bounding box center [377, 213] width 283 height 165
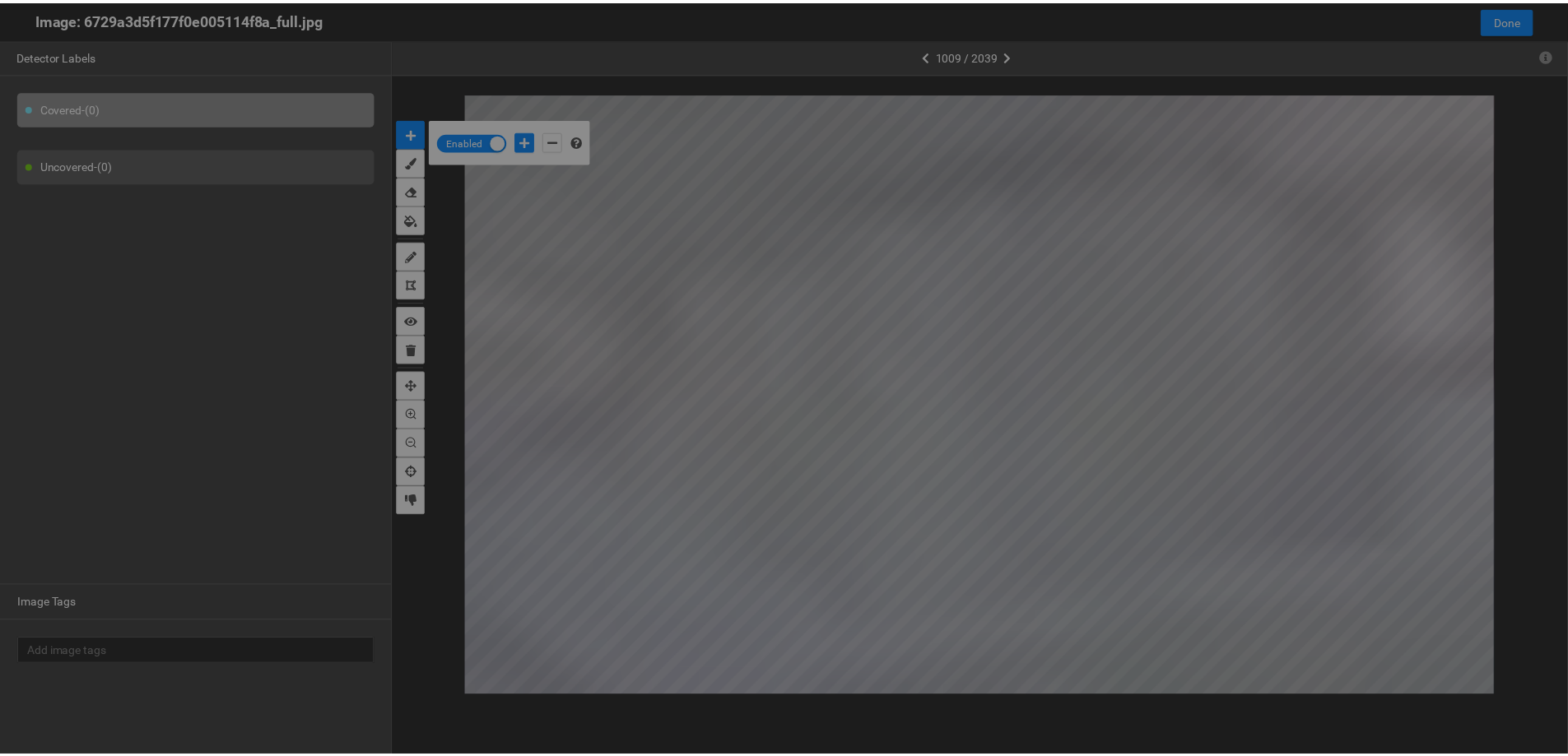
scroll to position [747, 0]
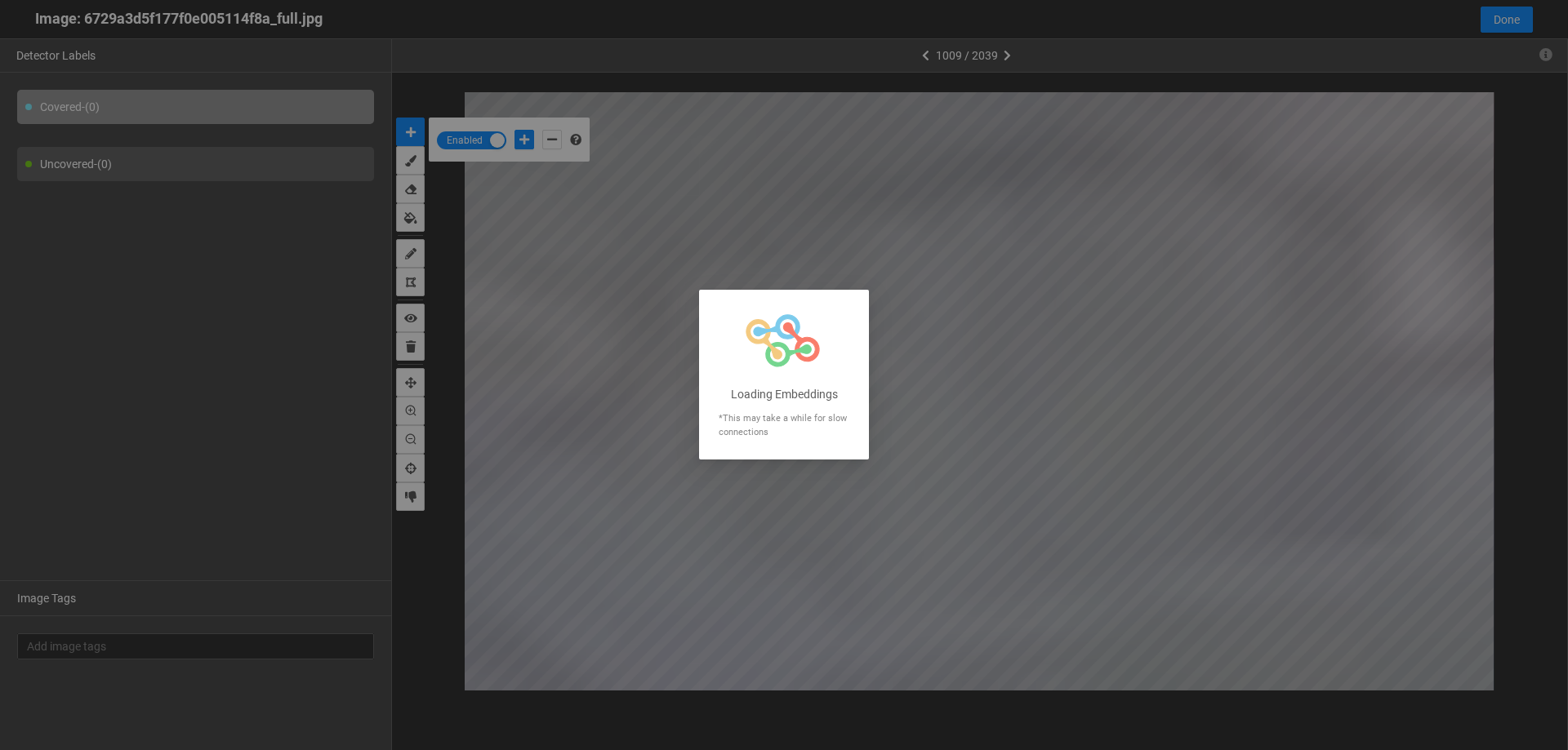
click at [1475, 8] on div at bounding box center [784, 375] width 1568 height 750
click at [1492, 13] on div at bounding box center [784, 375] width 1568 height 750
click at [1477, 45] on div at bounding box center [784, 375] width 1568 height 750
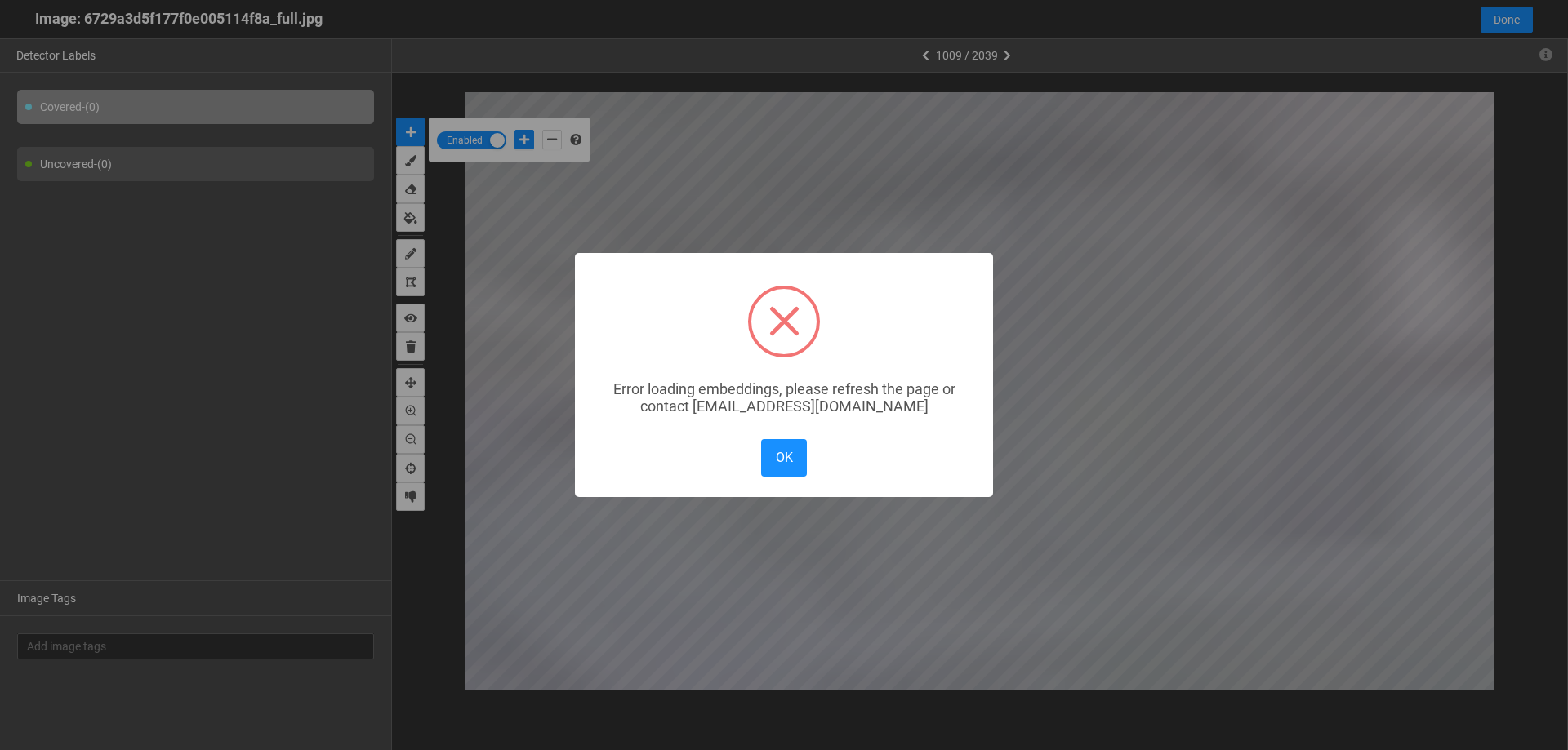
click at [1510, 13] on div "× Error loading embeddings, please refresh the page or contact [EMAIL_ADDRESS][…" at bounding box center [784, 375] width 1568 height 750
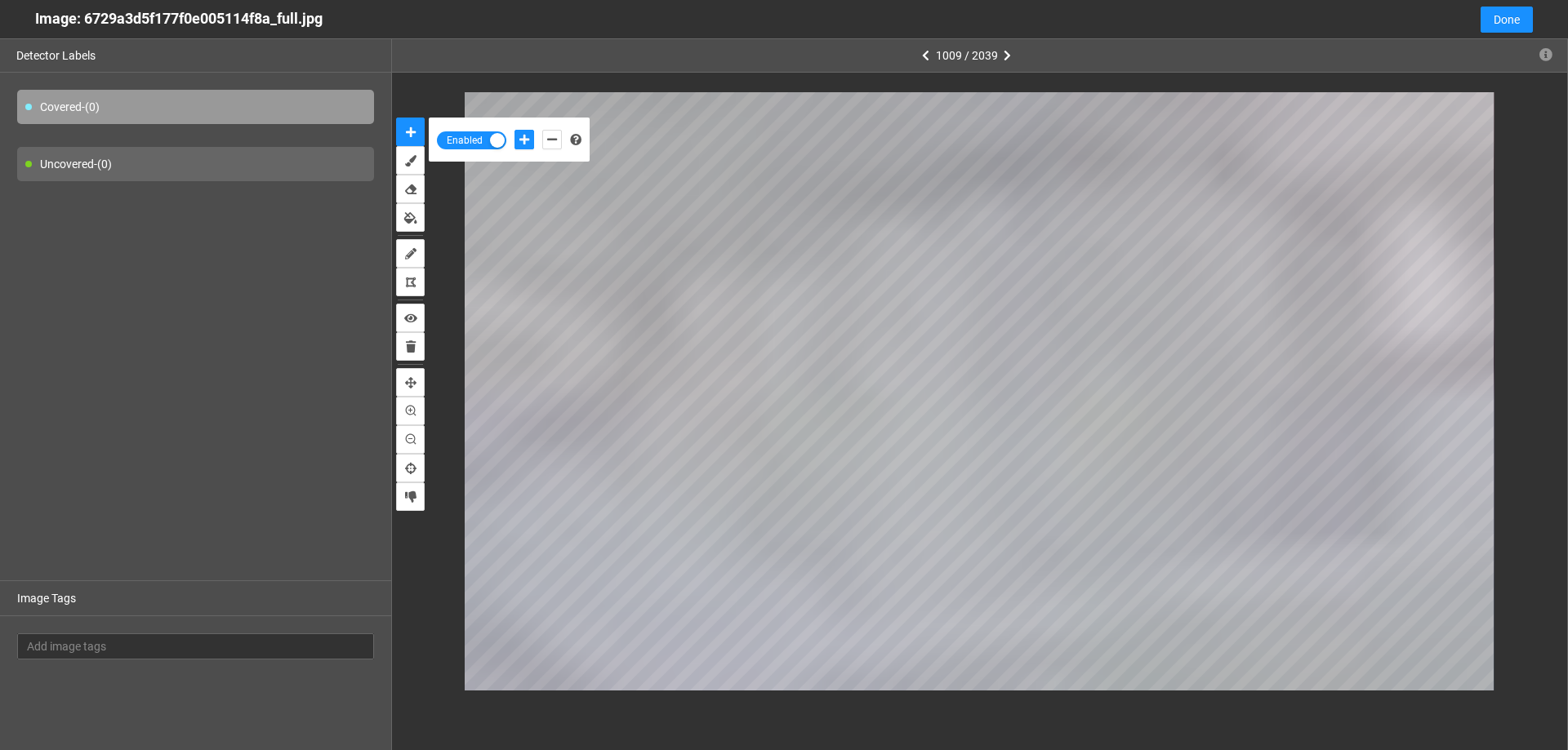
click at [1496, 32] on div "Cancel Done" at bounding box center [1500, 19] width 65 height 38
click at [1532, 20] on button "Done" at bounding box center [1506, 20] width 52 height 26
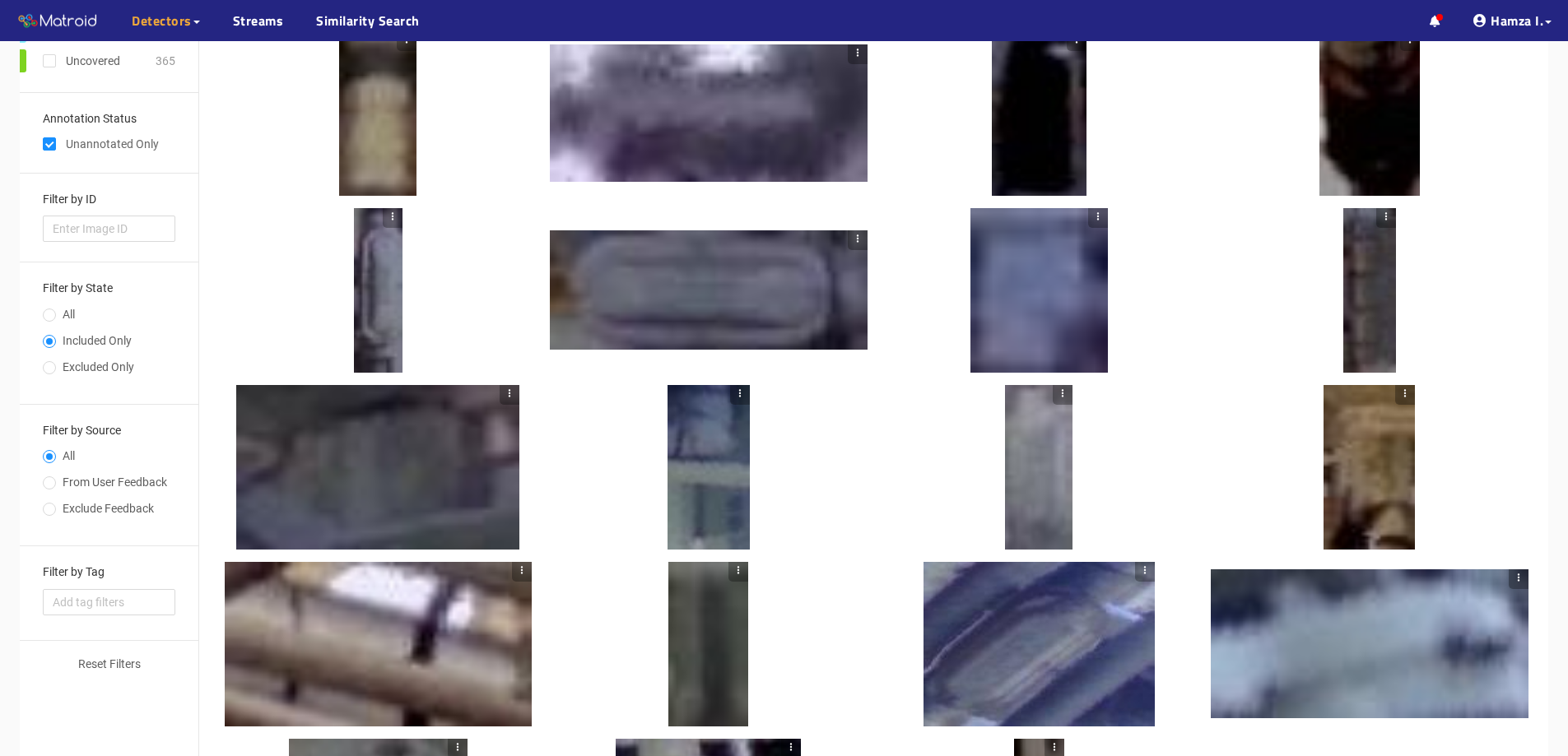
scroll to position [0, 0]
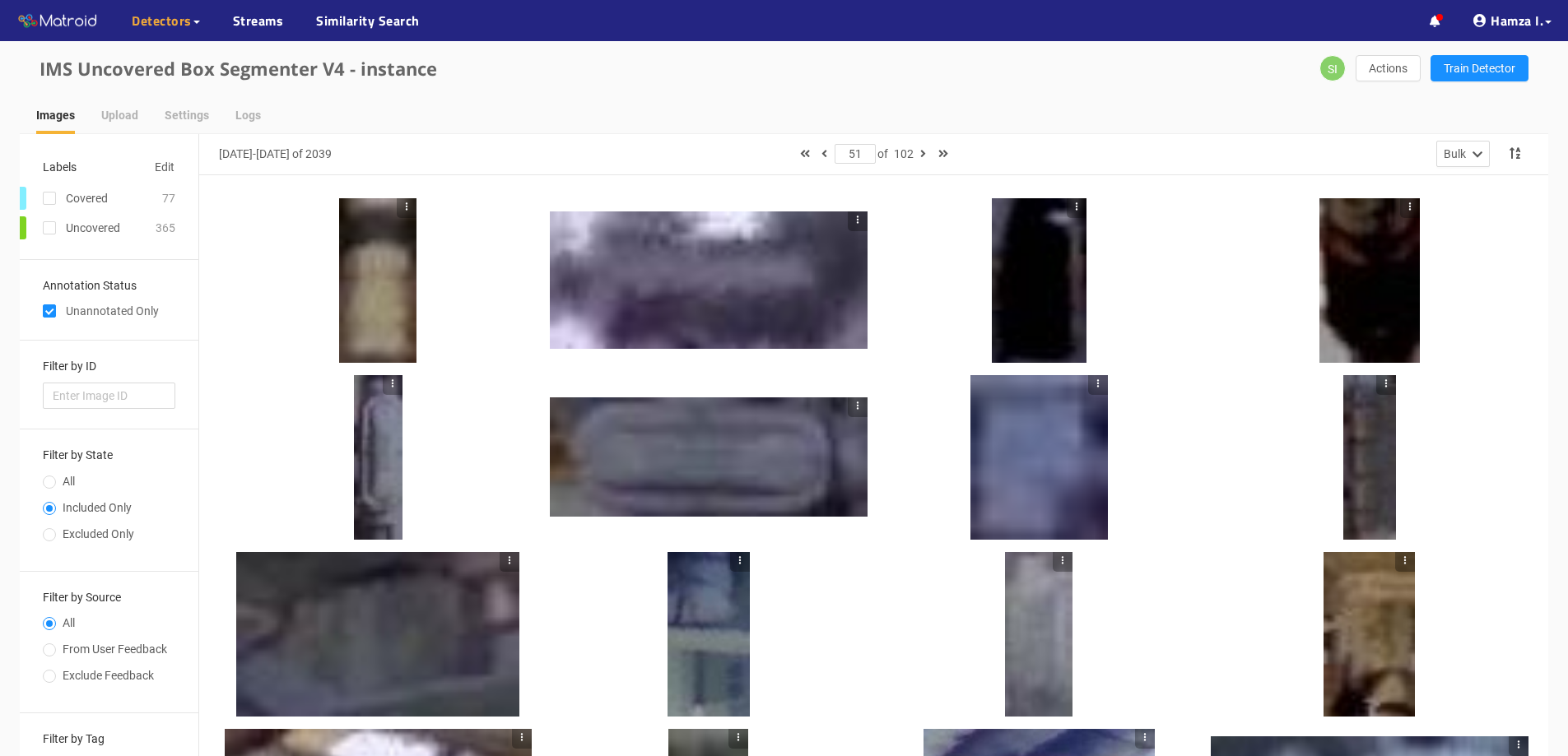
click at [394, 394] on button "button" at bounding box center [393, 385] width 20 height 20
click at [400, 407] on li "Exclude image" at bounding box center [430, 411] width 96 height 27
click at [868, 404] on div at bounding box center [874, 633] width 1350 height 915
click at [859, 409] on icon "button" at bounding box center [858, 406] width 2 height 8
click at [868, 423] on li "Exclude image" at bounding box center [896, 432] width 96 height 27
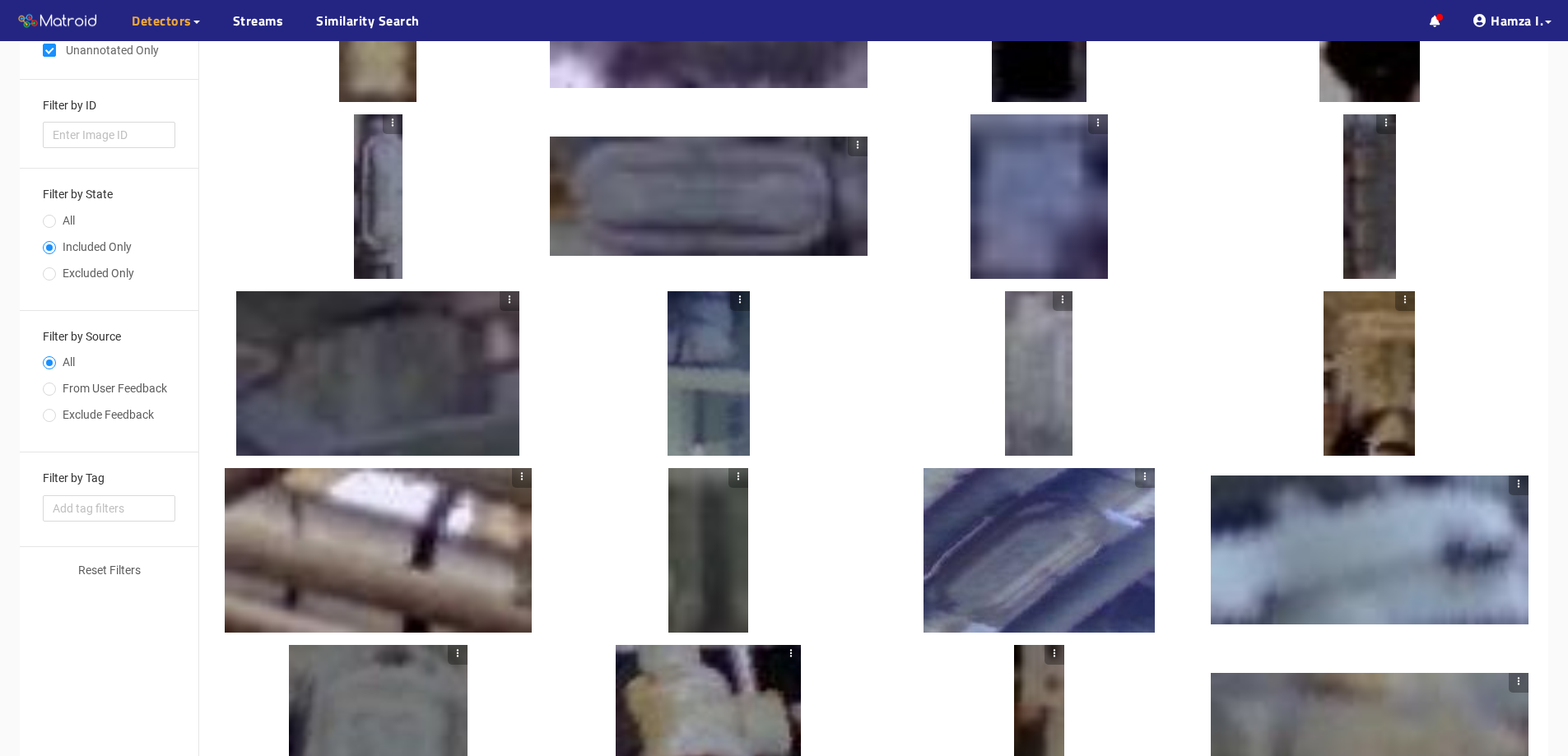
scroll to position [274, 0]
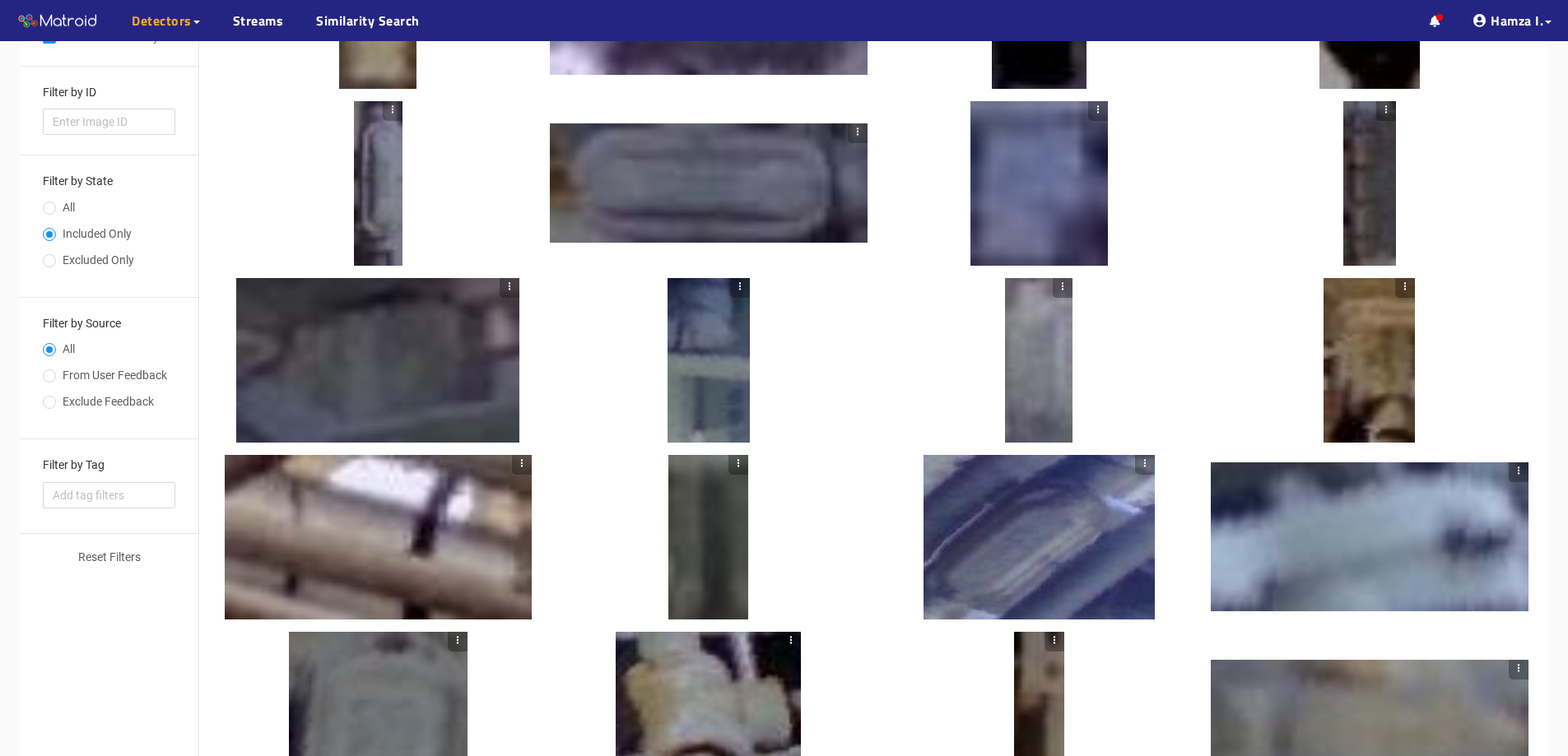
click at [1146, 465] on icon "button" at bounding box center [1145, 464] width 12 height 12
click at [1180, 491] on li "Exclude image" at bounding box center [1182, 491] width 96 height 27
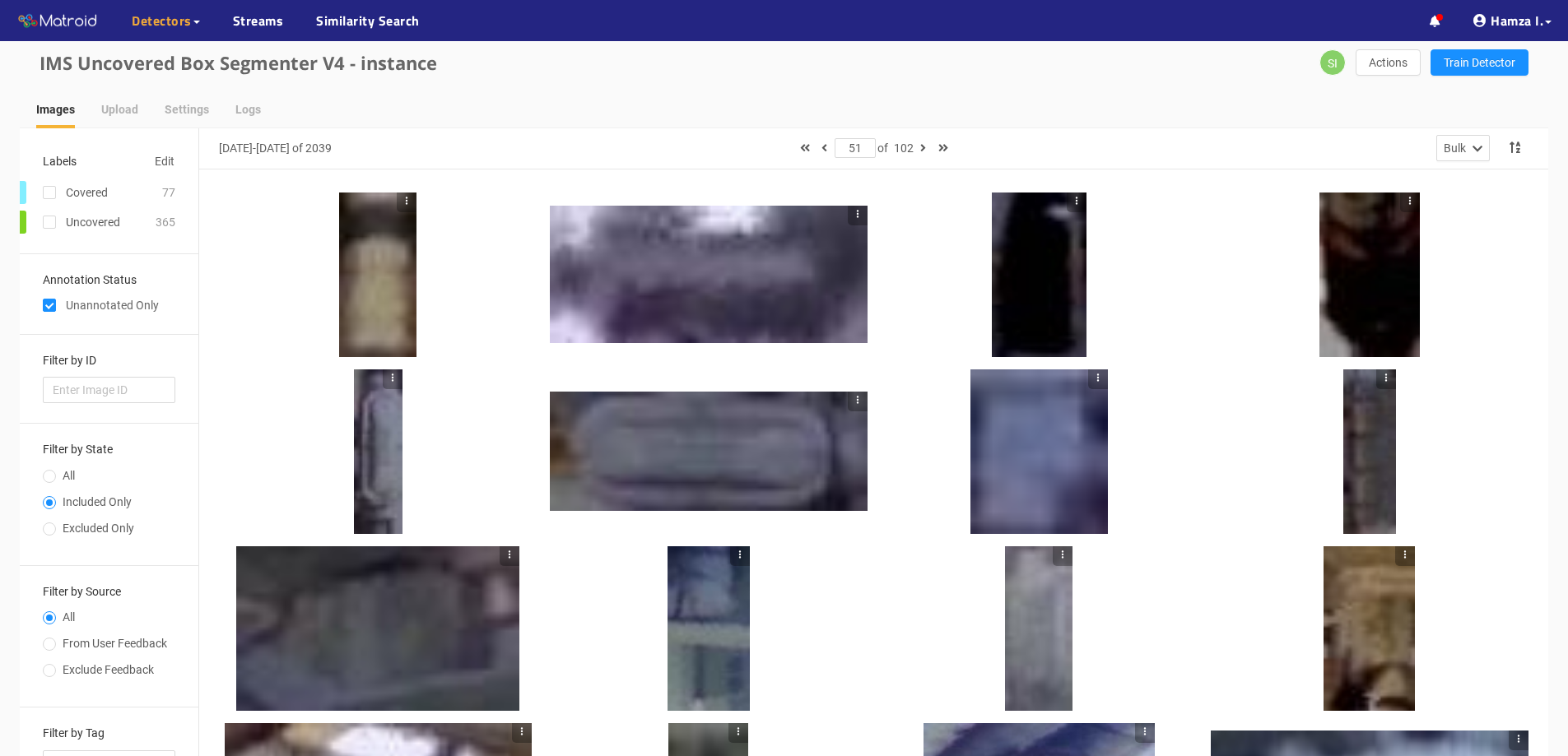
scroll to position [0, 0]
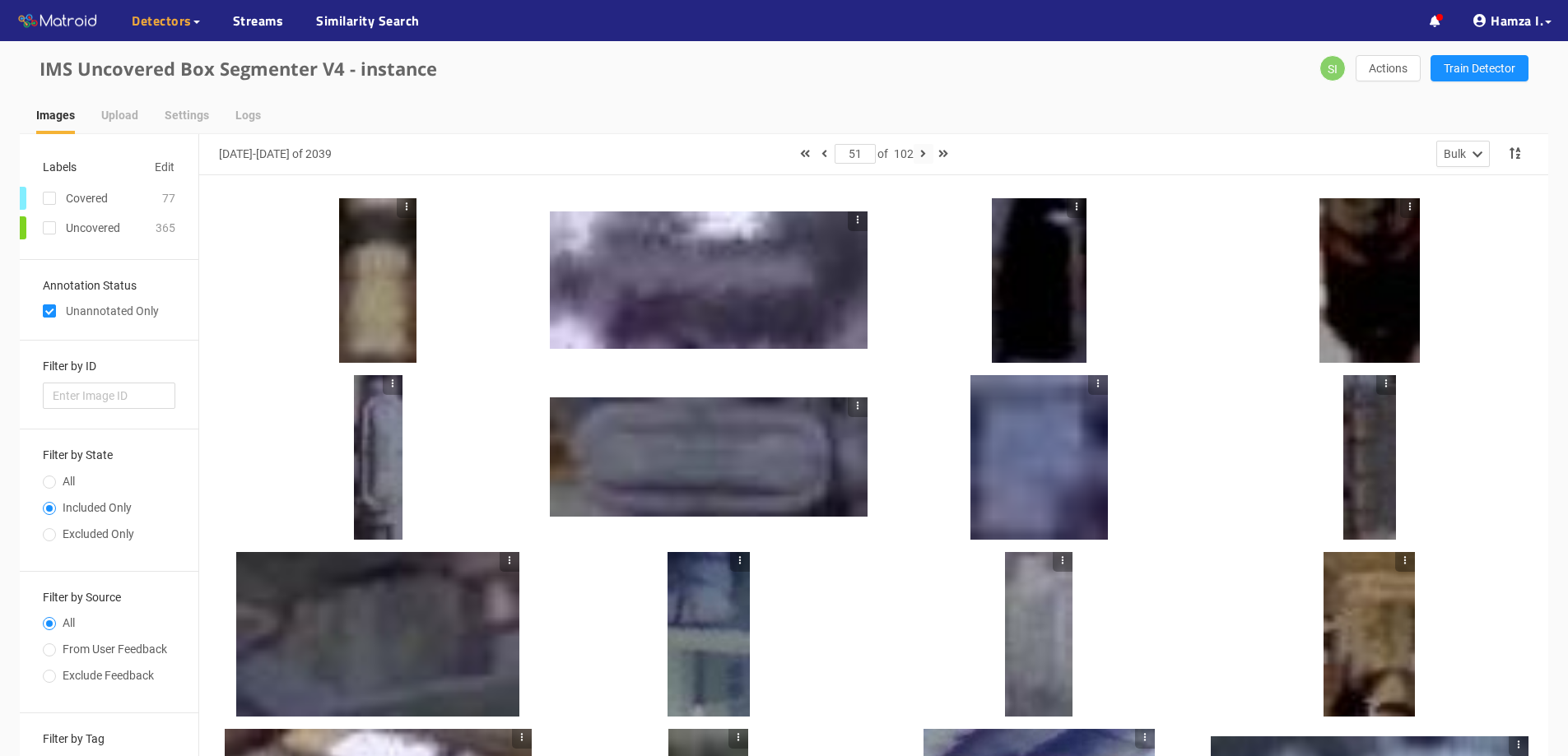
click at [920, 153] on button "button" at bounding box center [923, 154] width 20 height 20
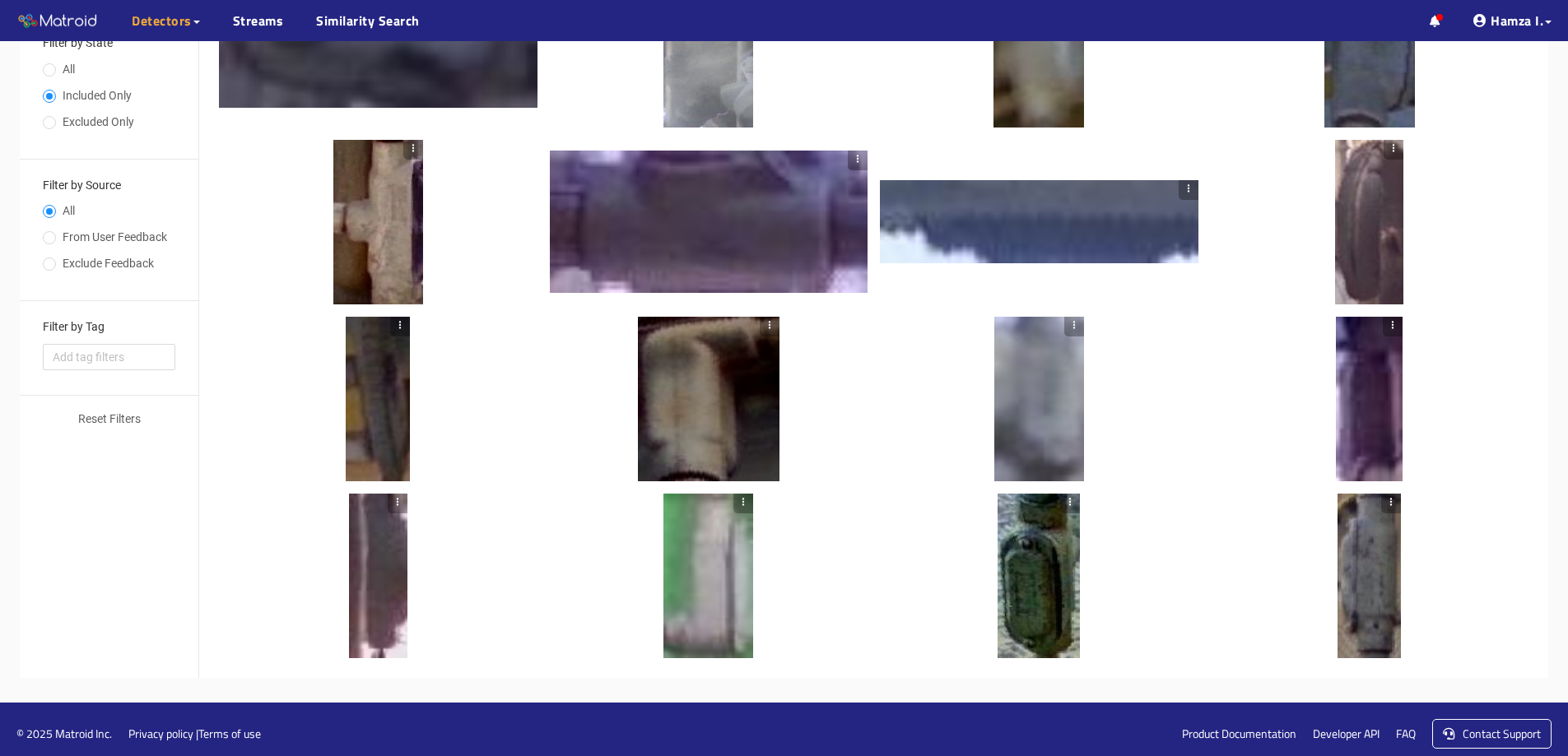
scroll to position [421, 0]
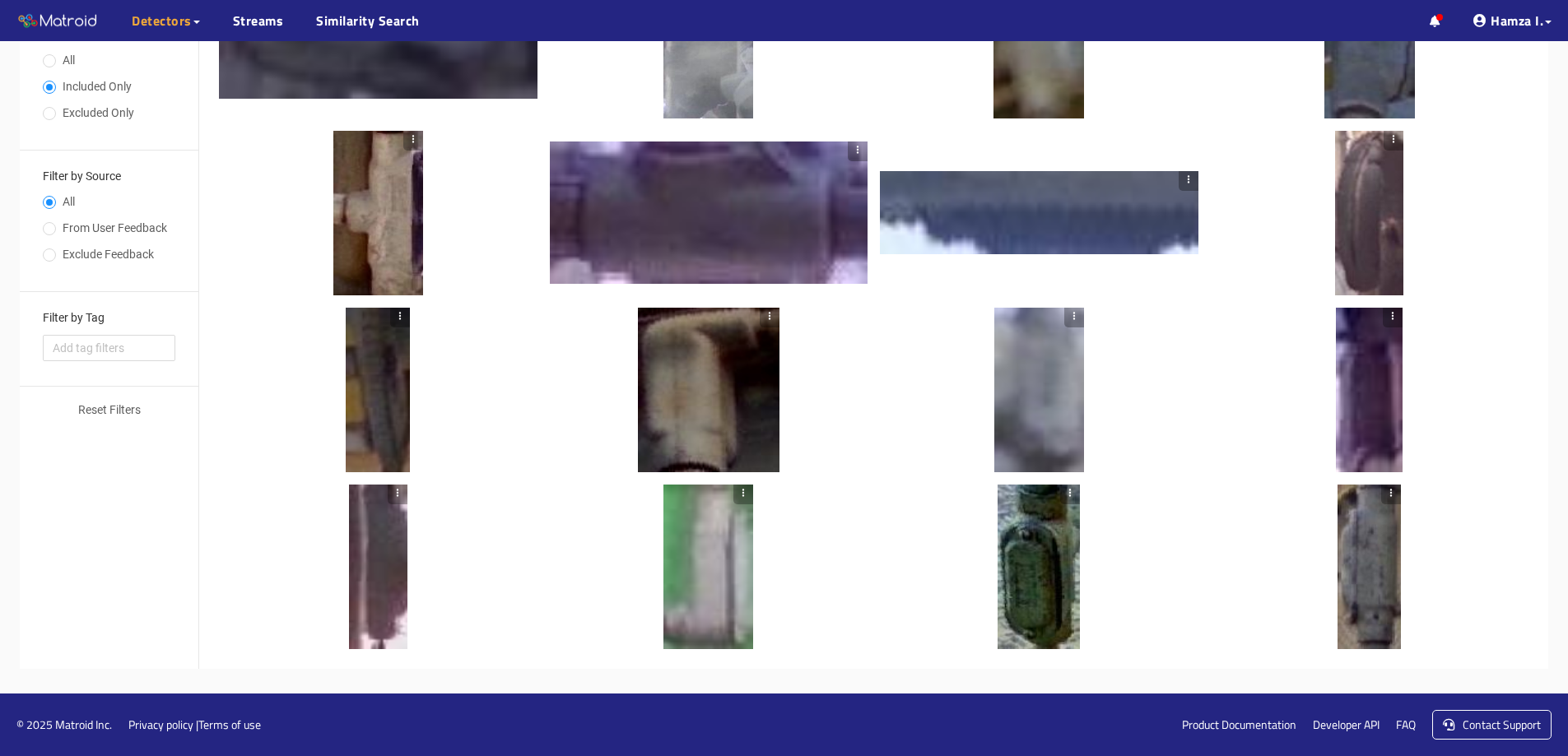
click at [1082, 492] on div at bounding box center [1039, 567] width 319 height 165
click at [1072, 495] on icon "button" at bounding box center [1070, 493] width 12 height 12
click at [1098, 516] on li "Exclude image" at bounding box center [1108, 520] width 96 height 27
click at [1392, 491] on icon "button" at bounding box center [1391, 493] width 12 height 12
click at [1414, 521] on li "Exclude image" at bounding box center [1429, 520] width 96 height 27
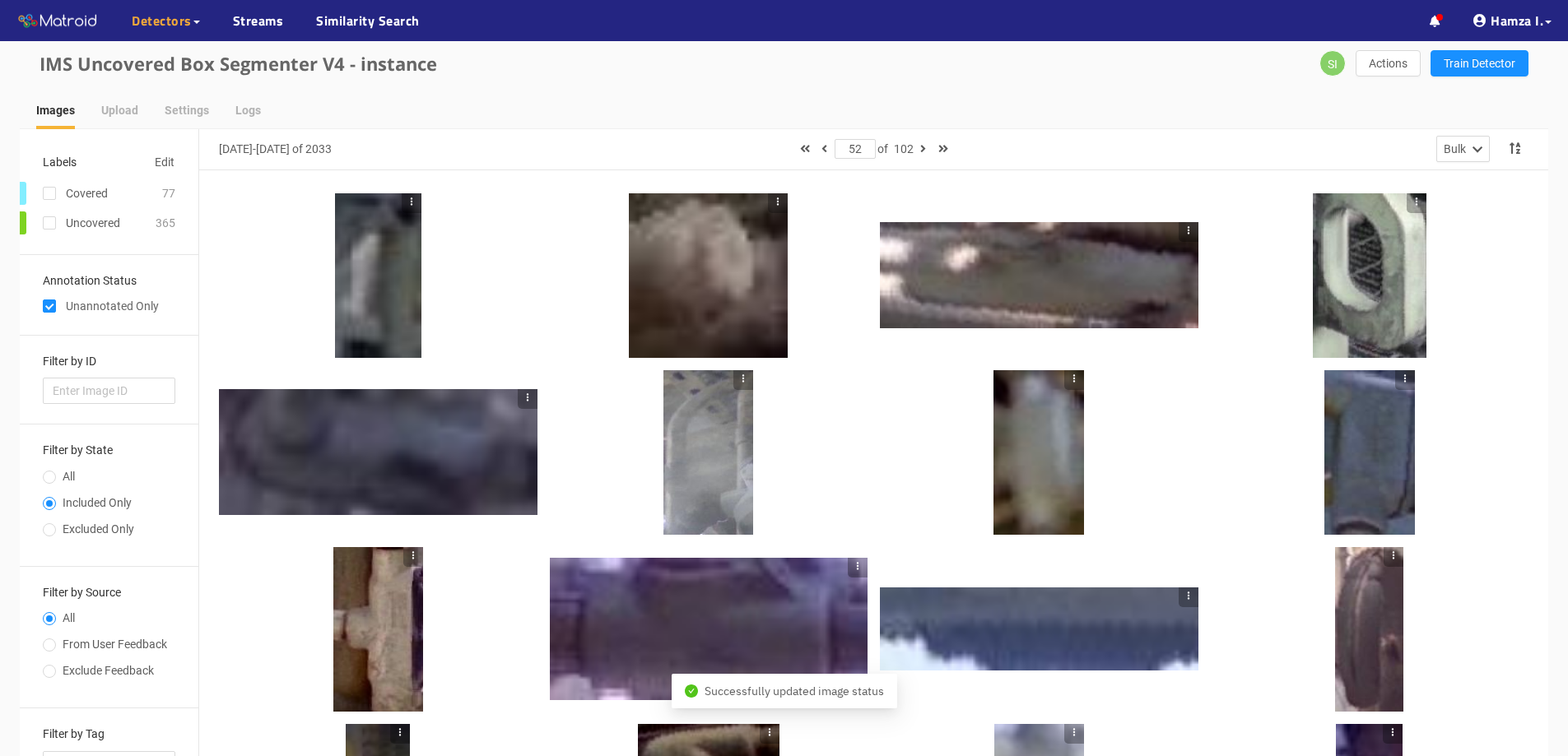
scroll to position [0, 0]
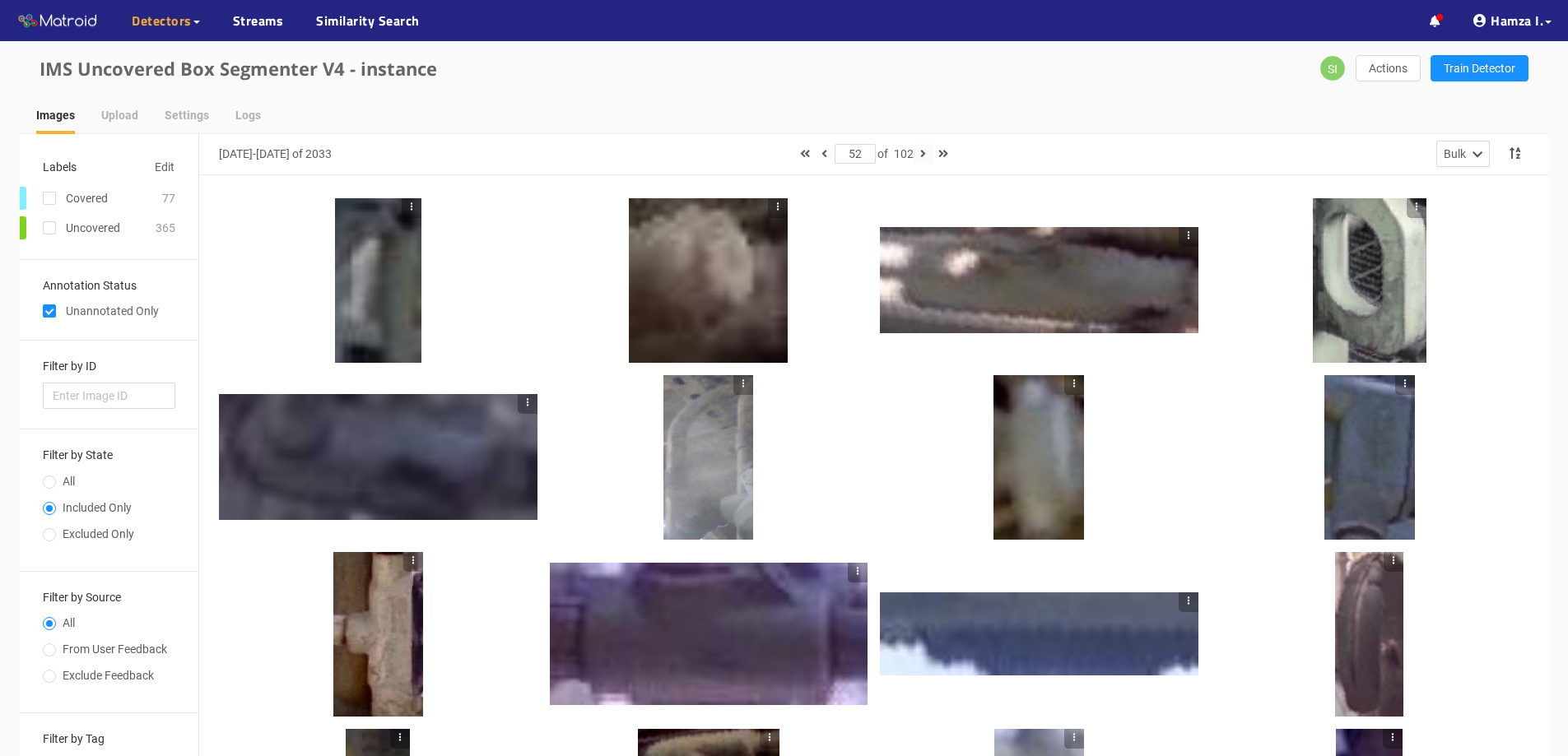
click at [923, 156] on icon "button" at bounding box center [923, 154] width 6 height 12
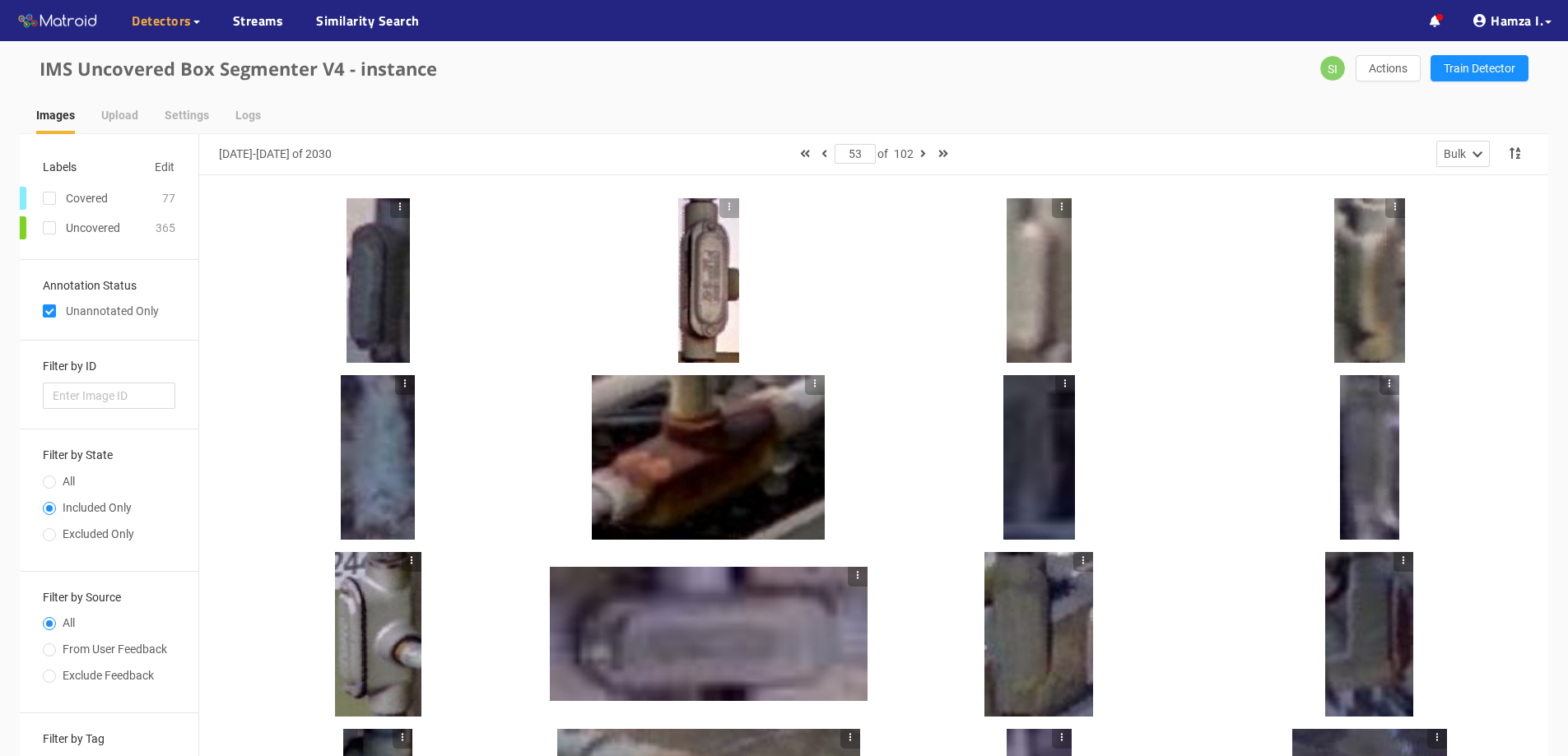
click at [403, 203] on icon "button" at bounding box center [400, 206] width 12 height 12
click at [433, 230] on li "Exclude image" at bounding box center [436, 233] width 96 height 27
click at [738, 203] on button "button" at bounding box center [730, 208] width 20 height 20
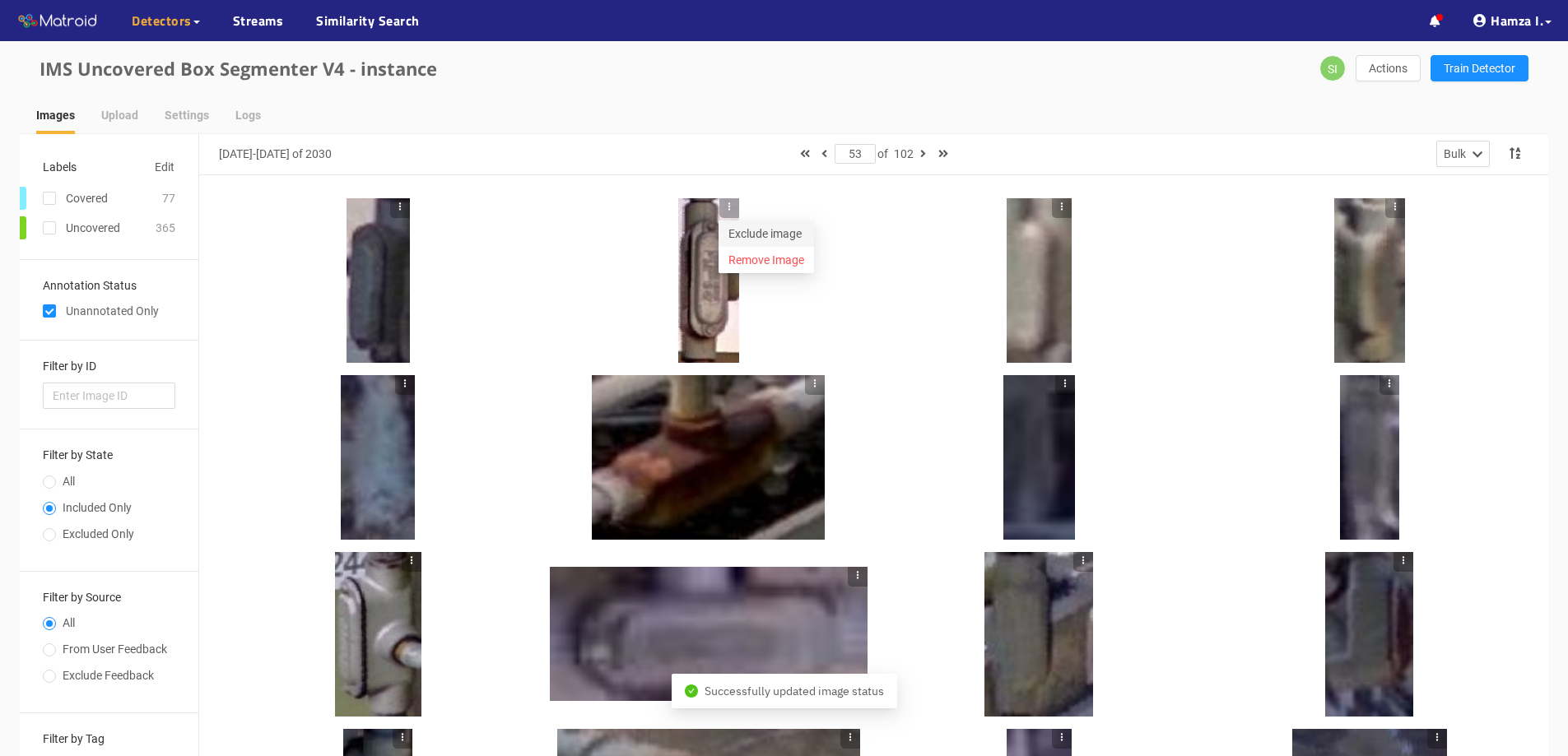
click at [739, 228] on li "Exclude image" at bounding box center [766, 233] width 96 height 27
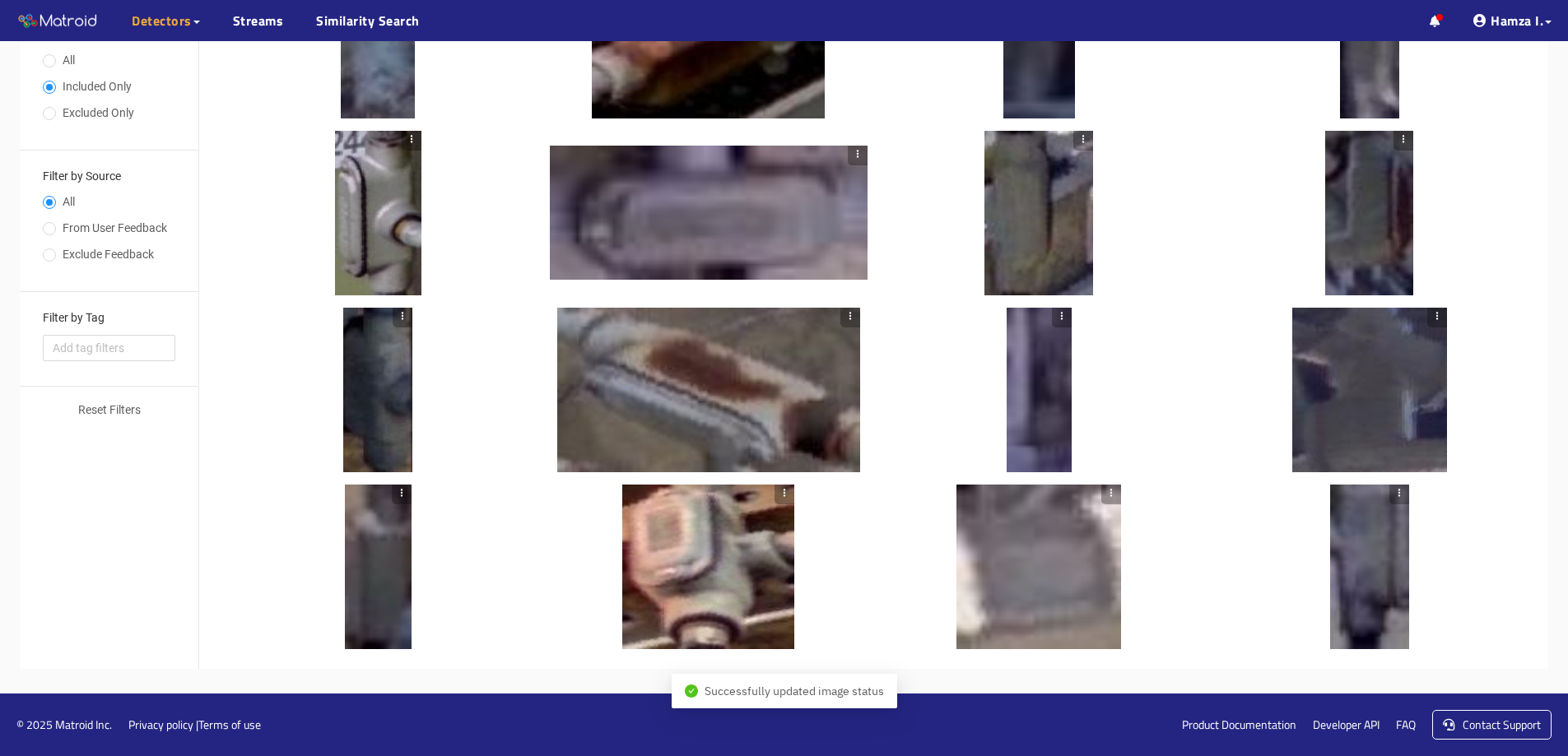
scroll to position [147, 0]
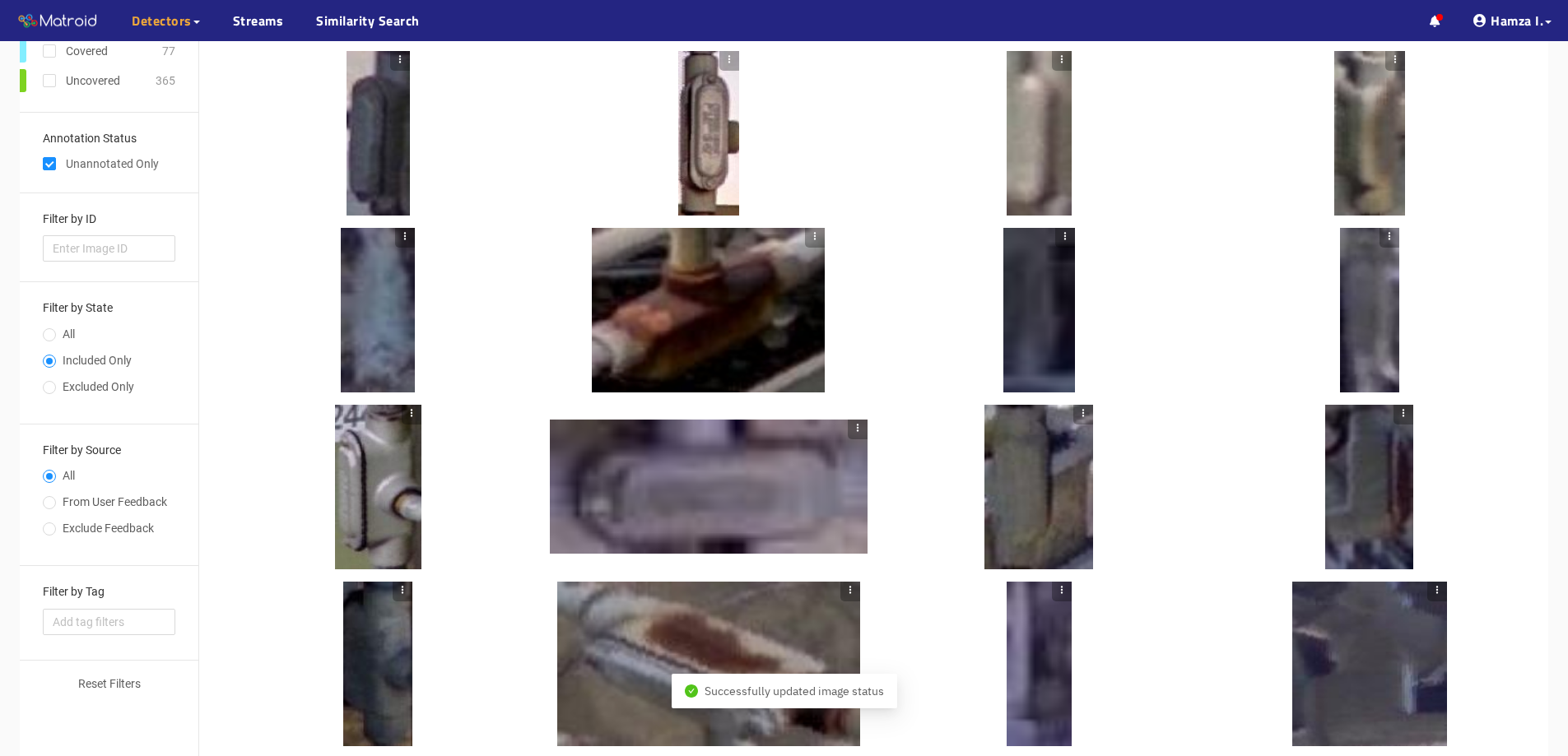
click at [414, 410] on icon "button" at bounding box center [412, 414] width 12 height 12
click at [435, 442] on li "Exclude image" at bounding box center [448, 440] width 96 height 27
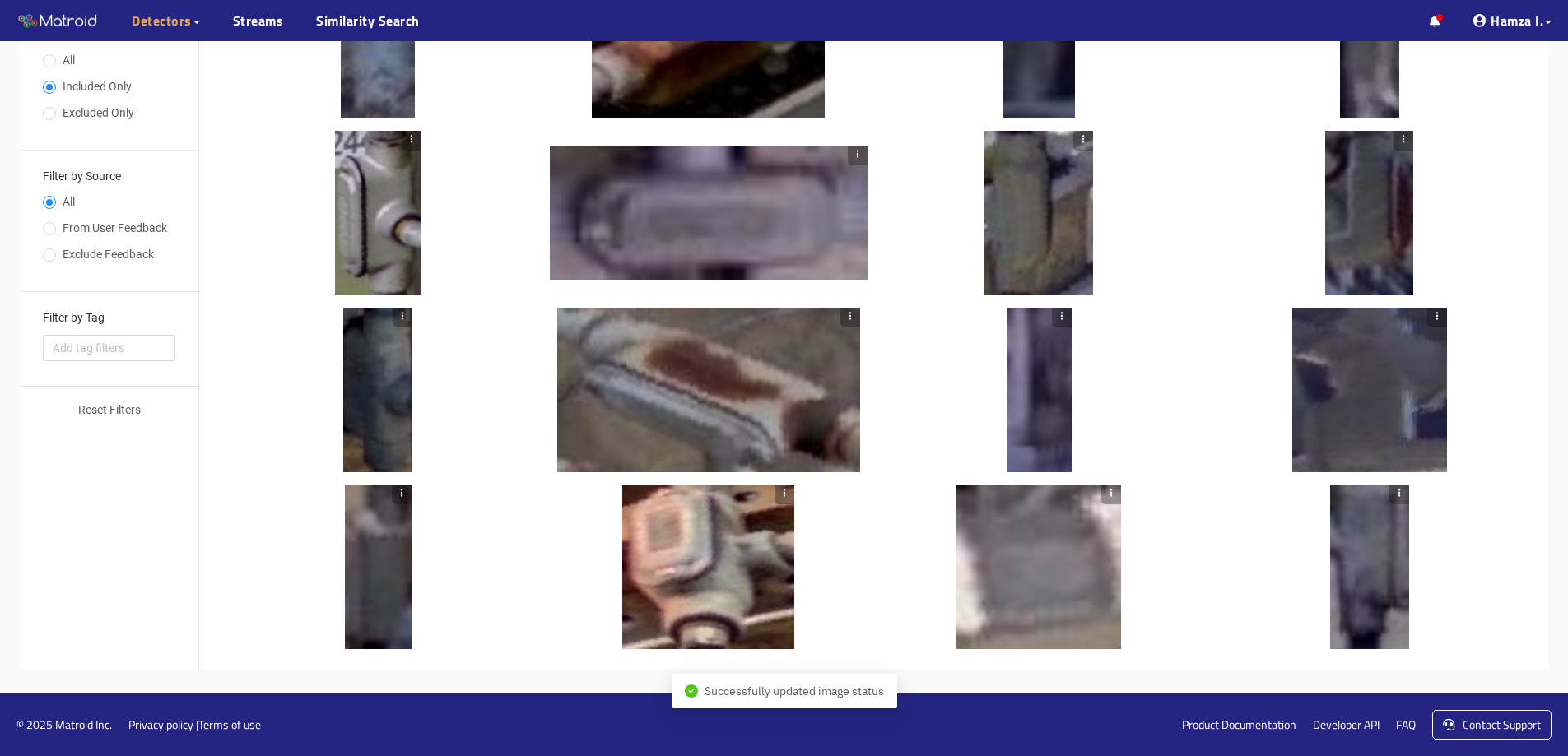
click at [850, 310] on icon "button" at bounding box center [850, 316] width 12 height 12
drag, startPoint x: 855, startPoint y: 338, endPoint x: 931, endPoint y: 350, distance: 76.9
click at [854, 338] on li "Exclude image" at bounding box center [887, 342] width 96 height 27
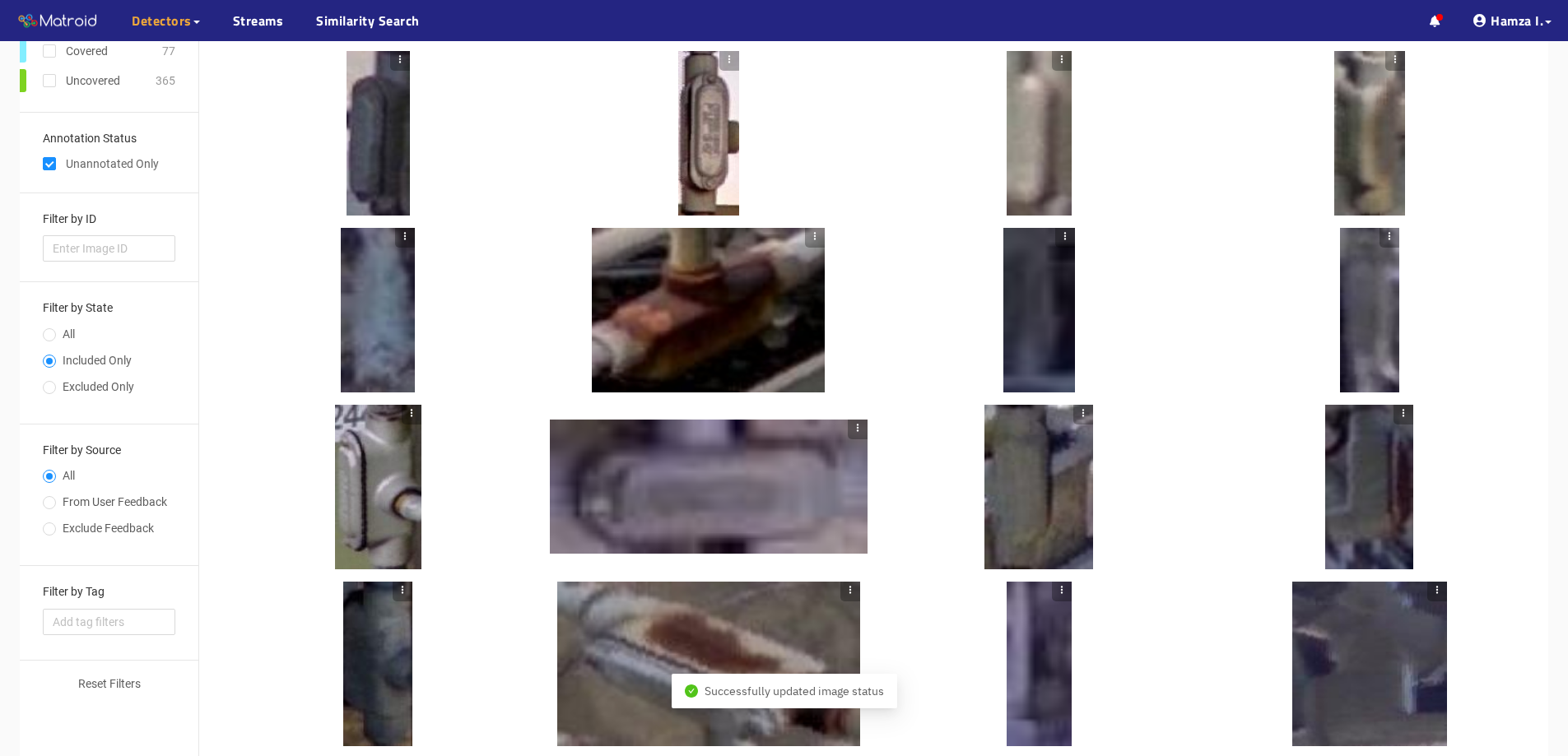
click at [856, 433] on icon "button" at bounding box center [858, 428] width 12 height 12
click at [859, 445] on li "Exclude image" at bounding box center [896, 455] width 96 height 27
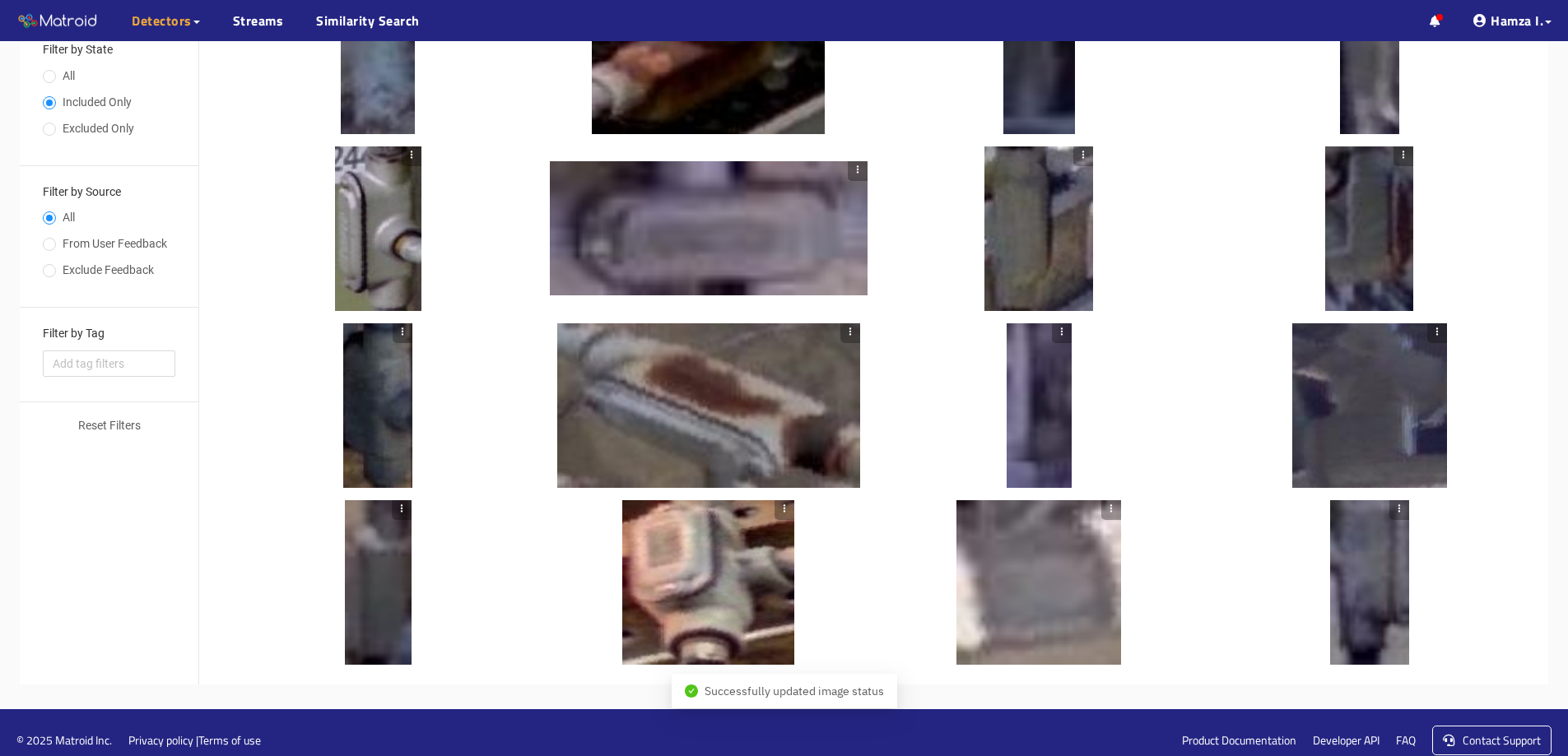
scroll to position [421, 0]
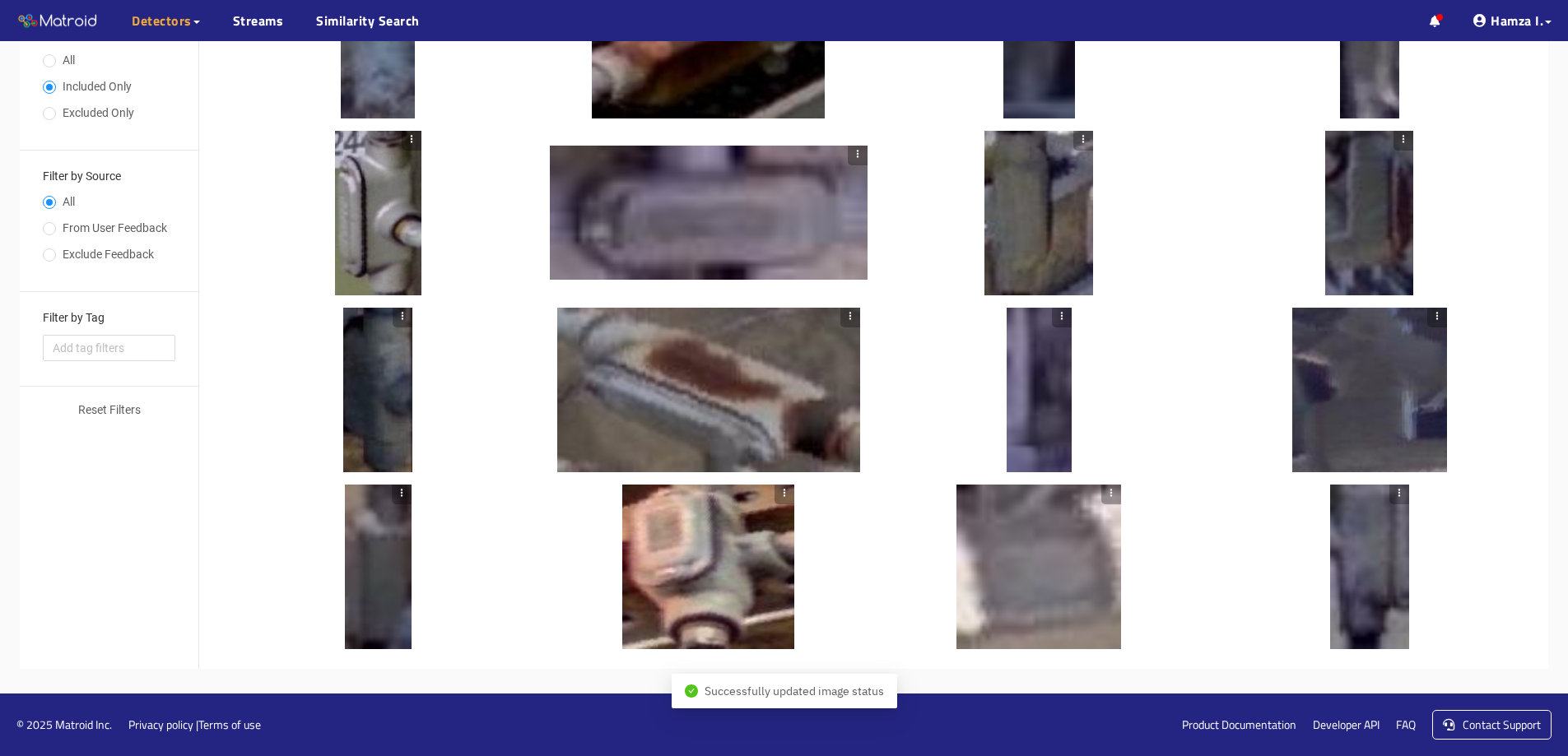
click at [849, 322] on button "button" at bounding box center [850, 318] width 20 height 20
click at [854, 340] on li "Exclude image" at bounding box center [887, 342] width 96 height 27
click at [851, 319] on icon "button" at bounding box center [850, 316] width 12 height 12
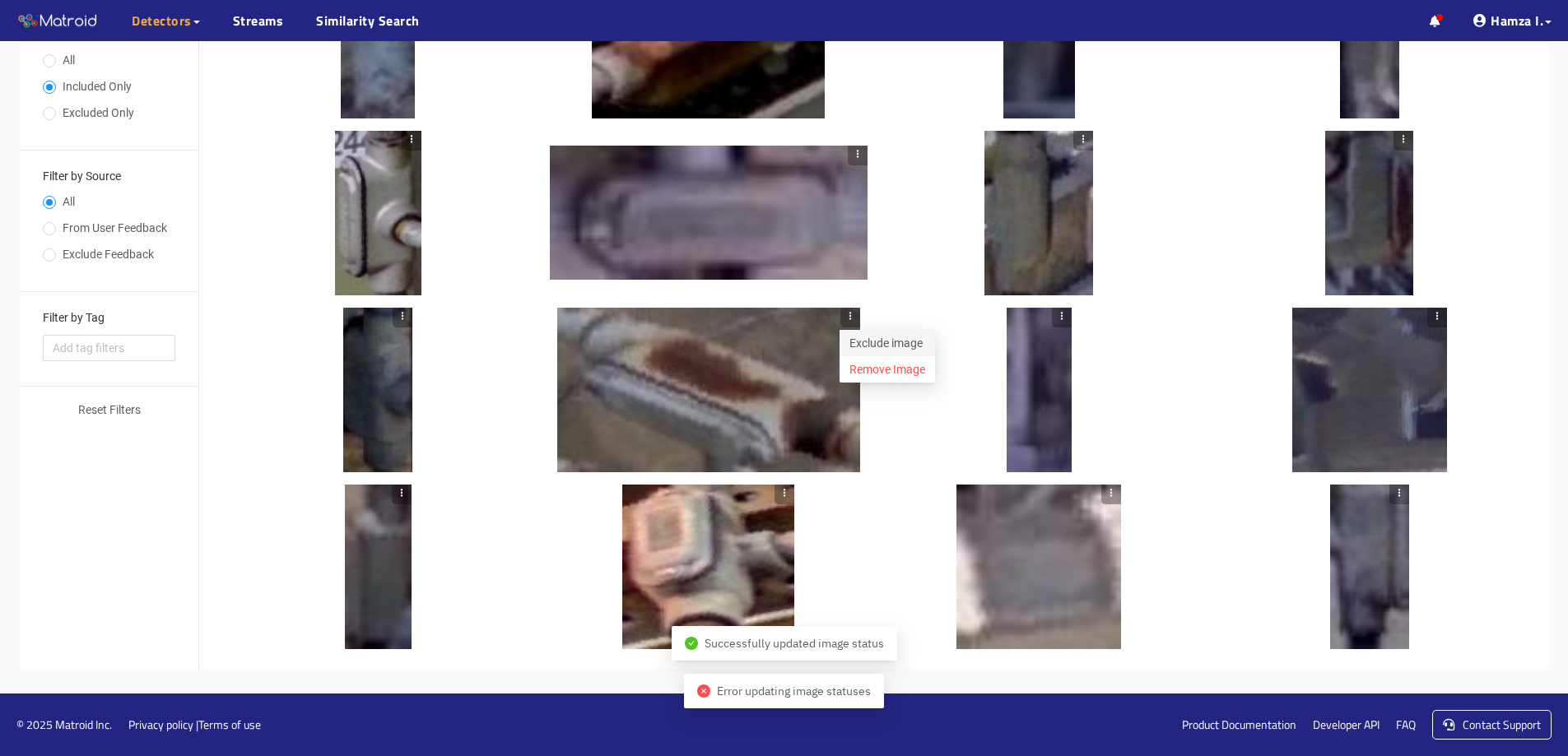
click at [856, 342] on li "Exclude image" at bounding box center [887, 342] width 96 height 27
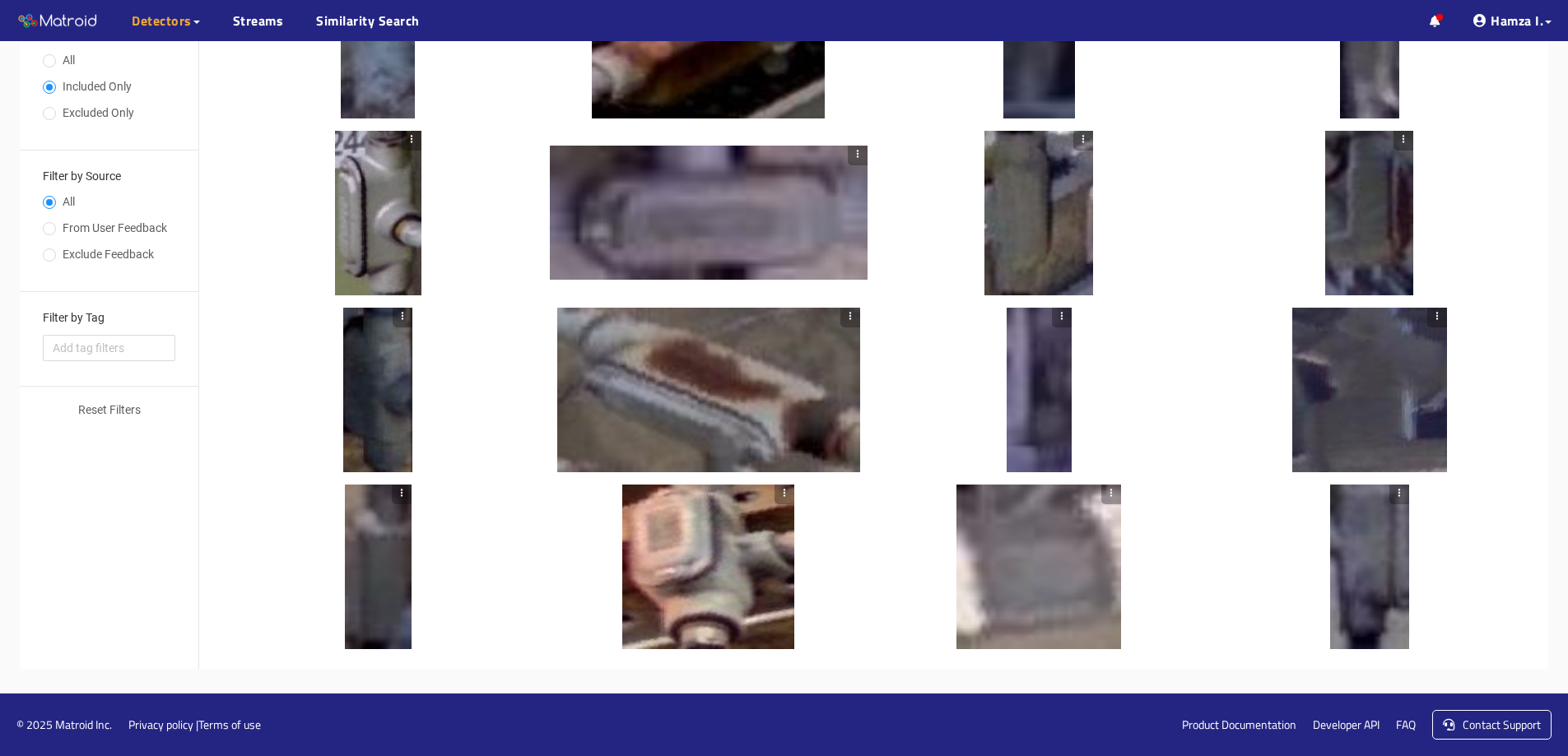
click at [779, 497] on icon "button" at bounding box center [785, 493] width 12 height 12
click at [788, 517] on li "Exclude image" at bounding box center [823, 520] width 96 height 27
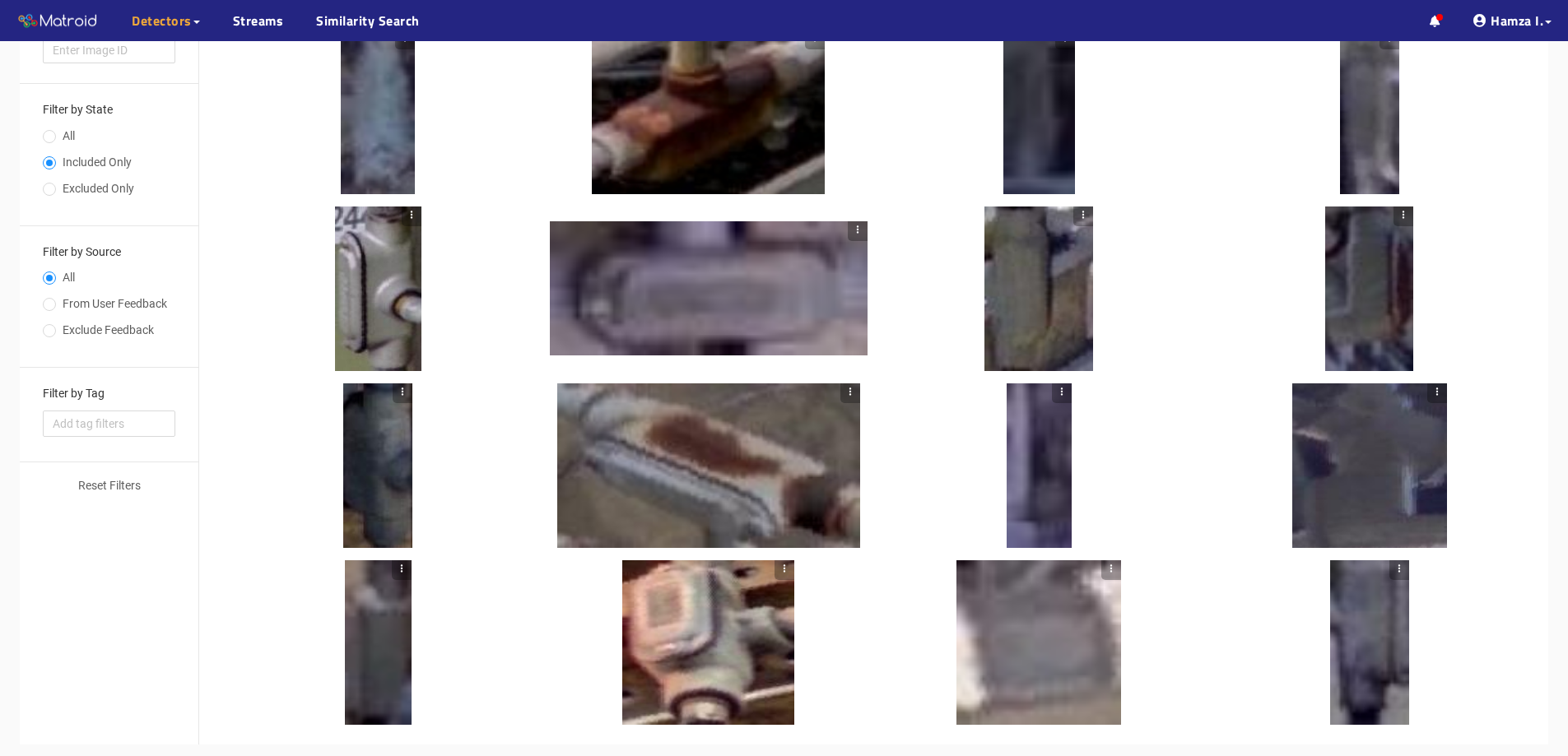
scroll to position [0, 0]
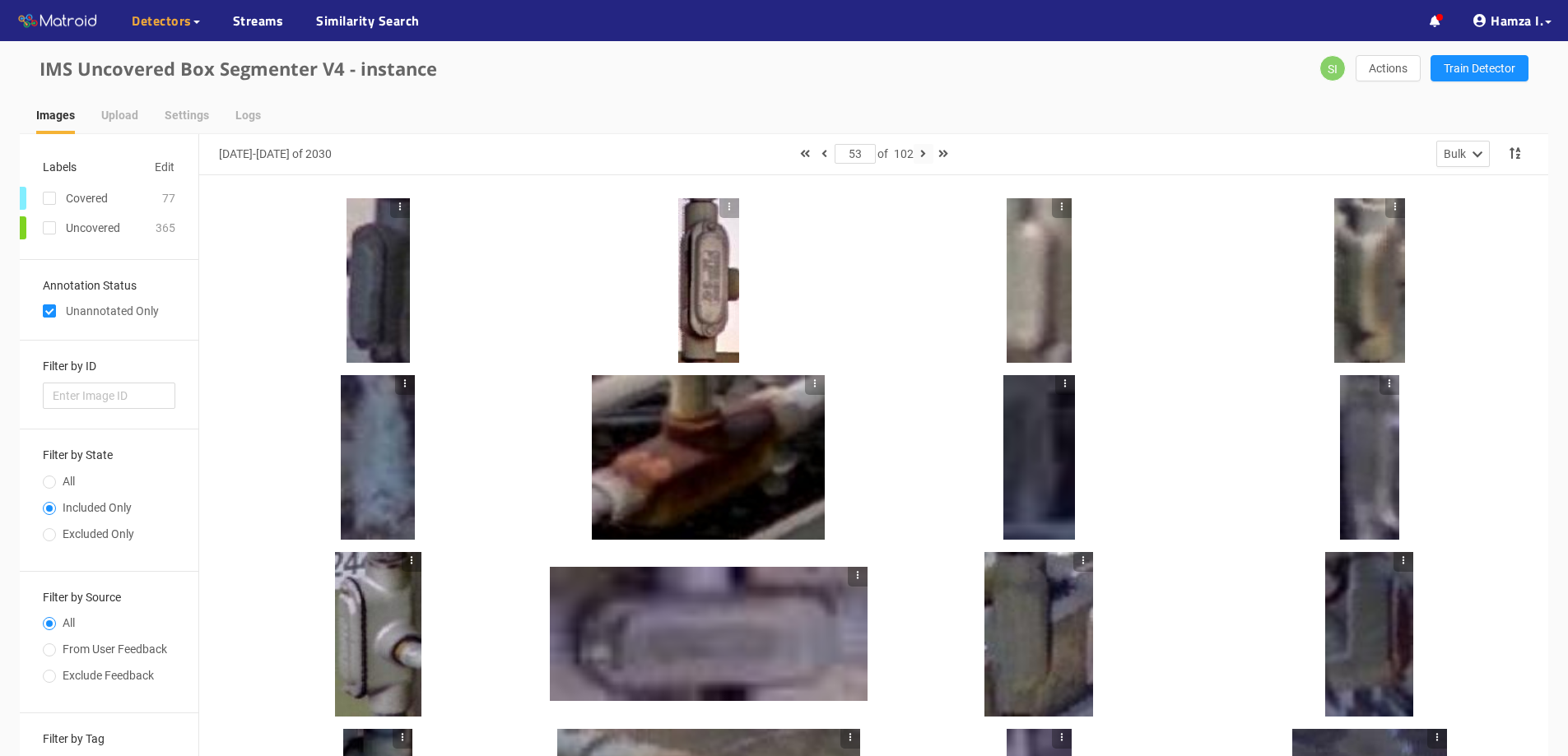
click at [929, 156] on button "button" at bounding box center [923, 154] width 20 height 20
type input "54"
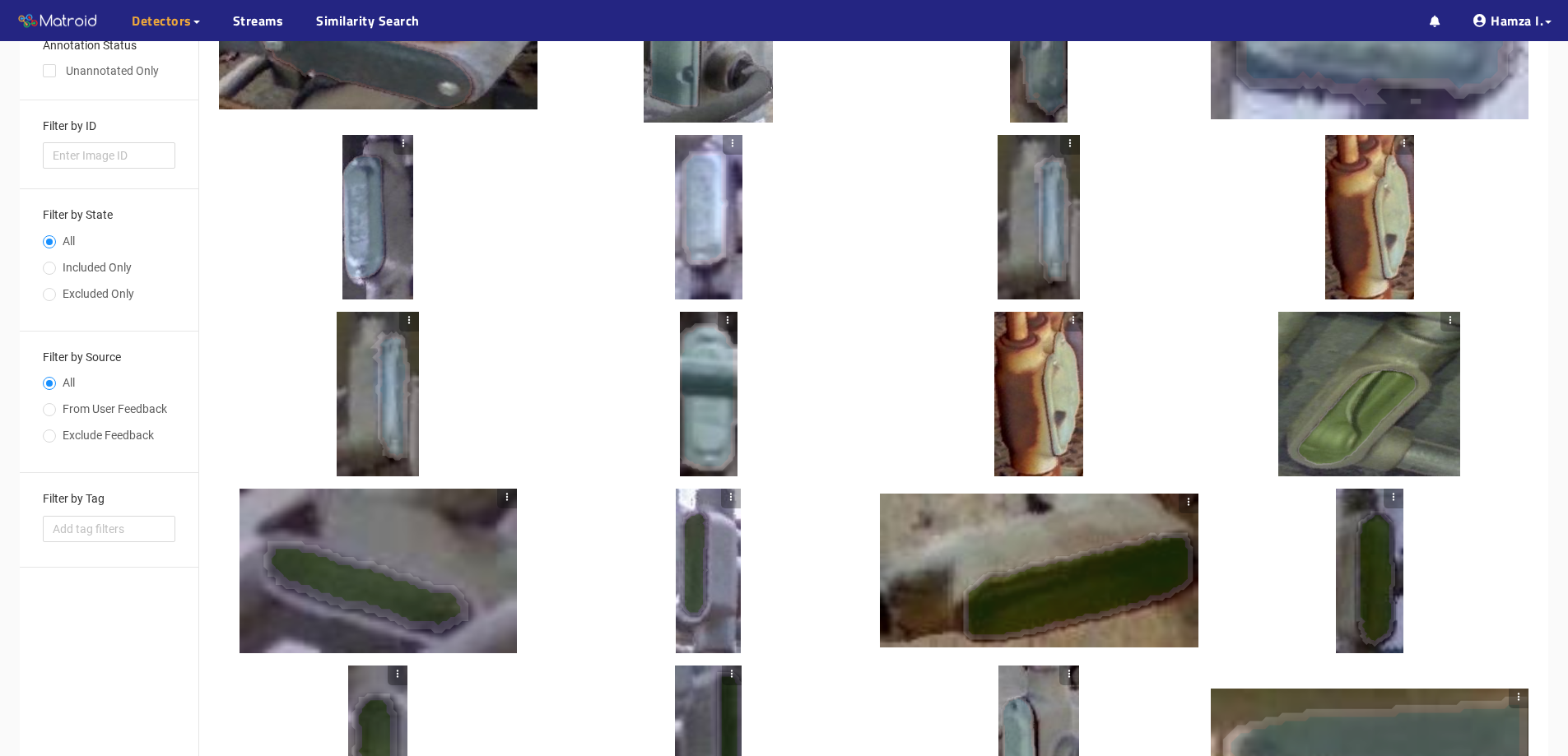
scroll to position [274, 0]
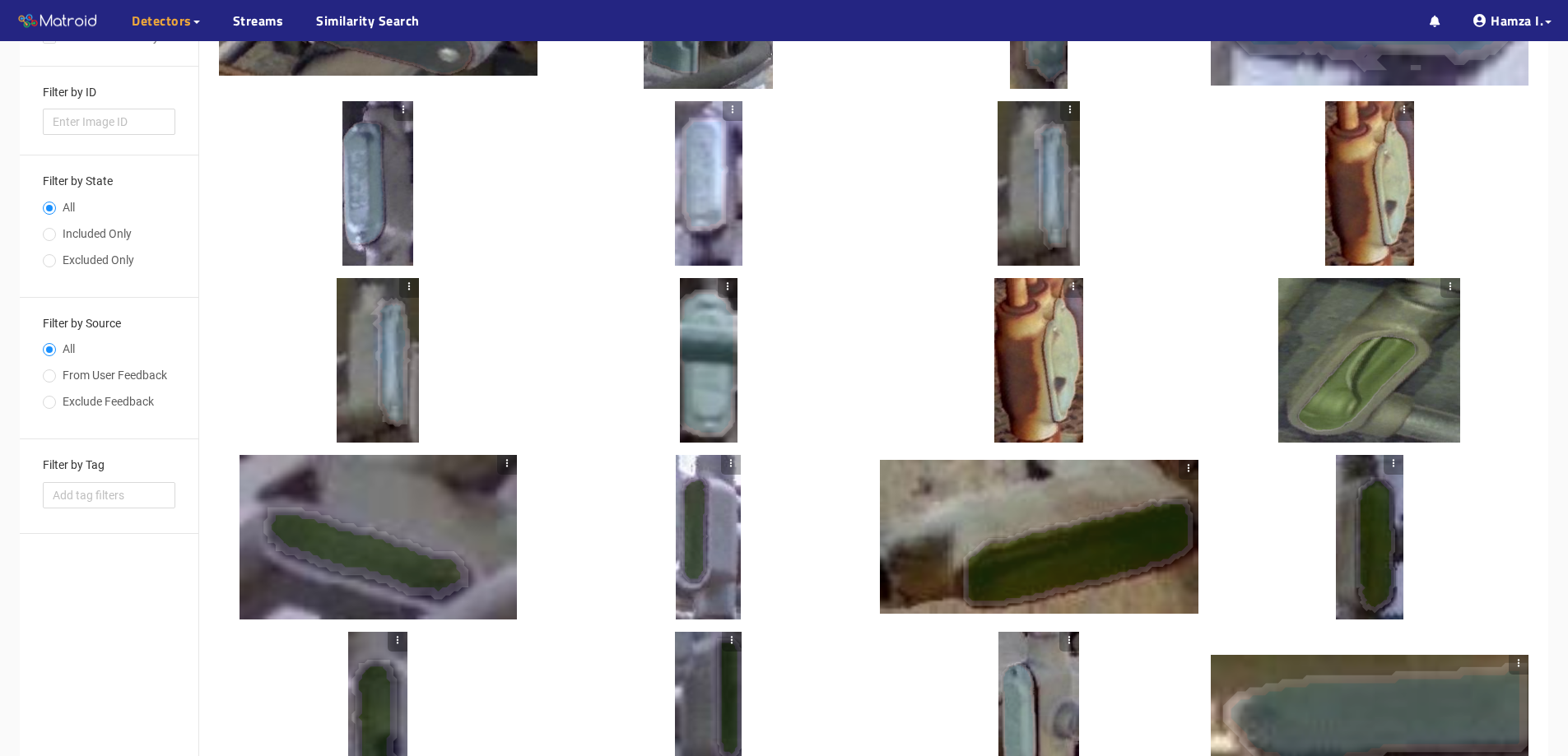
click at [63, 258] on span "Excluded Only" at bounding box center [99, 260] width 85 height 13
click at [56, 258] on input "Excluded Only" at bounding box center [48, 263] width 13 height 10
radio input "true"
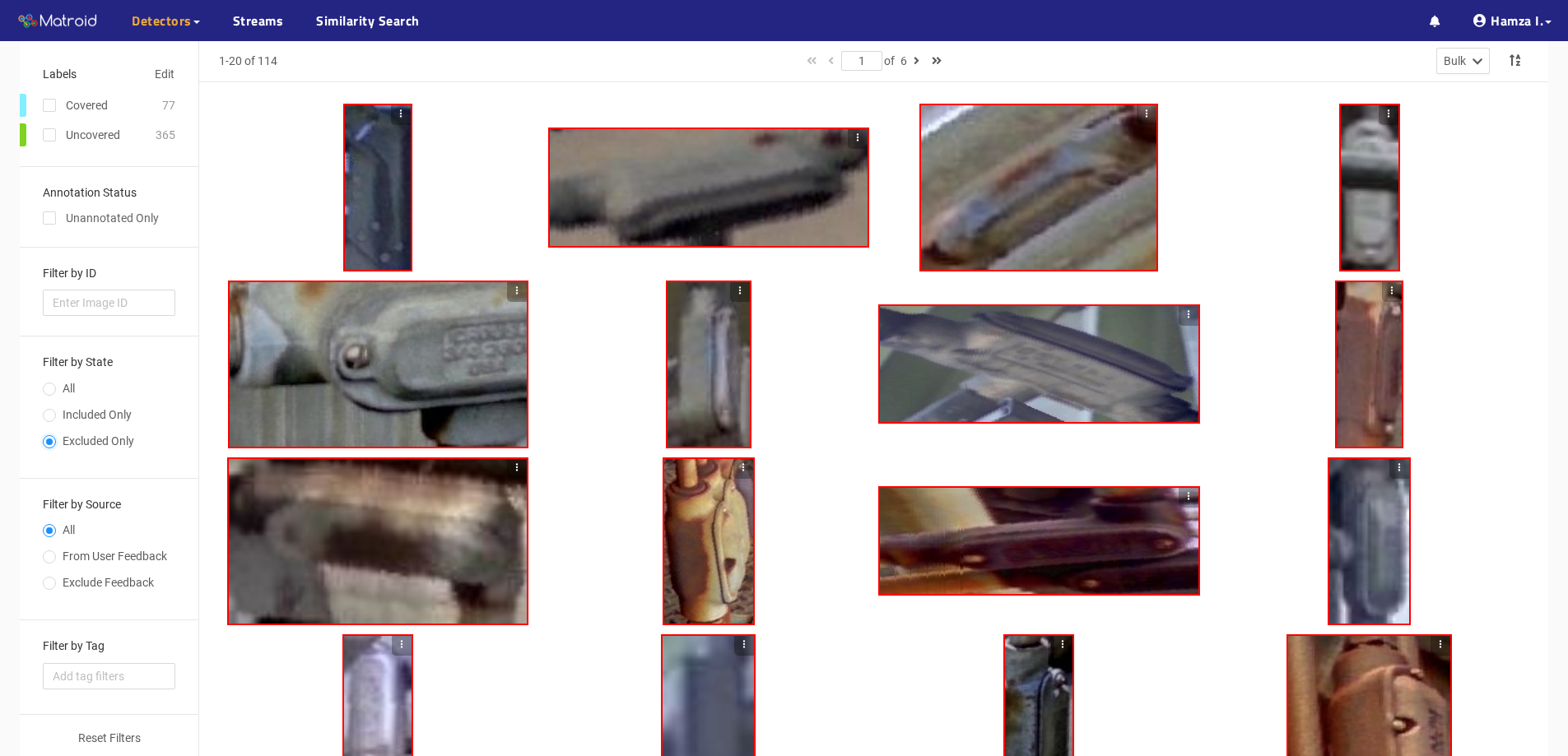
scroll to position [0, 0]
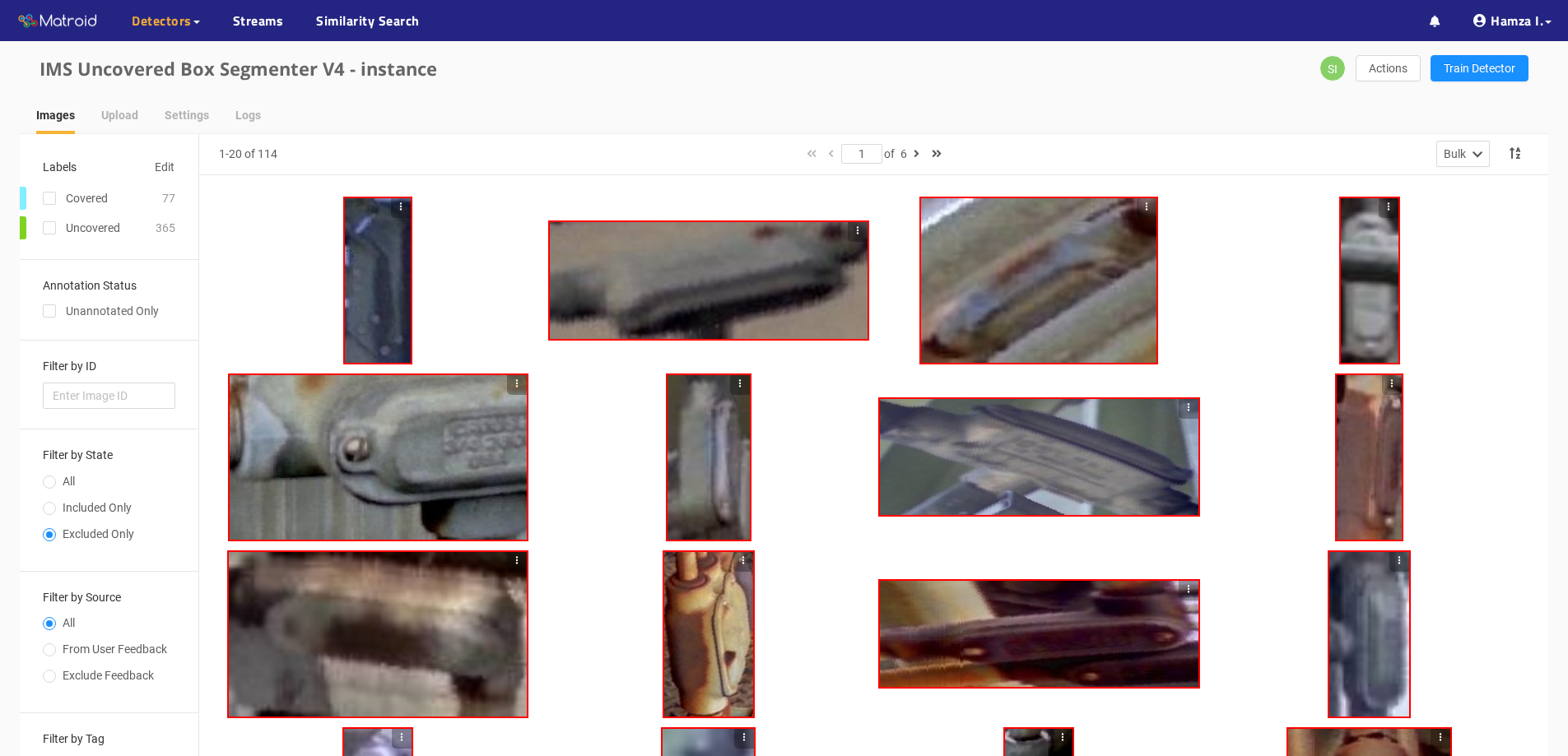
click at [74, 486] on span "All" at bounding box center [69, 481] width 26 height 13
click at [56, 486] on input "All" at bounding box center [48, 484] width 13 height 10
radio input "true"
radio input "false"
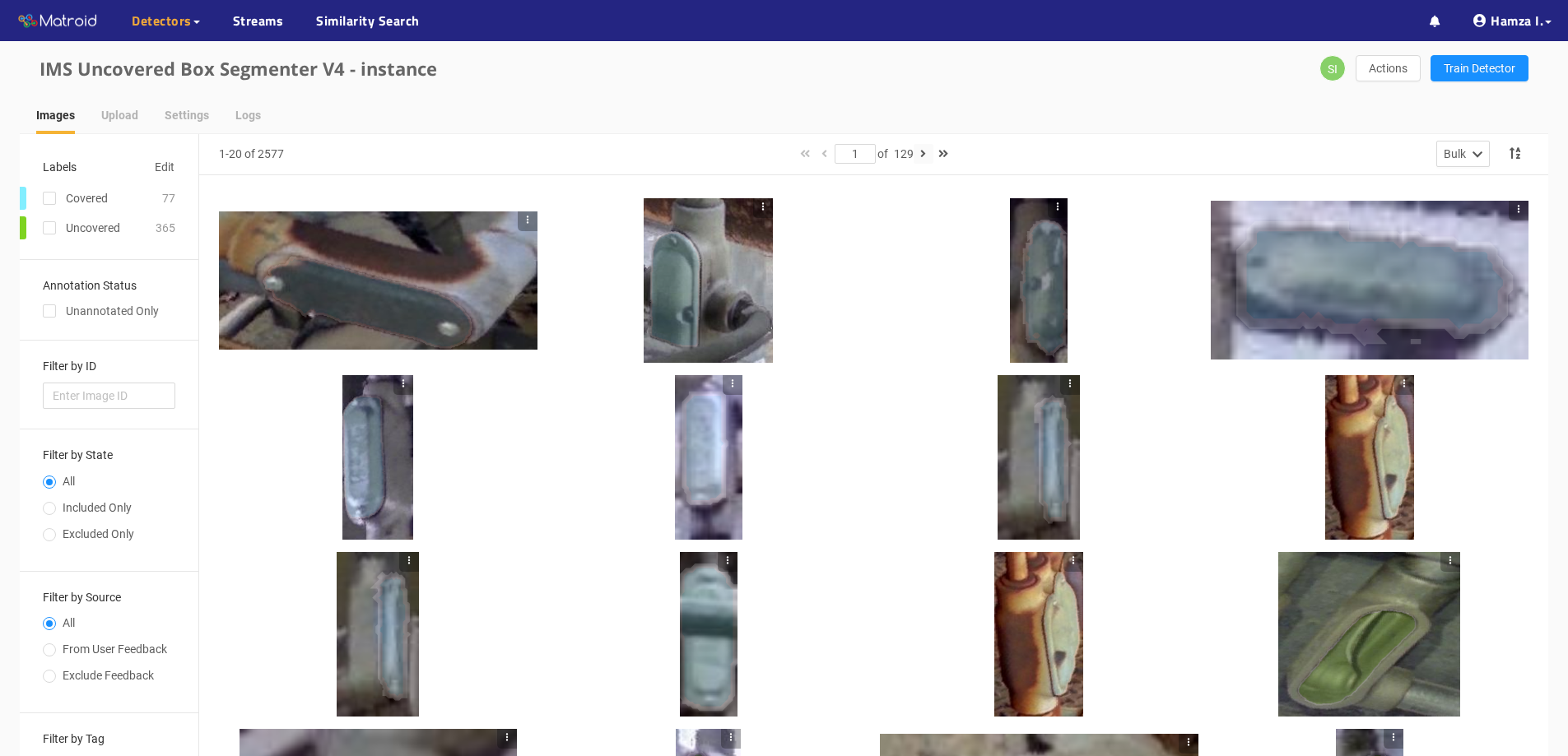
click at [926, 155] on icon "button" at bounding box center [923, 154] width 6 height 12
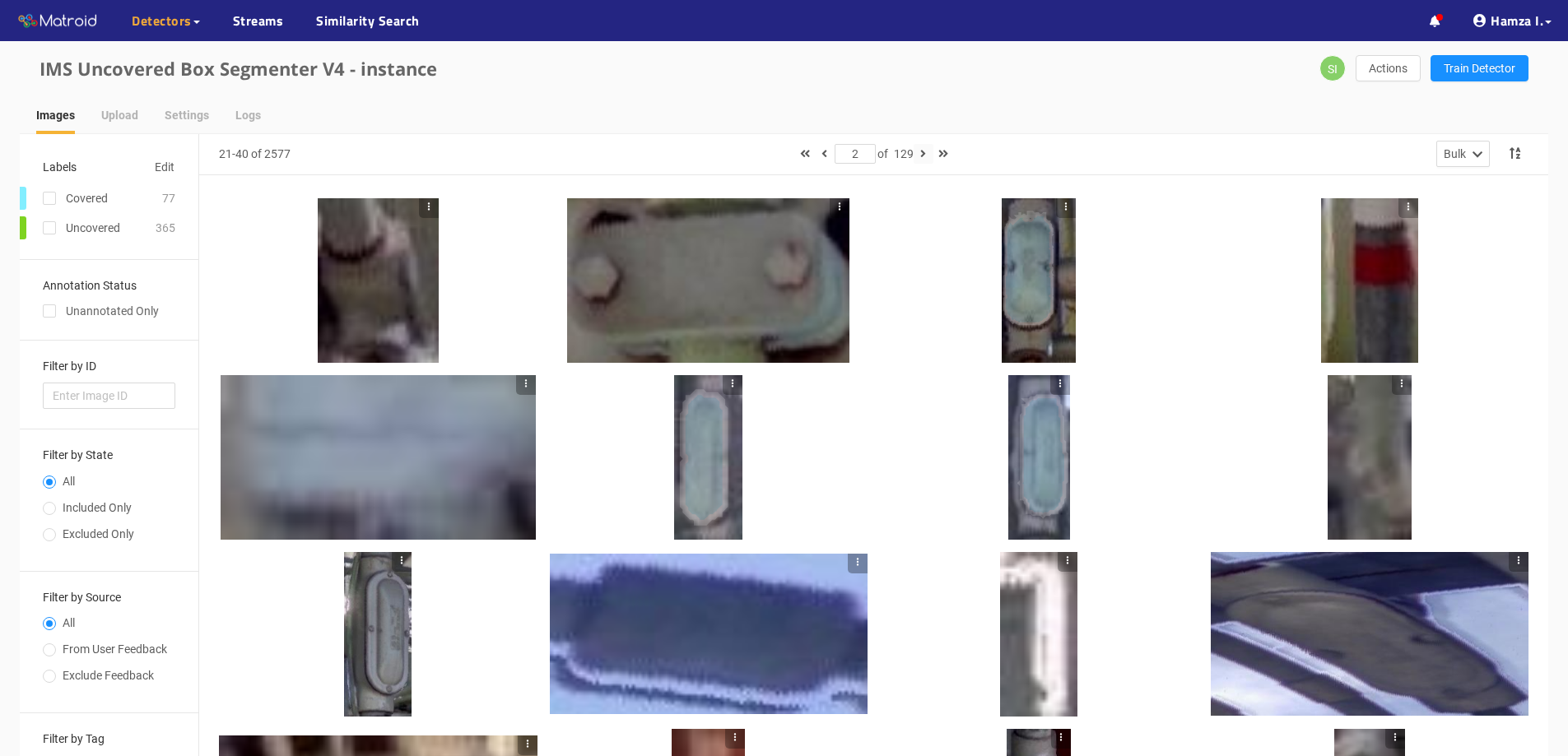
click at [926, 150] on icon "button" at bounding box center [923, 154] width 6 height 12
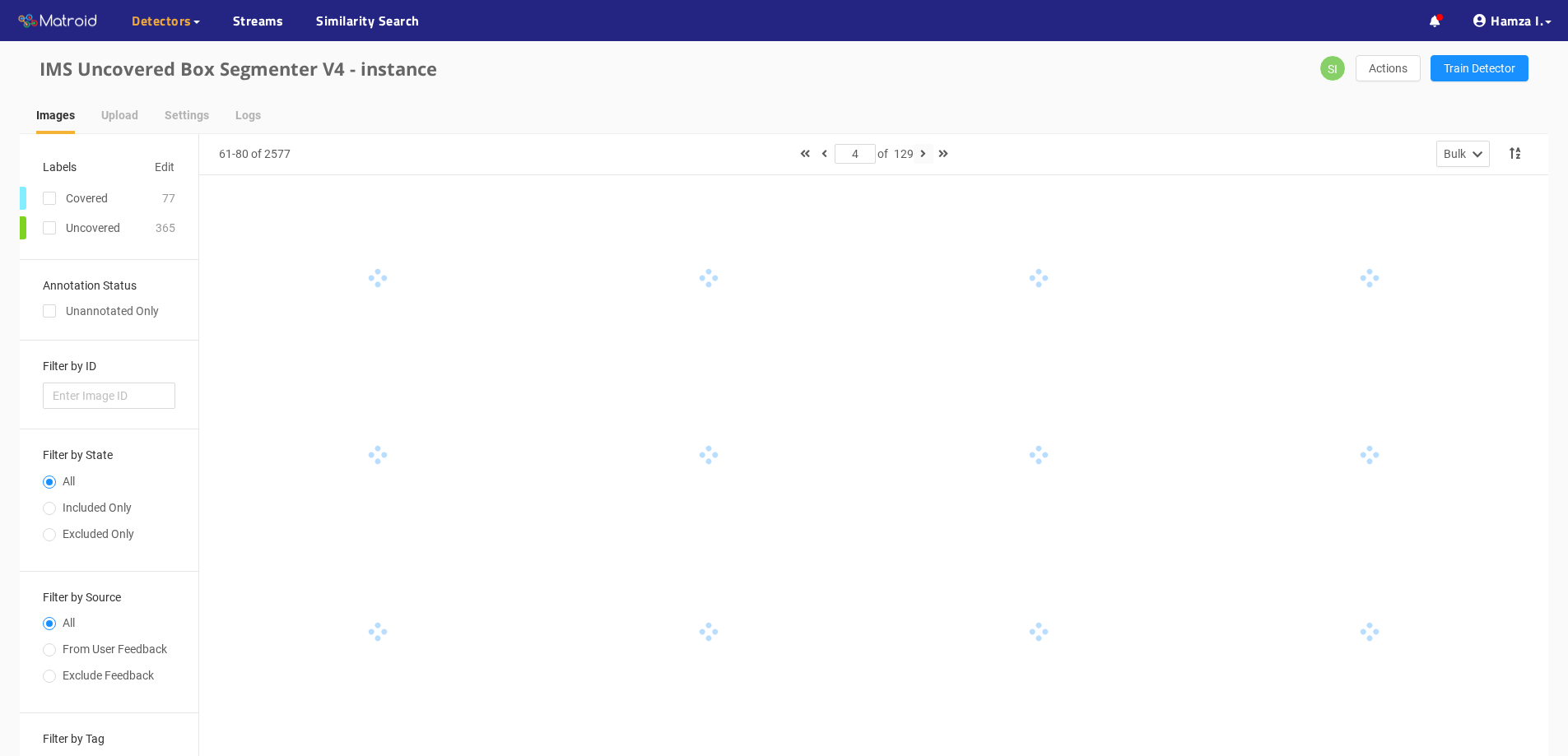
click at [926, 150] on icon "button" at bounding box center [923, 154] width 6 height 12
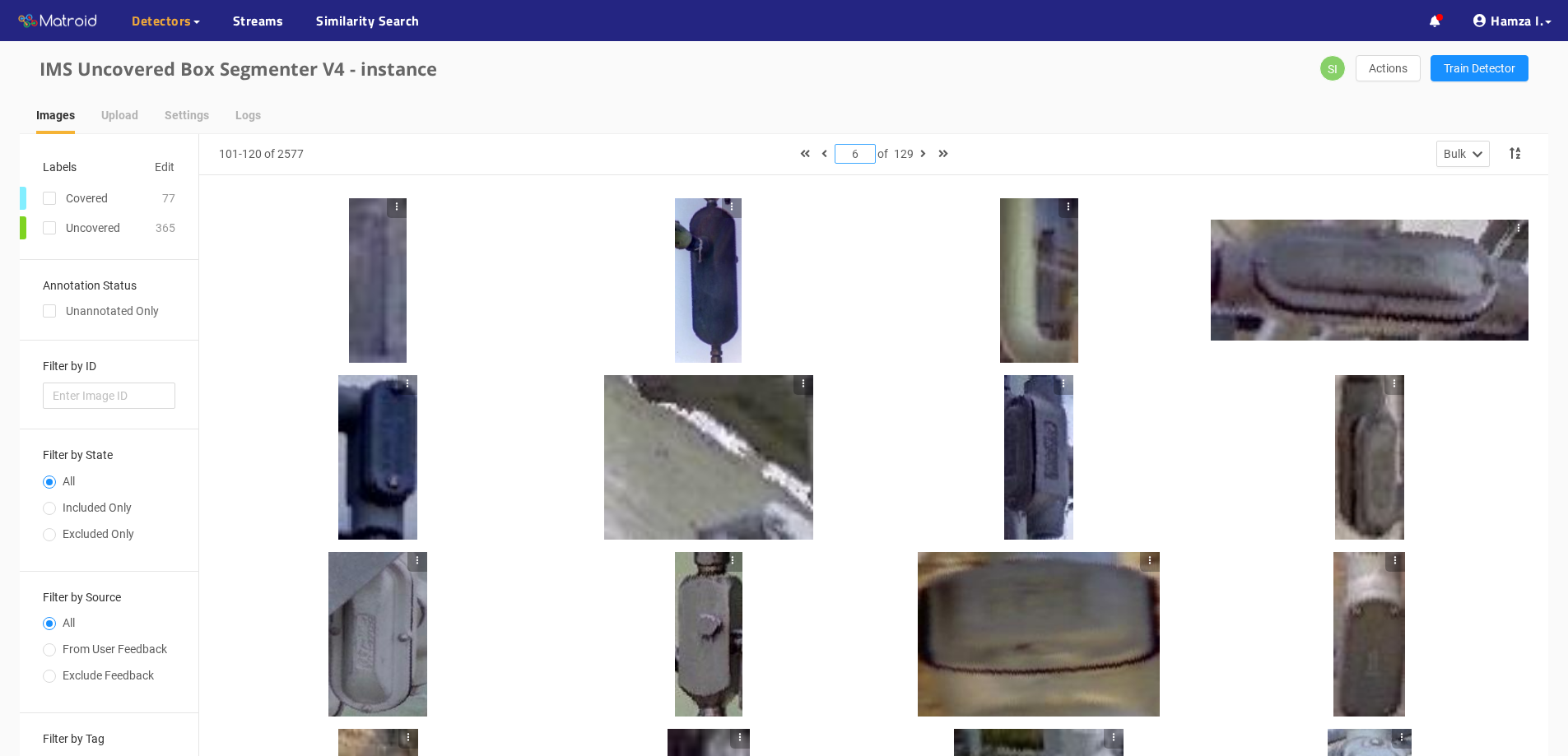
click at [861, 156] on input "6" at bounding box center [855, 154] width 39 height 18
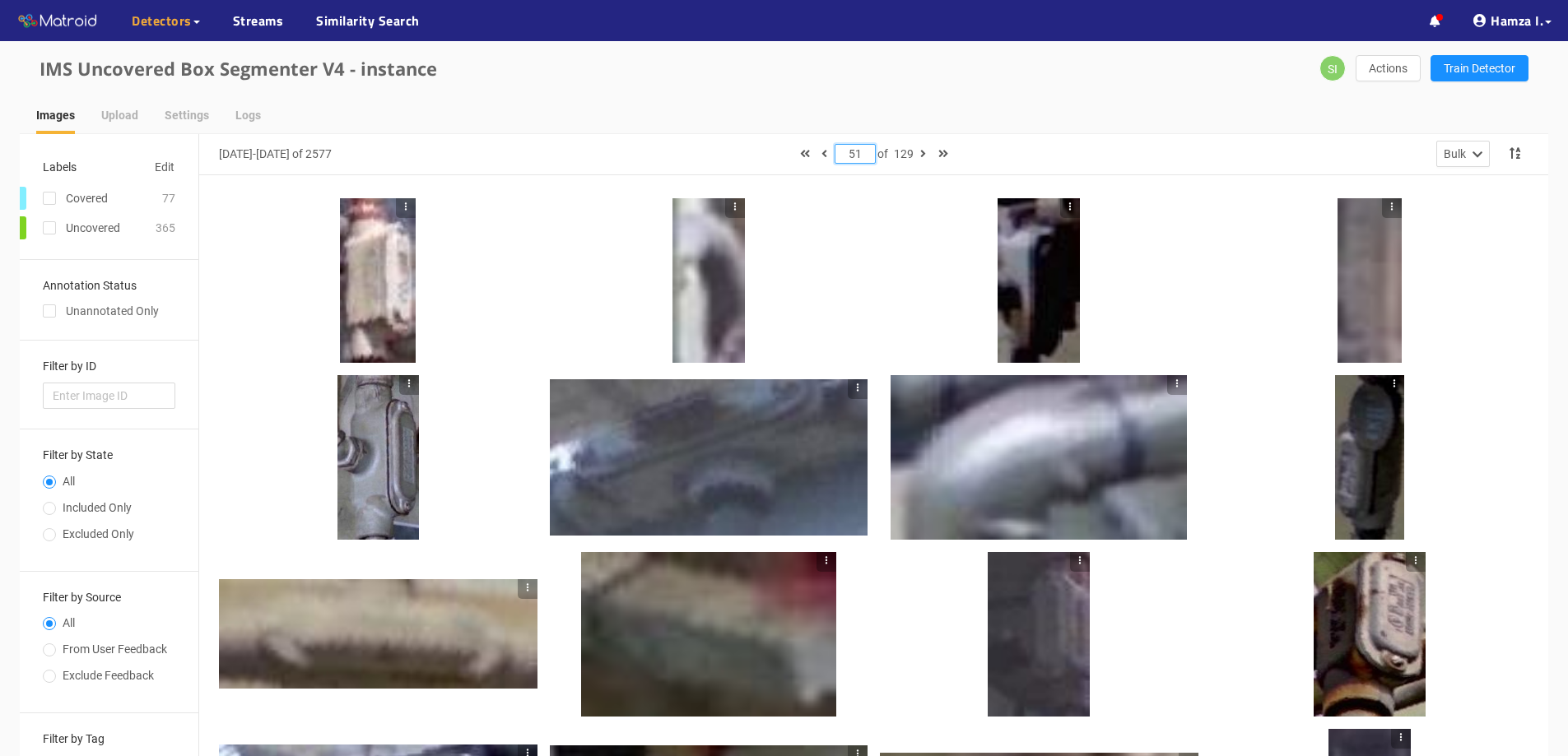
scroll to position [421, 0]
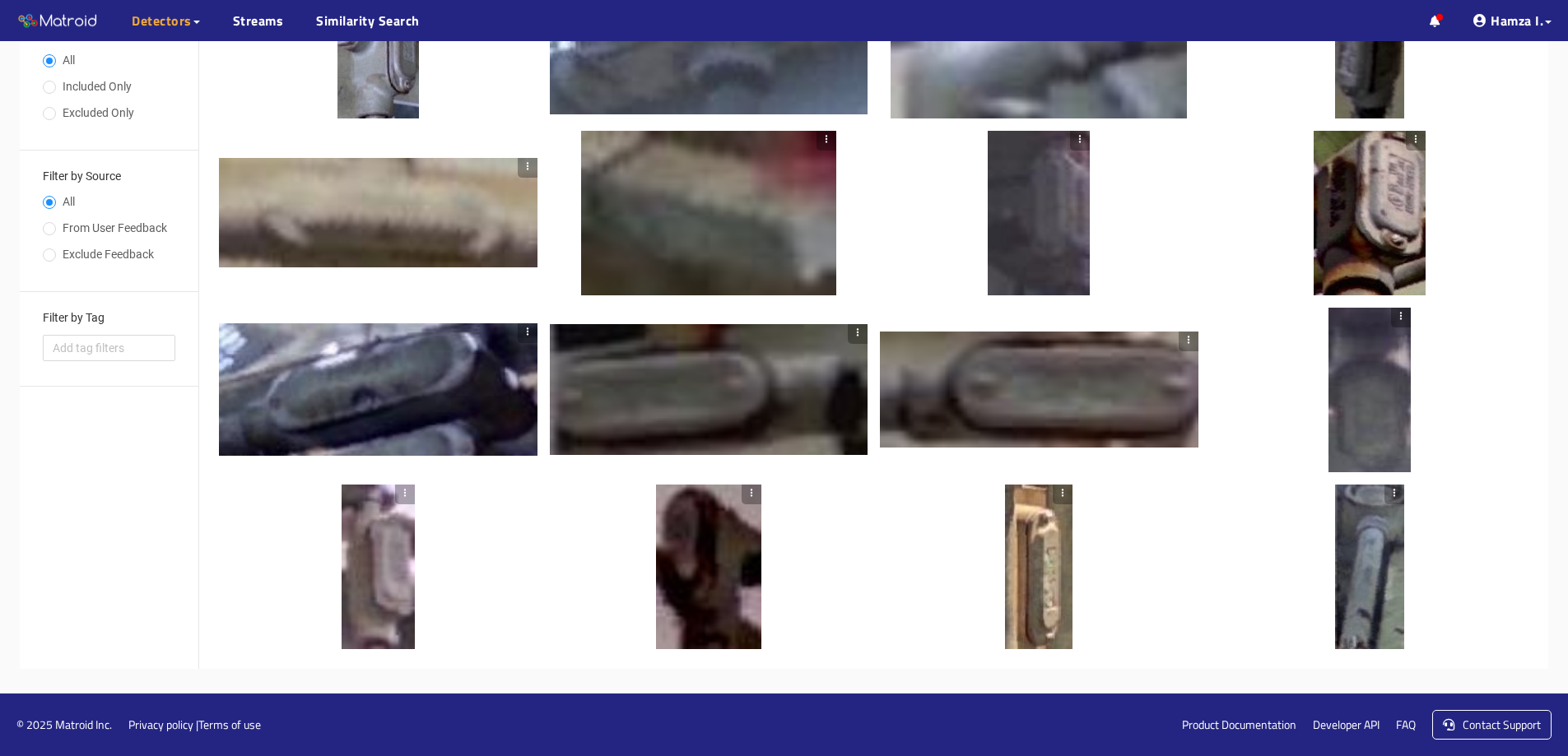
click at [869, 513] on div at bounding box center [874, 211] width 1350 height 915
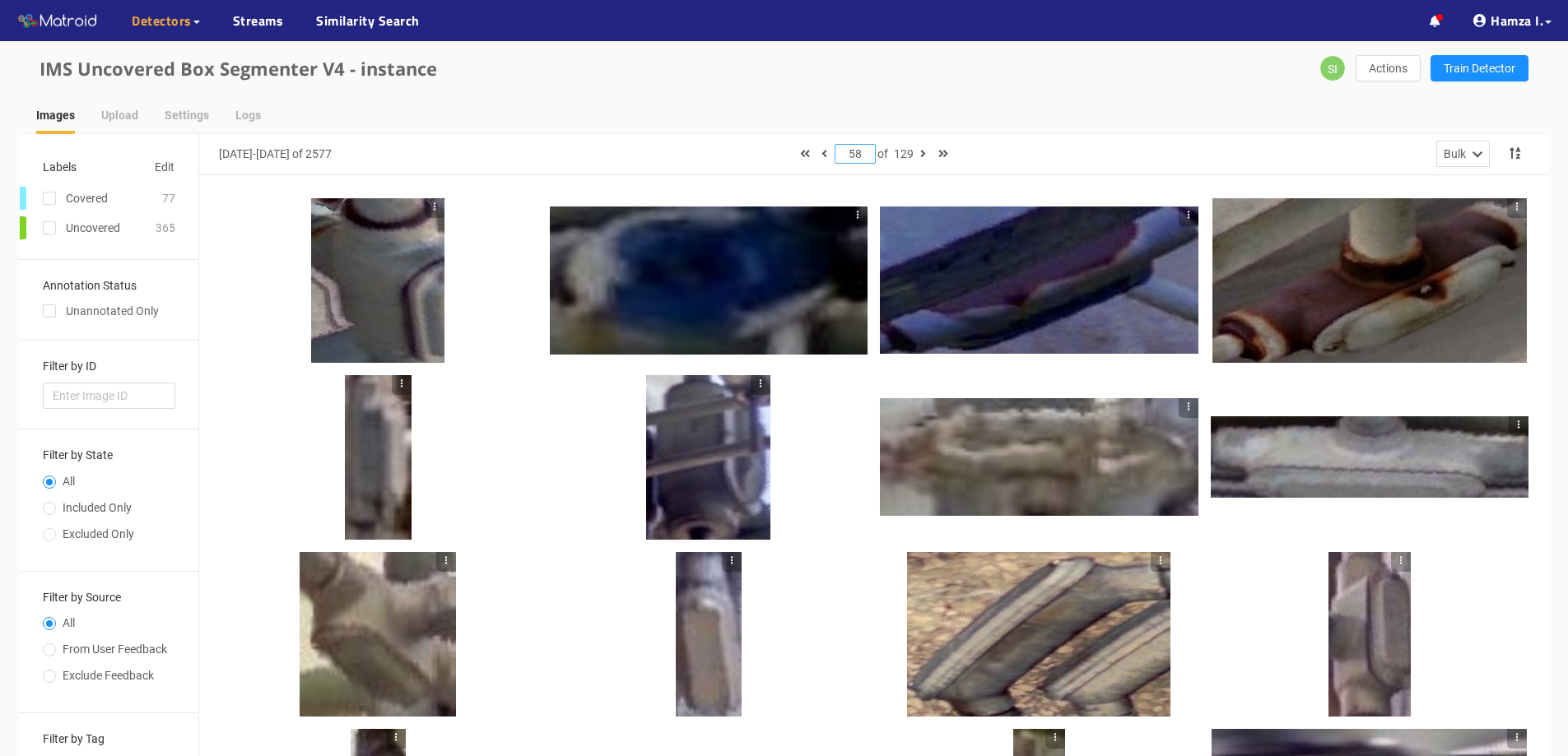
click at [859, 151] on input "58" at bounding box center [855, 154] width 39 height 18
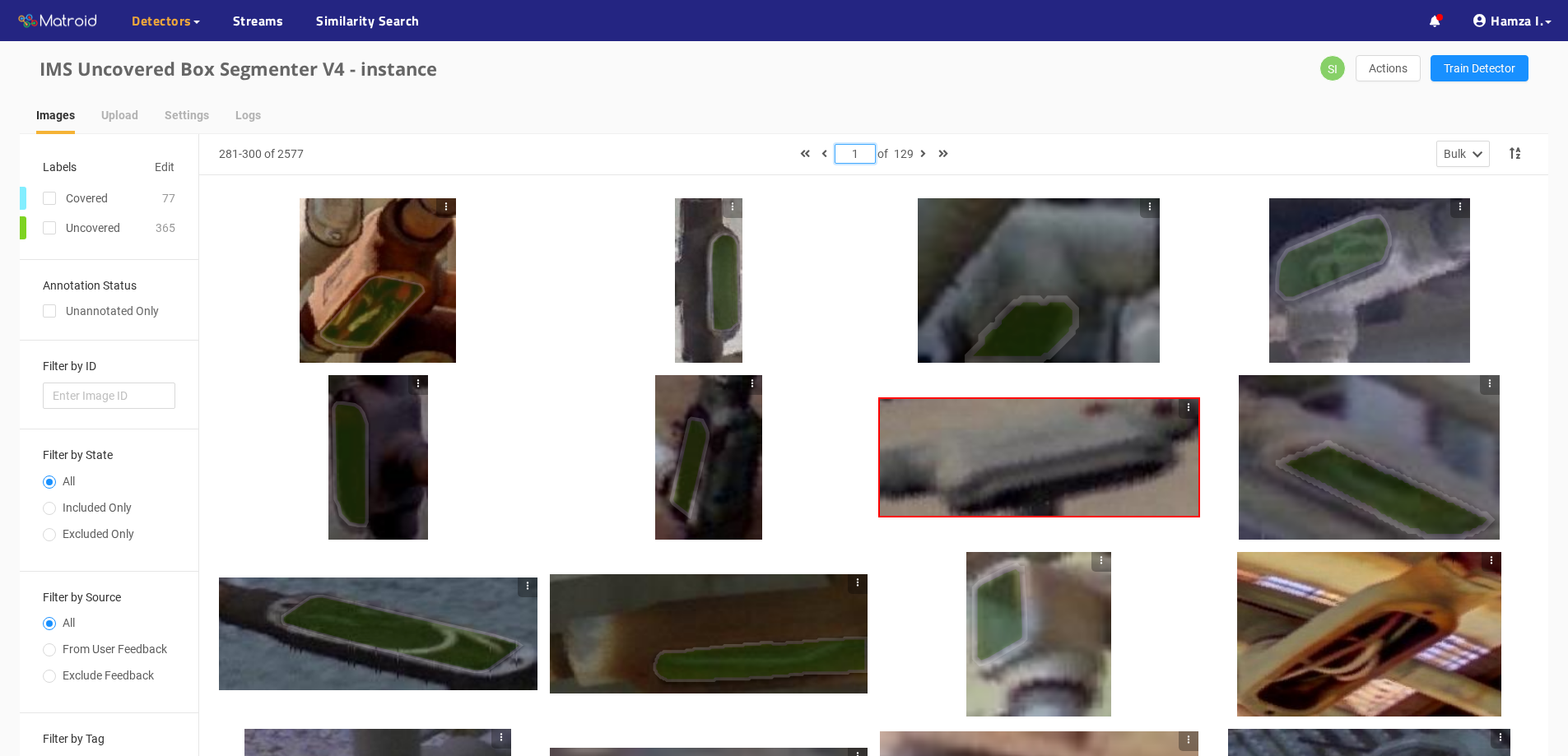
click at [864, 150] on input "1" at bounding box center [855, 154] width 39 height 18
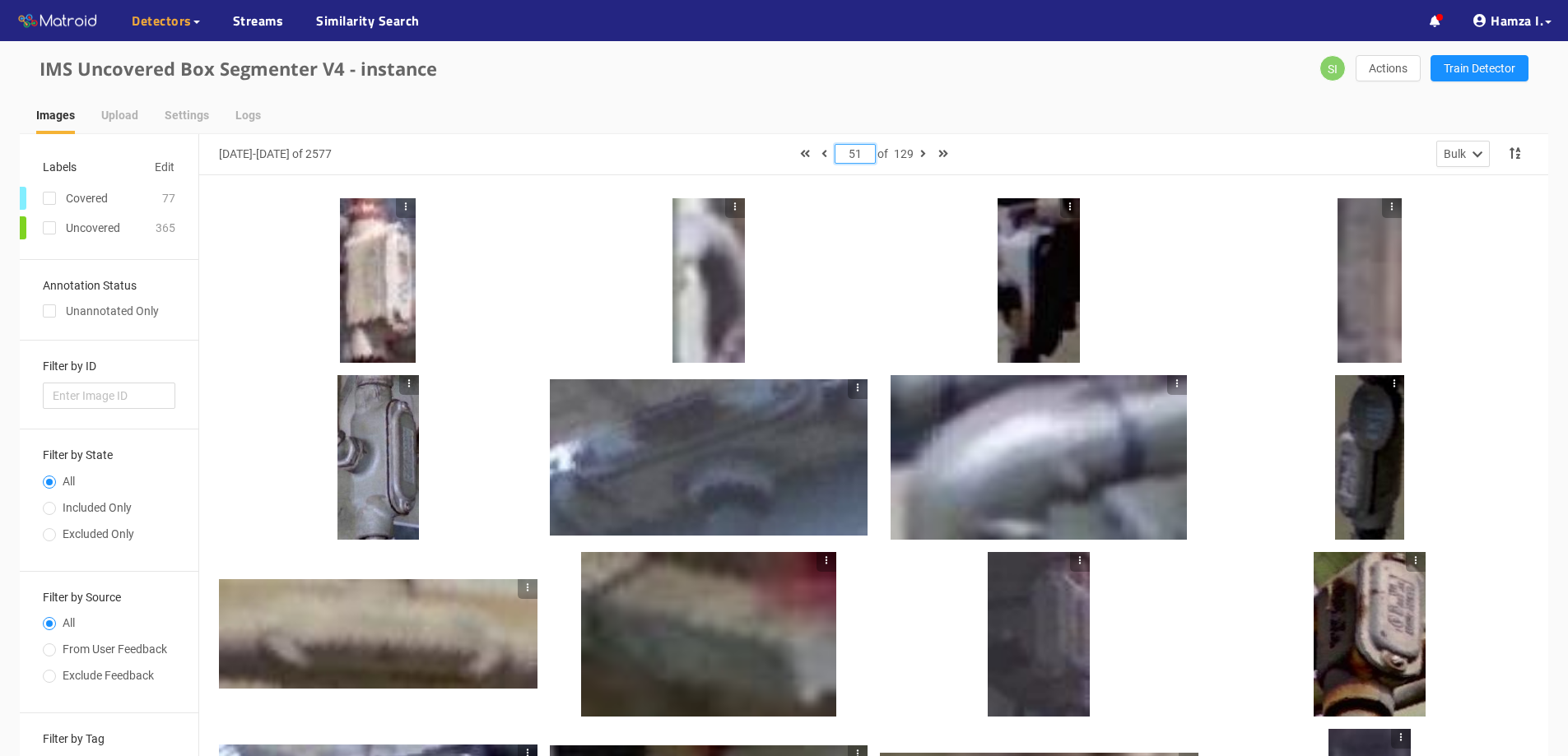
click at [848, 289] on div at bounding box center [709, 280] width 319 height 165
click at [510, 294] on div at bounding box center [378, 280] width 319 height 165
click at [400, 210] on icon "button" at bounding box center [406, 206] width 12 height 12
click at [421, 232] on li "Exclude image" at bounding box center [443, 233] width 96 height 27
click at [389, 271] on div at bounding box center [377, 280] width 76 height 165
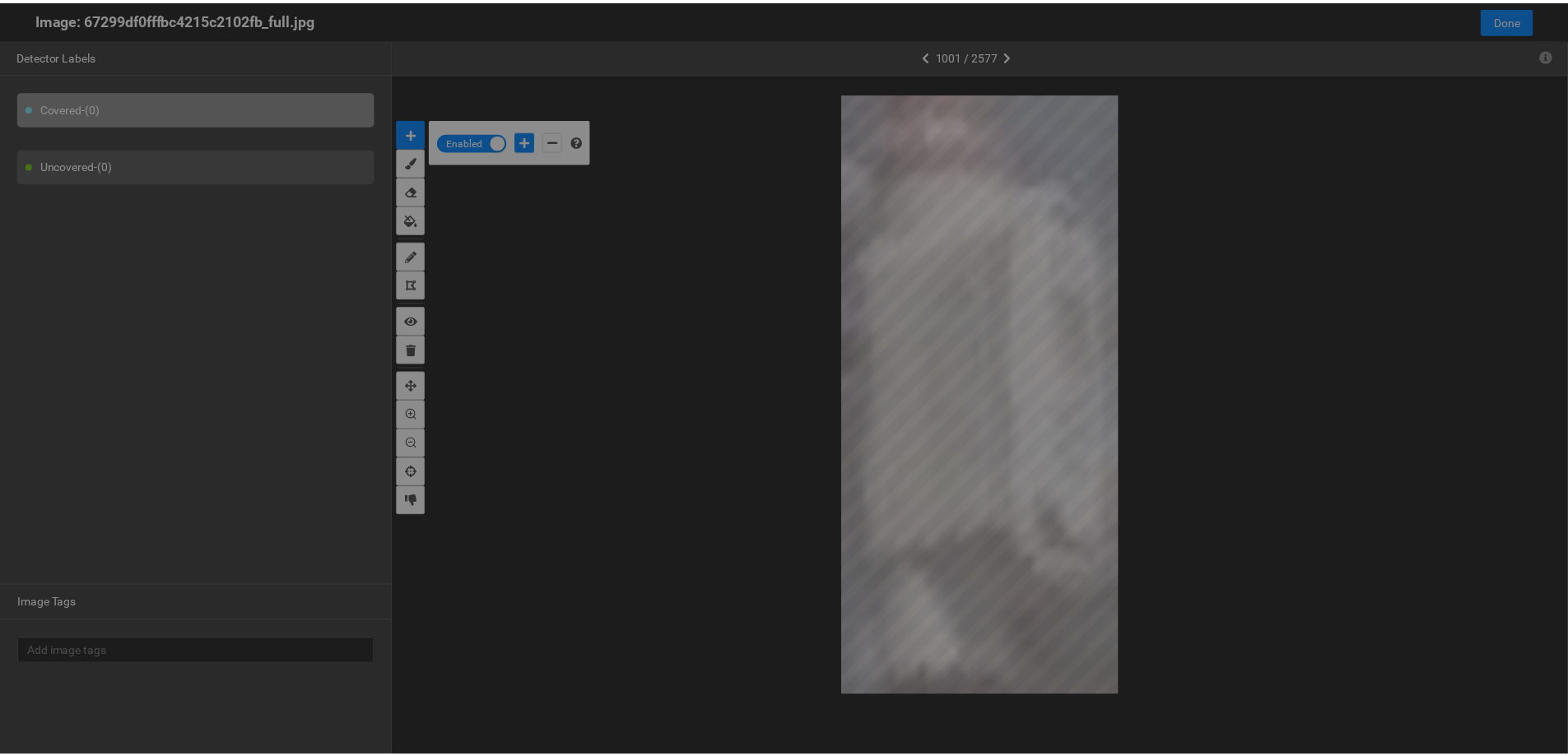
scroll to position [747, 0]
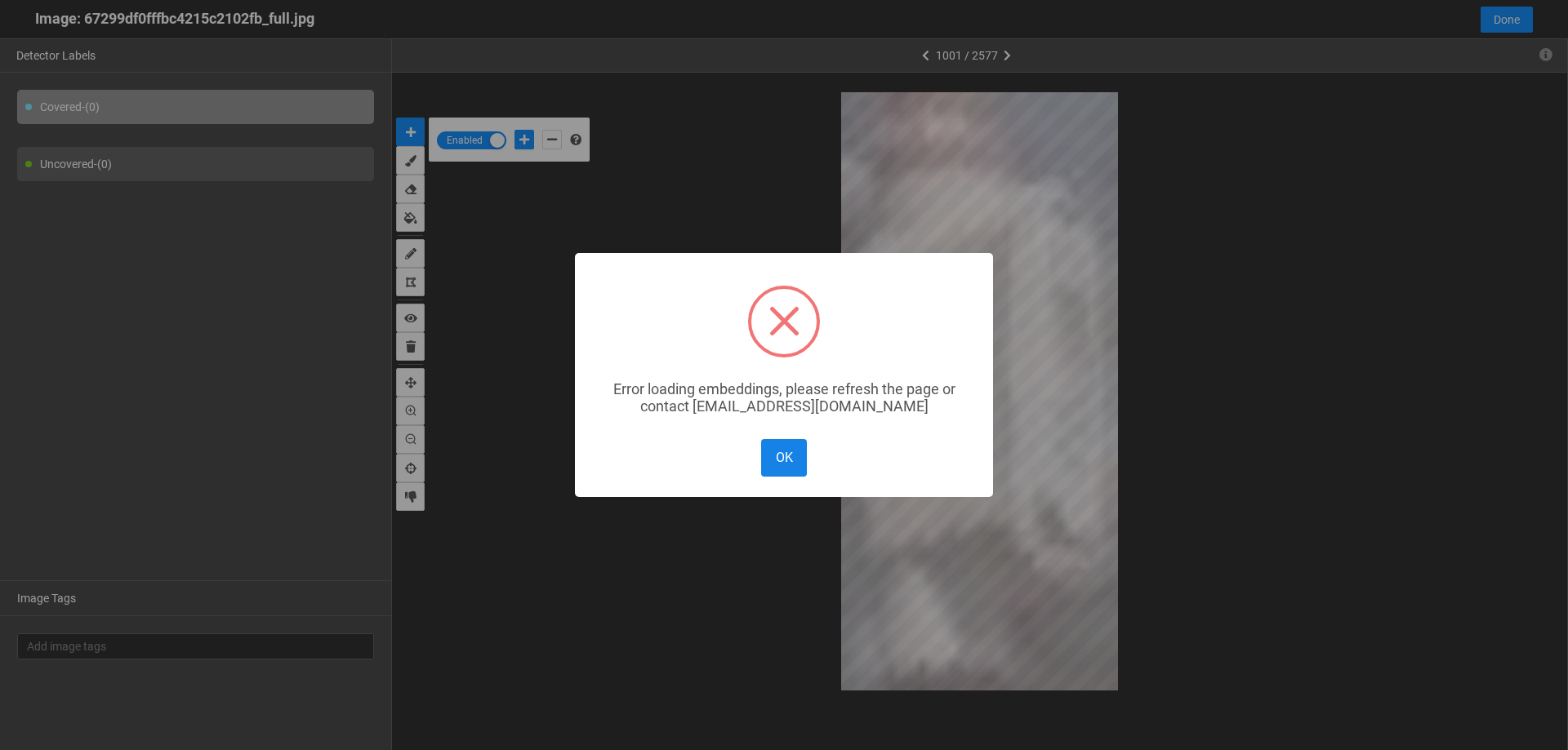
click at [794, 474] on button "OK" at bounding box center [784, 458] width 46 height 37
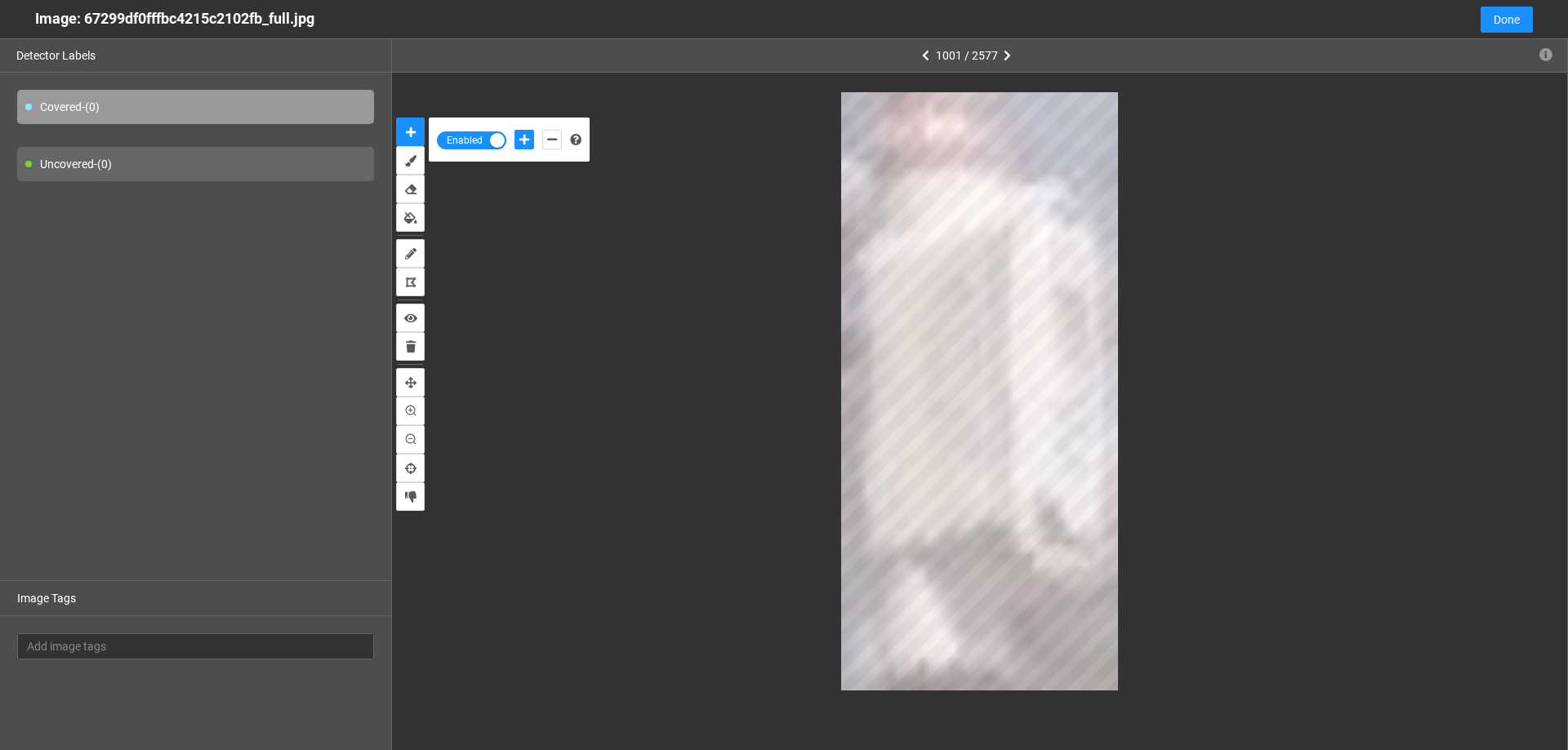
click at [1505, 37] on div "Cancel Done" at bounding box center [1500, 19] width 65 height 38
click at [1500, 18] on span "Done" at bounding box center [1506, 20] width 26 height 18
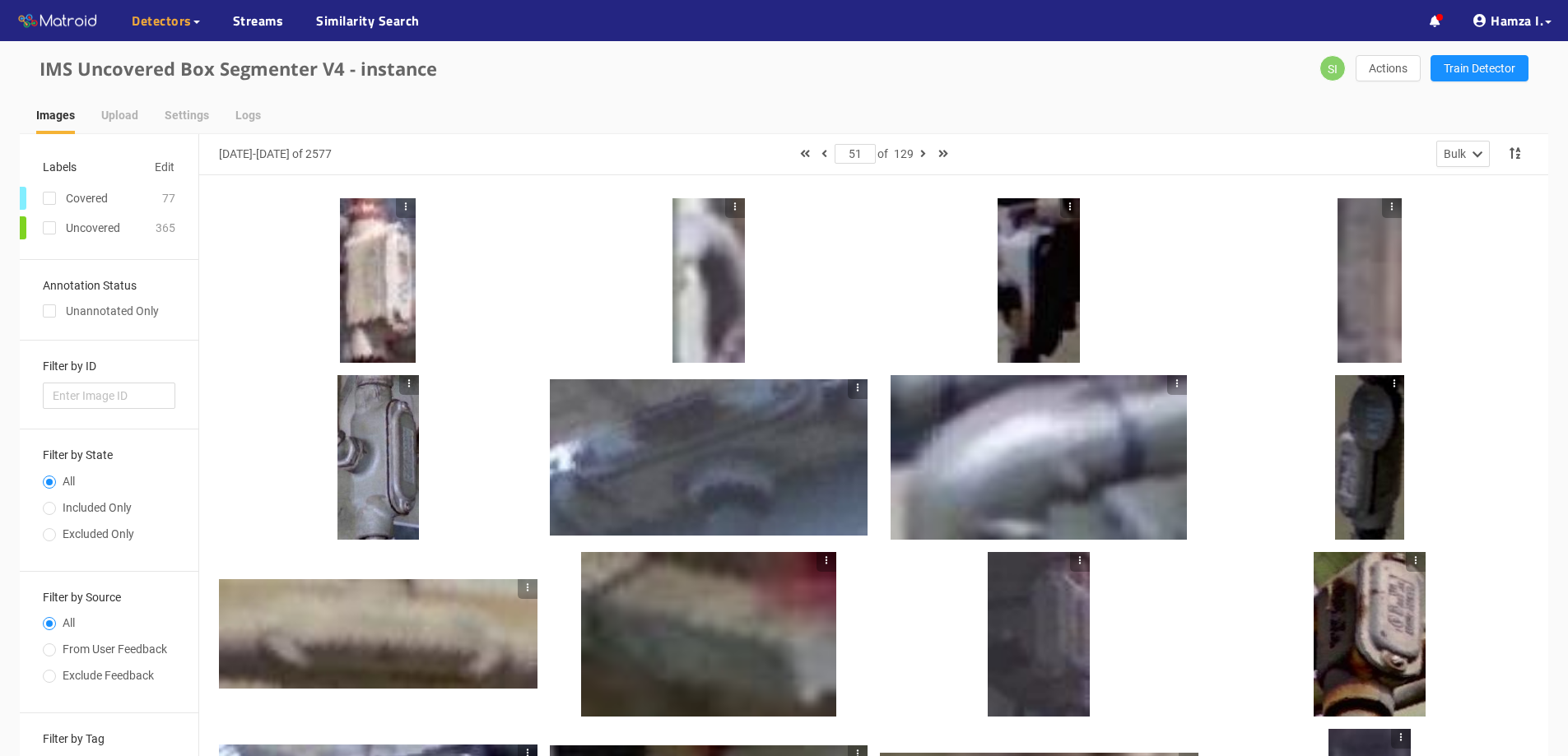
click at [400, 203] on icon "button" at bounding box center [406, 206] width 12 height 12
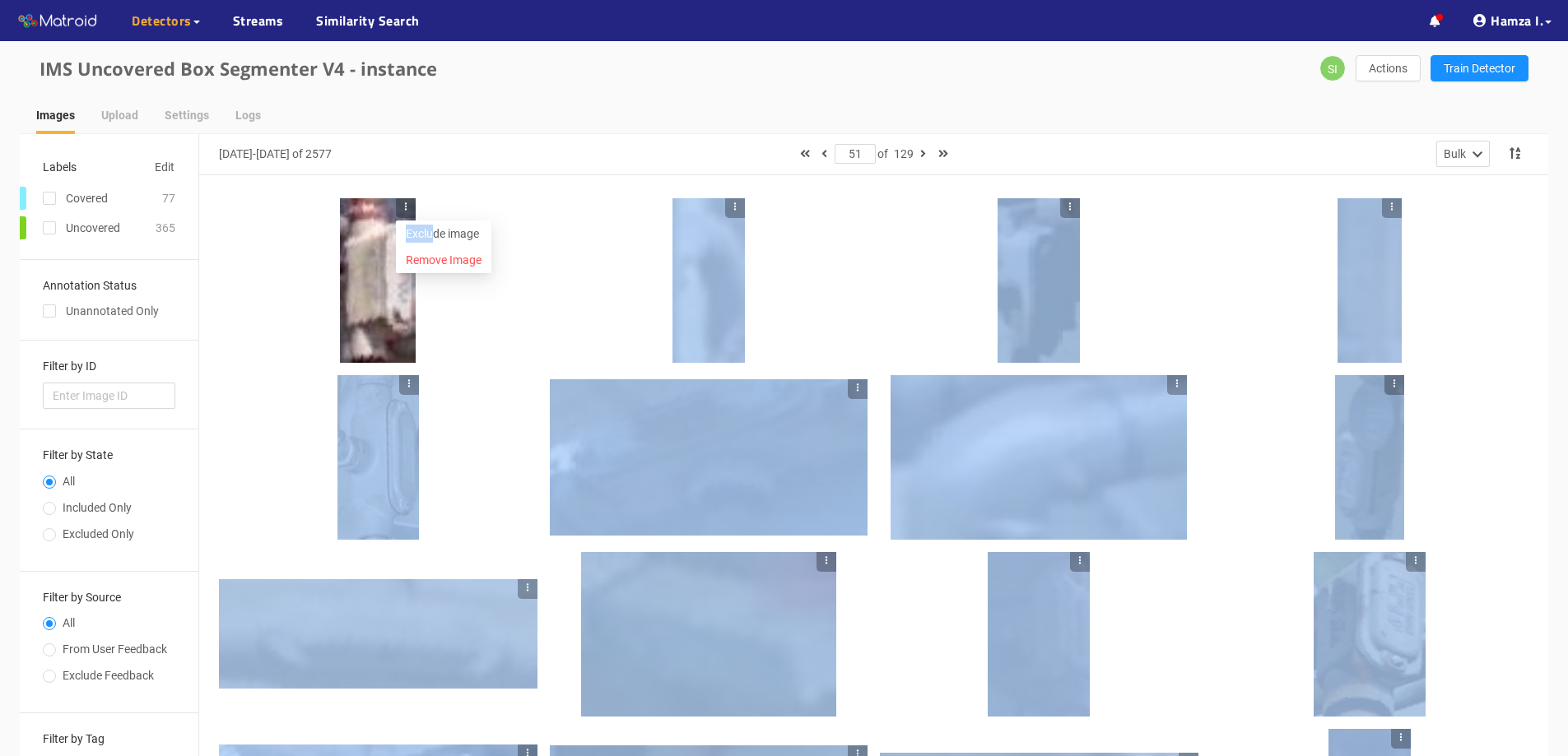
drag, startPoint x: 433, startPoint y: 233, endPoint x: 547, endPoint y: 239, distance: 114.2
click at [547, 239] on body "··· Detectors ··· Streams ··· Similarity Search ··· ··· ··· Hamza I. ··· IMS Un…" at bounding box center [784, 378] width 1568 height 756
click at [547, 240] on div at bounding box center [874, 633] width 1350 height 915
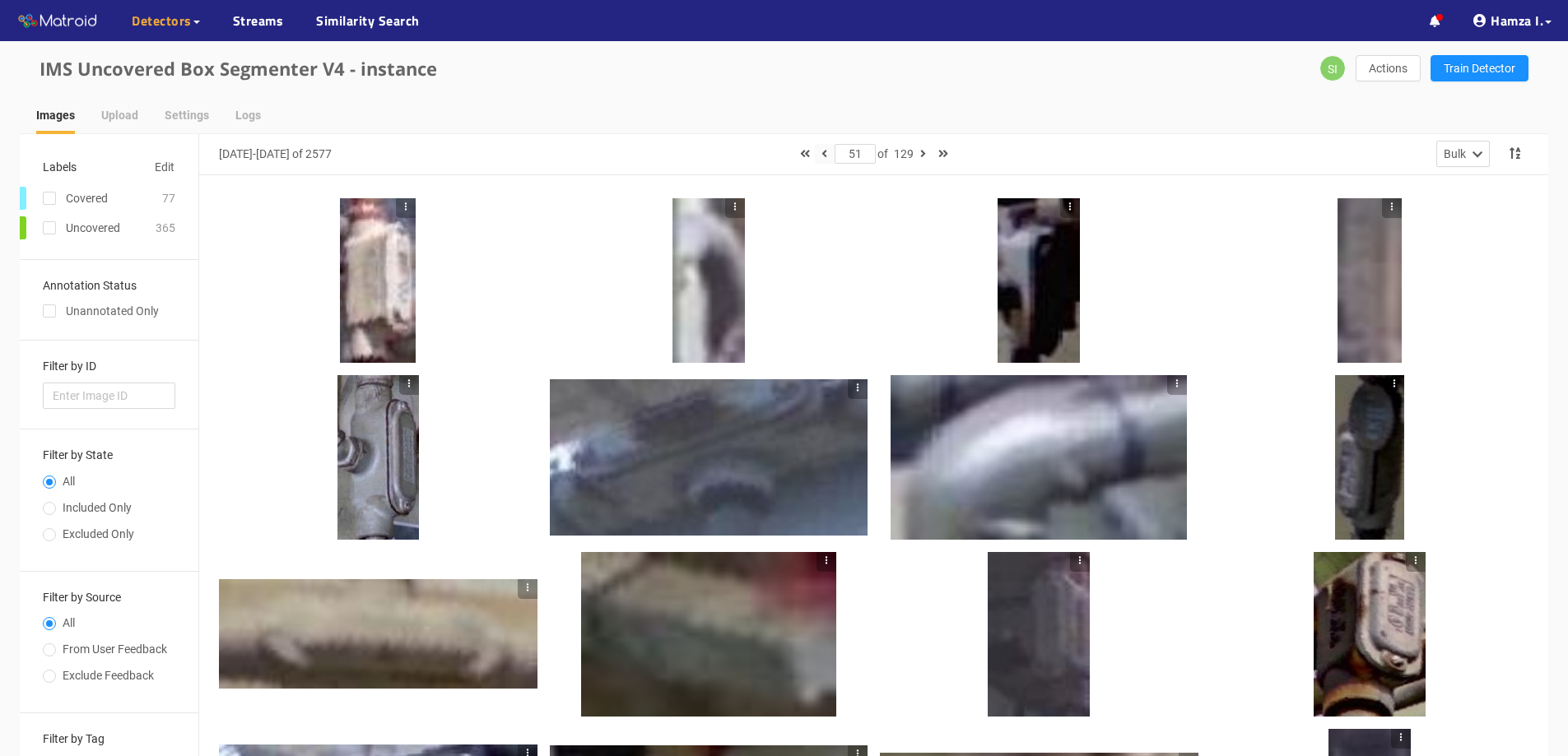
click at [824, 155] on icon "button" at bounding box center [824, 154] width 6 height 12
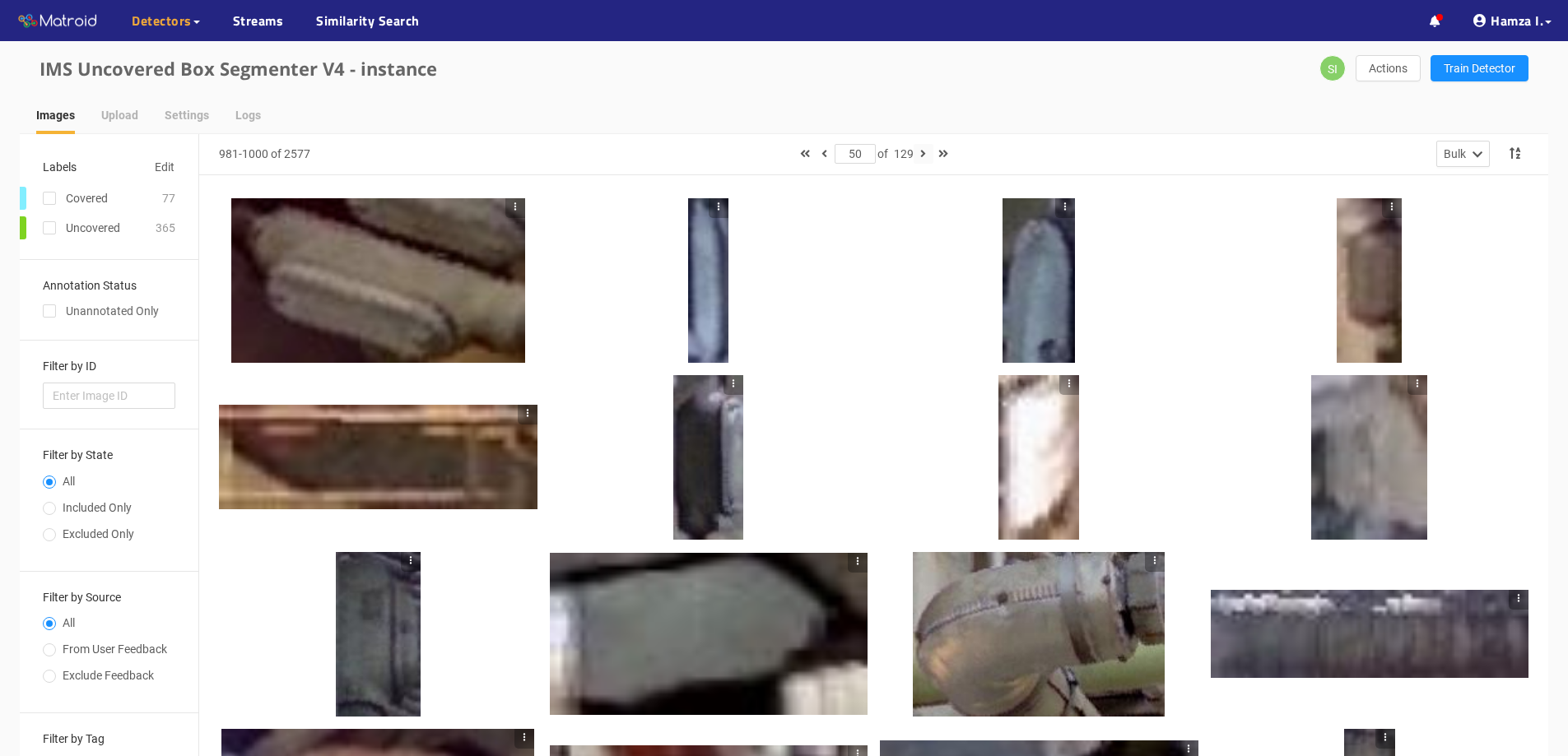
click at [930, 156] on button "button" at bounding box center [923, 154] width 20 height 20
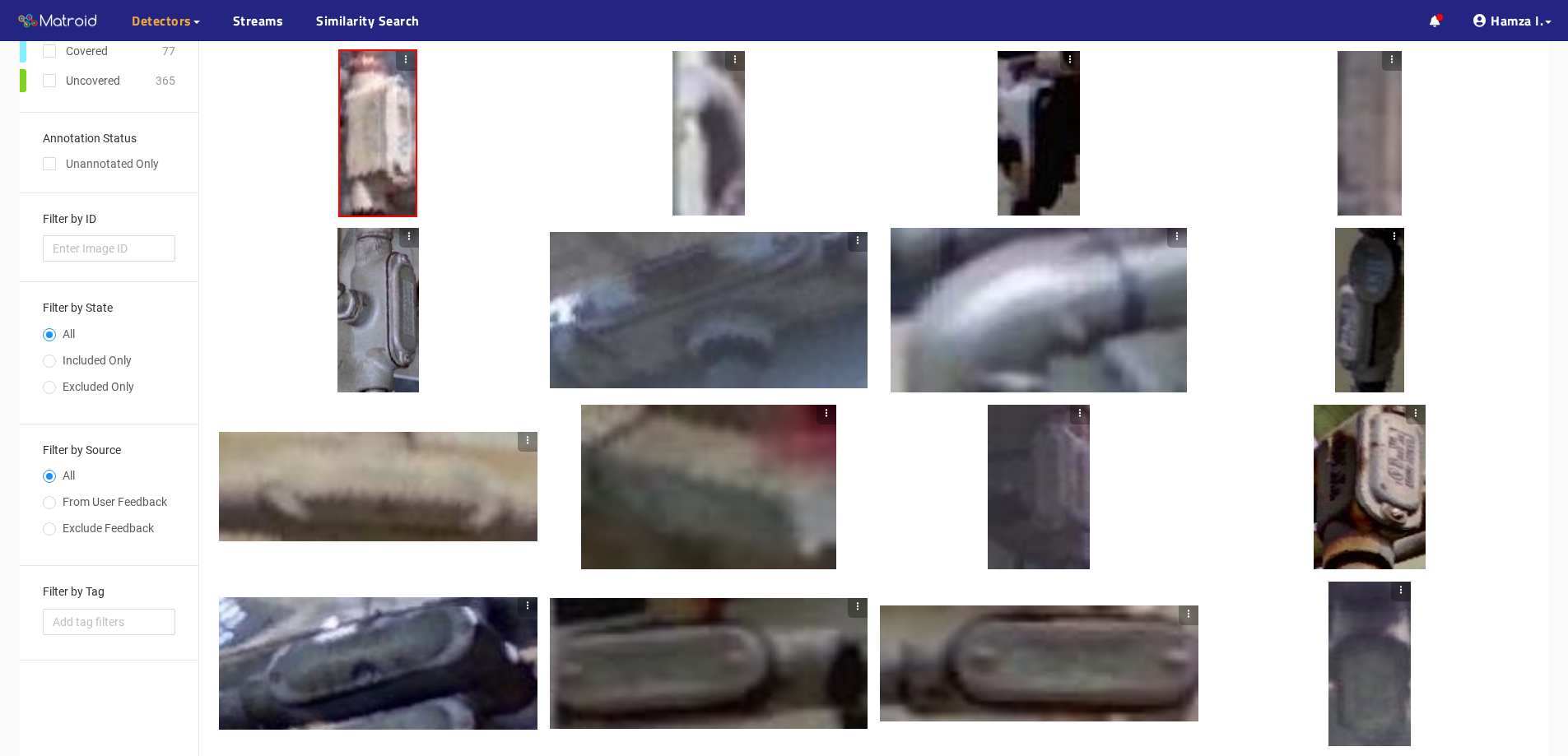
scroll to position [0, 0]
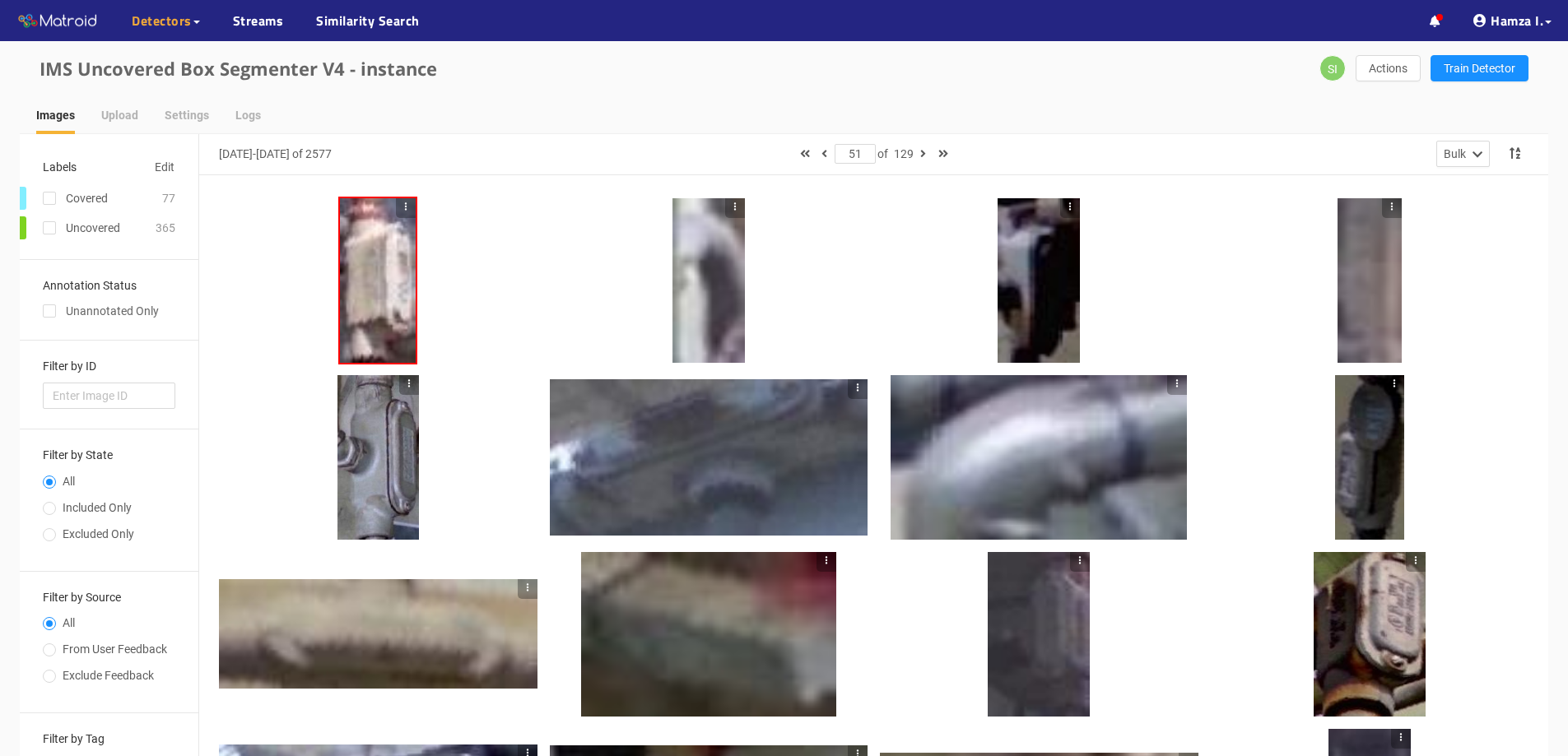
click at [406, 384] on icon "button" at bounding box center [410, 384] width 12 height 12
click at [428, 404] on li "Exclude image" at bounding box center [446, 411] width 96 height 27
click at [1394, 379] on icon "button" at bounding box center [1395, 384] width 12 height 12
click at [1394, 405] on li "Exclude image" at bounding box center [1432, 411] width 96 height 27
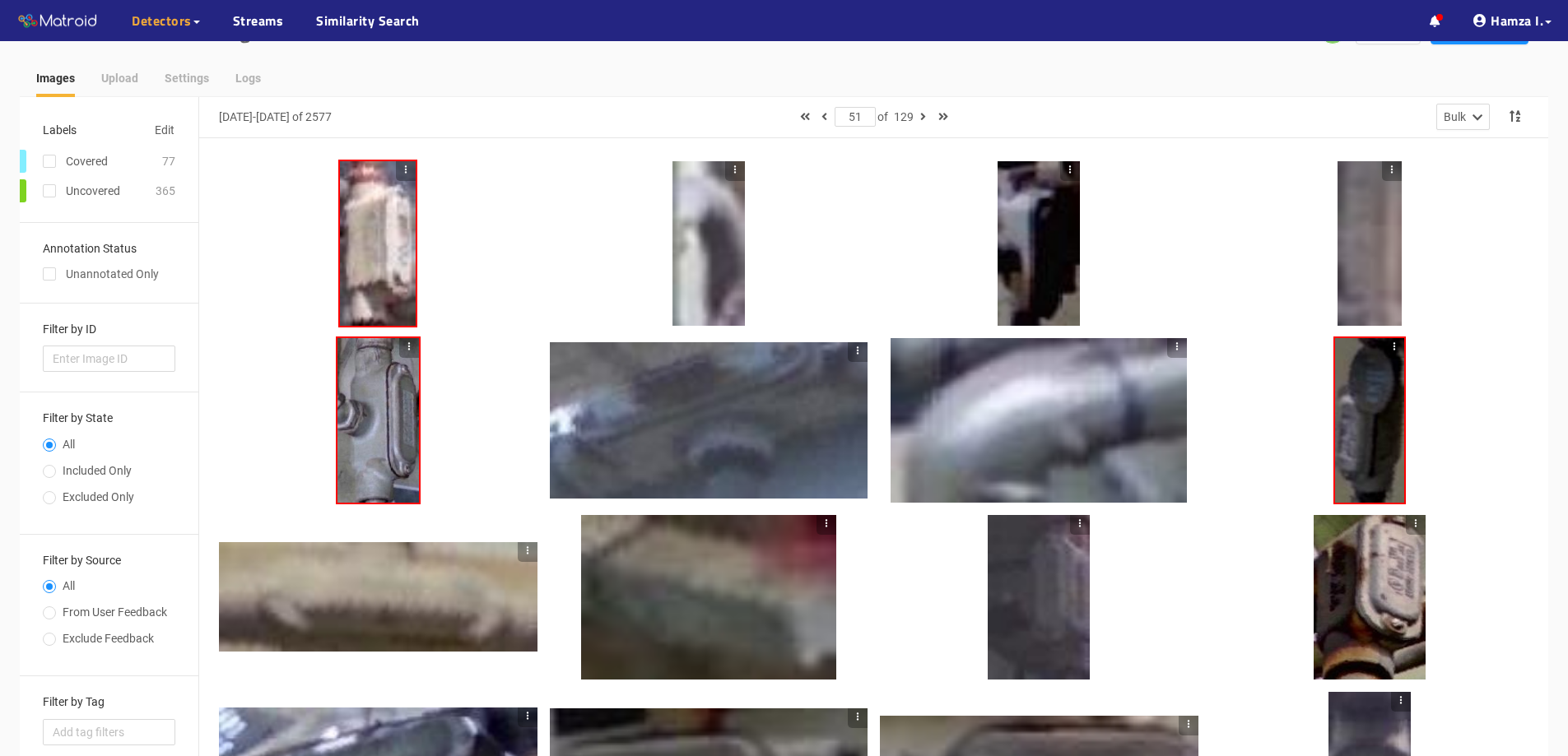
scroll to position [274, 0]
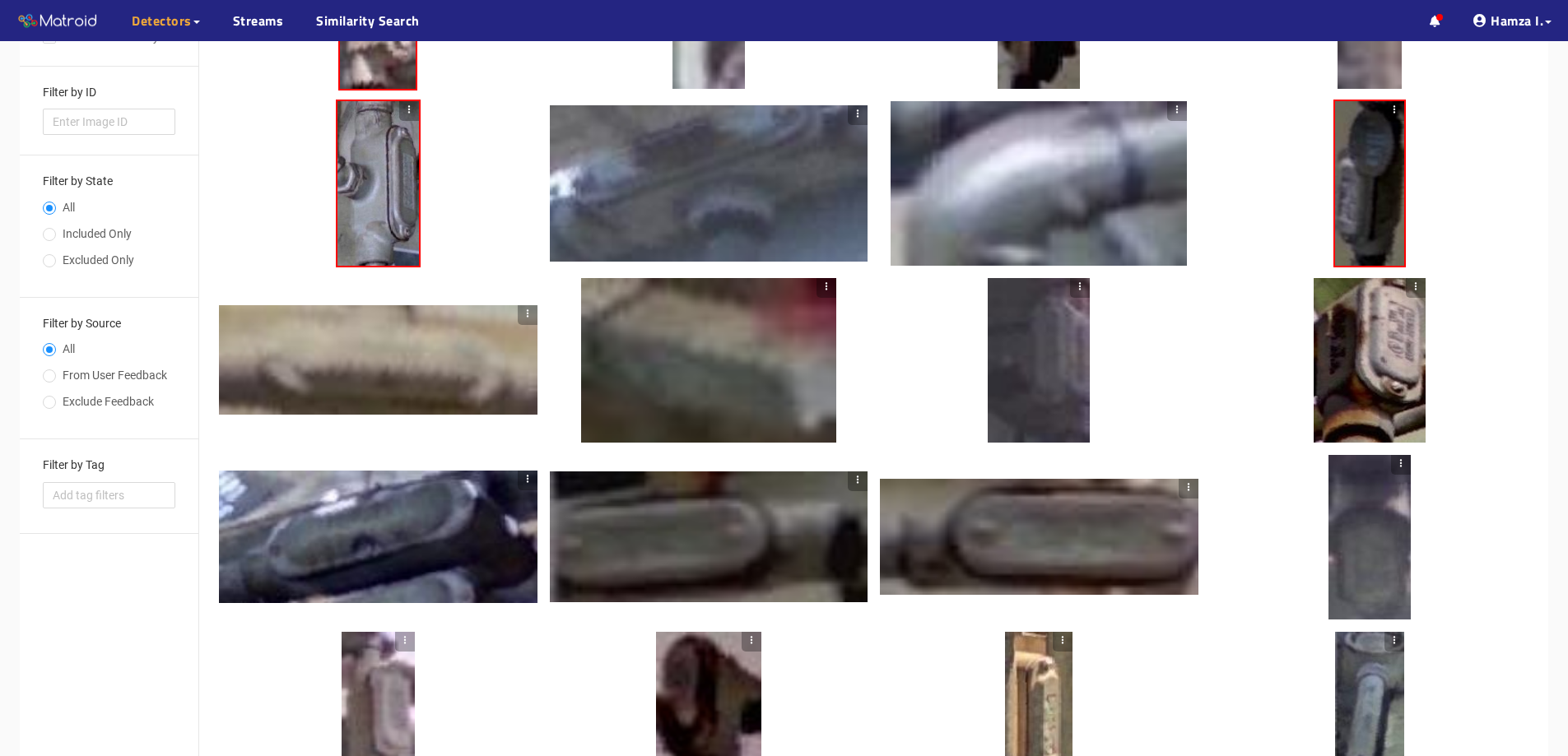
click at [1417, 284] on icon "button" at bounding box center [1416, 286] width 12 height 12
click at [1417, 305] on li "Exclude image" at bounding box center [1452, 313] width 96 height 27
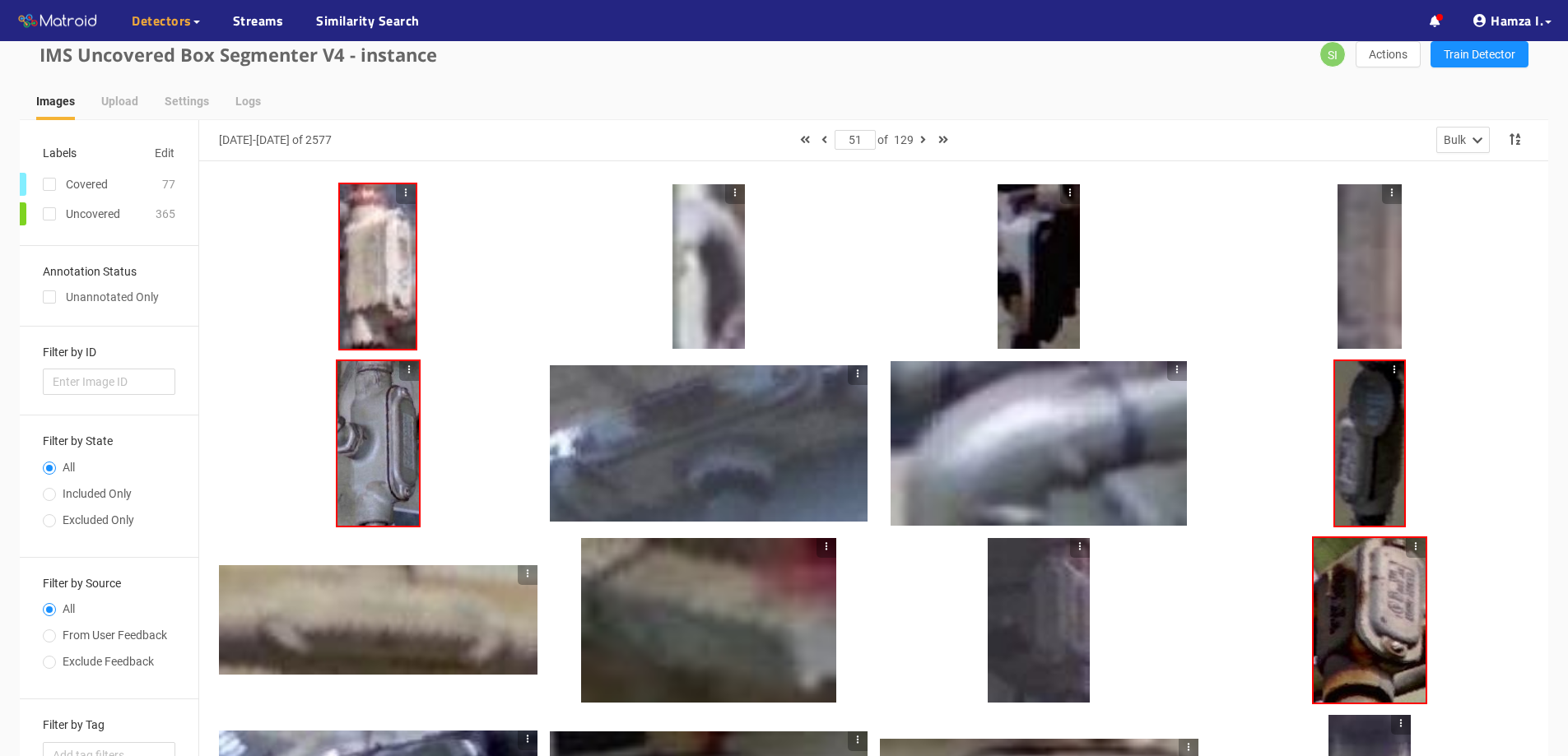
scroll to position [0, 0]
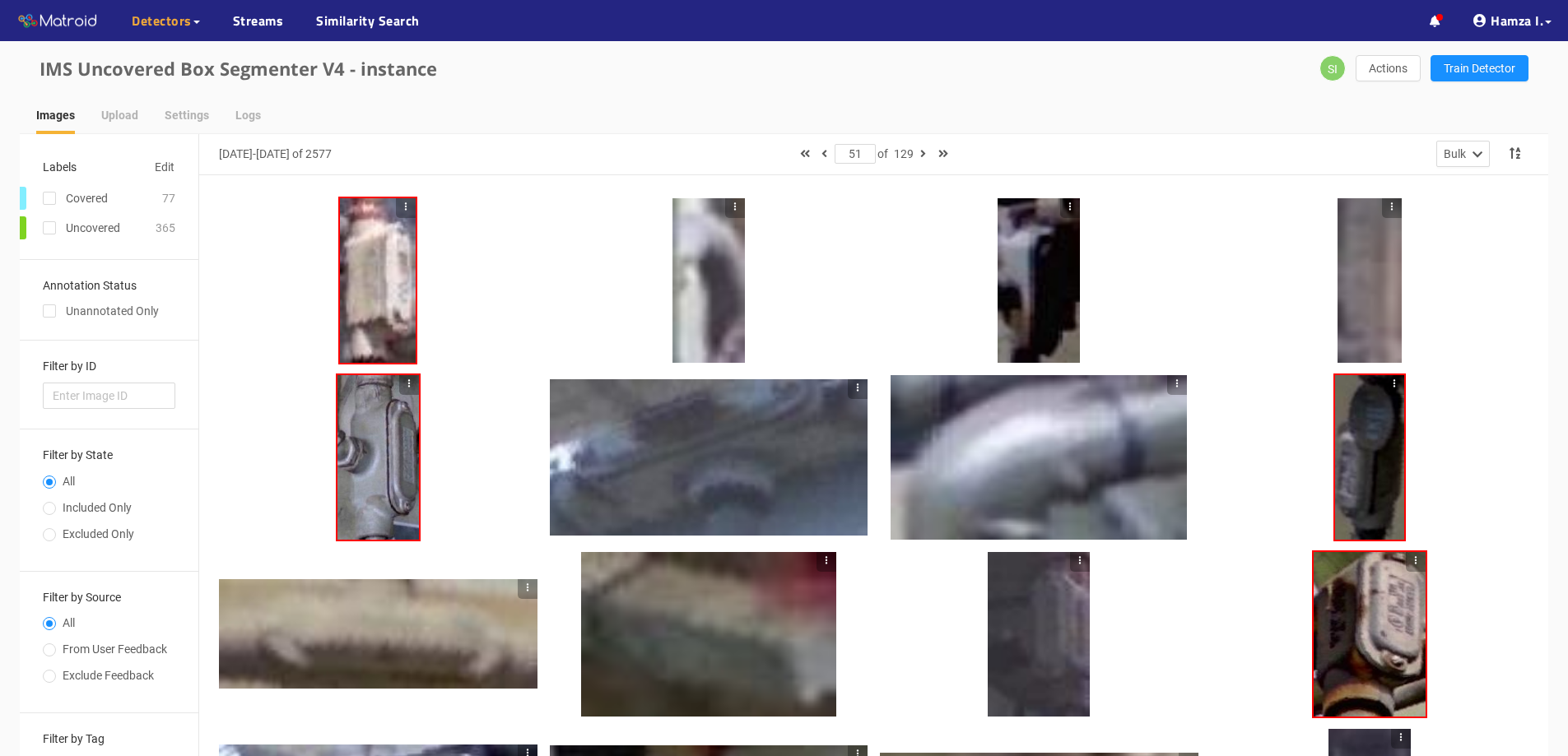
click at [854, 387] on icon "button" at bounding box center [858, 388] width 12 height 12
click at [859, 404] on li "Exclude image" at bounding box center [896, 415] width 96 height 27
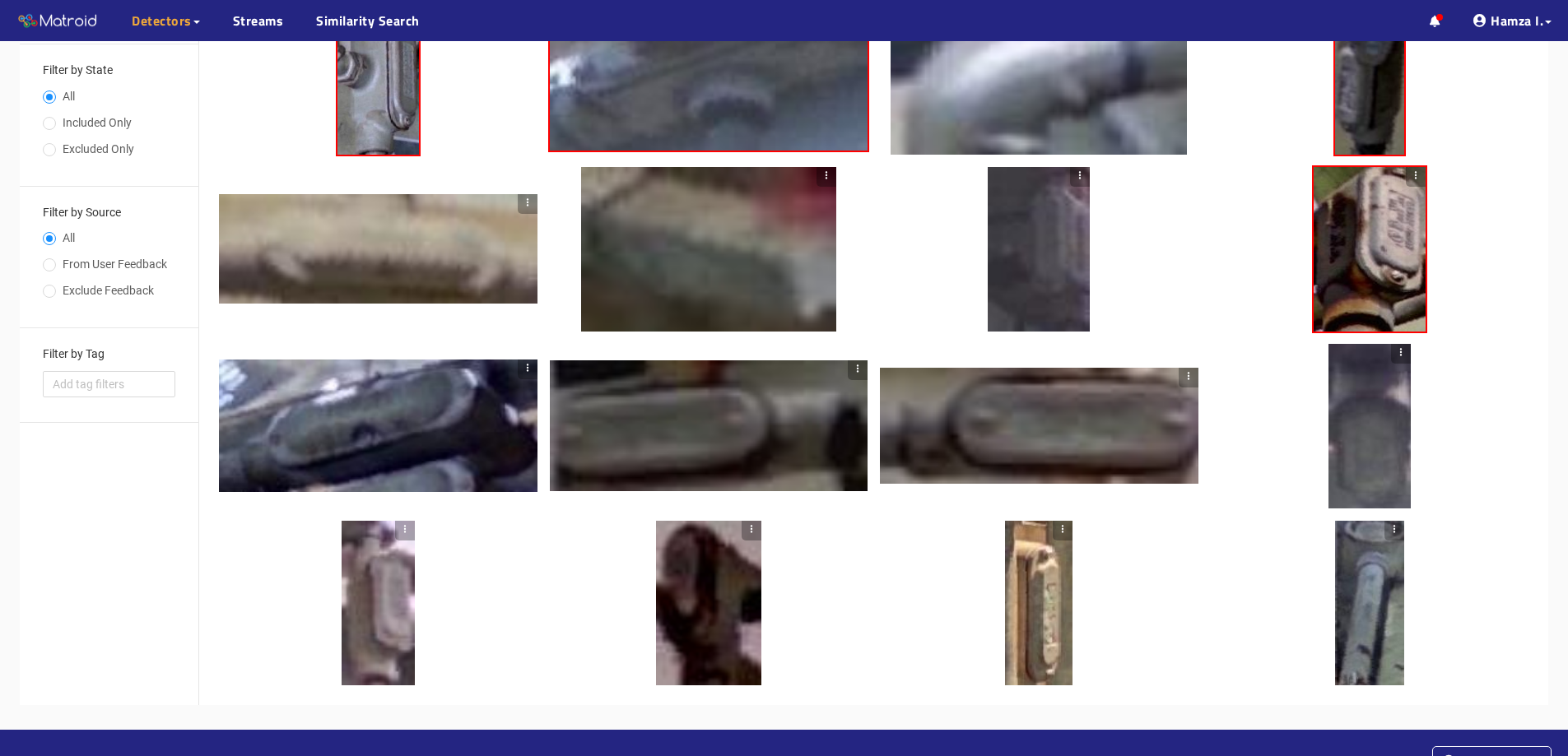
scroll to position [421, 0]
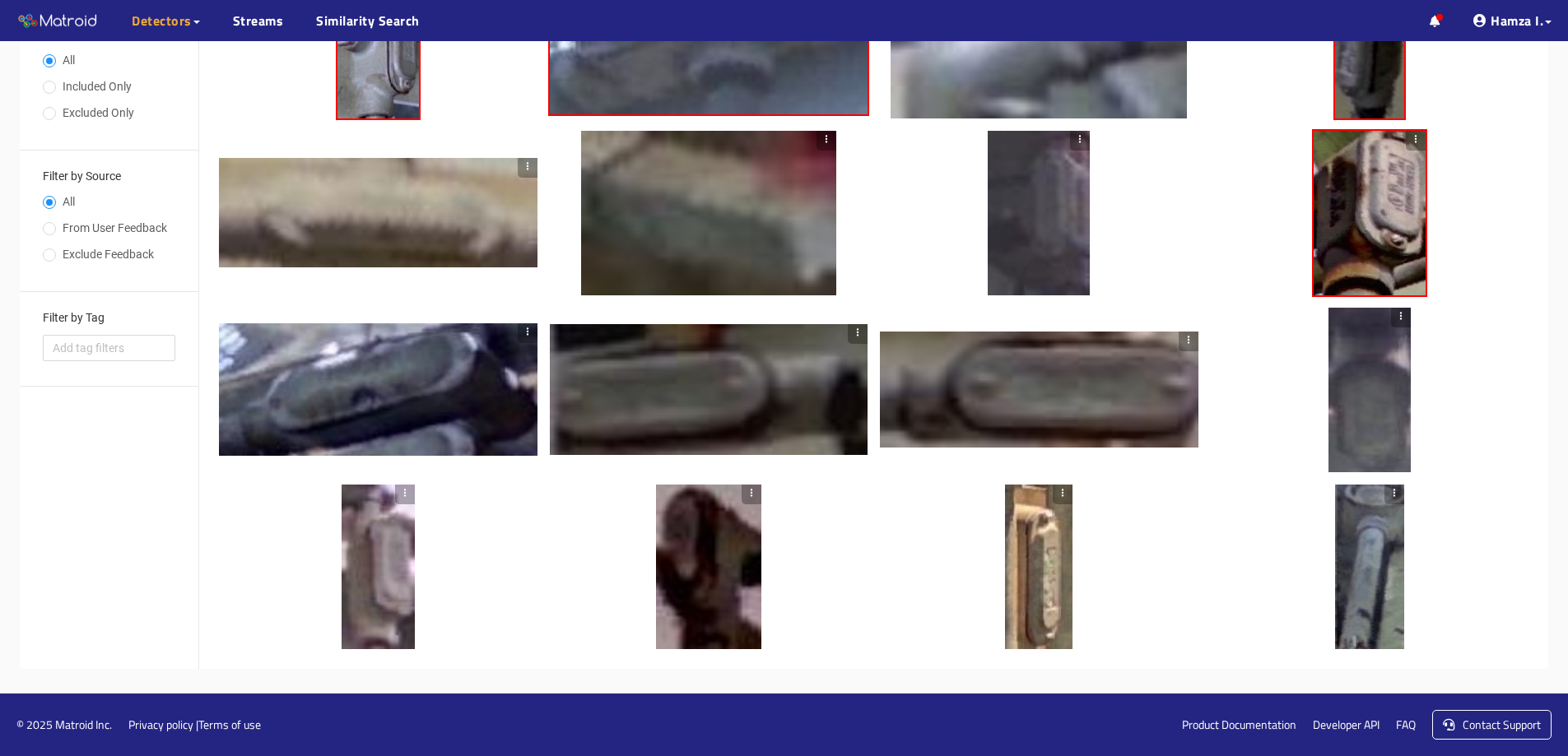
click at [527, 337] on icon "button" at bounding box center [528, 332] width 12 height 12
click at [534, 352] on li "Exclude image" at bounding box center [565, 359] width 96 height 27
click at [856, 331] on icon "button" at bounding box center [858, 333] width 12 height 12
click at [859, 359] on li "Exclude image" at bounding box center [896, 359] width 96 height 27
click at [1196, 340] on button "button" at bounding box center [1189, 341] width 20 height 20
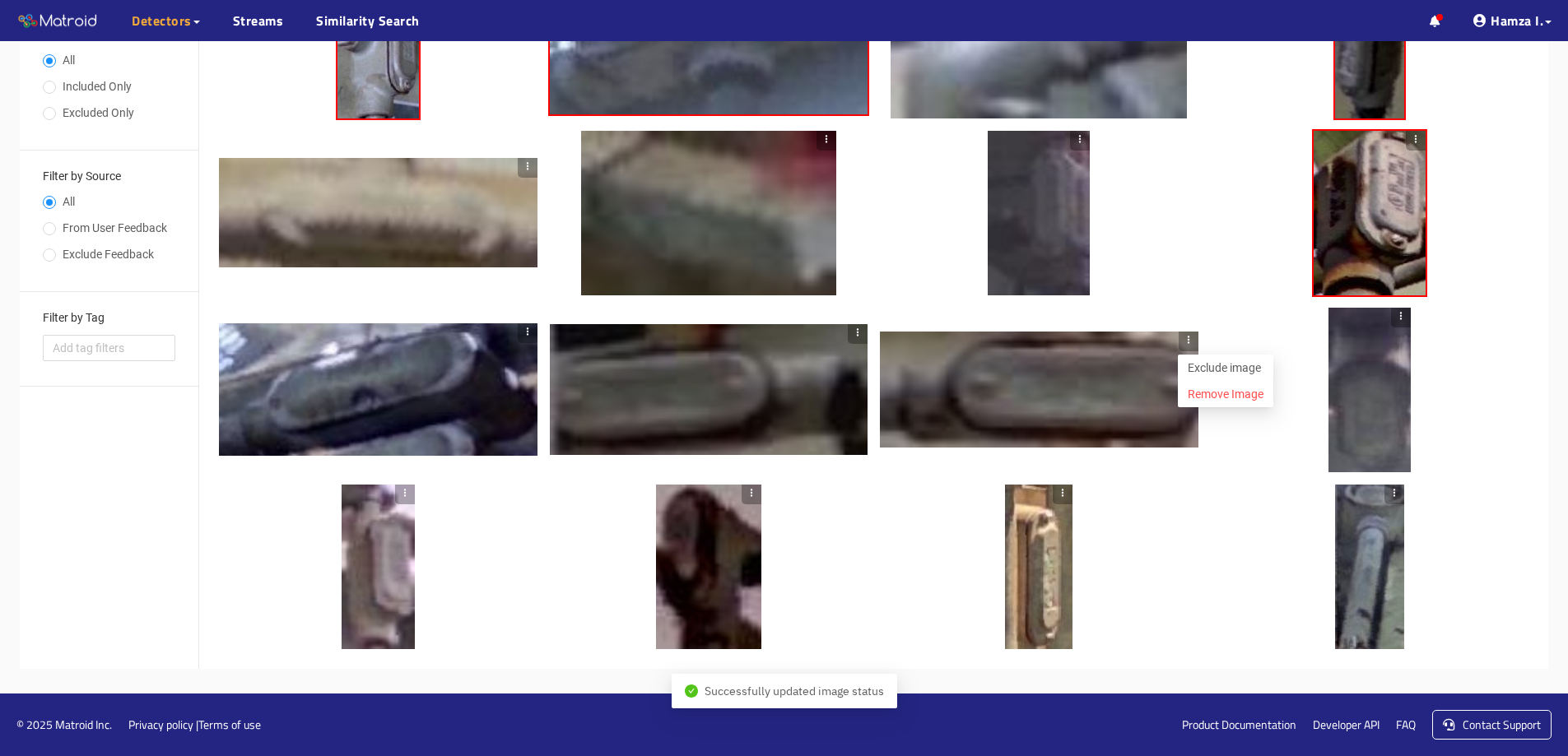
drag, startPoint x: 1198, startPoint y: 369, endPoint x: 1185, endPoint y: 381, distance: 17.7
click at [1198, 369] on li "Exclude image" at bounding box center [1225, 367] width 96 height 27
click at [1062, 491] on icon "button" at bounding box center [1063, 492] width 2 height 8
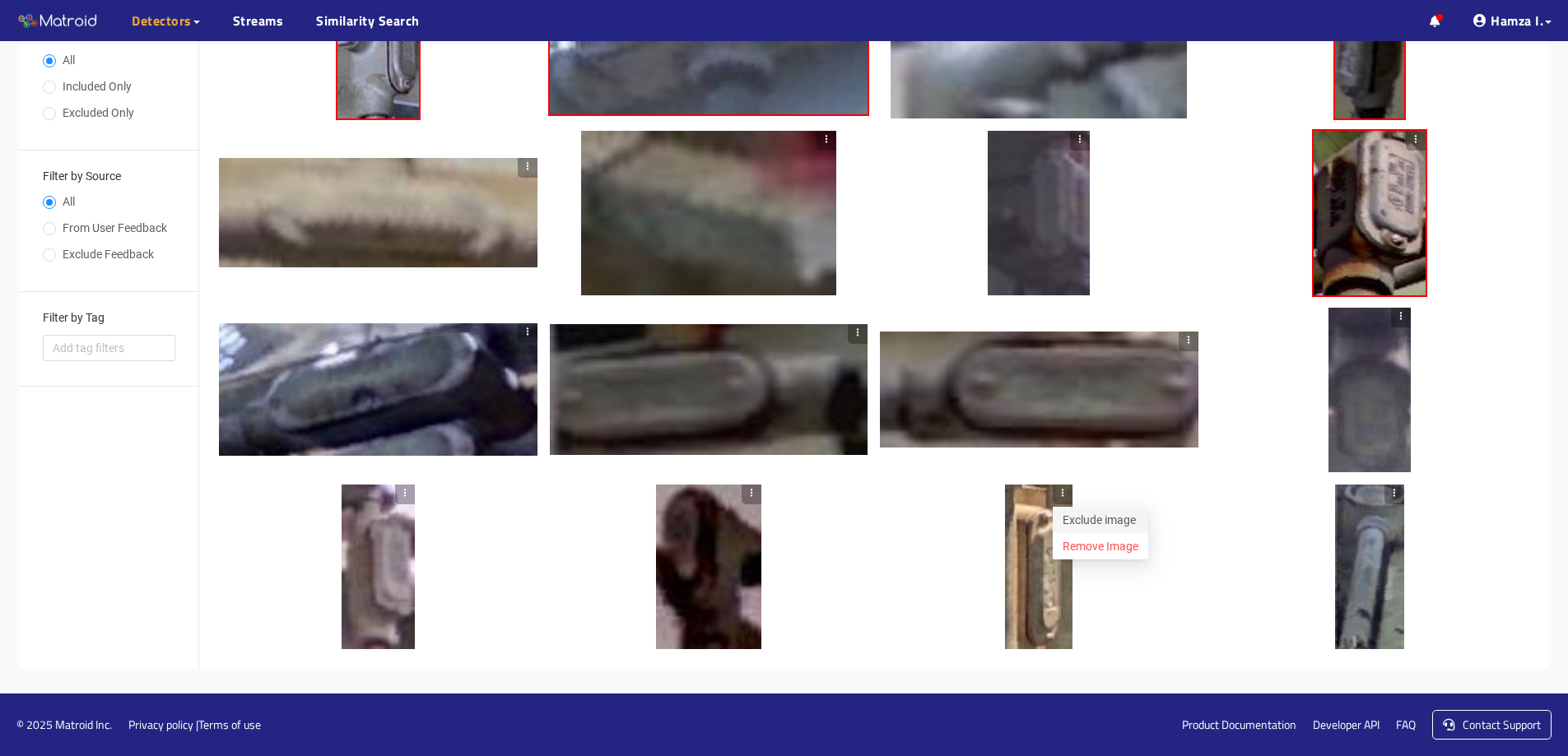
click at [1082, 516] on li "Exclude image" at bounding box center [1100, 520] width 96 height 27
click at [755, 494] on icon "button" at bounding box center [751, 493] width 12 height 12
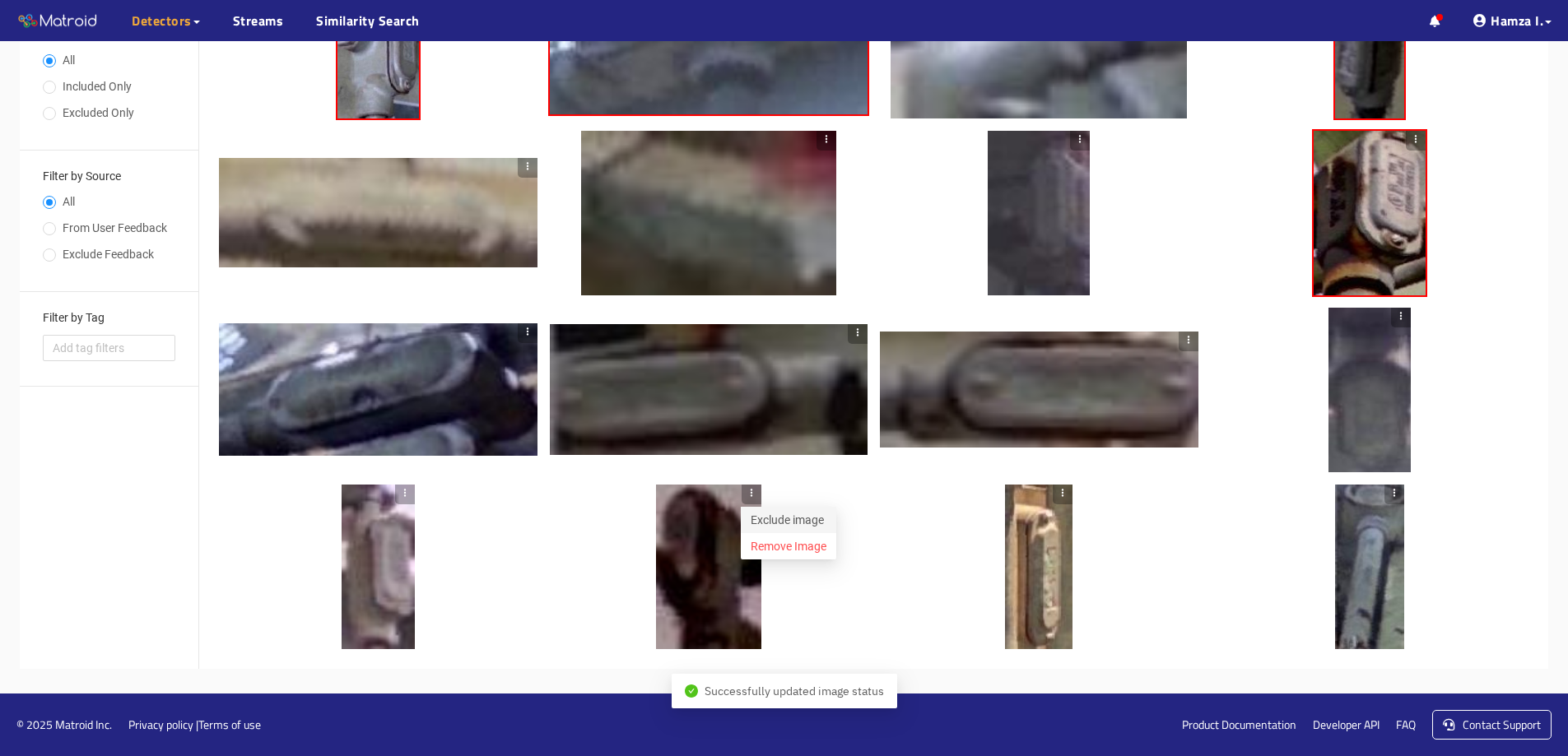
click at [759, 514] on li "Exclude image" at bounding box center [788, 520] width 96 height 27
click at [402, 497] on icon "button" at bounding box center [405, 493] width 12 height 12
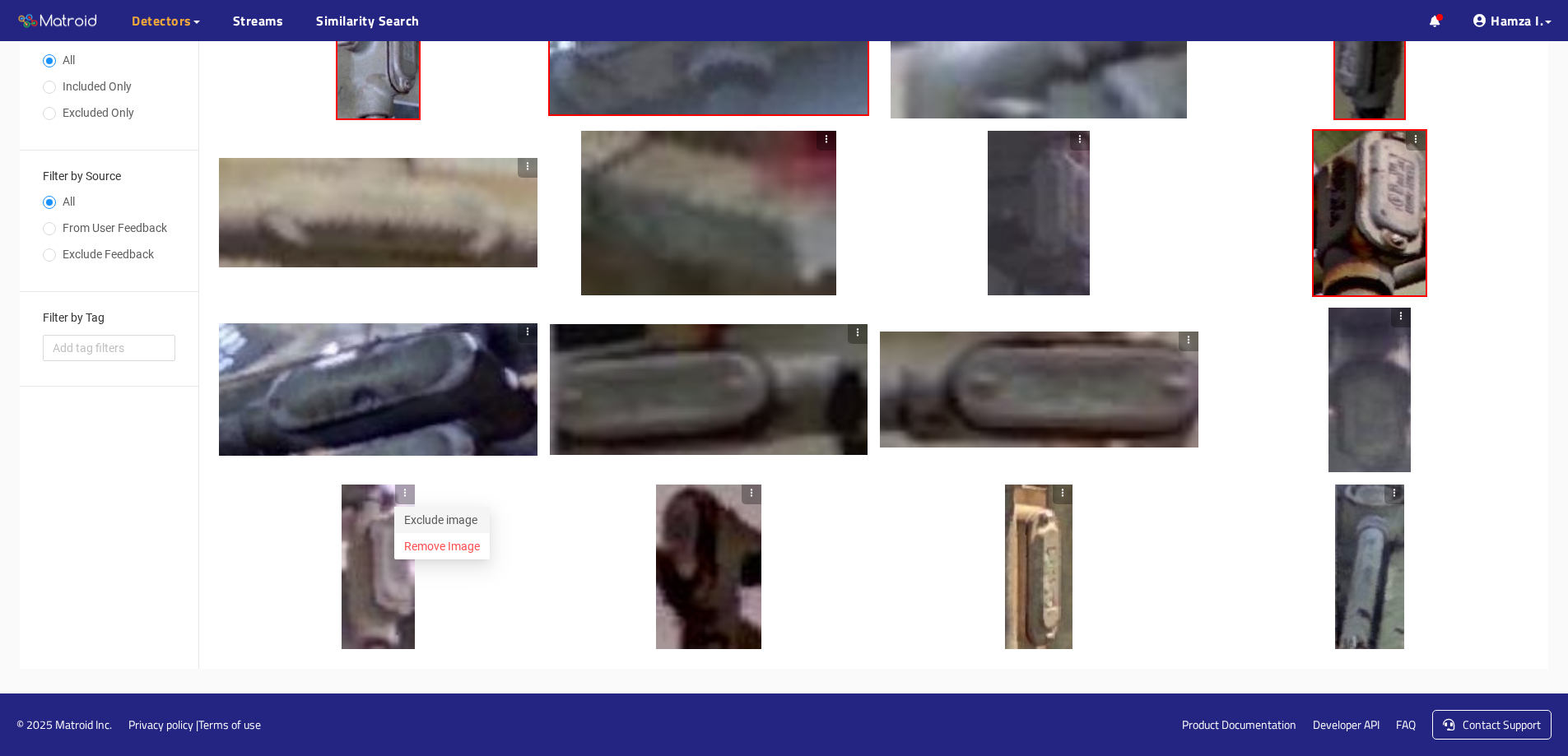
click at [425, 517] on li "Exclude image" at bounding box center [441, 520] width 96 height 27
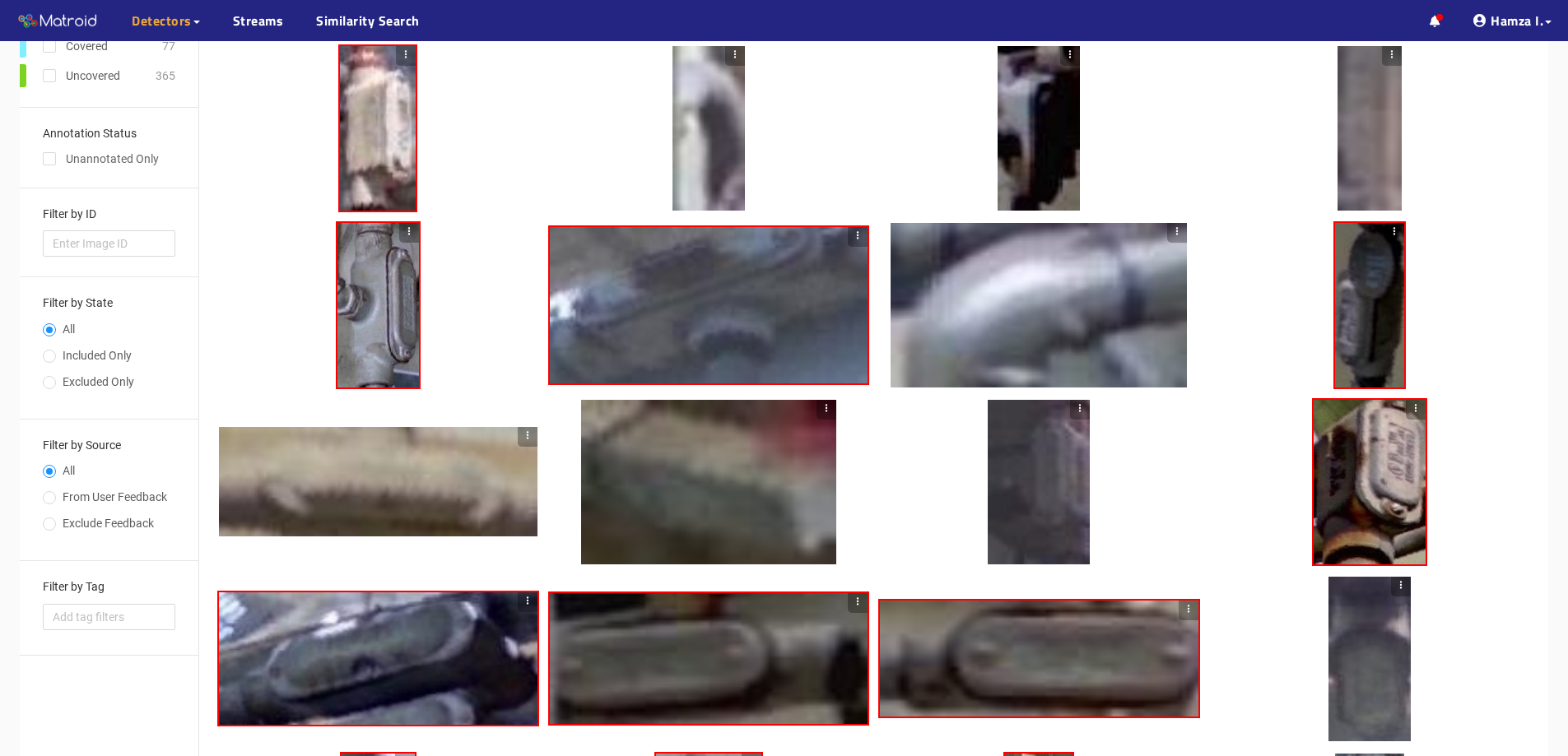
scroll to position [147, 0]
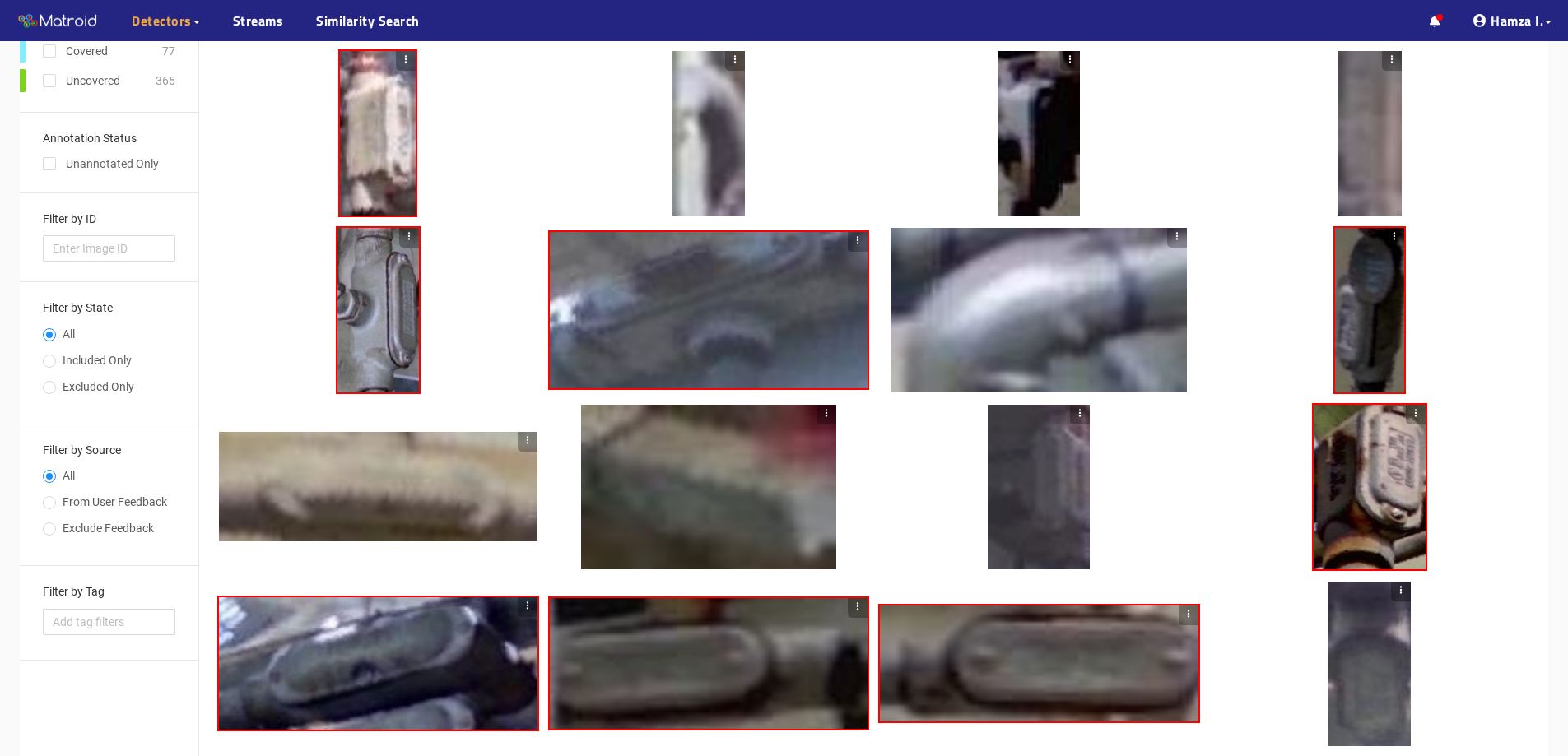
click at [1082, 409] on icon "button" at bounding box center [1080, 414] width 12 height 12
click at [1092, 429] on li "Exclude image" at bounding box center [1118, 440] width 96 height 27
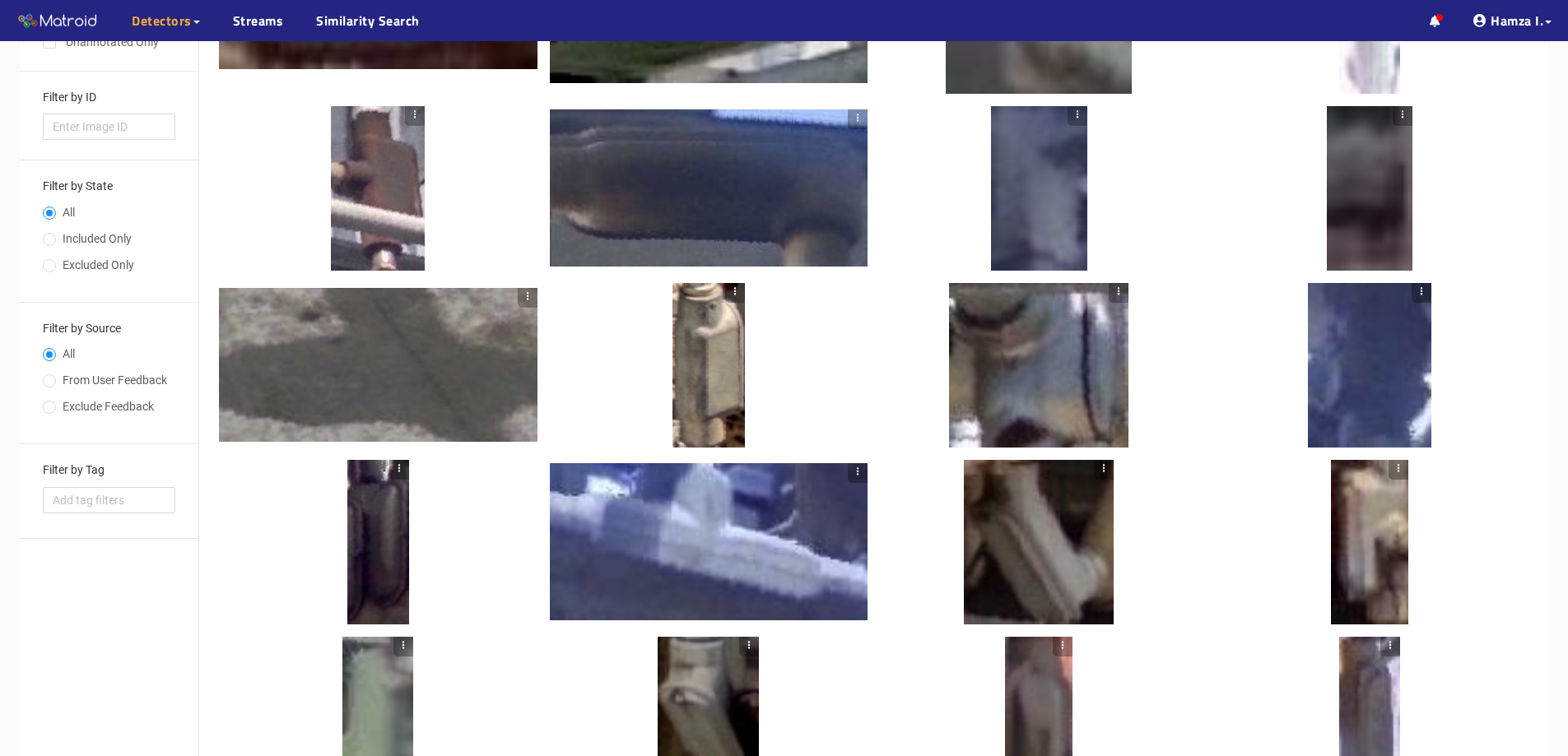
scroll to position [274, 0]
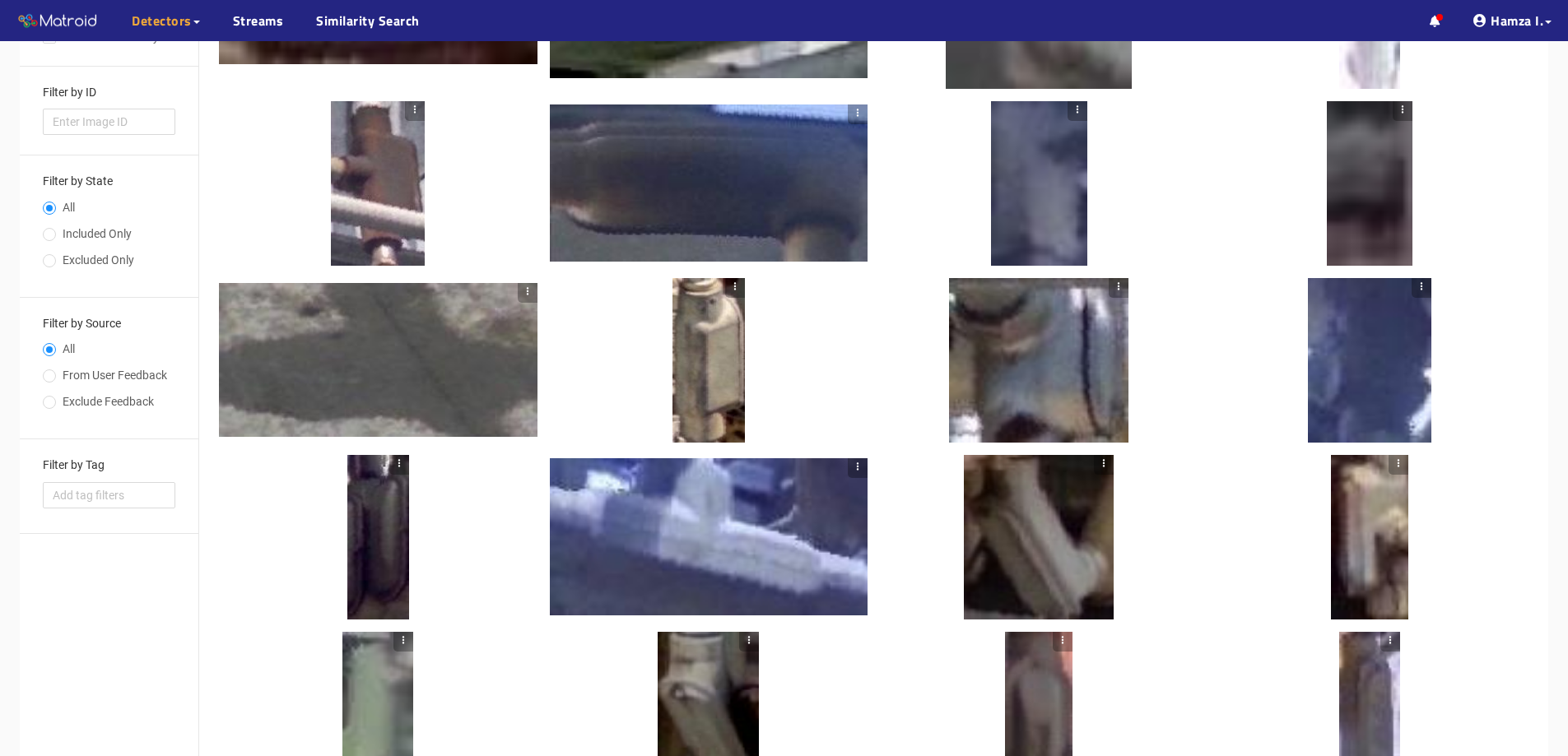
click at [399, 462] on icon "button" at bounding box center [400, 464] width 12 height 12
click at [425, 489] on li "Exclude image" at bounding box center [436, 491] width 96 height 27
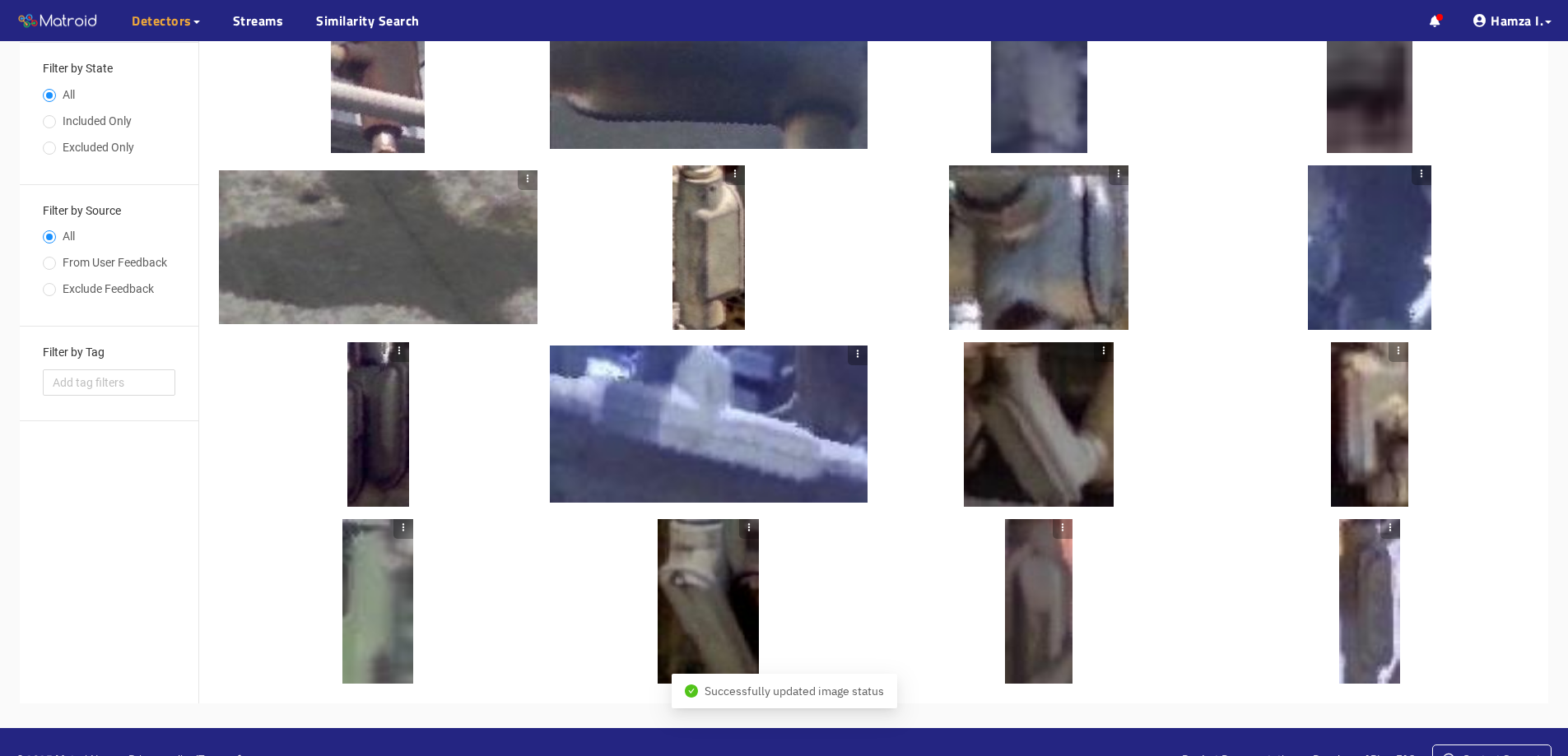
scroll to position [421, 0]
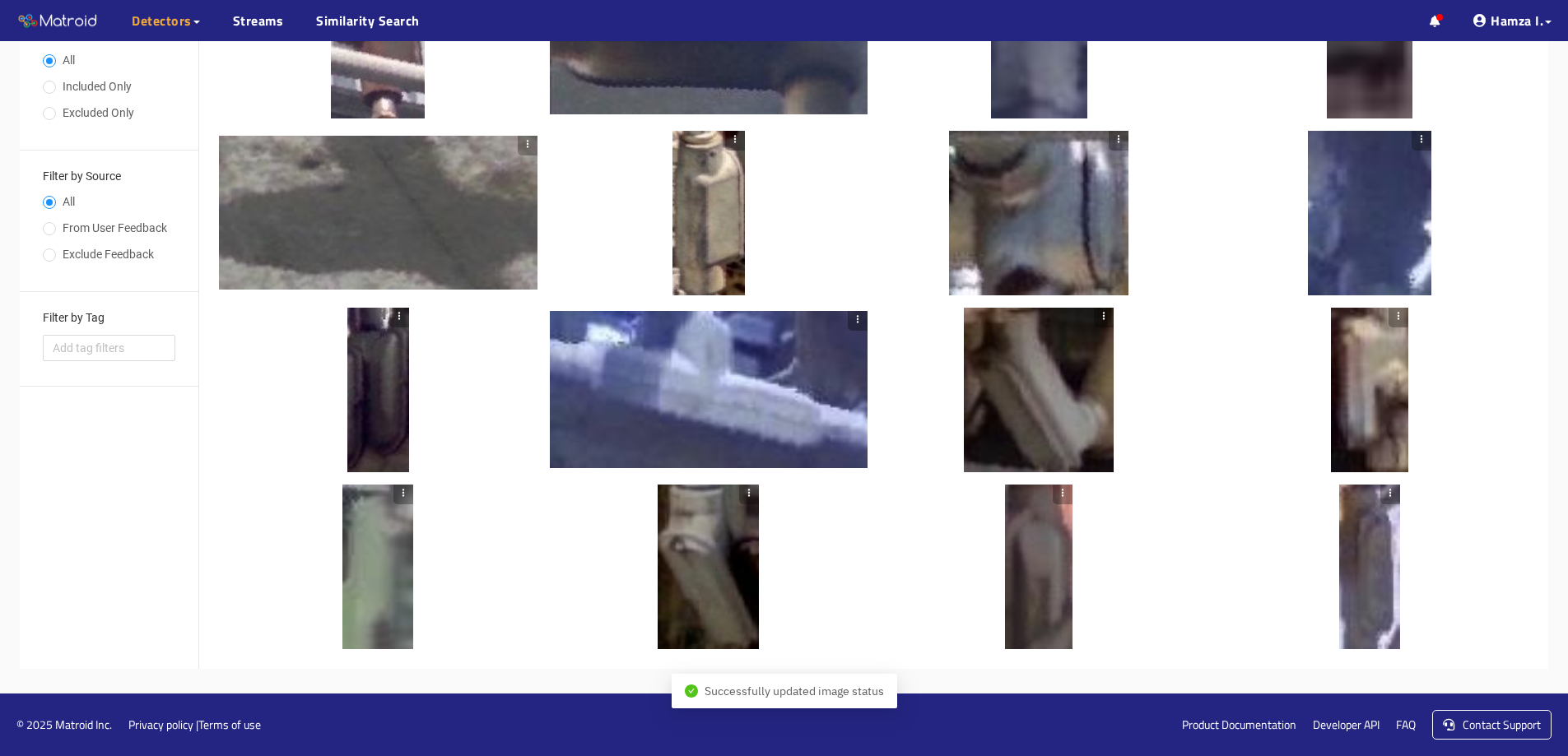
click at [1105, 316] on icon "button" at bounding box center [1104, 316] width 2 height 8
click at [1122, 346] on li "Exclude image" at bounding box center [1141, 342] width 96 height 27
click at [743, 497] on button "button" at bounding box center [749, 494] width 20 height 20
click at [752, 513] on li "Exclude image" at bounding box center [787, 520] width 96 height 27
drag, startPoint x: 1057, startPoint y: 497, endPoint x: 1070, endPoint y: 502, distance: 13.9
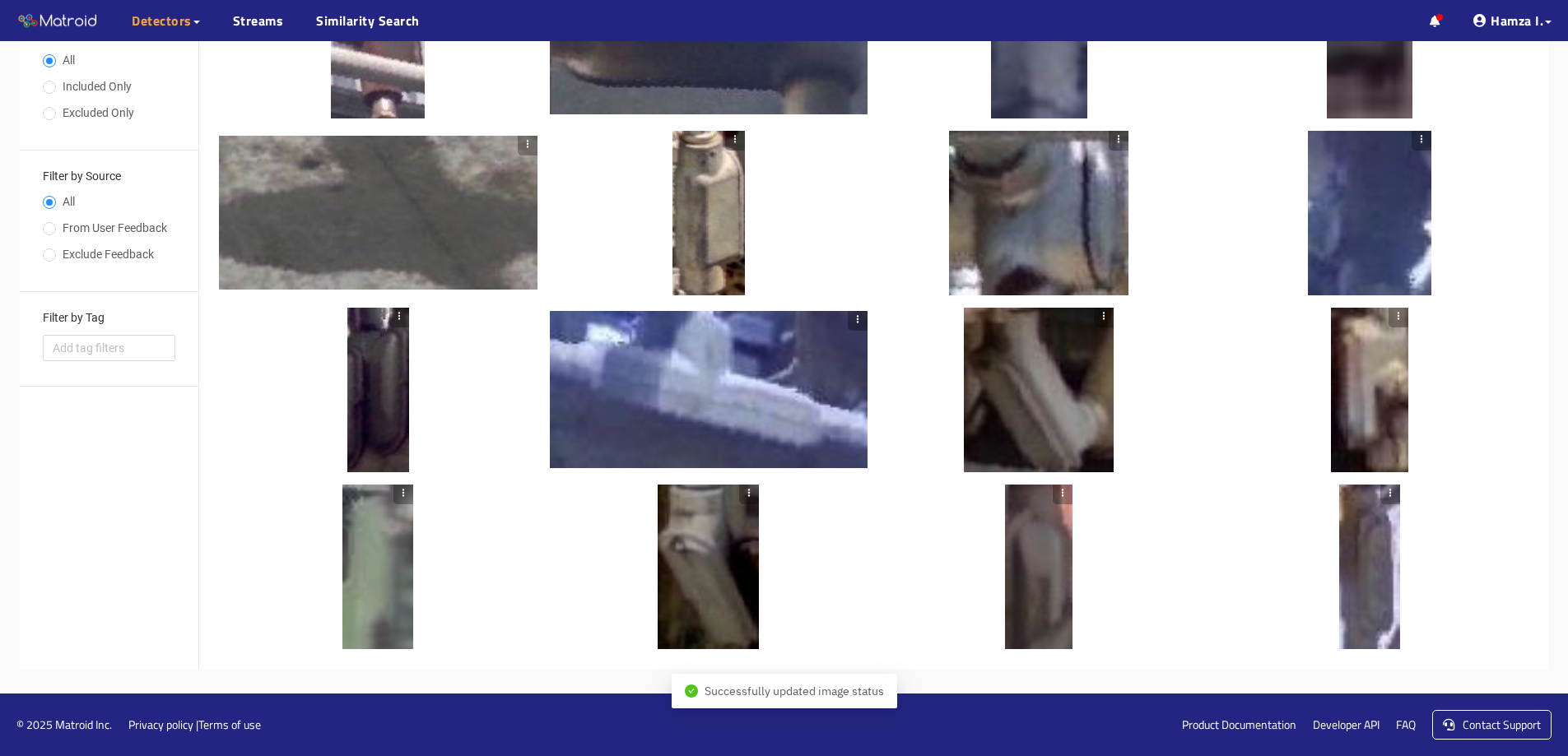
click at [1057, 496] on button "button" at bounding box center [1062, 494] width 20 height 20
click at [1085, 514] on li "Exclude image" at bounding box center [1100, 520] width 96 height 27
click at [1394, 317] on icon "button" at bounding box center [1399, 316] width 12 height 12
click at [1404, 345] on li "Exclude image" at bounding box center [1436, 342] width 96 height 27
click at [1388, 499] on button "button" at bounding box center [1390, 494] width 20 height 20
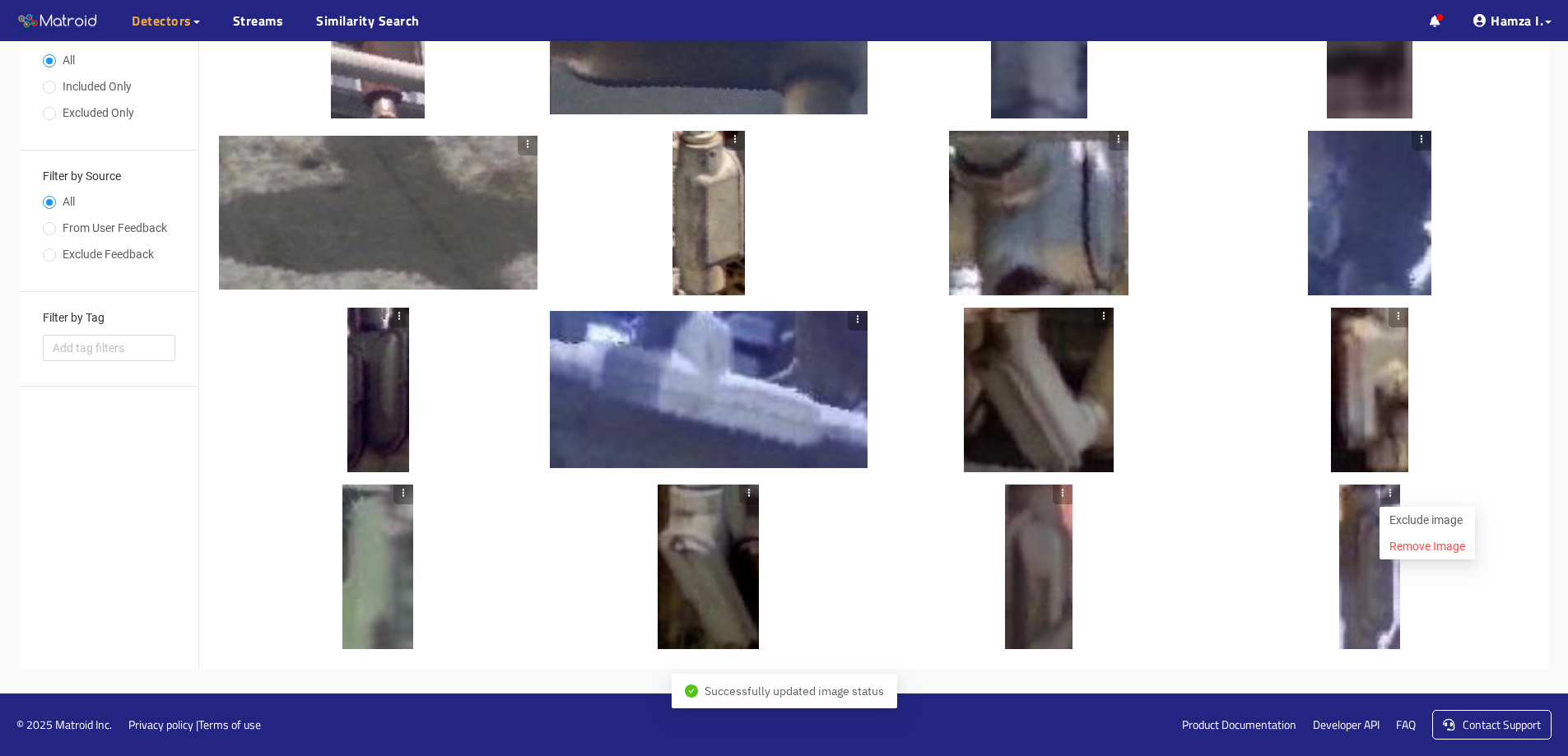
drag, startPoint x: 1394, startPoint y: 522, endPoint x: 1387, endPoint y: 515, distance: 9.9
click at [1394, 522] on li "Exclude image" at bounding box center [1427, 520] width 96 height 27
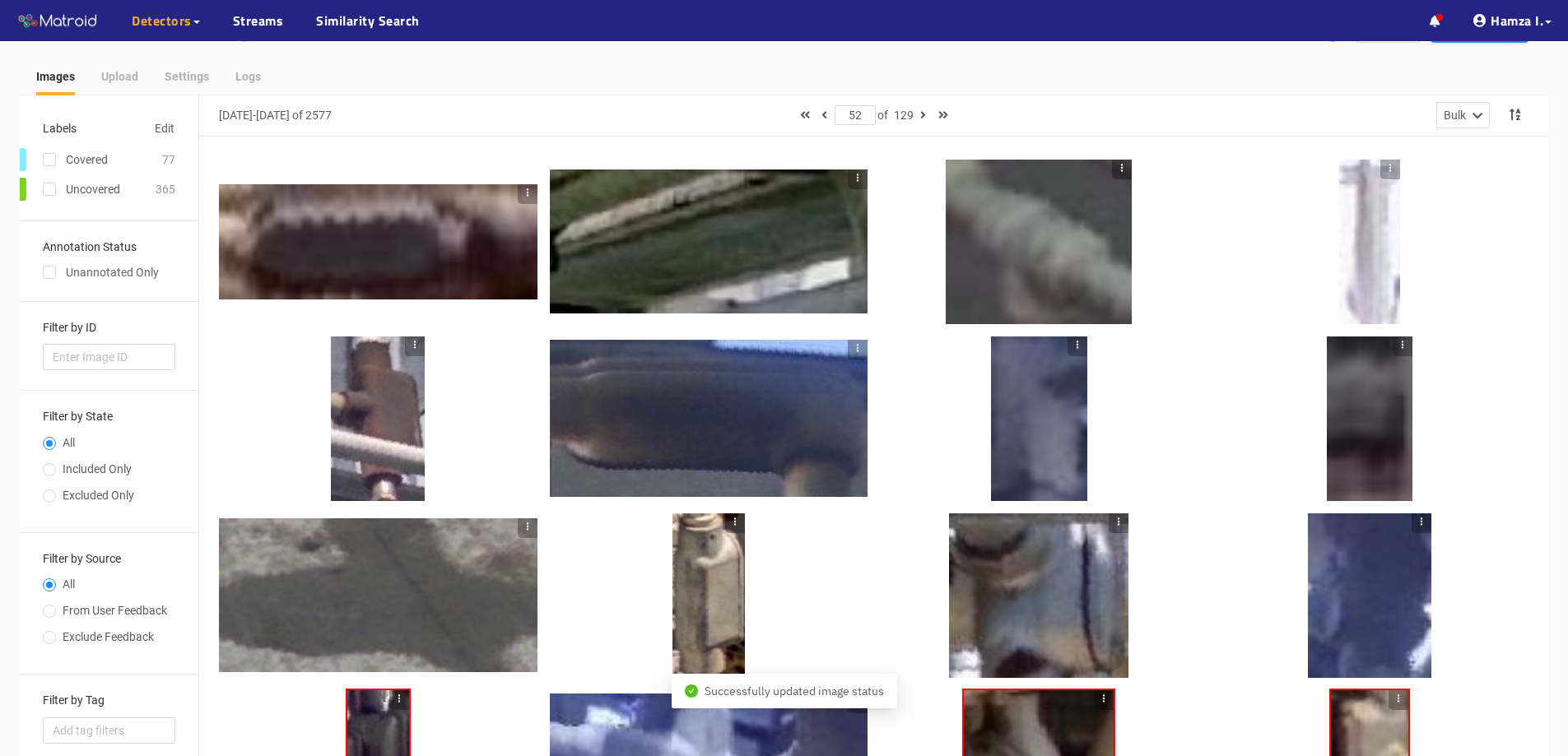
scroll to position [0, 0]
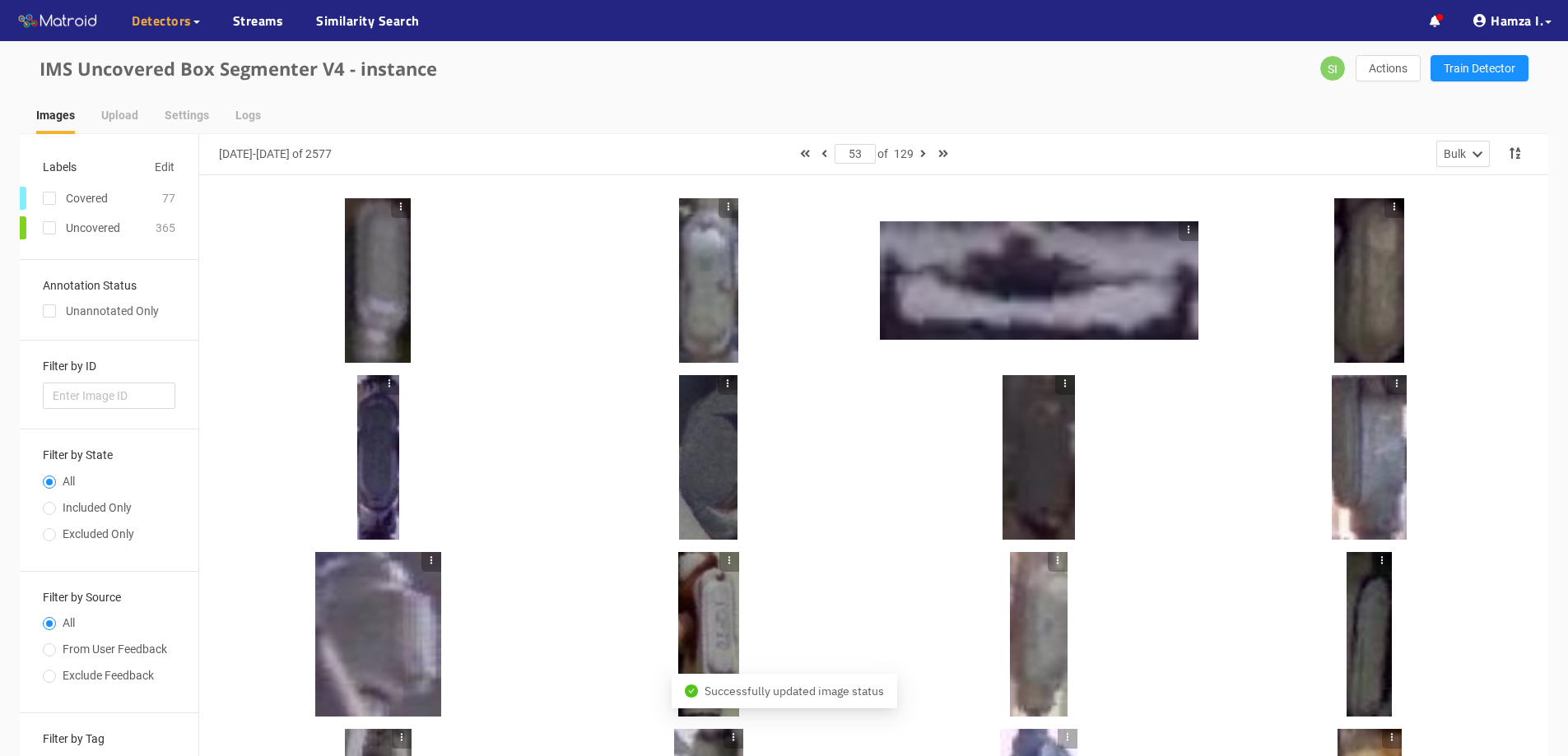
click at [394, 200] on button "button" at bounding box center [401, 208] width 20 height 20
click at [419, 226] on li "Exclude image" at bounding box center [438, 233] width 96 height 27
click at [725, 212] on button "button" at bounding box center [729, 208] width 20 height 20
click at [736, 236] on li "Exclude image" at bounding box center [765, 233] width 96 height 27
drag, startPoint x: 1396, startPoint y: 210, endPoint x: 1403, endPoint y: 218, distance: 10.6
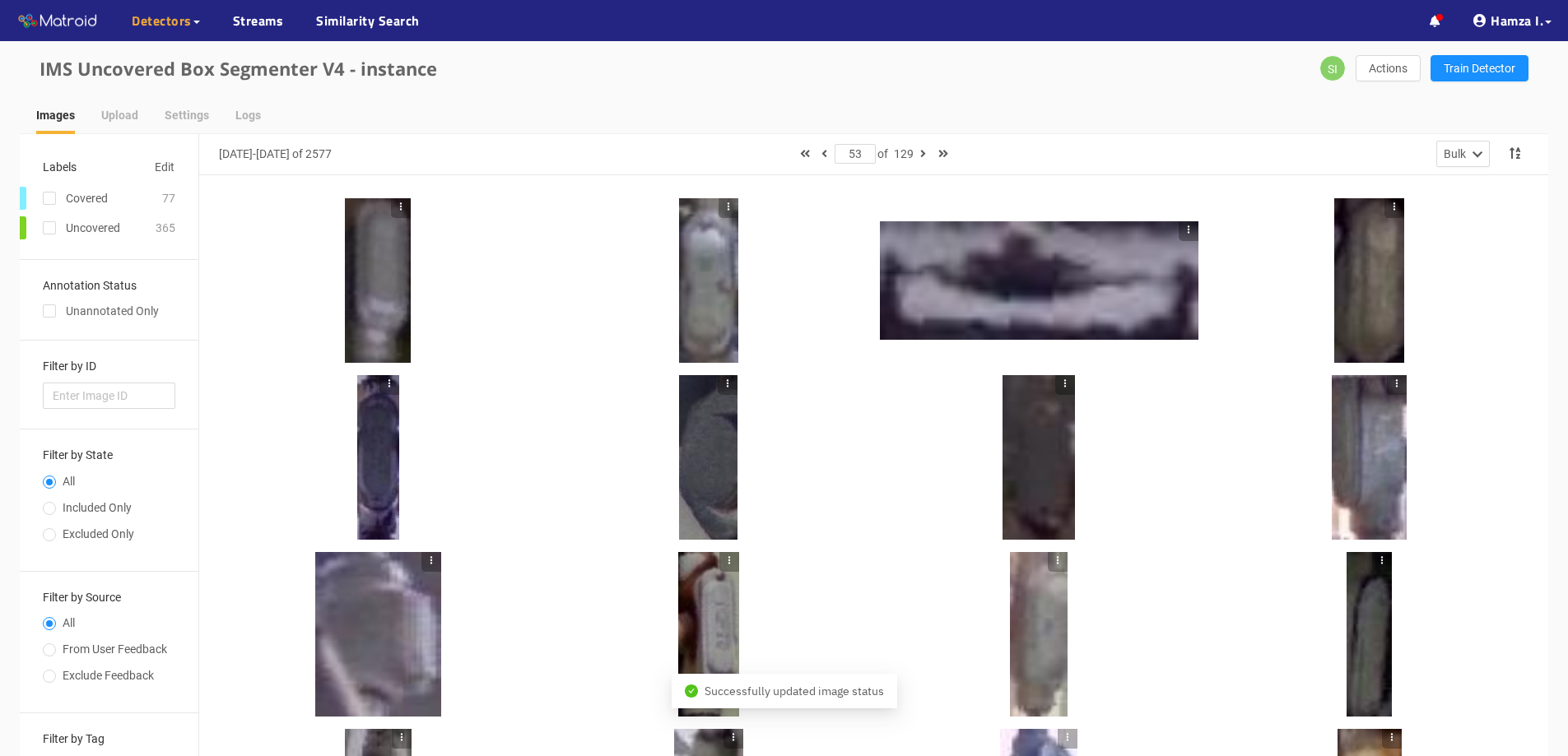
click at [1397, 209] on icon "button" at bounding box center [1395, 206] width 12 height 12
click at [1408, 234] on div at bounding box center [1370, 280] width 319 height 165
click at [390, 384] on icon "button" at bounding box center [390, 384] width 12 height 12
click at [419, 398] on li "Exclude image" at bounding box center [427, 411] width 96 height 27
click at [422, 407] on div at bounding box center [378, 457] width 319 height 165
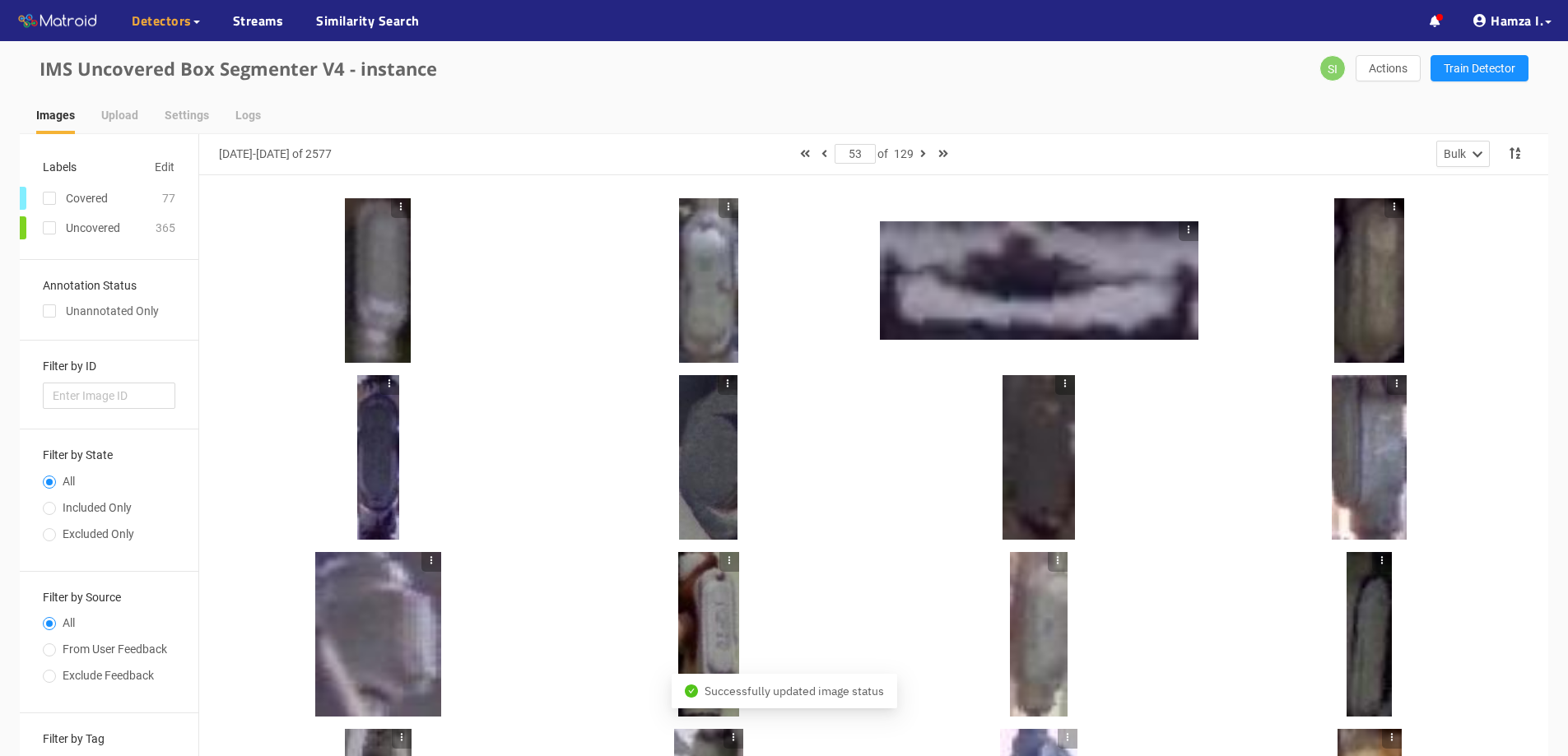
click at [386, 381] on icon "button" at bounding box center [390, 384] width 12 height 12
click at [416, 403] on li "Exclude image" at bounding box center [427, 411] width 96 height 27
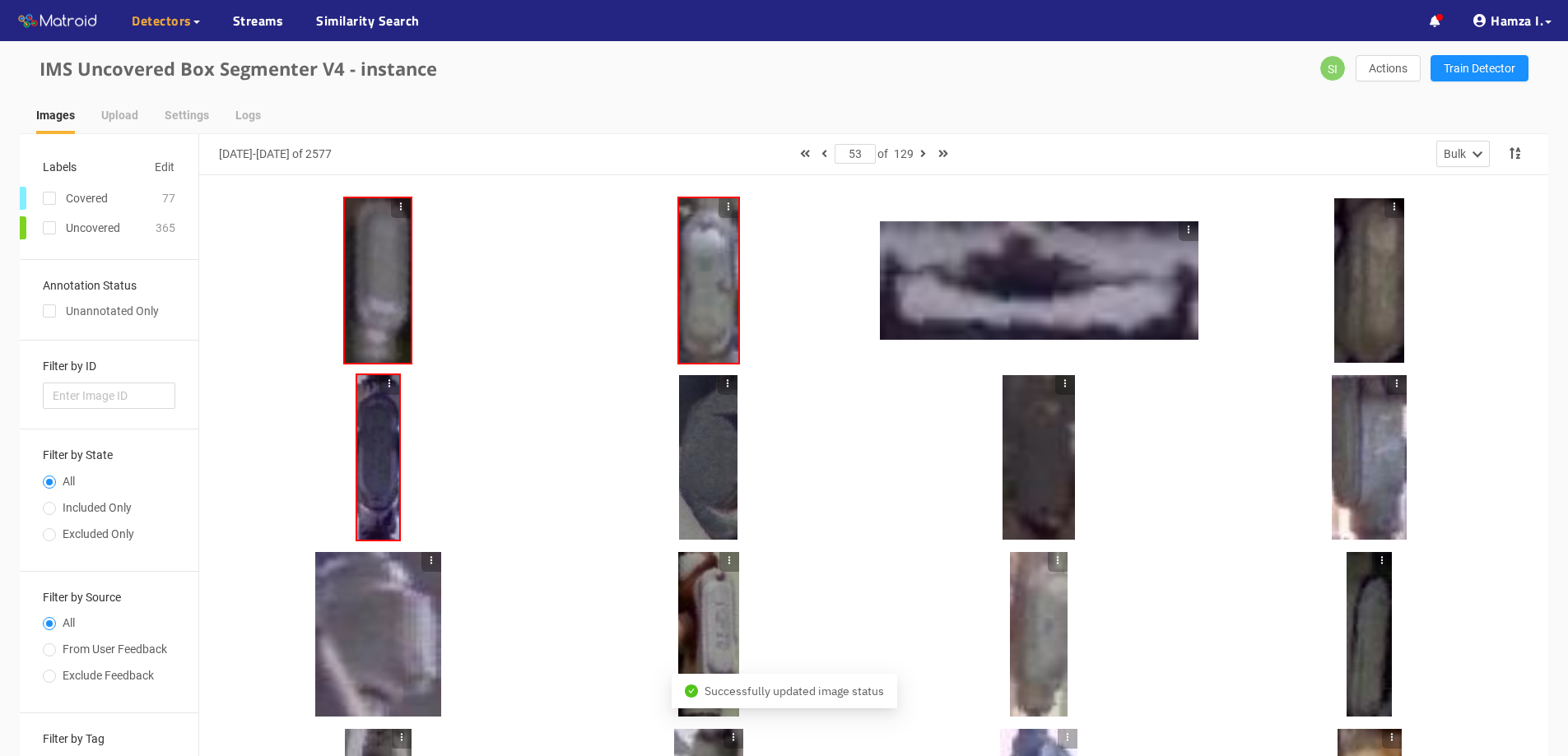
click at [1404, 378] on button "button" at bounding box center [1397, 385] width 20 height 20
click at [1405, 399] on li "Exclude image" at bounding box center [1435, 411] width 96 height 27
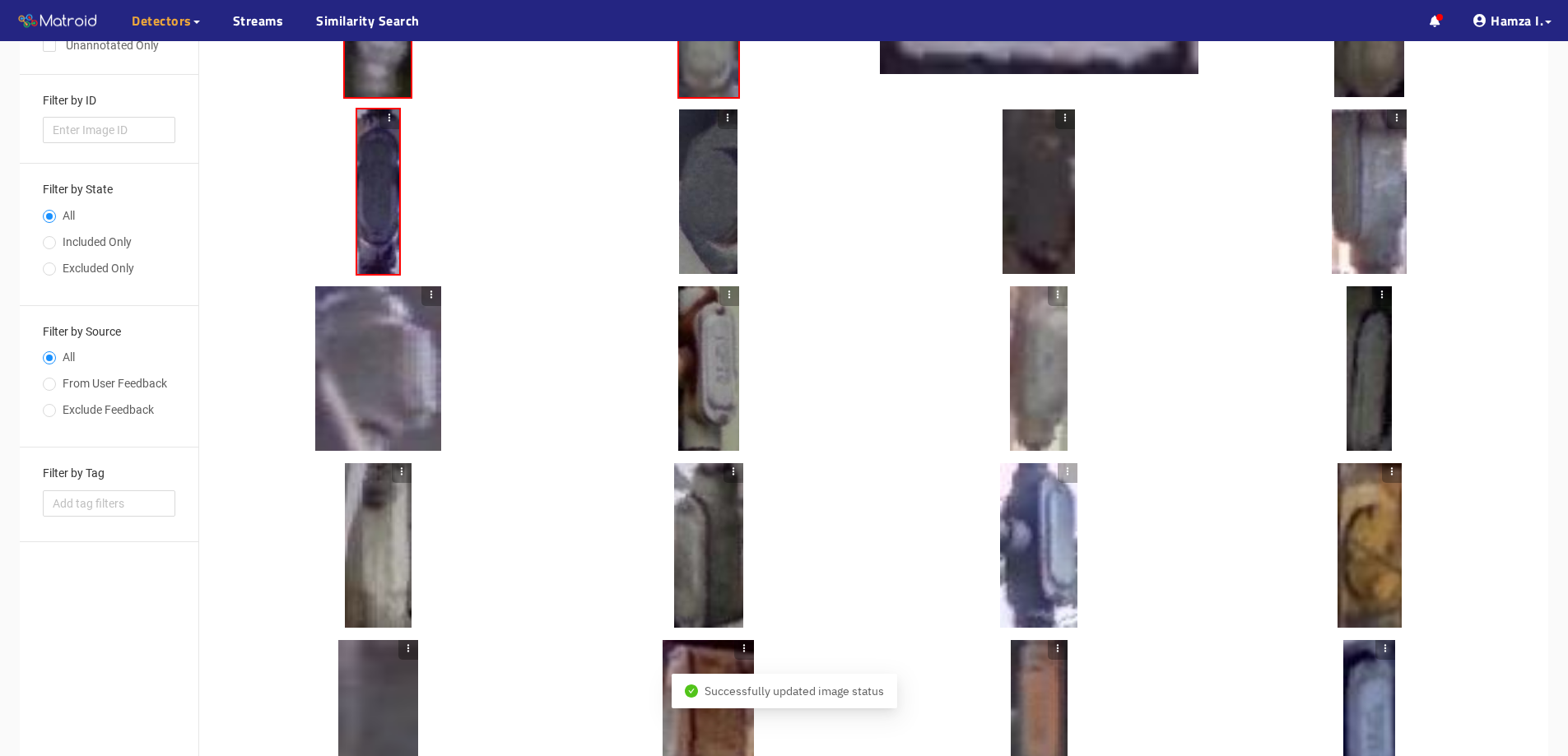
scroll to position [274, 0]
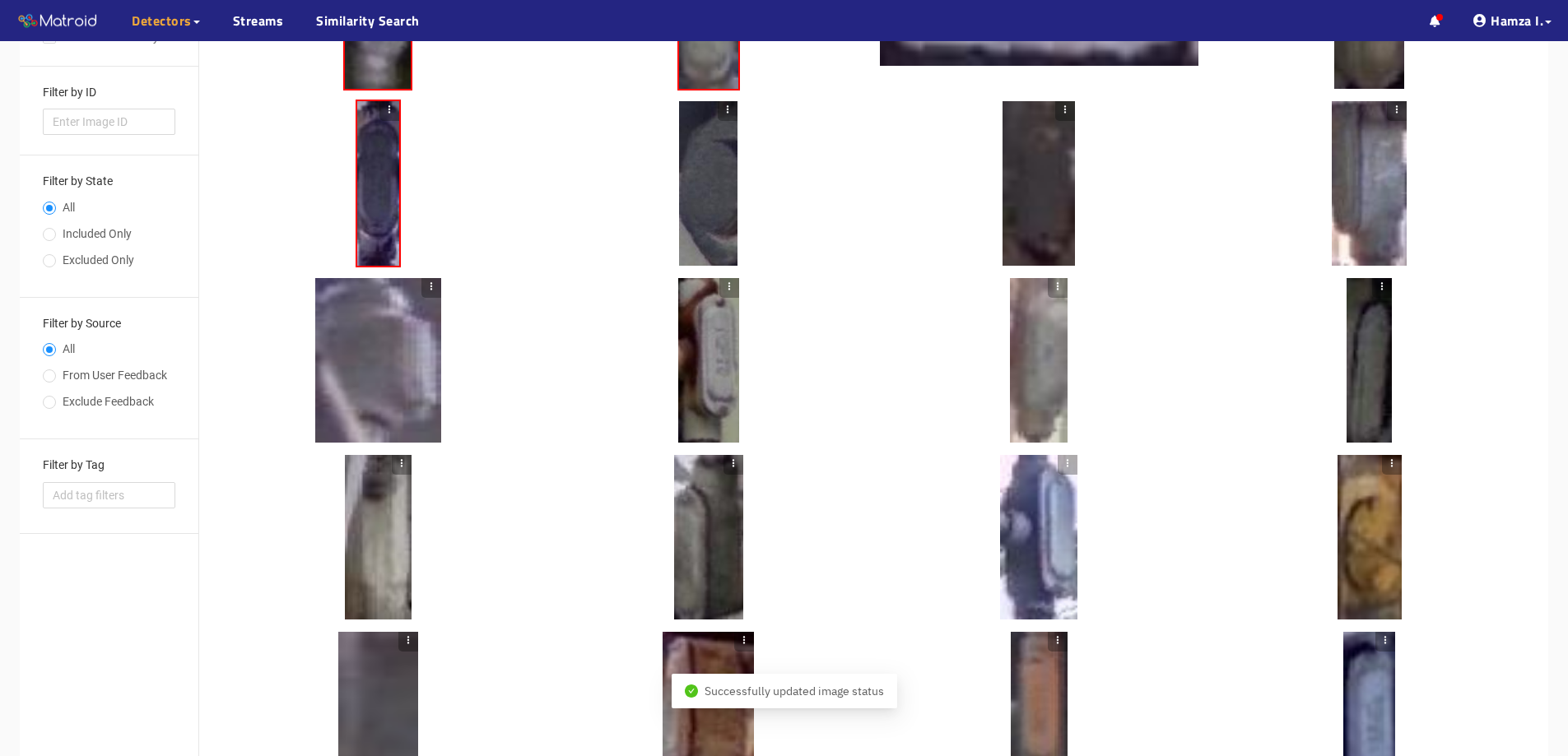
click at [731, 290] on icon "button" at bounding box center [730, 286] width 12 height 12
click at [750, 309] on li "Exclude image" at bounding box center [766, 313] width 96 height 27
click at [1062, 279] on button "button" at bounding box center [1058, 288] width 20 height 20
click at [1068, 308] on li "Exclude image" at bounding box center [1095, 313] width 96 height 27
click at [1392, 281] on button "button" at bounding box center [1382, 288] width 20 height 20
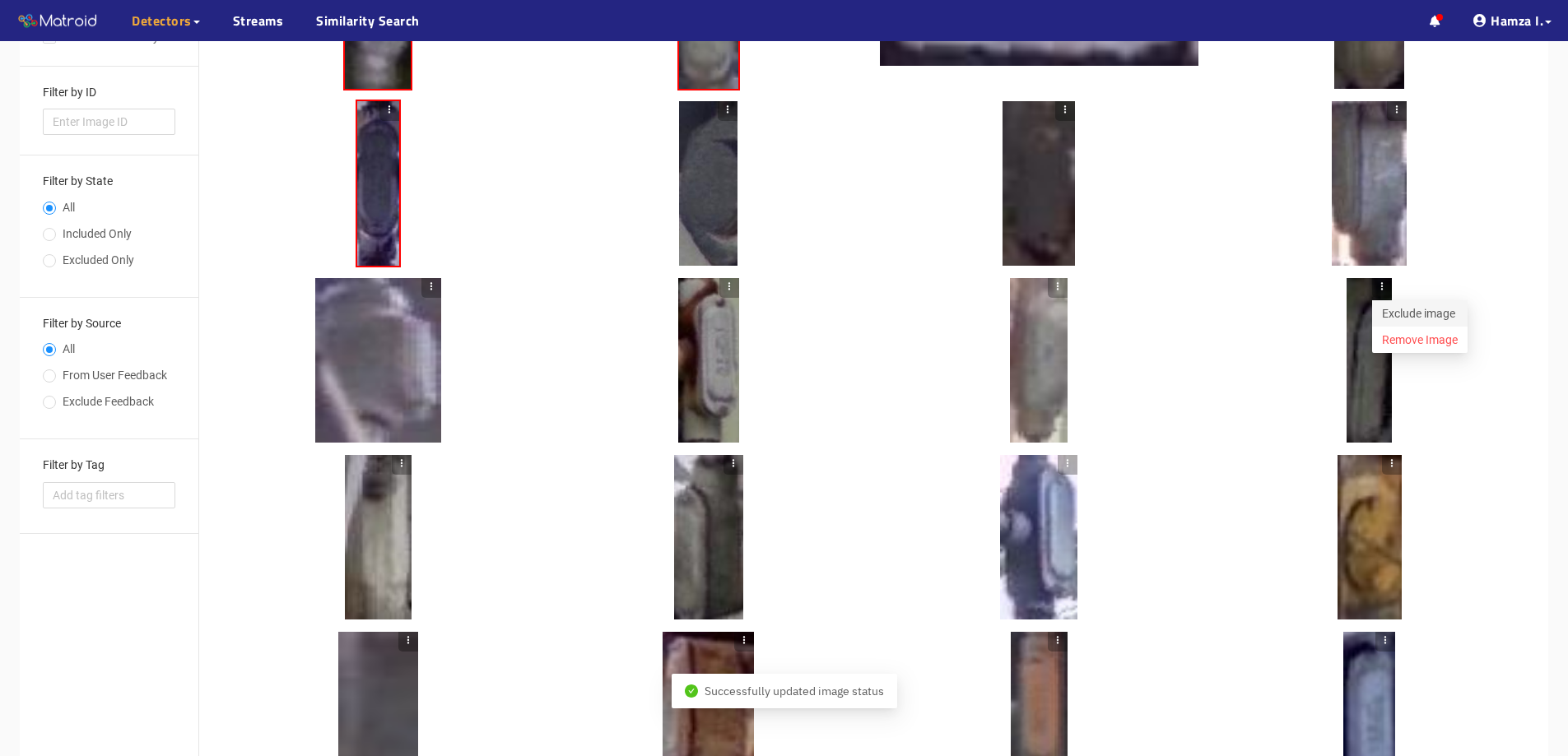
click at [1404, 311] on li "Exclude image" at bounding box center [1420, 313] width 96 height 27
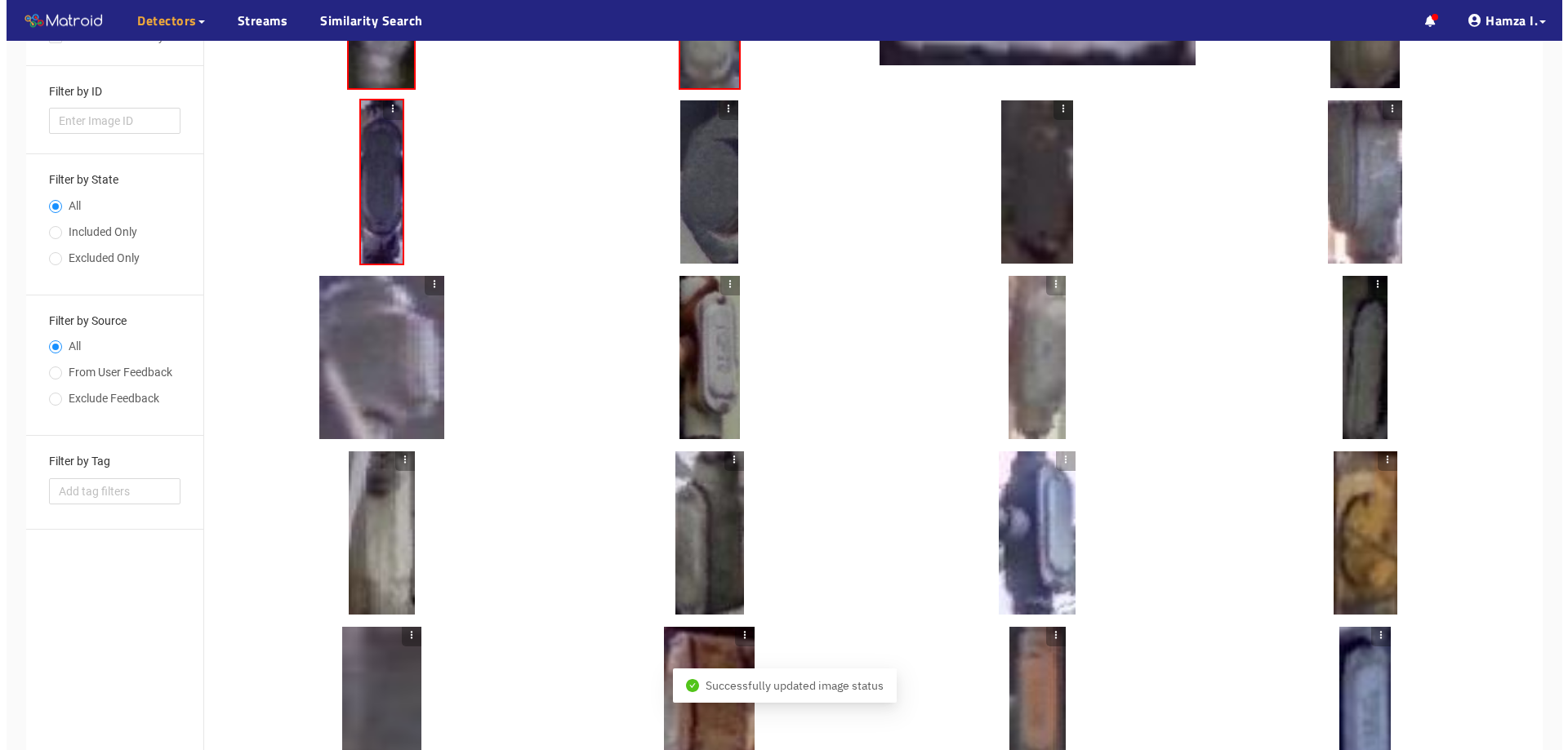
scroll to position [418, 0]
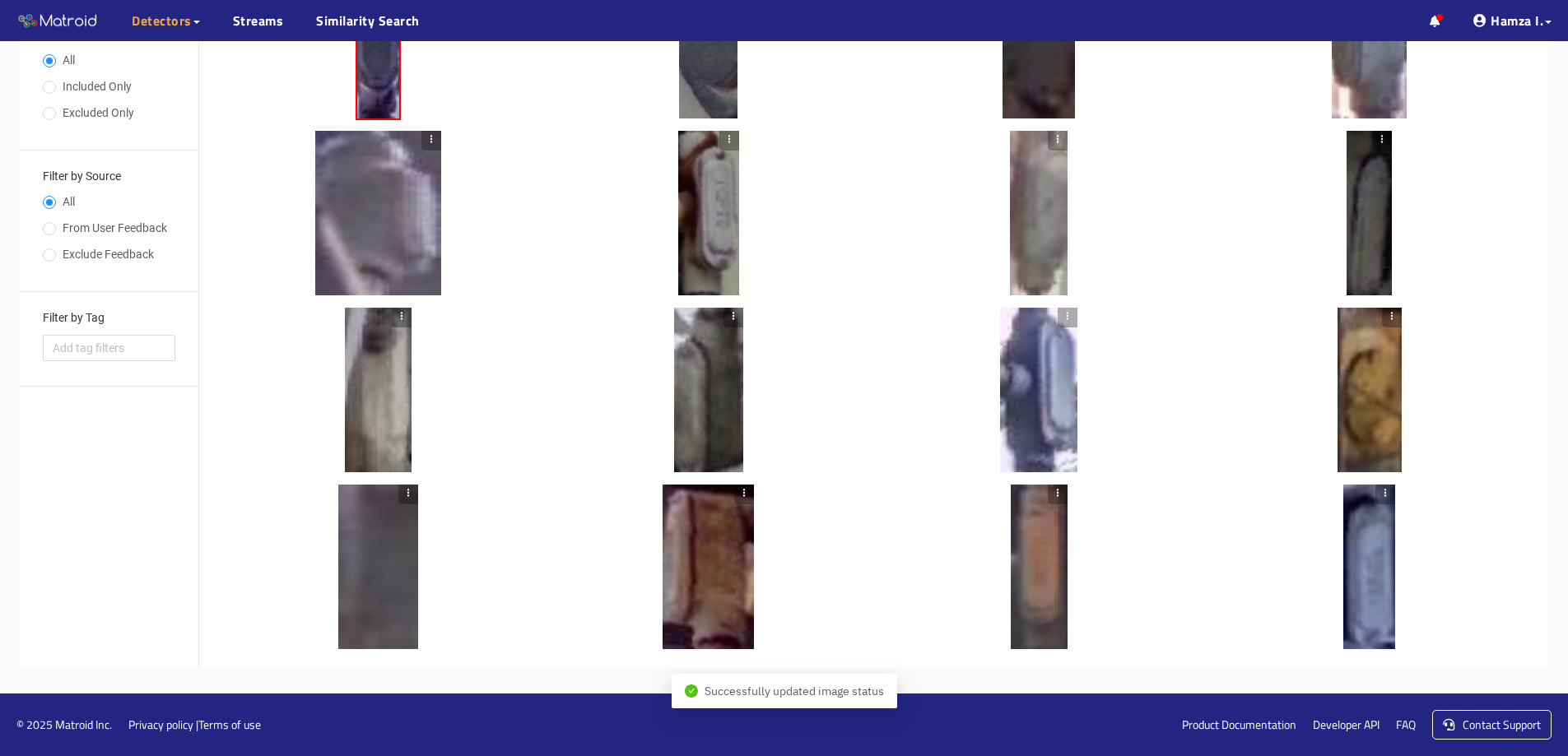
click at [729, 318] on icon "button" at bounding box center [734, 316] width 12 height 12
click at [757, 344] on li "Exclude image" at bounding box center [770, 342] width 96 height 27
click at [1046, 371] on div at bounding box center [1039, 390] width 77 height 165
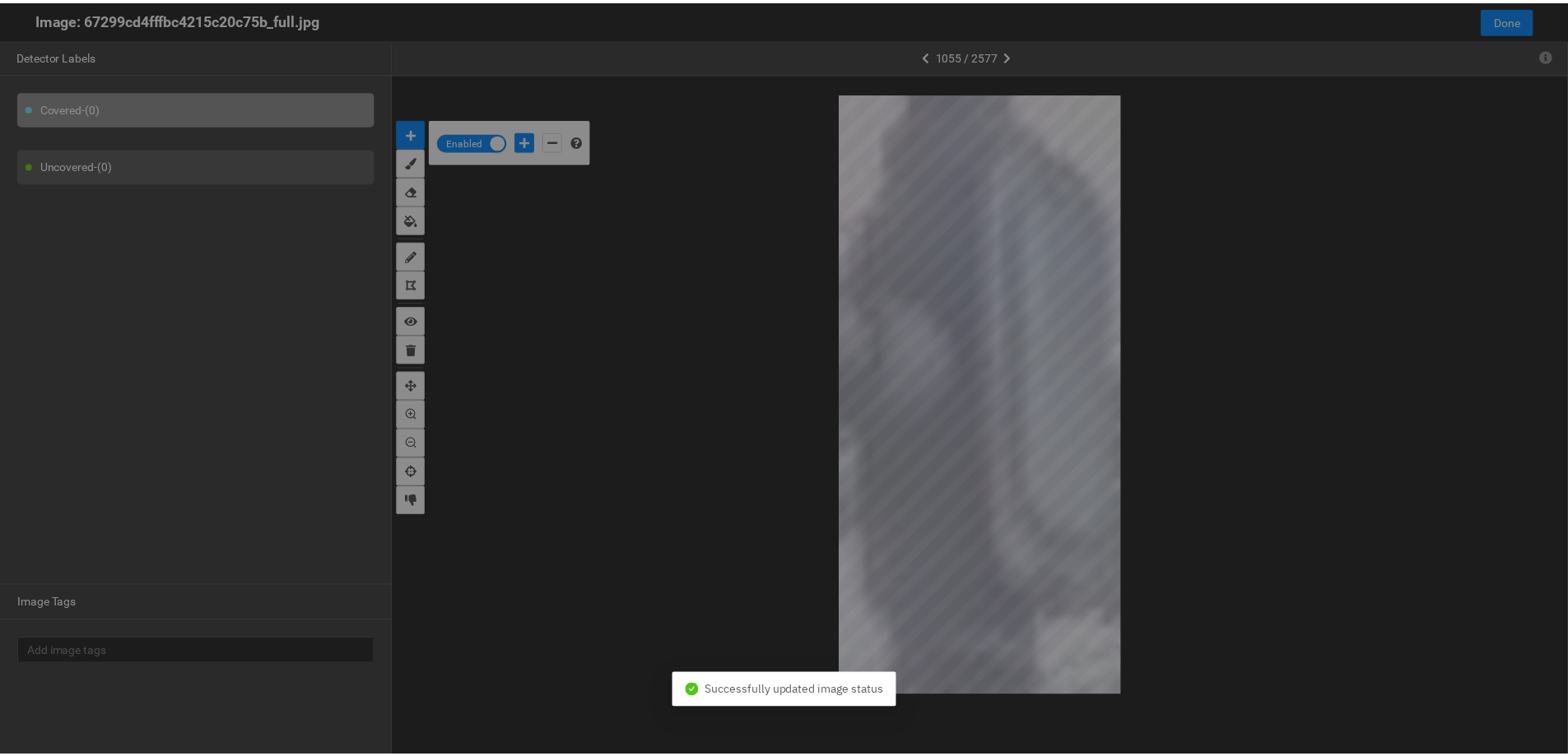
scroll to position [747, 0]
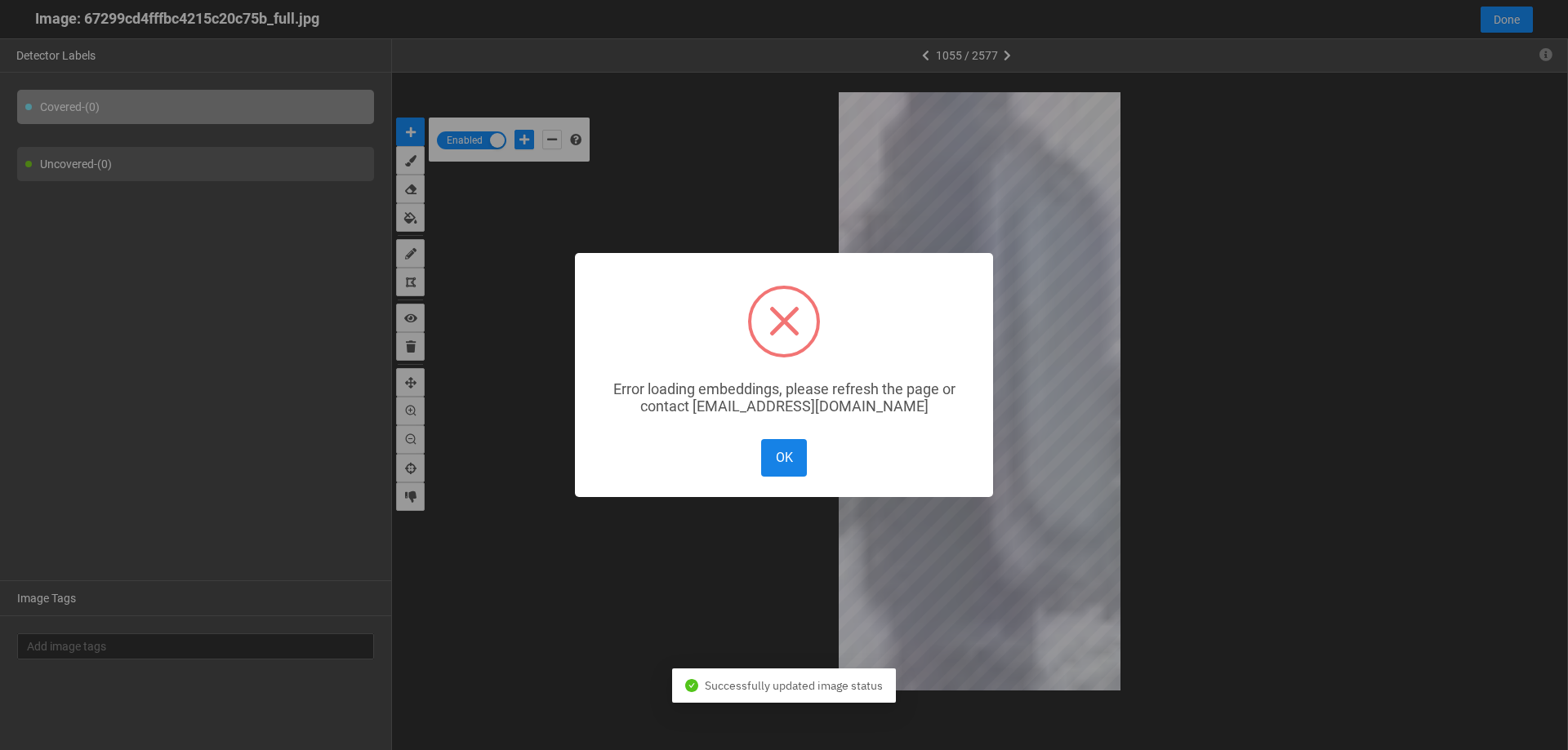
click at [780, 476] on button "OK" at bounding box center [784, 458] width 46 height 37
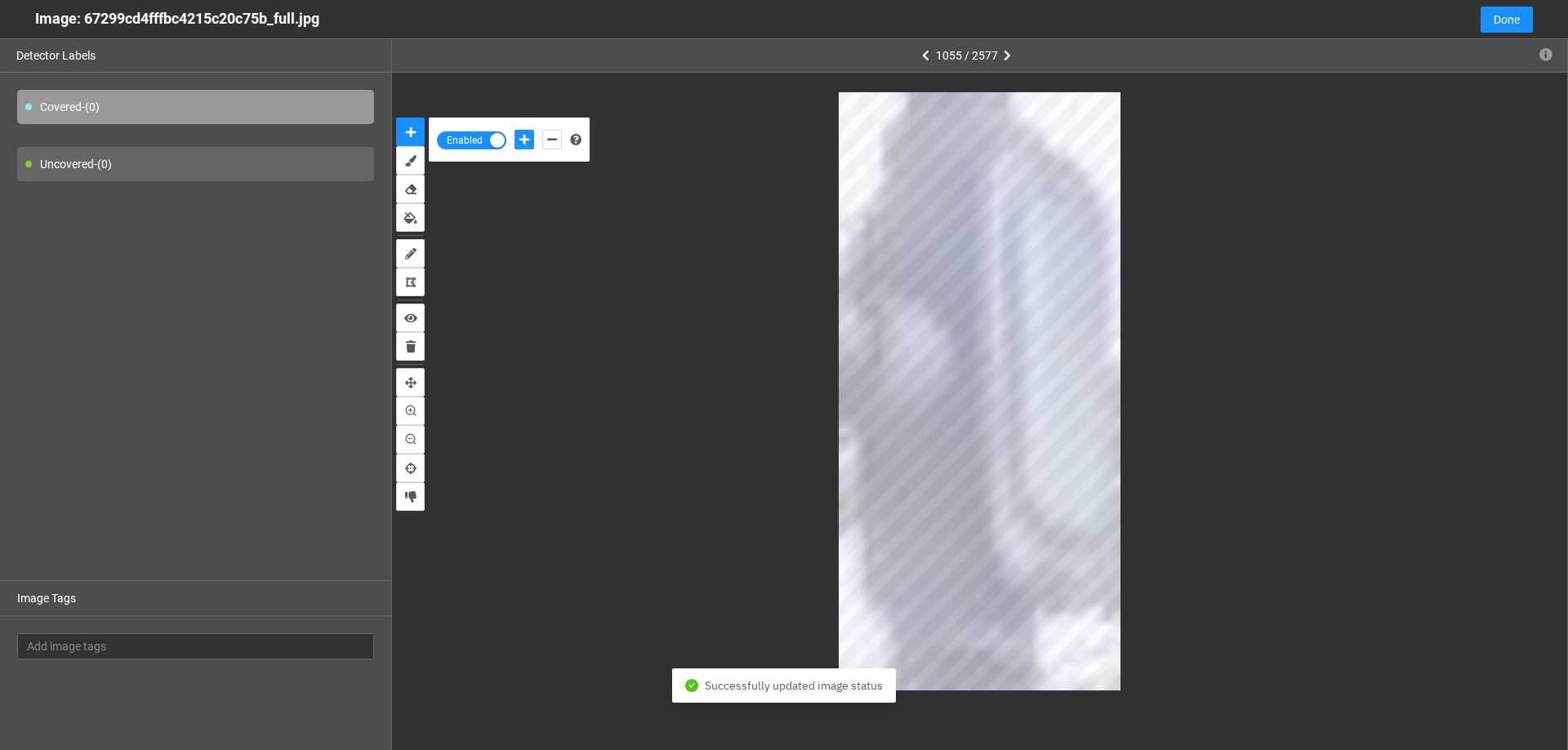
click at [784, 455] on div at bounding box center [979, 391] width 1105 height 598
drag, startPoint x: 1488, startPoint y: 8, endPoint x: 1457, endPoint y: 52, distance: 53.8
click at [1489, 8] on button "Done" at bounding box center [1506, 20] width 52 height 26
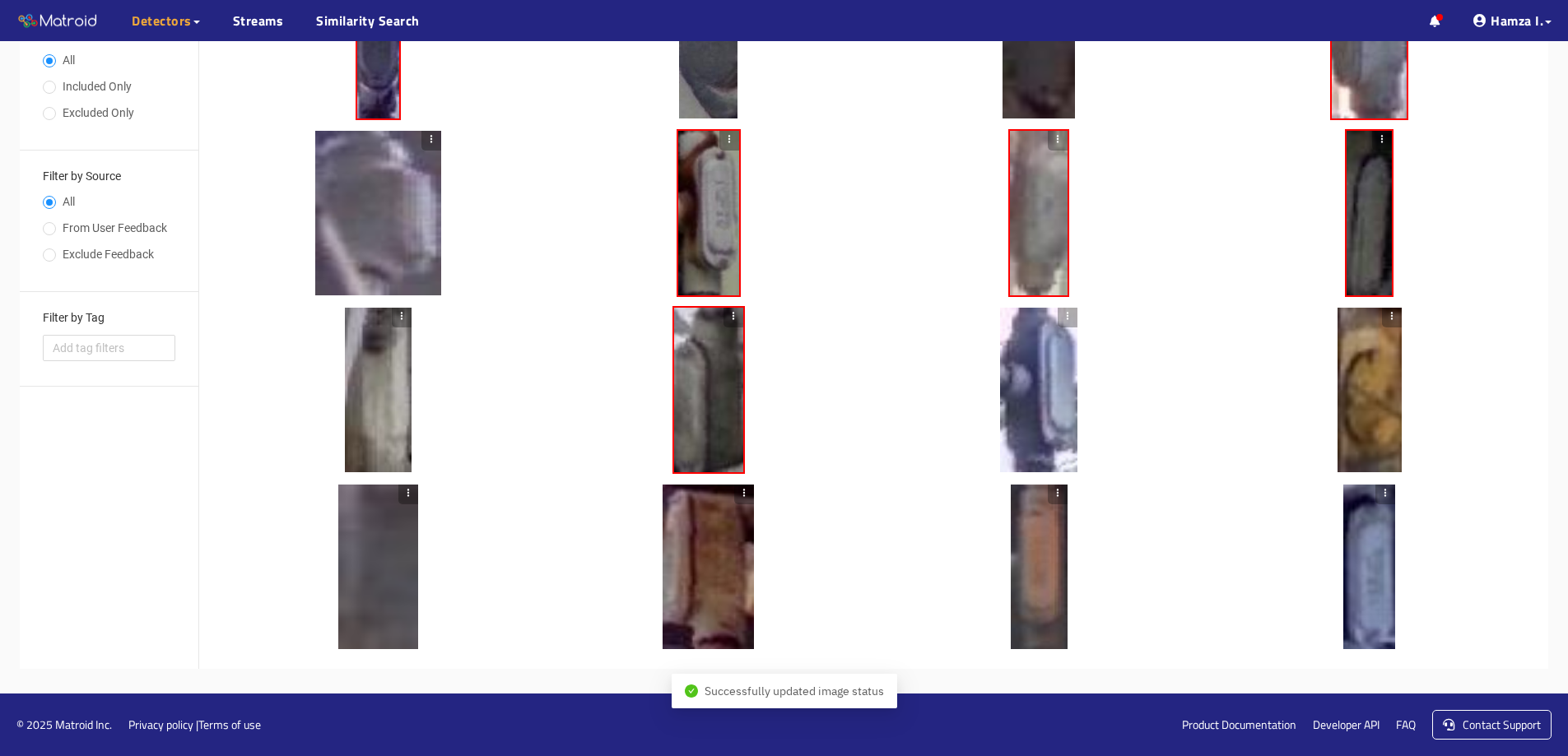
click at [1069, 313] on icon "button" at bounding box center [1068, 316] width 12 height 12
click at [1074, 338] on li "Exclude image" at bounding box center [1105, 342] width 96 height 27
click at [1390, 492] on icon "button" at bounding box center [1385, 493] width 12 height 12
click at [1388, 517] on li "Exclude image" at bounding box center [1423, 520] width 96 height 27
click at [1057, 495] on icon "button" at bounding box center [1058, 493] width 12 height 12
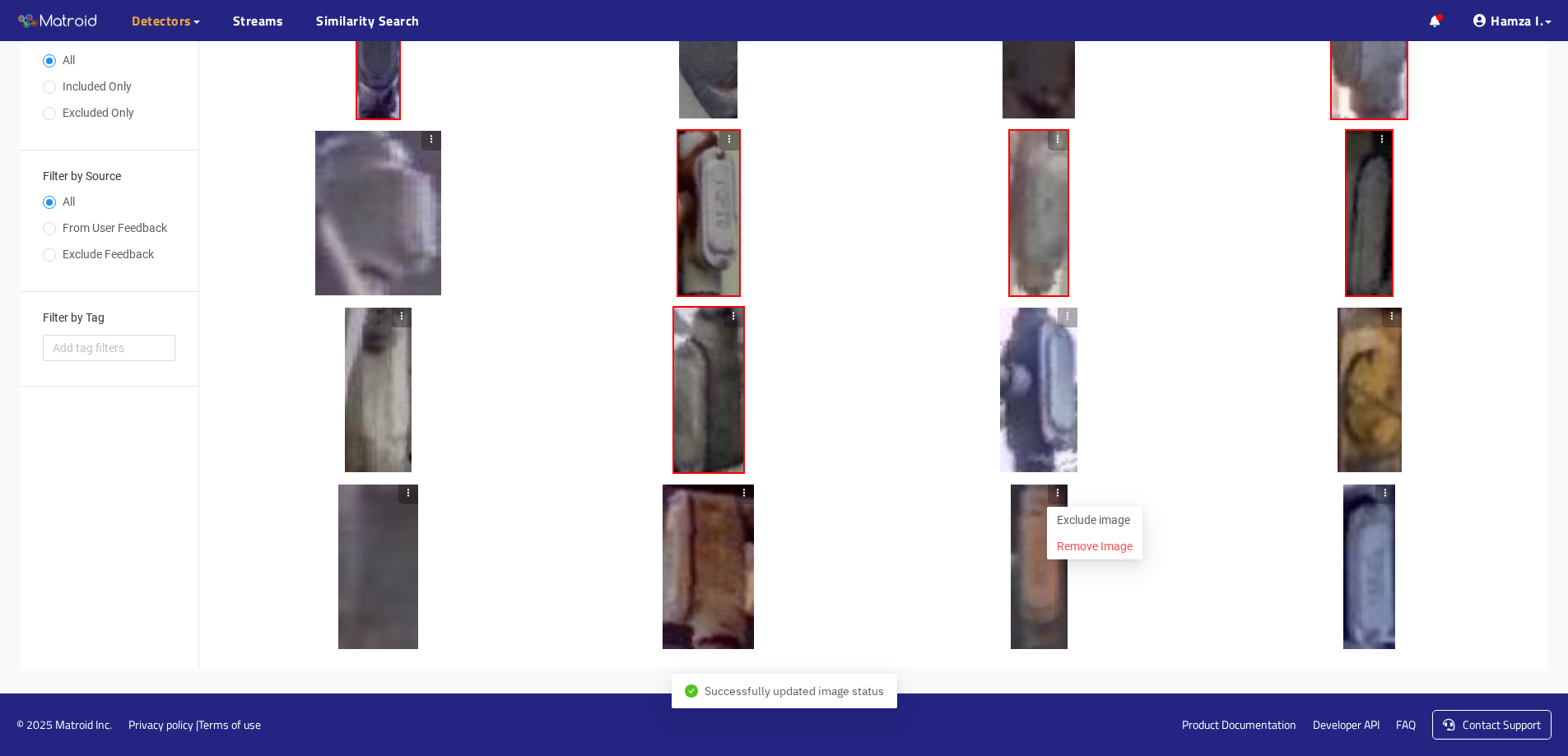
click at [1064, 509] on li "Exclude image" at bounding box center [1095, 520] width 96 height 27
click at [738, 491] on button "button" at bounding box center [745, 494] width 20 height 20
click at [758, 521] on li "Exclude image" at bounding box center [782, 520] width 96 height 27
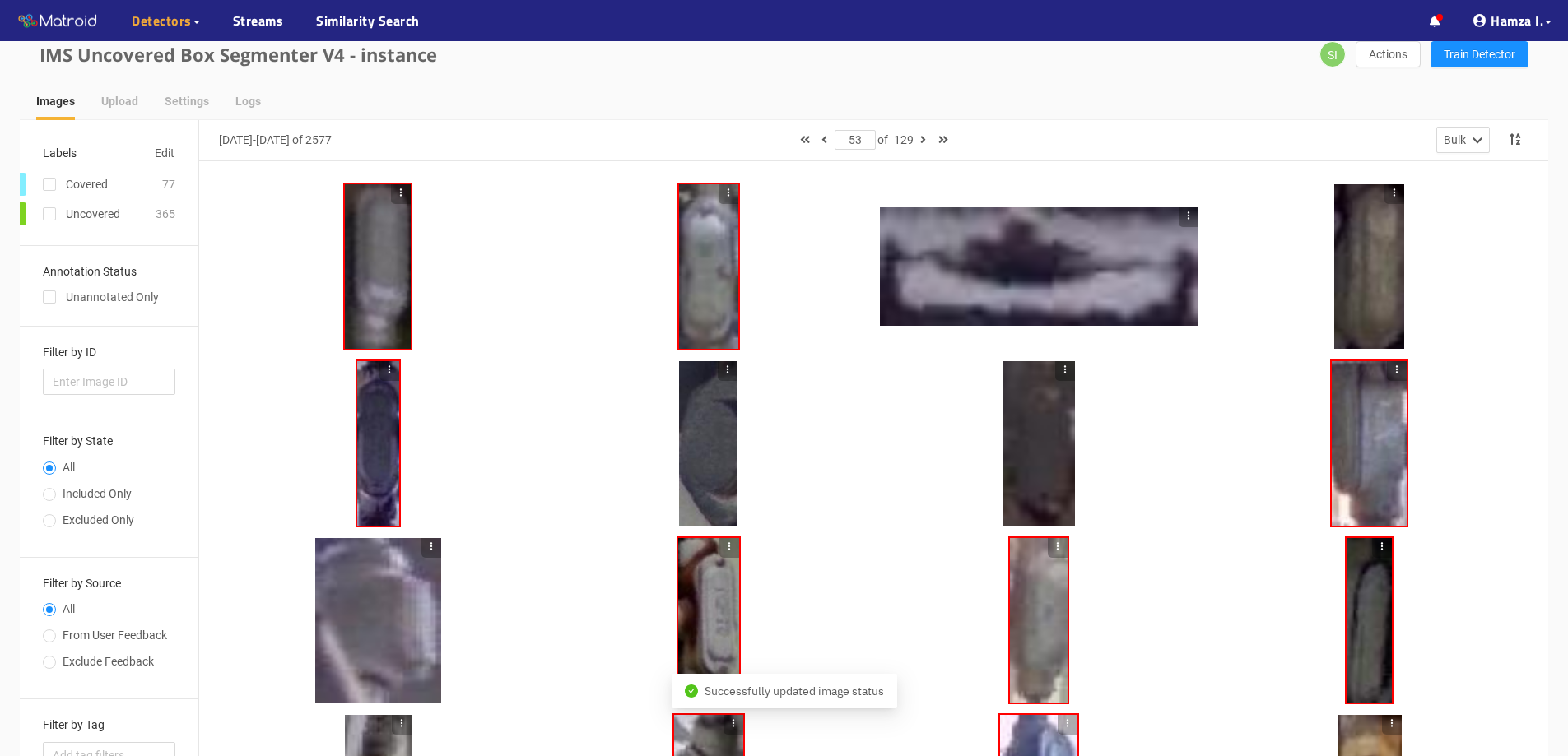
scroll to position [0, 0]
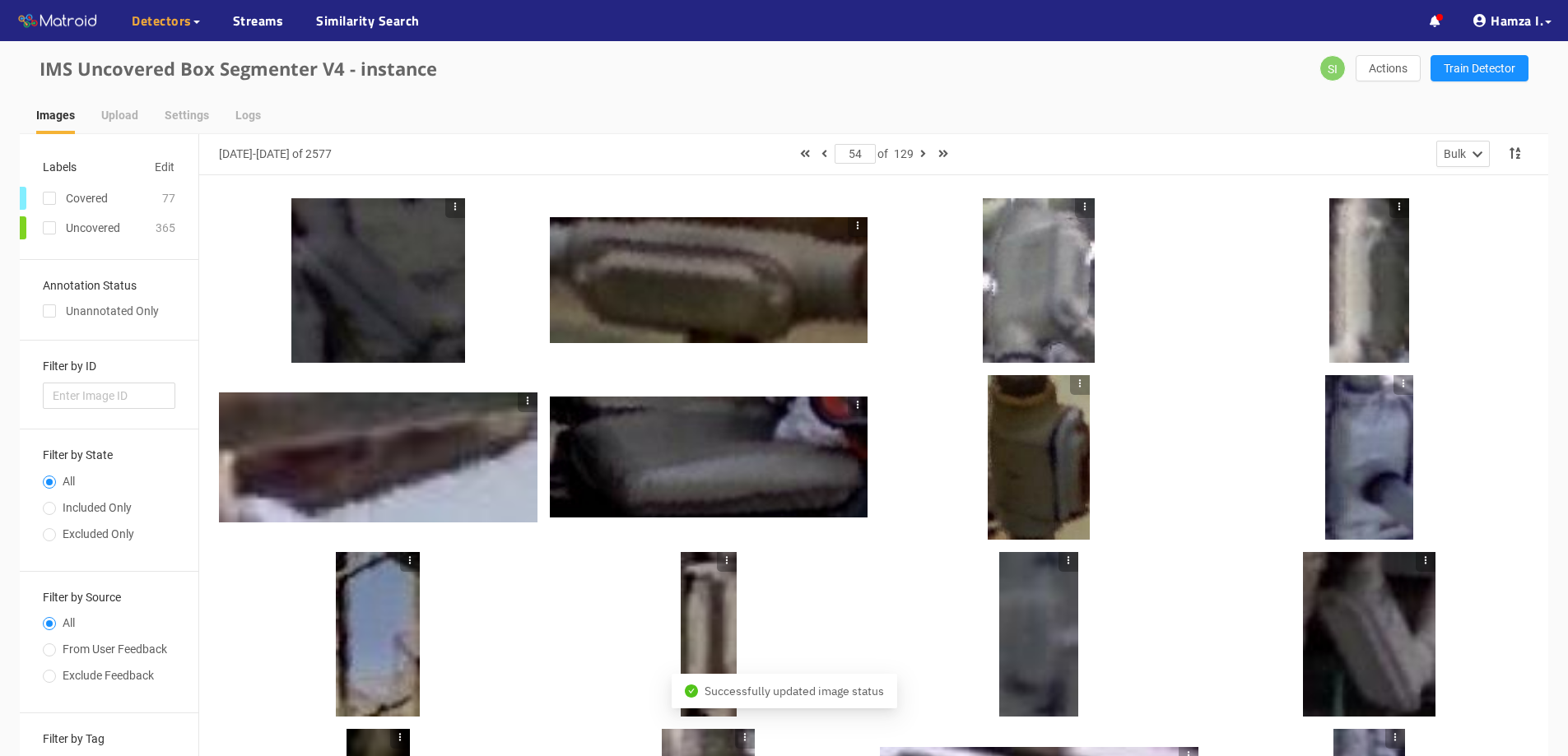
click at [854, 220] on icon "button" at bounding box center [858, 226] width 12 height 12
click at [864, 252] on li "Exclude image" at bounding box center [896, 253] width 96 height 27
click at [1085, 205] on icon "button" at bounding box center [1085, 206] width 12 height 12
click at [1103, 225] on li "Exclude image" at bounding box center [1123, 233] width 96 height 27
click at [1402, 203] on icon "button" at bounding box center [1400, 206] width 12 height 12
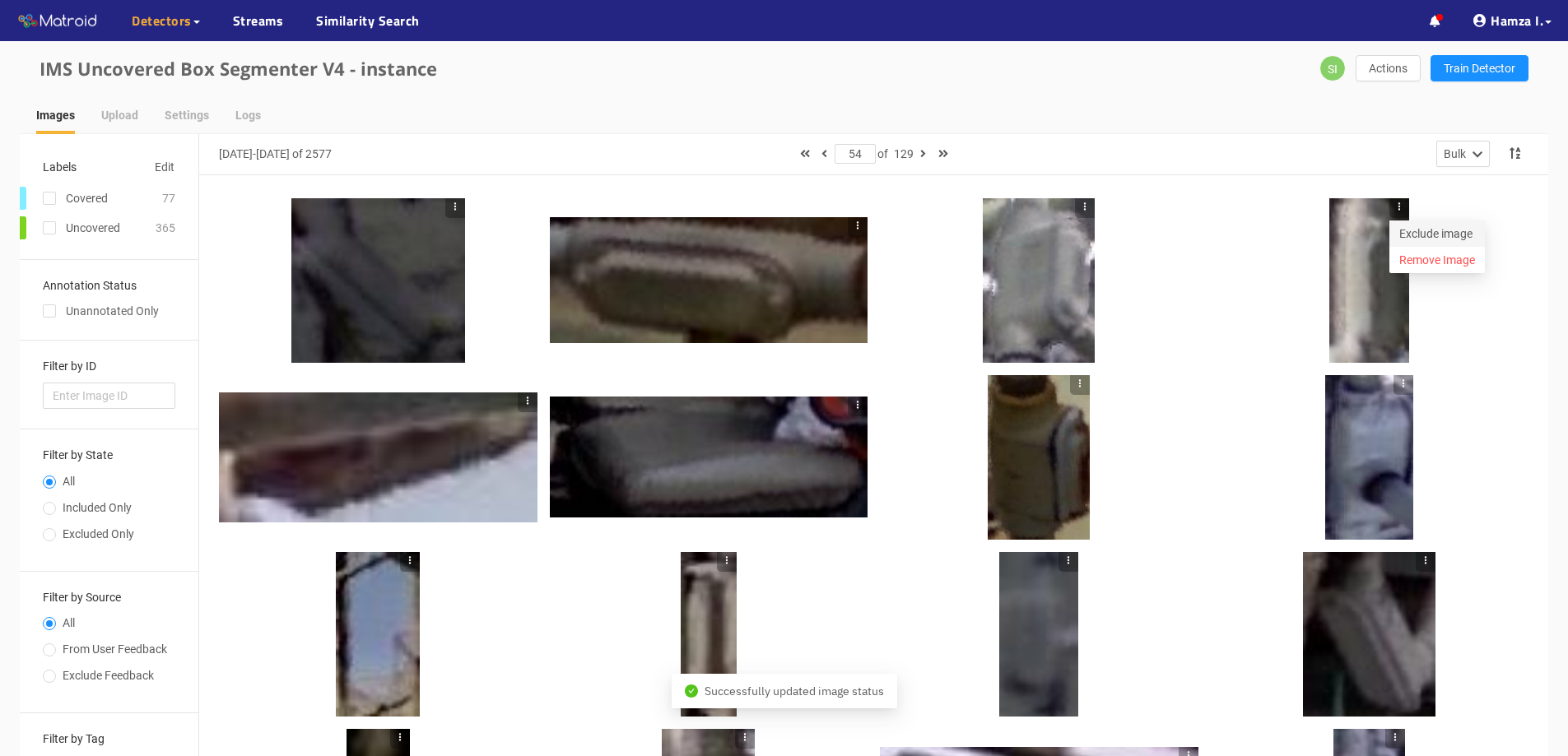
click at [1417, 231] on li "Exclude image" at bounding box center [1437, 233] width 96 height 27
click at [1082, 384] on icon "button" at bounding box center [1080, 384] width 12 height 12
click at [1095, 409] on li "Exclude image" at bounding box center [1118, 411] width 96 height 27
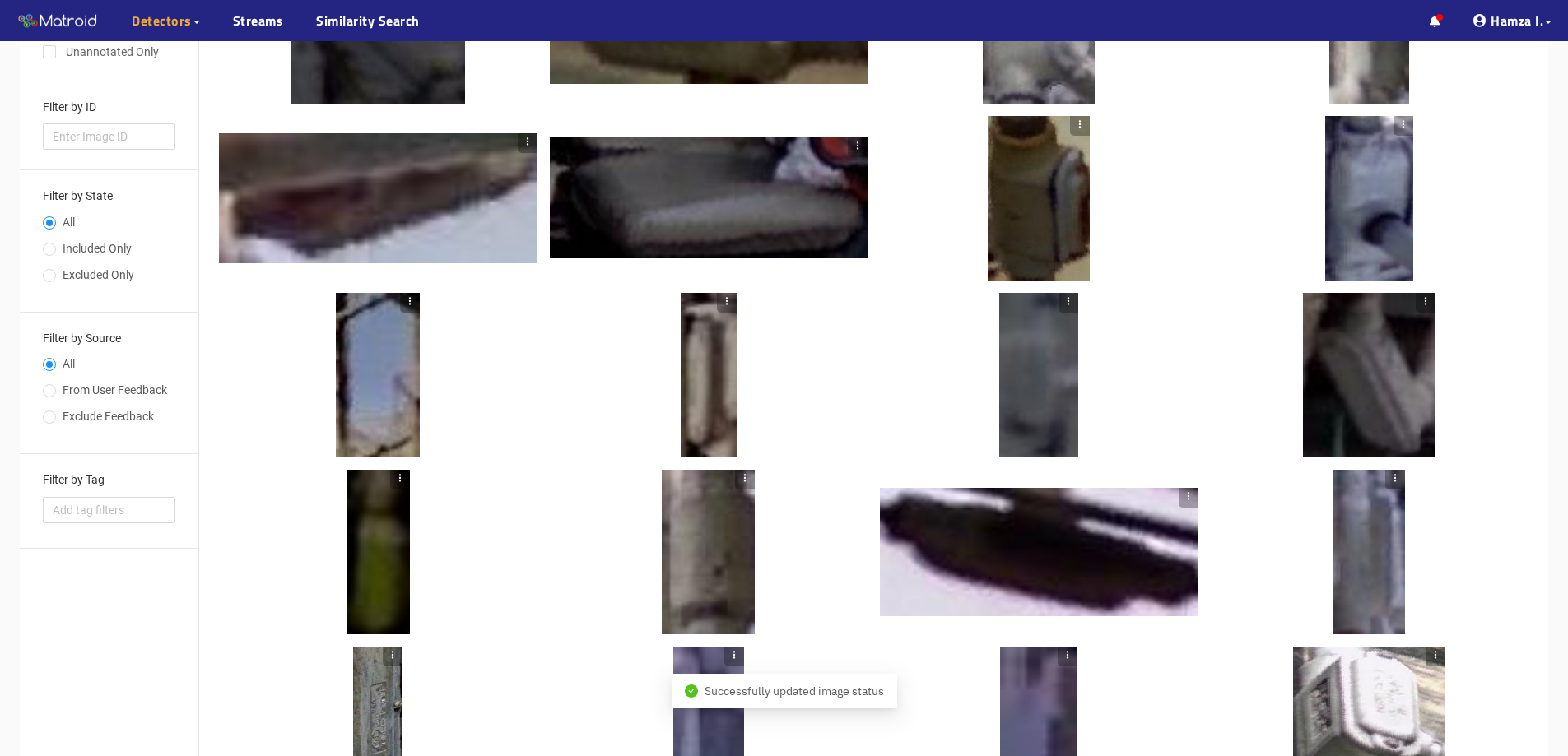
scroll to position [274, 0]
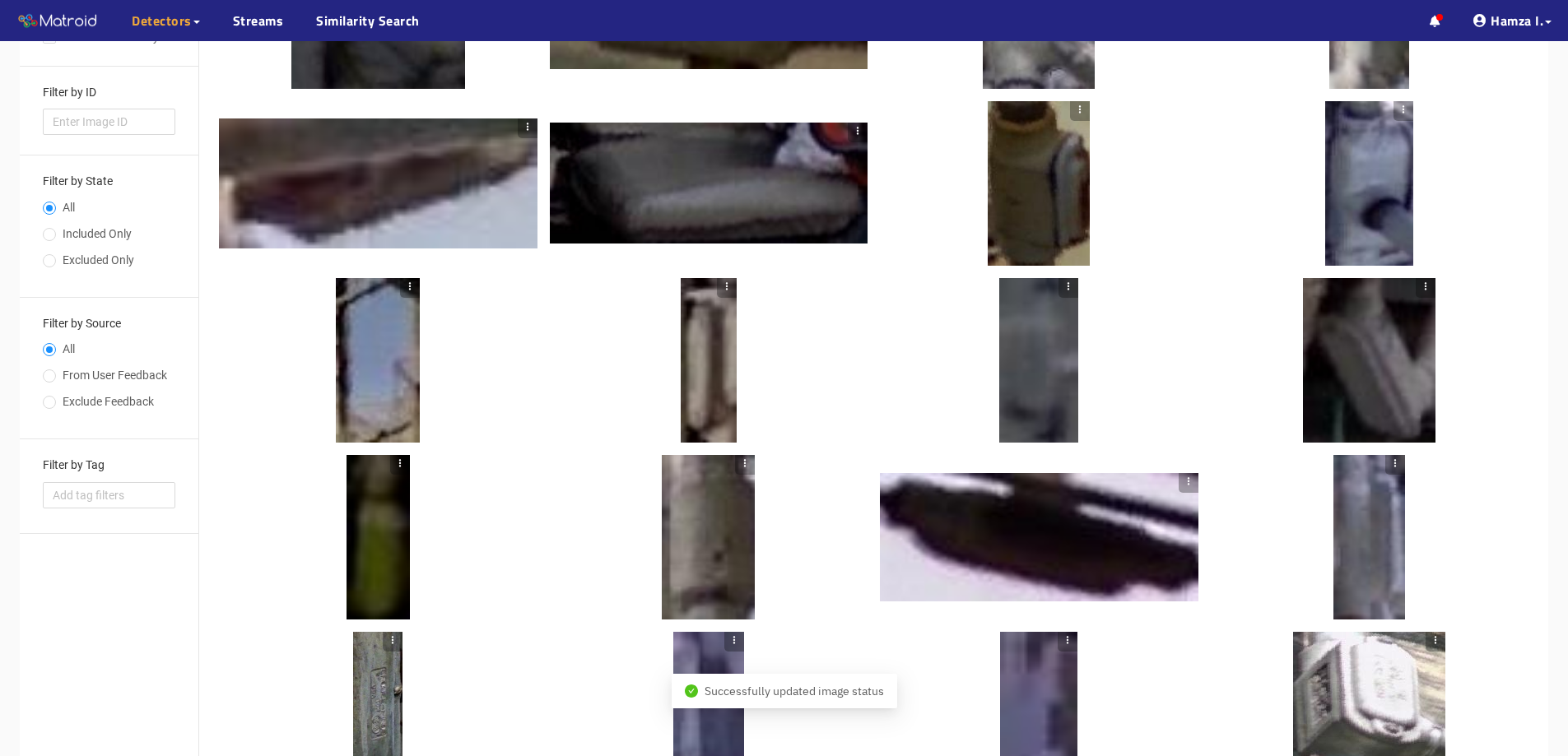
click at [724, 280] on icon "button" at bounding box center [727, 286] width 12 height 12
click at [750, 309] on li "Exclude image" at bounding box center [763, 313] width 96 height 27
click at [1419, 288] on button "button" at bounding box center [1426, 288] width 20 height 20
click at [1444, 314] on li "Exclude image" at bounding box center [1463, 313] width 96 height 27
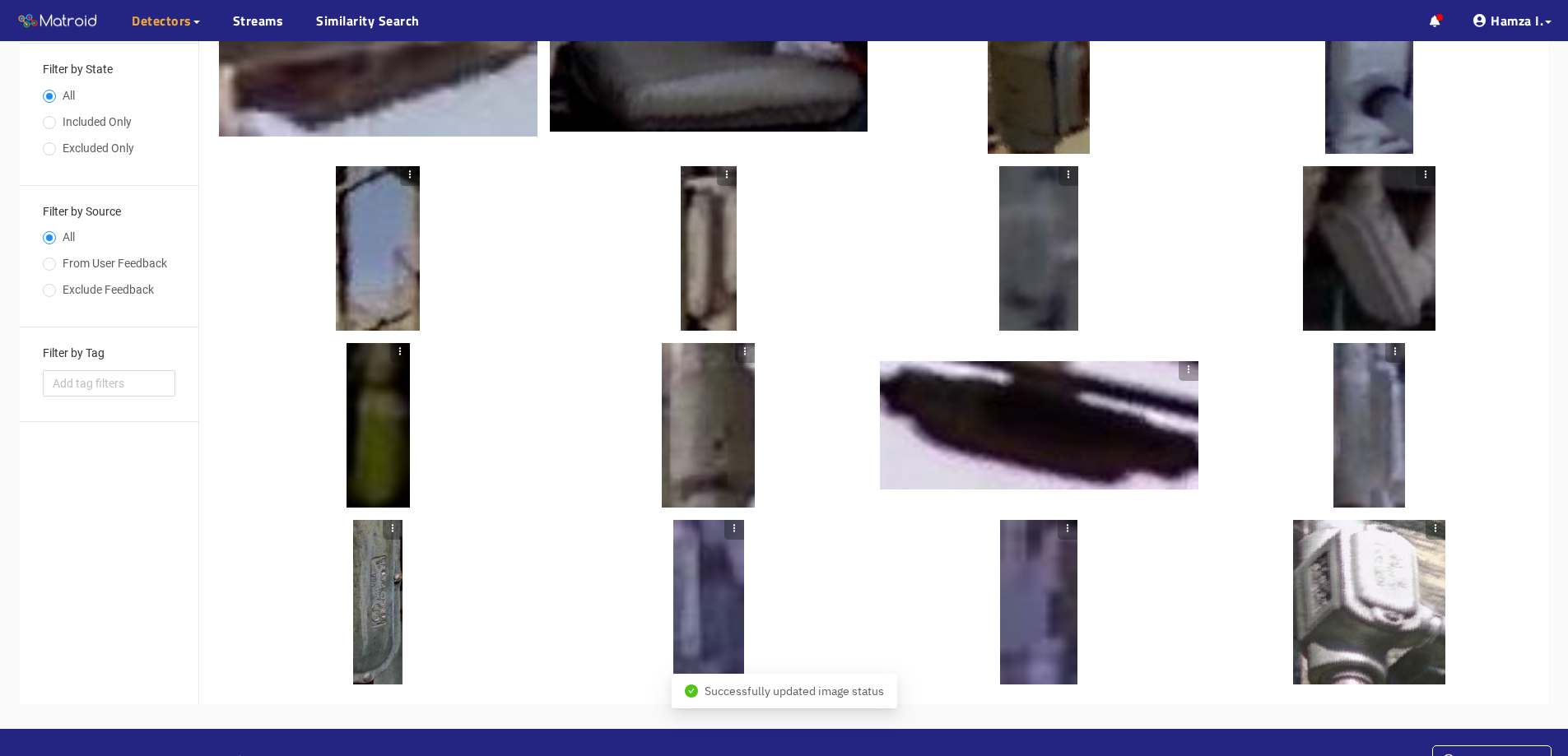
scroll to position [421, 0]
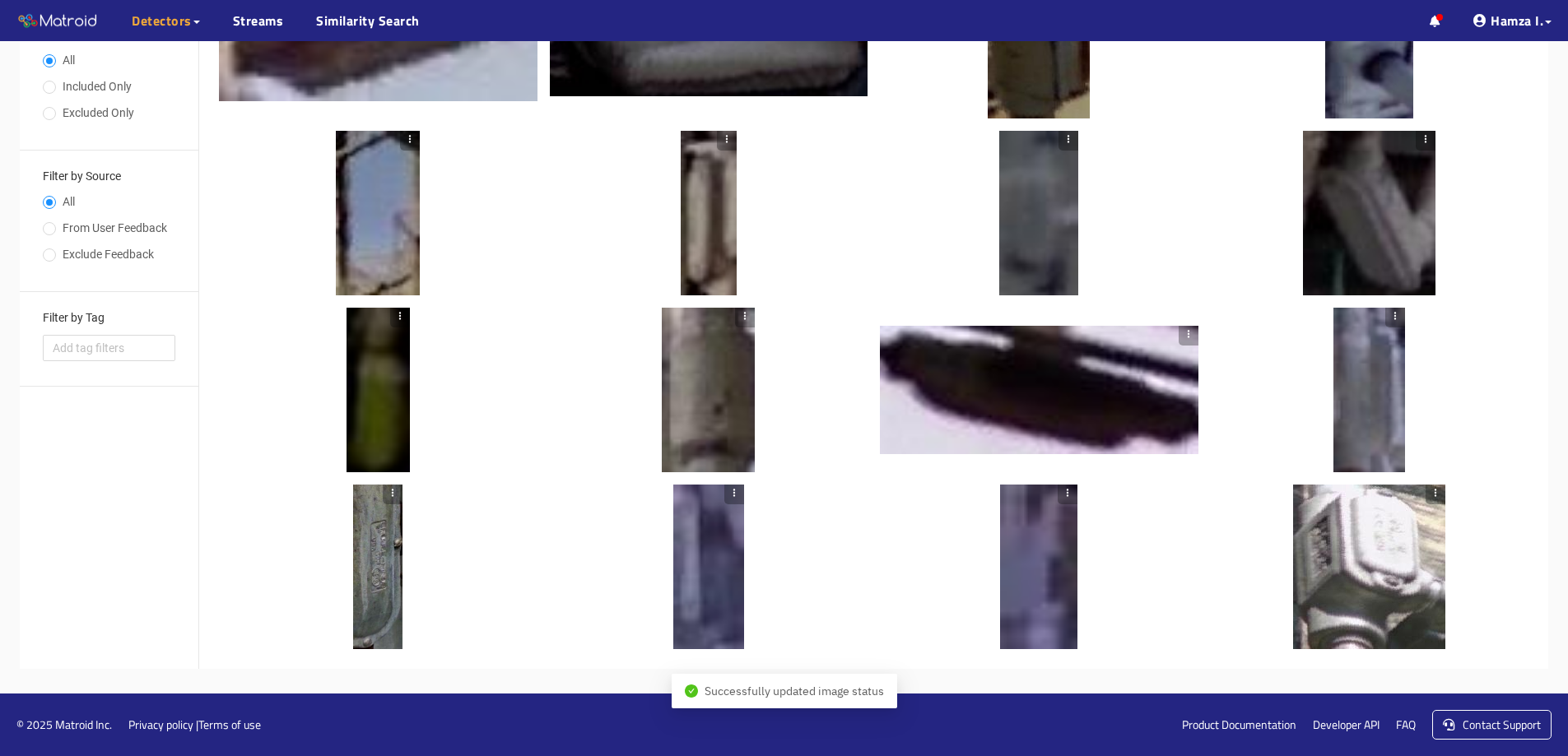
click at [391, 497] on icon "button" at bounding box center [393, 493] width 12 height 12
click at [411, 509] on li "Exclude image" at bounding box center [431, 520] width 96 height 27
click at [1431, 492] on icon "button" at bounding box center [1436, 493] width 12 height 12
click at [1447, 522] on li "Exclude image" at bounding box center [1473, 520] width 96 height 27
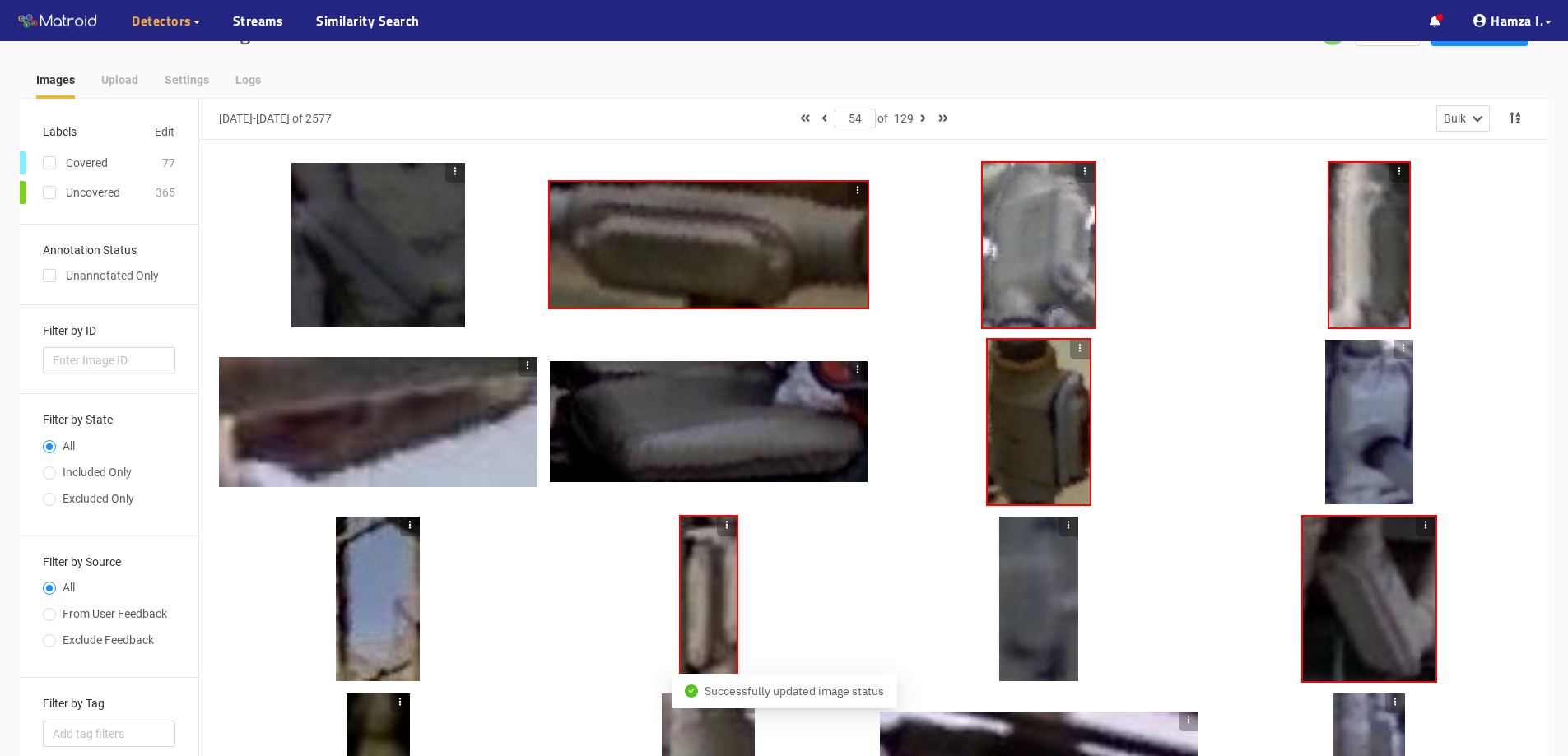
scroll to position [0, 0]
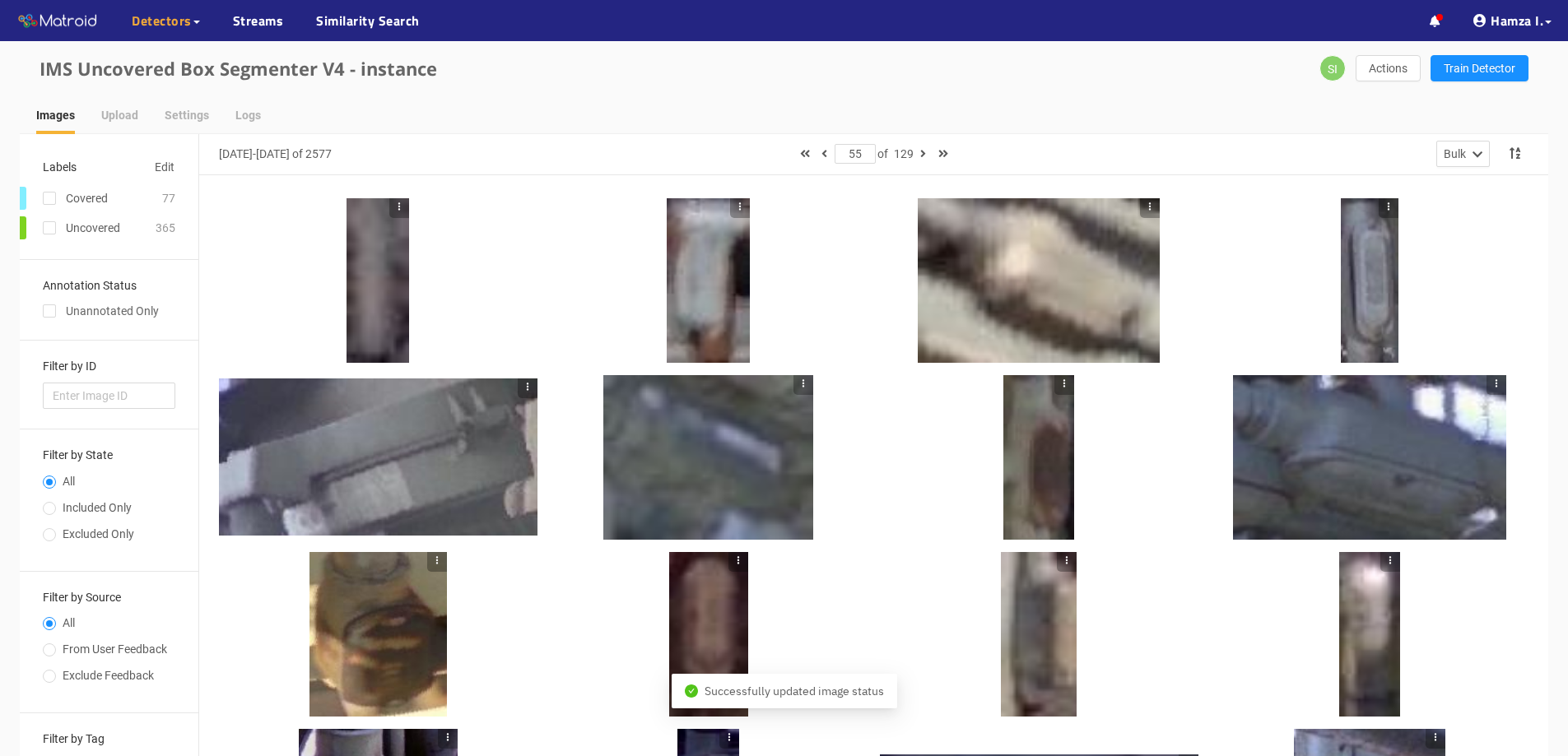
click at [1148, 200] on icon "button" at bounding box center [1150, 206] width 12 height 12
click at [1155, 235] on li "Exclude image" at bounding box center [1188, 233] width 96 height 27
click at [1385, 208] on icon "button" at bounding box center [1389, 206] width 12 height 12
click at [1394, 236] on li "Exclude image" at bounding box center [1426, 233] width 96 height 27
click at [1499, 385] on icon "button" at bounding box center [1497, 384] width 12 height 12
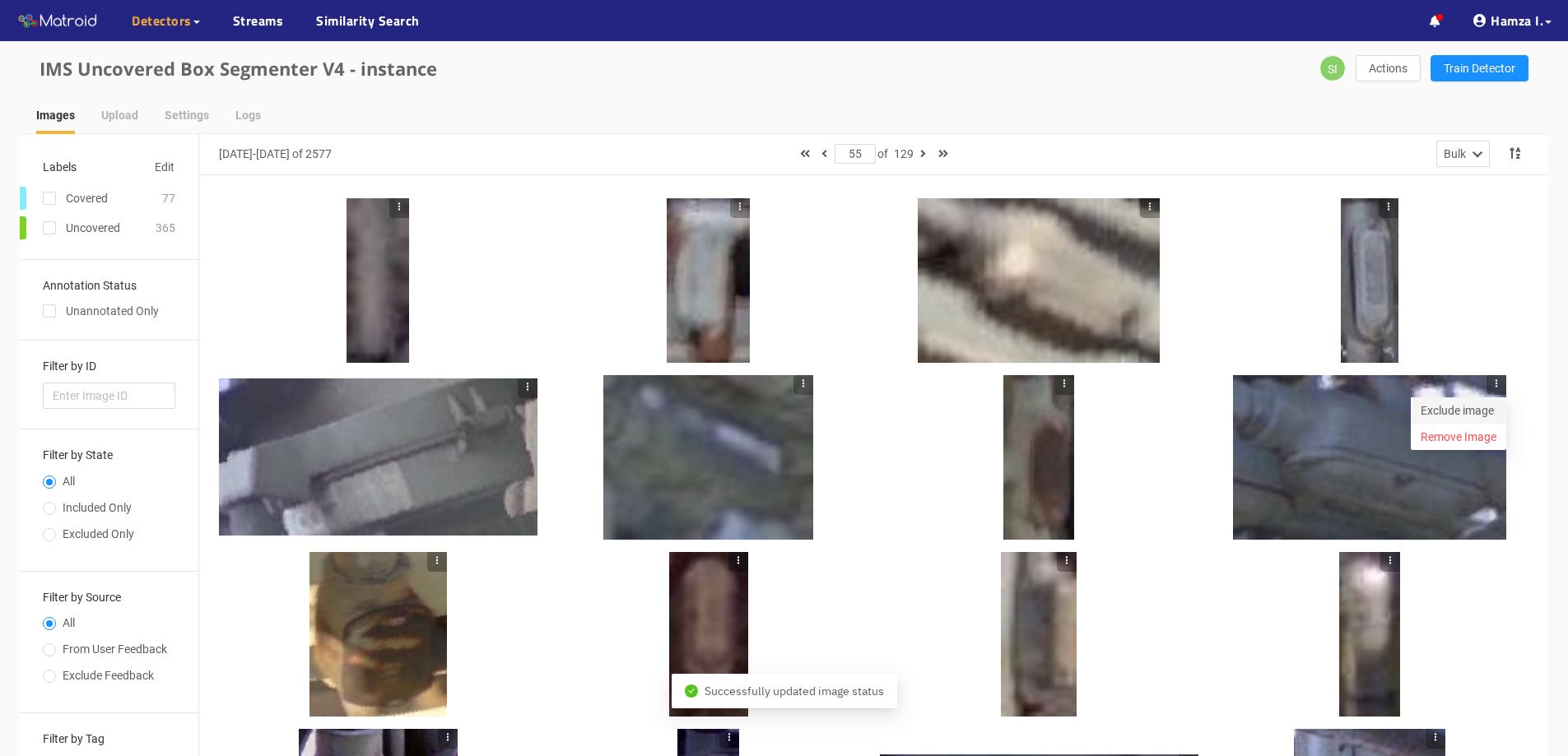
click at [1485, 406] on li "Exclude image" at bounding box center [1458, 411] width 96 height 27
click at [1062, 379] on icon "button" at bounding box center [1064, 384] width 12 height 12
click at [1077, 405] on li "Exclude image" at bounding box center [1102, 411] width 96 height 27
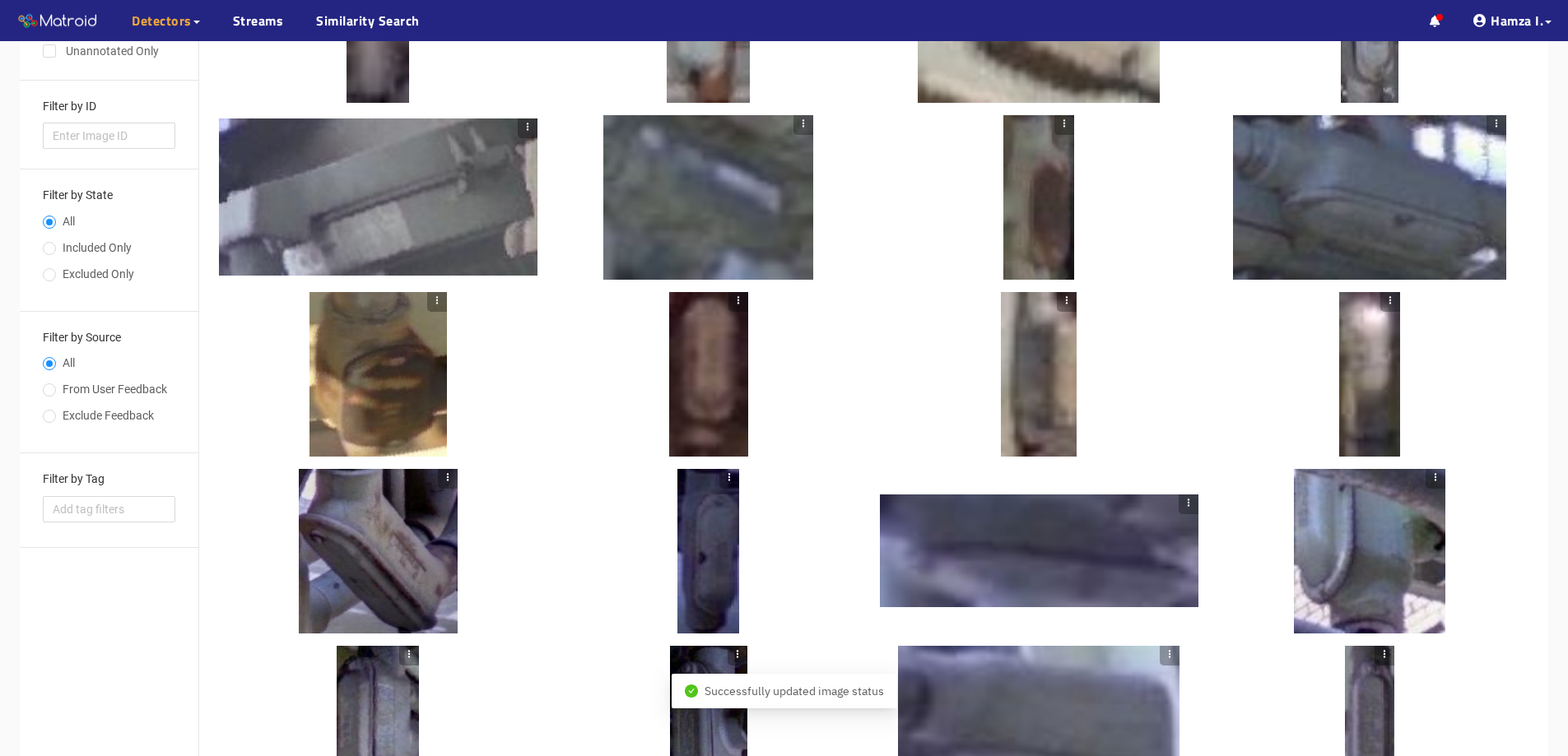
scroll to position [274, 0]
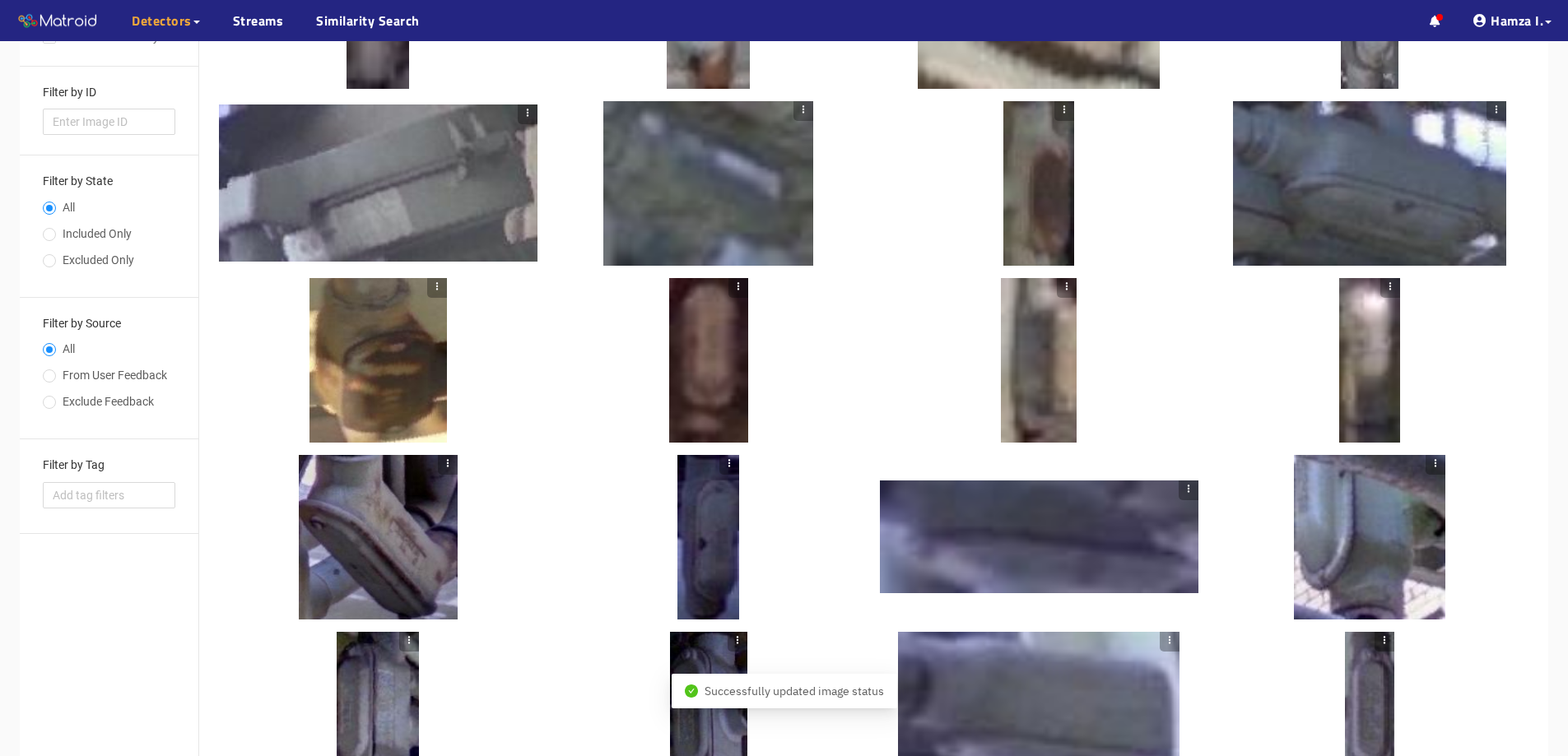
click at [436, 280] on icon "button" at bounding box center [437, 286] width 12 height 12
click at [456, 307] on li "Exclude image" at bounding box center [474, 313] width 96 height 27
click at [736, 284] on icon "button" at bounding box center [739, 286] width 12 height 12
click at [764, 316] on li "Exclude image" at bounding box center [775, 313] width 96 height 27
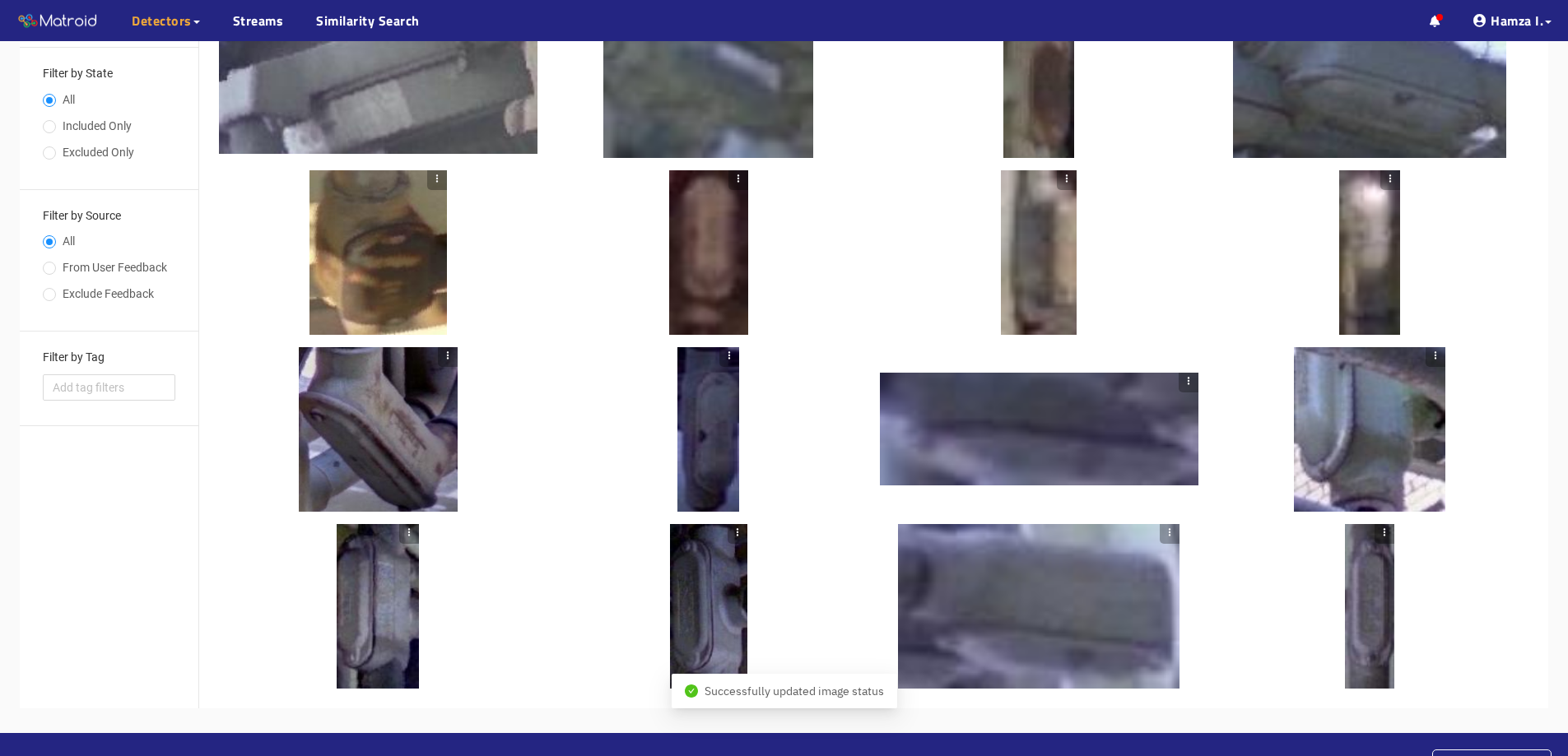
scroll to position [421, 0]
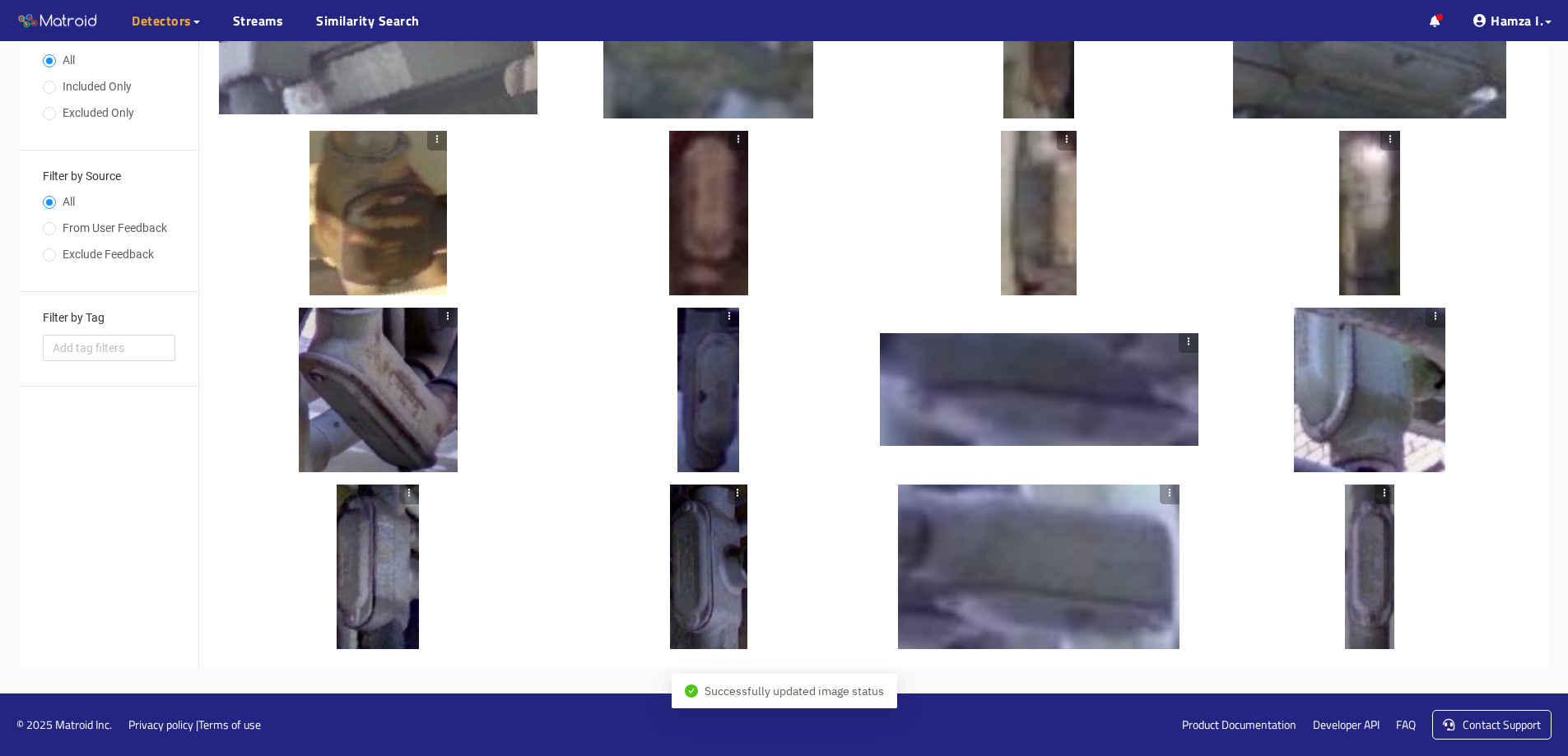
click at [448, 317] on icon "button" at bounding box center [448, 316] width 12 height 12
click at [470, 333] on li "Exclude image" at bounding box center [485, 342] width 96 height 27
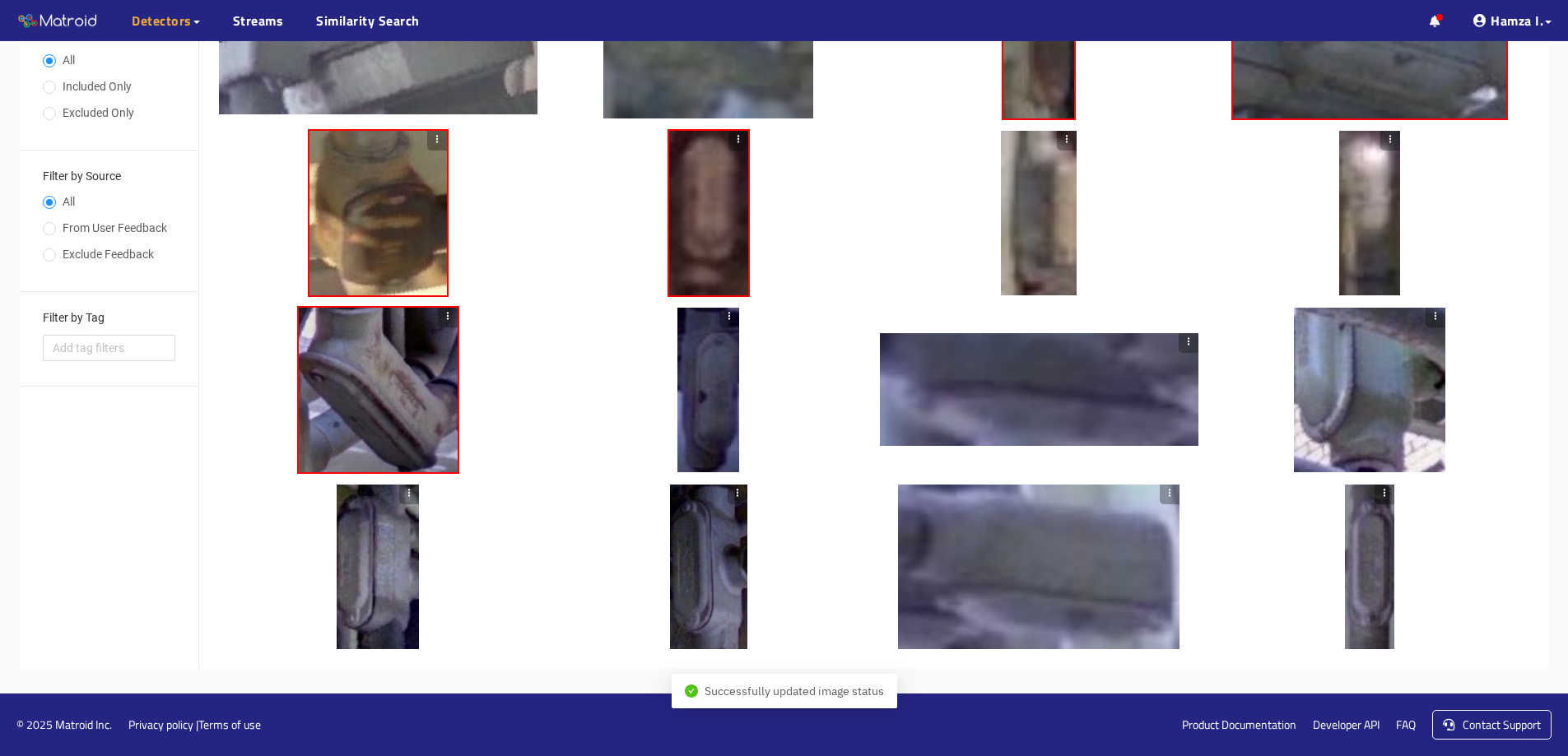
click at [726, 321] on icon "button" at bounding box center [730, 316] width 12 height 12
click at [734, 341] on li "Exclude image" at bounding box center [767, 342] width 96 height 27
click at [726, 323] on button "button" at bounding box center [730, 318] width 20 height 20
click at [726, 331] on li "Exclude image" at bounding box center [767, 342] width 96 height 27
click at [404, 491] on icon "button" at bounding box center [410, 493] width 12 height 12
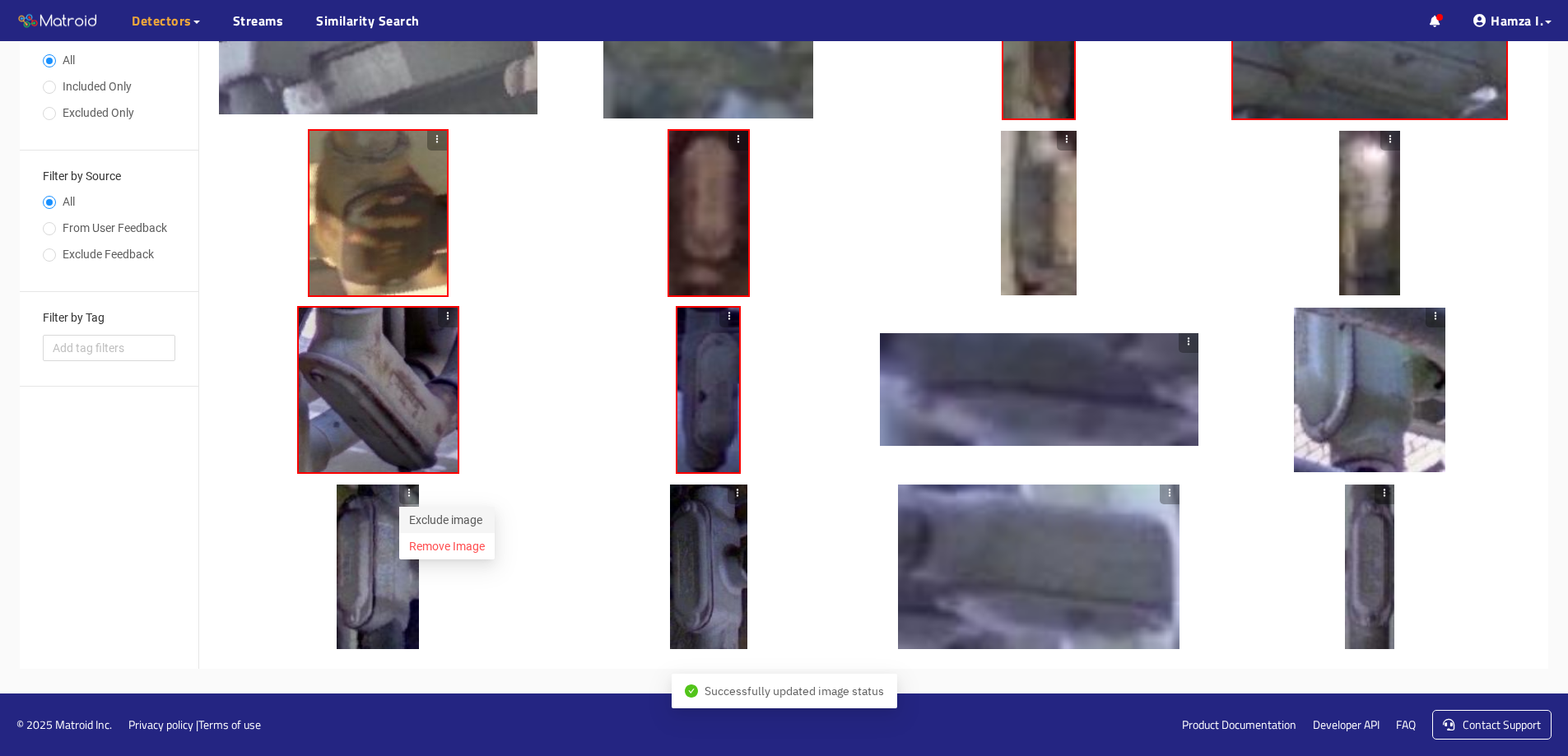
click at [433, 518] on li "Exclude image" at bounding box center [446, 520] width 96 height 27
click at [741, 492] on icon "button" at bounding box center [738, 493] width 12 height 12
click at [744, 518] on li "Exclude image" at bounding box center [774, 520] width 96 height 27
click at [1437, 317] on icon "button" at bounding box center [1436, 316] width 12 height 12
click at [1442, 332] on li "Exclude image" at bounding box center [1472, 342] width 96 height 27
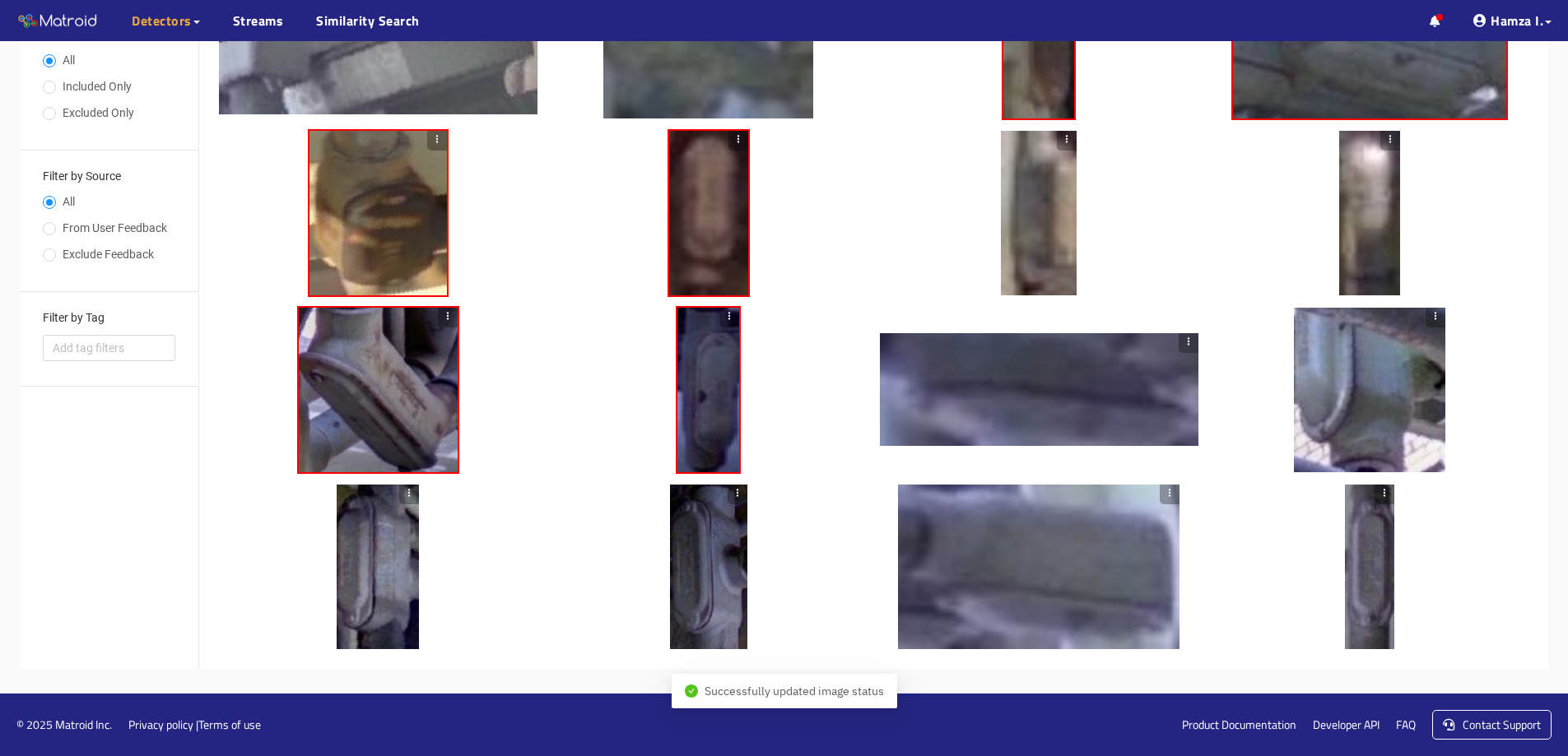
click at [1389, 496] on icon "button" at bounding box center [1385, 493] width 12 height 12
click at [1388, 516] on li "Exclude image" at bounding box center [1422, 520] width 96 height 27
click at [1173, 488] on icon "button" at bounding box center [1170, 493] width 12 height 12
click at [1182, 519] on li "Exclude image" at bounding box center [1208, 520] width 96 height 27
click at [1189, 340] on icon "button" at bounding box center [1189, 341] width 12 height 12
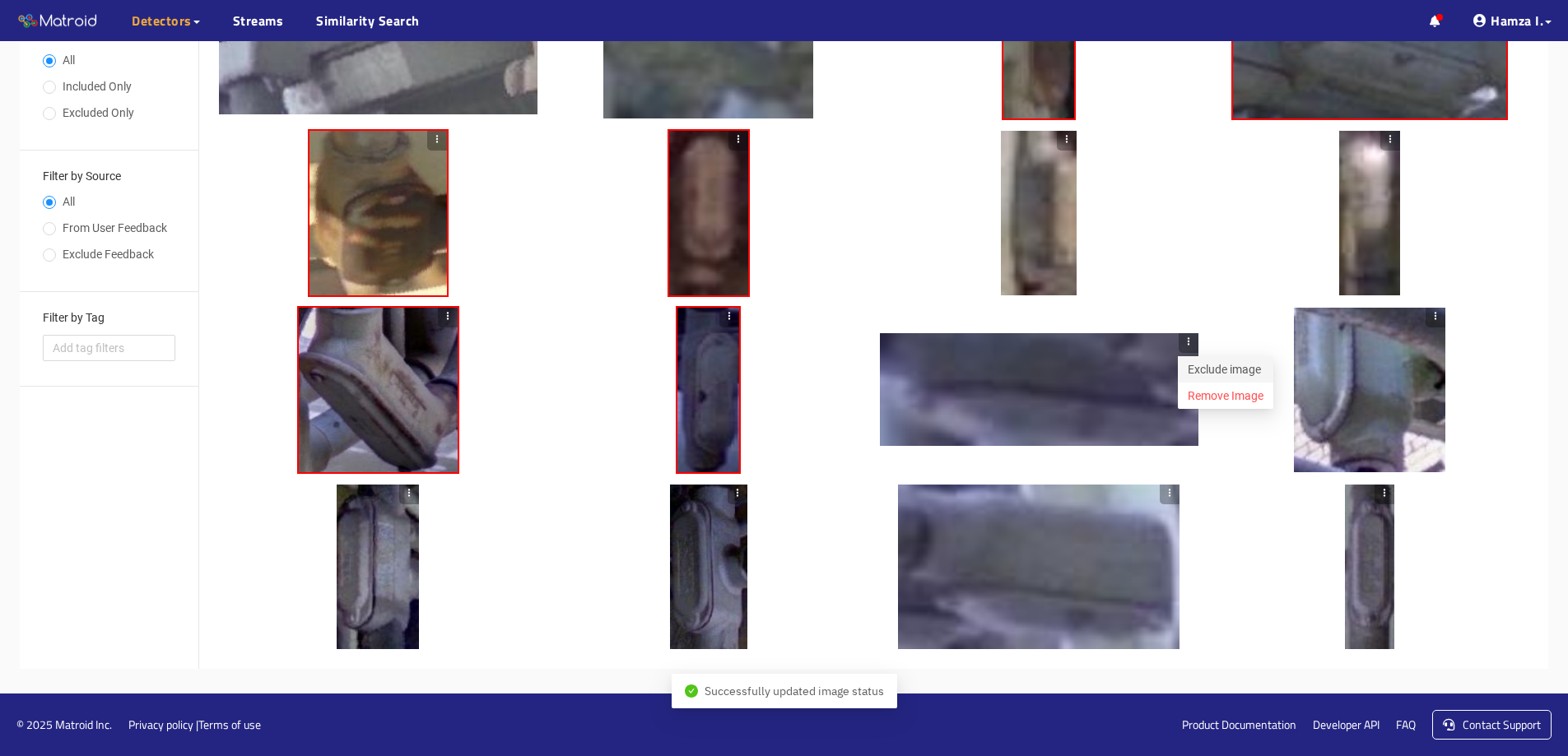
click at [1201, 371] on li "Exclude image" at bounding box center [1225, 369] width 96 height 27
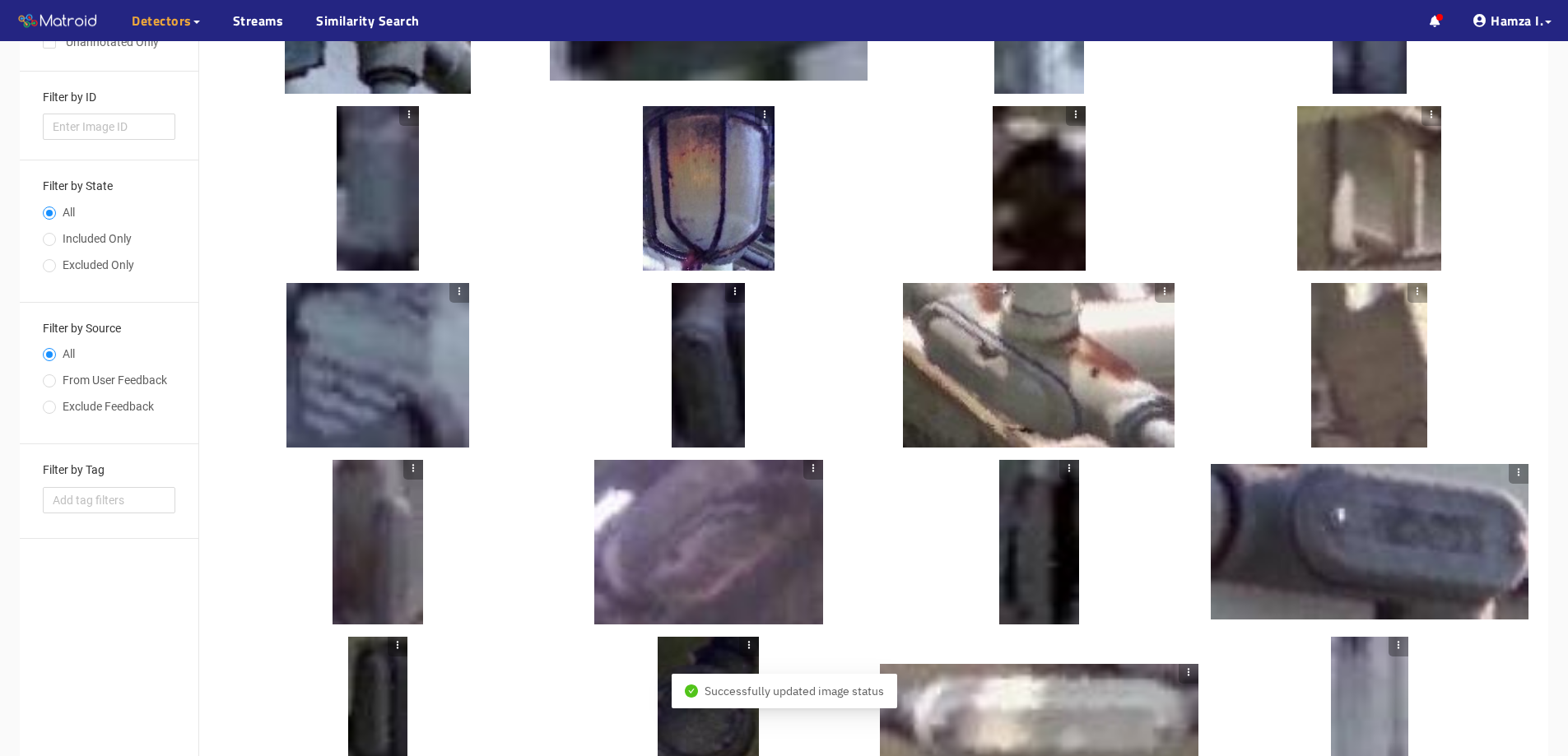
scroll to position [274, 0]
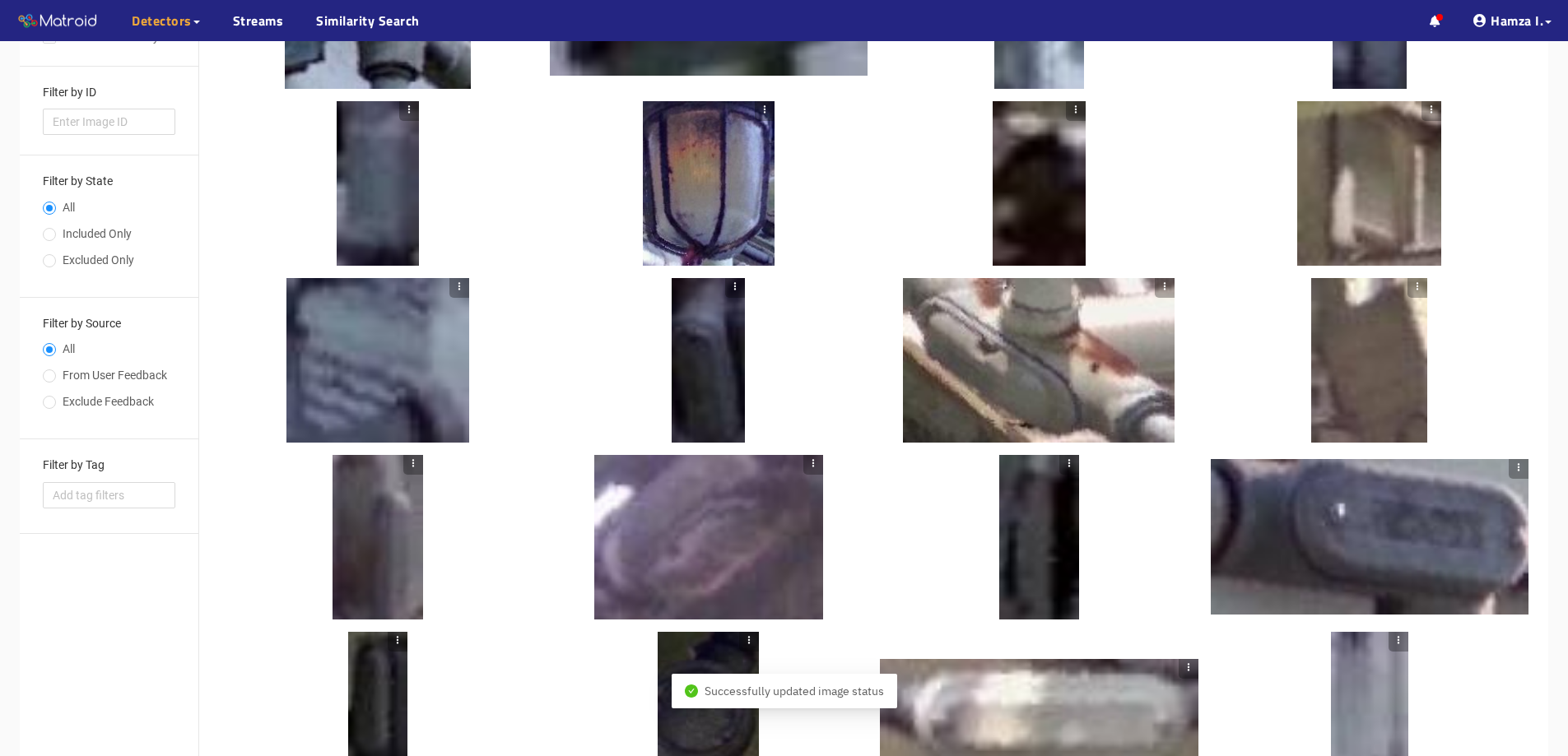
click at [728, 286] on button "button" at bounding box center [736, 288] width 20 height 20
click at [765, 306] on li "Exclude image" at bounding box center [773, 313] width 96 height 27
click at [1161, 282] on icon "button" at bounding box center [1165, 286] width 12 height 12
click at [1171, 315] on li "Exclude image" at bounding box center [1203, 313] width 96 height 27
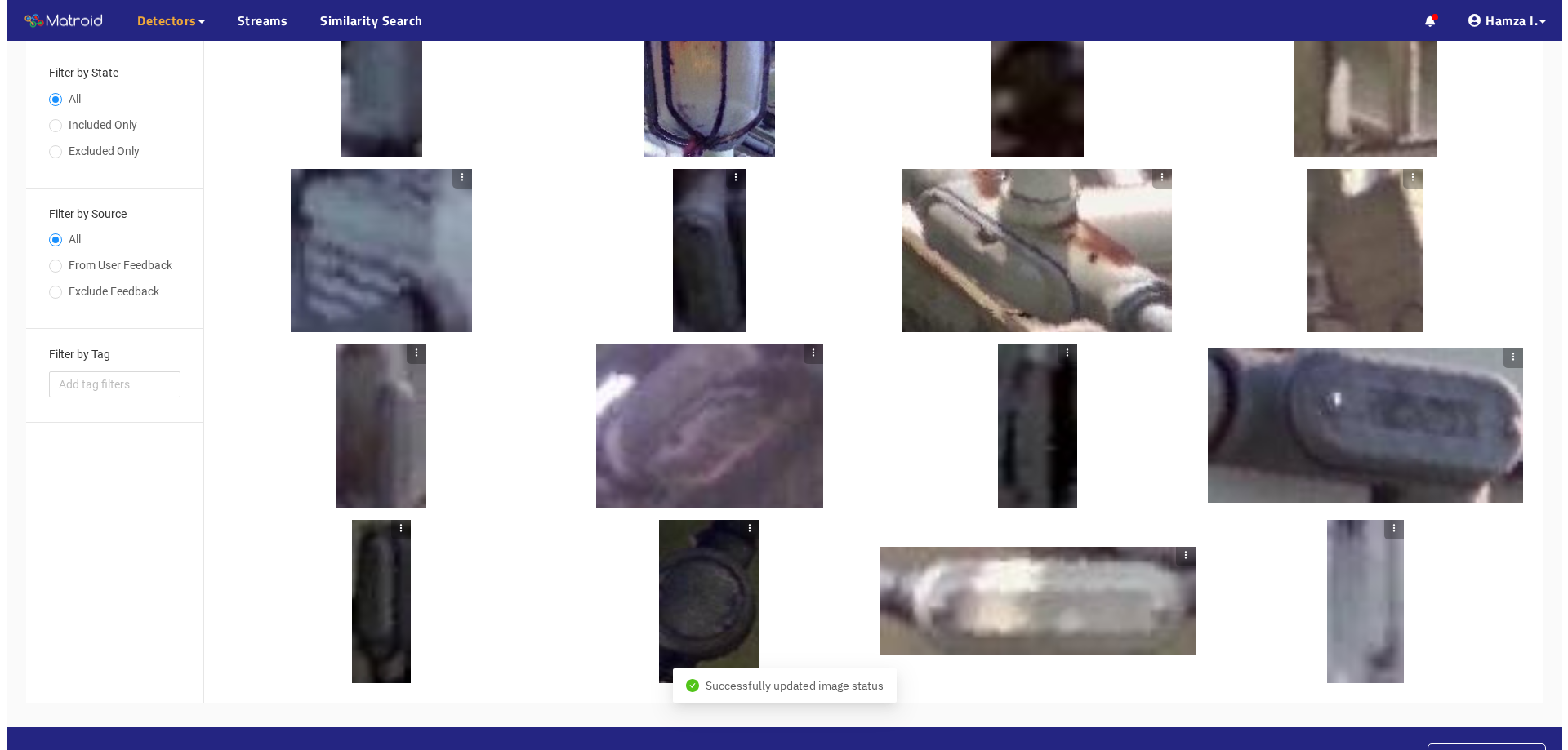
scroll to position [418, 0]
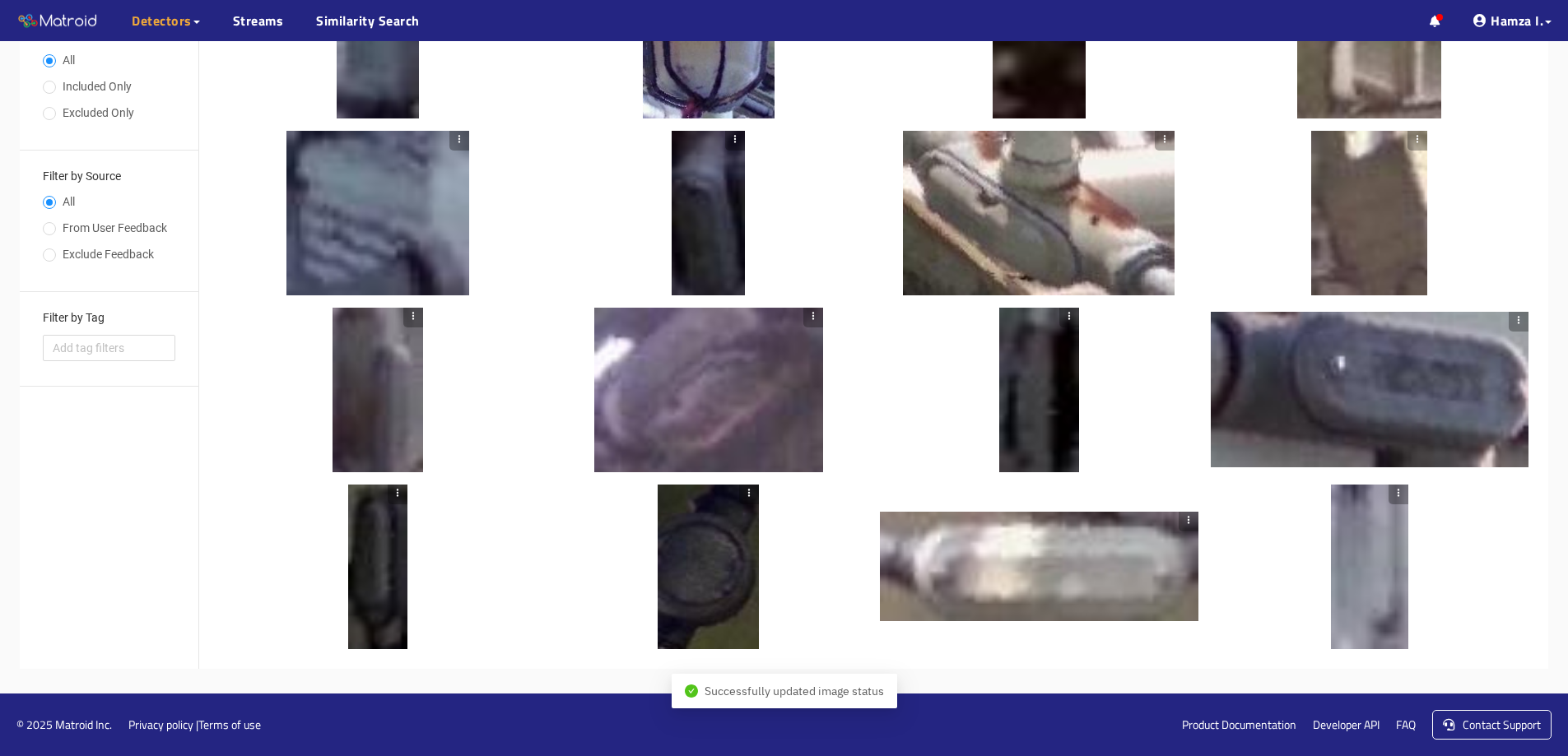
click at [815, 319] on icon "button" at bounding box center [814, 316] width 12 height 12
click at [844, 343] on li "Exclude image" at bounding box center [850, 342] width 96 height 27
click at [1512, 318] on button "button" at bounding box center [1519, 322] width 20 height 20
click at [1505, 349] on li "Exclude image" at bounding box center [1481, 346] width 96 height 27
click at [1197, 517] on button "button" at bounding box center [1189, 522] width 20 height 20
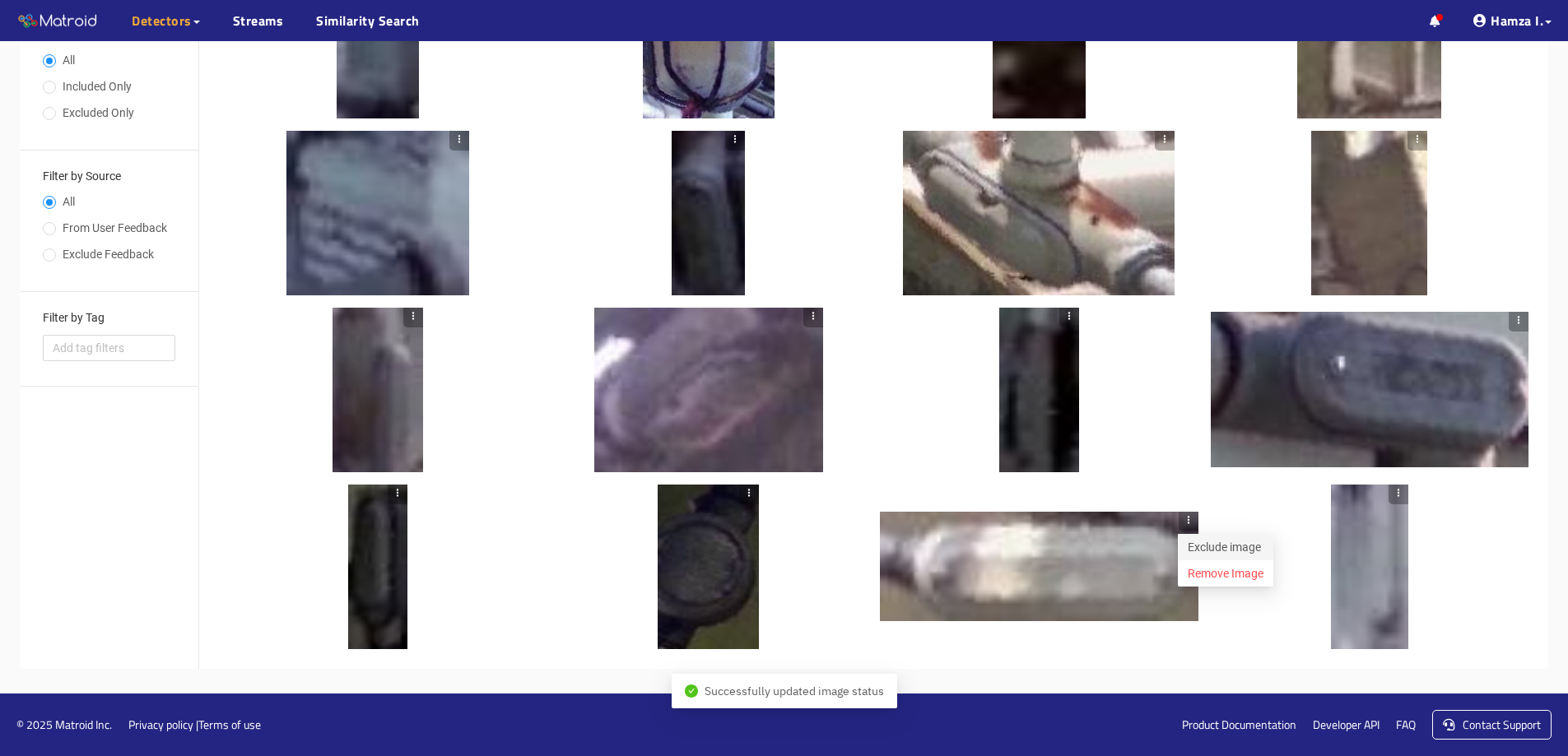
click at [1208, 541] on li "Exclude image" at bounding box center [1225, 547] width 96 height 27
click at [387, 488] on div at bounding box center [378, 567] width 59 height 165
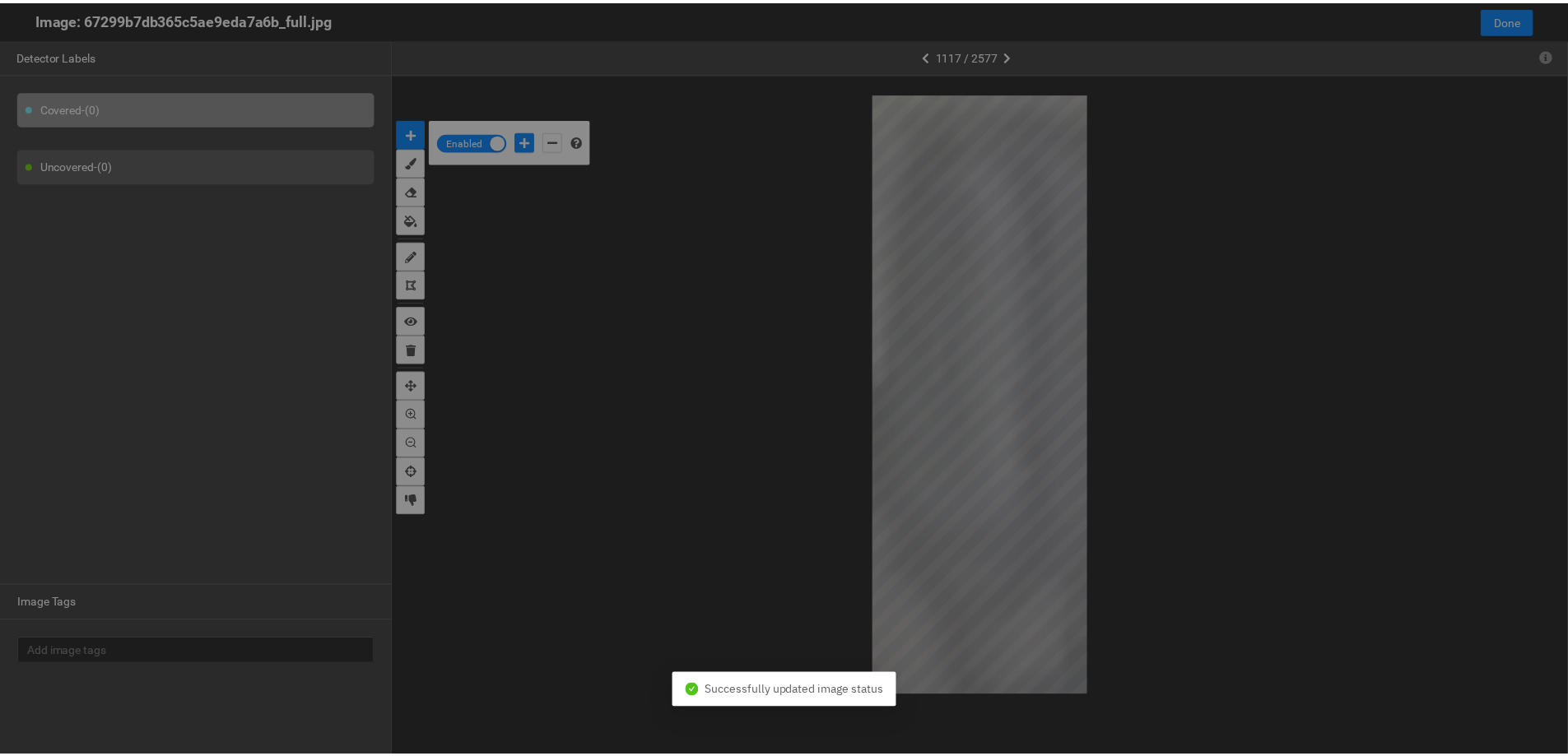
scroll to position [747, 0]
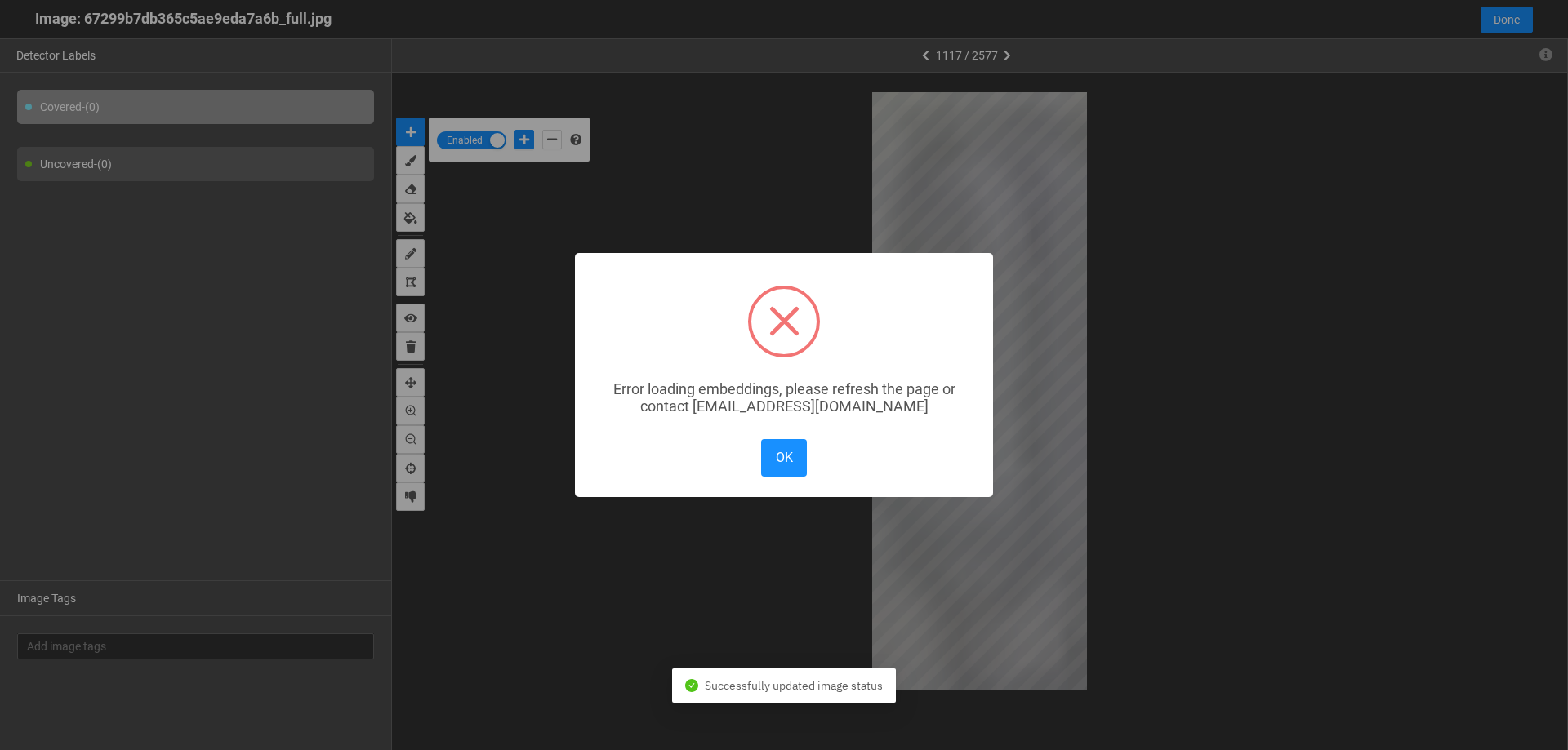
click at [784, 435] on div "× Error loading embeddings, please refresh the page or contact [EMAIL_ADDRESS][…" at bounding box center [784, 374] width 418 height 243
click at [784, 444] on button "OK" at bounding box center [784, 458] width 46 height 37
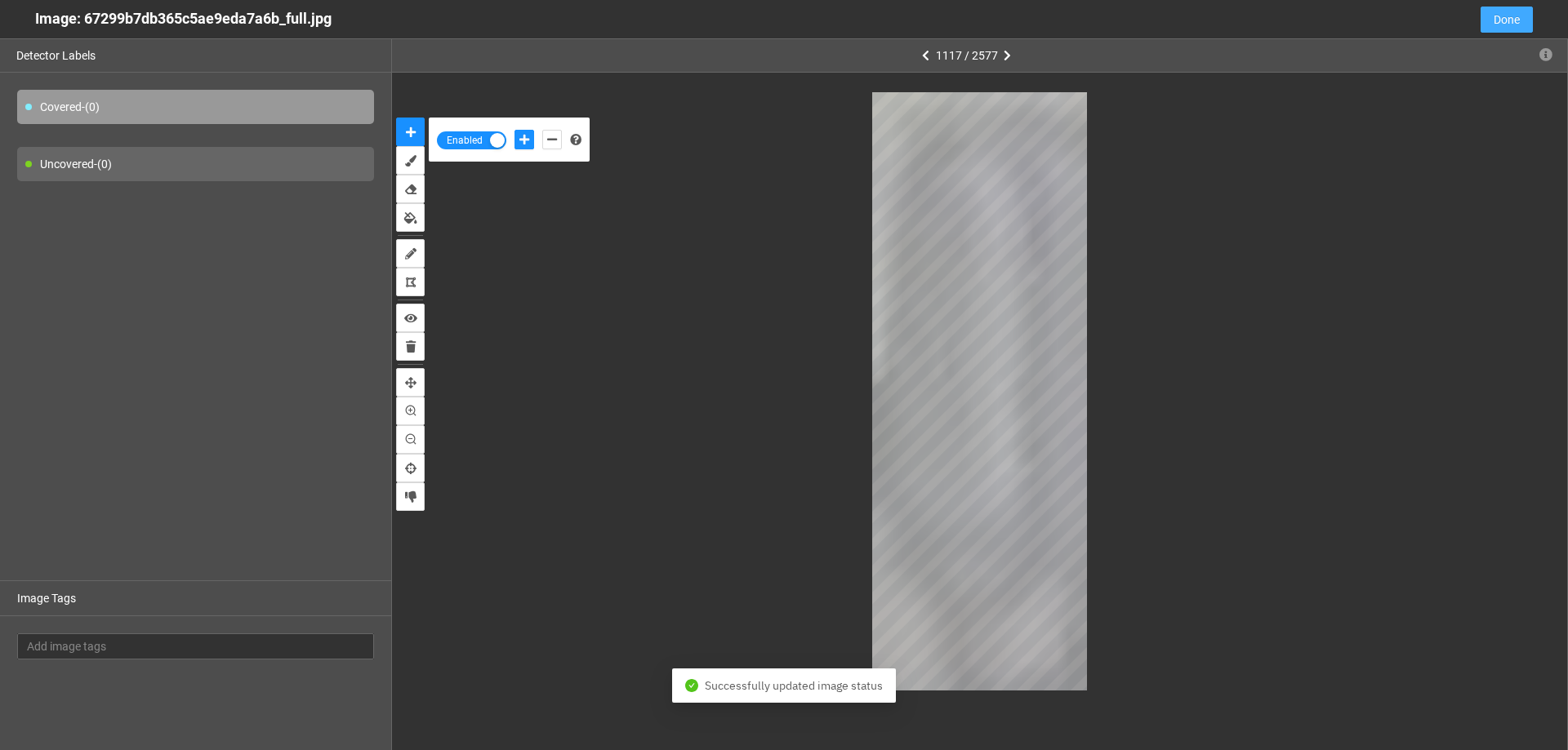
drag, startPoint x: 1512, startPoint y: 16, endPoint x: 1501, endPoint y: 20, distance: 11.7
click at [1512, 17] on span "Done" at bounding box center [1506, 20] width 26 height 18
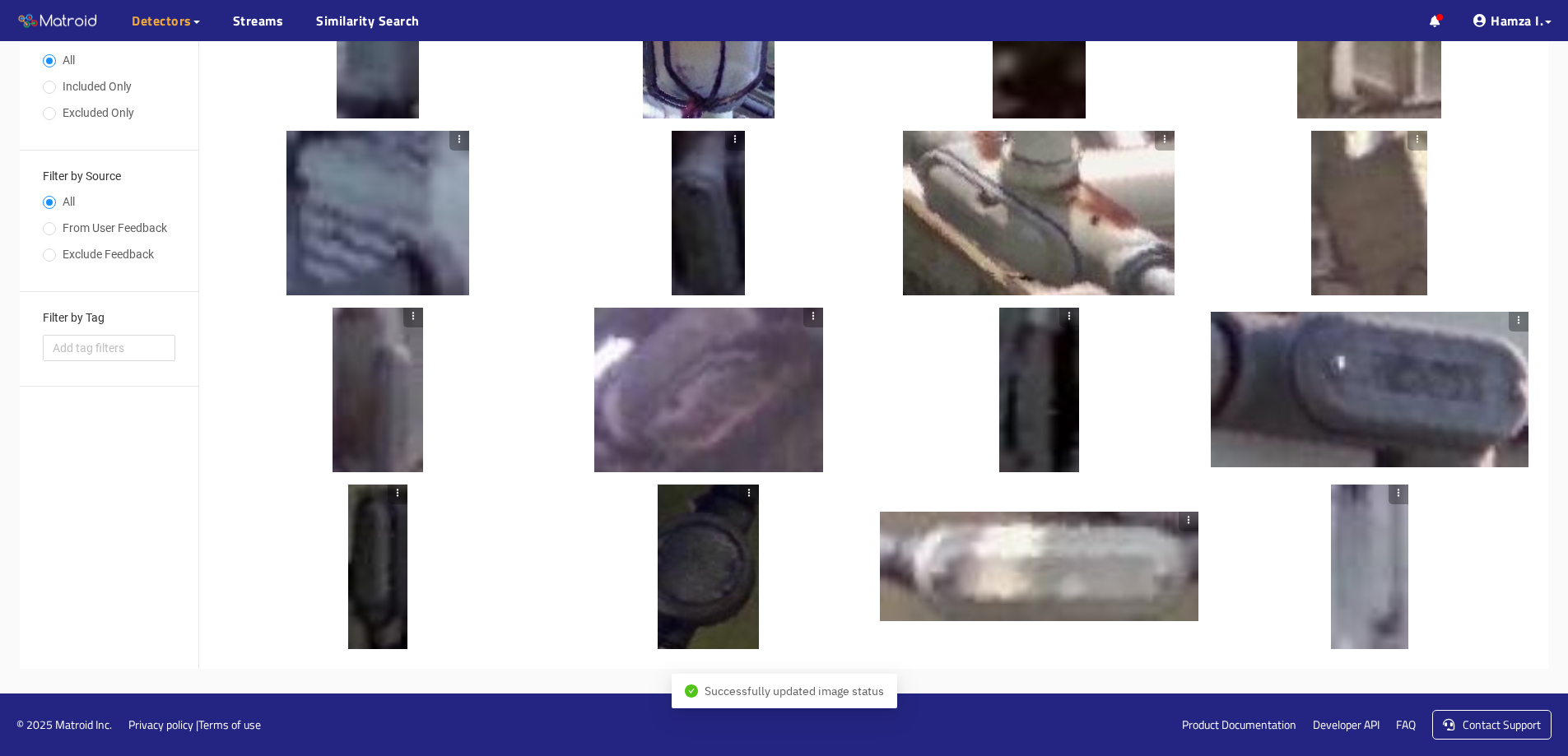
click at [389, 502] on button "button" at bounding box center [398, 494] width 20 height 20
click at [404, 508] on li "Exclude image" at bounding box center [435, 520] width 96 height 27
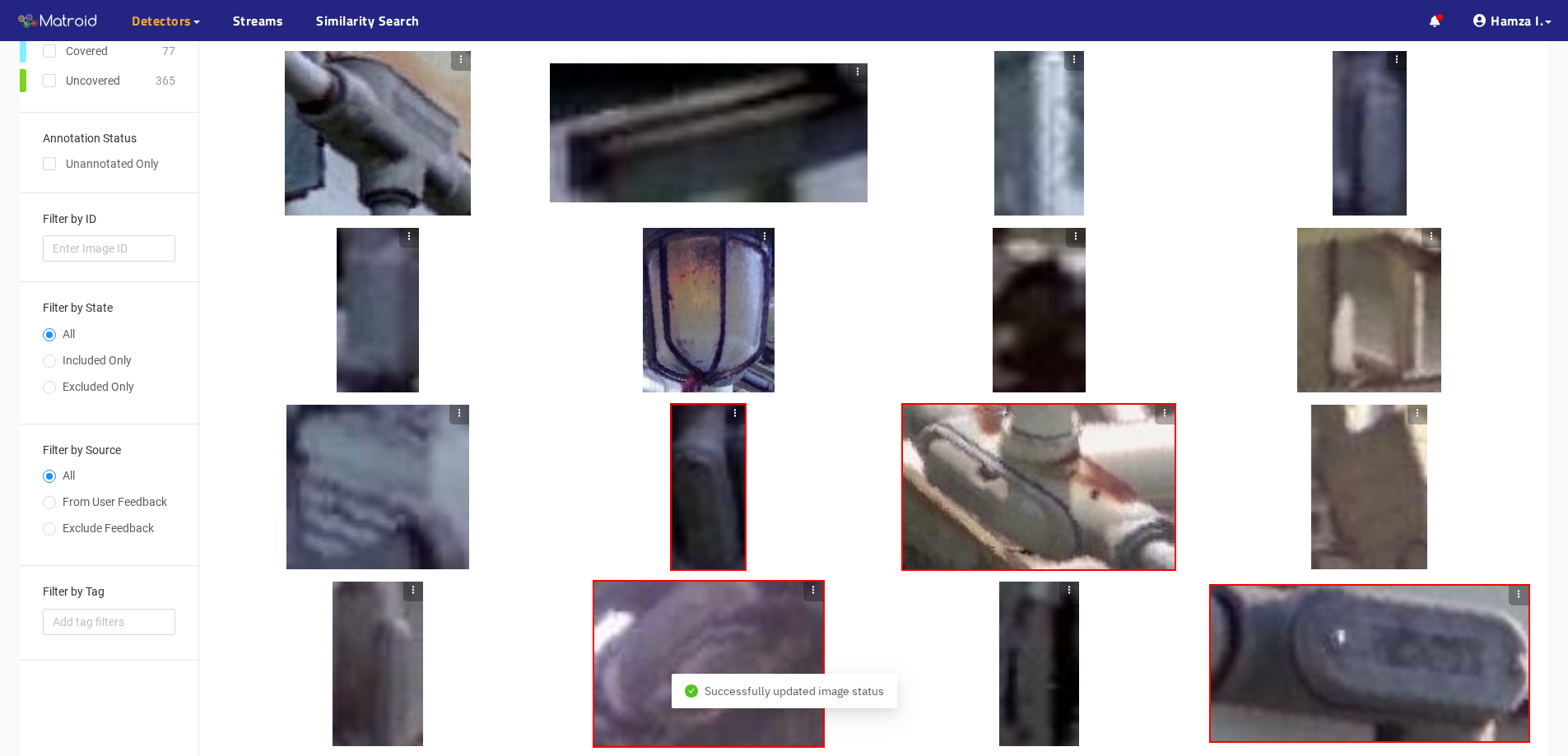
scroll to position [0, 0]
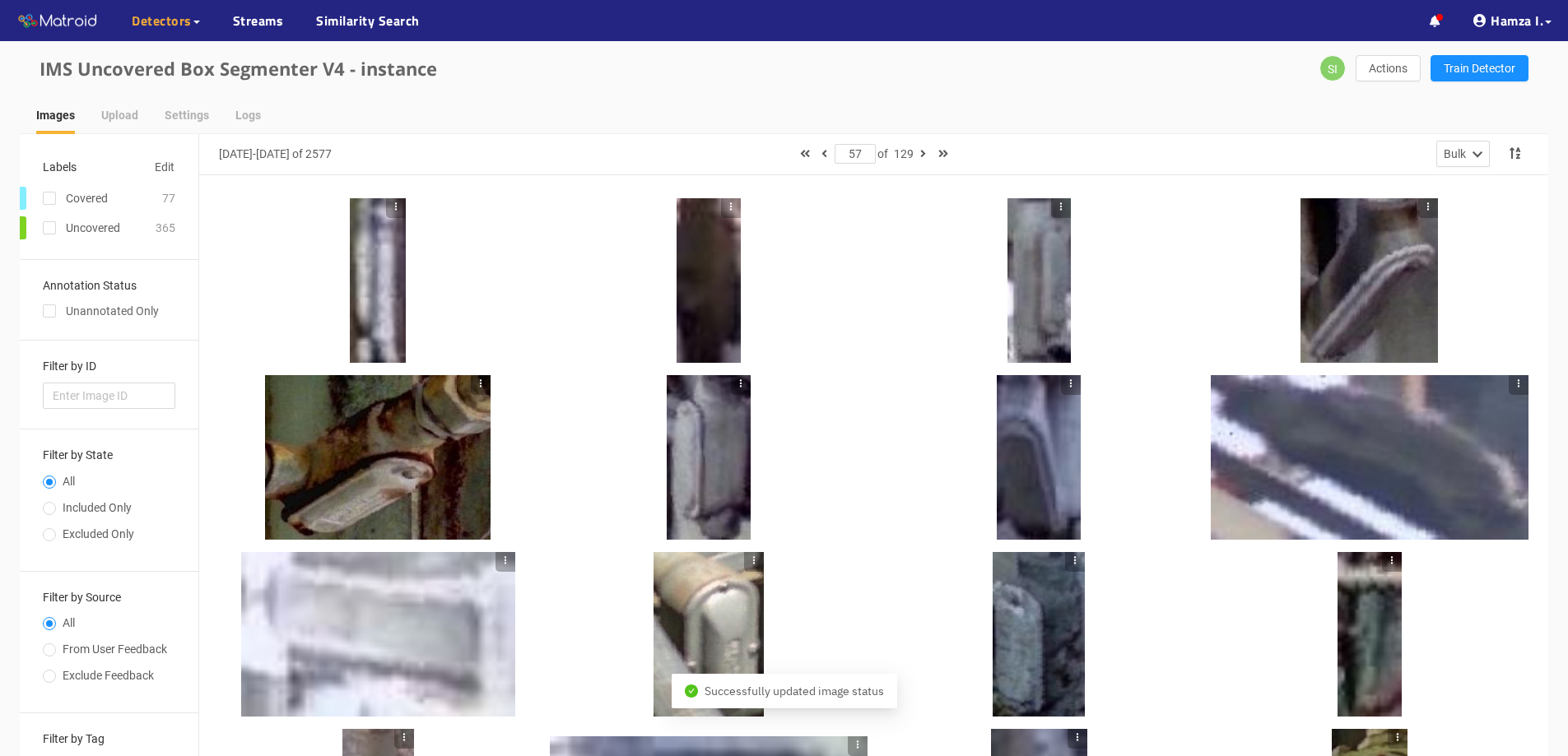
click at [1062, 207] on icon "button" at bounding box center [1061, 206] width 12 height 12
click at [1085, 243] on li "Exclude image" at bounding box center [1098, 233] width 96 height 27
click at [1433, 202] on icon "button" at bounding box center [1429, 206] width 12 height 12
click at [1439, 220] on div "Exclude image Remove Image" at bounding box center [1466, 246] width 96 height 52
click at [1439, 225] on li "Exclude image" at bounding box center [1466, 233] width 96 height 27
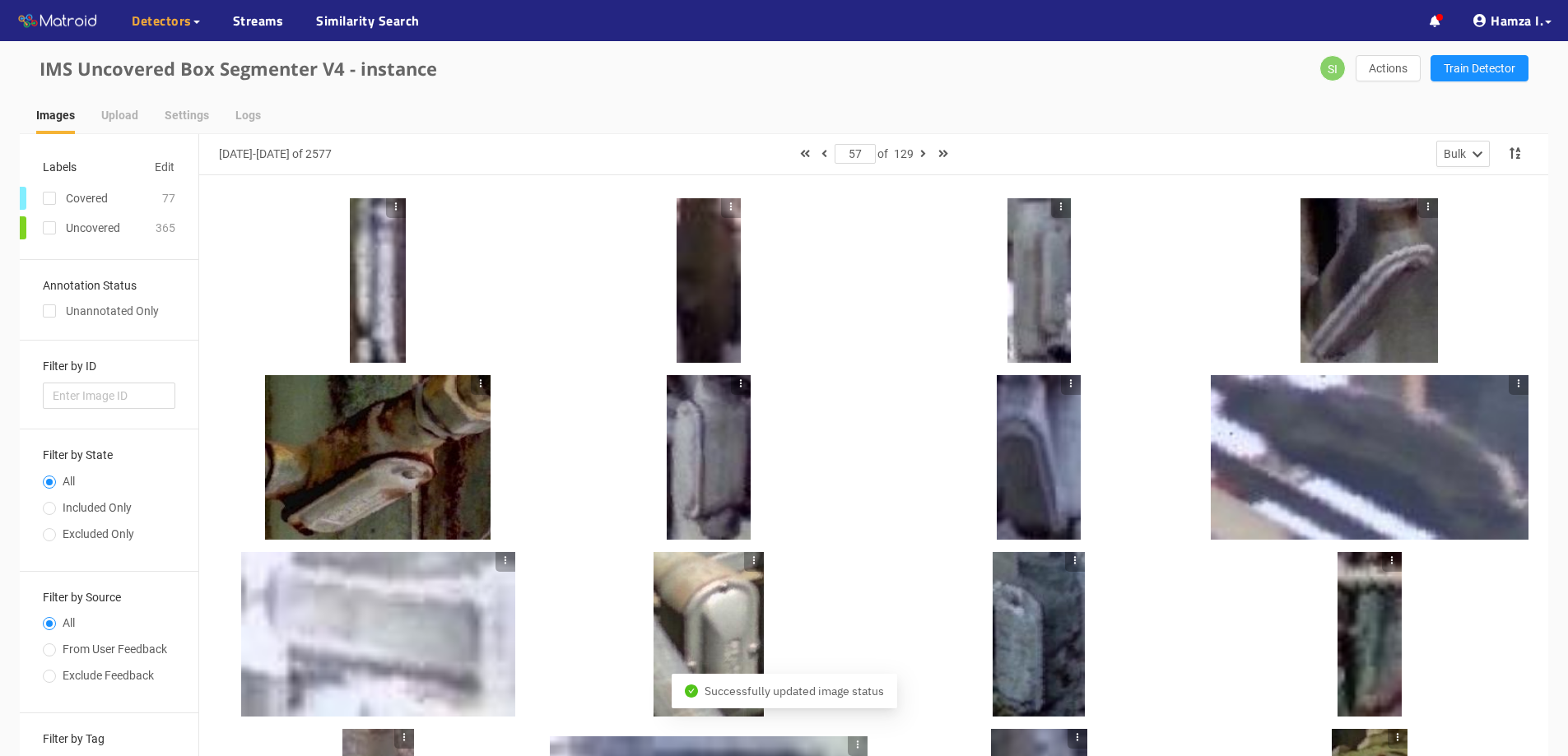
click at [1067, 387] on icon "button" at bounding box center [1071, 384] width 12 height 12
click at [1091, 407] on li "Exclude image" at bounding box center [1109, 411] width 96 height 27
click at [741, 382] on icon "button" at bounding box center [742, 384] width 12 height 12
drag, startPoint x: 768, startPoint y: 402, endPoint x: 697, endPoint y: 407, distance: 71.2
click at [769, 403] on li "Exclude image" at bounding box center [778, 411] width 96 height 27
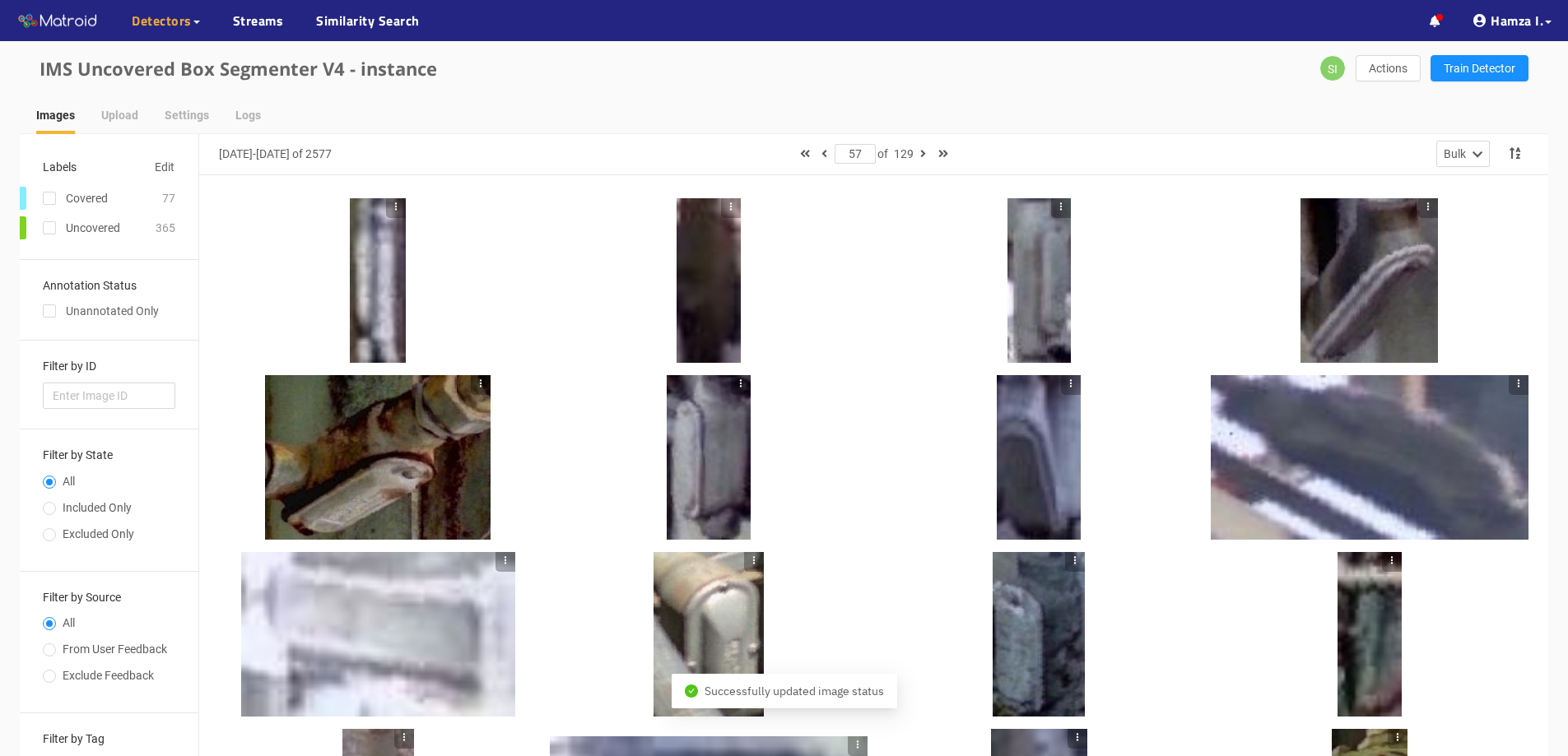
click at [479, 379] on icon "button" at bounding box center [481, 384] width 12 height 12
click at [496, 407] on li "Exclude image" at bounding box center [518, 411] width 96 height 27
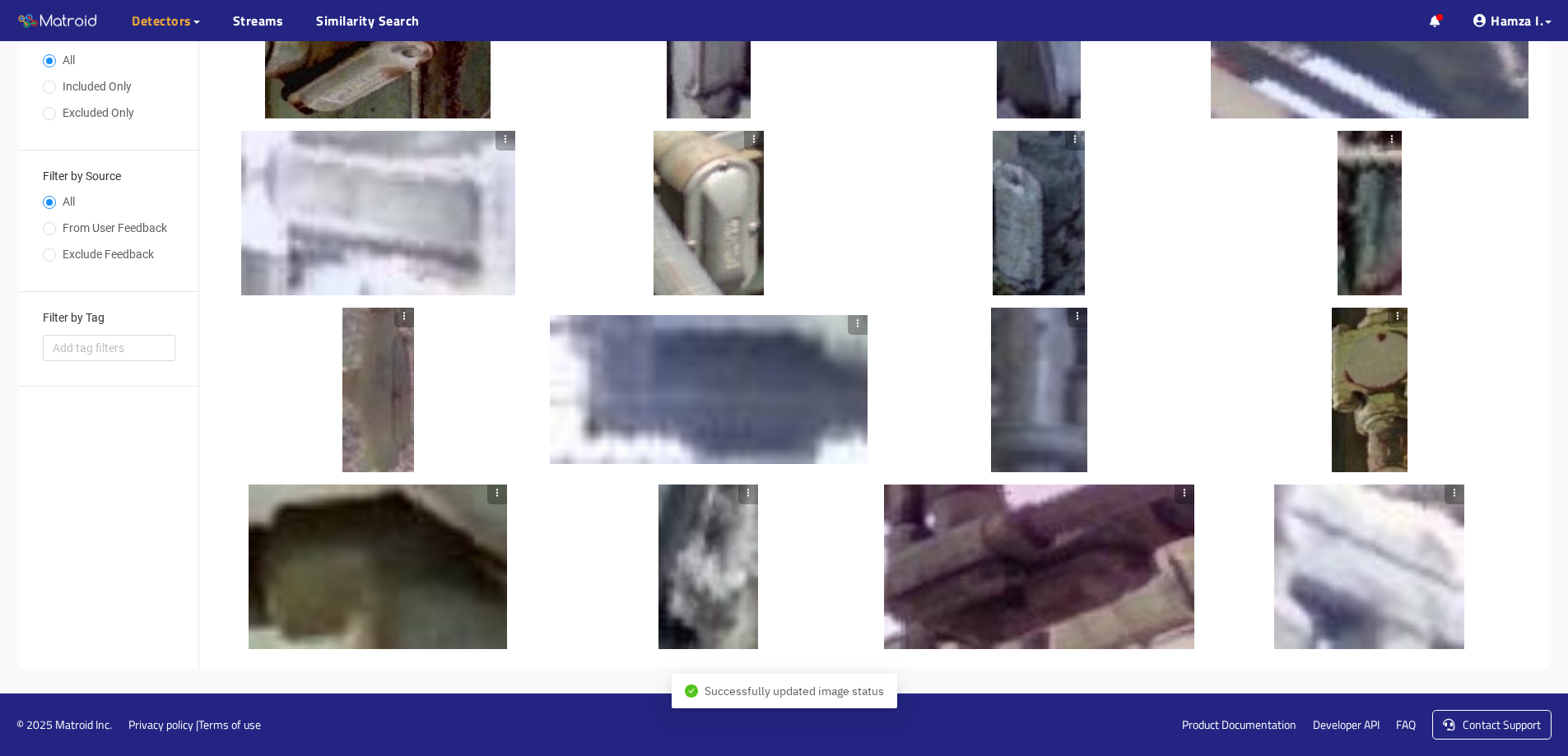
scroll to position [147, 0]
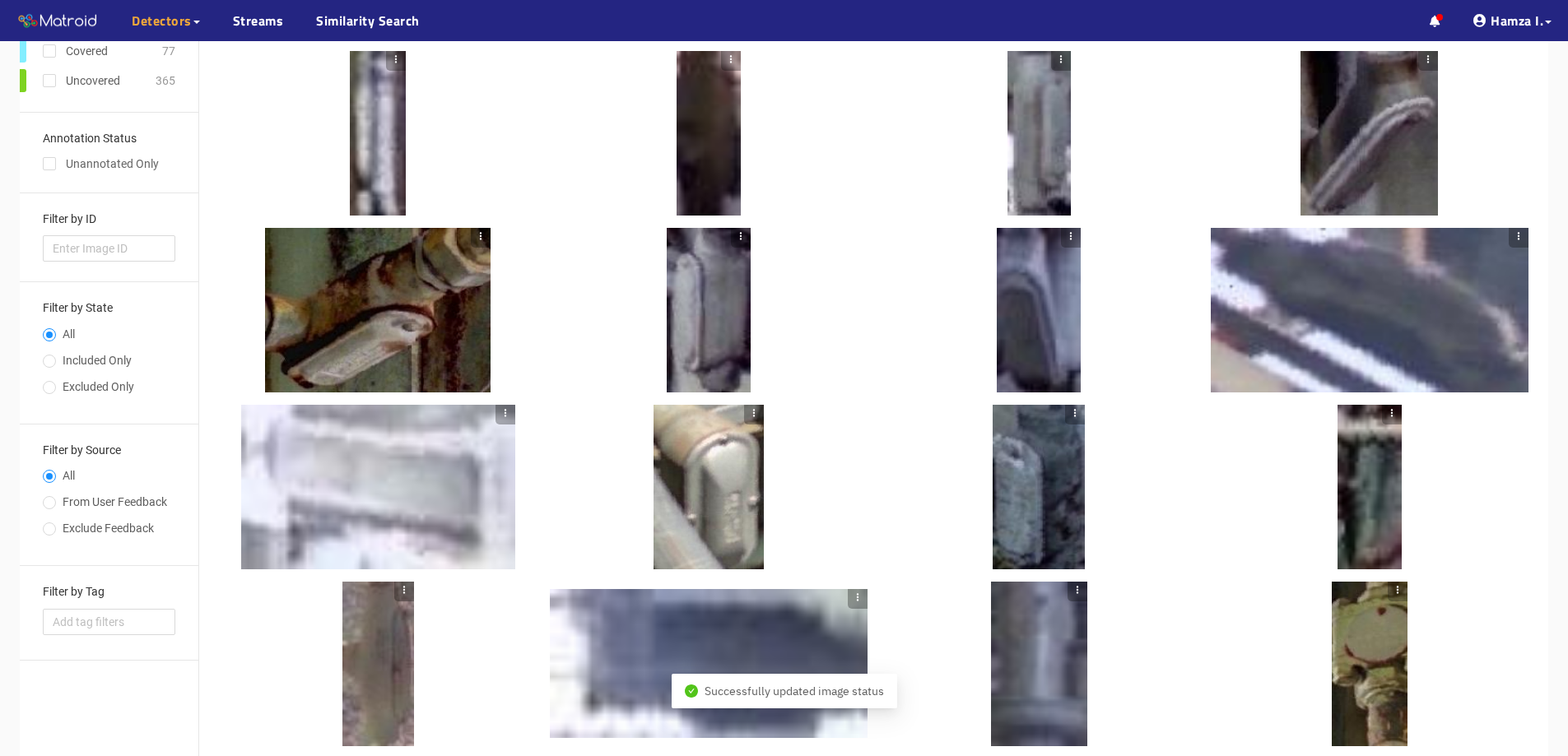
click at [751, 411] on icon "button" at bounding box center [754, 414] width 12 height 12
click at [779, 441] on li "Exclude image" at bounding box center [791, 440] width 96 height 27
click at [1078, 415] on icon "button" at bounding box center [1075, 414] width 12 height 12
drag, startPoint x: 1082, startPoint y: 434, endPoint x: 1103, endPoint y: 436, distance: 21.1
click at [1085, 436] on li "Exclude image" at bounding box center [1113, 440] width 96 height 27
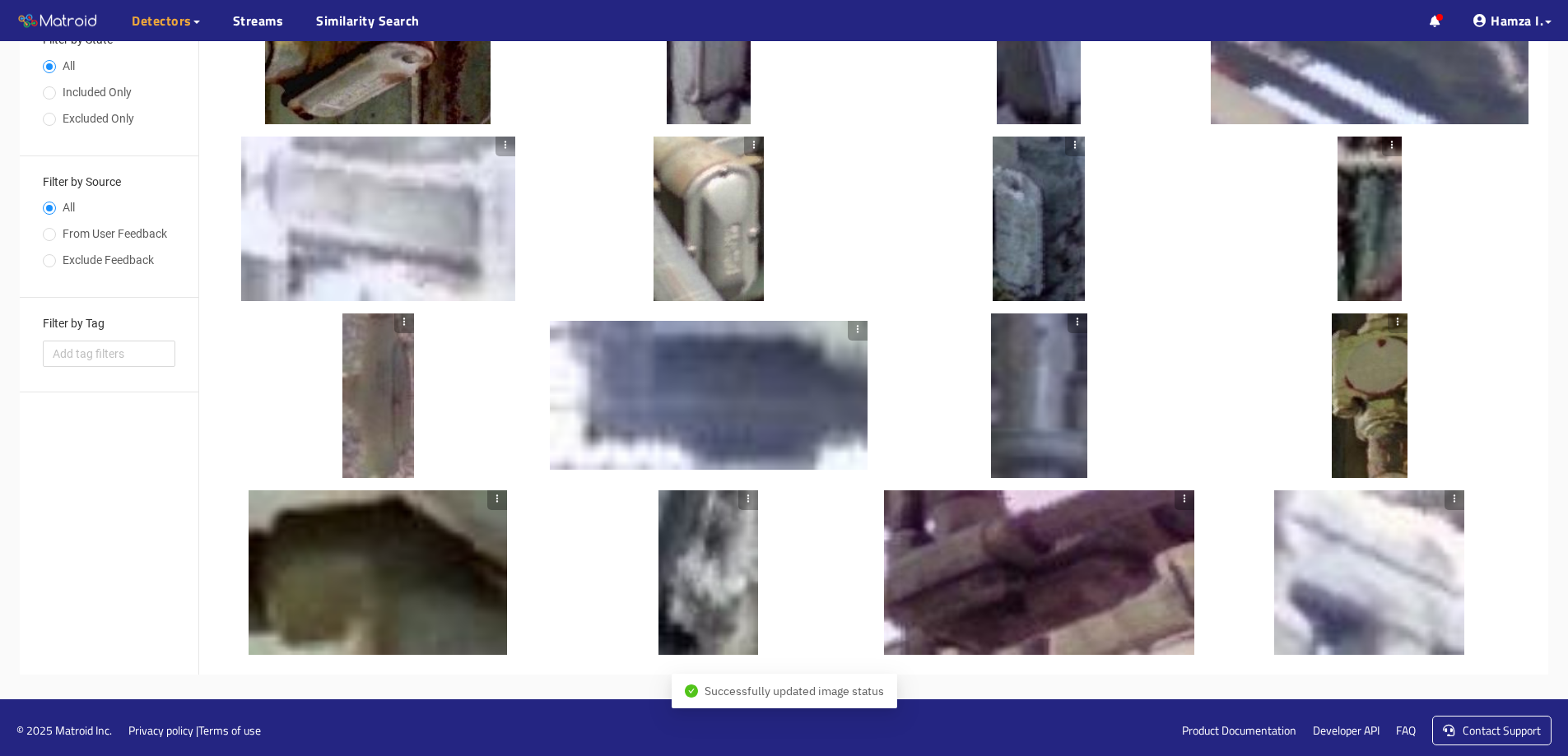
scroll to position [421, 0]
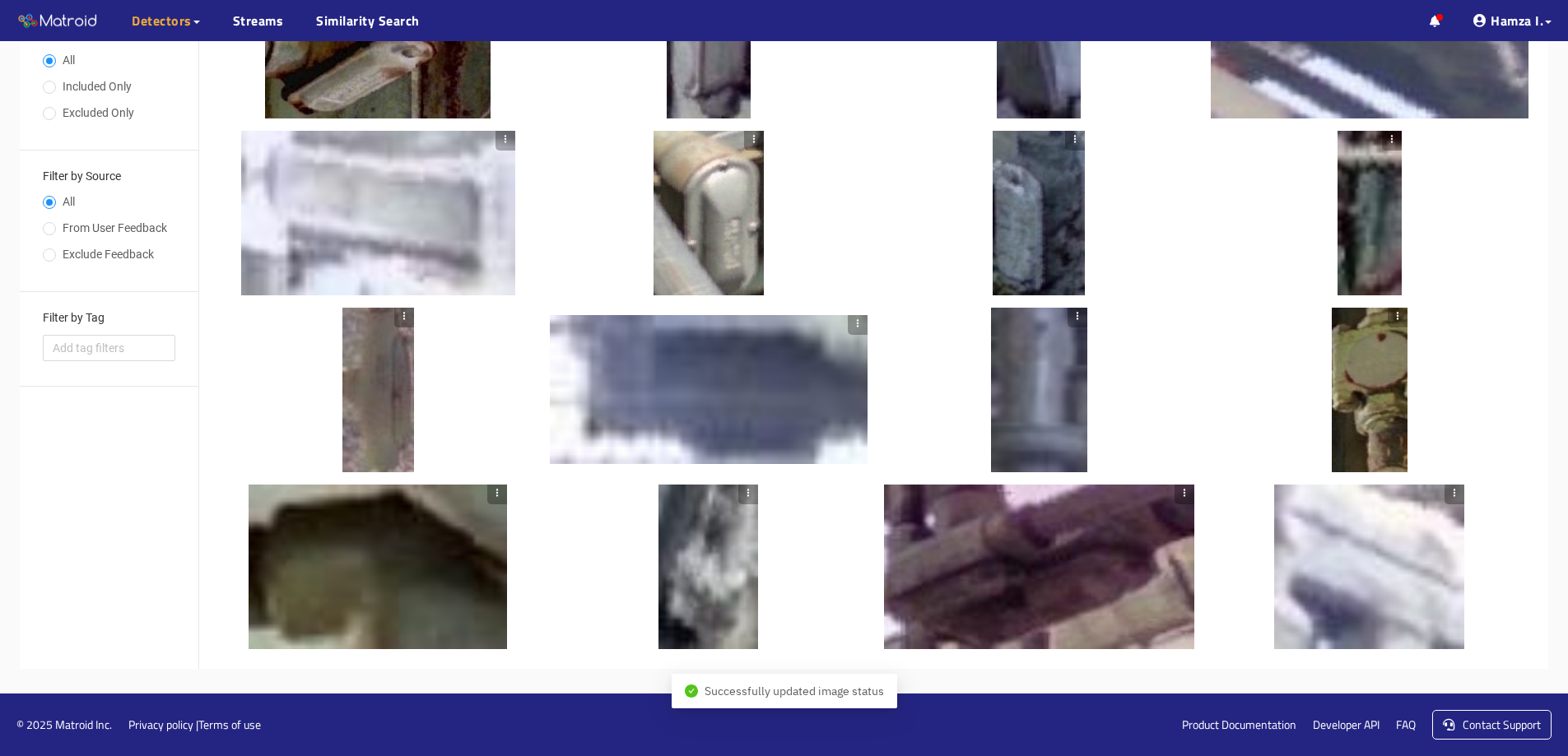
click at [403, 323] on button "button" at bounding box center [404, 318] width 20 height 20
click at [433, 334] on li "Exclude image" at bounding box center [441, 342] width 96 height 27
click at [1184, 501] on button "button" at bounding box center [1185, 494] width 20 height 20
click at [1202, 511] on li "Exclude image" at bounding box center [1221, 520] width 96 height 27
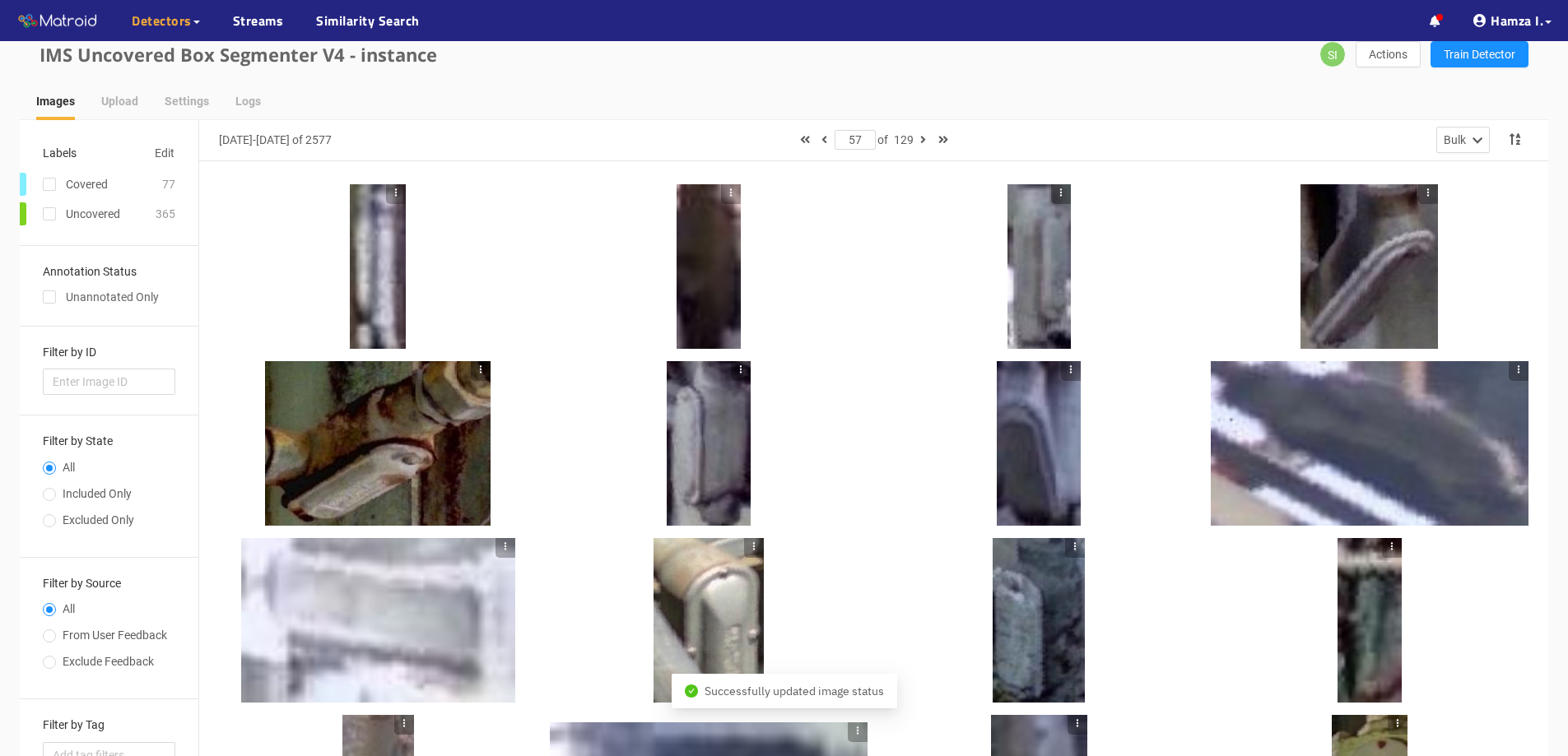
scroll to position [0, 0]
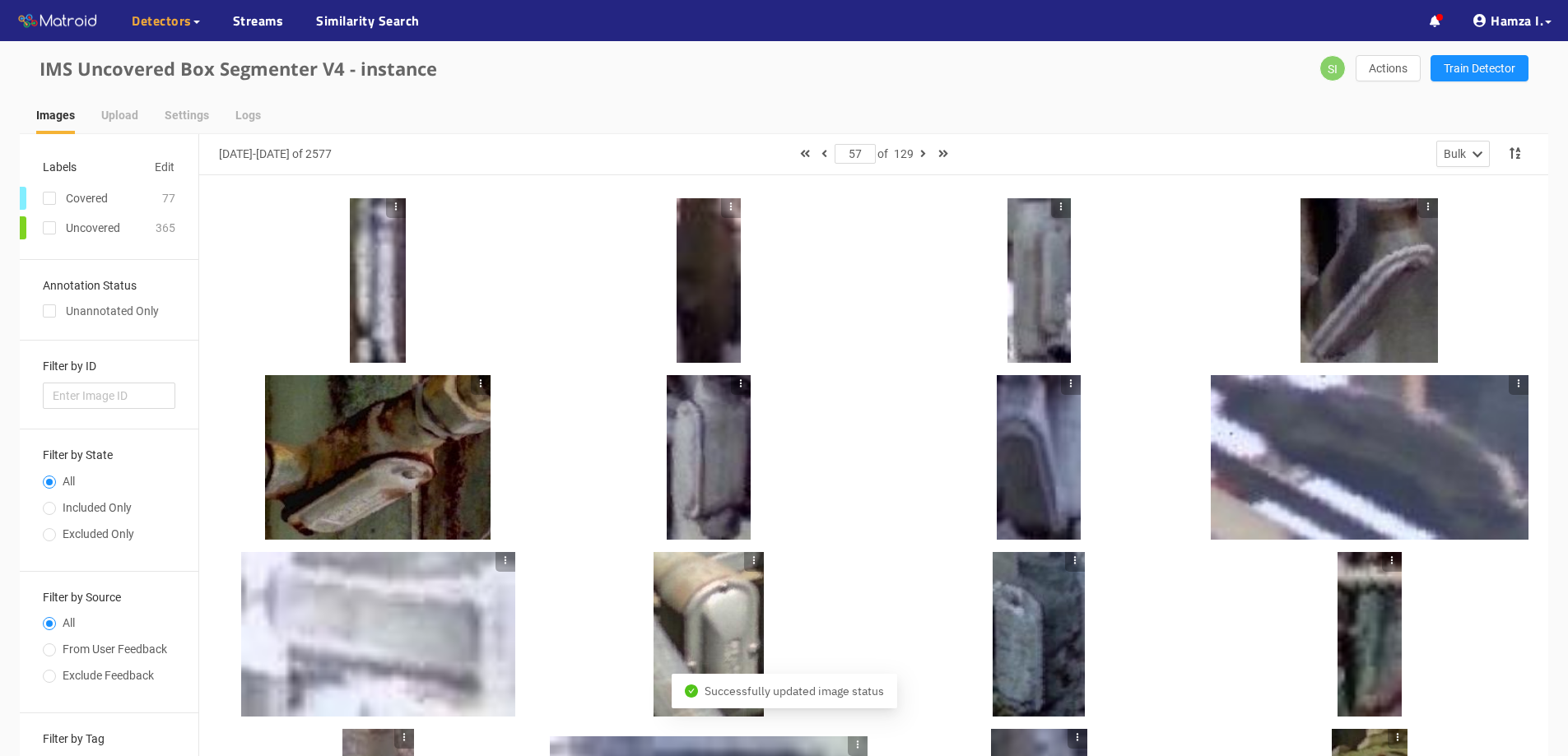
click at [478, 381] on icon "button" at bounding box center [481, 384] width 12 height 12
click at [507, 404] on li "Exclude image" at bounding box center [518, 411] width 96 height 27
click at [745, 383] on icon "button" at bounding box center [742, 384] width 12 height 12
click at [745, 412] on li "Exclude image" at bounding box center [778, 411] width 96 height 27
click at [1066, 202] on icon "button" at bounding box center [1061, 206] width 12 height 12
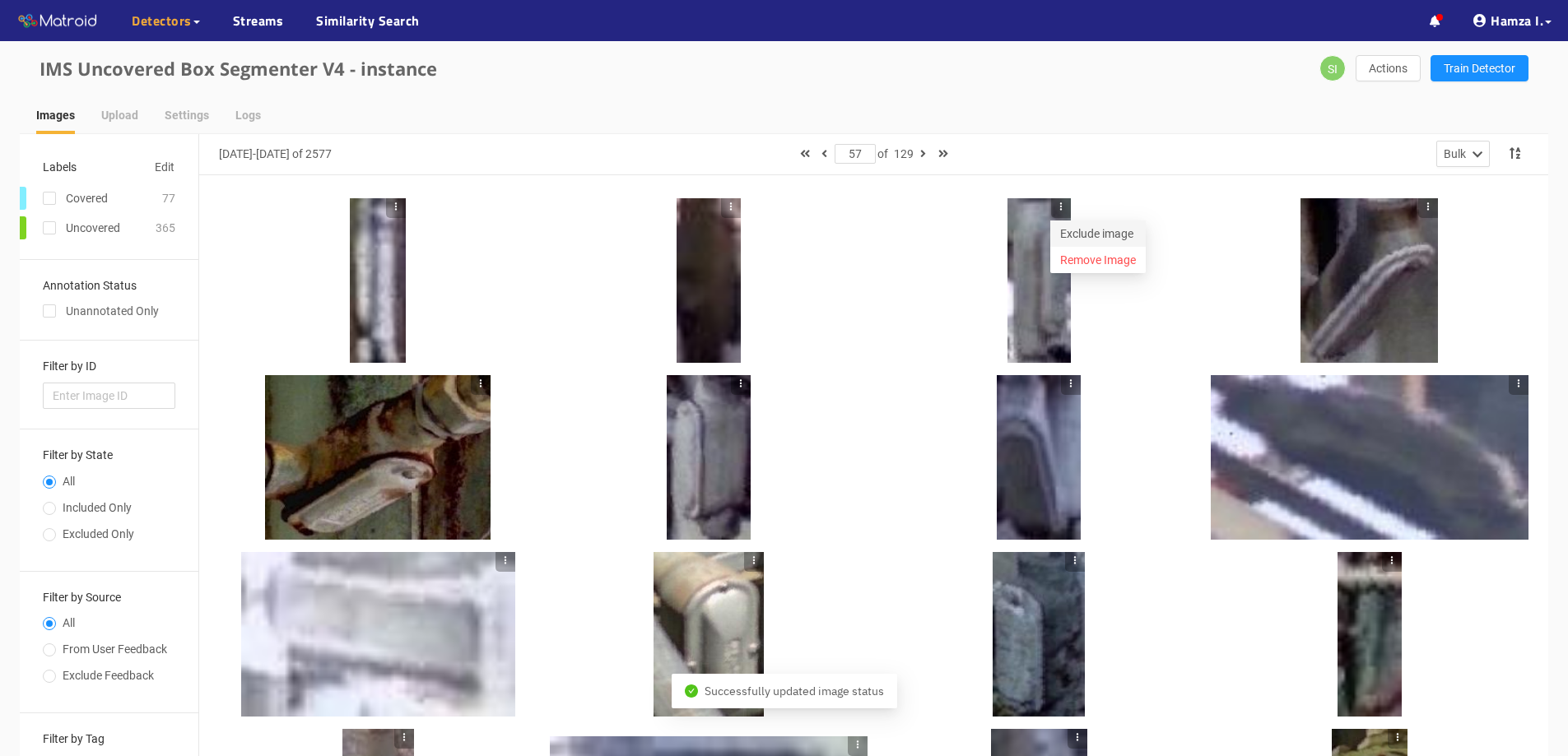
click at [1078, 227] on li "Exclude image" at bounding box center [1098, 233] width 96 height 27
click at [1433, 206] on icon "button" at bounding box center [1429, 206] width 12 height 12
drag, startPoint x: 1440, startPoint y: 225, endPoint x: 1419, endPoint y: 238, distance: 24.7
click at [1441, 225] on li "Exclude image" at bounding box center [1466, 233] width 96 height 27
click at [1067, 378] on icon "button" at bounding box center [1071, 384] width 12 height 12
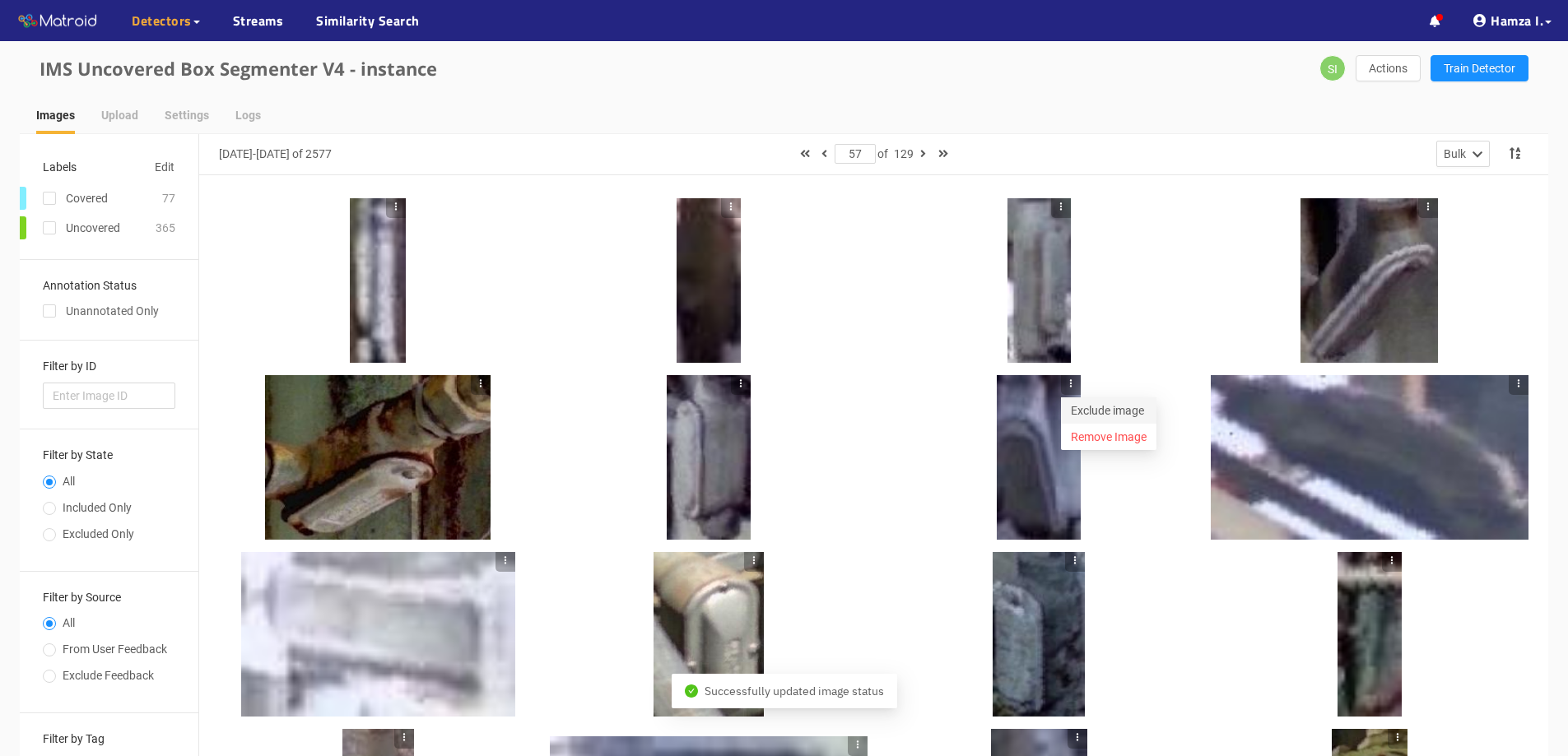
click at [1082, 404] on li "Exclude image" at bounding box center [1109, 411] width 96 height 27
click at [476, 381] on icon "button" at bounding box center [481, 384] width 12 height 12
click at [510, 406] on li "Exclude image" at bounding box center [518, 411] width 96 height 27
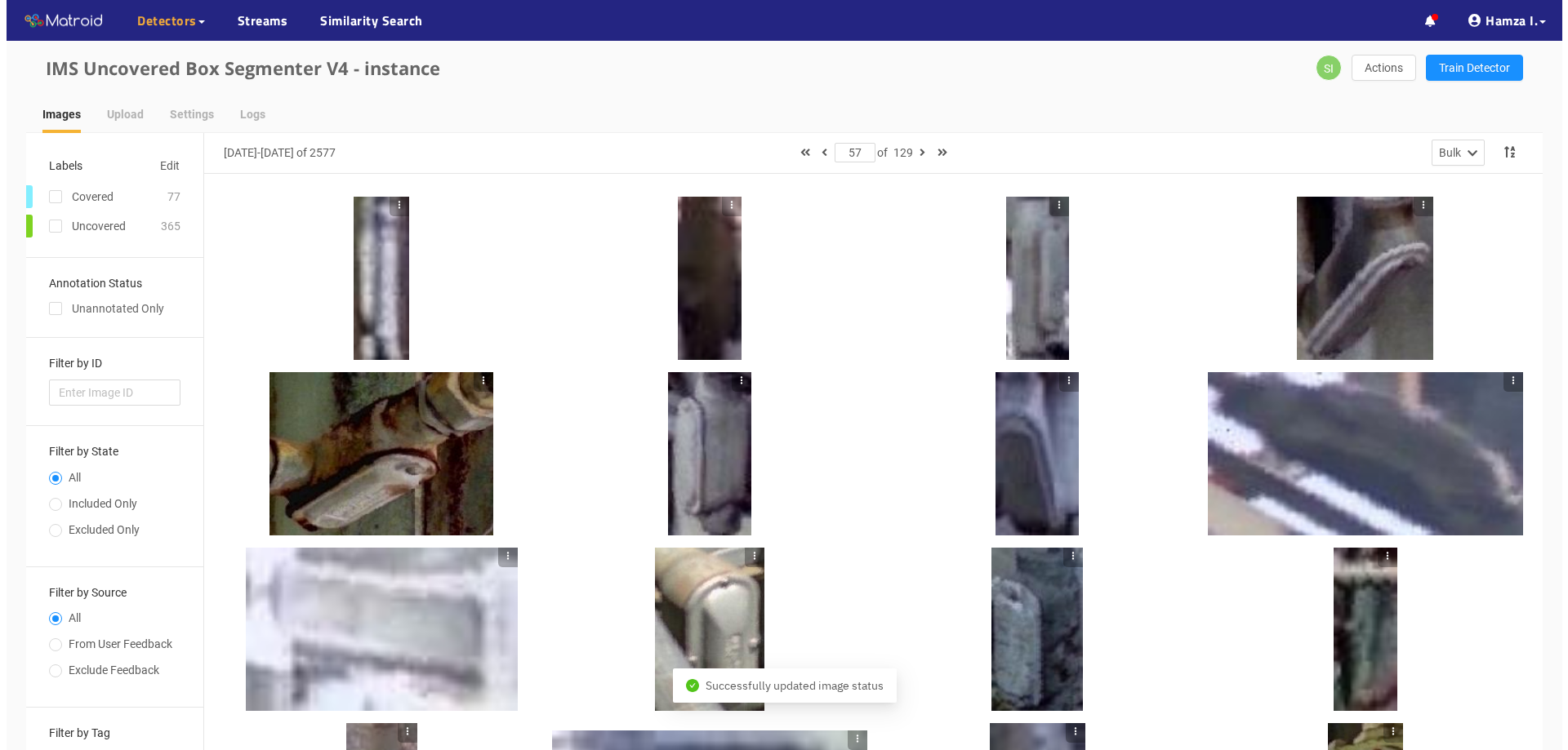
scroll to position [272, 0]
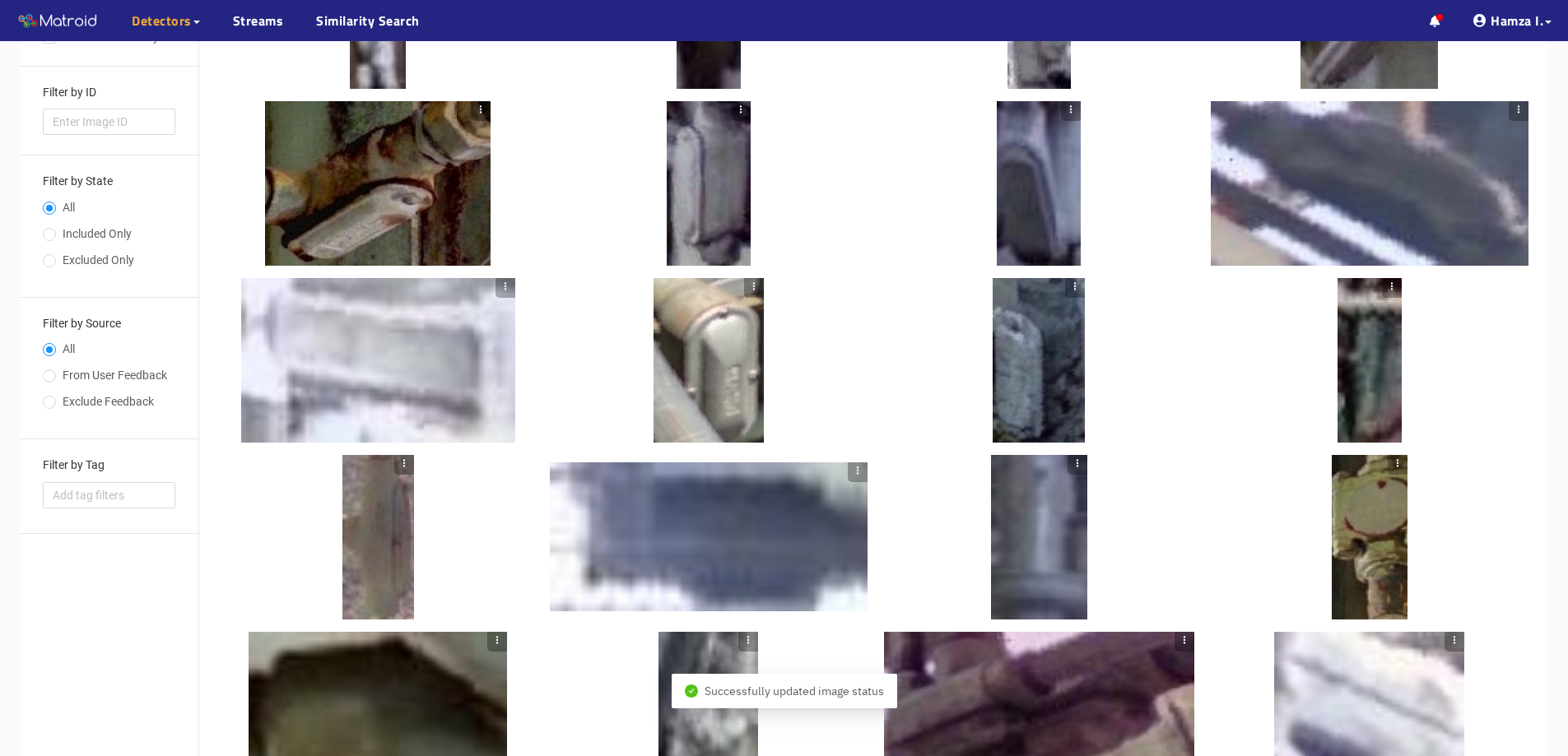
click at [429, 193] on div at bounding box center [377, 184] width 225 height 165
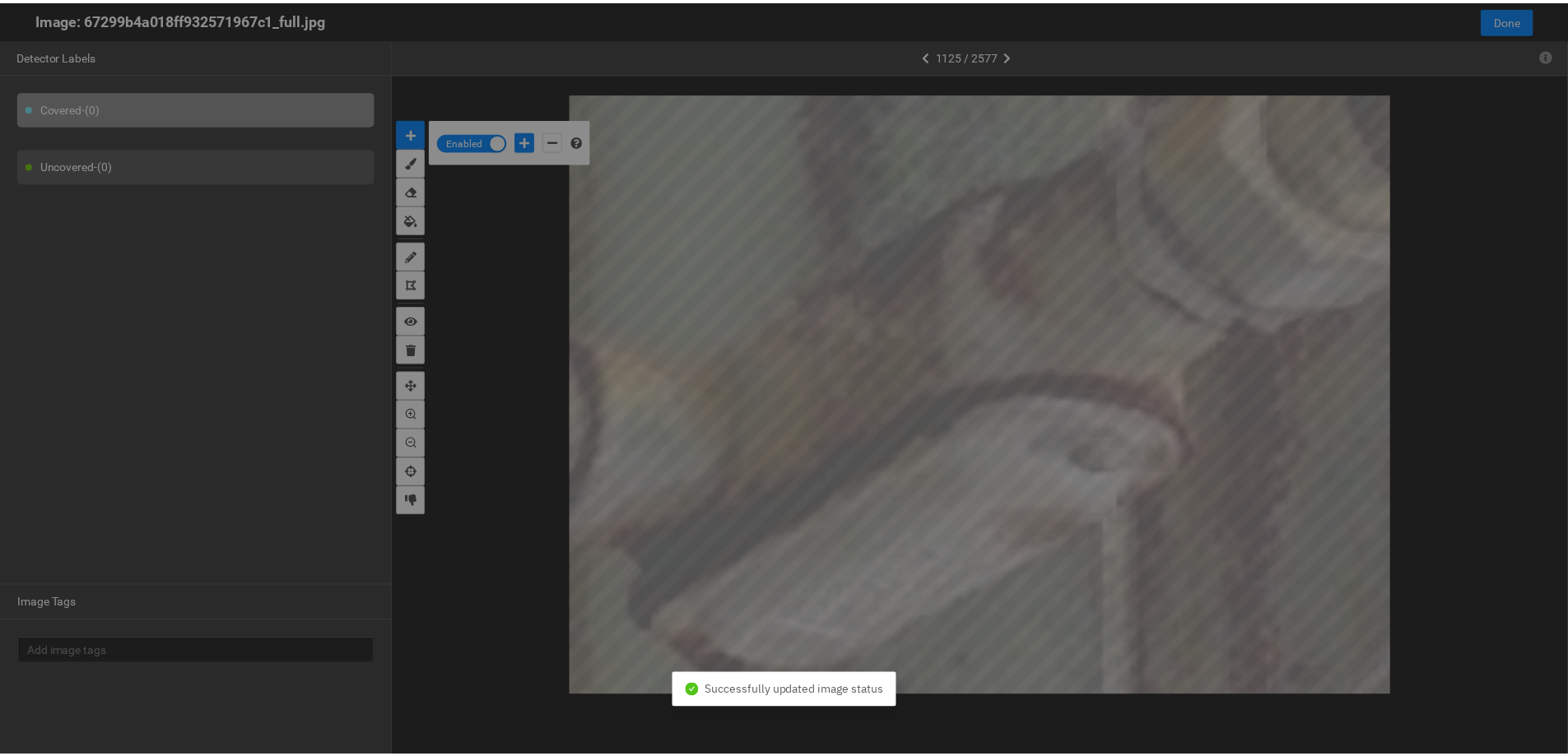
scroll to position [747, 0]
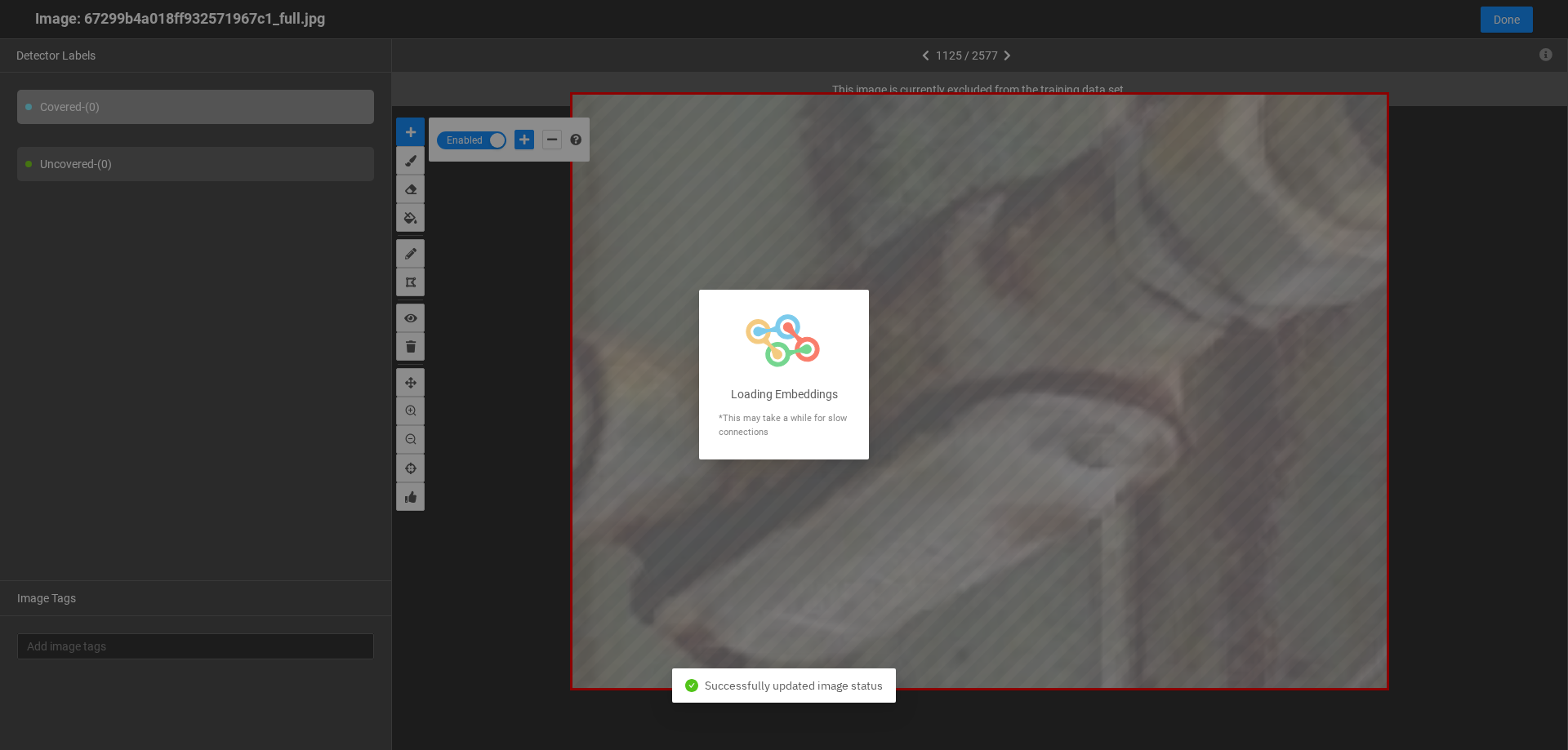
click at [1181, 176] on div at bounding box center [784, 375] width 1568 height 750
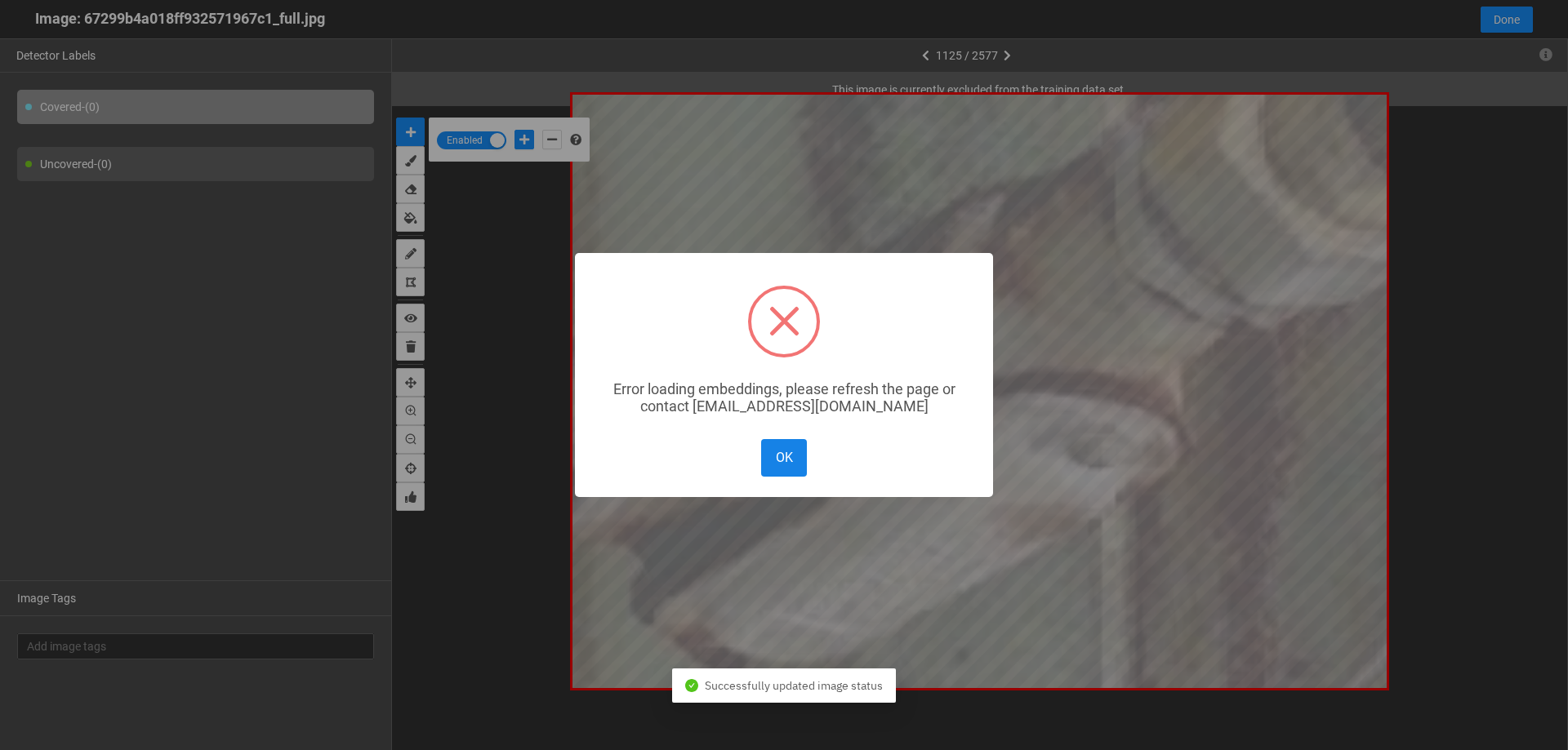
click at [790, 445] on button "OK" at bounding box center [784, 458] width 46 height 37
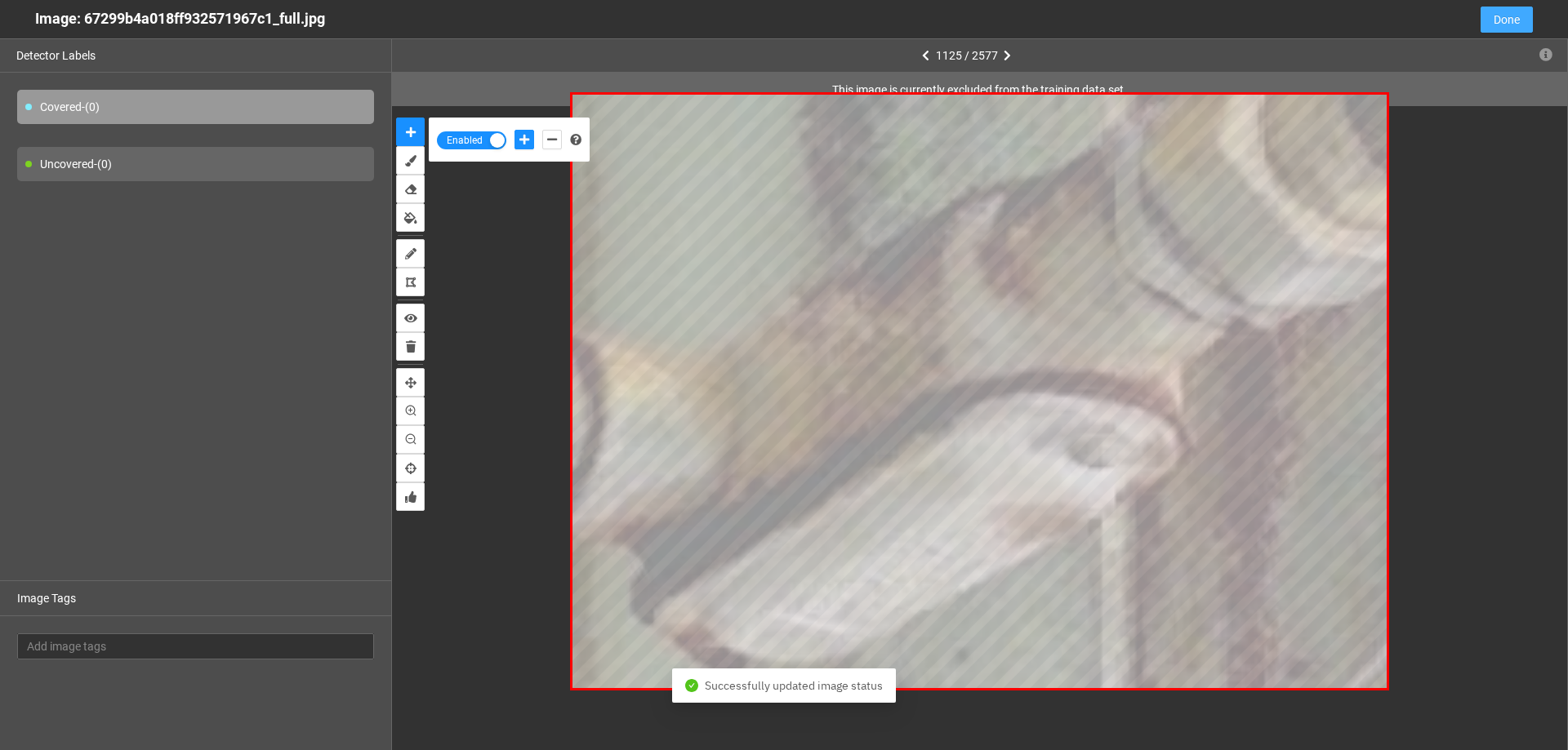
click at [1489, 18] on button "Done" at bounding box center [1506, 20] width 52 height 26
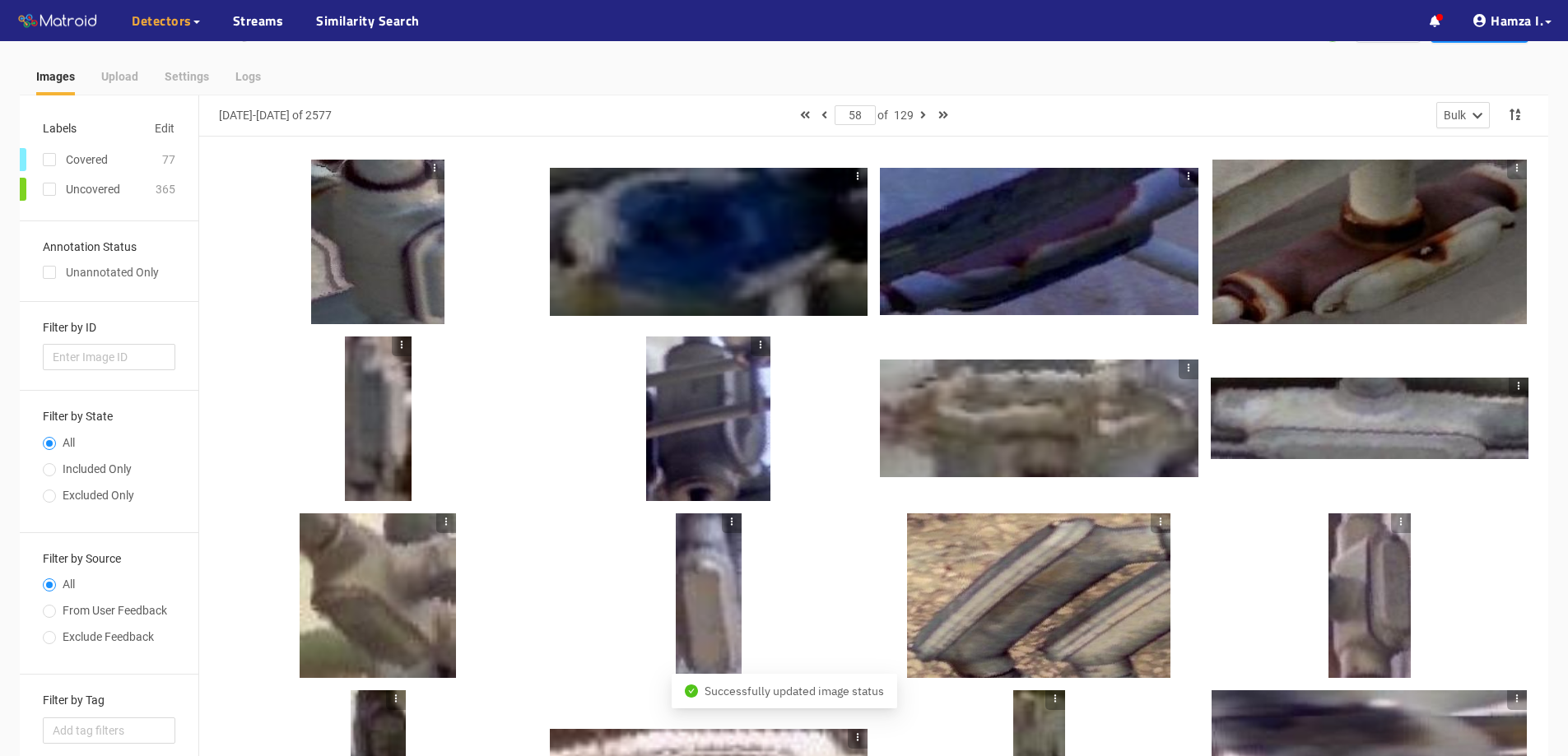
scroll to position [0, 0]
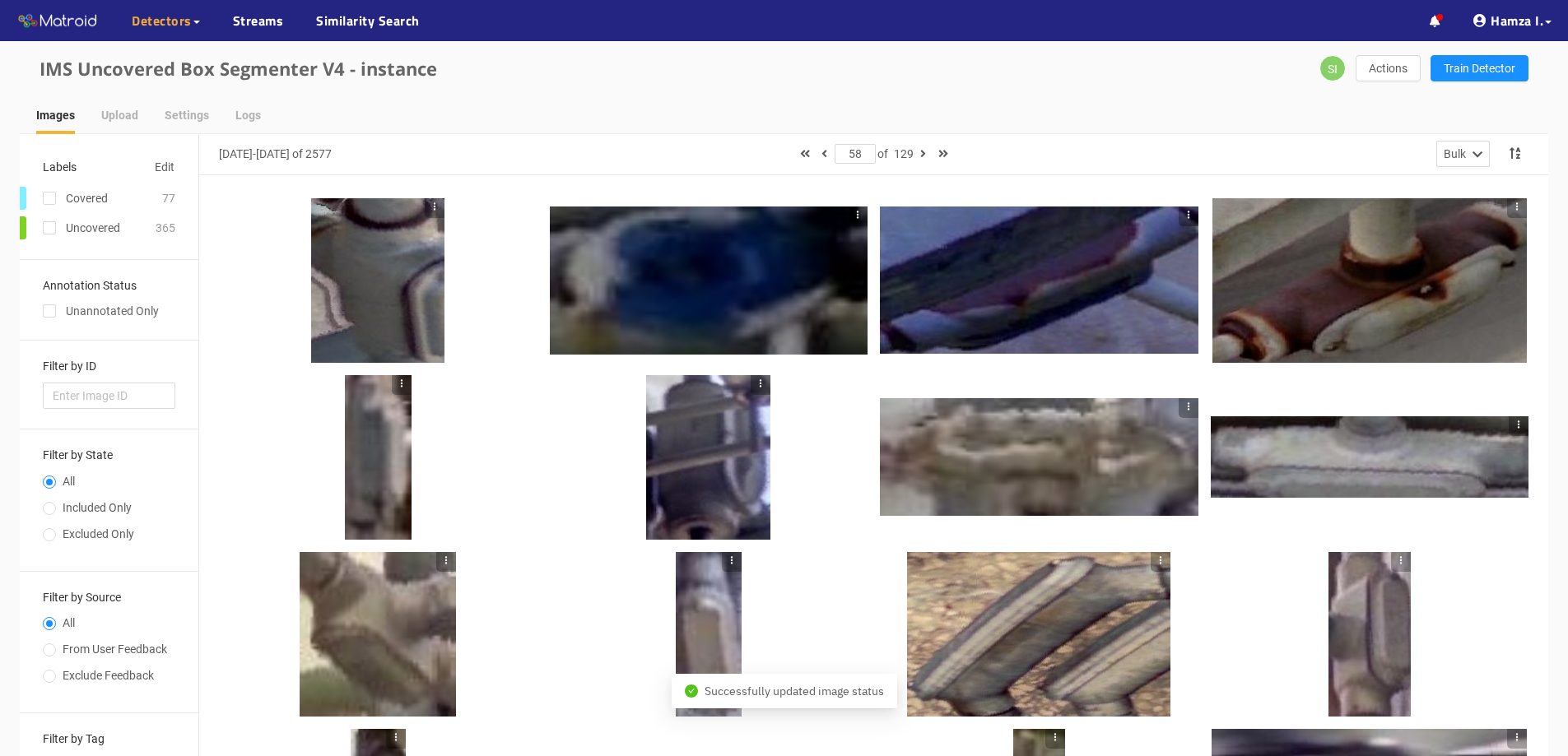
click at [437, 205] on icon "button" at bounding box center [434, 206] width 12 height 12
click at [451, 230] on li "Exclude image" at bounding box center [472, 233] width 96 height 27
click at [1519, 190] on div at bounding box center [874, 633] width 1350 height 915
click at [1523, 209] on button "button" at bounding box center [1518, 208] width 20 height 20
click at [1508, 231] on li "Exclude image" at bounding box center [1479, 233] width 96 height 27
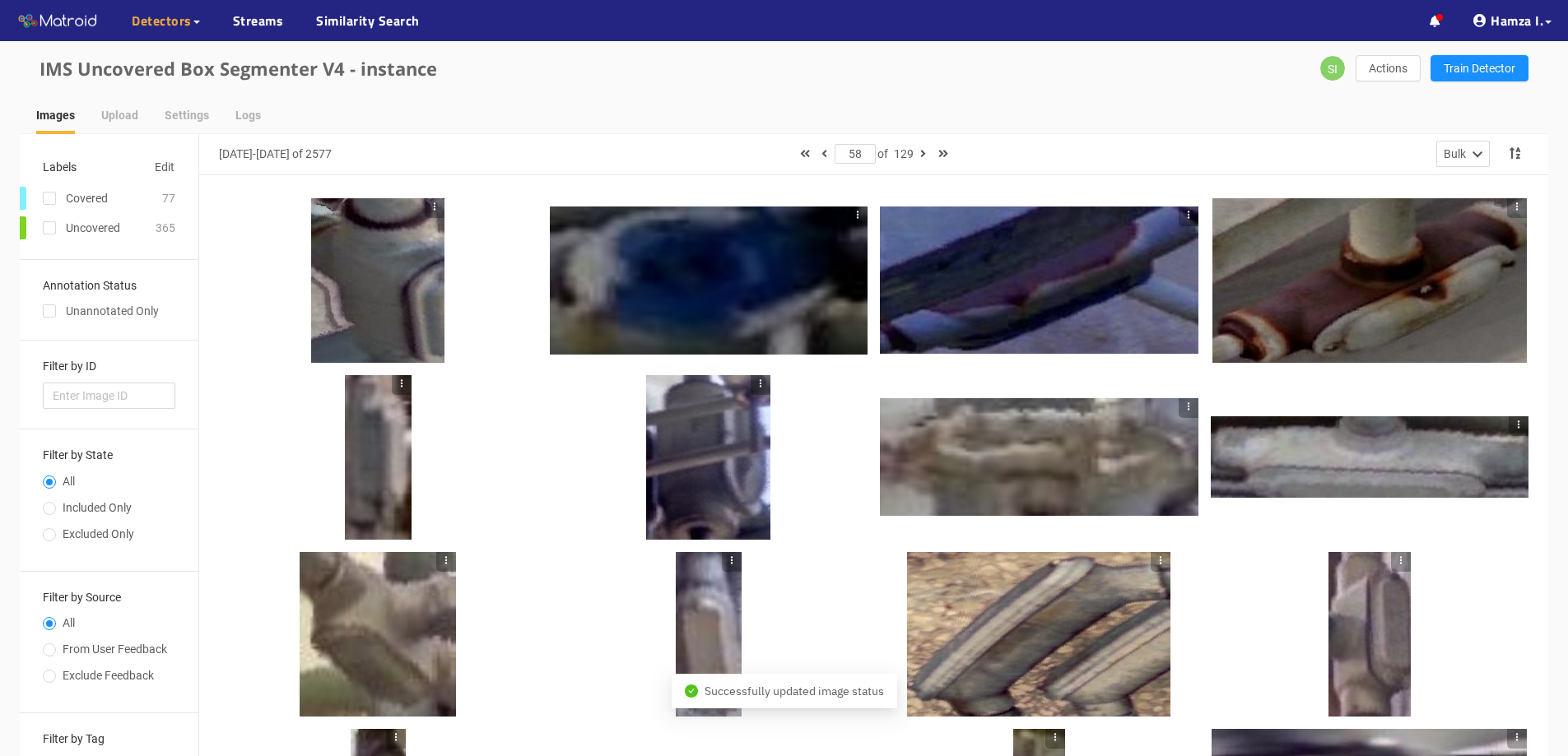
click at [1519, 418] on icon "button" at bounding box center [1519, 424] width 12 height 12
click at [1496, 444] on li "Exclude image" at bounding box center [1481, 451] width 96 height 27
click at [756, 381] on icon "button" at bounding box center [761, 384] width 12 height 12
click at [763, 406] on li "Exclude image" at bounding box center [798, 411] width 96 height 27
click at [399, 385] on icon "button" at bounding box center [402, 384] width 12 height 12
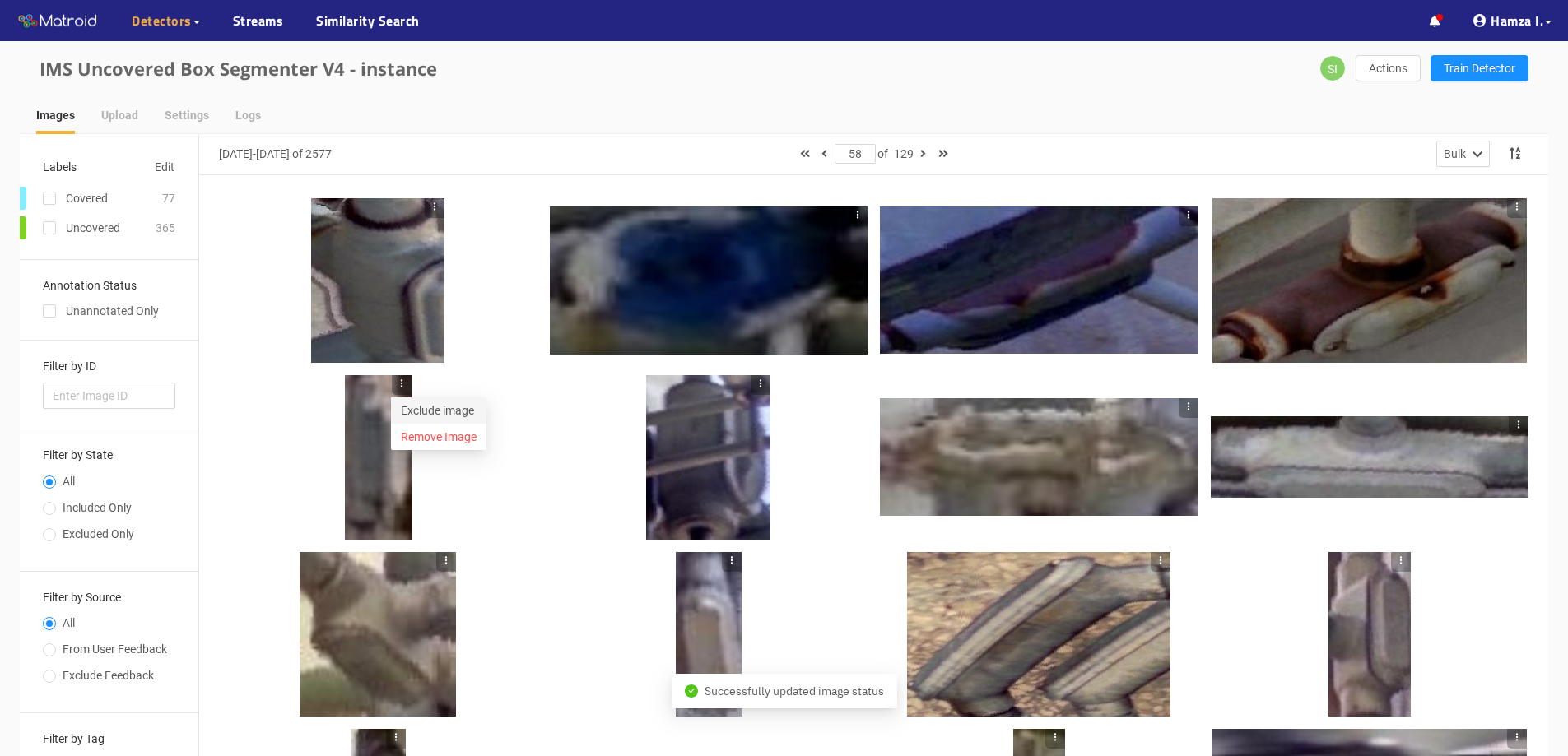
click at [424, 399] on li "Exclude image" at bounding box center [438, 411] width 96 height 27
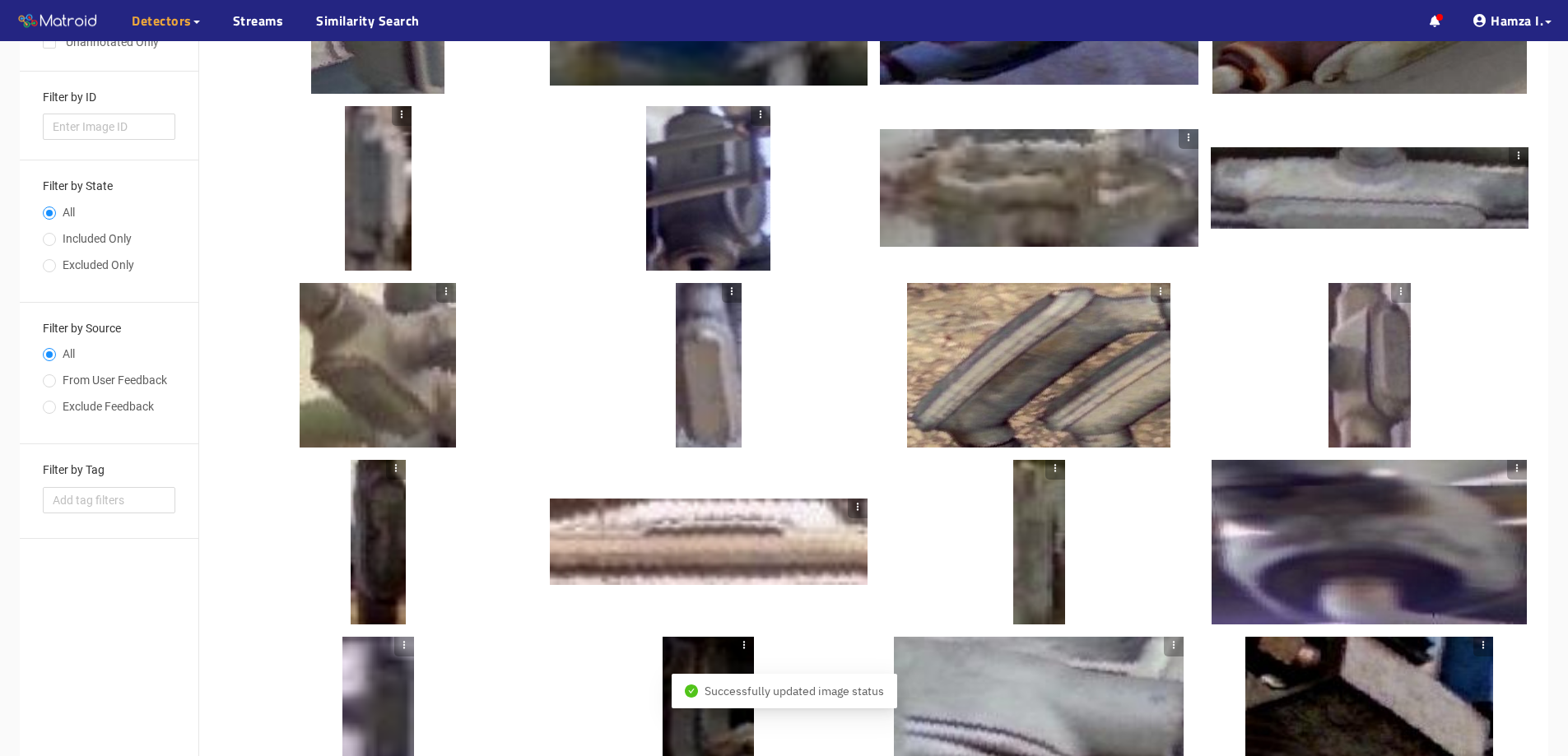
scroll to position [274, 0]
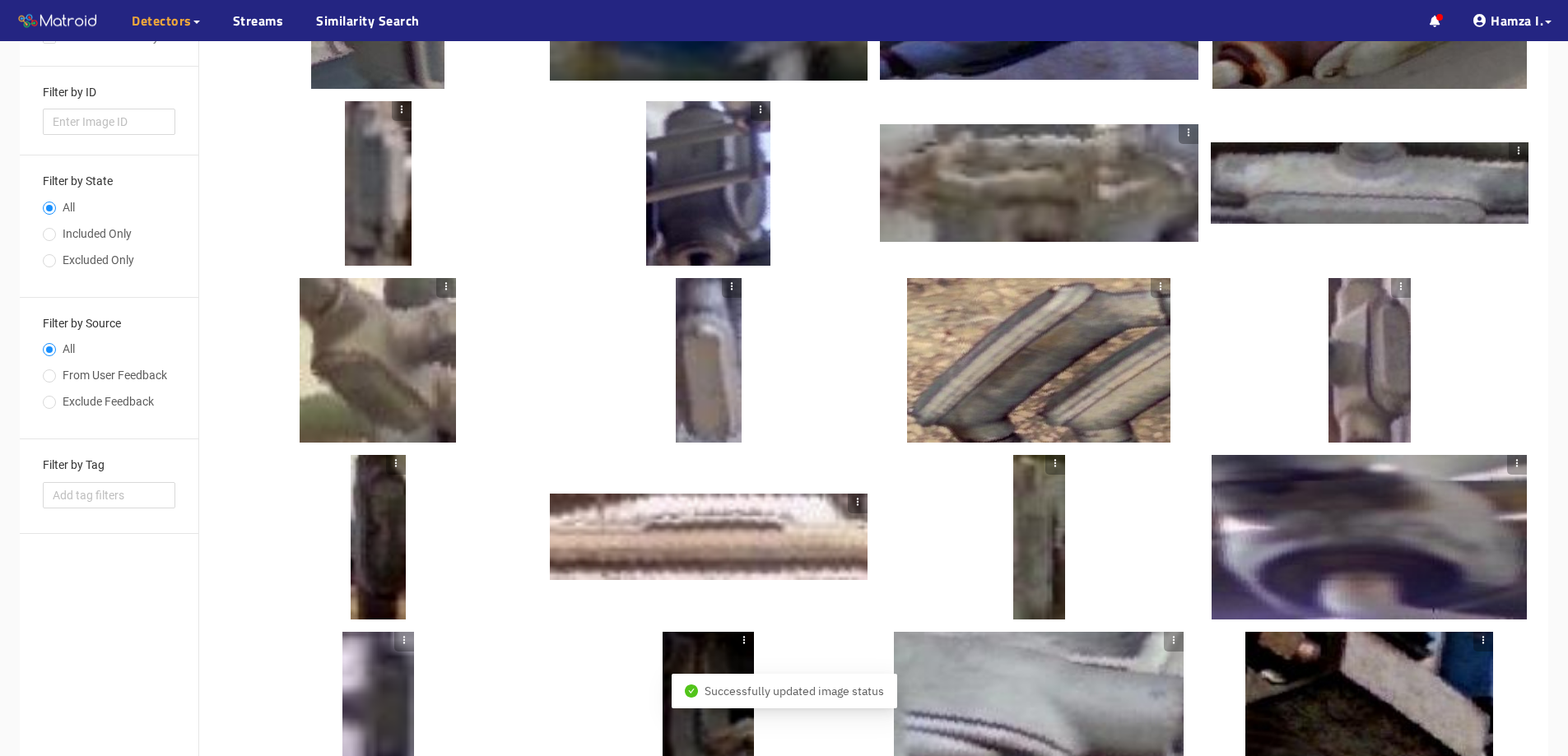
click at [443, 293] on button "button" at bounding box center [446, 288] width 20 height 20
click at [483, 313] on li "Exclude image" at bounding box center [484, 313] width 96 height 27
click at [736, 286] on icon "button" at bounding box center [732, 286] width 12 height 12
click at [750, 306] on li "Exclude image" at bounding box center [768, 313] width 96 height 27
click at [1161, 283] on icon "button" at bounding box center [1161, 286] width 2 height 8
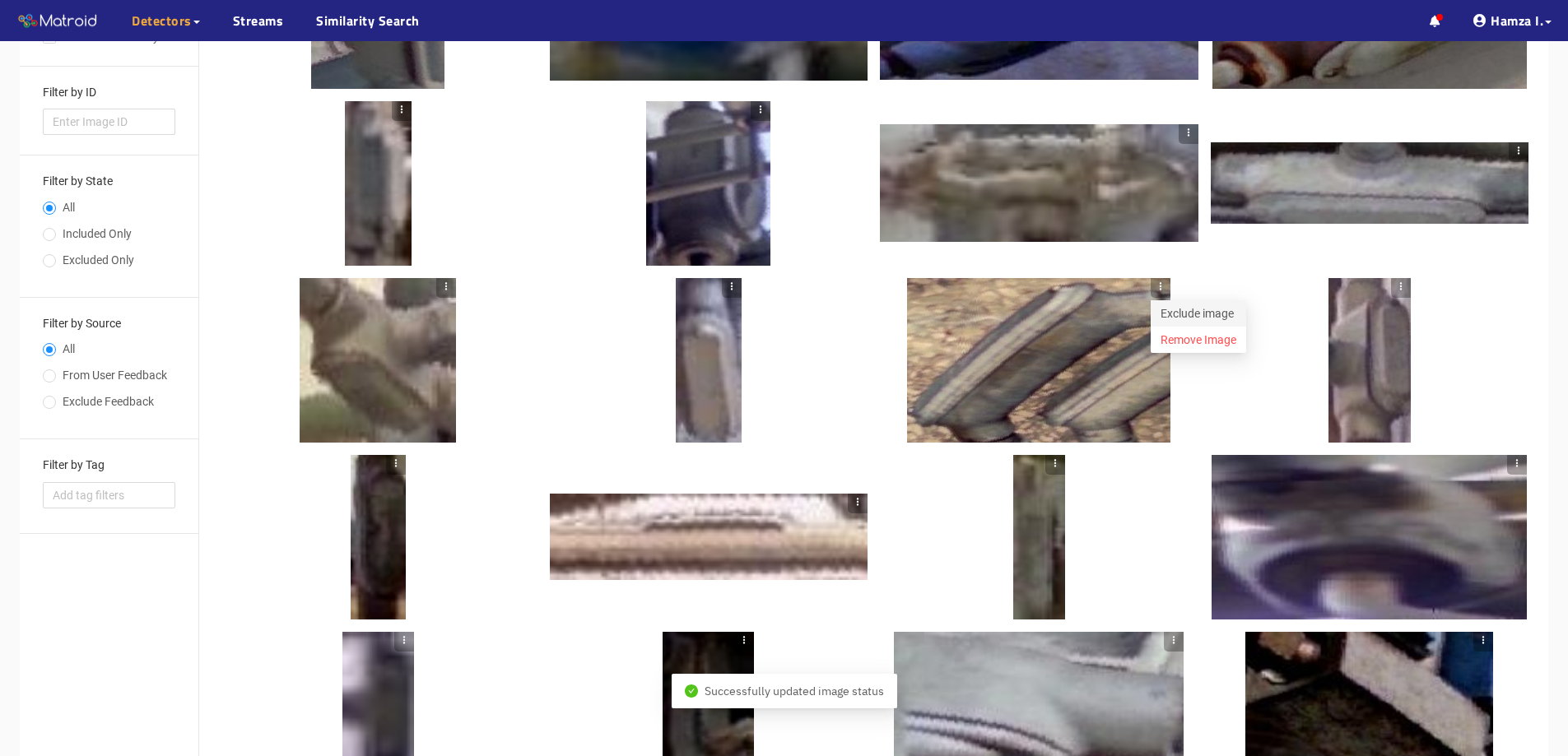
click at [1164, 310] on li "Exclude image" at bounding box center [1199, 313] width 96 height 27
click at [1409, 284] on button "button" at bounding box center [1401, 288] width 20 height 20
click at [1407, 304] on li "Exclude image" at bounding box center [1438, 313] width 96 height 27
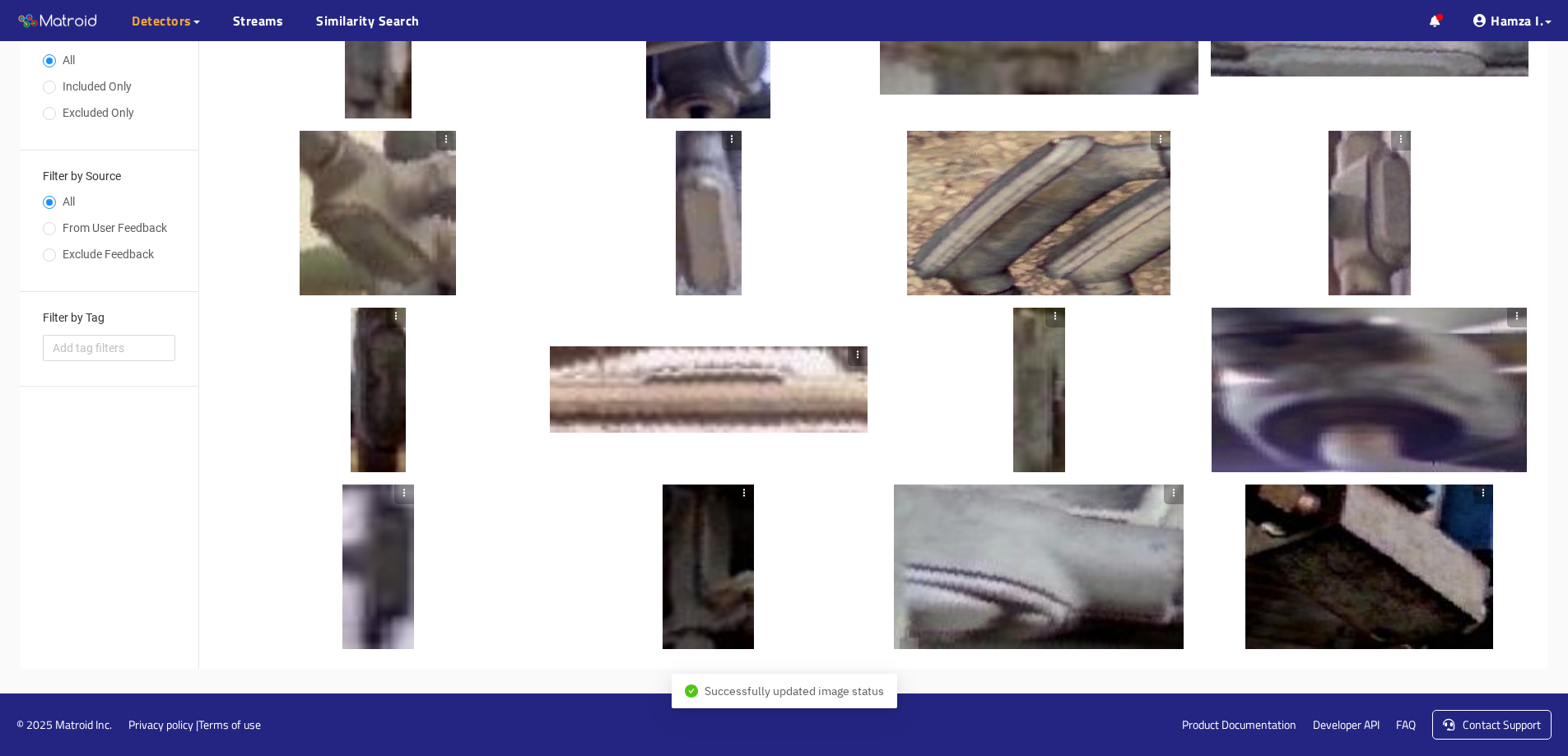
click at [399, 315] on icon "button" at bounding box center [396, 316] width 12 height 12
click at [425, 332] on li "Exclude image" at bounding box center [432, 342] width 96 height 27
click at [745, 491] on icon "button" at bounding box center [745, 493] width 12 height 12
click at [753, 510] on li "Exclude image" at bounding box center [782, 520] width 96 height 27
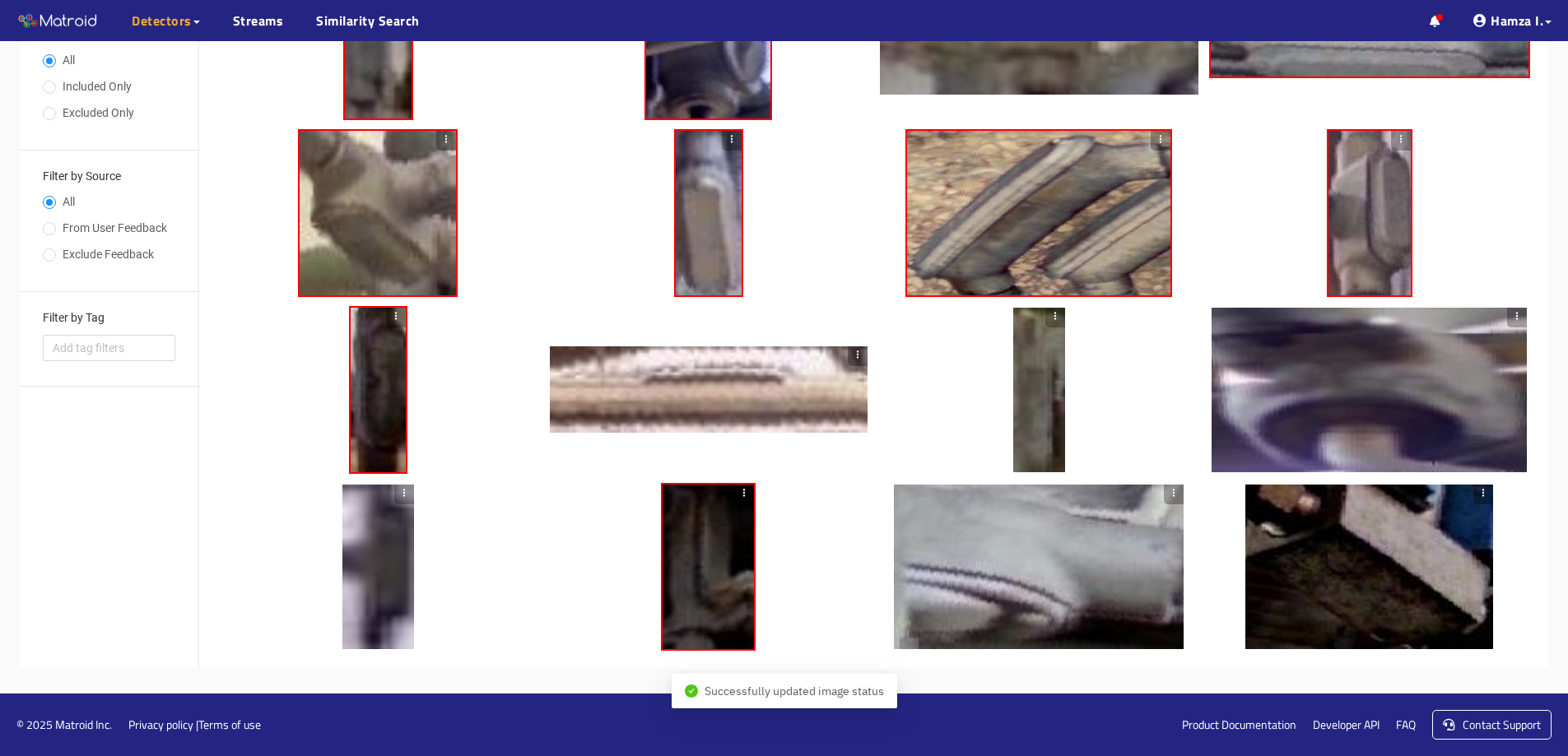
scroll to position [0, 0]
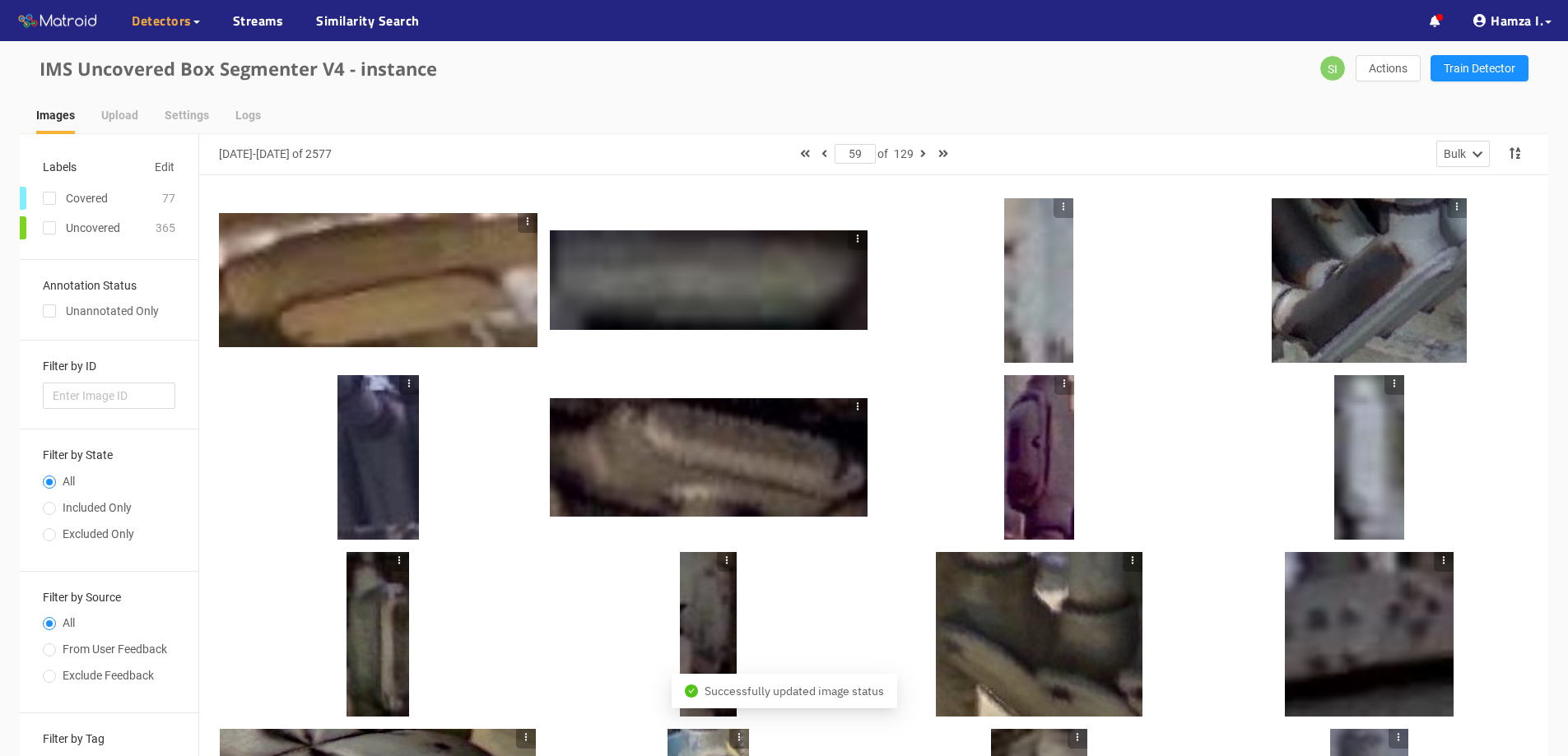
click at [523, 217] on icon "button" at bounding box center [528, 221] width 12 height 12
click at [541, 245] on li "Exclude image" at bounding box center [565, 249] width 96 height 27
click at [1451, 205] on button "button" at bounding box center [1457, 208] width 20 height 20
drag, startPoint x: 1460, startPoint y: 227, endPoint x: 1450, endPoint y: 235, distance: 12.8
click at [1462, 227] on li "Exclude image" at bounding box center [1495, 233] width 96 height 27
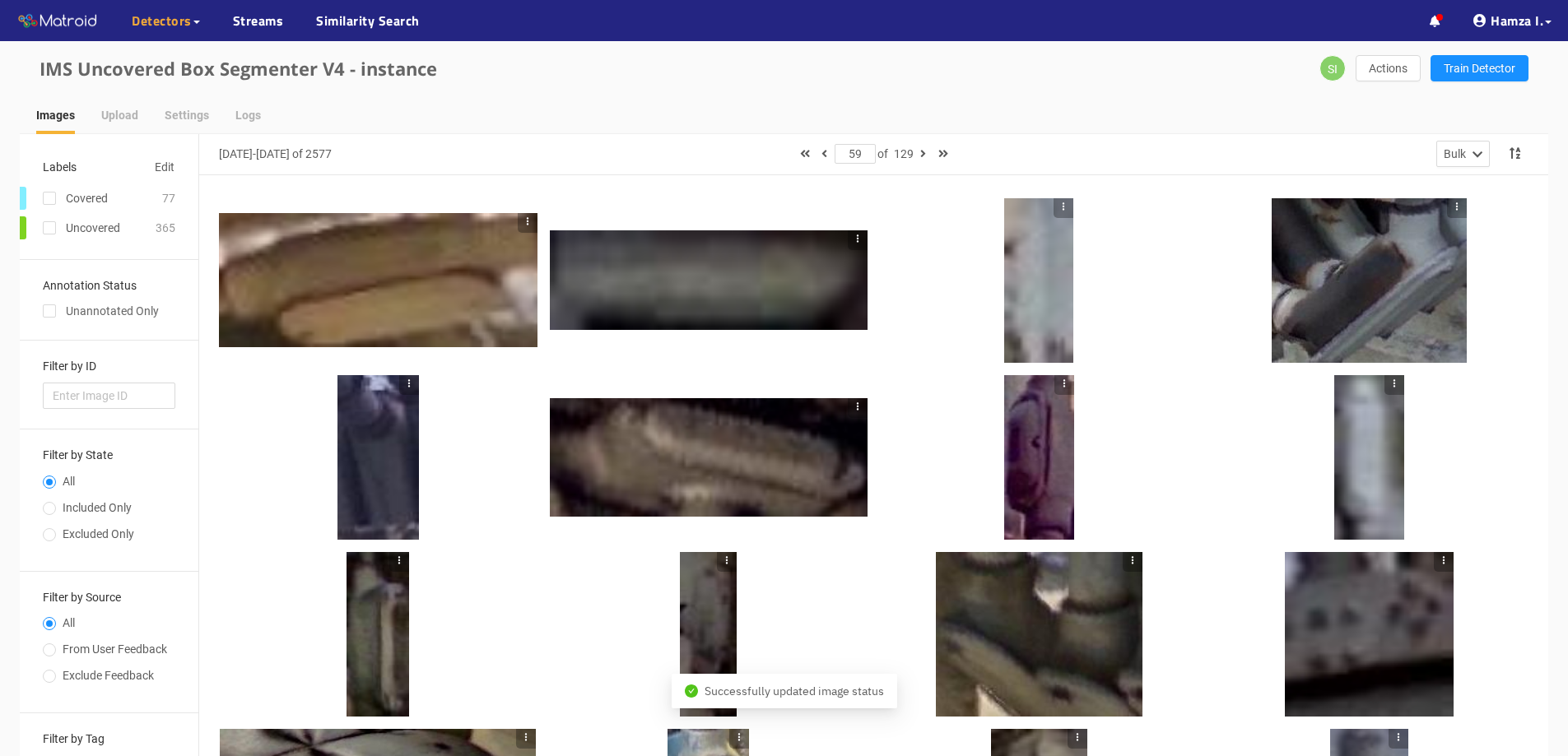
click at [1067, 383] on icon "button" at bounding box center [1064, 384] width 12 height 12
click at [1077, 398] on div "Exclude image Remove Image" at bounding box center [1101, 423] width 96 height 52
click at [858, 404] on icon "button" at bounding box center [858, 407] width 2 height 8
click at [880, 430] on li "Exclude image" at bounding box center [896, 433] width 96 height 27
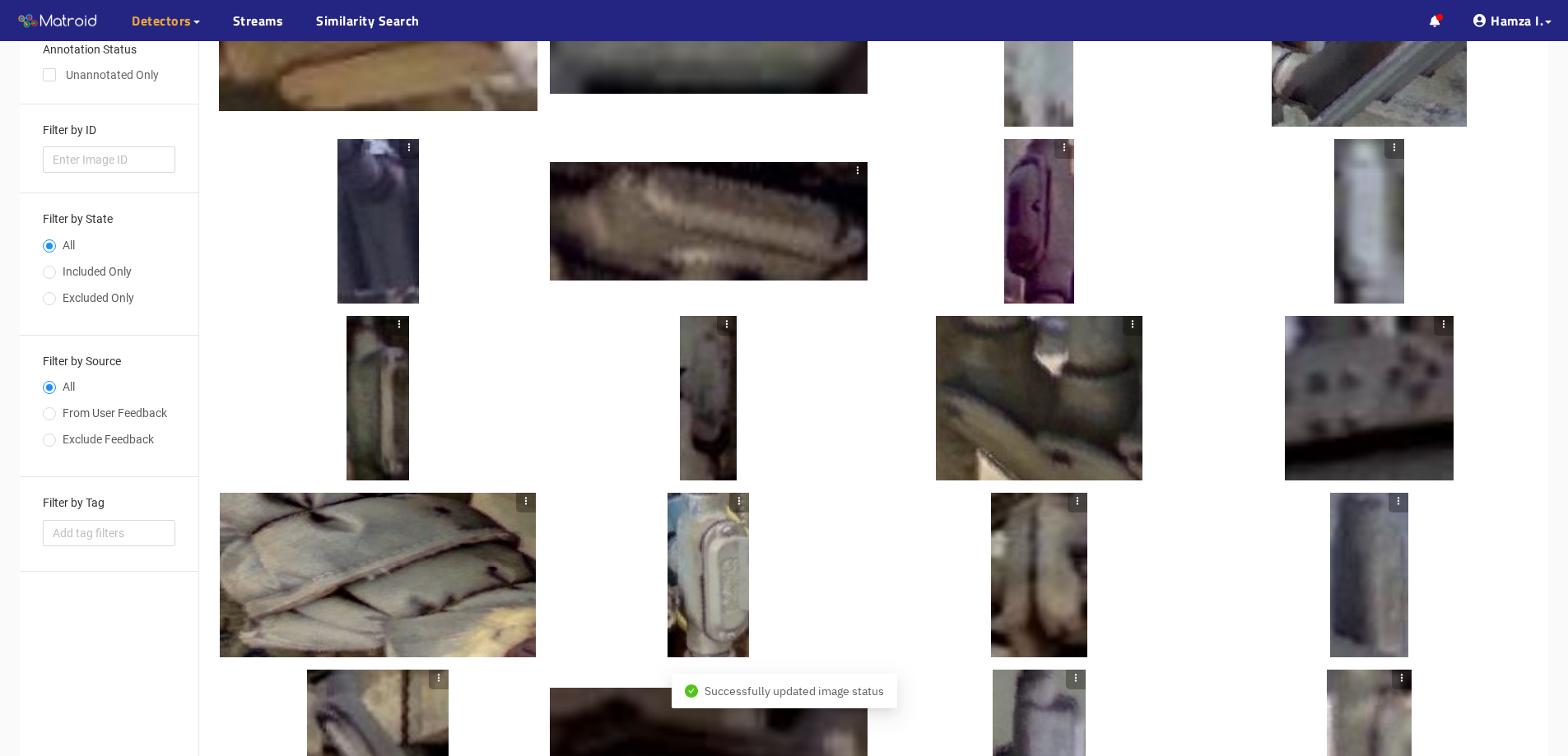
scroll to position [274, 0]
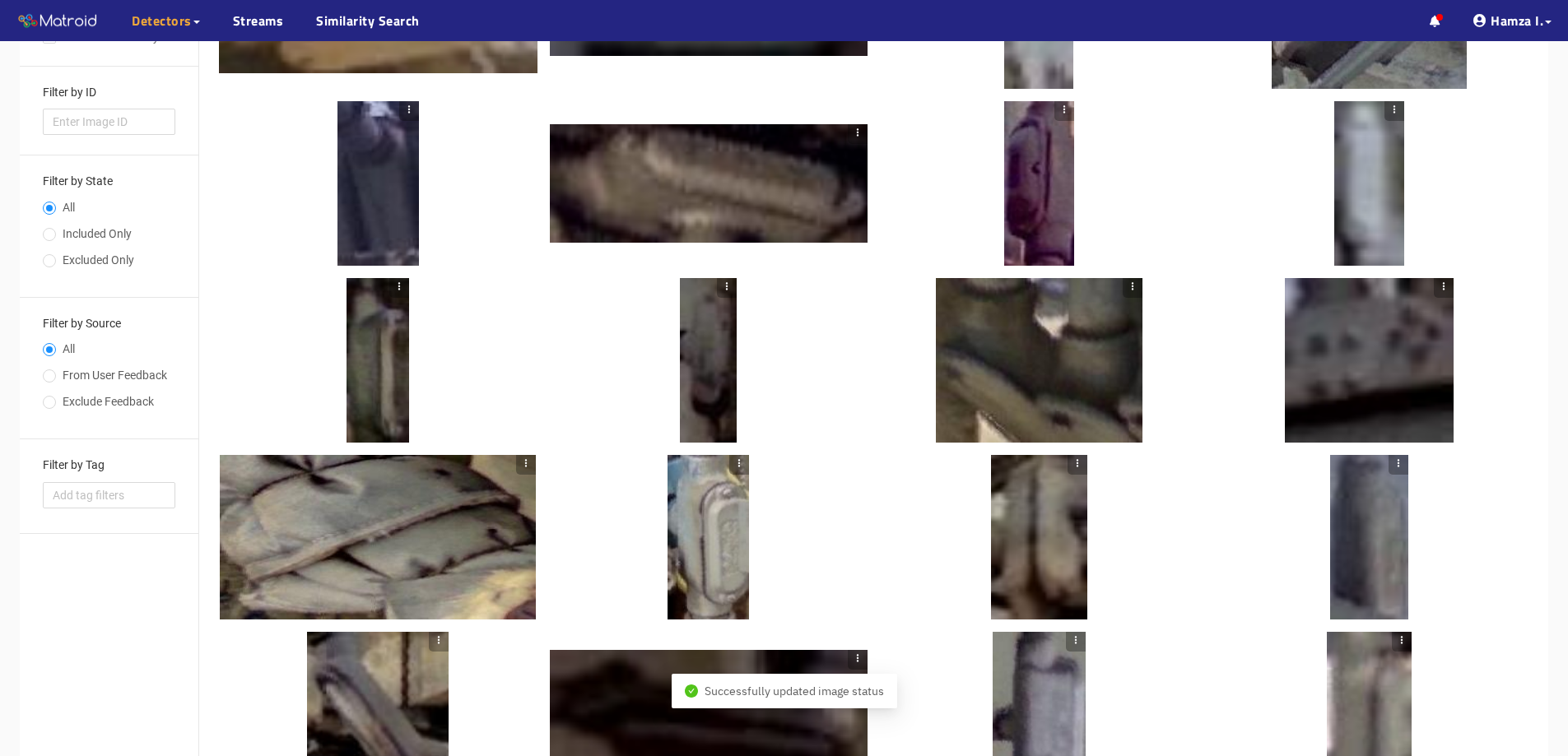
click at [398, 284] on icon "button" at bounding box center [400, 286] width 12 height 12
click at [440, 300] on div "Exclude image Remove Image" at bounding box center [436, 326] width 96 height 52
click at [438, 313] on li "Exclude image" at bounding box center [436, 313] width 96 height 27
click at [1134, 282] on icon "button" at bounding box center [1133, 286] width 12 height 12
click at [1136, 300] on div "Exclude image Remove Image" at bounding box center [1169, 326] width 96 height 52
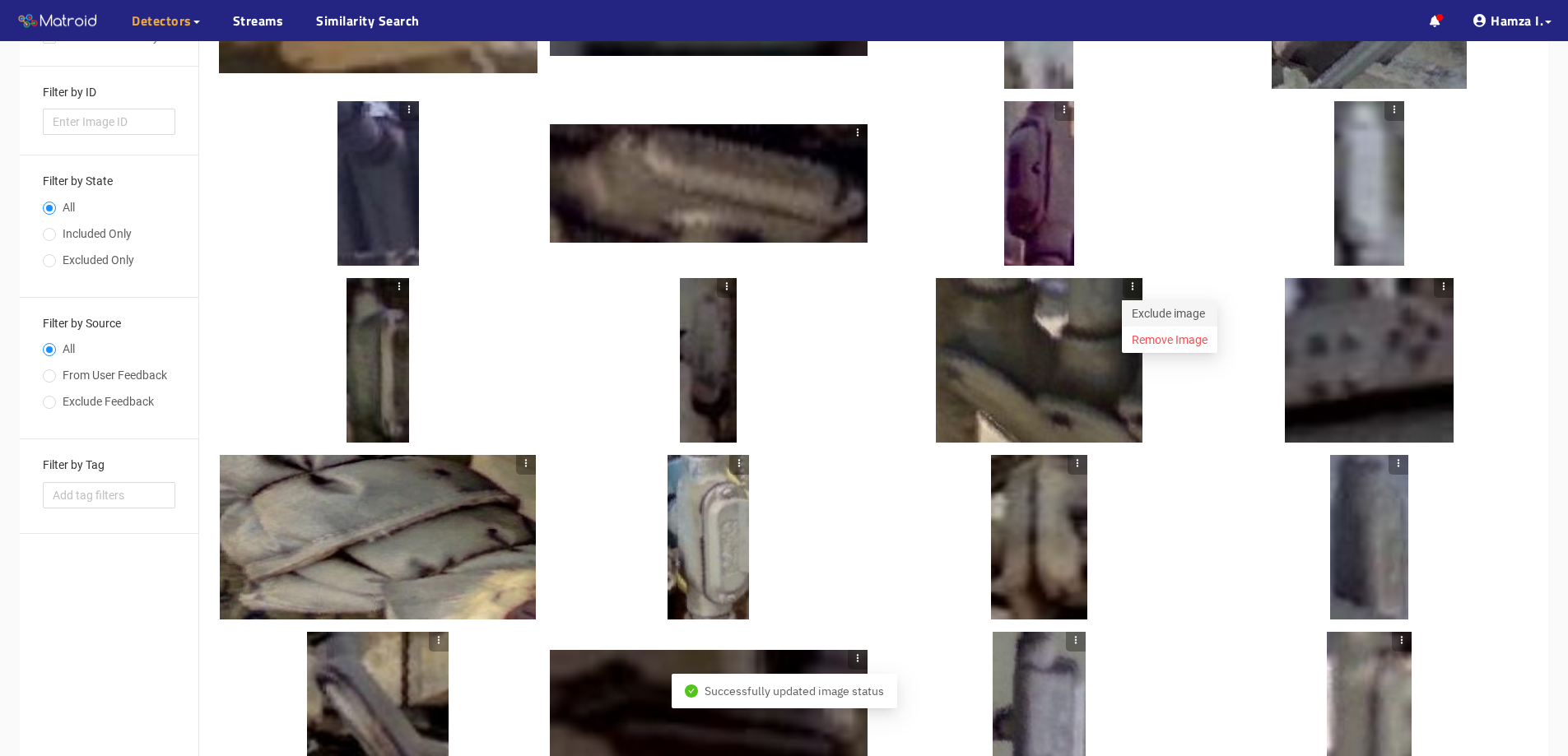
click at [1140, 310] on li "Exclude image" at bounding box center [1169, 313] width 96 height 27
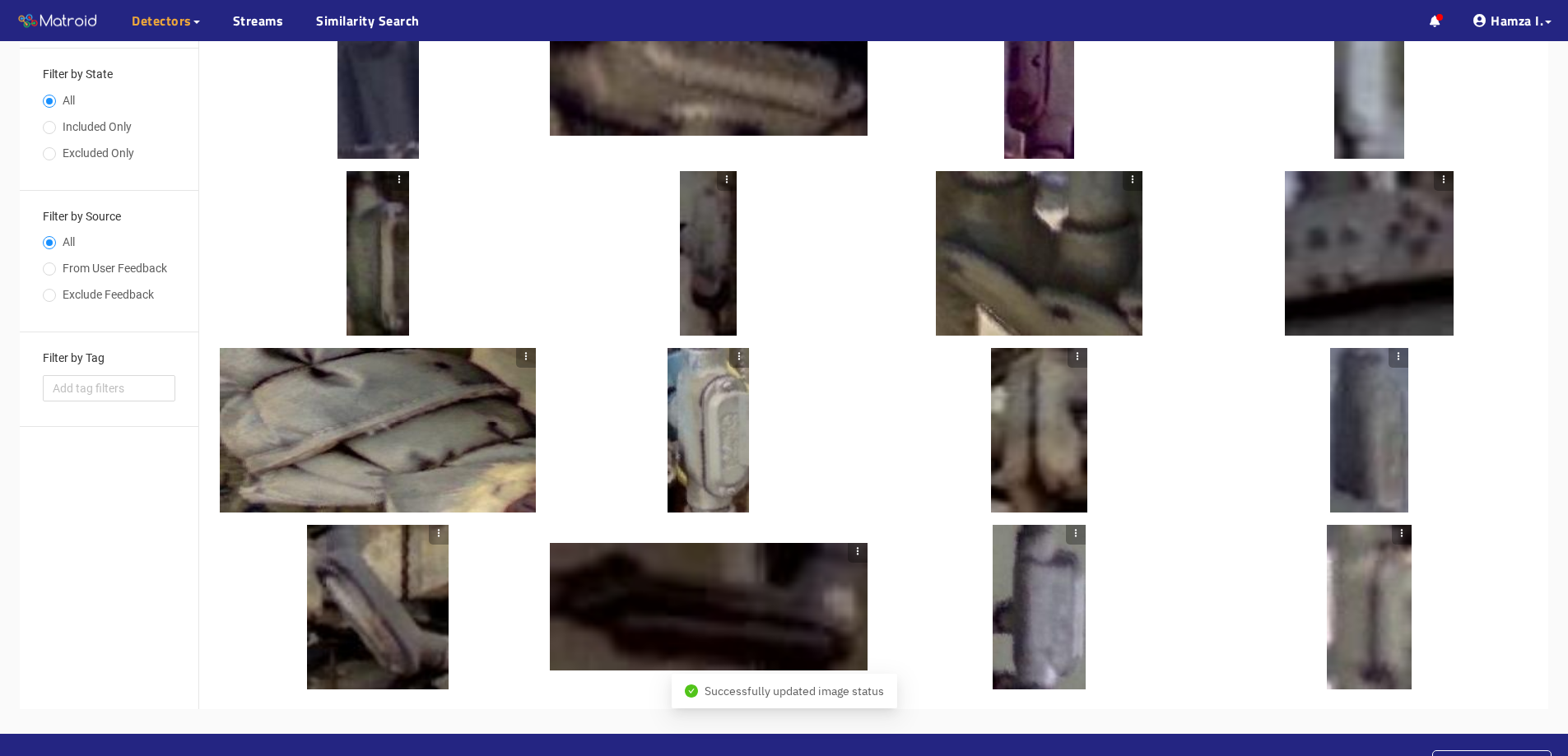
scroll to position [421, 0]
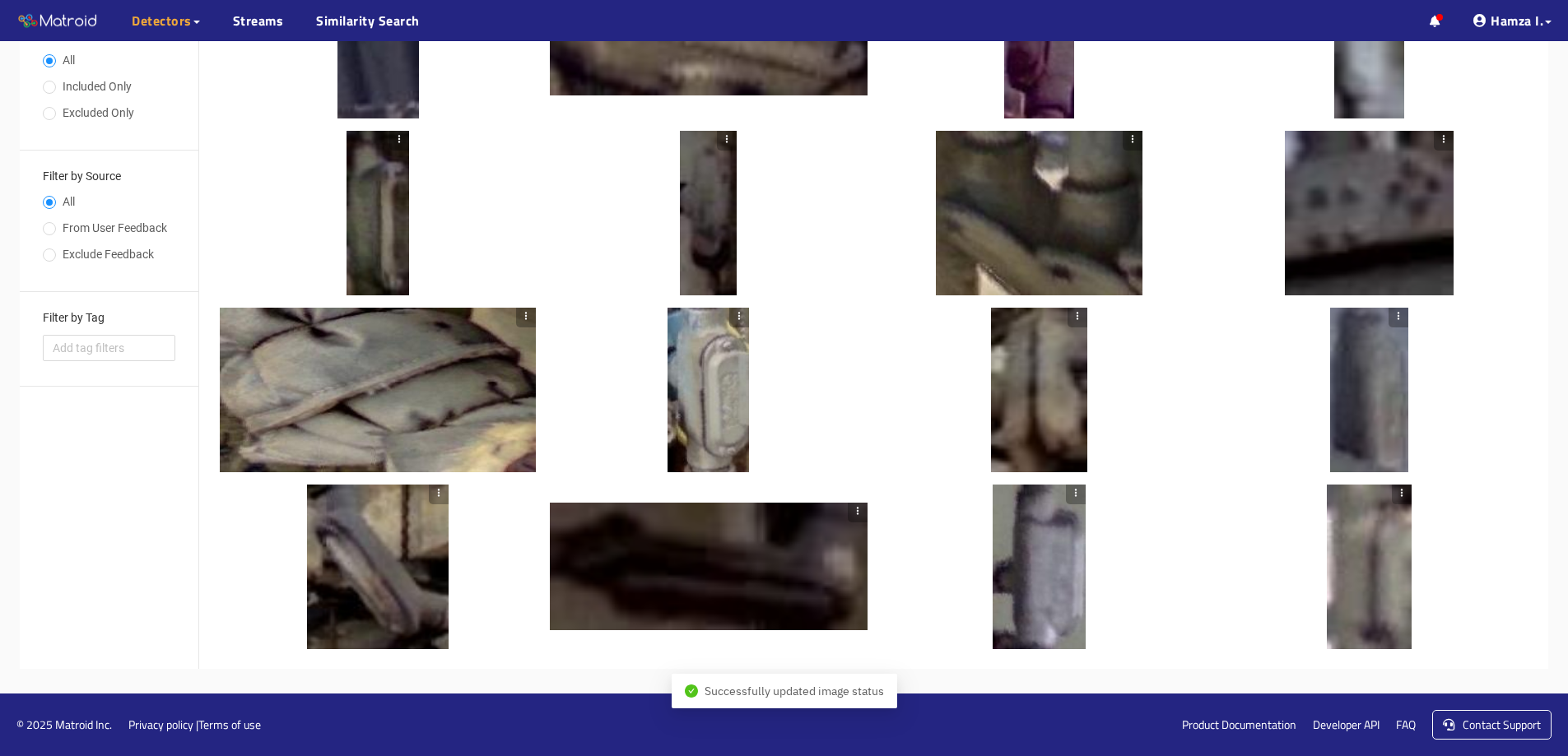
drag, startPoint x: 733, startPoint y: 315, endPoint x: 735, endPoint y: 326, distance: 11.2
click at [734, 317] on button "button" at bounding box center [740, 318] width 20 height 20
click at [750, 341] on li "Exclude image" at bounding box center [777, 342] width 96 height 27
click at [443, 486] on button "button" at bounding box center [438, 494] width 20 height 20
click at [452, 512] on li "Exclude image" at bounding box center [476, 520] width 96 height 27
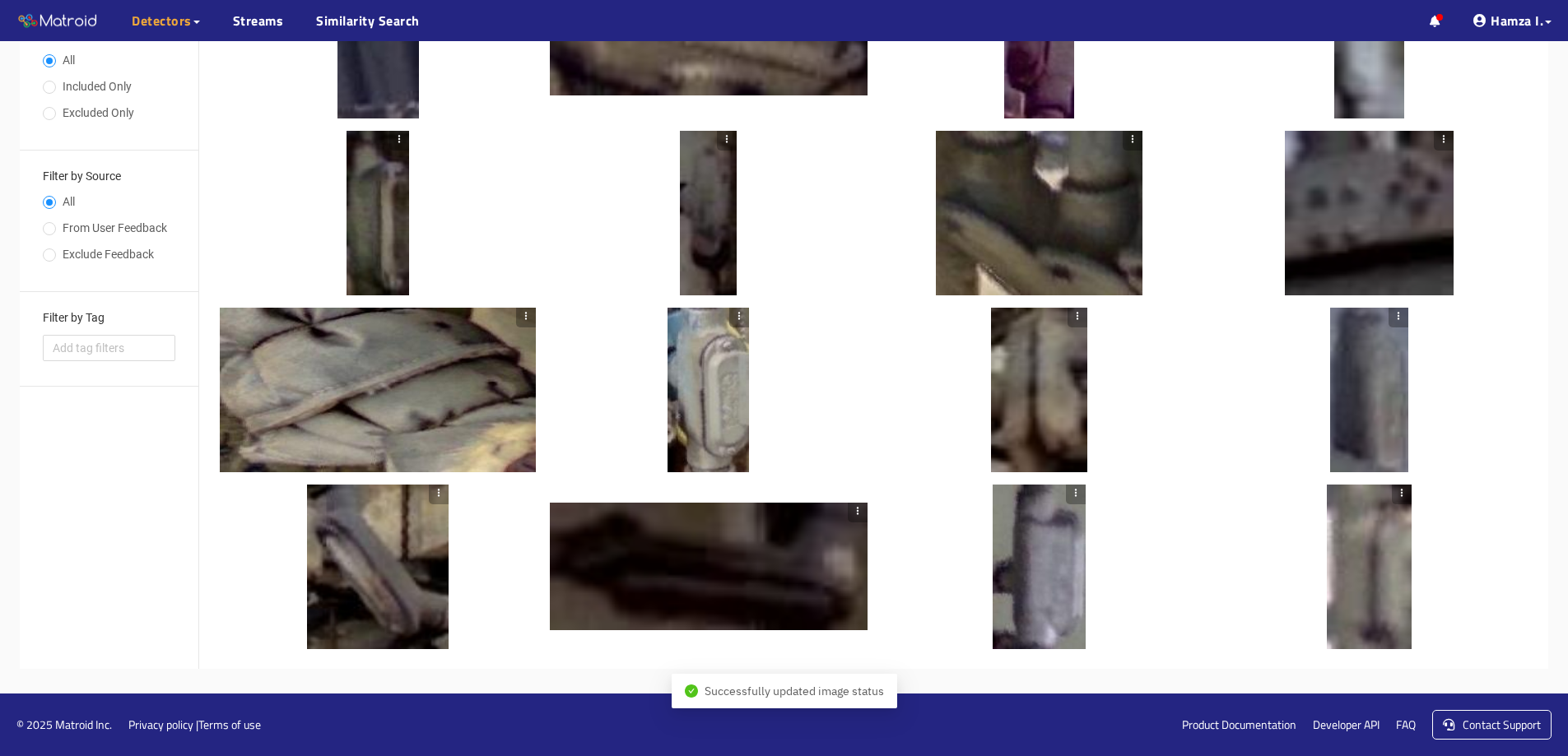
click at [851, 509] on button "button" at bounding box center [858, 512] width 20 height 20
click at [868, 535] on li "Exclude image" at bounding box center [896, 539] width 96 height 27
click at [1407, 492] on icon "button" at bounding box center [1402, 493] width 12 height 12
click at [1409, 515] on li "Exclude image" at bounding box center [1440, 520] width 96 height 27
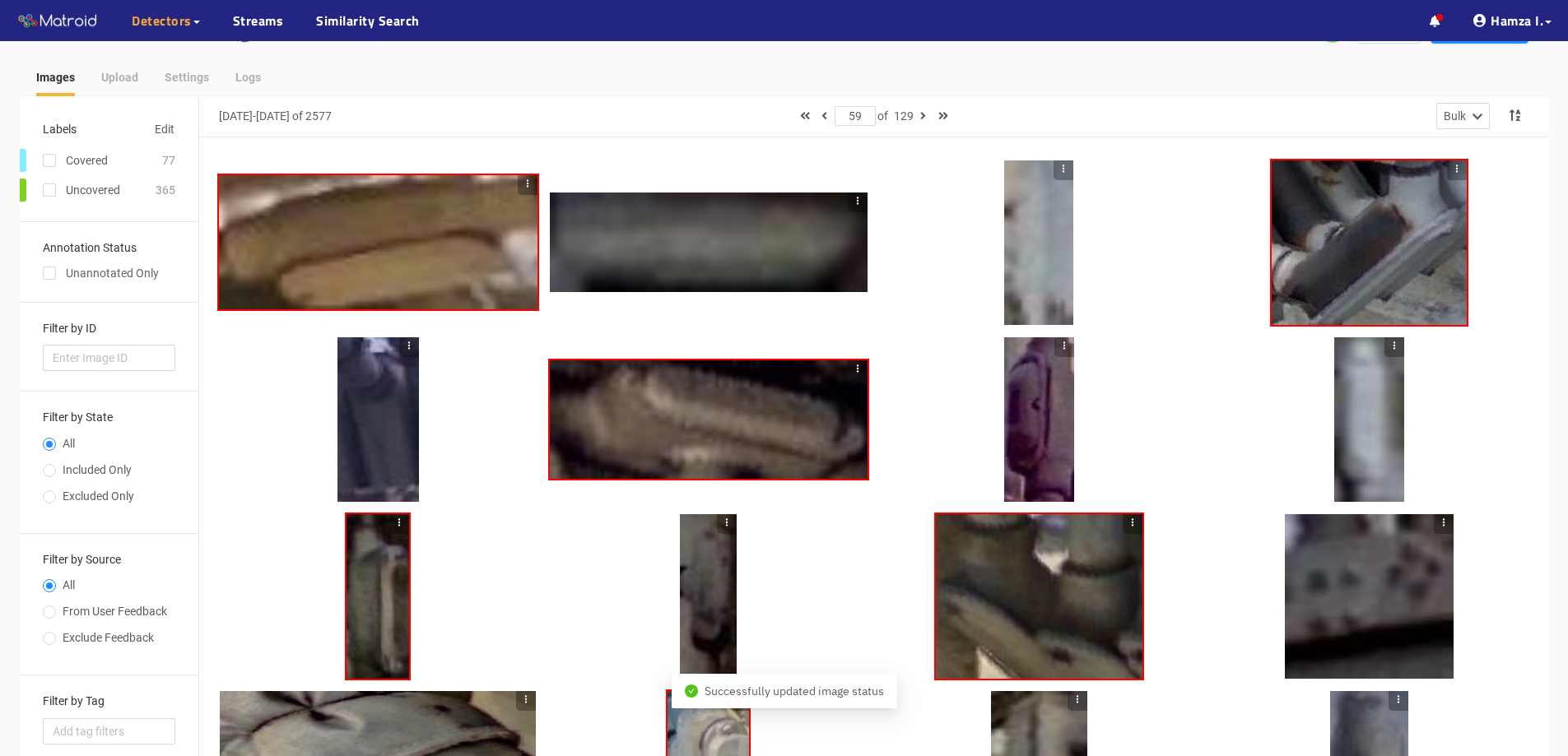
scroll to position [0, 0]
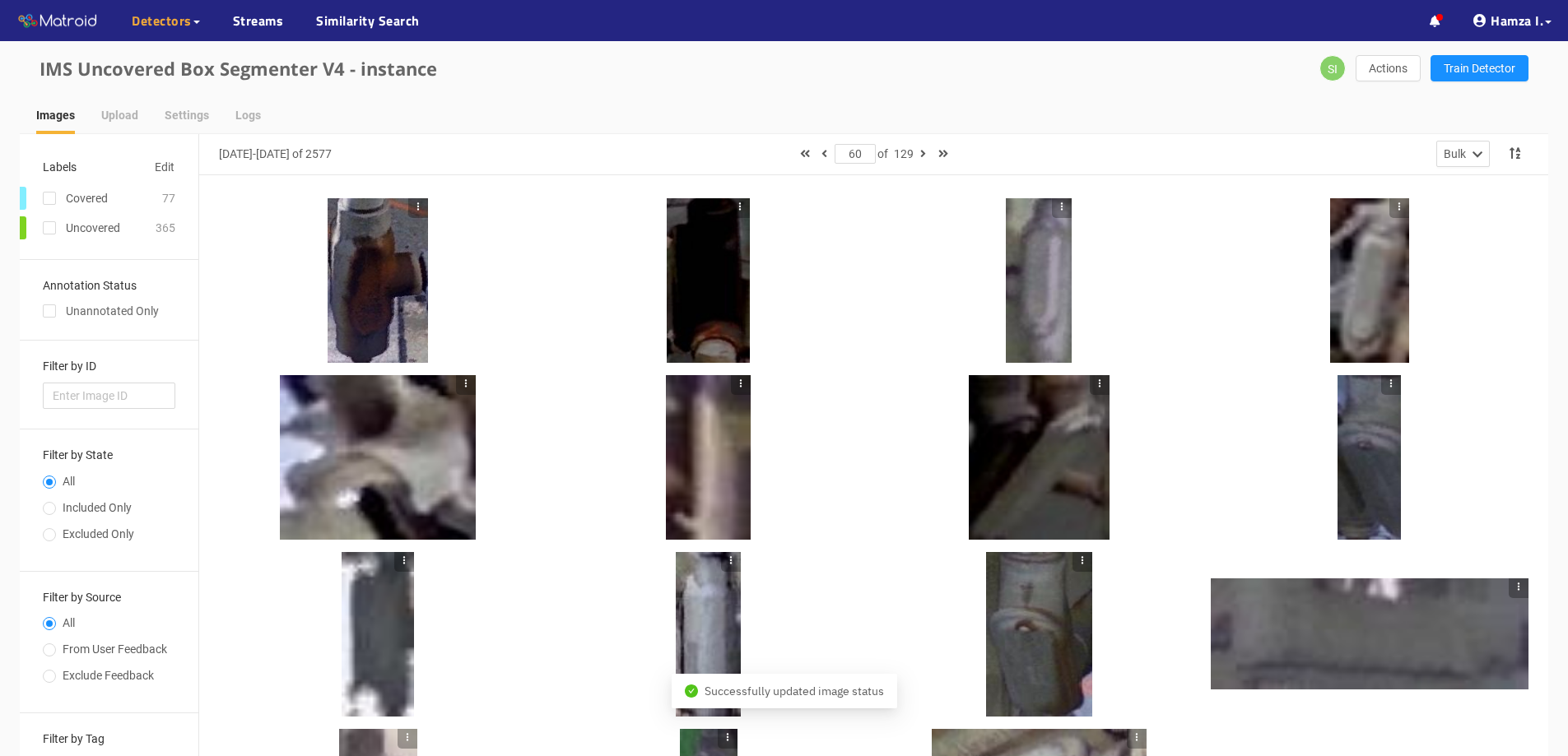
click at [1057, 198] on button "button" at bounding box center [1062, 208] width 20 height 20
click at [1085, 226] on li "Exclude image" at bounding box center [1100, 233] width 96 height 27
click at [1399, 209] on icon "button" at bounding box center [1400, 206] width 2 height 8
click at [1415, 240] on li "Exclude image" at bounding box center [1437, 233] width 96 height 27
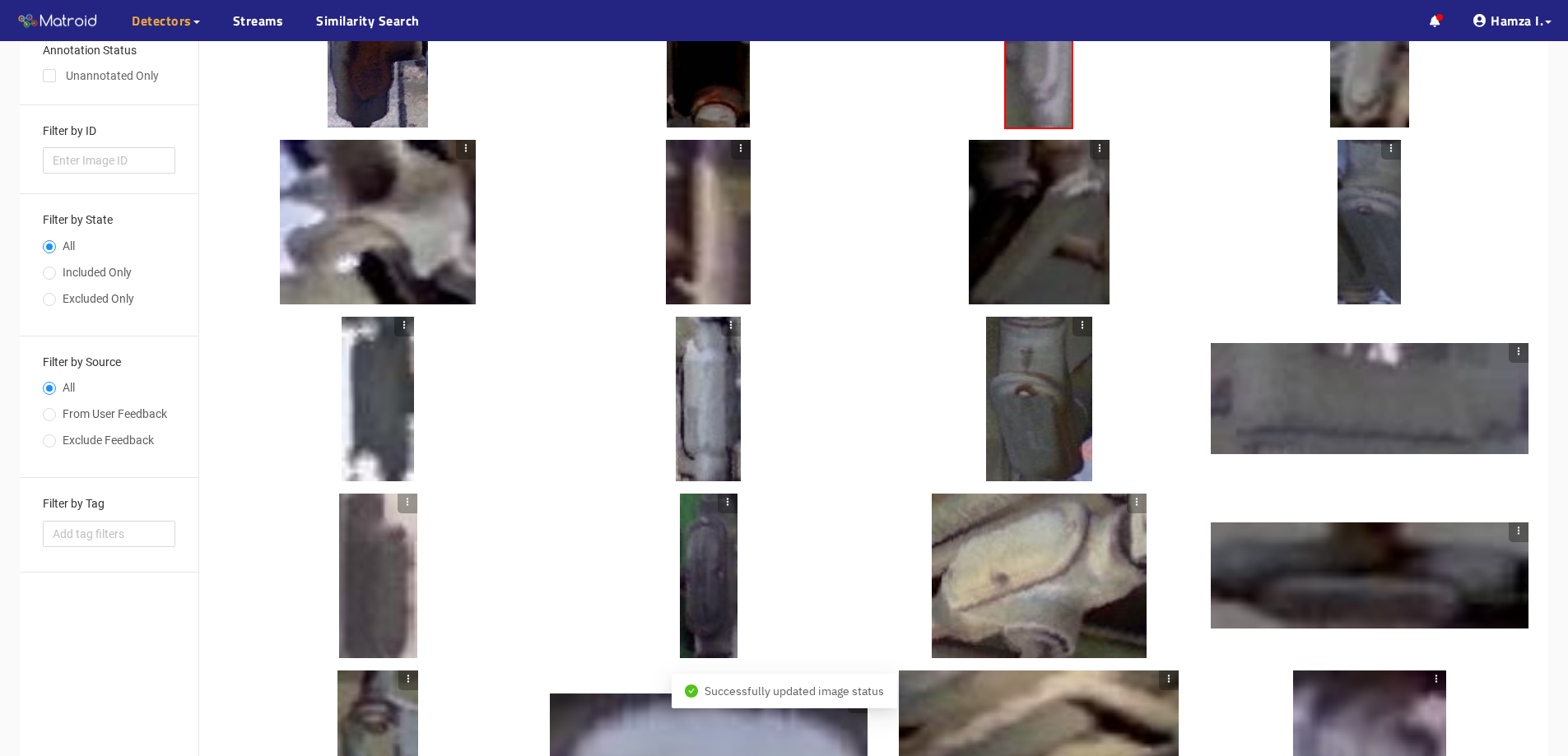
scroll to position [274, 0]
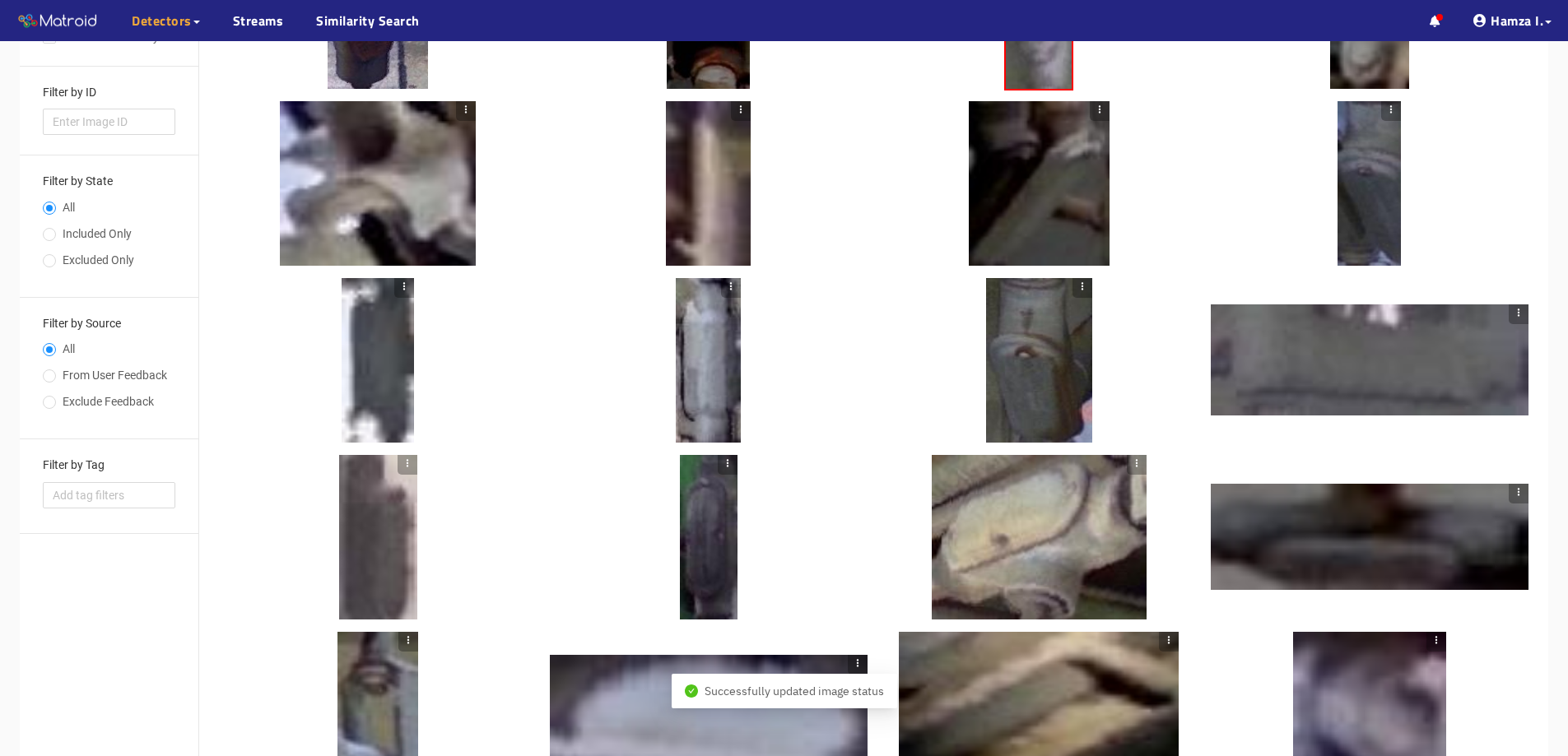
click at [1099, 111] on icon "button" at bounding box center [1100, 110] width 12 height 12
click at [1127, 133] on li "Exclude image" at bounding box center [1137, 136] width 96 height 27
click at [1391, 113] on icon "button" at bounding box center [1391, 110] width 2 height 8
click at [1394, 126] on li "Exclude image" at bounding box center [1429, 136] width 96 height 27
click at [1088, 279] on button "button" at bounding box center [1082, 288] width 20 height 20
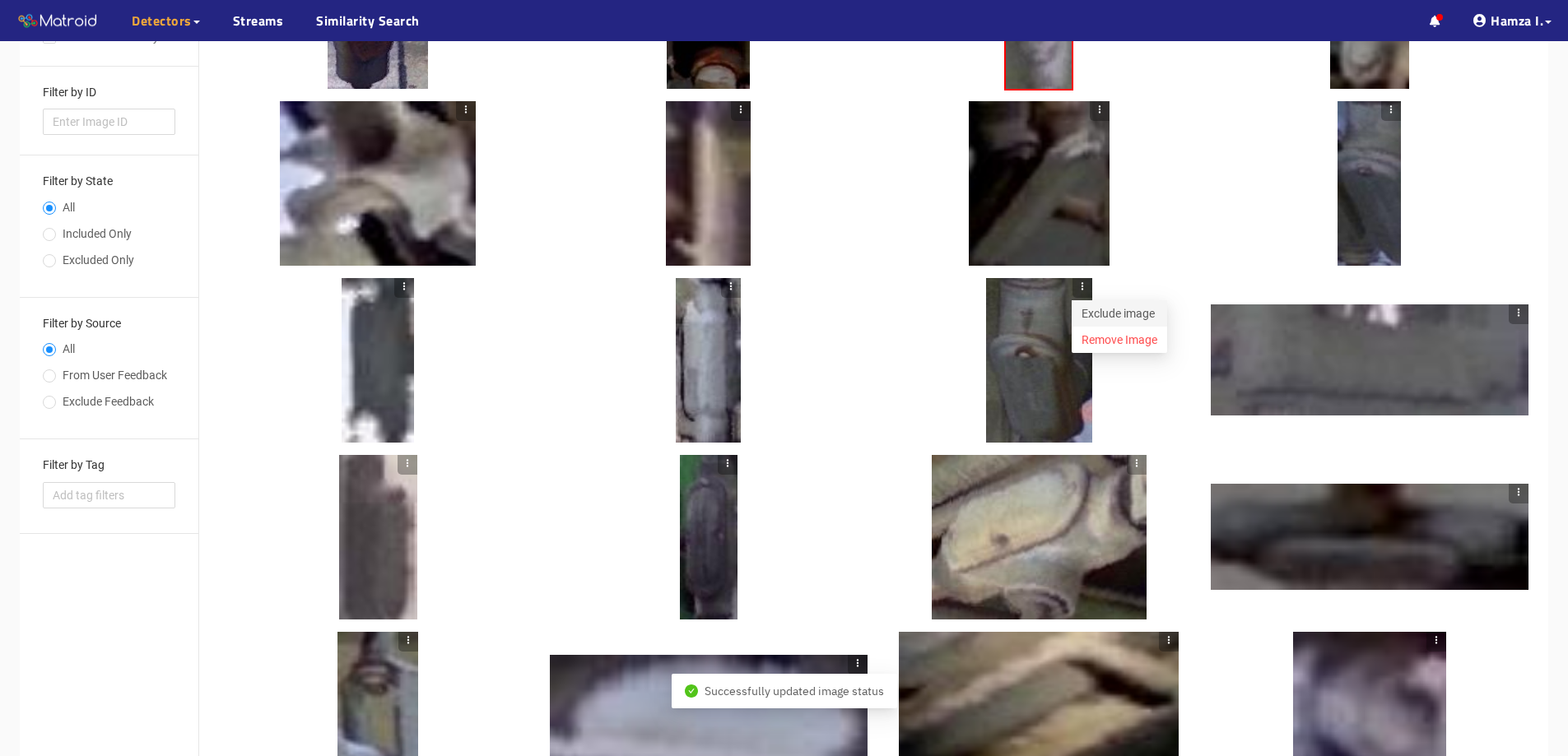
click at [1090, 308] on li "Exclude image" at bounding box center [1120, 313] width 96 height 27
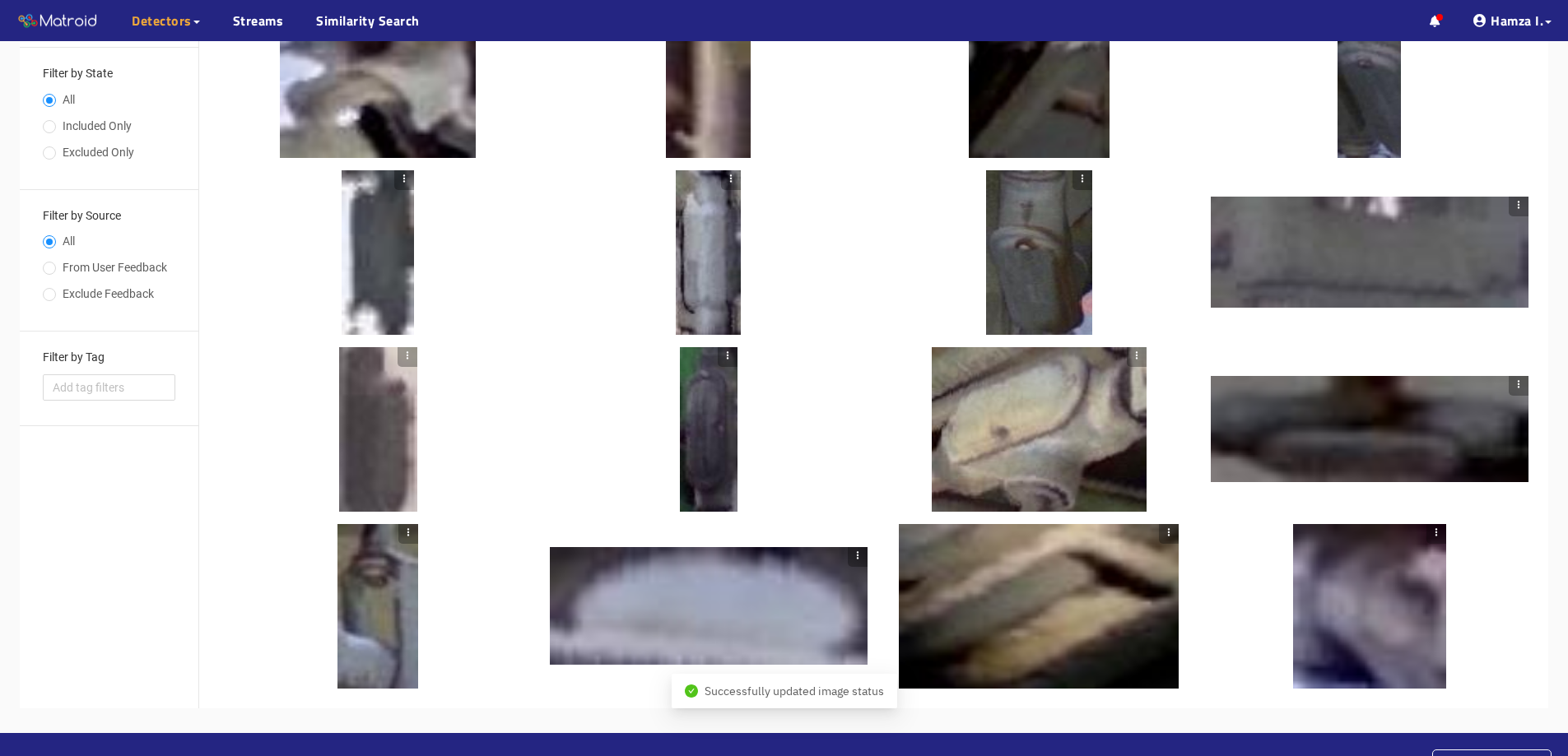
scroll to position [421, 0]
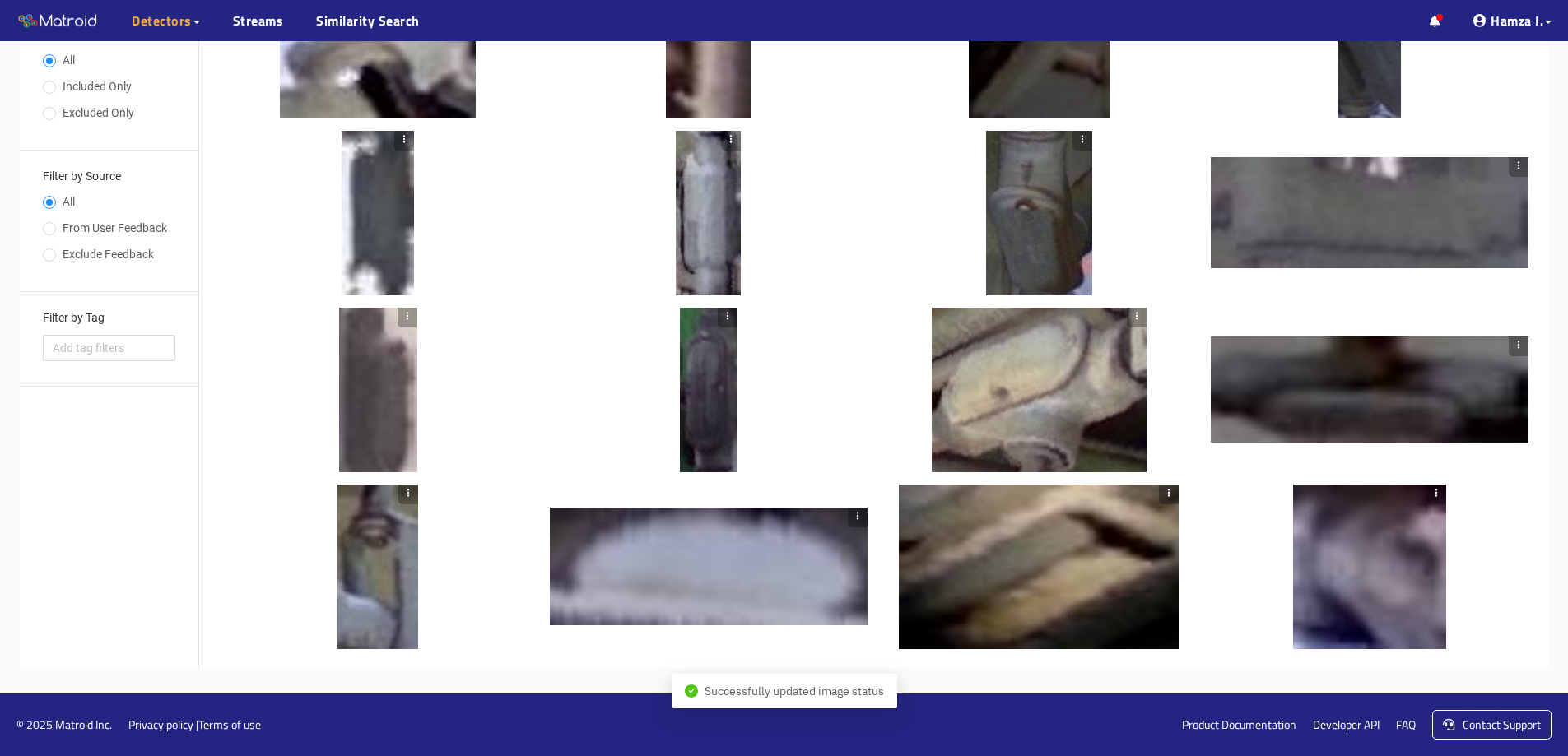
click at [1127, 315] on button "button" at bounding box center [1137, 318] width 20 height 20
click at [1133, 340] on li "Exclude image" at bounding box center [1174, 342] width 96 height 27
click at [724, 316] on icon "button" at bounding box center [728, 316] width 12 height 12
click at [743, 342] on li "Exclude image" at bounding box center [764, 342] width 96 height 27
drag, startPoint x: 1520, startPoint y: 345, endPoint x: 1521, endPoint y: 379, distance: 34.0
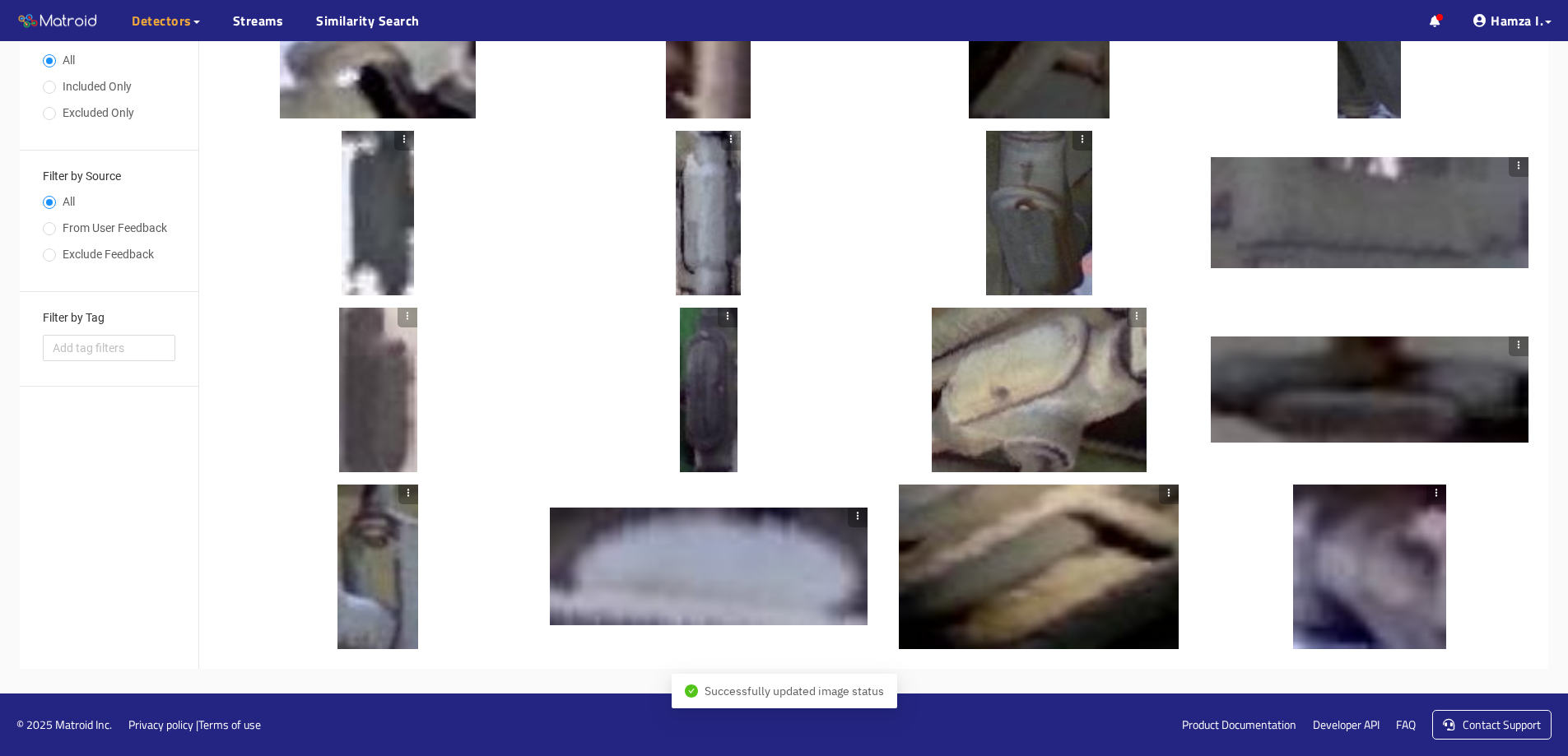
click at [1521, 346] on icon "button" at bounding box center [1519, 345] width 12 height 12
click at [1491, 367] on li "Exclude image" at bounding box center [1481, 372] width 96 height 27
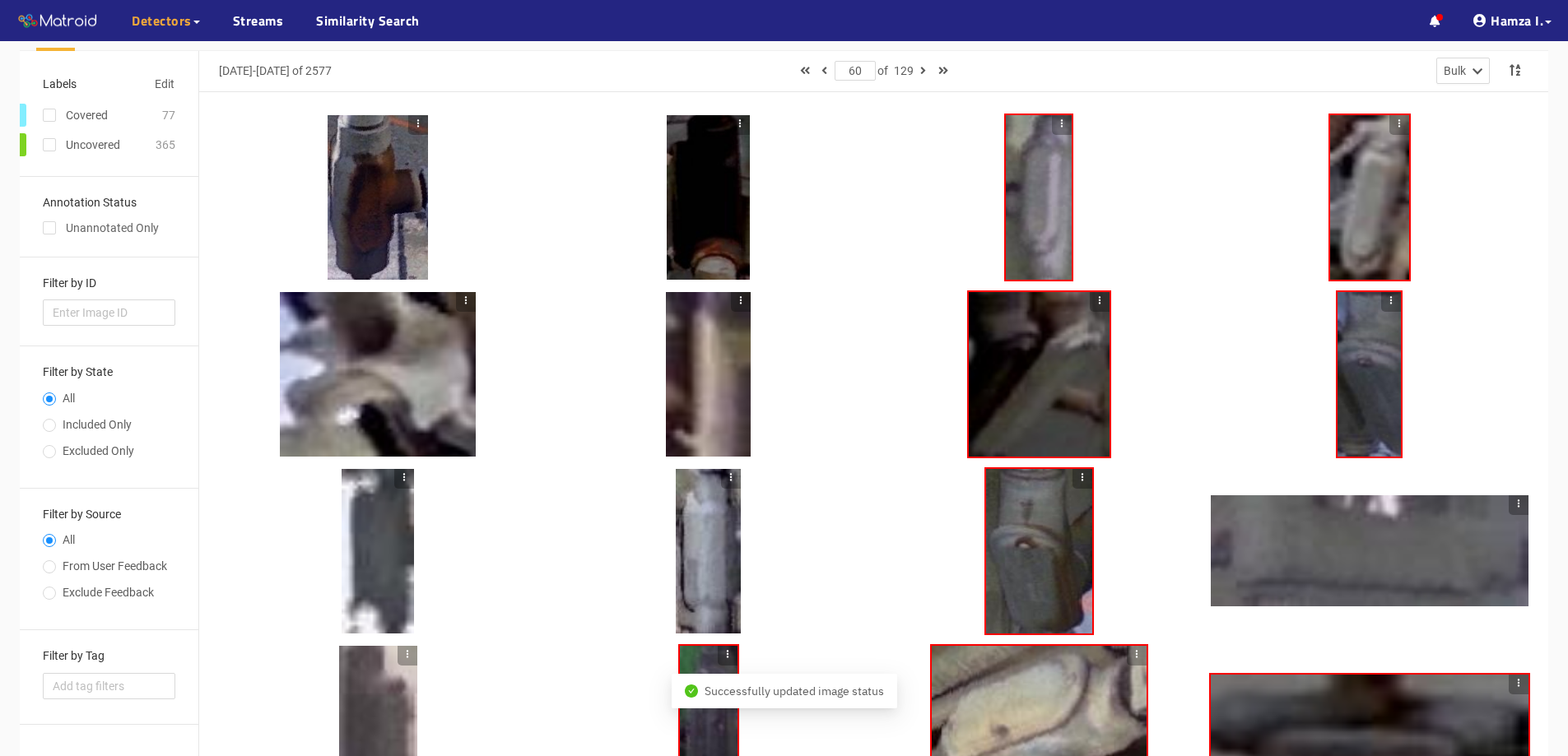
scroll to position [0, 0]
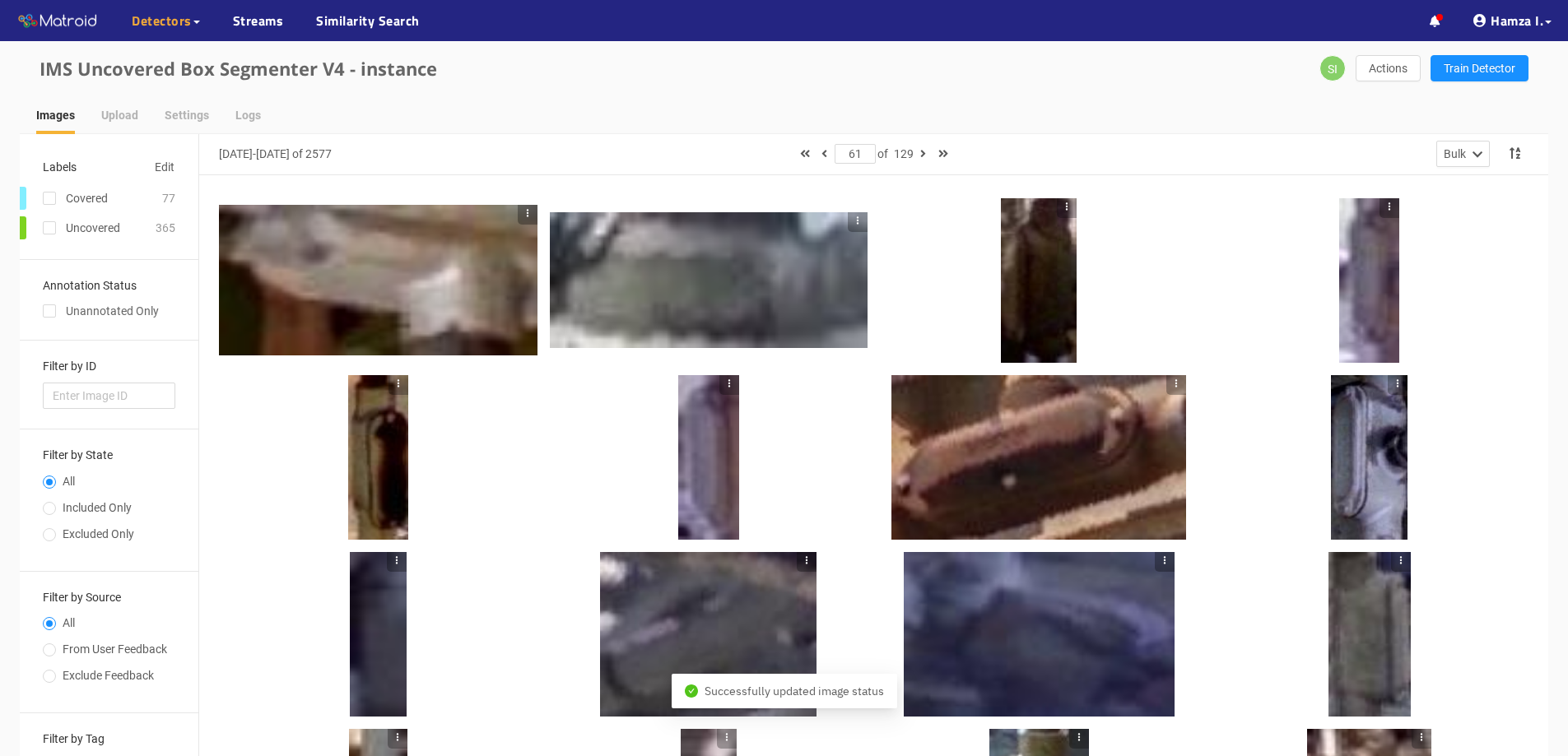
click at [1182, 379] on icon "button" at bounding box center [1177, 384] width 12 height 12
click at [1181, 405] on li "Exclude image" at bounding box center [1214, 411] width 96 height 27
click at [1395, 383] on icon "button" at bounding box center [1398, 384] width 12 height 12
click at [1399, 402] on li "Exclude image" at bounding box center [1436, 411] width 96 height 27
click at [726, 378] on icon "button" at bounding box center [730, 384] width 12 height 12
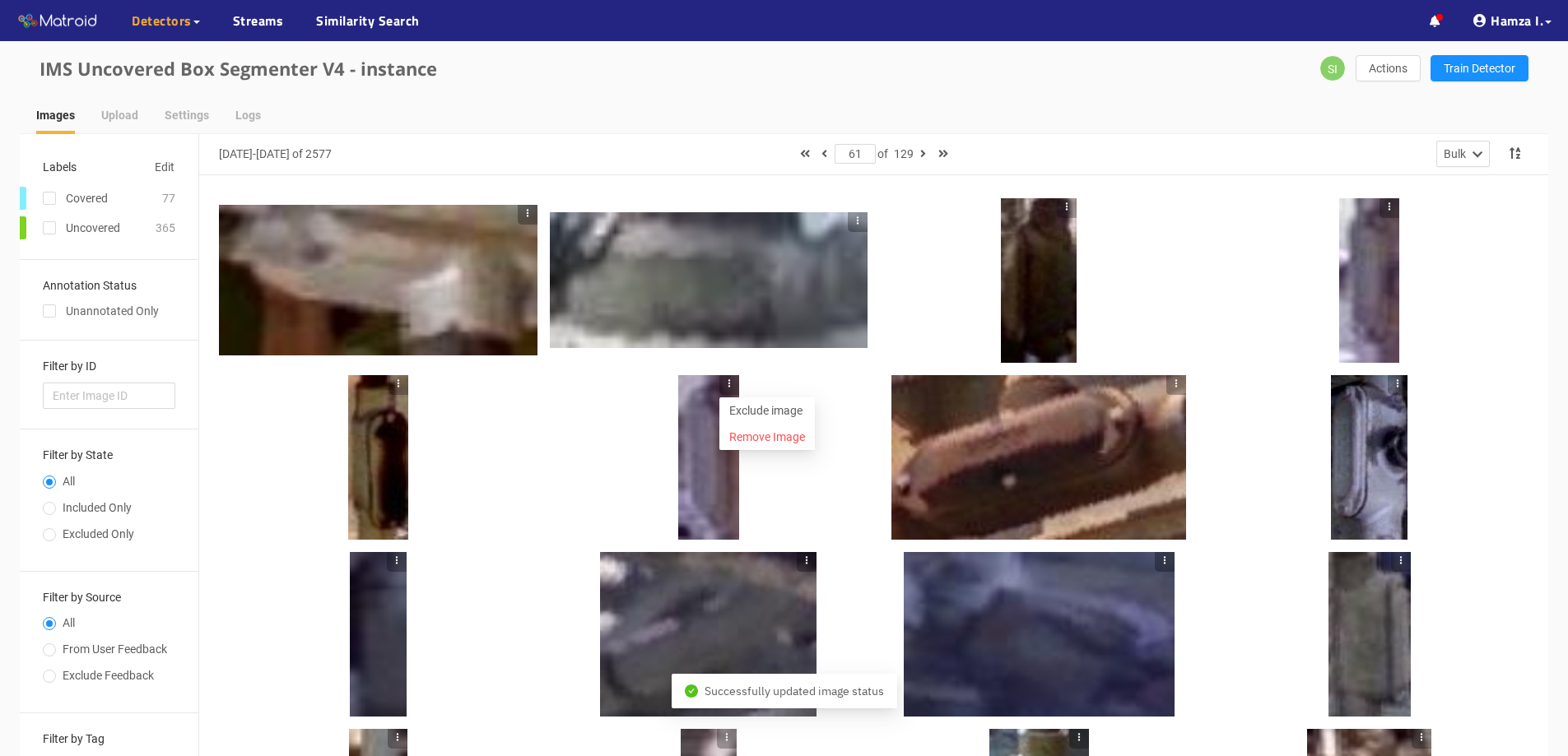
click at [757, 406] on li "Exclude image" at bounding box center [767, 411] width 96 height 27
click at [396, 385] on icon "button" at bounding box center [399, 384] width 12 height 12
click at [423, 408] on li "Exclude image" at bounding box center [435, 411] width 96 height 27
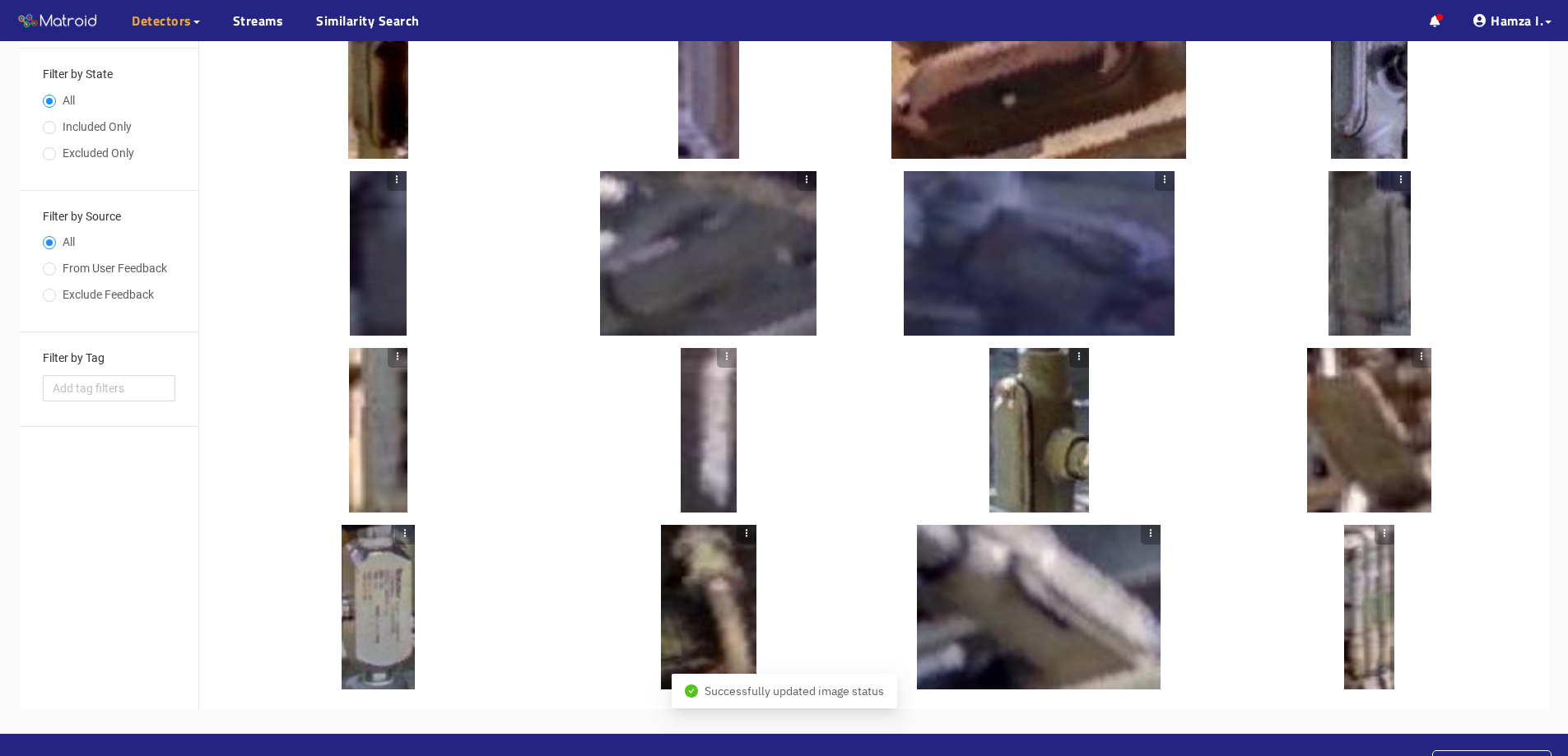
scroll to position [421, 0]
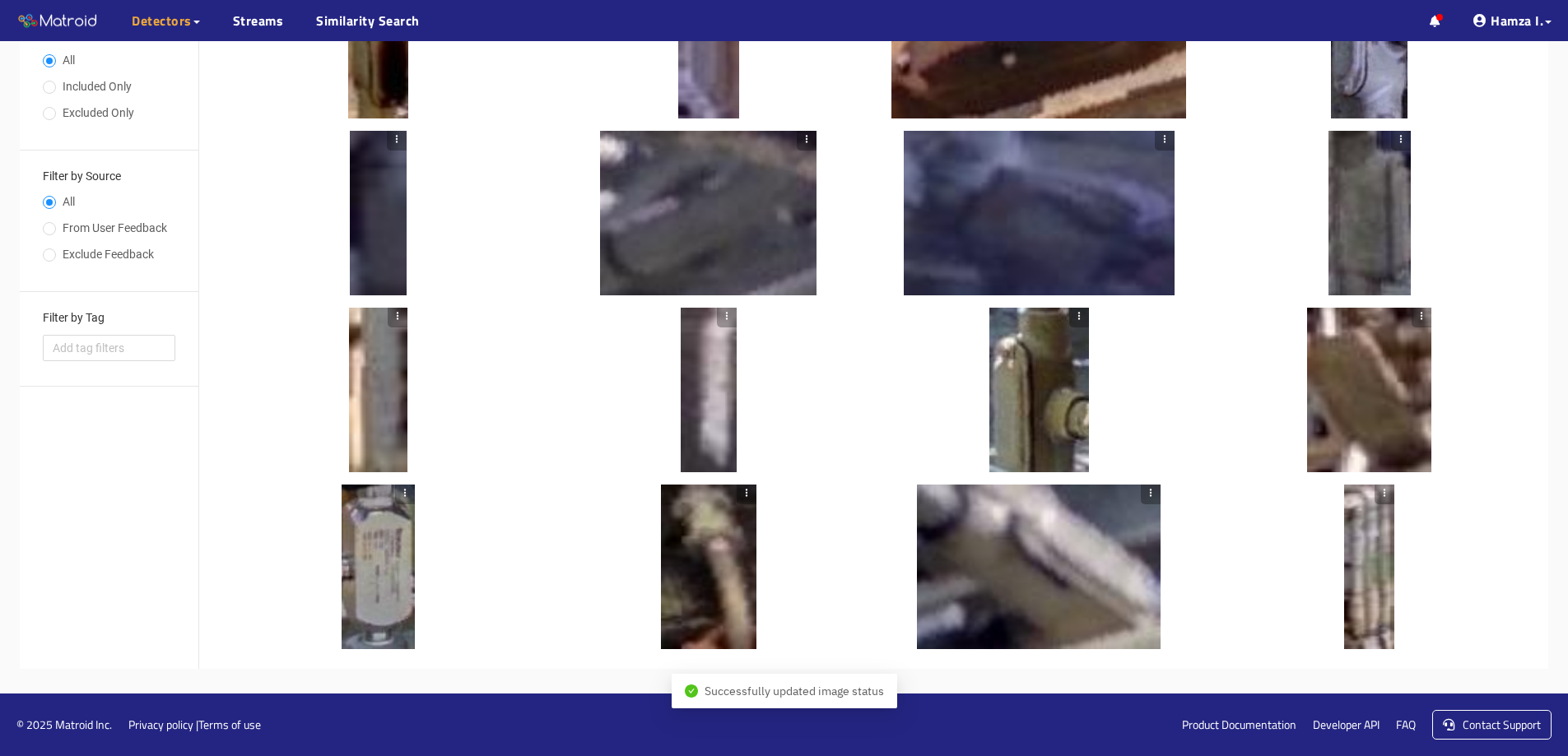
click at [1082, 322] on button "button" at bounding box center [1079, 318] width 20 height 20
click at [1095, 345] on li "Exclude image" at bounding box center [1116, 342] width 96 height 27
click at [1151, 486] on button "button" at bounding box center [1151, 494] width 20 height 20
click at [1170, 517] on li "Exclude image" at bounding box center [1189, 520] width 96 height 27
drag, startPoint x: 402, startPoint y: 491, endPoint x: 417, endPoint y: 504, distance: 19.8
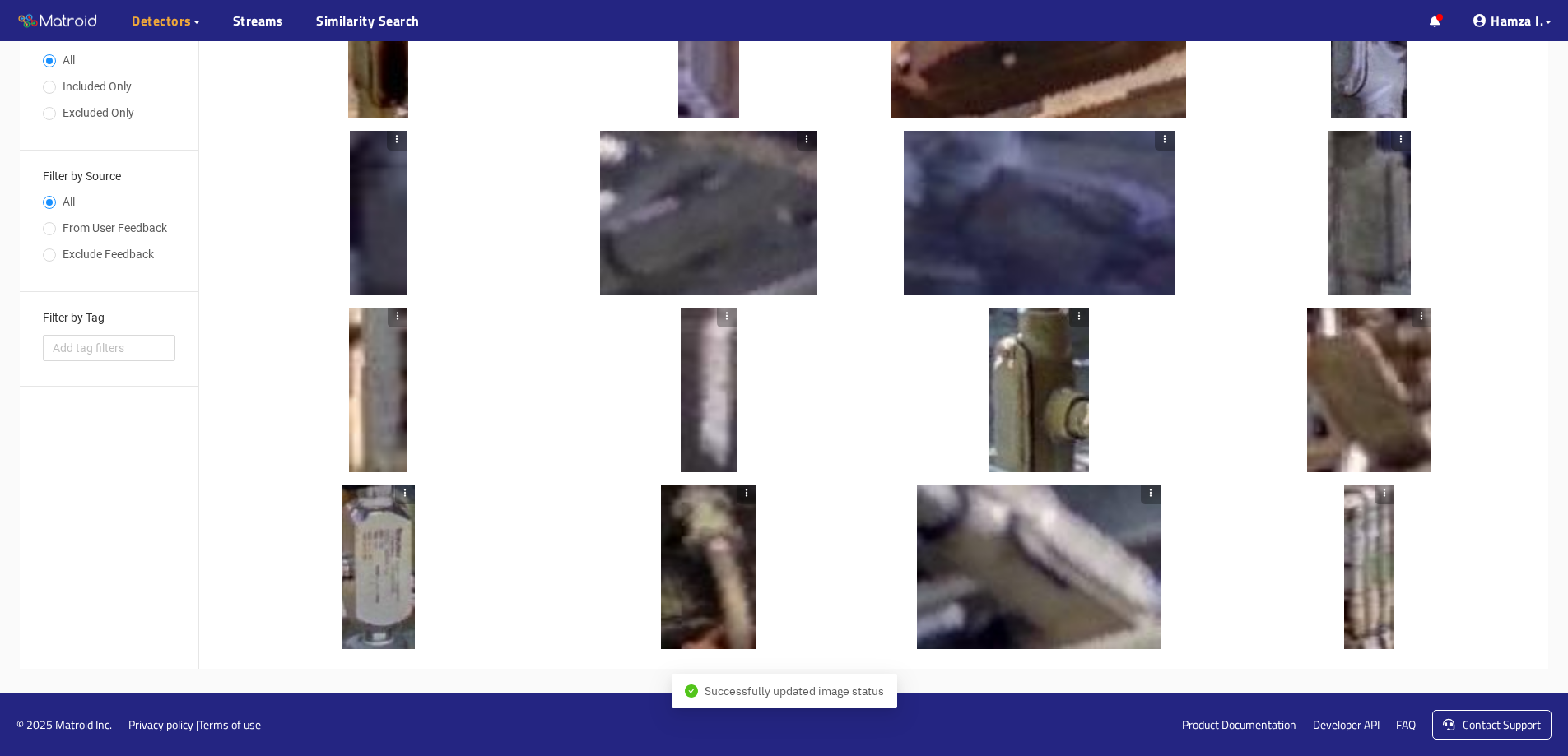
click at [404, 493] on icon "button" at bounding box center [405, 493] width 12 height 12
click at [427, 521] on li "Exclude image" at bounding box center [441, 520] width 96 height 27
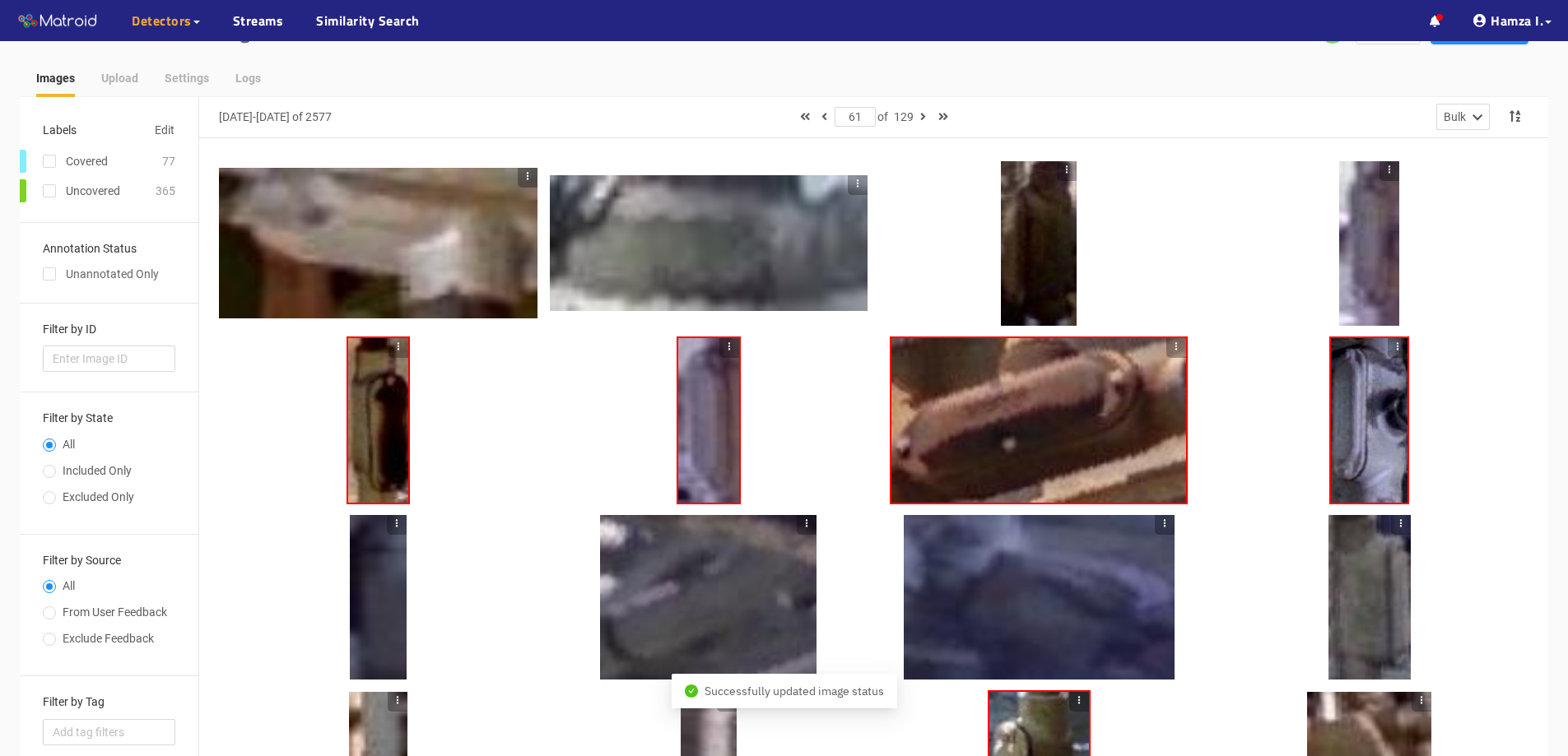
scroll to position [0, 0]
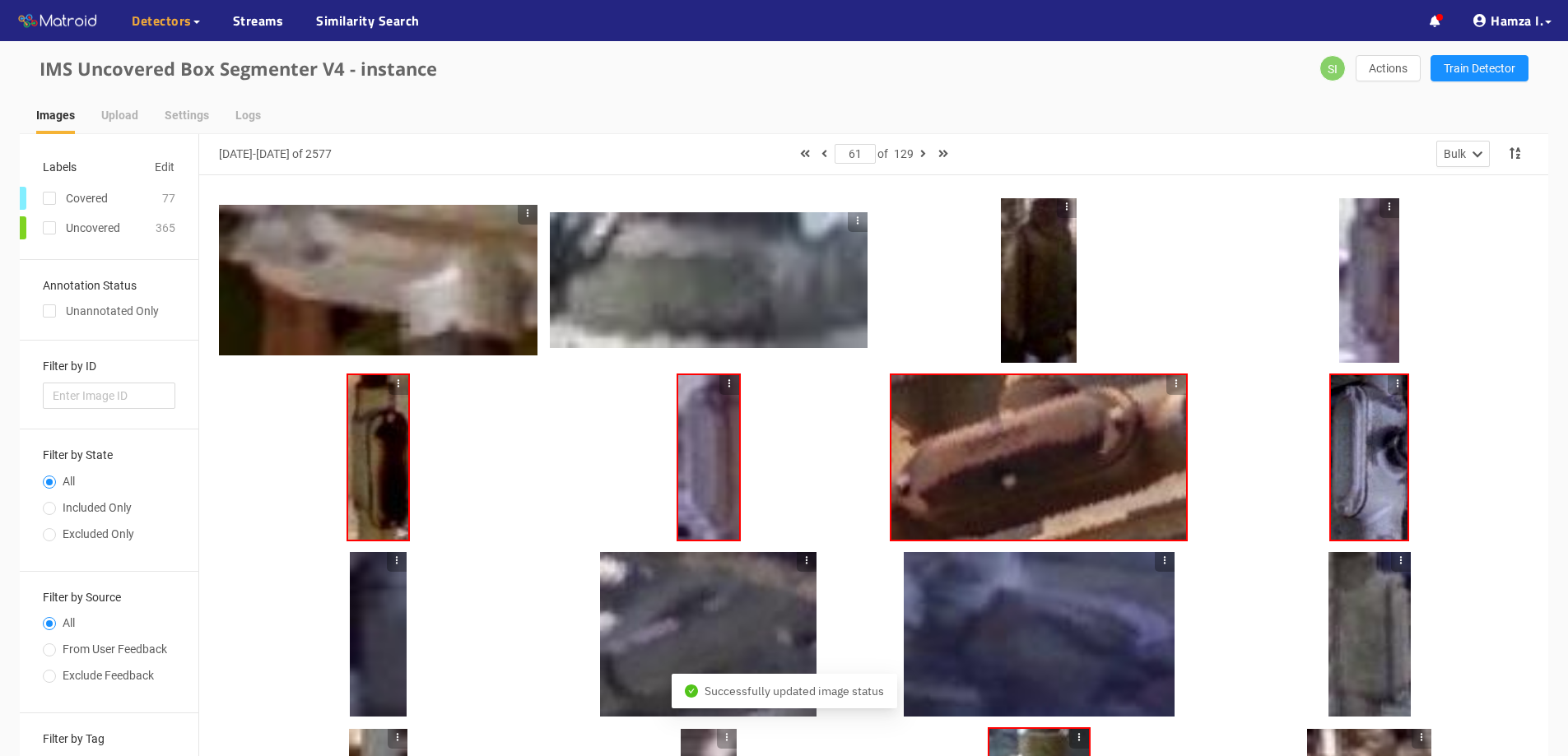
click at [1394, 202] on icon "button" at bounding box center [1390, 206] width 12 height 12
click at [1409, 234] on li "Exclude image" at bounding box center [1427, 233] width 96 height 27
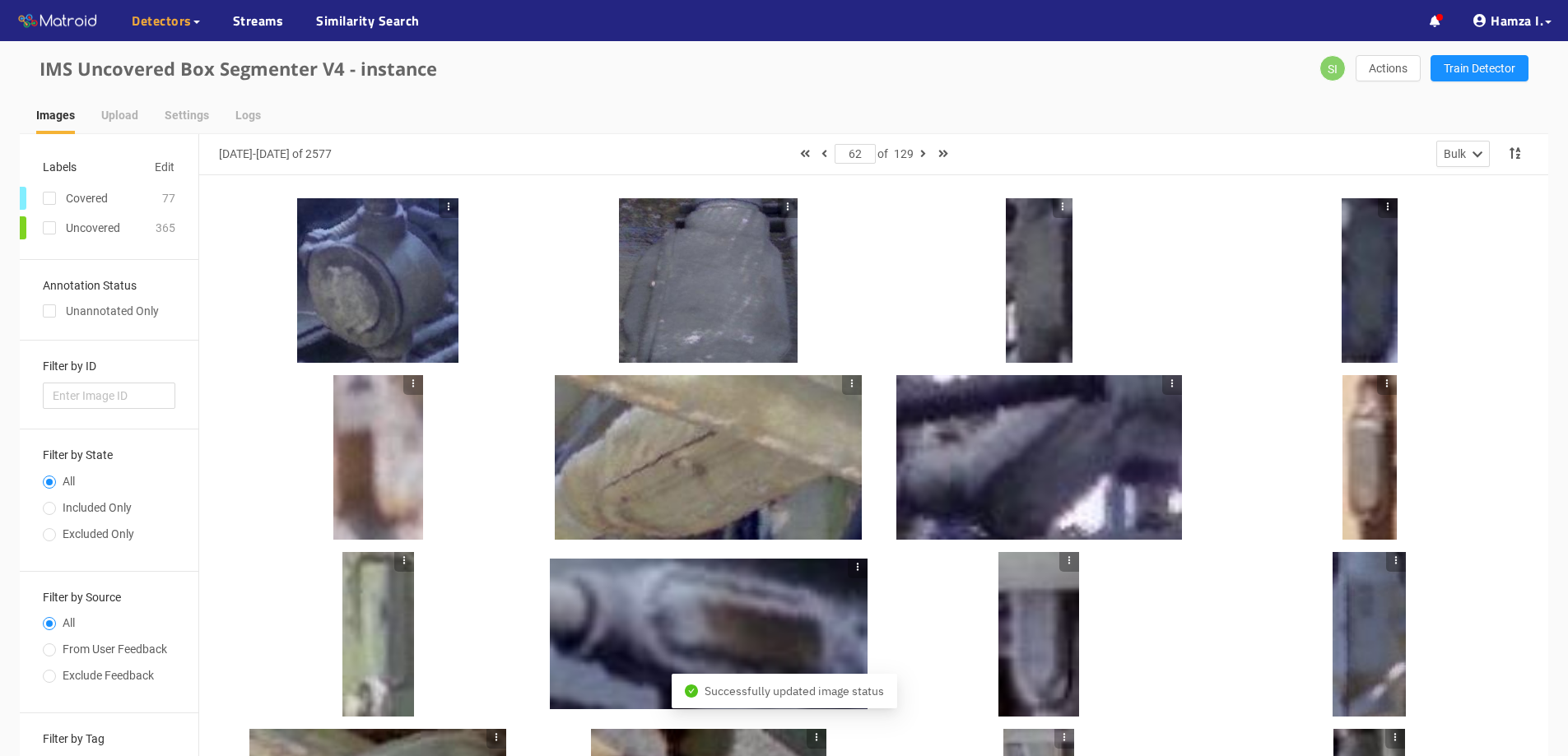
click at [861, 381] on button "button" at bounding box center [852, 385] width 20 height 20
click at [866, 402] on li "Exclude image" at bounding box center [890, 411] width 96 height 27
click at [1390, 382] on icon "button" at bounding box center [1387, 384] width 12 height 12
click at [1404, 409] on li "Exclude image" at bounding box center [1424, 411] width 96 height 27
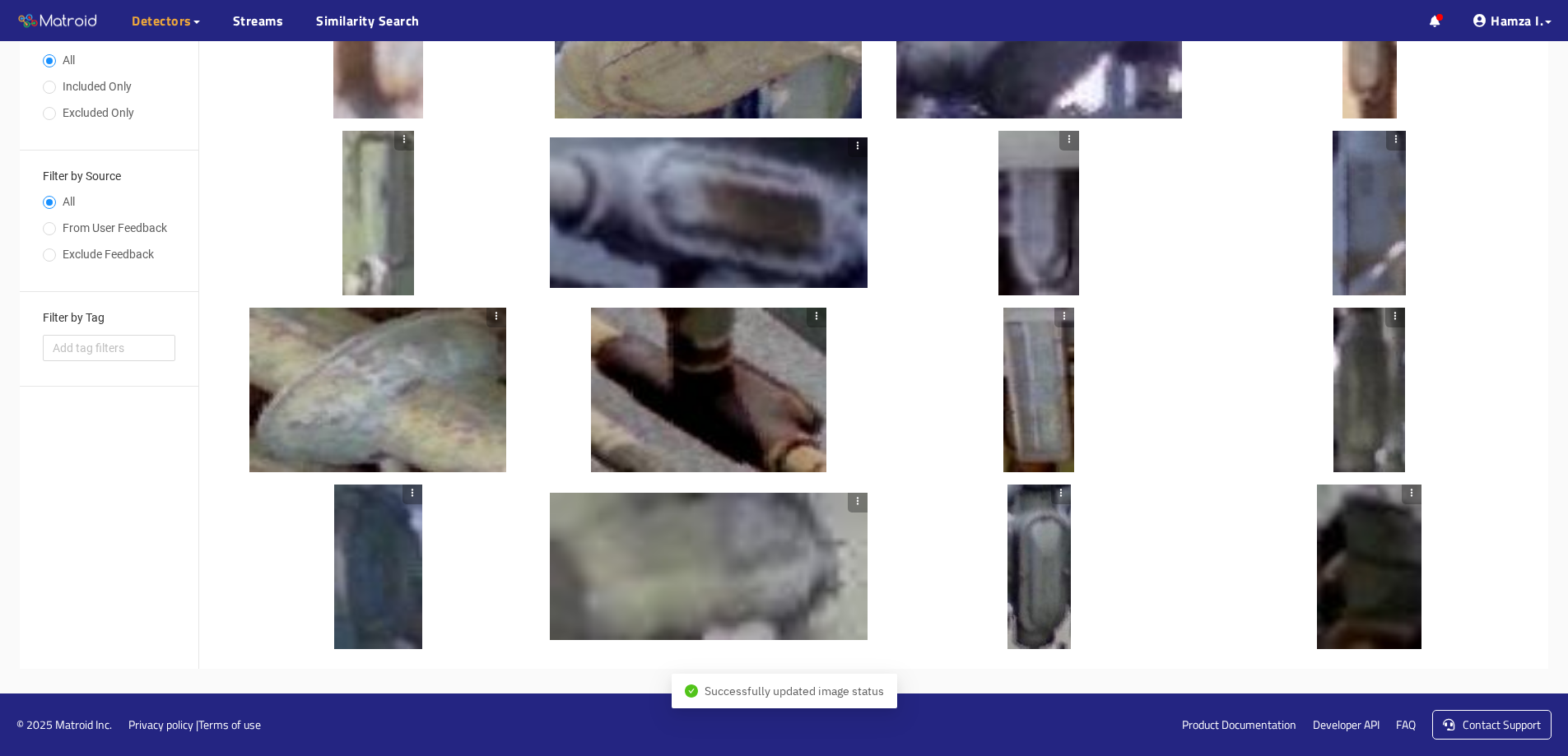
scroll to position [147, 0]
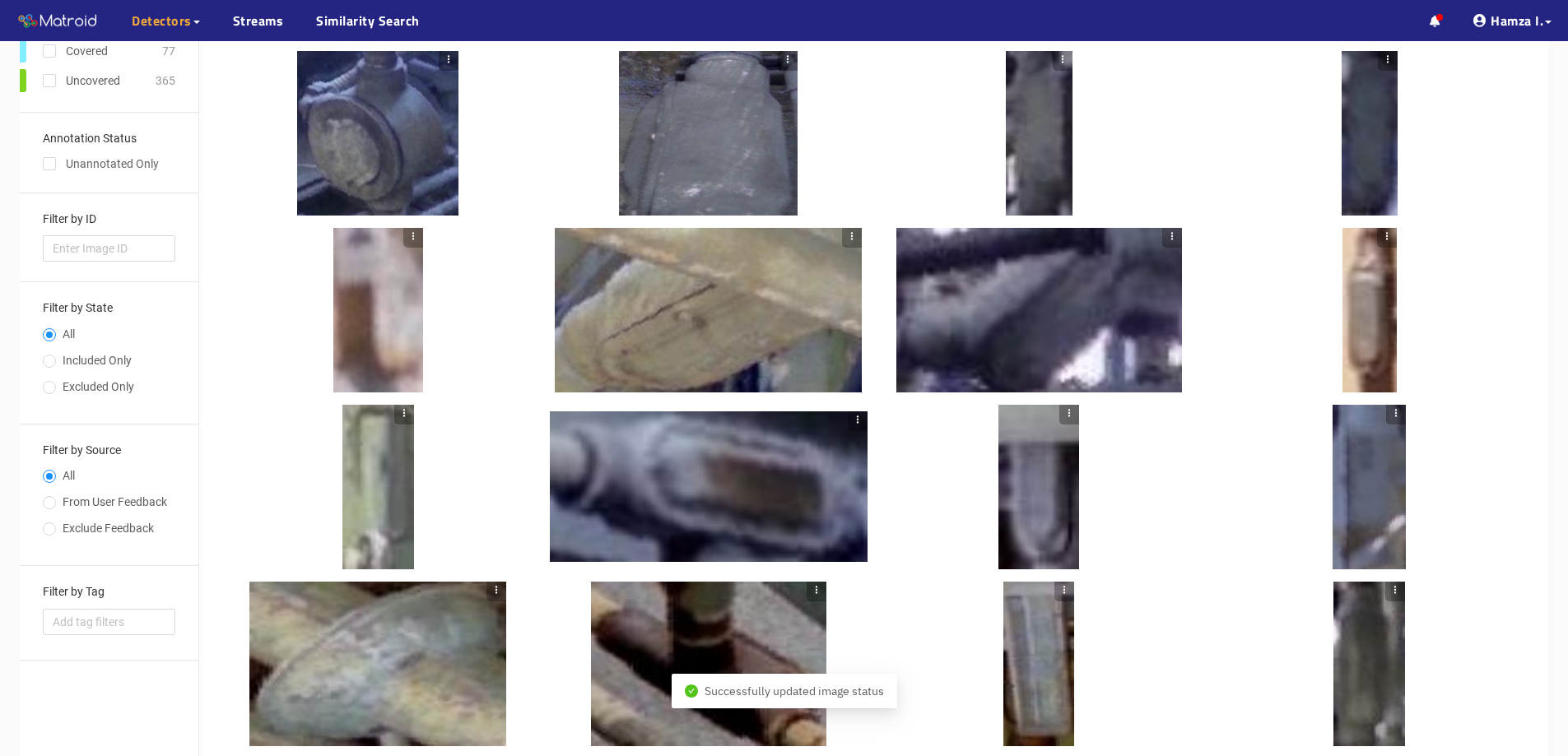
click at [860, 415] on icon "button" at bounding box center [858, 419] width 12 height 12
click at [871, 444] on li "Exclude image" at bounding box center [896, 446] width 96 height 27
click at [1069, 410] on icon "button" at bounding box center [1069, 413] width 2 height 8
click at [1088, 434] on li "Exclude image" at bounding box center [1107, 440] width 96 height 27
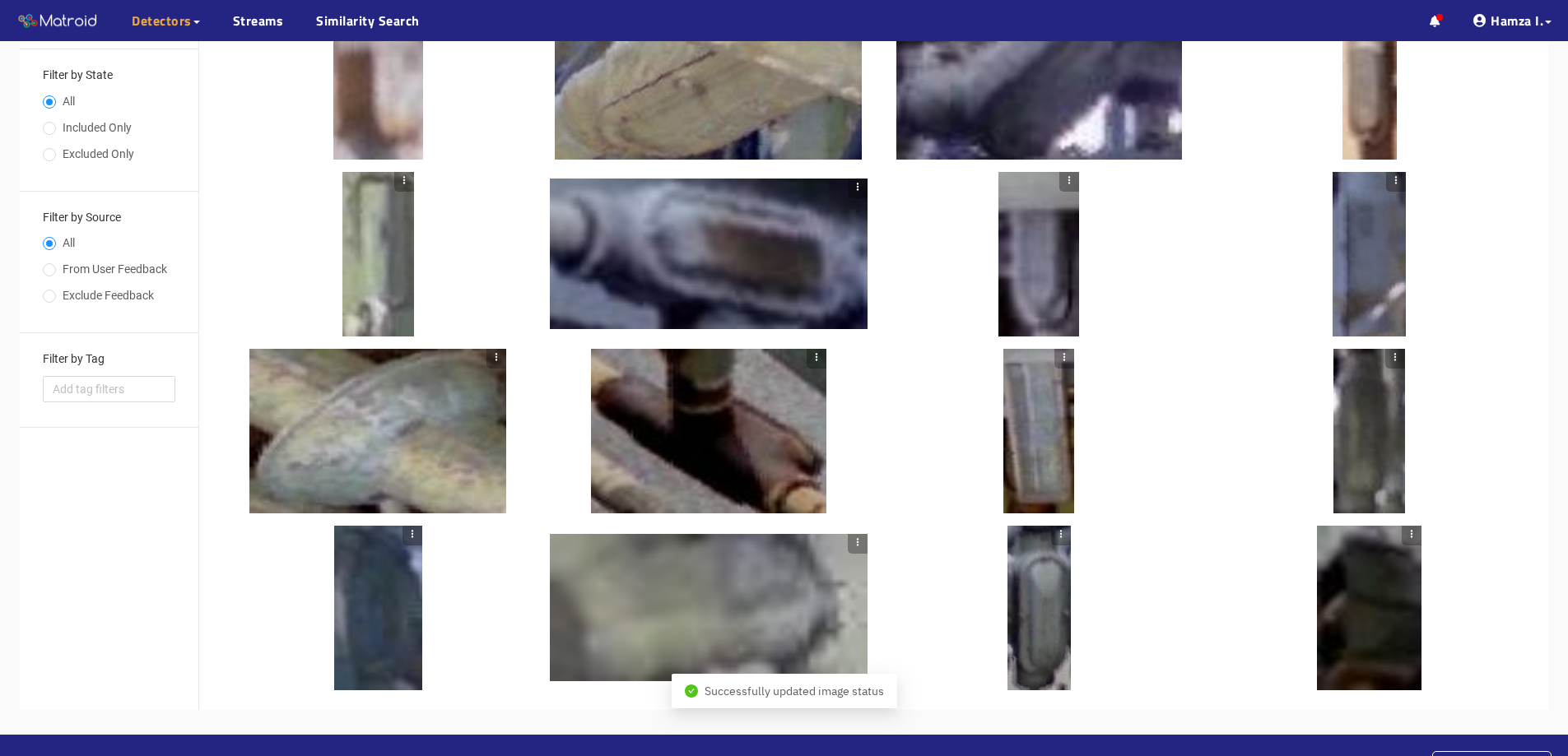
scroll to position [421, 0]
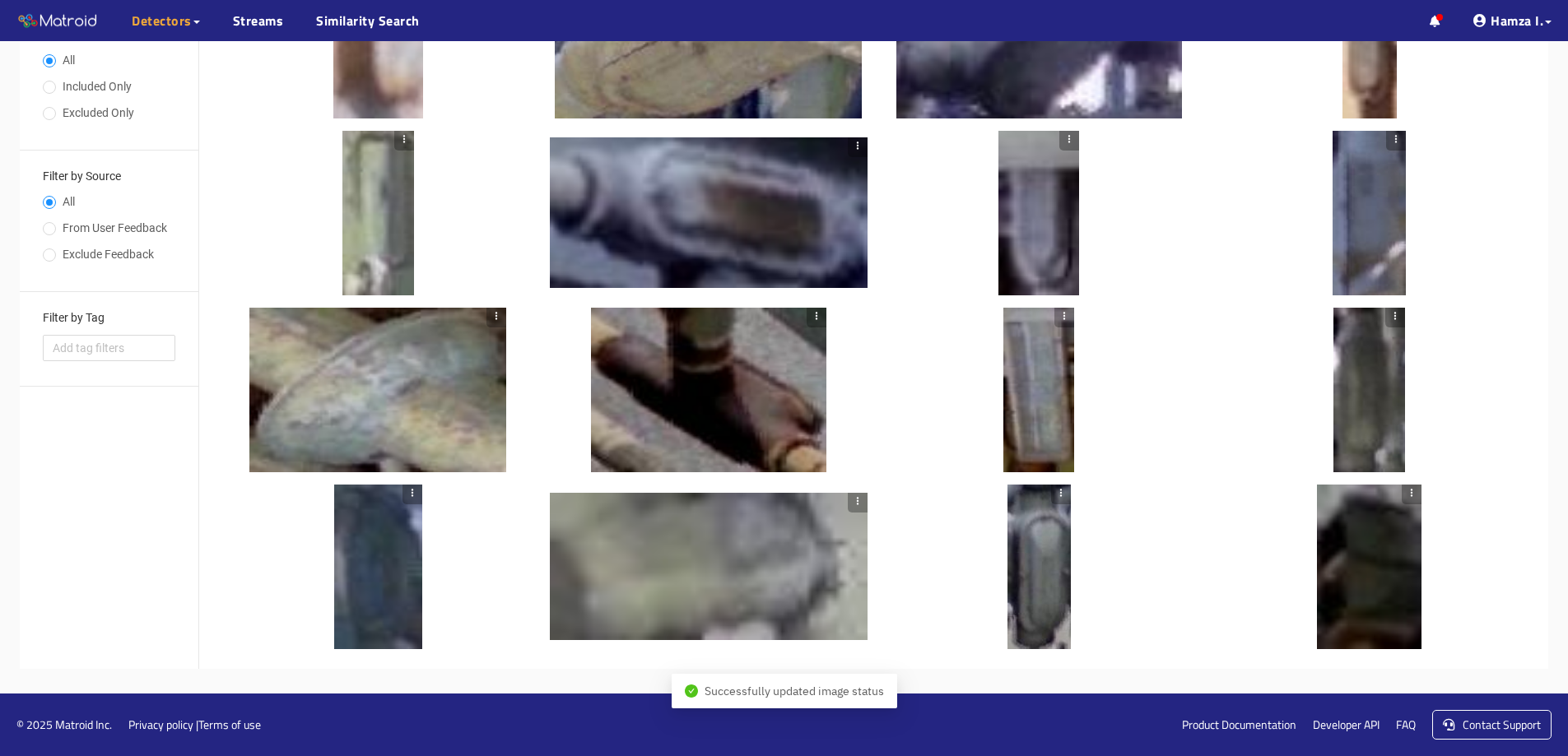
click at [1060, 489] on icon "button" at bounding box center [1061, 493] width 12 height 12
click at [1084, 510] on li "Exclude image" at bounding box center [1098, 520] width 96 height 27
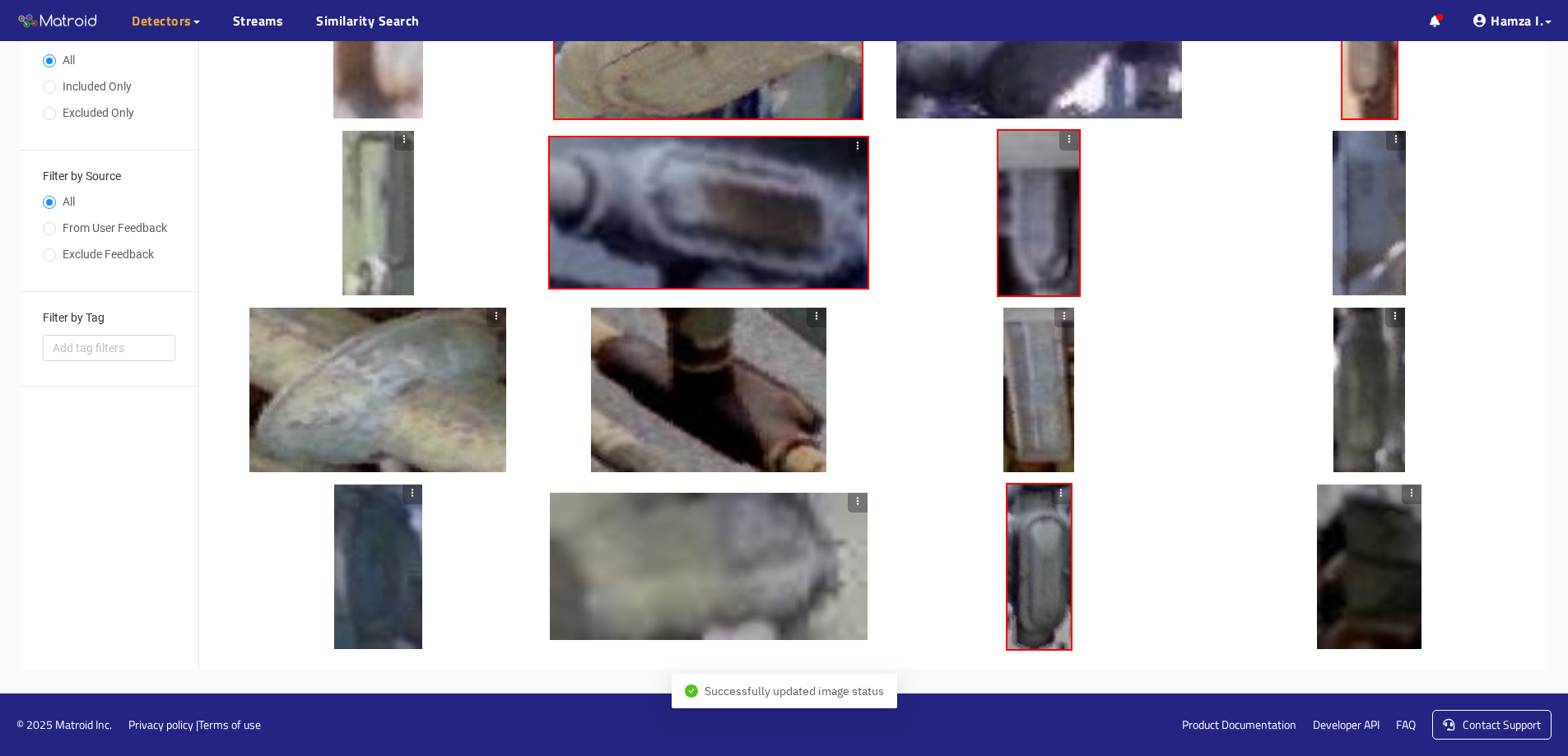
click at [1392, 322] on button "button" at bounding box center [1395, 318] width 20 height 20
click at [1404, 339] on li "Exclude image" at bounding box center [1433, 342] width 96 height 27
click at [1398, 312] on icon "button" at bounding box center [1395, 316] width 12 height 12
click at [1398, 339] on li "Exclude image" at bounding box center [1433, 342] width 96 height 27
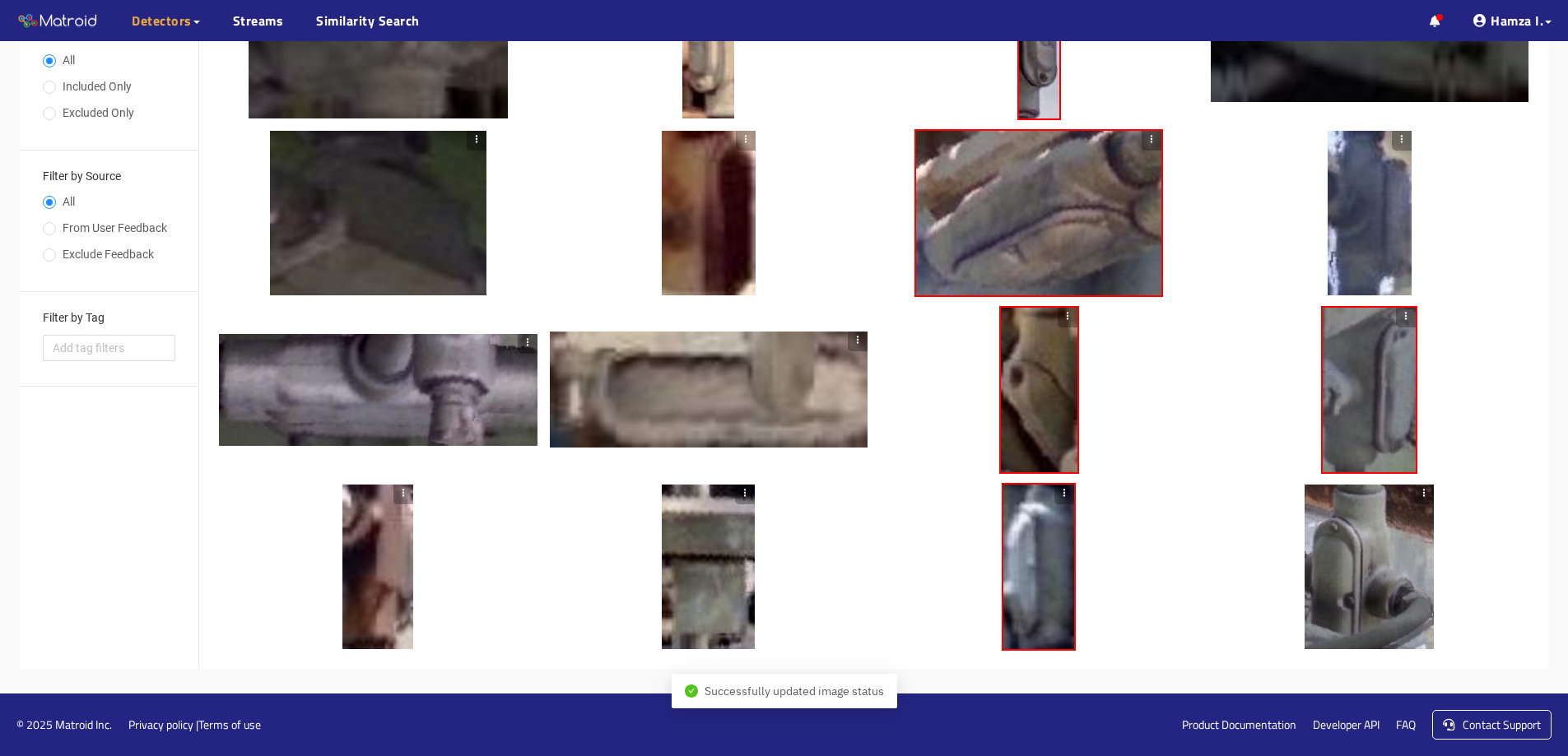
scroll to position [0, 0]
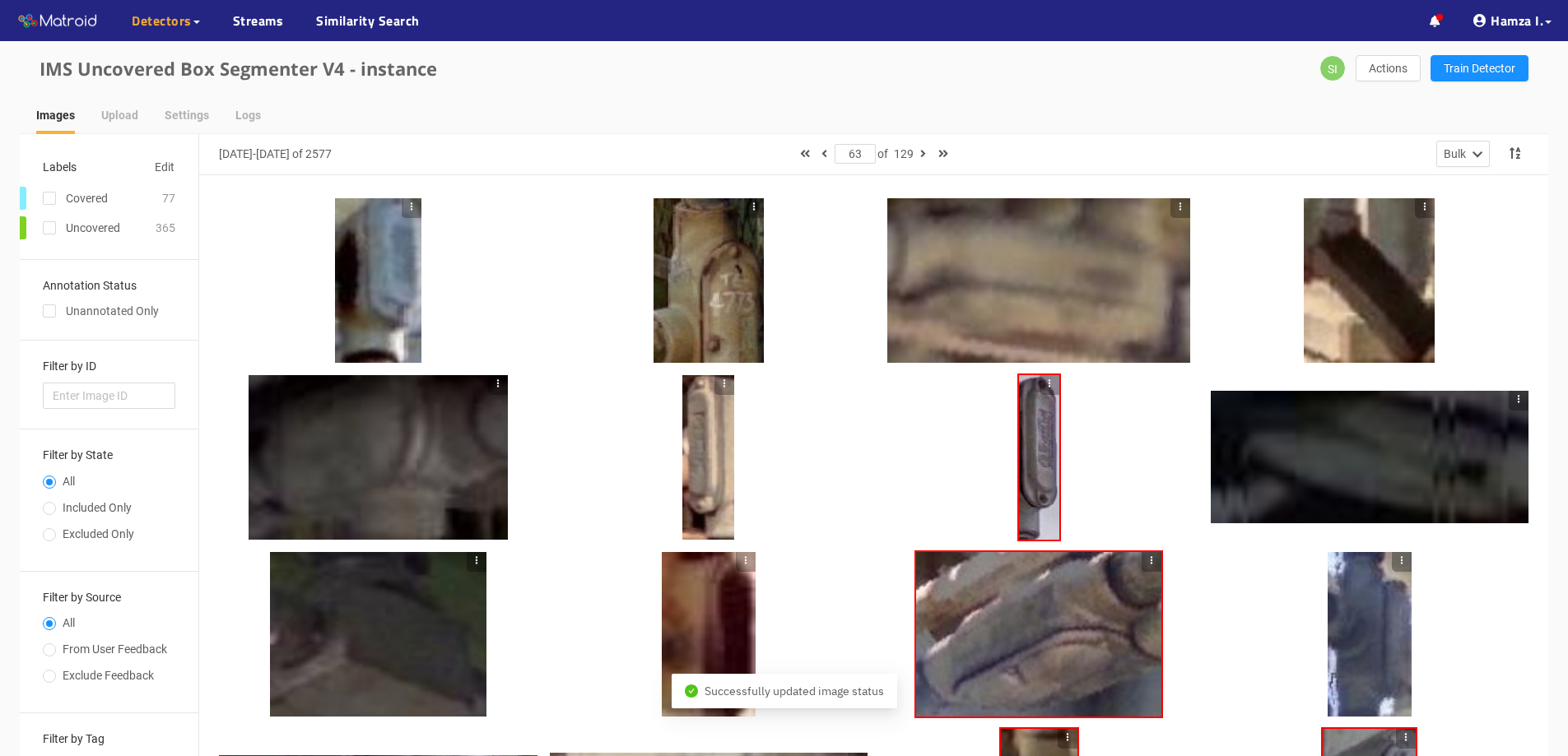
click at [410, 204] on icon "button" at bounding box center [412, 206] width 12 height 12
click at [424, 226] on li "Exclude image" at bounding box center [448, 233] width 96 height 27
click at [758, 210] on icon "button" at bounding box center [754, 206] width 12 height 12
click at [786, 236] on li "Exclude image" at bounding box center [791, 233] width 96 height 27
click at [1424, 205] on icon "button" at bounding box center [1425, 206] width 12 height 12
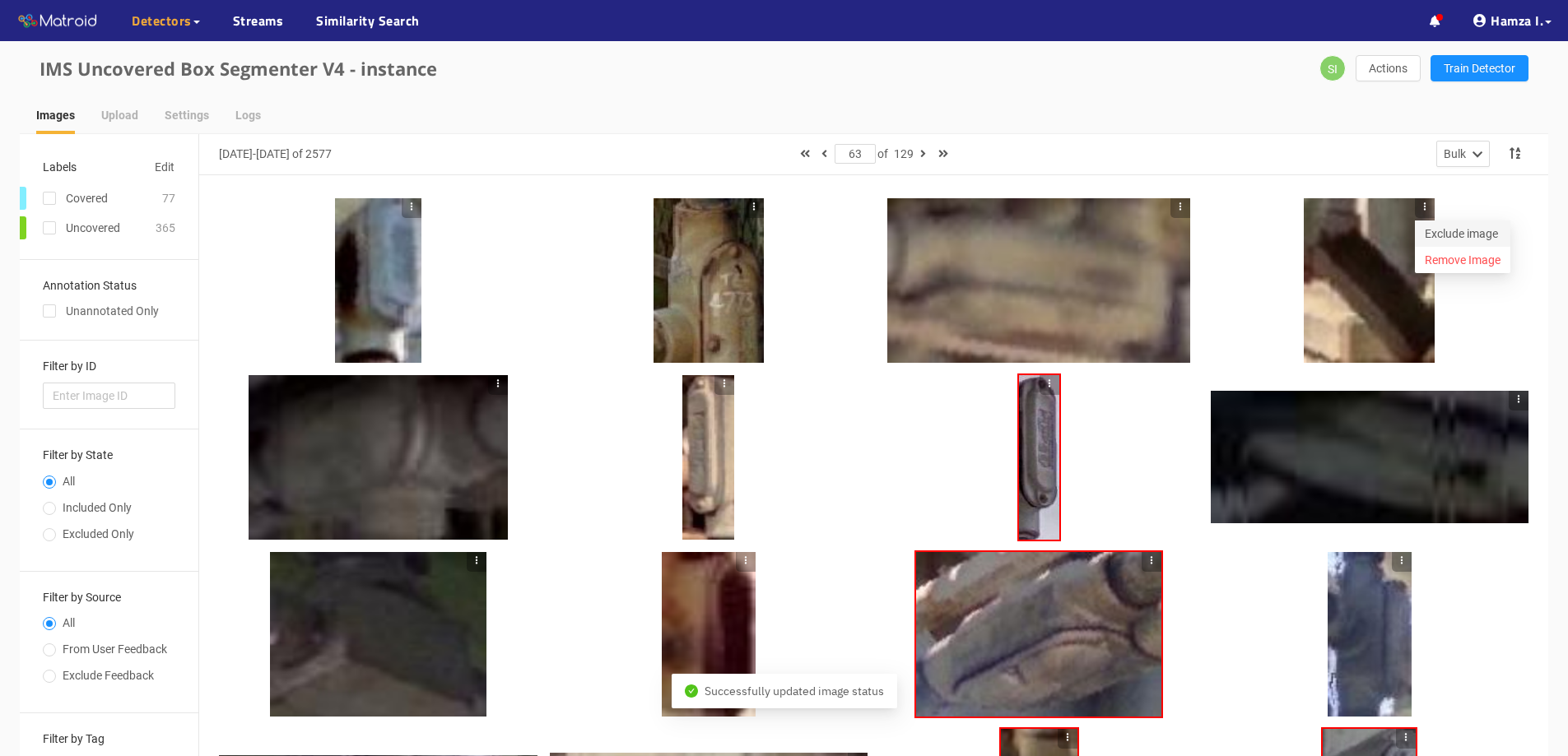
click at [1438, 230] on li "Exclude image" at bounding box center [1462, 233] width 96 height 27
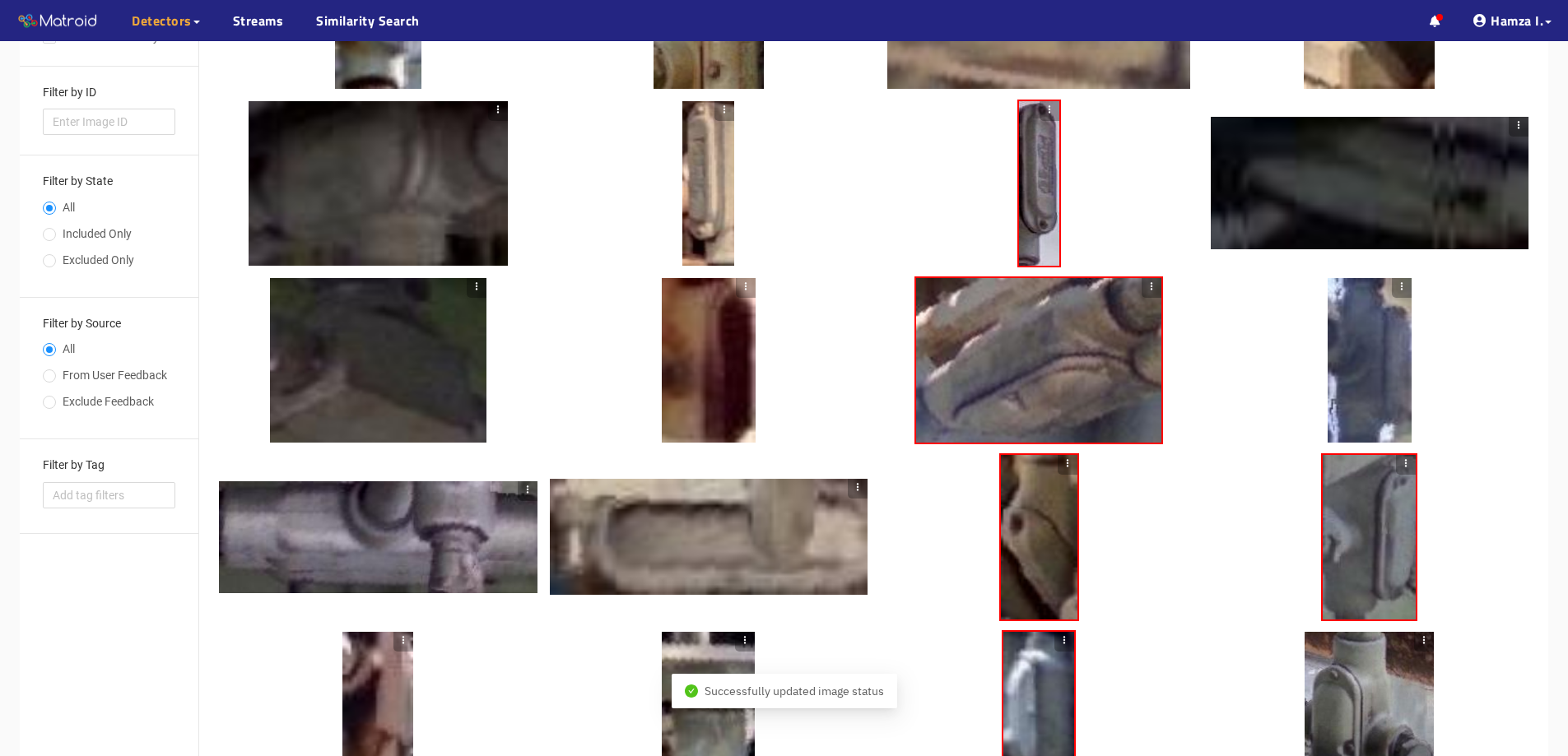
click at [497, 110] on icon "button" at bounding box center [499, 110] width 12 height 12
click at [530, 136] on li "Exclude image" at bounding box center [535, 136] width 96 height 27
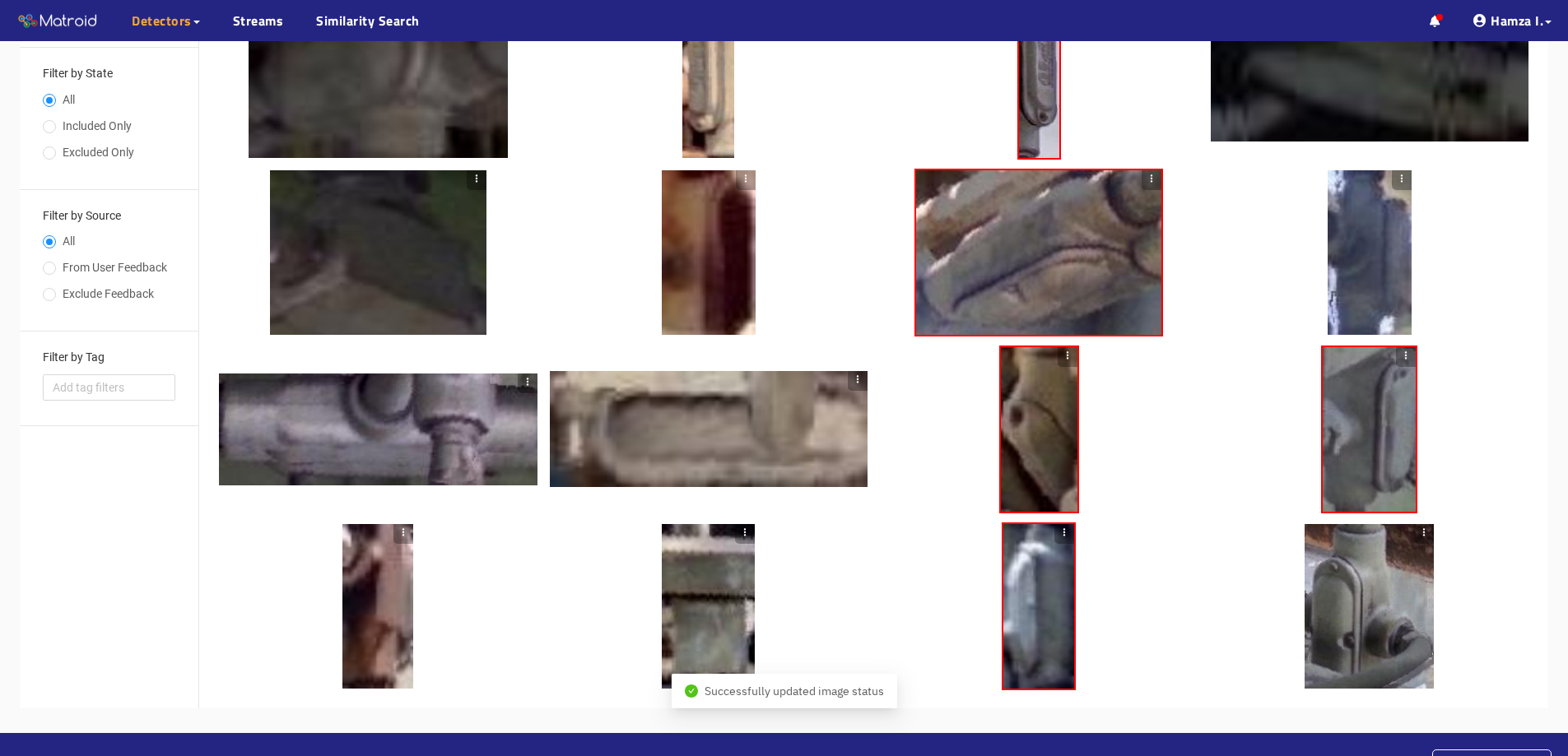
scroll to position [421, 0]
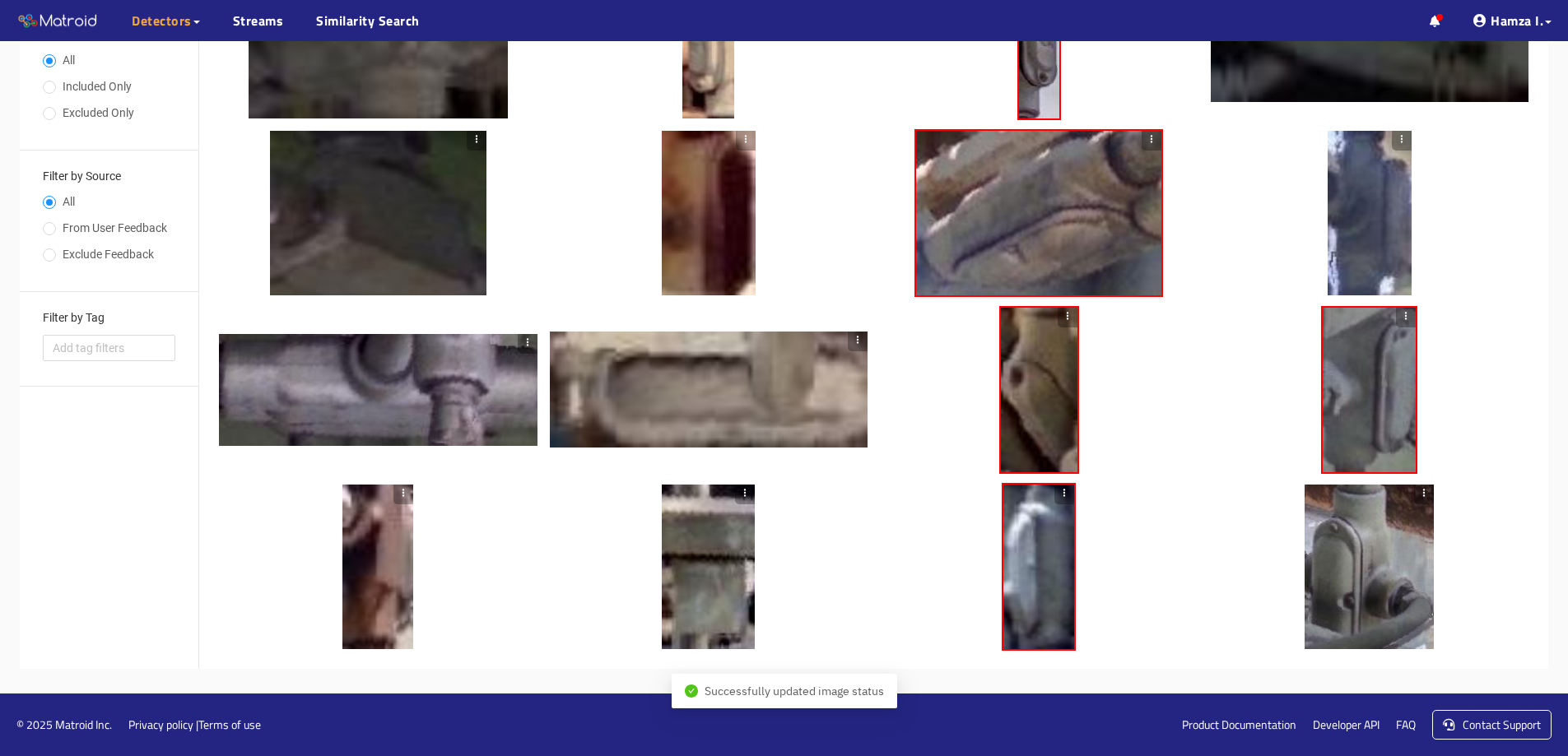
click at [1424, 489] on icon "button" at bounding box center [1425, 492] width 2 height 8
click at [1429, 507] on li "Exclude image" at bounding box center [1461, 520] width 96 height 27
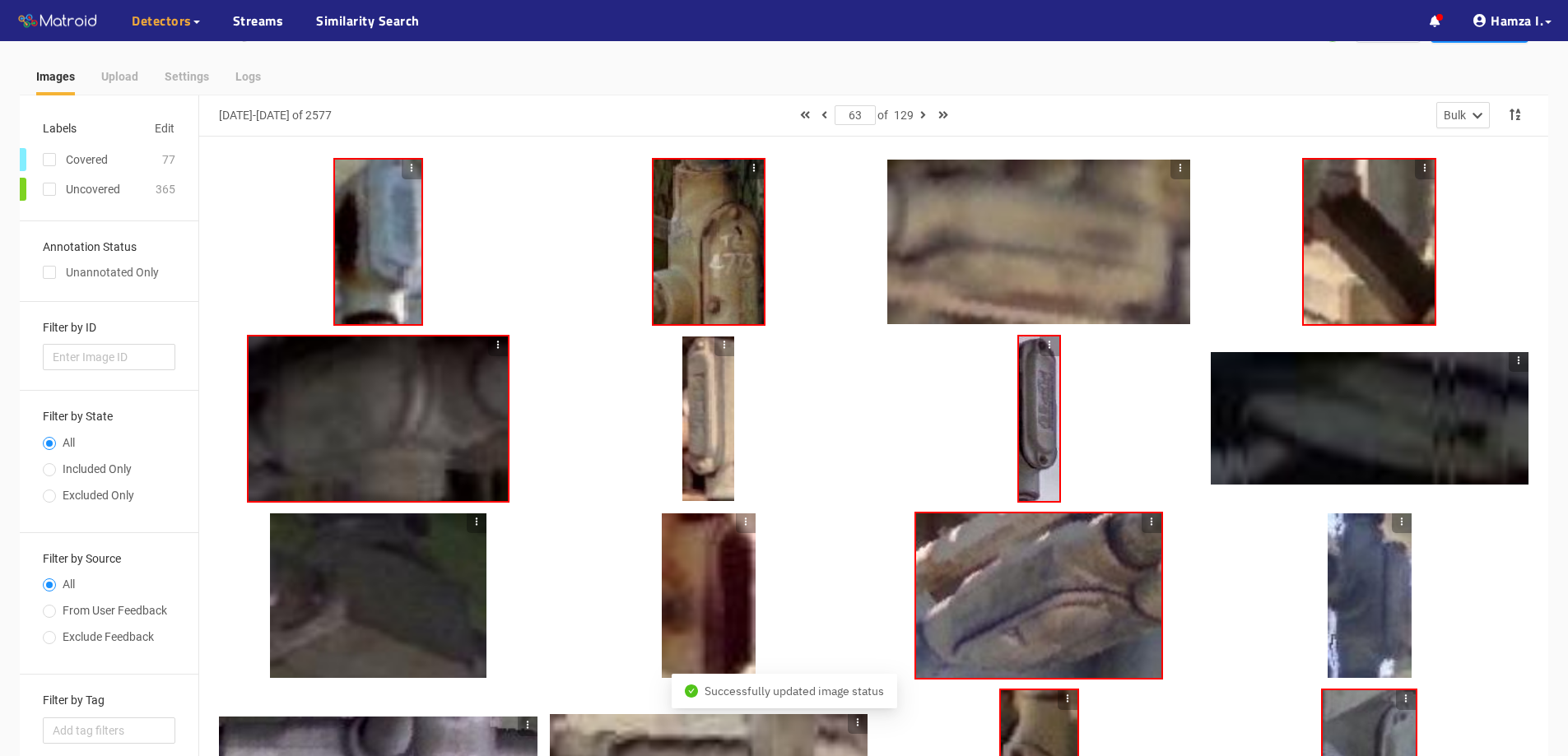
scroll to position [0, 0]
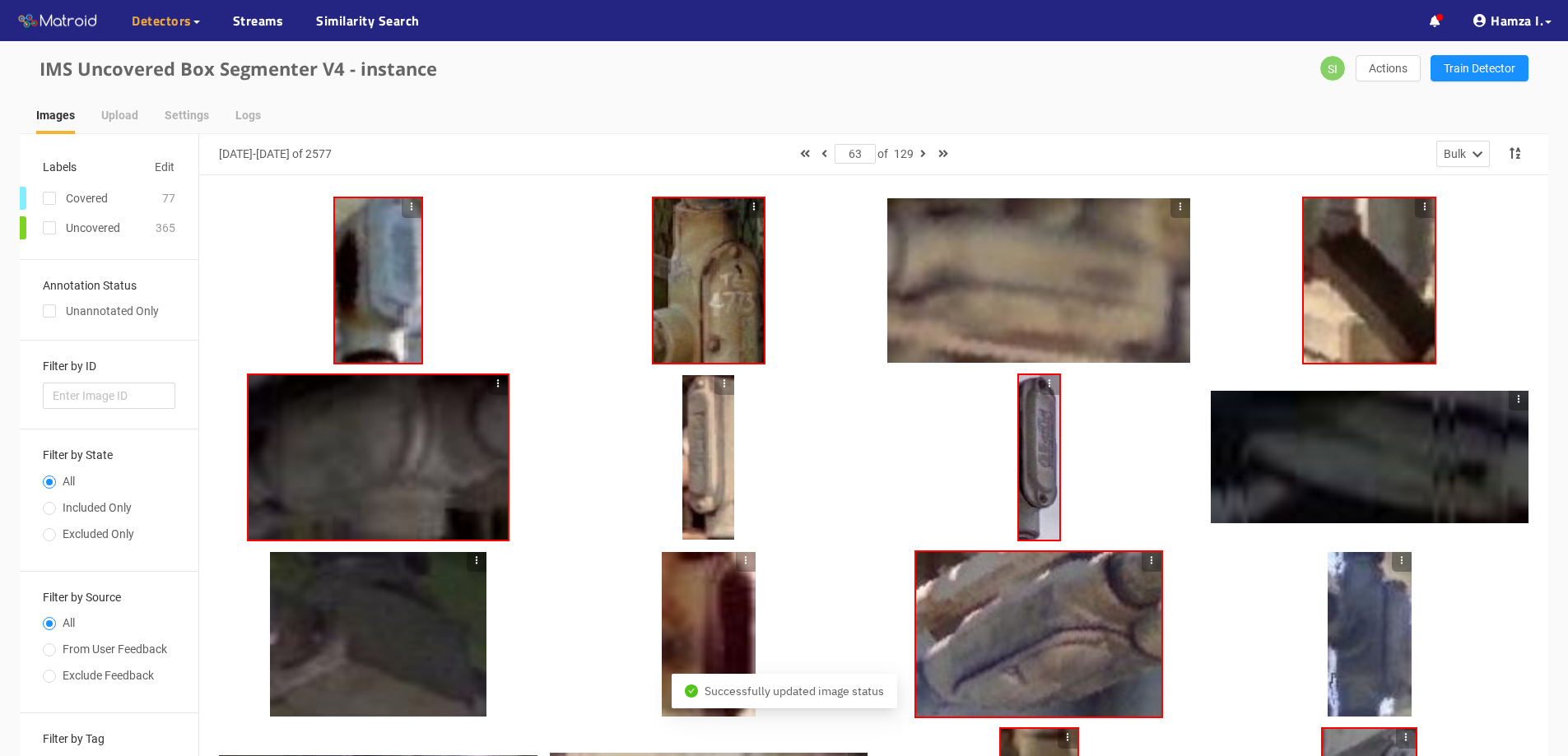
click at [727, 376] on button "button" at bounding box center [725, 385] width 20 height 20
click at [739, 407] on li "Exclude image" at bounding box center [762, 411] width 96 height 27
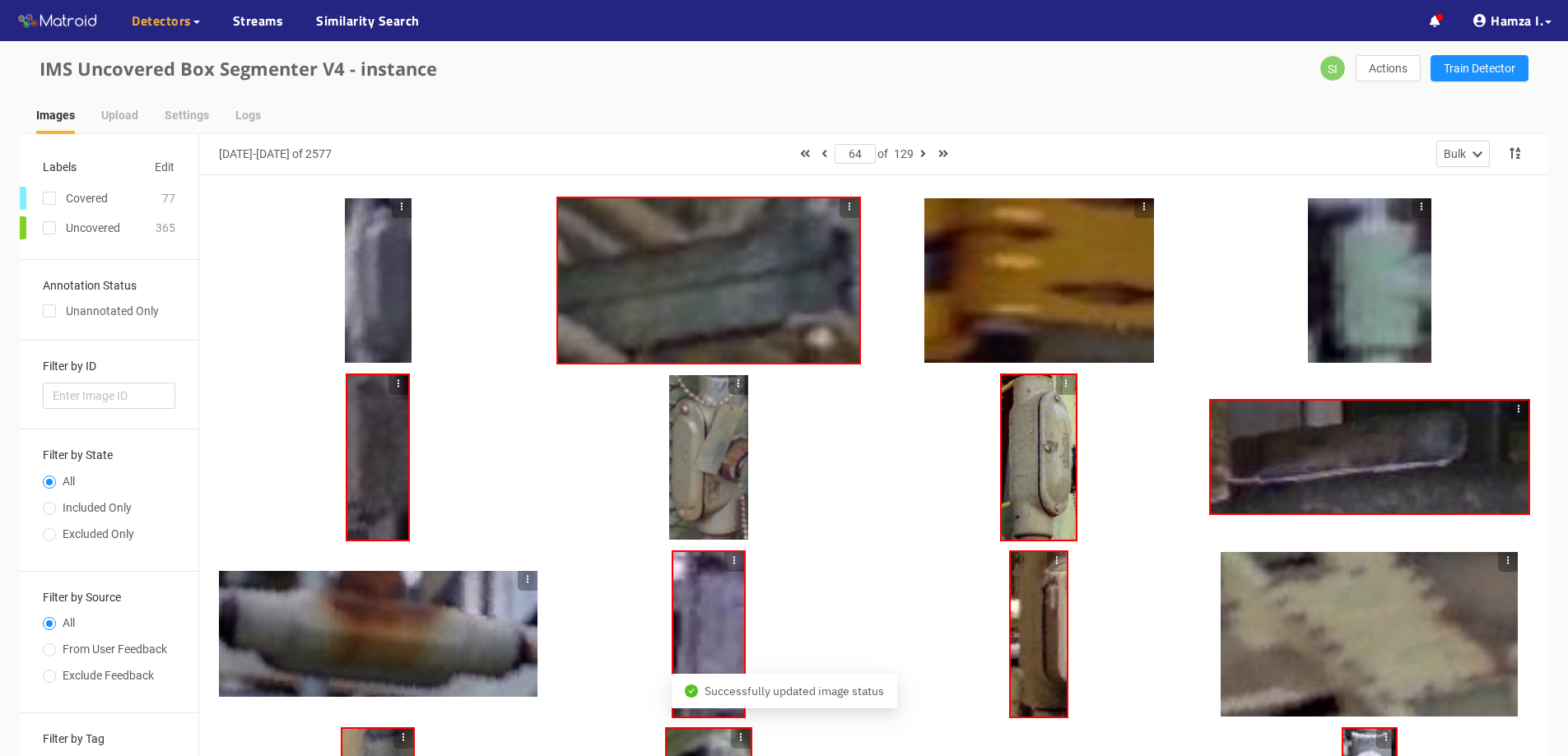
click at [399, 204] on icon "button" at bounding box center [402, 206] width 12 height 12
click at [414, 225] on li "Exclude image" at bounding box center [438, 233] width 96 height 27
click at [742, 382] on icon "button" at bounding box center [739, 384] width 12 height 12
click at [740, 407] on li "Exclude image" at bounding box center [775, 411] width 96 height 27
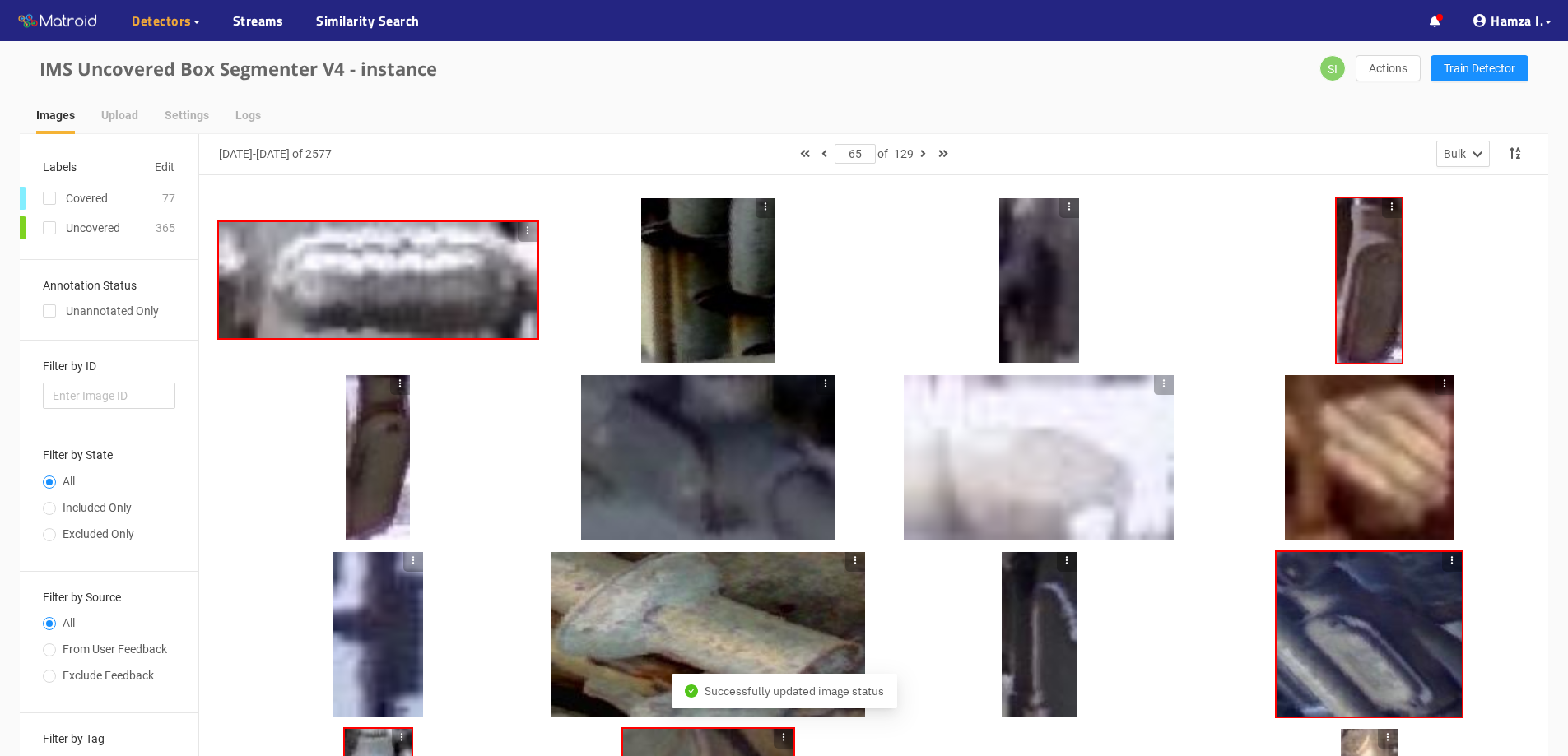
click at [399, 384] on icon "button" at bounding box center [400, 384] width 12 height 12
click at [443, 405] on li "Exclude image" at bounding box center [437, 411] width 96 height 27
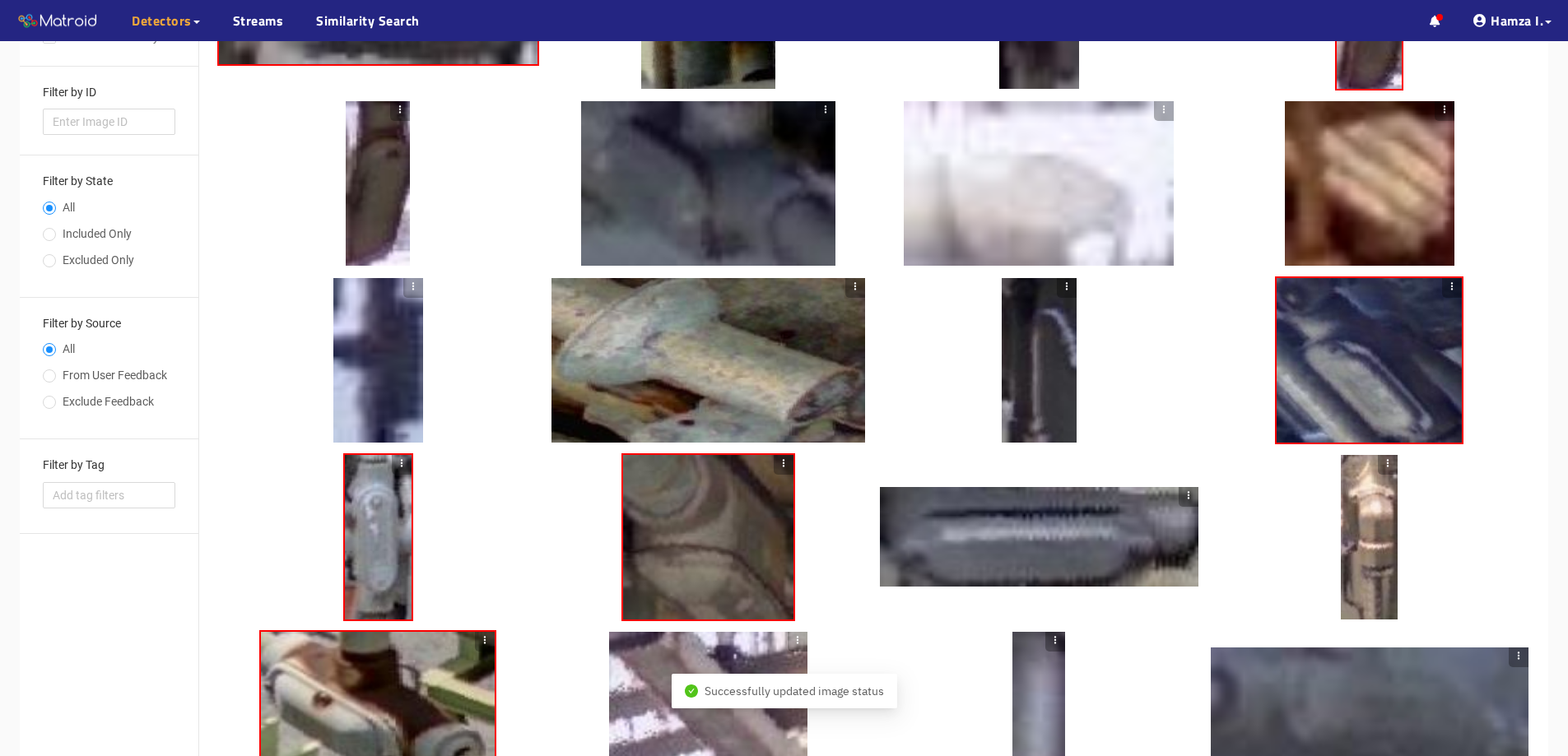
click at [1181, 499] on button "button" at bounding box center [1189, 497] width 20 height 20
click at [1200, 515] on li "Exclude image" at bounding box center [1225, 523] width 96 height 27
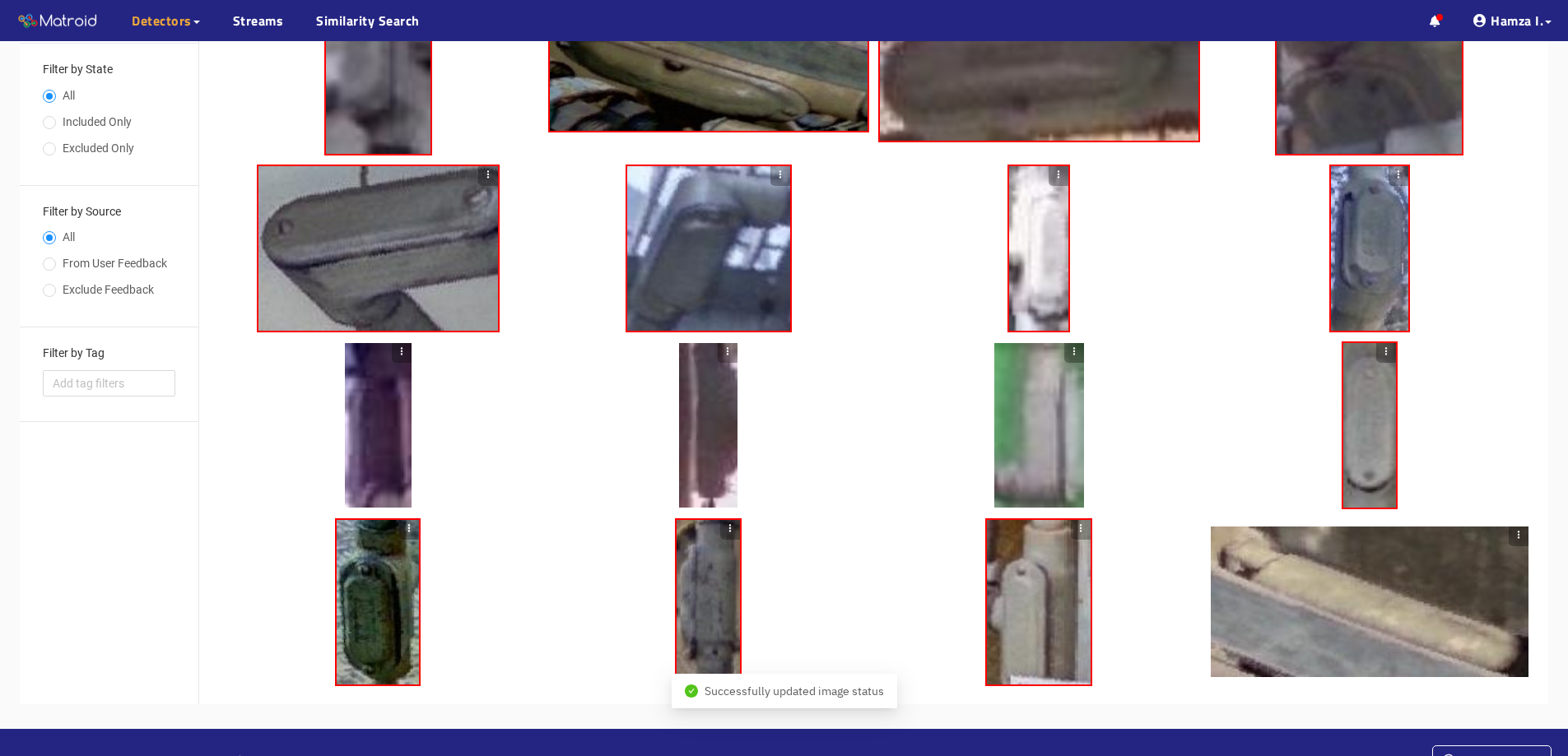
scroll to position [421, 0]
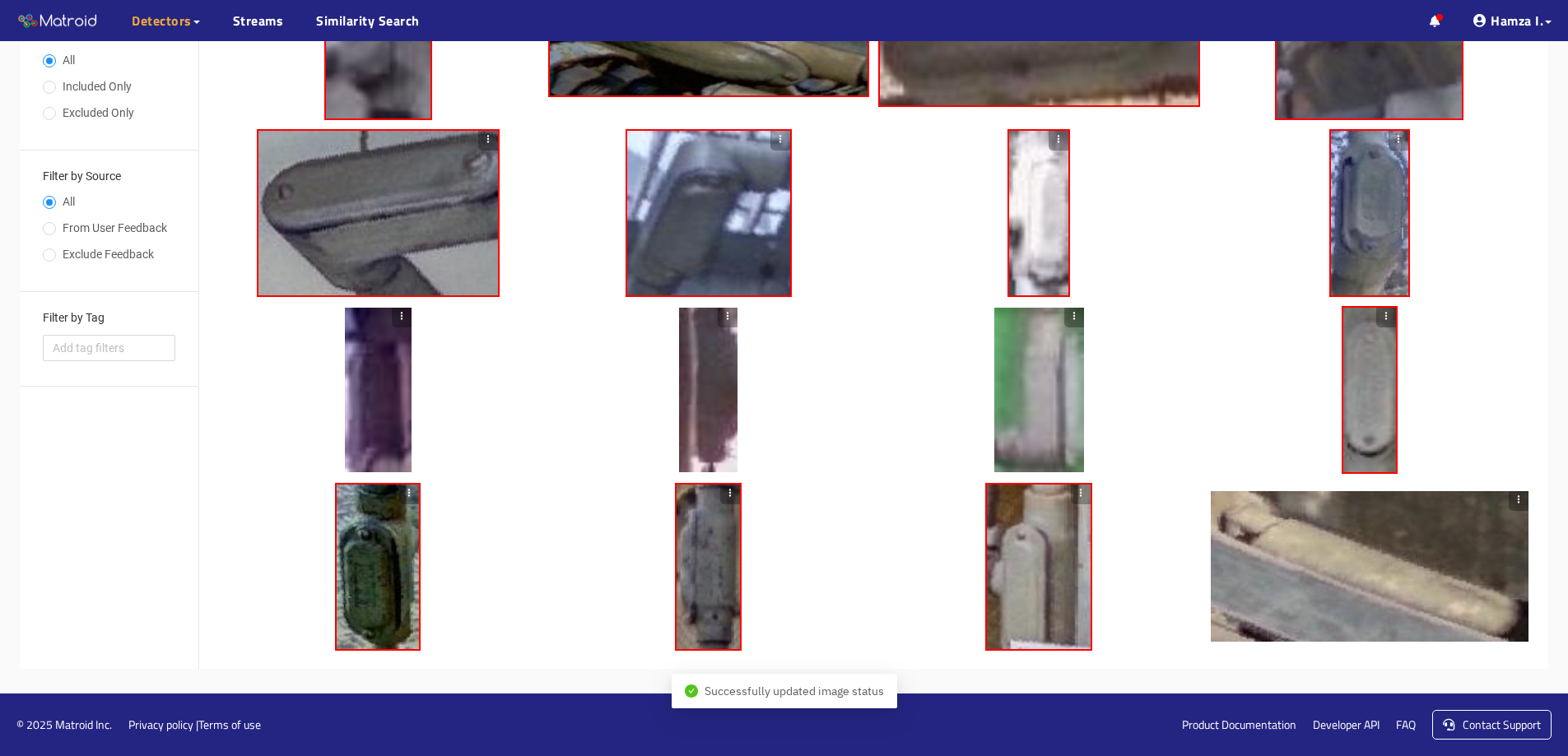
click at [1511, 498] on button "button" at bounding box center [1519, 501] width 20 height 20
click at [1497, 525] on li "Exclude image" at bounding box center [1481, 527] width 96 height 27
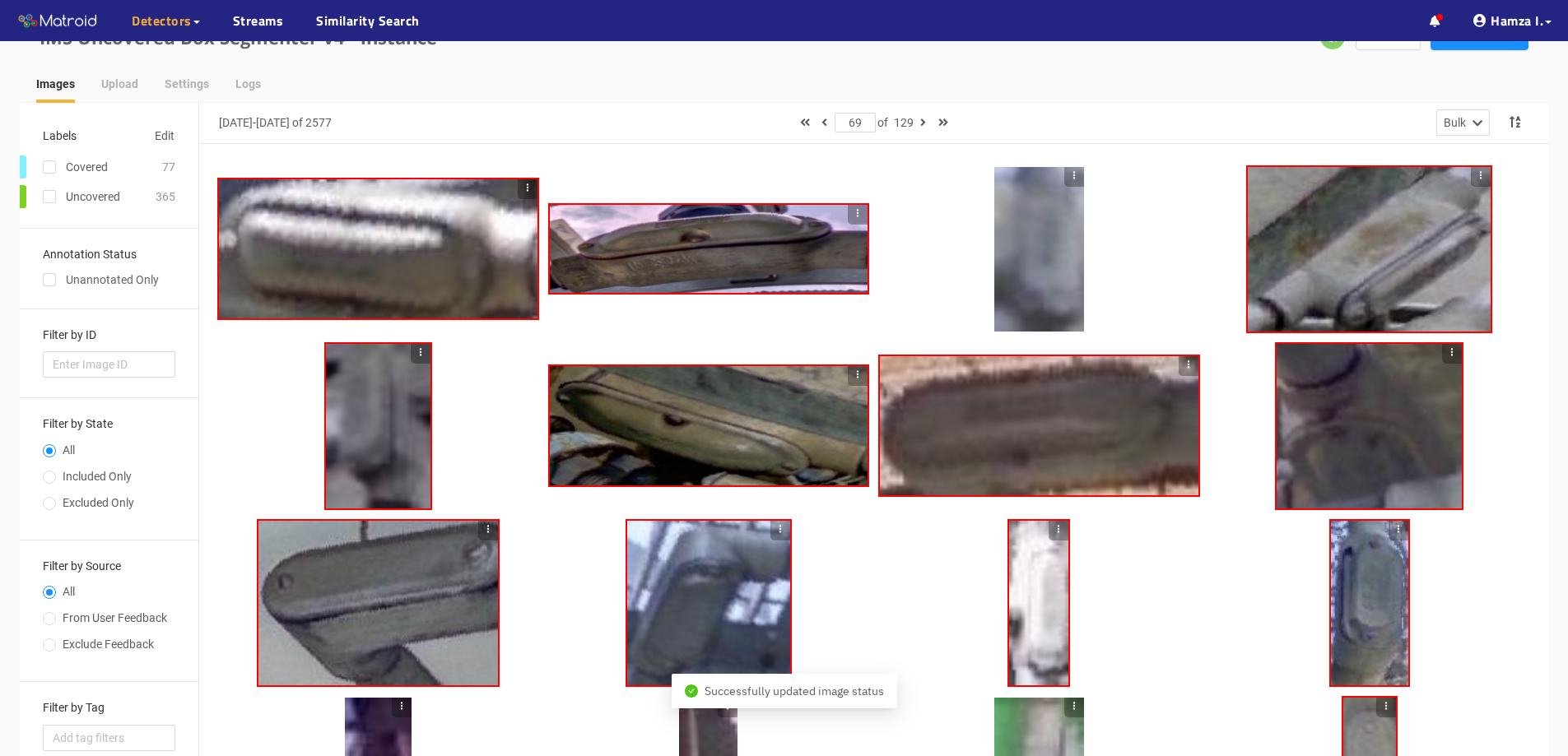
scroll to position [0, 0]
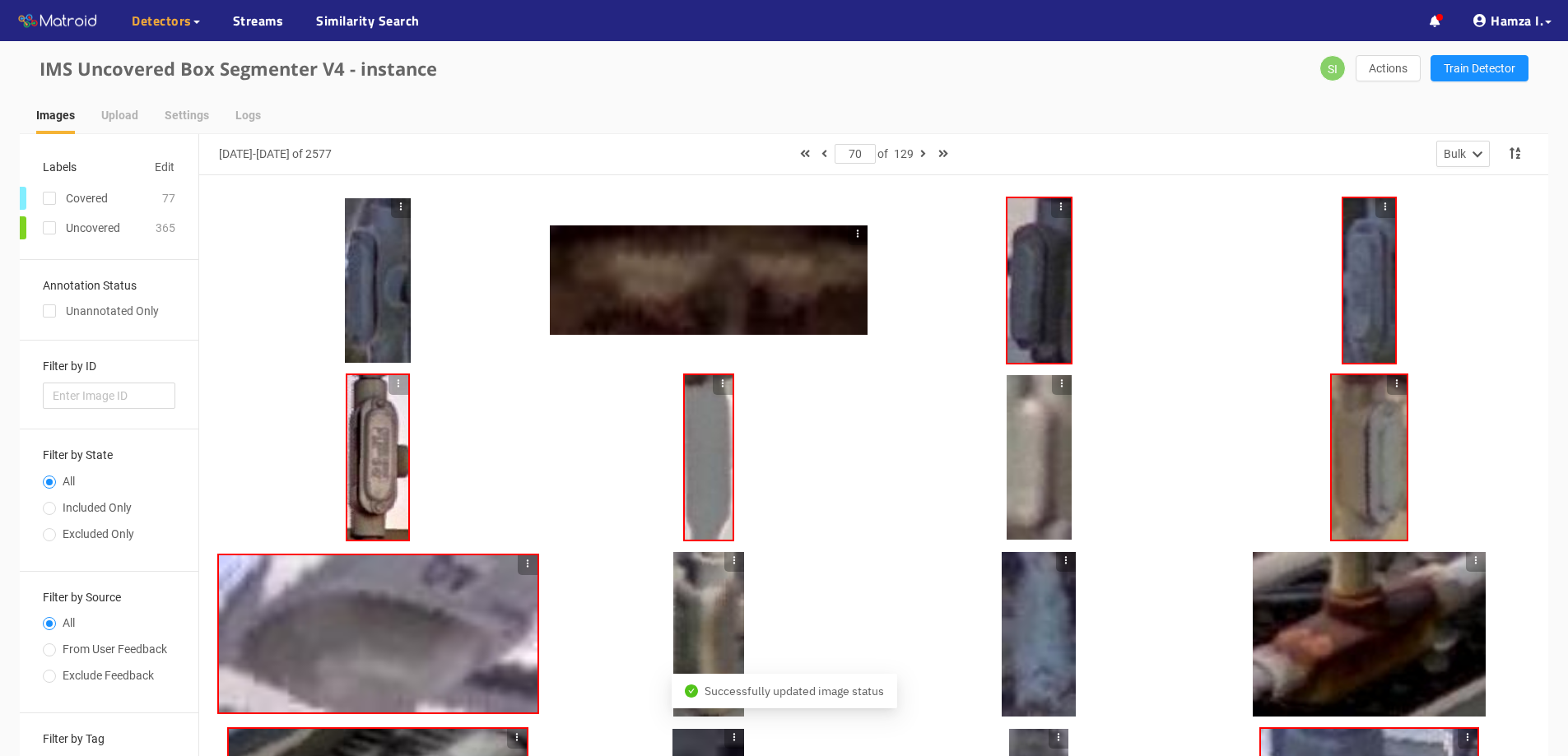
click at [402, 203] on icon "button" at bounding box center [401, 206] width 2 height 8
click at [409, 230] on li "Exclude image" at bounding box center [438, 233] width 96 height 27
click at [1060, 382] on icon "button" at bounding box center [1062, 384] width 12 height 12
click at [1068, 402] on li "Exclude image" at bounding box center [1099, 411] width 96 height 27
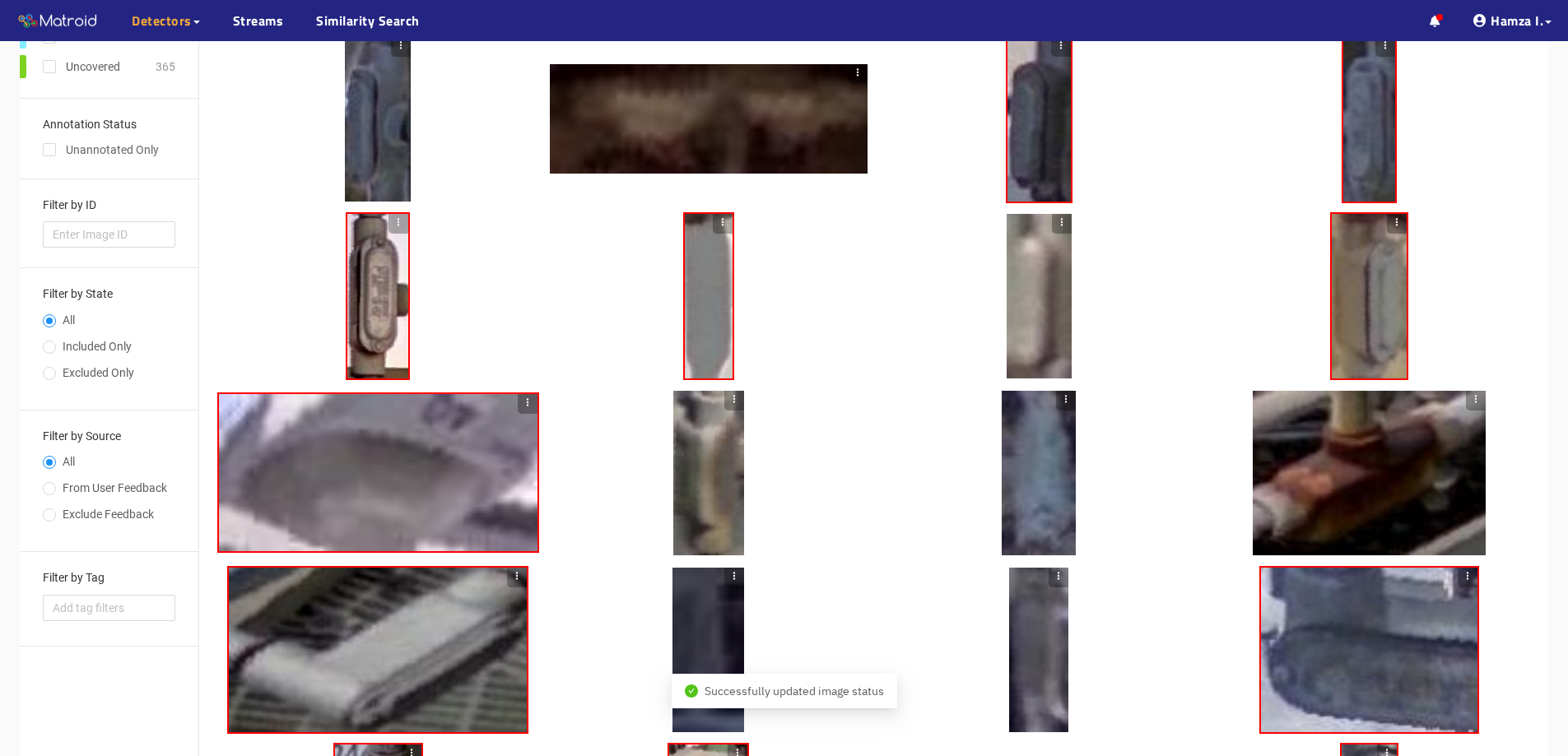
scroll to position [147, 0]
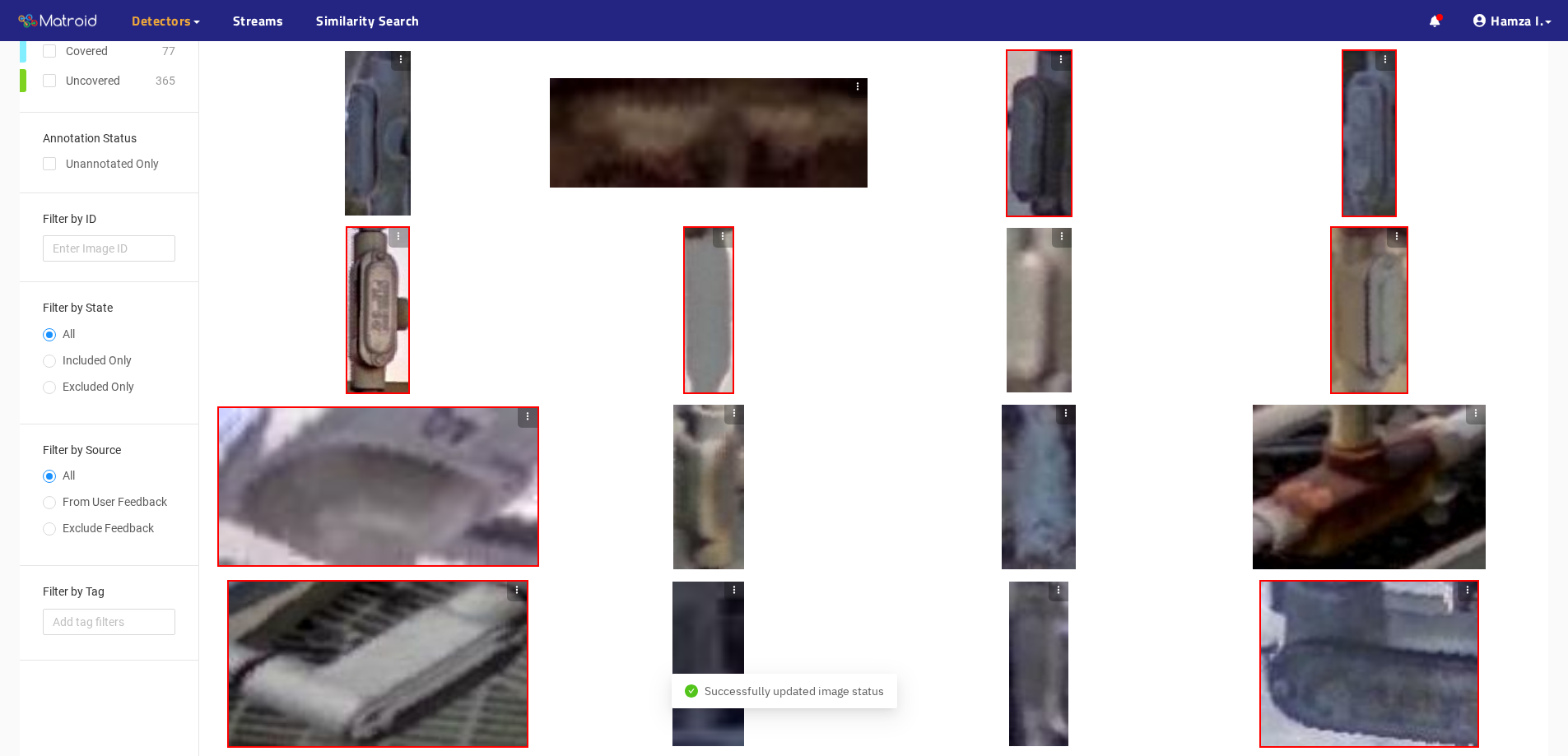
click at [731, 413] on icon "button" at bounding box center [735, 414] width 12 height 12
click at [745, 433] on li "Exclude image" at bounding box center [771, 440] width 96 height 27
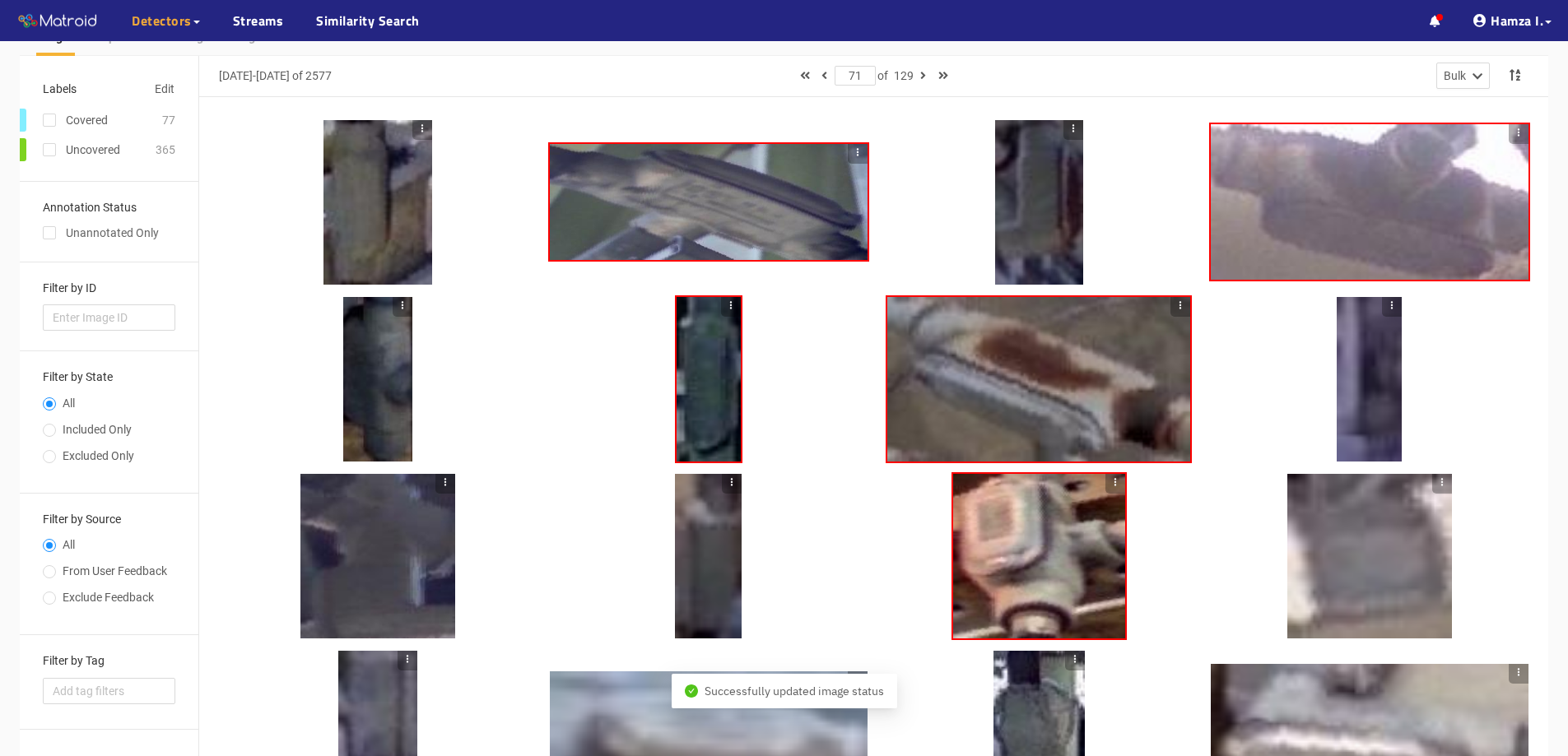
scroll to position [0, 0]
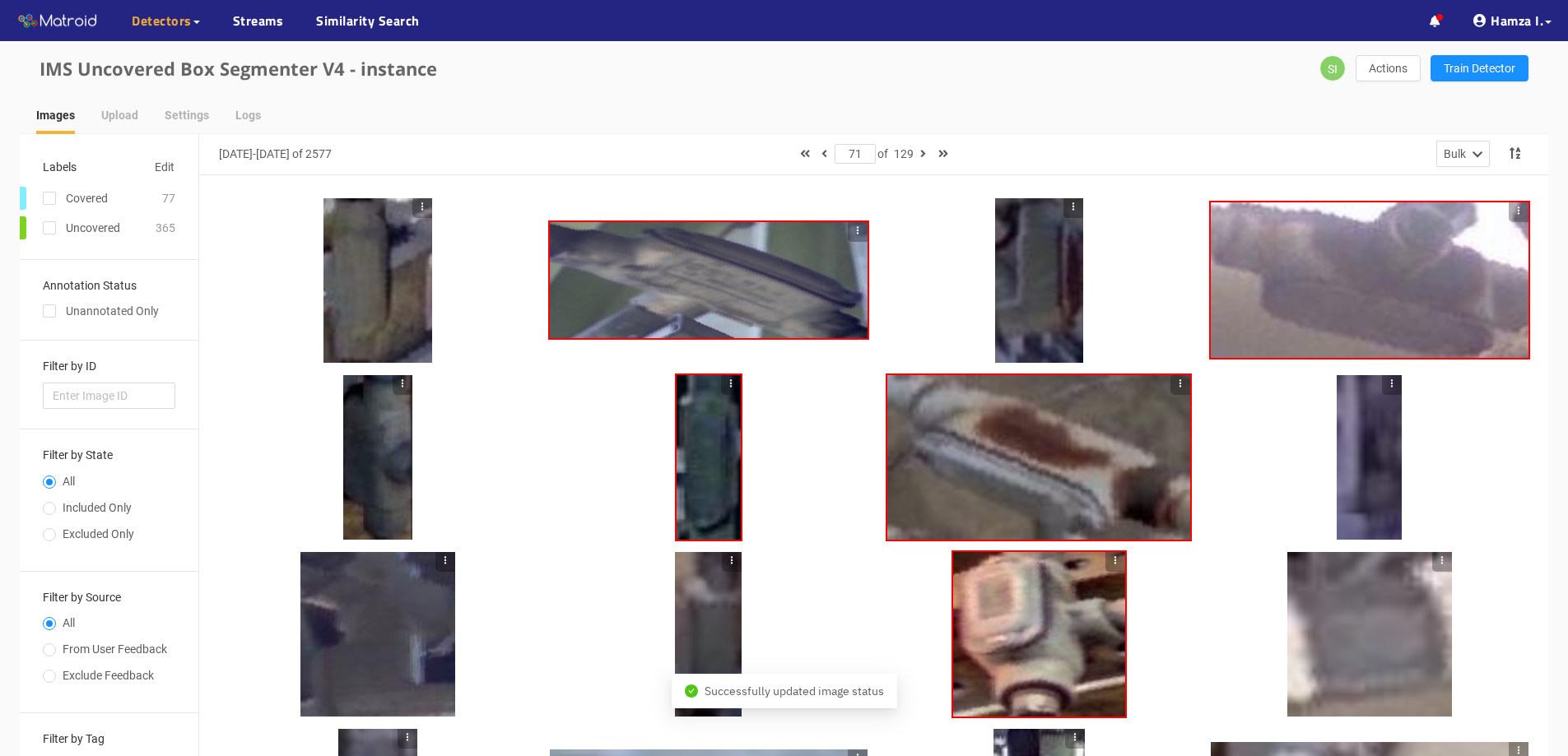
click at [1077, 205] on icon "button" at bounding box center [1073, 206] width 12 height 12
click at [1086, 237] on li "Exclude image" at bounding box center [1110, 233] width 96 height 27
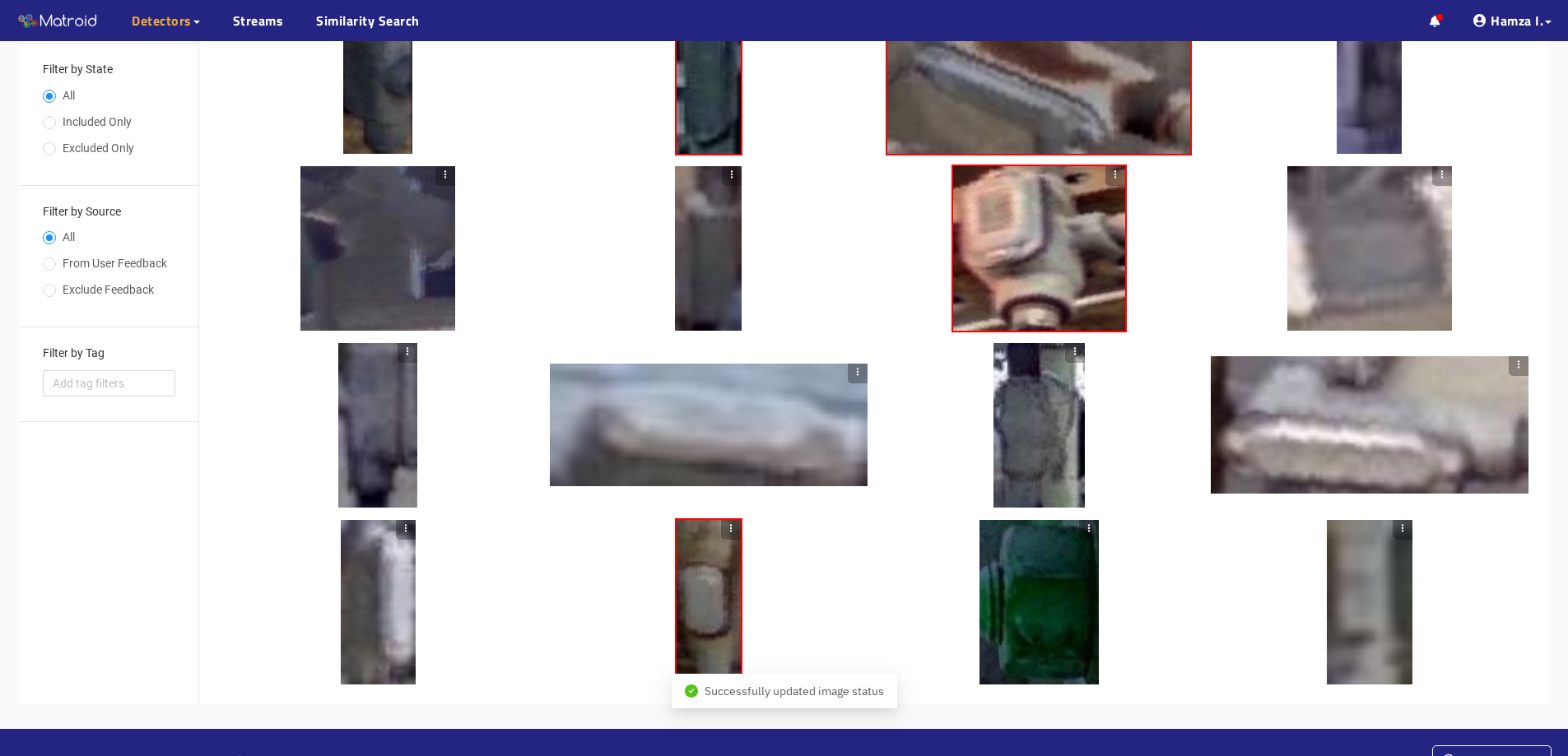
scroll to position [421, 0]
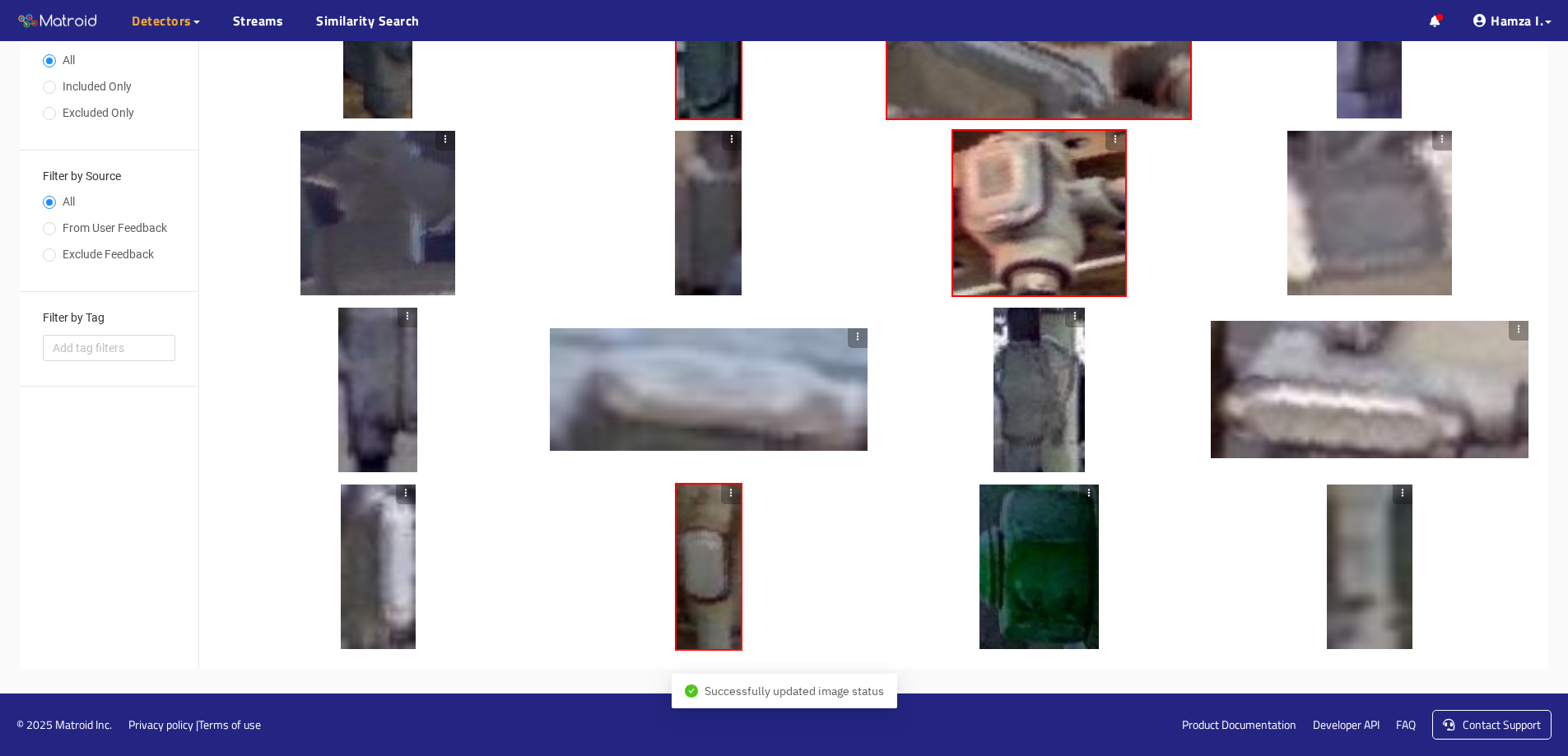
click at [1524, 328] on icon "button" at bounding box center [1519, 330] width 12 height 12
click at [1497, 352] on li "Exclude image" at bounding box center [1481, 357] width 96 height 27
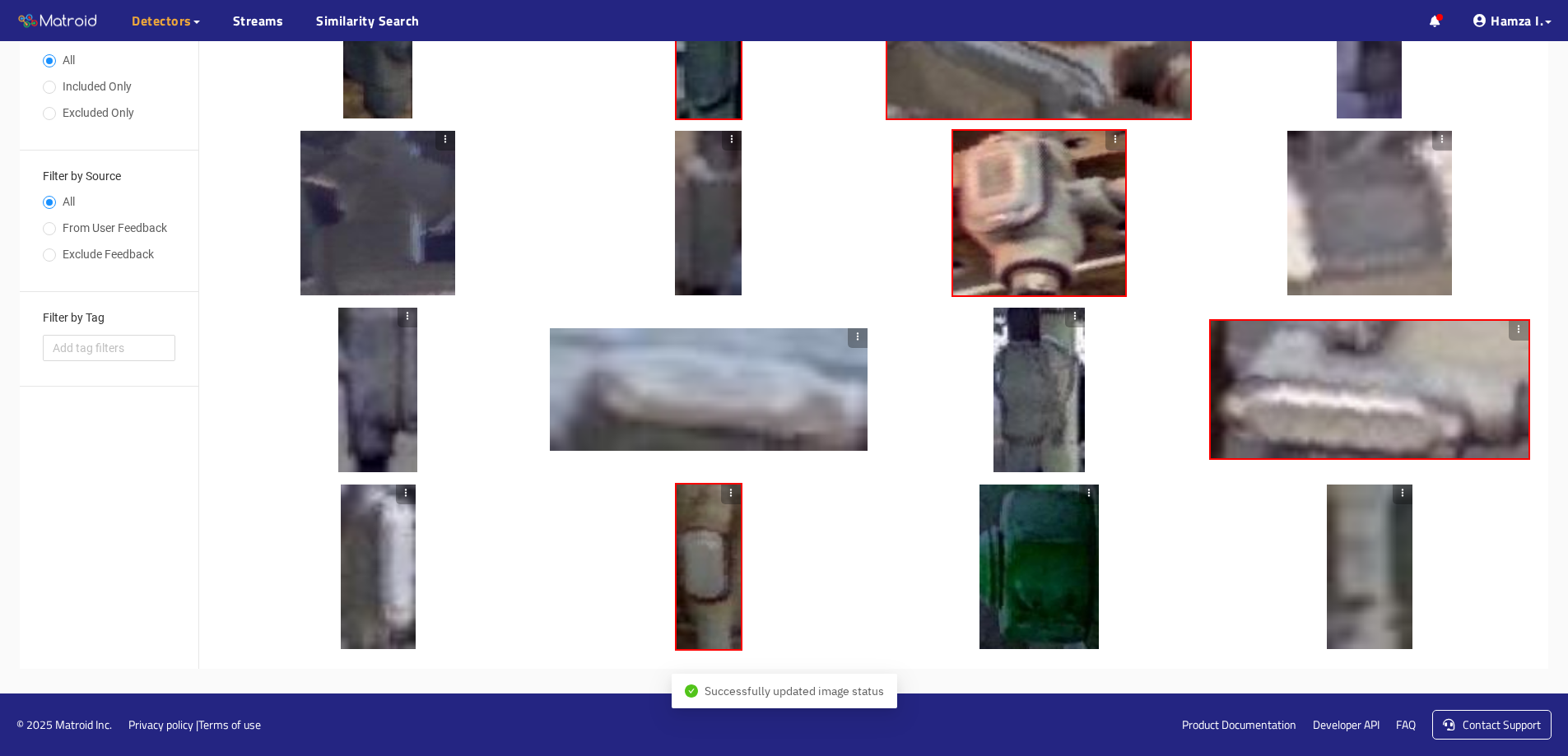
click at [404, 491] on icon "button" at bounding box center [406, 493] width 12 height 12
click at [431, 522] on li "Exclude image" at bounding box center [442, 520] width 96 height 27
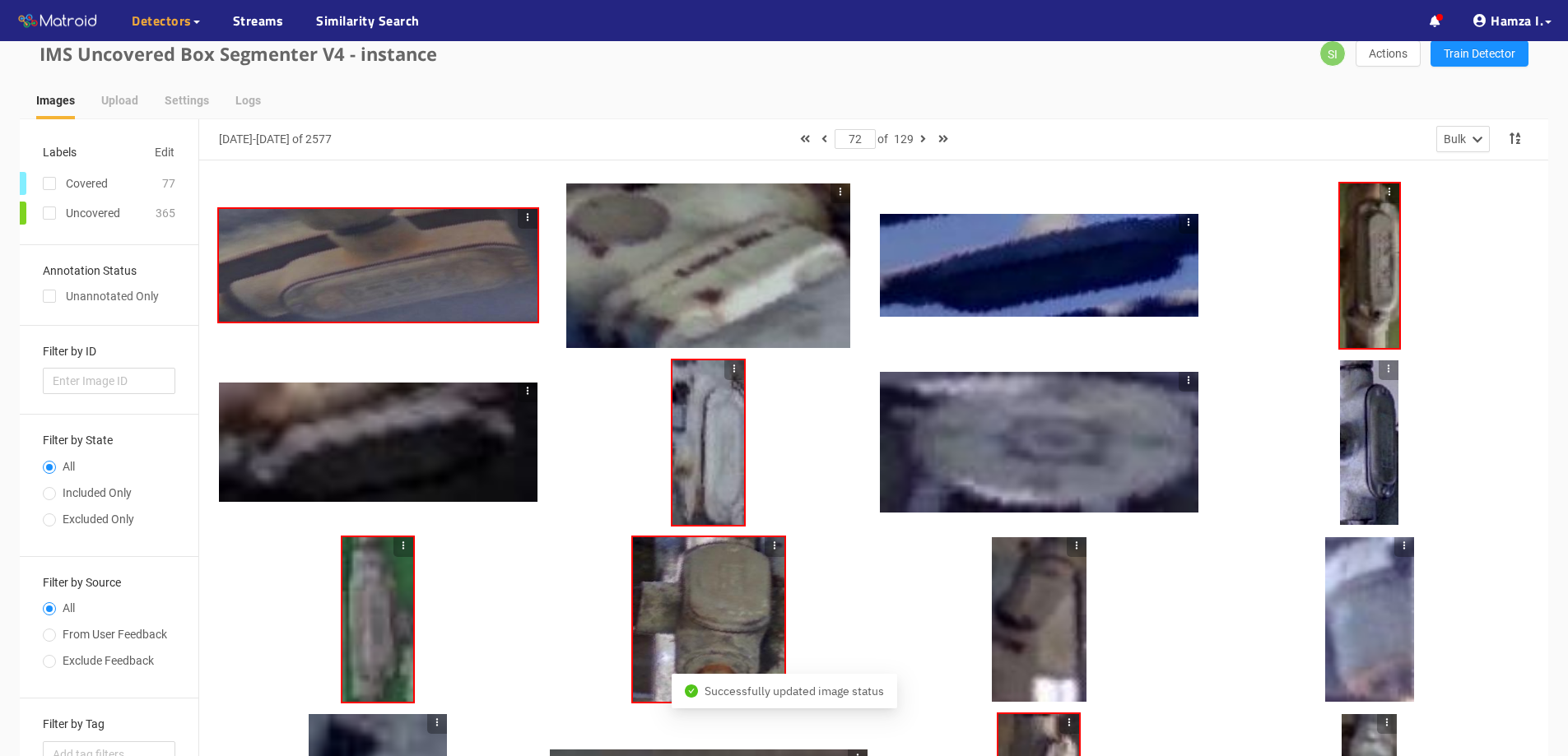
scroll to position [0, 0]
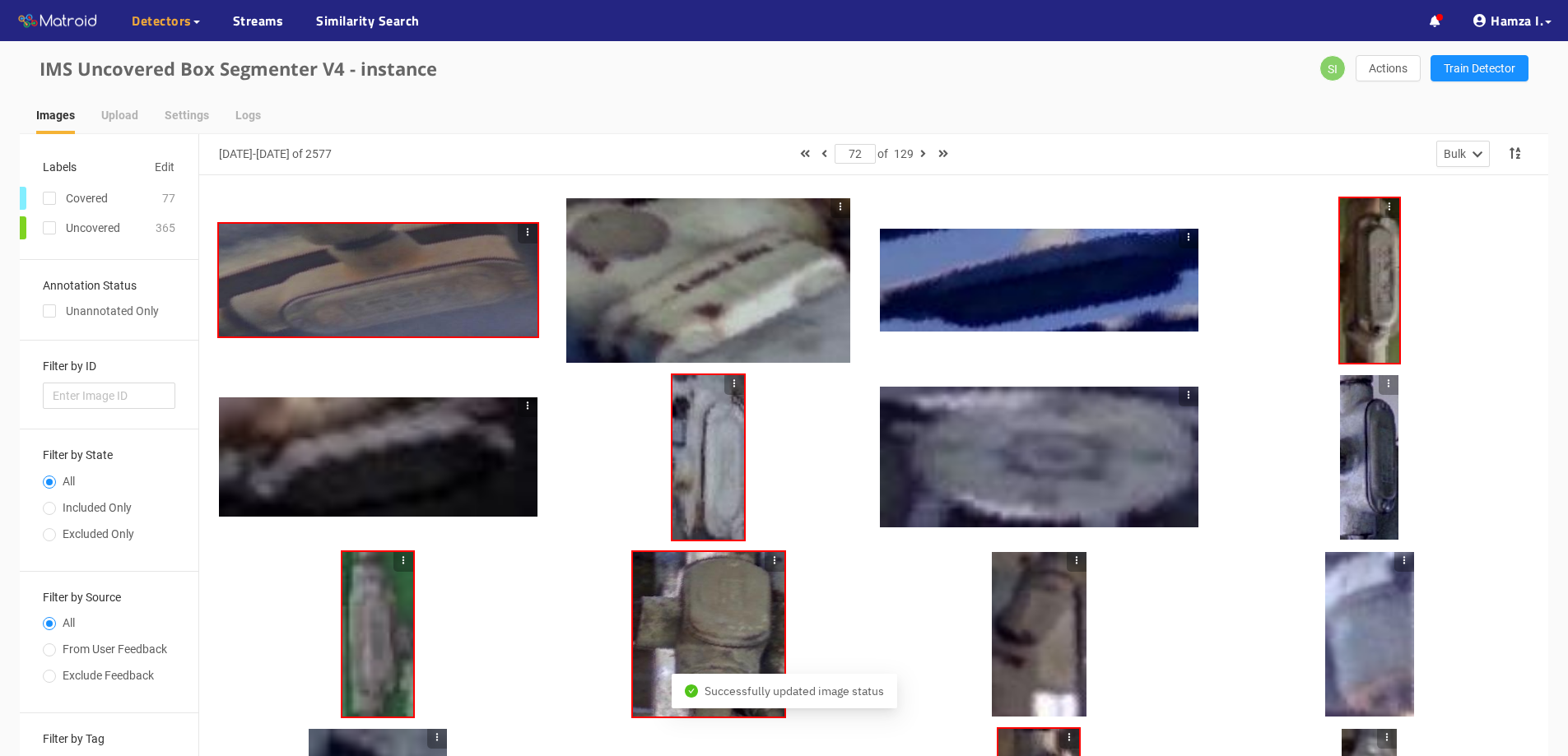
click at [1389, 384] on icon "button" at bounding box center [1389, 384] width 12 height 12
click at [1404, 413] on li "Exclude image" at bounding box center [1427, 411] width 96 height 27
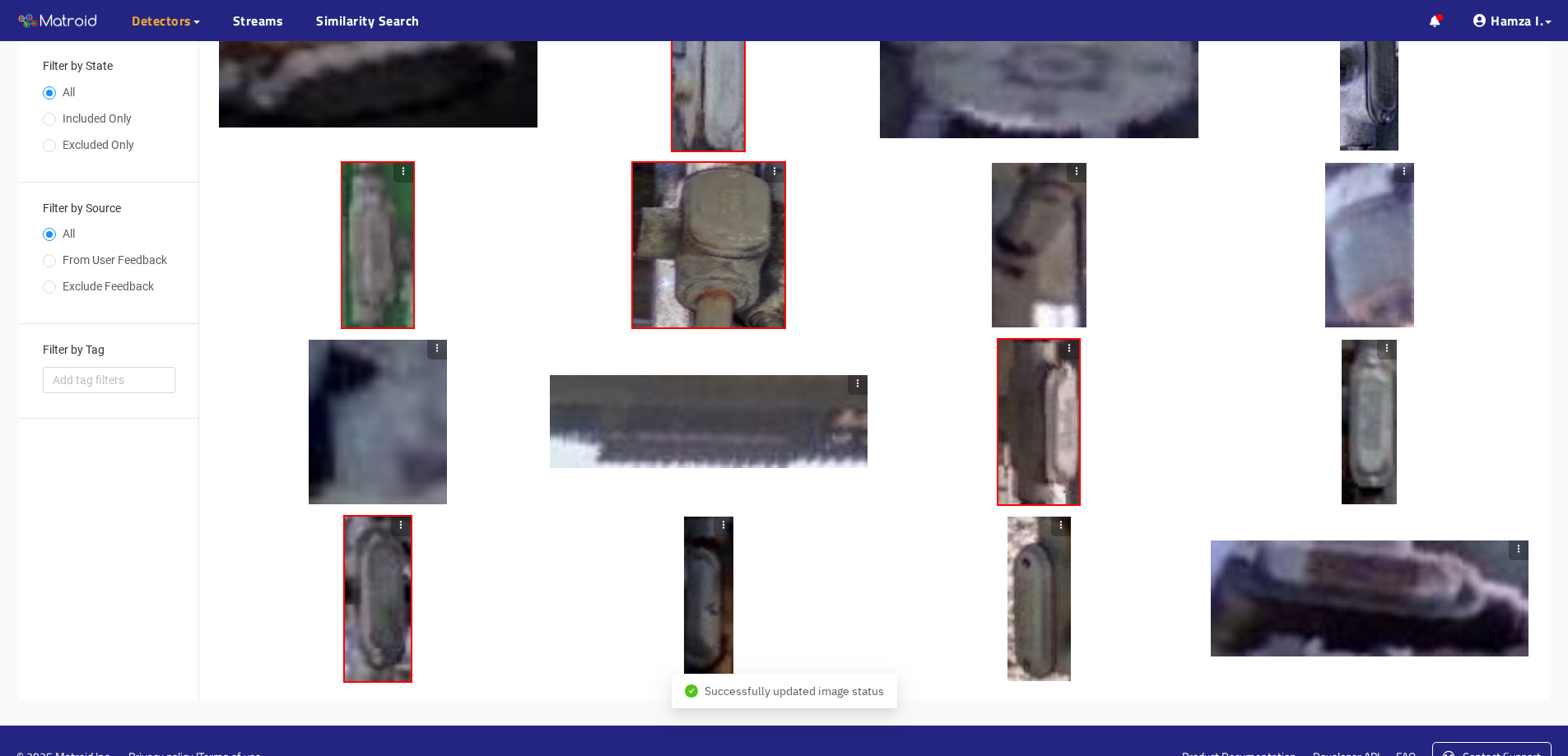
scroll to position [421, 0]
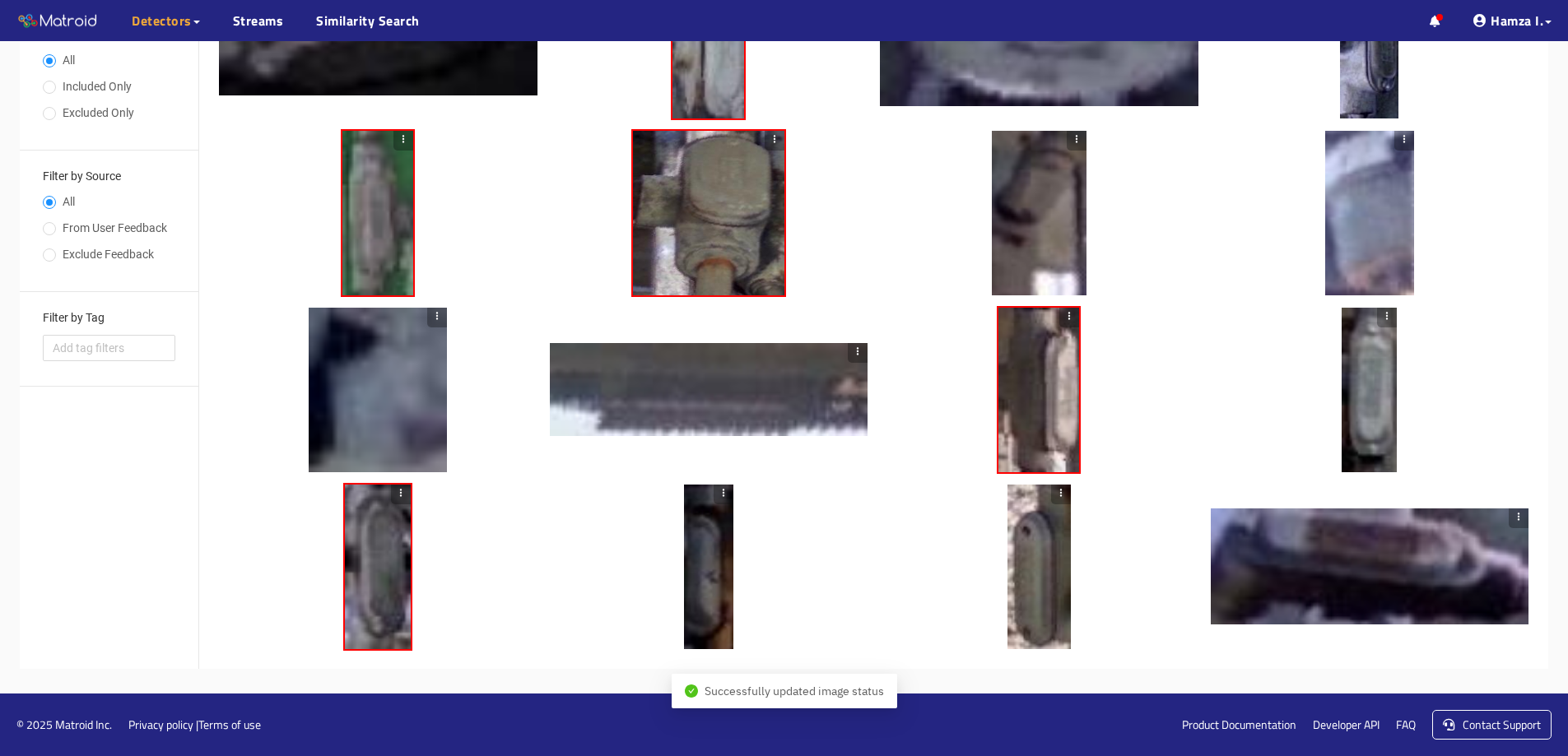
click at [1379, 318] on button "button" at bounding box center [1387, 318] width 20 height 20
click at [1402, 339] on li "Exclude image" at bounding box center [1425, 342] width 96 height 27
click at [721, 492] on icon "button" at bounding box center [724, 493] width 12 height 12
click at [736, 513] on li "Exclude image" at bounding box center [760, 520] width 96 height 27
click at [1066, 491] on icon "button" at bounding box center [1061, 493] width 12 height 12
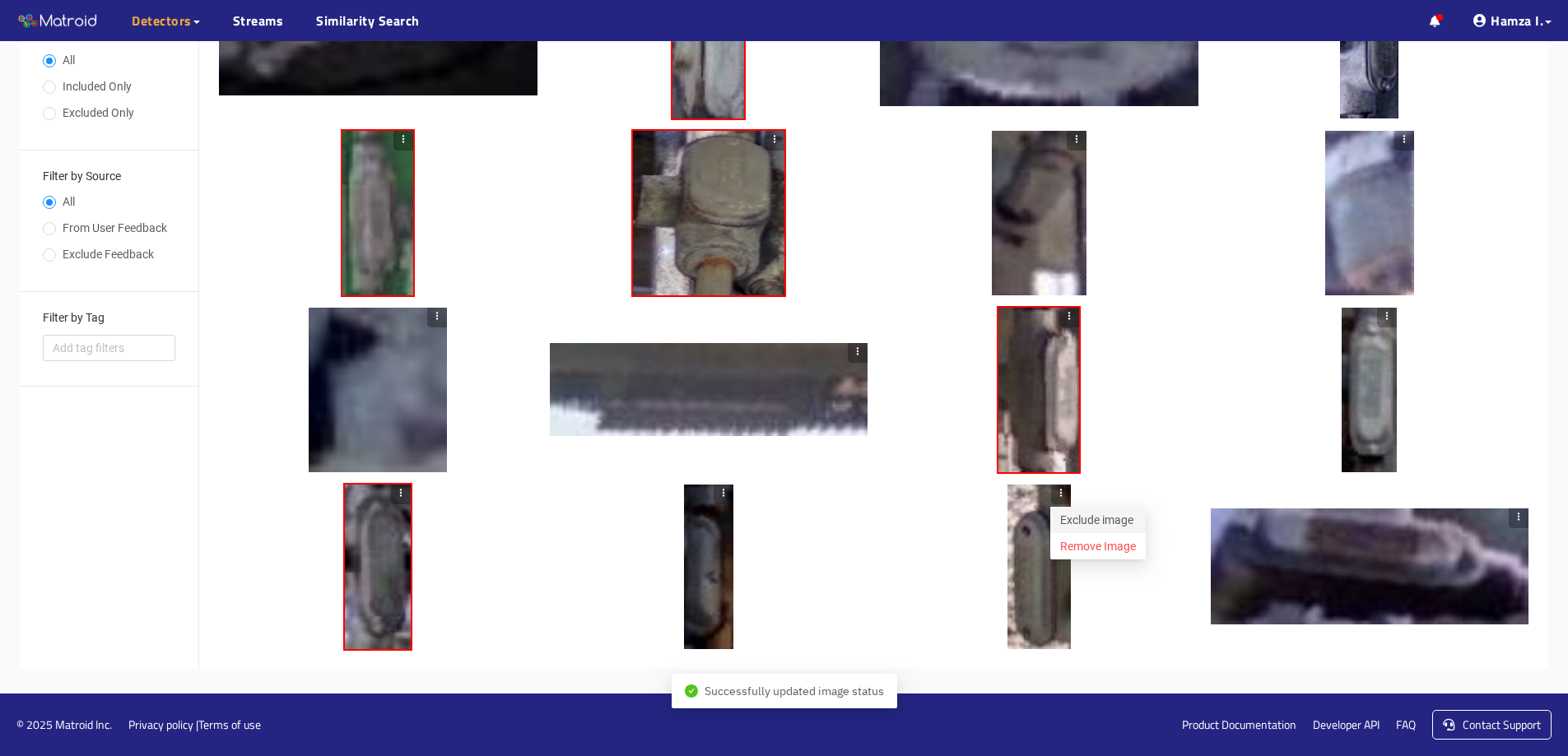
click at [1066, 519] on li "Exclude image" at bounding box center [1098, 520] width 96 height 27
click at [1516, 519] on icon "button" at bounding box center [1519, 517] width 12 height 12
click at [1519, 546] on li "Exclude image" at bounding box center [1481, 545] width 96 height 27
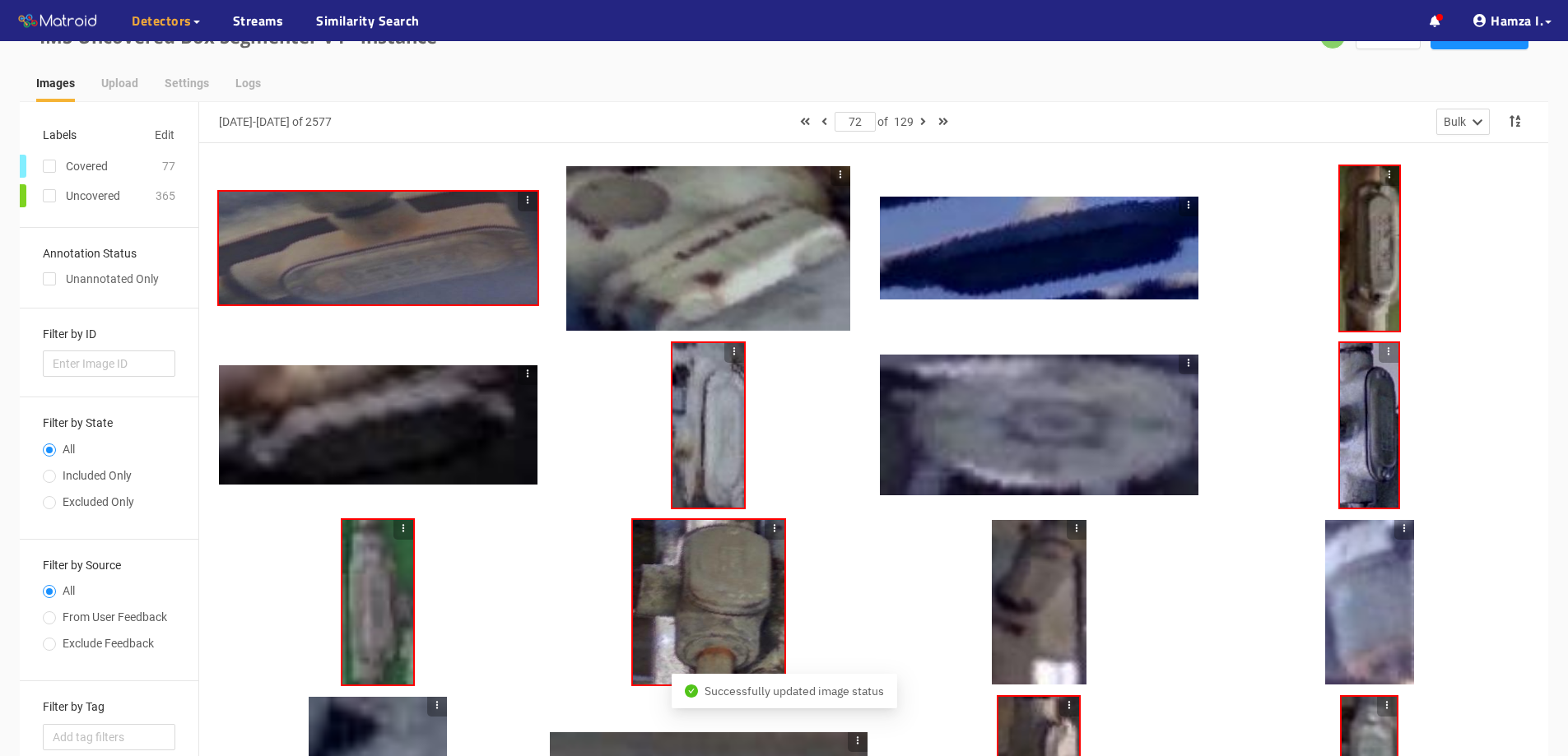
scroll to position [0, 0]
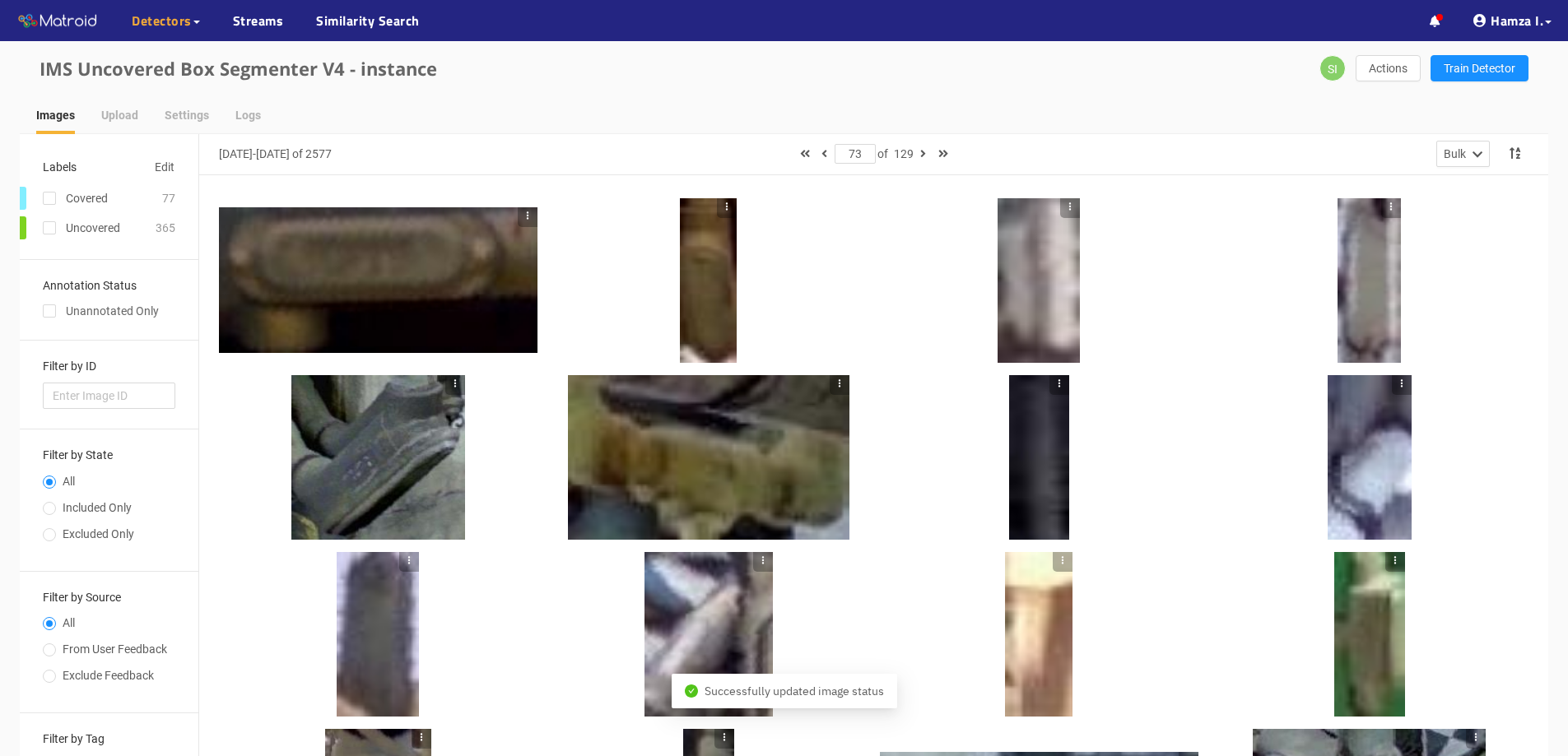
click at [524, 213] on icon "button" at bounding box center [528, 216] width 12 height 12
click at [537, 242] on li "Exclude image" at bounding box center [565, 243] width 96 height 27
click at [721, 206] on button "button" at bounding box center [727, 208] width 20 height 20
click at [744, 235] on li "Exclude image" at bounding box center [764, 233] width 96 height 27
click at [451, 376] on button "button" at bounding box center [455, 385] width 20 height 20
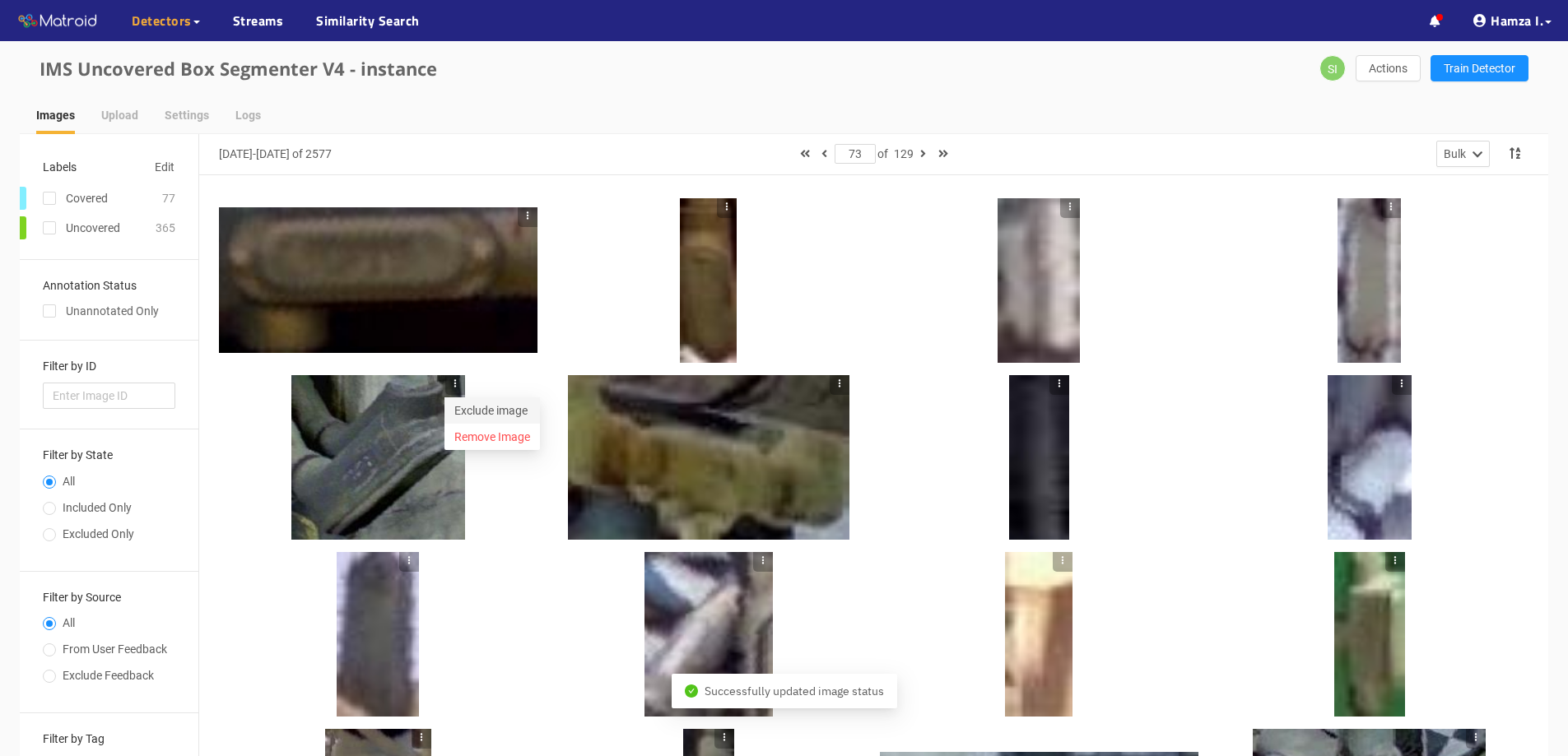
click at [459, 405] on li "Exclude image" at bounding box center [492, 411] width 96 height 27
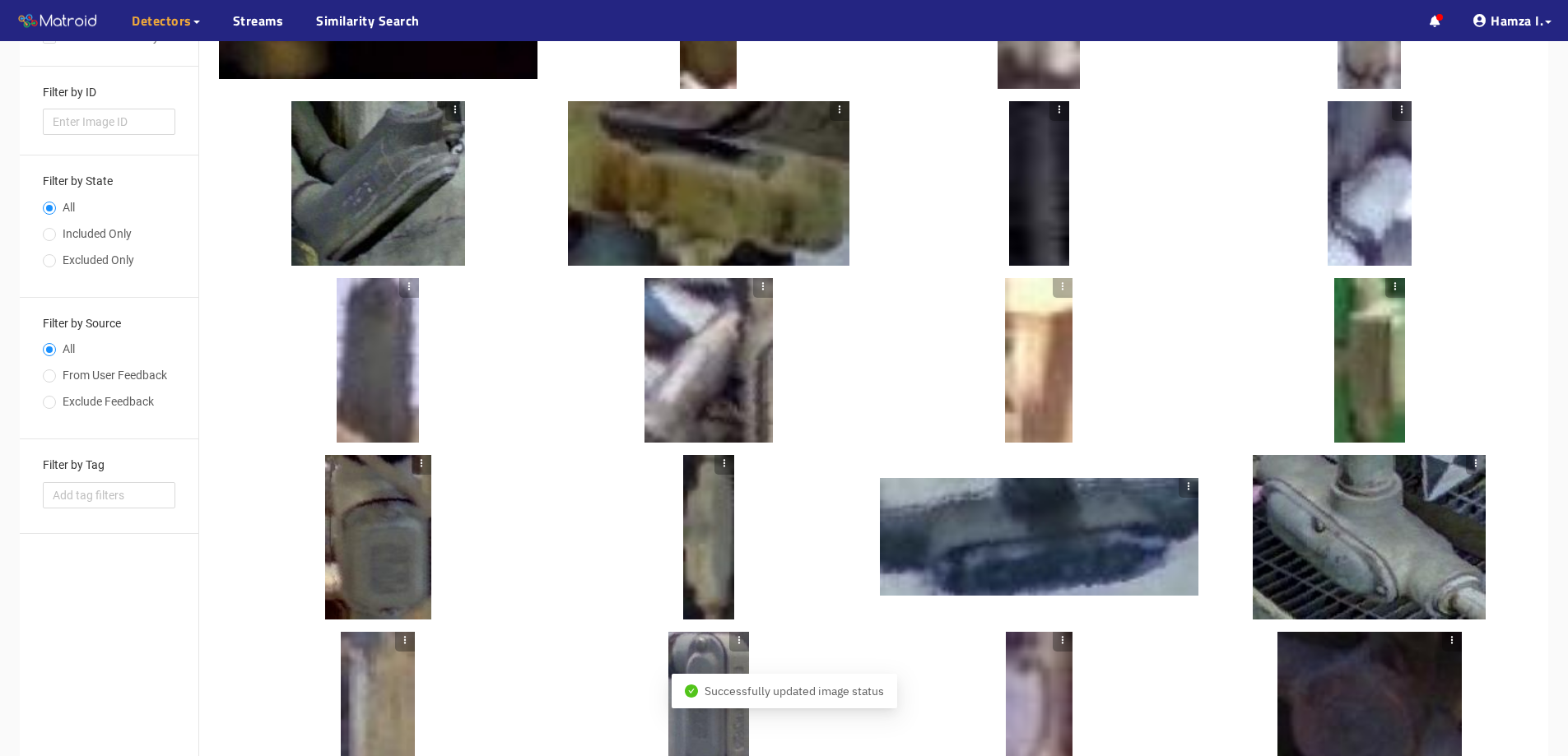
scroll to position [421, 0]
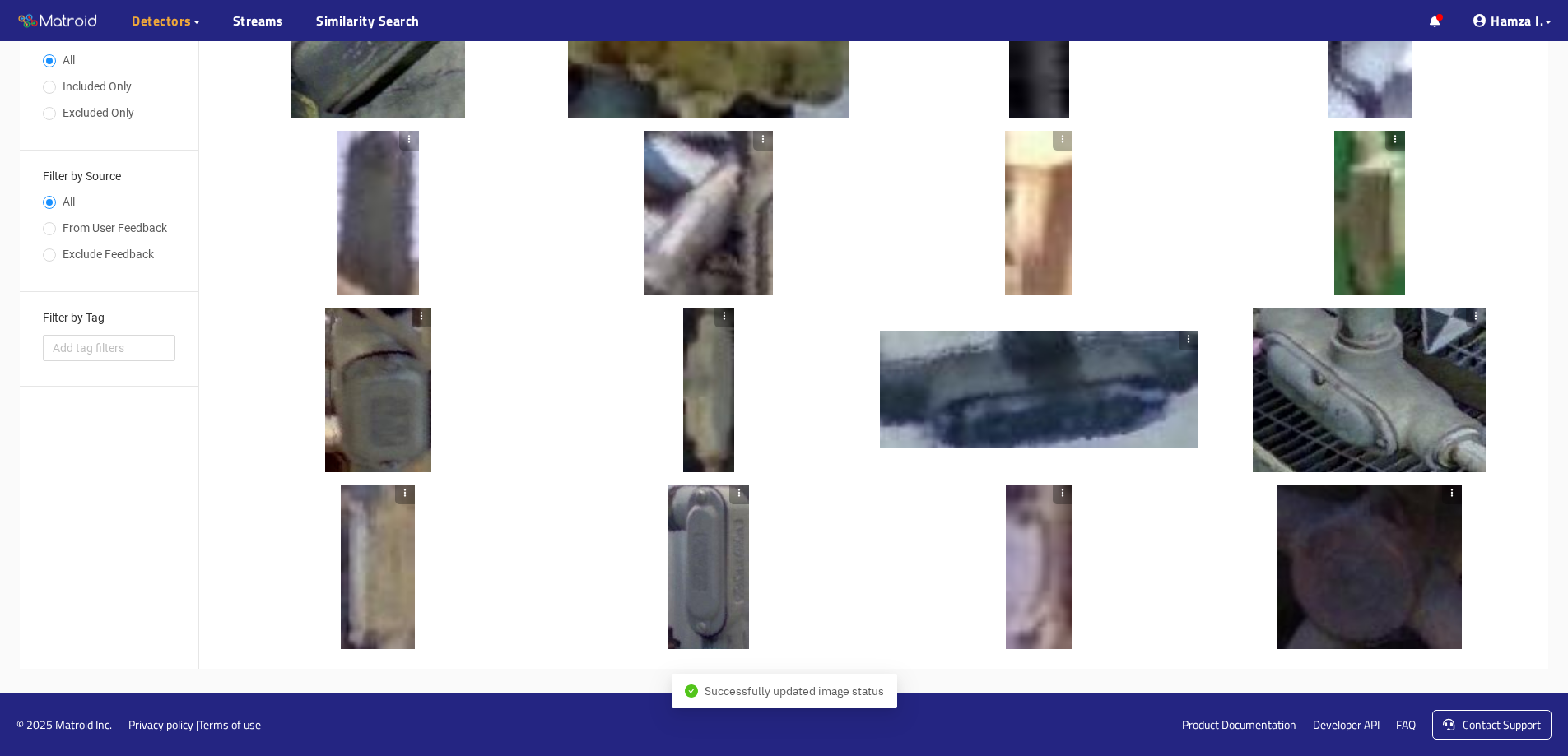
click at [419, 318] on icon "button" at bounding box center [422, 316] width 12 height 12
click at [463, 339] on li "Exclude image" at bounding box center [458, 342] width 96 height 27
click at [734, 493] on icon "button" at bounding box center [740, 493] width 12 height 12
click at [756, 524] on li "Exclude image" at bounding box center [776, 520] width 96 height 27
click at [1483, 311] on button "button" at bounding box center [1476, 318] width 20 height 20
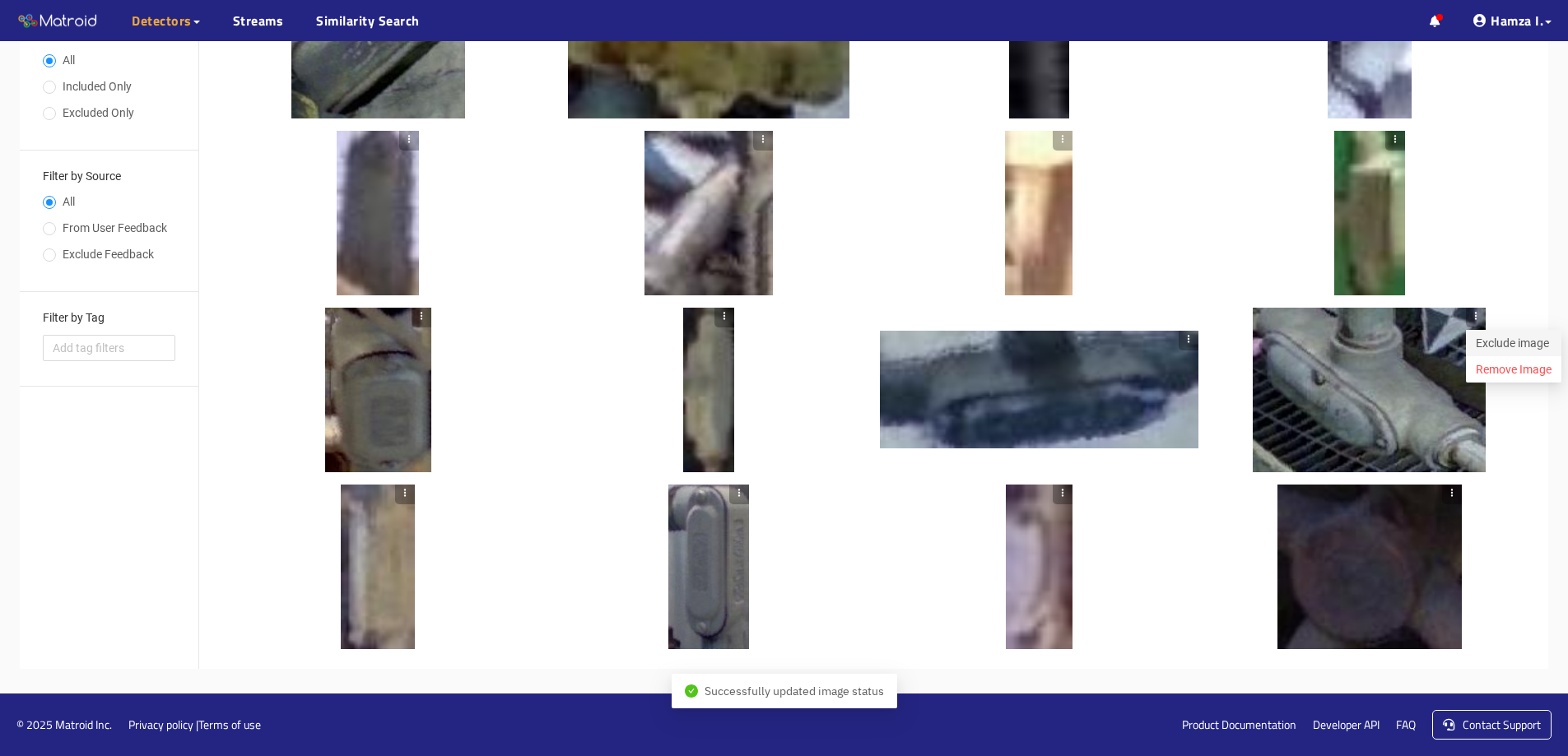
click at [1478, 338] on li "Exclude image" at bounding box center [1514, 342] width 96 height 27
click at [1181, 340] on button "button" at bounding box center [1189, 340] width 20 height 20
click at [1193, 360] on li "Exclude image" at bounding box center [1225, 366] width 96 height 27
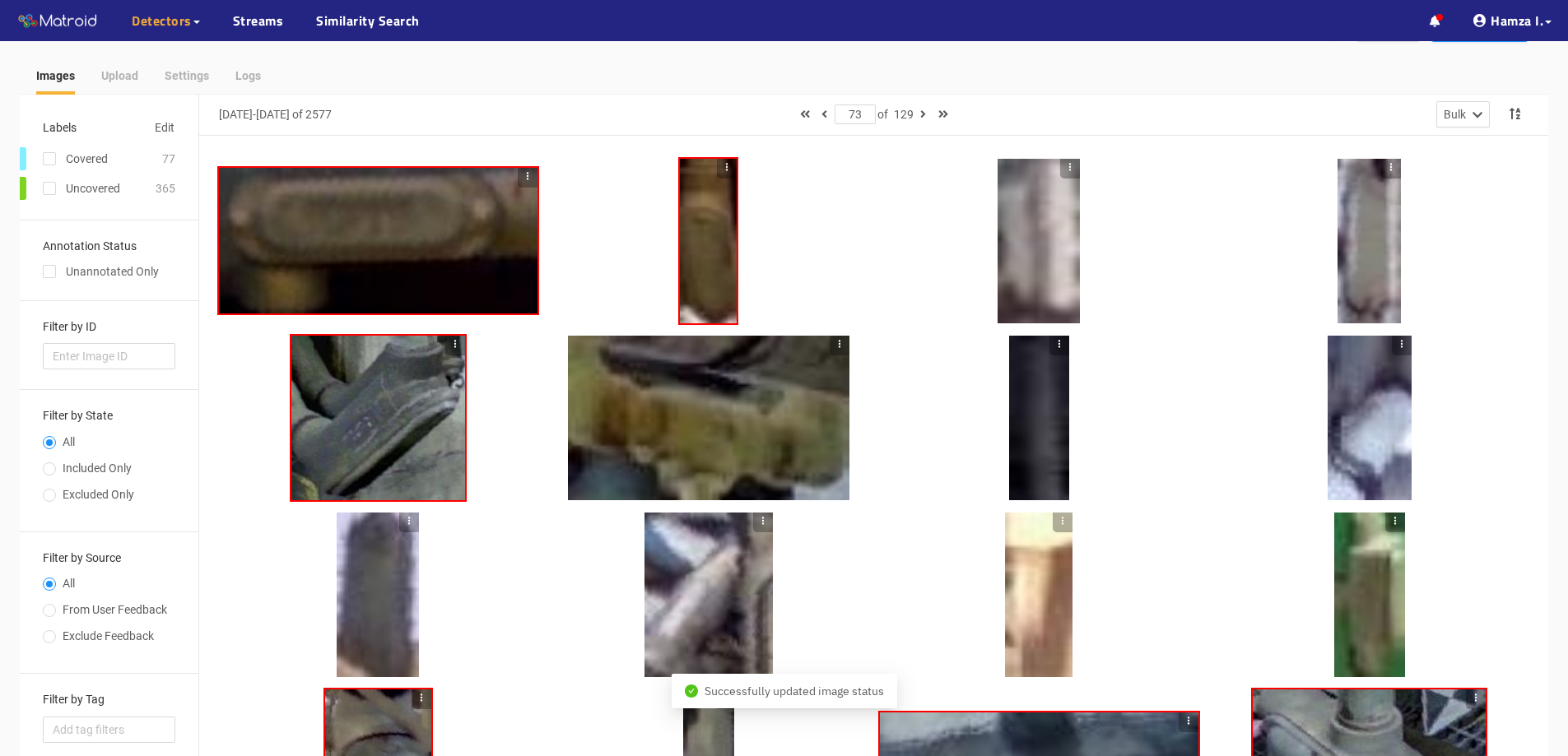
scroll to position [0, 0]
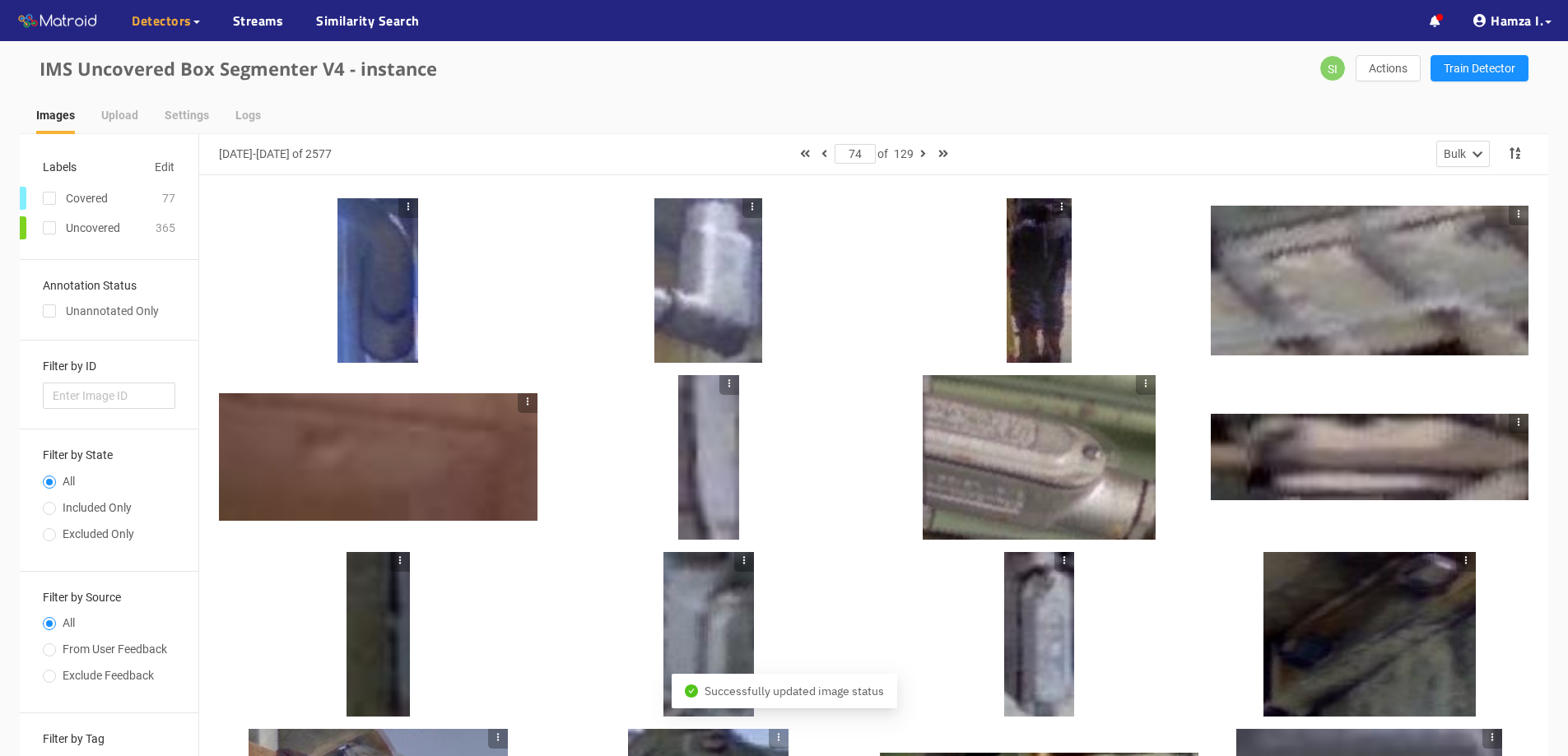
click at [1149, 386] on icon "button" at bounding box center [1146, 384] width 12 height 12
click at [1155, 407] on li "Exclude image" at bounding box center [1183, 411] width 96 height 27
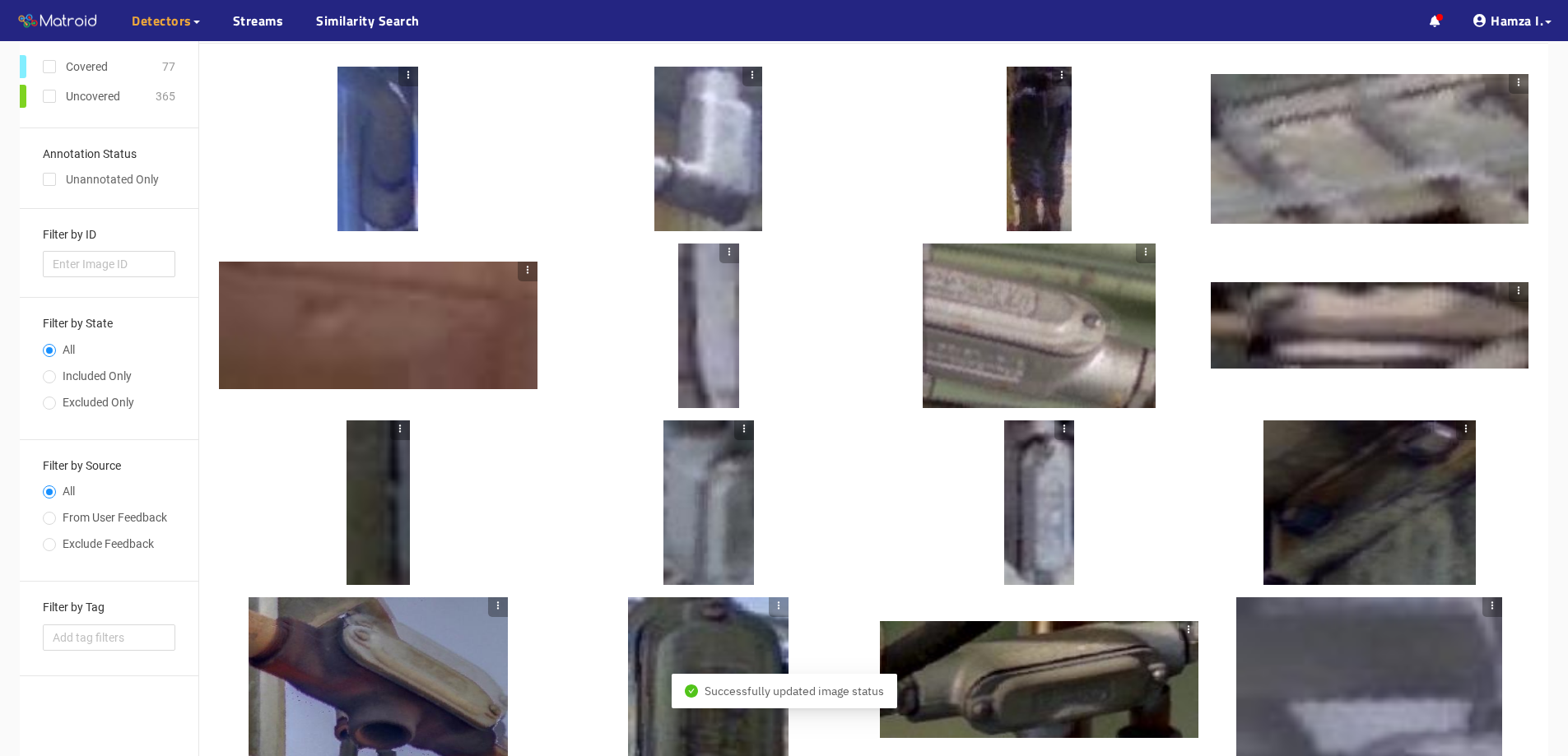
scroll to position [274, 0]
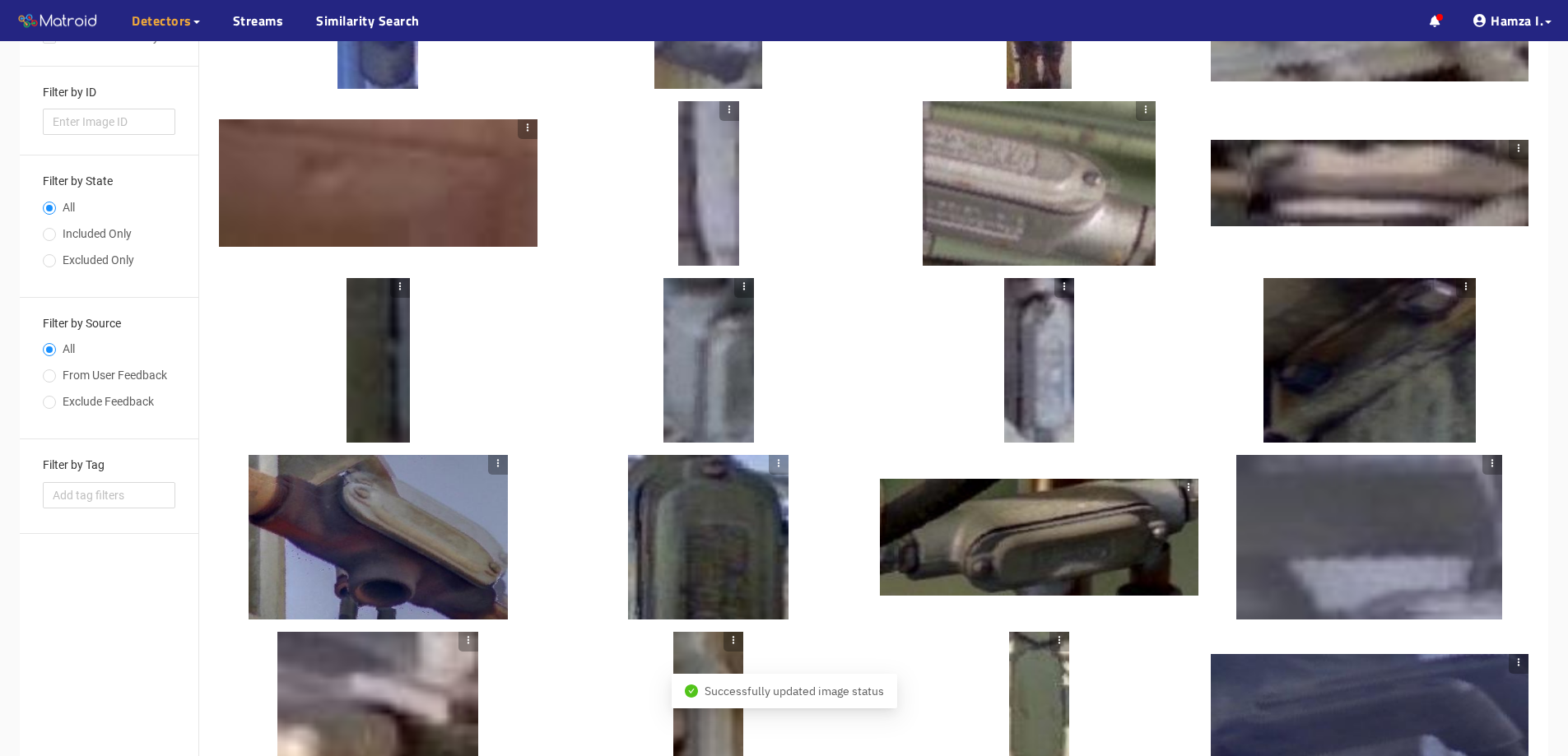
click at [493, 461] on icon "button" at bounding box center [499, 464] width 12 height 12
click at [493, 478] on li "Exclude image" at bounding box center [535, 491] width 96 height 27
click at [496, 462] on icon "button" at bounding box center [499, 464] width 12 height 12
click at [505, 487] on li "Exclude image" at bounding box center [535, 491] width 96 height 27
click at [775, 460] on icon "button" at bounding box center [779, 464] width 12 height 12
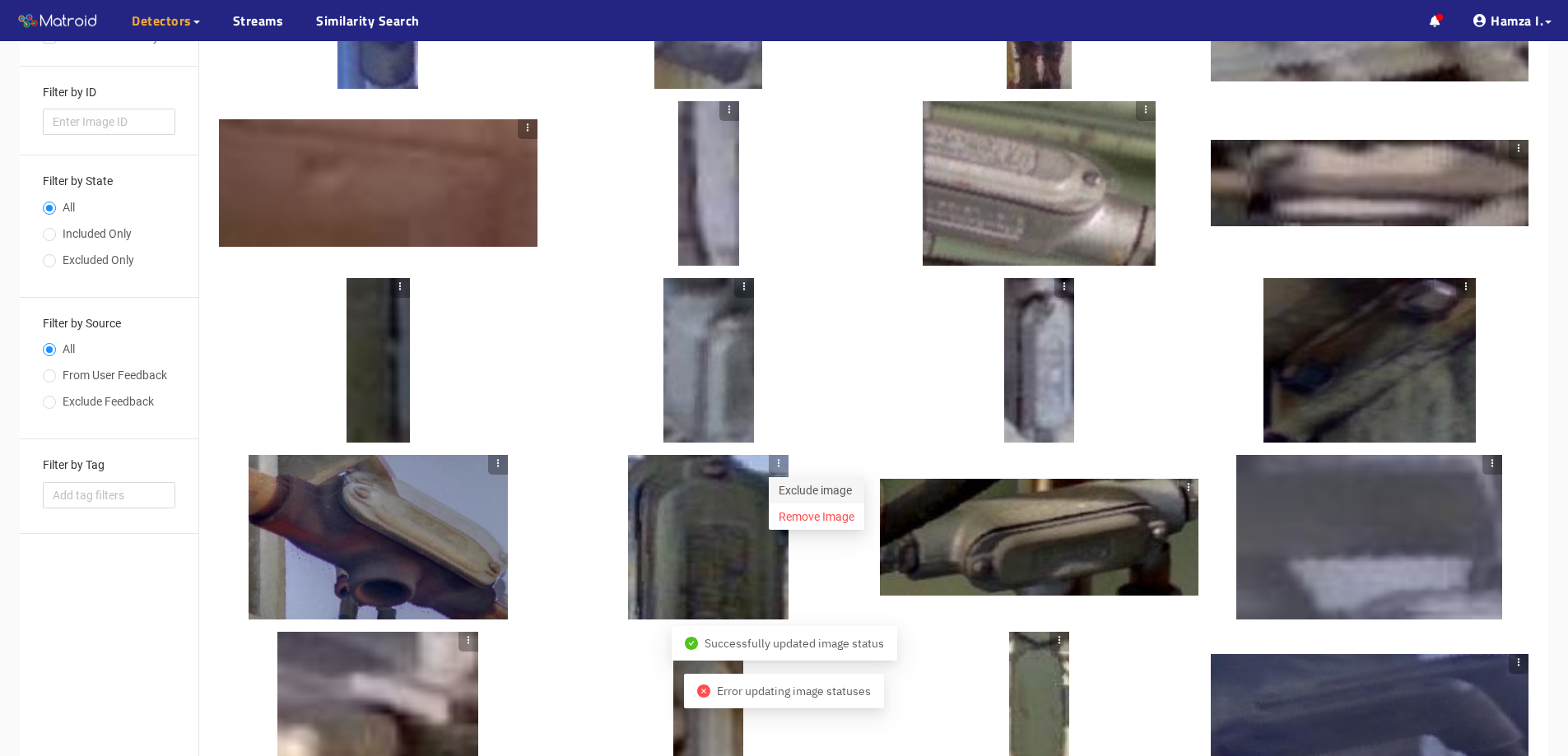
click at [786, 490] on li "Exclude image" at bounding box center [817, 491] width 96 height 27
click at [1192, 487] on icon "button" at bounding box center [1189, 488] width 12 height 12
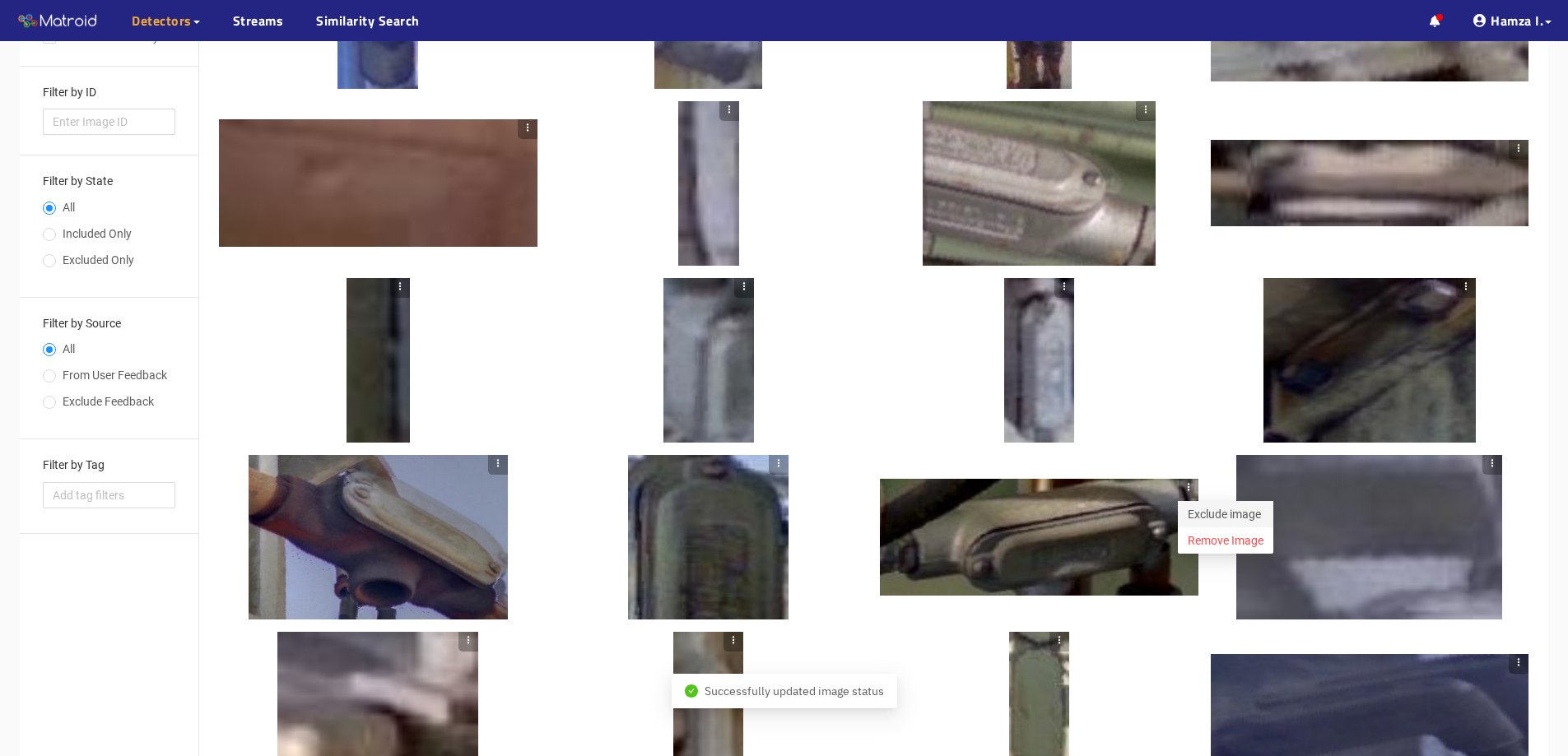
click at [1199, 511] on li "Exclude image" at bounding box center [1225, 514] width 96 height 27
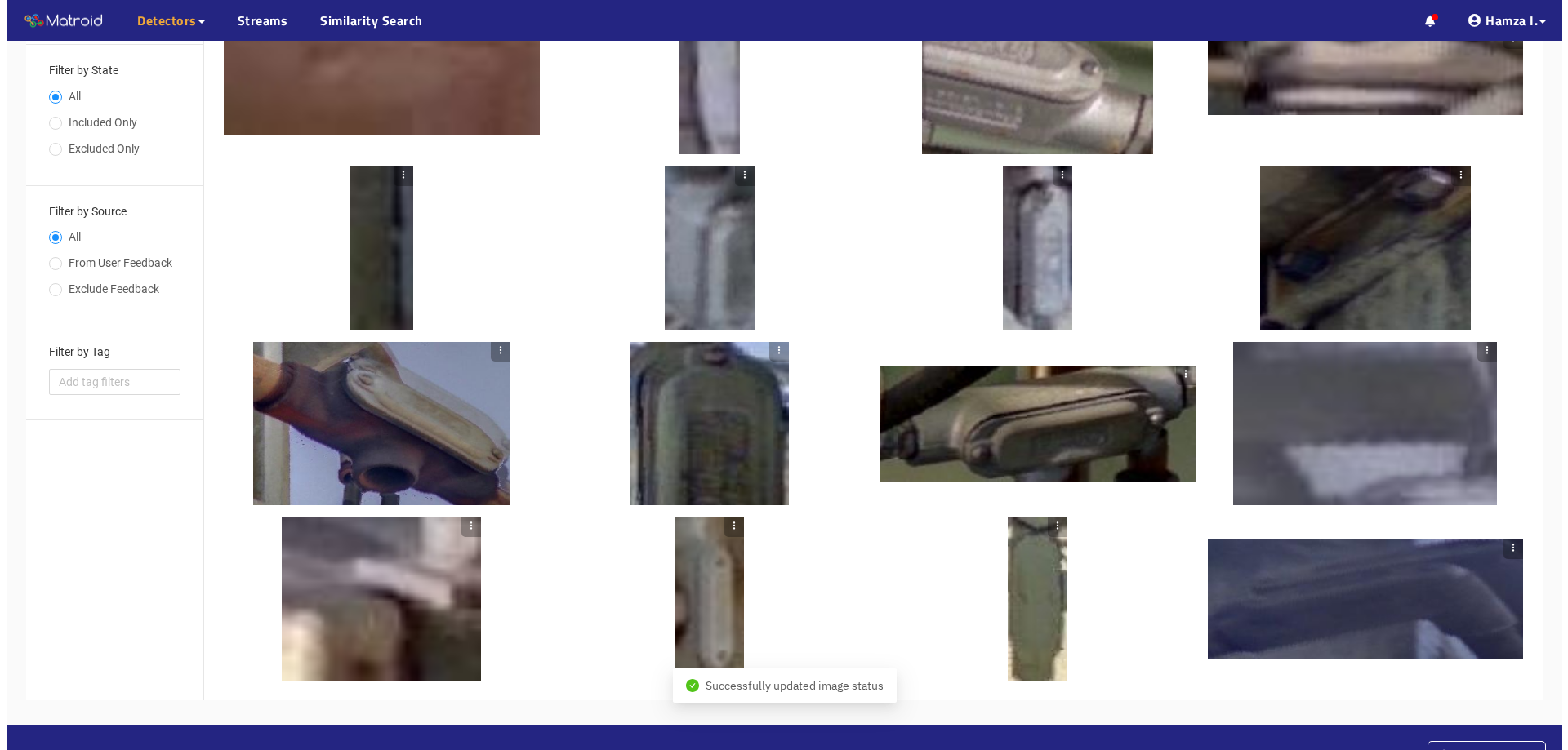
scroll to position [418, 0]
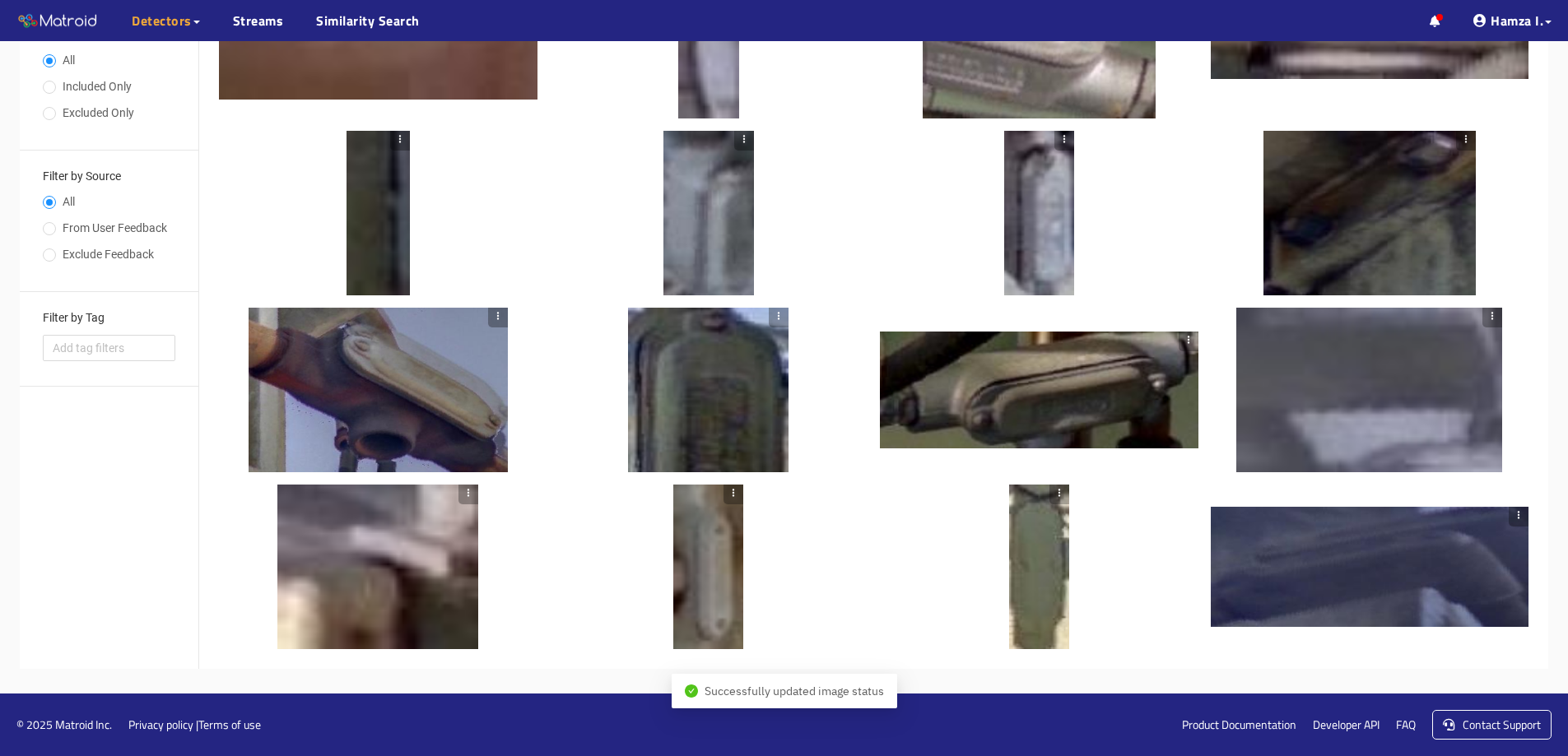
click at [723, 493] on div at bounding box center [708, 567] width 70 height 165
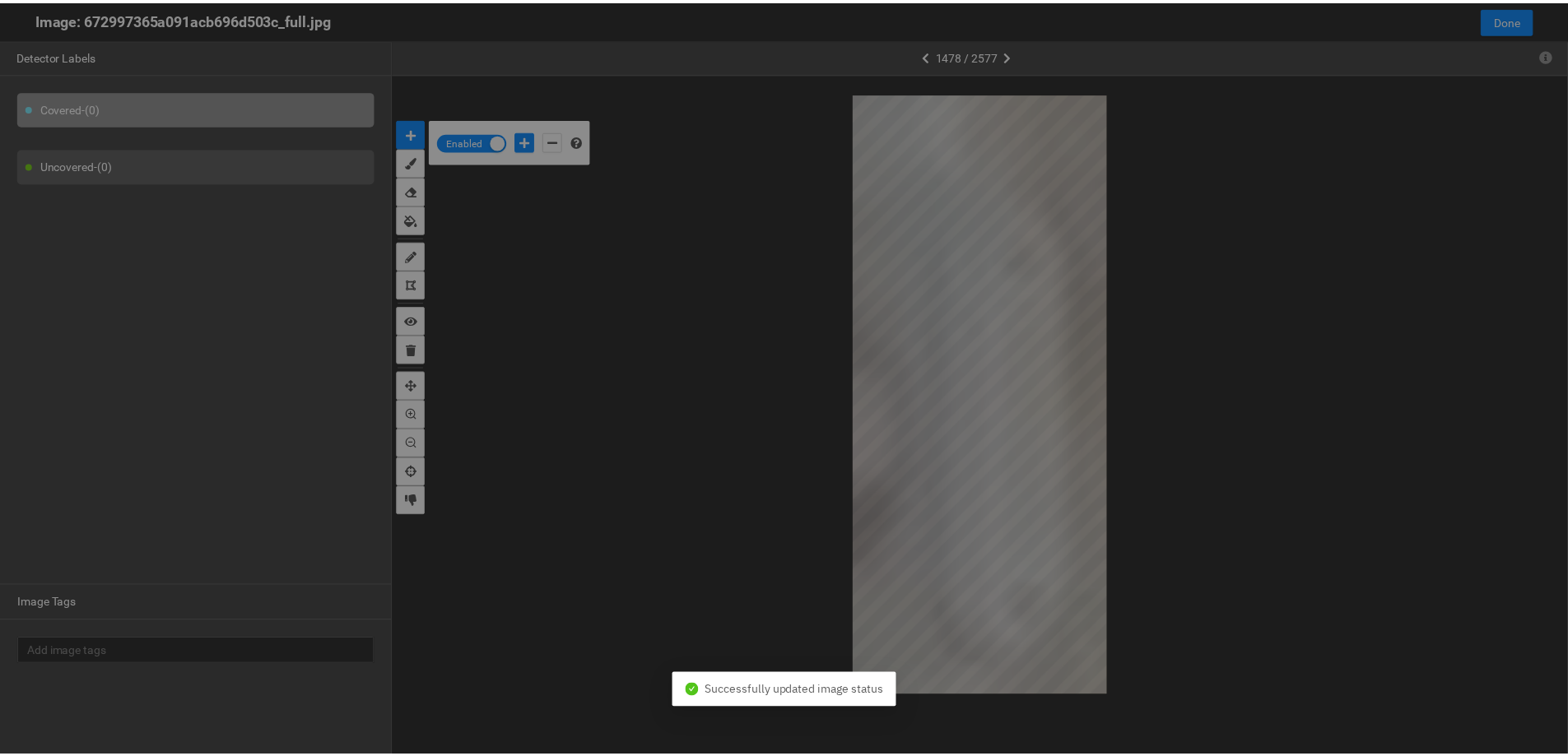
scroll to position [747, 0]
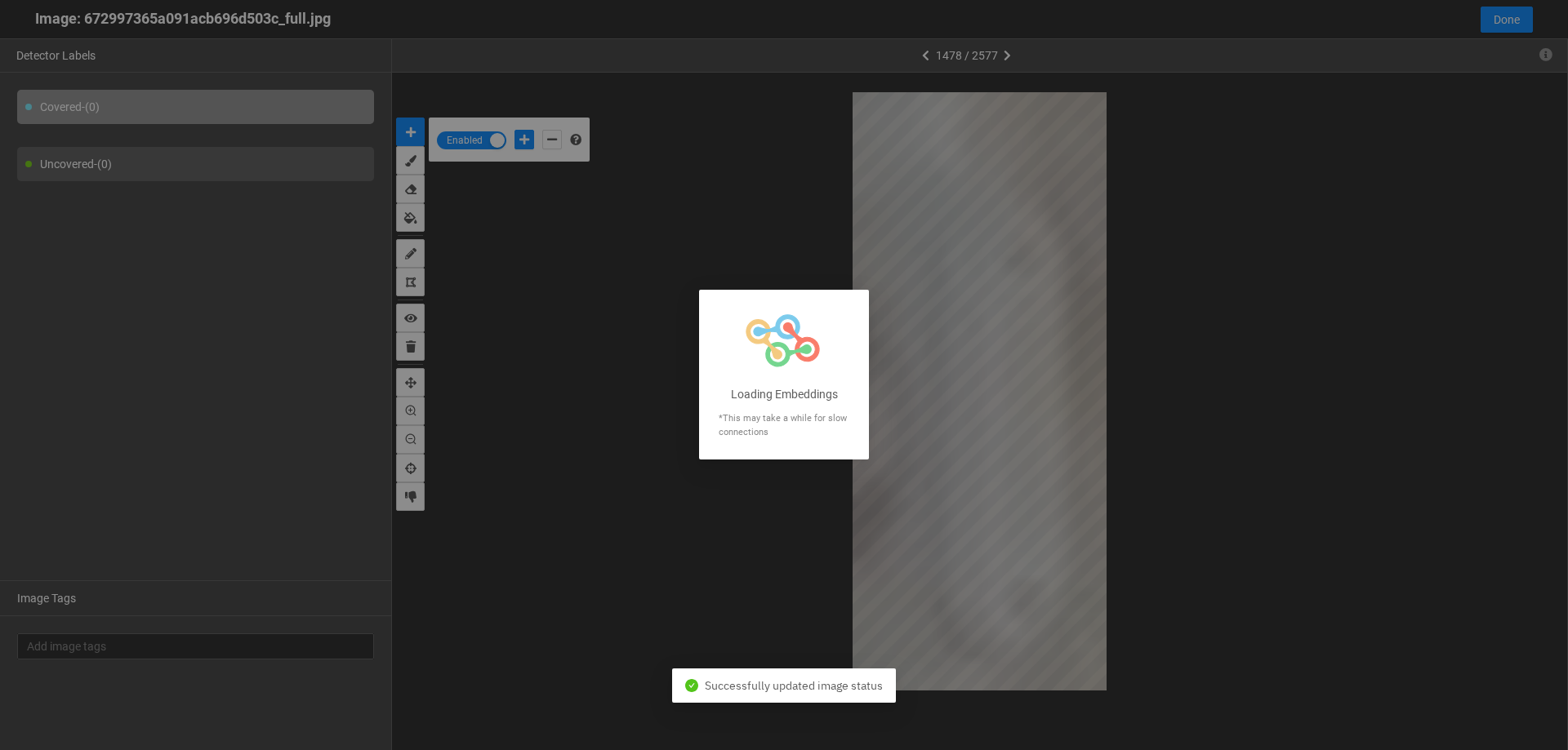
click at [1486, 20] on div at bounding box center [784, 375] width 1568 height 750
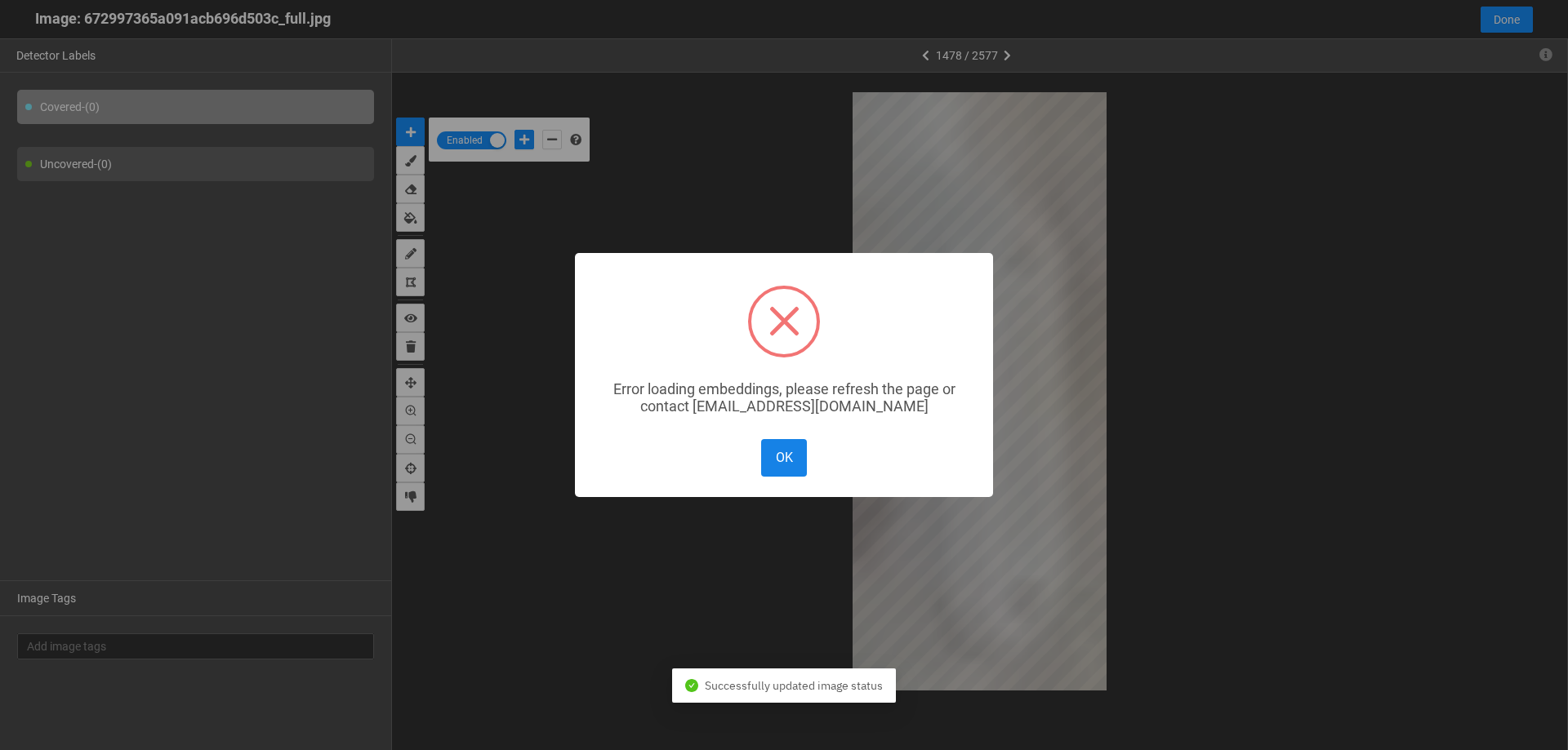
click at [776, 471] on button "OK" at bounding box center [784, 458] width 46 height 37
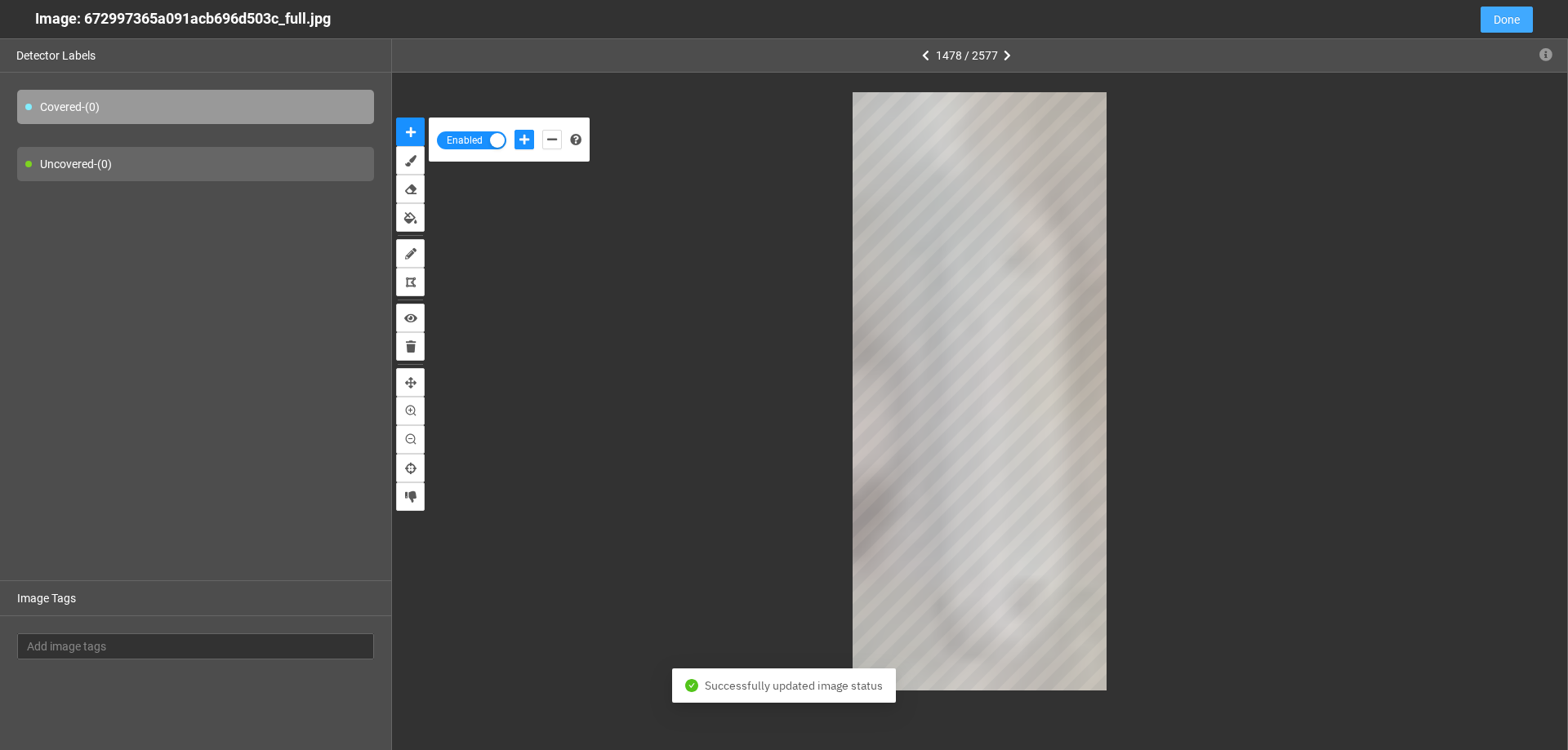
click at [1505, 7] on button "Done" at bounding box center [1506, 20] width 52 height 26
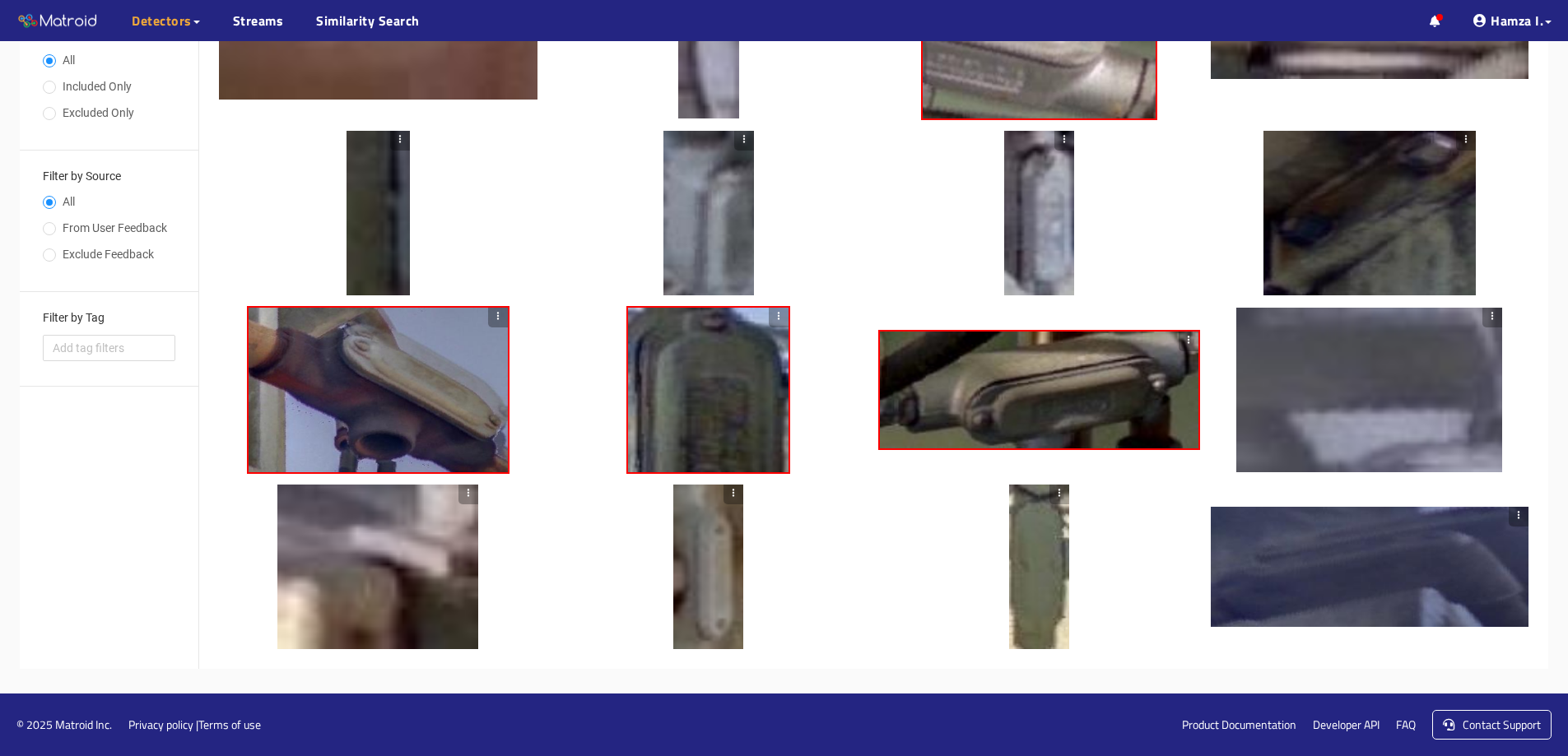
drag, startPoint x: 736, startPoint y: 498, endPoint x: 732, endPoint y: 514, distance: 16.5
click at [736, 498] on button "button" at bounding box center [734, 494] width 20 height 20
click at [748, 519] on li "Exclude image" at bounding box center [771, 520] width 96 height 27
click at [1053, 492] on button "button" at bounding box center [1059, 494] width 20 height 20
click at [1075, 514] on li "Exclude image" at bounding box center [1096, 520] width 96 height 27
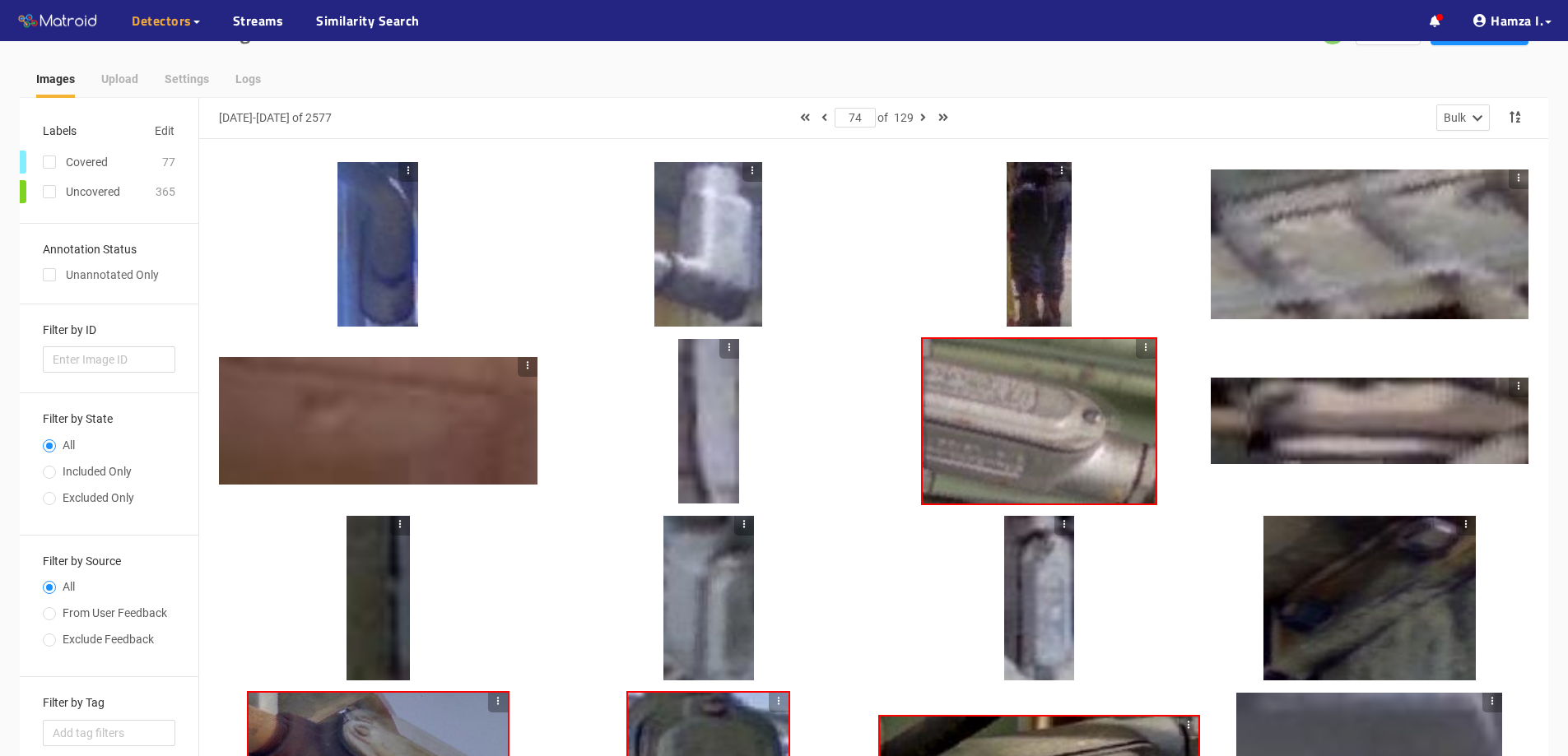
scroll to position [0, 0]
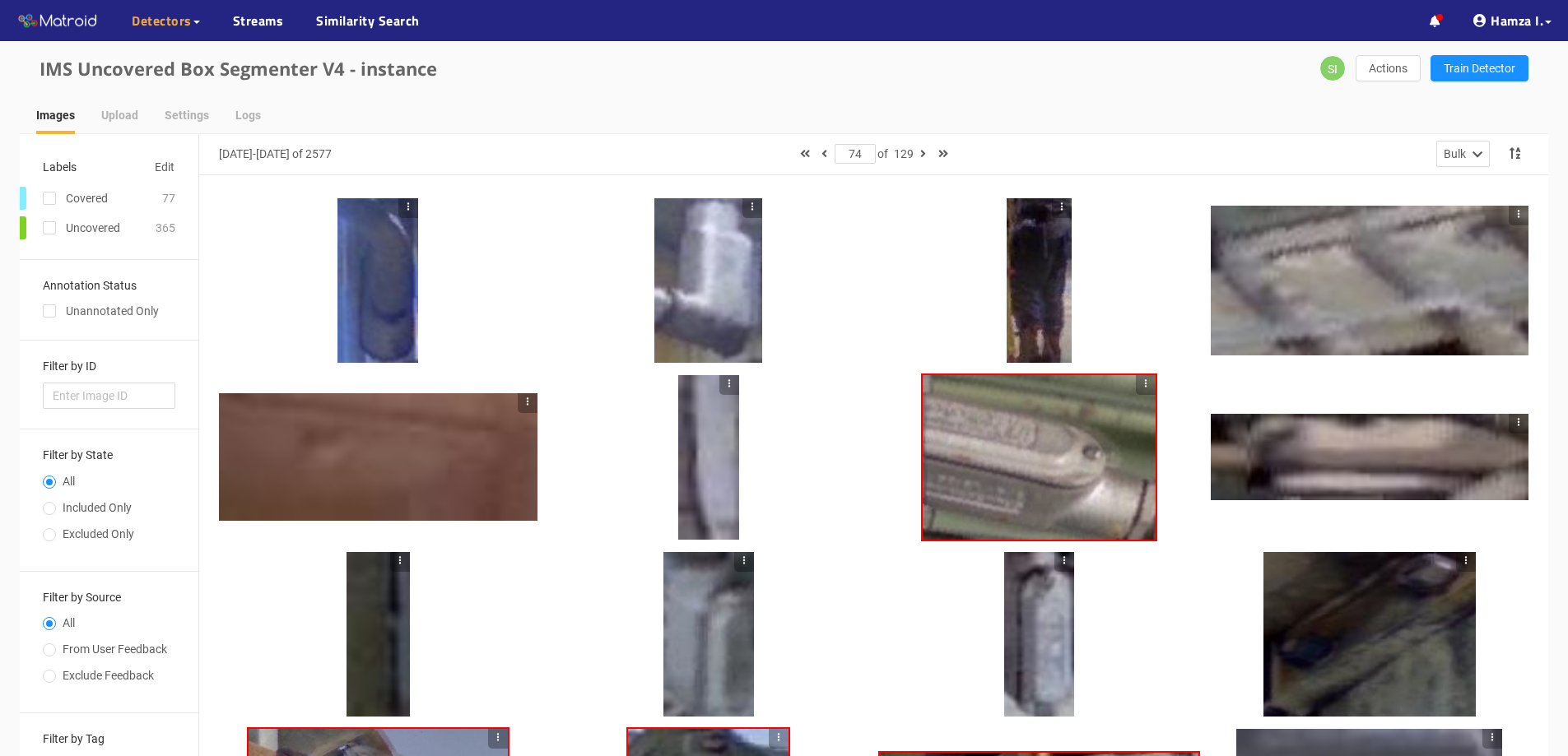
click at [1062, 555] on icon "button" at bounding box center [1064, 561] width 12 height 12
click at [1072, 586] on li "Exclude image" at bounding box center [1101, 587] width 96 height 27
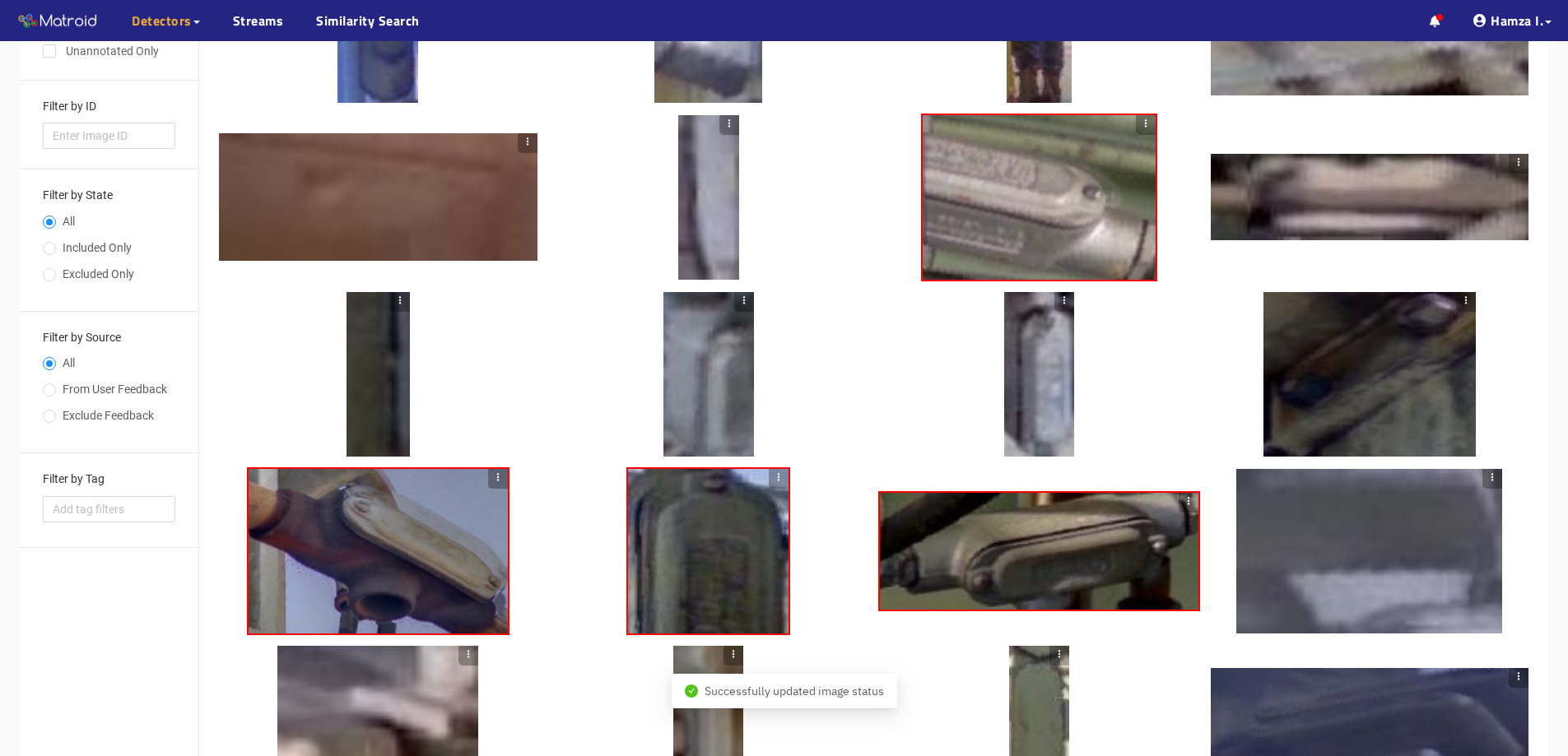
scroll to position [274, 0]
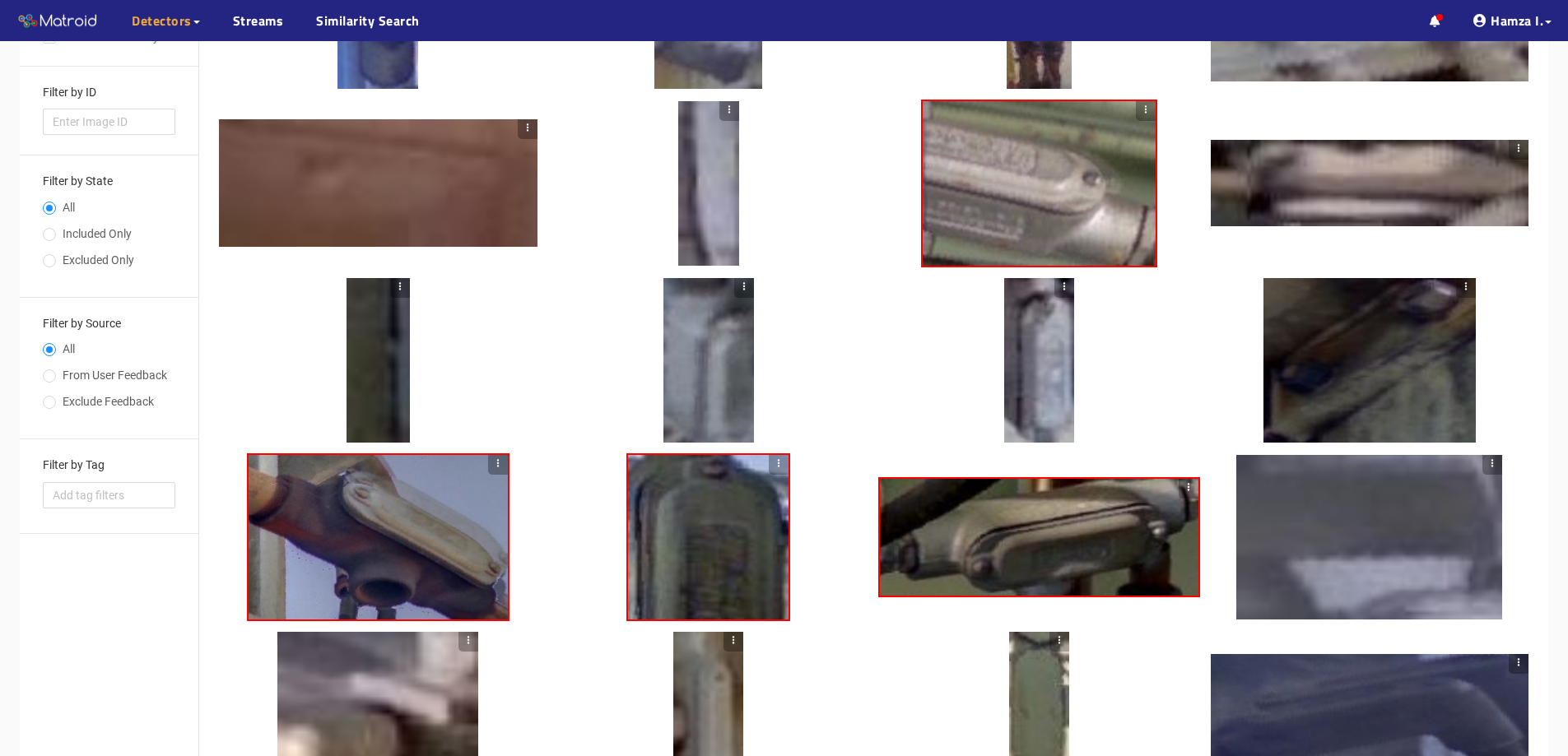
click at [747, 294] on button "button" at bounding box center [745, 288] width 20 height 20
click at [752, 305] on li "Exclude image" at bounding box center [781, 313] width 96 height 27
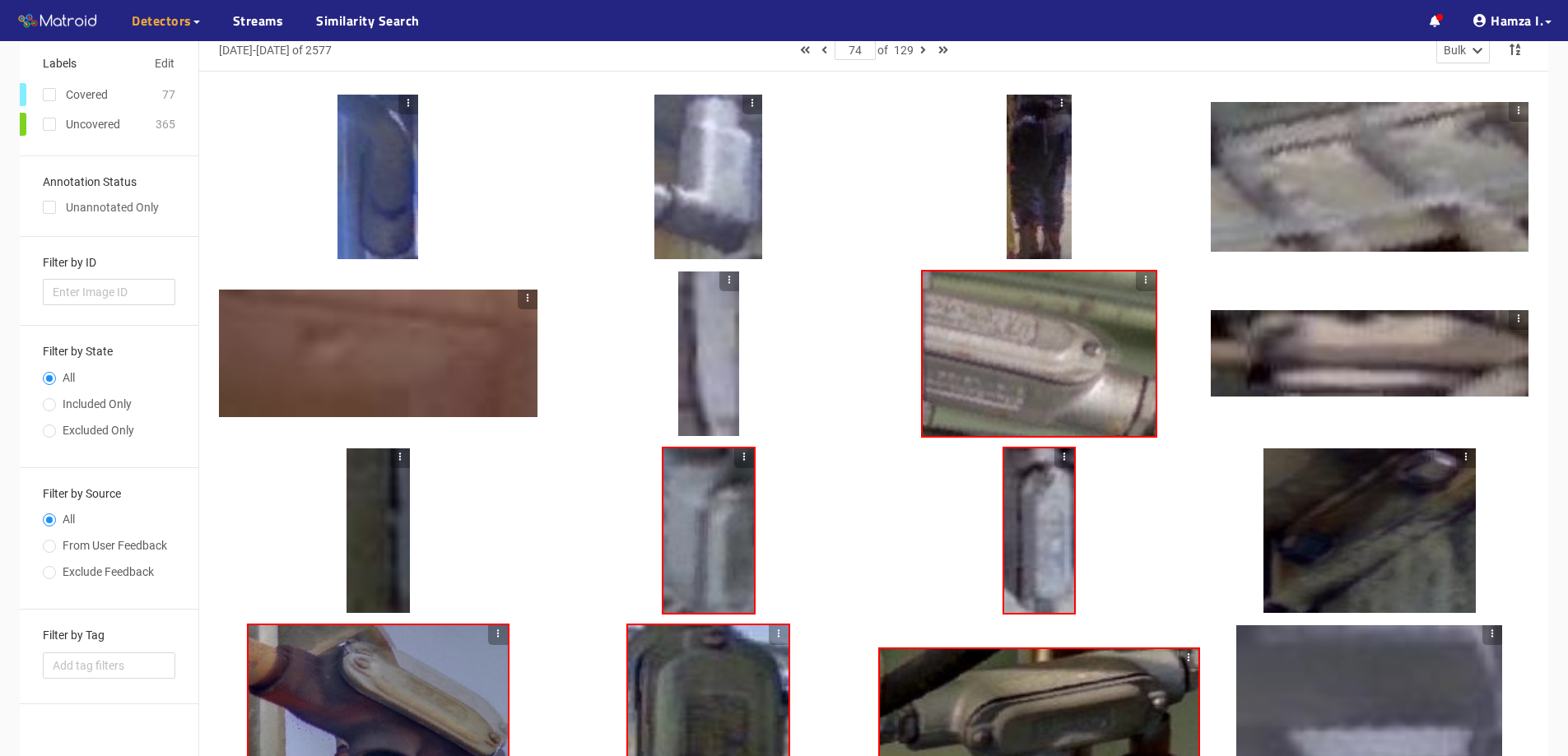
scroll to position [0, 0]
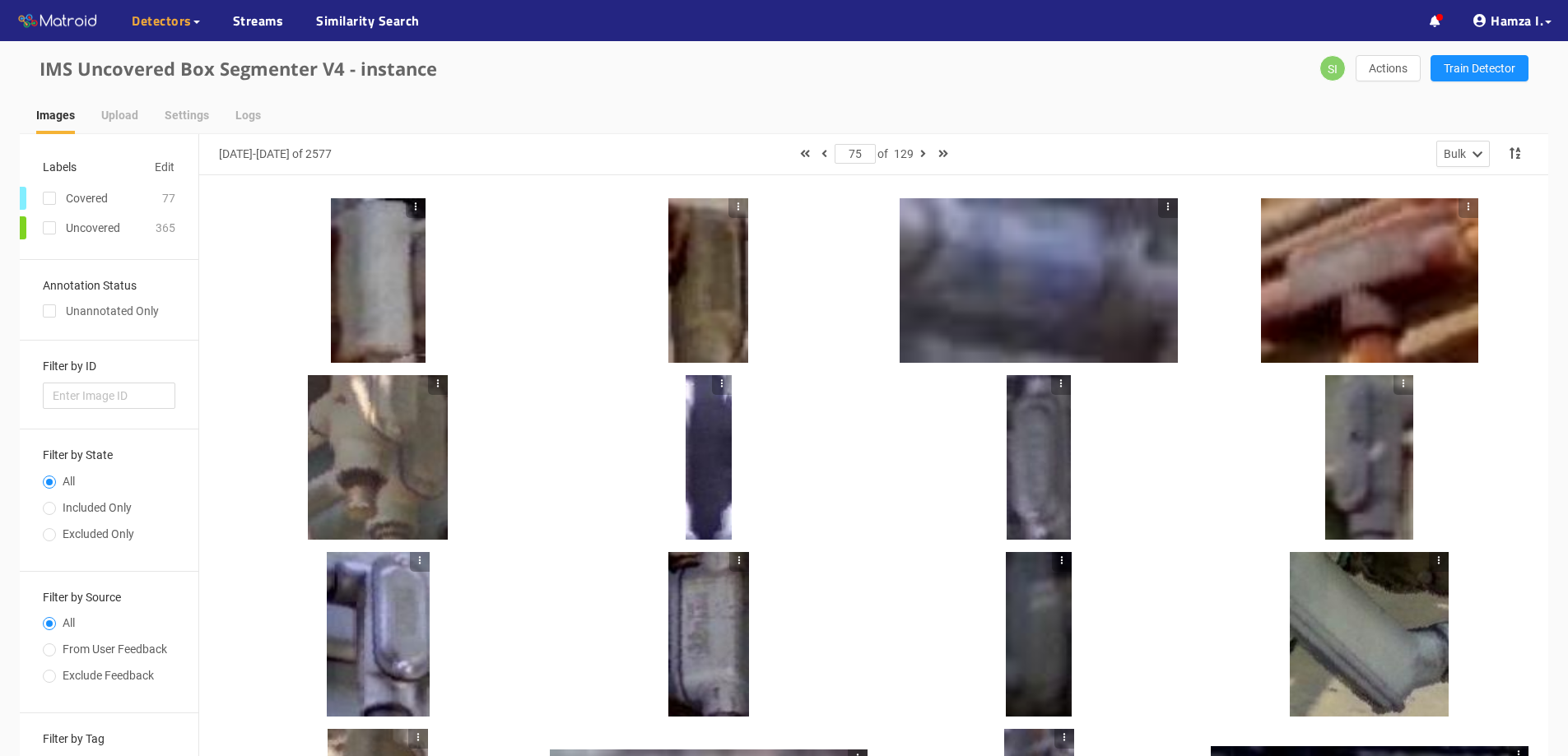
click at [441, 383] on icon "button" at bounding box center [438, 384] width 12 height 12
click at [445, 399] on li "Exclude image" at bounding box center [476, 411] width 96 height 27
click at [1053, 383] on button "button" at bounding box center [1061, 385] width 20 height 20
click at [1070, 408] on li "Exclude image" at bounding box center [1099, 411] width 96 height 27
click at [1409, 376] on button "button" at bounding box center [1404, 385] width 20 height 20
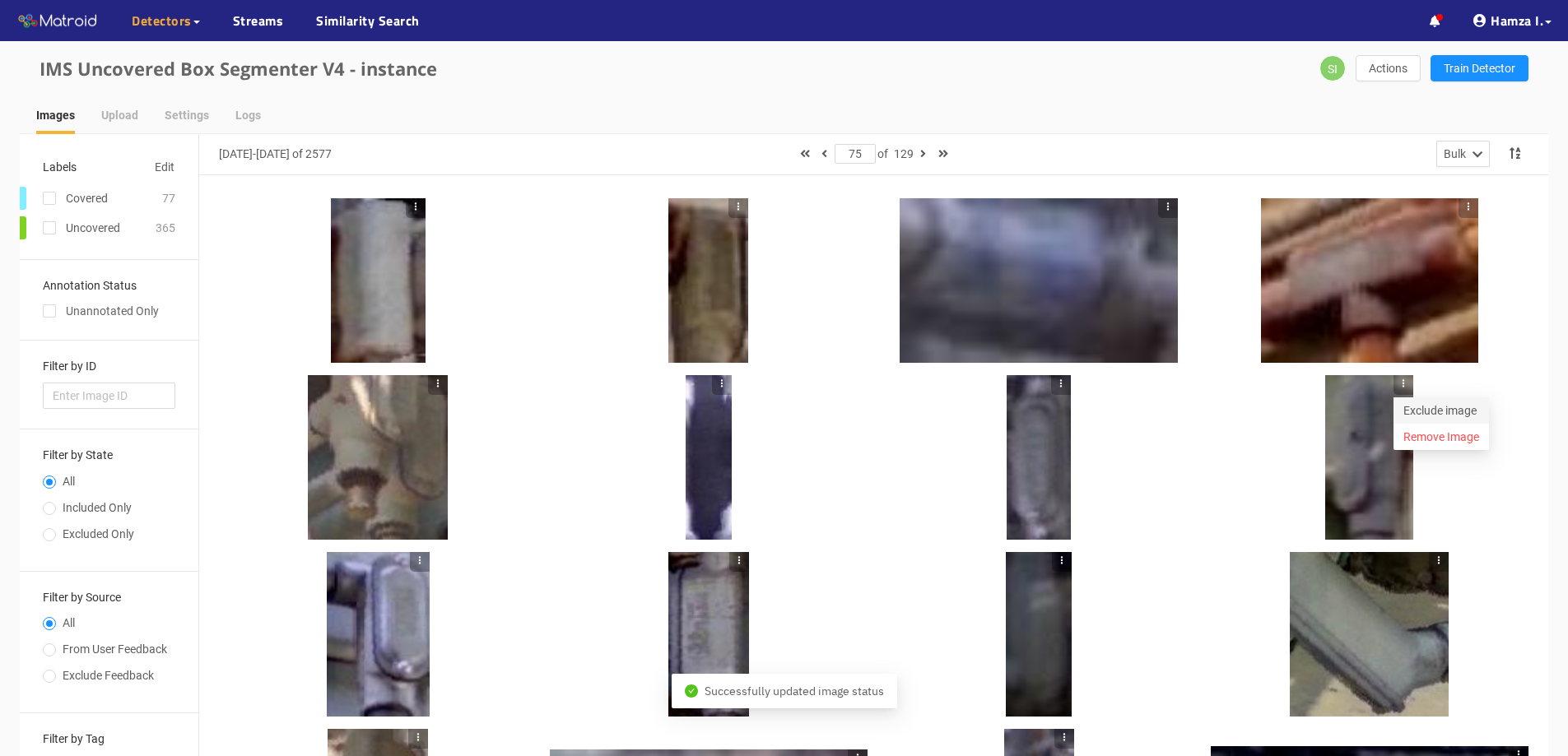
click at [1410, 409] on li "Exclude image" at bounding box center [1442, 411] width 96 height 27
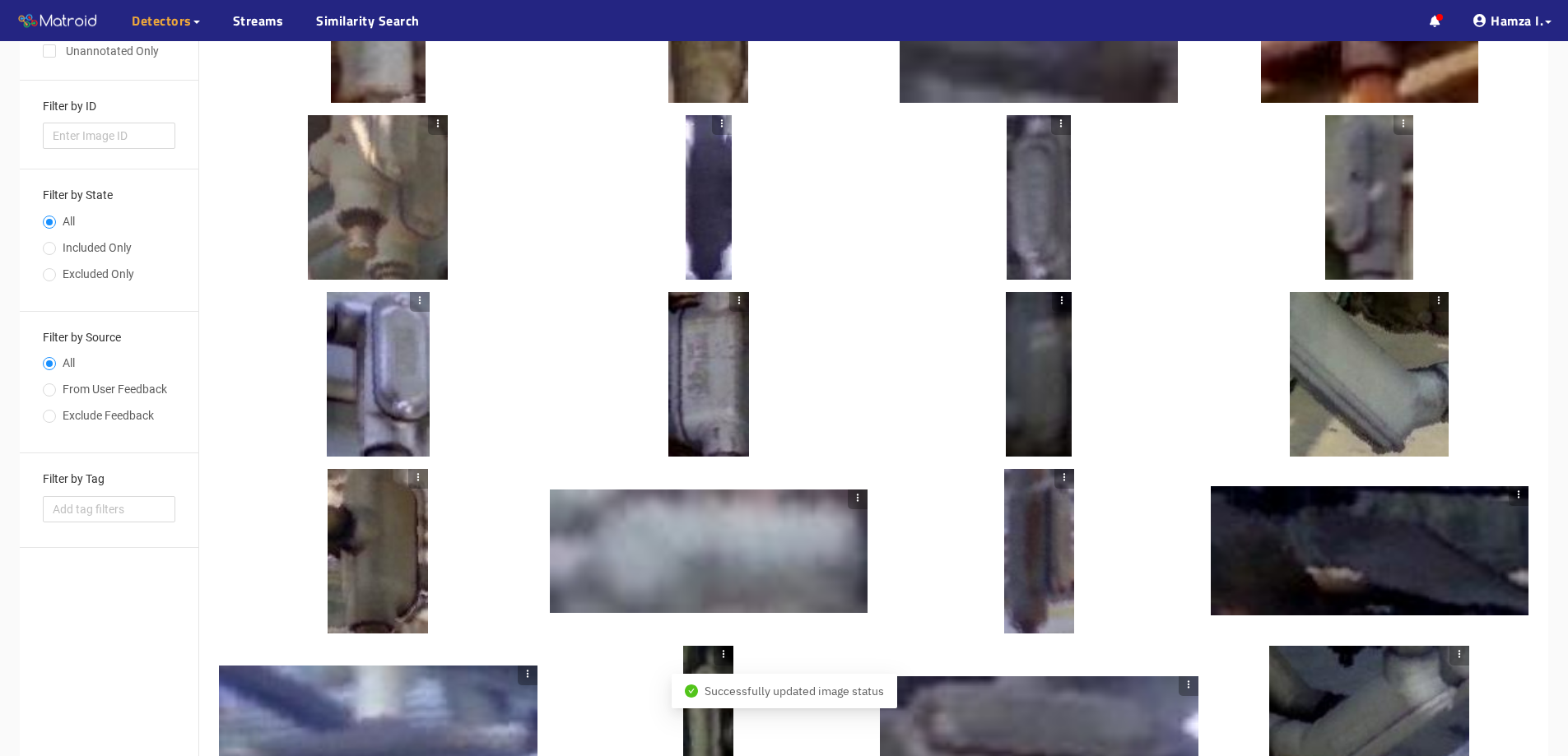
scroll to position [274, 0]
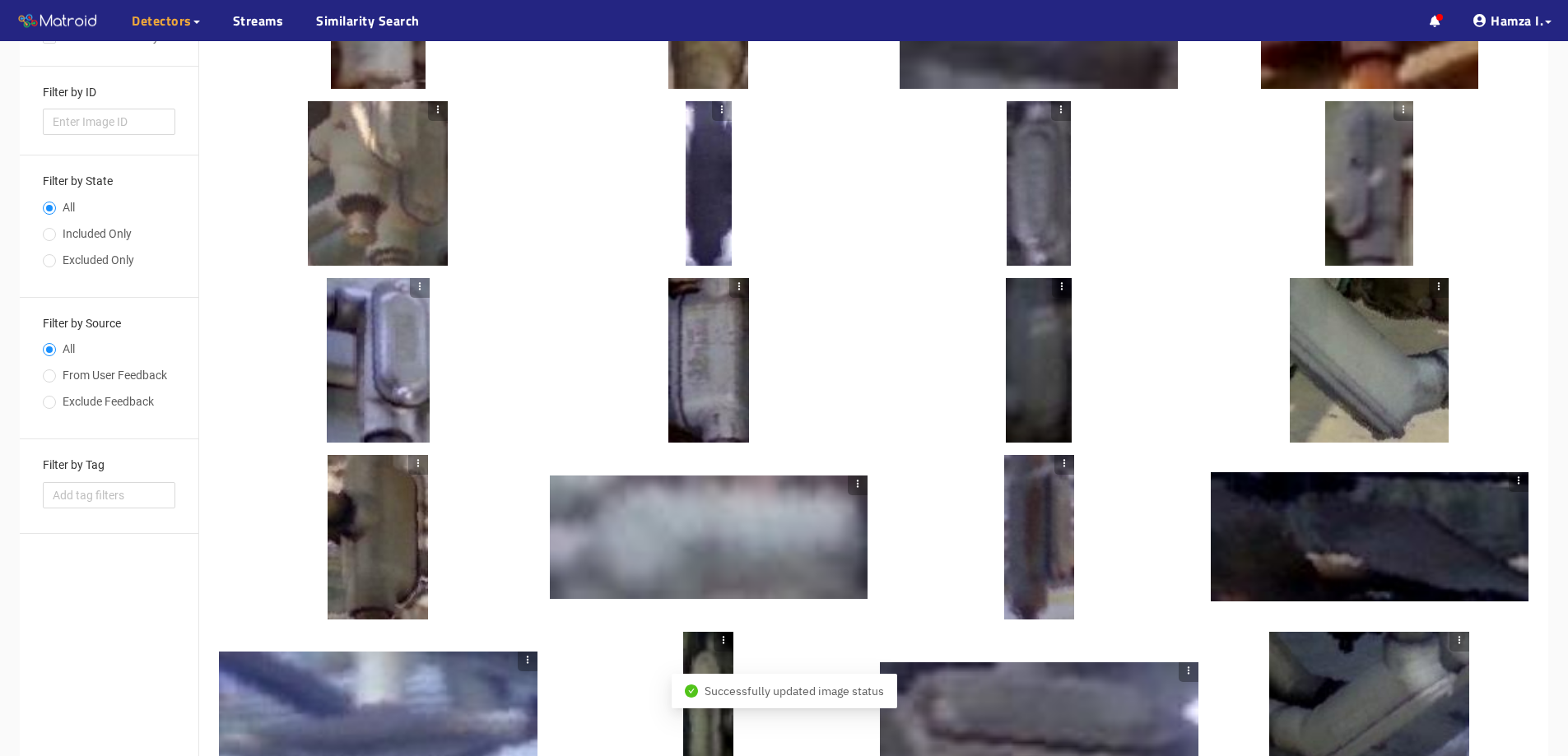
click at [420, 274] on div at bounding box center [874, 358] width 1350 height 915
click at [419, 283] on icon "button" at bounding box center [420, 286] width 2 height 8
click at [457, 310] on li "Exclude image" at bounding box center [456, 313] width 96 height 27
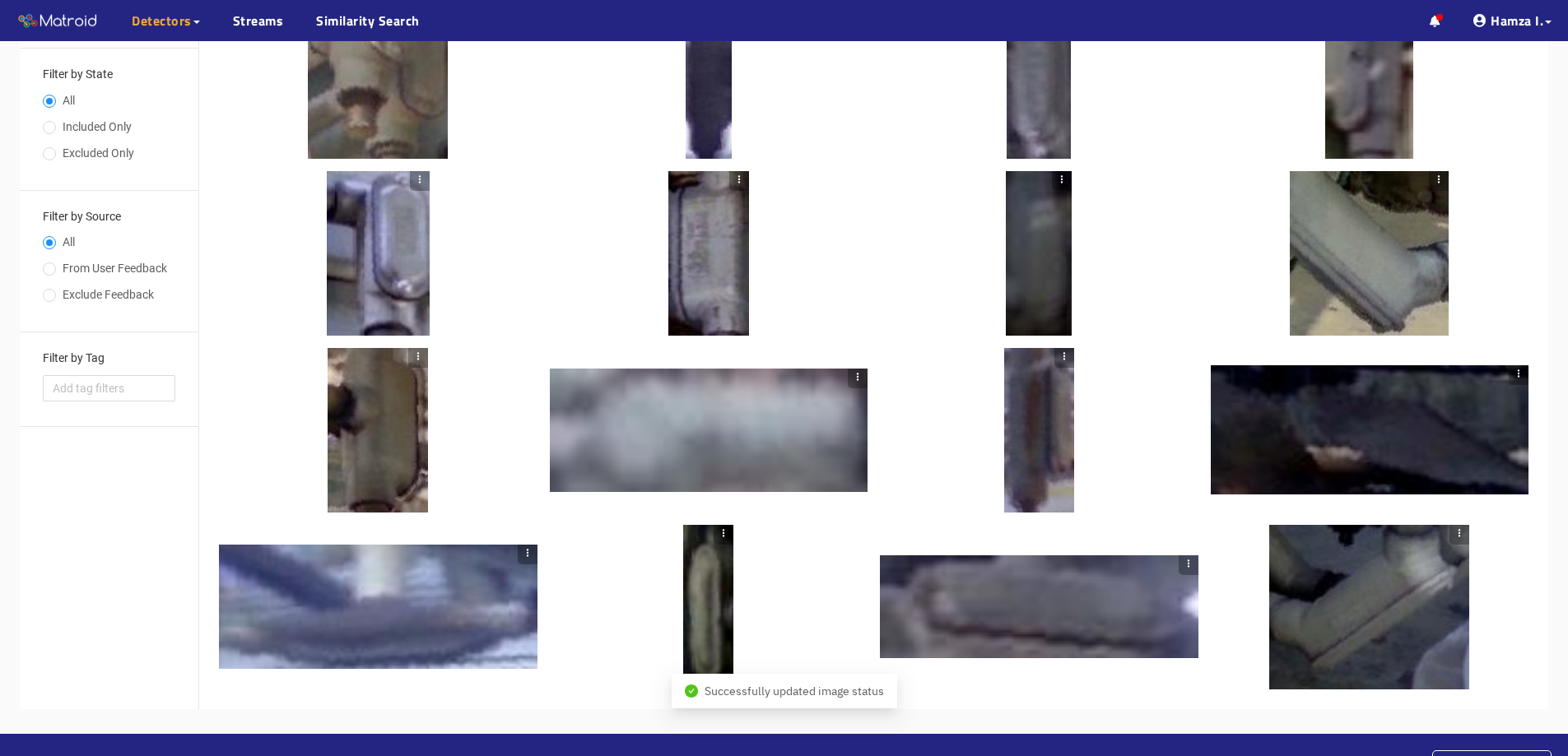
scroll to position [421, 0]
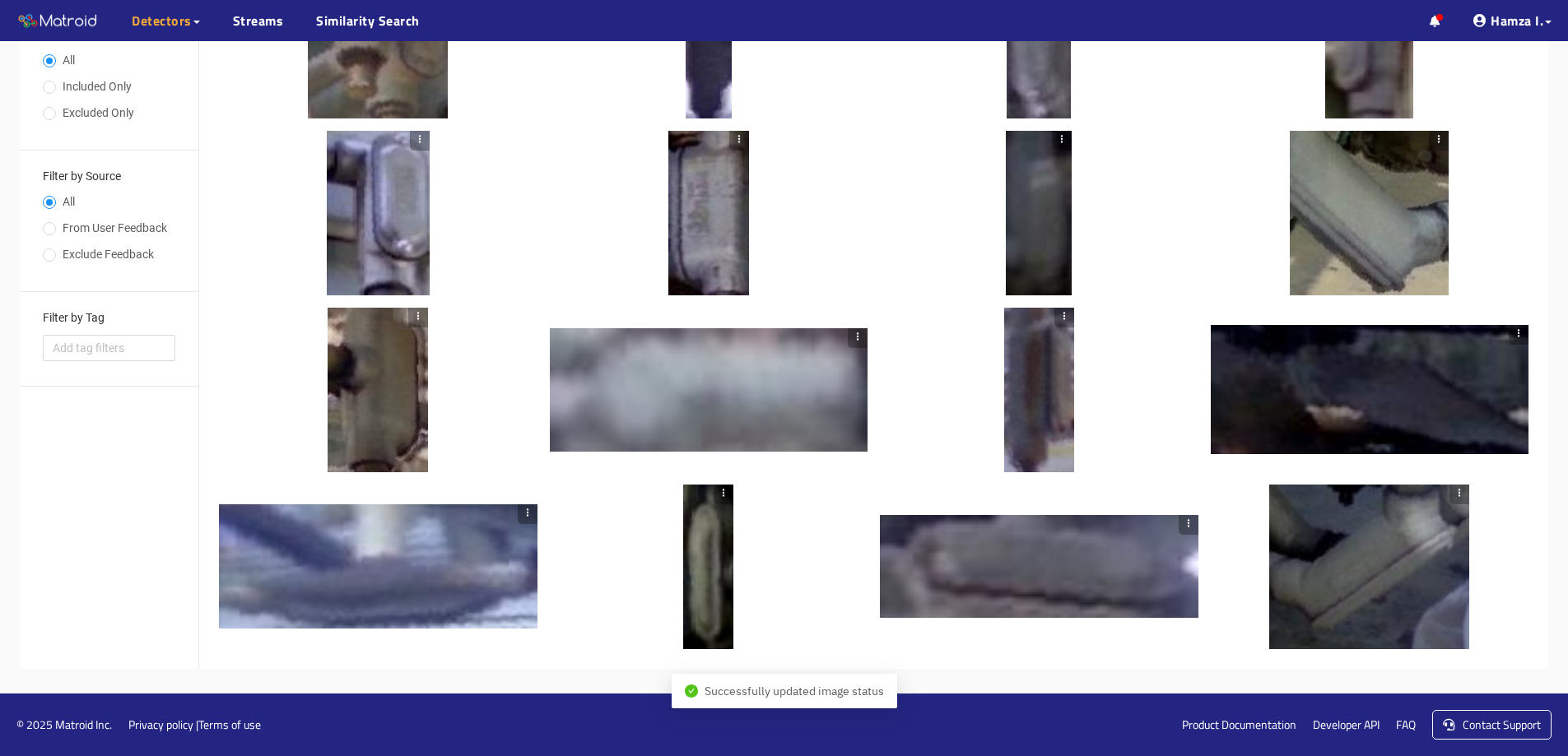
click at [1058, 315] on icon "button" at bounding box center [1064, 316] width 12 height 12
click at [1080, 335] on li "Exclude image" at bounding box center [1101, 342] width 96 height 27
click at [726, 501] on button "button" at bounding box center [724, 494] width 20 height 20
click at [747, 517] on li "Exclude image" at bounding box center [761, 520] width 96 height 27
click at [1458, 491] on icon "button" at bounding box center [1459, 493] width 12 height 12
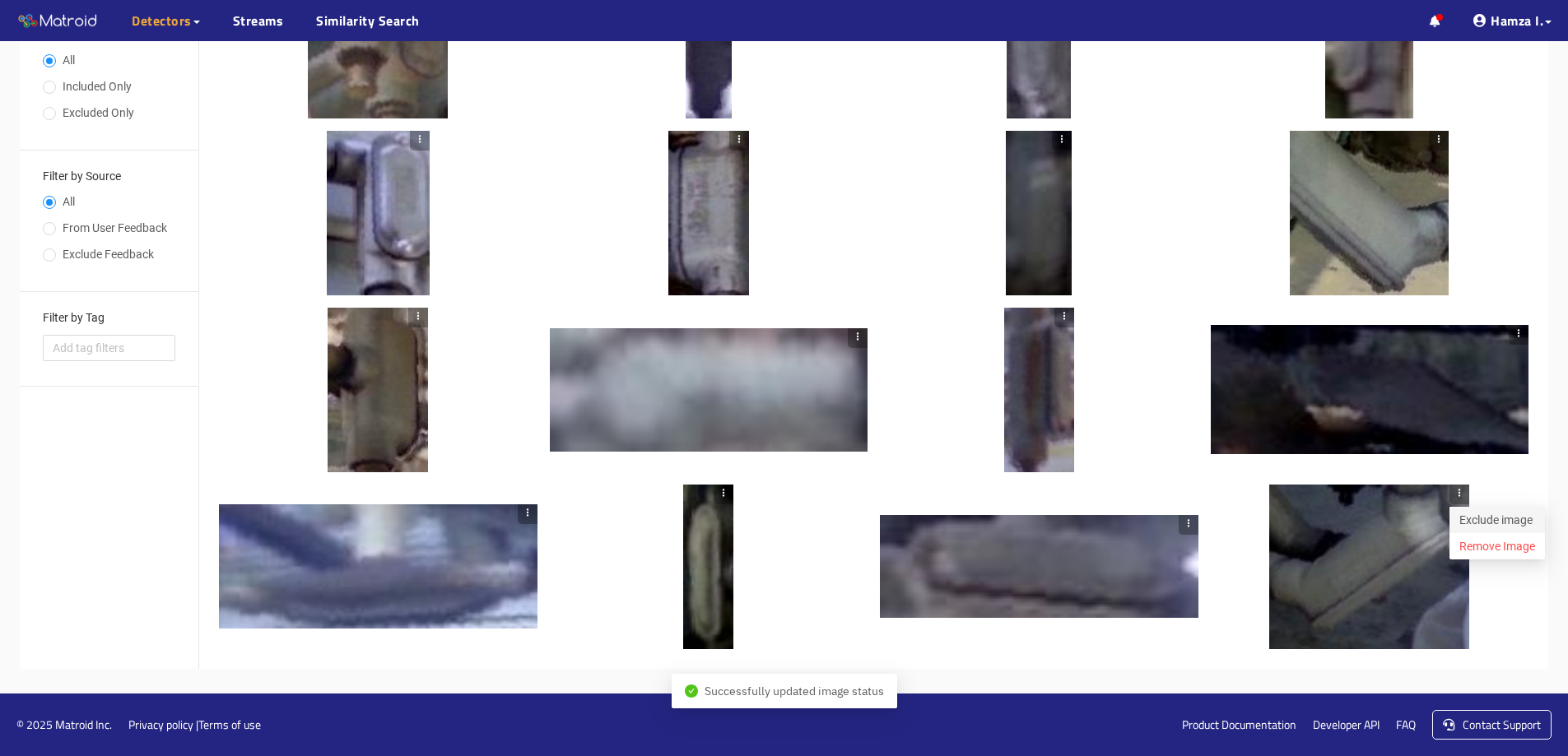
click at [1460, 513] on li "Exclude image" at bounding box center [1497, 520] width 96 height 27
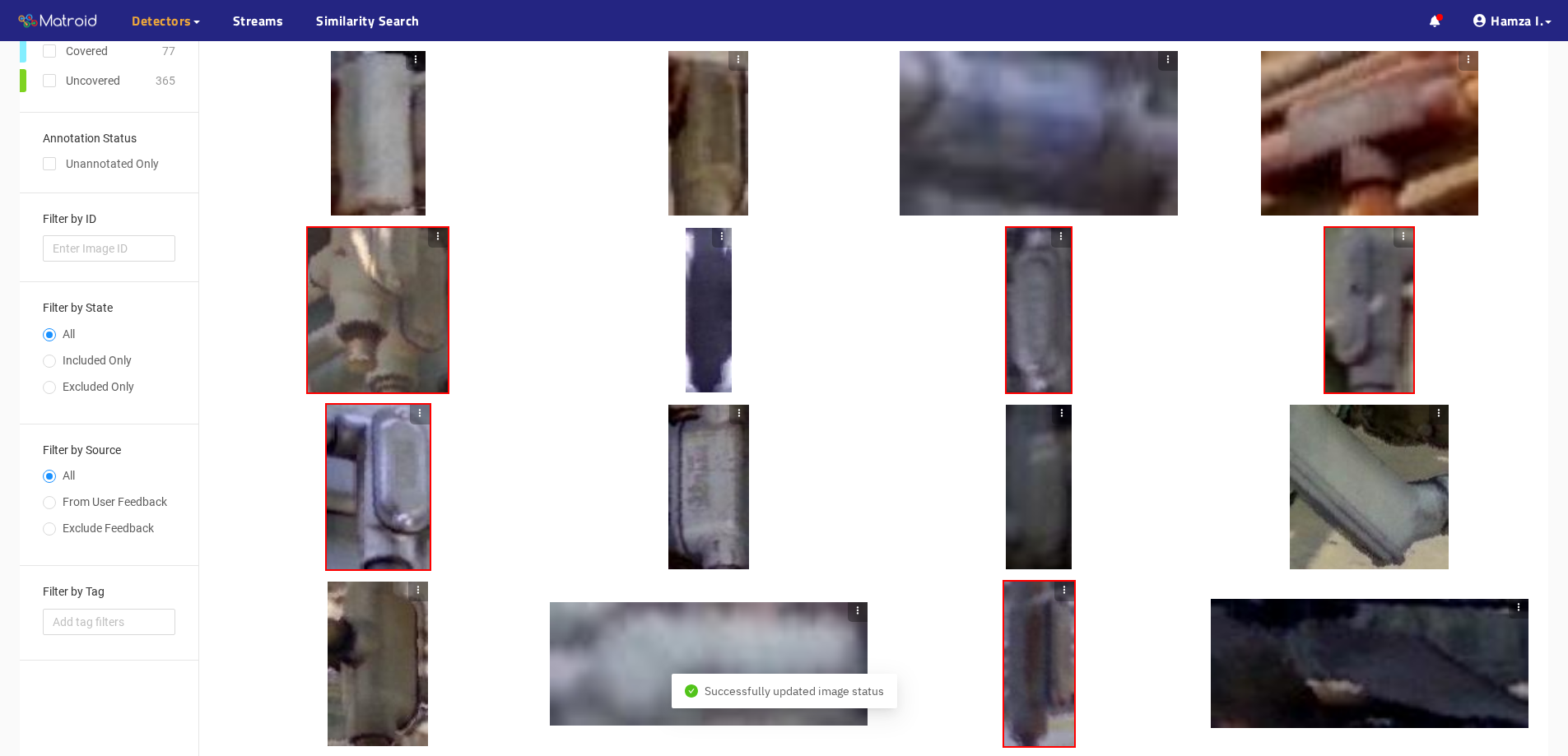
scroll to position [0, 0]
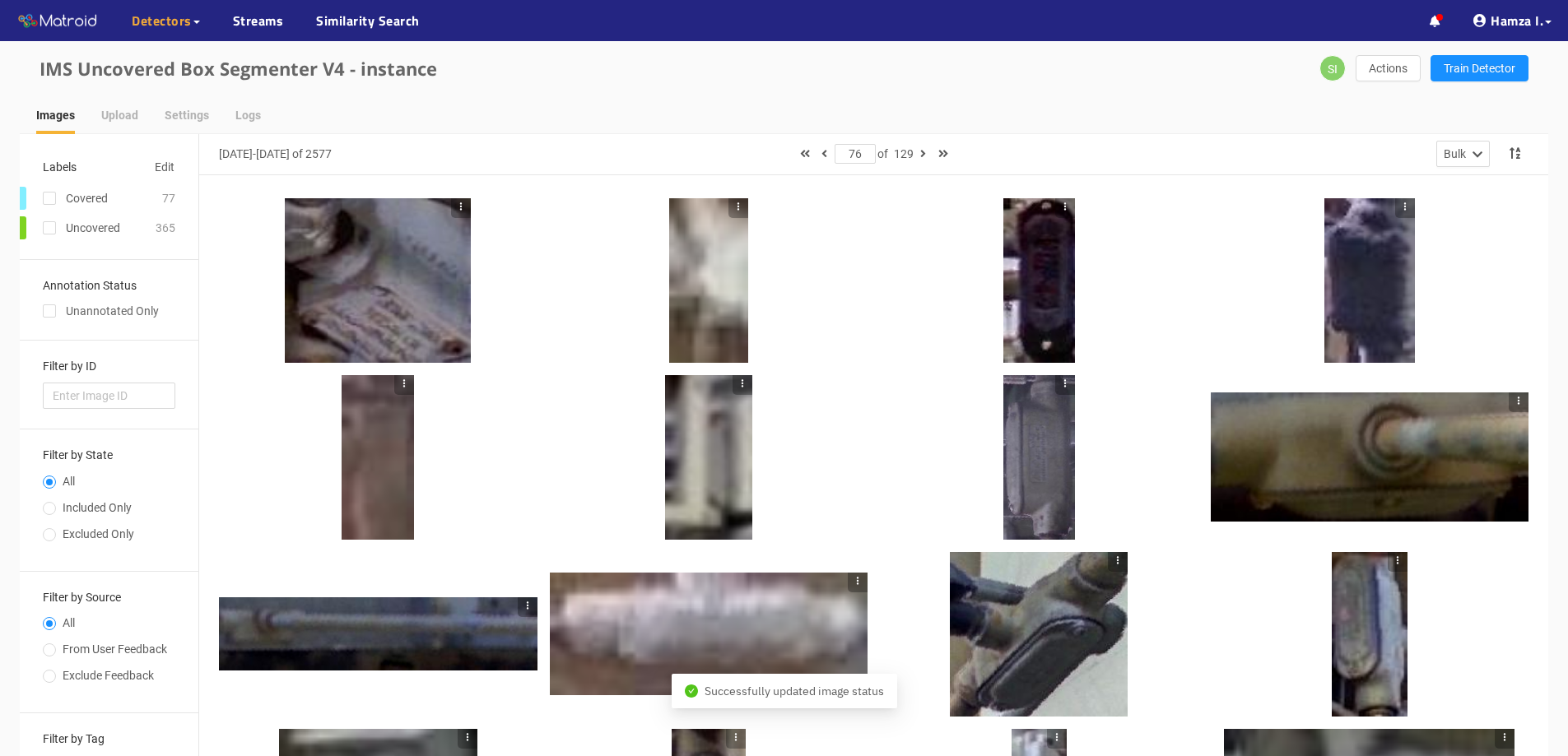
click at [456, 205] on icon "button" at bounding box center [461, 206] width 12 height 12
click at [468, 222] on li "Exclude image" at bounding box center [499, 233] width 96 height 27
click at [1059, 205] on icon "button" at bounding box center [1065, 206] width 12 height 12
click at [1086, 223] on li "Exclude image" at bounding box center [1102, 233] width 96 height 27
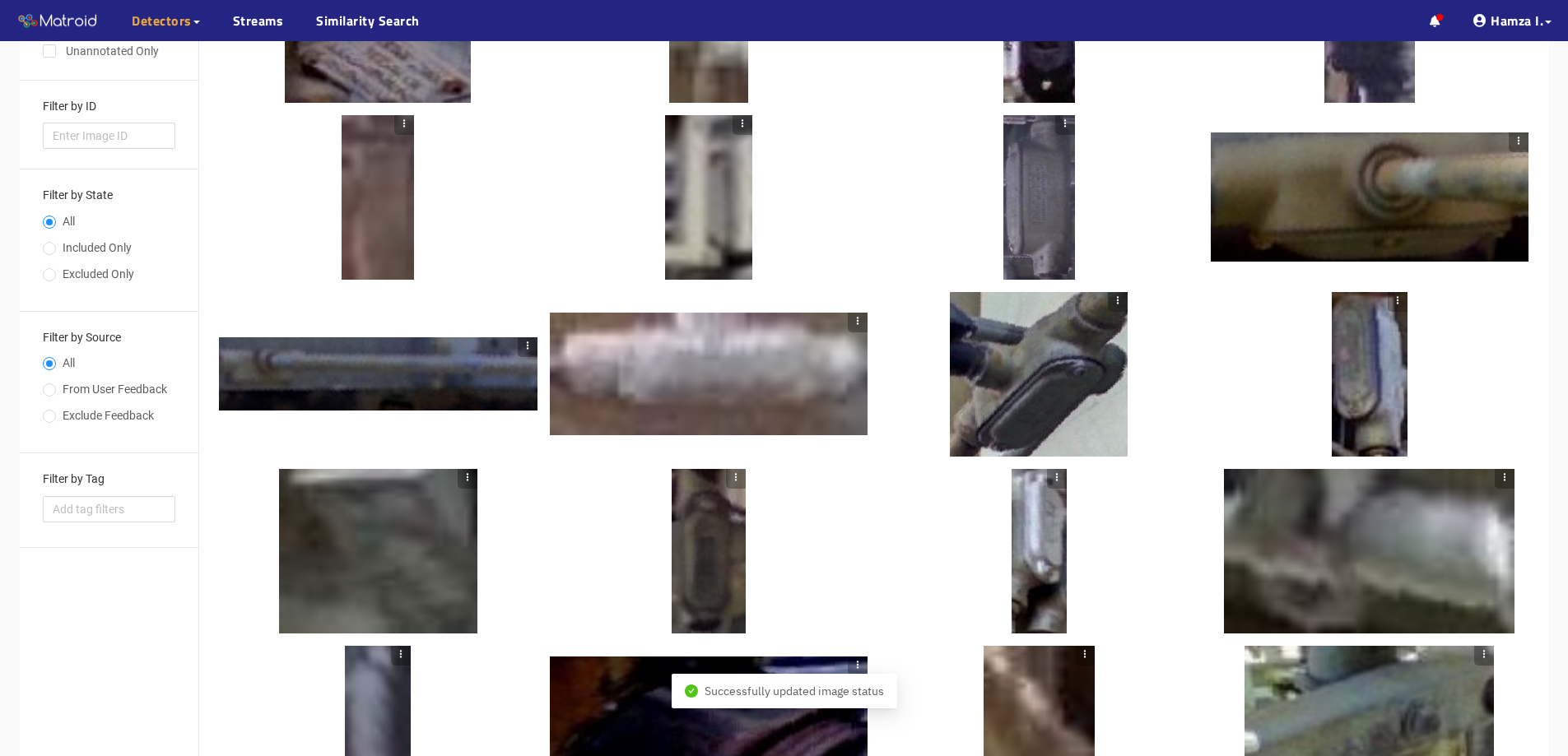
scroll to position [274, 0]
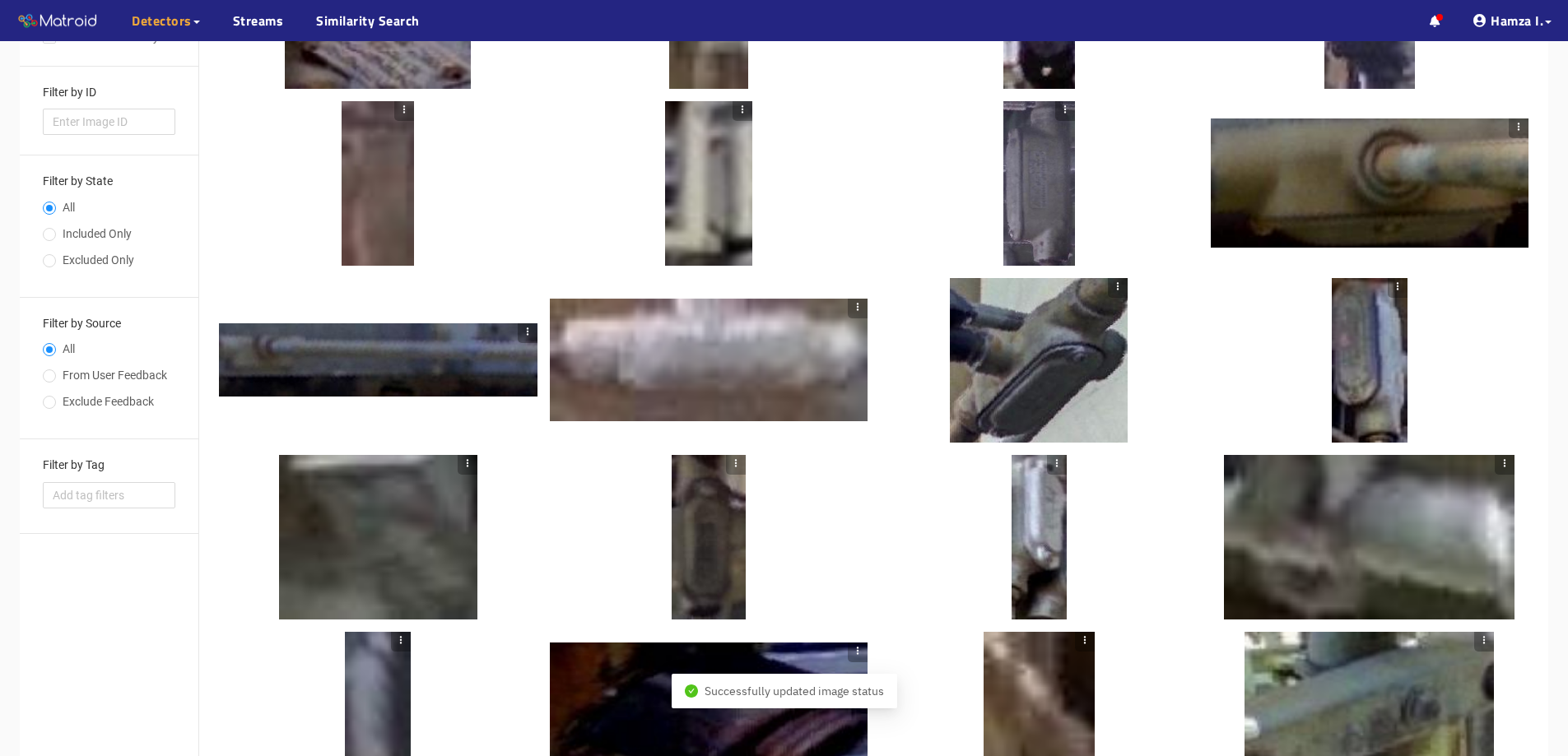
click at [1056, 113] on button "button" at bounding box center [1065, 112] width 20 height 20
click at [1077, 132] on li "Exclude image" at bounding box center [1102, 136] width 96 height 27
click at [1123, 282] on icon "button" at bounding box center [1118, 286] width 12 height 12
click at [1132, 315] on li "Exclude image" at bounding box center [1155, 313] width 96 height 27
click at [1392, 286] on icon "button" at bounding box center [1398, 286] width 12 height 12
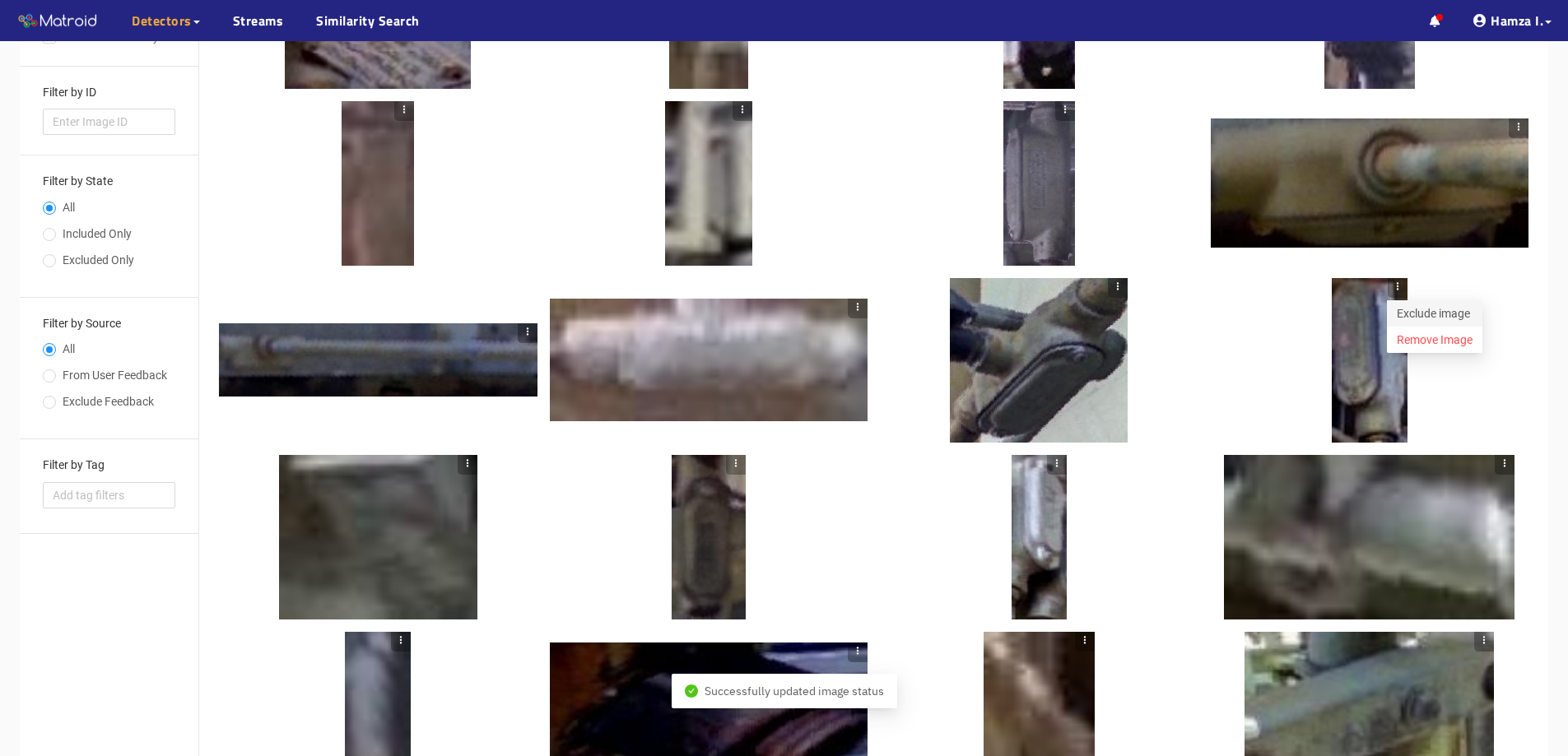
click at [1419, 314] on li "Exclude image" at bounding box center [1435, 313] width 96 height 27
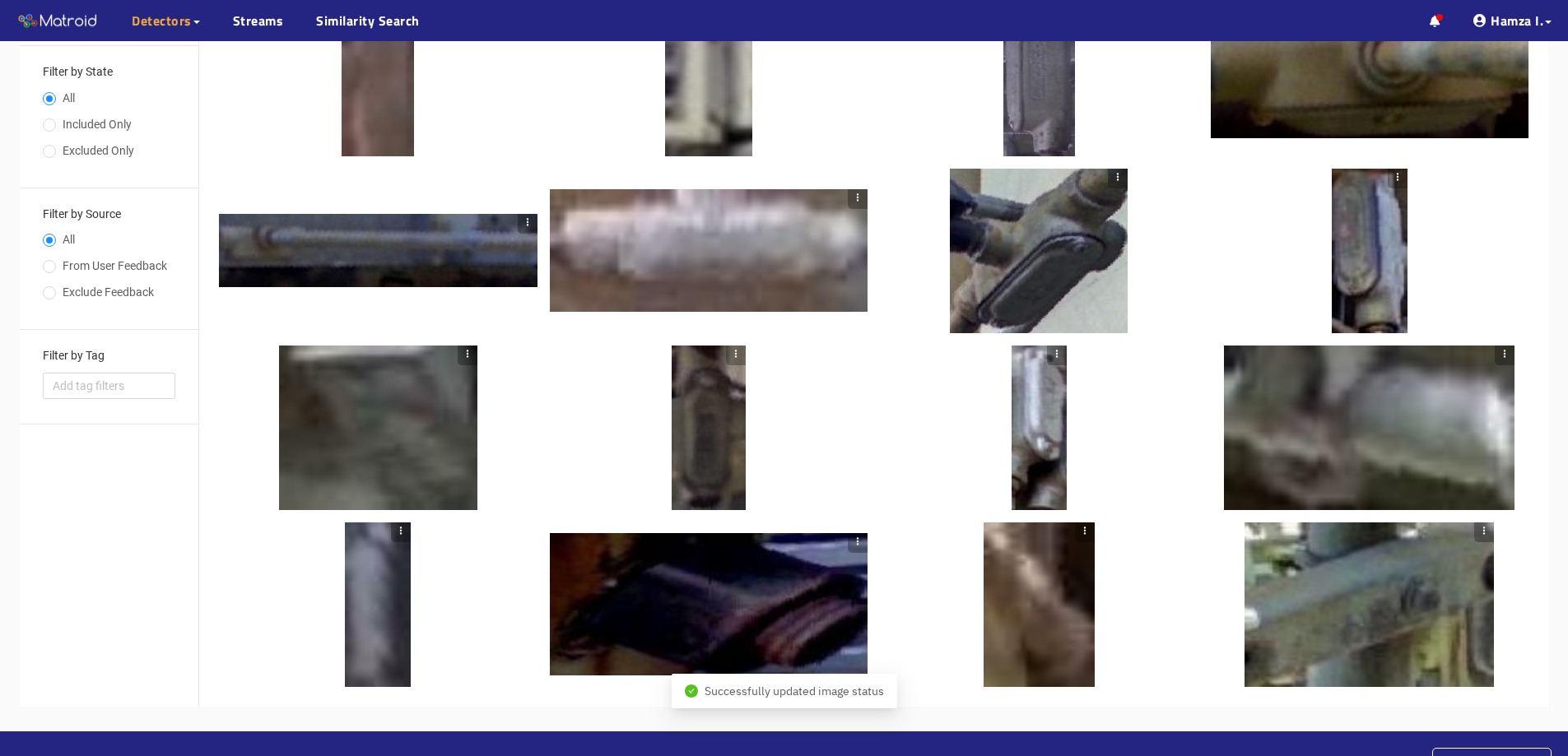
scroll to position [421, 0]
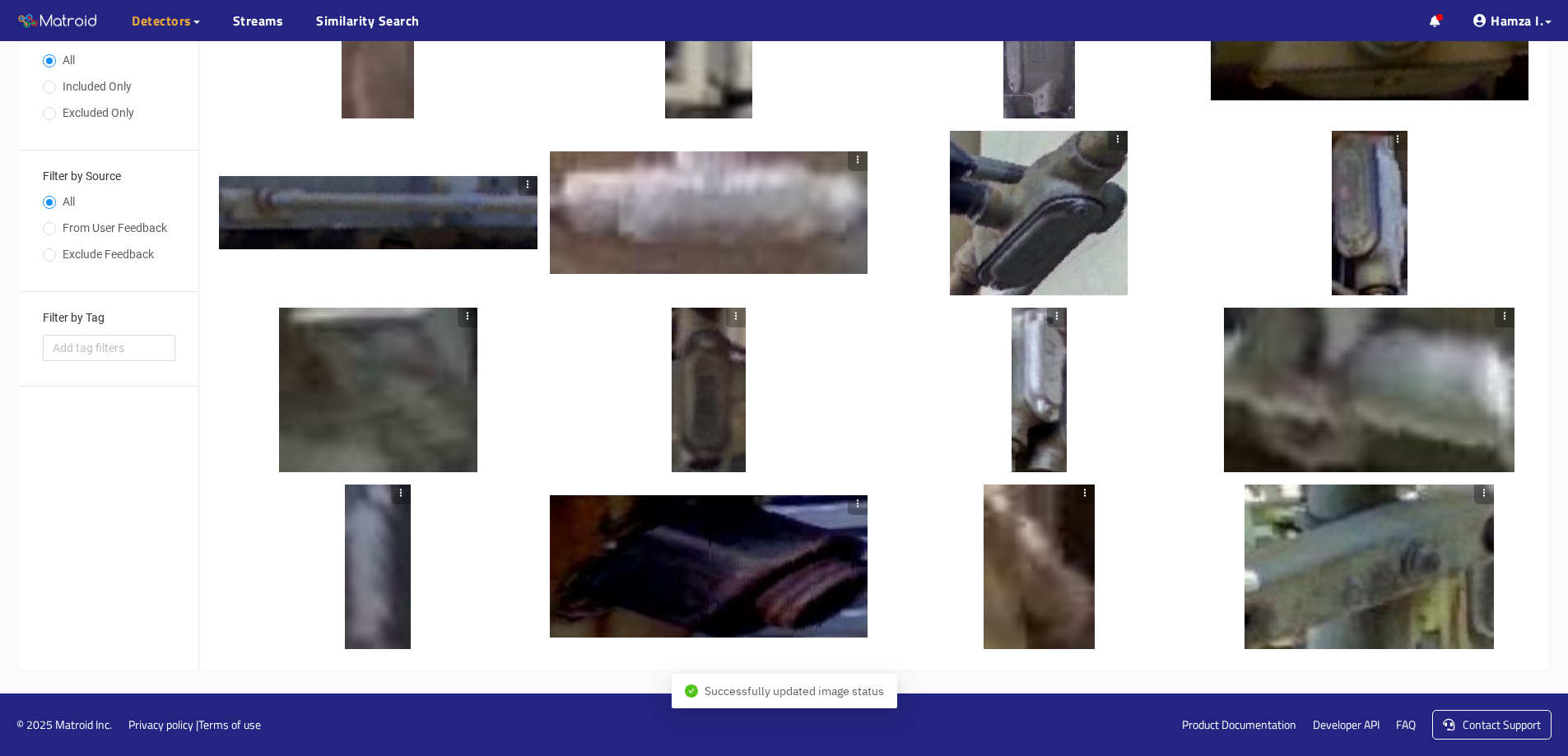
click at [734, 319] on icon "button" at bounding box center [737, 316] width 12 height 12
click at [756, 338] on li "Exclude image" at bounding box center [773, 342] width 96 height 27
click at [1059, 312] on icon "button" at bounding box center [1058, 316] width 12 height 12
drag, startPoint x: 1070, startPoint y: 340, endPoint x: 1074, endPoint y: 349, distance: 9.8
click at [1070, 340] on li "Exclude image" at bounding box center [1094, 342] width 96 height 27
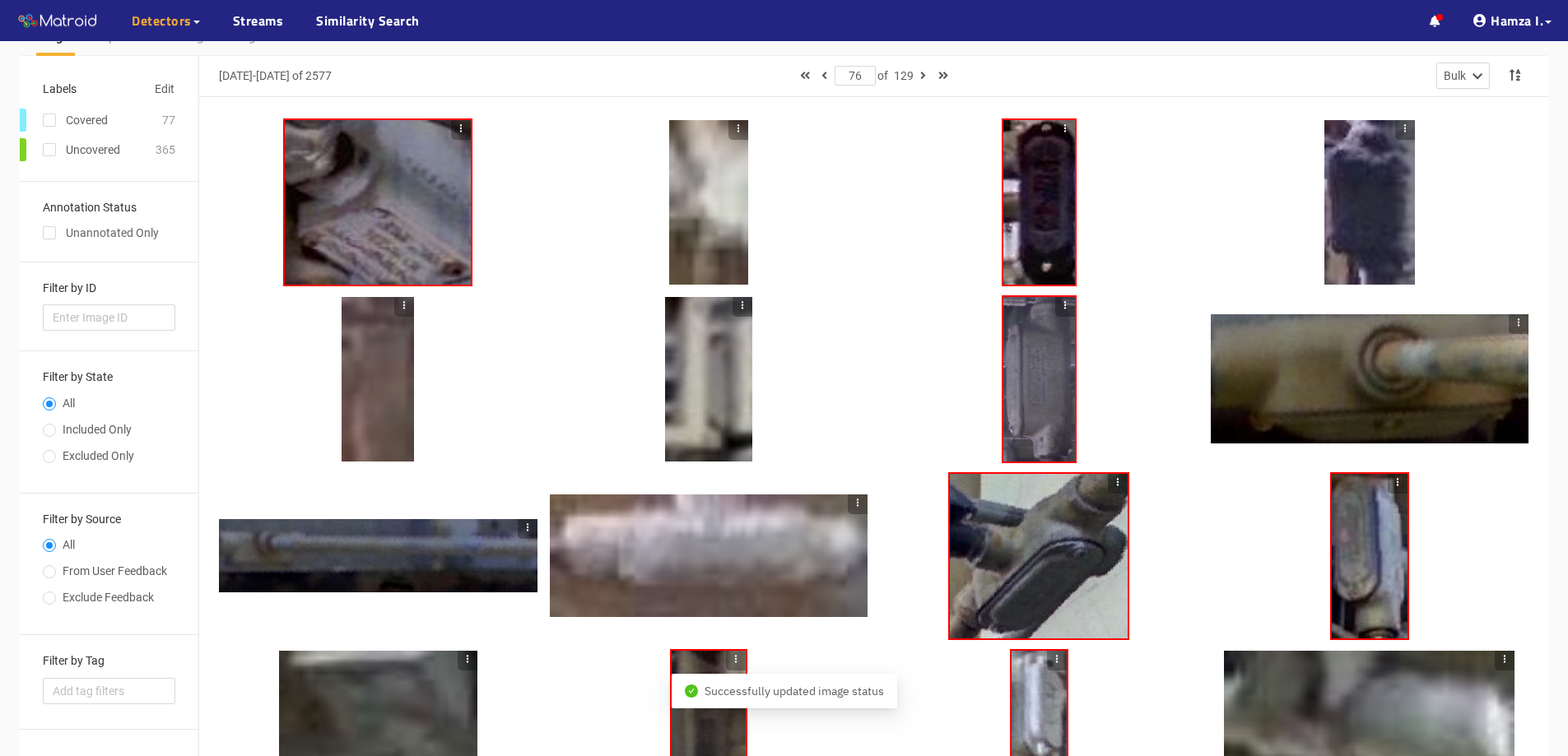
scroll to position [0, 0]
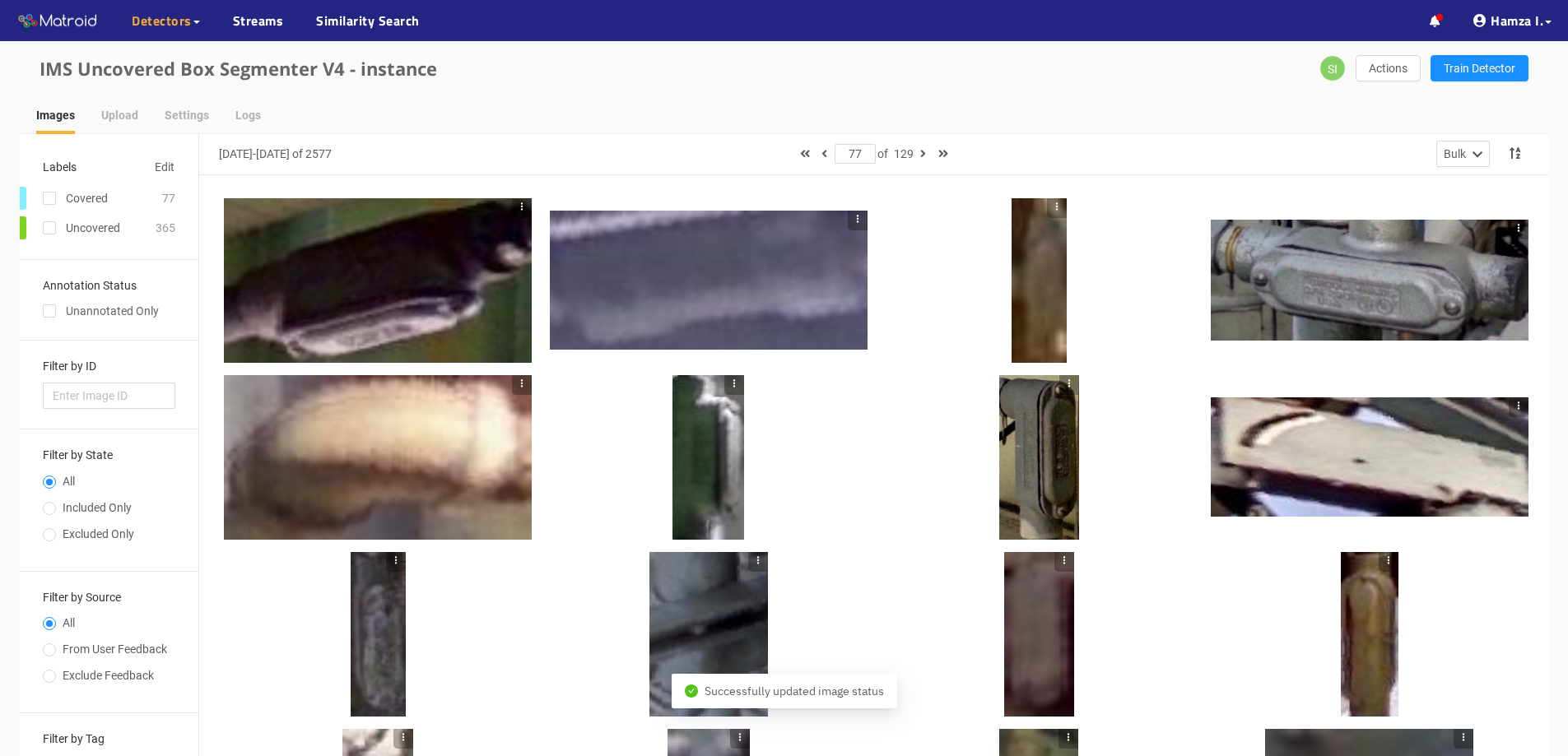
click at [517, 205] on icon "button" at bounding box center [522, 206] width 12 height 12
click at [568, 230] on li "Exclude image" at bounding box center [560, 233] width 96 height 27
click at [1518, 223] on icon "button" at bounding box center [1519, 228] width 12 height 12
click at [1520, 260] on li "Exclude image" at bounding box center [1481, 256] width 96 height 27
click at [1065, 386] on icon "button" at bounding box center [1069, 384] width 12 height 12
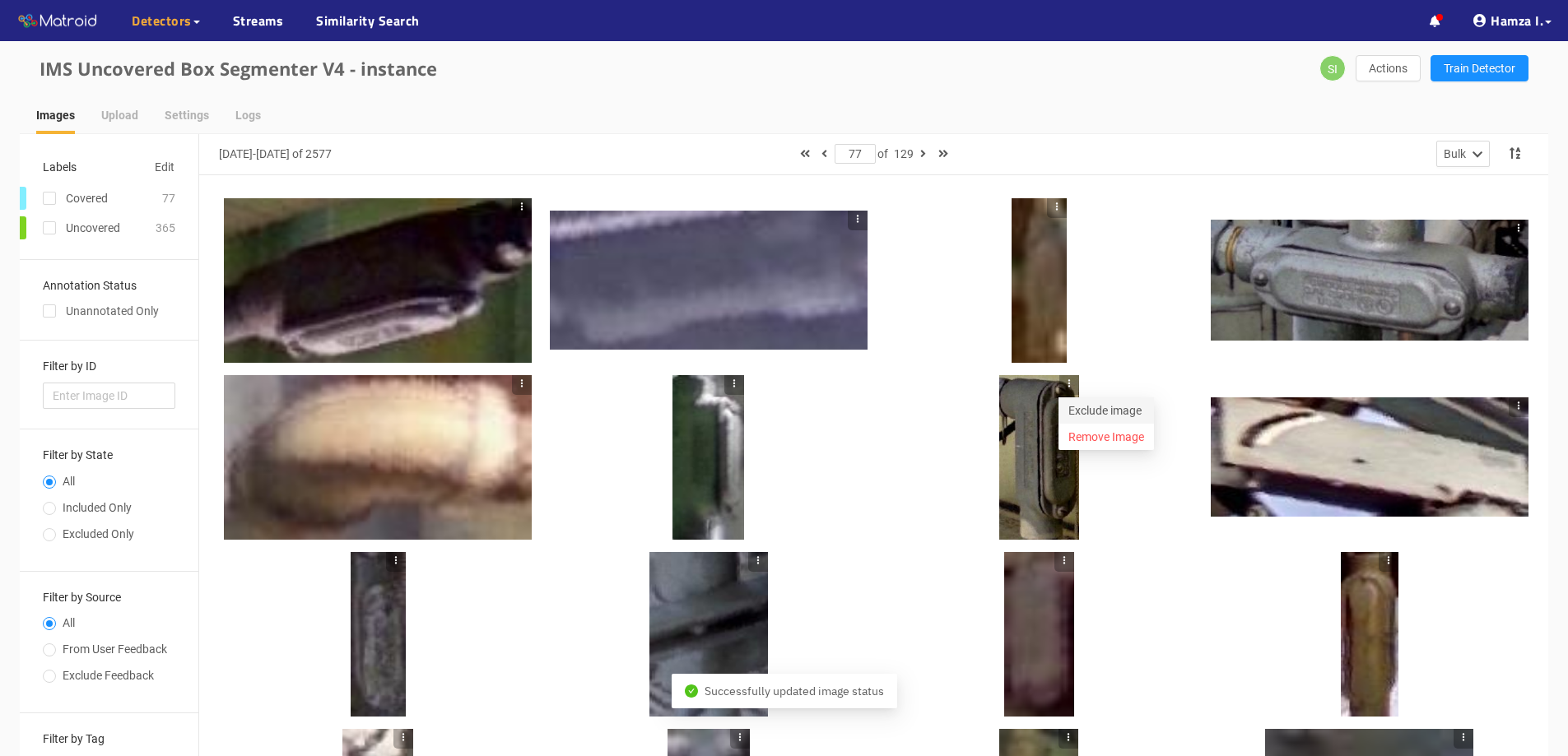
click at [1080, 403] on li "Exclude image" at bounding box center [1106, 411] width 96 height 27
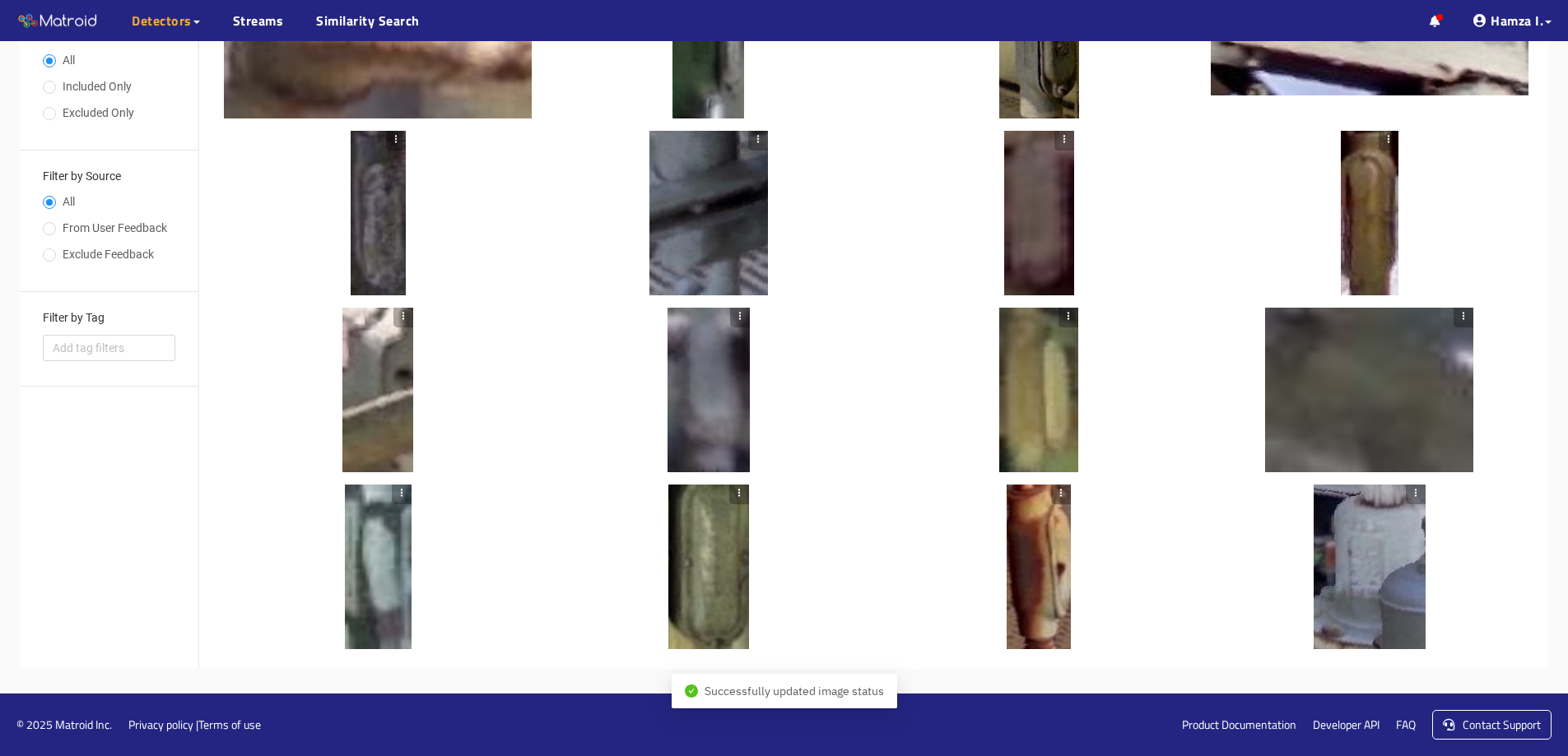
scroll to position [147, 0]
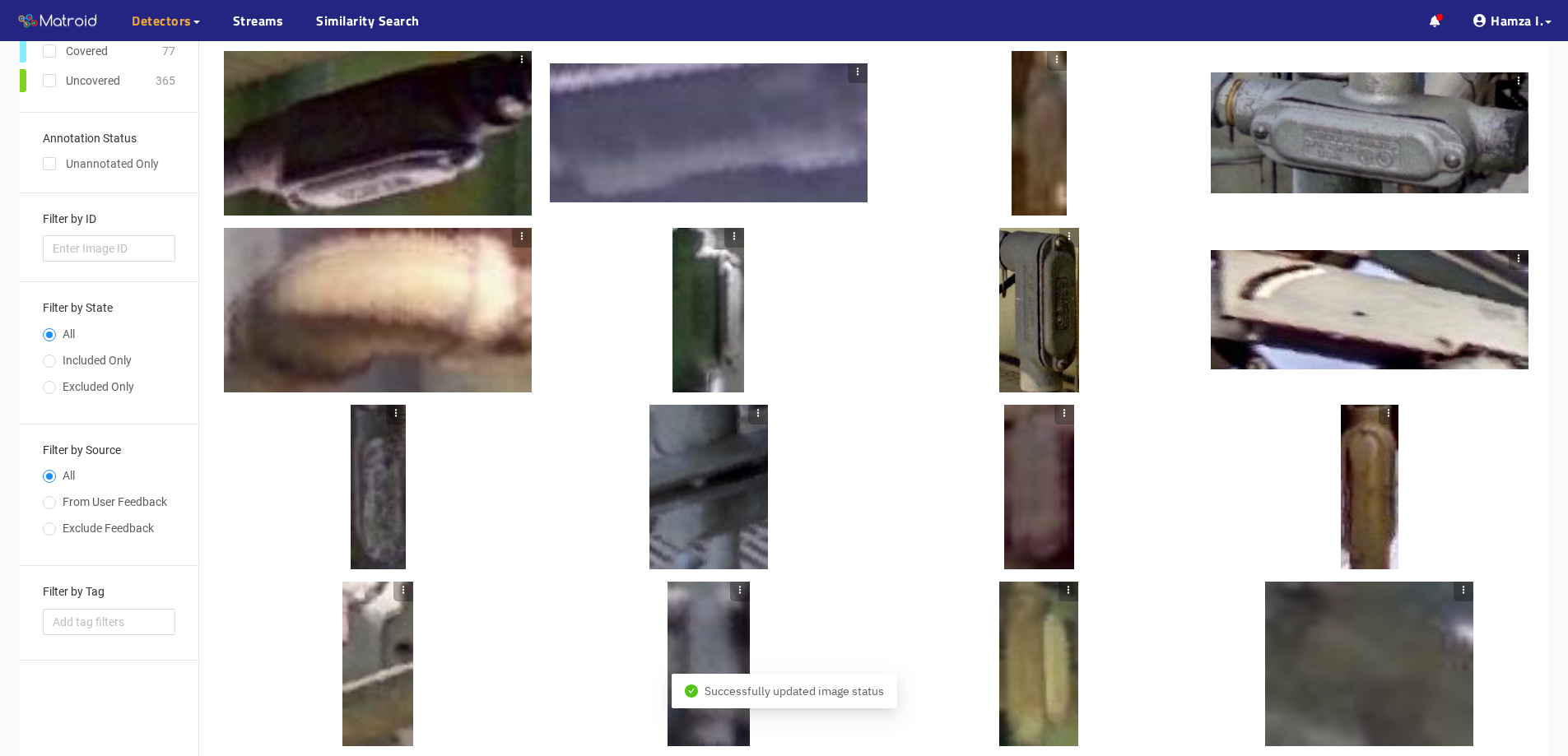
click at [396, 412] on icon "button" at bounding box center [396, 414] width 12 height 12
click at [426, 434] on li "Exclude image" at bounding box center [432, 440] width 96 height 27
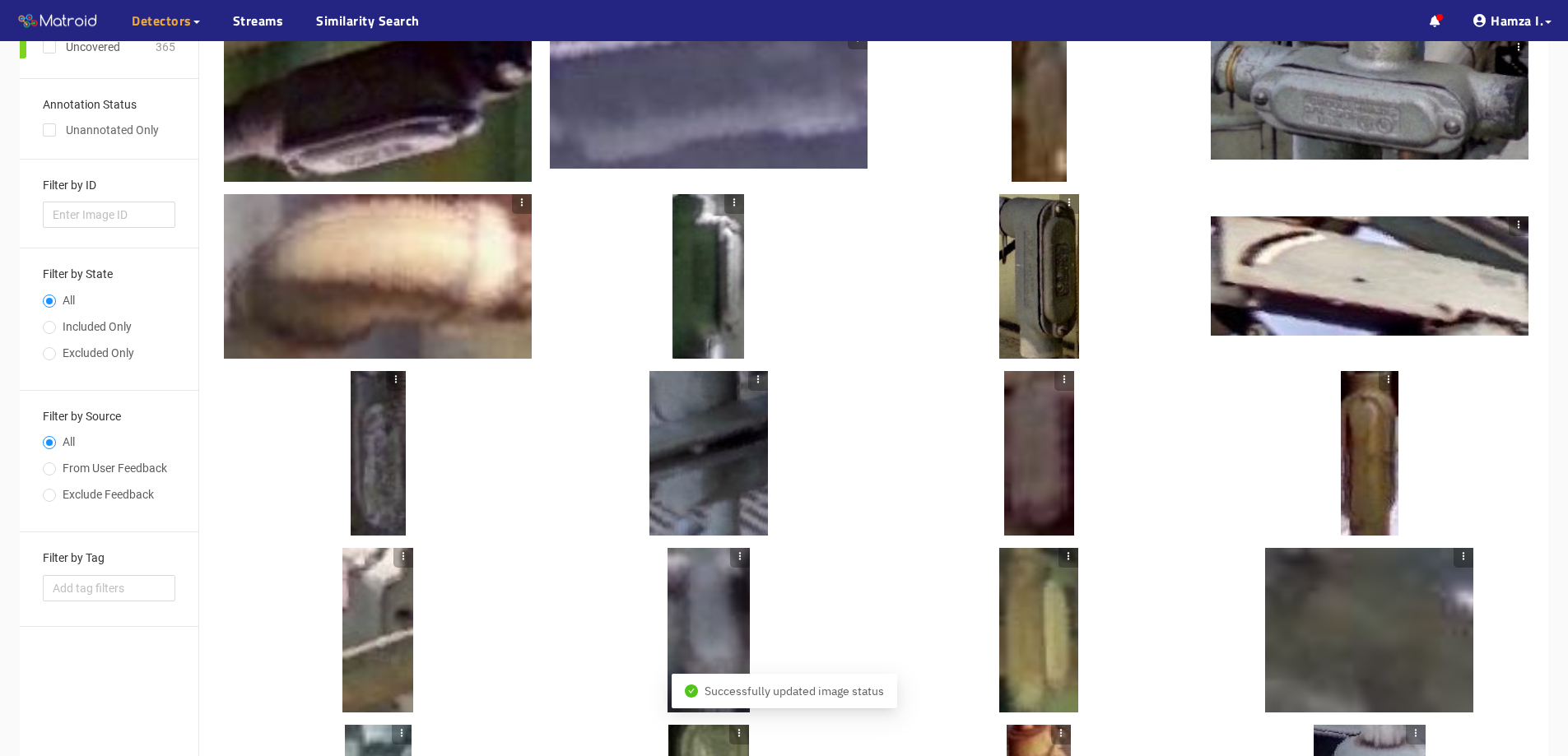
scroll to position [421, 0]
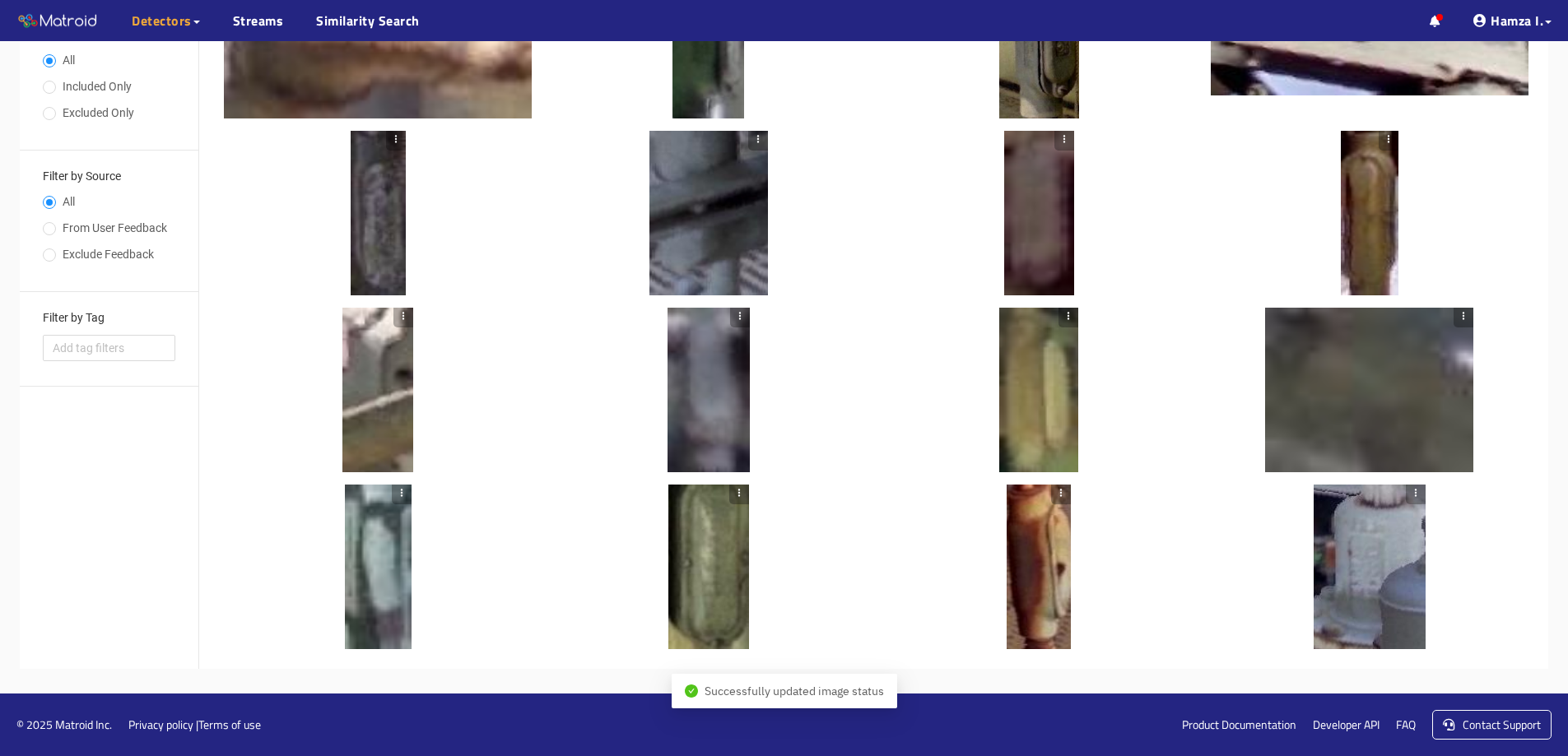
click at [1394, 137] on icon "button" at bounding box center [1389, 139] width 12 height 12
click at [1407, 161] on li "Exclude image" at bounding box center [1426, 166] width 96 height 27
click at [743, 492] on icon "button" at bounding box center [740, 493] width 12 height 12
click at [745, 516] on li "Exclude image" at bounding box center [776, 520] width 96 height 27
click at [1058, 496] on icon "button" at bounding box center [1061, 493] width 12 height 12
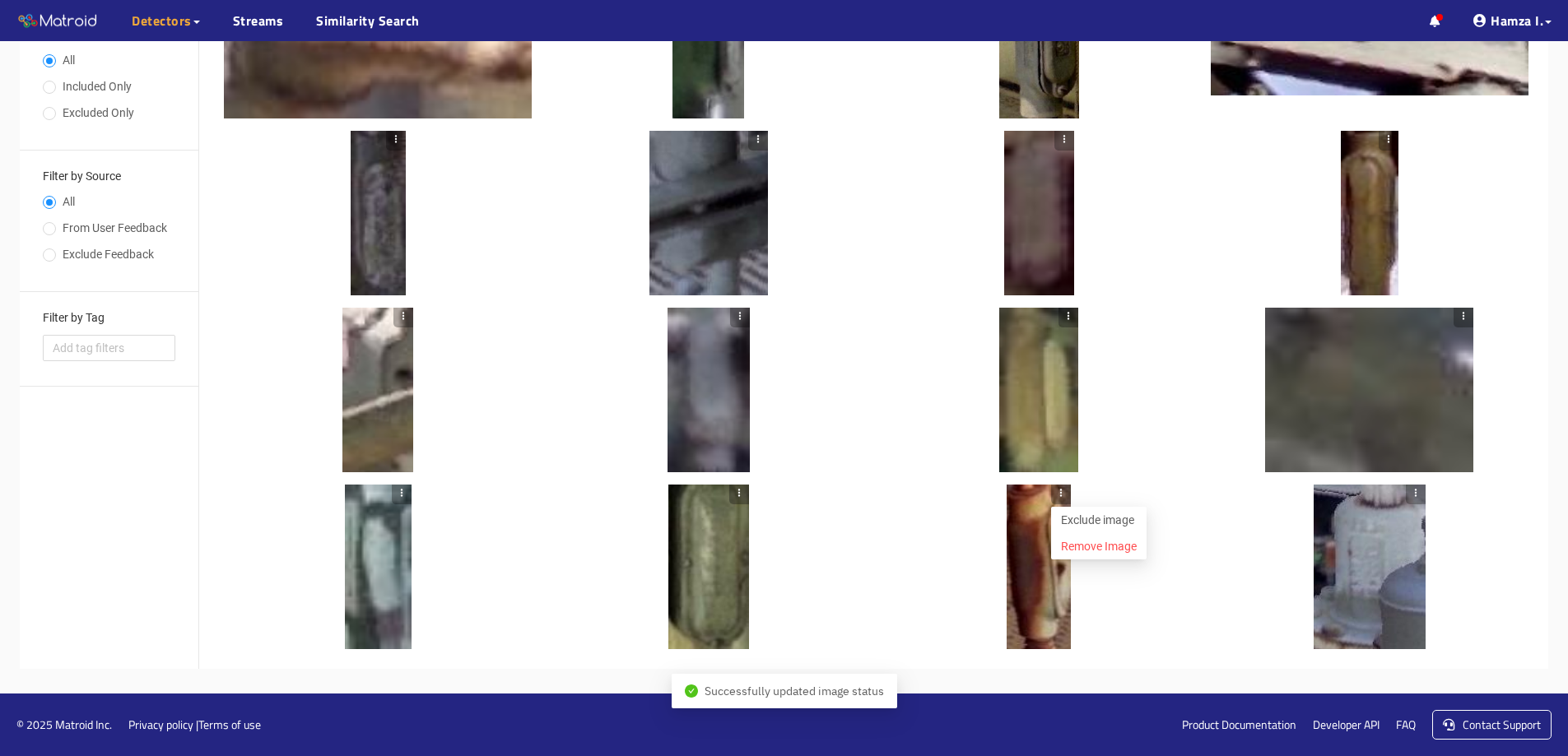
click at [1080, 509] on li "Exclude image" at bounding box center [1099, 520] width 96 height 27
click at [1070, 313] on icon "button" at bounding box center [1068, 316] width 12 height 12
click at [1079, 353] on li "Exclude image" at bounding box center [1106, 342] width 96 height 27
click at [1070, 311] on icon "button" at bounding box center [1068, 316] width 12 height 12
click at [1082, 334] on li "Exclude image" at bounding box center [1106, 342] width 96 height 27
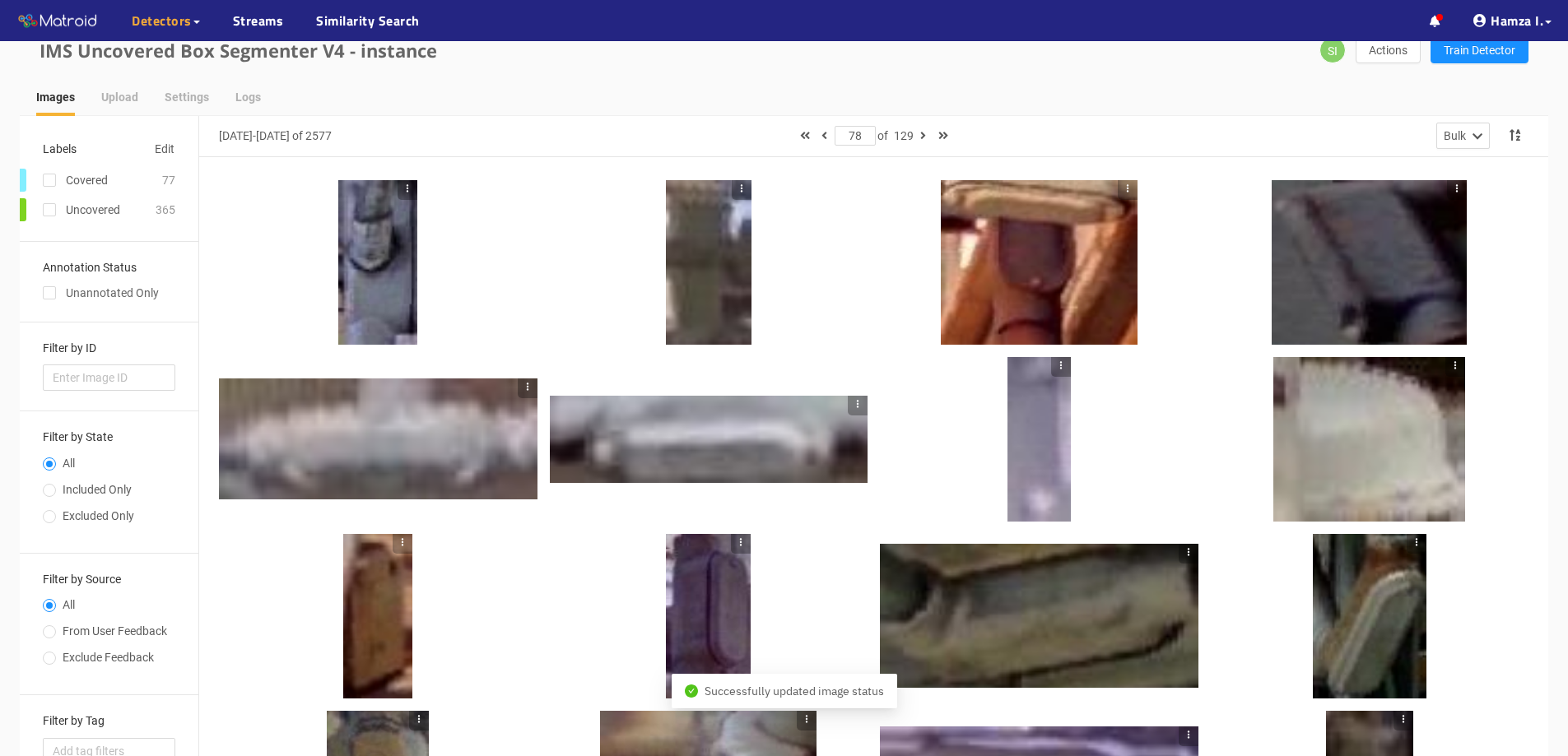
scroll to position [0, 0]
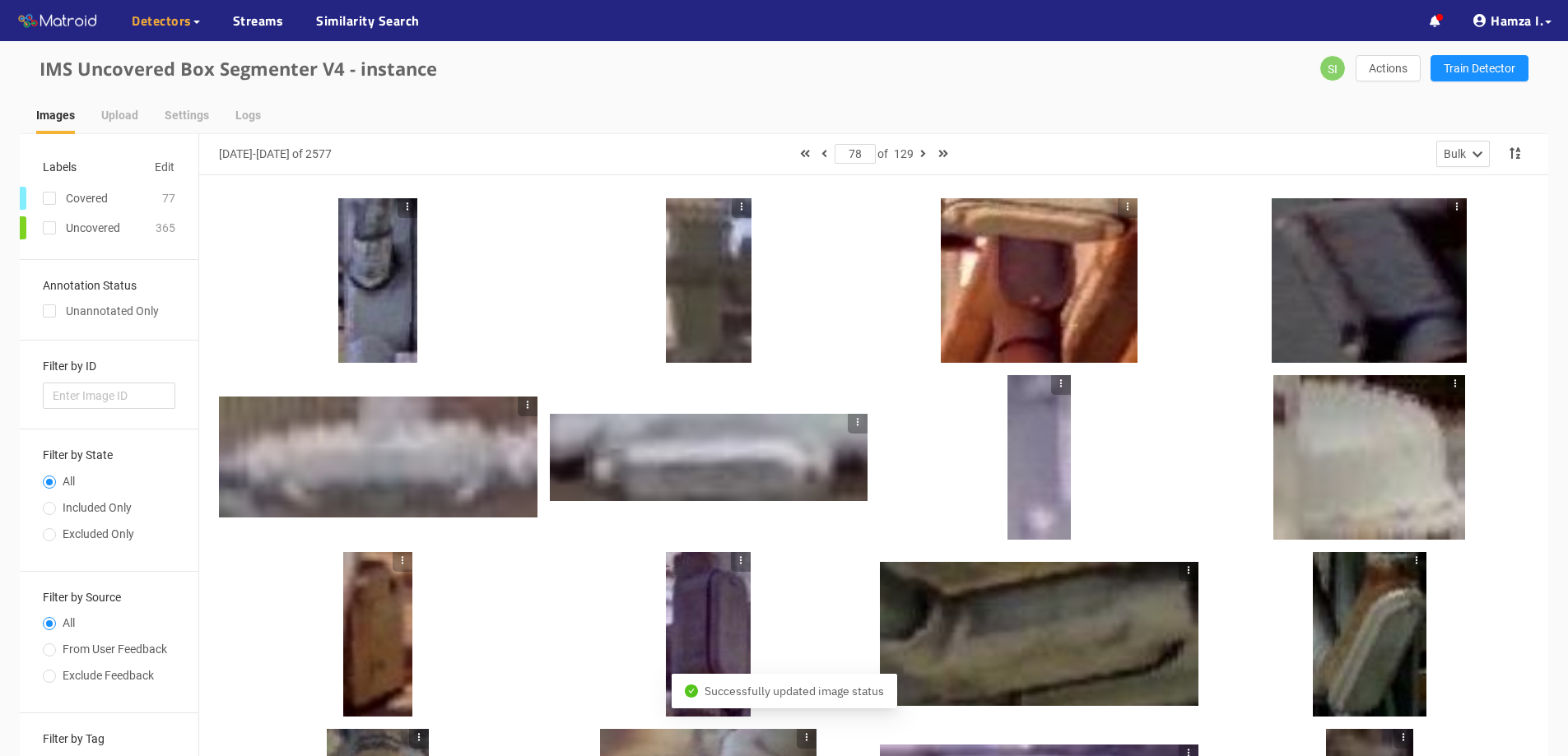
click at [1122, 201] on icon "button" at bounding box center [1128, 206] width 12 height 12
click at [1137, 237] on li "Exclude image" at bounding box center [1164, 233] width 96 height 27
click at [857, 417] on icon "button" at bounding box center [858, 422] width 12 height 12
click at [862, 445] on li "Exclude image" at bounding box center [896, 449] width 96 height 27
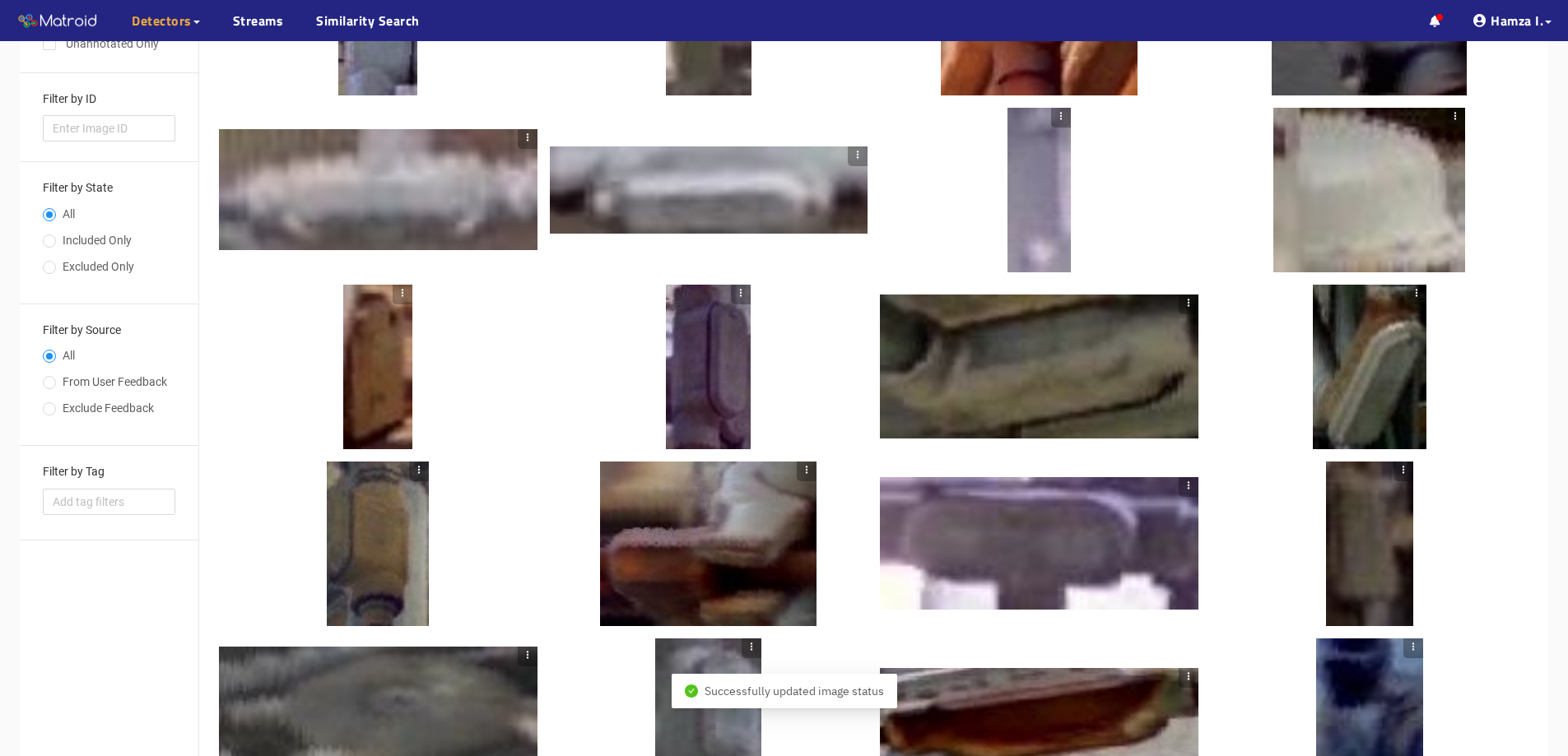
scroll to position [274, 0]
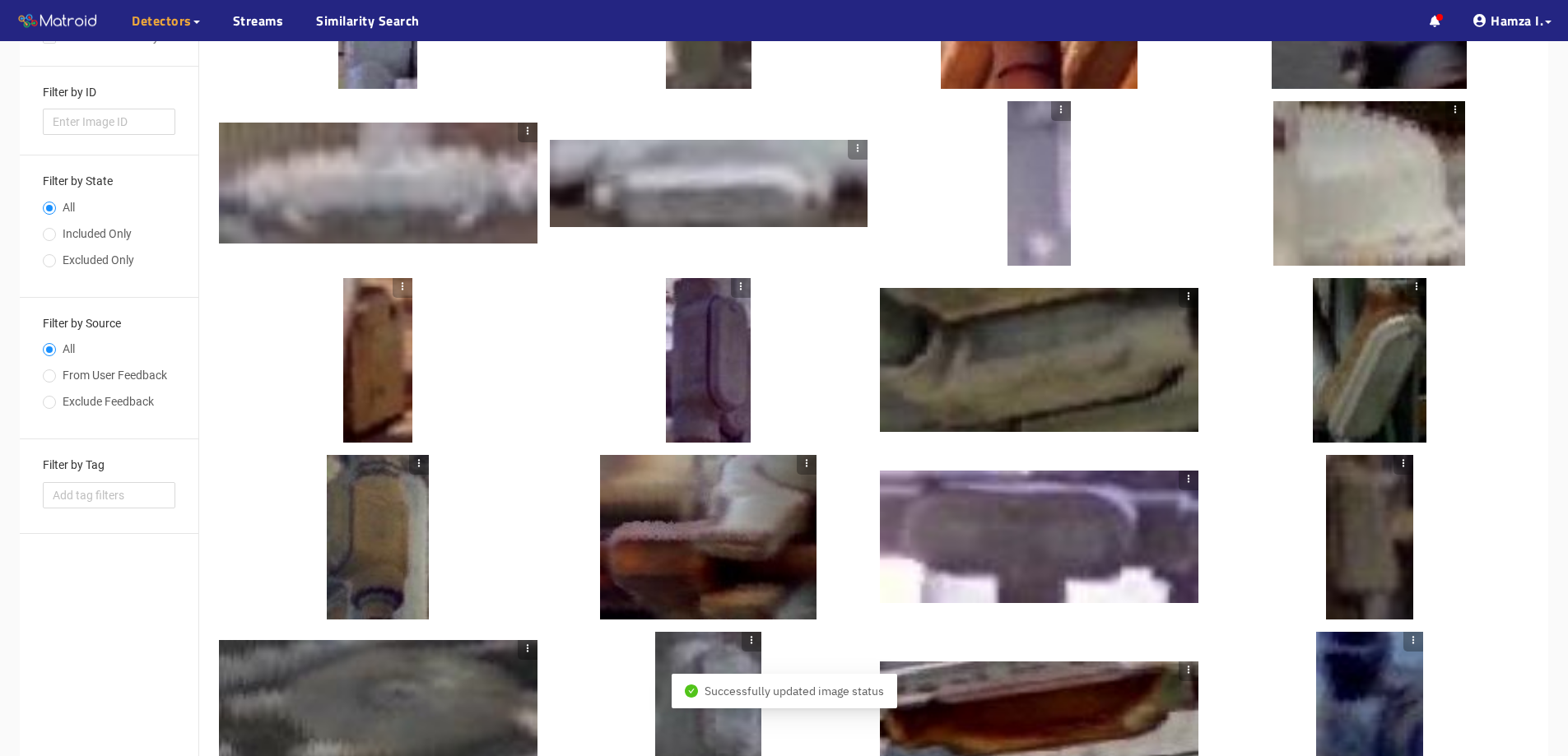
click at [745, 279] on button "button" at bounding box center [741, 288] width 20 height 20
click at [755, 303] on li "Exclude image" at bounding box center [778, 313] width 96 height 27
click at [1184, 480] on icon "button" at bounding box center [1189, 479] width 12 height 12
click at [1197, 502] on li "Exclude image" at bounding box center [1225, 505] width 96 height 27
click at [1411, 282] on icon "button" at bounding box center [1417, 286] width 12 height 12
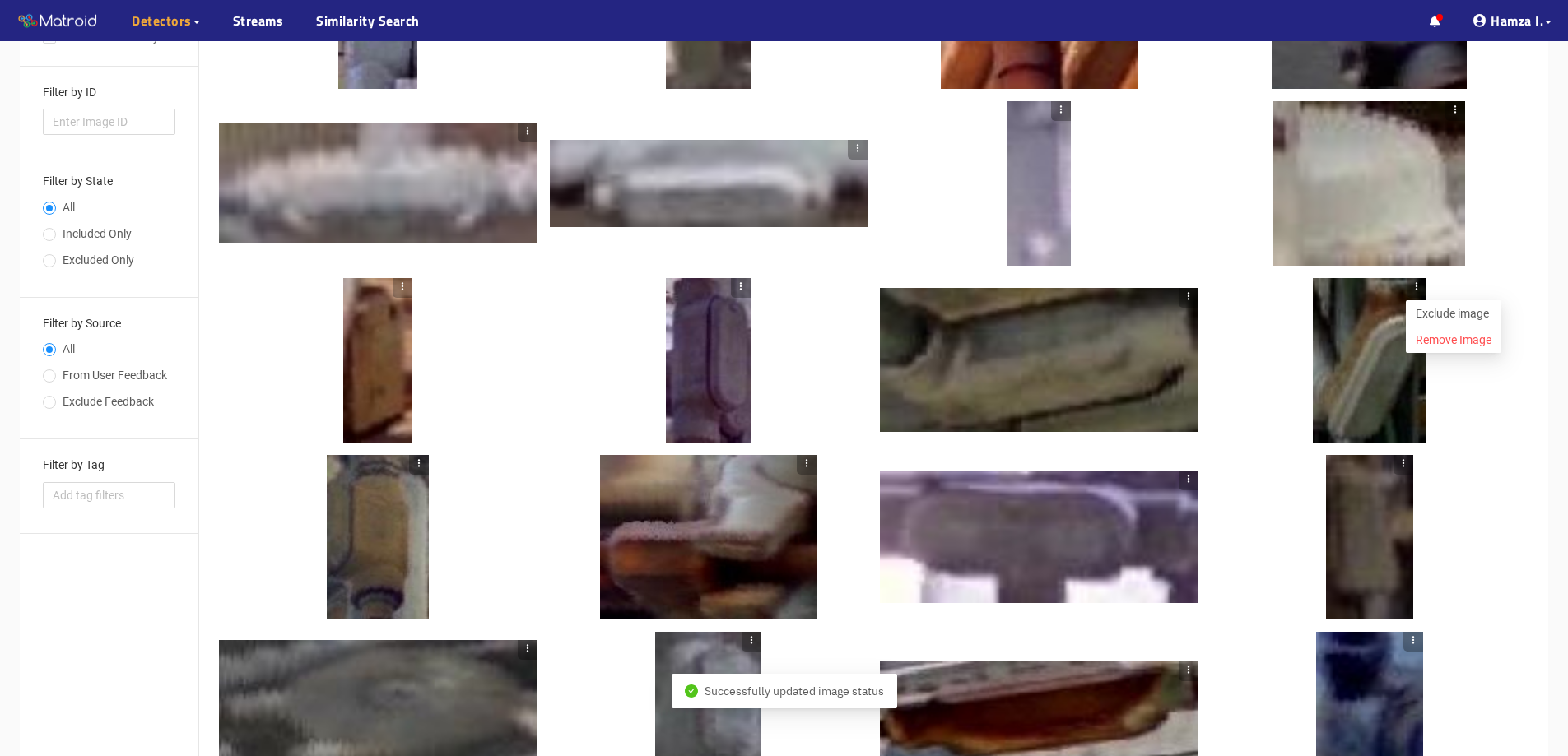
click at [1422, 309] on li "Exclude image" at bounding box center [1453, 313] width 96 height 27
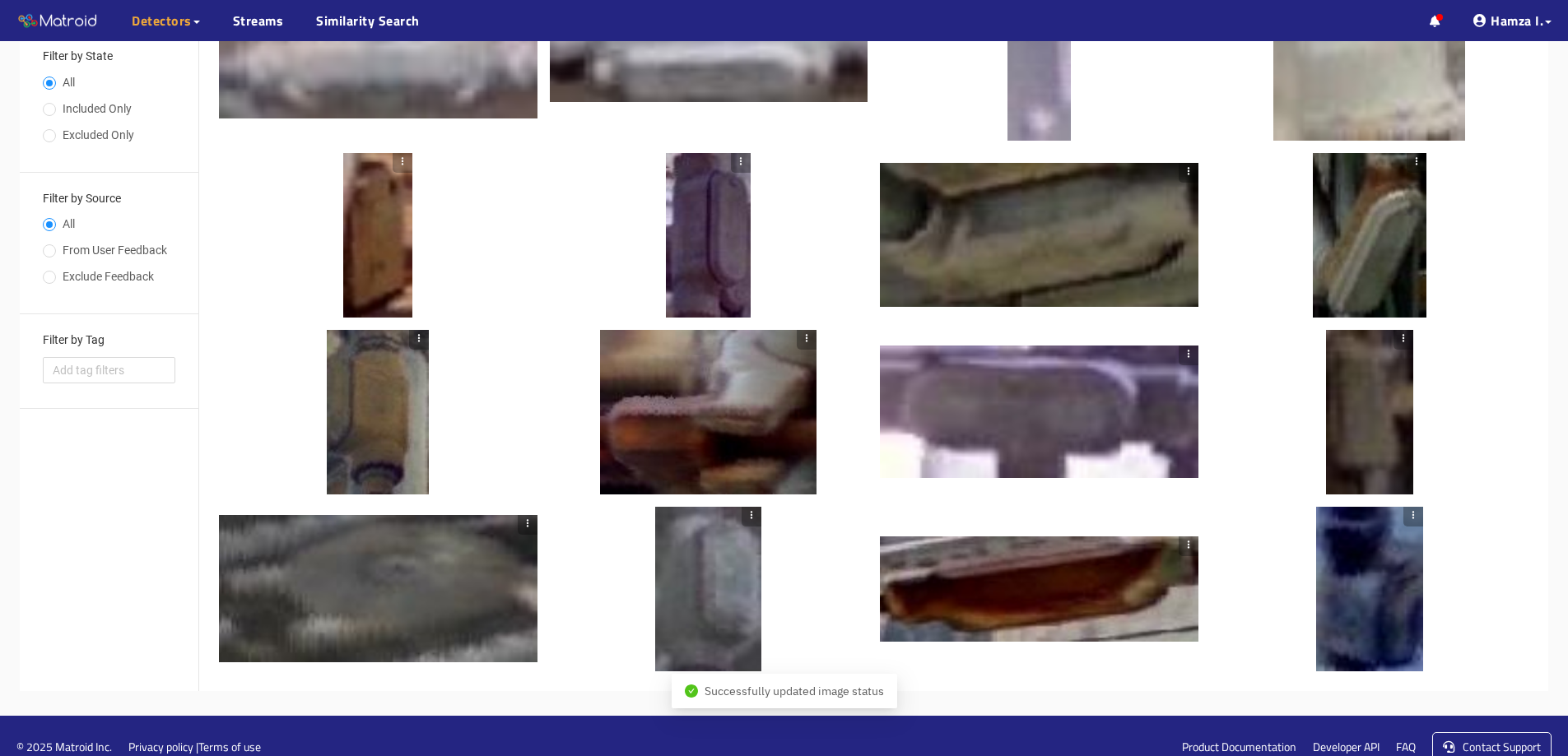
scroll to position [421, 0]
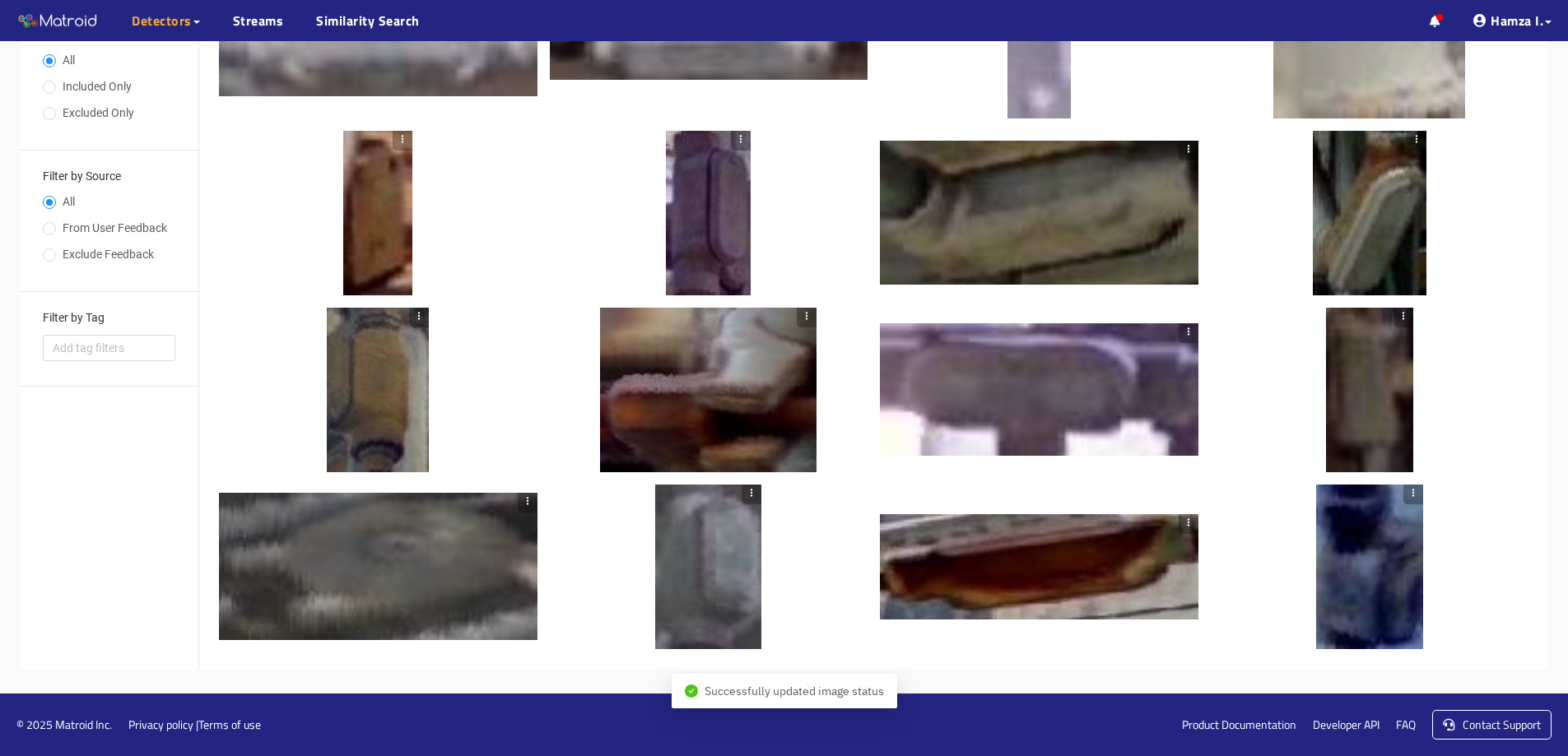
click at [745, 486] on button "button" at bounding box center [751, 494] width 20 height 20
click at [768, 512] on li "Exclude image" at bounding box center [789, 520] width 96 height 27
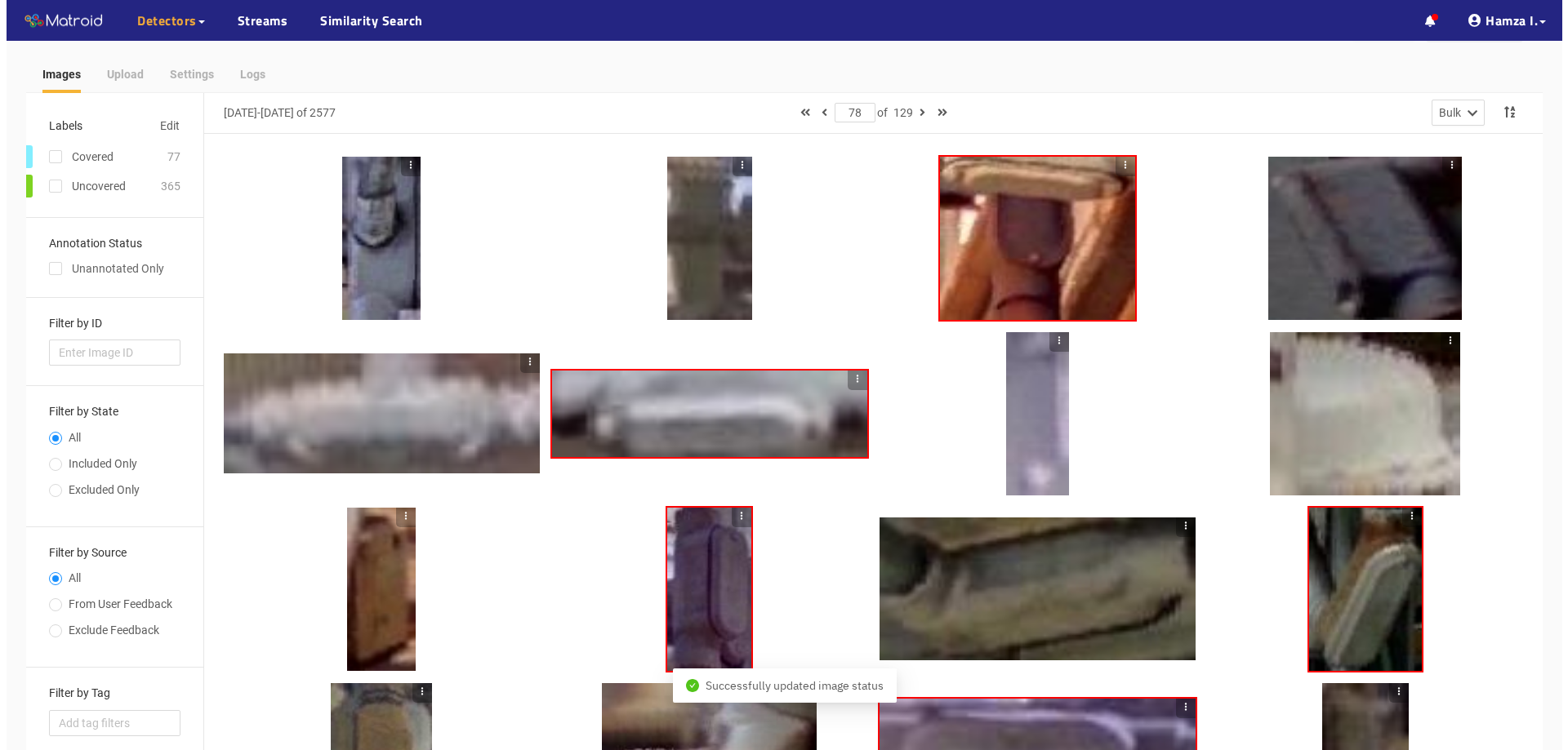
scroll to position [0, 0]
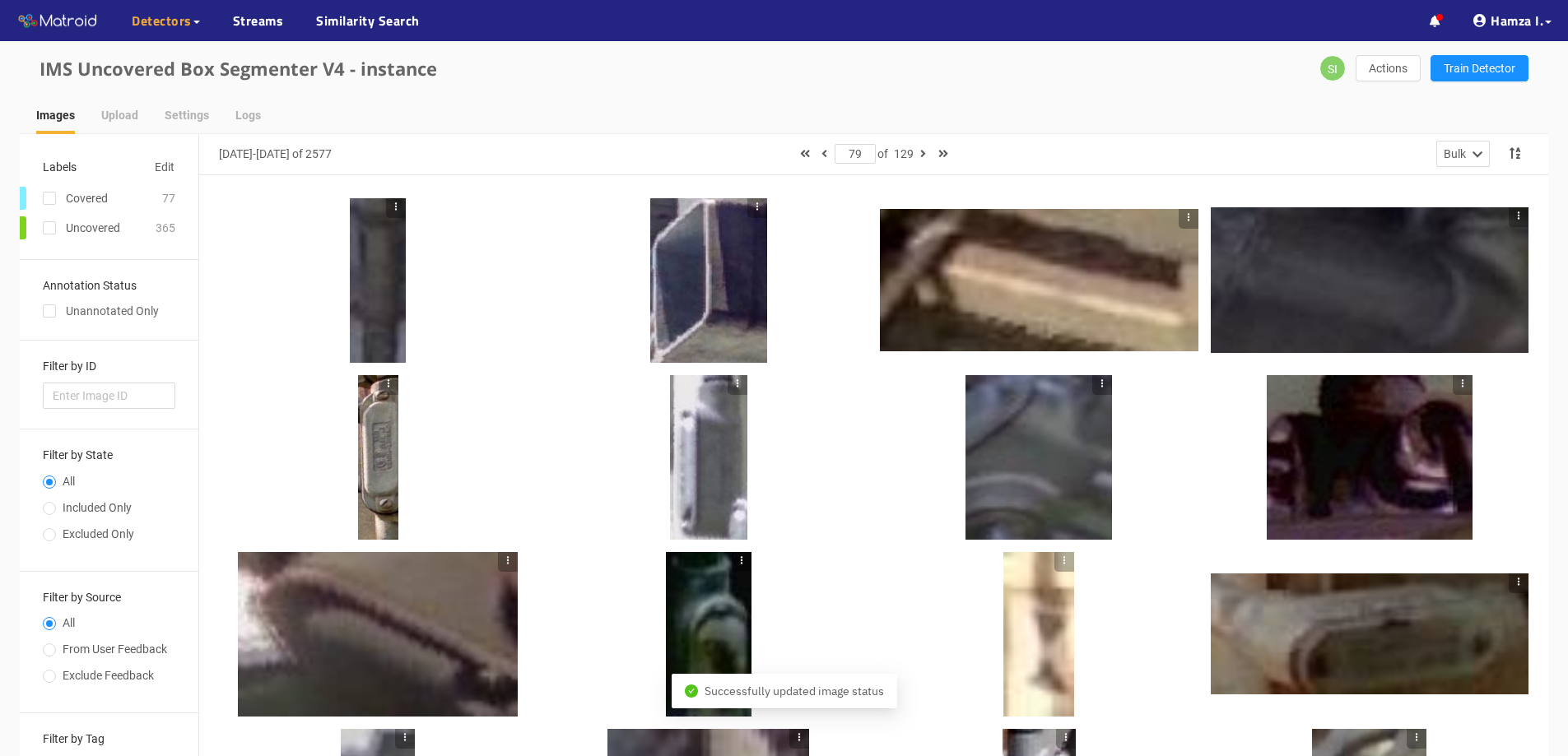
click at [388, 381] on icon "button" at bounding box center [388, 383] width 2 height 8
click at [404, 401] on li "Exclude image" at bounding box center [426, 411] width 96 height 27
click at [719, 389] on div at bounding box center [709, 457] width 77 height 165
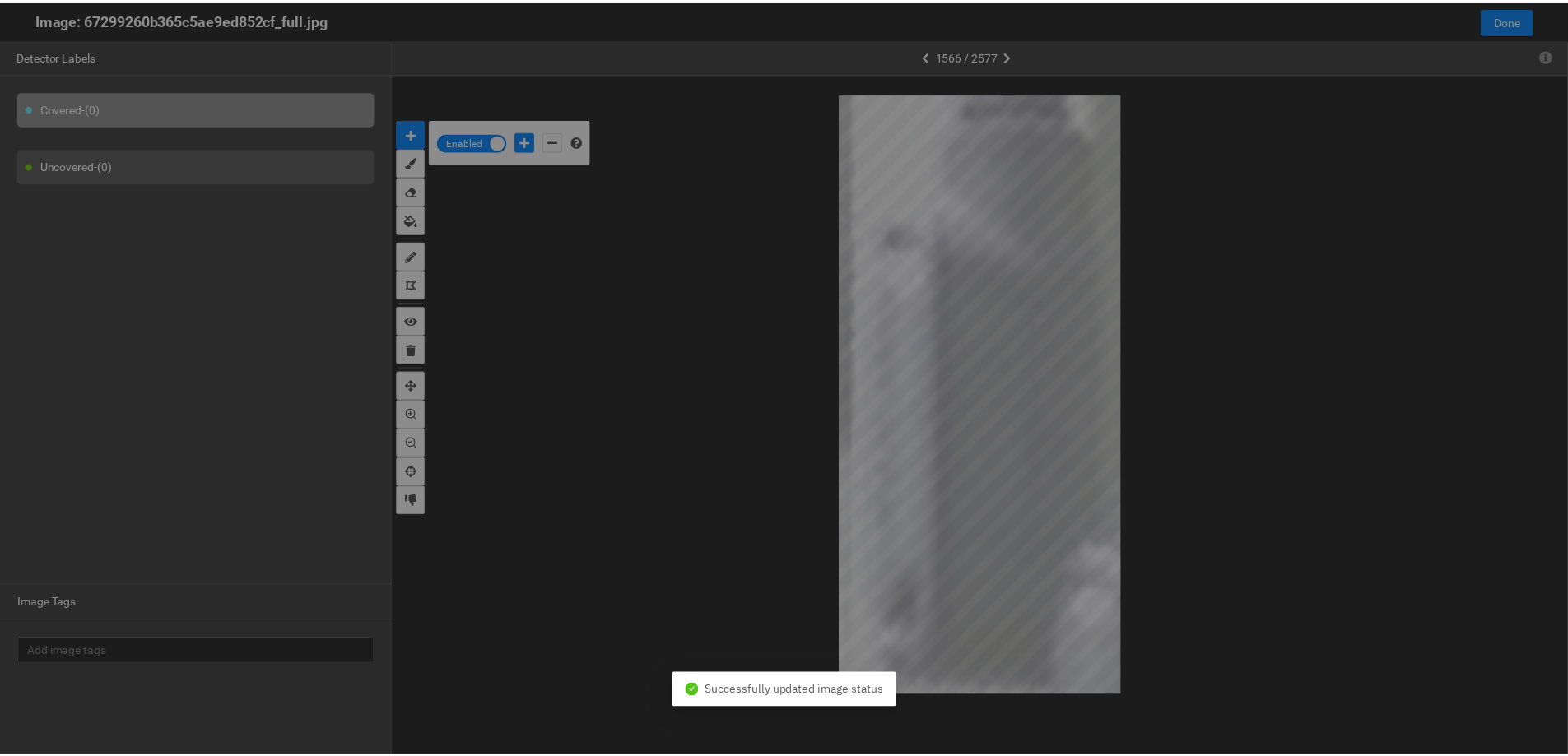
scroll to position [747, 0]
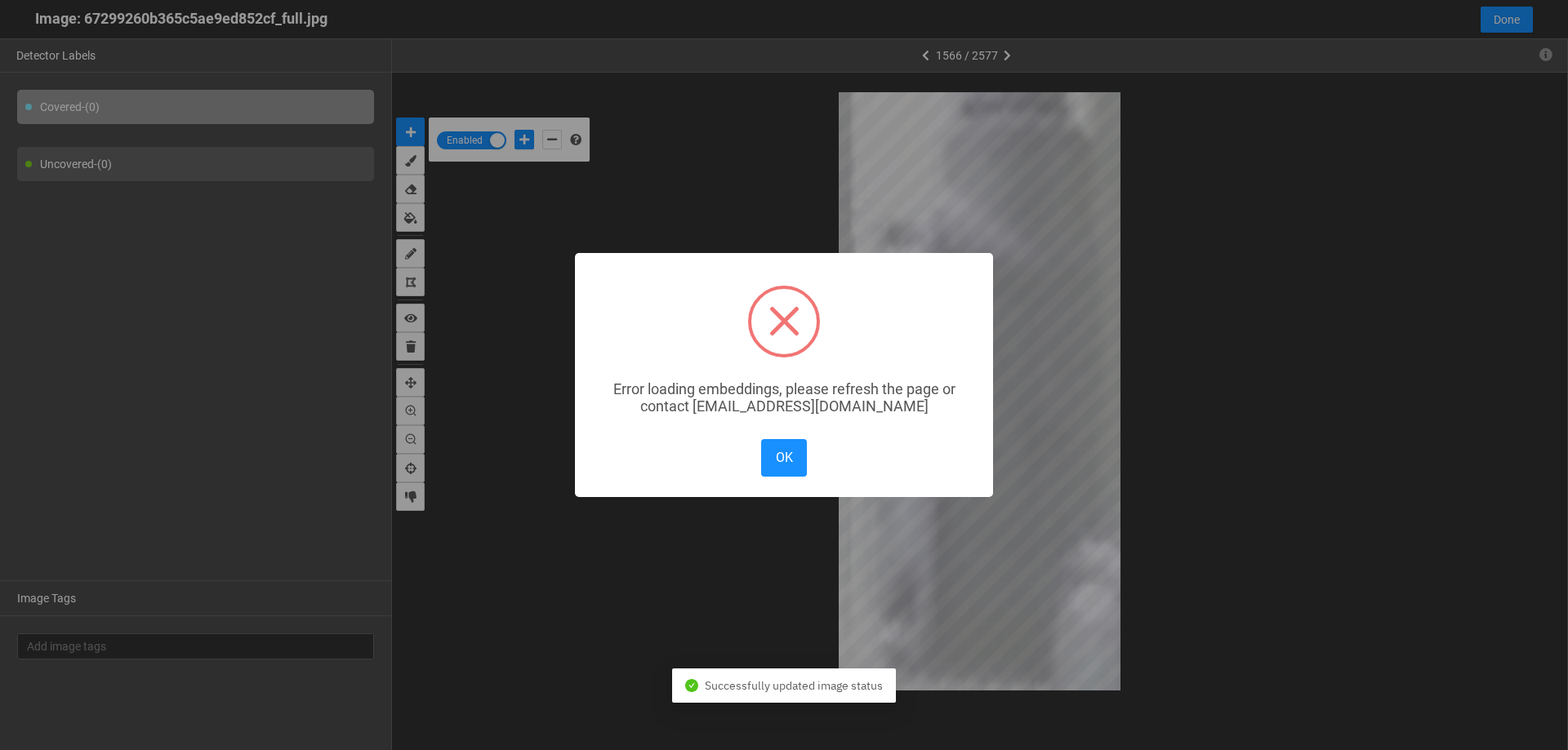
click at [772, 492] on div "× Error loading embeddings, please refresh the page or contact [EMAIL_ADDRESS][…" at bounding box center [784, 374] width 418 height 243
click at [769, 462] on button "OK" at bounding box center [784, 458] width 46 height 37
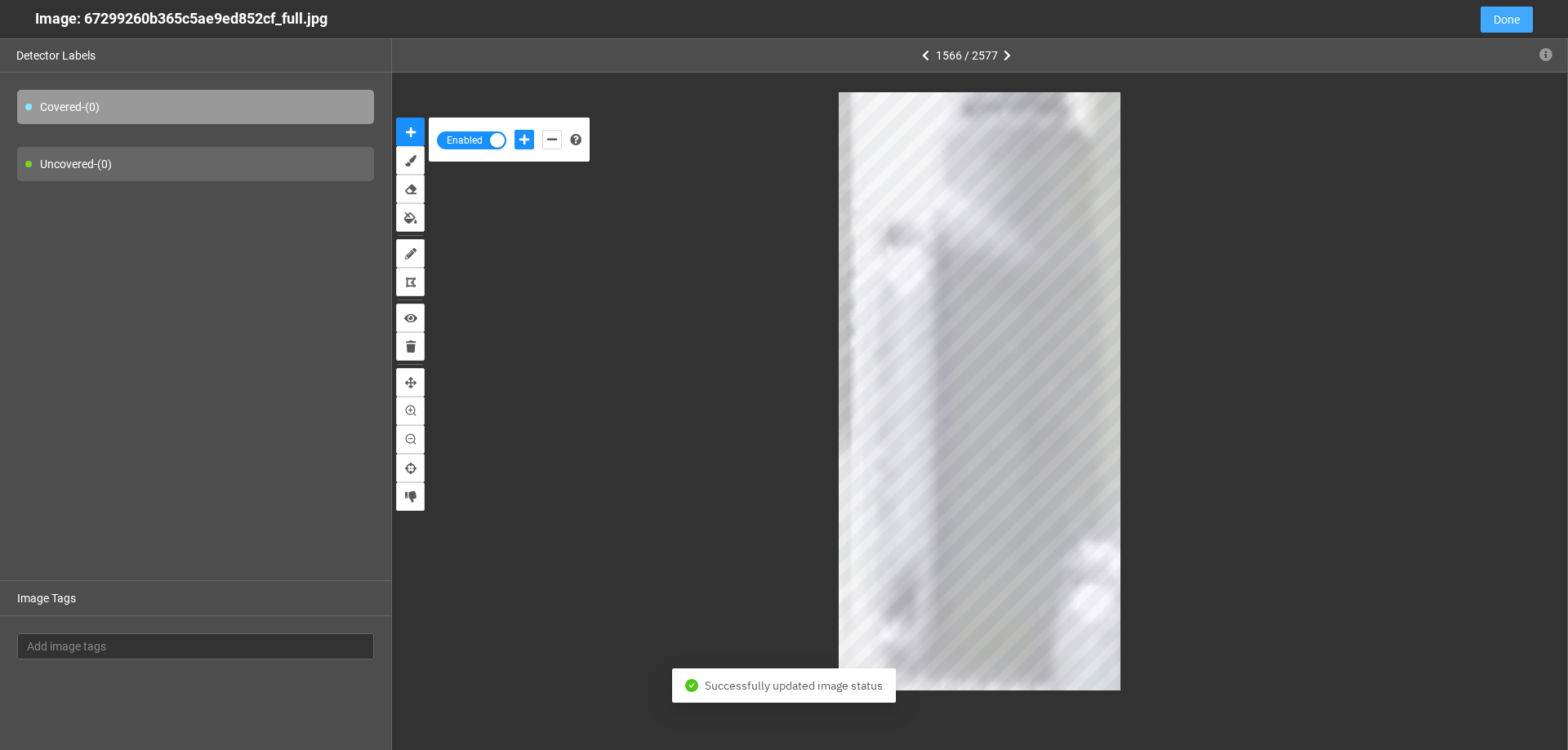
drag, startPoint x: 1486, startPoint y: 9, endPoint x: 1486, endPoint y: 21, distance: 12.0
click at [1487, 11] on button "Done" at bounding box center [1506, 20] width 52 height 26
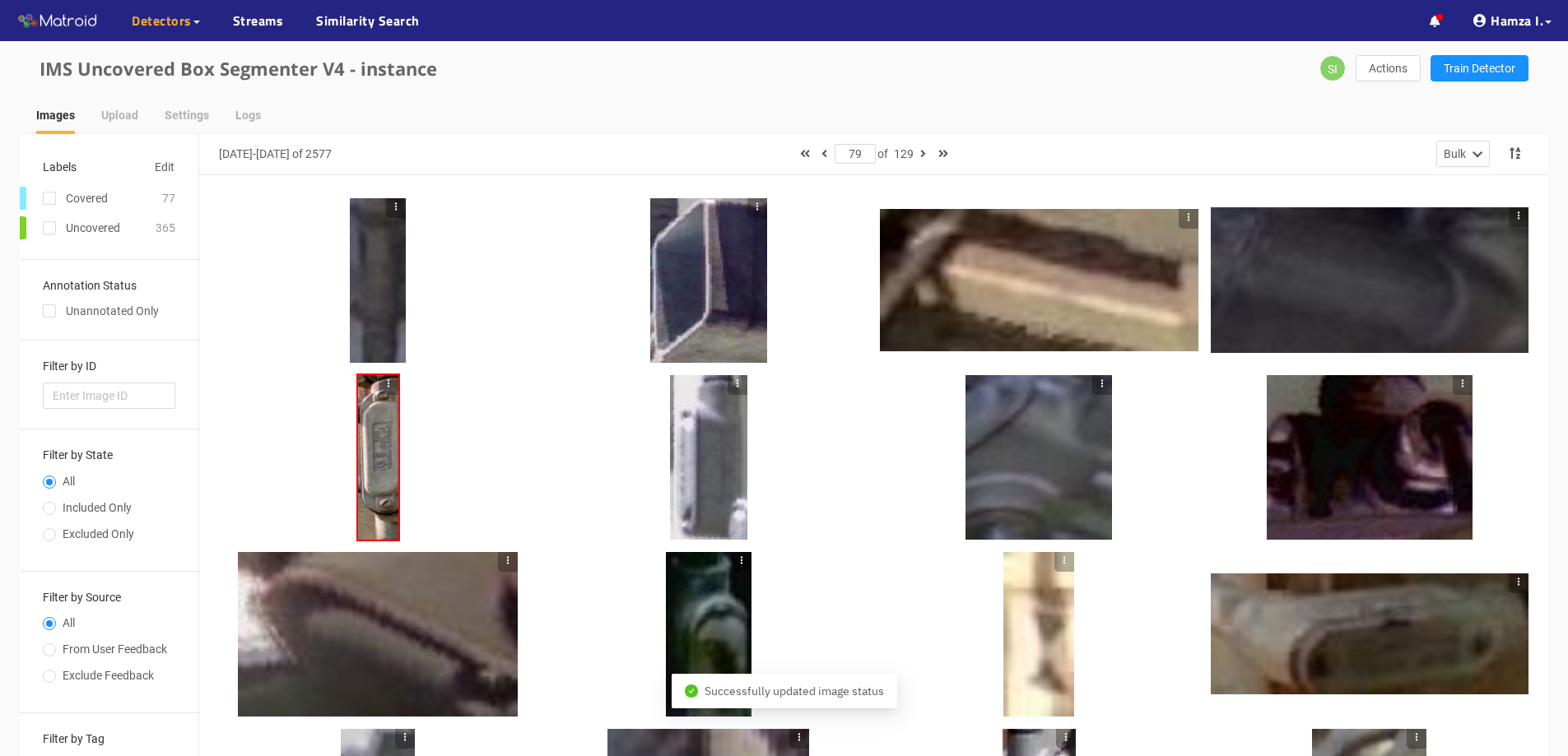
click at [741, 381] on icon "button" at bounding box center [738, 384] width 12 height 12
click at [738, 405] on li "Exclude image" at bounding box center [774, 411] width 96 height 27
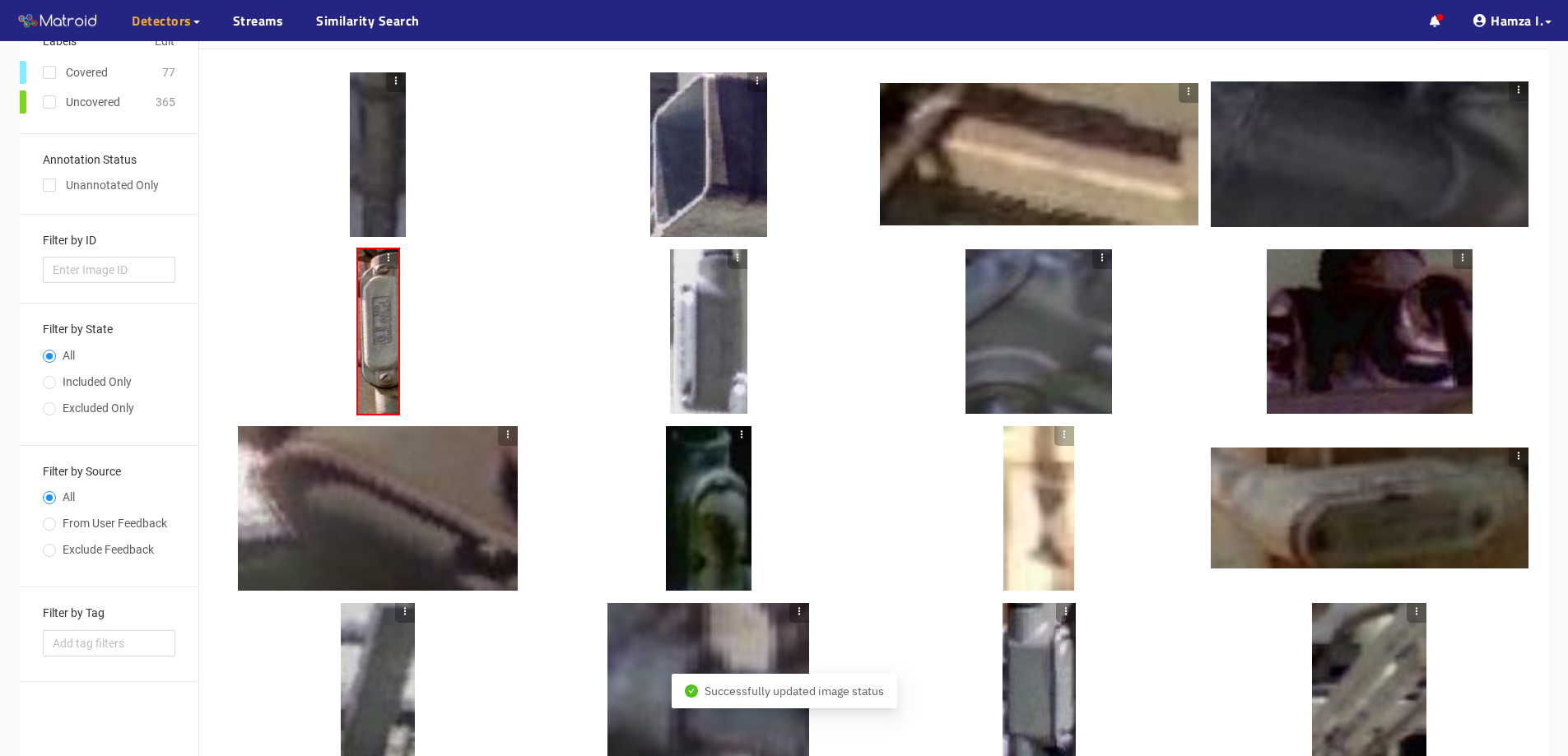
scroll to position [274, 0]
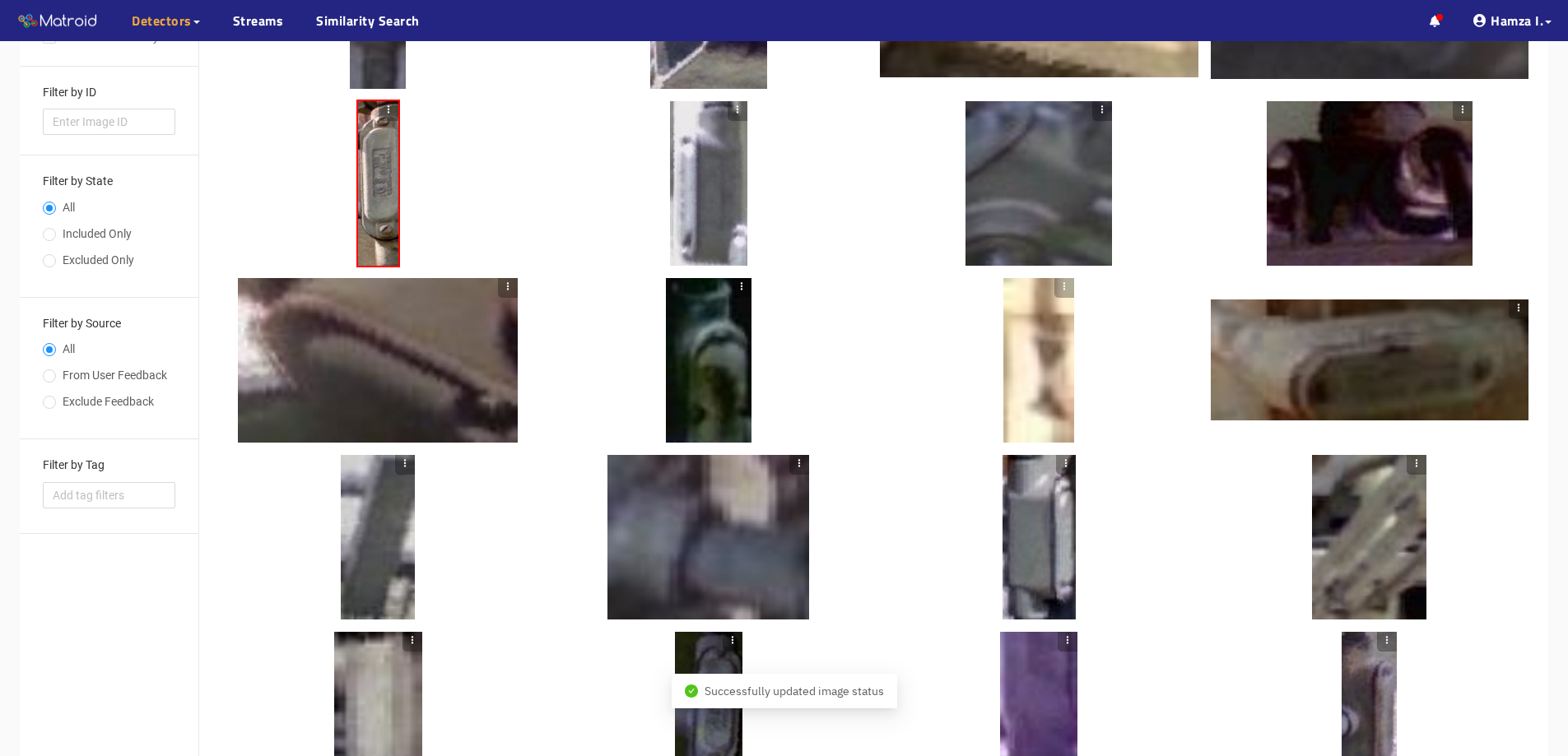
click at [1521, 312] on icon "button" at bounding box center [1519, 308] width 12 height 12
click at [1522, 329] on li "Exclude image" at bounding box center [1481, 335] width 96 height 27
click at [739, 288] on icon "button" at bounding box center [742, 286] width 12 height 12
click at [763, 304] on li "Exclude image" at bounding box center [778, 313] width 96 height 27
click at [508, 286] on icon "button" at bounding box center [509, 286] width 2 height 8
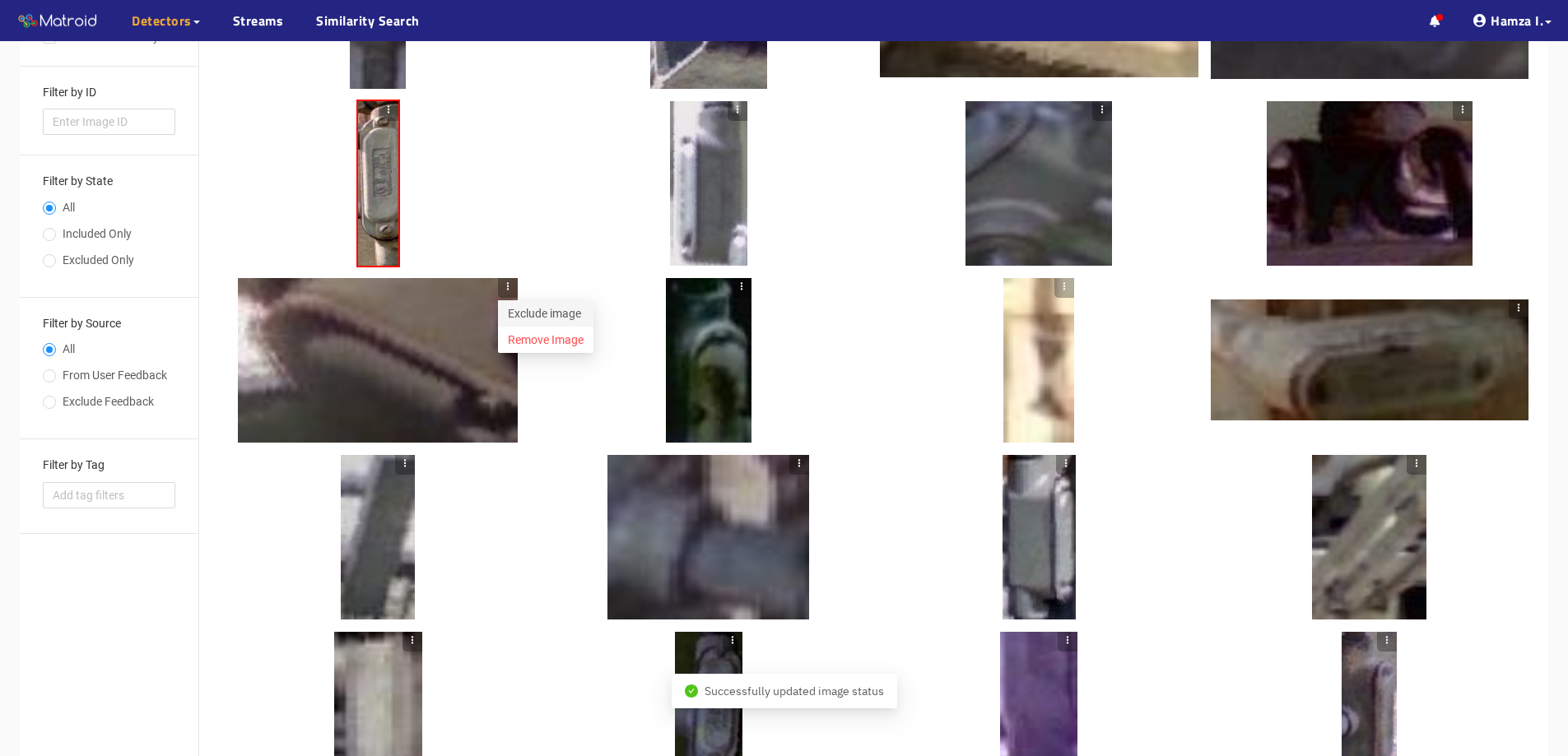
click at [522, 313] on li "Exclude image" at bounding box center [545, 313] width 96 height 27
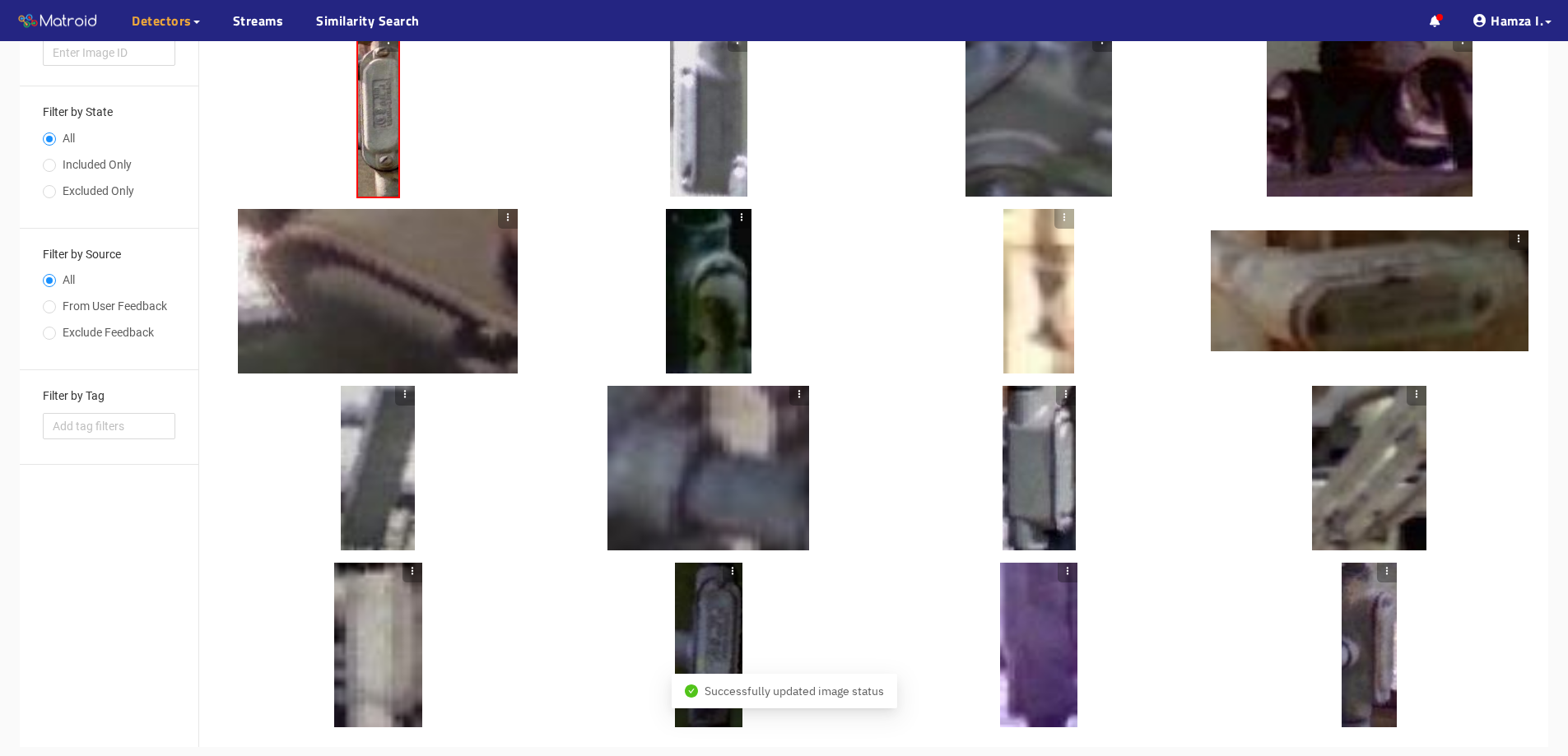
scroll to position [421, 0]
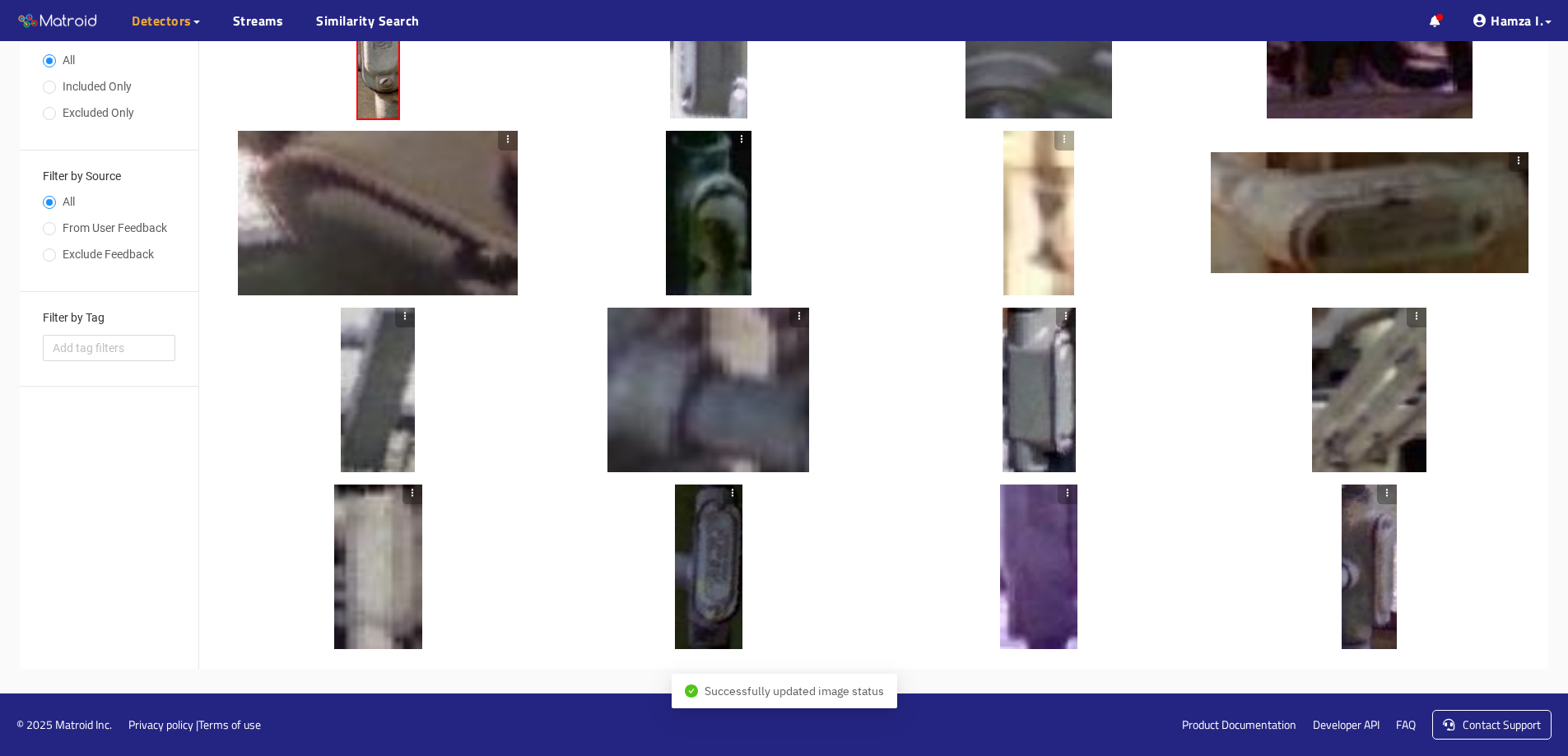
click at [1062, 322] on button "button" at bounding box center [1066, 318] width 20 height 20
click at [1080, 331] on li "Exclude image" at bounding box center [1103, 342] width 96 height 27
click at [730, 488] on icon "button" at bounding box center [733, 493] width 12 height 12
click at [750, 512] on li "Exclude image" at bounding box center [769, 520] width 96 height 27
click at [1385, 492] on icon "button" at bounding box center [1387, 493] width 12 height 12
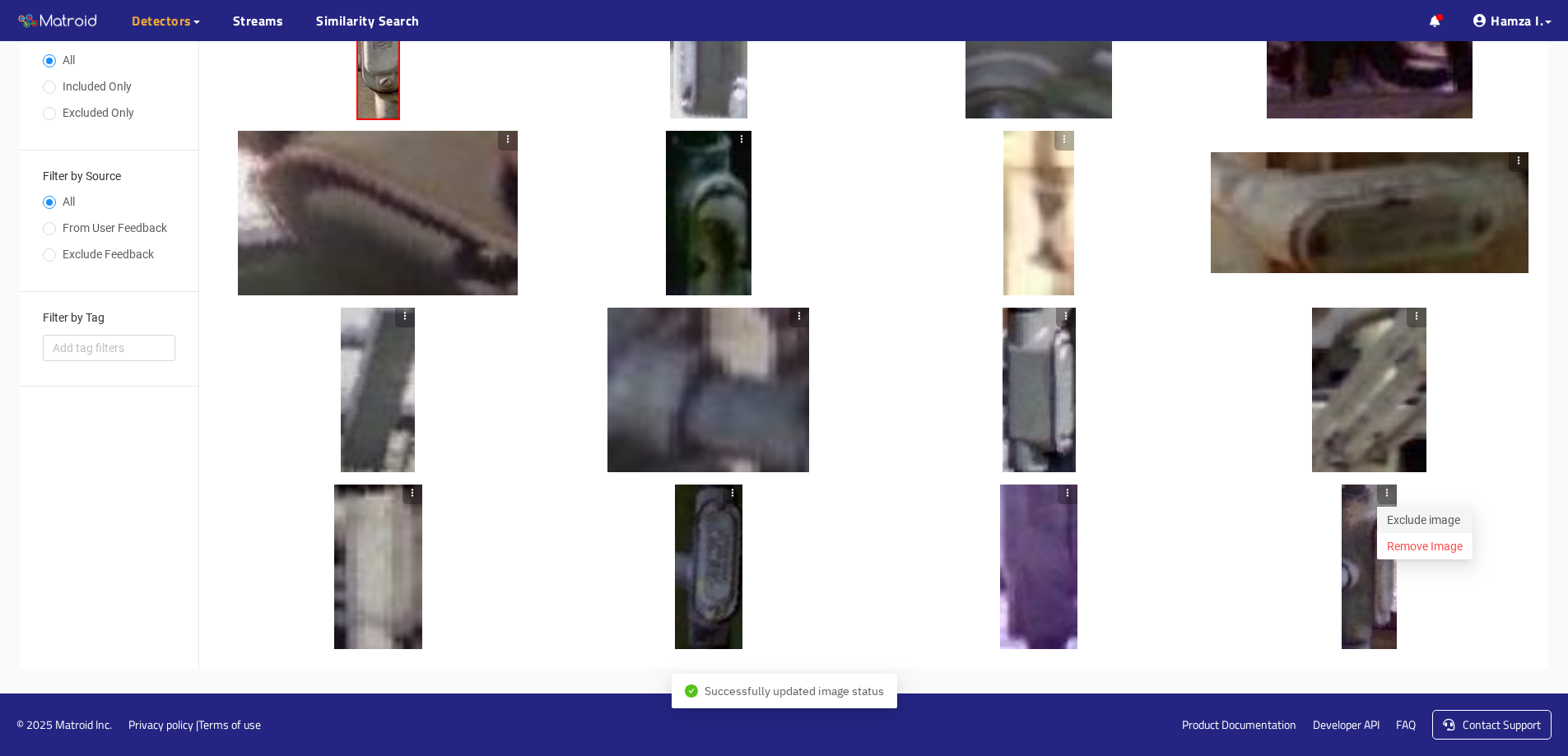
click at [1391, 524] on li "Exclude image" at bounding box center [1425, 520] width 96 height 27
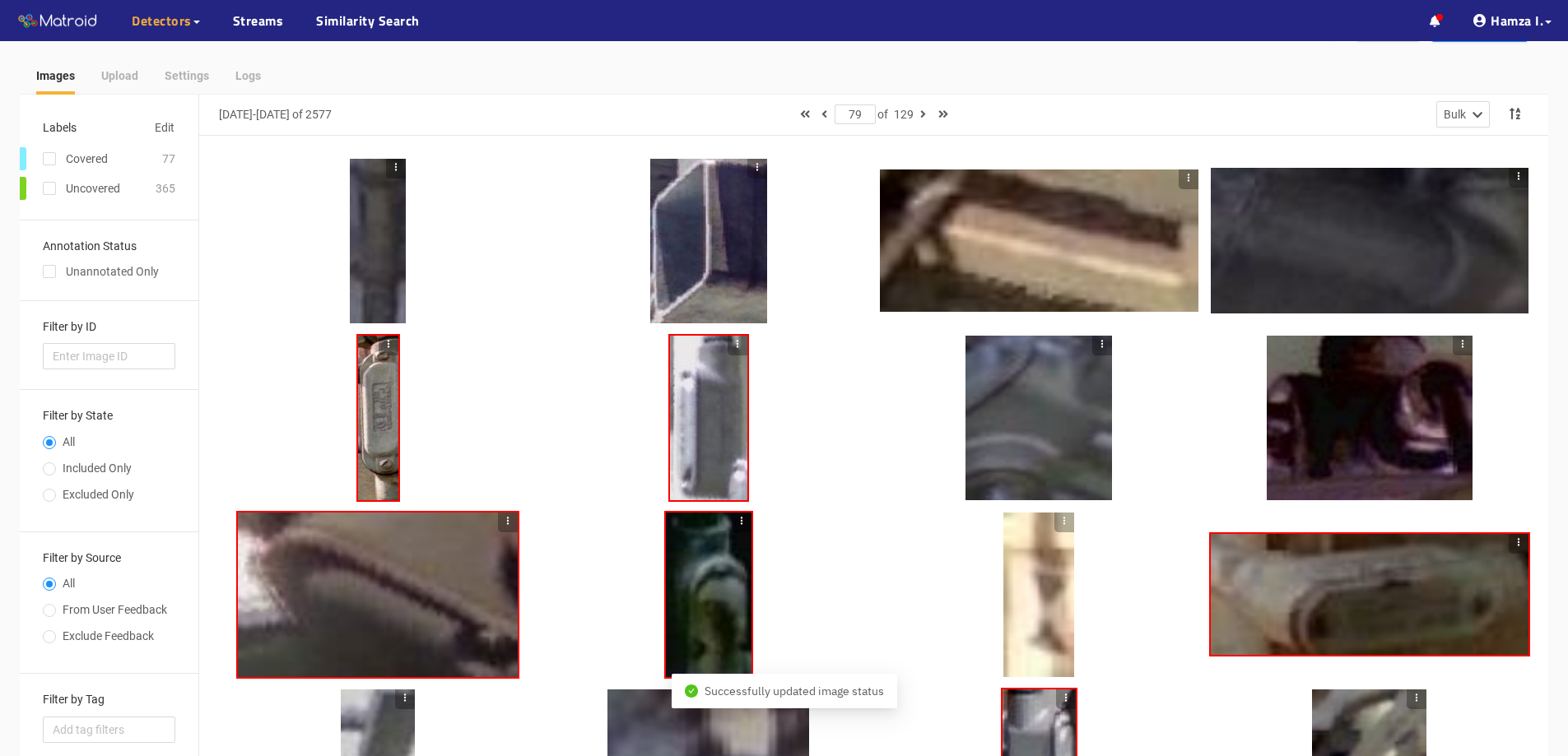
scroll to position [0, 0]
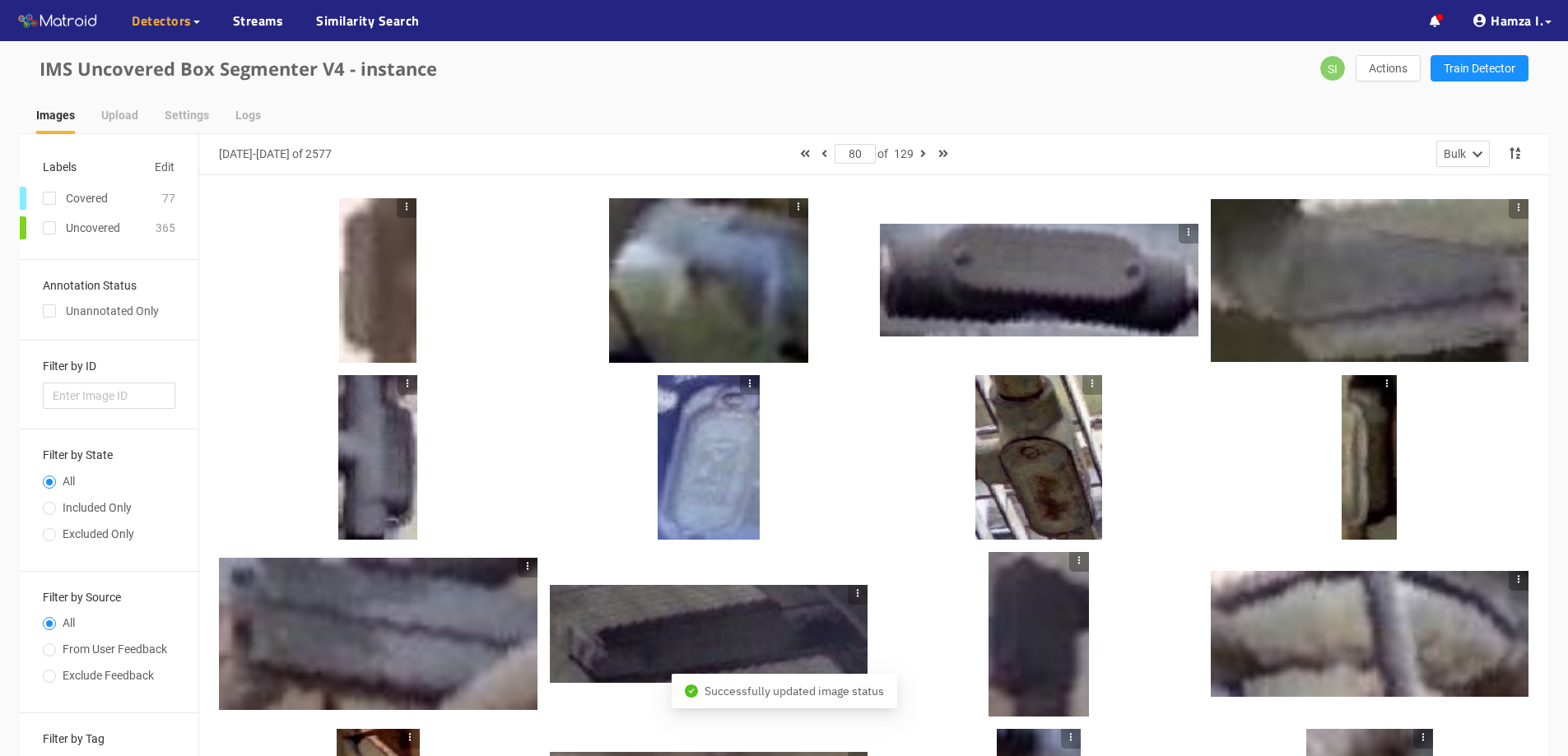
click at [751, 381] on icon "button" at bounding box center [750, 384] width 12 height 12
click at [755, 406] on li "Exclude image" at bounding box center [787, 411] width 96 height 27
click at [1093, 381] on icon "button" at bounding box center [1093, 384] width 12 height 12
click at [1106, 412] on li "Exclude image" at bounding box center [1130, 411] width 96 height 27
click at [1196, 232] on button "button" at bounding box center [1189, 234] width 20 height 20
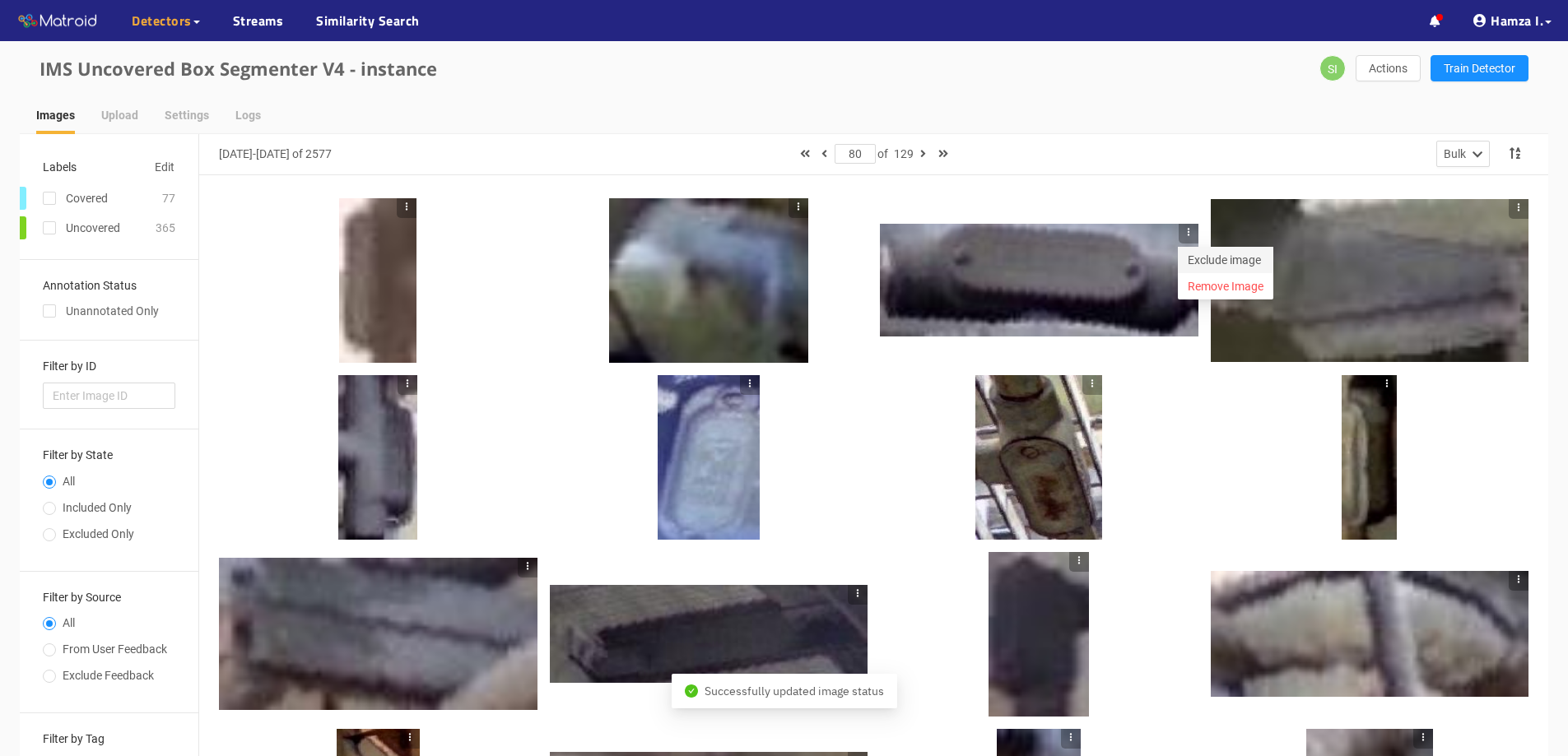
click at [1194, 254] on li "Exclude image" at bounding box center [1225, 260] width 96 height 27
click at [1394, 384] on button "button" at bounding box center [1387, 385] width 20 height 20
click at [1399, 409] on li "Exclude image" at bounding box center [1425, 411] width 96 height 27
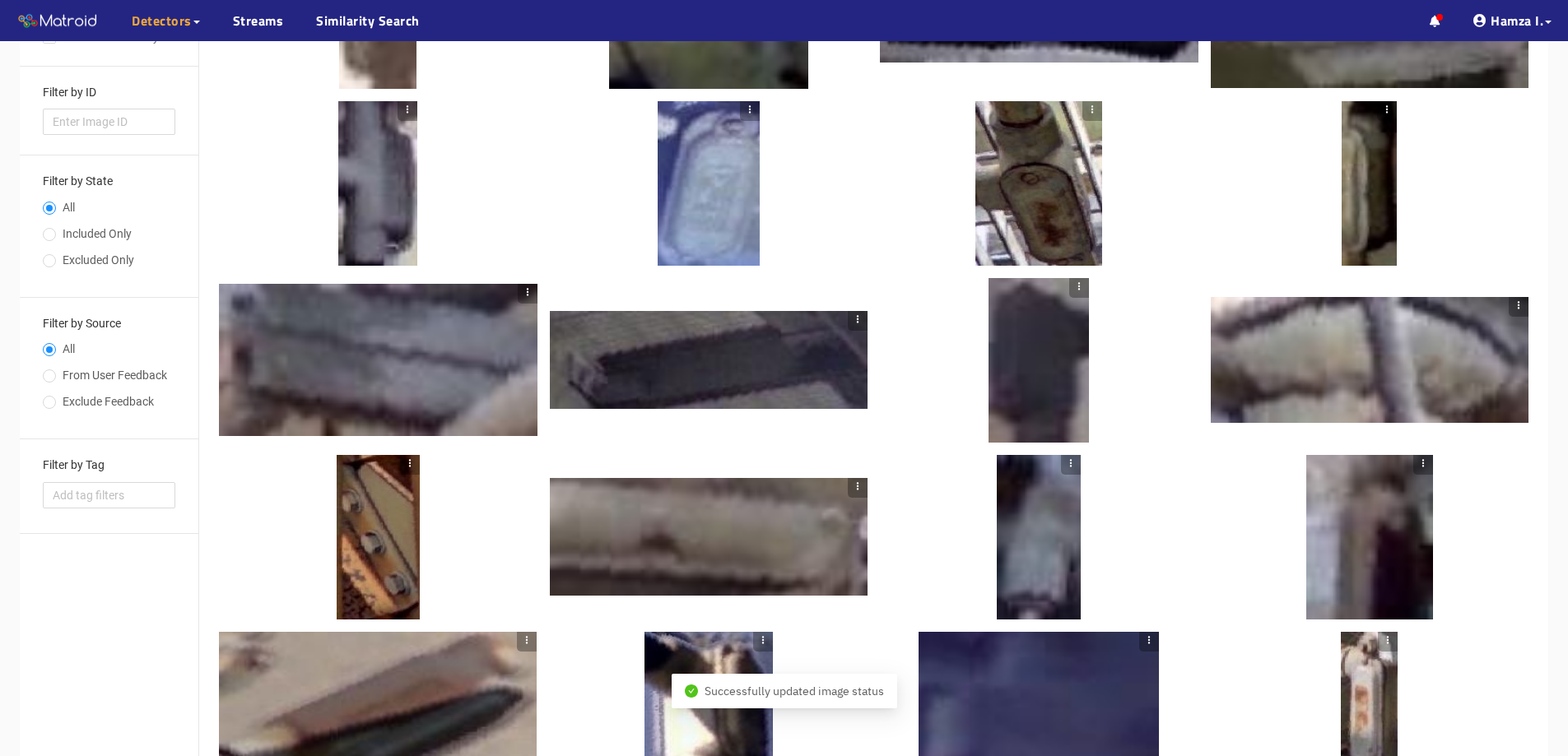
scroll to position [421, 0]
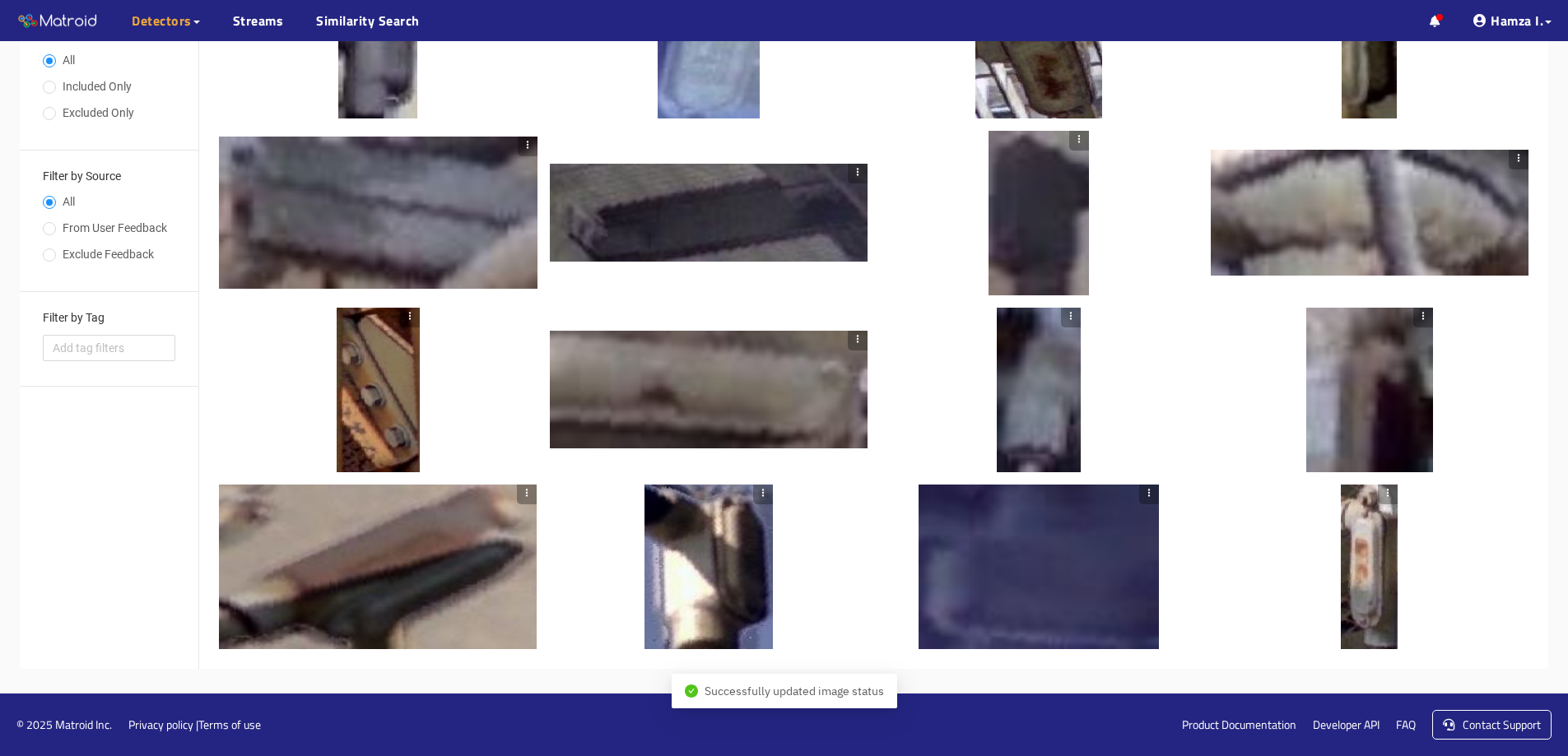
click at [525, 491] on icon "button" at bounding box center [527, 493] width 12 height 12
click at [545, 520] on li "Exclude image" at bounding box center [565, 520] width 96 height 27
click at [763, 488] on icon "button" at bounding box center [763, 493] width 12 height 12
click at [771, 512] on li "Exclude image" at bounding box center [800, 520] width 96 height 27
click at [1384, 501] on button "button" at bounding box center [1388, 494] width 20 height 20
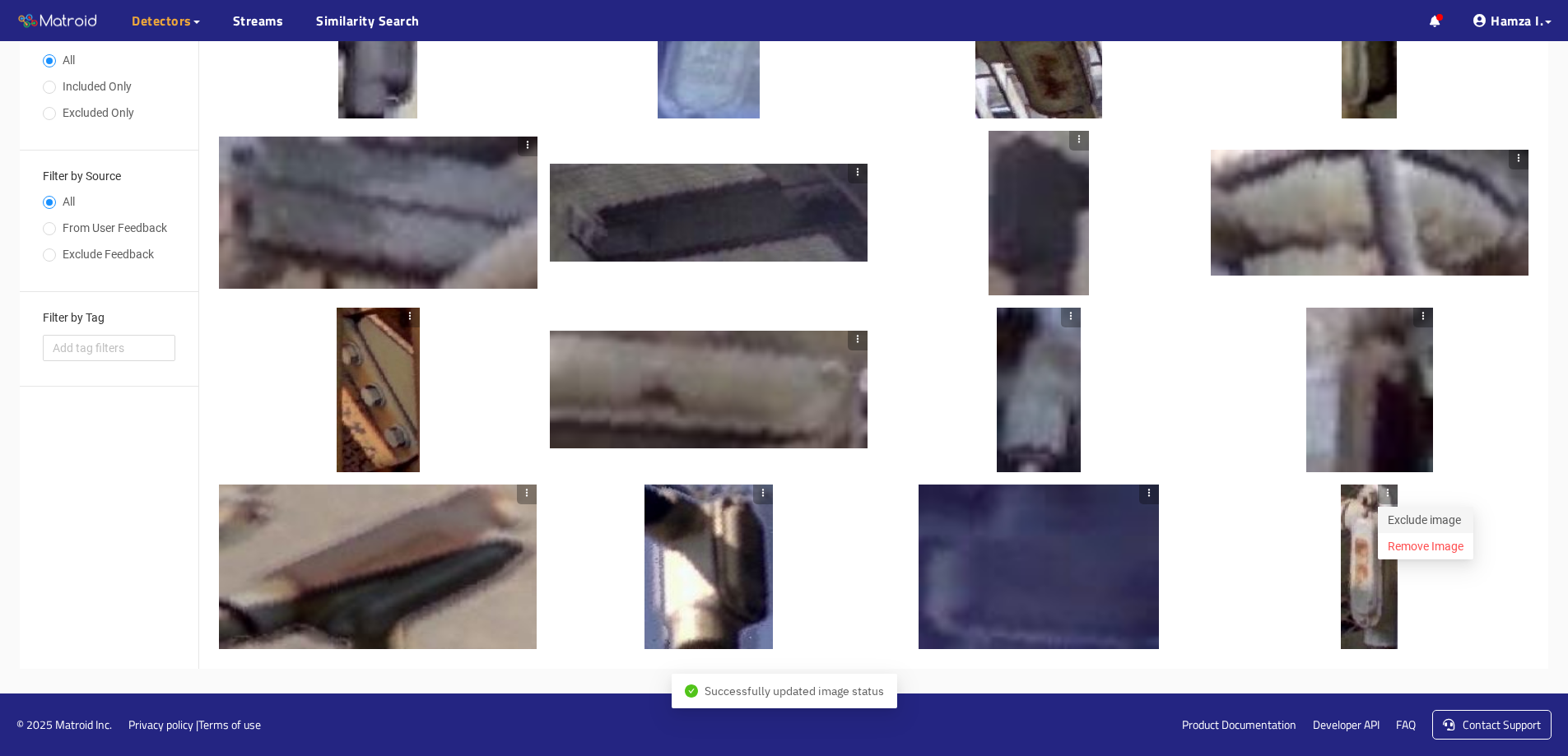
click at [1388, 516] on li "Exclude image" at bounding box center [1426, 520] width 96 height 27
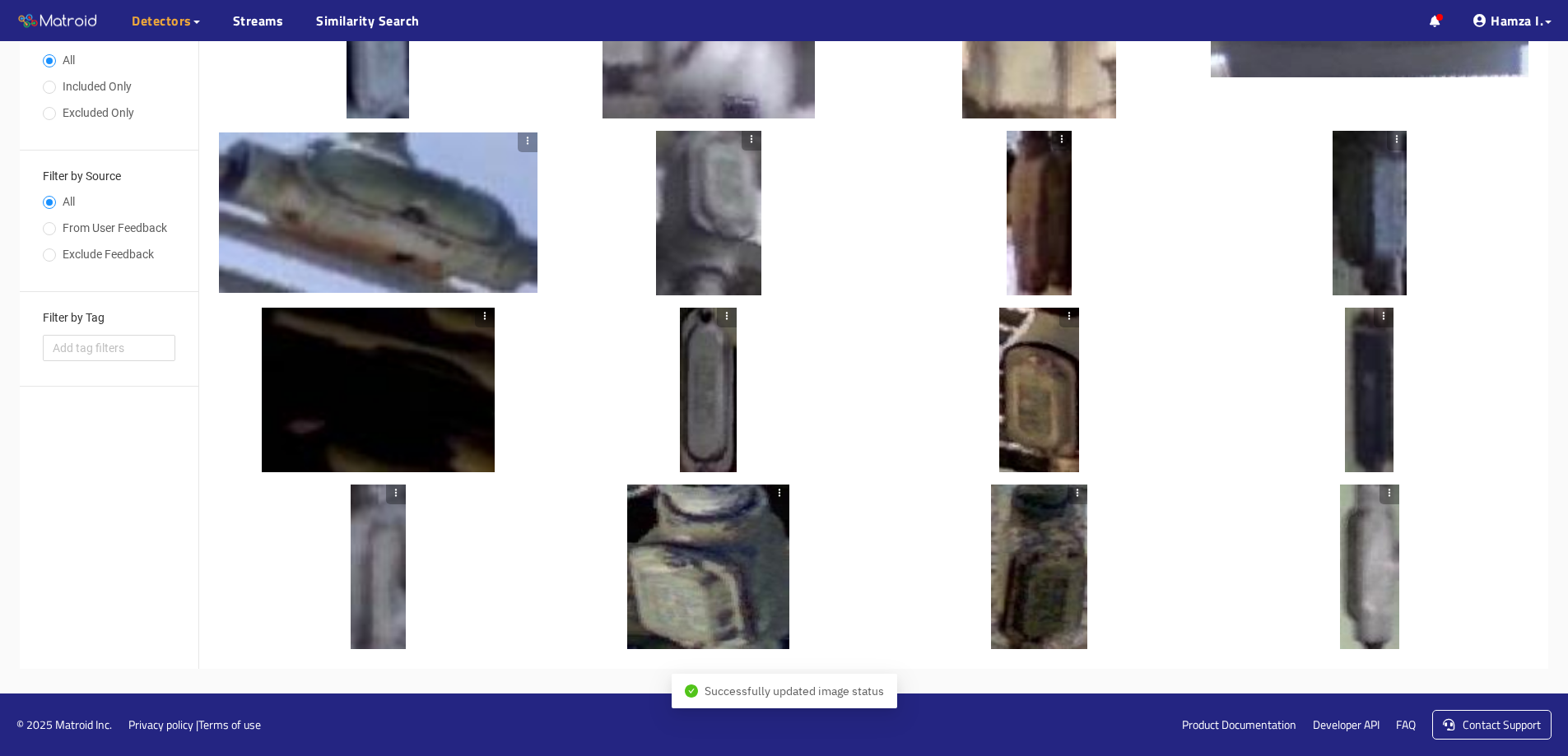
scroll to position [0, 0]
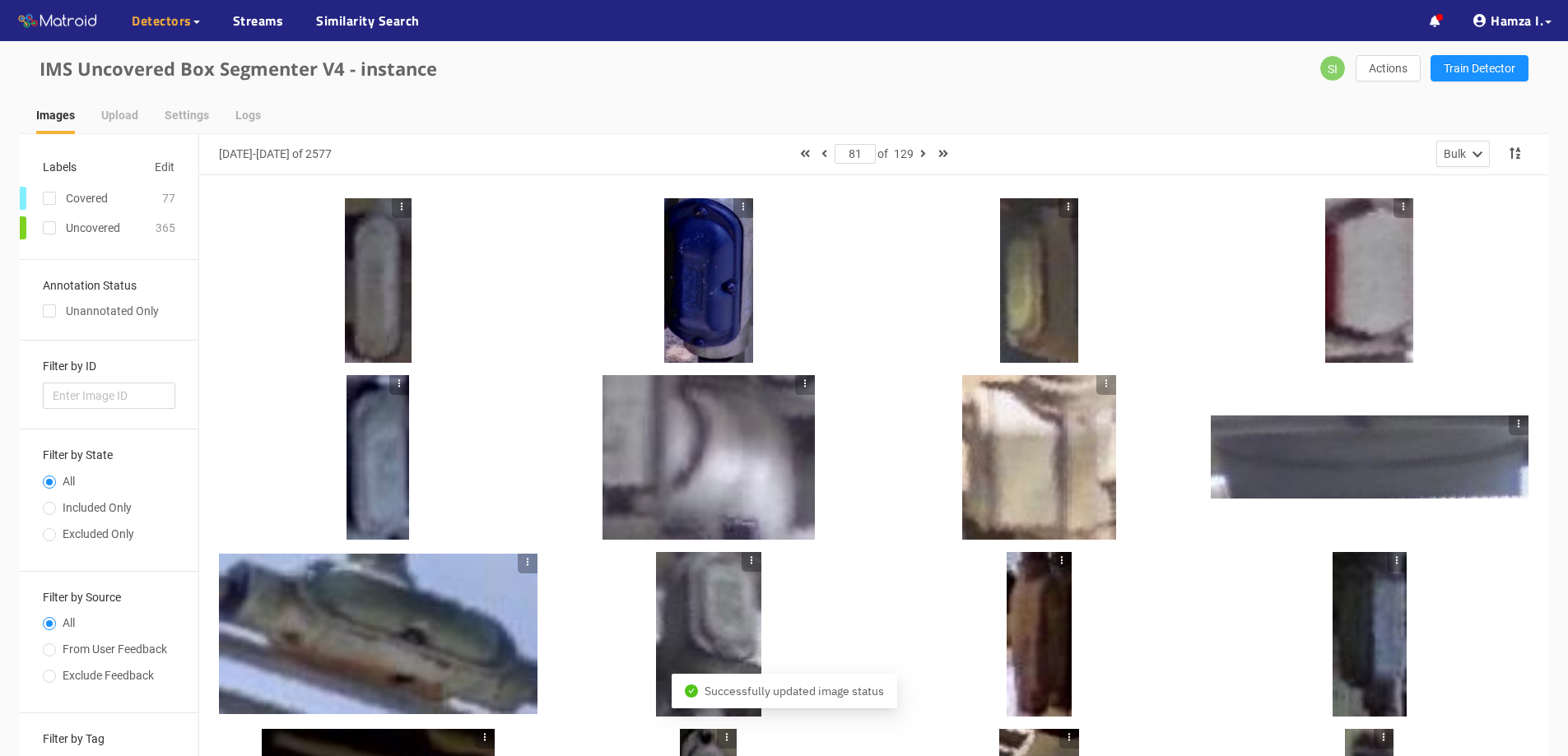
click at [402, 209] on icon "button" at bounding box center [401, 206] width 2 height 8
click at [427, 225] on li "Exclude image" at bounding box center [438, 233] width 96 height 27
click at [395, 378] on icon "button" at bounding box center [400, 384] width 12 height 12
click at [417, 407] on li "Exclude image" at bounding box center [436, 411] width 96 height 27
click at [745, 199] on button "button" at bounding box center [744, 208] width 20 height 20
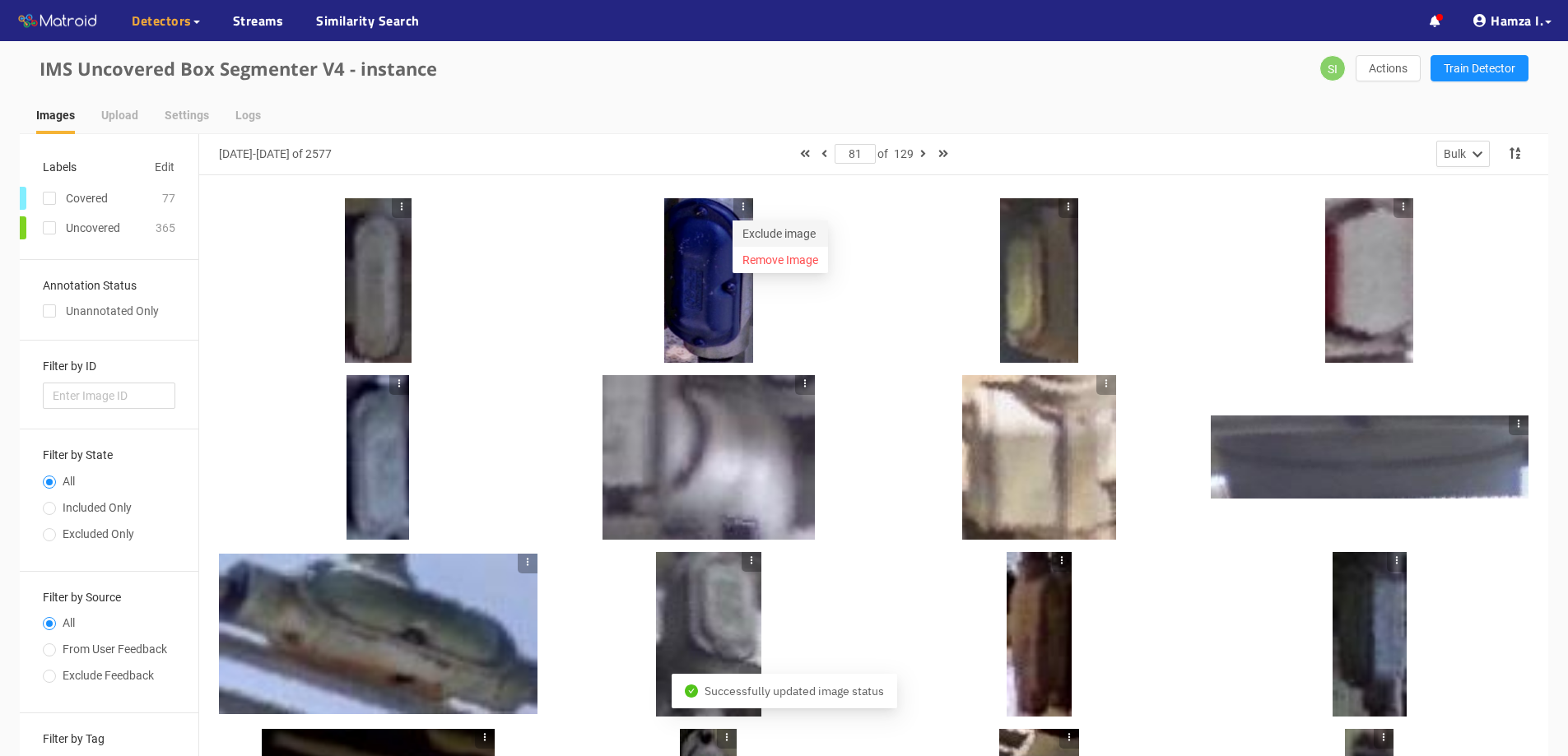
drag, startPoint x: 748, startPoint y: 233, endPoint x: 758, endPoint y: 271, distance: 39.3
click at [748, 234] on li "Exclude image" at bounding box center [780, 233] width 96 height 27
click at [1071, 203] on icon "button" at bounding box center [1068, 206] width 12 height 12
click at [1075, 225] on li "Exclude image" at bounding box center [1105, 233] width 96 height 27
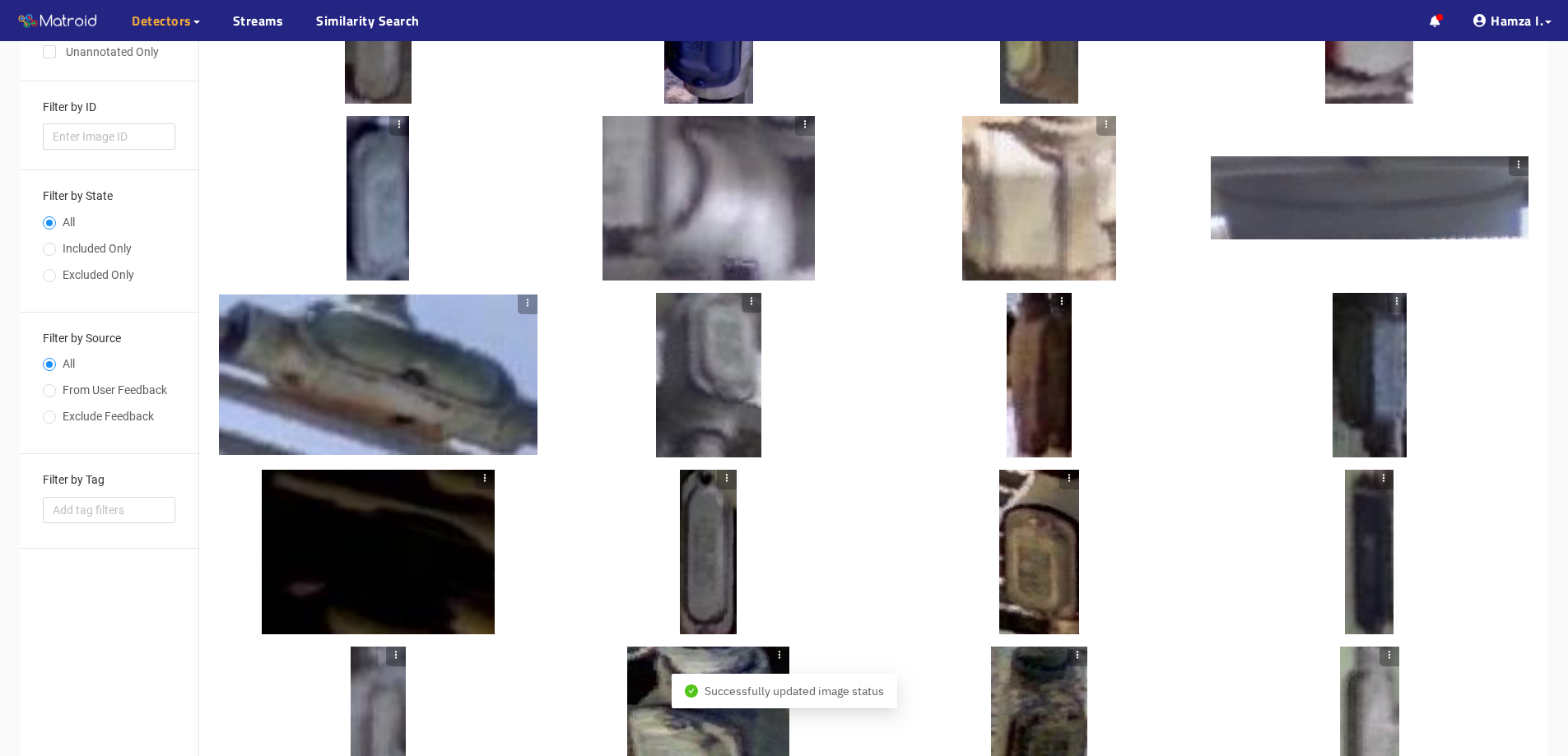
scroll to position [274, 0]
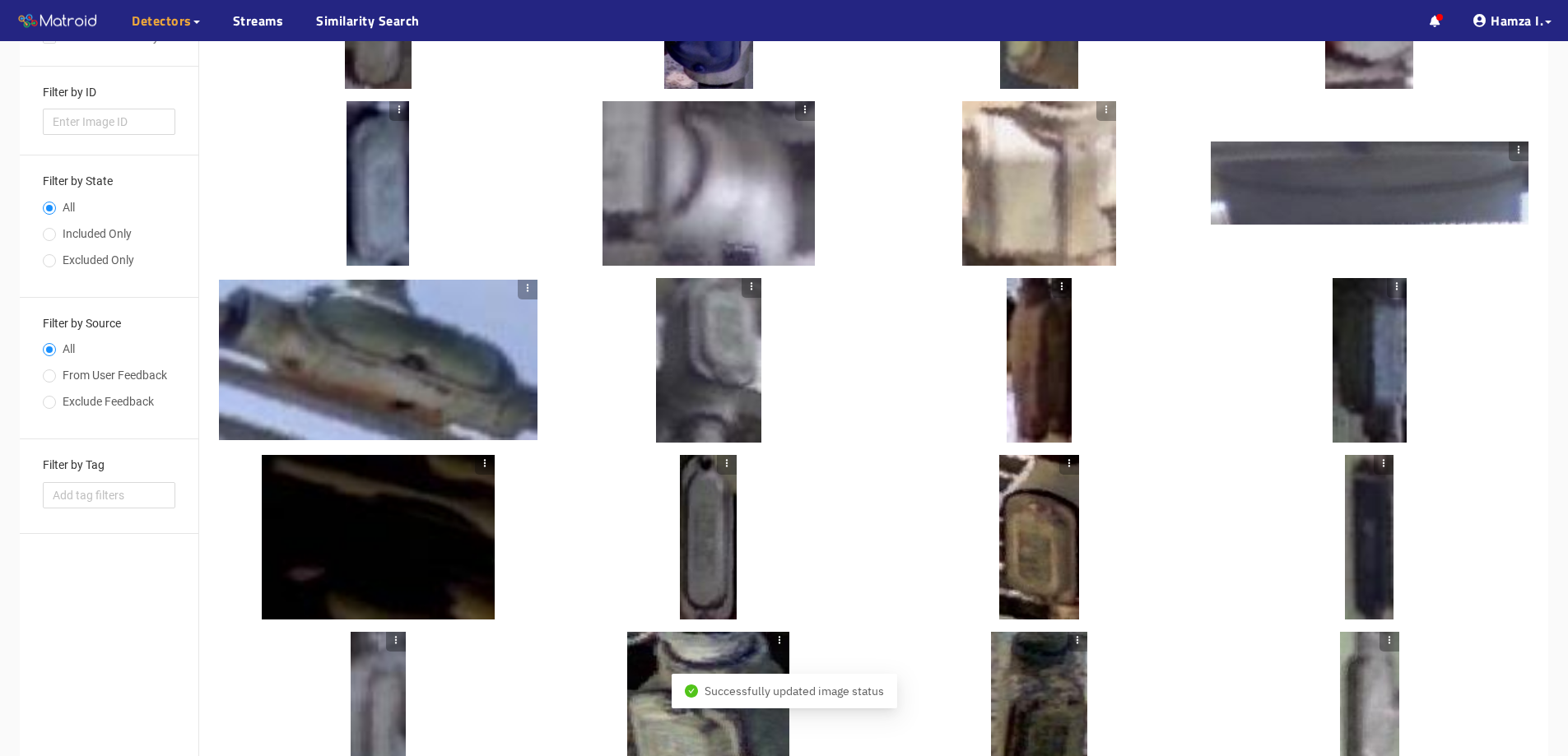
click at [753, 284] on icon "button" at bounding box center [751, 286] width 12 height 12
click at [760, 314] on li "Exclude image" at bounding box center [788, 313] width 96 height 27
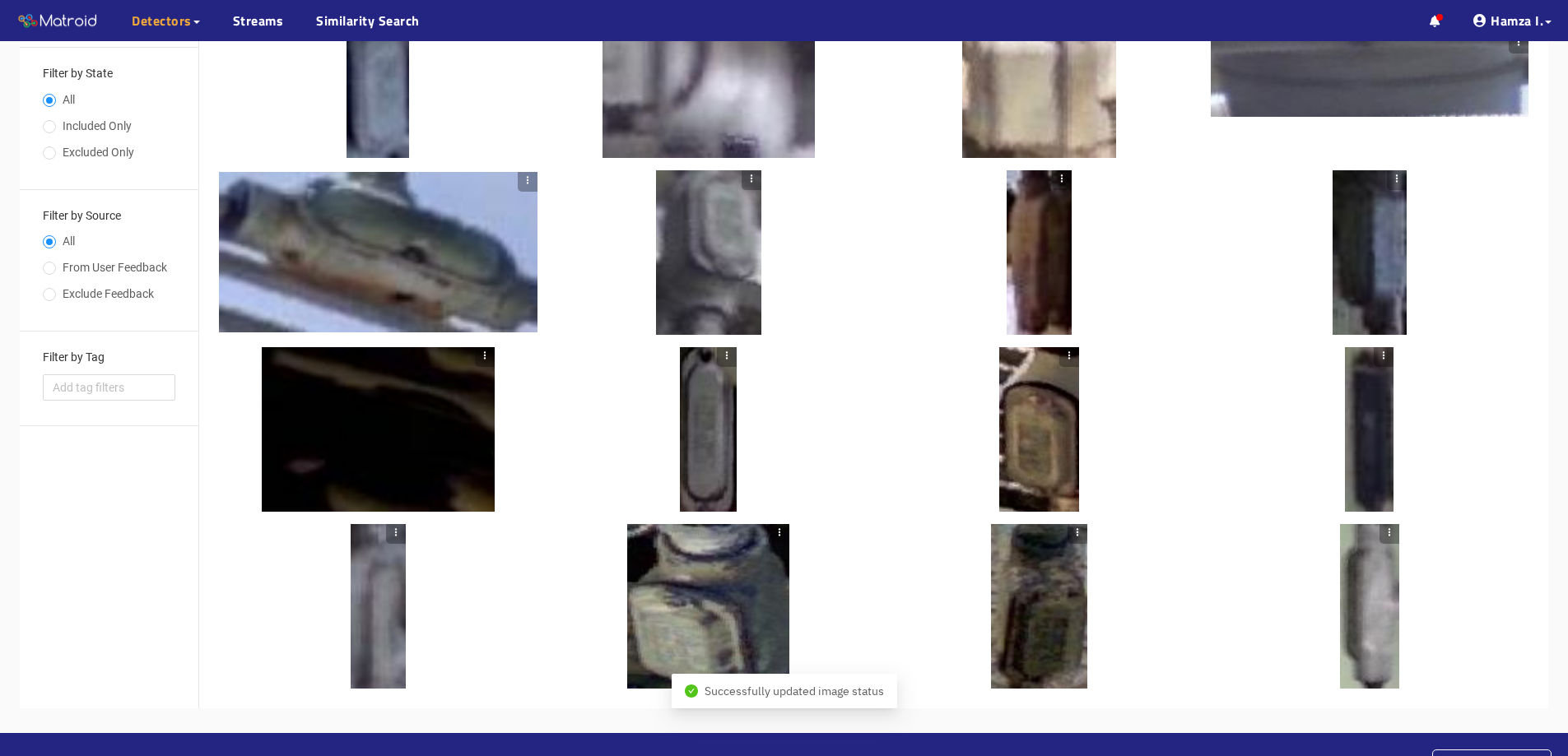
scroll to position [421, 0]
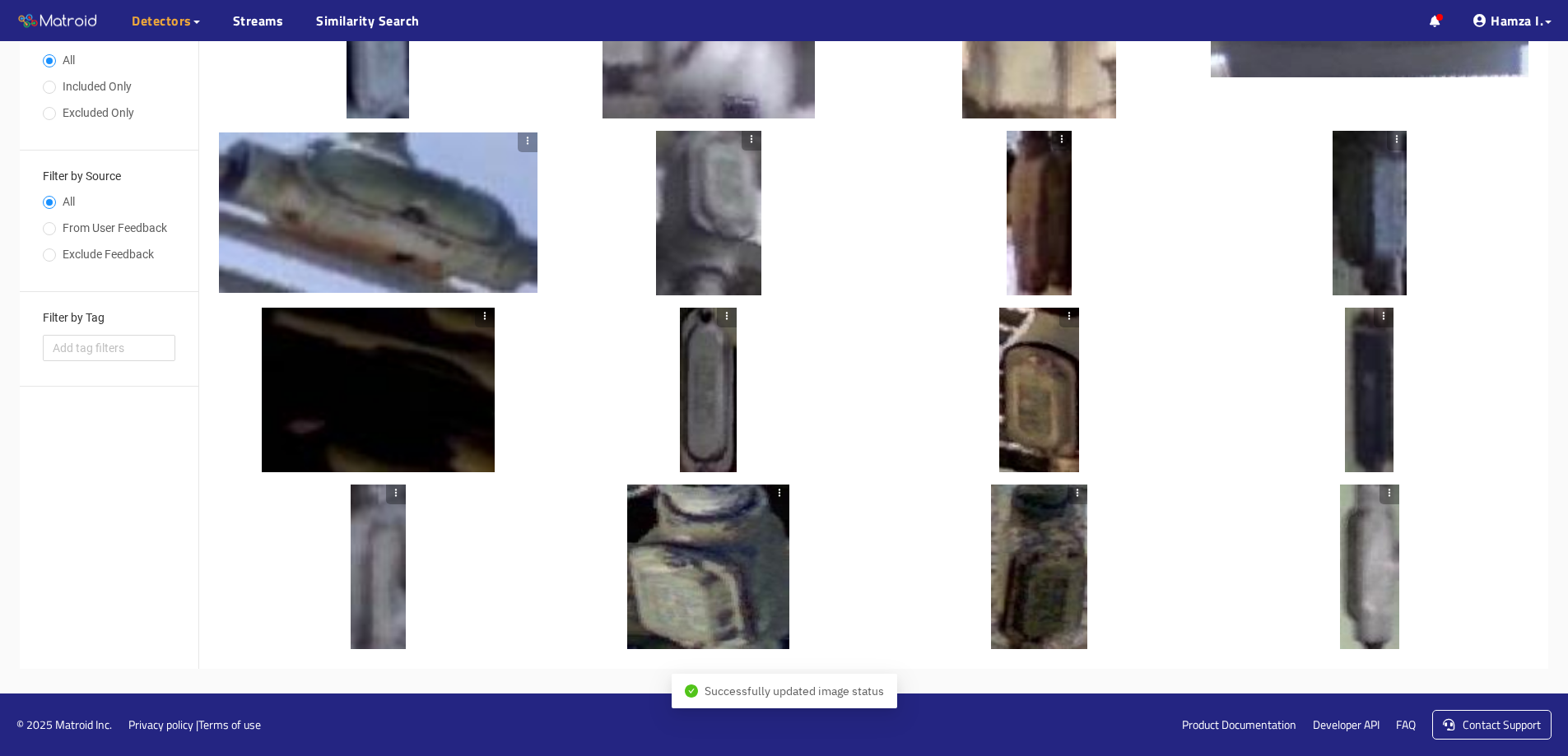
click at [729, 314] on icon "button" at bounding box center [727, 316] width 12 height 12
click at [744, 337] on li "Exclude image" at bounding box center [764, 342] width 96 height 27
click at [775, 491] on icon "button" at bounding box center [780, 493] width 12 height 12
click at [800, 520] on li "Exclude image" at bounding box center [818, 520] width 96 height 27
drag, startPoint x: 1069, startPoint y: 489, endPoint x: 1079, endPoint y: 493, distance: 10.8
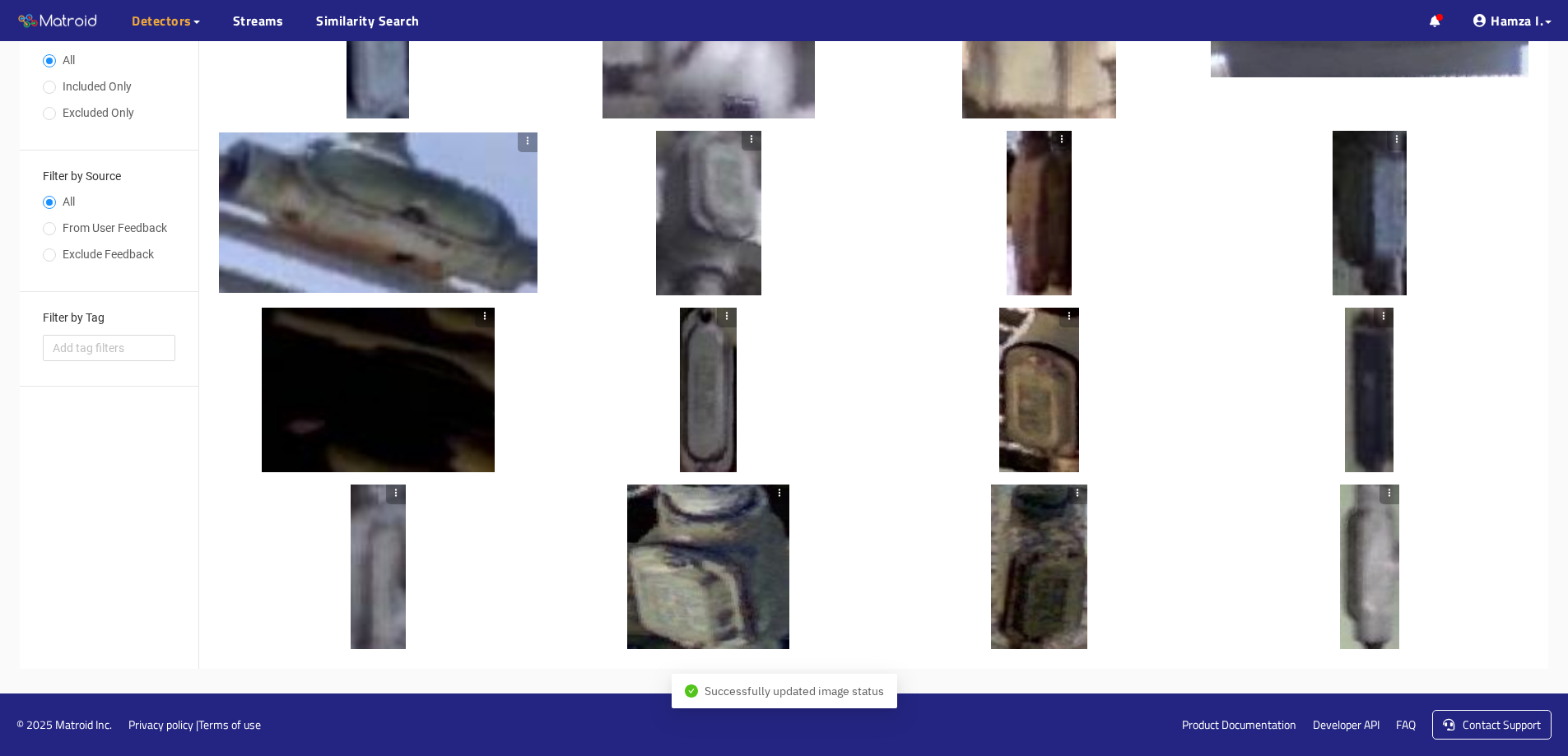
click at [1073, 489] on button "button" at bounding box center [1077, 494] width 20 height 20
click at [1085, 512] on li "Exclude image" at bounding box center [1115, 520] width 96 height 27
click at [1397, 492] on button "button" at bounding box center [1389, 494] width 20 height 20
click at [1397, 517] on li "Exclude image" at bounding box center [1427, 520] width 96 height 27
click at [1065, 314] on icon "button" at bounding box center [1069, 316] width 12 height 12
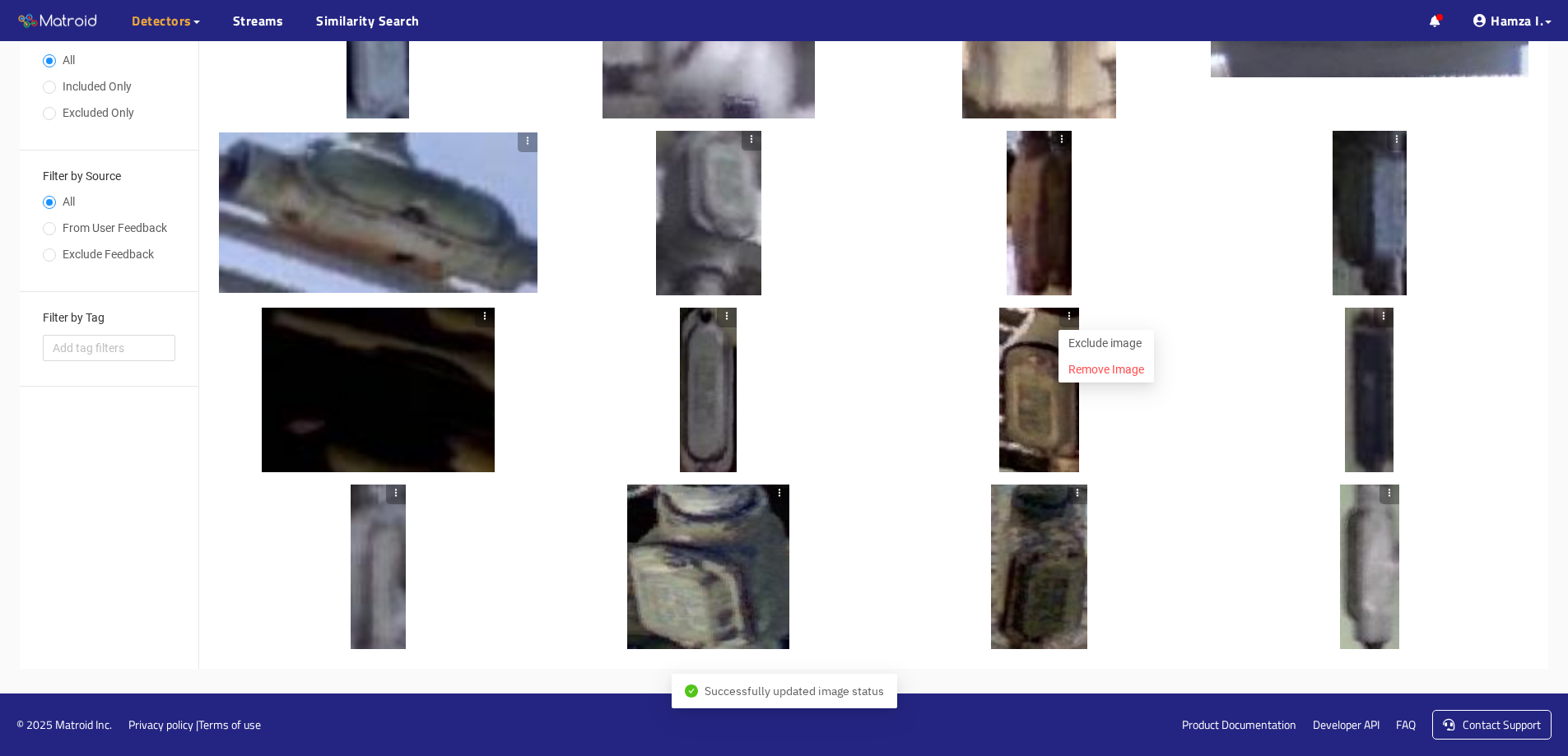
click at [1082, 339] on li "Exclude image" at bounding box center [1106, 342] width 96 height 27
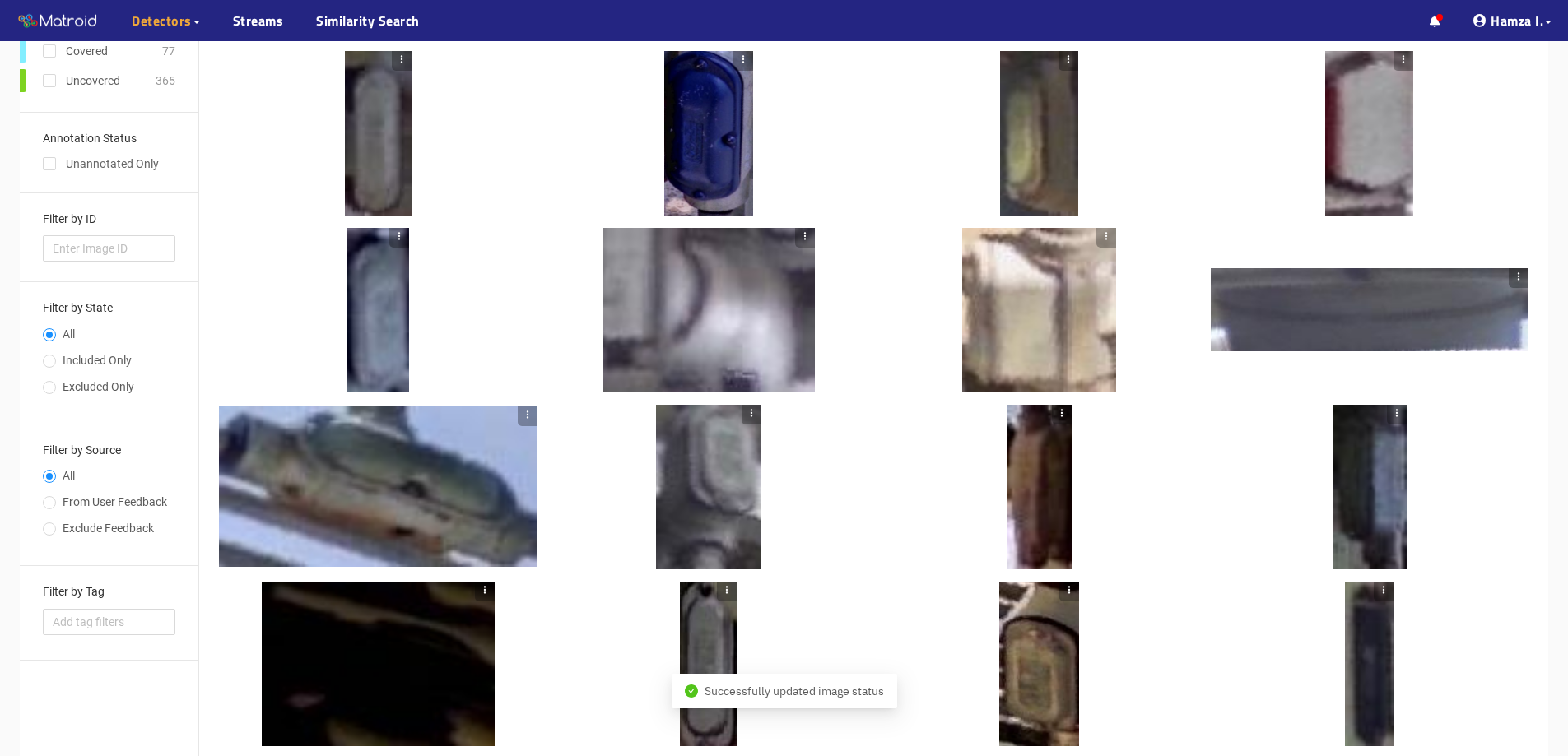
click at [1407, 410] on div at bounding box center [1370, 487] width 319 height 165
click at [1396, 414] on icon "button" at bounding box center [1397, 413] width 2 height 8
click at [1406, 431] on li "Exclude image" at bounding box center [1434, 440] width 96 height 27
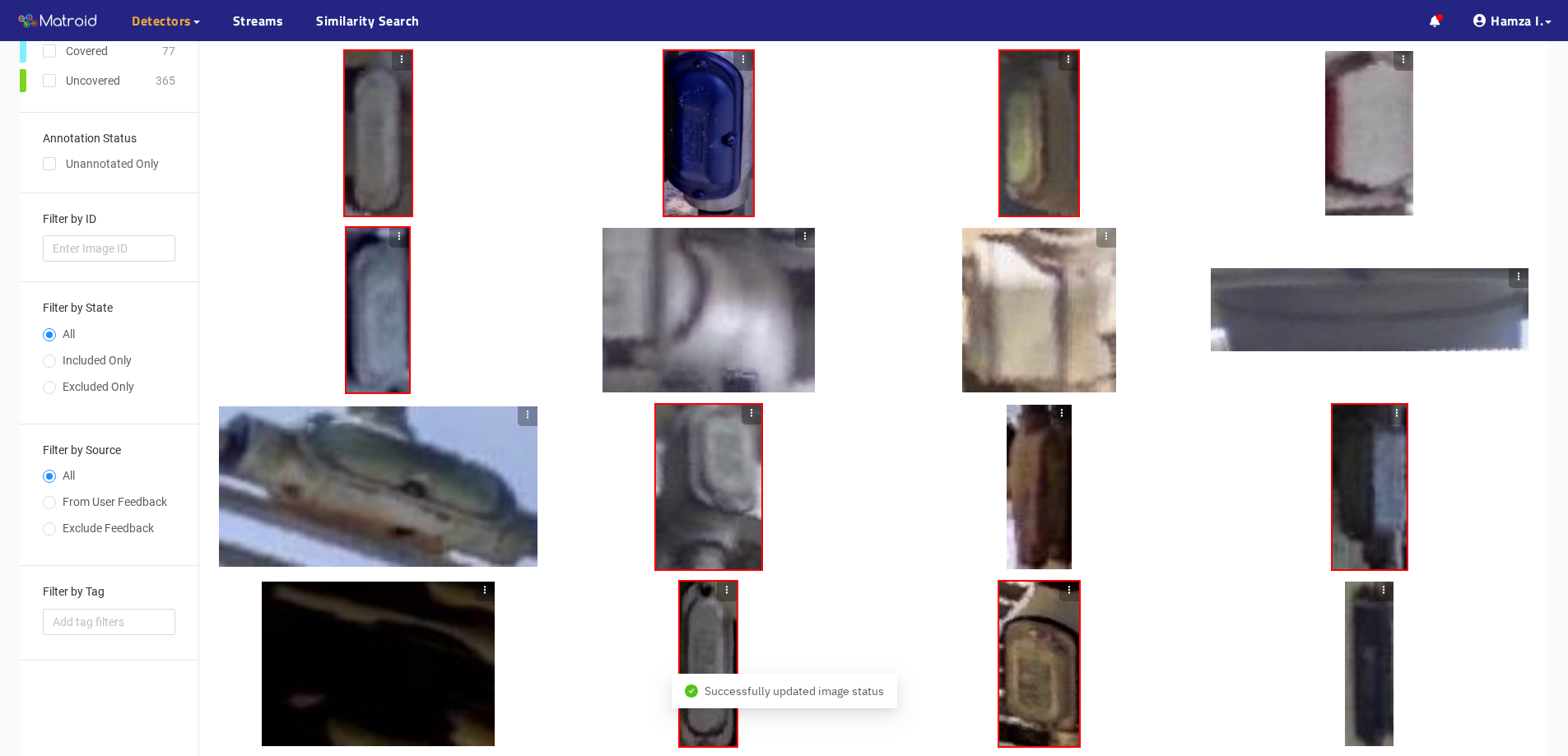
click at [526, 416] on icon "button" at bounding box center [528, 415] width 12 height 12
click at [550, 437] on li "Exclude image" at bounding box center [565, 442] width 96 height 27
drag, startPoint x: 524, startPoint y: 405, endPoint x: 542, endPoint y: 390, distance: 23.4
click at [532, 403] on div at bounding box center [874, 485] width 1350 height 915
click at [530, 418] on icon "button" at bounding box center [528, 415] width 12 height 12
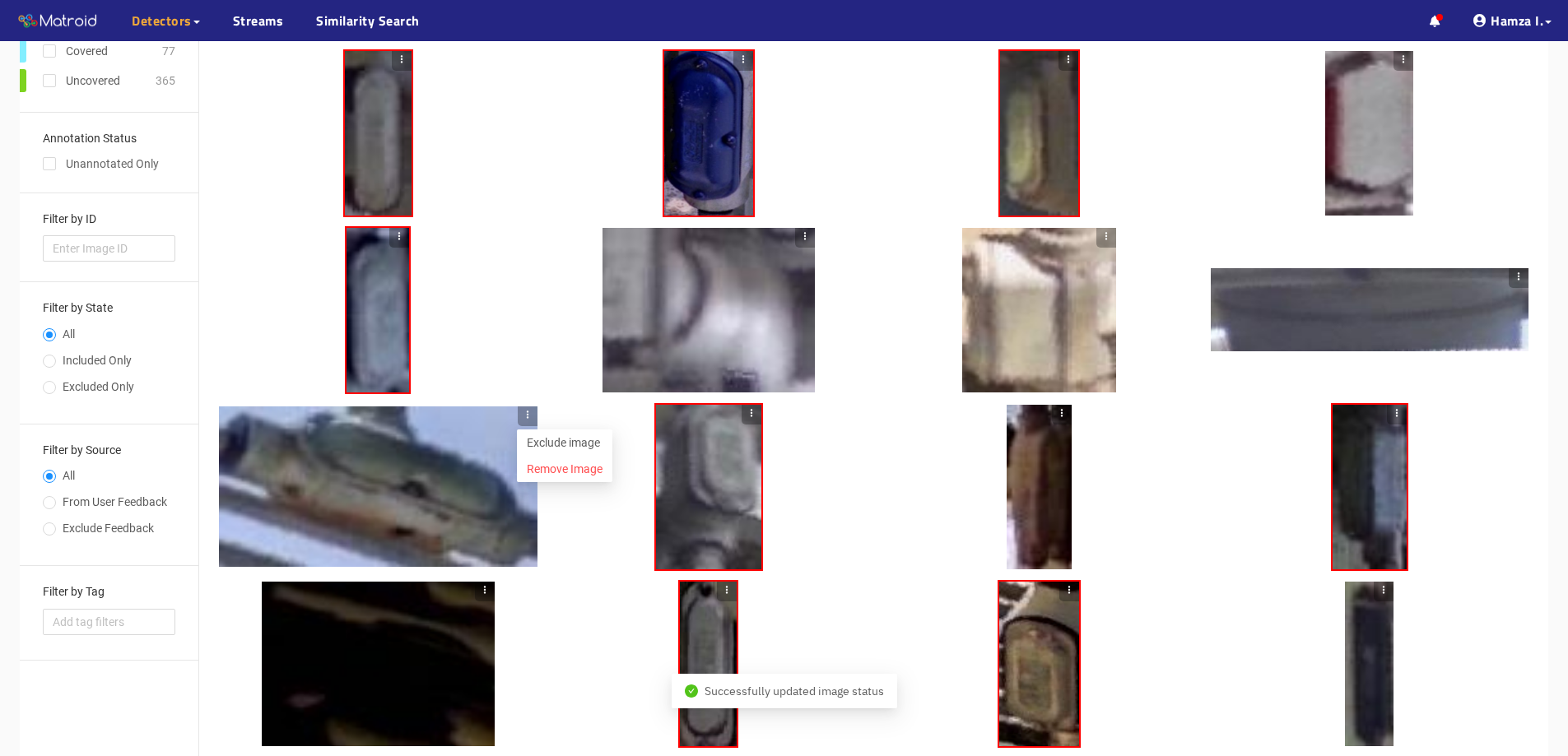
click at [548, 431] on li "Exclude image" at bounding box center [565, 442] width 96 height 27
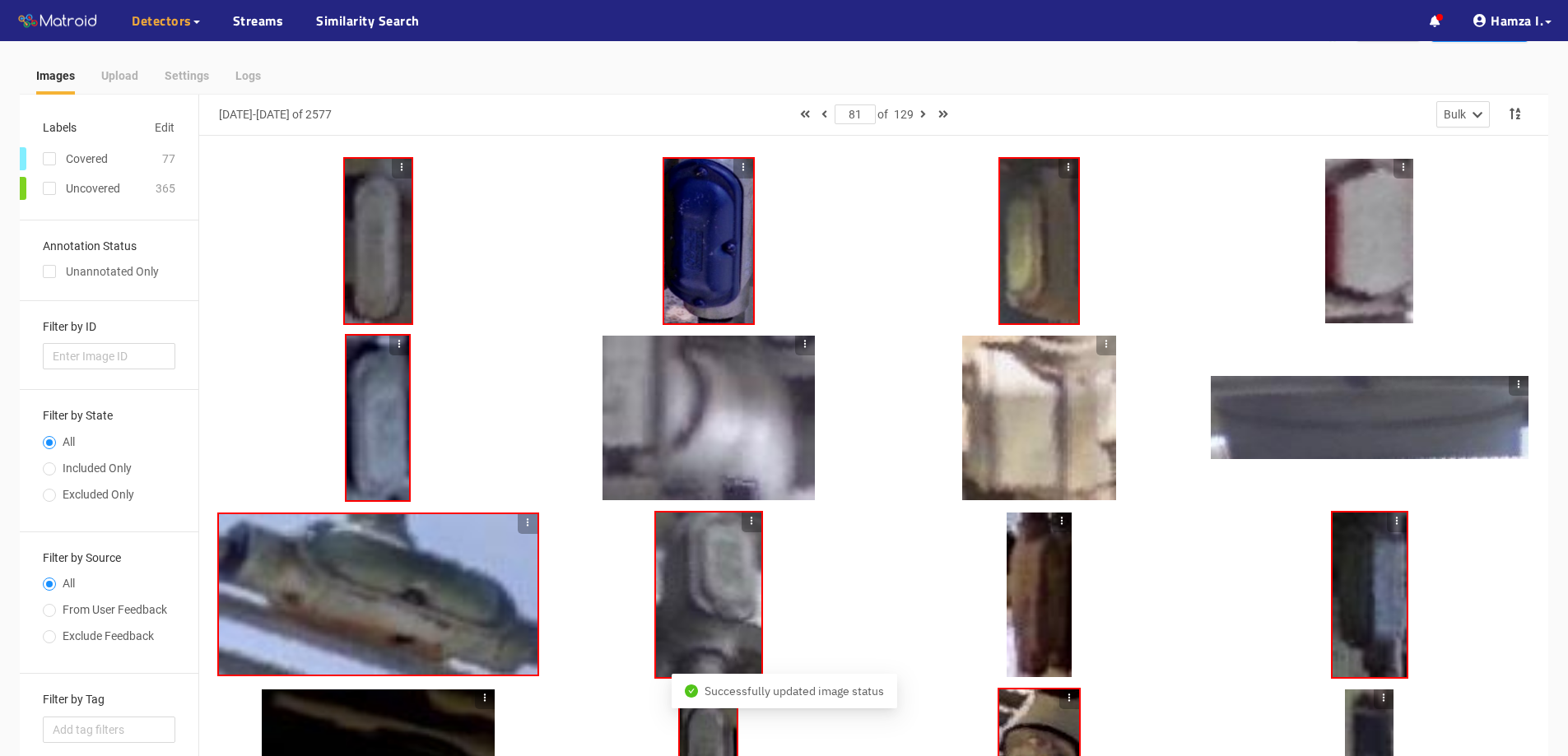
scroll to position [0, 0]
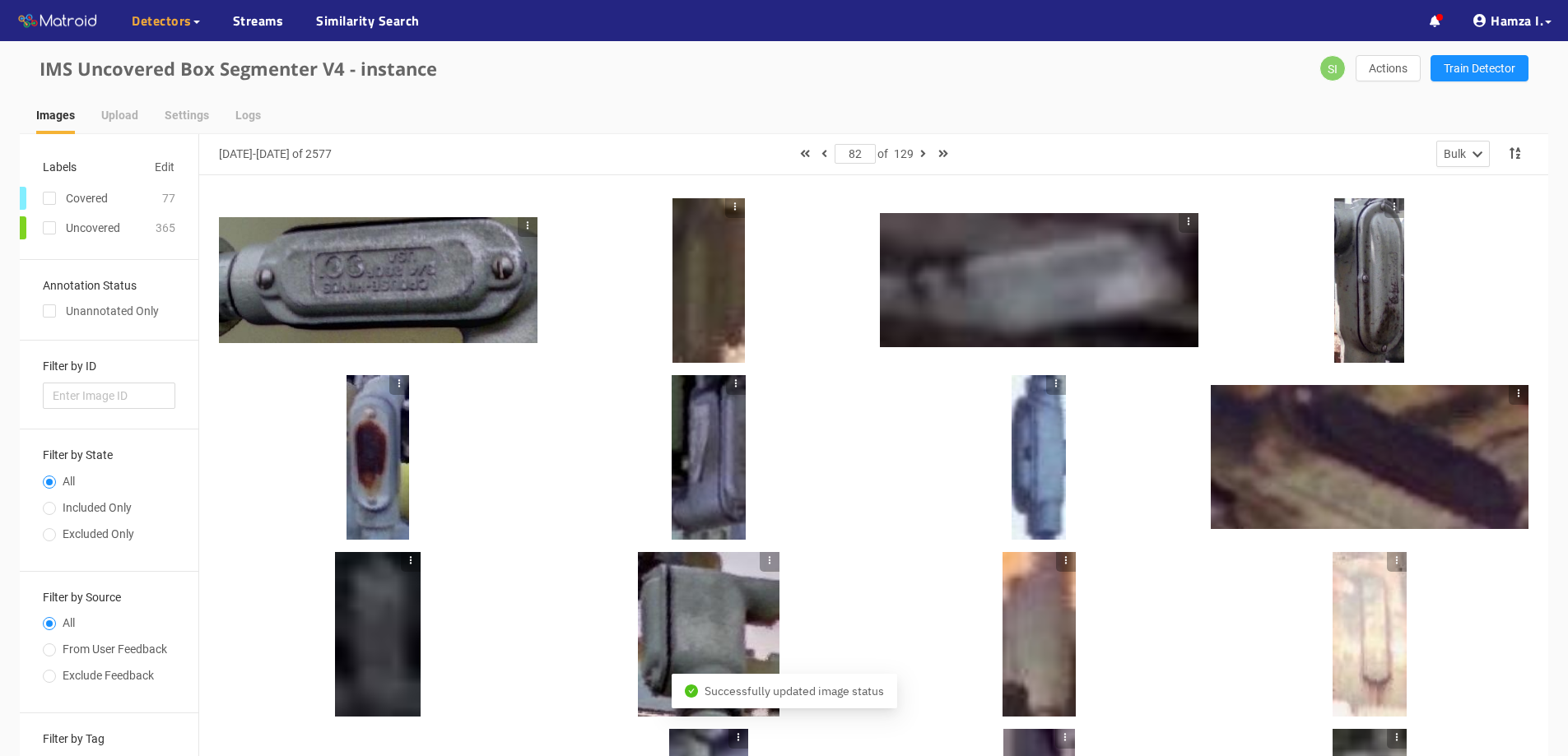
click at [532, 219] on button "button" at bounding box center [527, 227] width 20 height 20
click at [543, 255] on li "Exclude image" at bounding box center [565, 253] width 96 height 27
click at [1396, 202] on icon "button" at bounding box center [1395, 206] width 12 height 12
click at [1397, 228] on li "Exclude image" at bounding box center [1432, 233] width 96 height 27
click at [396, 383] on icon "button" at bounding box center [400, 384] width 12 height 12
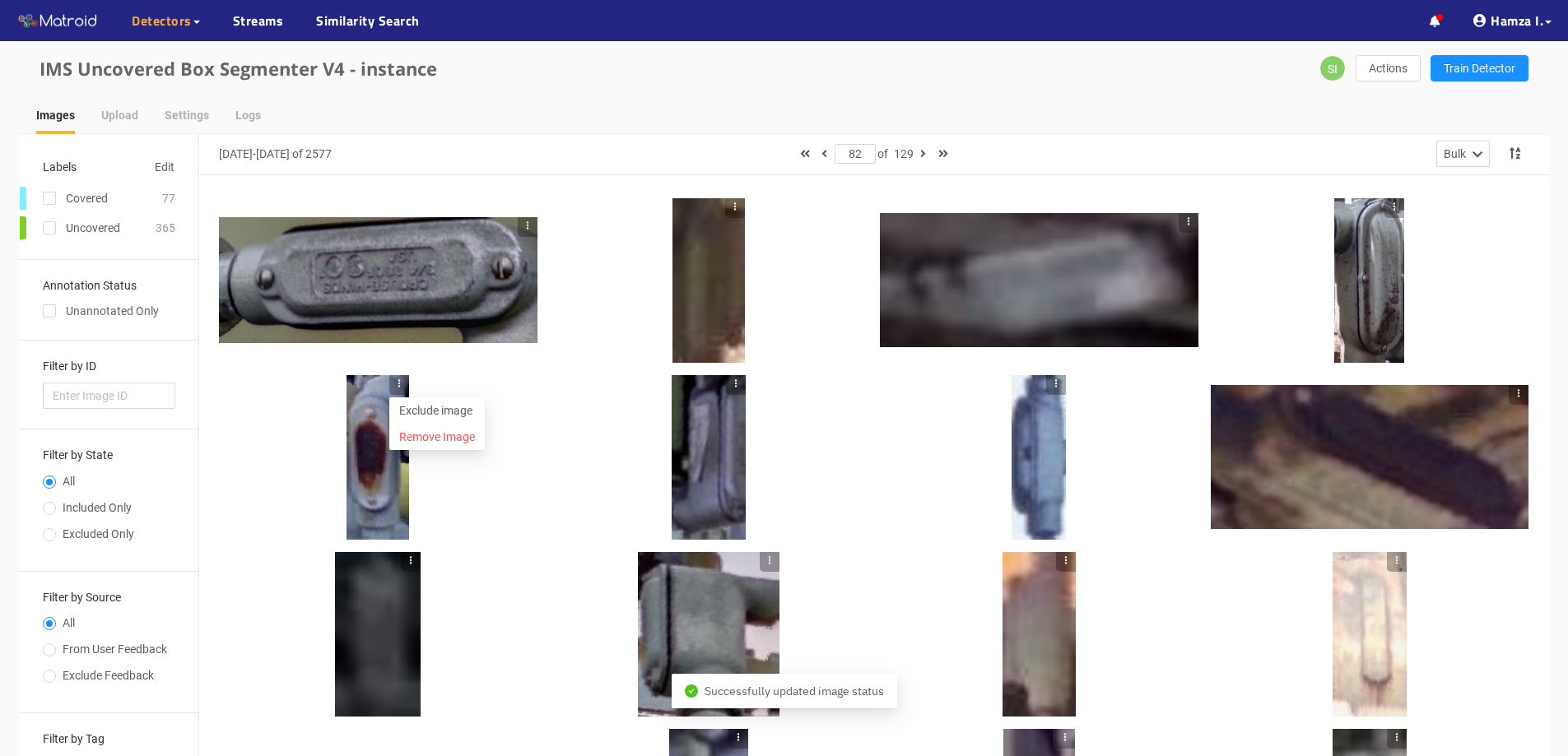
click at [431, 411] on li "Exclude image" at bounding box center [436, 411] width 96 height 27
click at [742, 392] on button "button" at bounding box center [736, 385] width 20 height 20
click at [756, 402] on li "Exclude image" at bounding box center [773, 411] width 96 height 27
click at [1058, 379] on icon "button" at bounding box center [1057, 384] width 12 height 12
click at [1067, 410] on li "Exclude image" at bounding box center [1094, 411] width 96 height 27
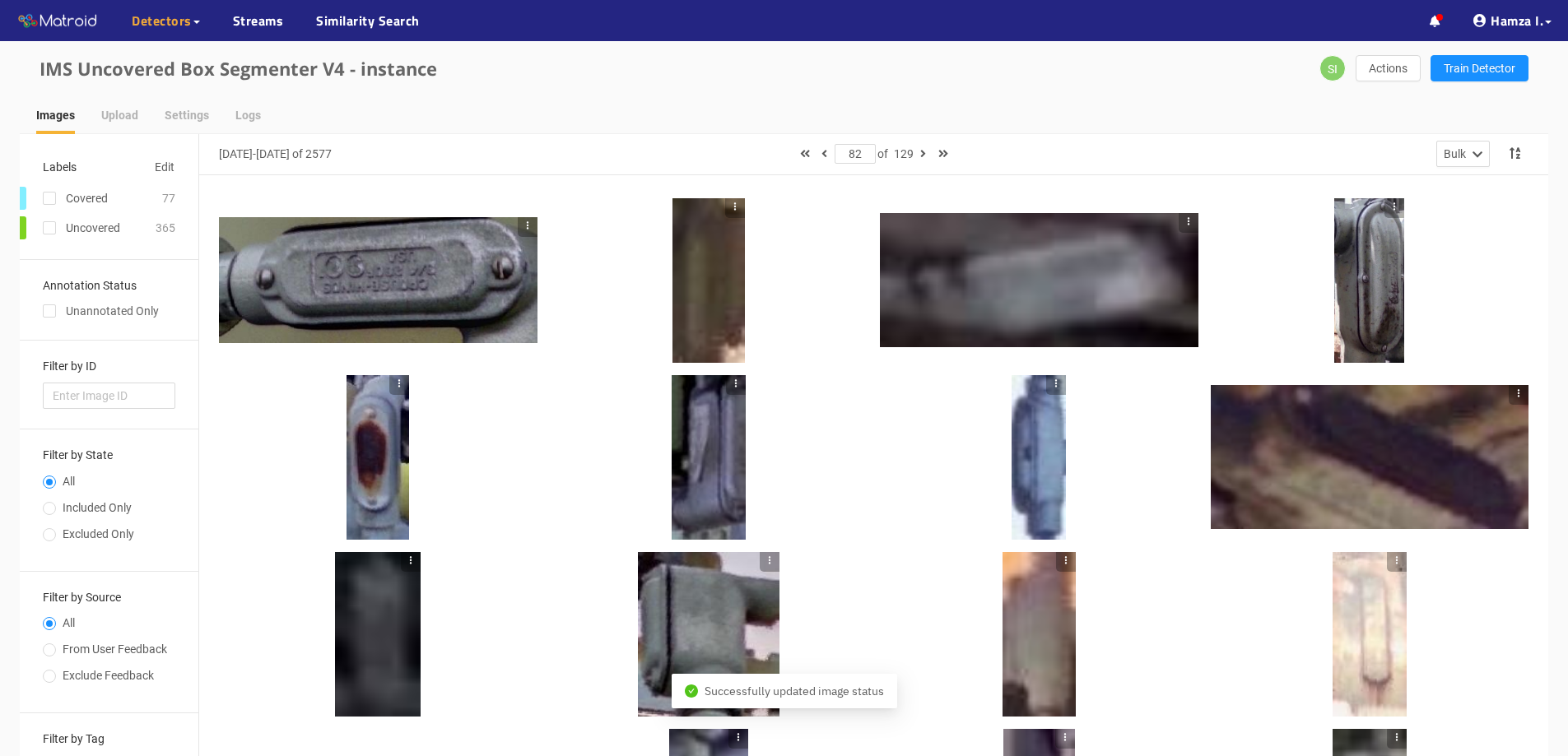
click at [1519, 391] on icon "button" at bounding box center [1519, 394] width 12 height 12
click at [1522, 410] on li "Exclude image" at bounding box center [1481, 421] width 96 height 27
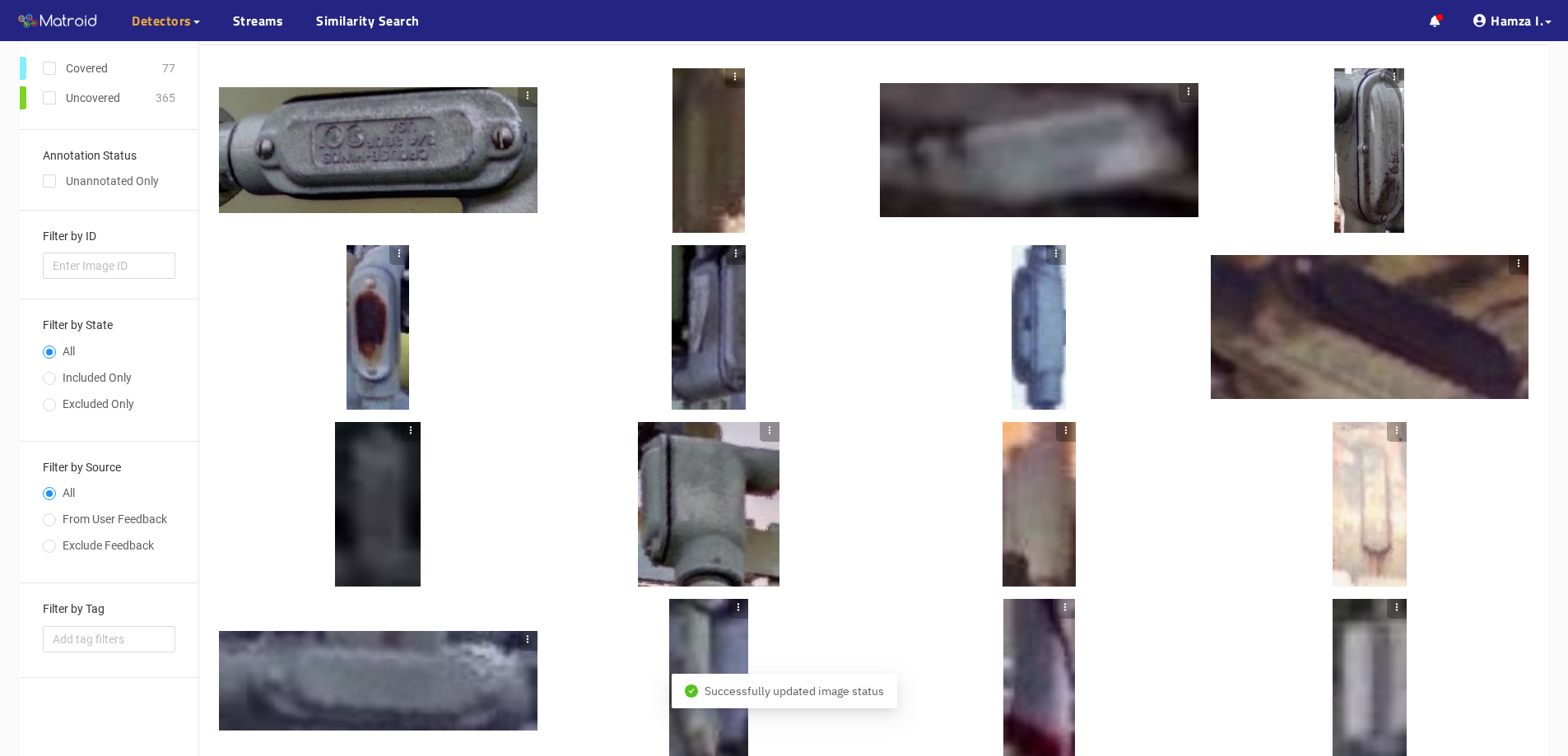
scroll to position [274, 0]
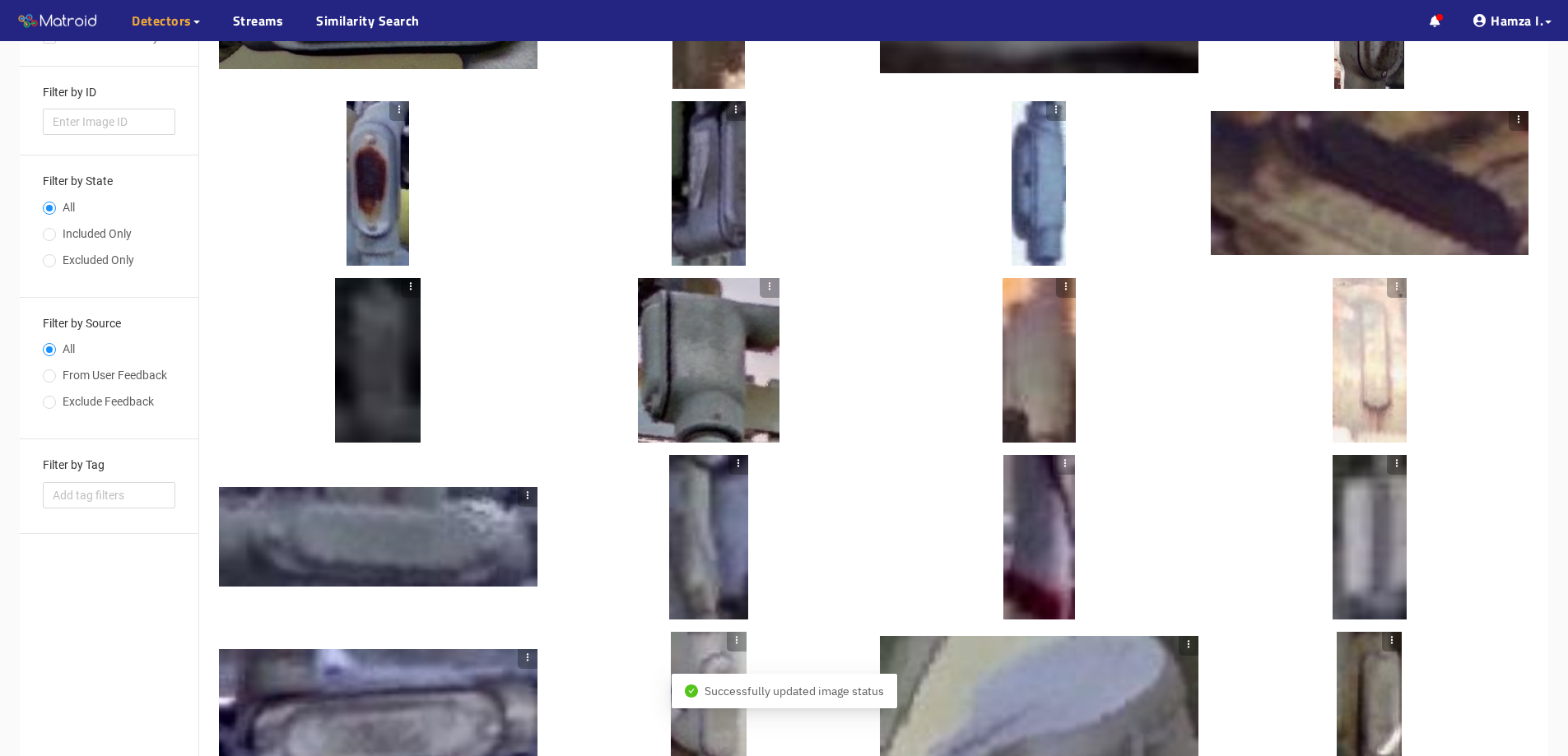
click at [768, 285] on icon "button" at bounding box center [770, 286] width 12 height 12
click at [785, 316] on li "Exclude image" at bounding box center [807, 313] width 96 height 27
click at [1402, 289] on icon "button" at bounding box center [1397, 286] width 12 height 12
click at [1410, 317] on li "Exclude image" at bounding box center [1434, 313] width 96 height 27
click at [525, 500] on icon "button" at bounding box center [528, 495] width 12 height 12
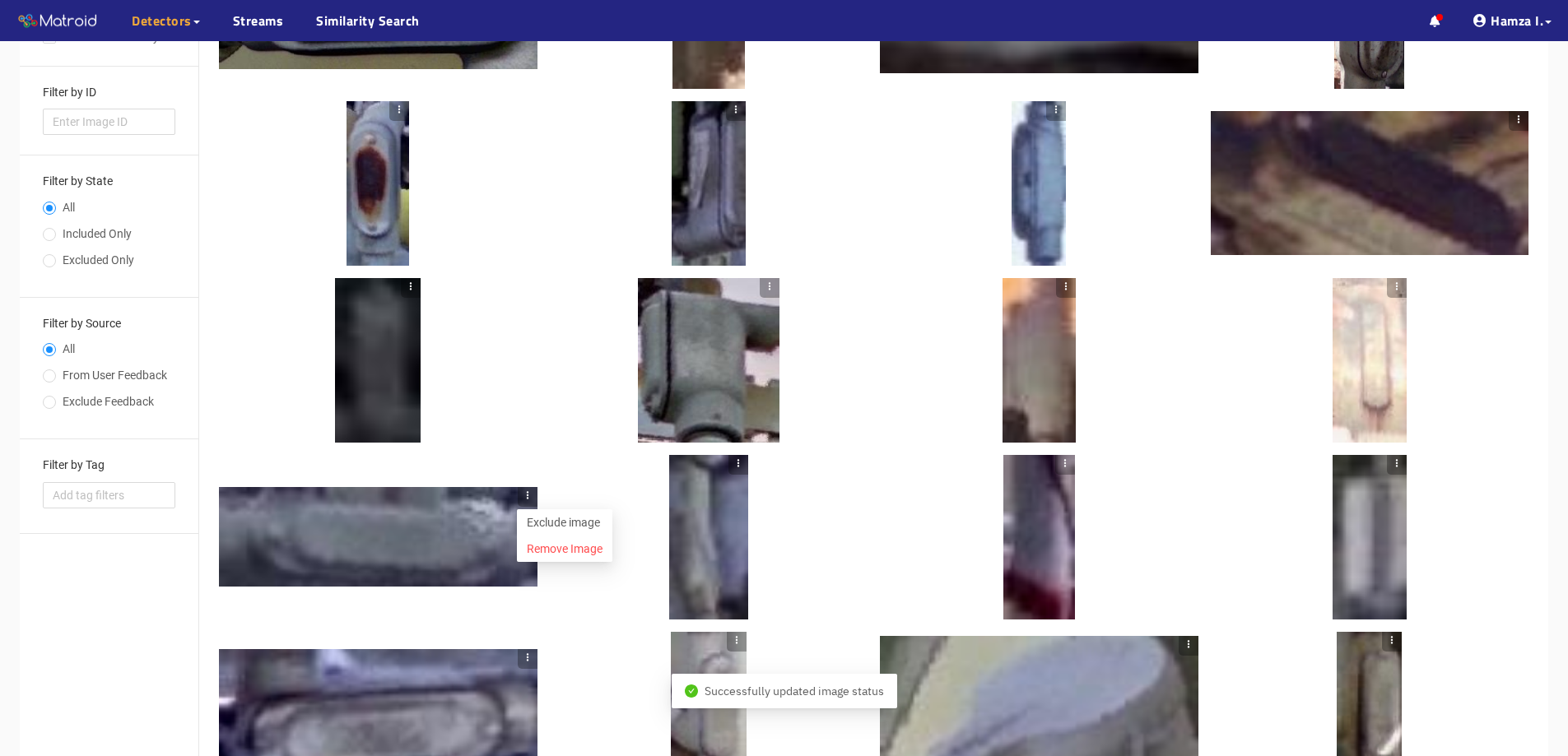
drag, startPoint x: 546, startPoint y: 520, endPoint x: 576, endPoint y: 515, distance: 30.4
click at [547, 521] on li "Exclude image" at bounding box center [565, 522] width 96 height 27
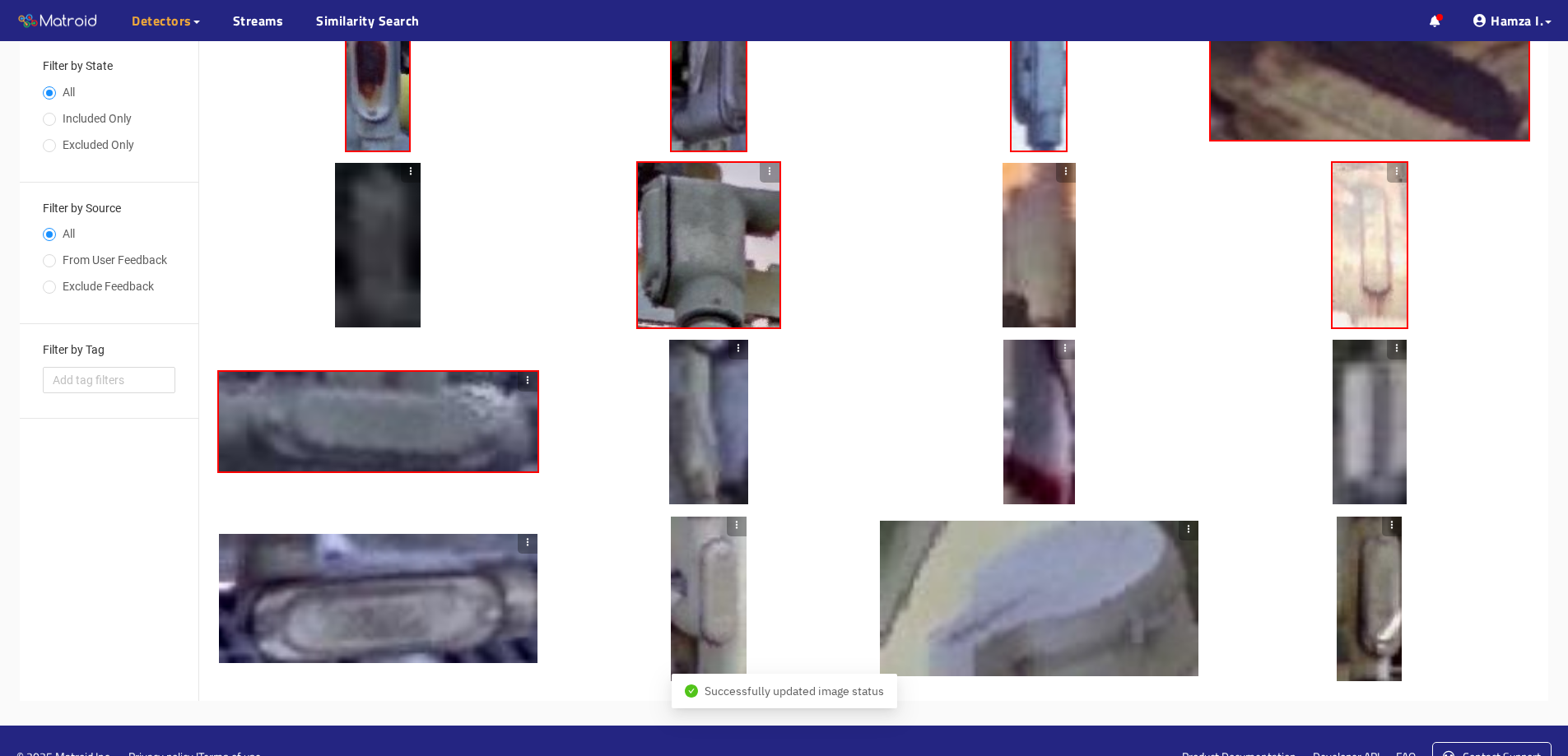
scroll to position [421, 0]
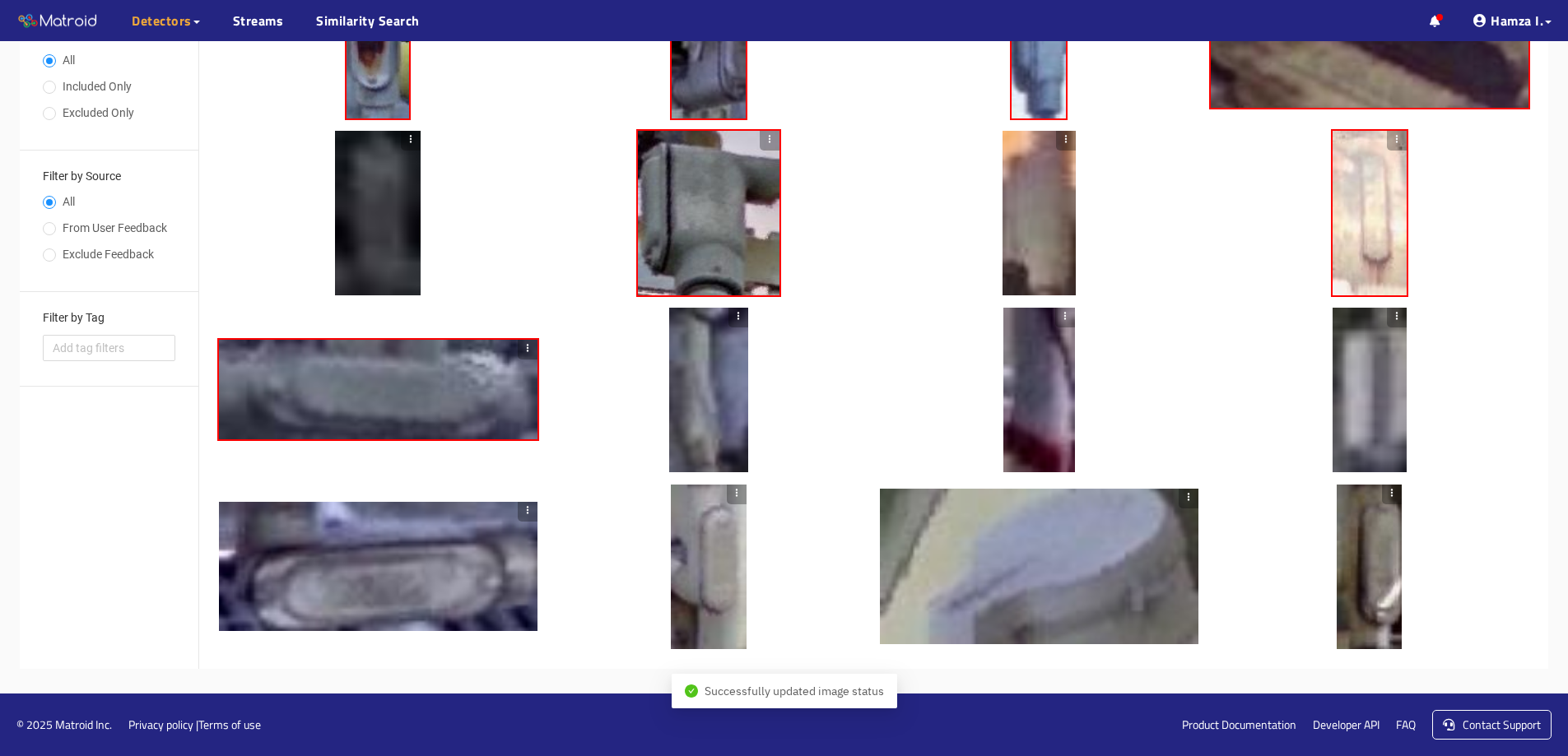
click at [531, 515] on icon "button" at bounding box center [528, 510] width 12 height 12
click at [547, 530] on li "Exclude image" at bounding box center [565, 538] width 96 height 27
click at [728, 492] on button "button" at bounding box center [737, 494] width 20 height 20
click at [746, 515] on li "Exclude image" at bounding box center [774, 520] width 96 height 27
click at [1396, 491] on icon "button" at bounding box center [1392, 493] width 12 height 12
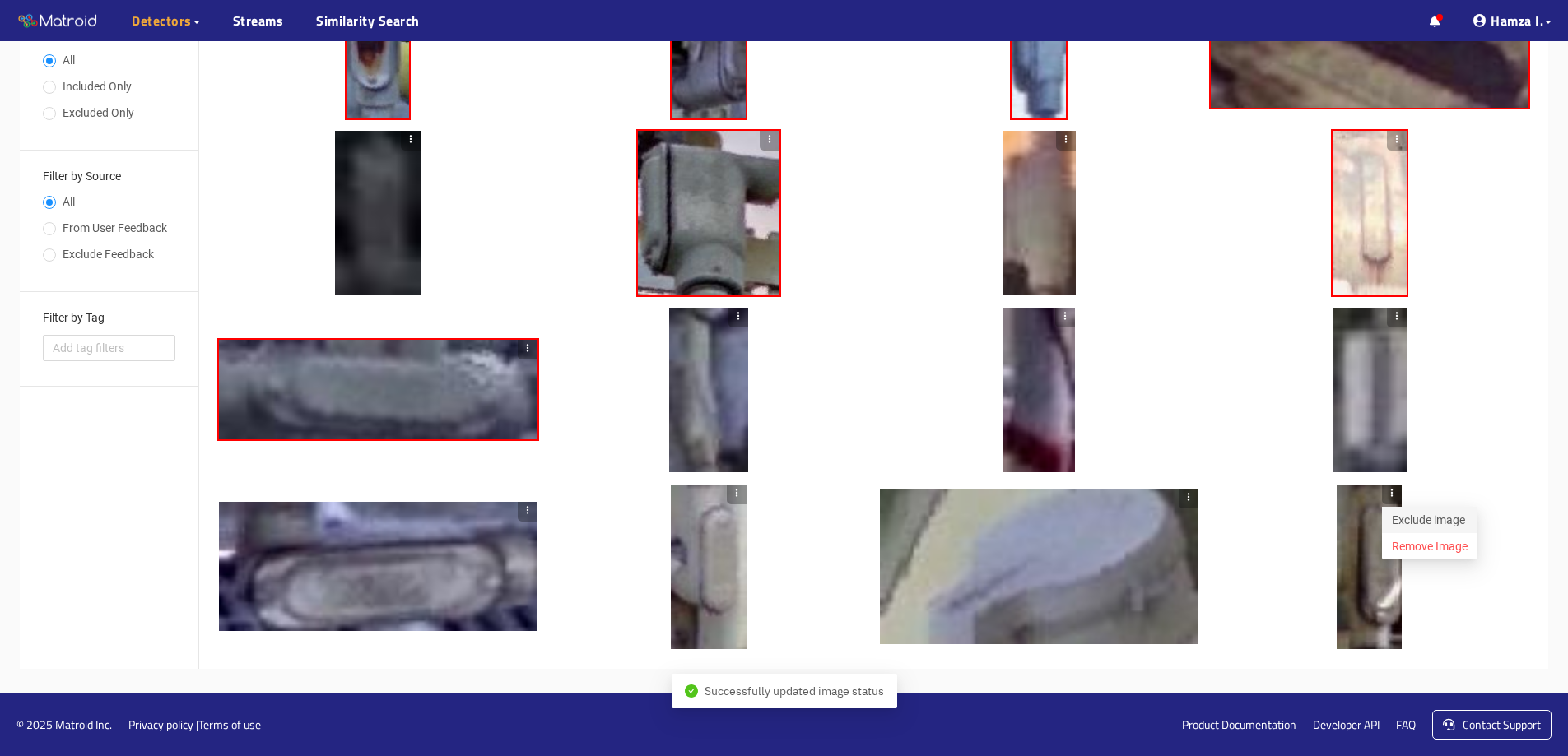
click at [1407, 512] on li "Exclude image" at bounding box center [1430, 520] width 96 height 27
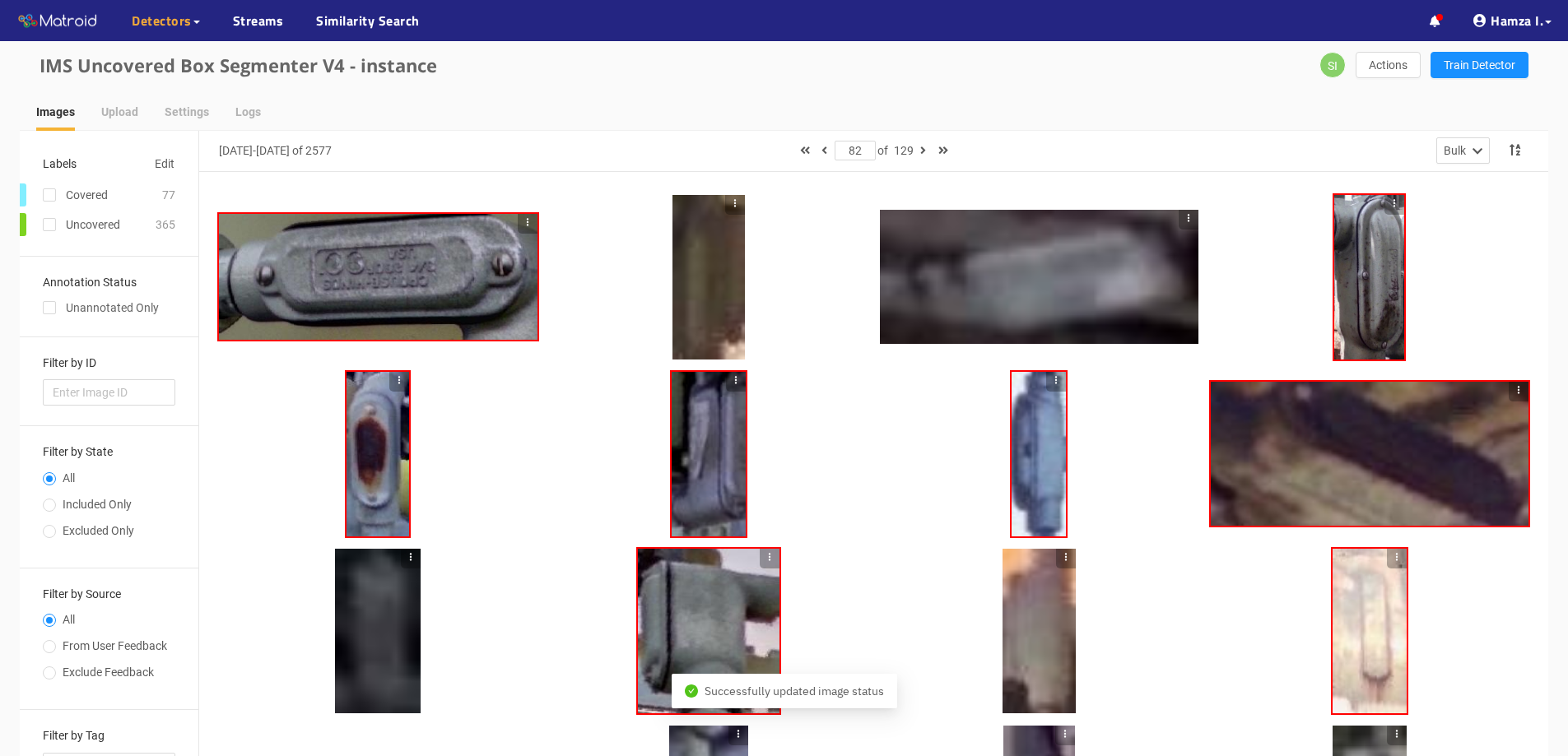
scroll to position [0, 0]
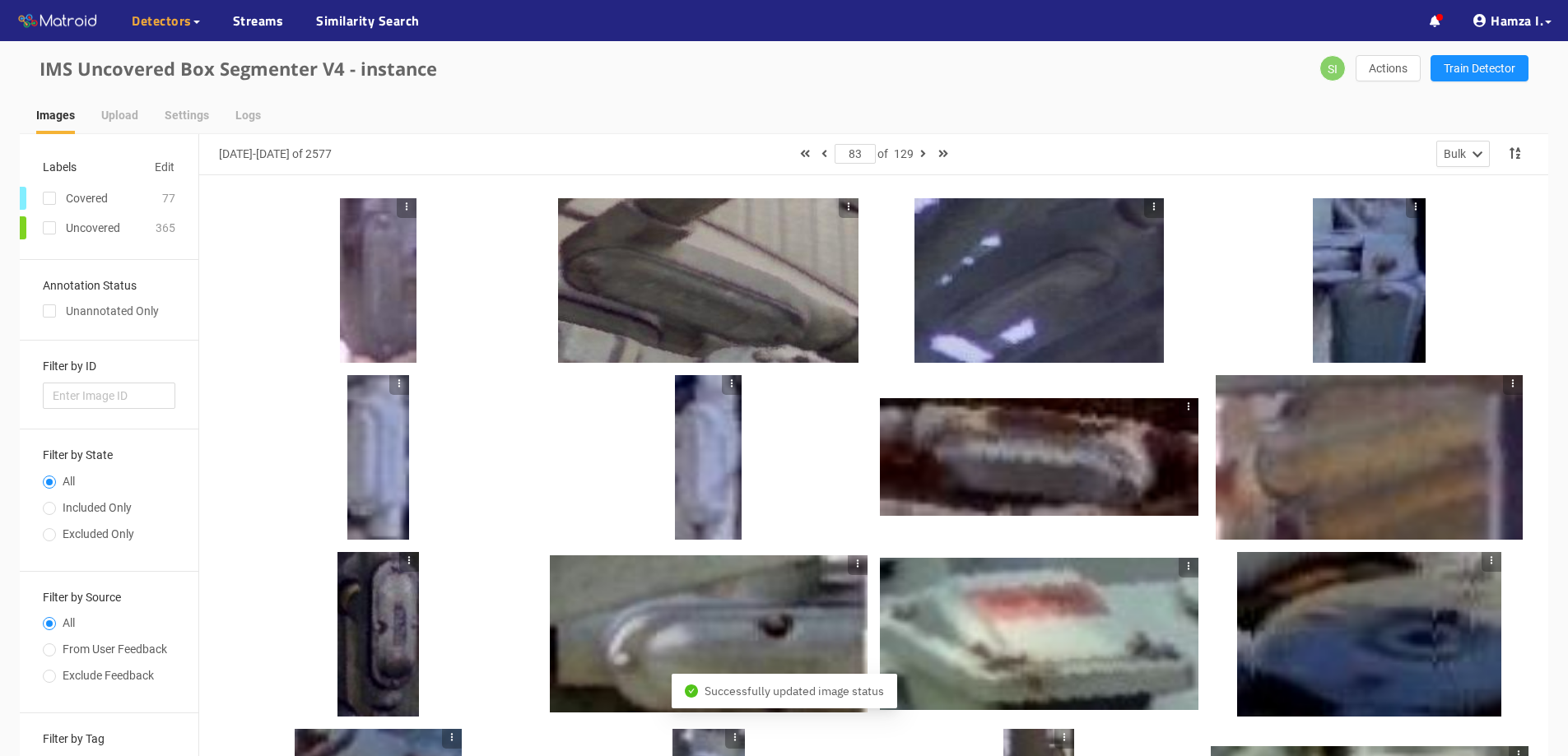
drag, startPoint x: 399, startPoint y: 205, endPoint x: 411, endPoint y: 215, distance: 15.6
click at [401, 205] on button "button" at bounding box center [407, 208] width 20 height 20
click at [429, 230] on li "Exclude image" at bounding box center [444, 233] width 96 height 27
click at [847, 205] on icon "button" at bounding box center [849, 206] width 12 height 12
click at [858, 232] on li "Exclude image" at bounding box center [887, 233] width 96 height 27
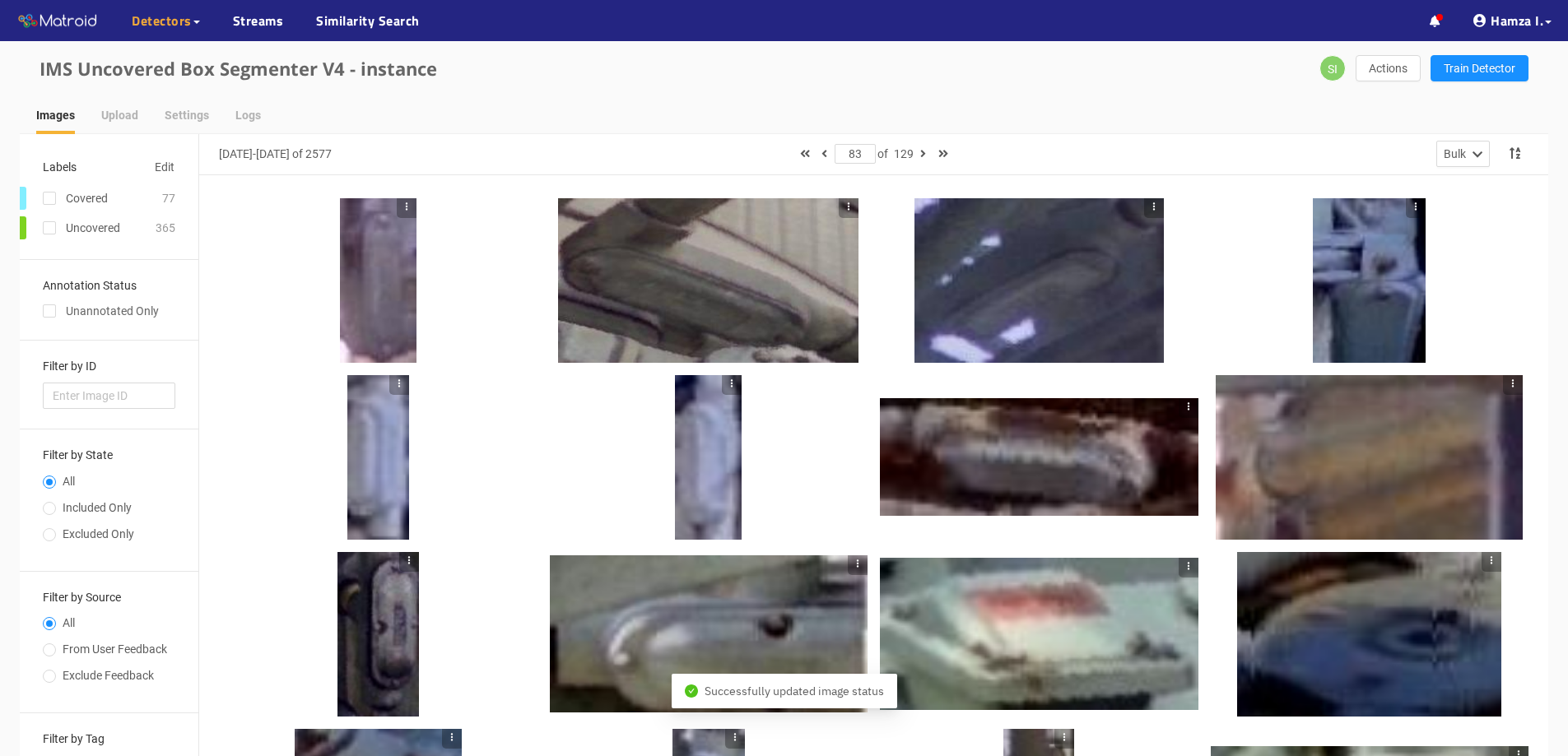
click at [1153, 205] on icon "button" at bounding box center [1154, 206] width 12 height 12
click at [1150, 236] on li "Exclude image" at bounding box center [1191, 233] width 96 height 27
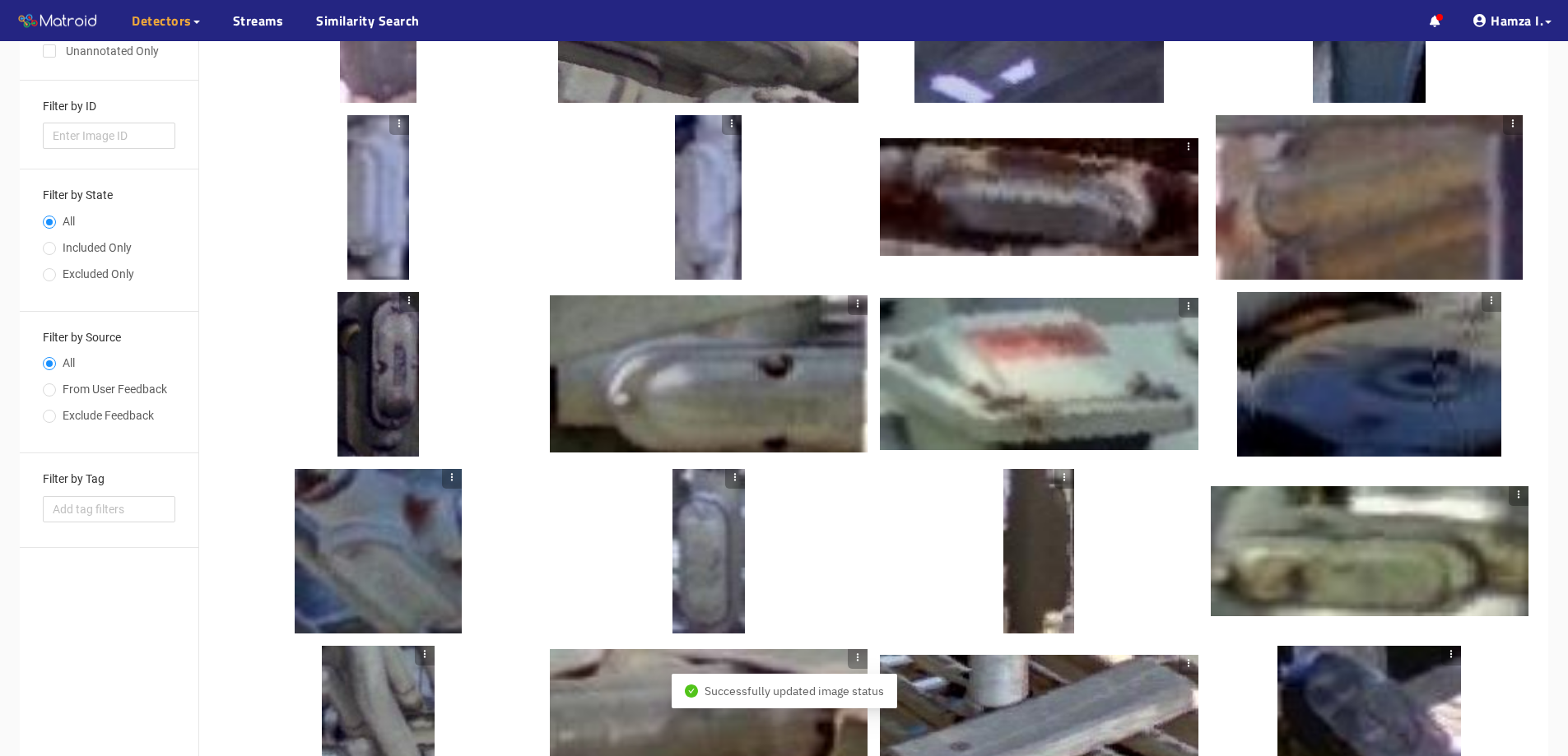
scroll to position [274, 0]
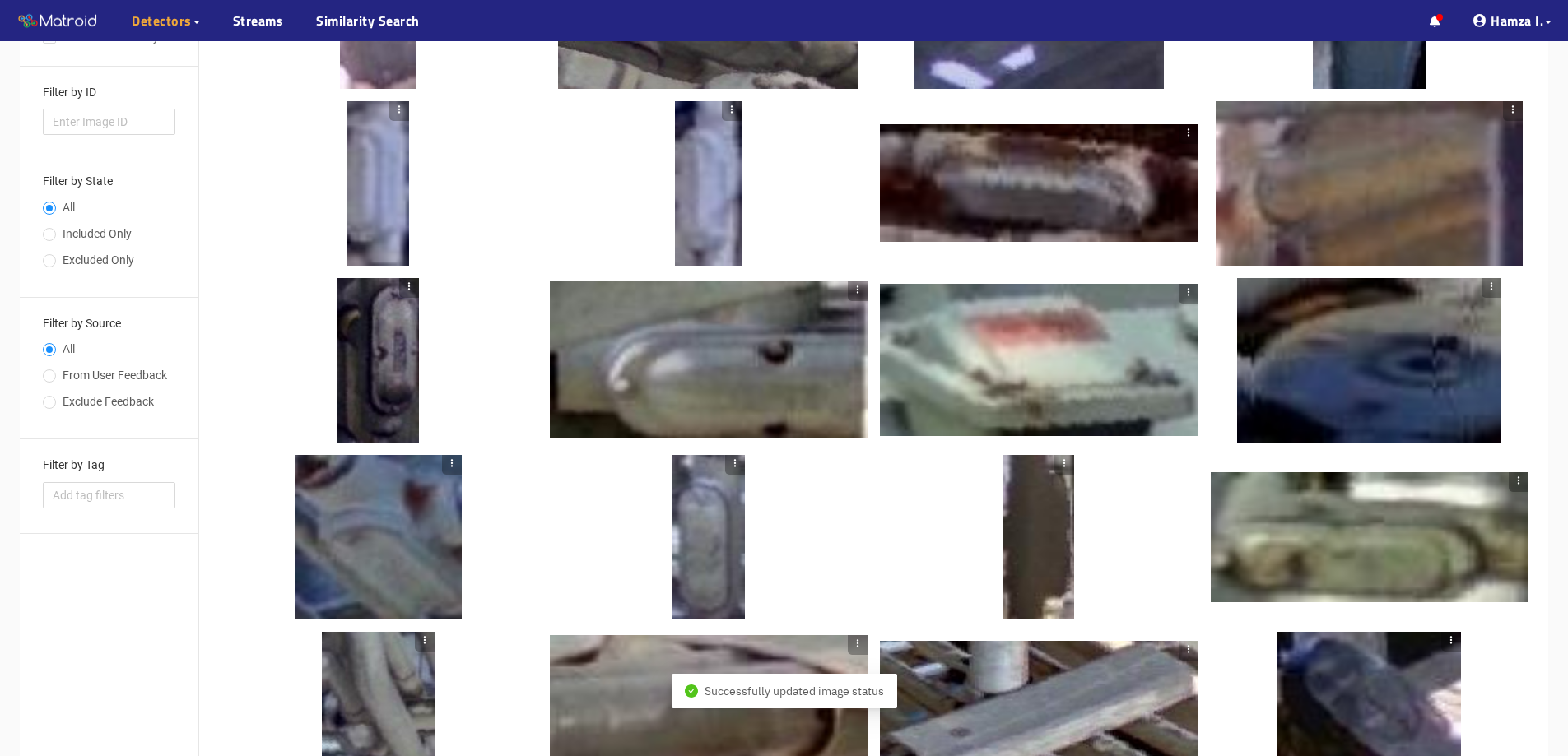
click at [397, 107] on icon "button" at bounding box center [400, 110] width 12 height 12
click at [424, 133] on li "Exclude image" at bounding box center [436, 136] width 96 height 27
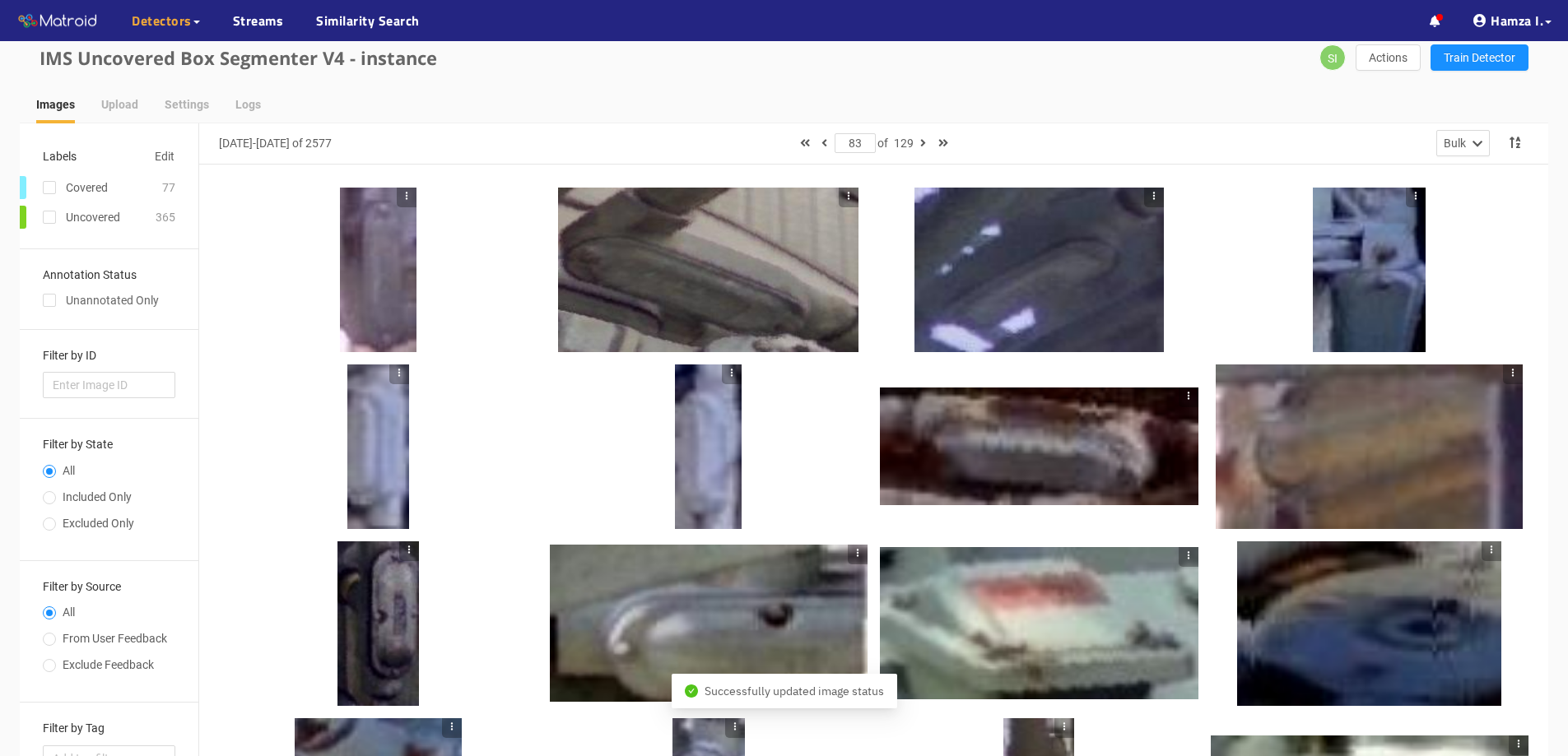
scroll to position [0, 0]
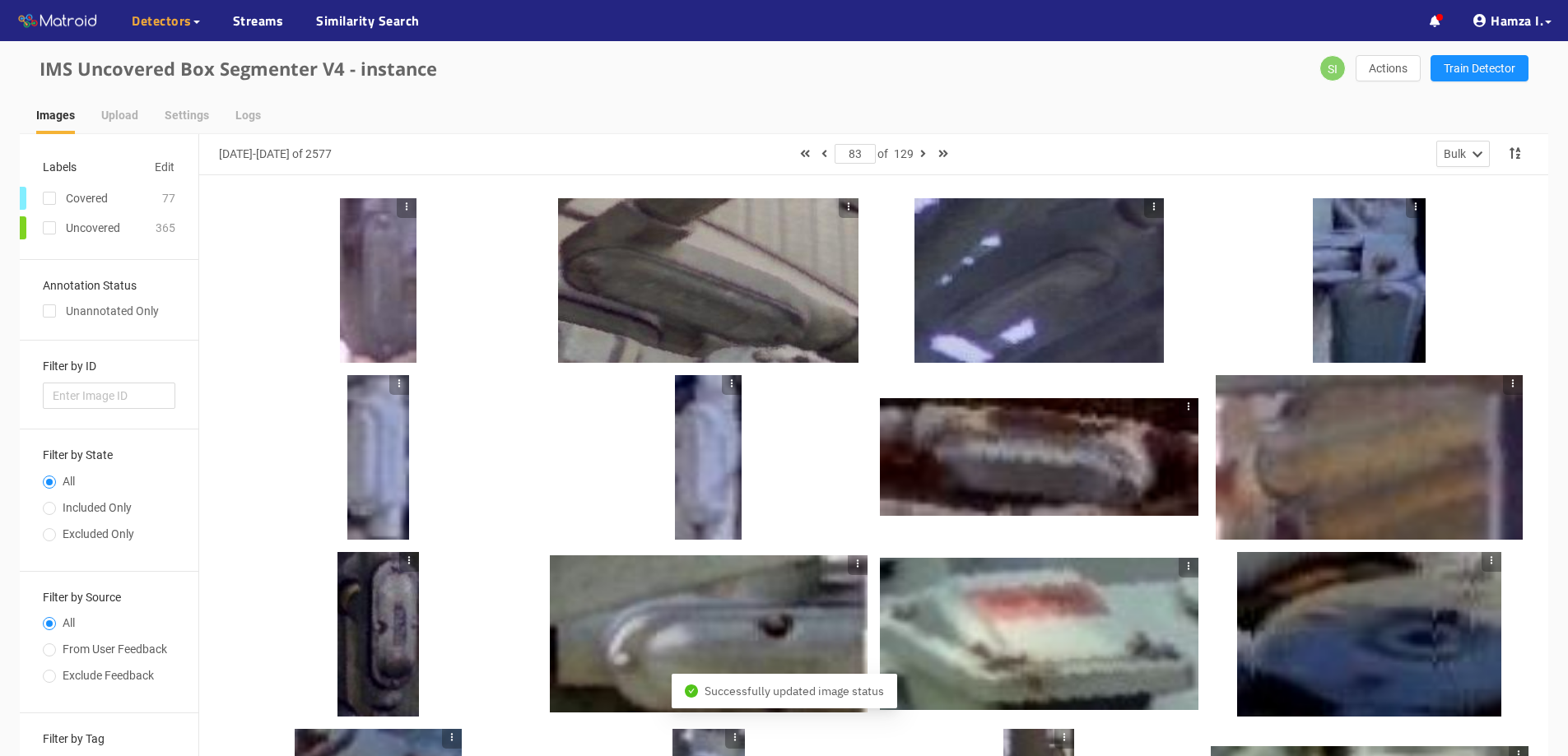
click at [737, 387] on icon "button" at bounding box center [732, 384] width 12 height 12
click at [753, 407] on li "Exclude image" at bounding box center [769, 411] width 96 height 27
click at [1192, 403] on icon "button" at bounding box center [1189, 407] width 12 height 12
click at [1202, 428] on li "Exclude image" at bounding box center [1225, 433] width 96 height 27
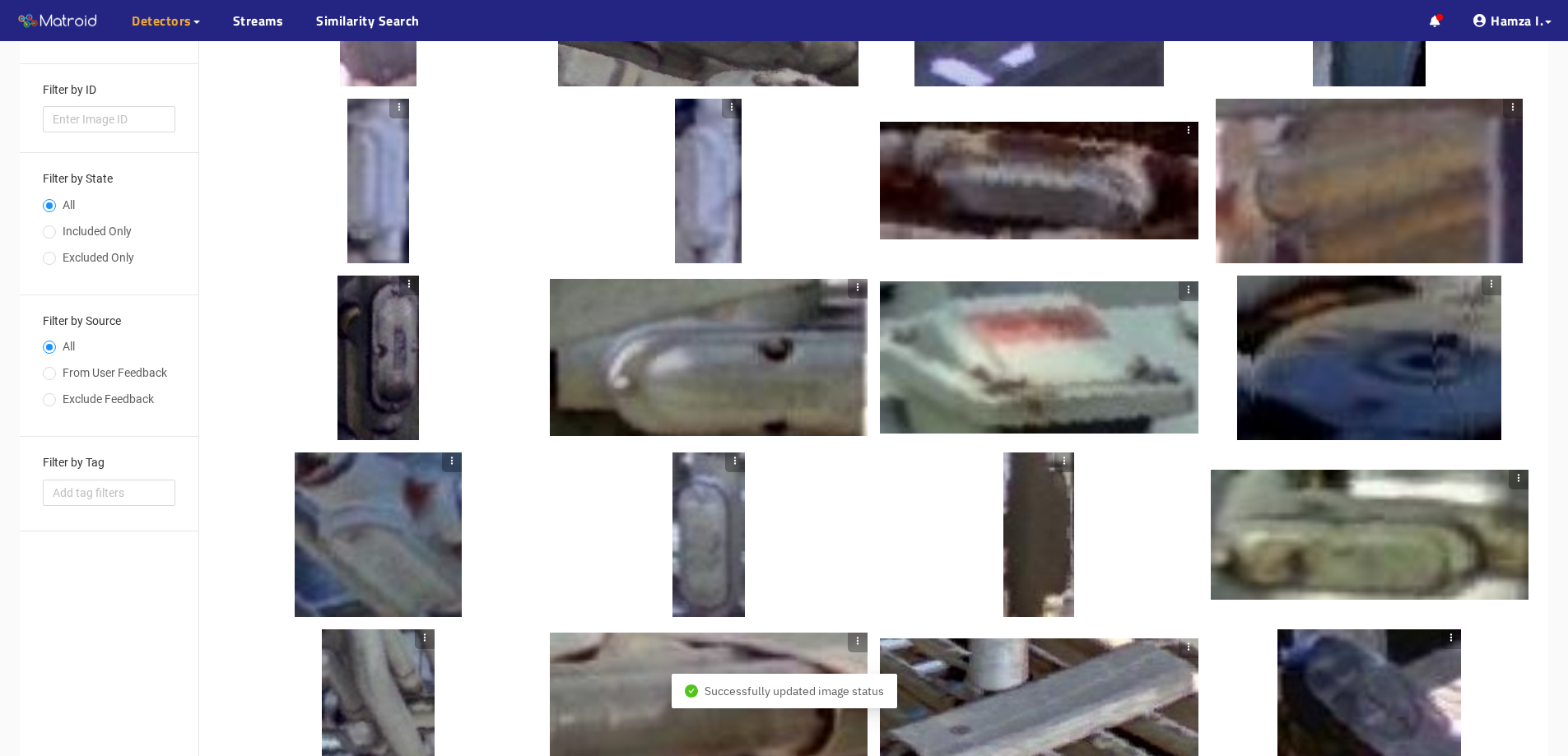
scroll to position [421, 0]
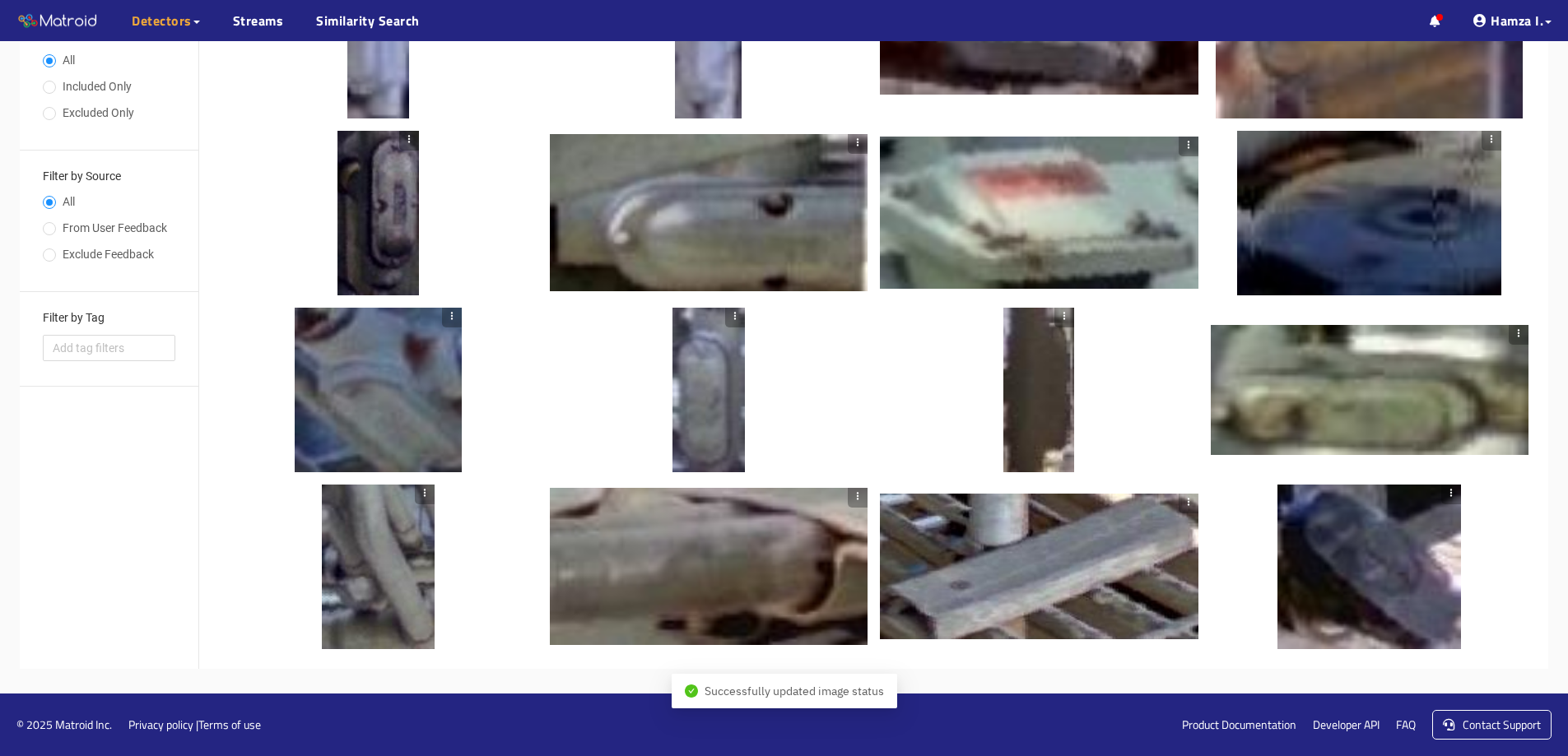
click at [407, 141] on icon "button" at bounding box center [410, 139] width 12 height 12
click at [432, 158] on li "Exclude image" at bounding box center [446, 166] width 96 height 27
click at [854, 141] on icon "button" at bounding box center [858, 142] width 12 height 12
click at [871, 168] on li "Exclude image" at bounding box center [896, 169] width 96 height 27
click at [444, 320] on button "button" at bounding box center [452, 318] width 20 height 20
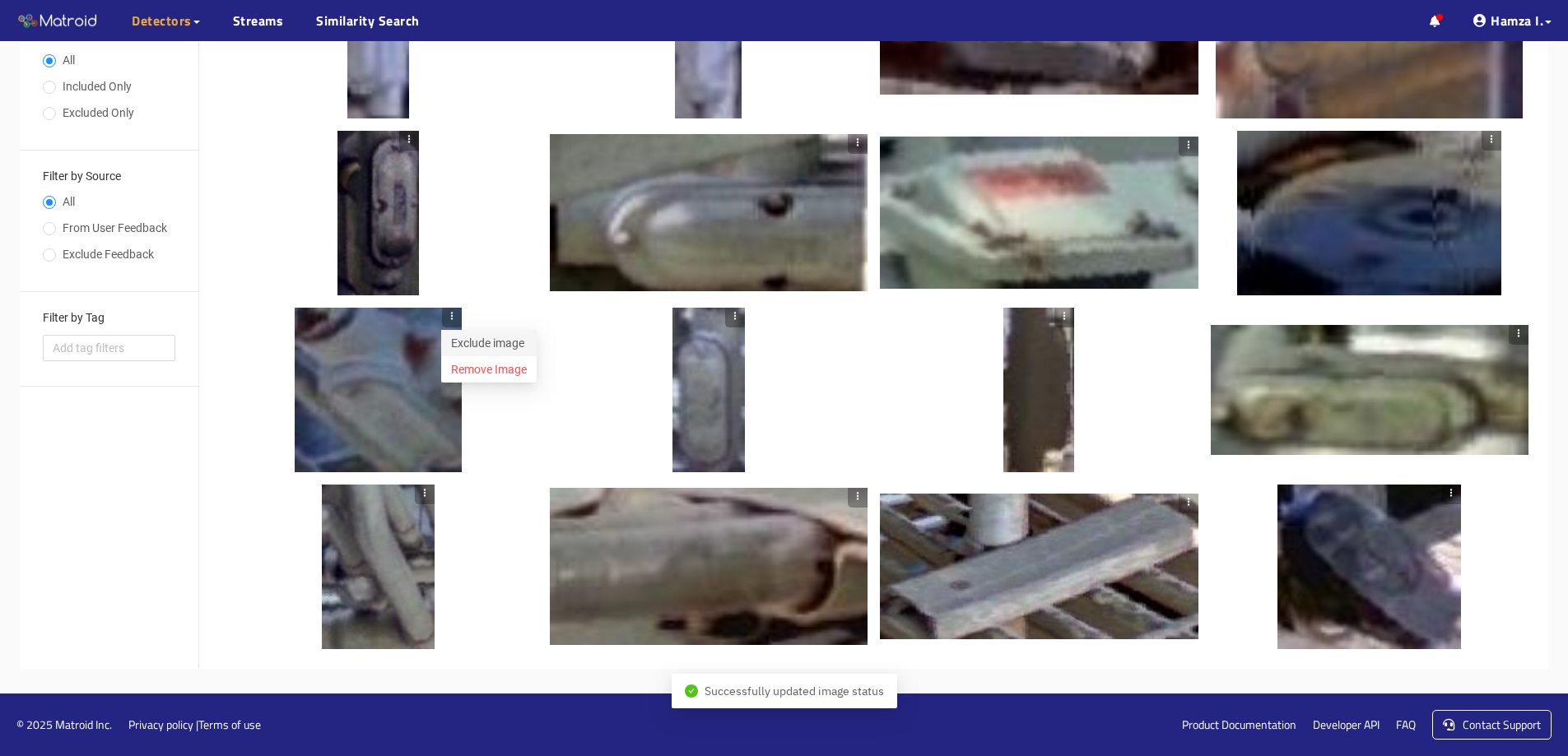
click at [476, 340] on li "Exclude image" at bounding box center [489, 342] width 96 height 27
click at [736, 319] on icon "button" at bounding box center [736, 316] width 12 height 12
click at [741, 338] on li "Exclude image" at bounding box center [772, 342] width 96 height 27
click at [1510, 332] on button "button" at bounding box center [1519, 335] width 20 height 20
click at [1515, 367] on li "Exclude image" at bounding box center [1481, 360] width 96 height 27
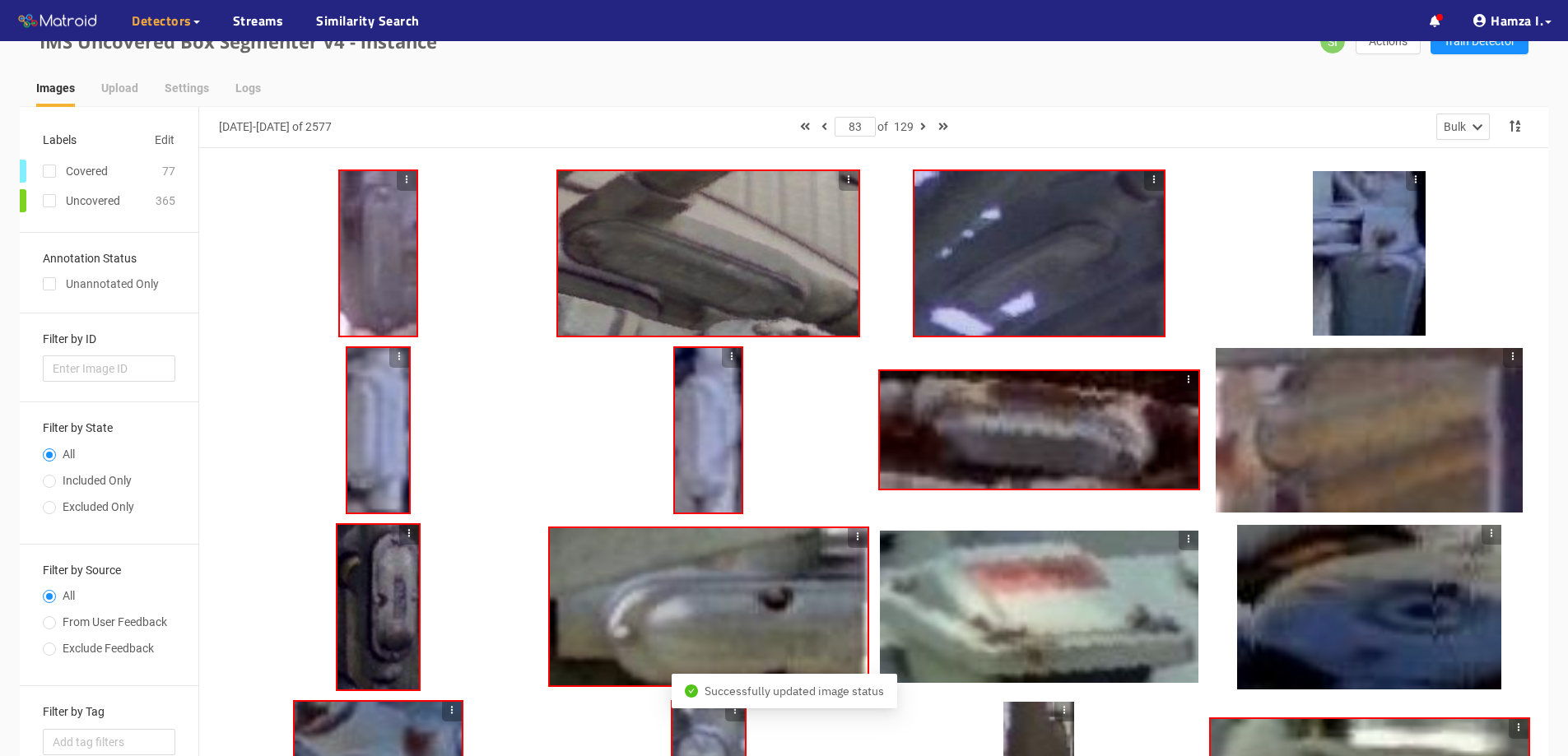
scroll to position [0, 0]
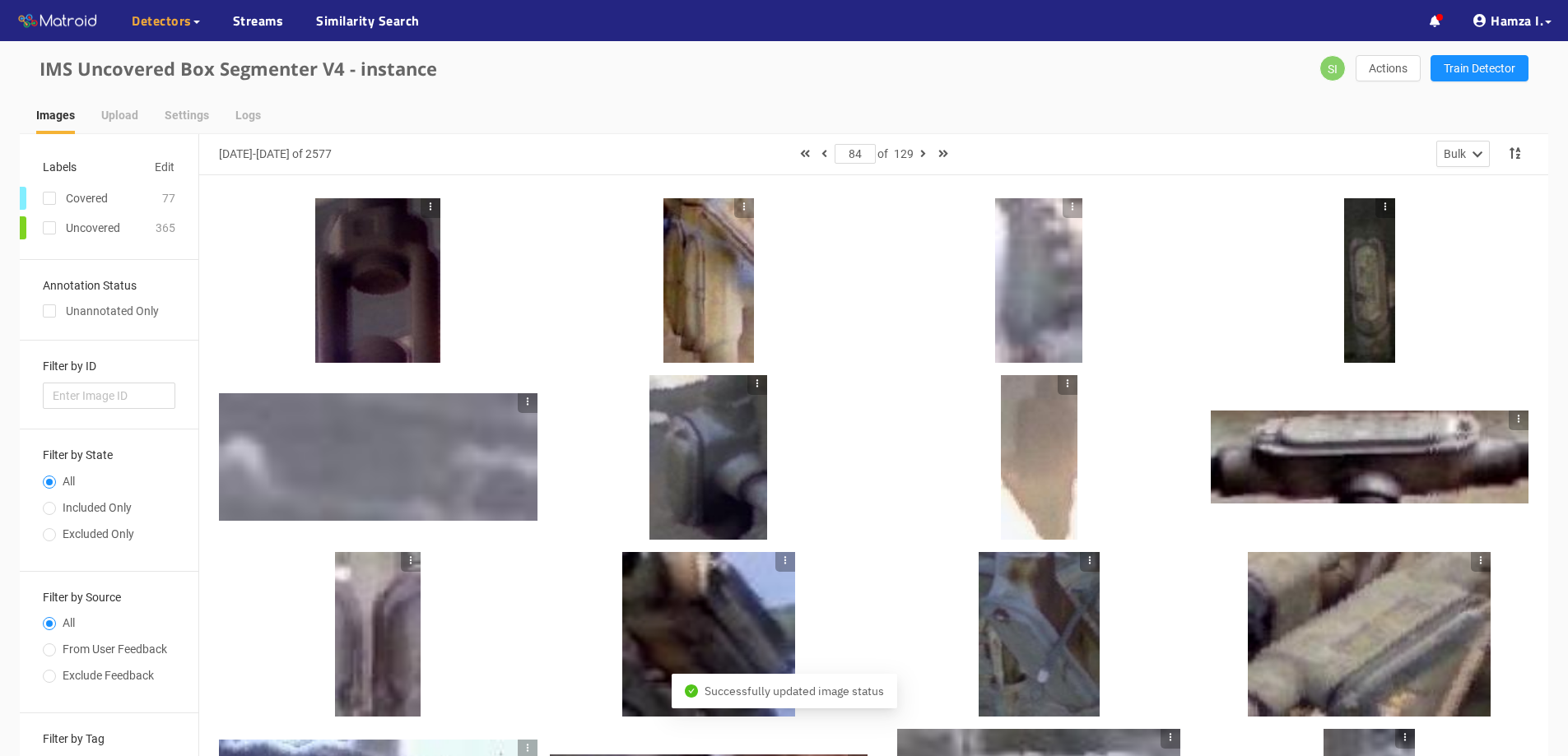
click at [743, 203] on icon "button" at bounding box center [745, 206] width 12 height 12
click at [752, 225] on li "Exclude image" at bounding box center [781, 233] width 96 height 27
click at [1382, 206] on icon "button" at bounding box center [1385, 206] width 12 height 12
click at [1419, 230] on li "Exclude image" at bounding box center [1422, 233] width 96 height 27
click at [759, 382] on icon "button" at bounding box center [757, 384] width 12 height 12
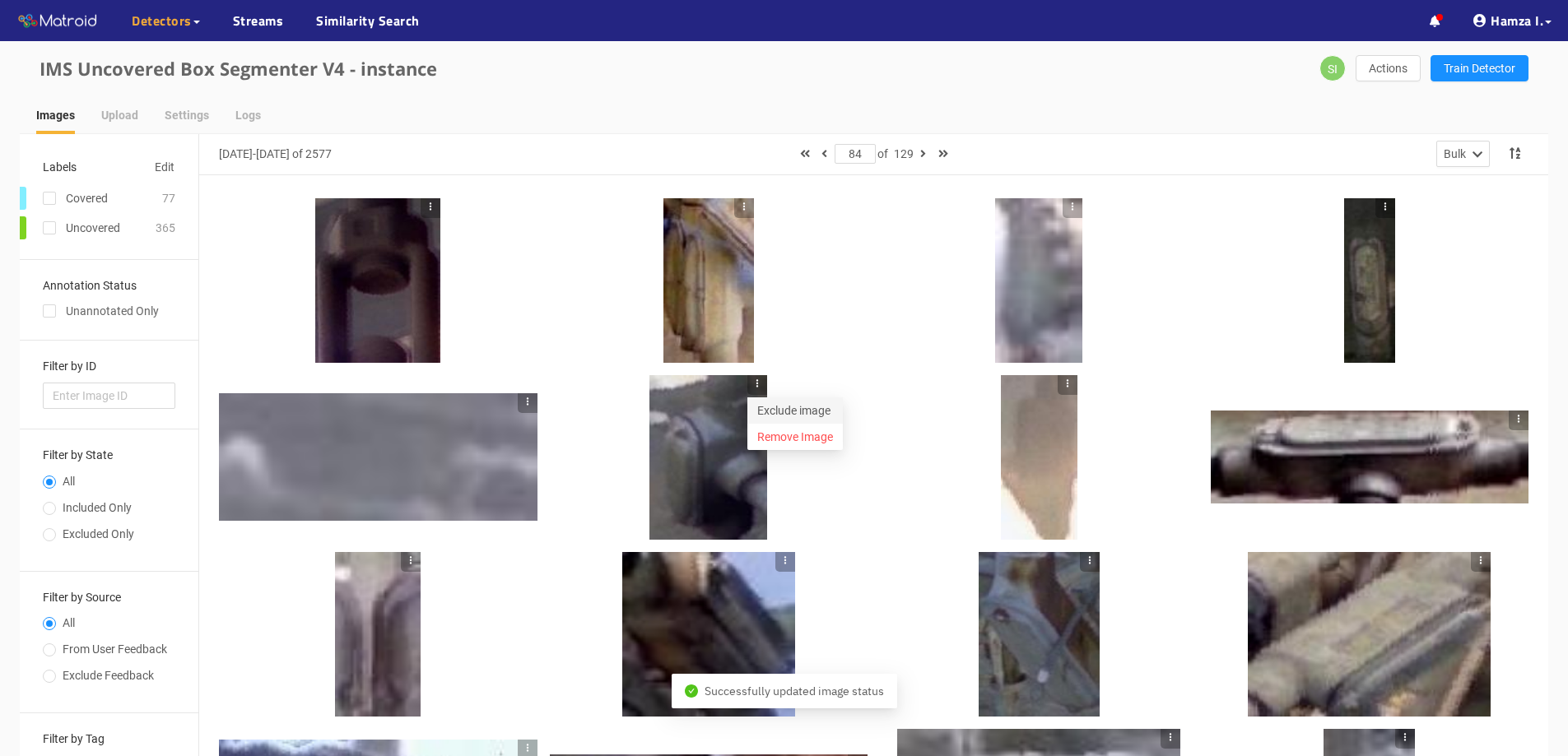
click at [765, 406] on li "Exclude image" at bounding box center [795, 411] width 96 height 27
click at [1518, 416] on icon "button" at bounding box center [1519, 419] width 2 height 8
click at [1497, 442] on li "Exclude image" at bounding box center [1481, 446] width 96 height 27
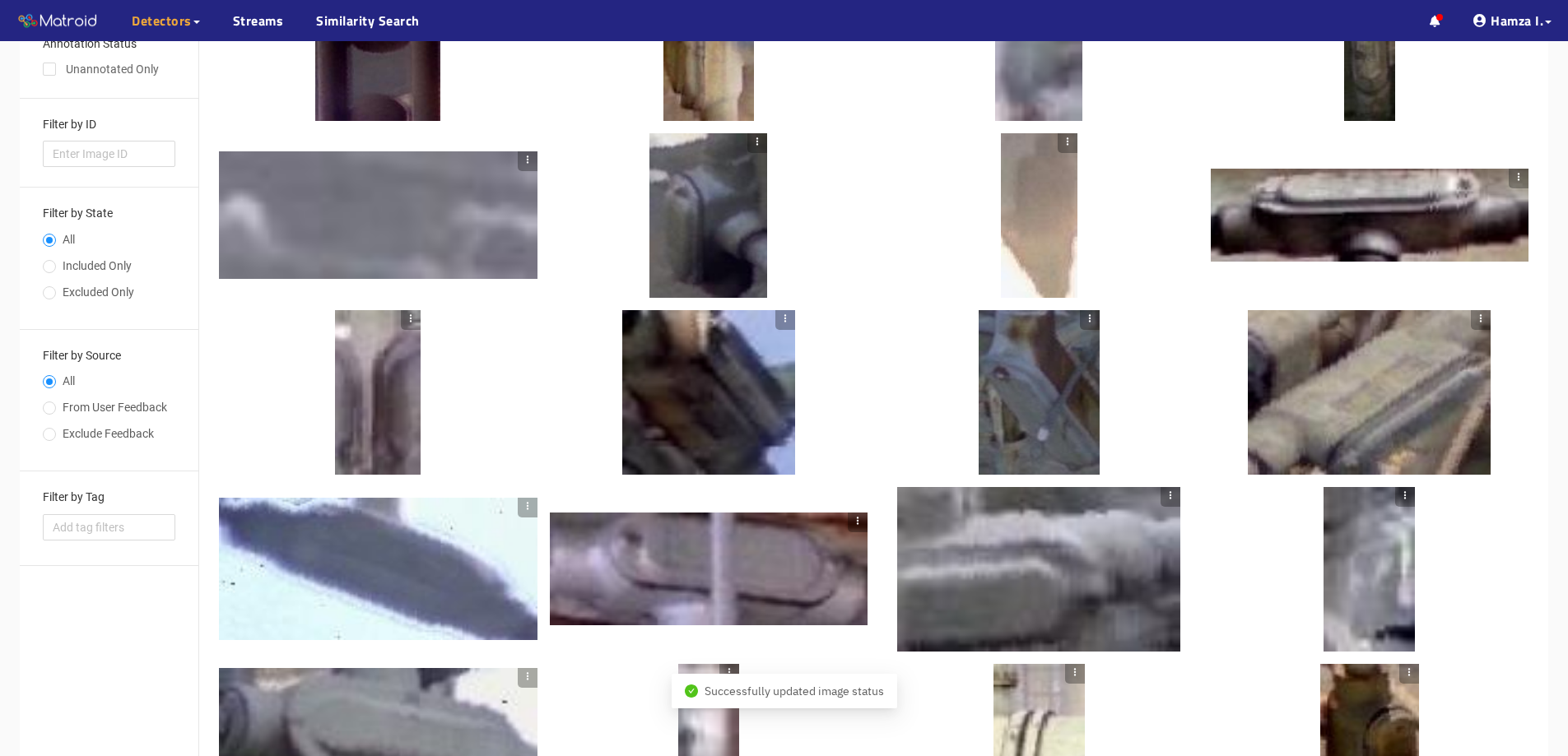
scroll to position [274, 0]
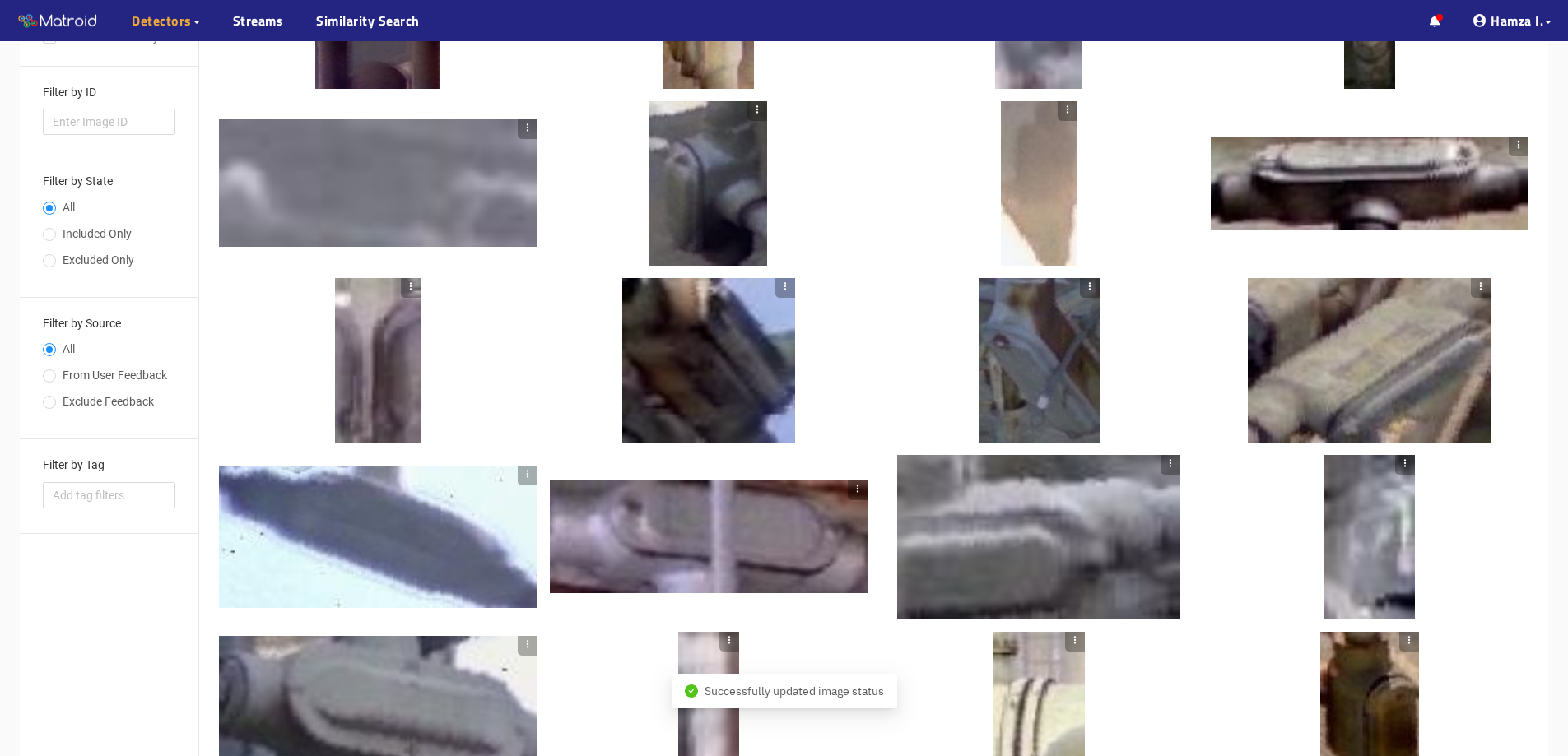
click at [1092, 286] on icon "button" at bounding box center [1090, 286] width 12 height 12
click at [1092, 309] on li "Exclude image" at bounding box center [1127, 313] width 96 height 27
click at [1481, 290] on icon "button" at bounding box center [1481, 286] width 12 height 12
click at [1488, 311] on li "Exclude image" at bounding box center [1519, 313] width 96 height 27
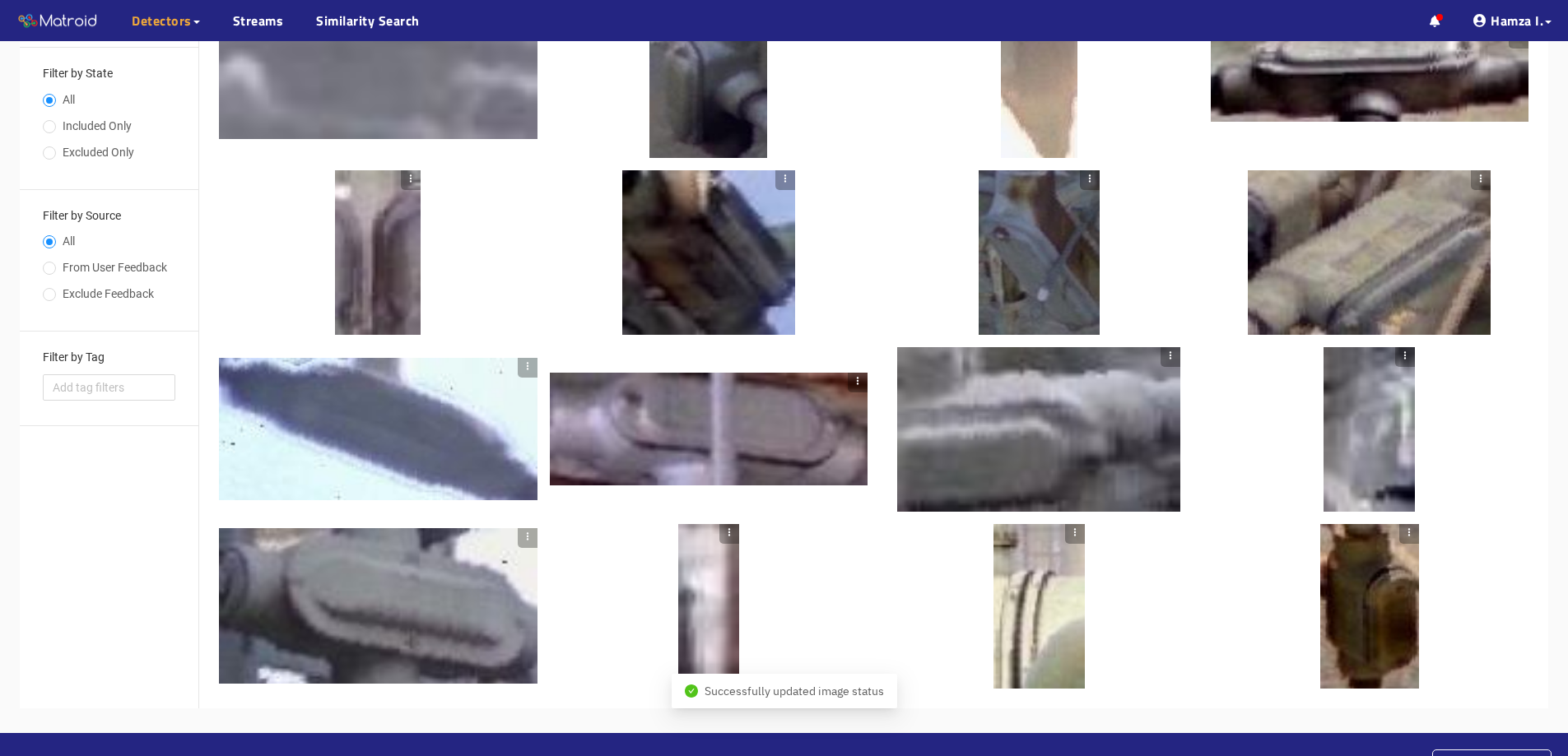
scroll to position [421, 0]
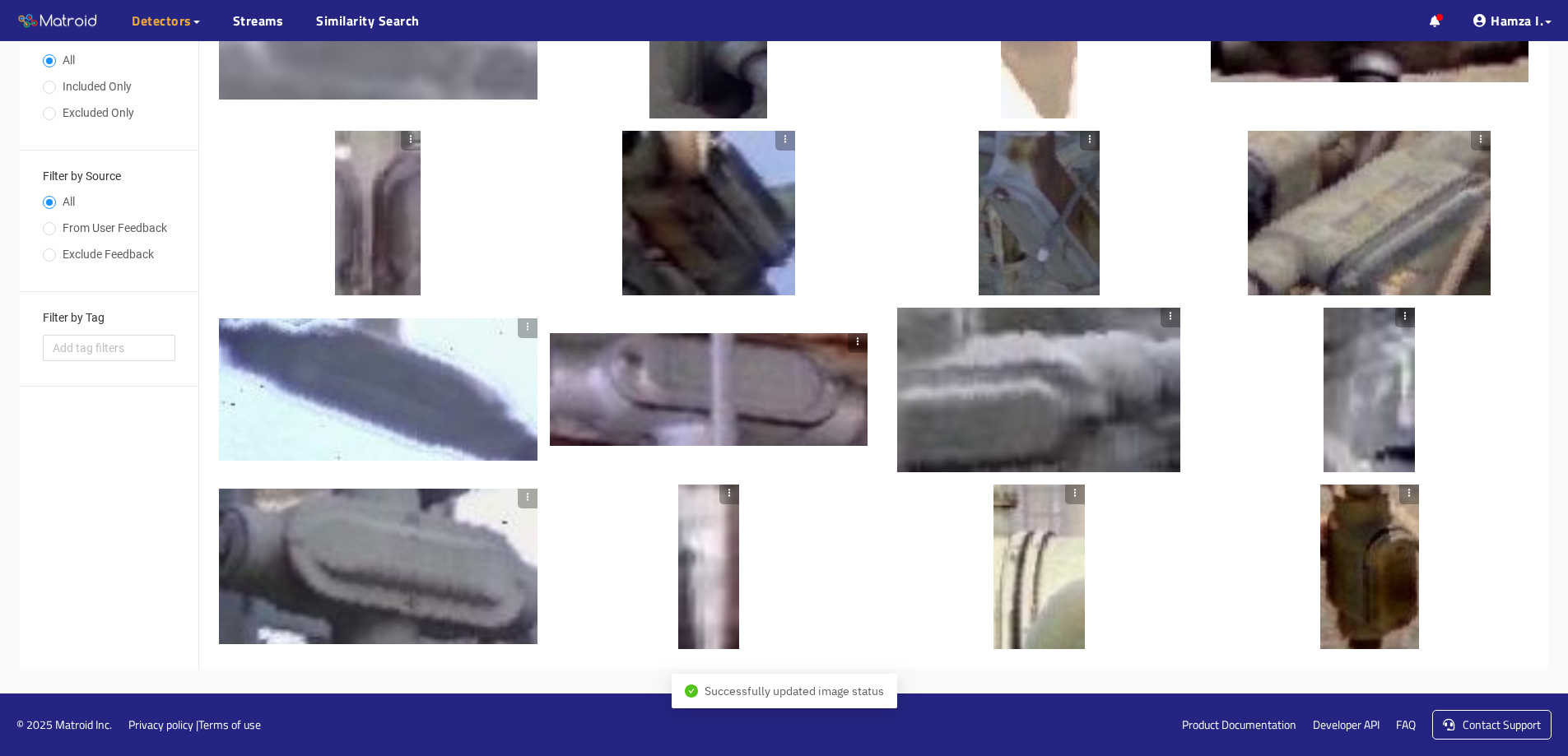
click at [850, 339] on button "button" at bounding box center [858, 343] width 20 height 20
click at [864, 363] on li "Exclude image" at bounding box center [896, 368] width 96 height 27
click at [1176, 314] on icon "button" at bounding box center [1171, 316] width 12 height 12
drag, startPoint x: 1176, startPoint y: 336, endPoint x: 1215, endPoint y: 354, distance: 43.0
click at [1177, 337] on li "Exclude image" at bounding box center [1209, 342] width 96 height 27
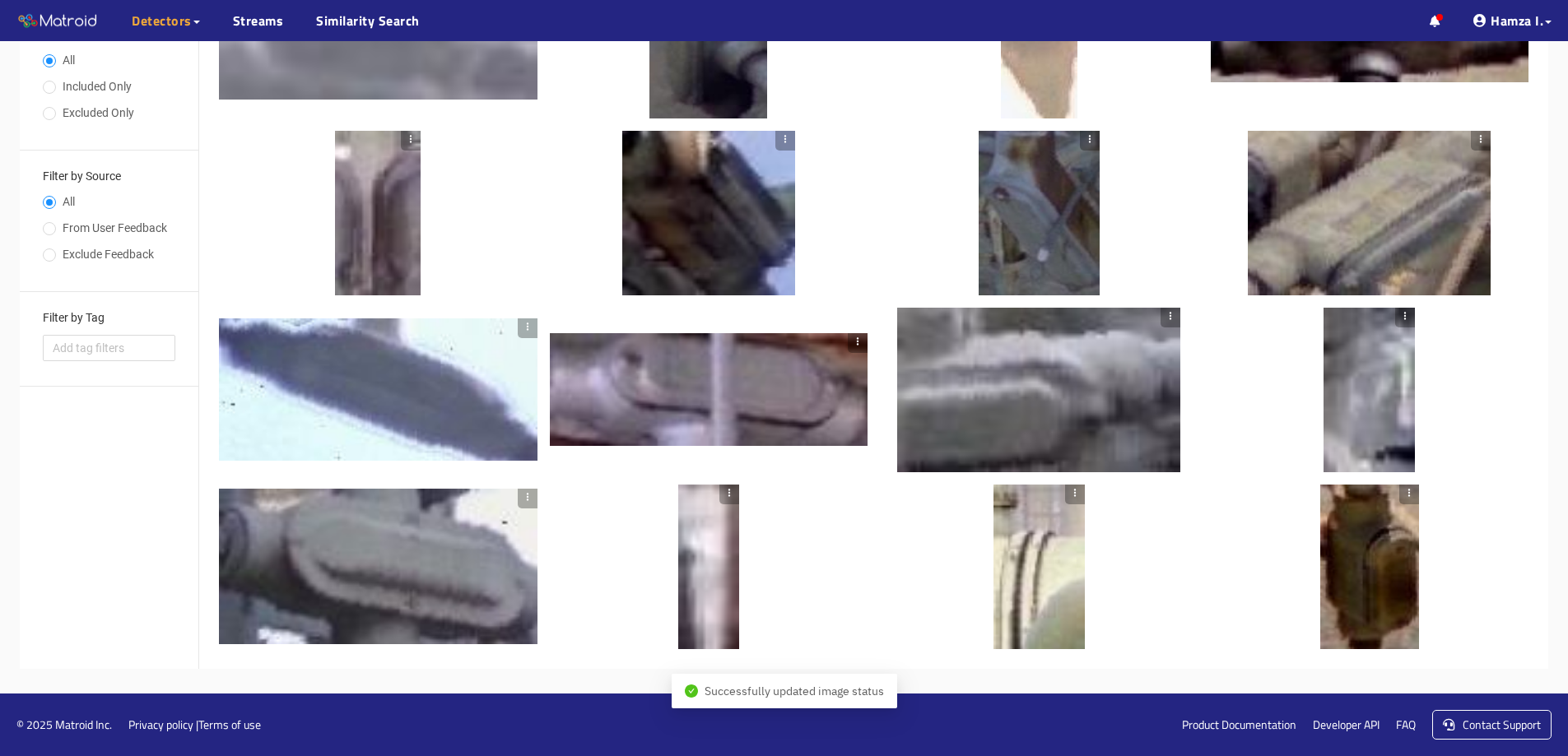
click at [522, 491] on button "button" at bounding box center [527, 498] width 20 height 20
click at [542, 524] on li "Exclude image" at bounding box center [565, 525] width 96 height 27
drag, startPoint x: 1415, startPoint y: 490, endPoint x: 1413, endPoint y: 498, distance: 8.2
click at [1413, 491] on button "button" at bounding box center [1409, 494] width 20 height 20
click at [1427, 524] on li "Exclude image" at bounding box center [1447, 520] width 96 height 27
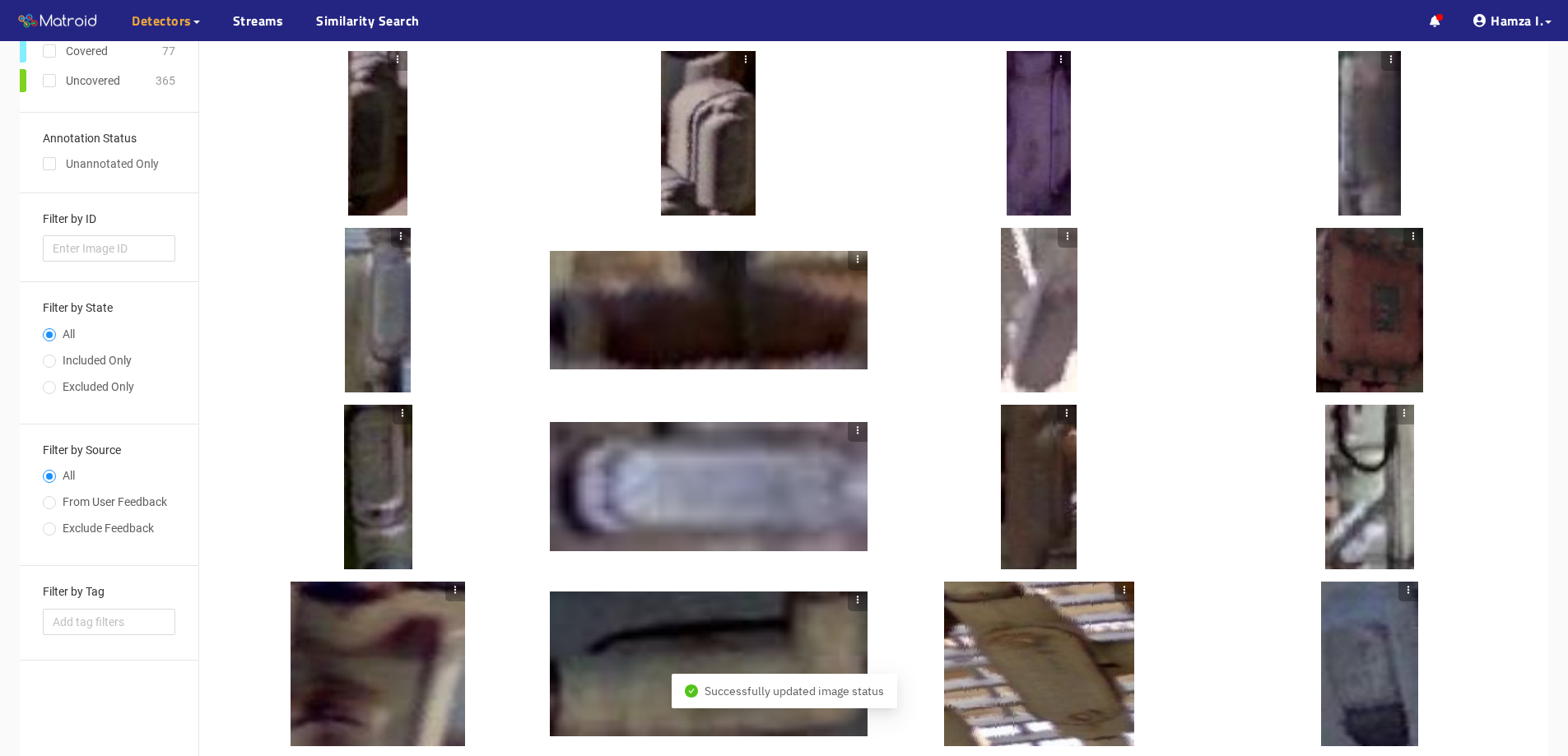
scroll to position [0, 0]
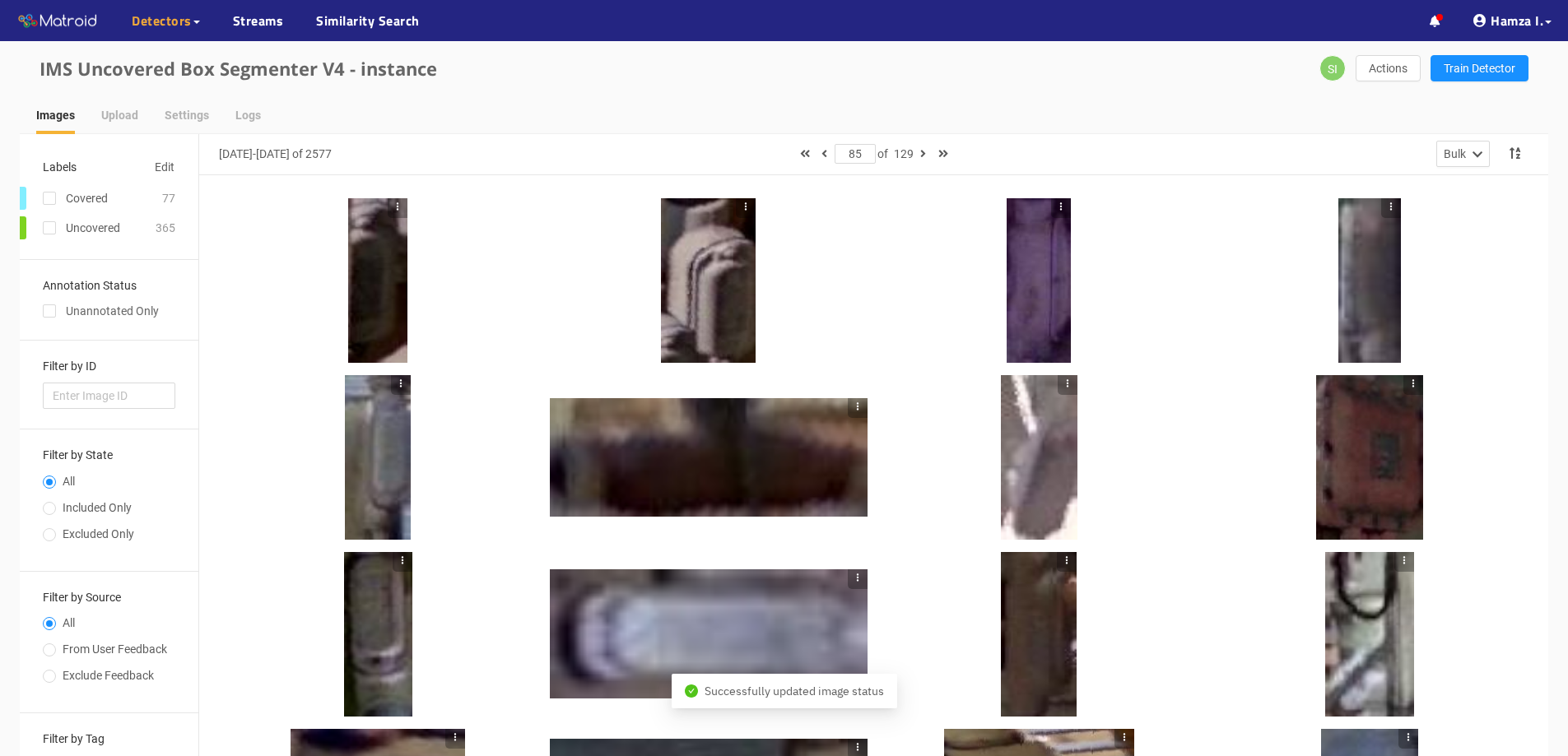
click at [750, 200] on icon "button" at bounding box center [746, 206] width 12 height 12
click at [762, 226] on li "Exclude image" at bounding box center [783, 233] width 96 height 27
click at [391, 210] on button "button" at bounding box center [398, 208] width 20 height 20
click at [415, 230] on li "Exclude image" at bounding box center [435, 233] width 96 height 27
click at [1058, 206] on icon "button" at bounding box center [1061, 206] width 12 height 12
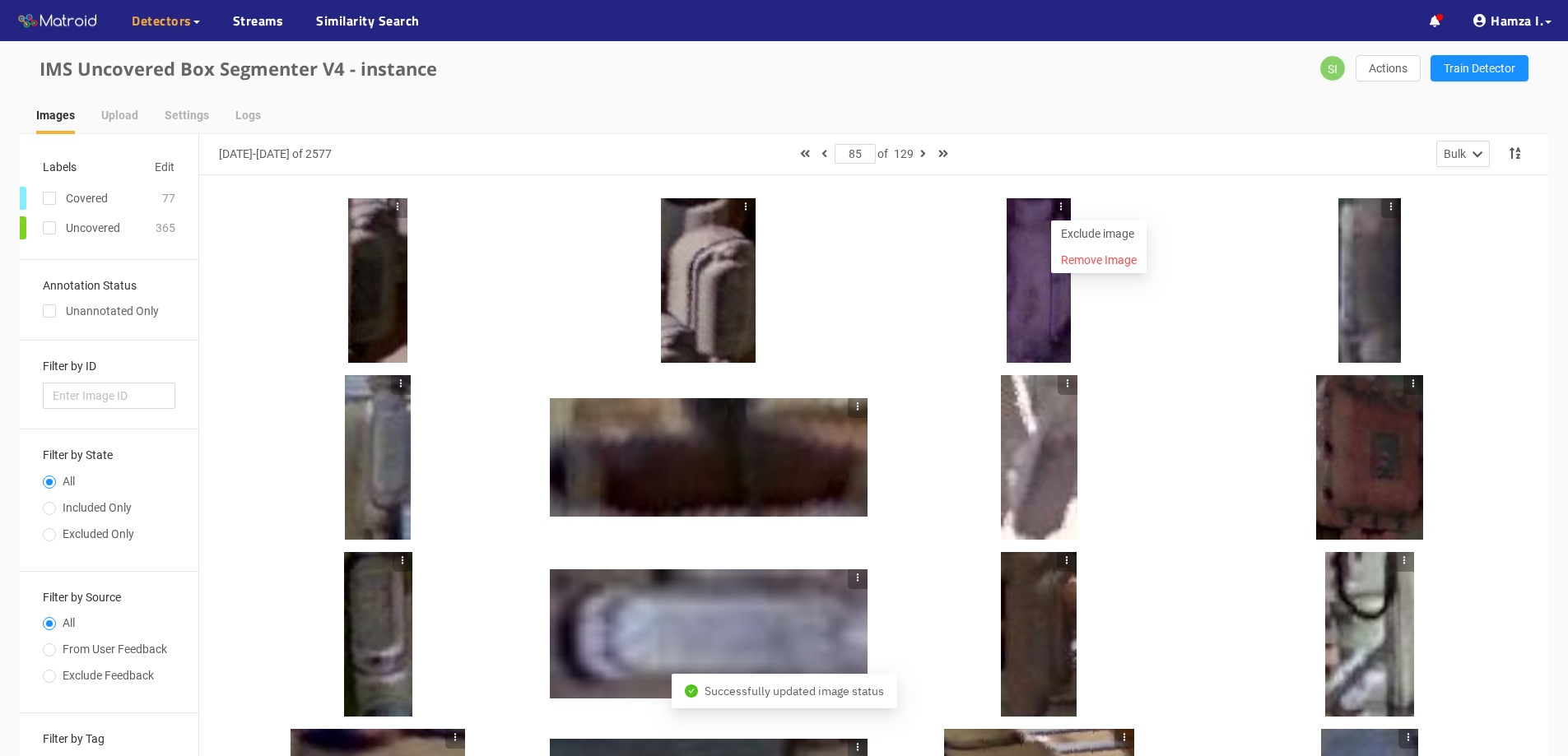
click at [1071, 225] on li "Exclude image" at bounding box center [1099, 233] width 96 height 27
click at [398, 382] on icon "button" at bounding box center [401, 384] width 12 height 12
click at [422, 406] on li "Exclude image" at bounding box center [438, 411] width 96 height 27
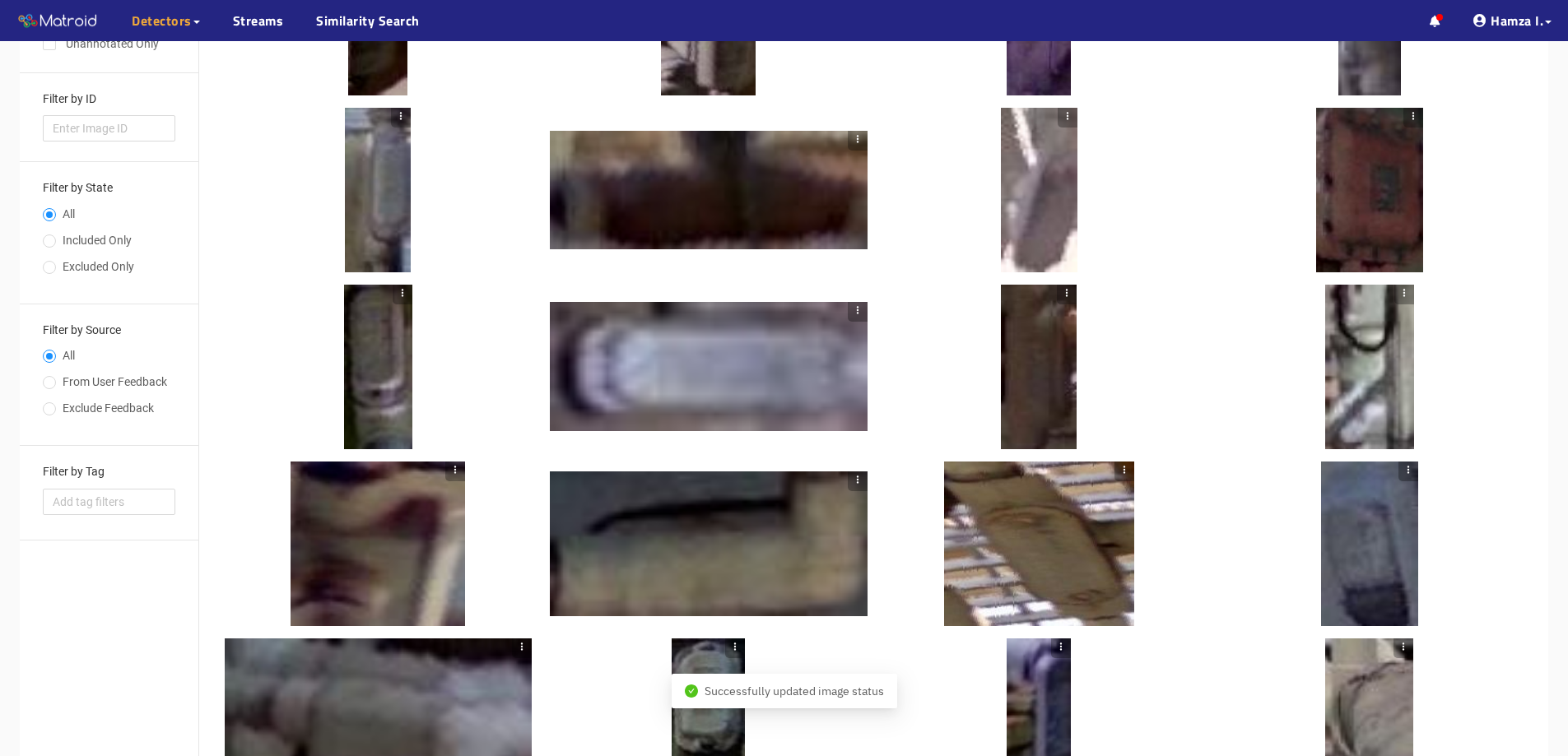
scroll to position [274, 0]
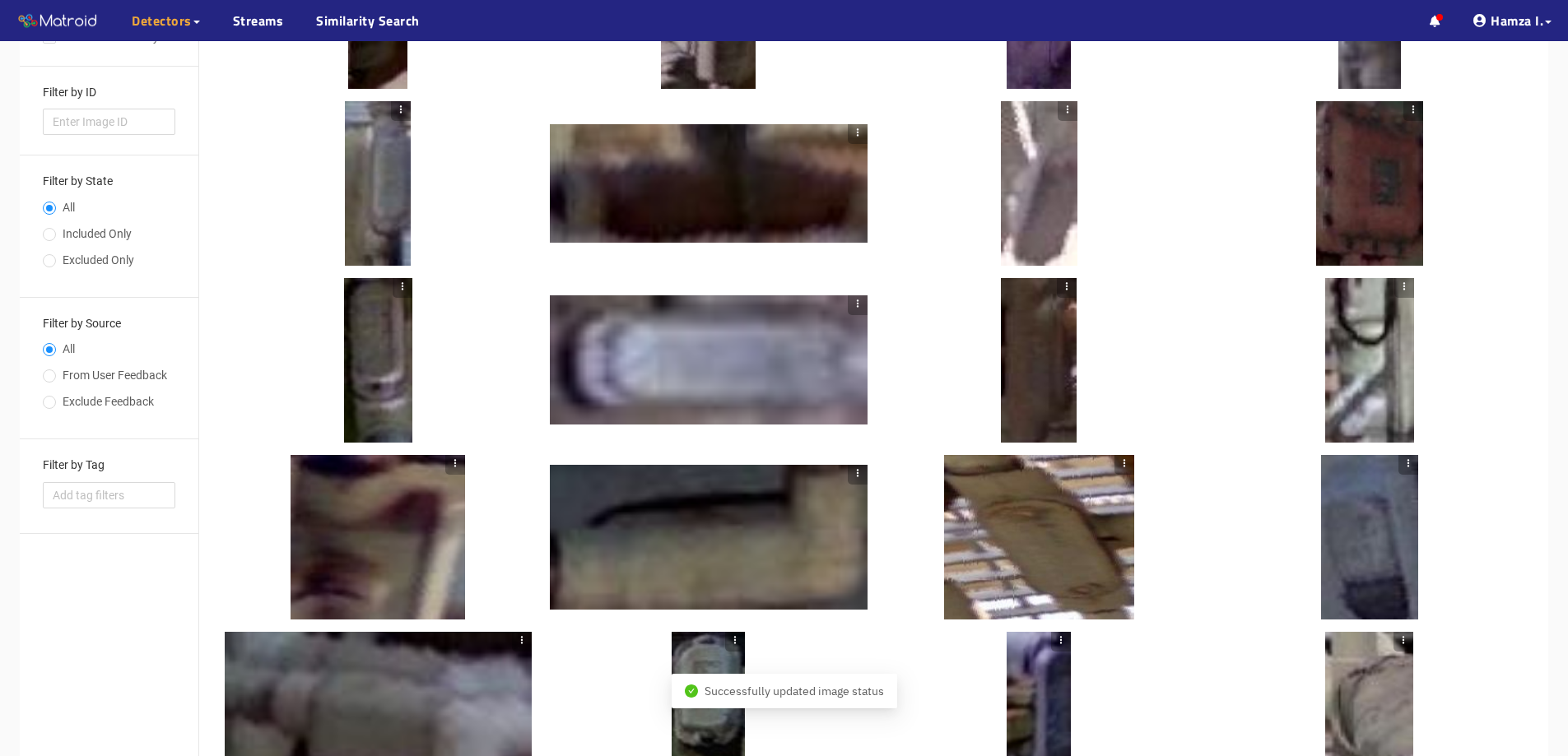
click at [404, 286] on icon "button" at bounding box center [403, 286] width 12 height 12
click at [424, 309] on li "Exclude image" at bounding box center [439, 313] width 96 height 27
click at [854, 298] on icon "button" at bounding box center [858, 304] width 12 height 12
click at [859, 319] on div "Exclude image Remove Image" at bounding box center [896, 344] width 96 height 52
click at [861, 324] on li "Exclude image" at bounding box center [896, 332] width 96 height 27
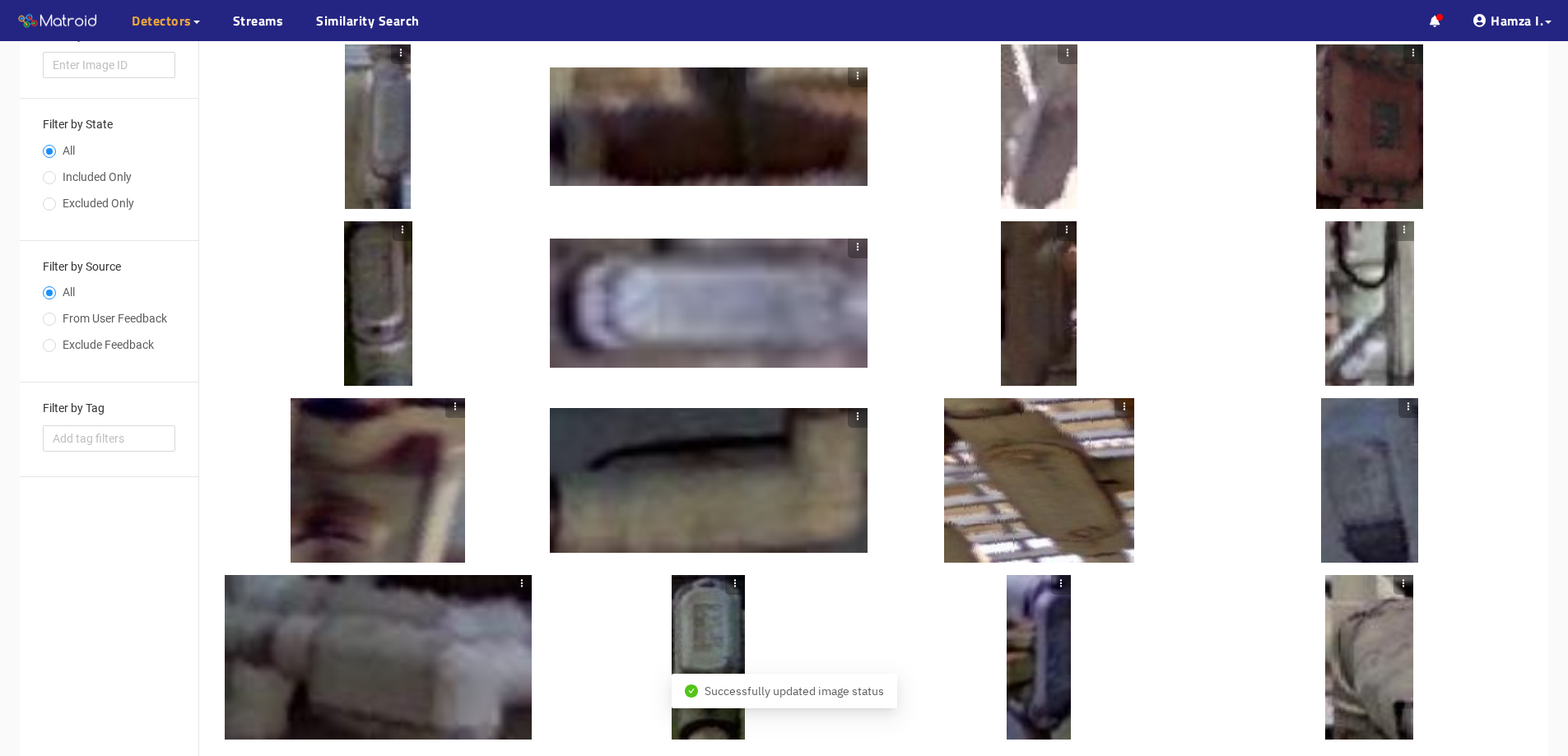
scroll to position [421, 0]
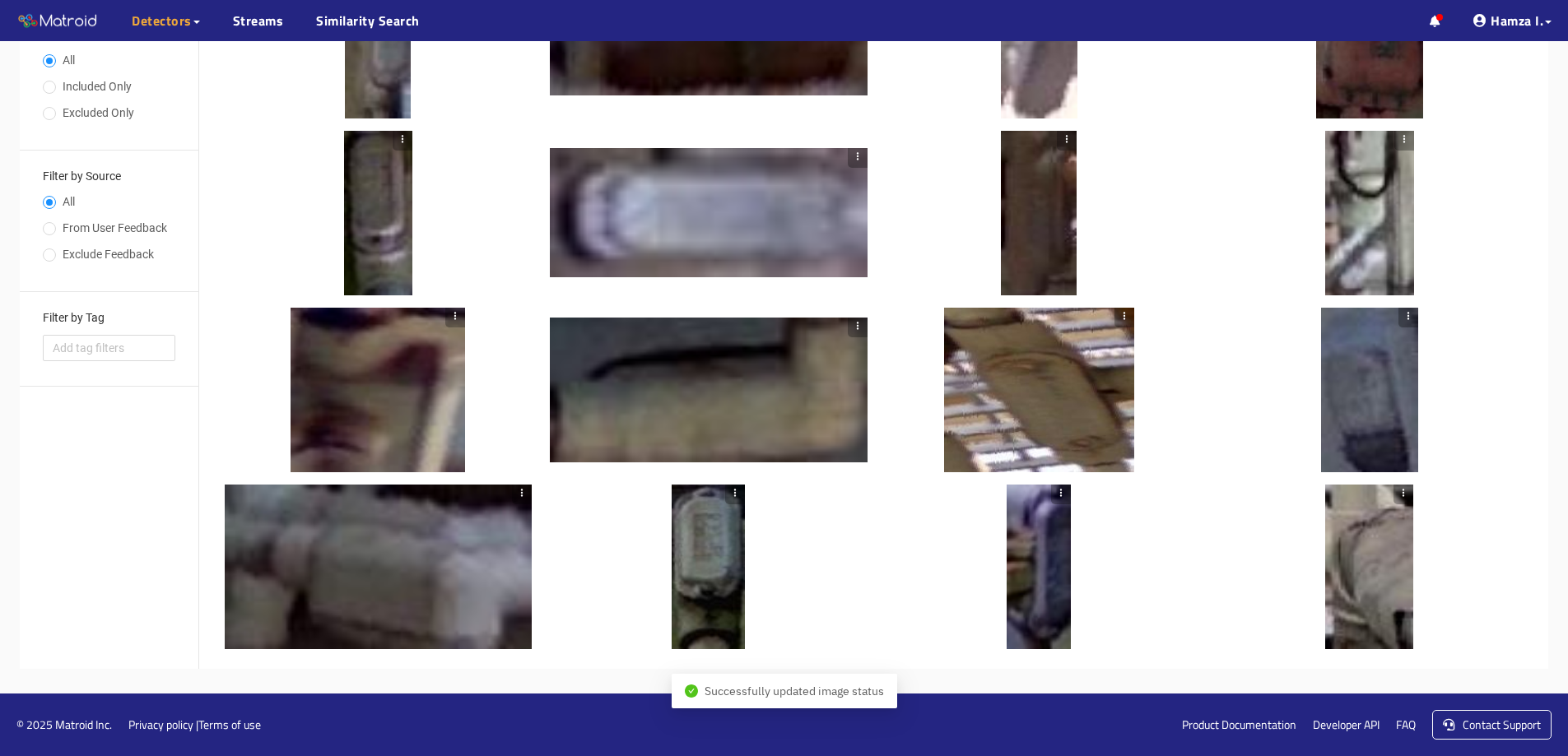
click at [732, 486] on button "button" at bounding box center [736, 494] width 20 height 20
click at [748, 518] on li "Exclude image" at bounding box center [773, 520] width 96 height 27
click at [1059, 496] on icon "button" at bounding box center [1061, 493] width 12 height 12
click at [1074, 512] on li "Exclude image" at bounding box center [1099, 520] width 96 height 27
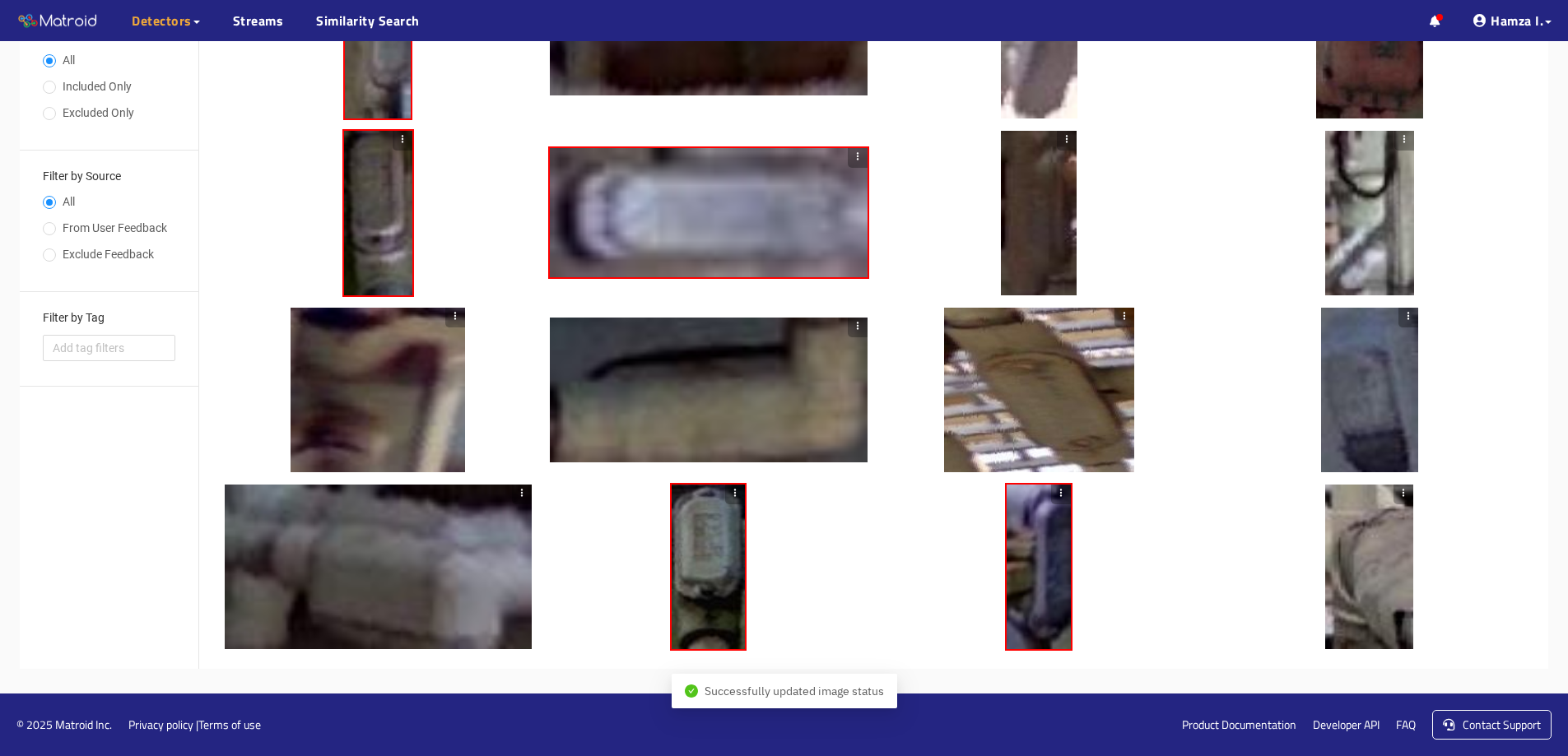
drag, startPoint x: 1122, startPoint y: 316, endPoint x: 1131, endPoint y: 318, distance: 9.2
click at [1123, 315] on icon "button" at bounding box center [1125, 316] width 12 height 12
click at [1142, 330] on div "Exclude image Remove Image" at bounding box center [1161, 355] width 96 height 52
click at [1141, 338] on li "Exclude image" at bounding box center [1161, 342] width 96 height 27
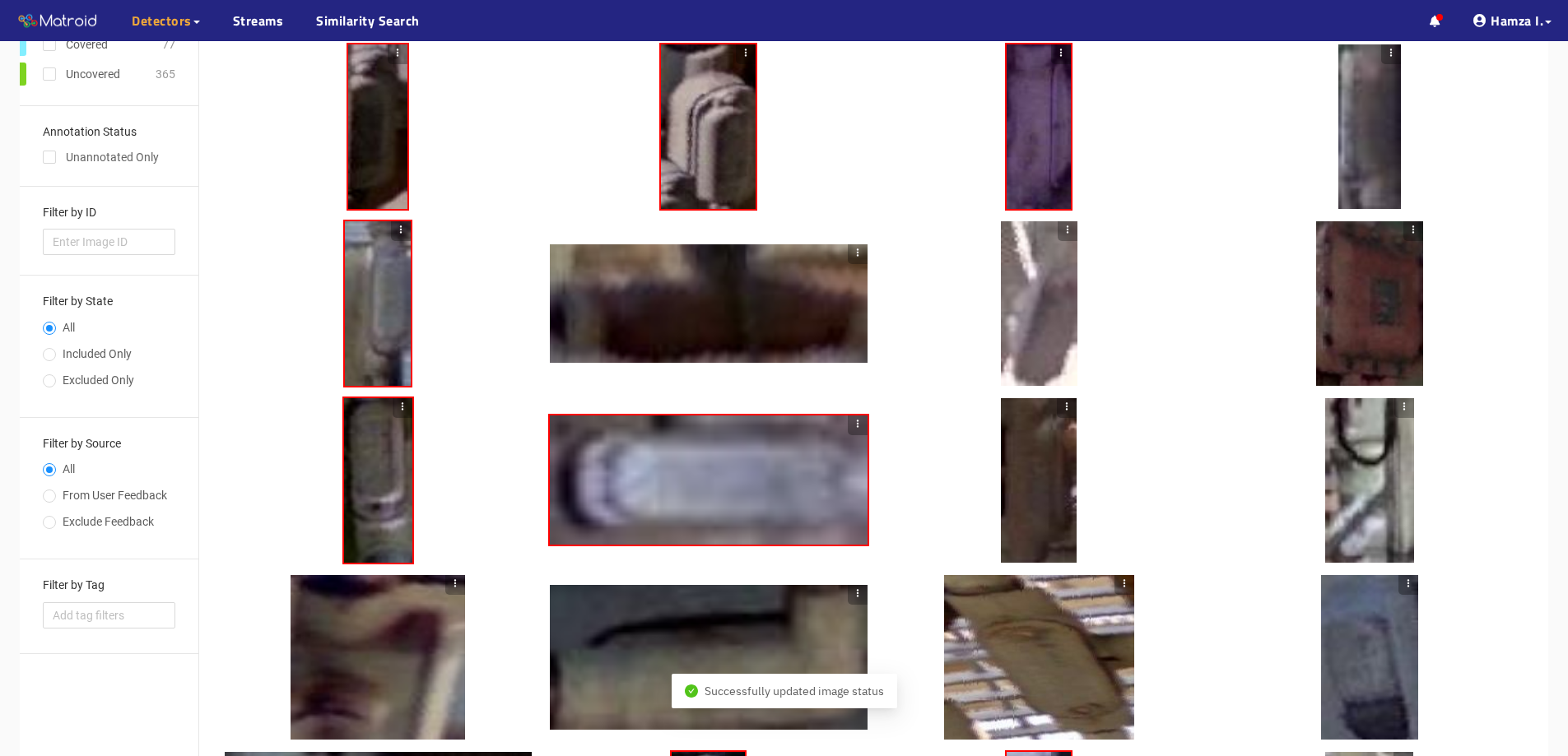
scroll to position [147, 0]
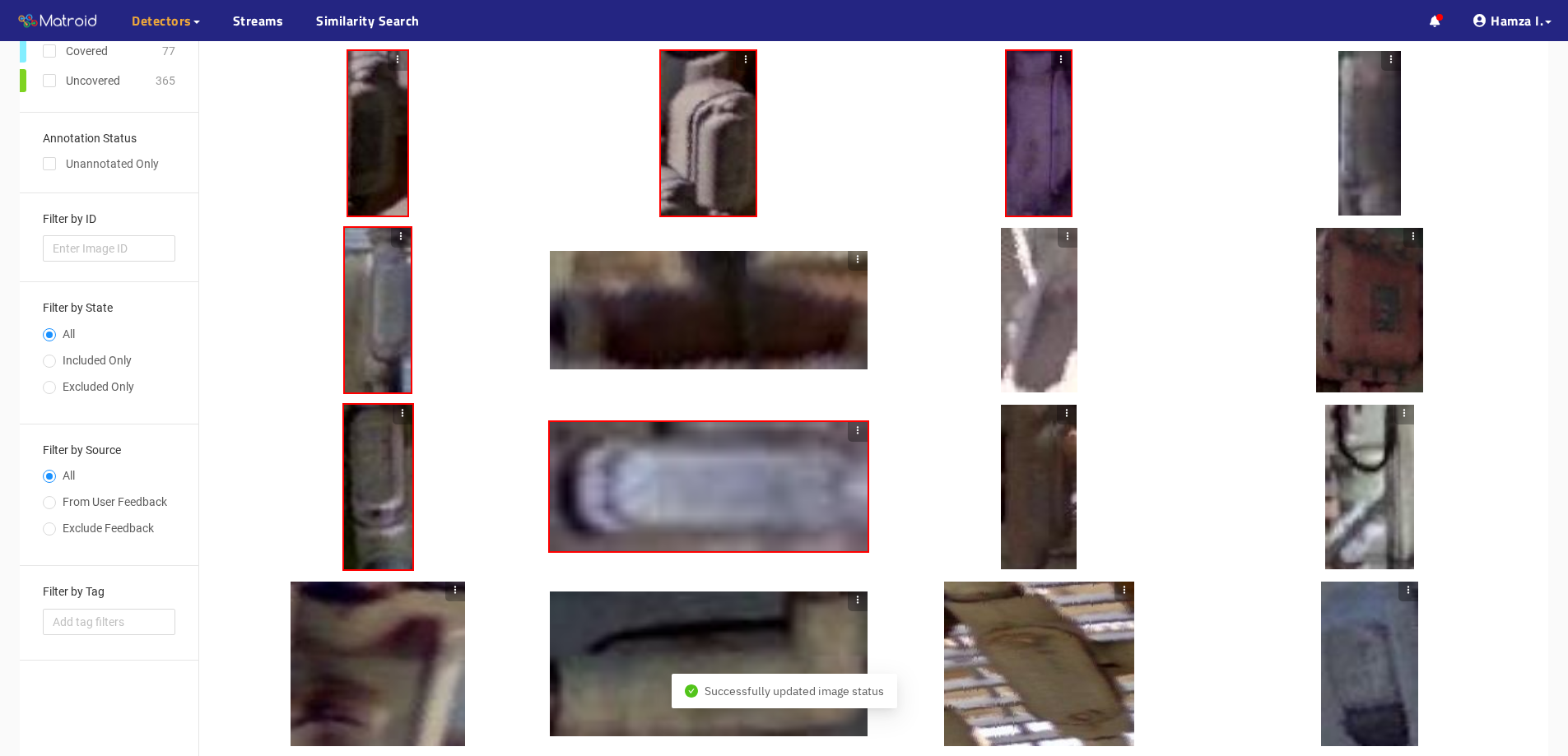
click at [1064, 232] on icon "button" at bounding box center [1068, 236] width 12 height 12
click at [1065, 263] on li "Exclude image" at bounding box center [1105, 263] width 96 height 27
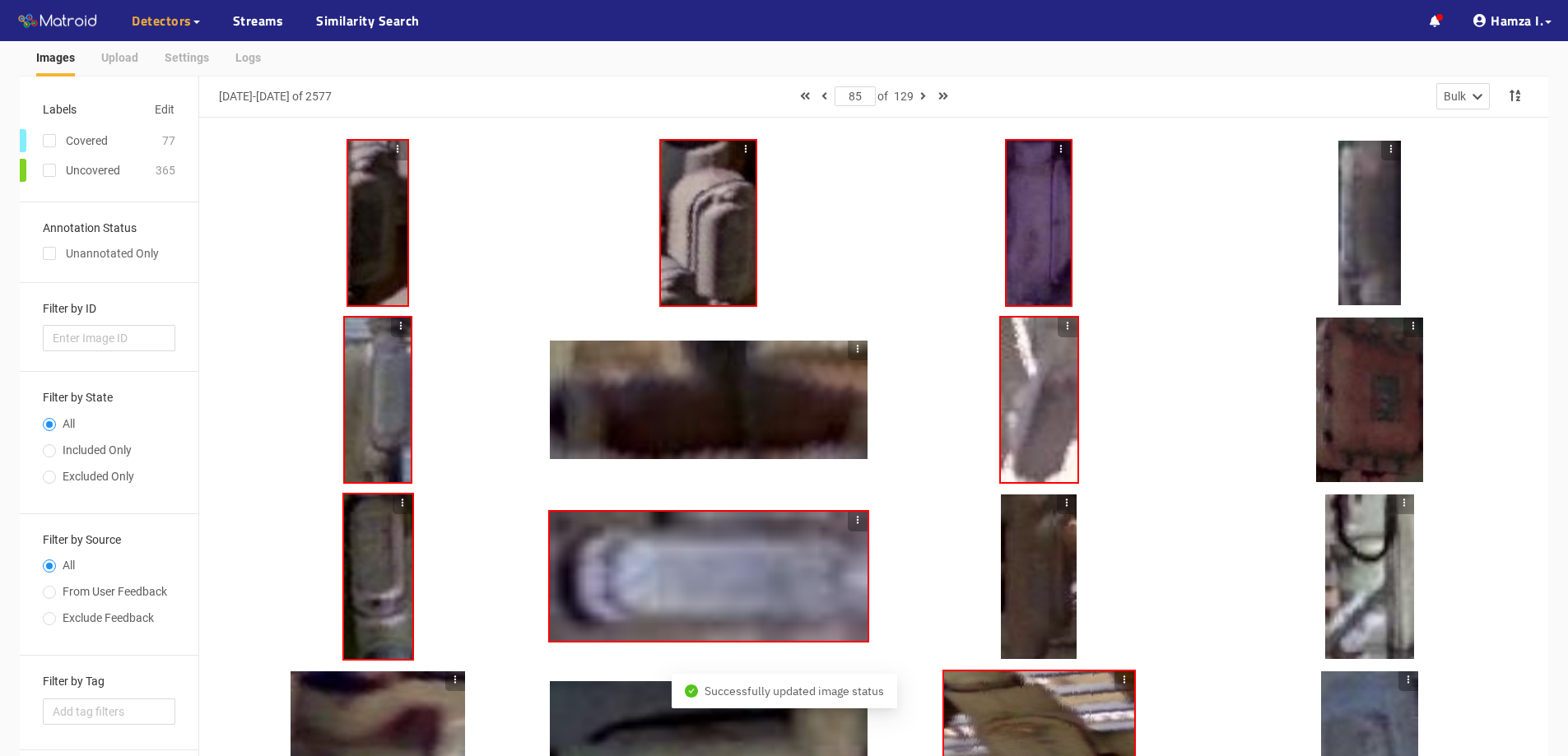
scroll to position [0, 0]
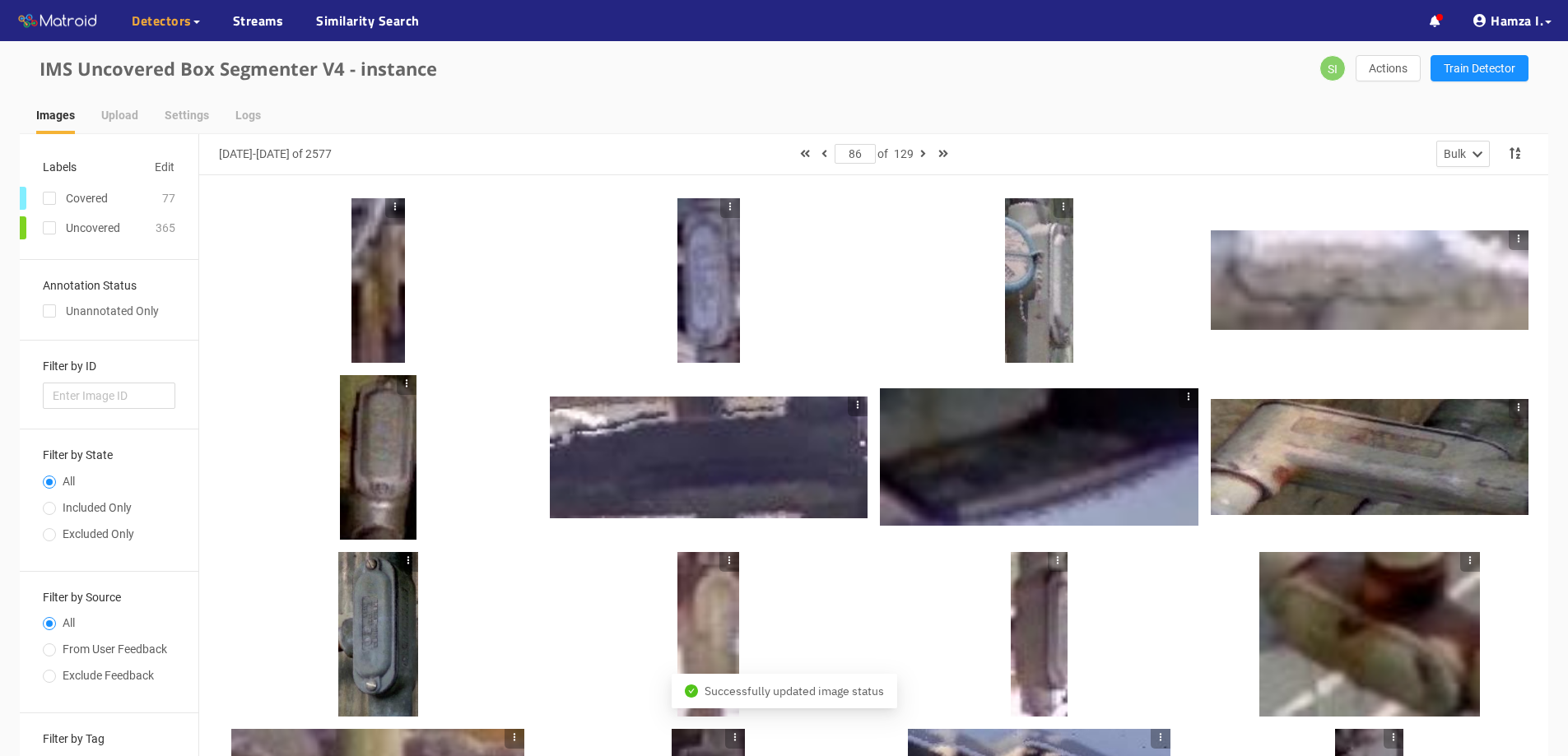
click at [731, 203] on icon "button" at bounding box center [731, 206] width 2 height 8
click at [756, 228] on li "Exclude image" at bounding box center [767, 233] width 96 height 27
click at [1069, 209] on button "button" at bounding box center [1063, 208] width 20 height 20
click at [1071, 226] on li "Exclude image" at bounding box center [1100, 233] width 96 height 27
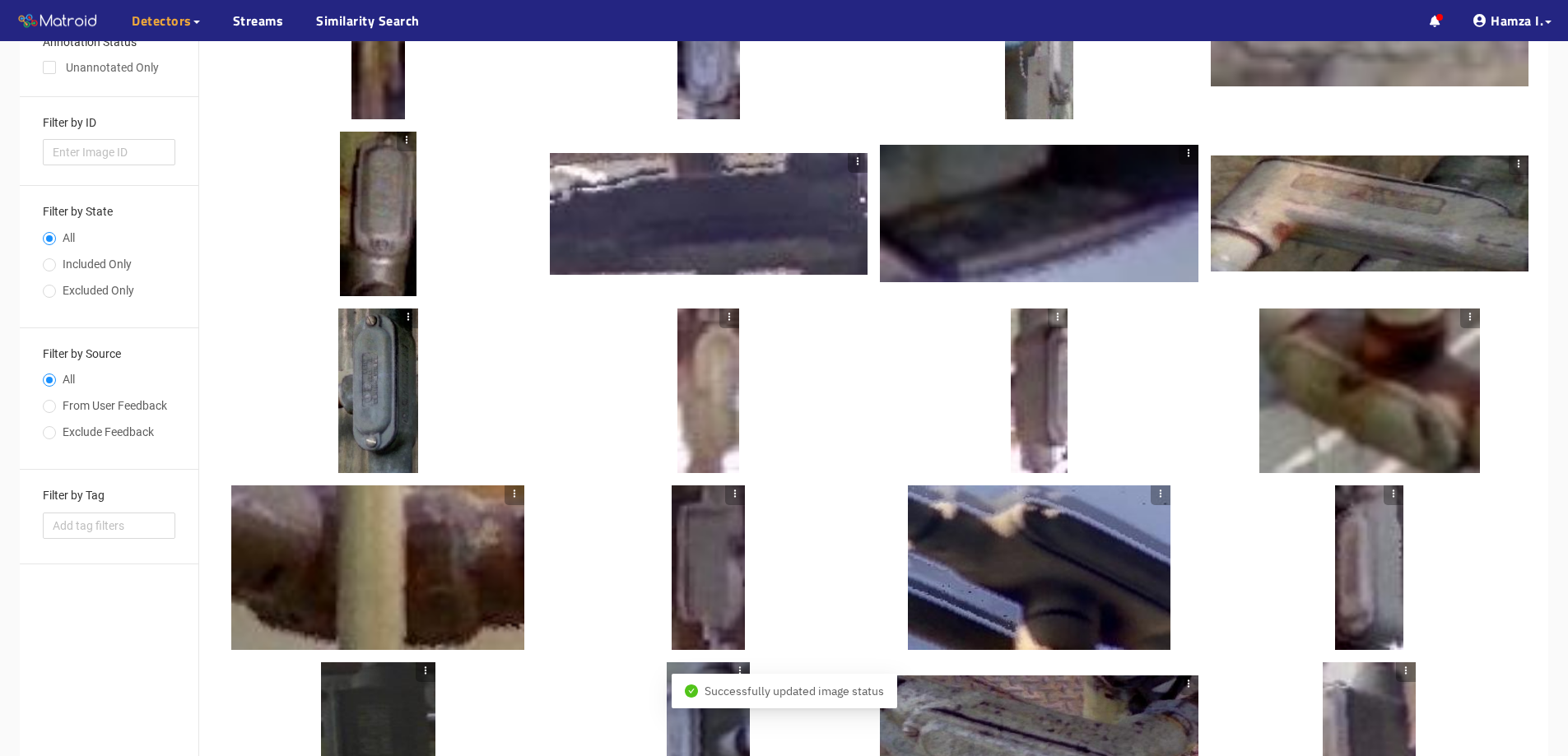
scroll to position [274, 0]
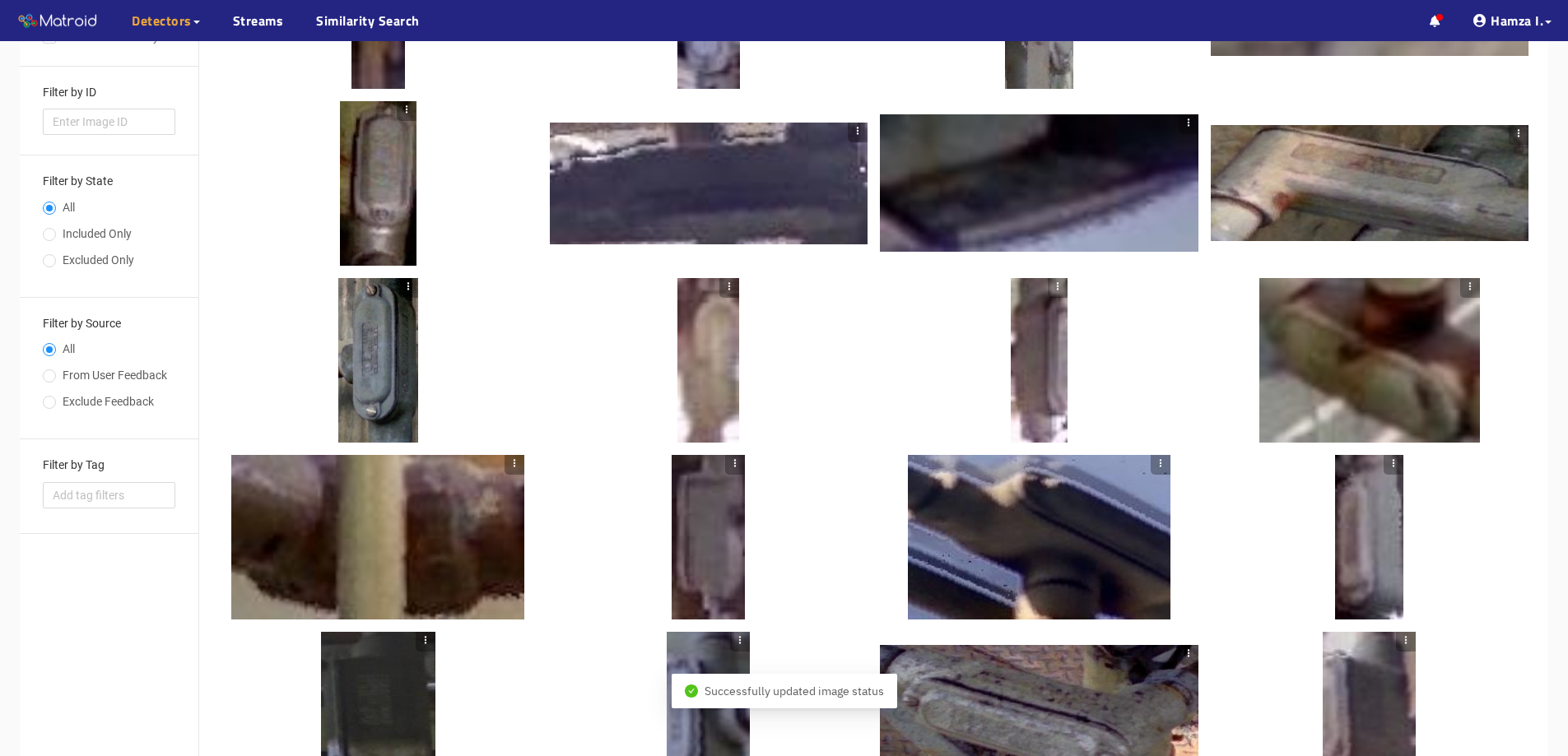
click at [404, 104] on icon "button" at bounding box center [407, 110] width 12 height 12
click at [431, 131] on li "Exclude image" at bounding box center [443, 136] width 96 height 27
click at [405, 278] on button "button" at bounding box center [409, 288] width 20 height 20
click at [425, 304] on li "Exclude image" at bounding box center [445, 313] width 96 height 27
click at [1054, 286] on icon "button" at bounding box center [1058, 286] width 12 height 12
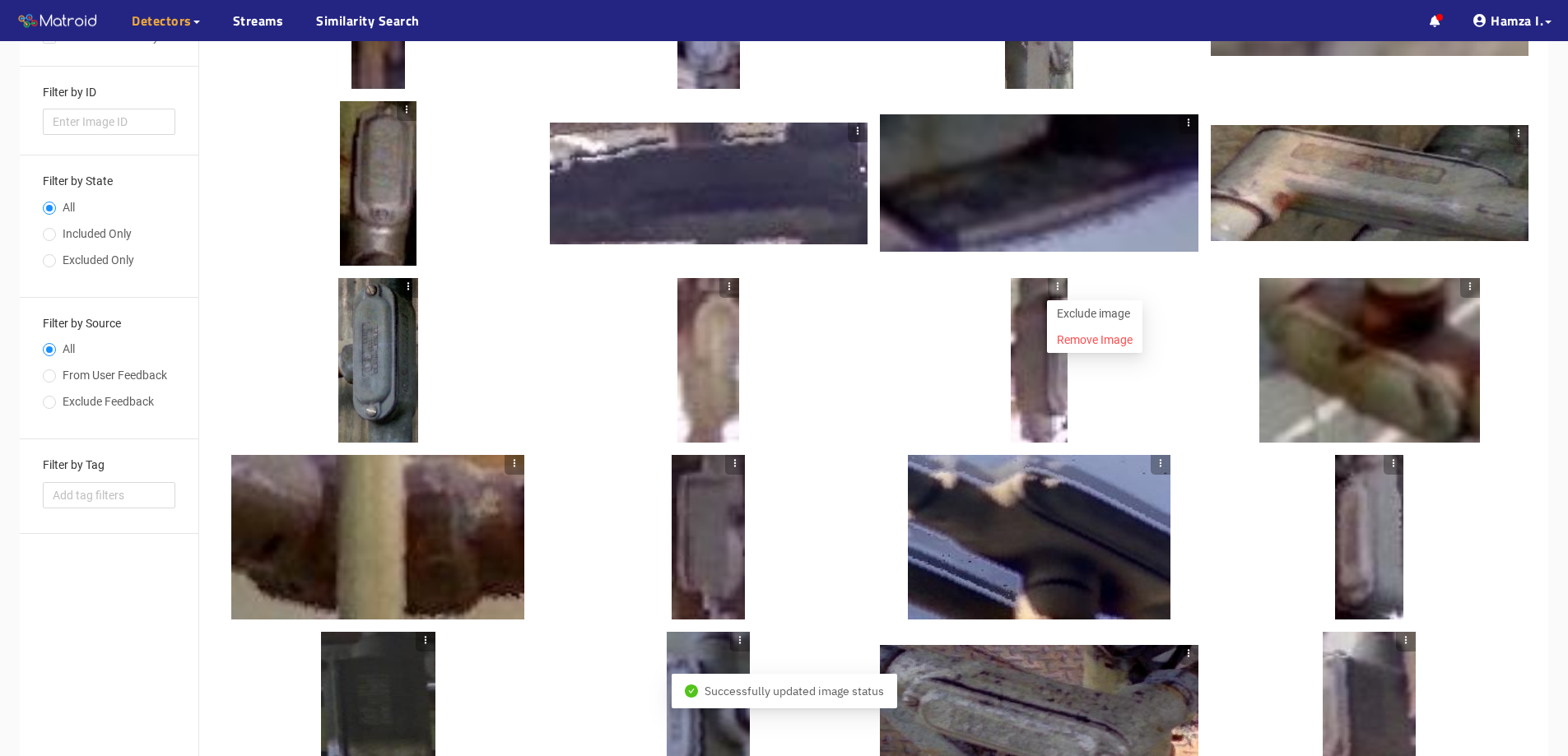
click at [1072, 314] on li "Exclude image" at bounding box center [1095, 313] width 96 height 27
click at [1471, 284] on icon "button" at bounding box center [1470, 286] width 12 height 12
click at [1474, 311] on li "Exclude image" at bounding box center [1507, 313] width 96 height 27
drag, startPoint x: 721, startPoint y: 284, endPoint x: 728, endPoint y: 288, distance: 8.1
click at [721, 284] on button "button" at bounding box center [730, 288] width 20 height 20
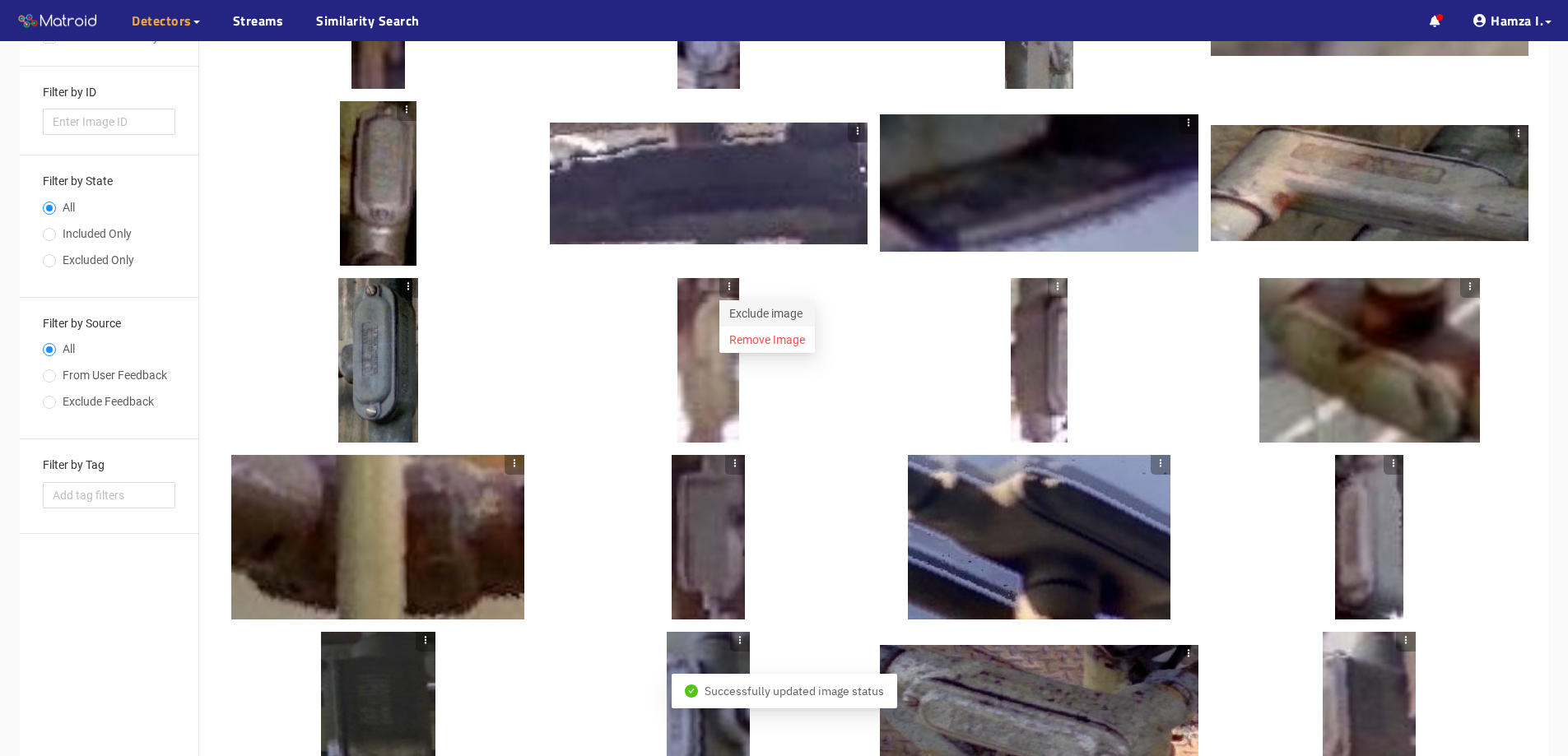
click at [745, 309] on li "Exclude image" at bounding box center [767, 313] width 96 height 27
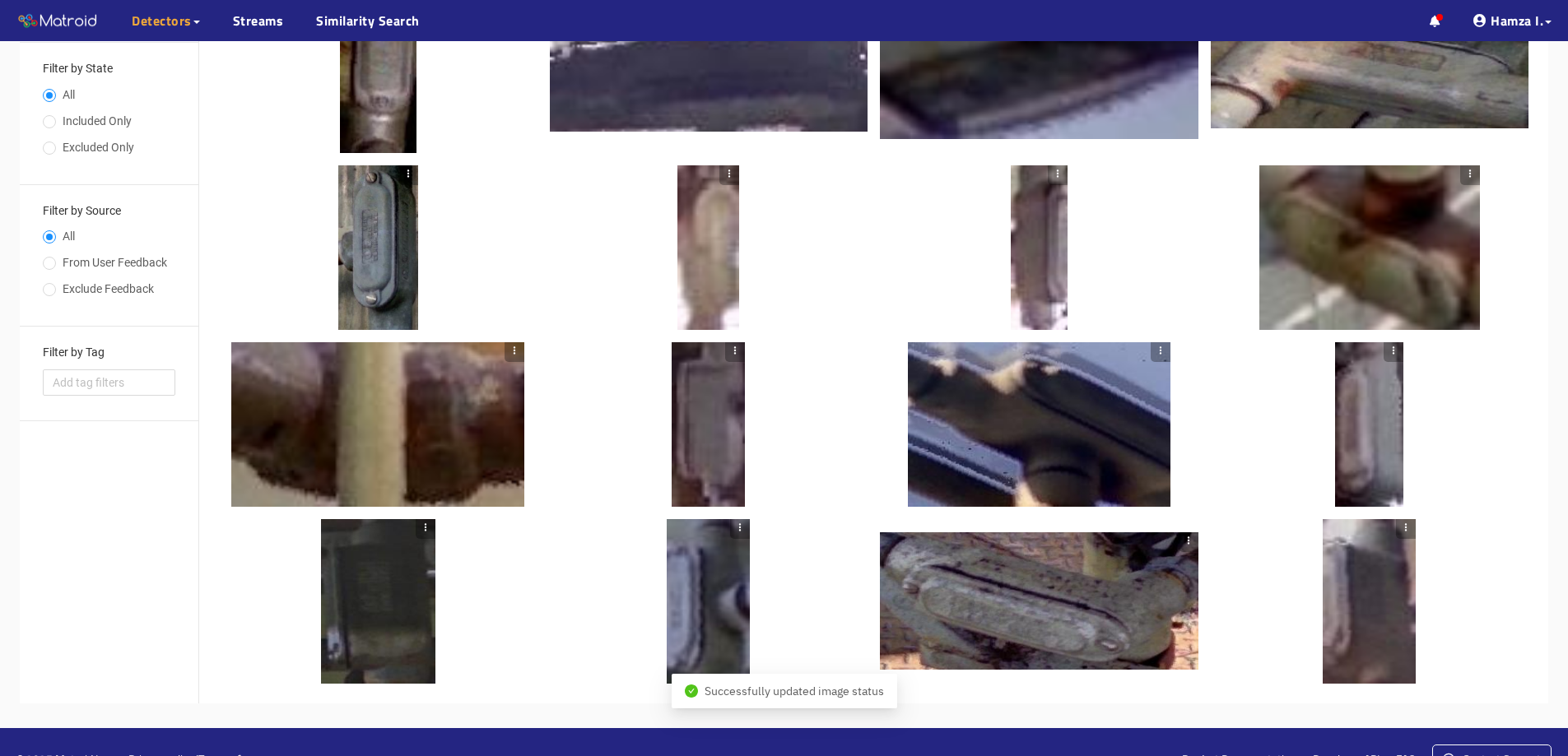
scroll to position [421, 0]
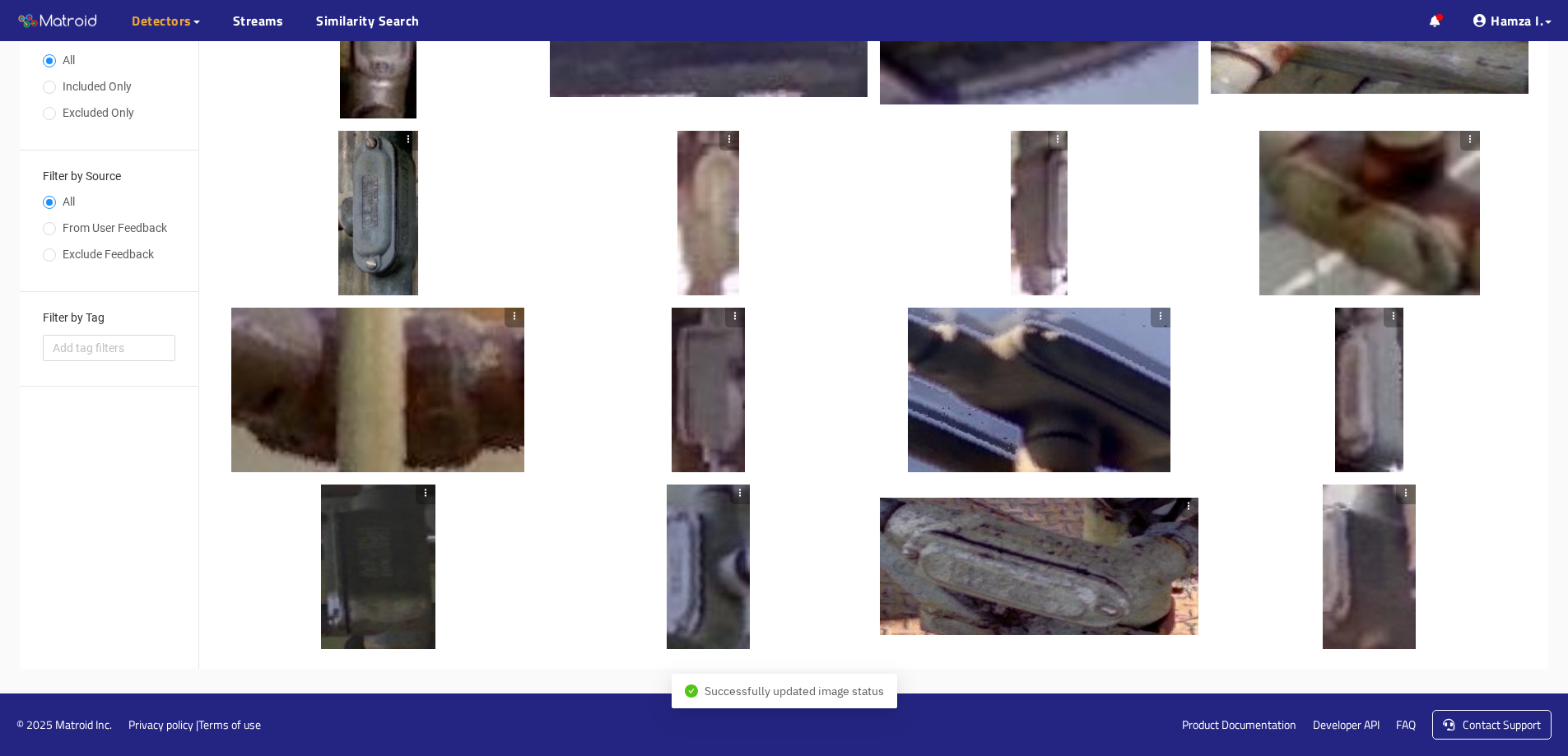
click at [1162, 320] on icon "button" at bounding box center [1161, 316] width 12 height 12
click at [1168, 339] on li "Exclude image" at bounding box center [1198, 342] width 96 height 27
drag, startPoint x: 1386, startPoint y: 317, endPoint x: 1394, endPoint y: 319, distance: 8.2
click at [1389, 316] on button "button" at bounding box center [1394, 318] width 20 height 20
click at [1403, 340] on li "Exclude image" at bounding box center [1432, 342] width 96 height 27
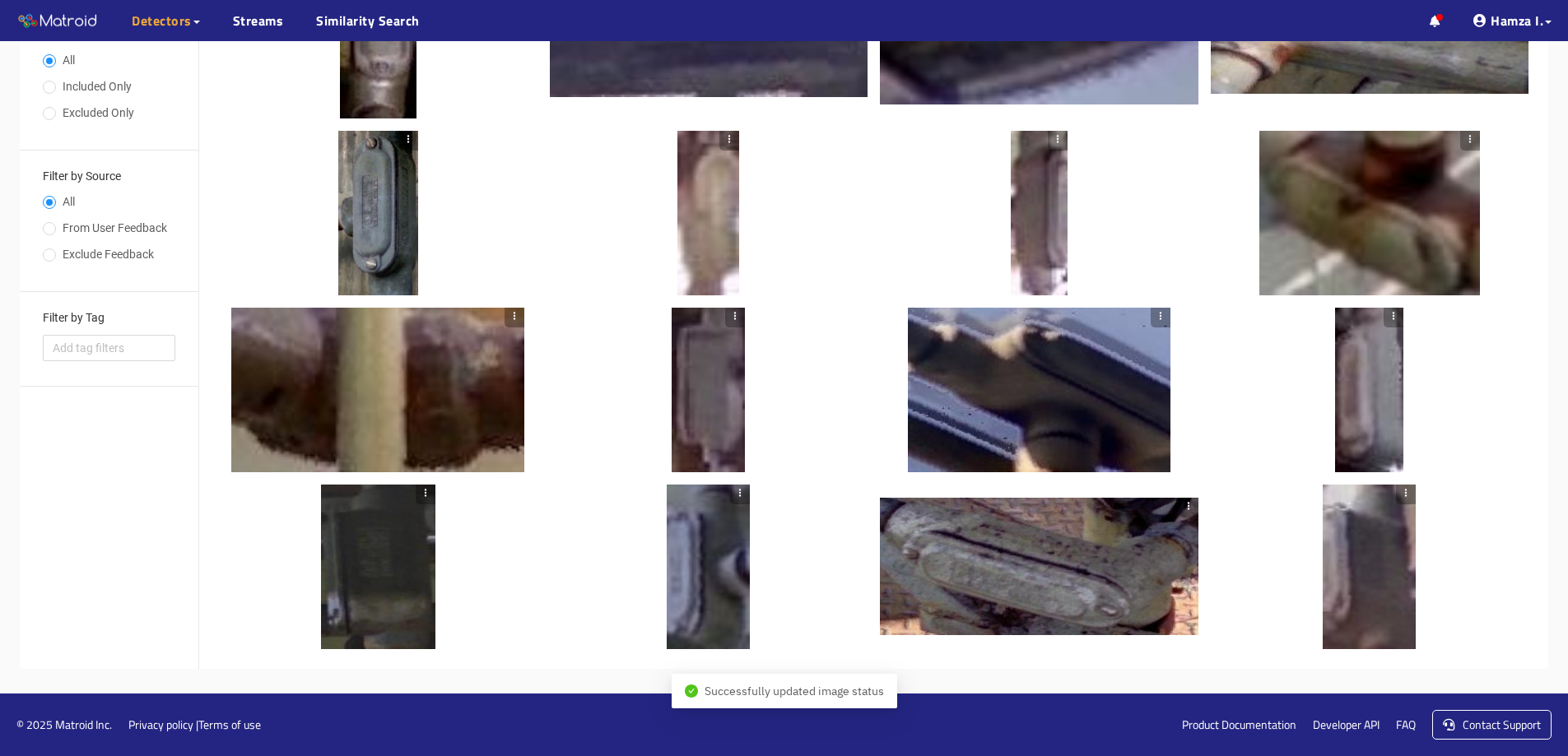
click at [737, 492] on icon "button" at bounding box center [741, 493] width 12 height 12
click at [750, 514] on li "Exclude image" at bounding box center [778, 520] width 96 height 27
click at [1186, 501] on icon "button" at bounding box center [1189, 506] width 12 height 12
click at [1193, 527] on li "Exclude image" at bounding box center [1225, 534] width 96 height 27
drag, startPoint x: 1403, startPoint y: 488, endPoint x: 1409, endPoint y: 501, distance: 14.3
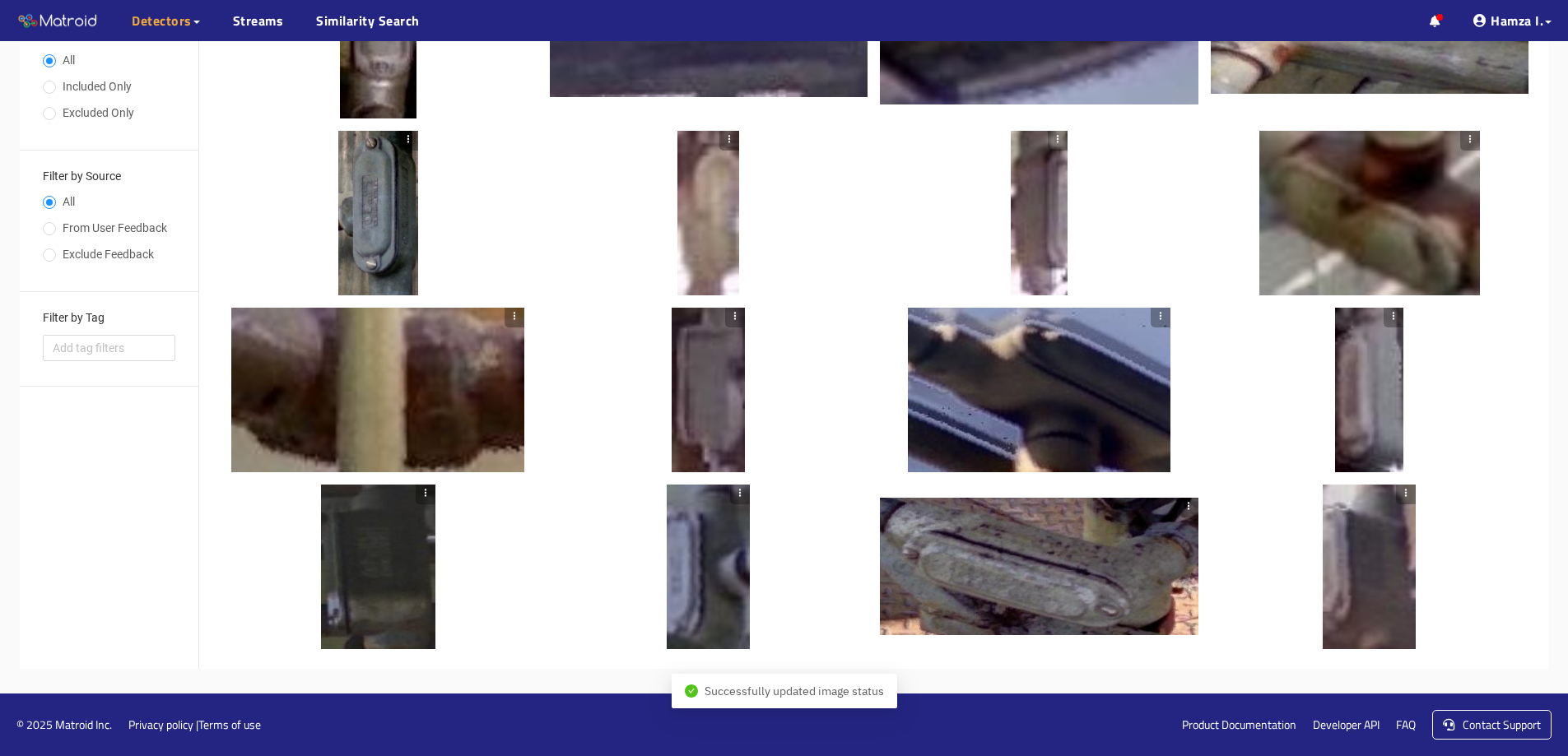
click at [1405, 488] on icon "button" at bounding box center [1406, 493] width 12 height 12
click at [1414, 519] on li "Exclude image" at bounding box center [1444, 520] width 96 height 27
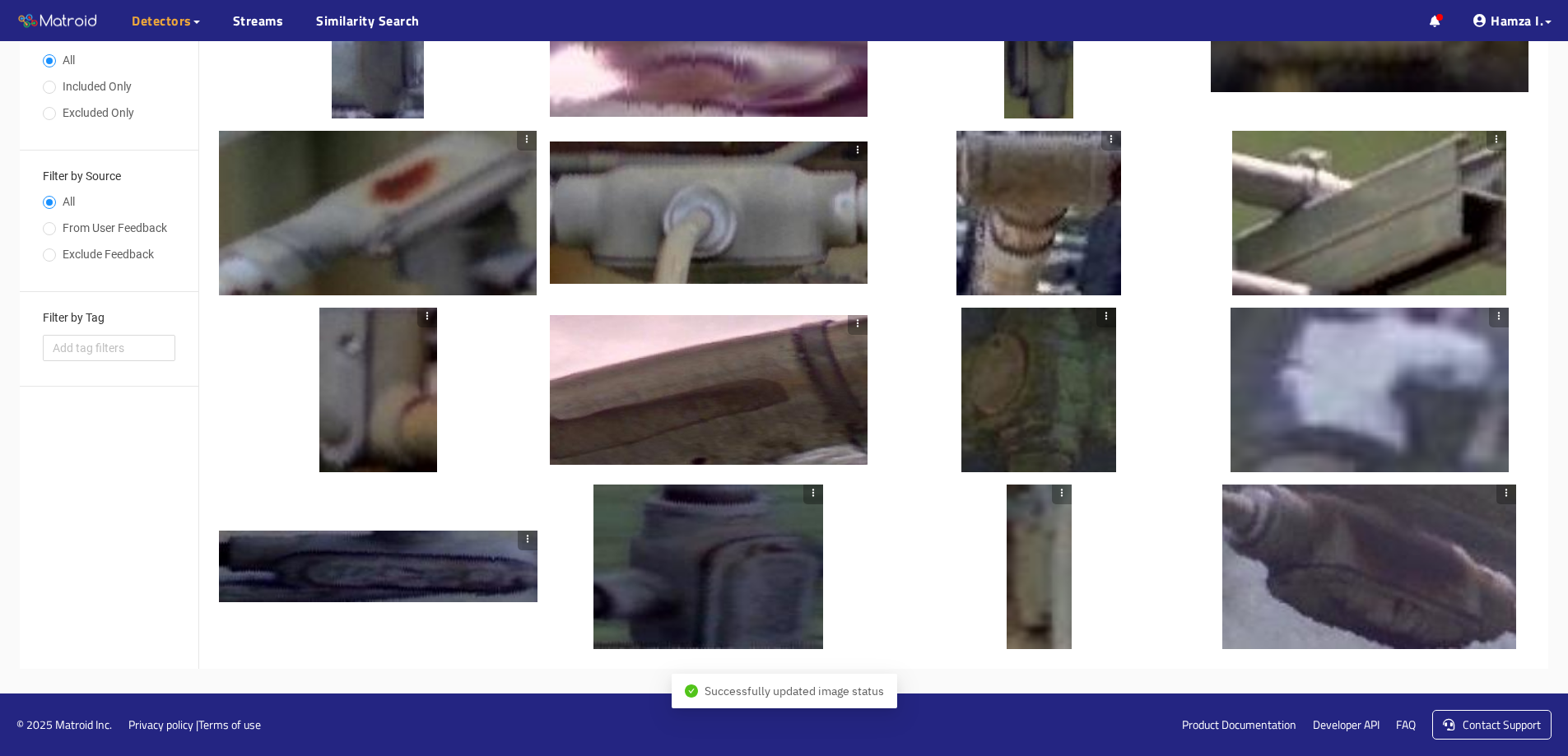
scroll to position [0, 0]
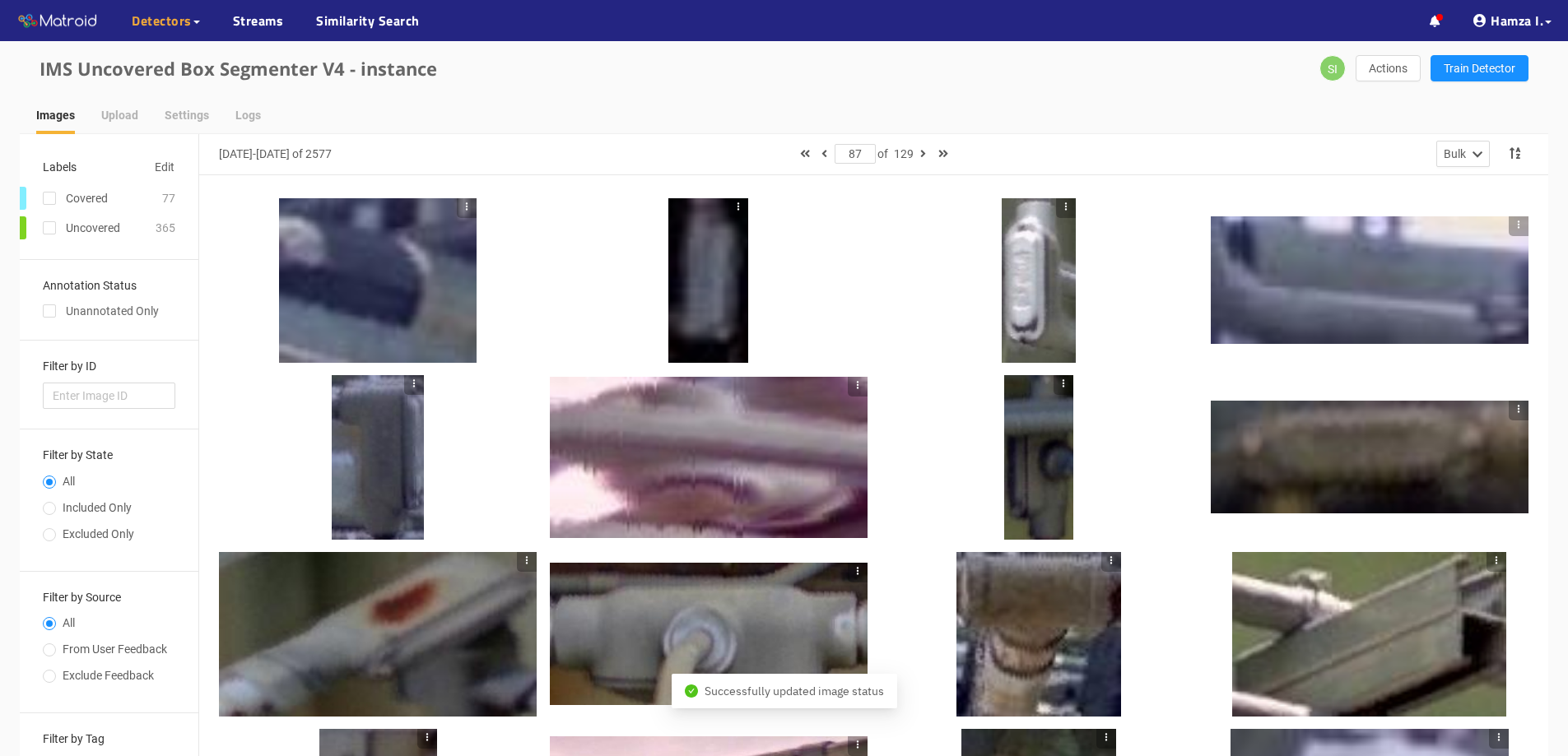
click at [416, 383] on icon "button" at bounding box center [415, 384] width 12 height 12
click at [435, 433] on li "Remove Image" at bounding box center [451, 436] width 96 height 27
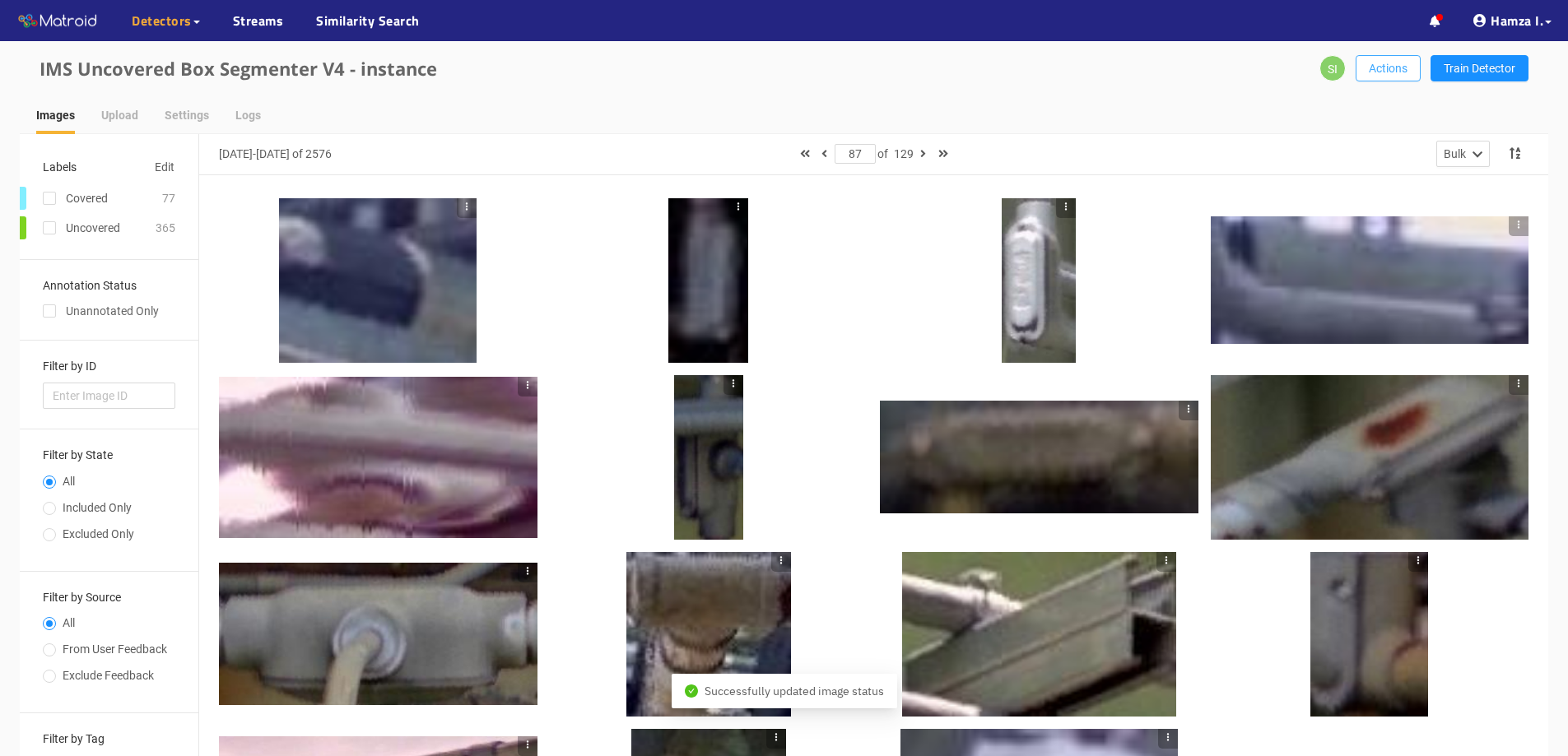
click at [1413, 71] on button "Actions" at bounding box center [1388, 68] width 65 height 27
click at [1514, 145] on button "button" at bounding box center [1516, 154] width 27 height 27
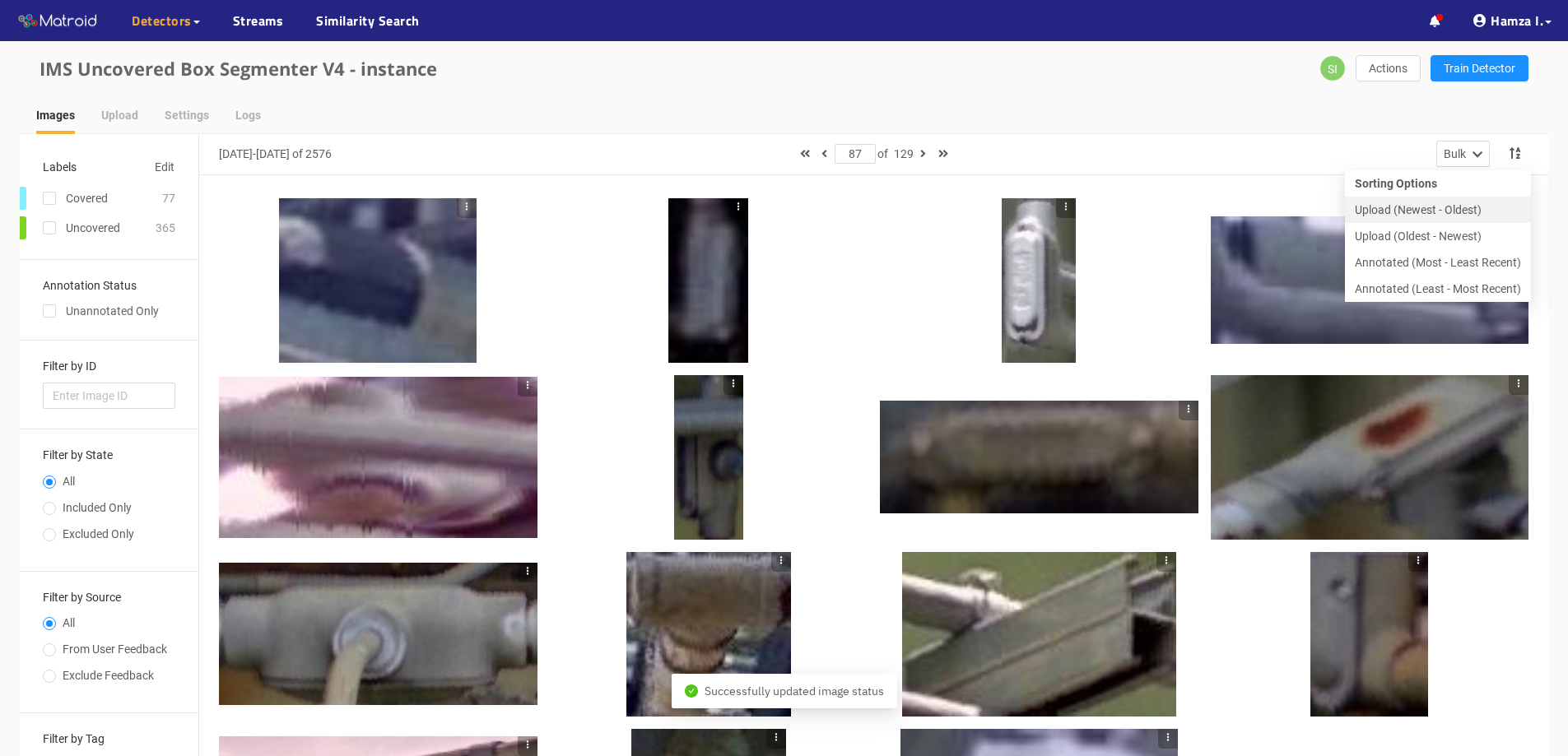
click at [1436, 117] on div "Images Upload Settings Logs" at bounding box center [793, 115] width 1513 height 38
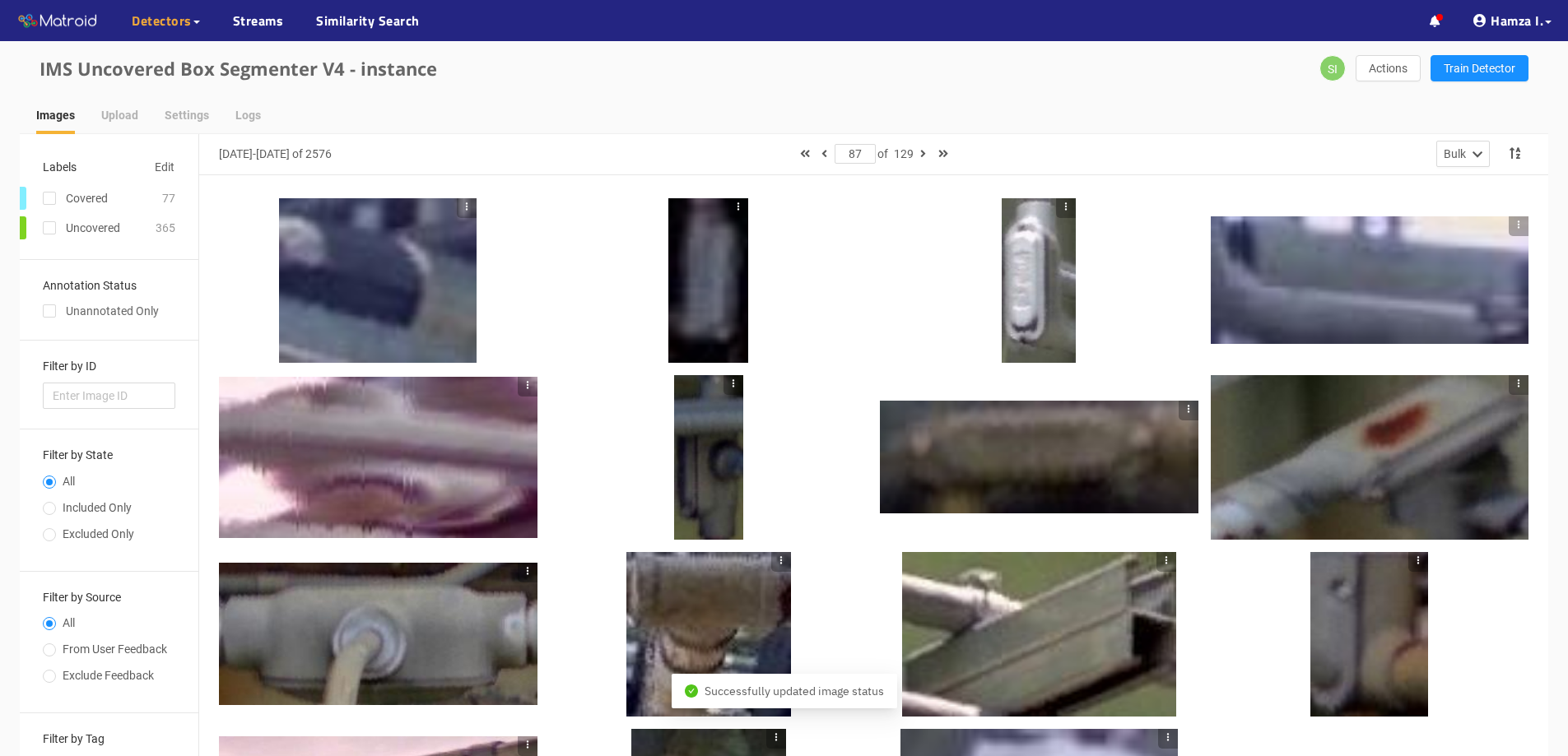
click at [1071, 209] on icon "button" at bounding box center [1066, 206] width 12 height 12
click at [1071, 229] on li "Exclude image" at bounding box center [1104, 233] width 96 height 27
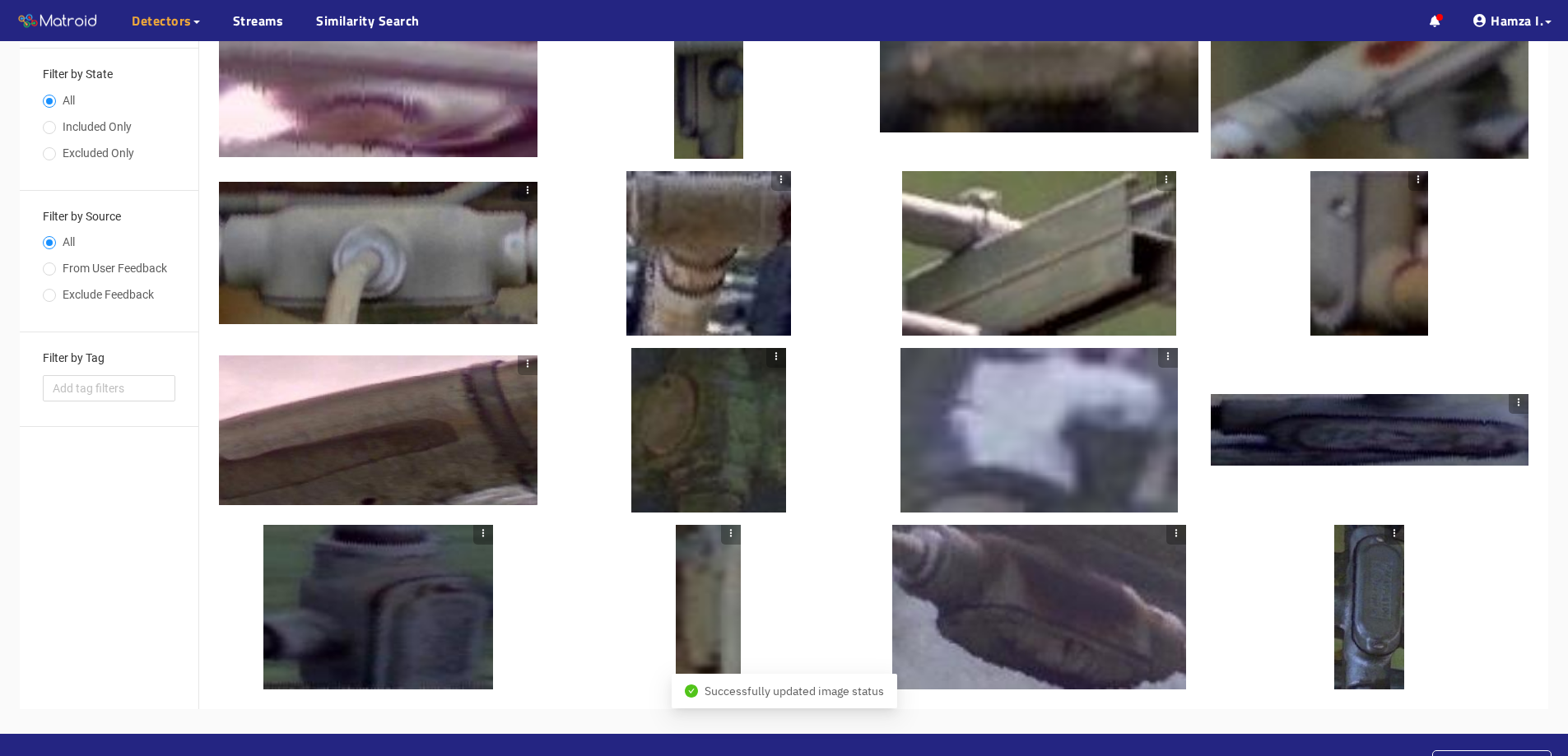
scroll to position [421, 0]
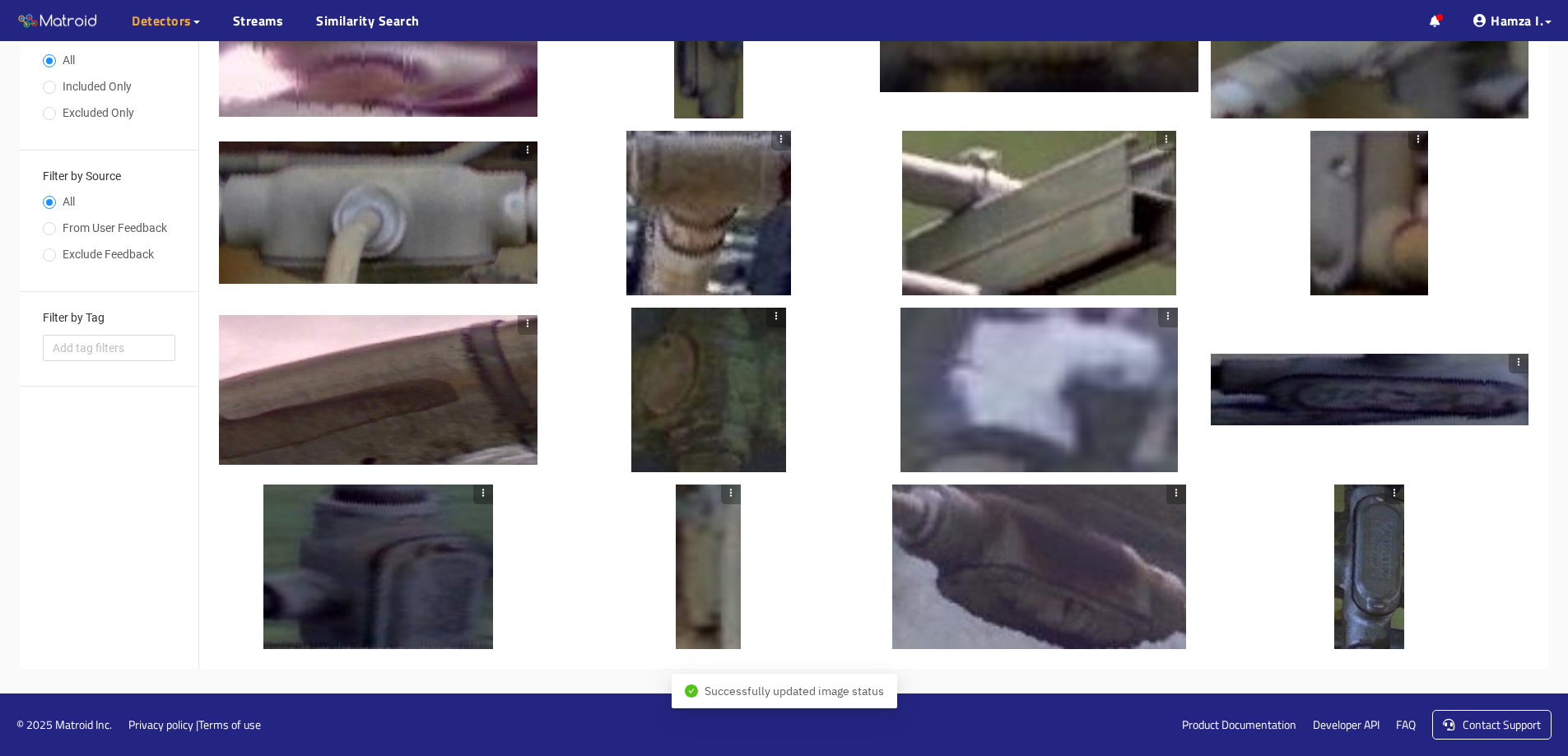
click at [477, 486] on button "button" at bounding box center [483, 494] width 20 height 20
click at [499, 509] on li "Exclude image" at bounding box center [520, 520] width 96 height 27
click at [1175, 488] on icon "button" at bounding box center [1177, 493] width 12 height 12
click at [1183, 511] on li "Exclude image" at bounding box center [1214, 520] width 96 height 27
click at [1391, 488] on icon "button" at bounding box center [1395, 493] width 12 height 12
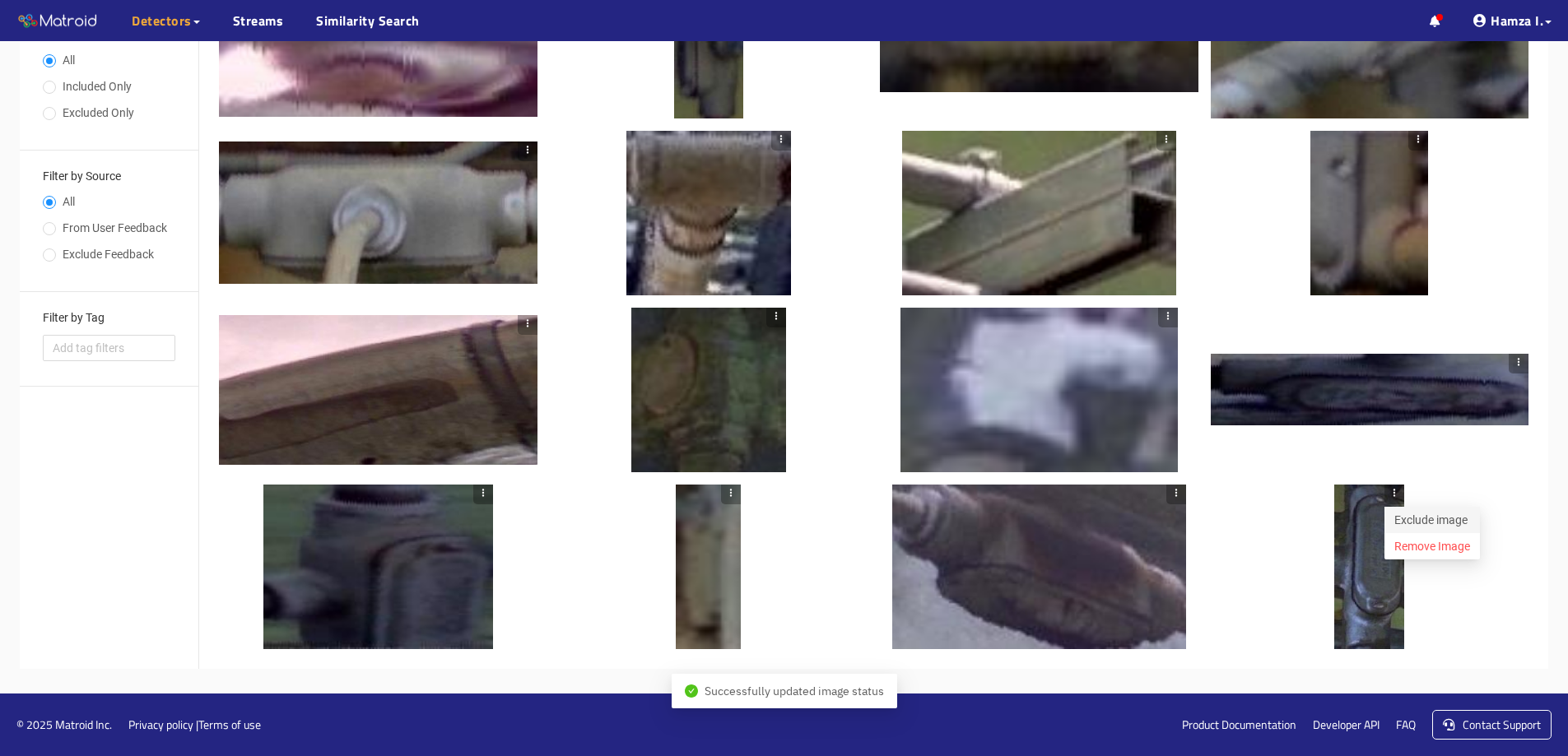
click at [1394, 513] on li "Exclude image" at bounding box center [1432, 520] width 96 height 27
click at [1519, 358] on icon "button" at bounding box center [1519, 362] width 12 height 12
click at [1522, 383] on li "Exclude image" at bounding box center [1481, 390] width 96 height 27
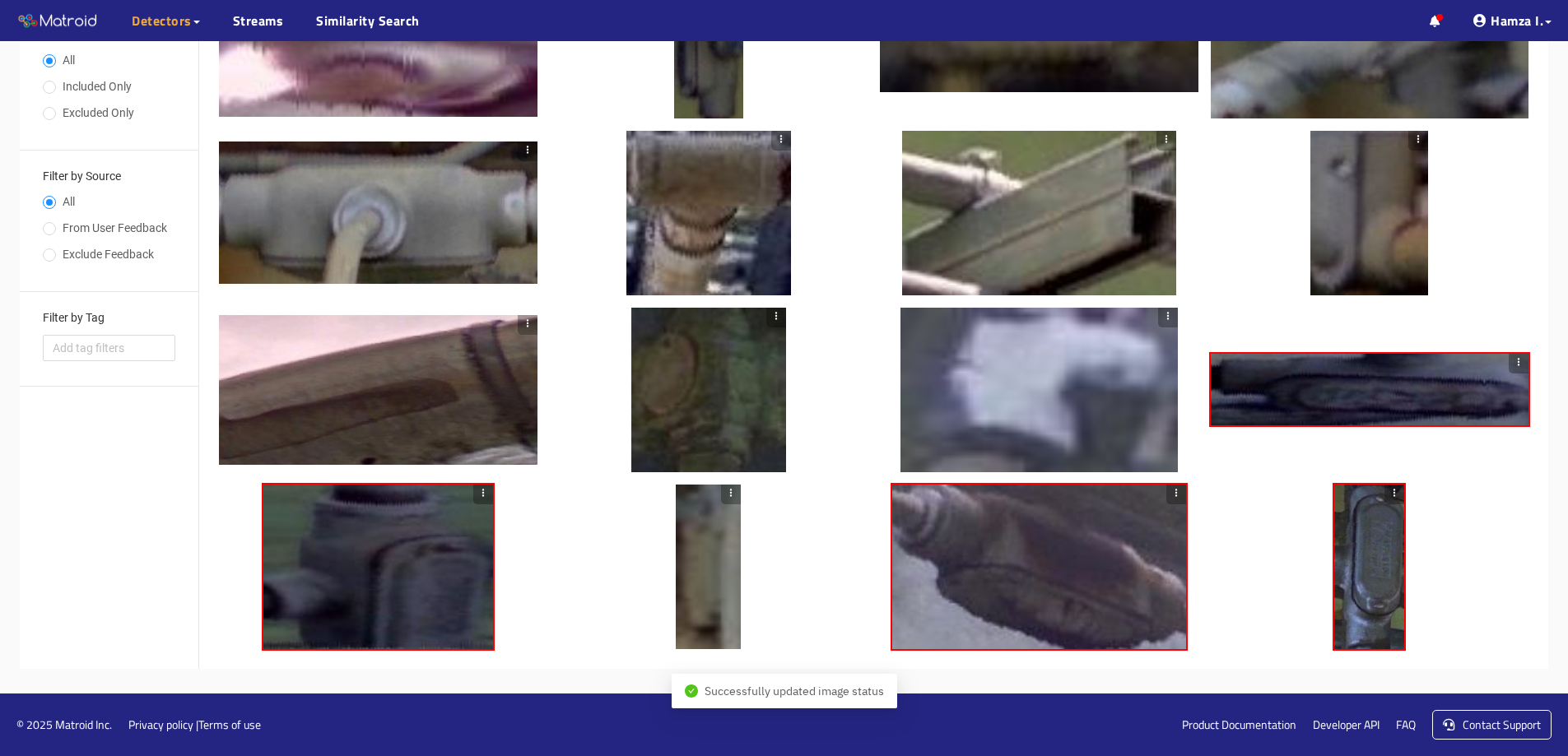
click at [775, 315] on icon "button" at bounding box center [776, 316] width 12 height 12
click at [783, 333] on li "Exclude image" at bounding box center [813, 342] width 96 height 27
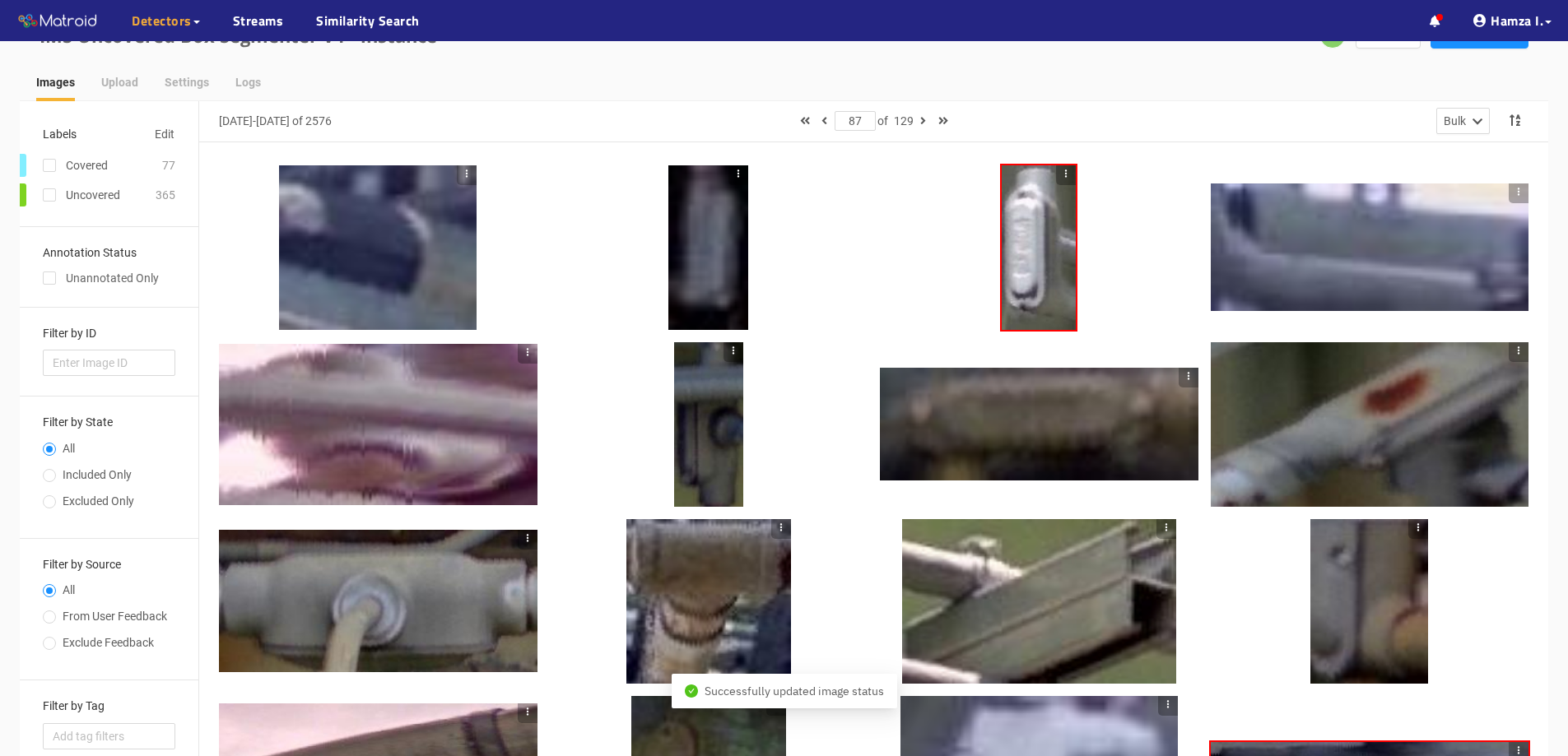
scroll to position [0, 0]
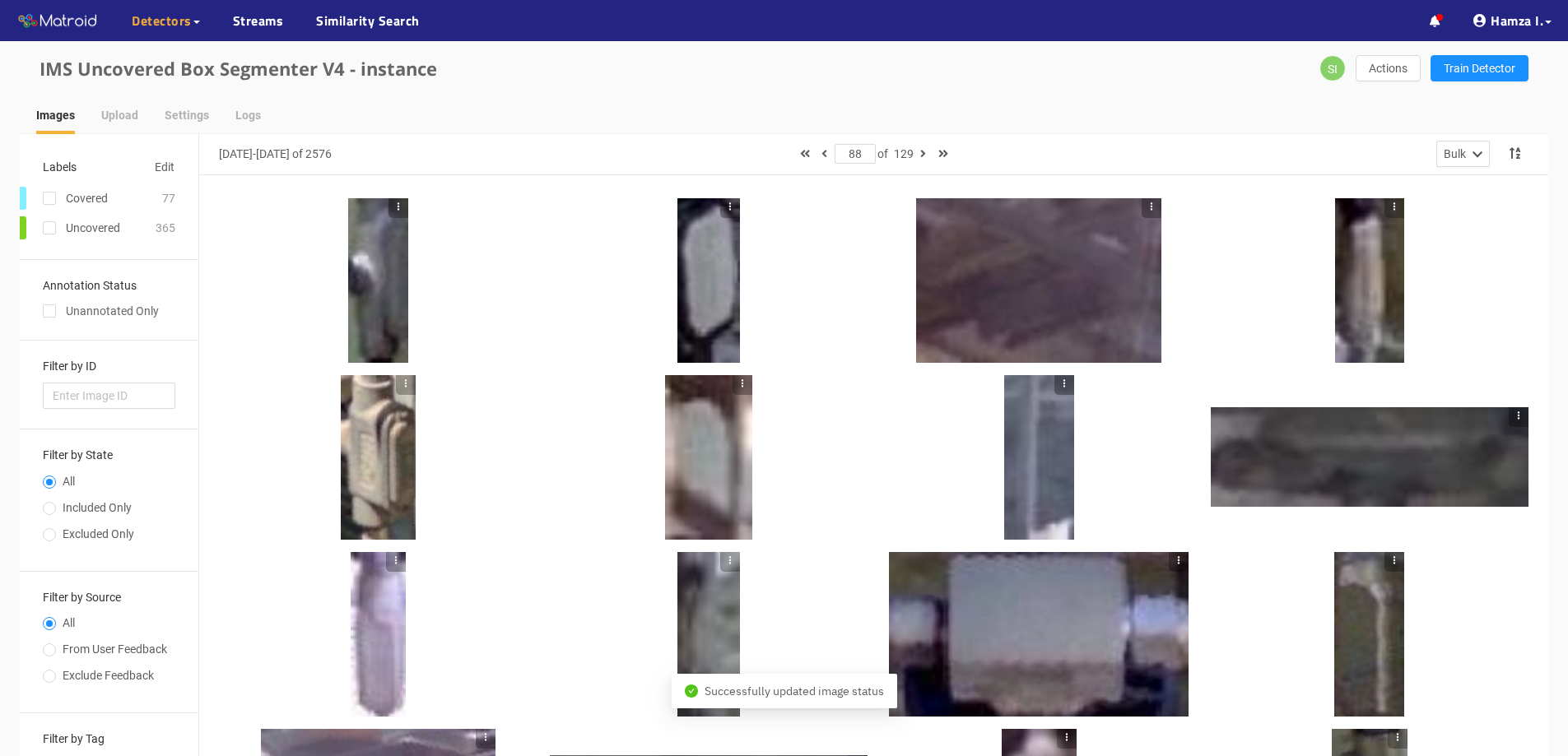
click at [406, 385] on icon "button" at bounding box center [406, 383] width 2 height 8
click at [424, 402] on li "Exclude image" at bounding box center [442, 411] width 96 height 27
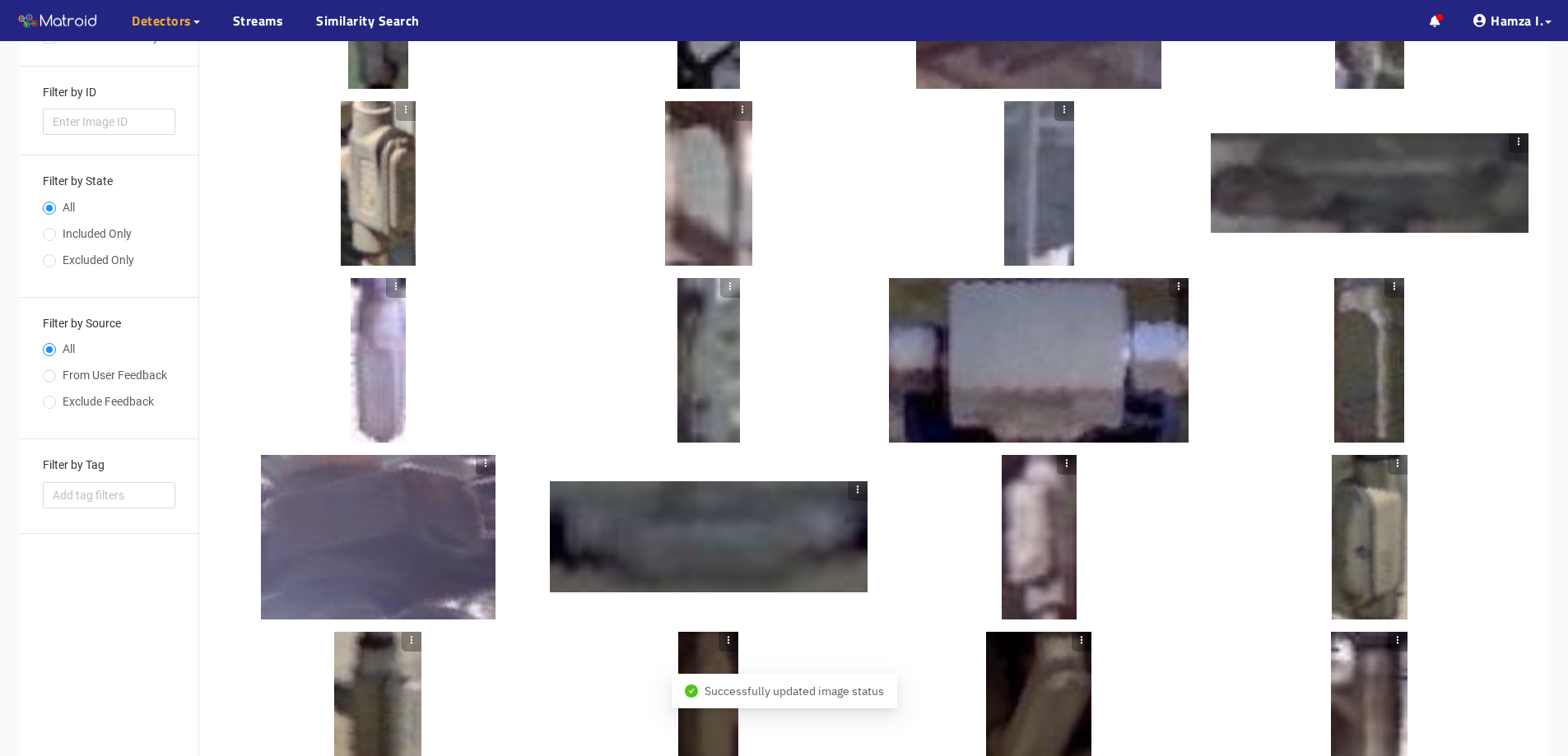
click at [397, 283] on icon "button" at bounding box center [396, 286] width 12 height 12
click at [419, 311] on li "Exclude image" at bounding box center [432, 313] width 96 height 27
click at [1392, 283] on icon "button" at bounding box center [1395, 286] width 12 height 12
click at [1399, 309] on li "Exclude image" at bounding box center [1432, 313] width 96 height 27
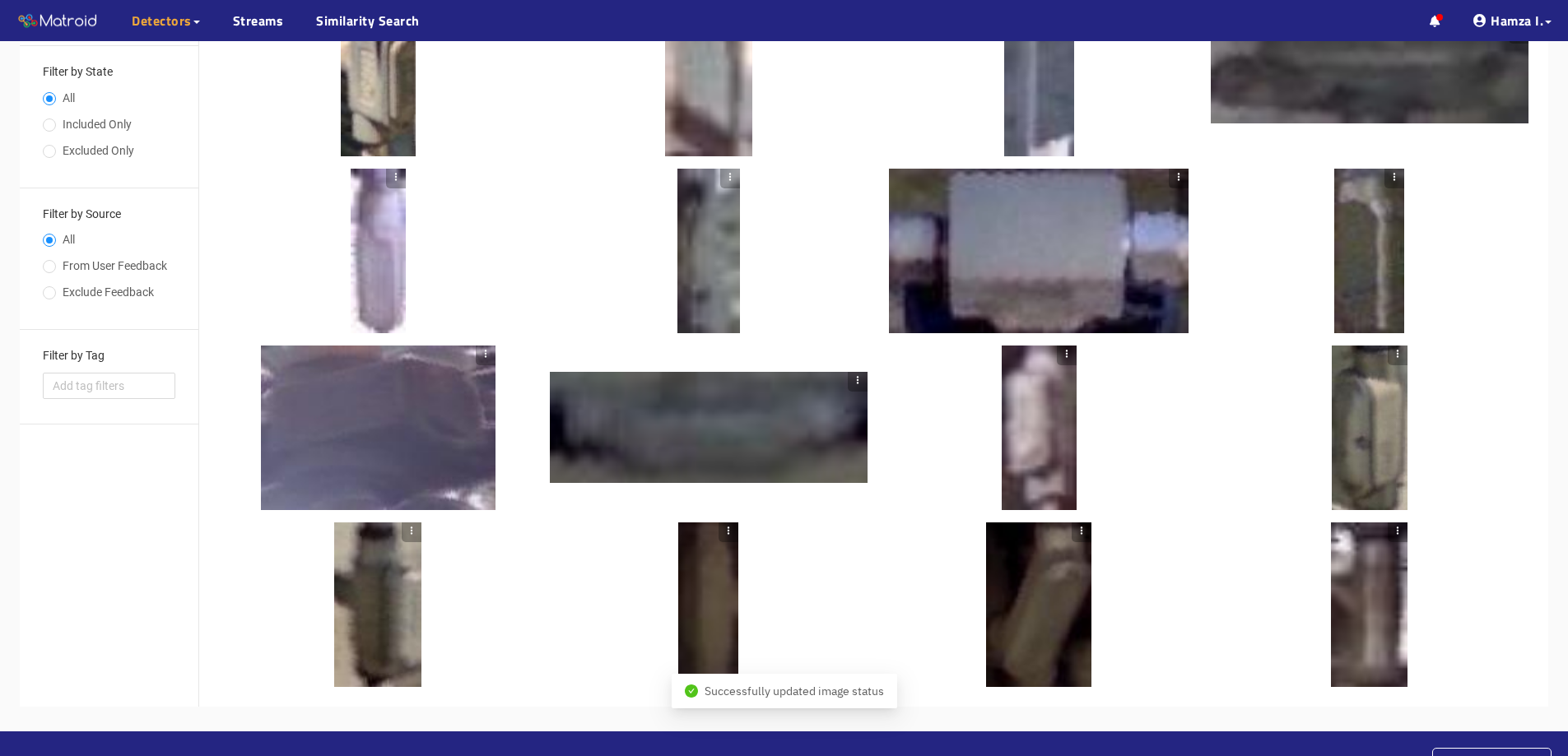
scroll to position [421, 0]
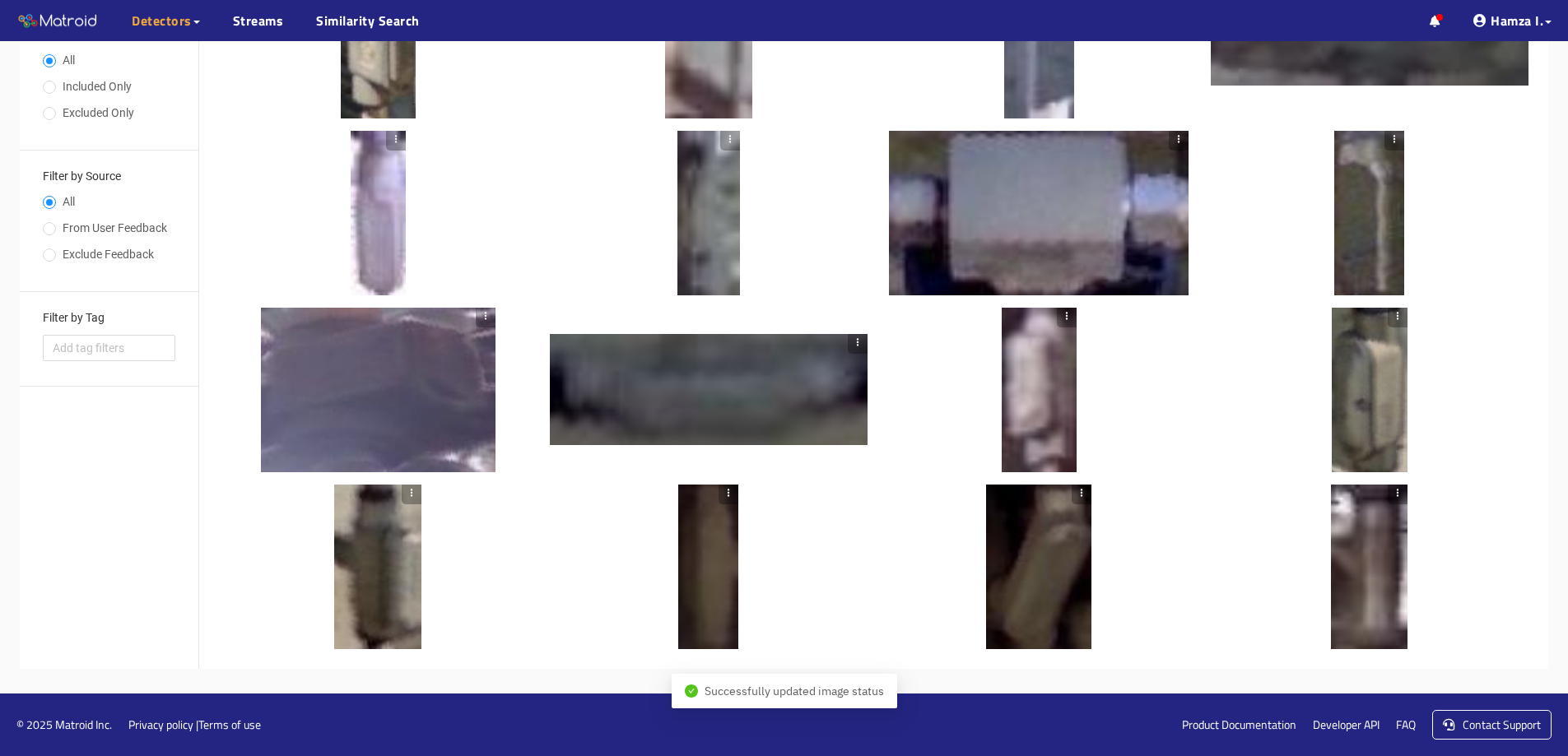
click at [412, 492] on icon "button" at bounding box center [412, 492] width 2 height 8
click at [431, 510] on li "Exclude image" at bounding box center [449, 520] width 96 height 27
click at [1083, 495] on icon "button" at bounding box center [1082, 493] width 12 height 12
click at [1091, 517] on li "Exclude image" at bounding box center [1120, 520] width 96 height 27
click at [1399, 315] on icon "button" at bounding box center [1398, 316] width 12 height 12
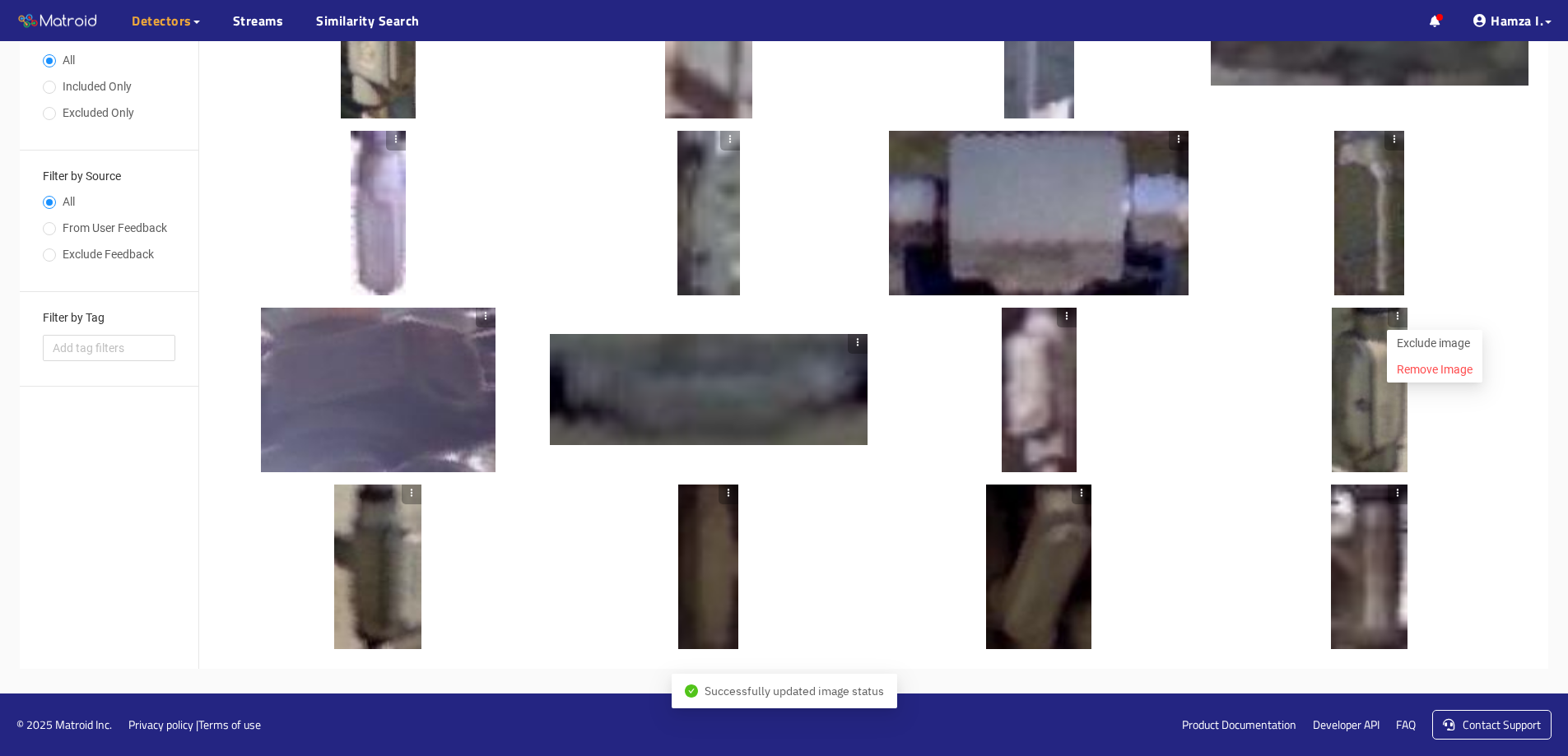
click at [1399, 337] on li "Exclude image" at bounding box center [1435, 342] width 96 height 27
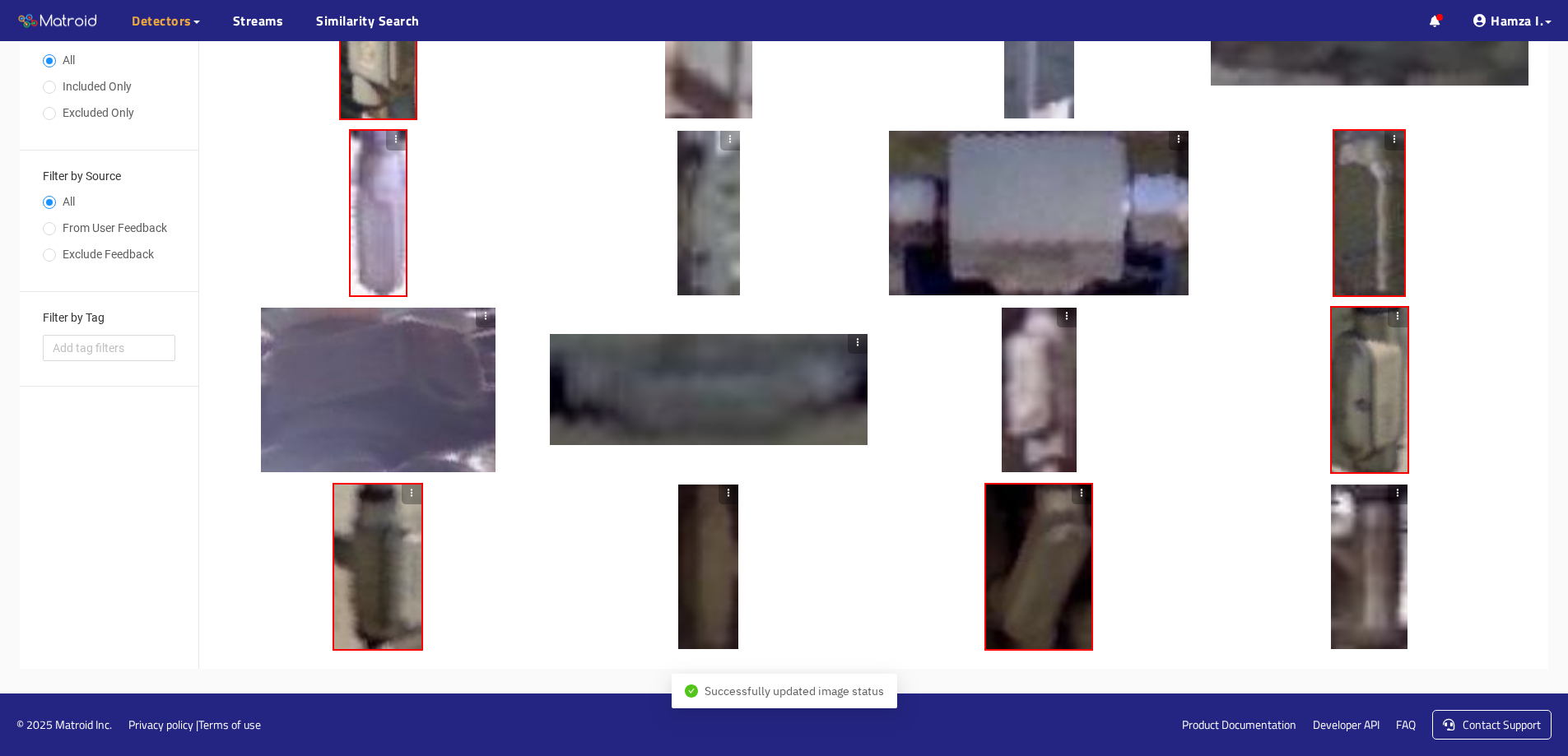
click at [1072, 310] on icon "button" at bounding box center [1067, 316] width 12 height 12
click at [1079, 341] on li "Exclude image" at bounding box center [1104, 342] width 96 height 27
click at [1161, 399] on div at bounding box center [1039, 390] width 319 height 165
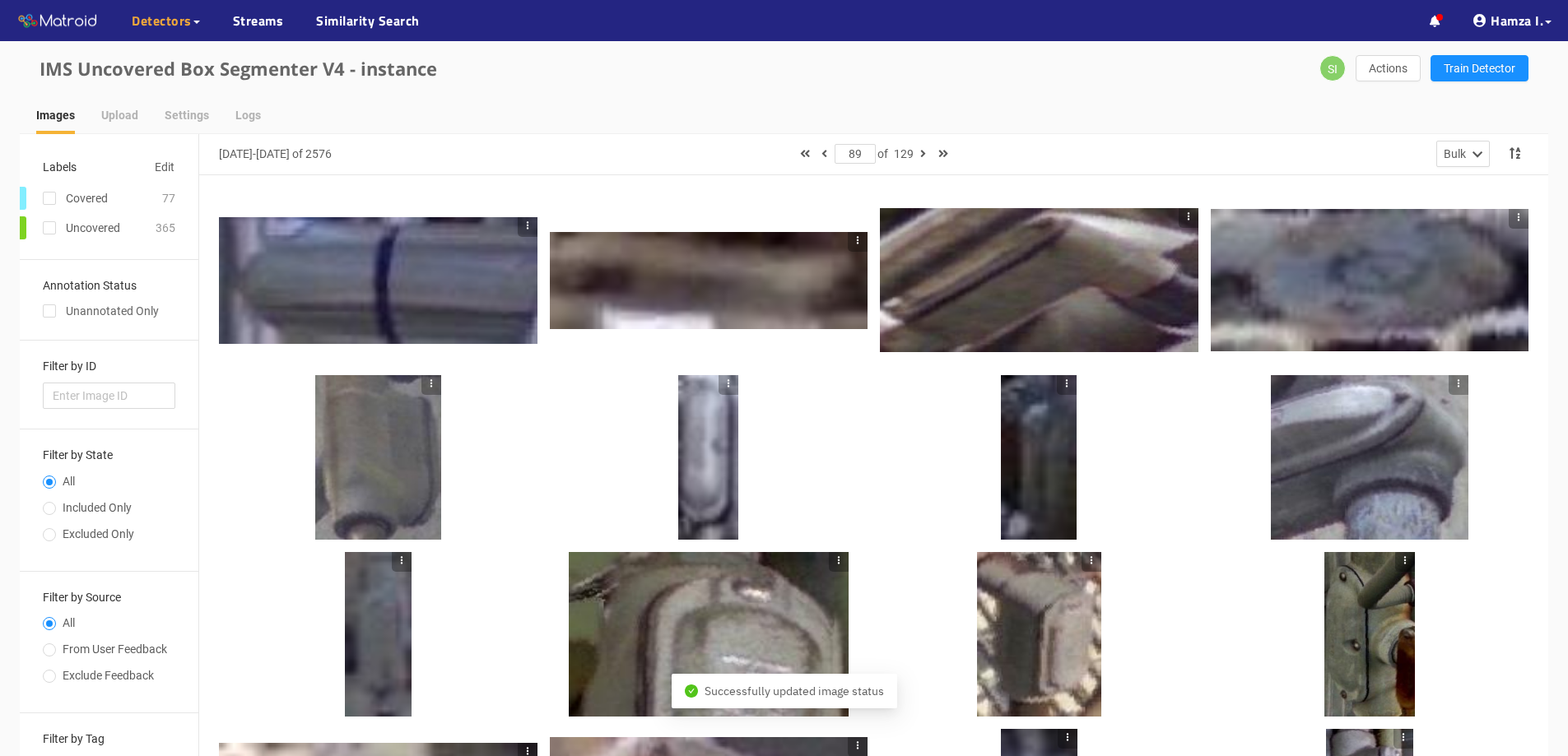
click at [723, 387] on icon "button" at bounding box center [729, 384] width 12 height 12
click at [741, 403] on li "Exclude image" at bounding box center [766, 411] width 96 height 27
click at [1459, 379] on icon "button" at bounding box center [1459, 384] width 12 height 12
click at [1465, 408] on li "Exclude image" at bounding box center [1496, 411] width 96 height 27
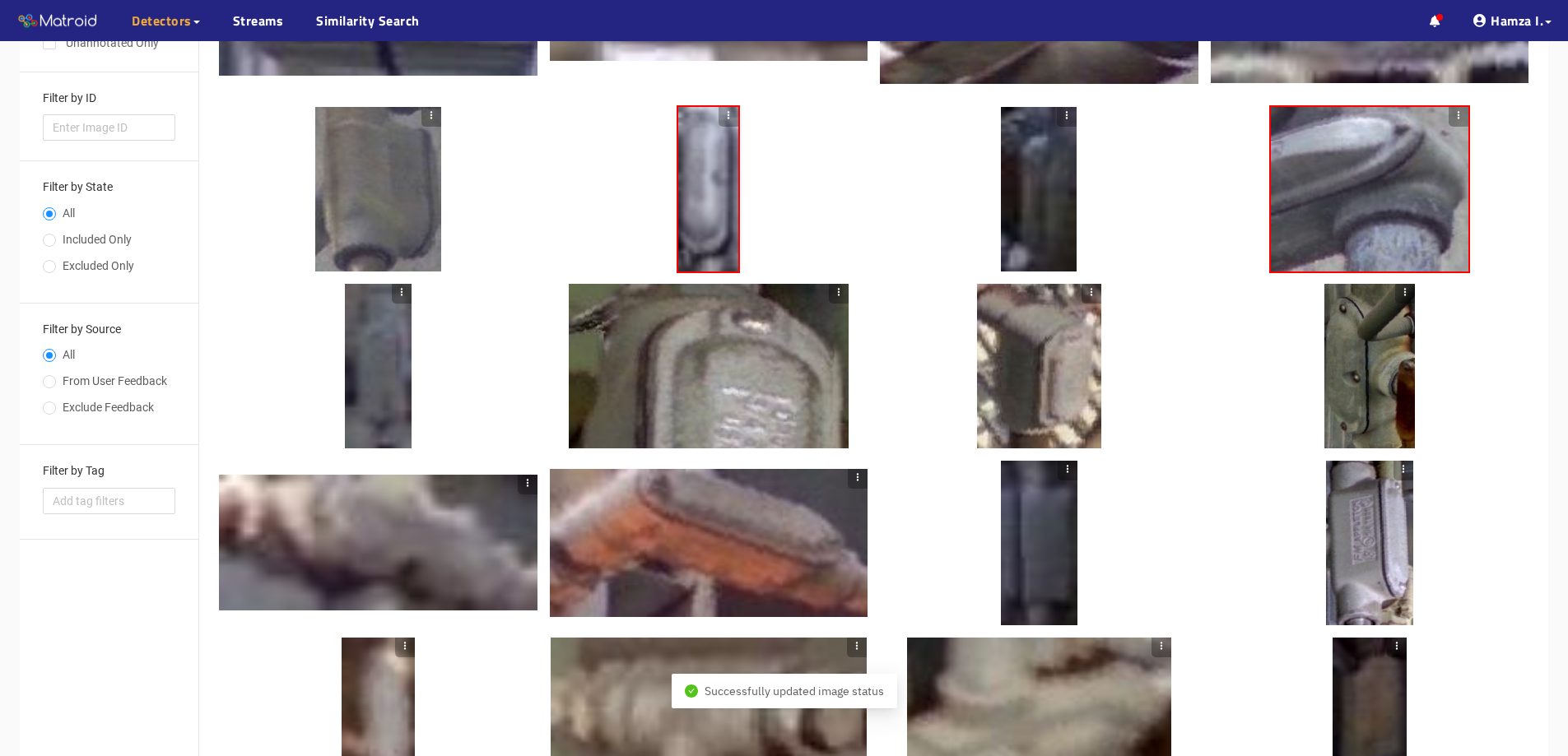
scroll to position [274, 0]
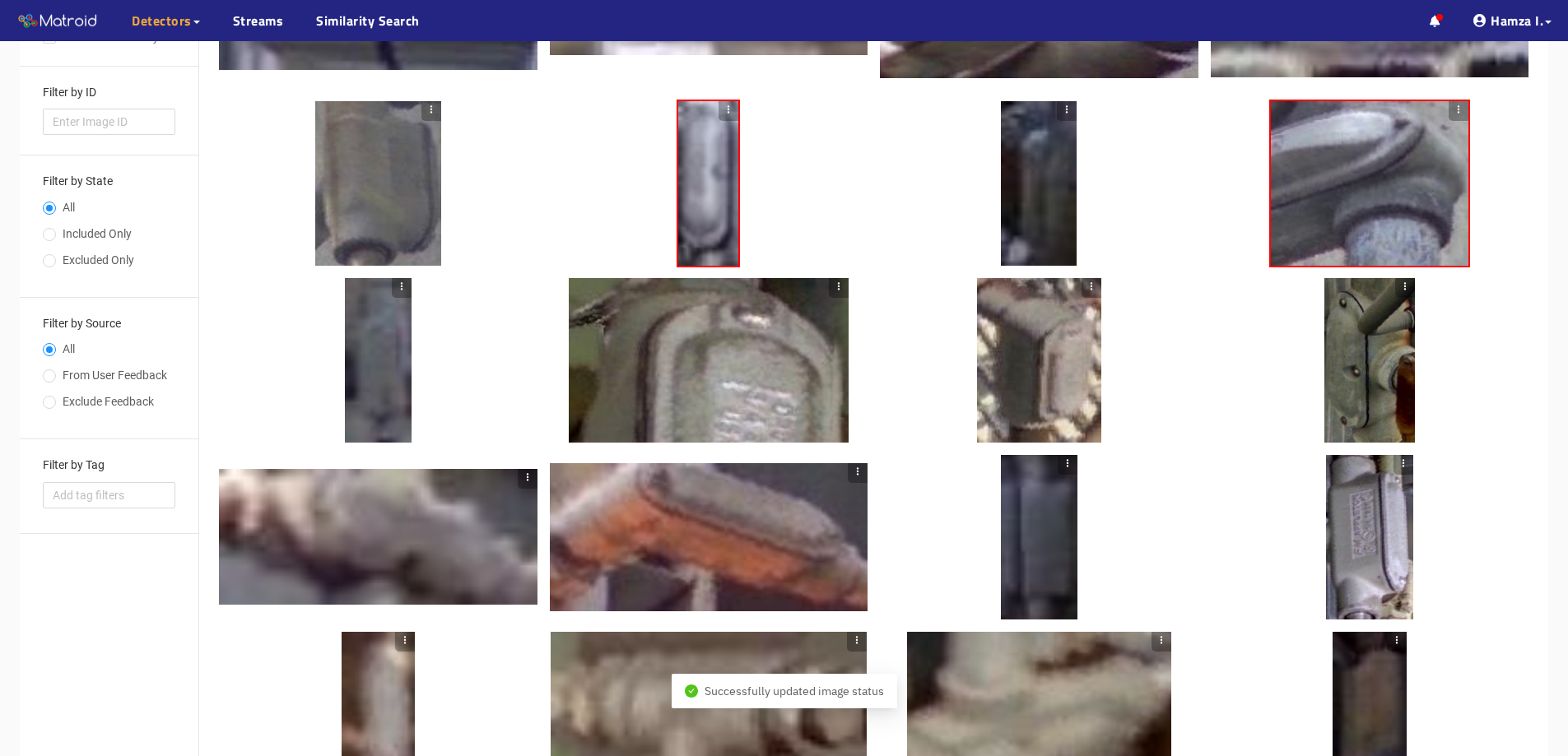
click at [834, 284] on icon "button" at bounding box center [839, 286] width 12 height 12
click at [849, 306] on li "Exclude image" at bounding box center [876, 313] width 96 height 27
click at [1087, 286] on icon "button" at bounding box center [1092, 286] width 12 height 12
click at [1102, 308] on li "Exclude image" at bounding box center [1129, 313] width 96 height 27
click at [1409, 287] on icon "button" at bounding box center [1405, 286] width 12 height 12
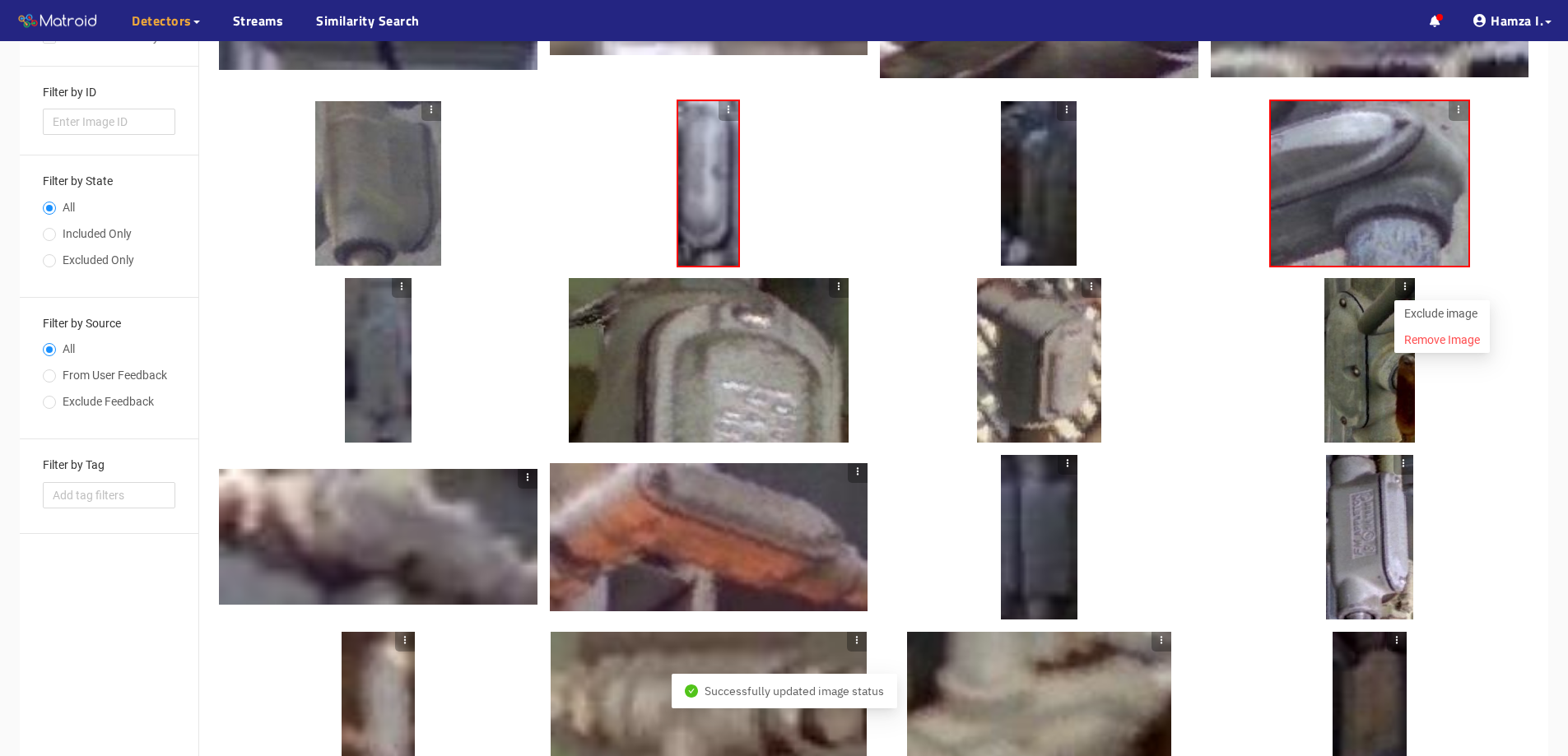
click at [1404, 303] on li "Exclude image" at bounding box center [1442, 313] width 96 height 27
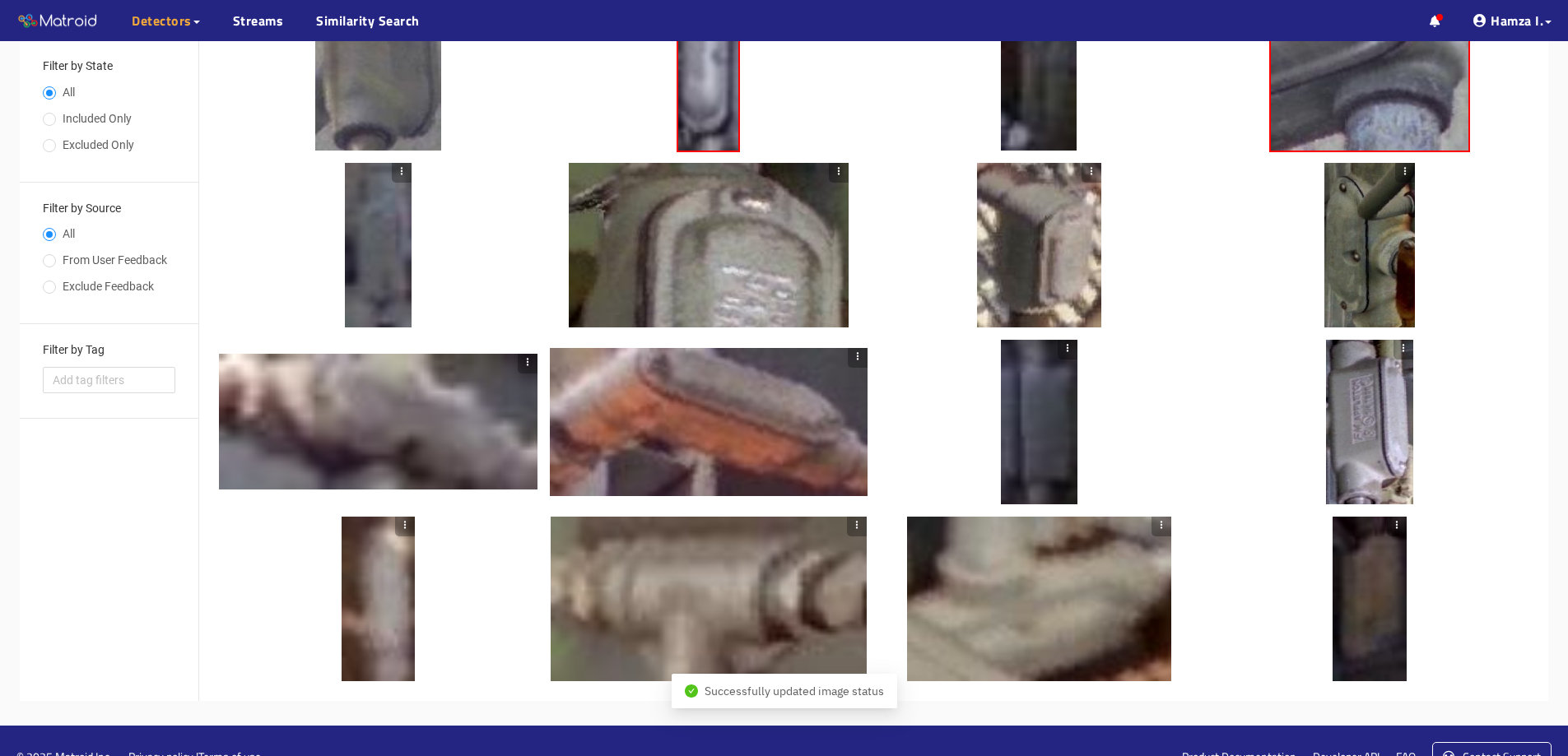
scroll to position [421, 0]
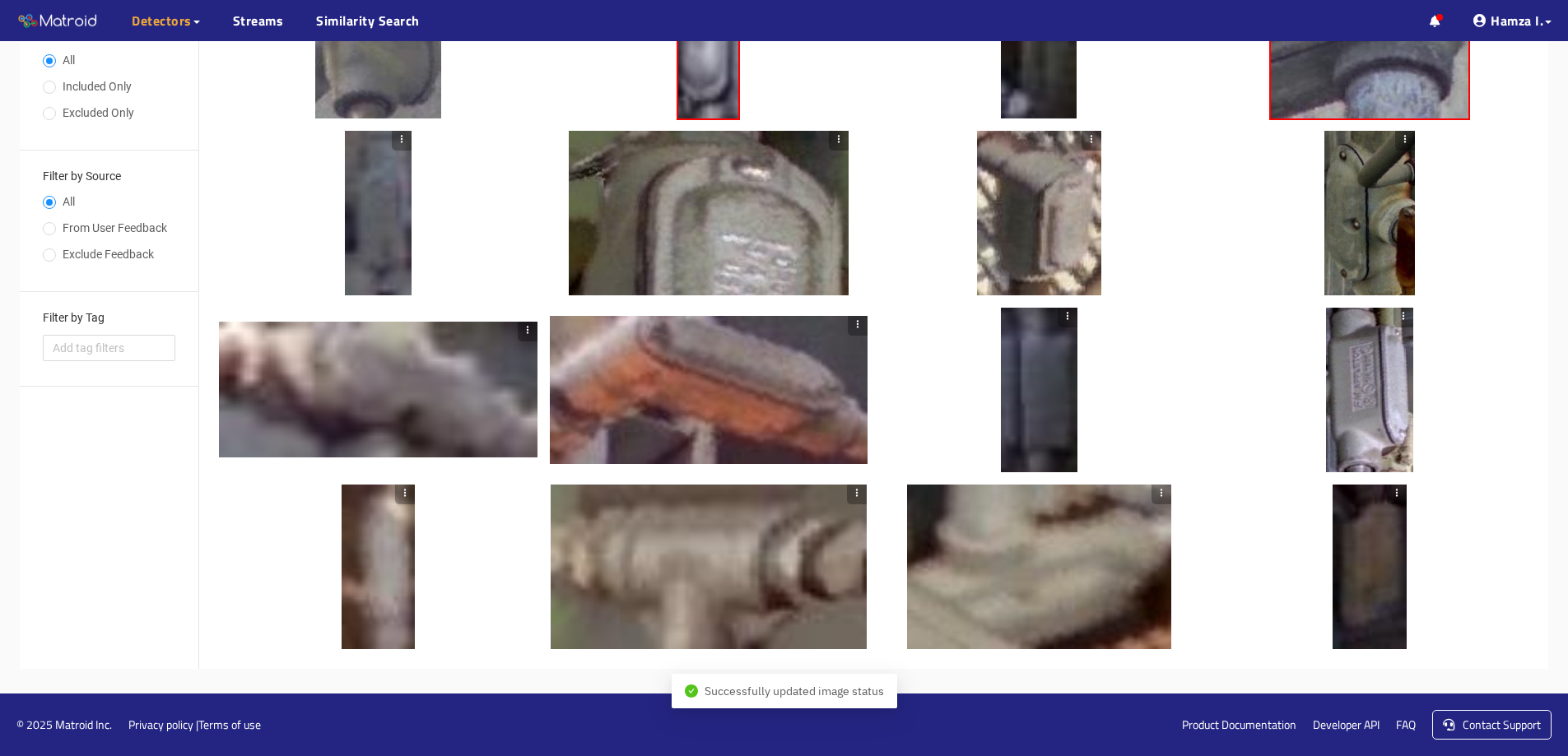
click at [856, 326] on icon "button" at bounding box center [858, 325] width 12 height 12
click at [856, 345] on li "Exclude image" at bounding box center [896, 351] width 96 height 27
click at [1409, 316] on icon "button" at bounding box center [1404, 316] width 12 height 12
click at [1404, 334] on li "Exclude image" at bounding box center [1441, 342] width 96 height 27
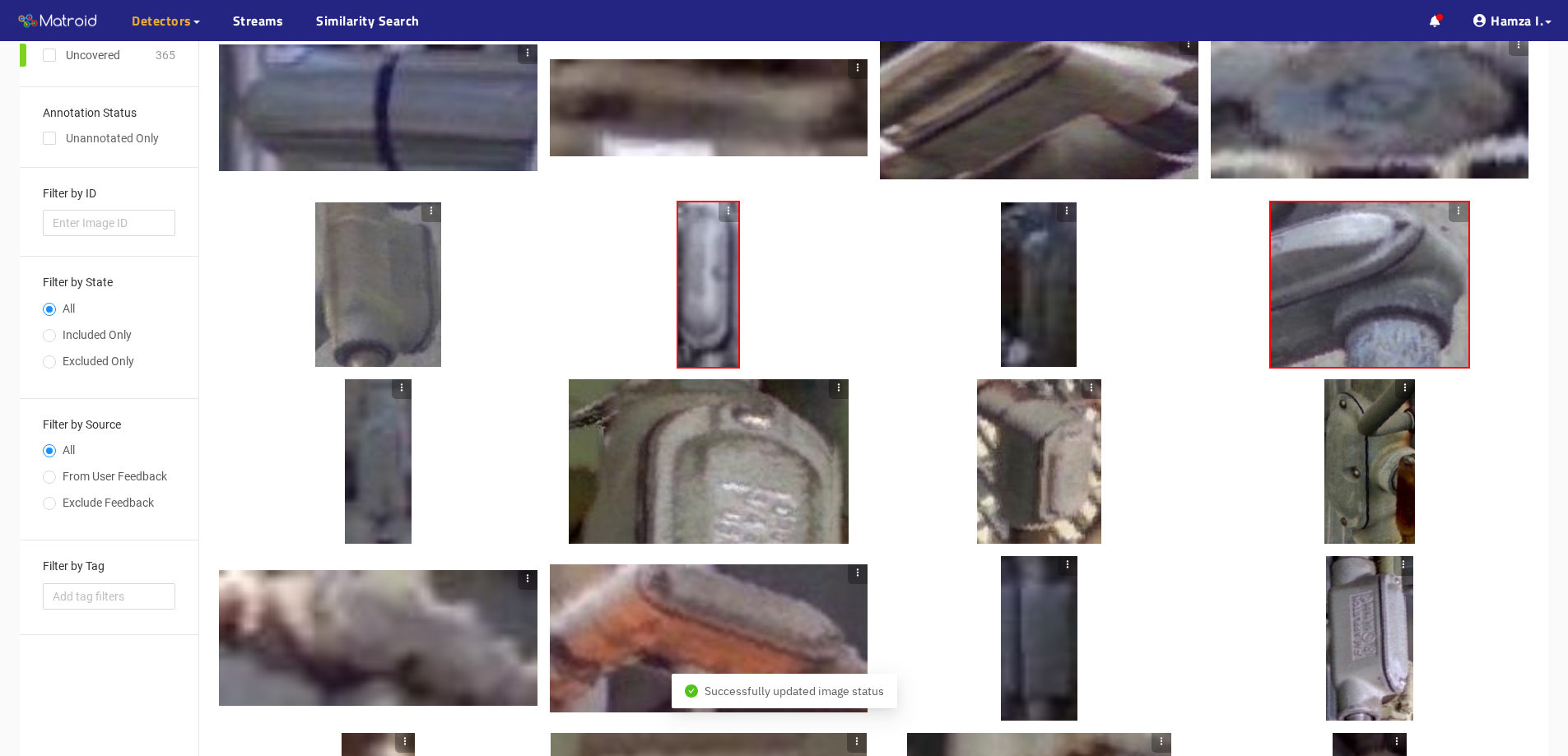
scroll to position [0, 0]
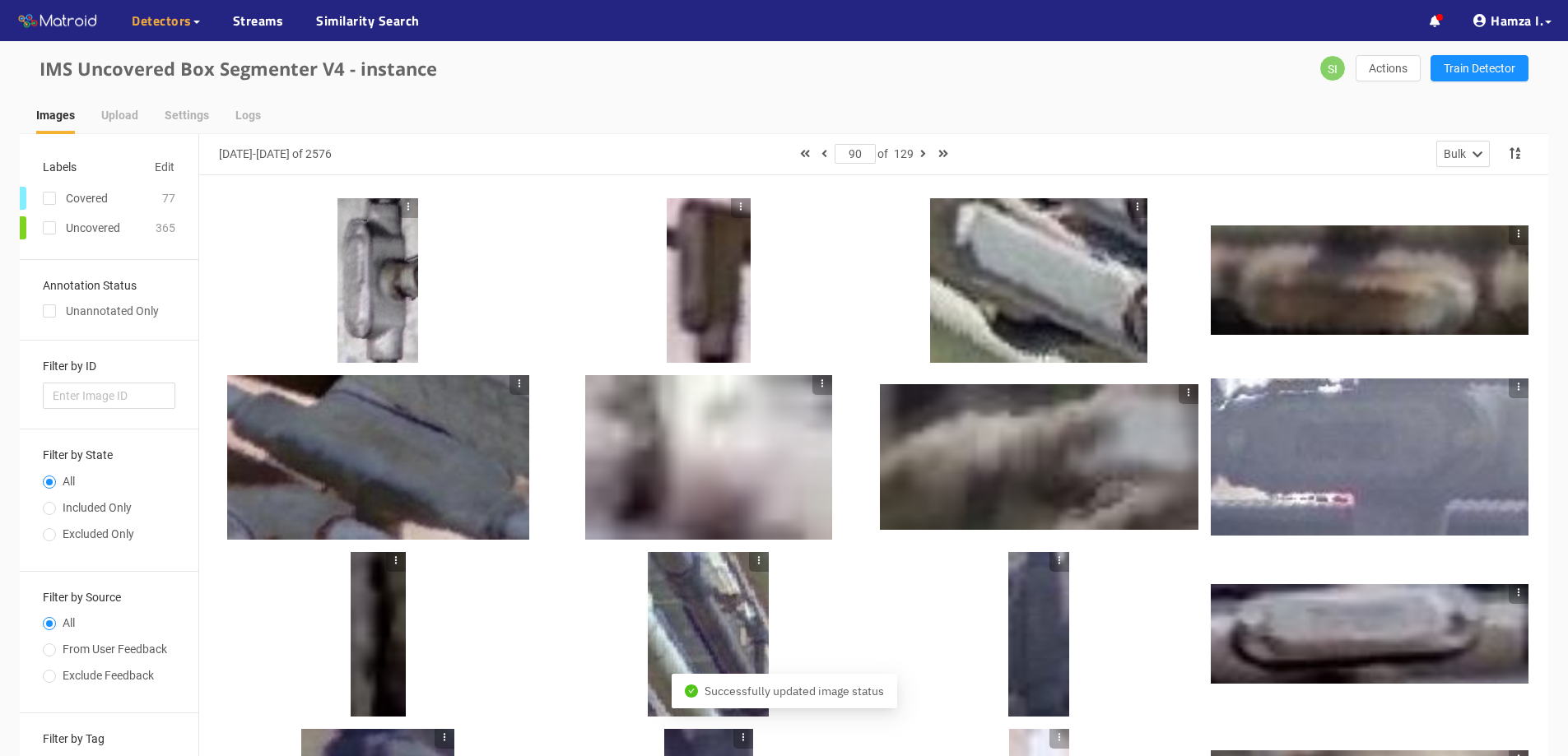
click at [404, 200] on icon "button" at bounding box center [409, 206] width 12 height 12
click at [429, 228] on li "Exclude image" at bounding box center [446, 233] width 96 height 27
click at [1523, 235] on icon "button" at bounding box center [1519, 234] width 12 height 12
click at [1525, 257] on li "Exclude image" at bounding box center [1481, 262] width 96 height 27
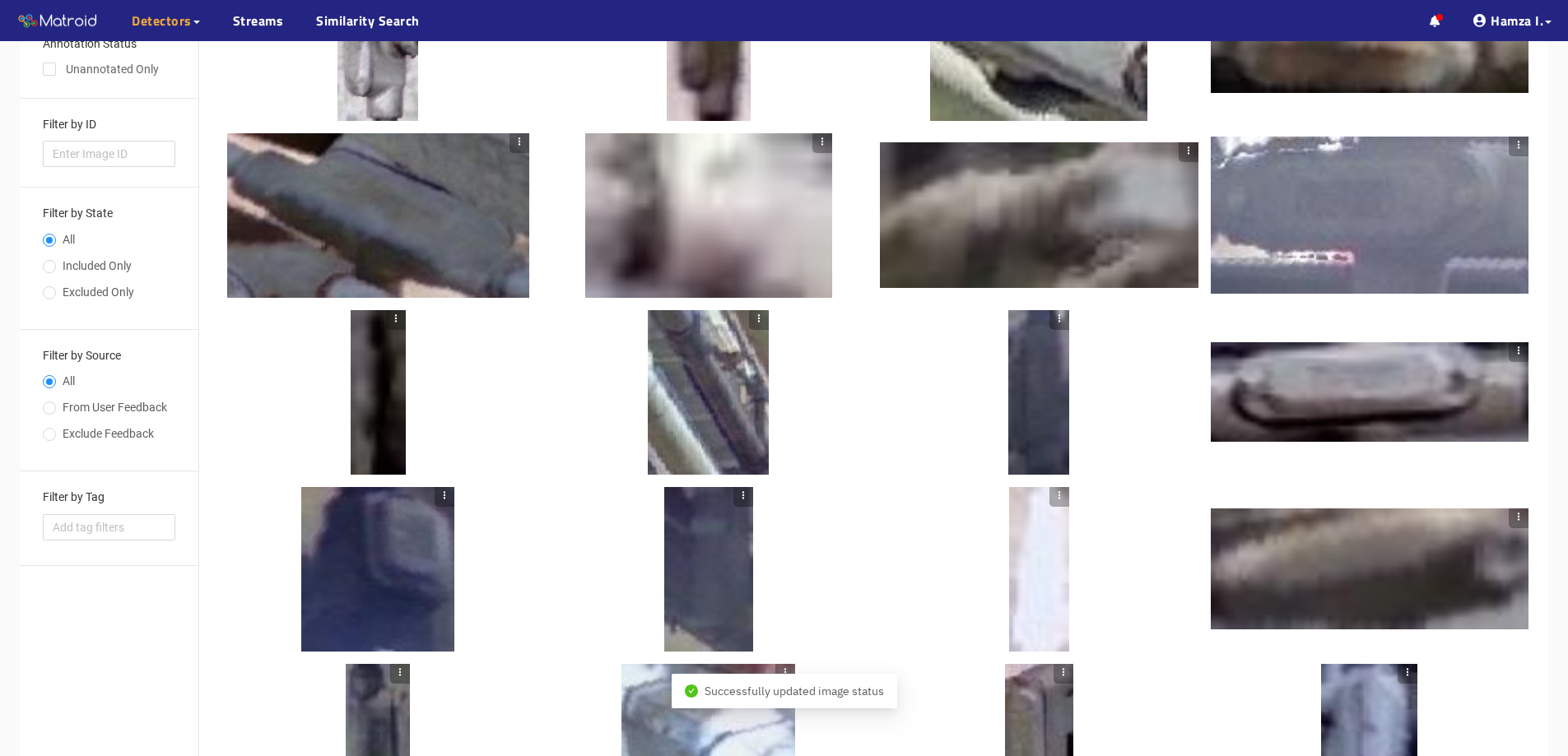
scroll to position [274, 0]
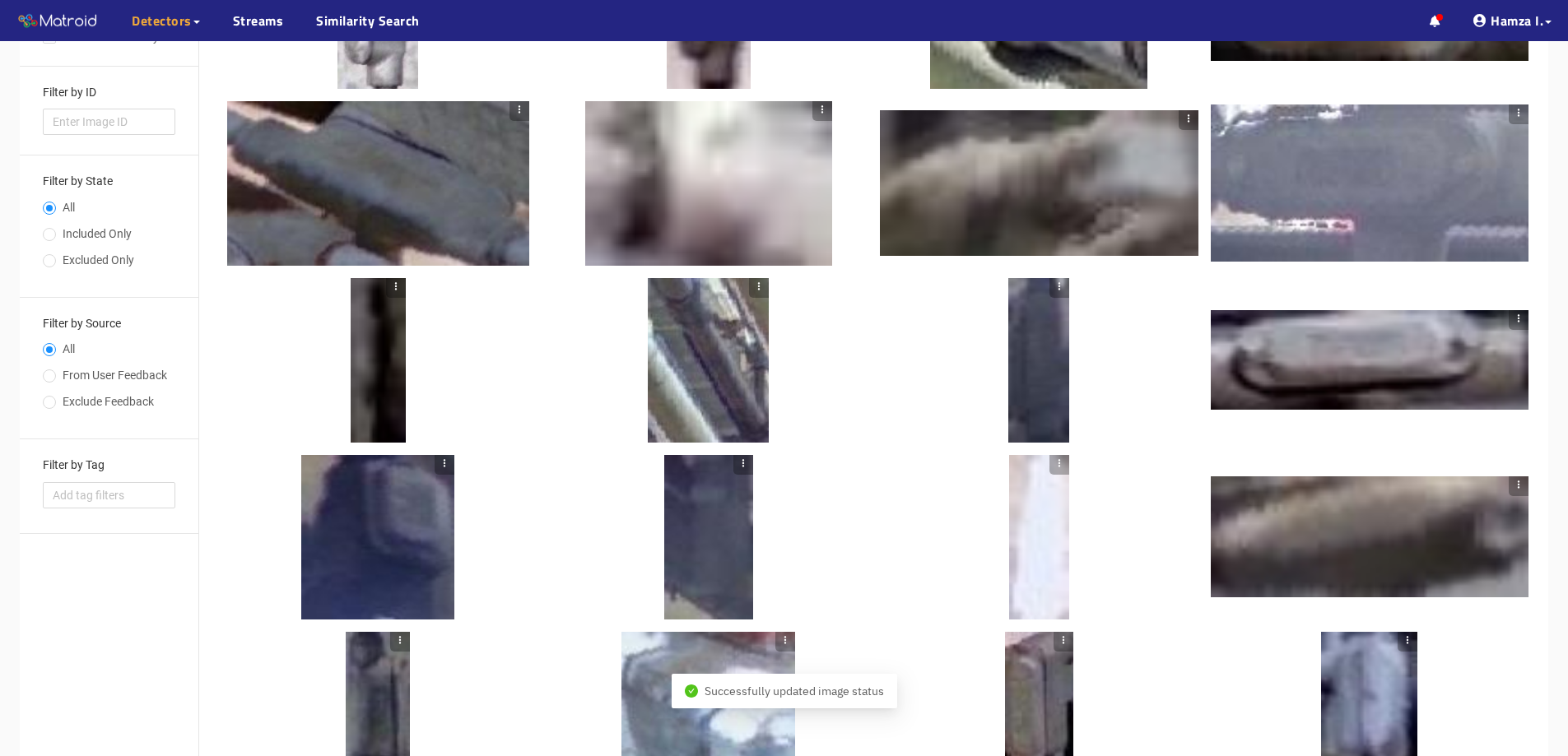
click at [1514, 316] on icon "button" at bounding box center [1519, 319] width 12 height 12
click at [1518, 348] on li "Exclude image" at bounding box center [1481, 346] width 96 height 27
click at [445, 466] on icon "button" at bounding box center [444, 463] width 2 height 8
click at [466, 488] on li "Exclude image" at bounding box center [482, 491] width 96 height 27
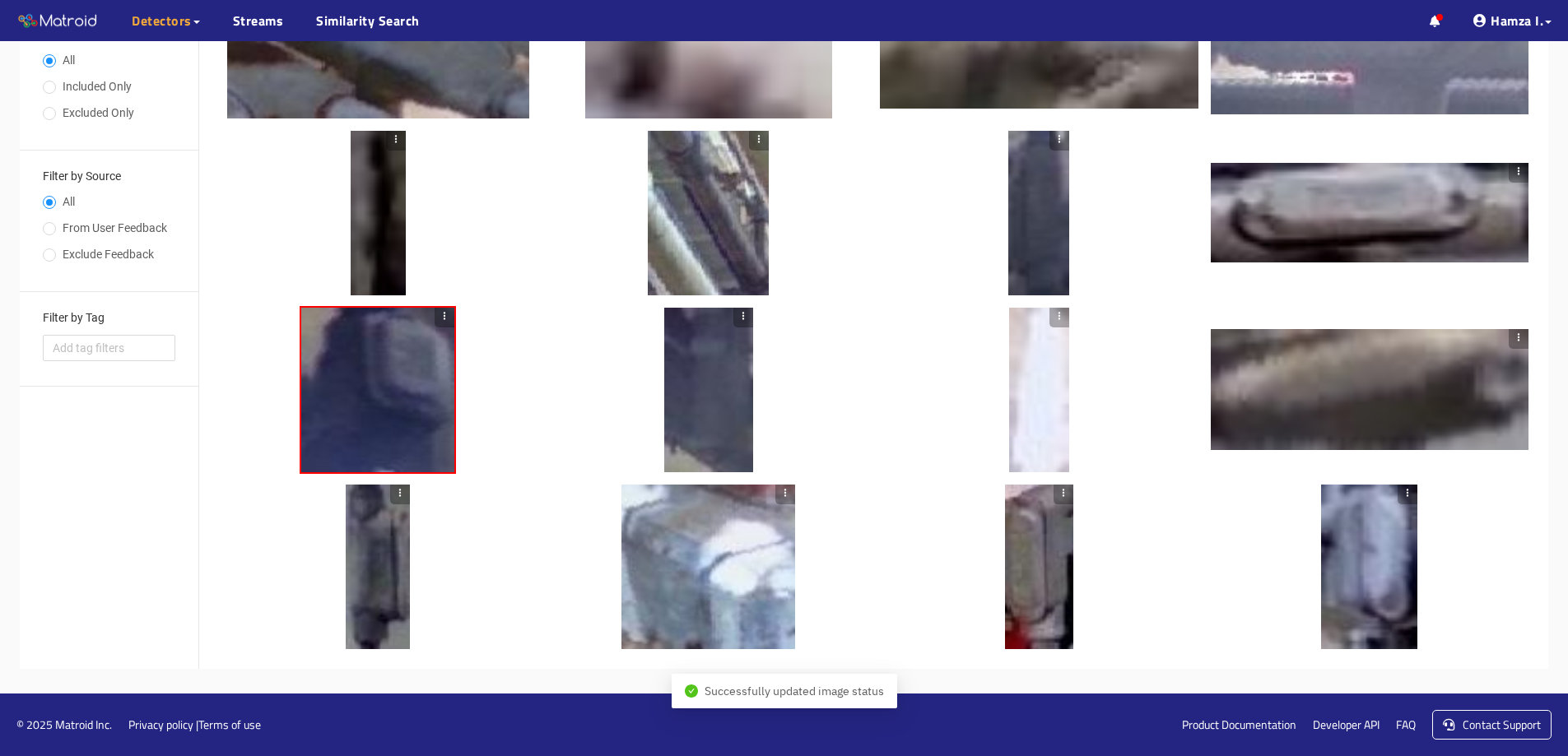
scroll to position [147, 0]
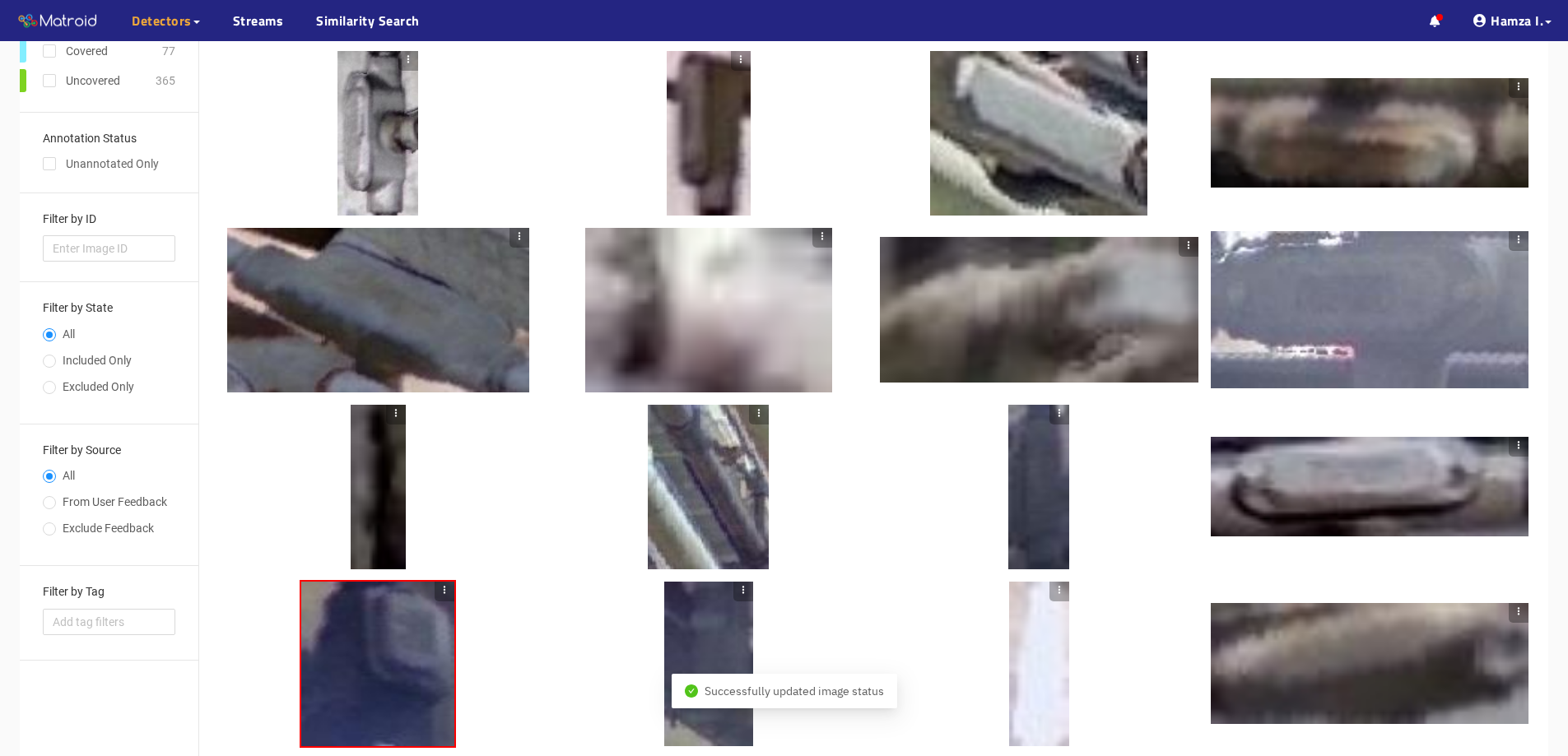
click at [1522, 449] on icon "button" at bounding box center [1519, 445] width 12 height 12
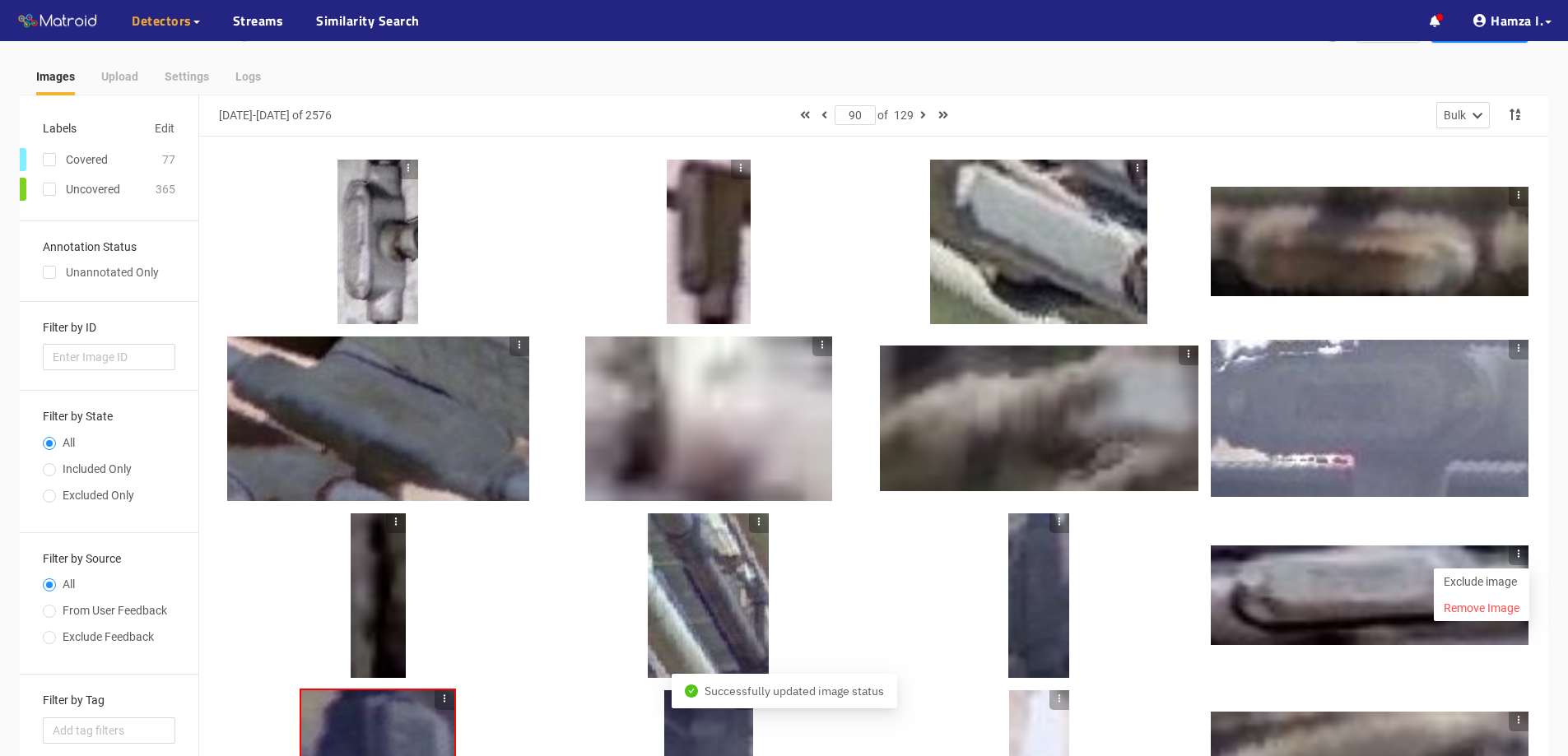
scroll to position [0, 0]
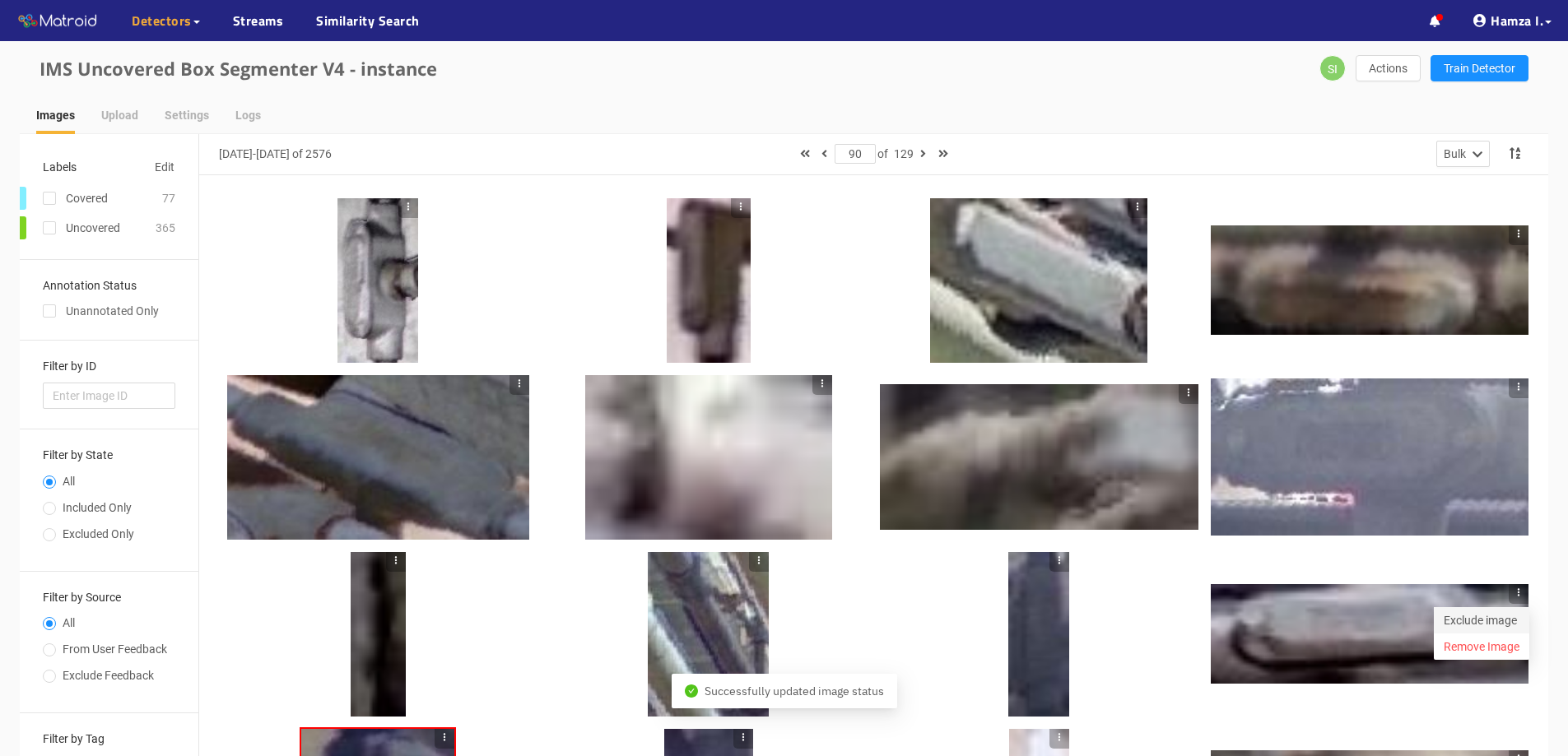
click at [1460, 619] on li "Exclude image" at bounding box center [1481, 620] width 96 height 27
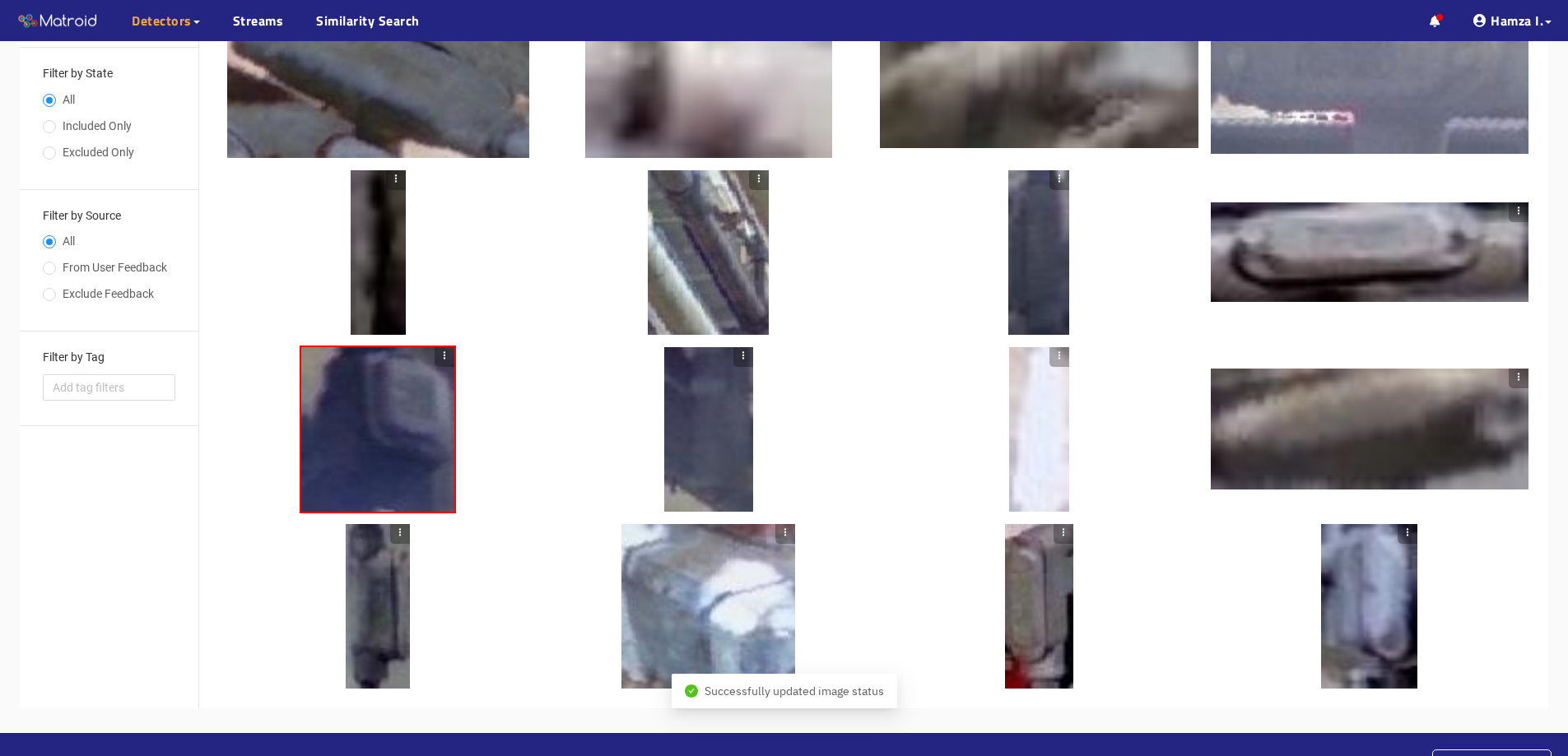
scroll to position [421, 0]
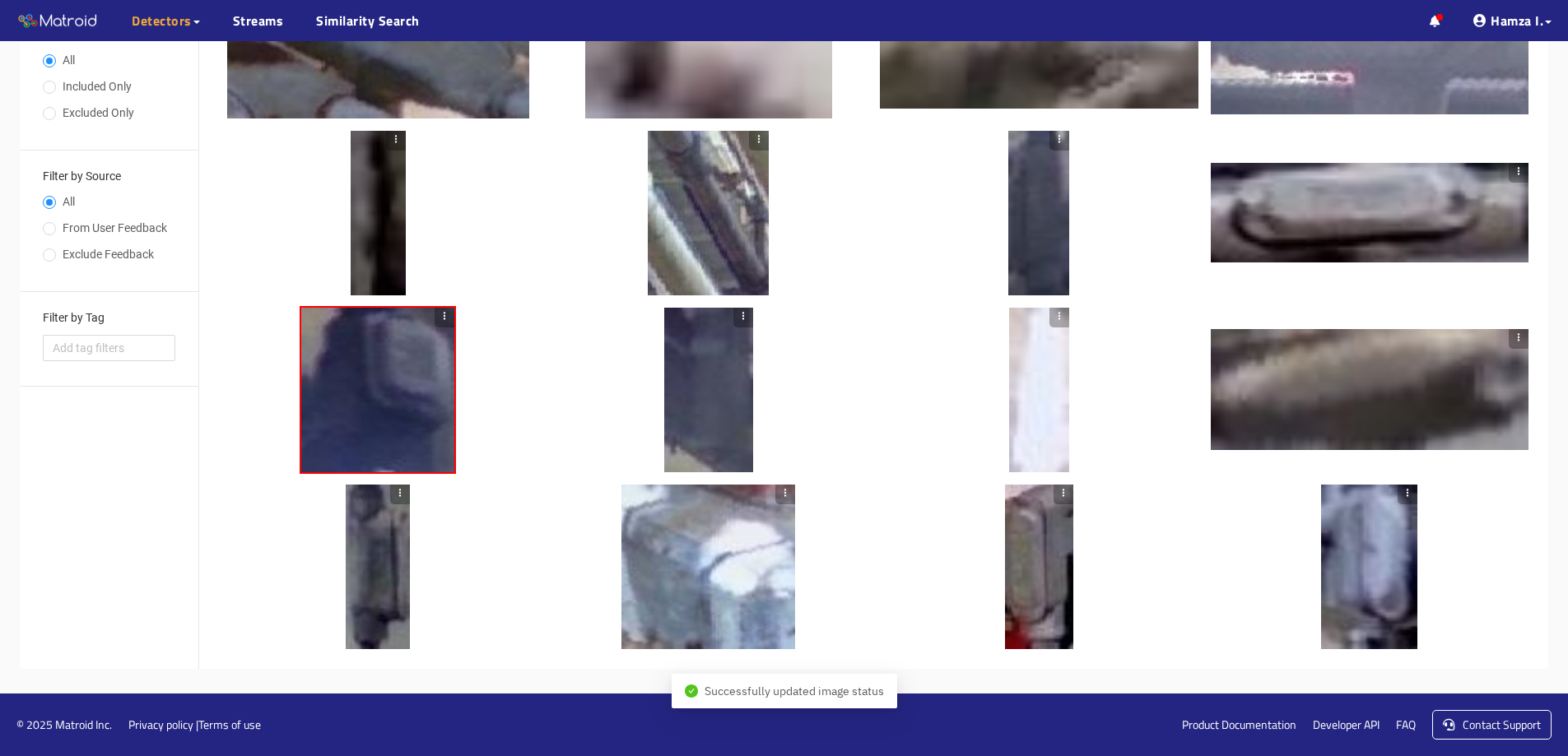
click at [1068, 497] on icon "button" at bounding box center [1063, 493] width 12 height 12
click at [1067, 515] on li "Exclude image" at bounding box center [1100, 520] width 96 height 27
click at [1407, 492] on icon "button" at bounding box center [1408, 493] width 12 height 12
click at [1409, 512] on li "Exclude image" at bounding box center [1446, 520] width 96 height 27
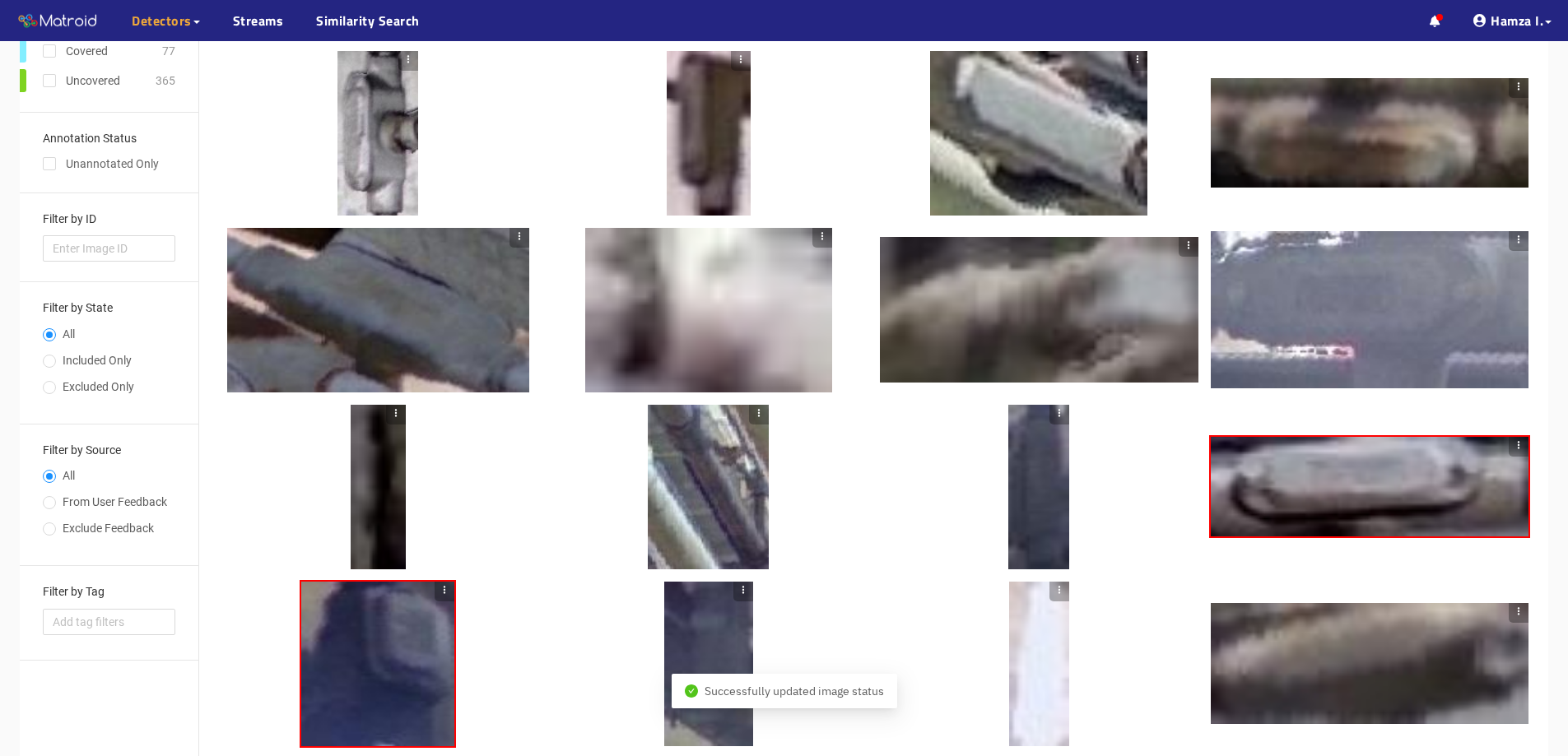
scroll to position [0, 0]
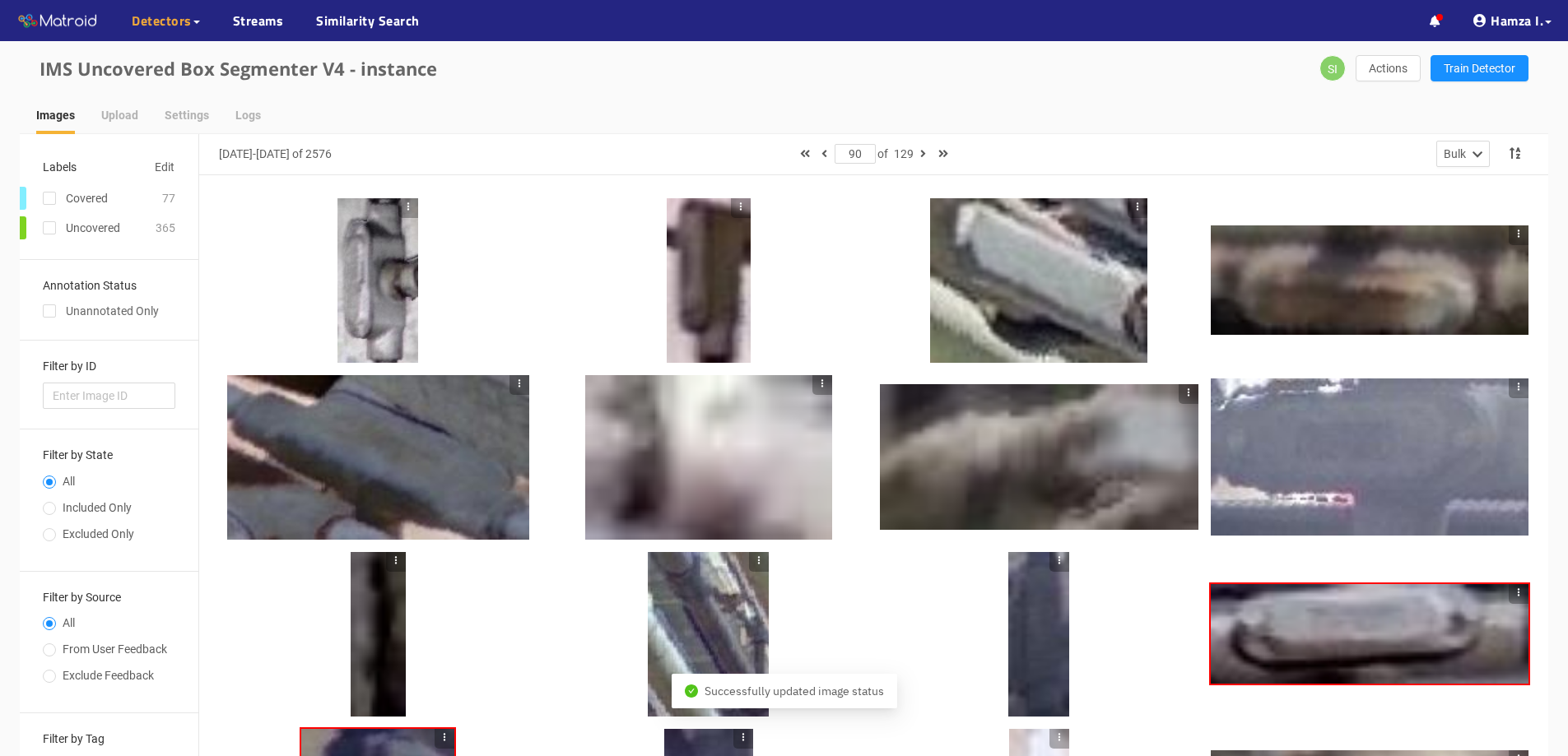
click at [407, 200] on icon "button" at bounding box center [409, 206] width 12 height 12
click at [421, 221] on li "Exclude image" at bounding box center [446, 233] width 96 height 27
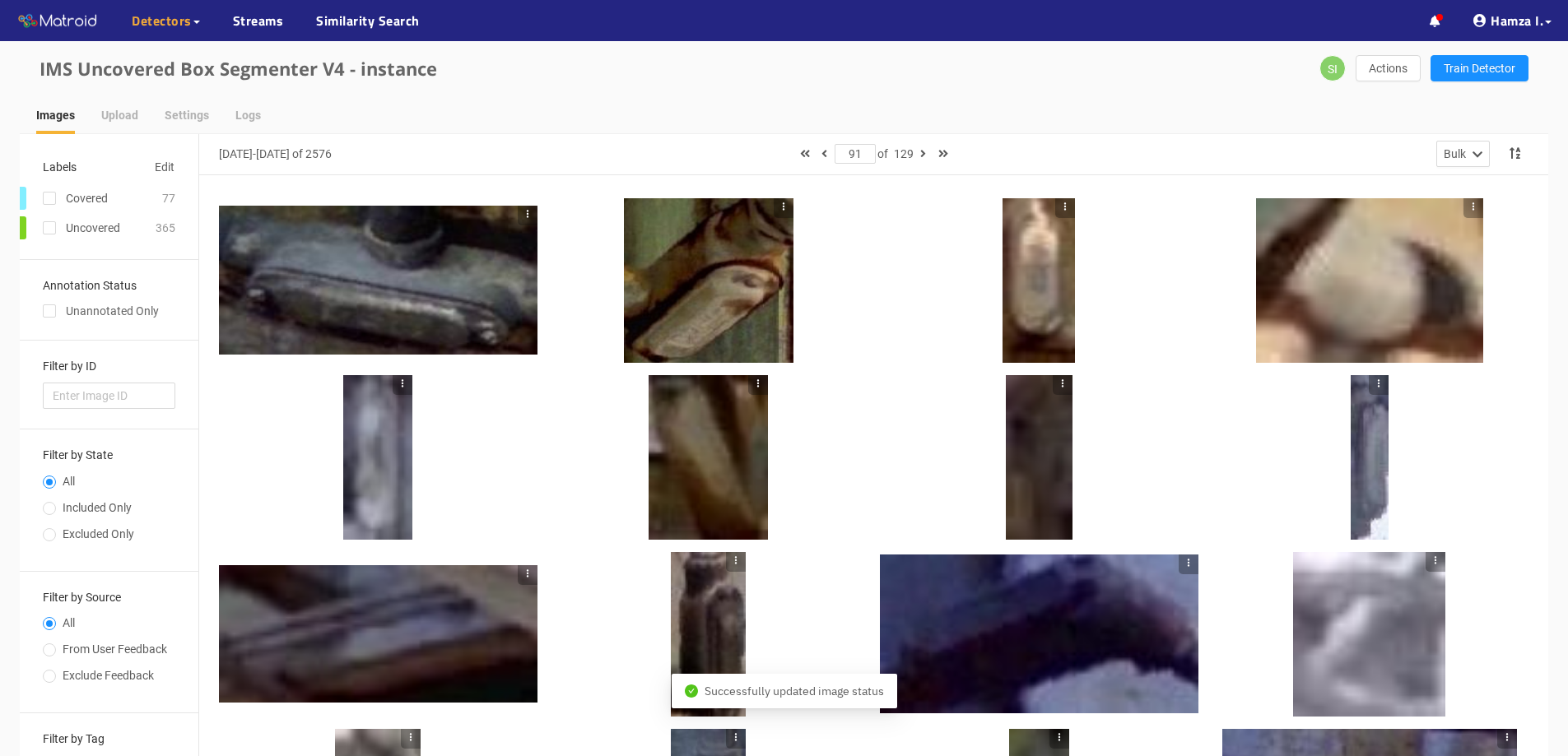
type input "90"
